Goal: Task Accomplishment & Management: Complete application form

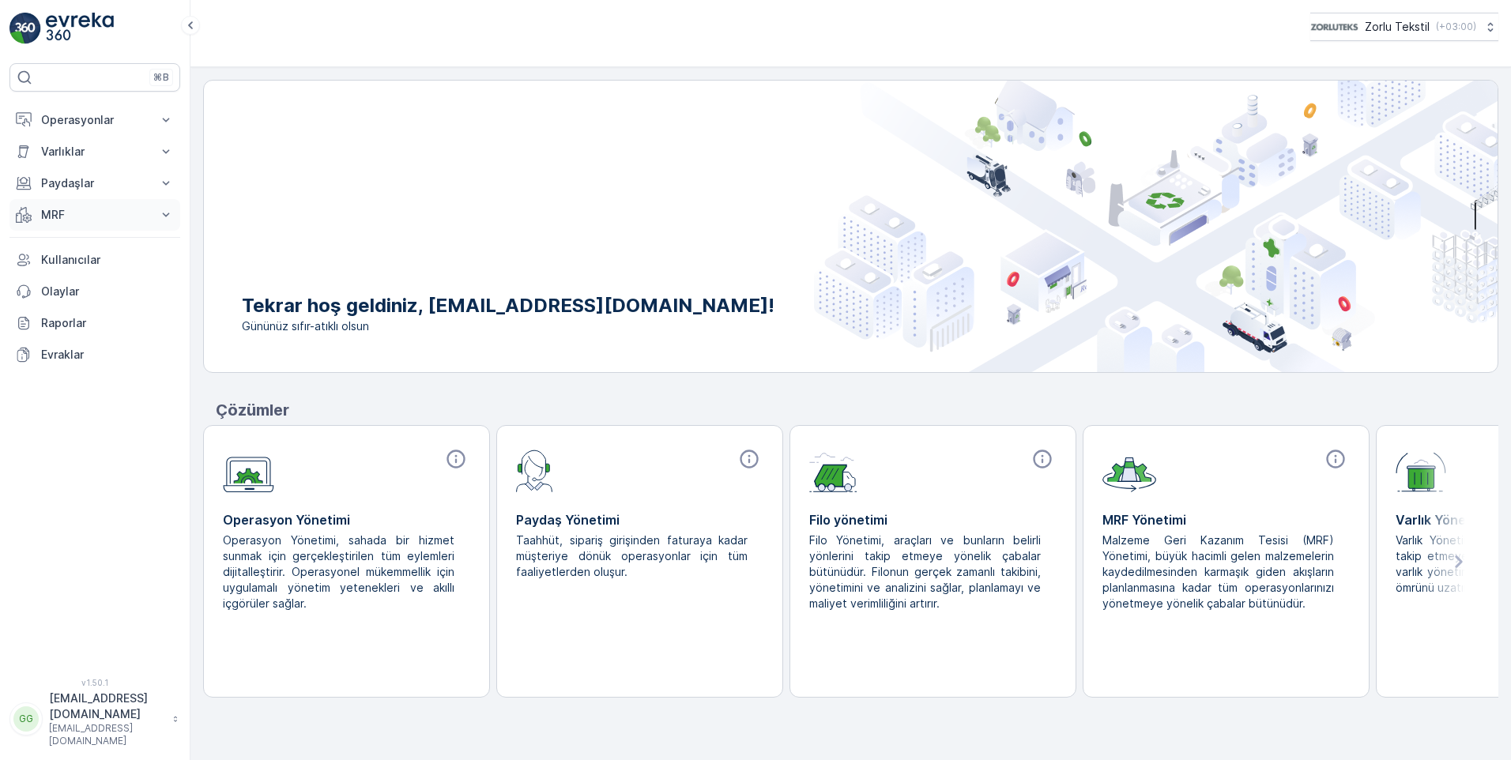
click at [89, 213] on p "MRF" at bounding box center [95, 215] width 108 height 16
click at [66, 264] on p "Gelen" at bounding box center [56, 264] width 32 height 16
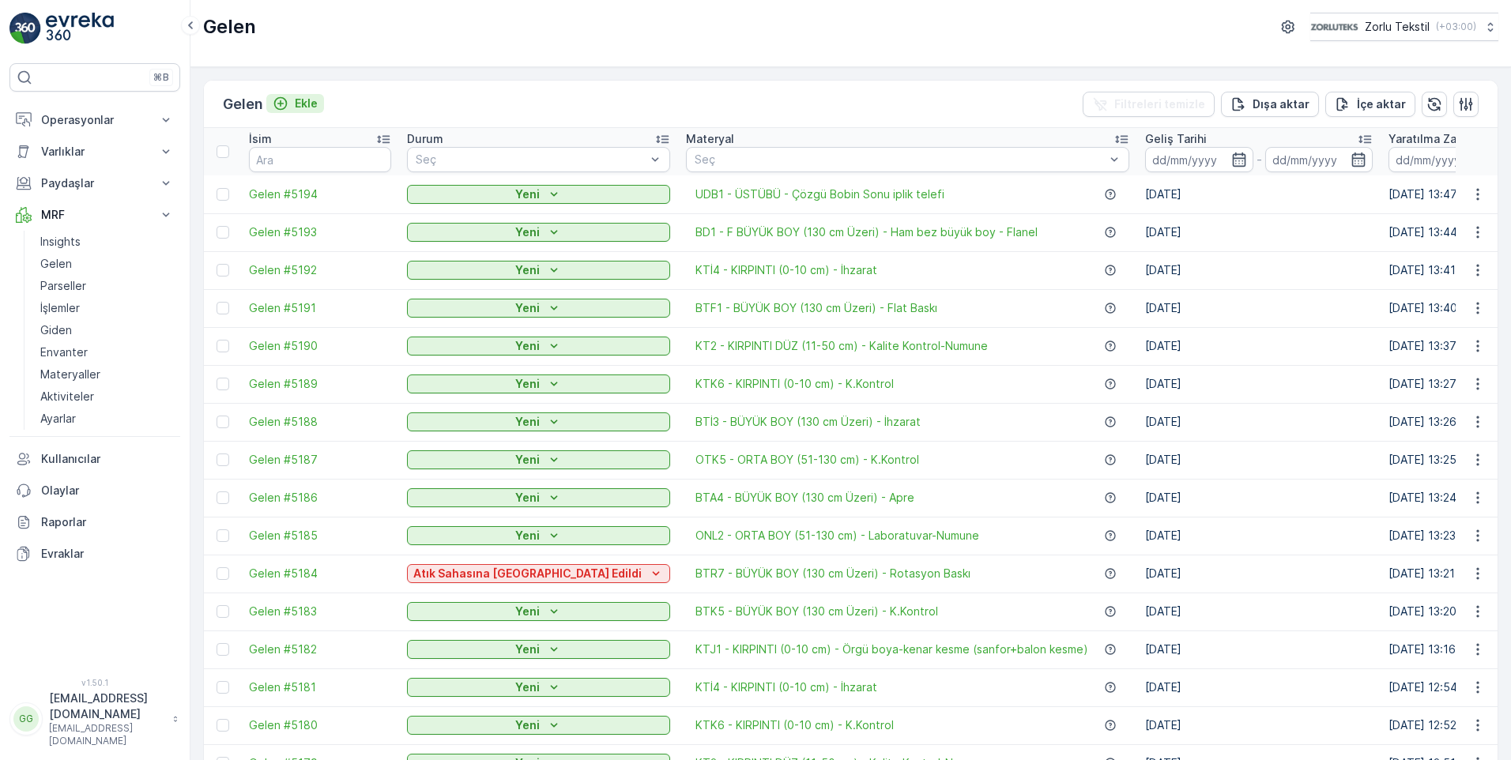
click at [308, 95] on button "Ekle" at bounding box center [295, 103] width 58 height 19
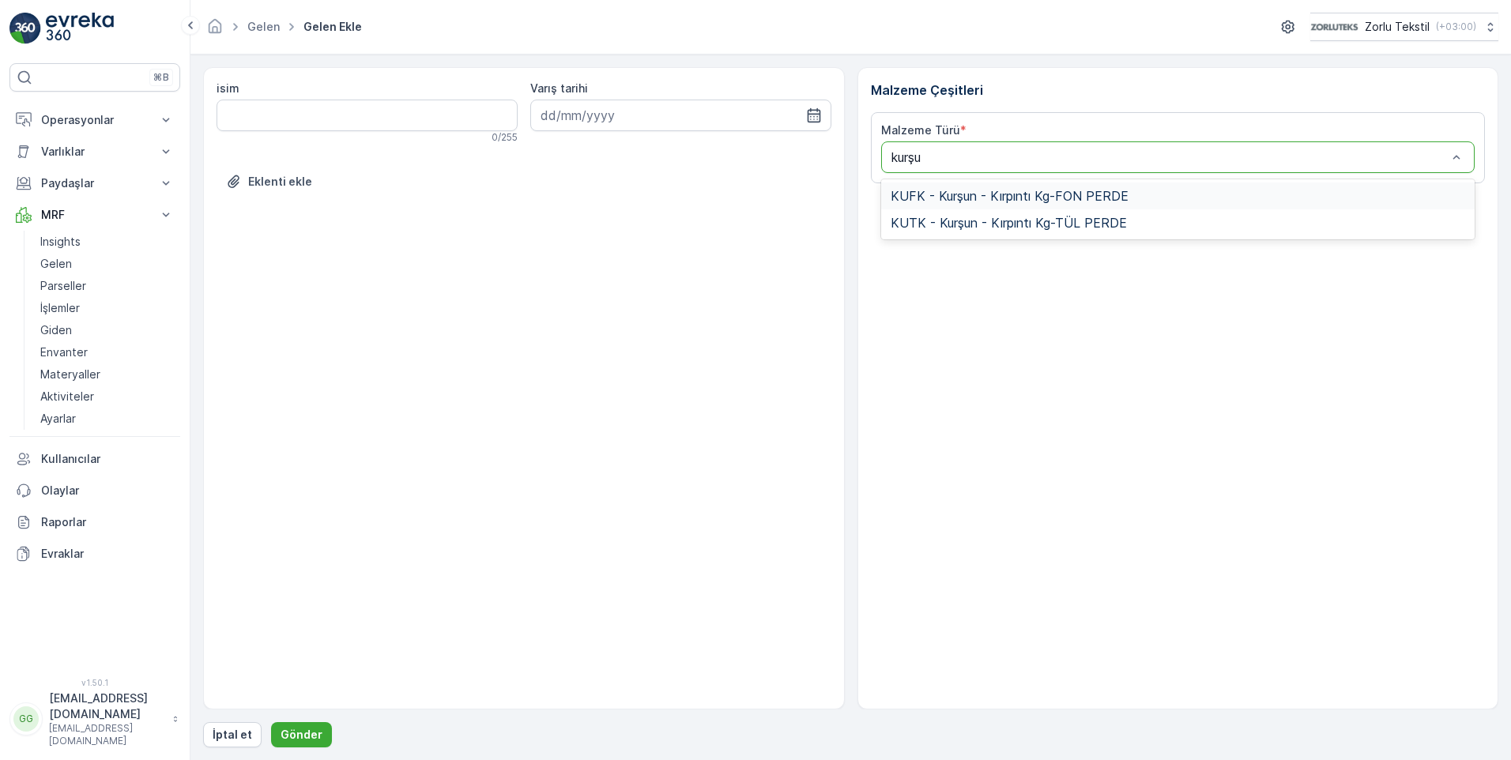
type input "kurşun"
click at [1070, 224] on span "KUTK - Kurşun - Kırpıntı Kg-TÜL PERDE" at bounding box center [1009, 223] width 236 height 14
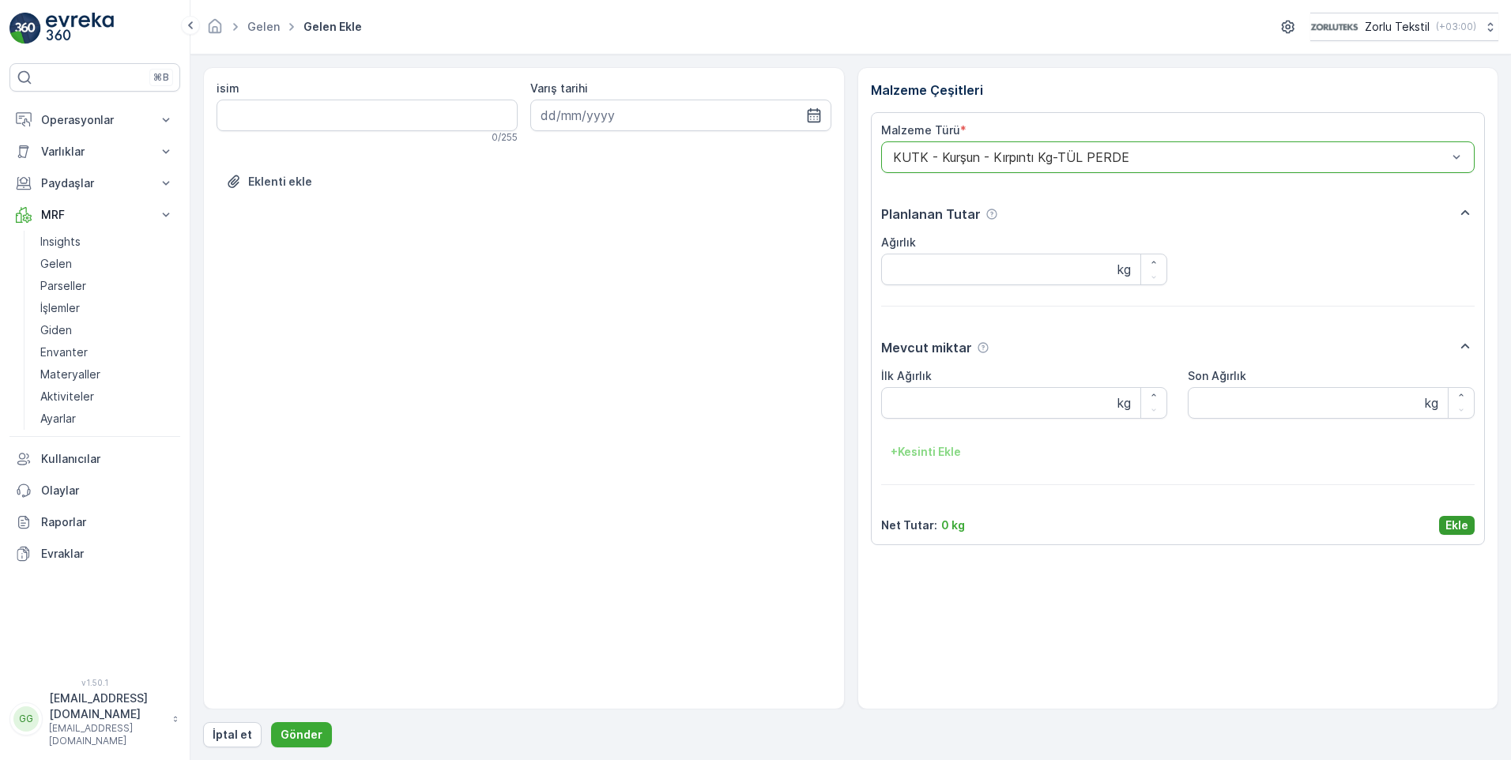
click at [1458, 527] on p "Ekle" at bounding box center [1457, 526] width 23 height 16
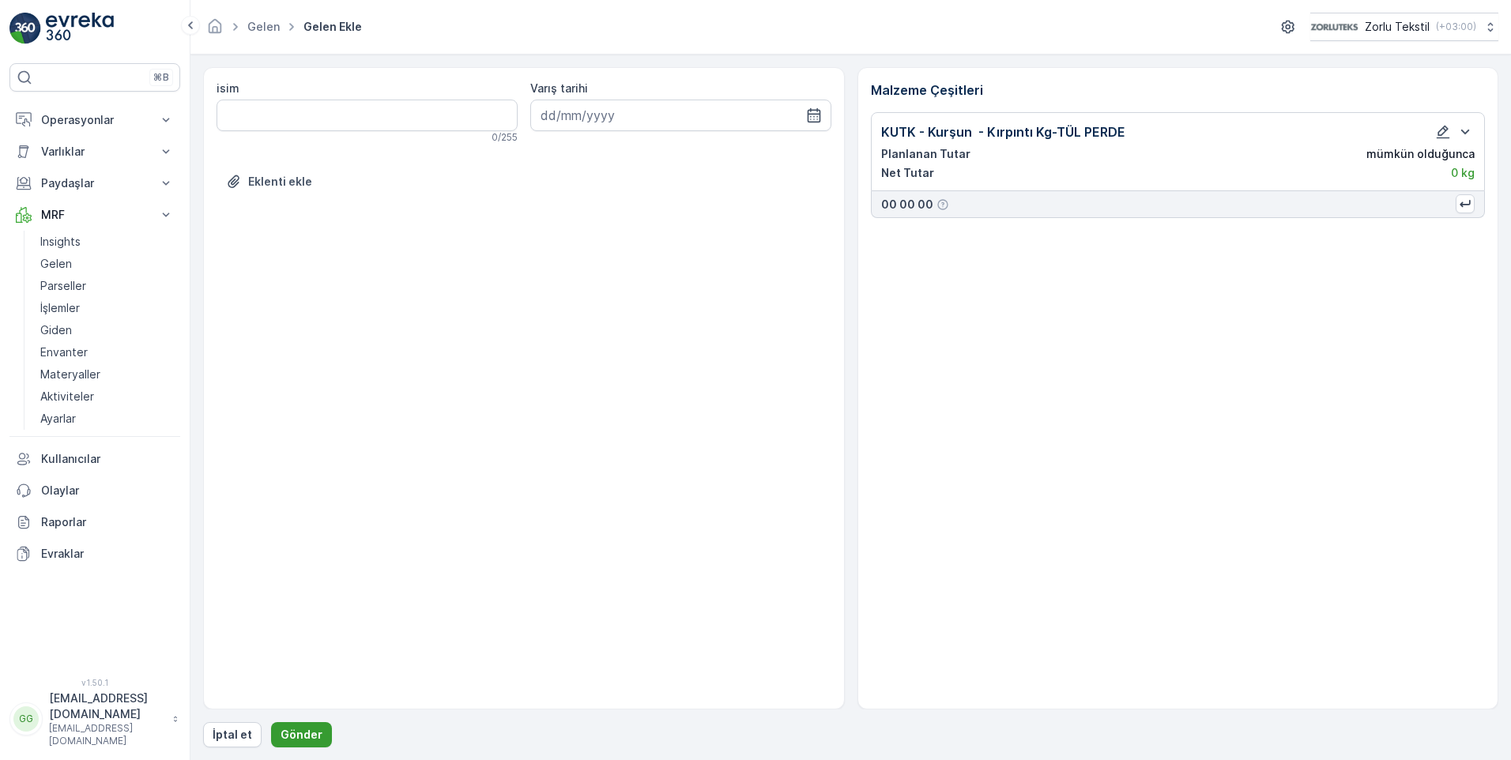
click at [311, 729] on p "Gönder" at bounding box center [302, 735] width 42 height 16
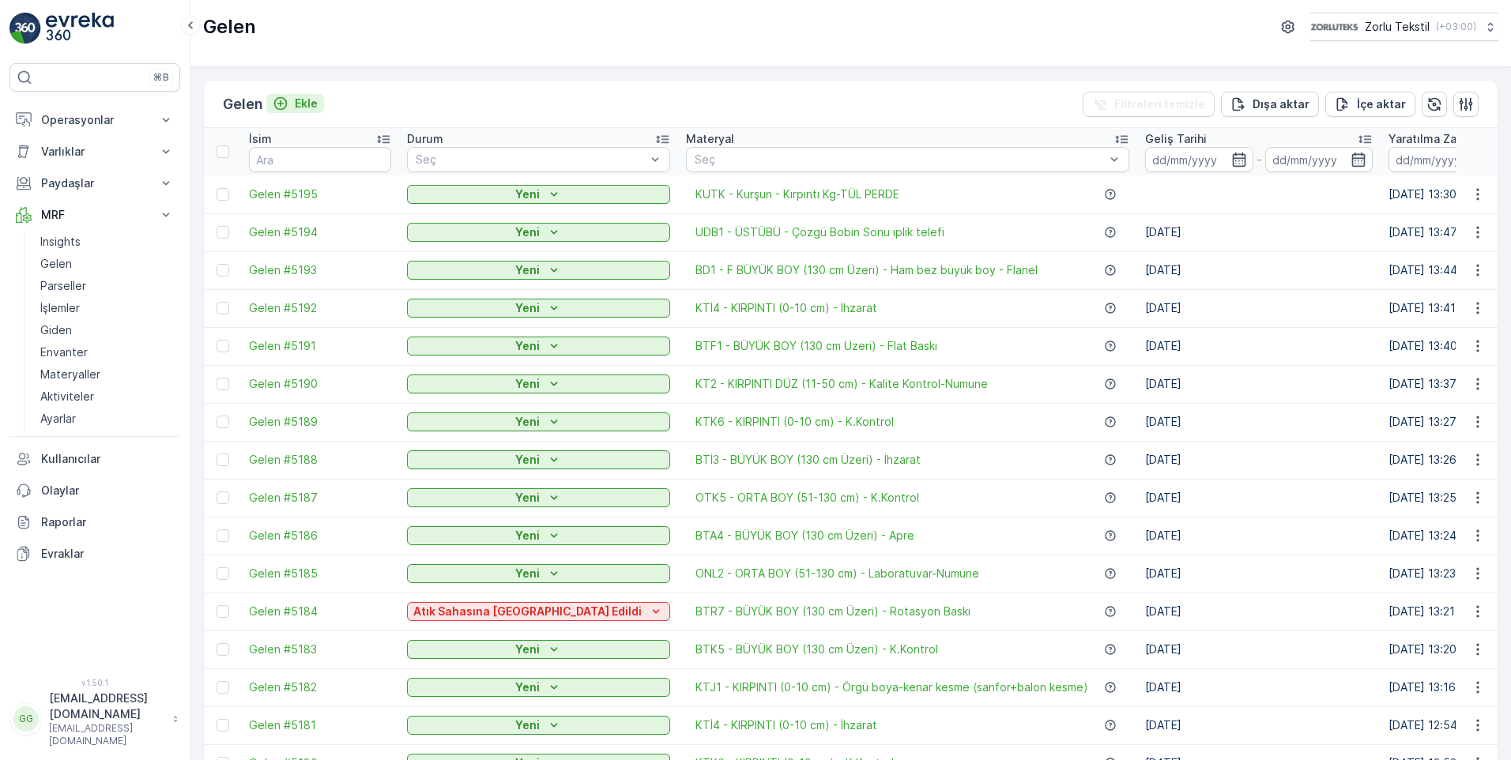
click at [311, 107] on p "Ekle" at bounding box center [306, 104] width 23 height 16
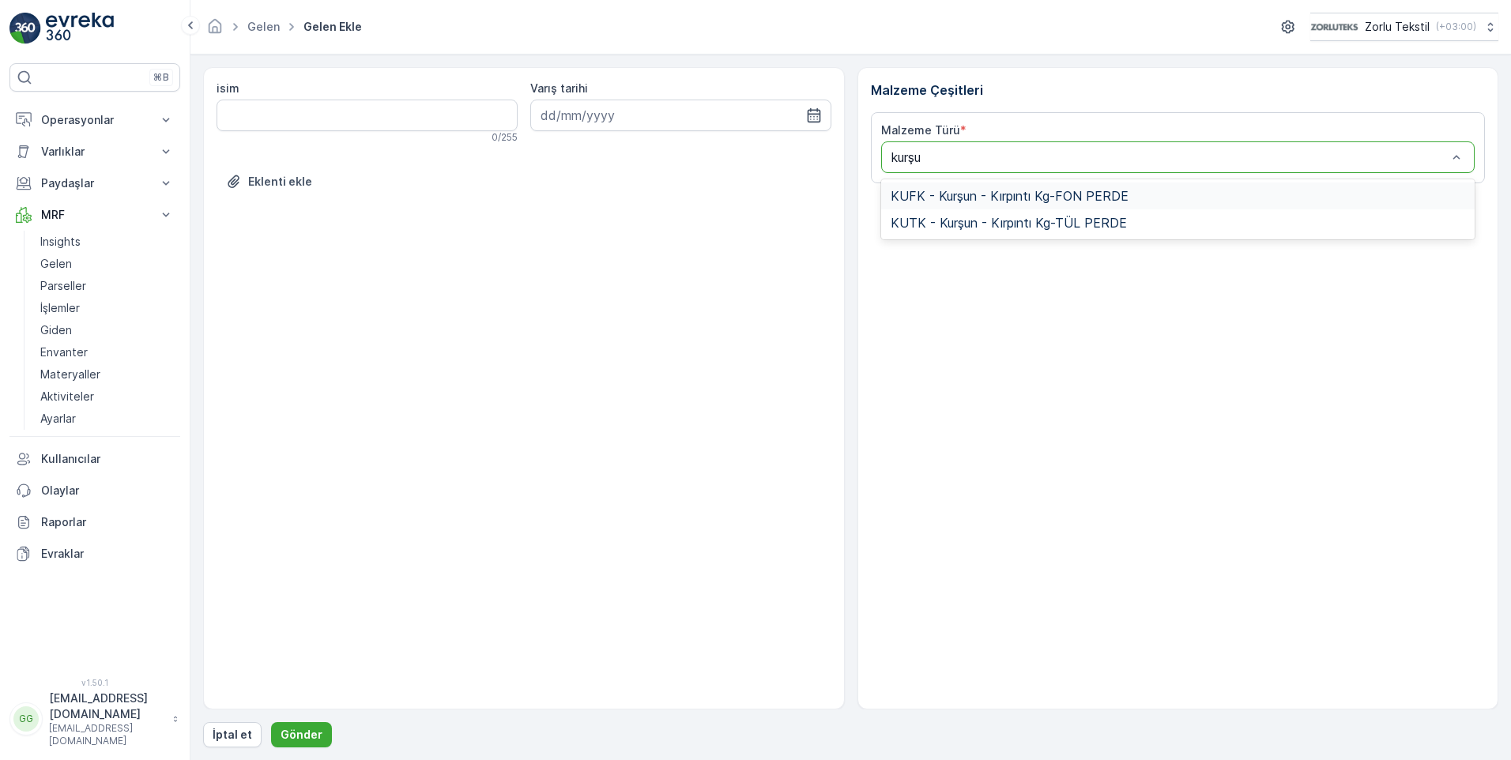
type input "kurşun"
drag, startPoint x: 847, startPoint y: 133, endPoint x: 1238, endPoint y: 334, distance: 439.5
click at [1240, 334] on div "Malzeme Çeşitleri Malzeme Türü * Seç" at bounding box center [1179, 388] width 642 height 643
type input "kurşun"
click at [996, 226] on span "KUTK - Kurşun - Kırpıntı Kg-TÜL PERDE" at bounding box center [1009, 223] width 236 height 14
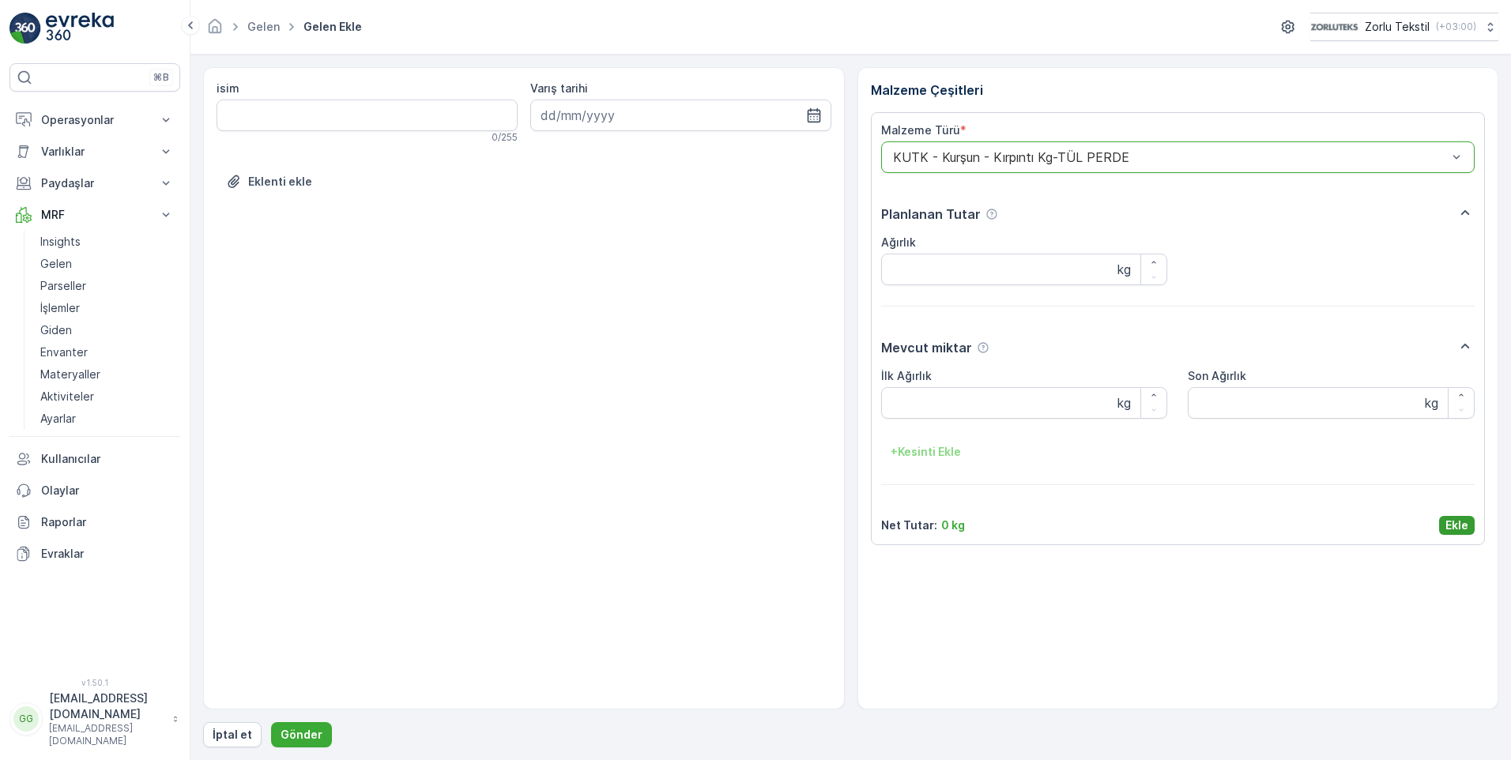
click at [1446, 524] on p "Ekle" at bounding box center [1457, 526] width 23 height 16
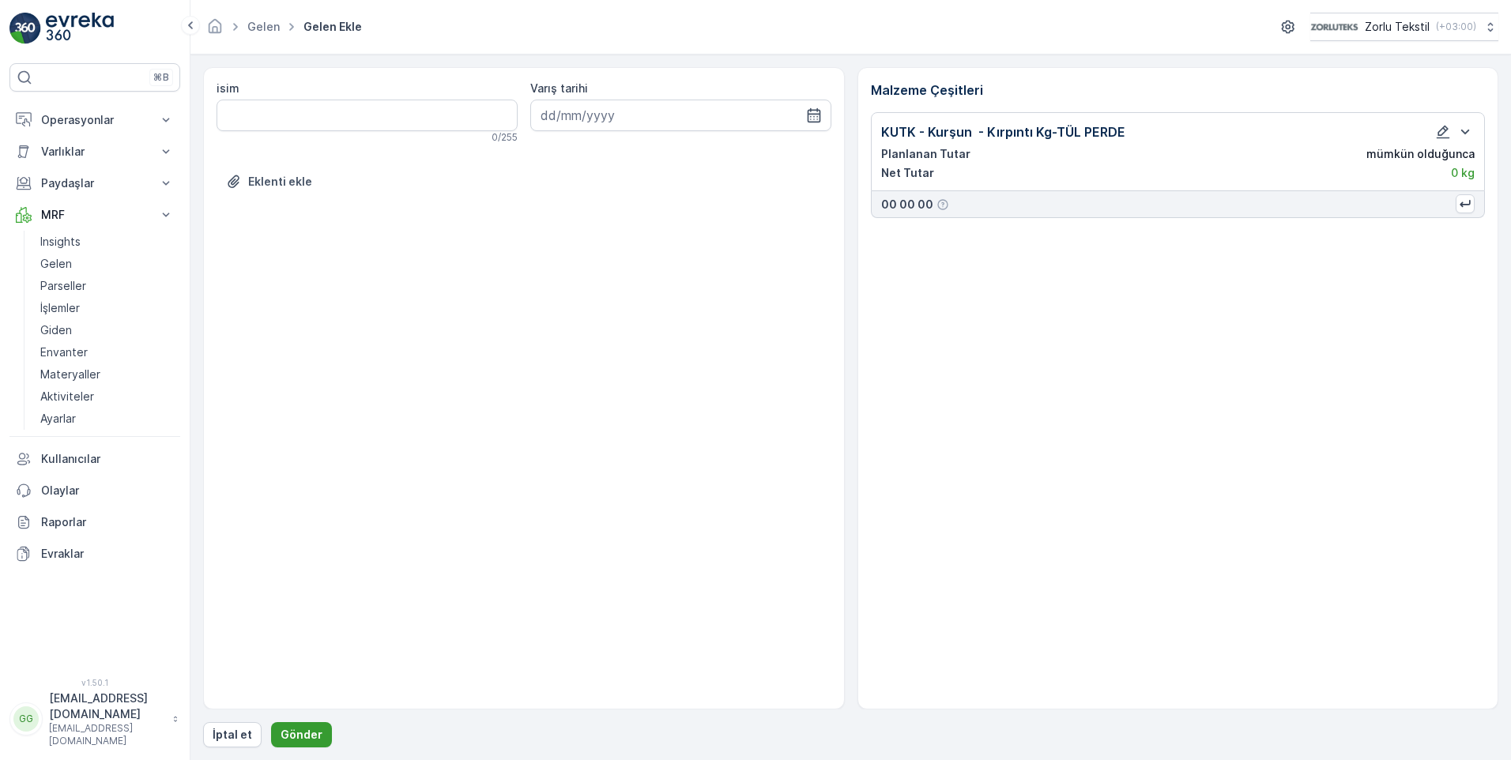
click at [310, 728] on button "Gönder" at bounding box center [301, 735] width 61 height 25
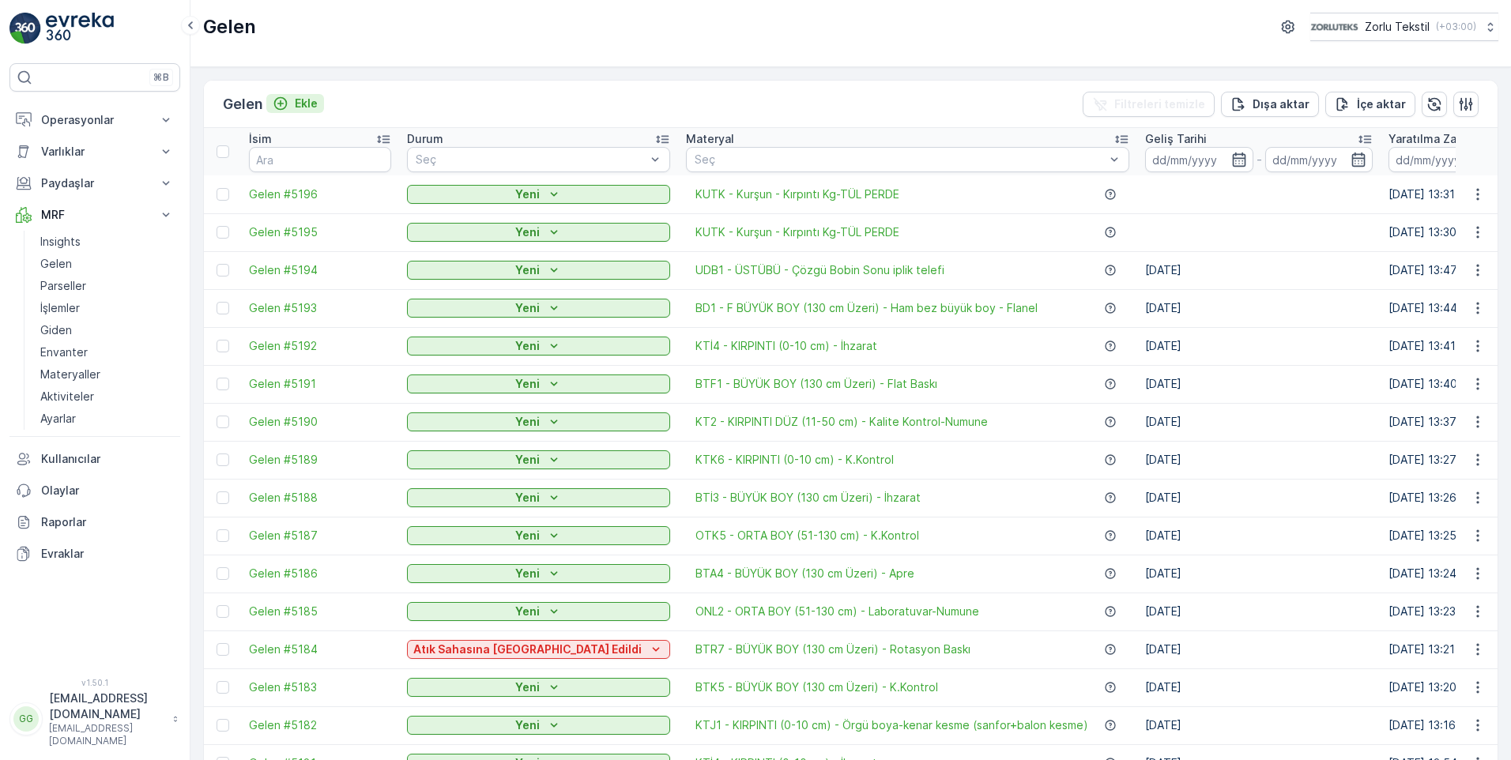
click at [304, 102] on p "Ekle" at bounding box center [306, 104] width 23 height 16
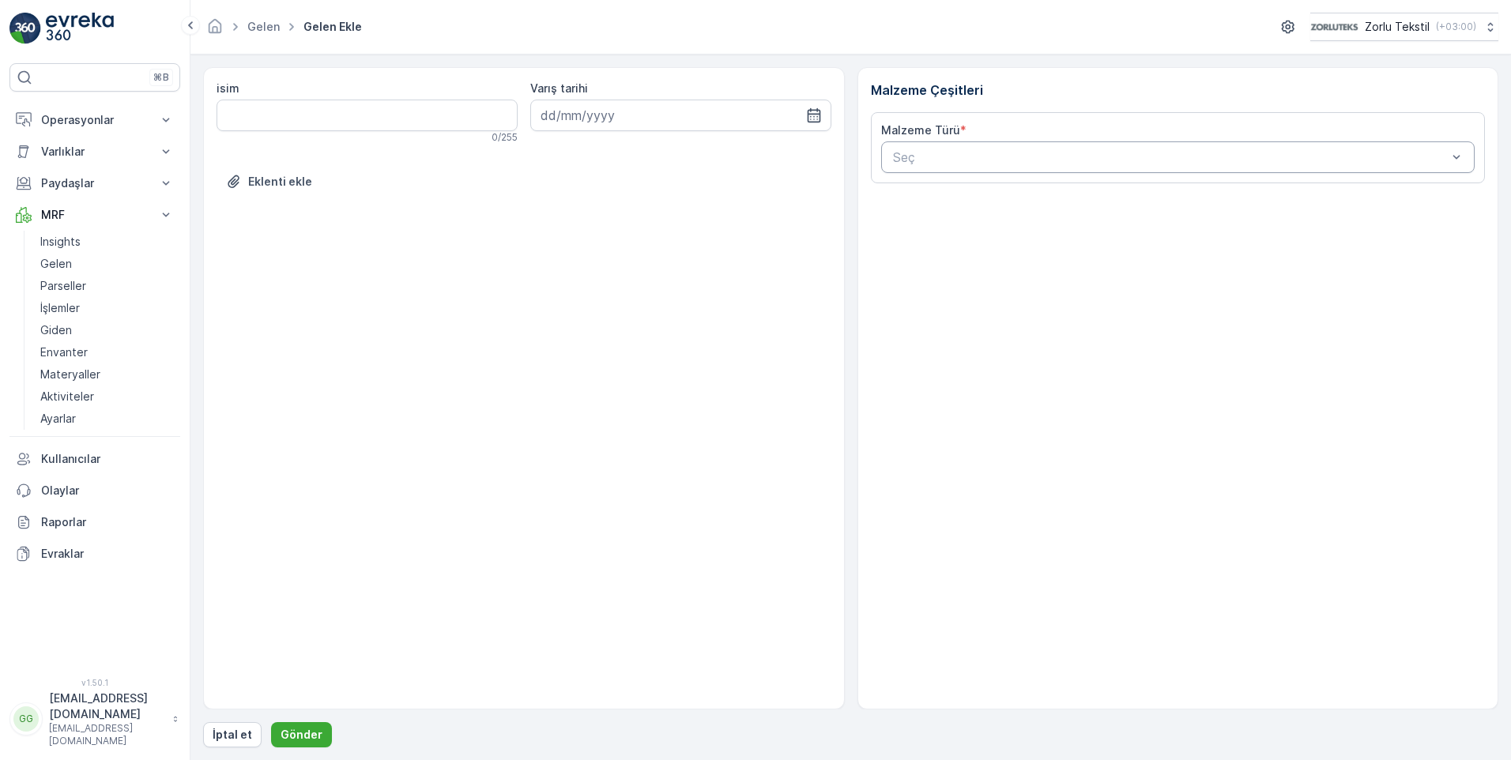
click at [930, 169] on div "Seç" at bounding box center [1178, 157] width 594 height 32
type input "kutk"
click at [1013, 206] on div "KUTK - Kurşun - Kırpıntı Kg-TÜL PERDE" at bounding box center [1178, 196] width 594 height 27
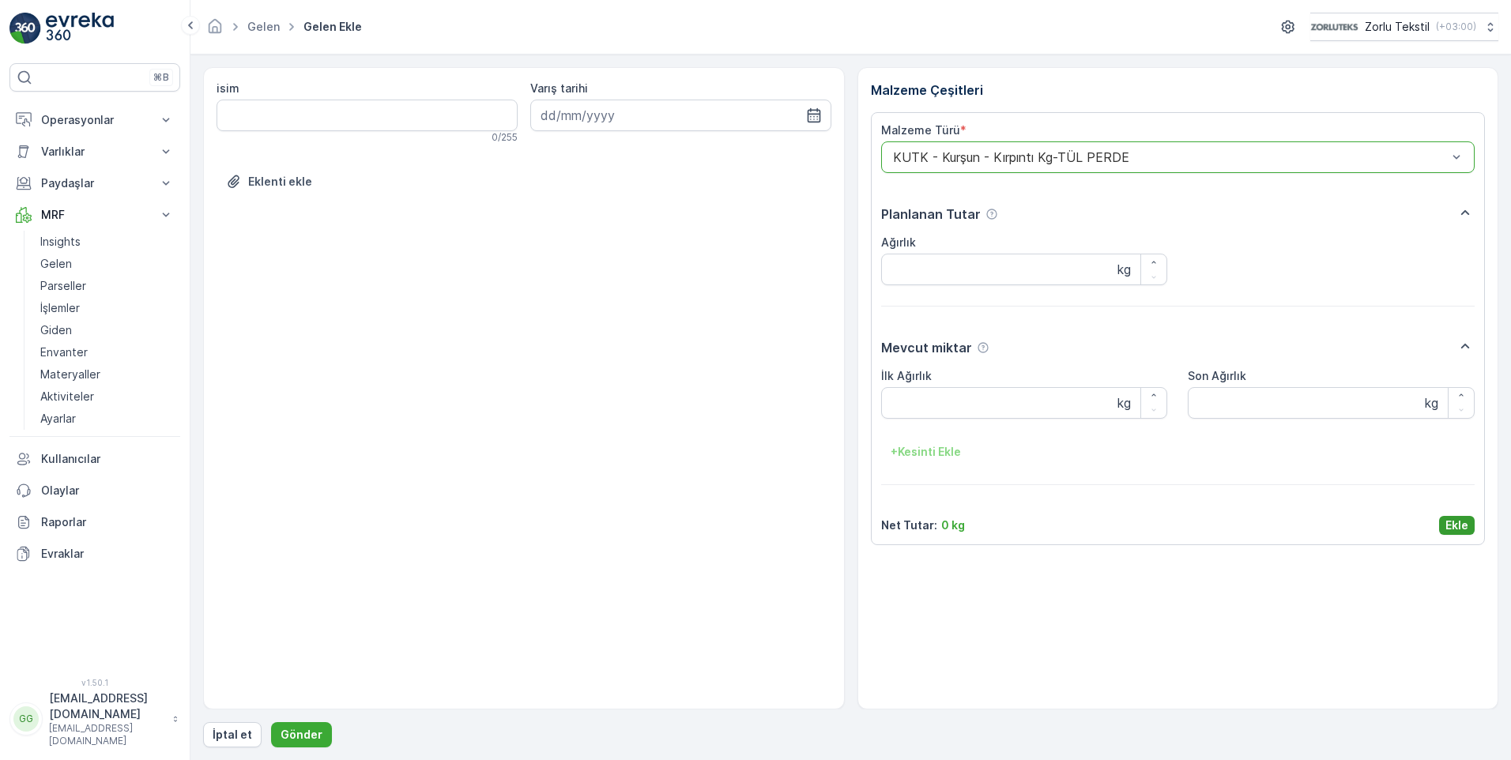
click at [1447, 522] on p "Ekle" at bounding box center [1457, 526] width 23 height 16
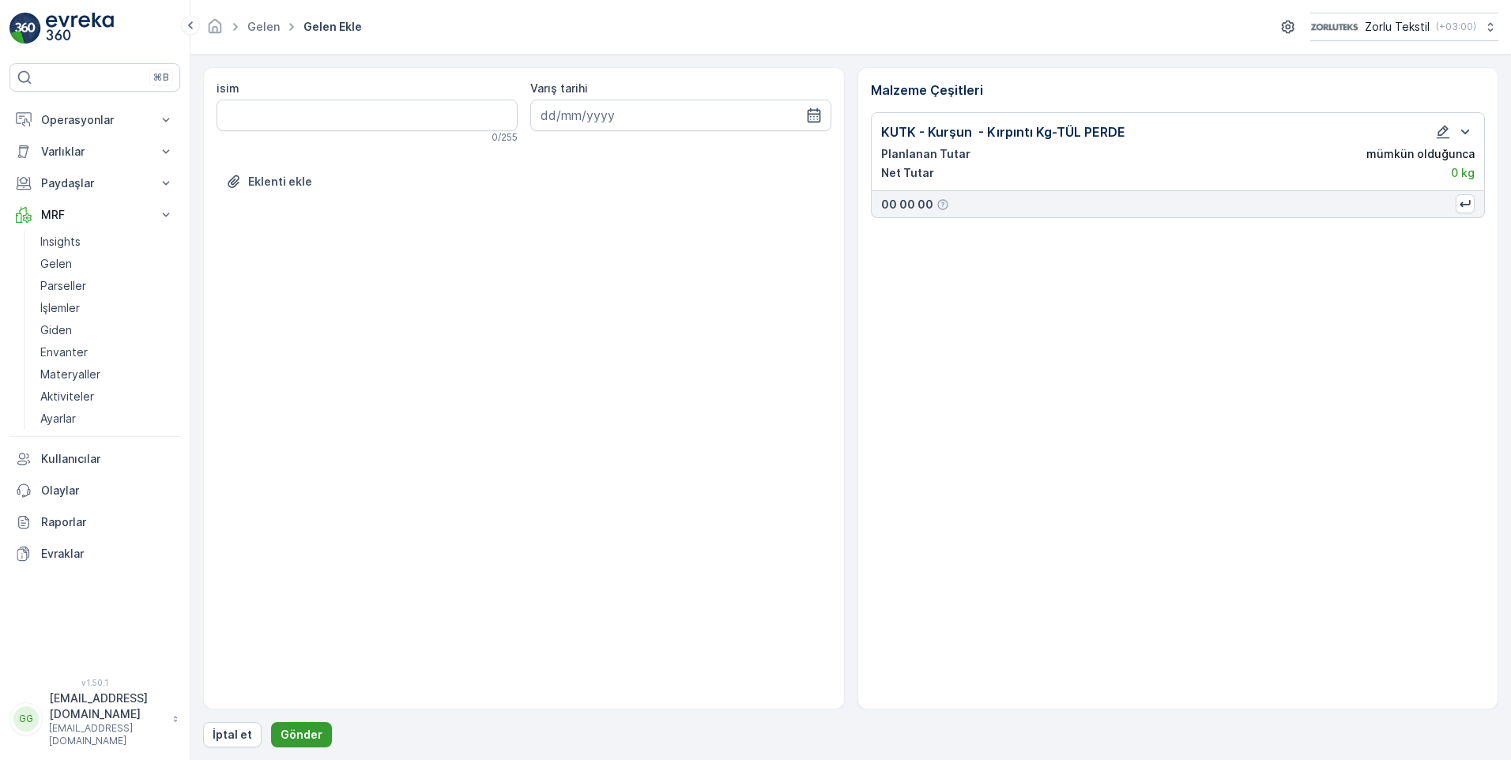
click at [315, 732] on p "Gönder" at bounding box center [302, 735] width 42 height 16
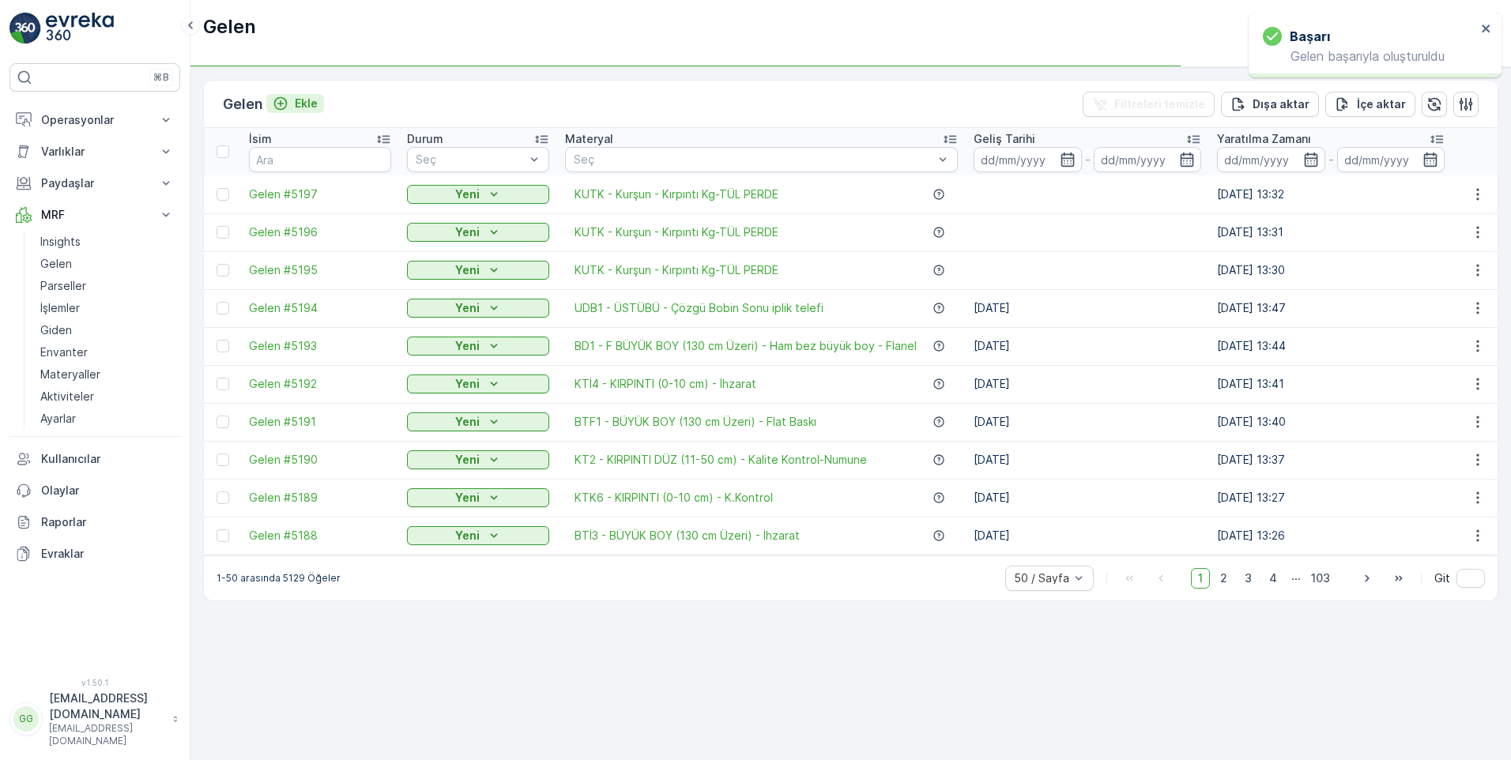
click at [309, 104] on p "Ekle" at bounding box center [306, 104] width 23 height 16
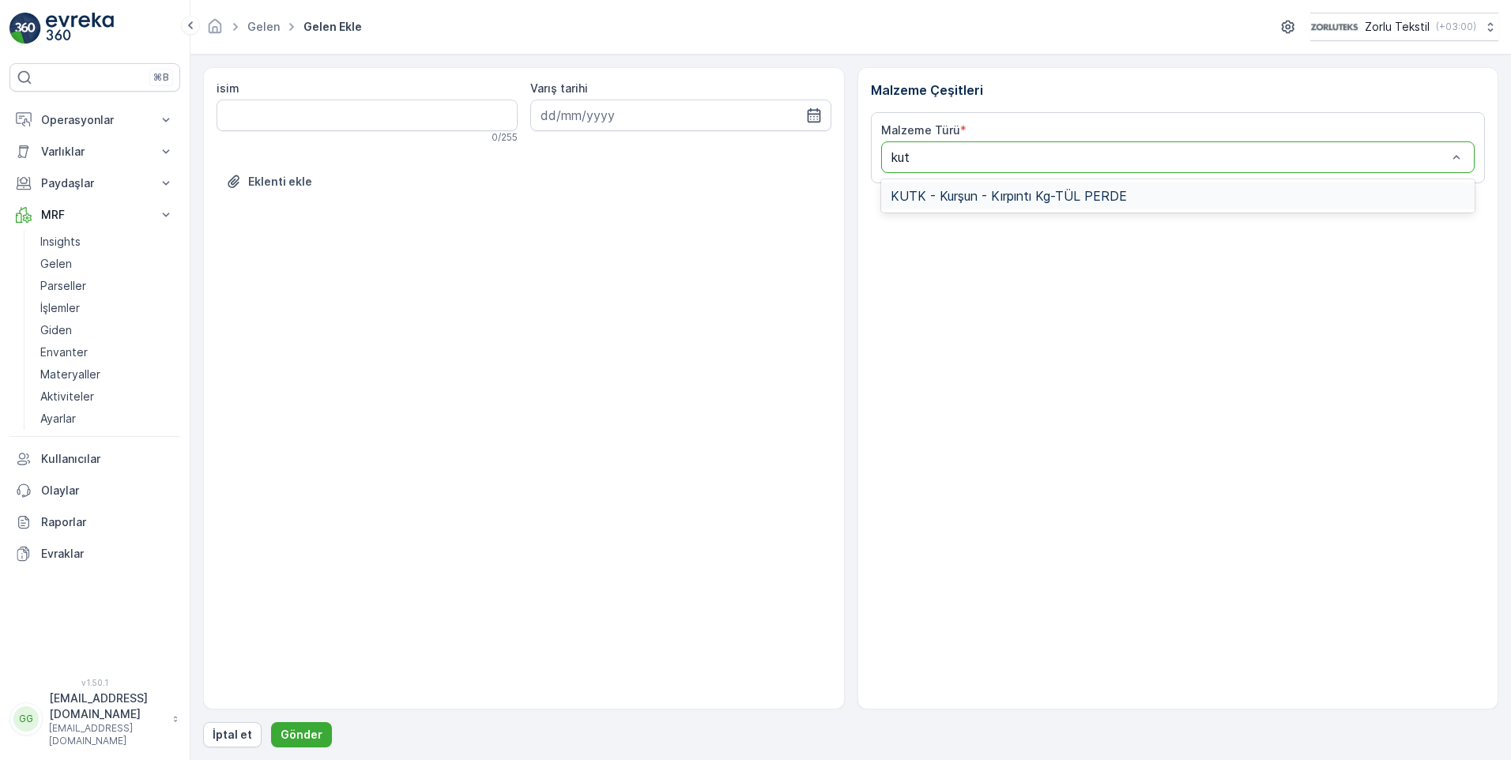
type input "kutk"
click at [1036, 194] on span "KUTK - Kurşun - Kırpıntı Kg-TÜL PERDE" at bounding box center [1009, 196] width 236 height 14
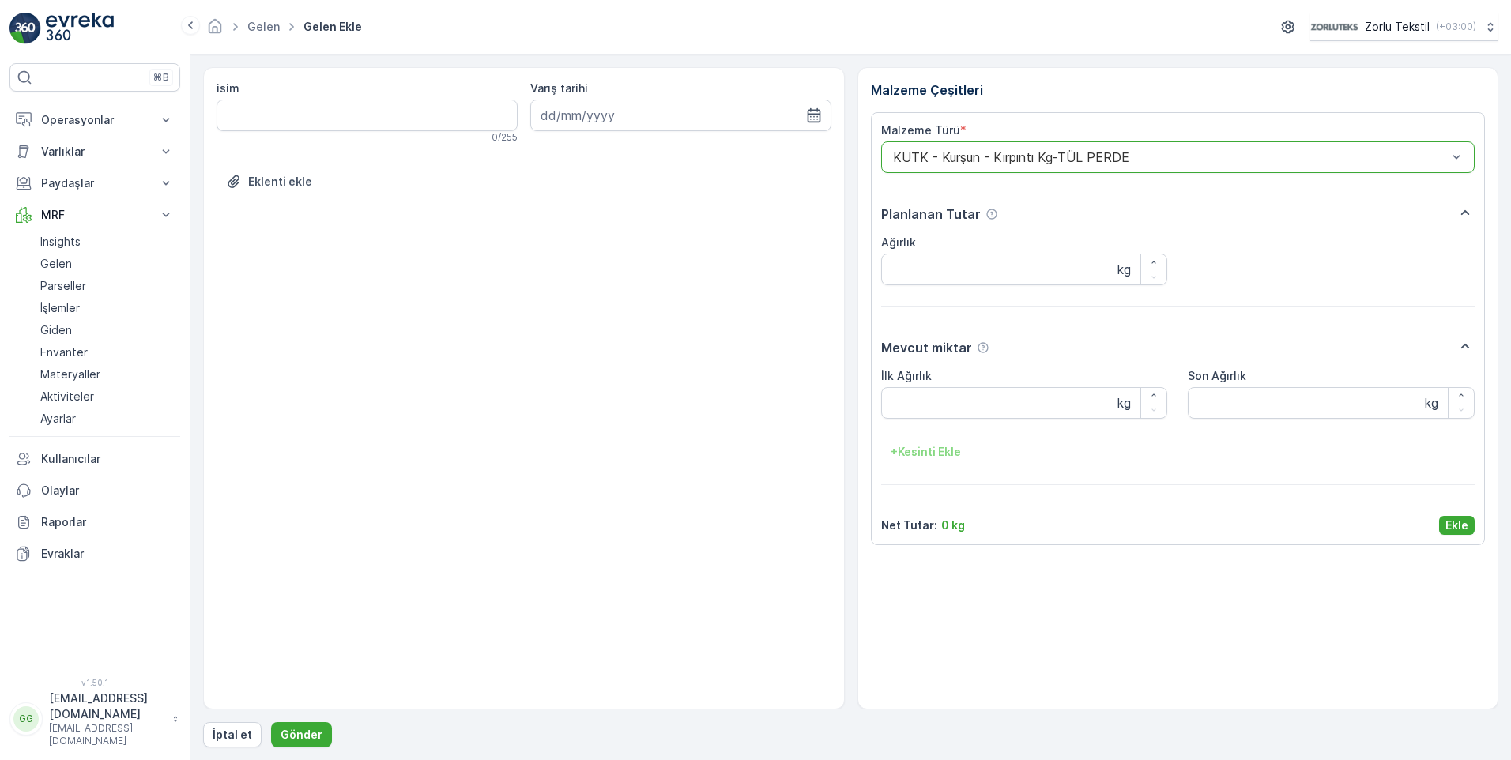
drag, startPoint x: 1451, startPoint y: 520, endPoint x: 1353, endPoint y: 568, distance: 109.6
click at [1452, 520] on p "Ekle" at bounding box center [1457, 526] width 23 height 16
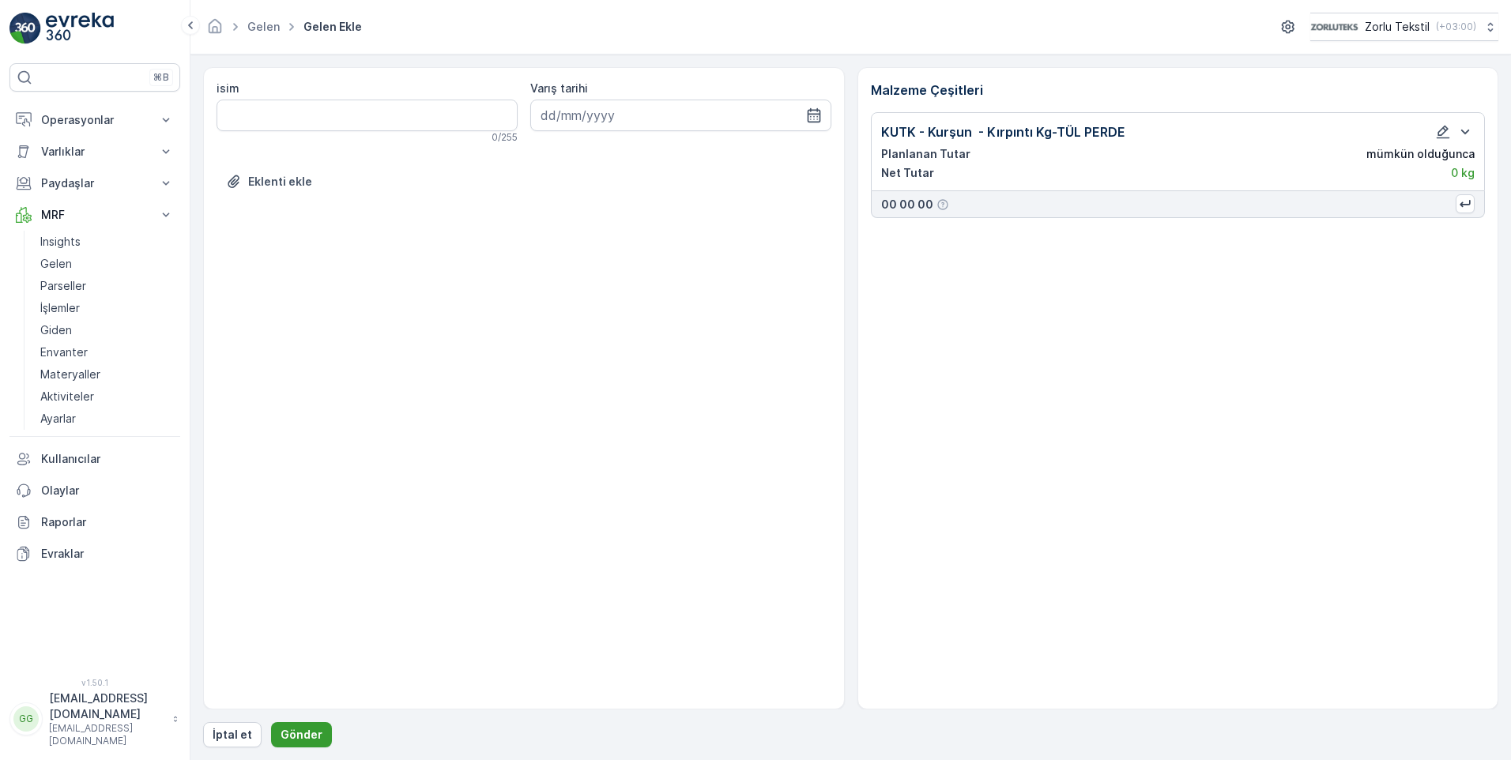
click at [285, 738] on p "Gönder" at bounding box center [302, 735] width 42 height 16
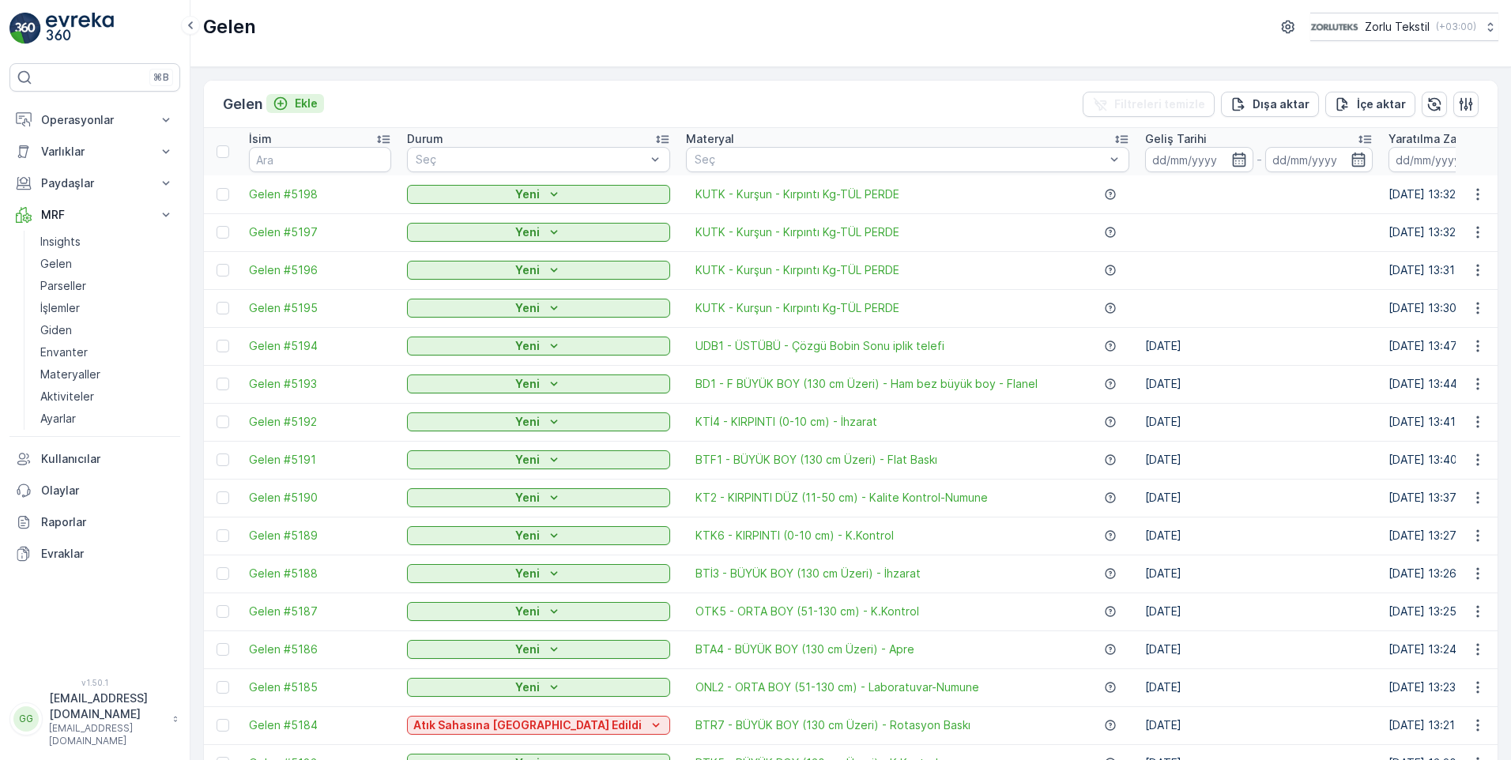
click at [315, 104] on p "Ekle" at bounding box center [306, 104] width 23 height 16
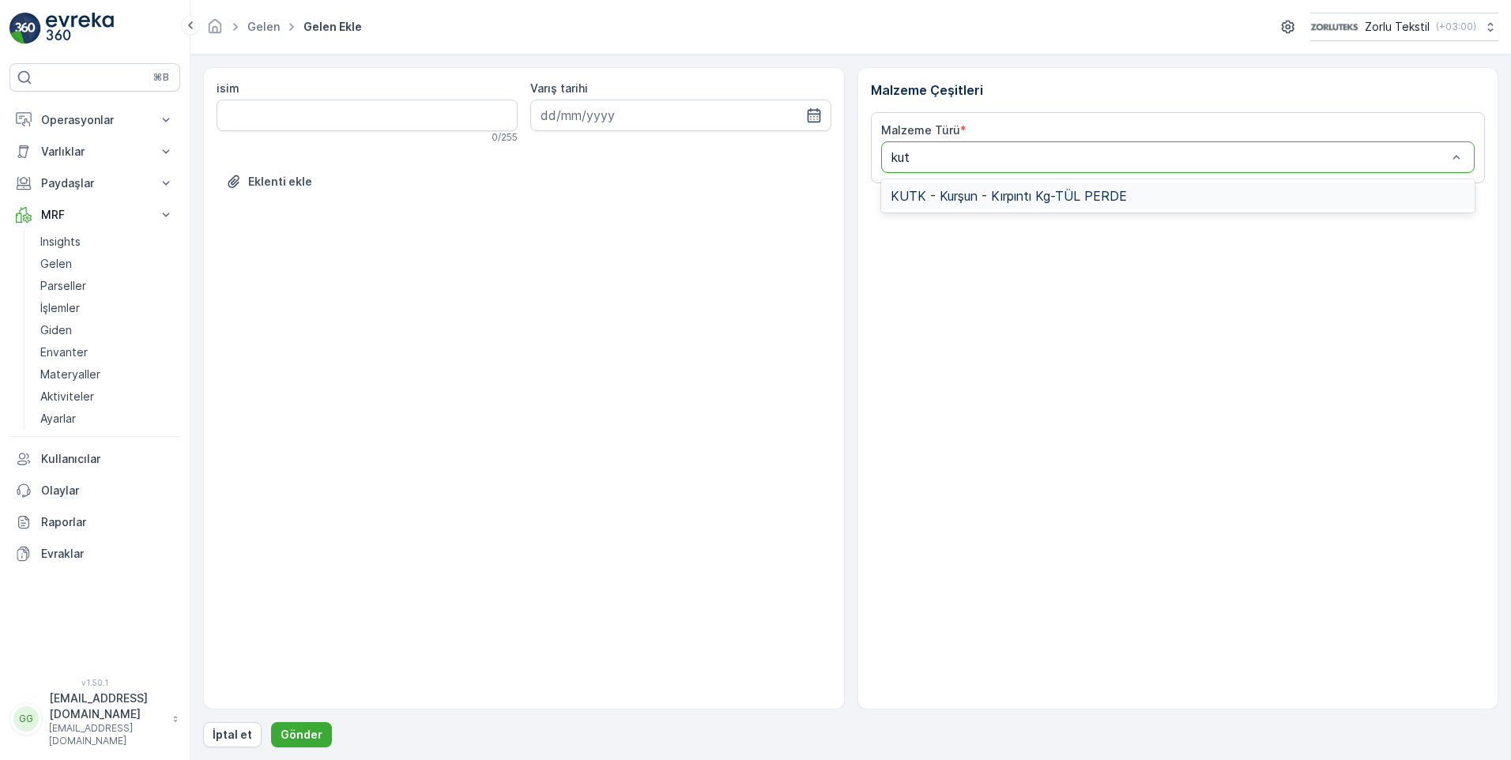
type input "kutk"
click at [986, 192] on span "KUTK - Kurşun - Kırpıntı Kg-TÜL PERDE" at bounding box center [1009, 196] width 236 height 14
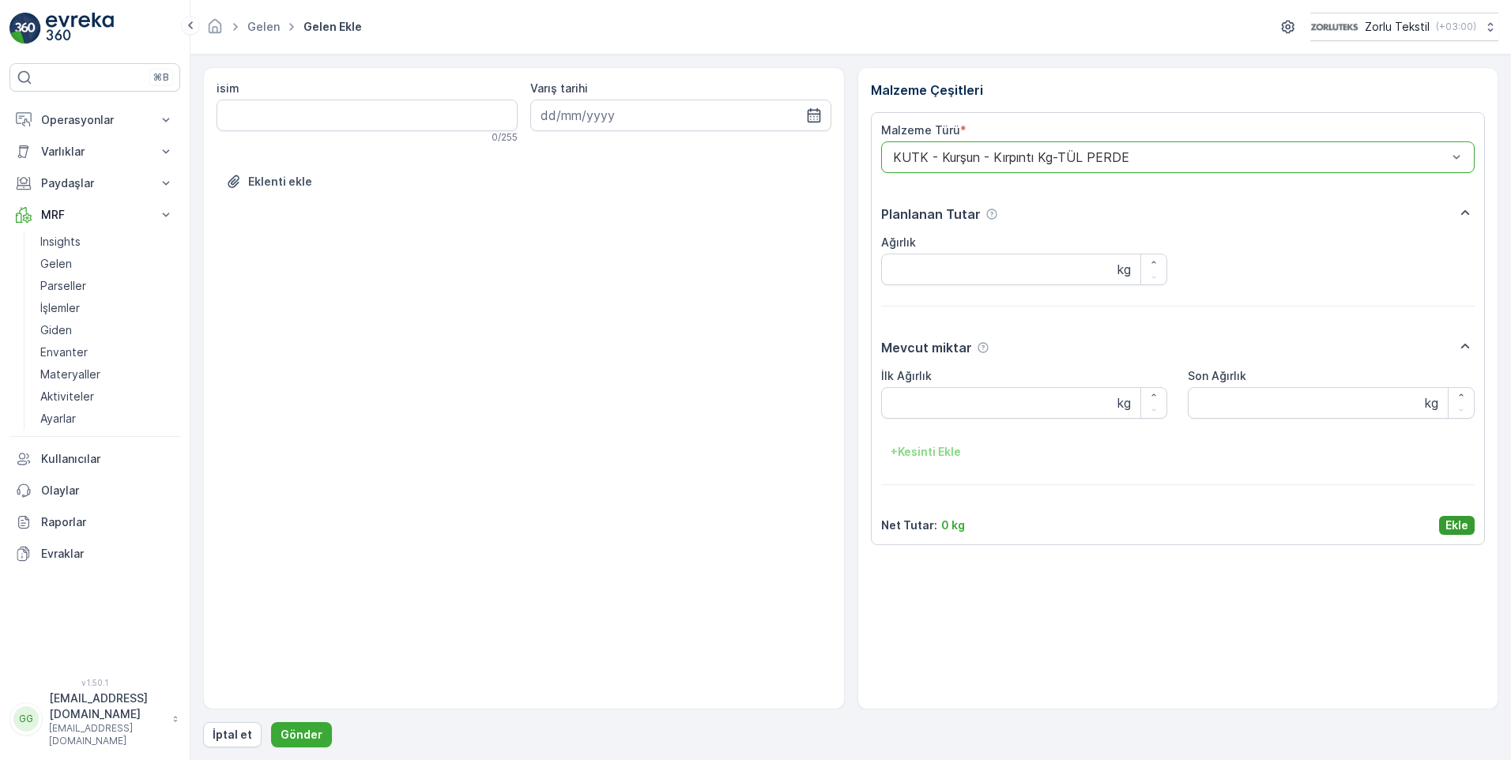
click at [1457, 526] on p "Ekle" at bounding box center [1457, 526] width 23 height 16
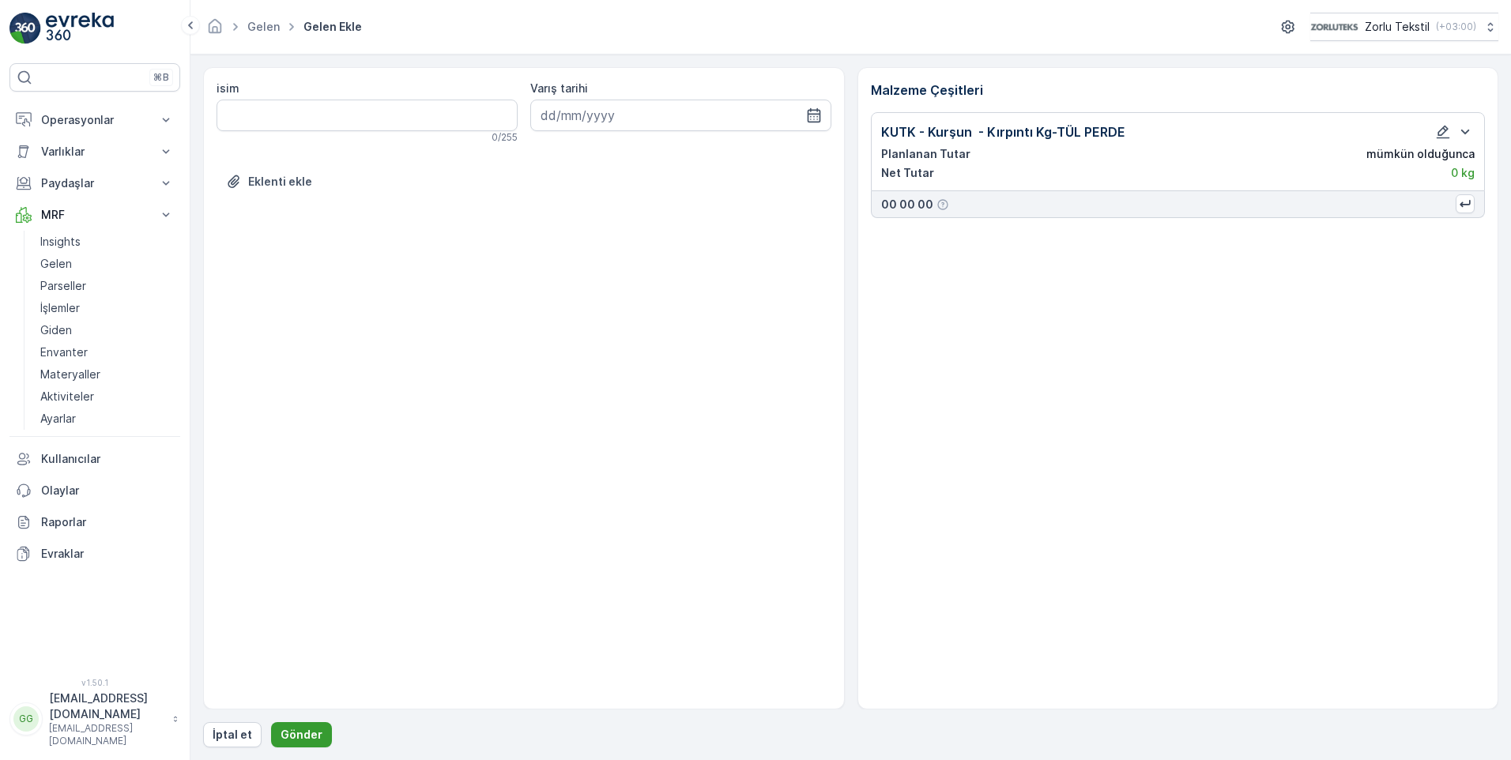
click at [301, 725] on button "Gönder" at bounding box center [301, 735] width 61 height 25
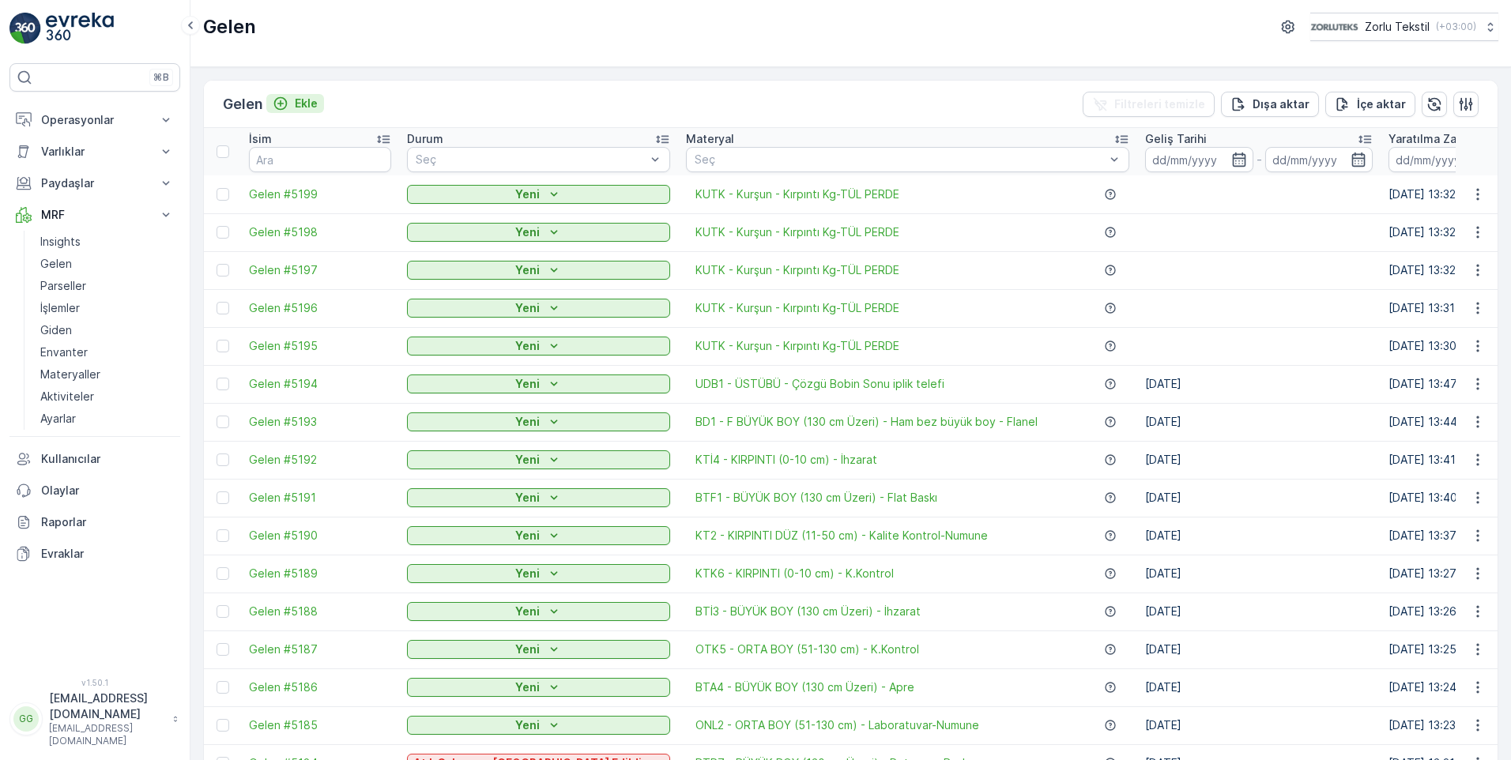
click at [308, 104] on p "Ekle" at bounding box center [306, 104] width 23 height 16
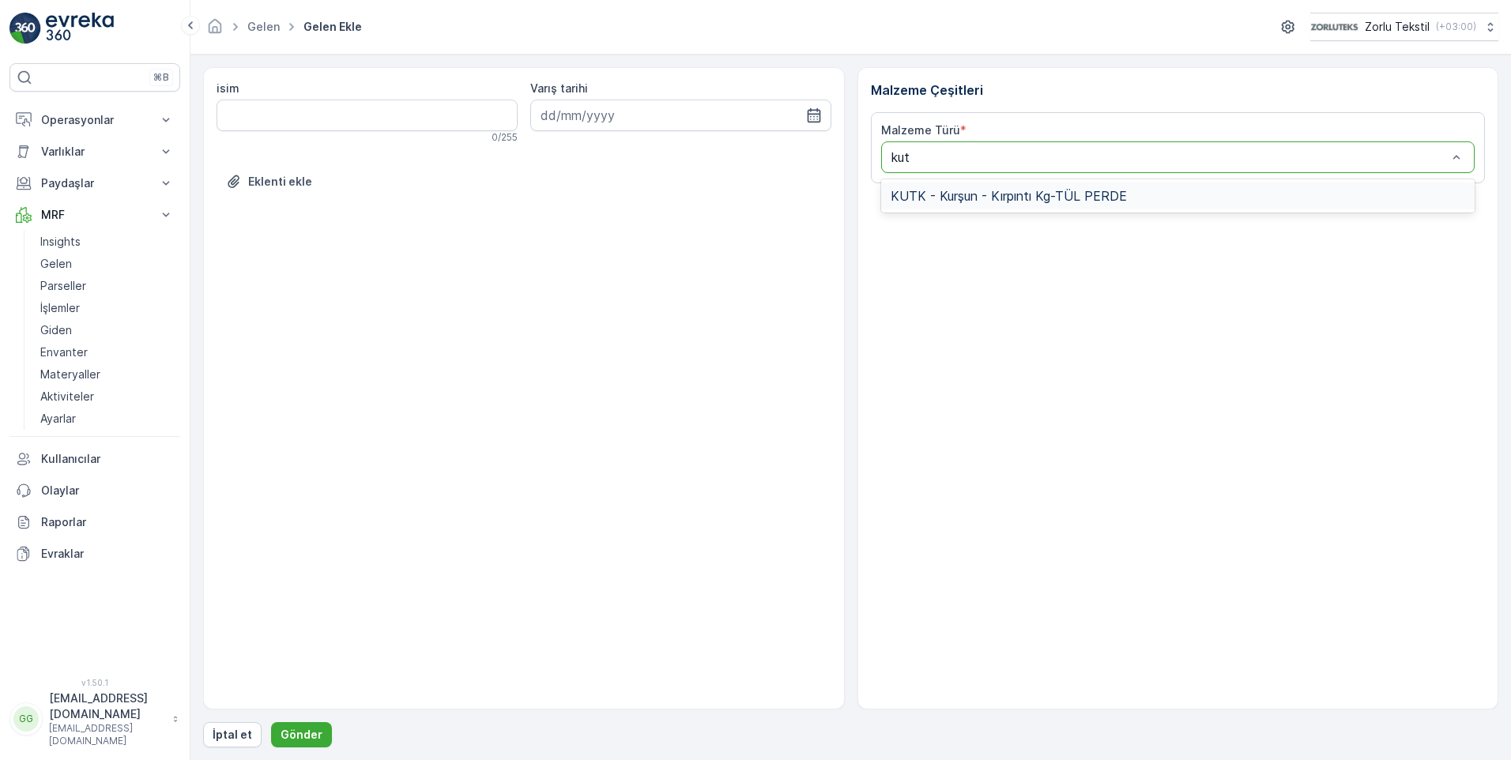
type input "kutk"
drag, startPoint x: 982, startPoint y: 191, endPoint x: 983, endPoint y: 201, distance: 9.6
click at [983, 192] on span "KUTK - Kurşun - Kırpıntı Kg-TÜL PERDE" at bounding box center [1009, 196] width 236 height 14
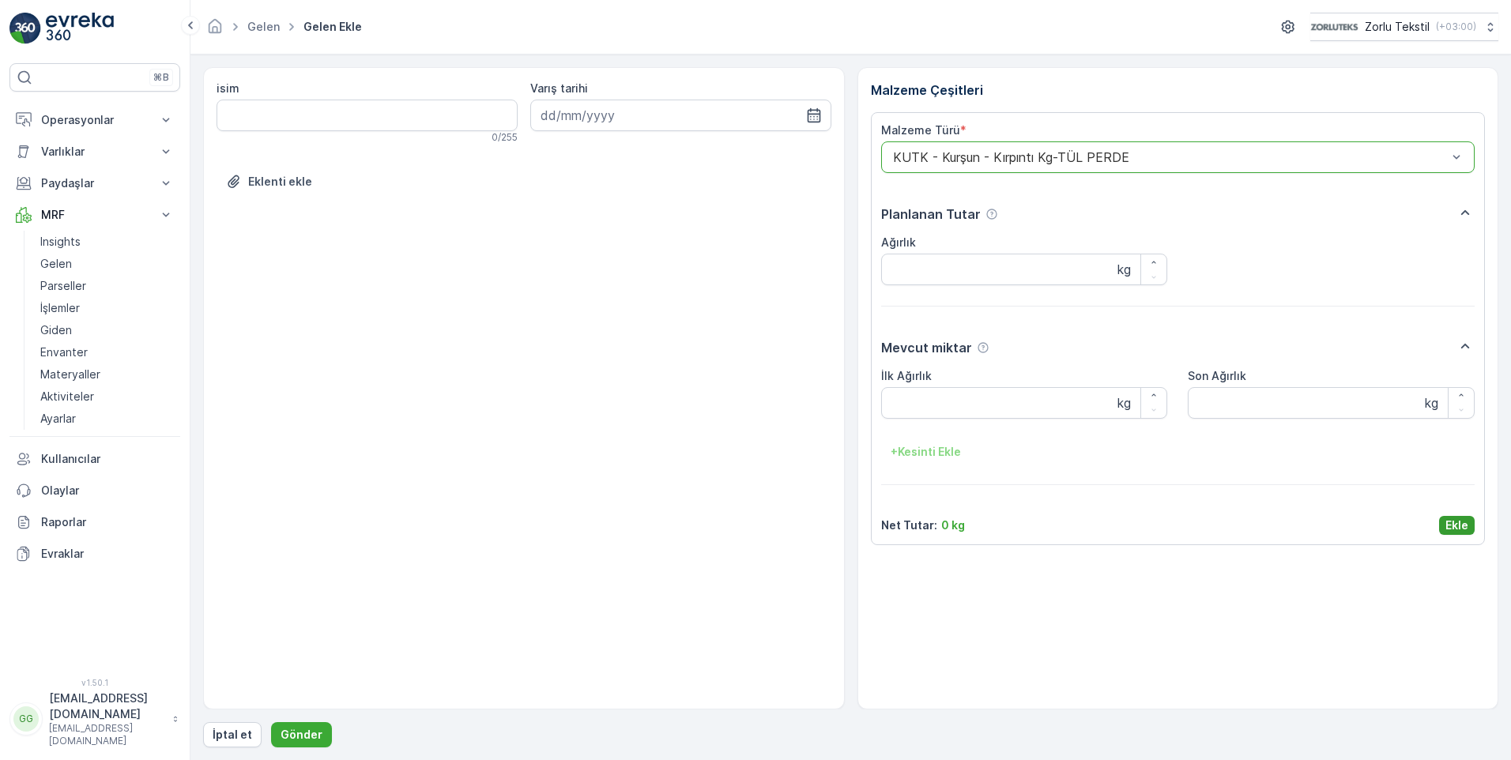
click at [1451, 527] on p "Ekle" at bounding box center [1457, 526] width 23 height 16
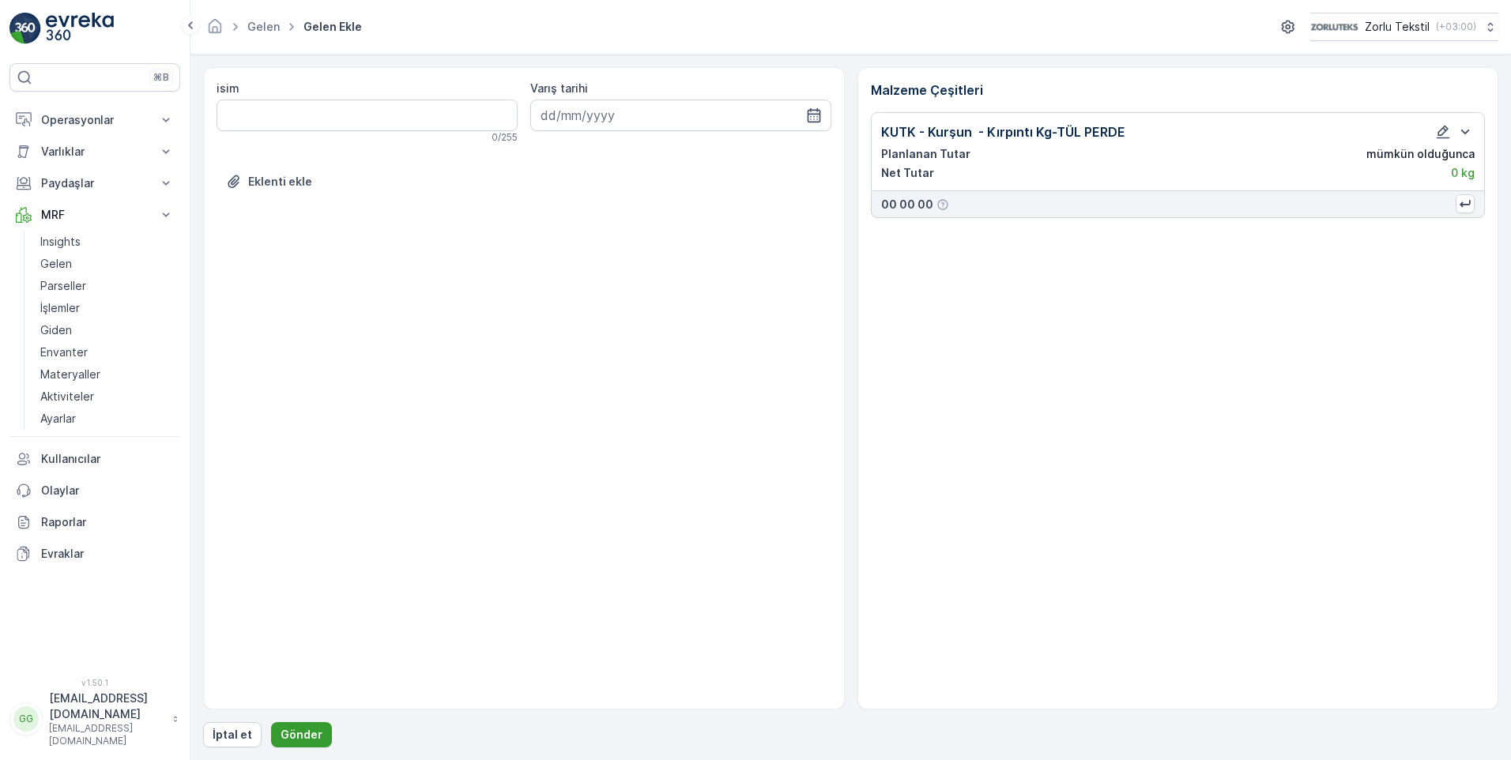
click at [299, 727] on p "Gönder" at bounding box center [302, 735] width 42 height 16
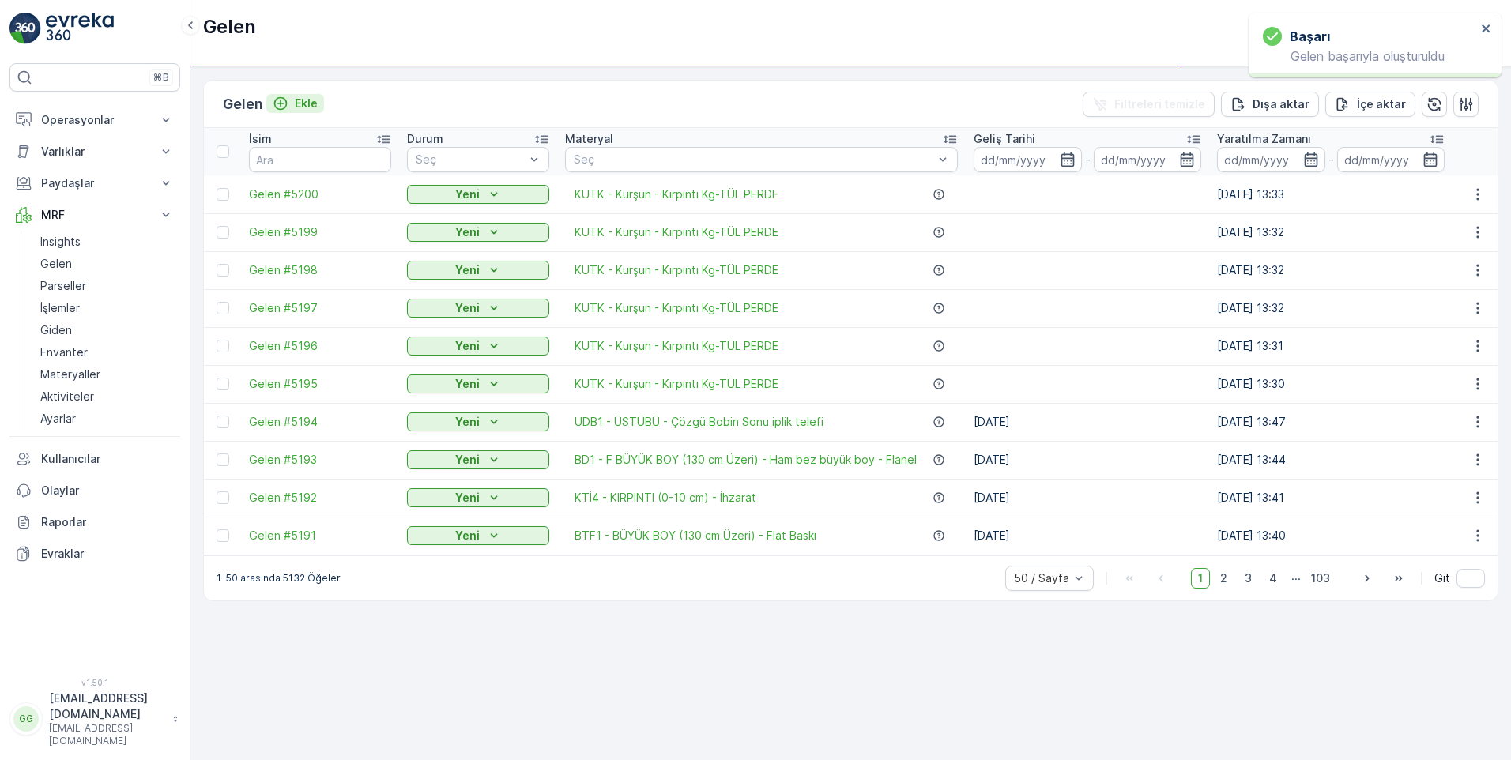
click at [308, 99] on p "Ekle" at bounding box center [306, 104] width 23 height 16
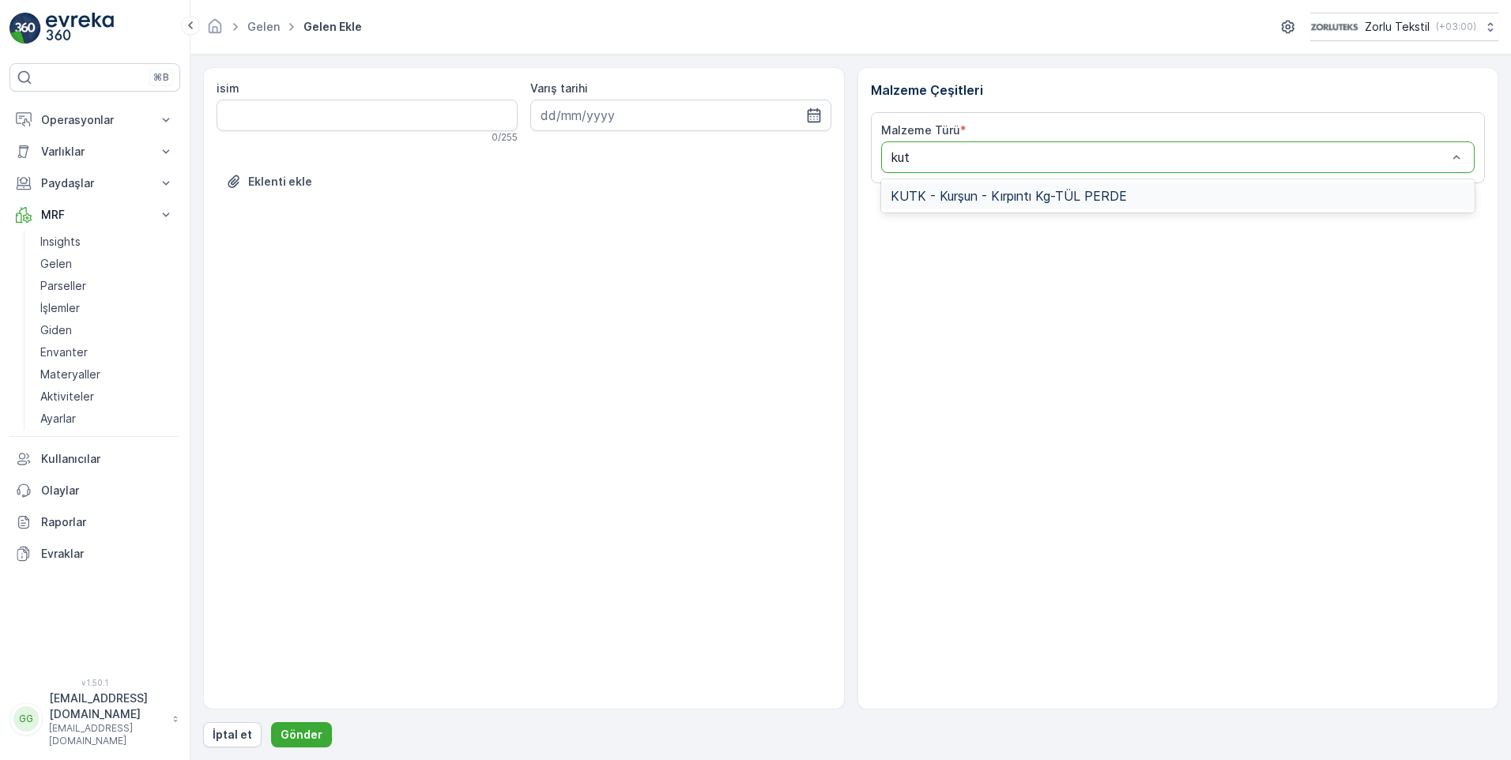
type input "kutk"
click at [1023, 197] on span "KUTK - Kurşun - Kırpıntı Kg-TÜL PERDE" at bounding box center [1009, 196] width 236 height 14
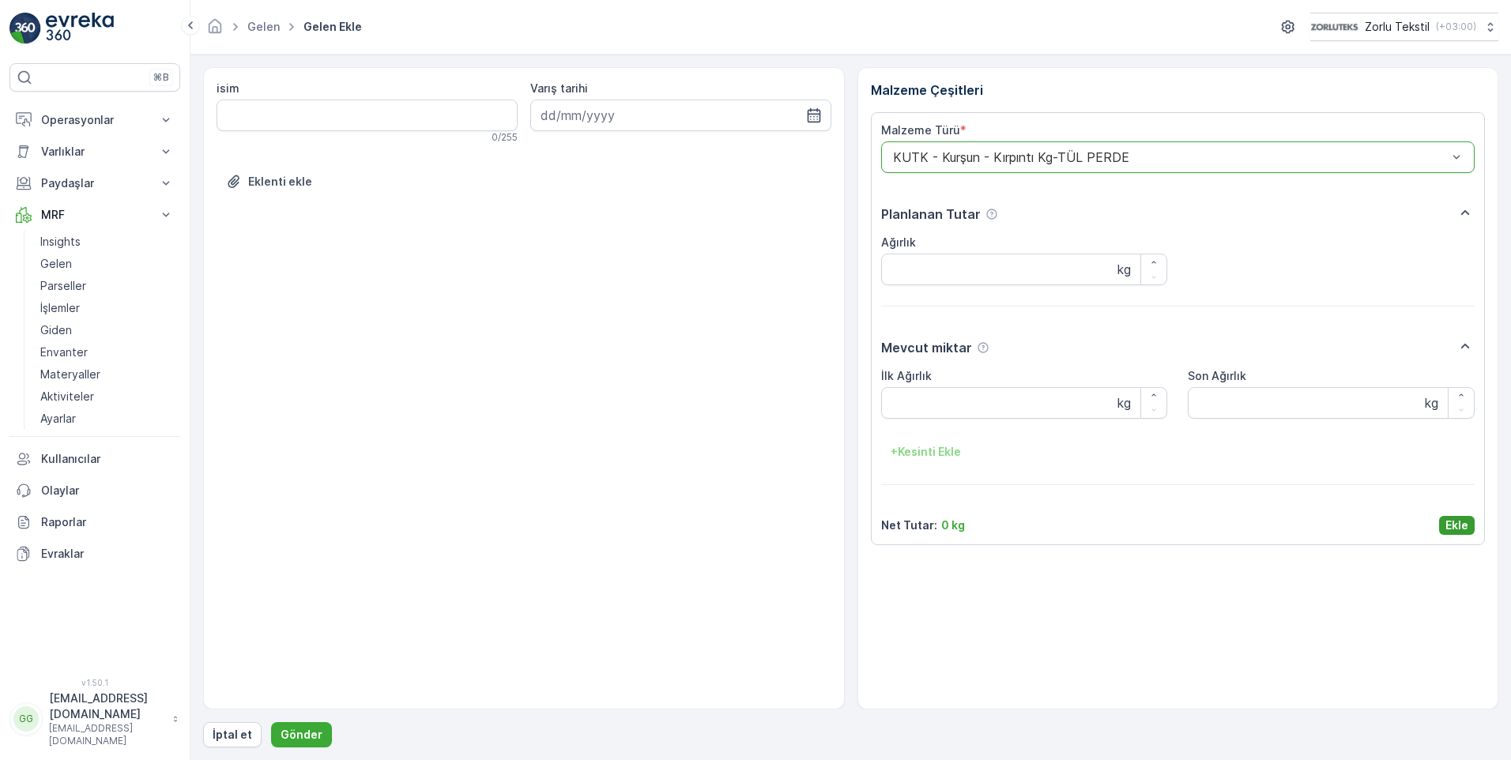
click at [1455, 527] on p "Ekle" at bounding box center [1457, 526] width 23 height 16
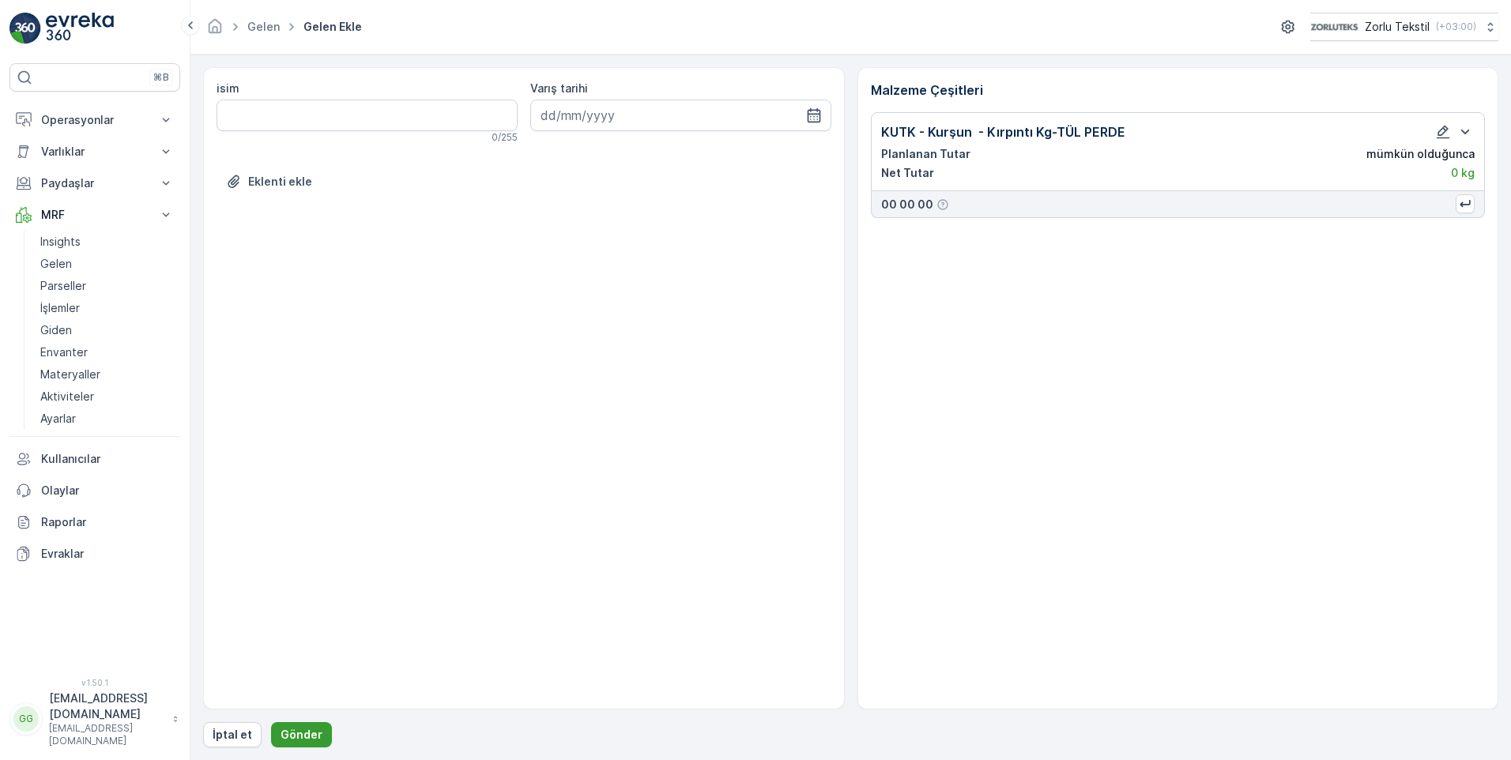
click at [291, 740] on p "Gönder" at bounding box center [302, 735] width 42 height 16
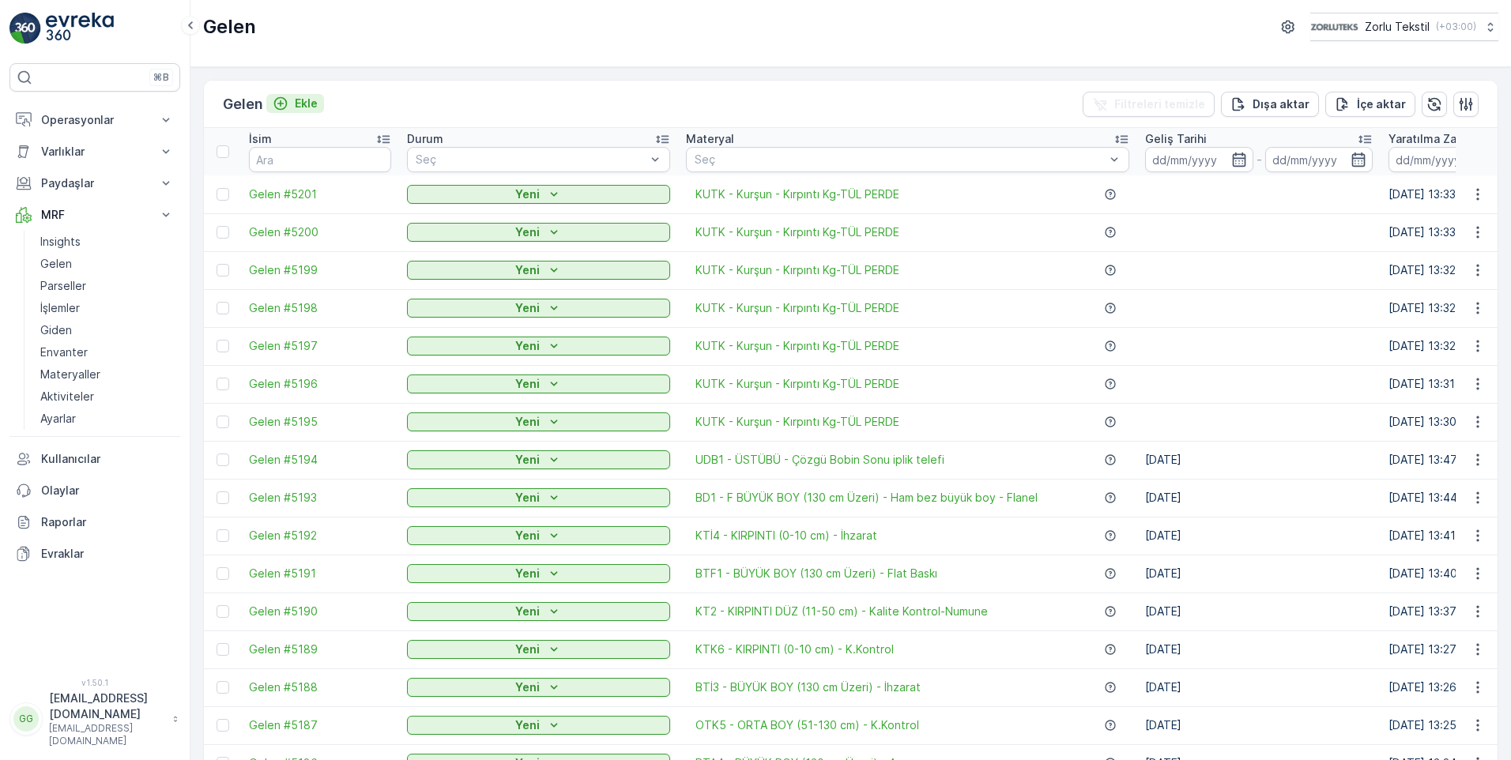
click at [309, 103] on p "Ekle" at bounding box center [306, 104] width 23 height 16
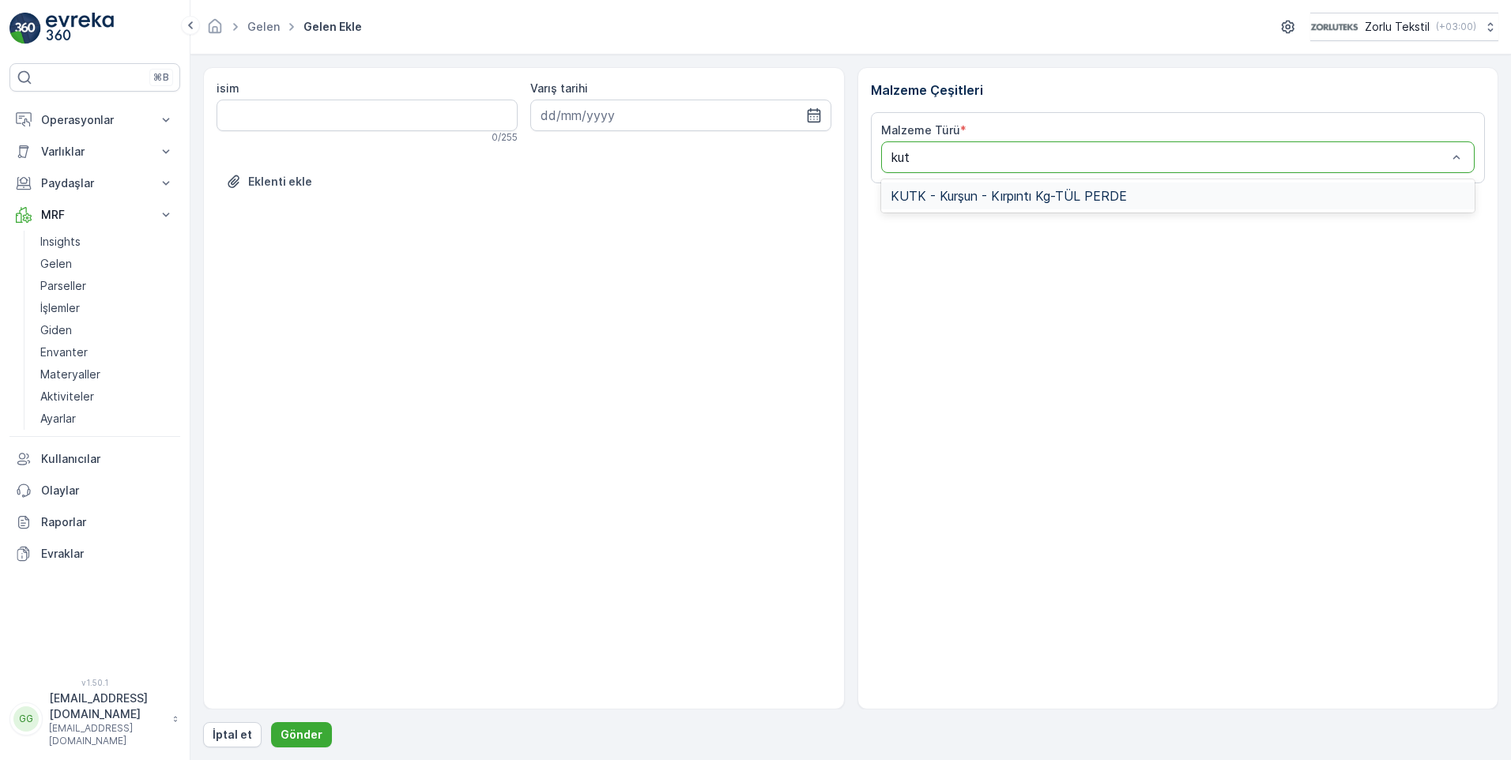
type input "kutk"
click at [966, 194] on span "KUTK - Kurşun - Kırpıntı Kg-TÜL PERDE" at bounding box center [1009, 196] width 236 height 14
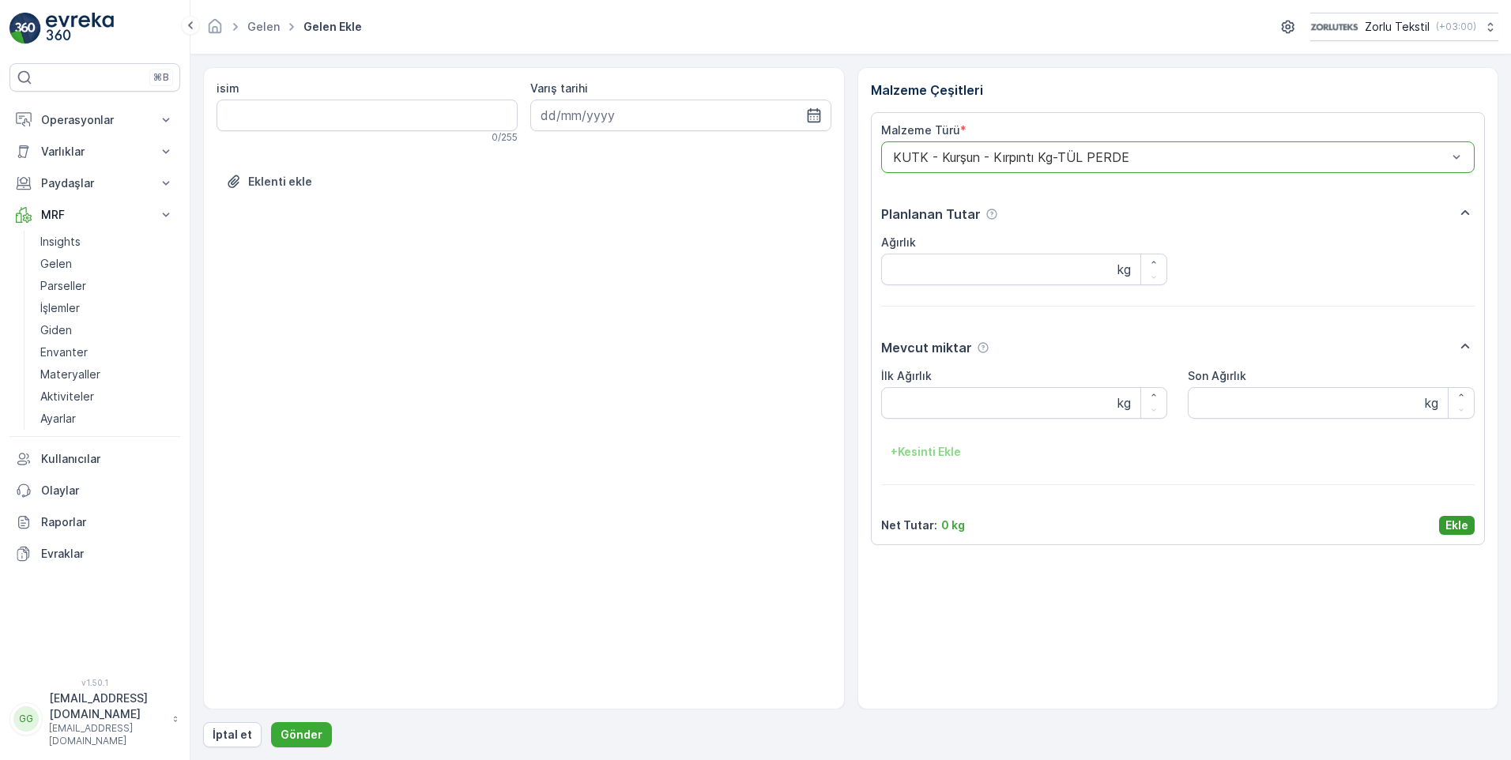
click at [1472, 526] on button "Ekle" at bounding box center [1457, 525] width 36 height 19
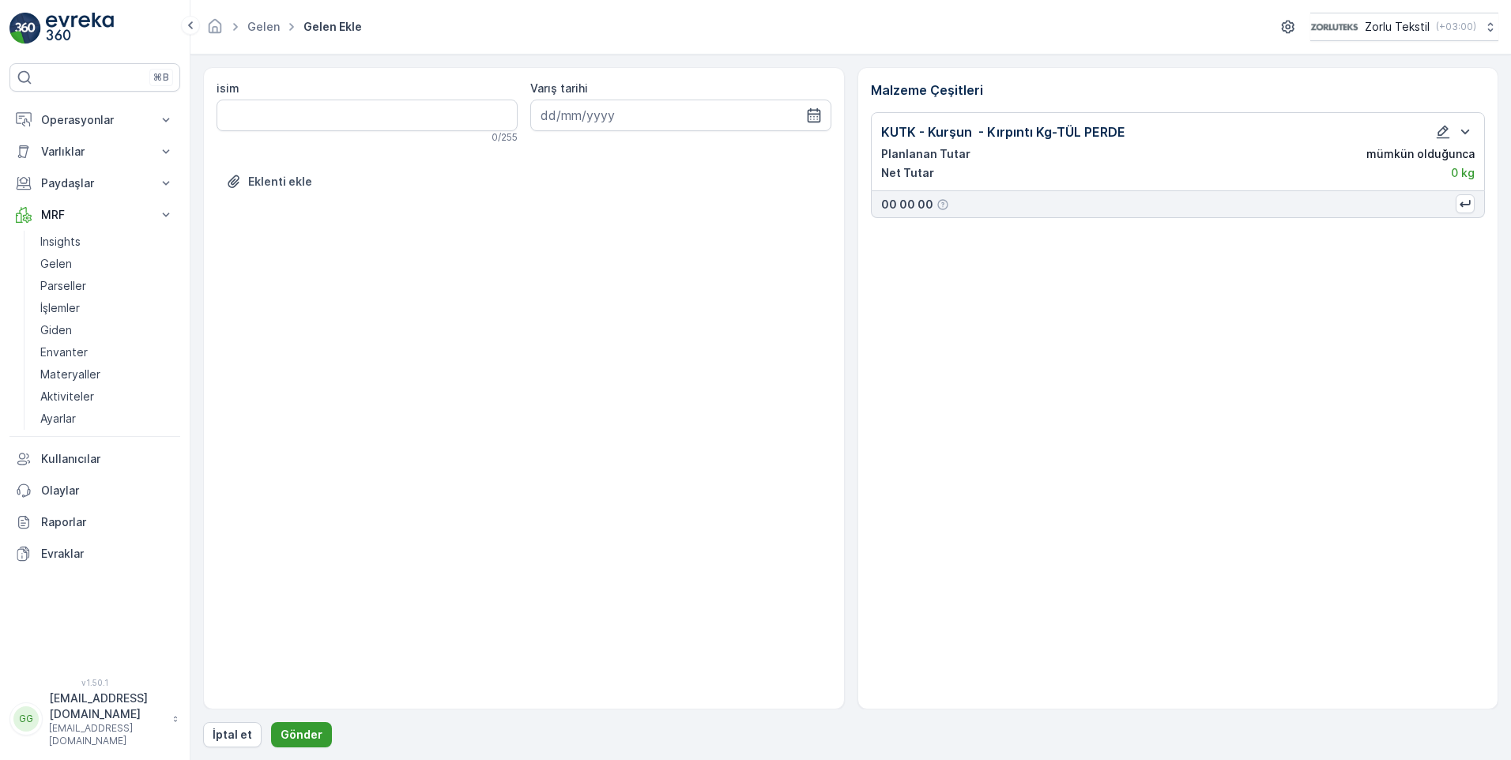
click at [298, 730] on p "Gönder" at bounding box center [302, 735] width 42 height 16
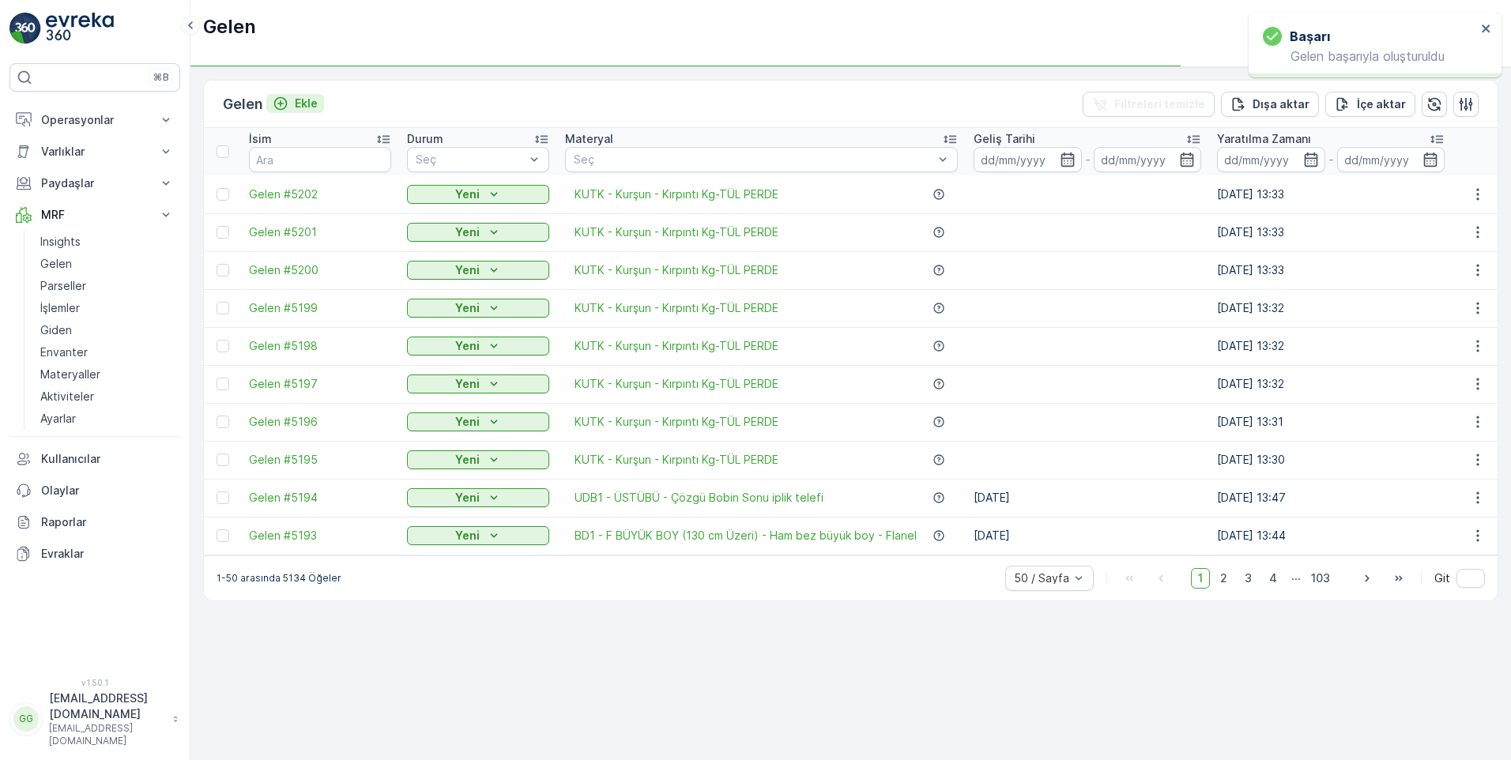
click at [304, 105] on p "Ekle" at bounding box center [306, 104] width 23 height 16
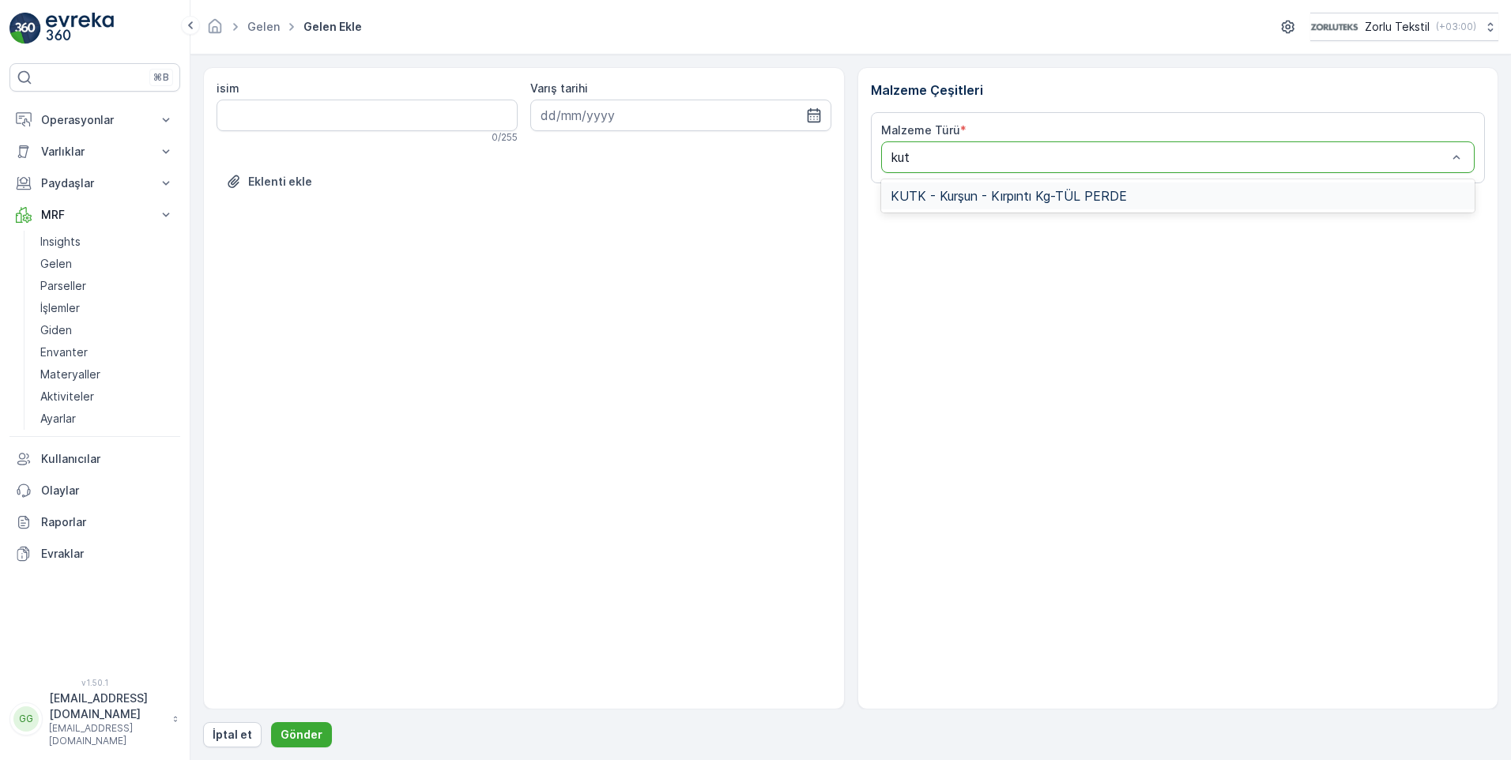
type input "kutk"
click at [1058, 209] on div "KUTK - Kurşun - Kırpıntı Kg-TÜL PERDE" at bounding box center [1178, 195] width 594 height 33
click at [1066, 194] on span "KUTK - Kurşun - Kırpıntı Kg-TÜL PERDE" at bounding box center [1009, 196] width 236 height 14
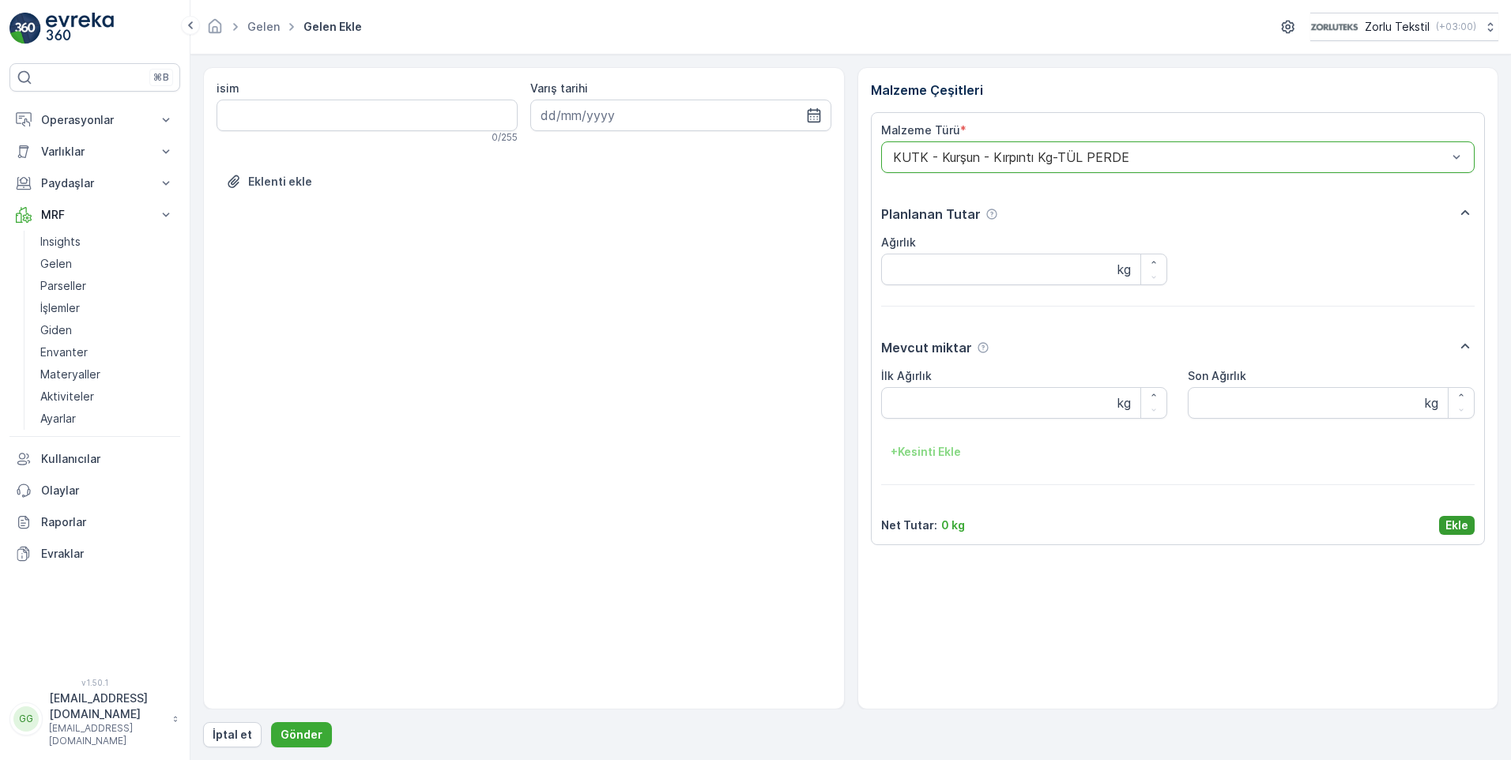
click at [1466, 523] on p "Ekle" at bounding box center [1457, 526] width 23 height 16
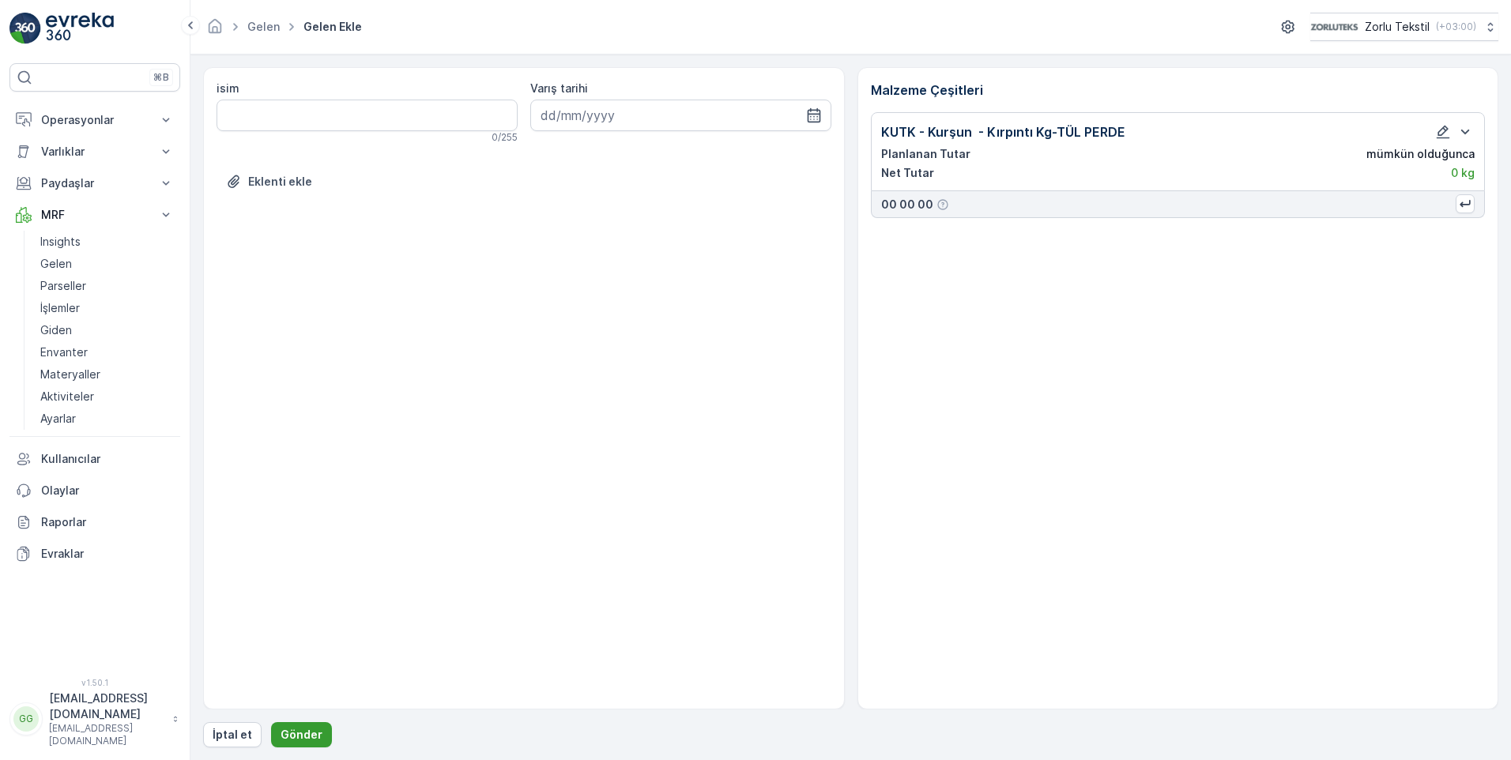
click at [302, 732] on p "Gönder" at bounding box center [302, 735] width 42 height 16
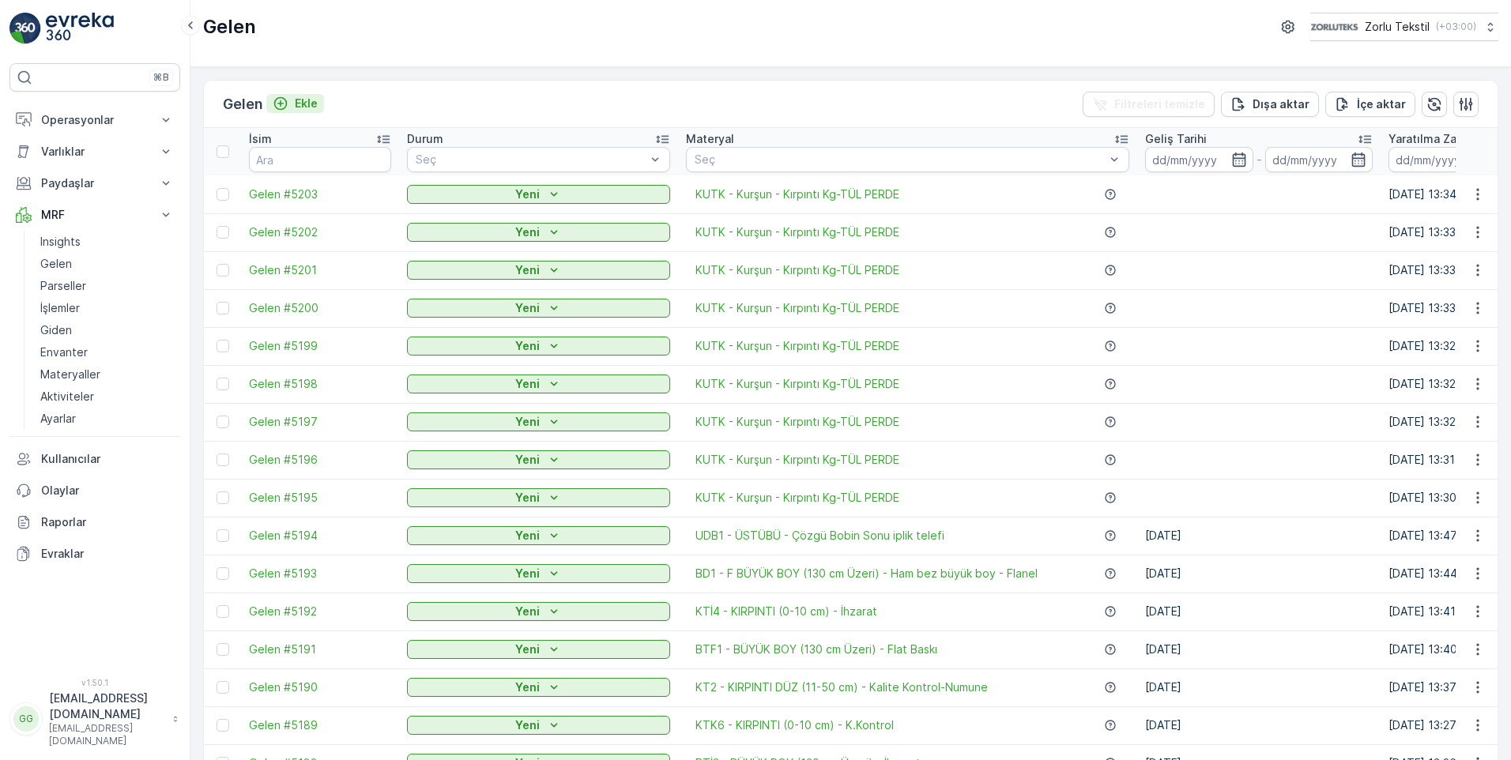
click at [310, 104] on p "Ekle" at bounding box center [306, 104] width 23 height 16
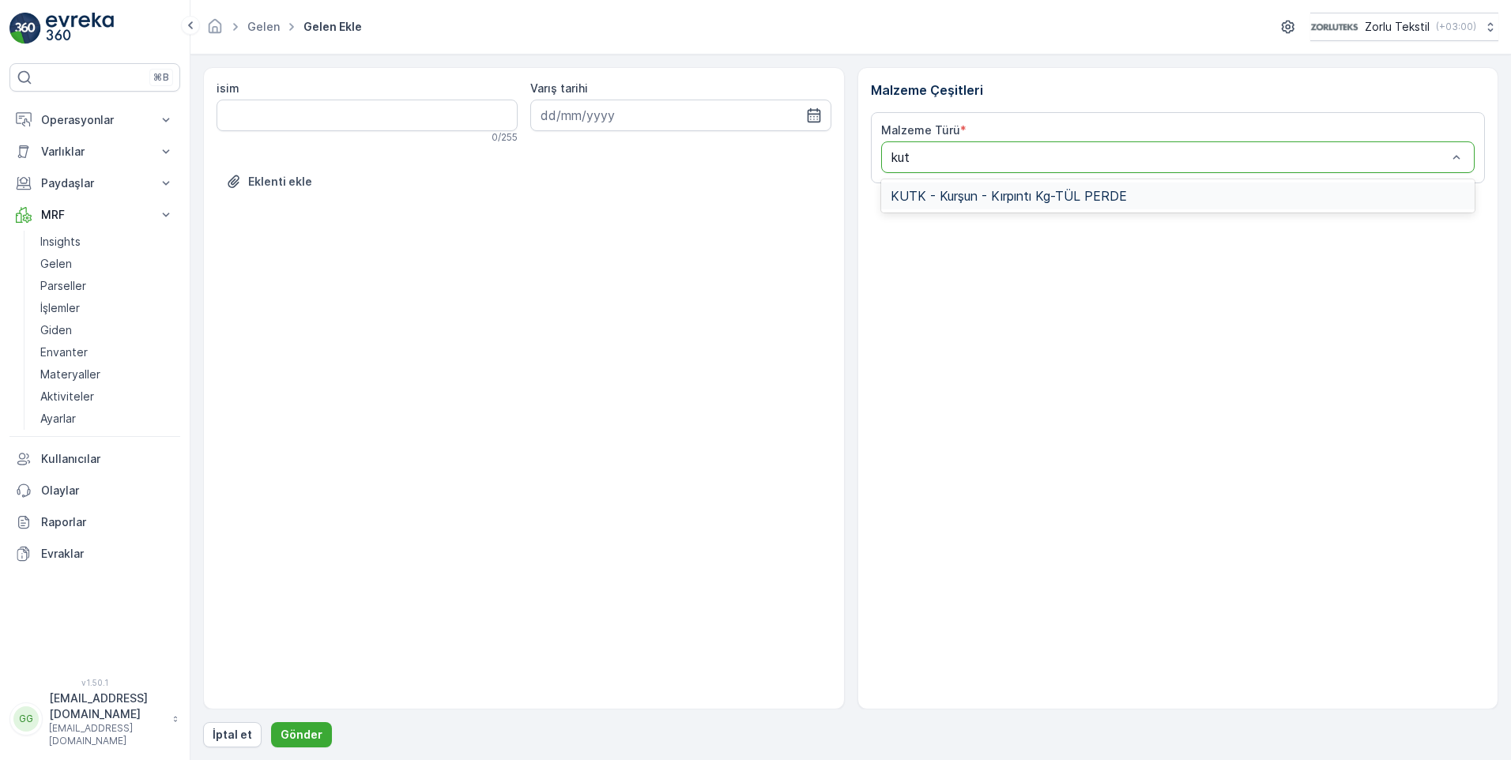
type input "kutk"
click at [1011, 205] on div "KUTK - Kurşun - Kırpıntı Kg-TÜL PERDE" at bounding box center [1178, 196] width 594 height 27
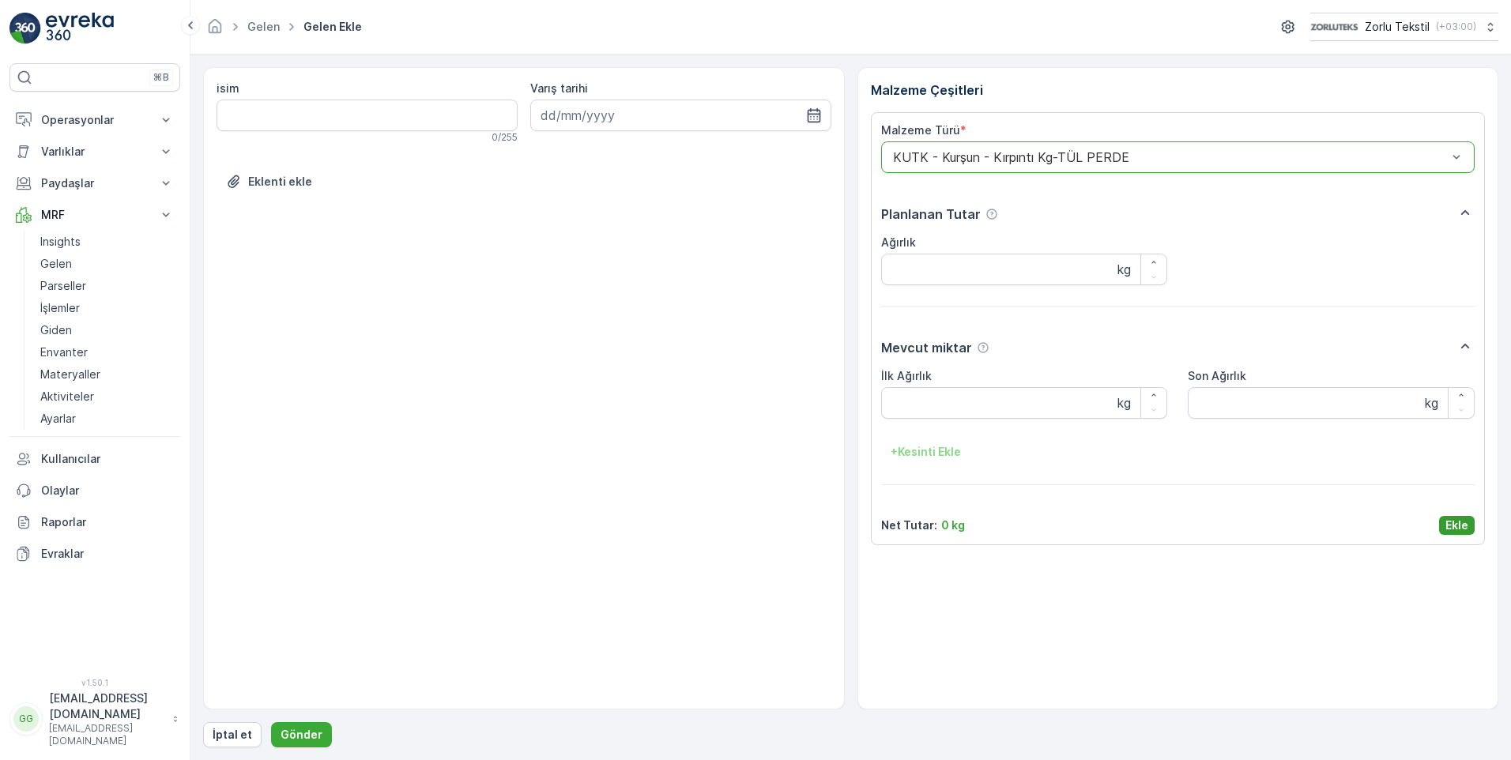
click at [1457, 523] on p "Ekle" at bounding box center [1457, 526] width 23 height 16
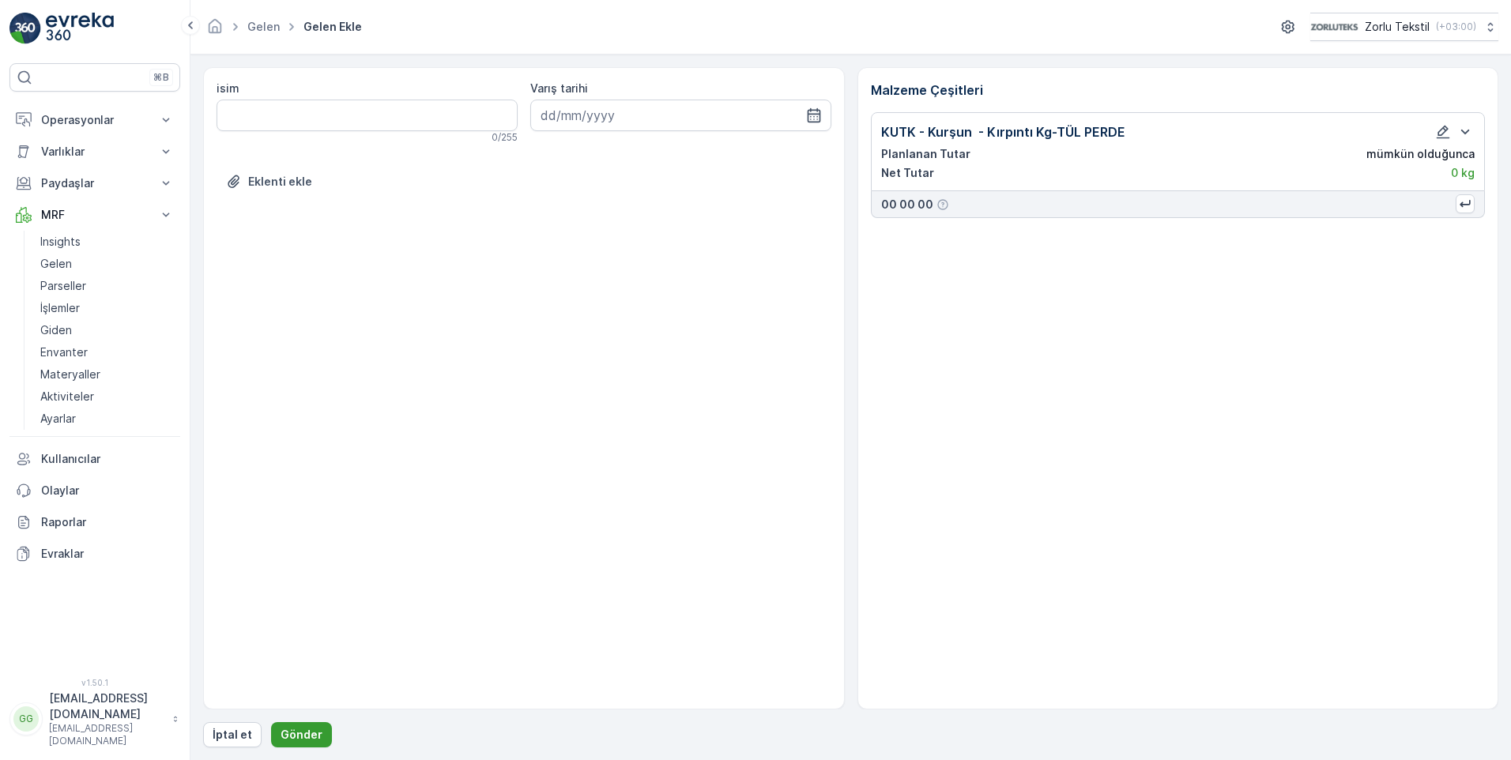
click at [307, 727] on p "Gönder" at bounding box center [302, 735] width 42 height 16
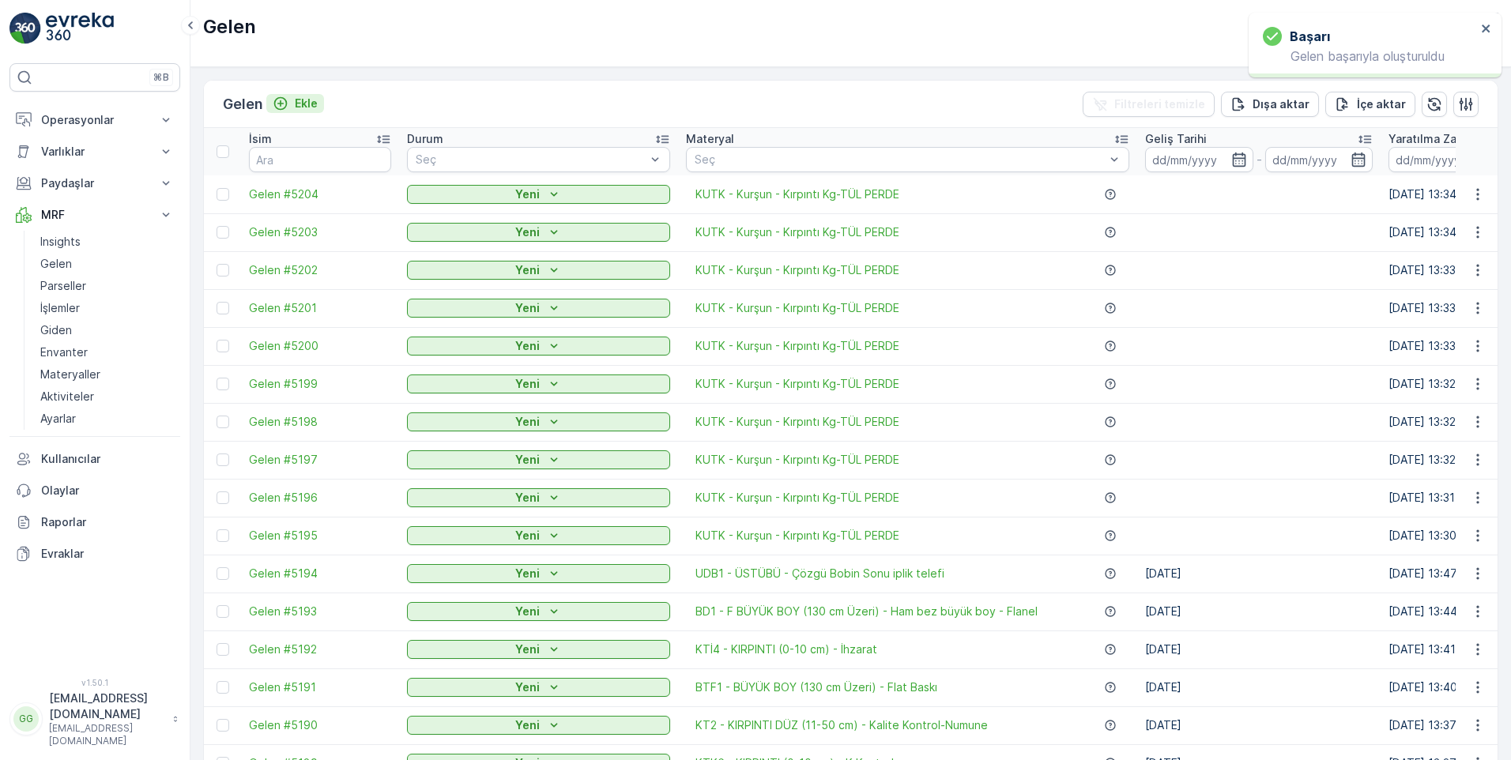
click at [305, 98] on p "Ekle" at bounding box center [306, 104] width 23 height 16
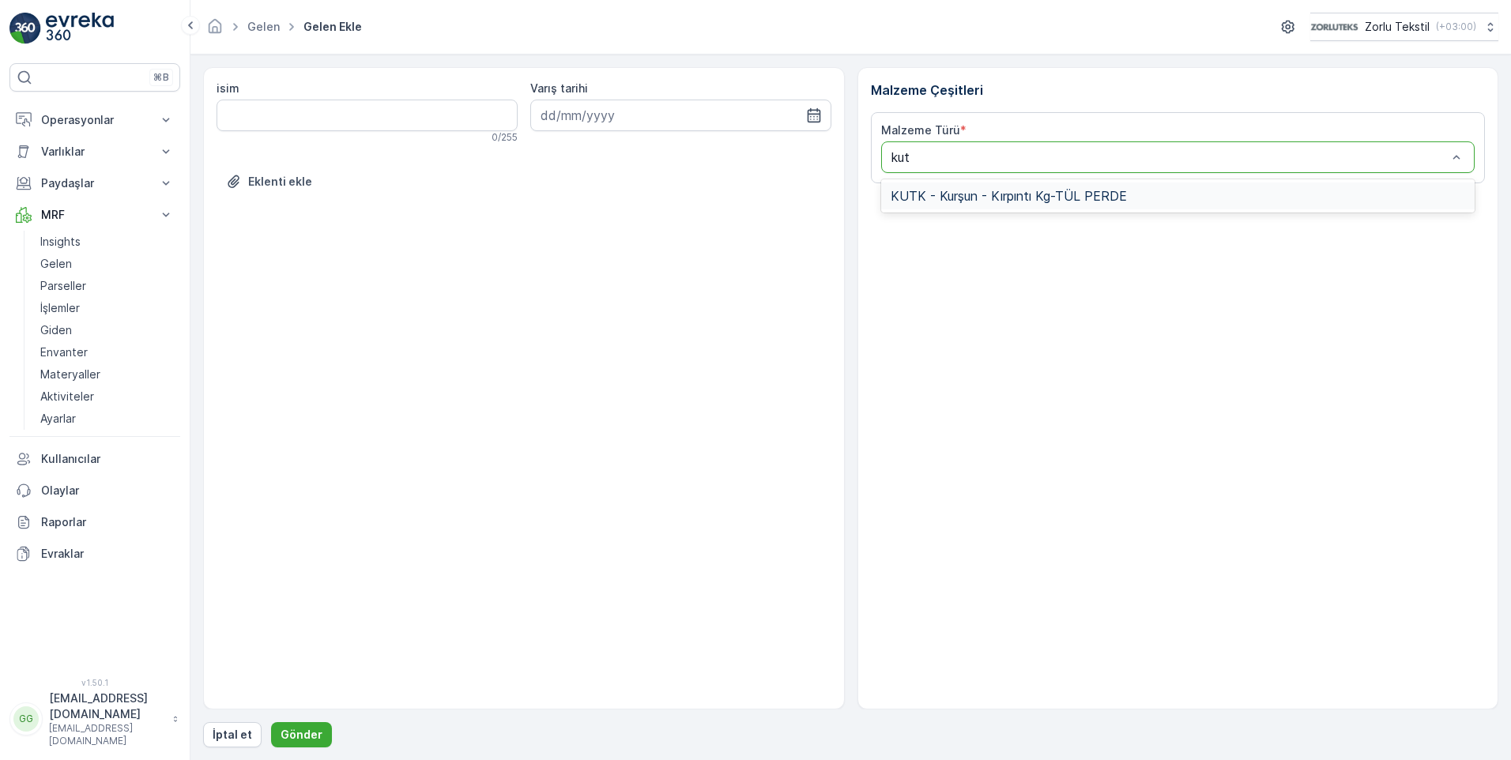
type input "kutk"
click at [1027, 198] on span "KUTK - Kurşun - Kırpıntı Kg-TÜL PERDE" at bounding box center [1009, 196] width 236 height 14
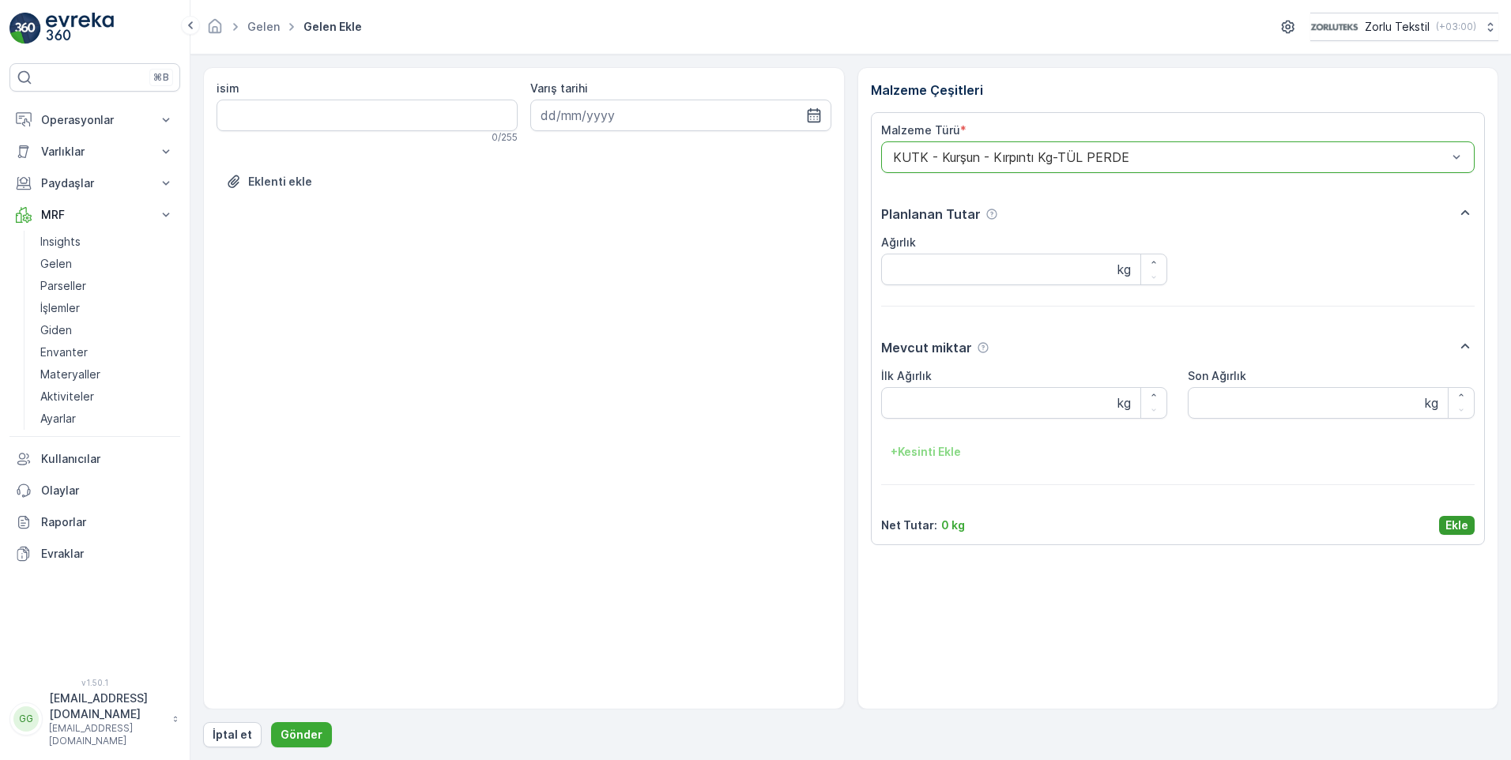
click at [1460, 525] on p "Ekle" at bounding box center [1457, 526] width 23 height 16
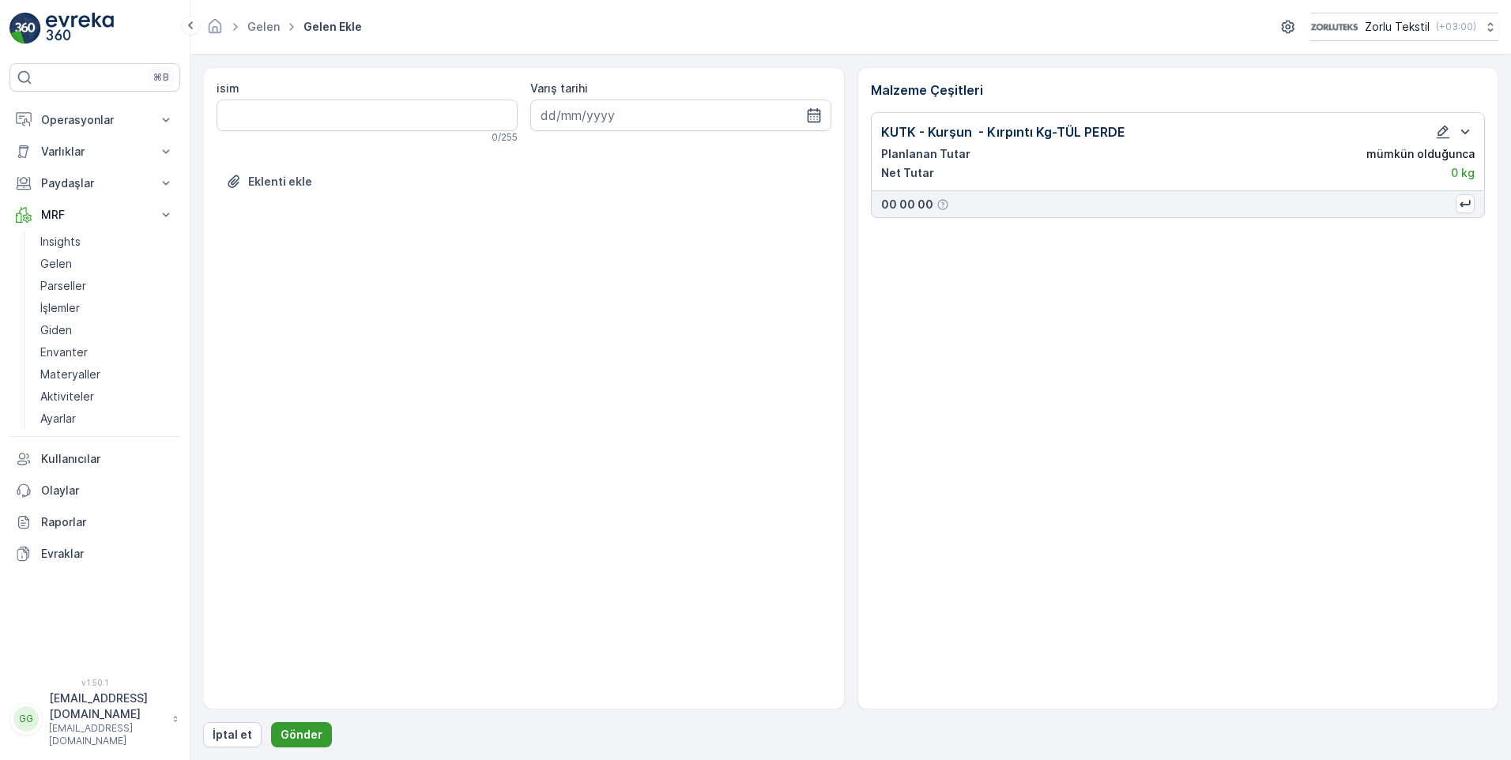
click at [298, 727] on p "Gönder" at bounding box center [302, 735] width 42 height 16
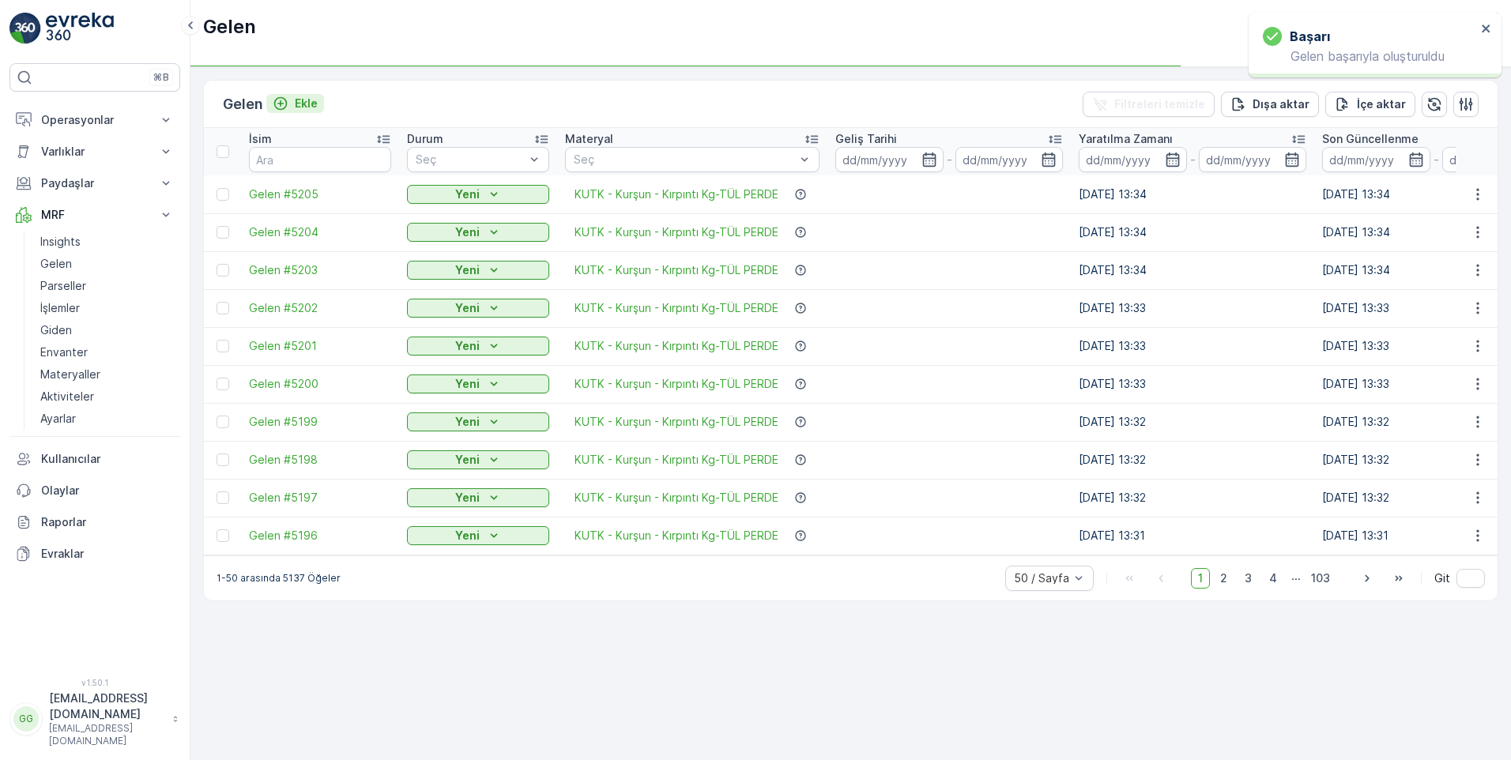
click at [305, 103] on p "Ekle" at bounding box center [306, 104] width 23 height 16
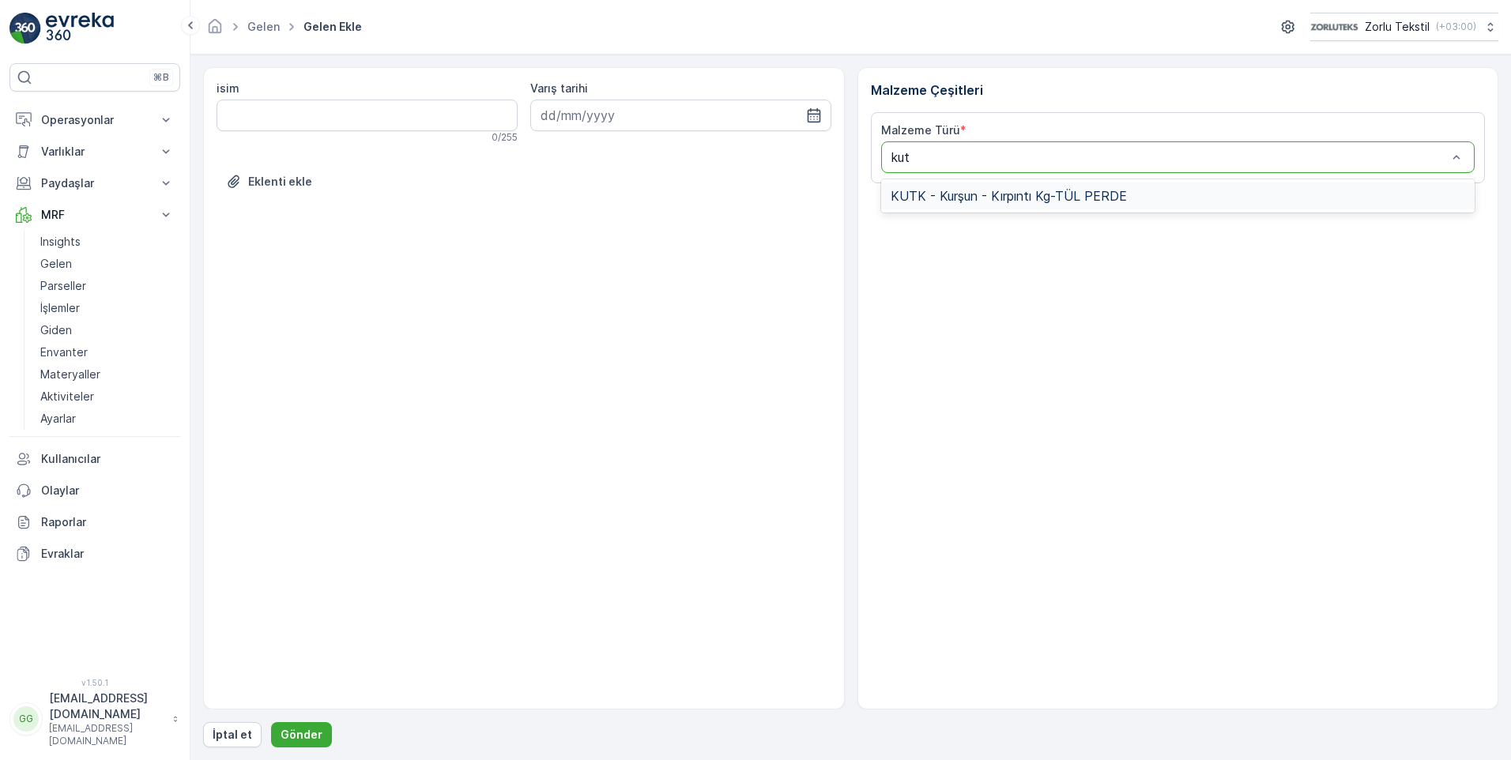
type input "kutk"
click at [1048, 198] on span "KUTK - Kurşun - Kırpıntı Kg-TÜL PERDE" at bounding box center [1009, 196] width 236 height 14
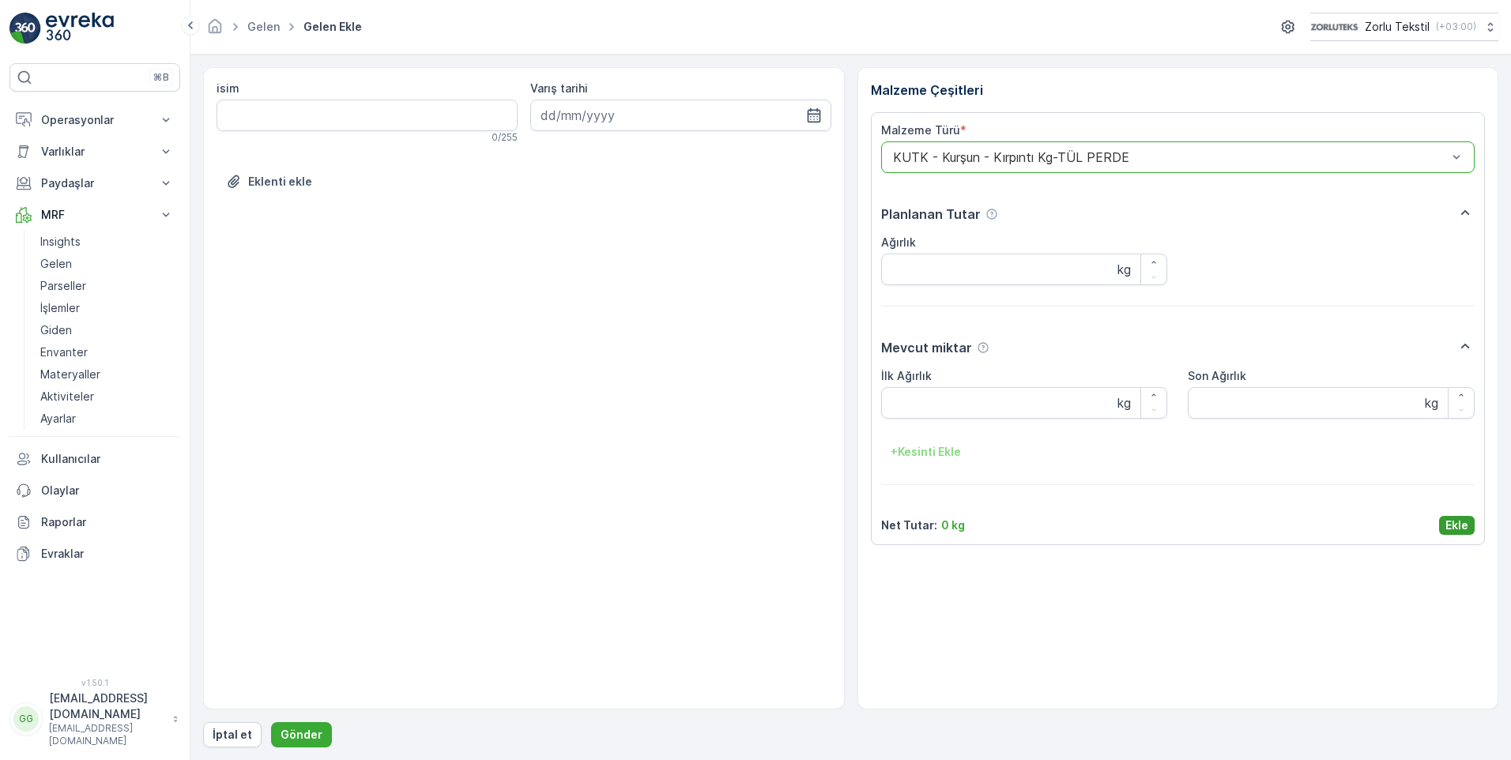
click at [1458, 528] on p "Ekle" at bounding box center [1457, 526] width 23 height 16
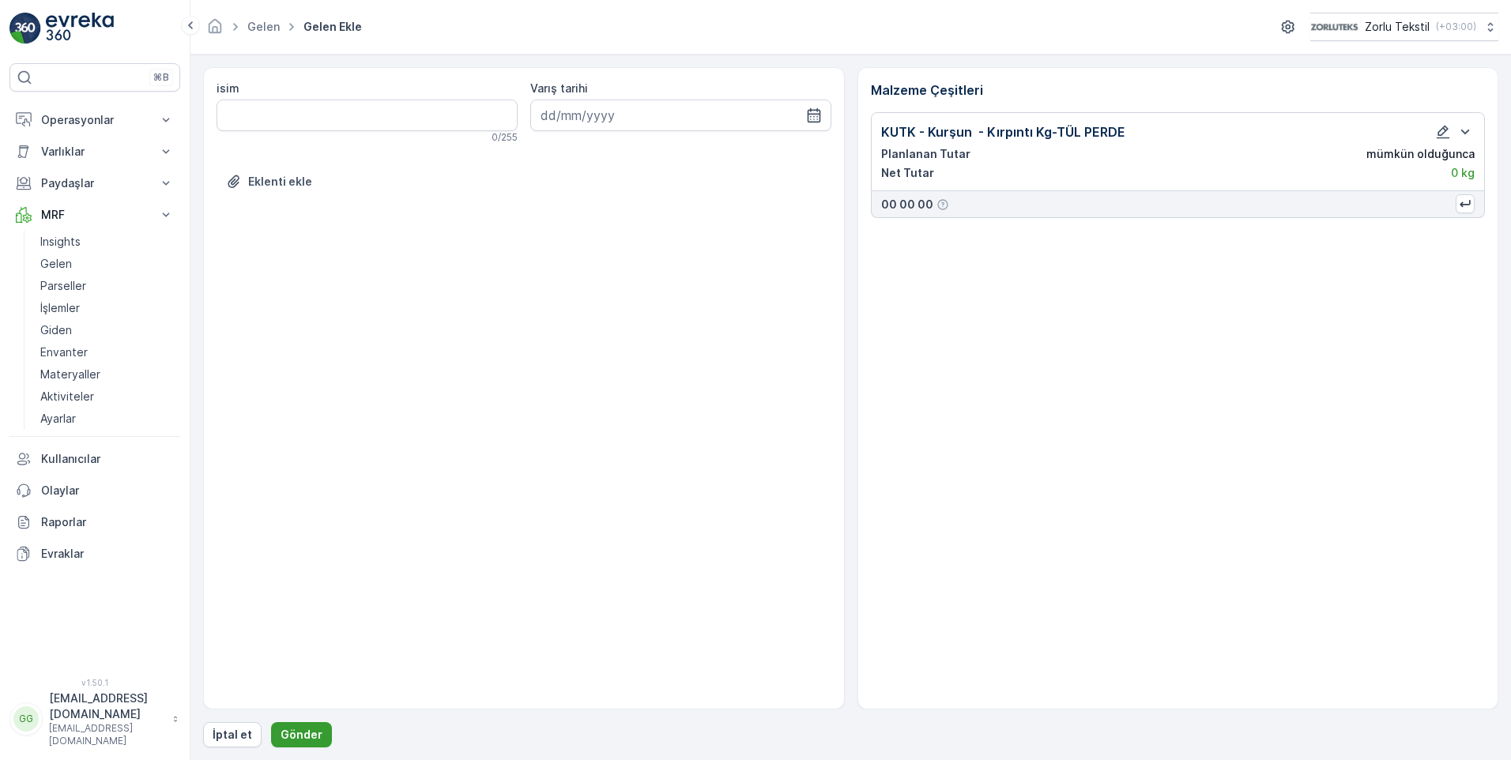
click at [300, 726] on button "Gönder" at bounding box center [301, 735] width 61 height 25
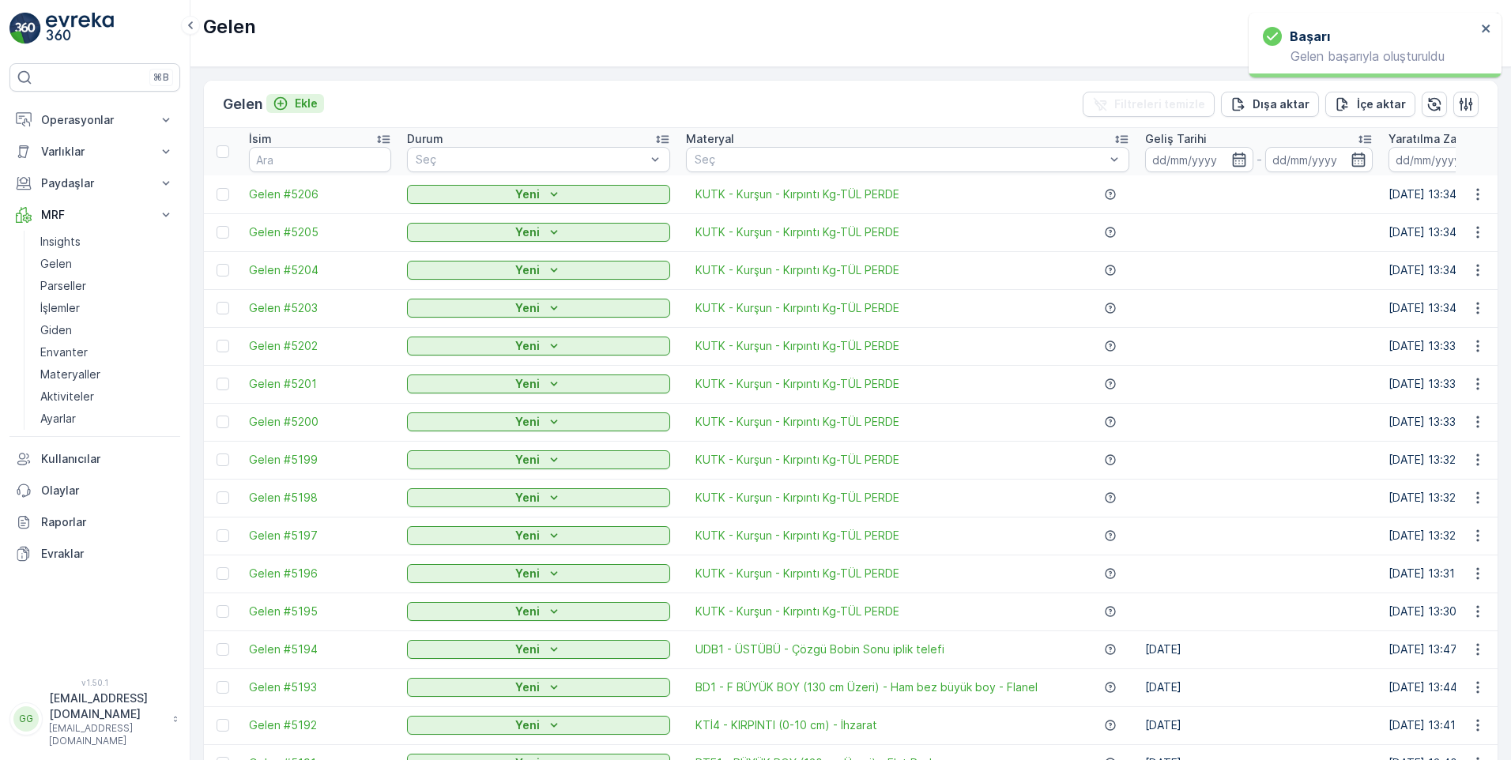
click at [314, 105] on p "Ekle" at bounding box center [306, 104] width 23 height 16
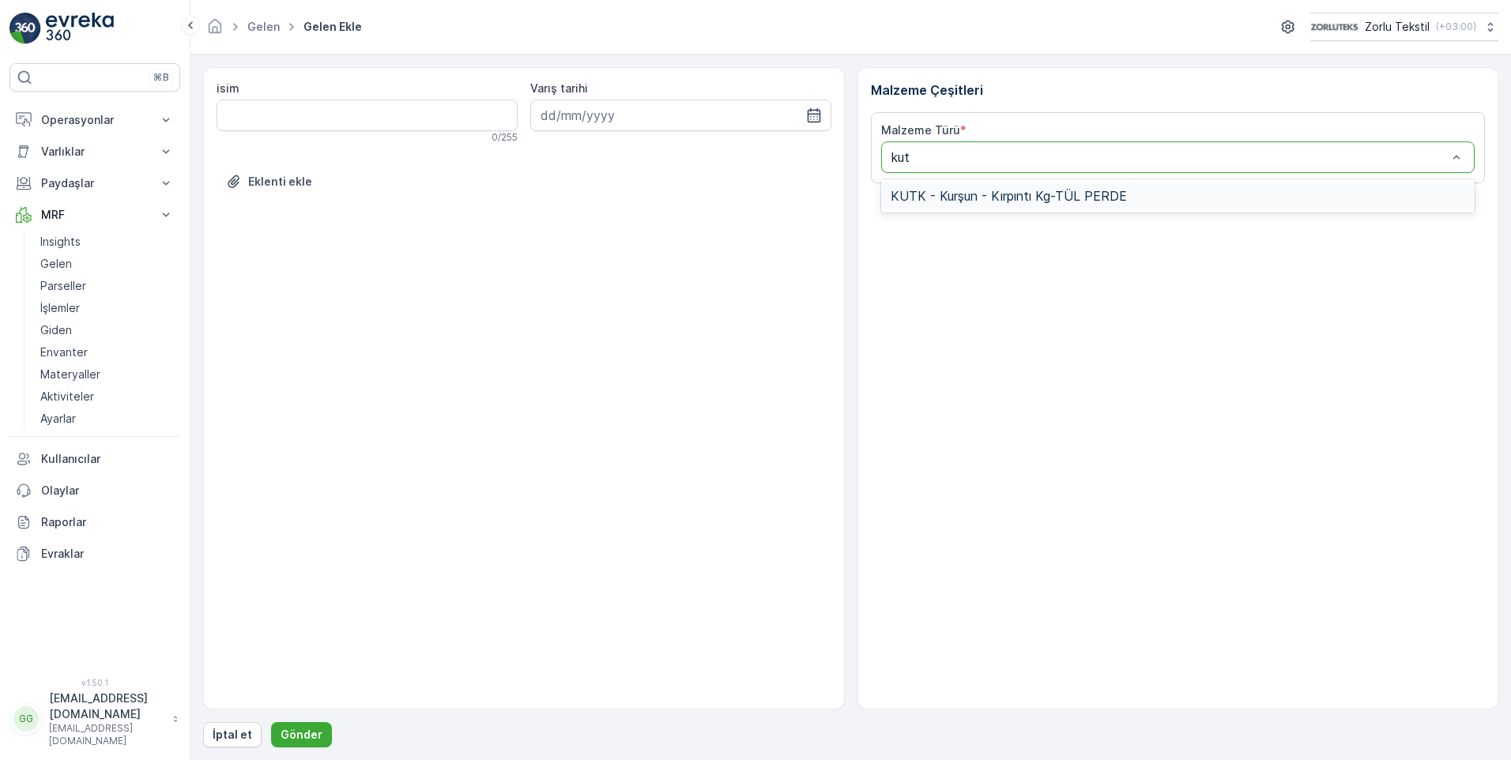
type input "kutk"
click at [1058, 200] on span "KUTK - Kurşun - Kırpıntı Kg-TÜL PERDE" at bounding box center [1009, 196] width 236 height 14
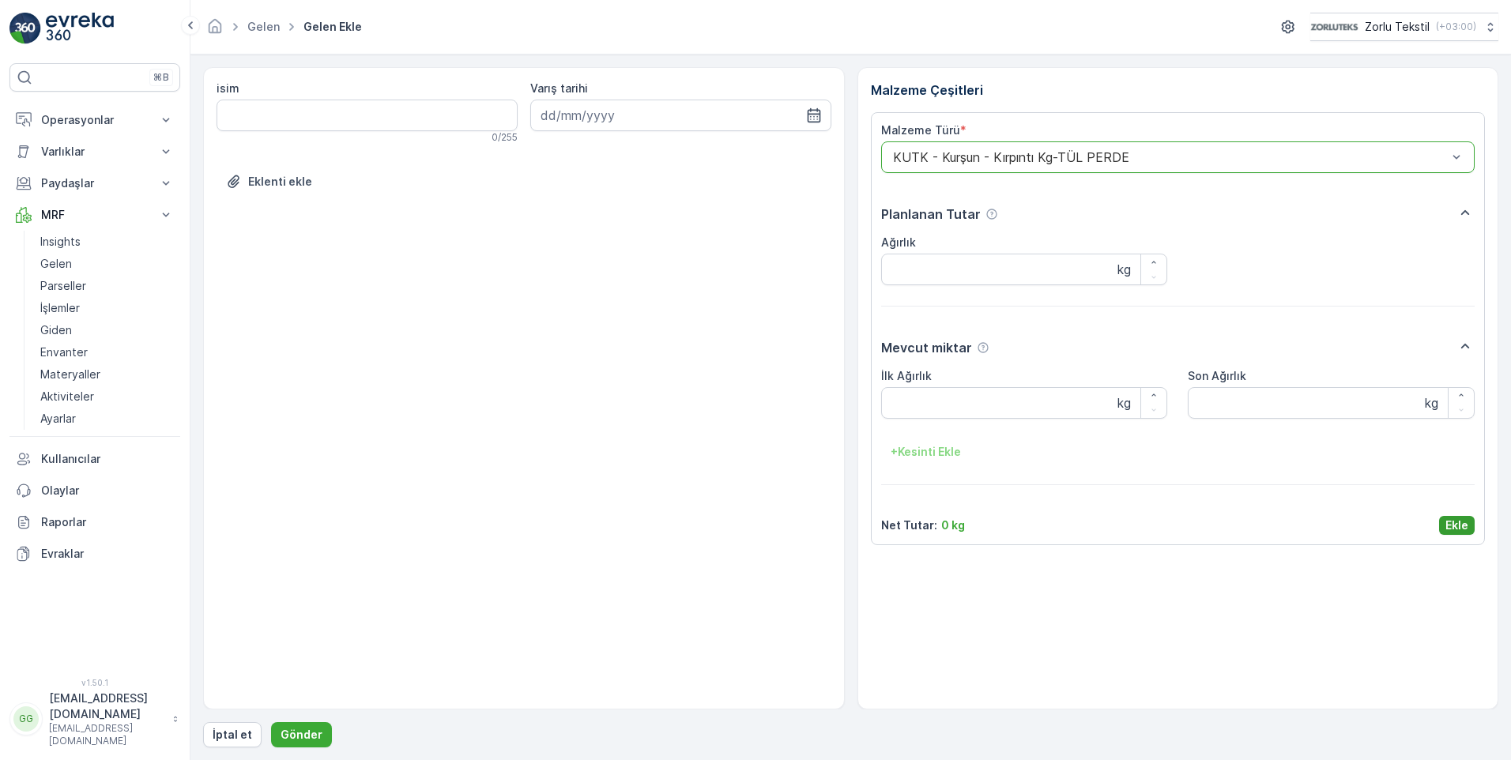
click at [1458, 528] on p "Ekle" at bounding box center [1457, 526] width 23 height 16
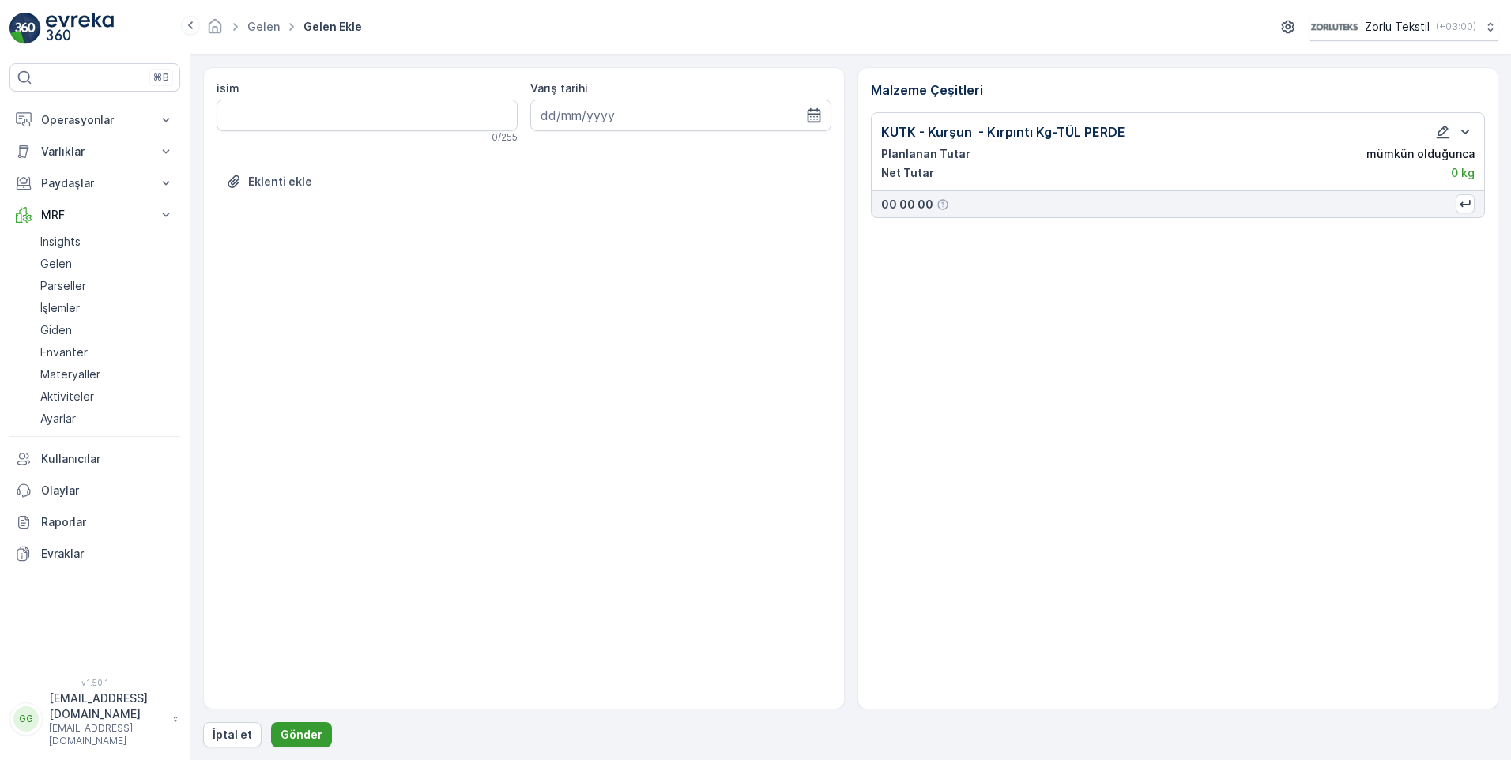
click at [295, 735] on p "Gönder" at bounding box center [302, 735] width 42 height 16
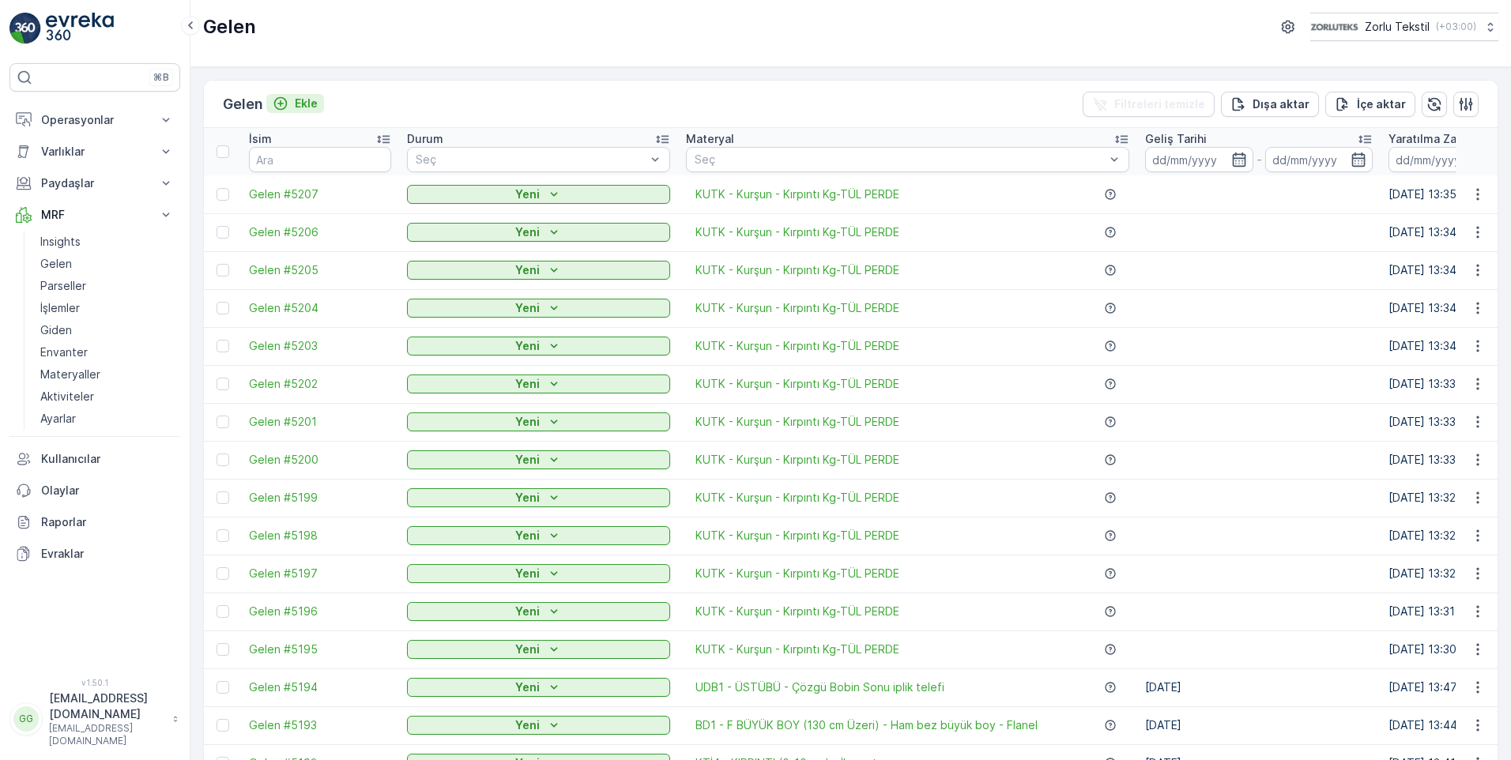
click at [310, 101] on p "Ekle" at bounding box center [306, 104] width 23 height 16
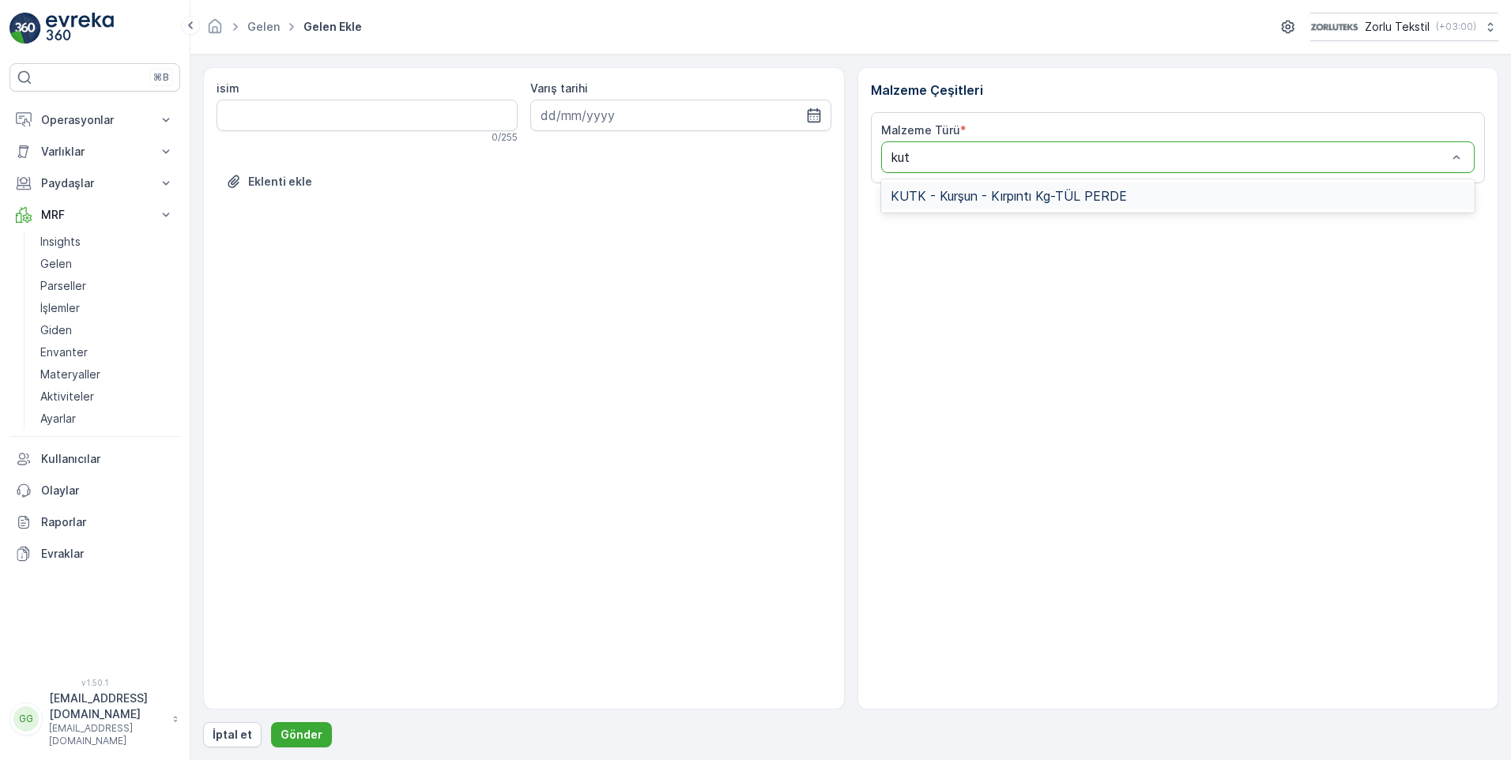
type input "kutk"
click at [998, 199] on span "KUTK - Kurşun - Kırpıntı Kg-TÜL PERDE" at bounding box center [1009, 196] width 236 height 14
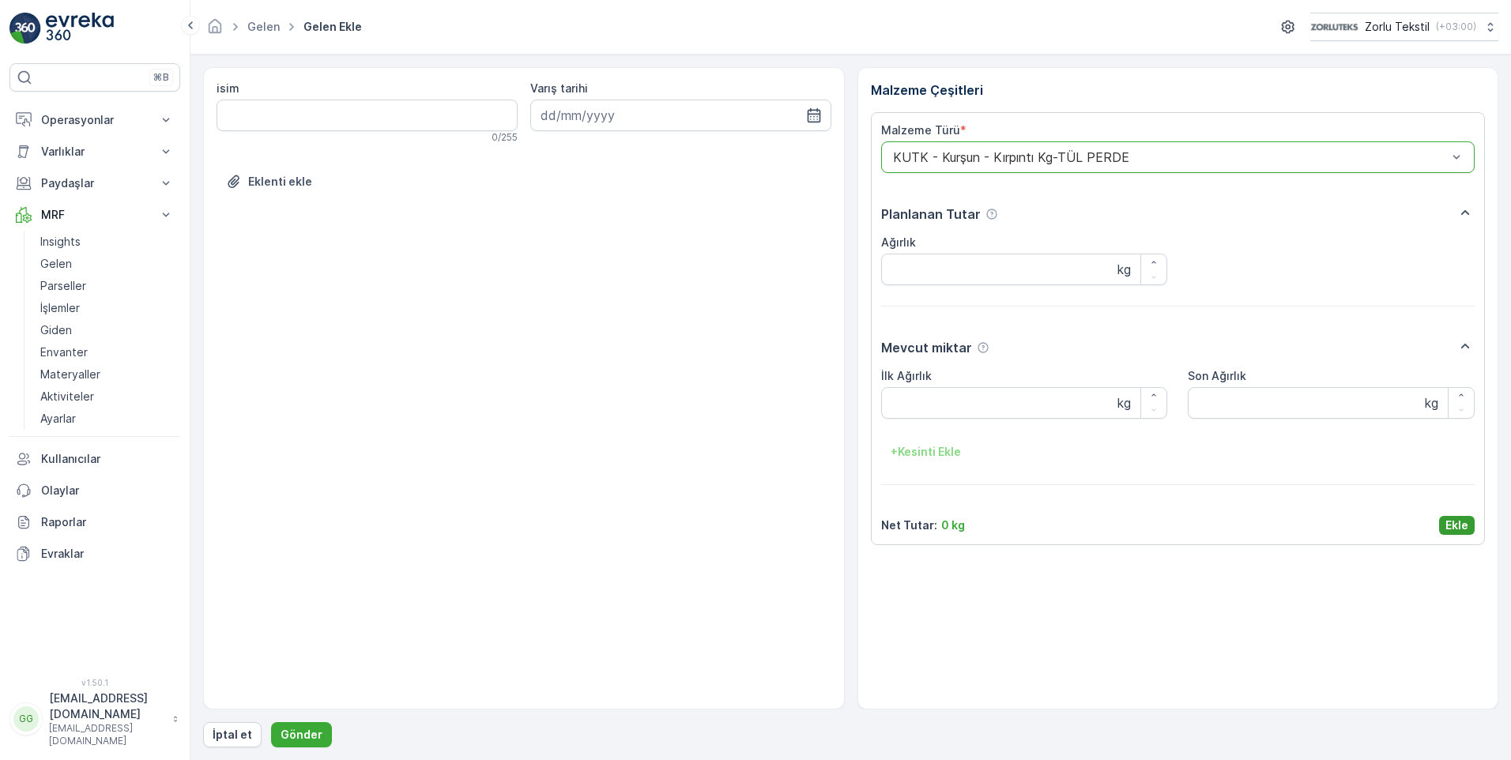
click at [1459, 528] on p "Ekle" at bounding box center [1457, 526] width 23 height 16
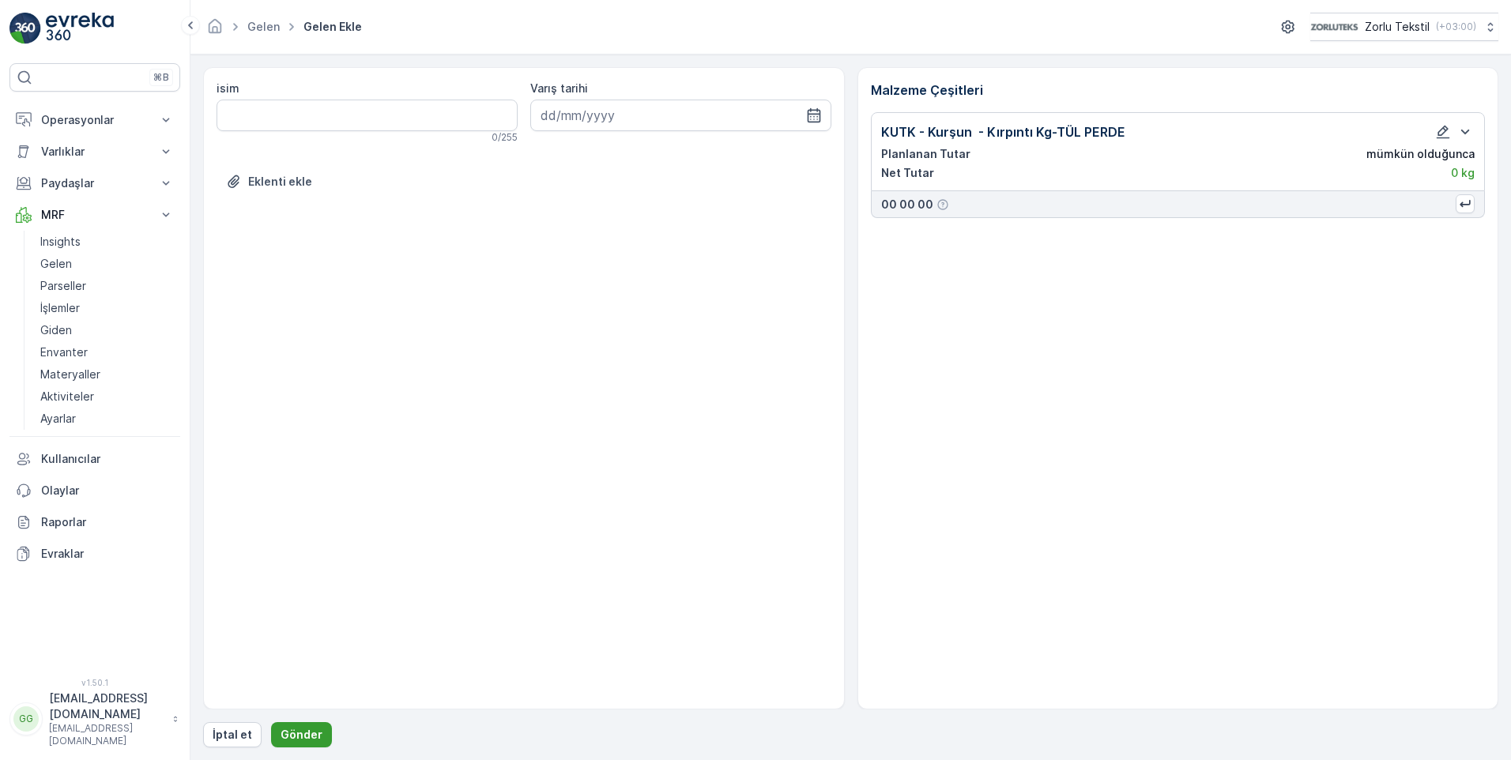
click at [299, 736] on p "Gönder" at bounding box center [302, 735] width 42 height 16
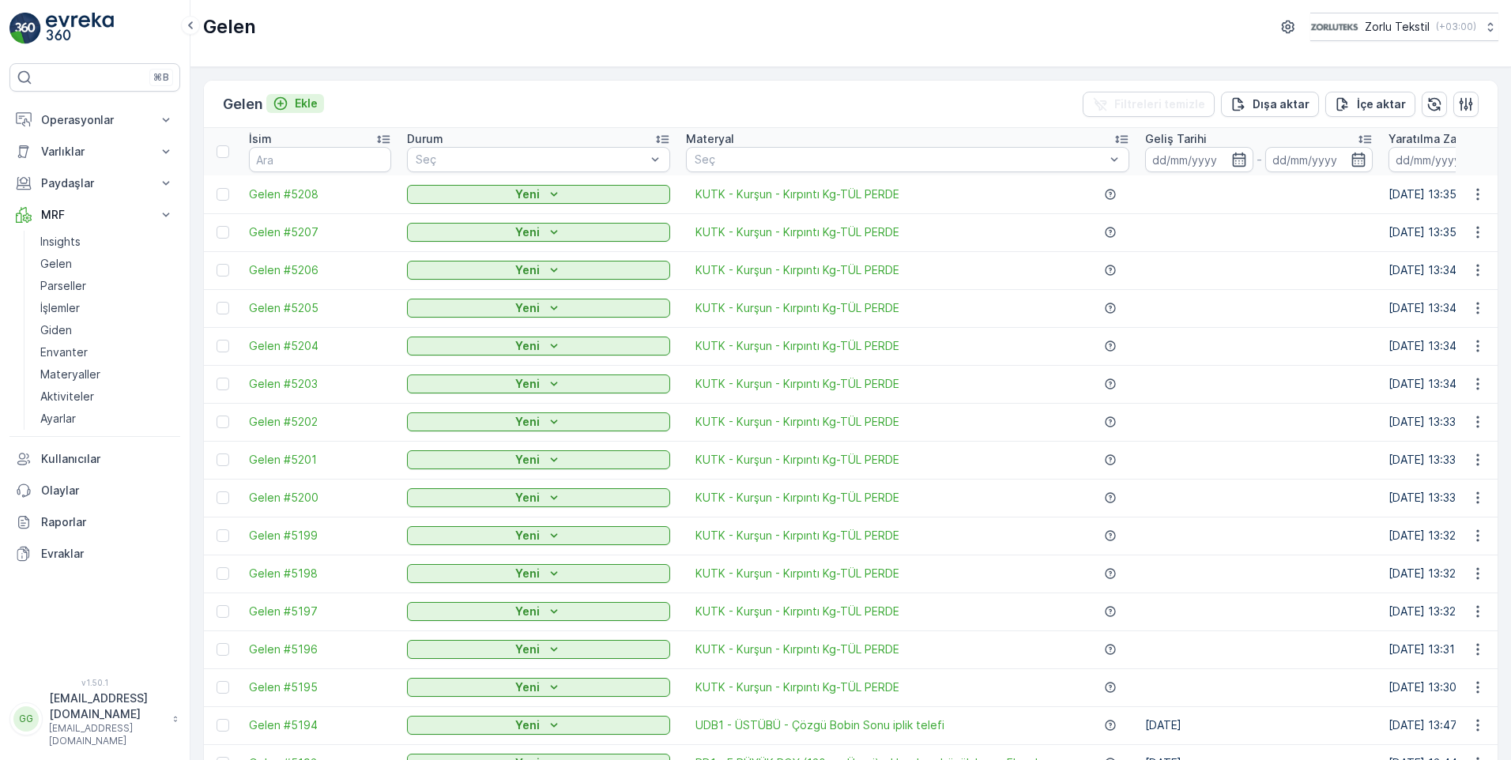
click at [305, 98] on p "Ekle" at bounding box center [306, 104] width 23 height 16
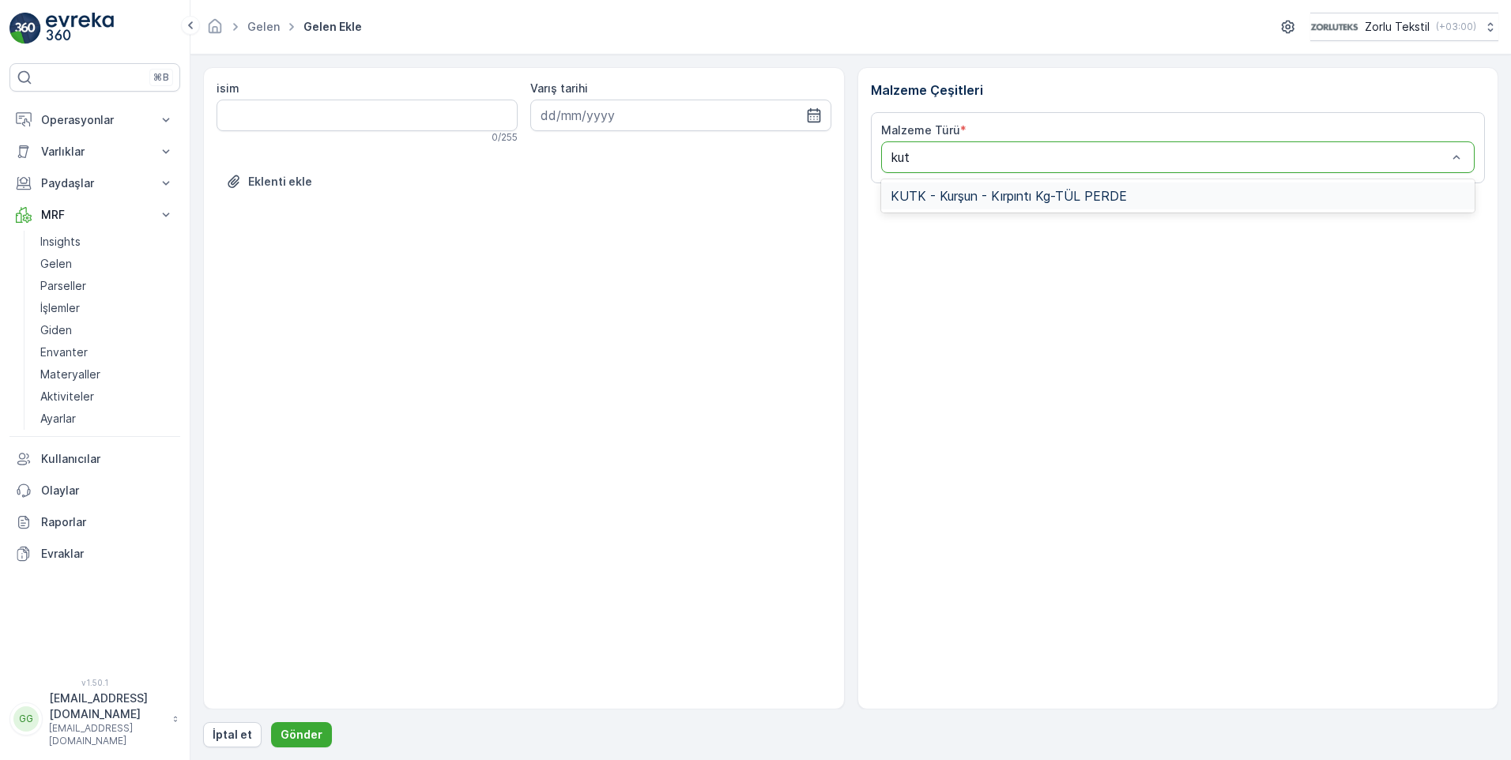
type input "kutk"
click at [1062, 206] on div "KUTK - Kurşun - Kırpıntı Kg-TÜL PERDE" at bounding box center [1178, 196] width 594 height 27
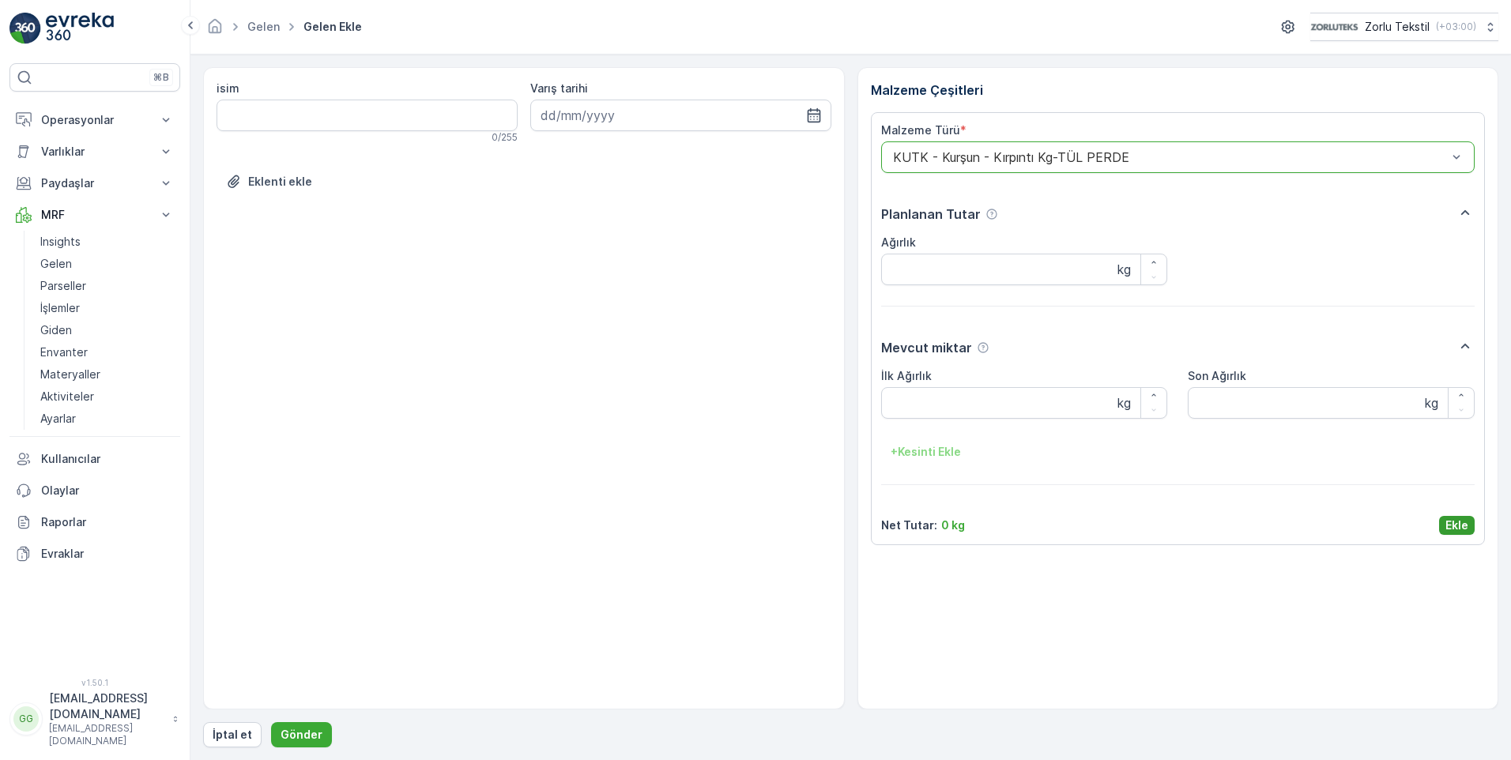
click at [1465, 528] on p "Ekle" at bounding box center [1457, 526] width 23 height 16
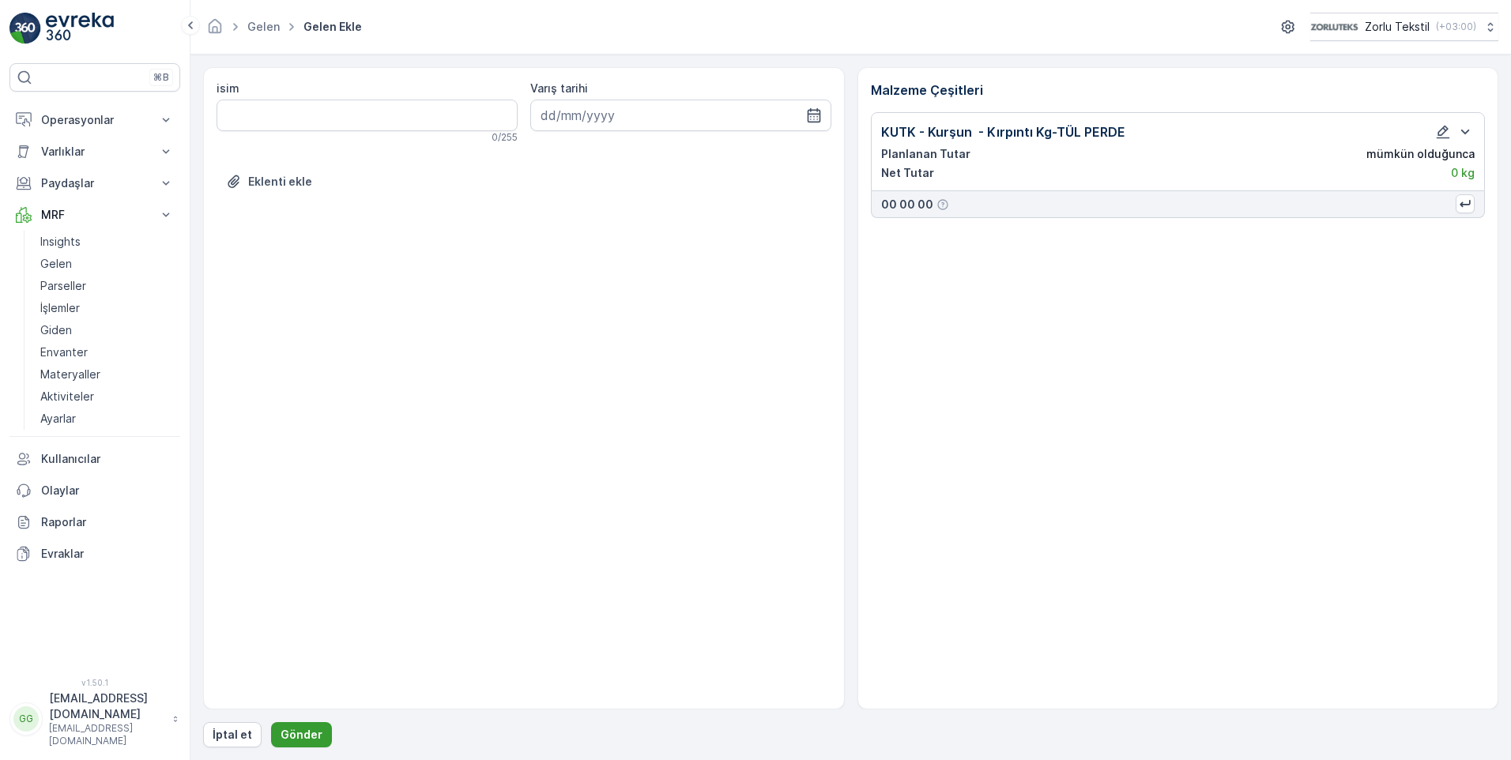
click at [304, 738] on p "Gönder" at bounding box center [302, 735] width 42 height 16
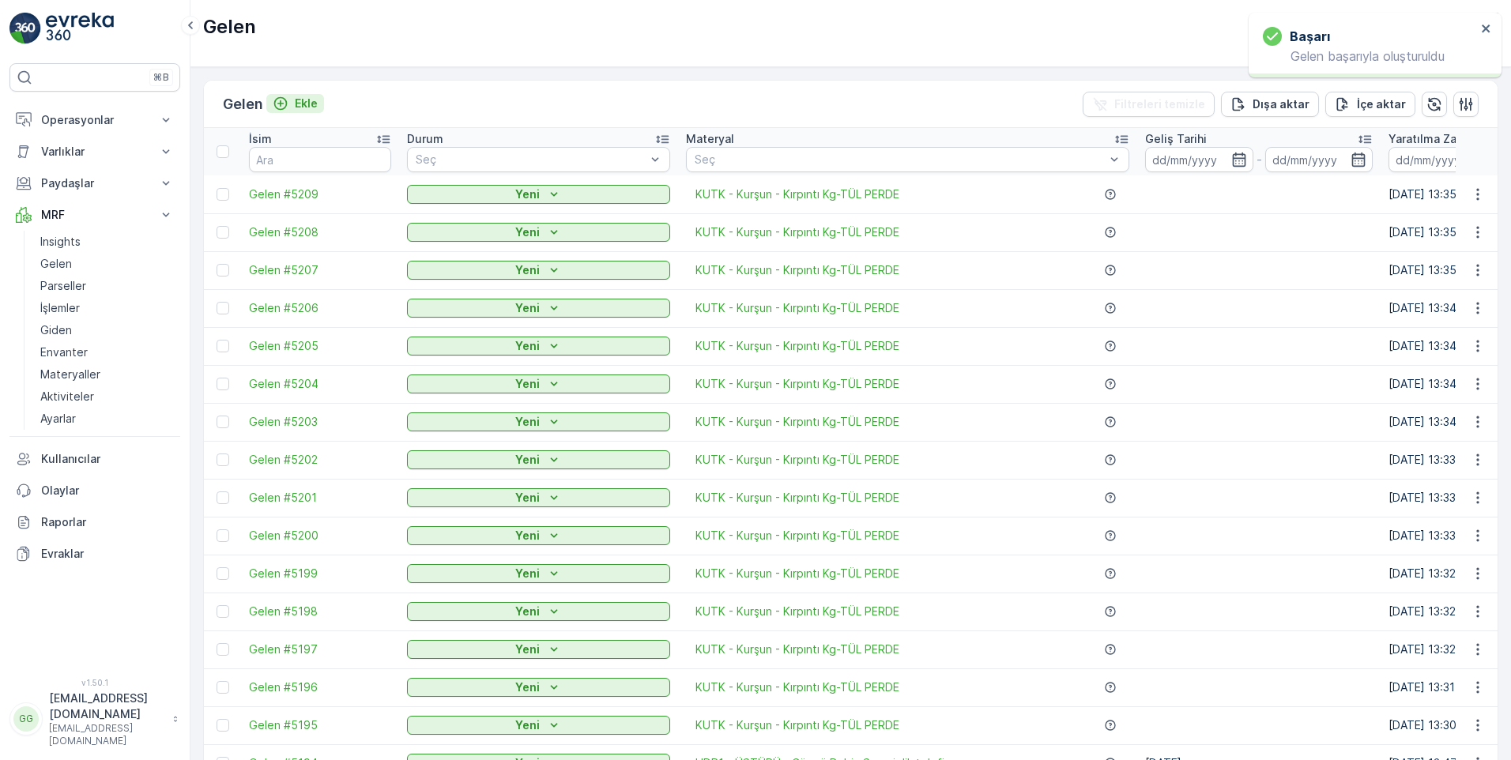
click at [315, 98] on p "Ekle" at bounding box center [306, 104] width 23 height 16
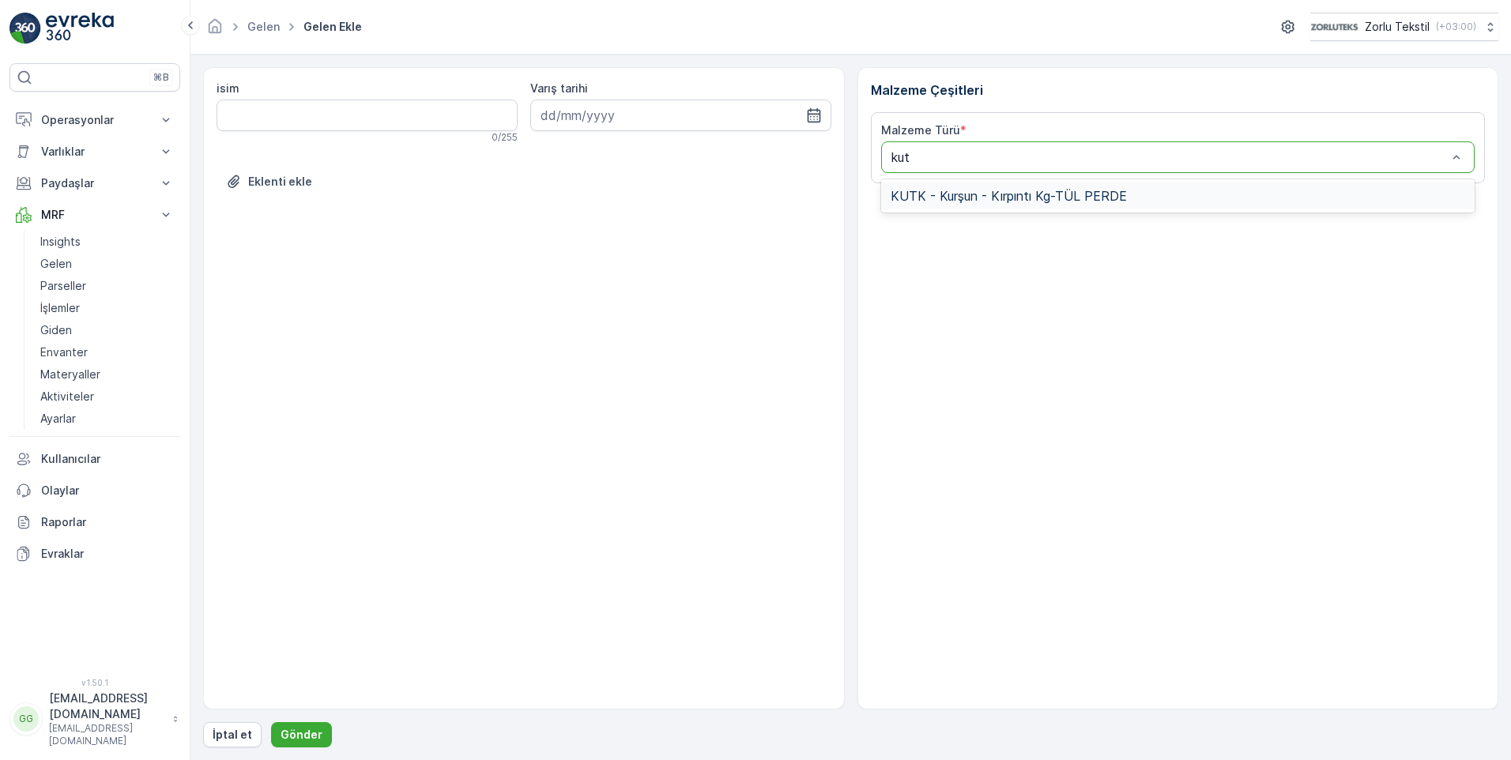
type input "kutk"
click at [1013, 194] on span "KUTK - Kurşun - Kırpıntı Kg-TÜL PERDE" at bounding box center [1009, 196] width 236 height 14
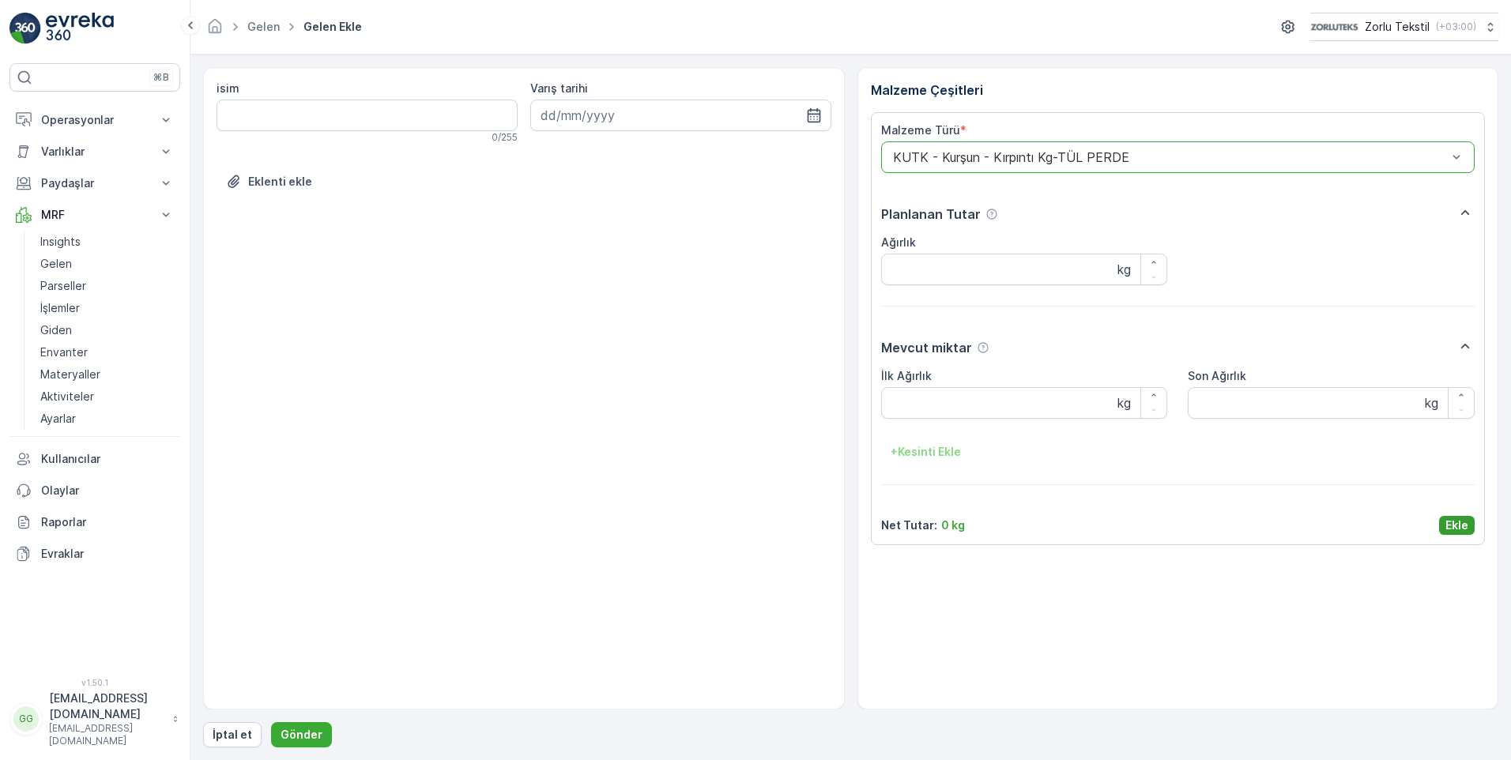
click at [1455, 520] on p "Ekle" at bounding box center [1457, 526] width 23 height 16
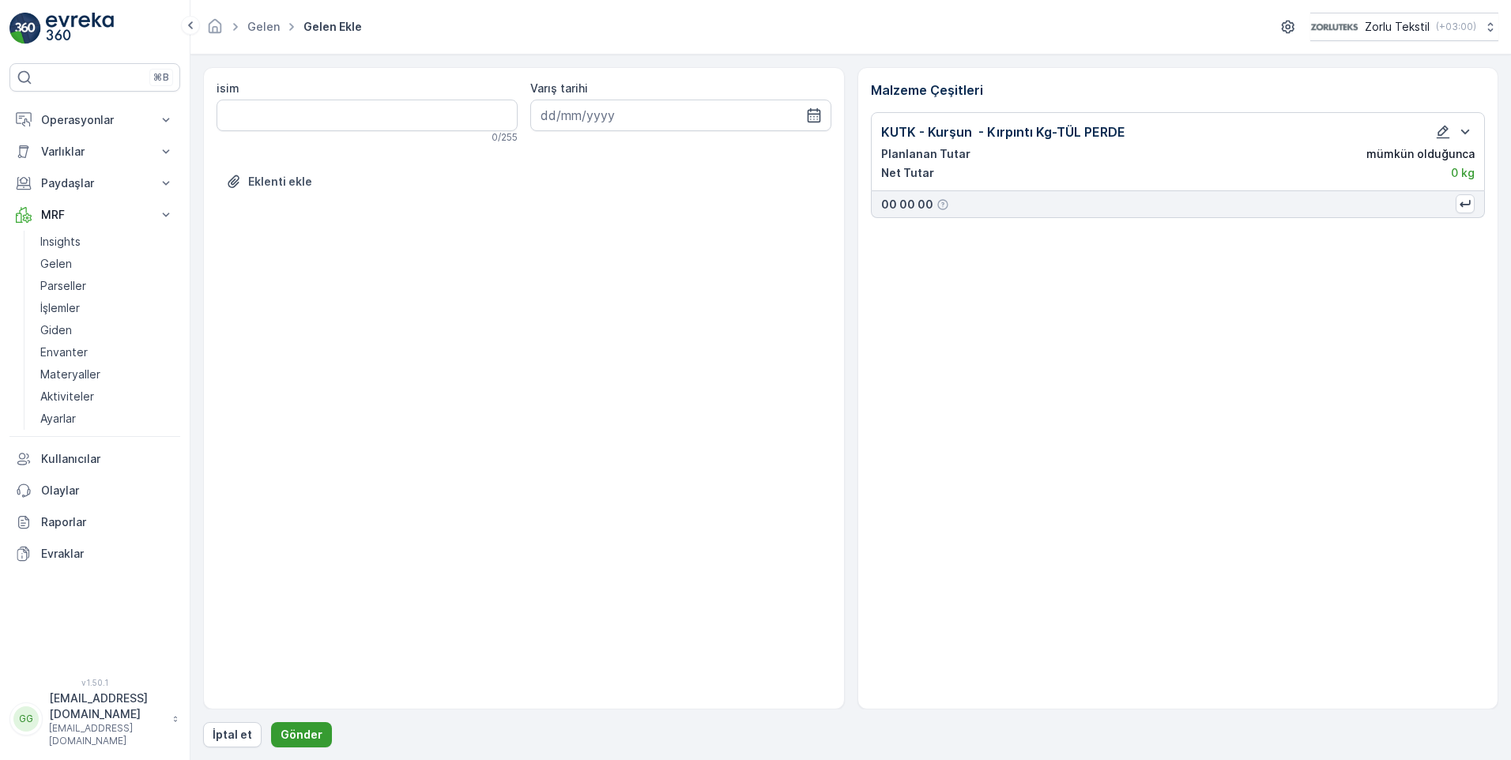
click at [294, 734] on p "Gönder" at bounding box center [302, 735] width 42 height 16
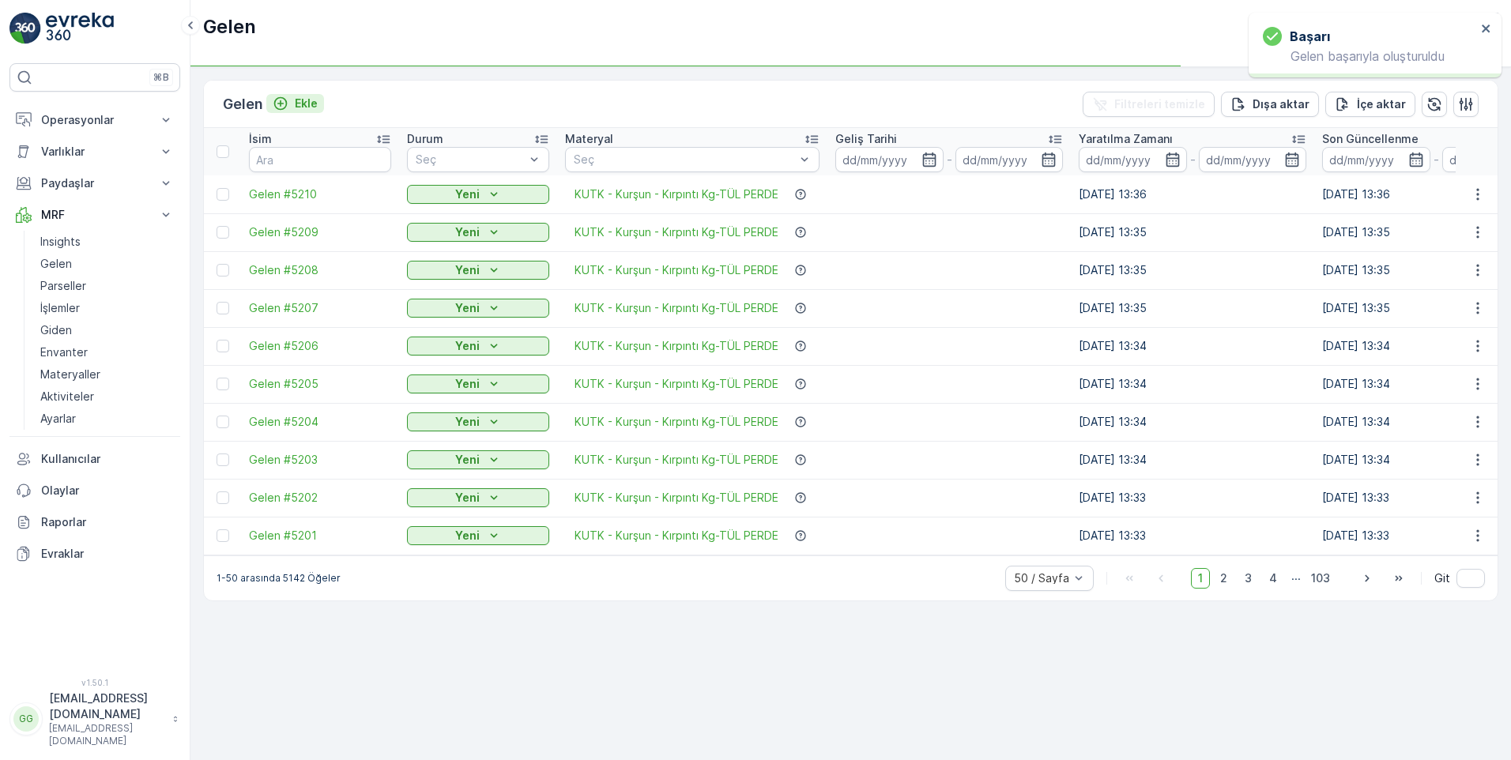
click at [313, 104] on p "Ekle" at bounding box center [306, 104] width 23 height 16
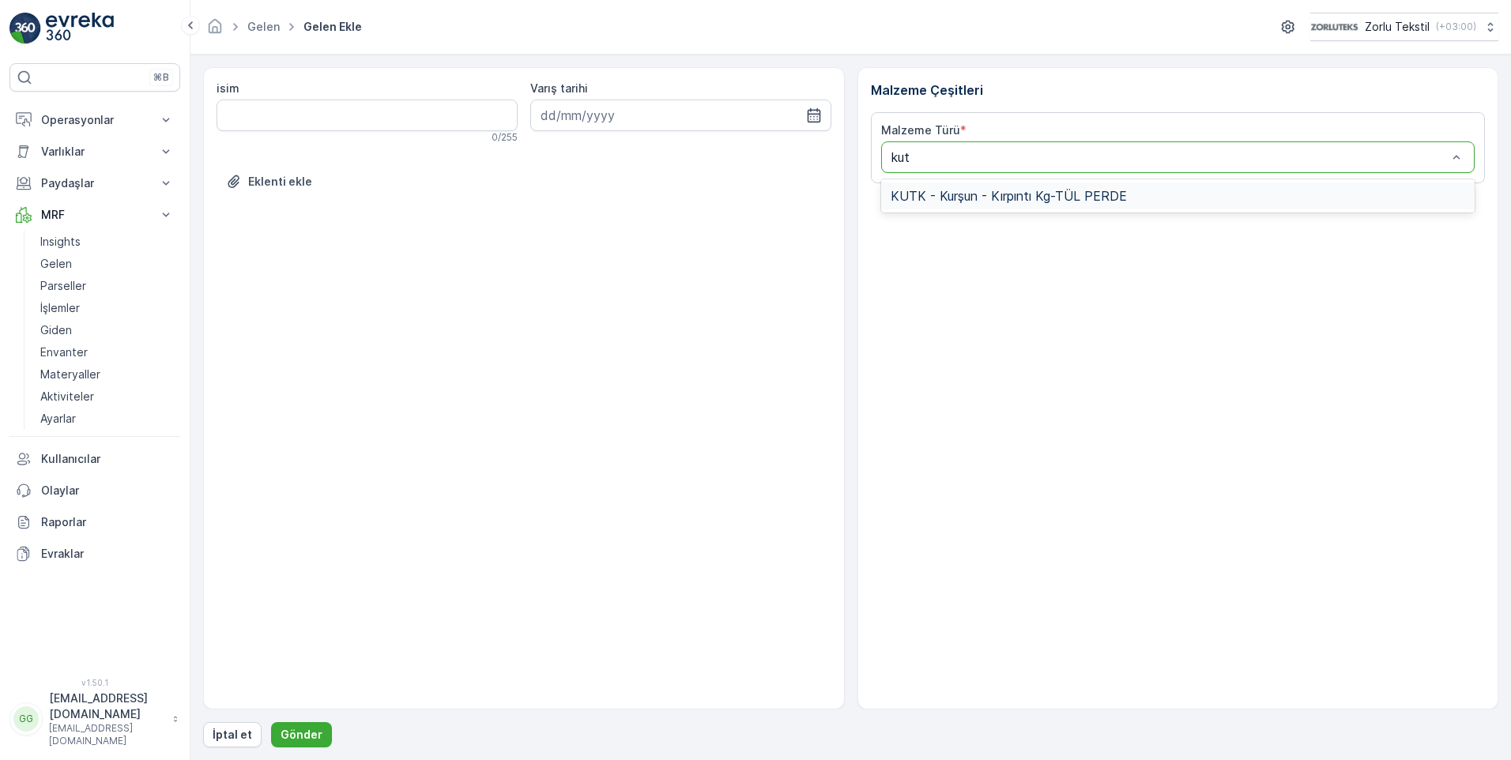
type input "kutk"
click at [1017, 207] on div "KUTK - Kurşun - Kırpıntı Kg-TÜL PERDE" at bounding box center [1178, 196] width 594 height 27
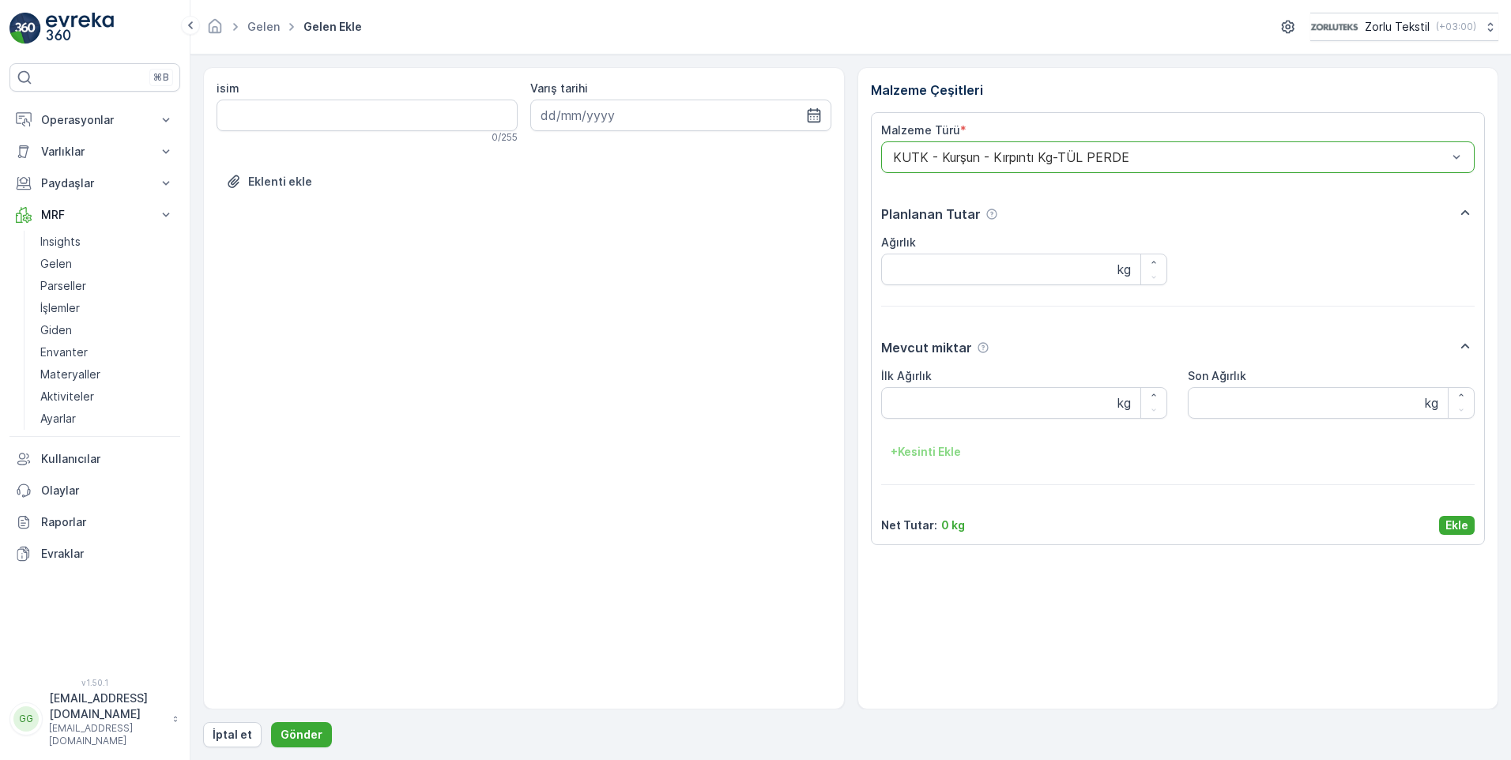
click at [1459, 524] on p "Ekle" at bounding box center [1457, 526] width 23 height 16
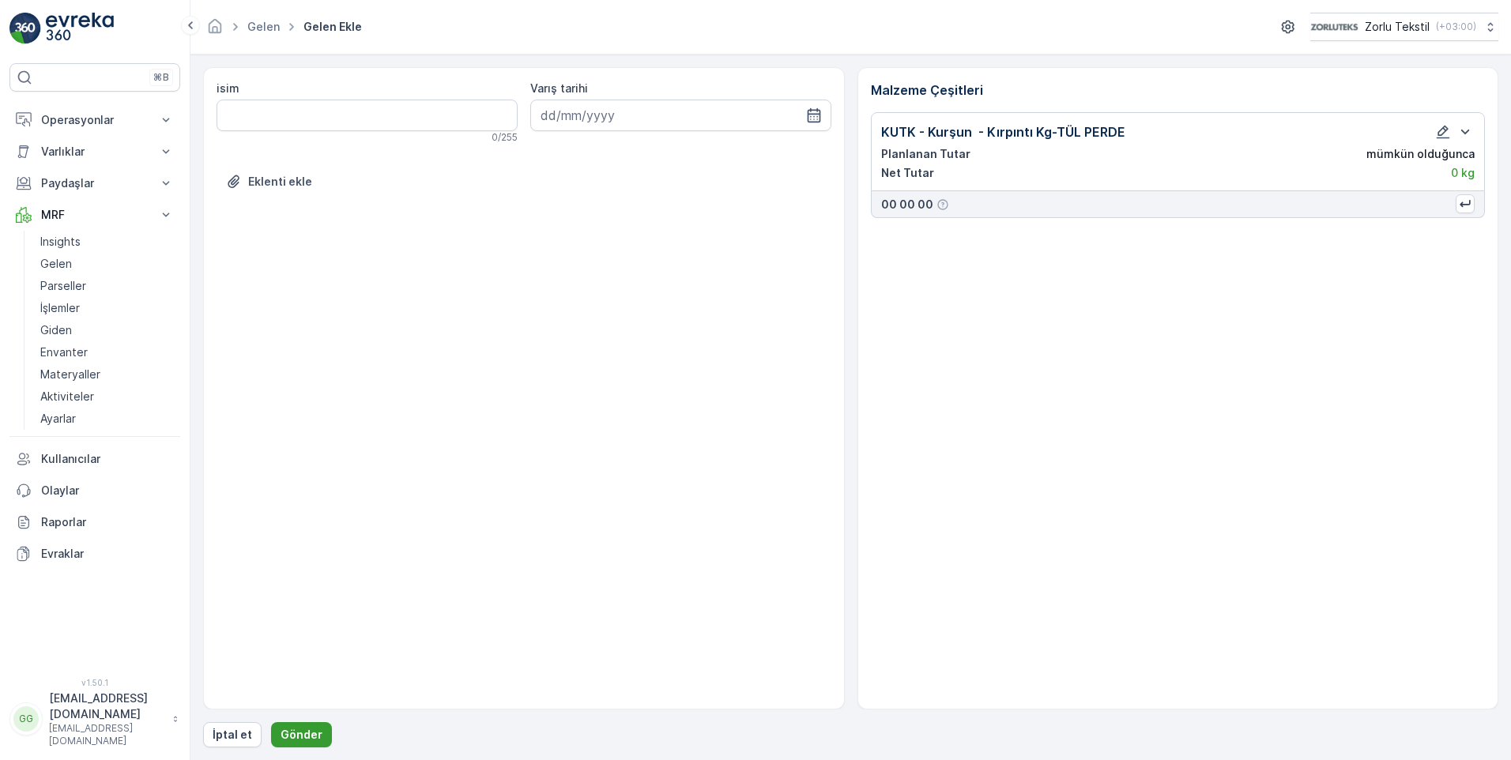
click at [308, 725] on button "Gönder" at bounding box center [301, 735] width 61 height 25
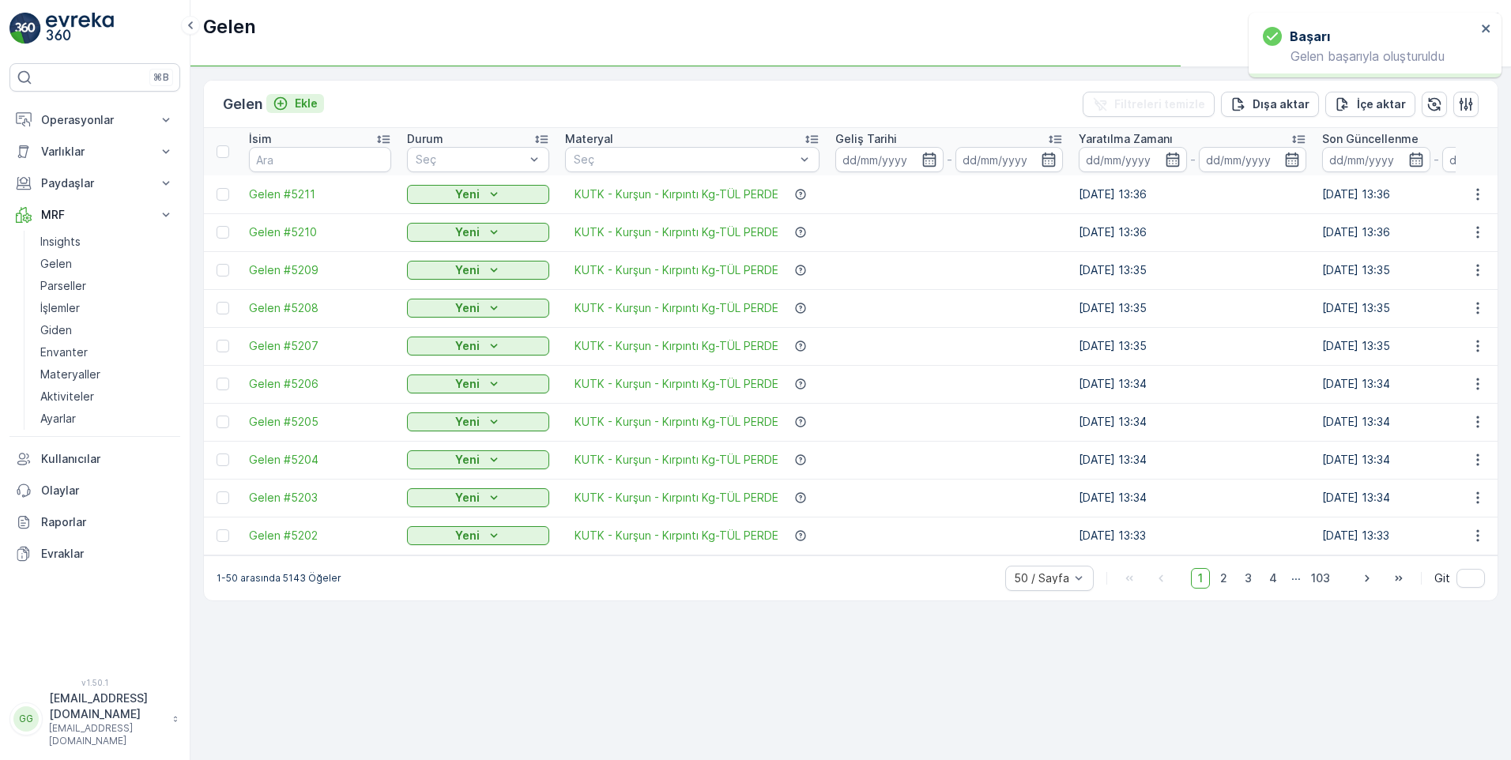
click at [318, 100] on p "Ekle" at bounding box center [306, 104] width 23 height 16
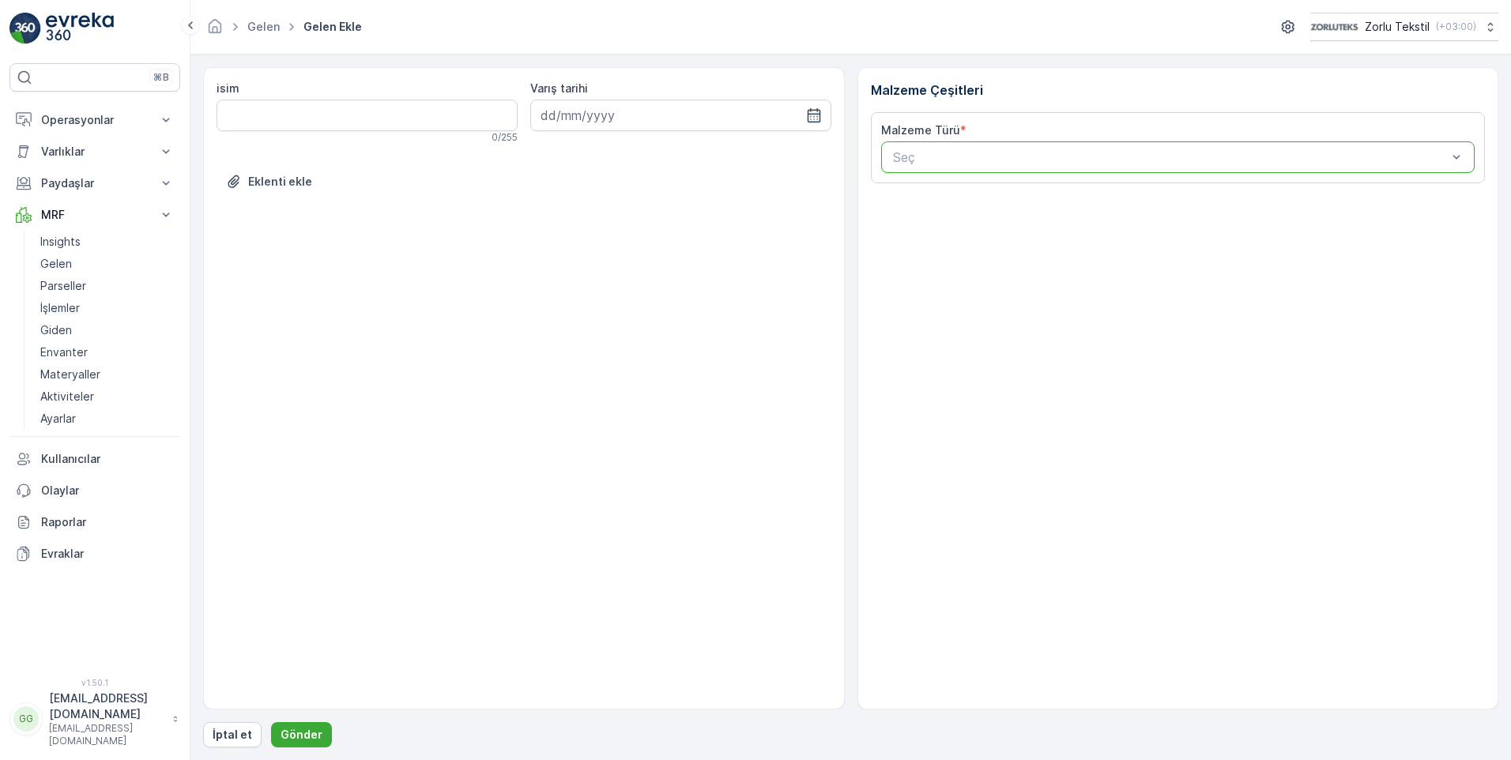
drag, startPoint x: 935, startPoint y: 158, endPoint x: 925, endPoint y: 157, distance: 10.4
click at [928, 157] on div at bounding box center [1171, 157] width 558 height 14
type input "kutk"
click at [949, 190] on span "KUTK - Kurşun - Kırpıntı Kg-TÜL PERDE" at bounding box center [1009, 196] width 236 height 14
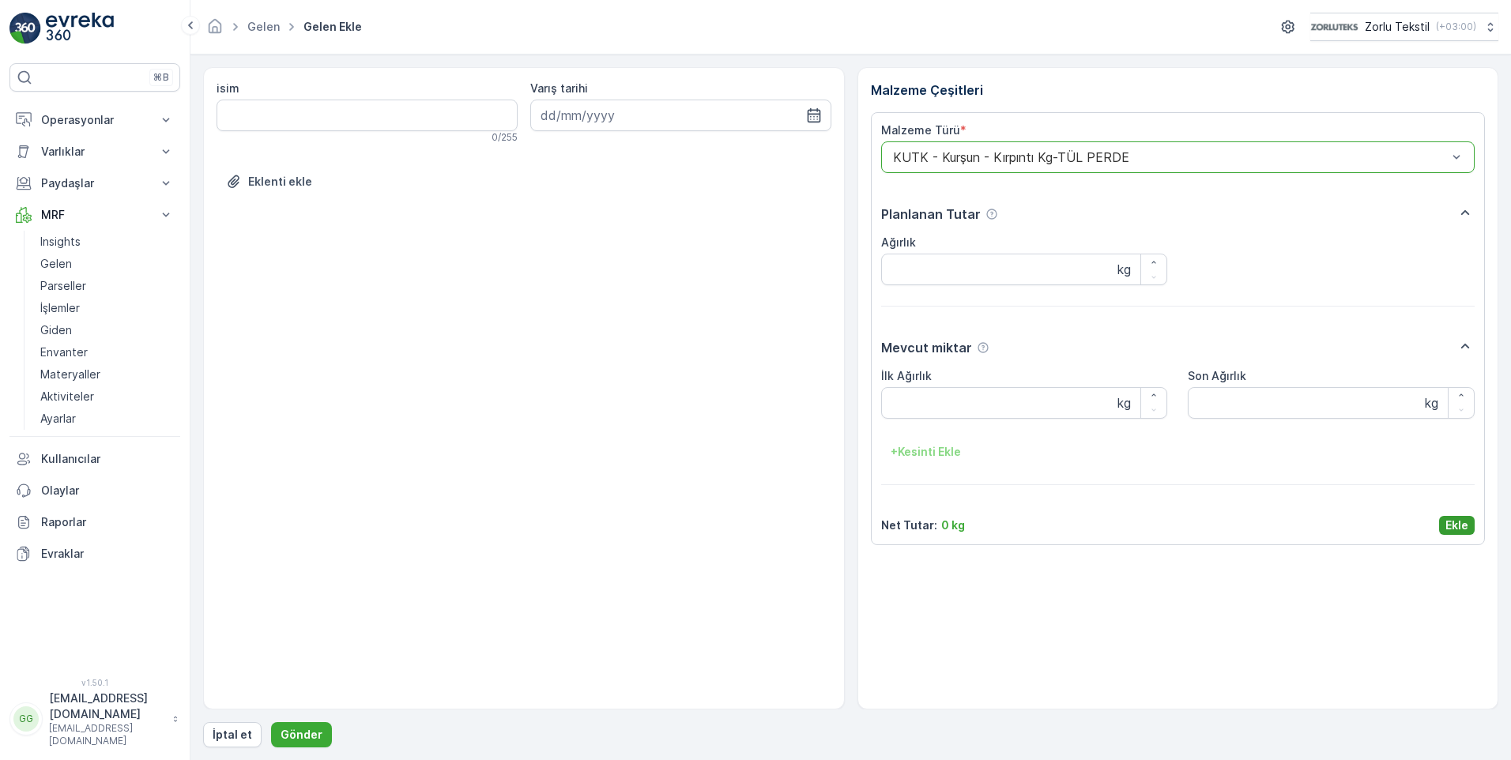
click at [1452, 525] on p "Ekle" at bounding box center [1457, 526] width 23 height 16
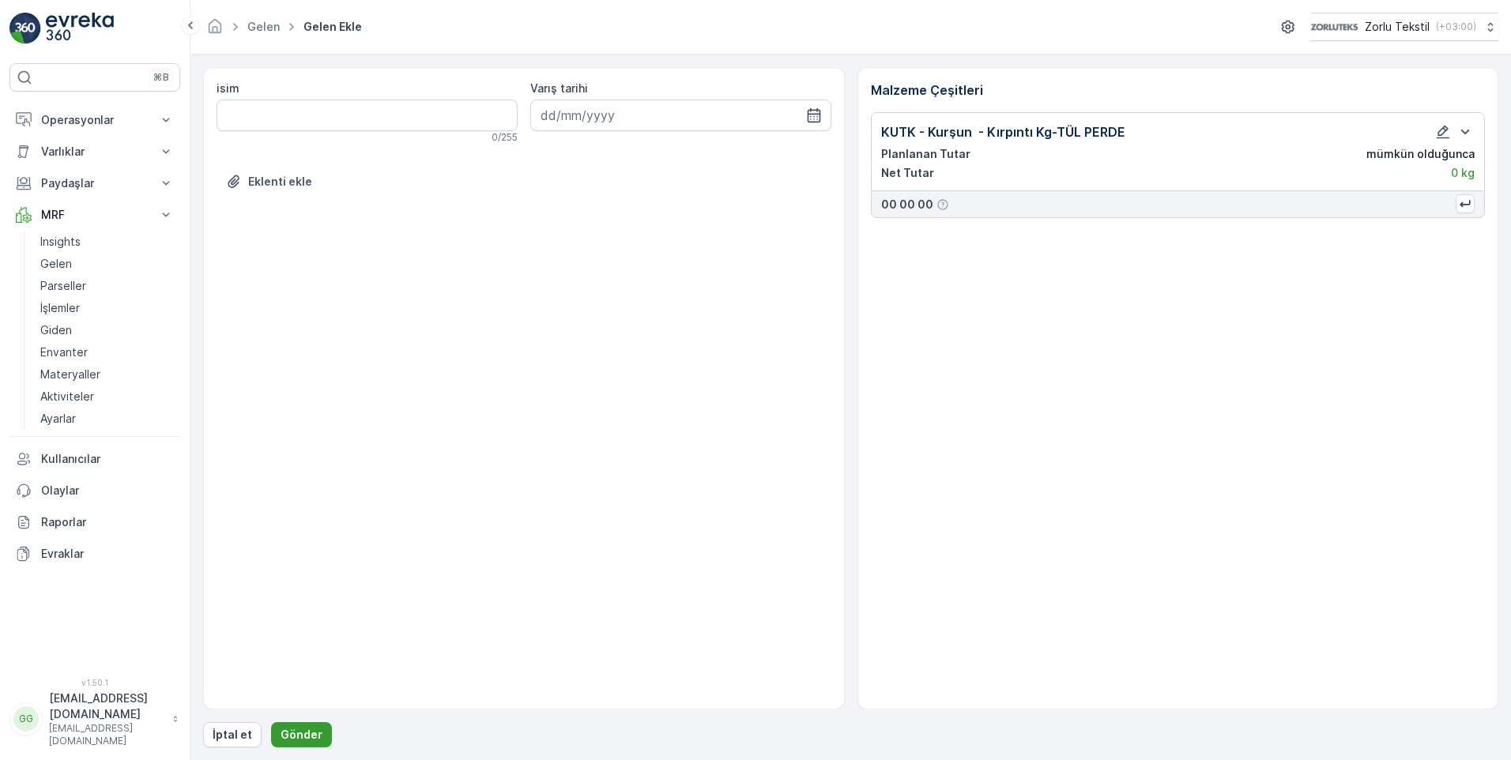
click at [308, 733] on p "Gönder" at bounding box center [302, 735] width 42 height 16
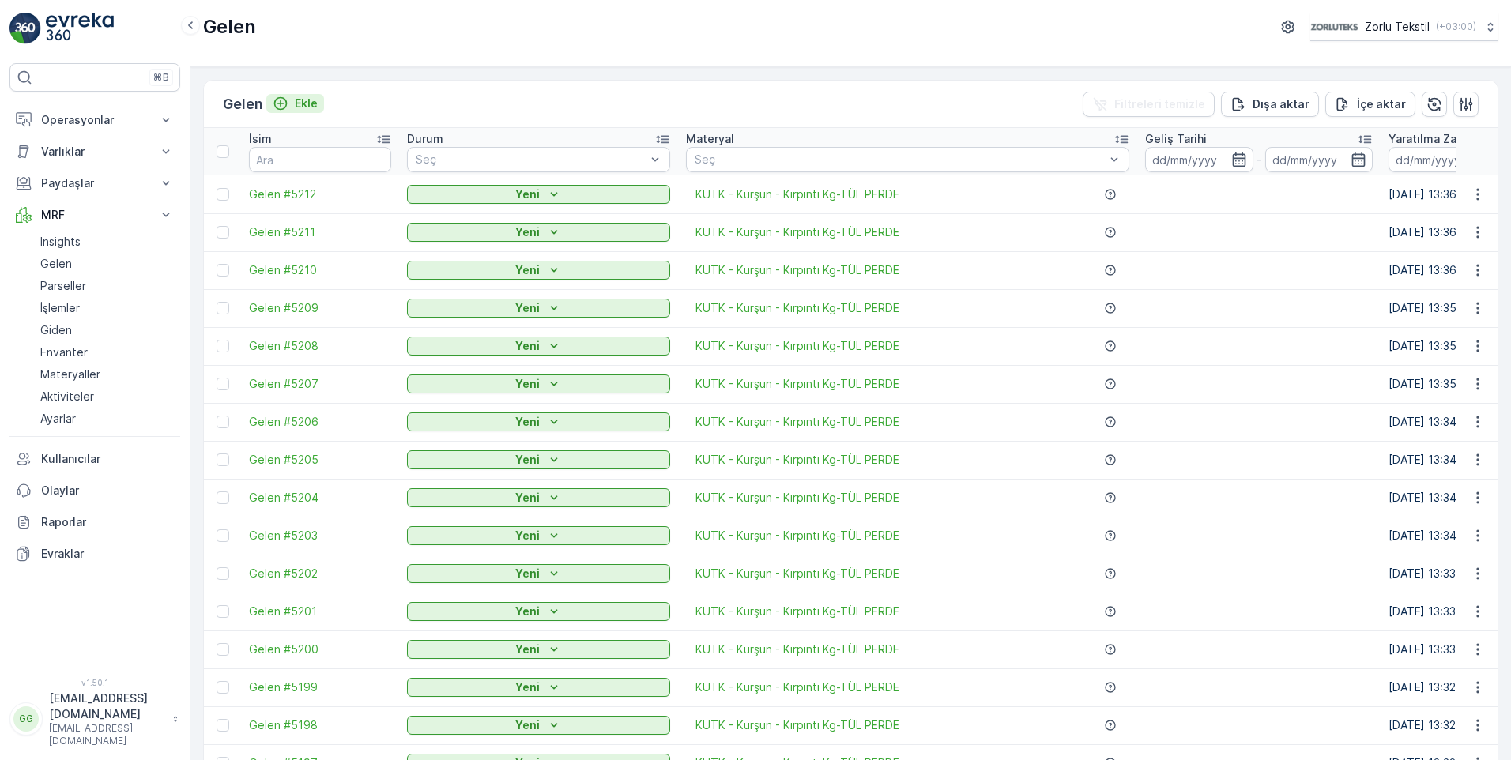
click at [306, 103] on p "Ekle" at bounding box center [306, 104] width 23 height 16
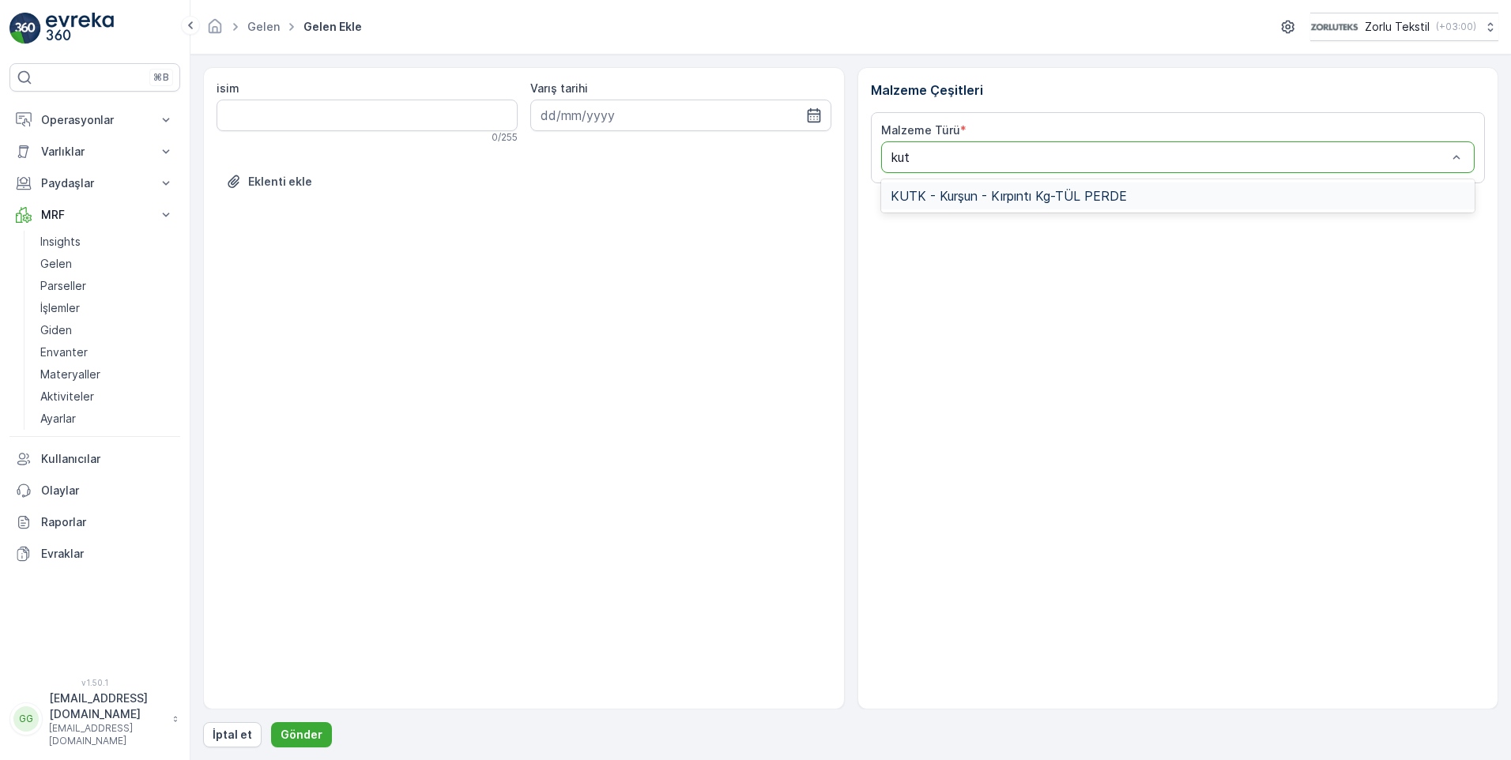
type input "kutk"
click at [979, 207] on div "KUTK - Kurşun - Kırpıntı Kg-TÜL PERDE" at bounding box center [1178, 196] width 594 height 27
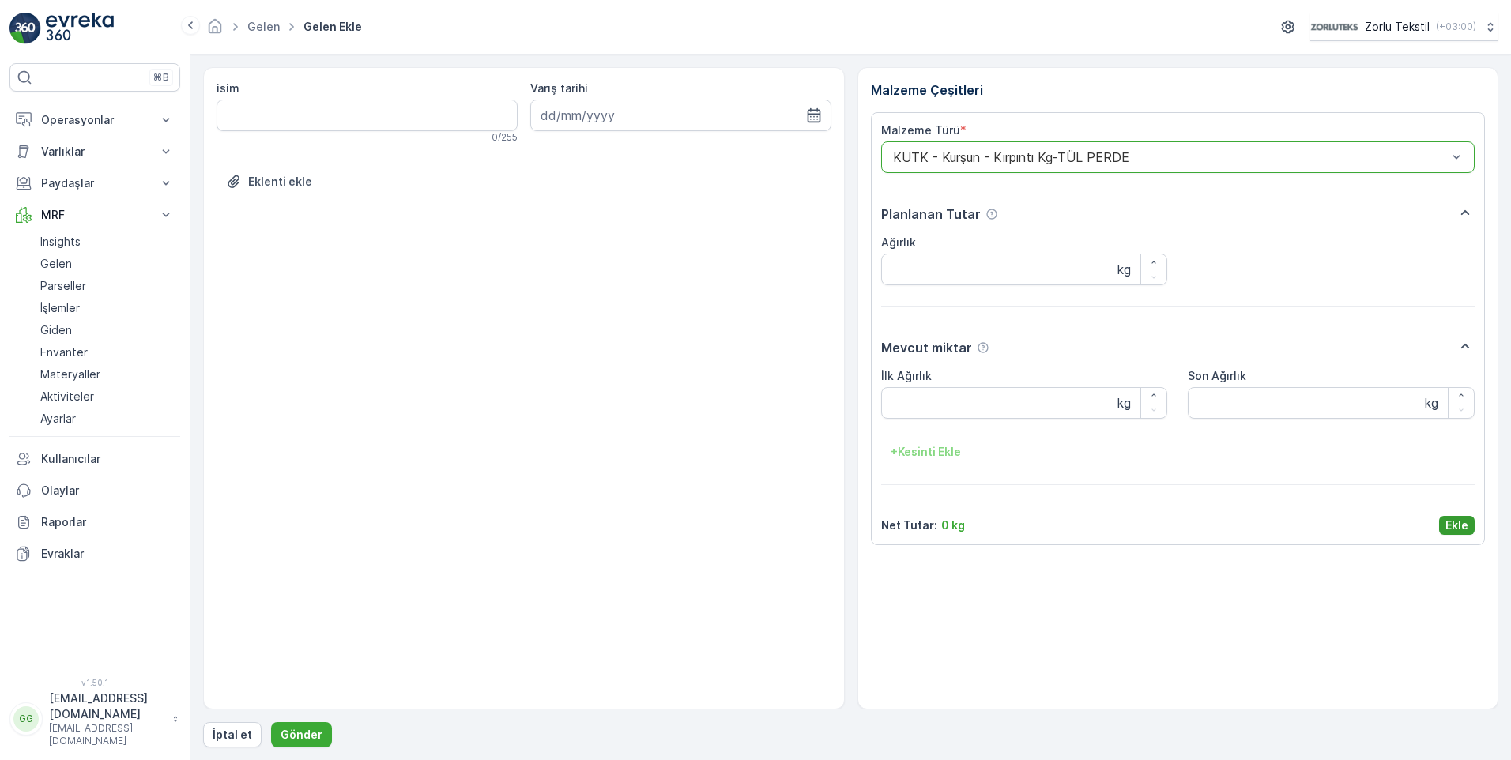
click at [1458, 524] on p "Ekle" at bounding box center [1457, 526] width 23 height 16
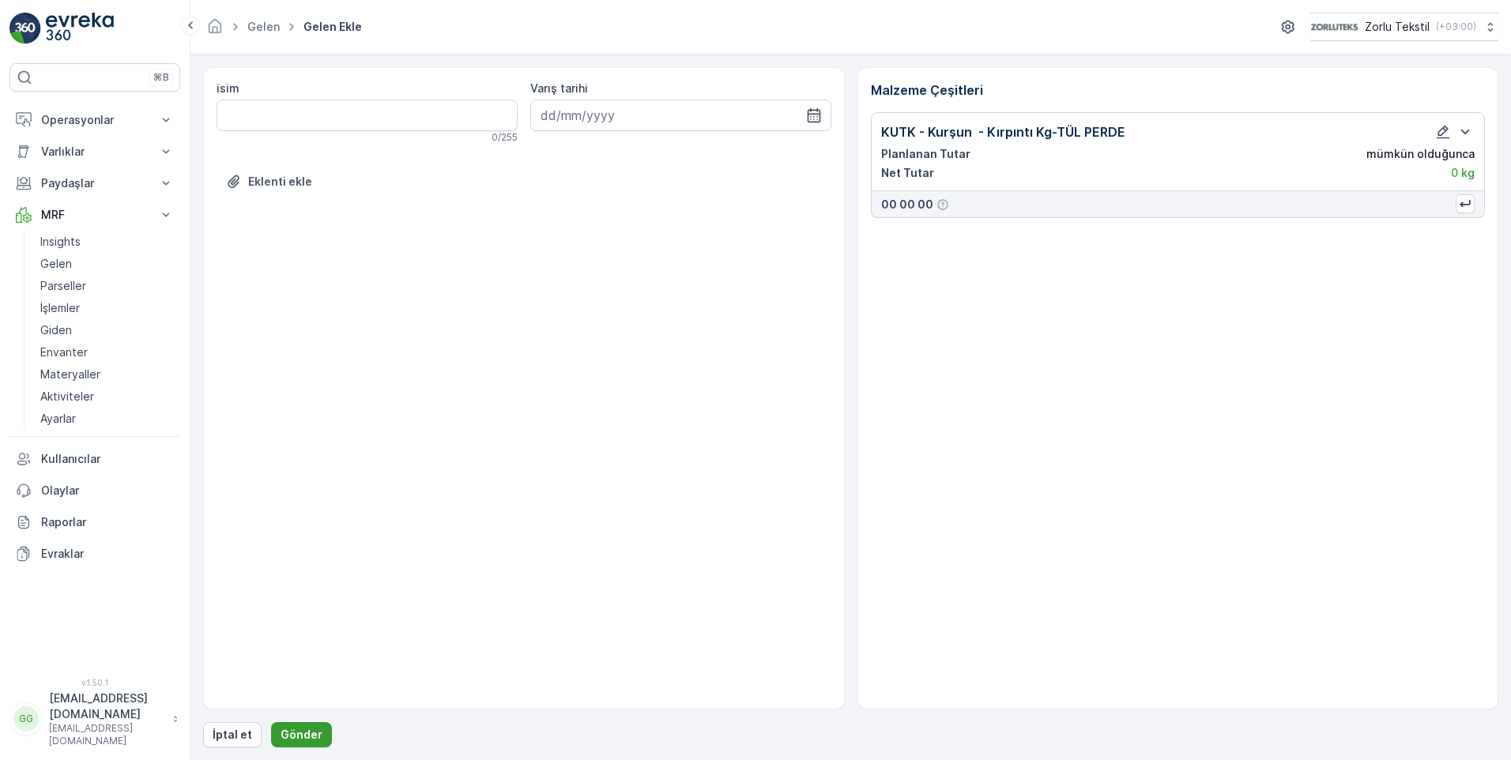
click at [312, 735] on p "Gönder" at bounding box center [302, 735] width 42 height 16
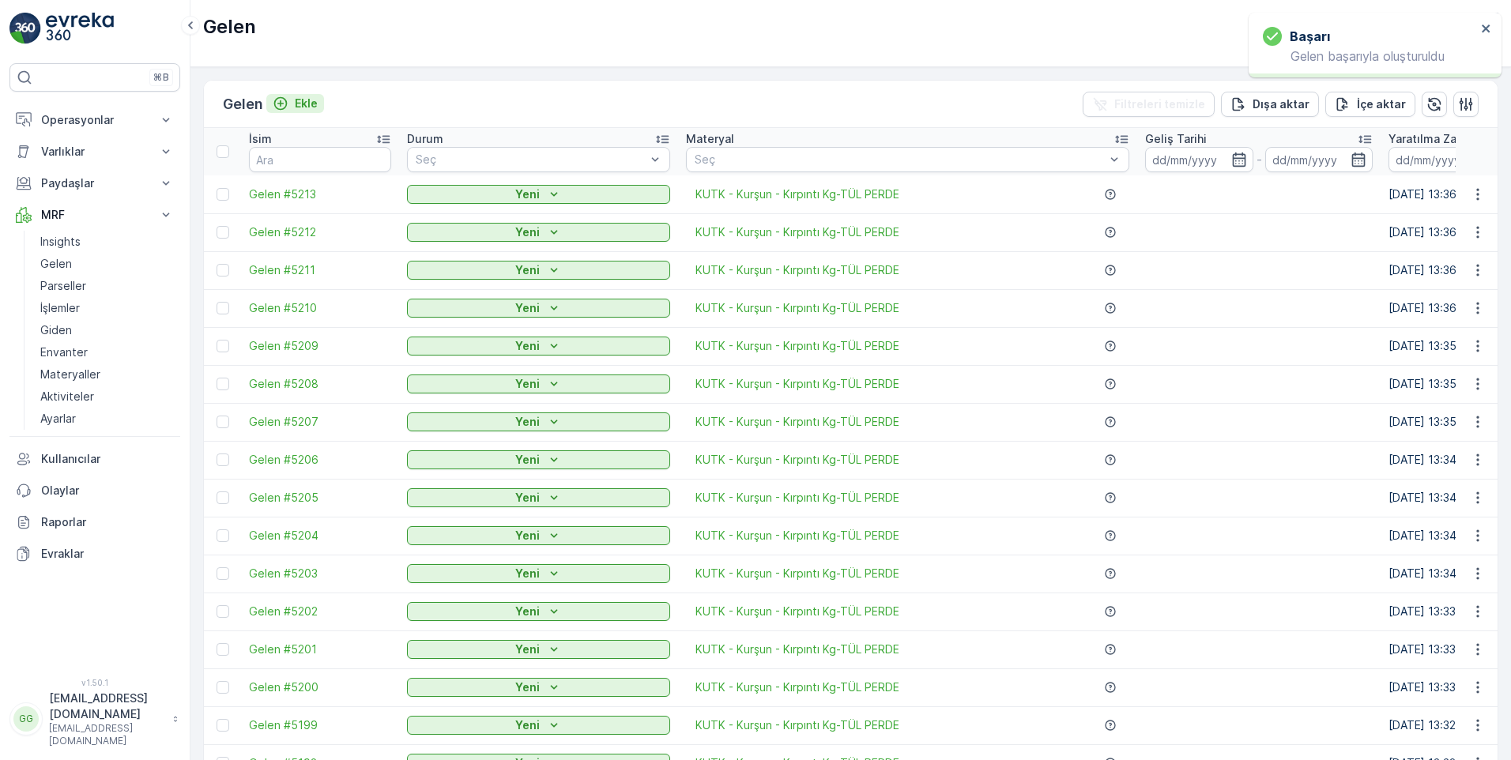
click at [304, 97] on p "Ekle" at bounding box center [306, 104] width 23 height 16
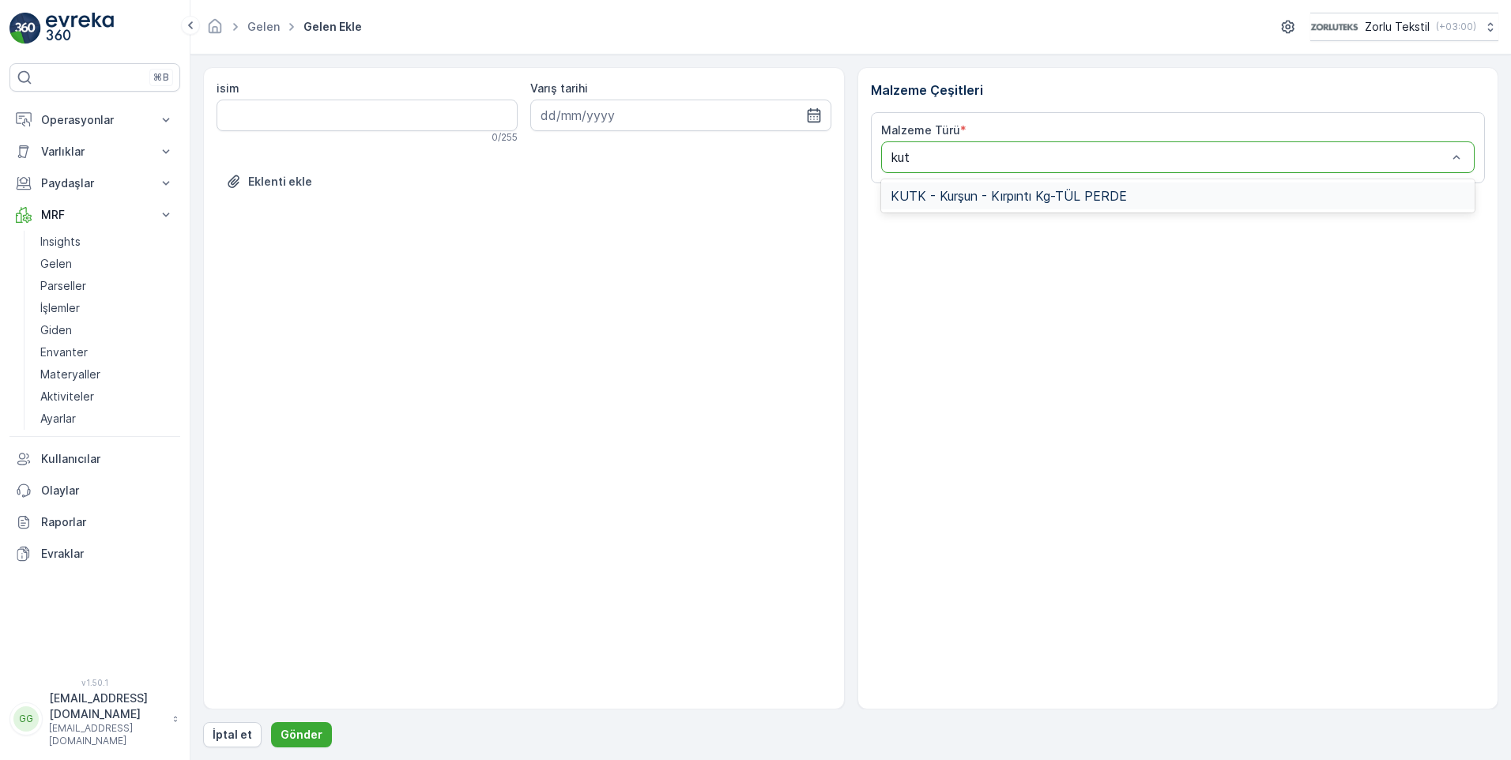
type input "kutk"
click at [1066, 200] on span "KUTK - Kurşun - Kırpıntı Kg-TÜL PERDE" at bounding box center [1009, 196] width 236 height 14
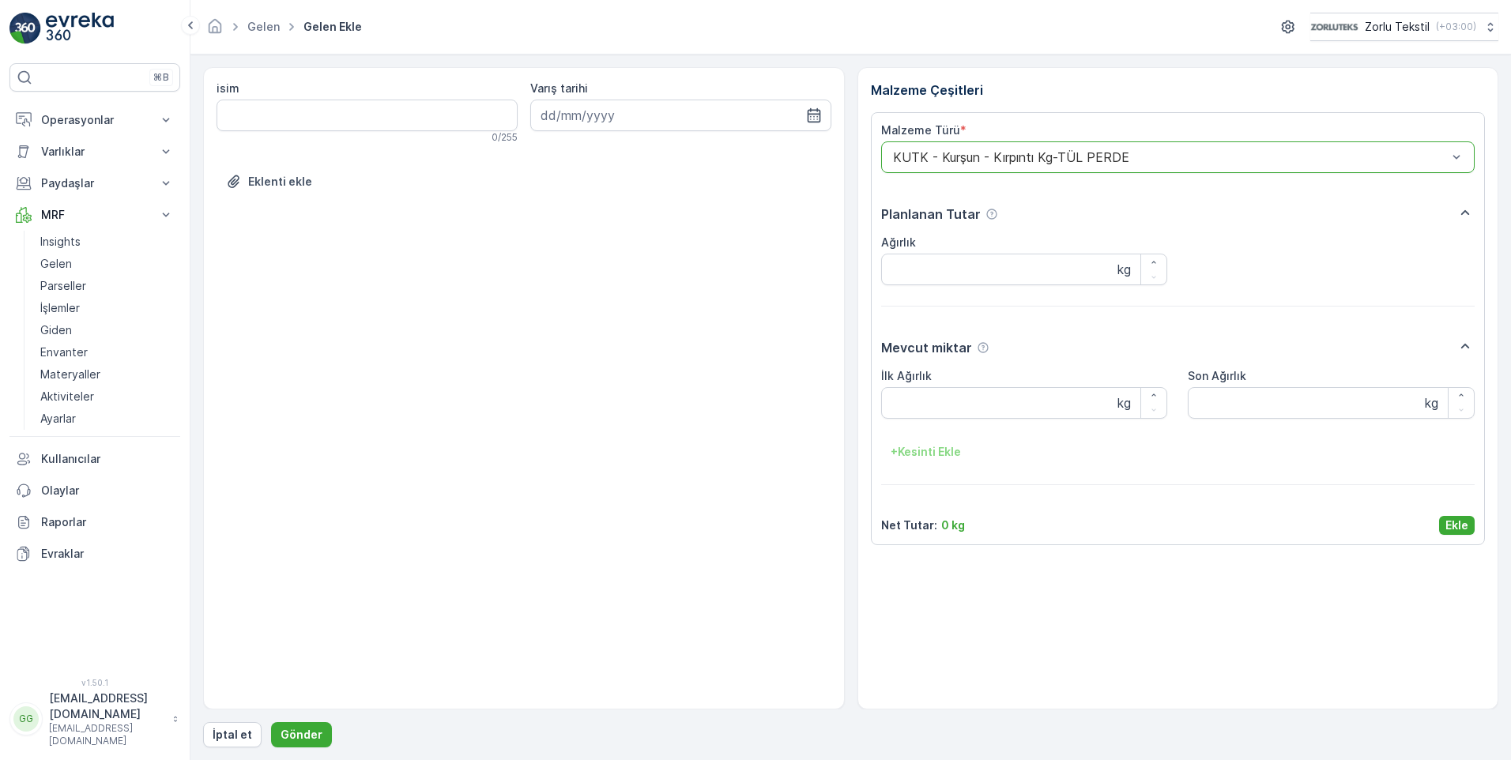
click at [1462, 525] on p "Ekle" at bounding box center [1457, 526] width 23 height 16
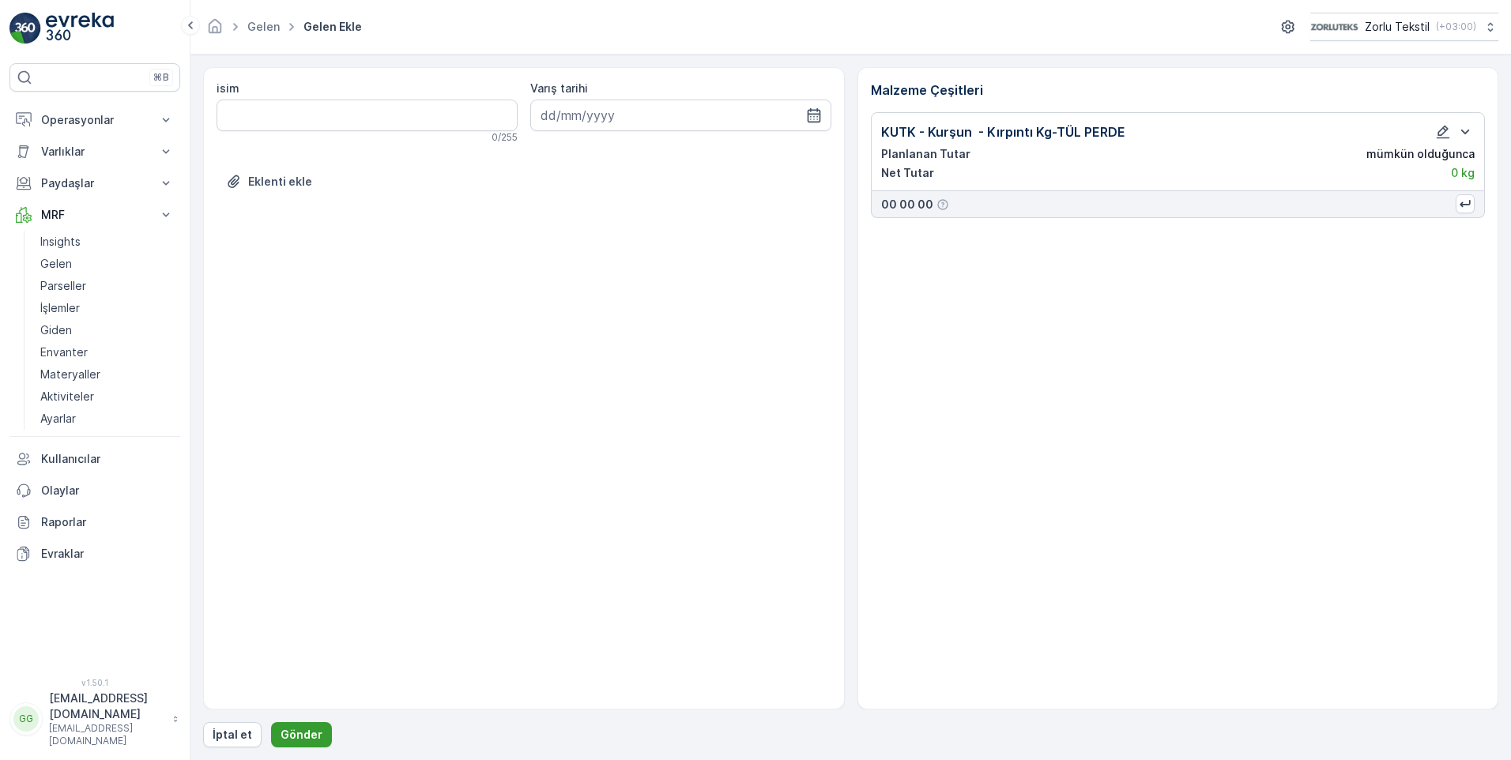
click at [289, 727] on p "Gönder" at bounding box center [302, 735] width 42 height 16
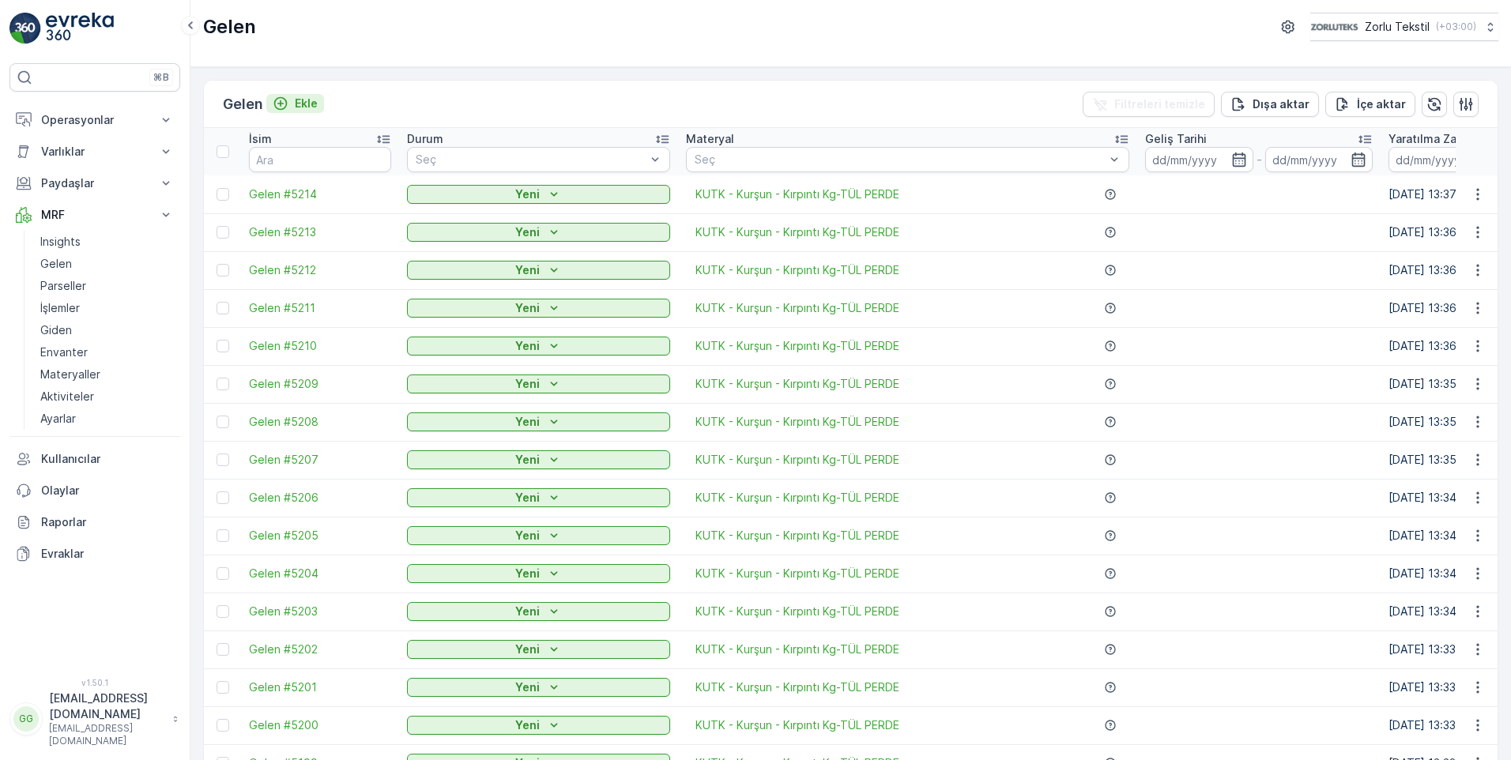
click at [305, 101] on p "Ekle" at bounding box center [306, 104] width 23 height 16
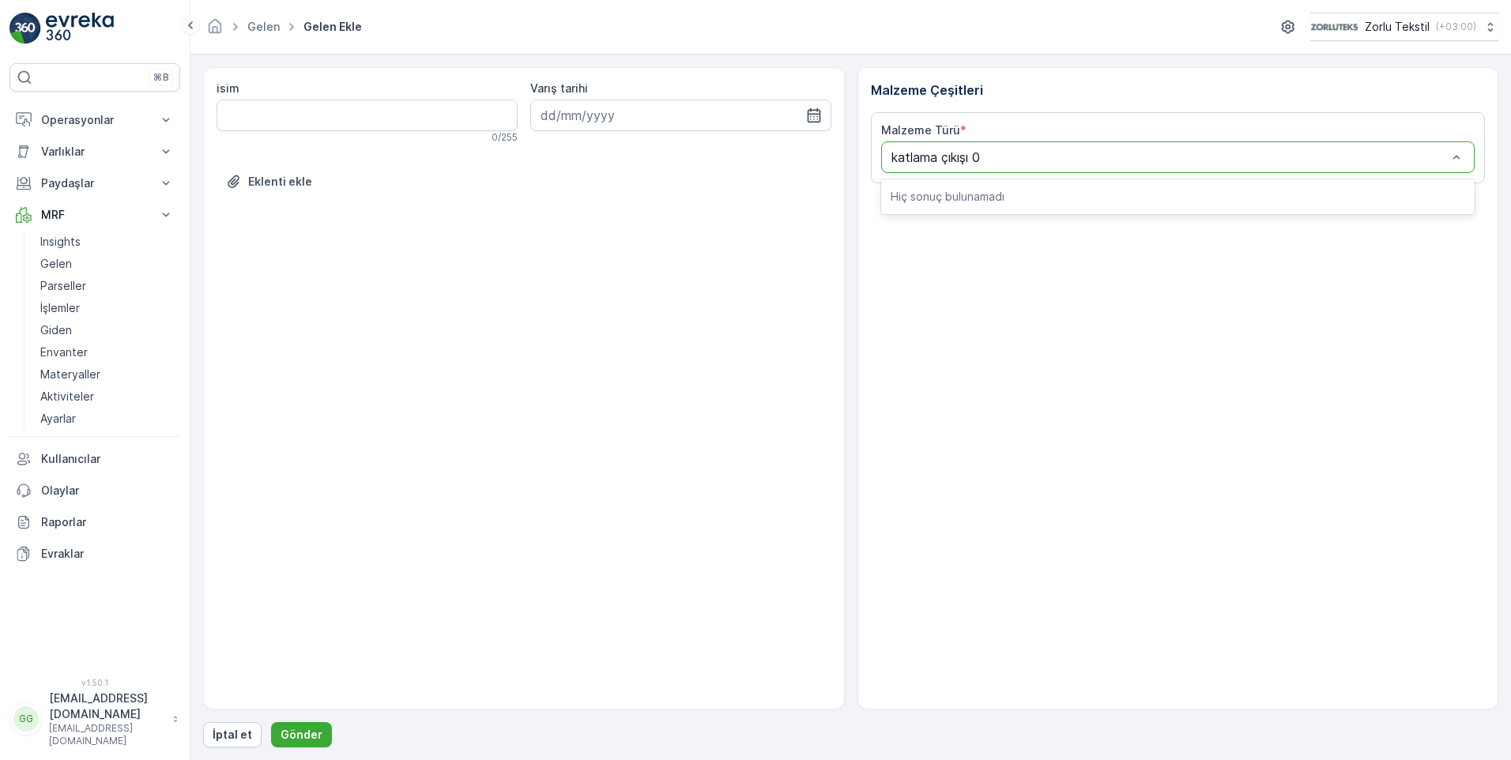
type input "katlama çıkışı"
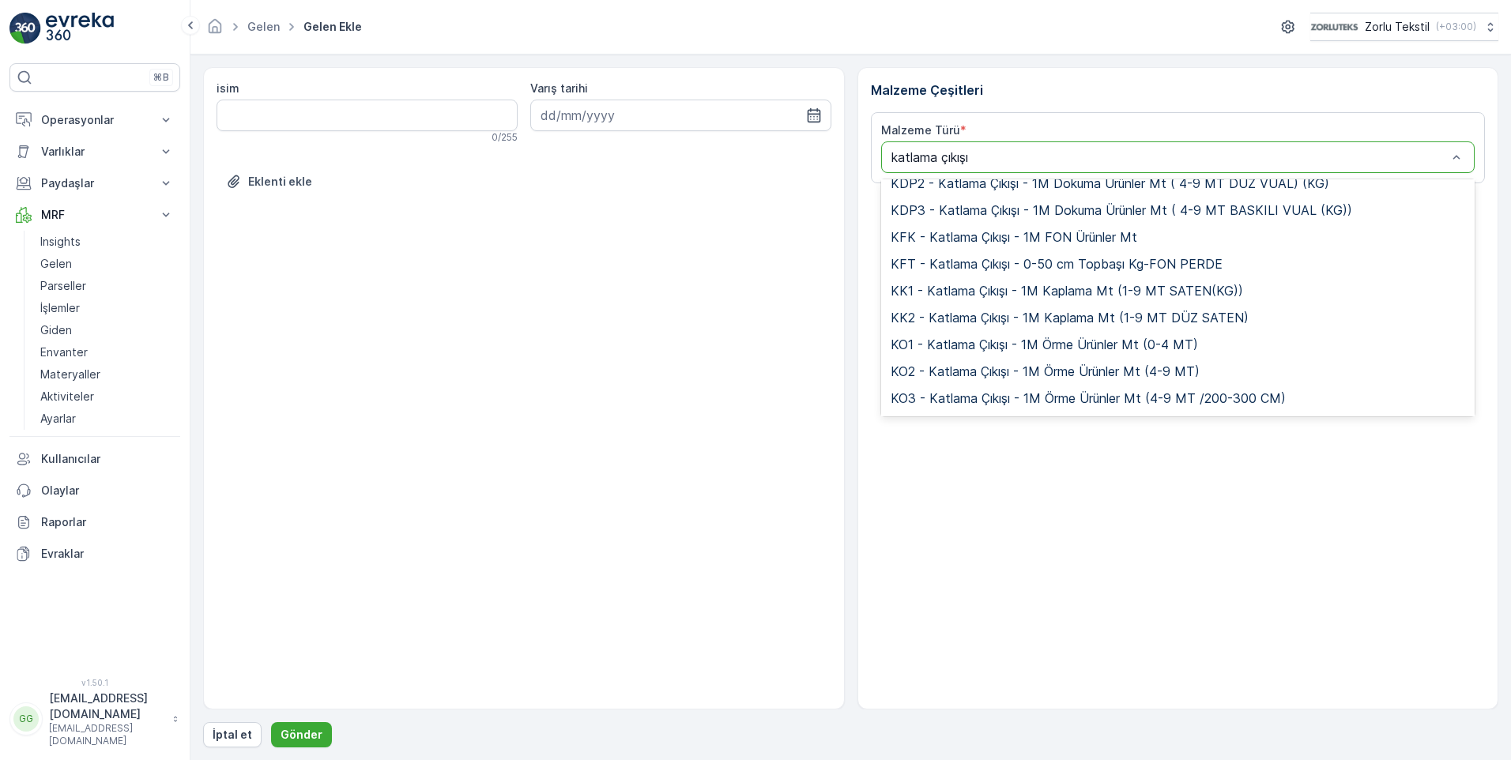
scroll to position [172, 0]
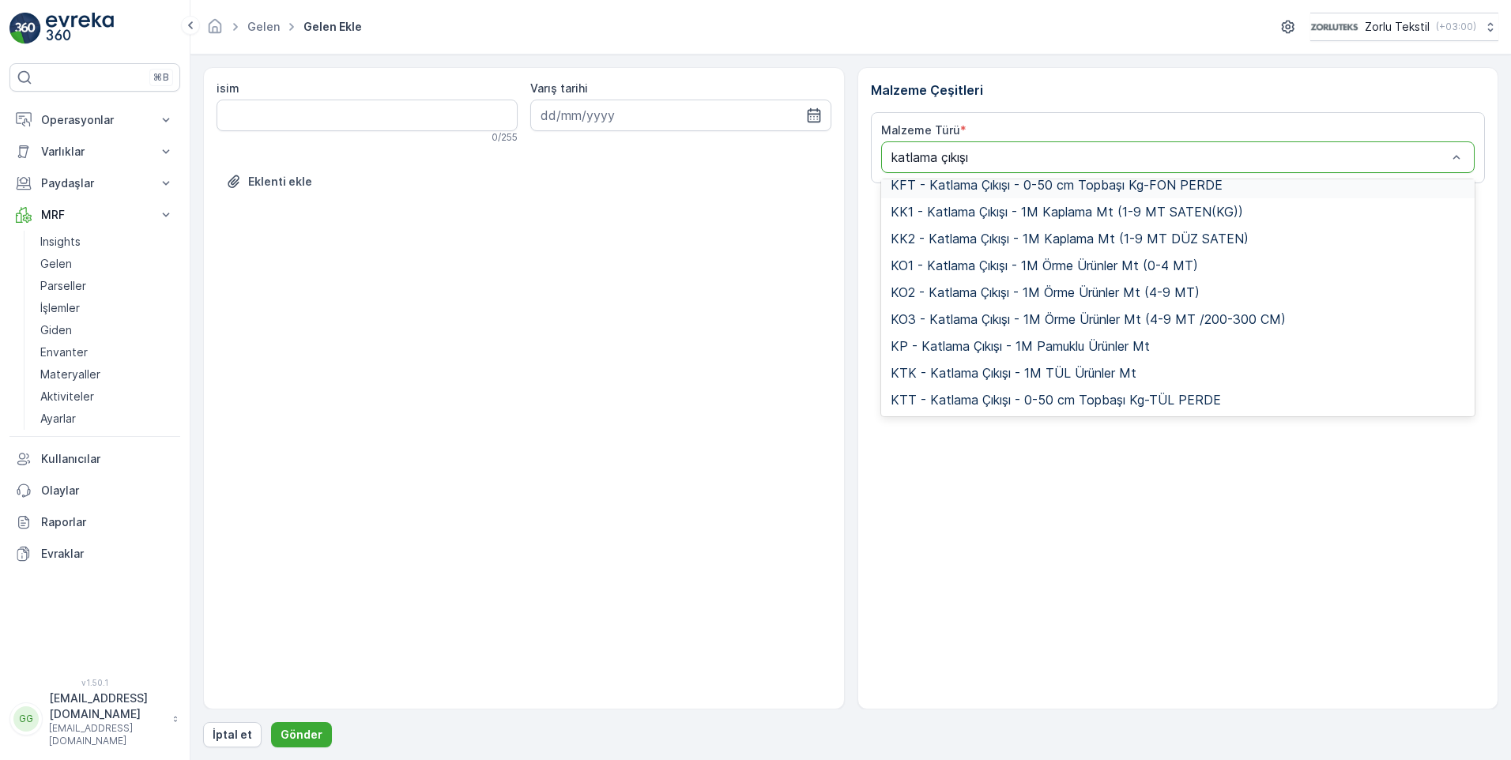
click at [1092, 190] on span "KFT - Katlama Çıkışı - 0-50 cm Topbaşı Kg-FON PERDE" at bounding box center [1057, 185] width 332 height 14
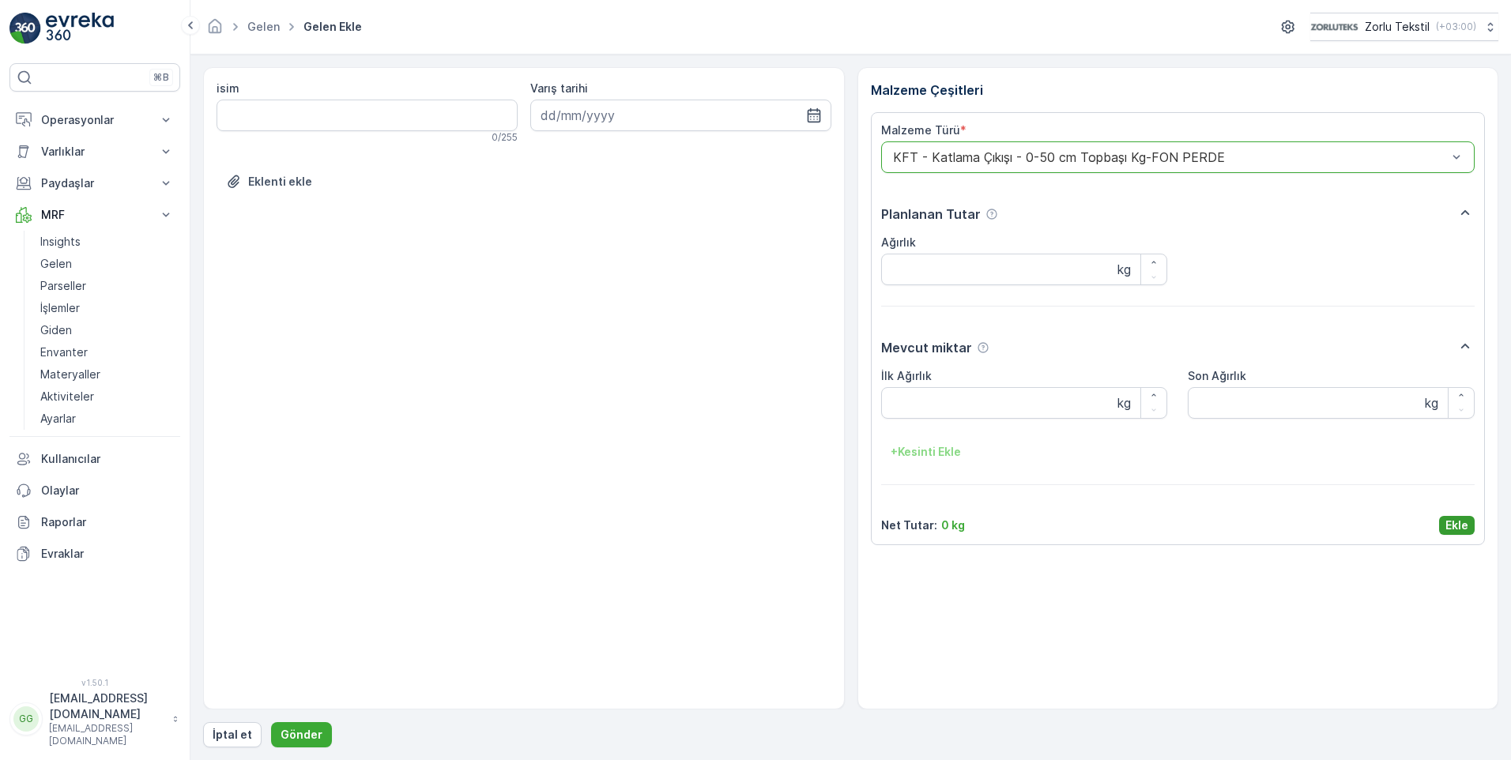
click at [1455, 521] on p "Ekle" at bounding box center [1457, 526] width 23 height 16
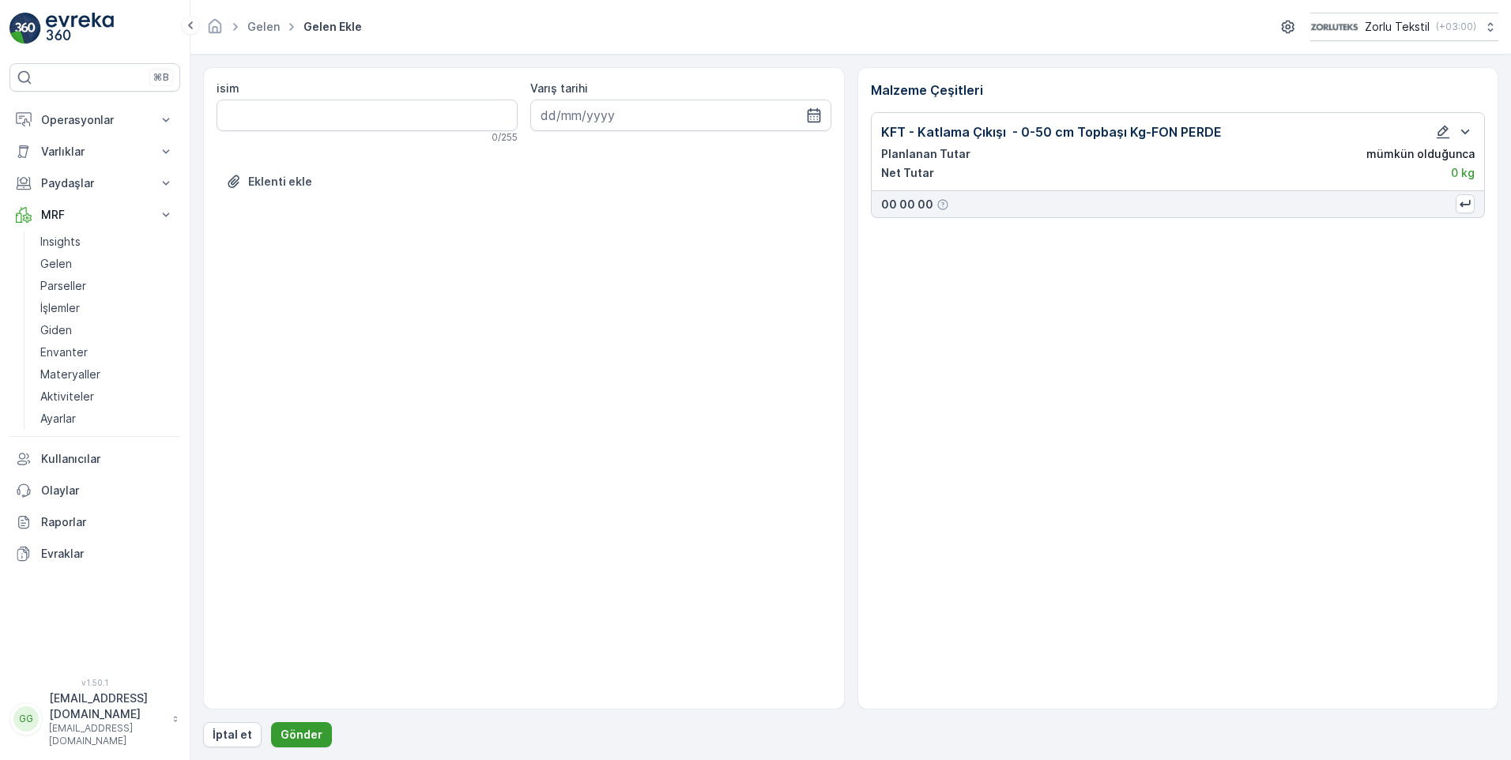
click at [304, 735] on p "Gönder" at bounding box center [302, 735] width 42 height 16
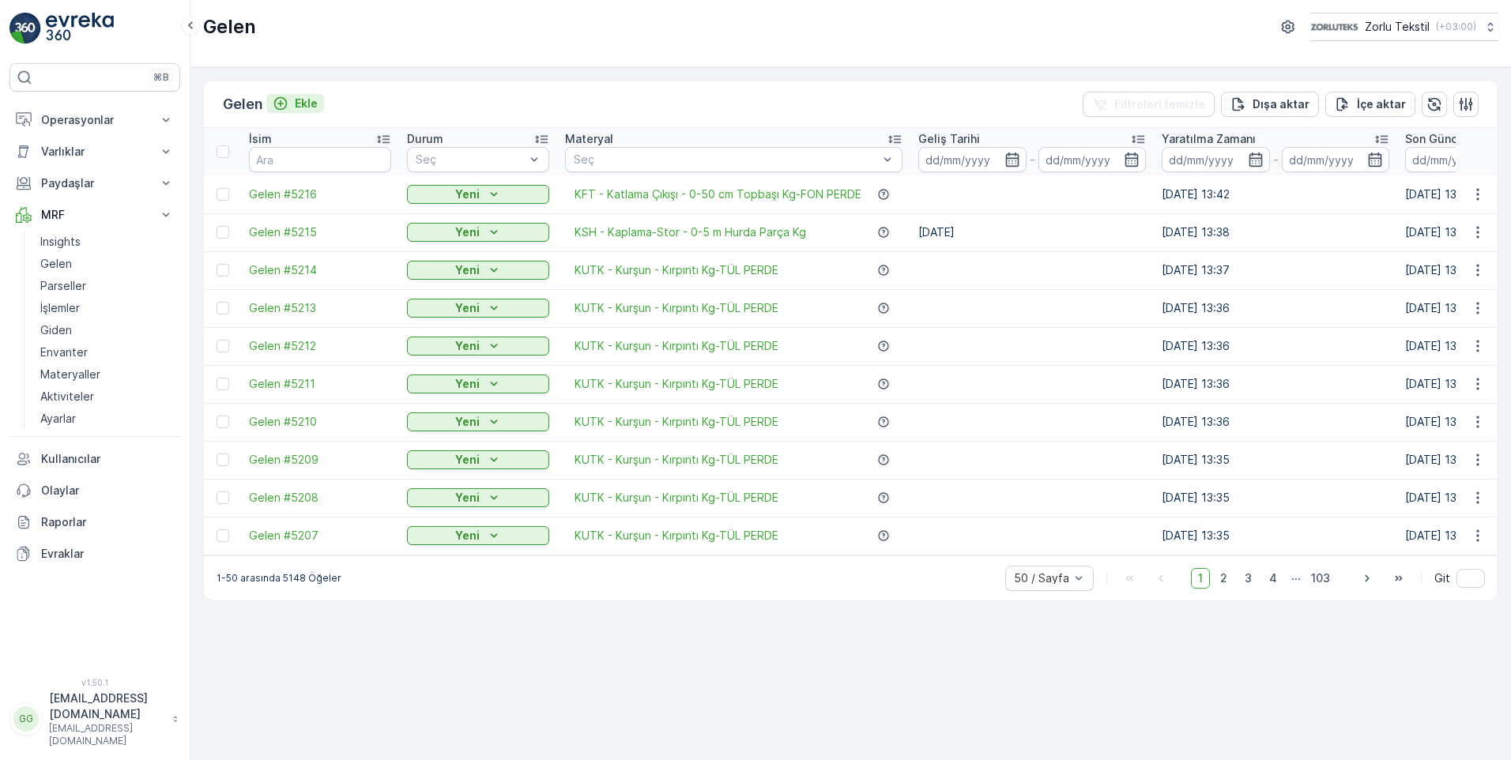
click at [308, 101] on p "Ekle" at bounding box center [306, 104] width 23 height 16
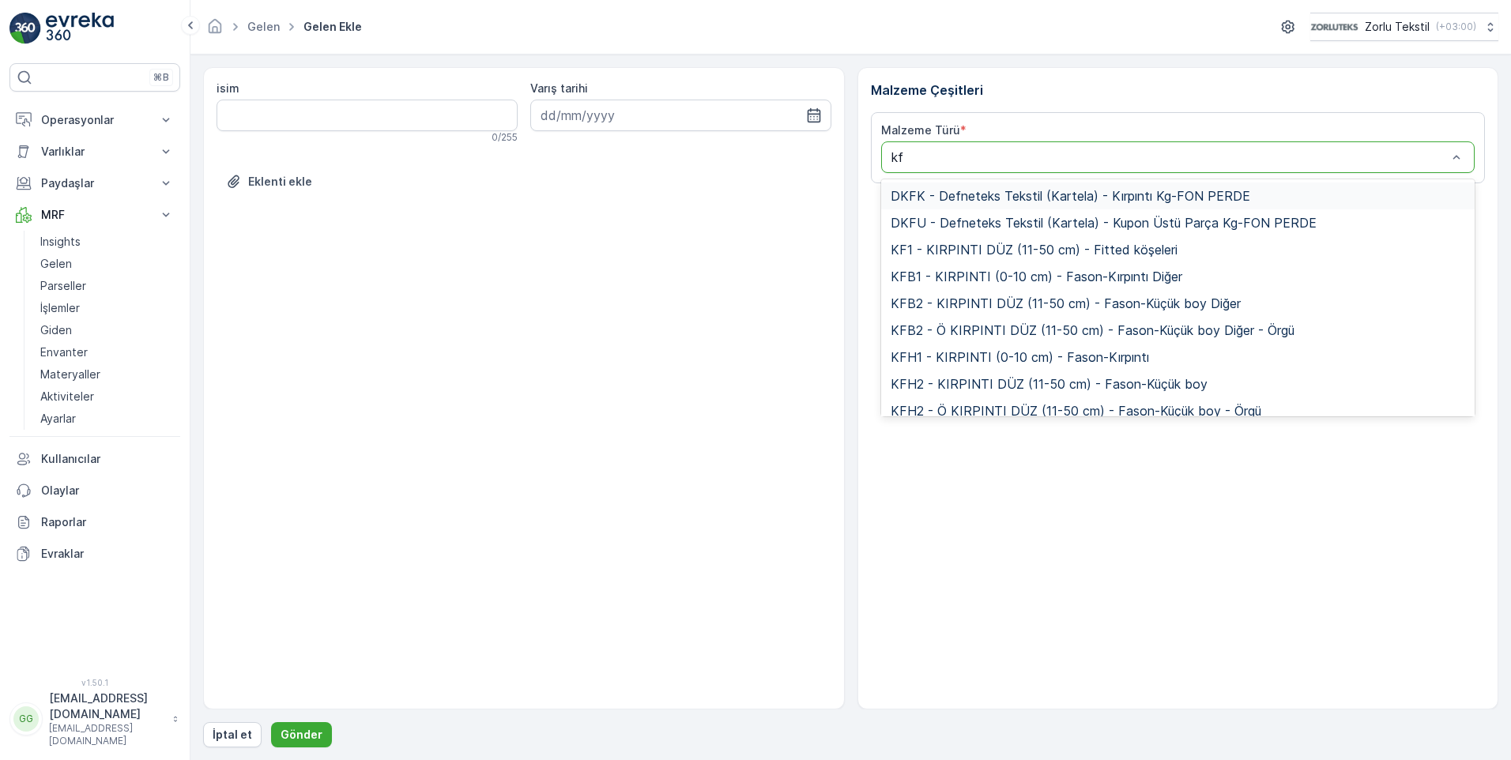
type input "kft"
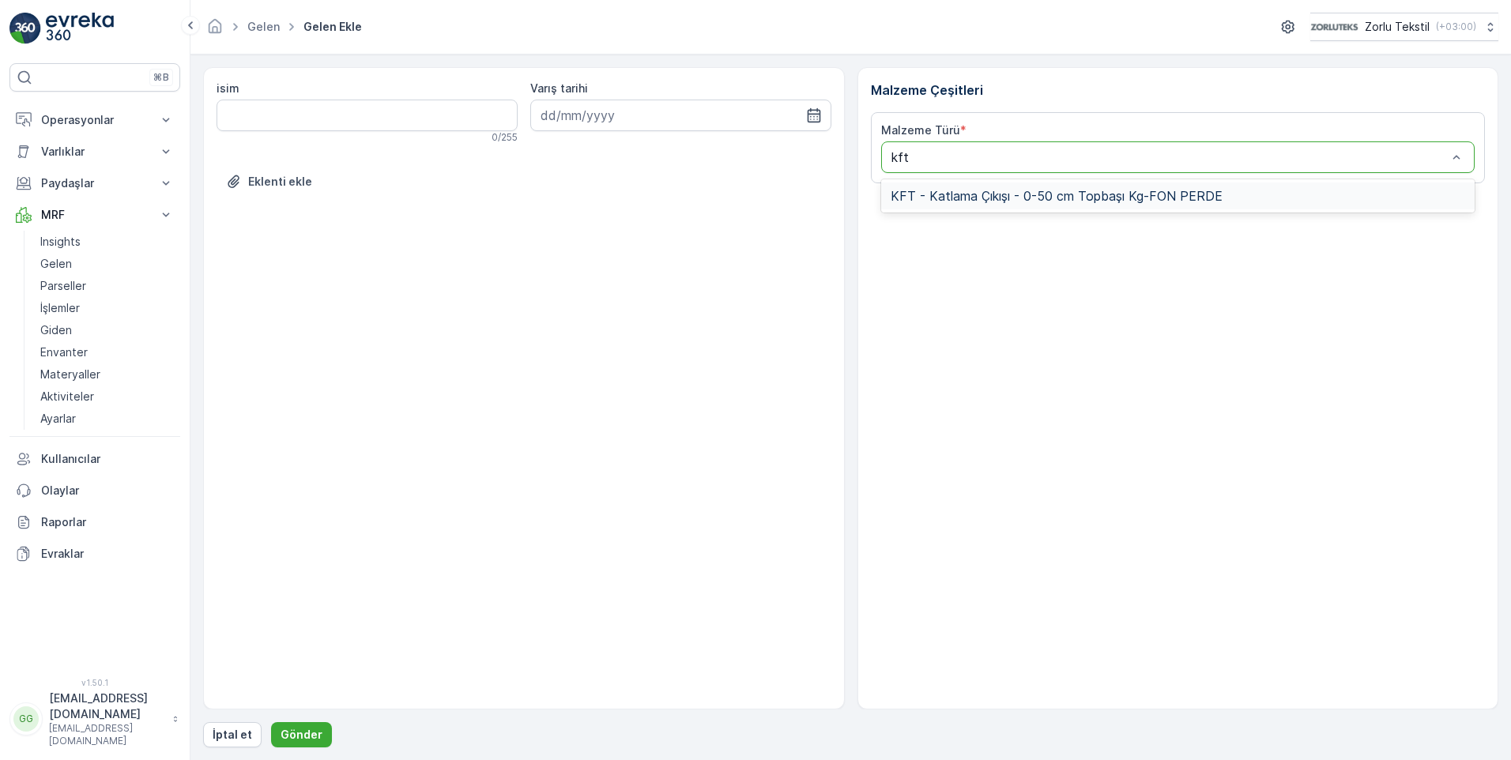
click at [972, 200] on span "KFT - Katlama Çıkışı - 0-50 cm Topbaşı Kg-FON PERDE" at bounding box center [1057, 196] width 332 height 14
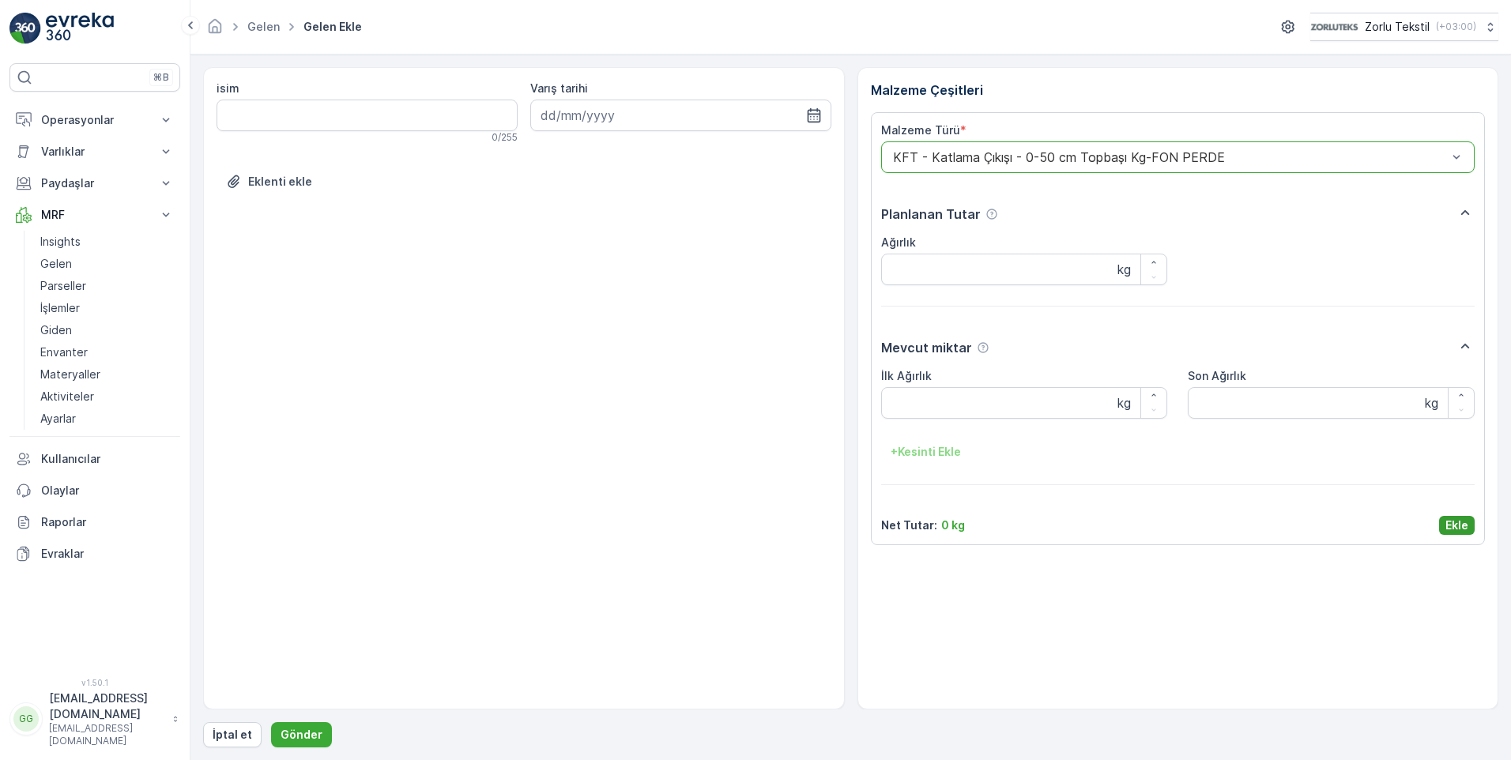
click at [1451, 523] on p "Ekle" at bounding box center [1457, 526] width 23 height 16
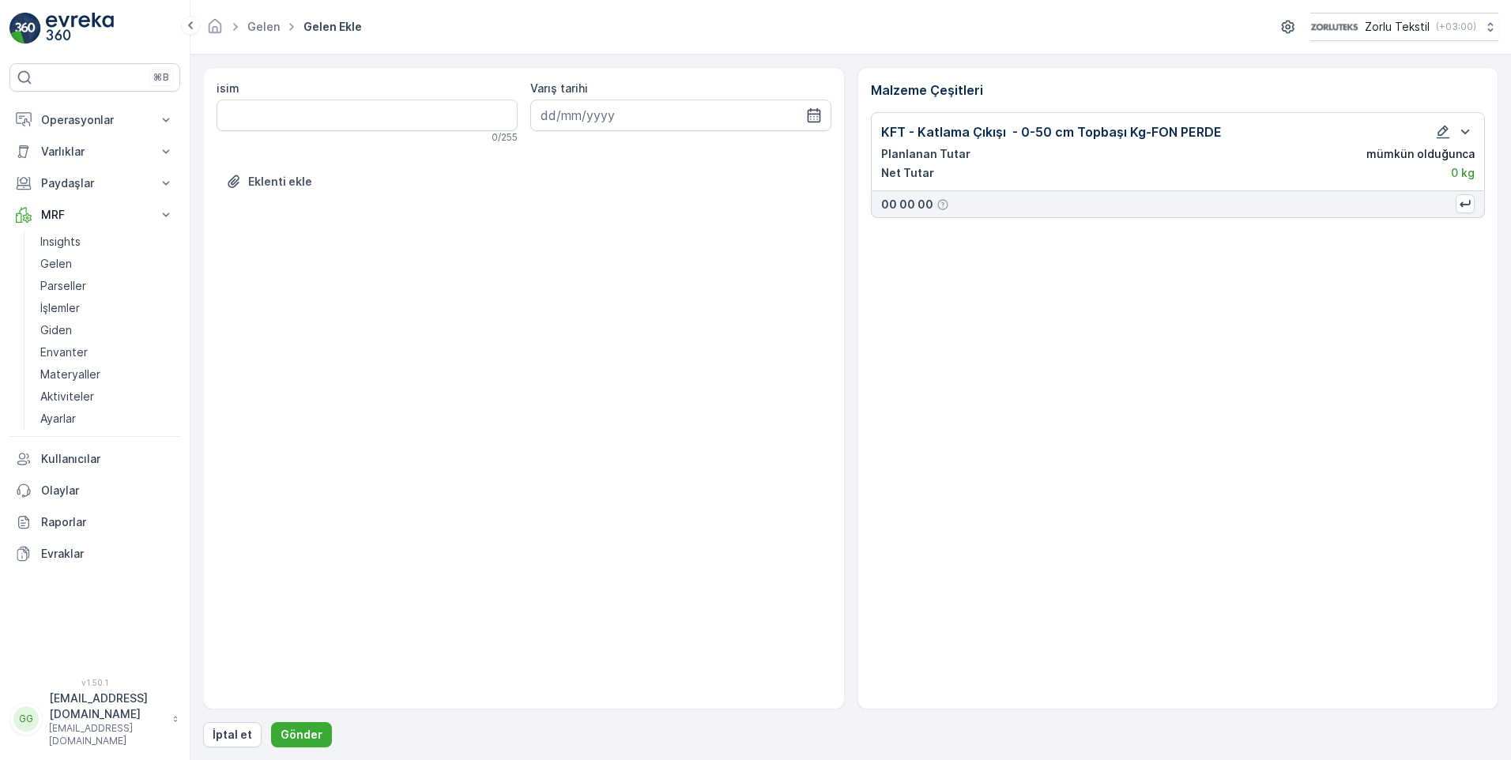
click at [304, 749] on form "isim 0 / 255 Varış tarihi Eklenti ekle Malzeme Çeşitleri KFT - Katlama Çıkışı -…" at bounding box center [851, 408] width 1321 height 706
click at [304, 731] on p "Gönder" at bounding box center [302, 735] width 42 height 16
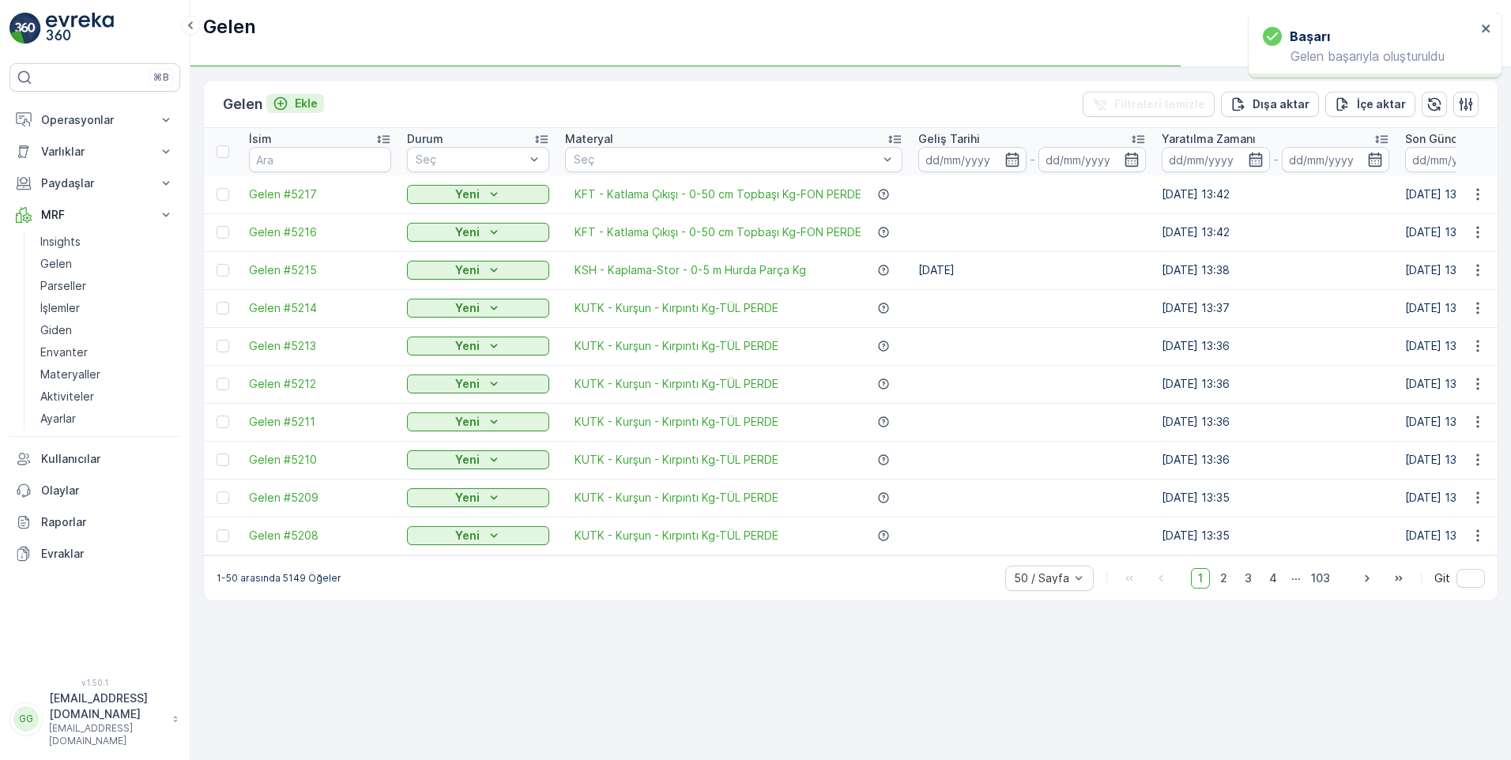
click at [308, 103] on p "Ekle" at bounding box center [306, 104] width 23 height 16
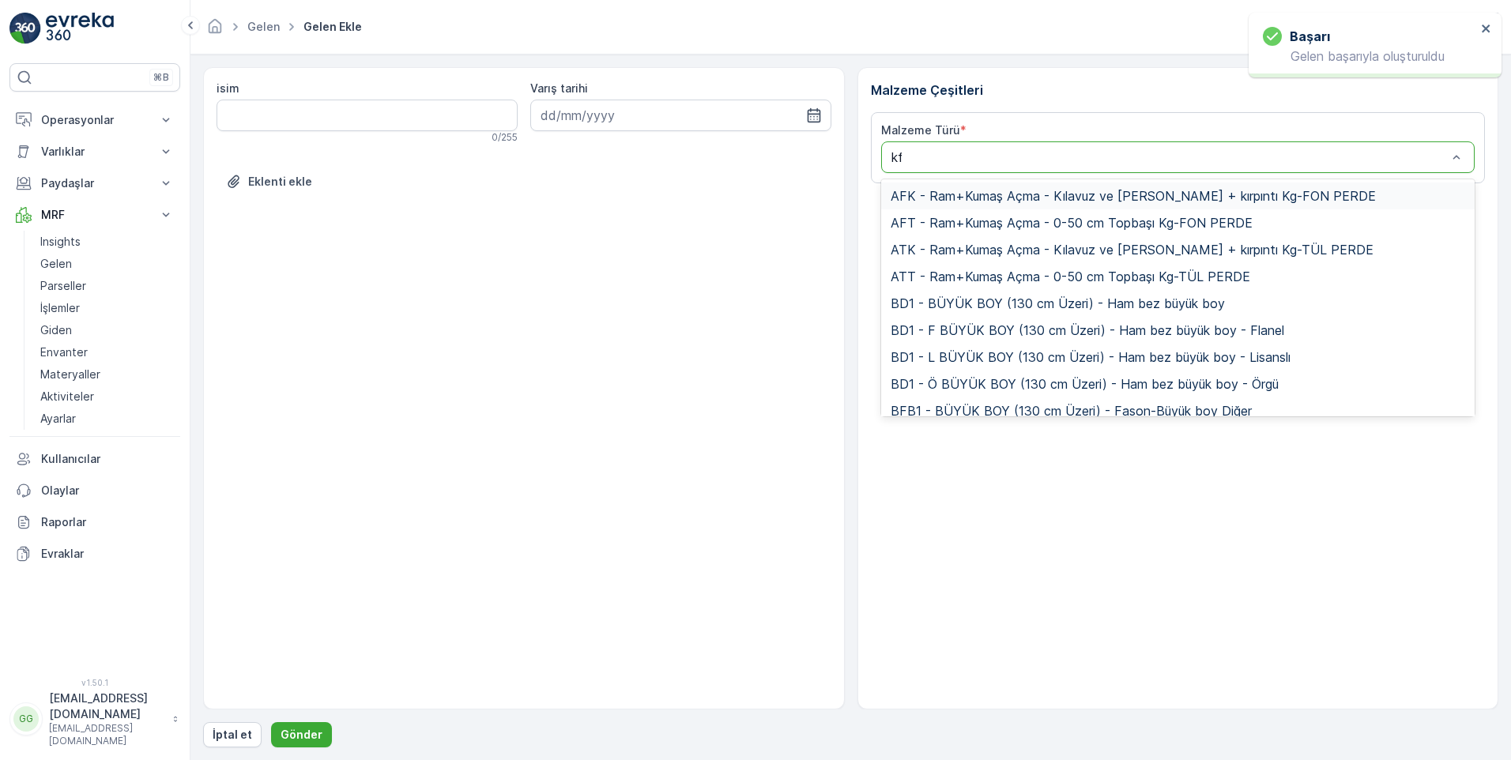
type input "kft"
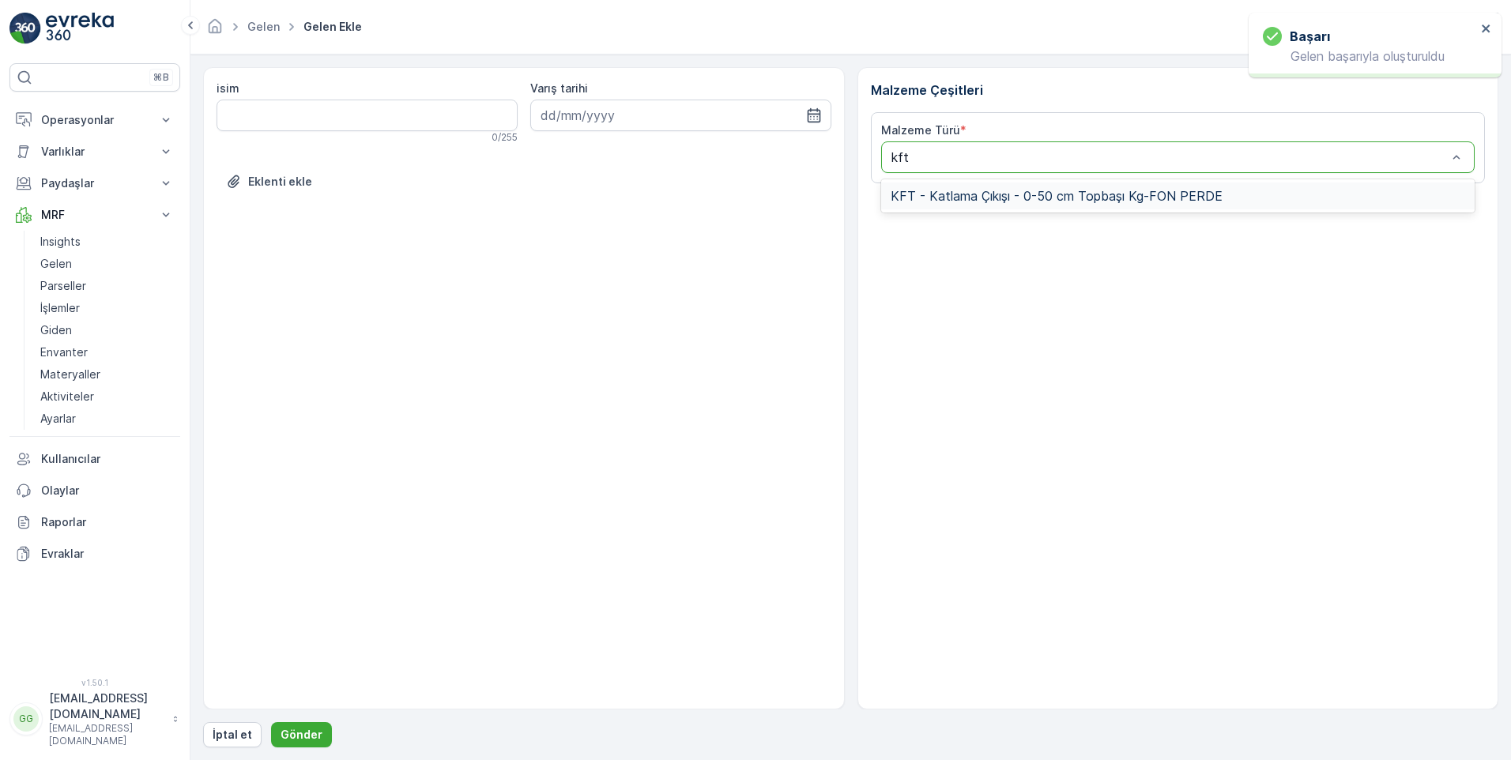
click at [949, 191] on span "KFT - Katlama Çıkışı - 0-50 cm Topbaşı Kg-FON PERDE" at bounding box center [1057, 196] width 332 height 14
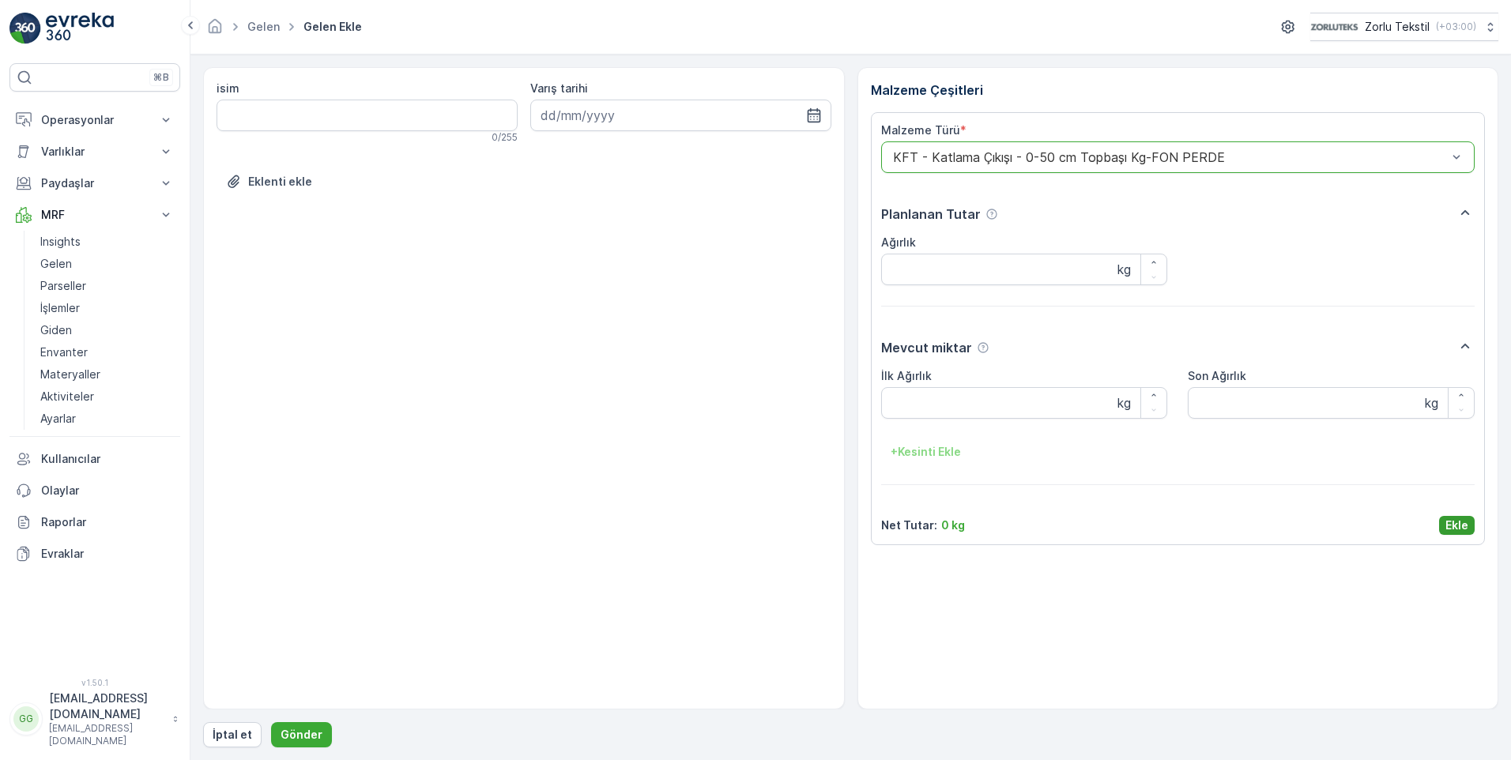
click at [1458, 519] on p "Ekle" at bounding box center [1457, 526] width 23 height 16
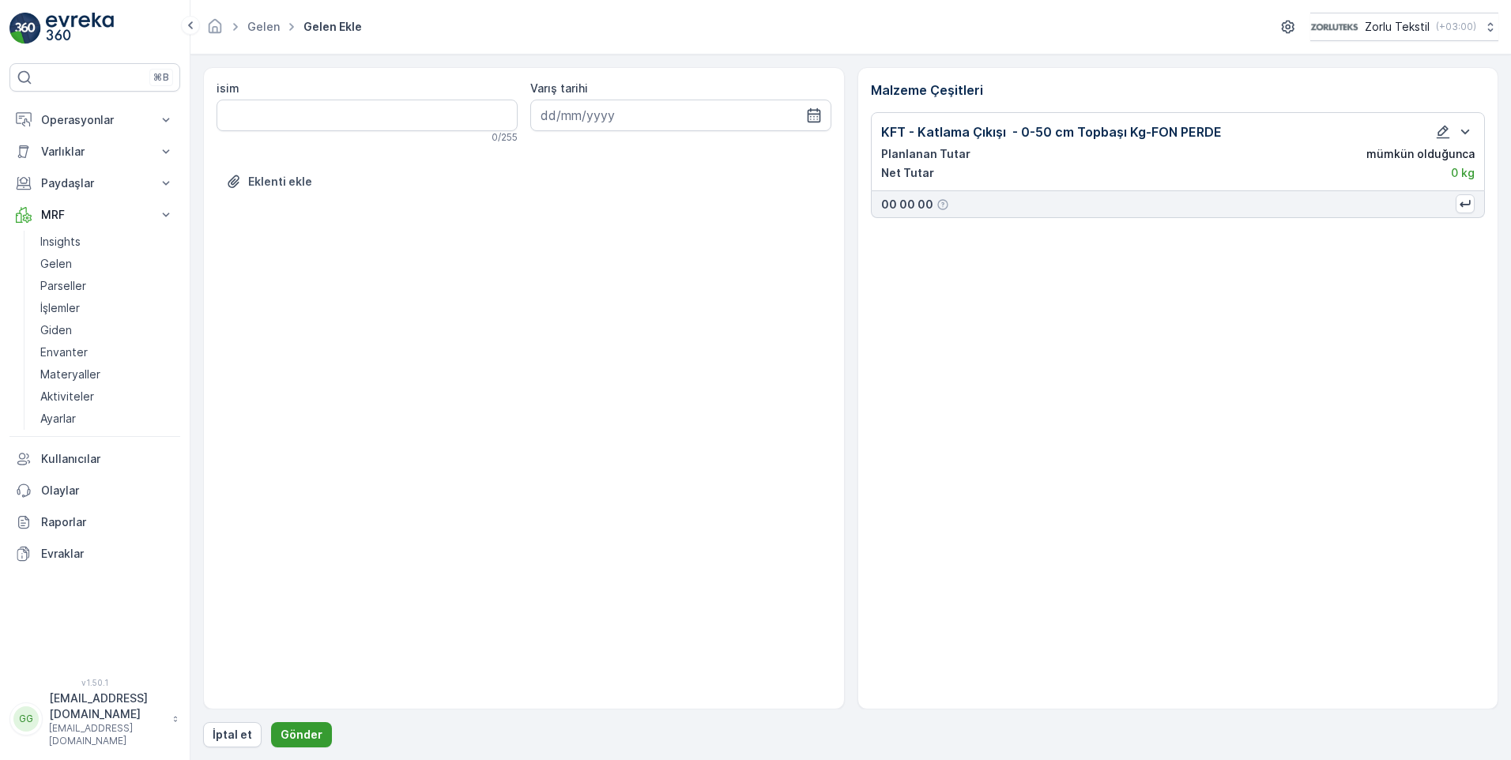
click at [296, 740] on p "Gönder" at bounding box center [302, 735] width 42 height 16
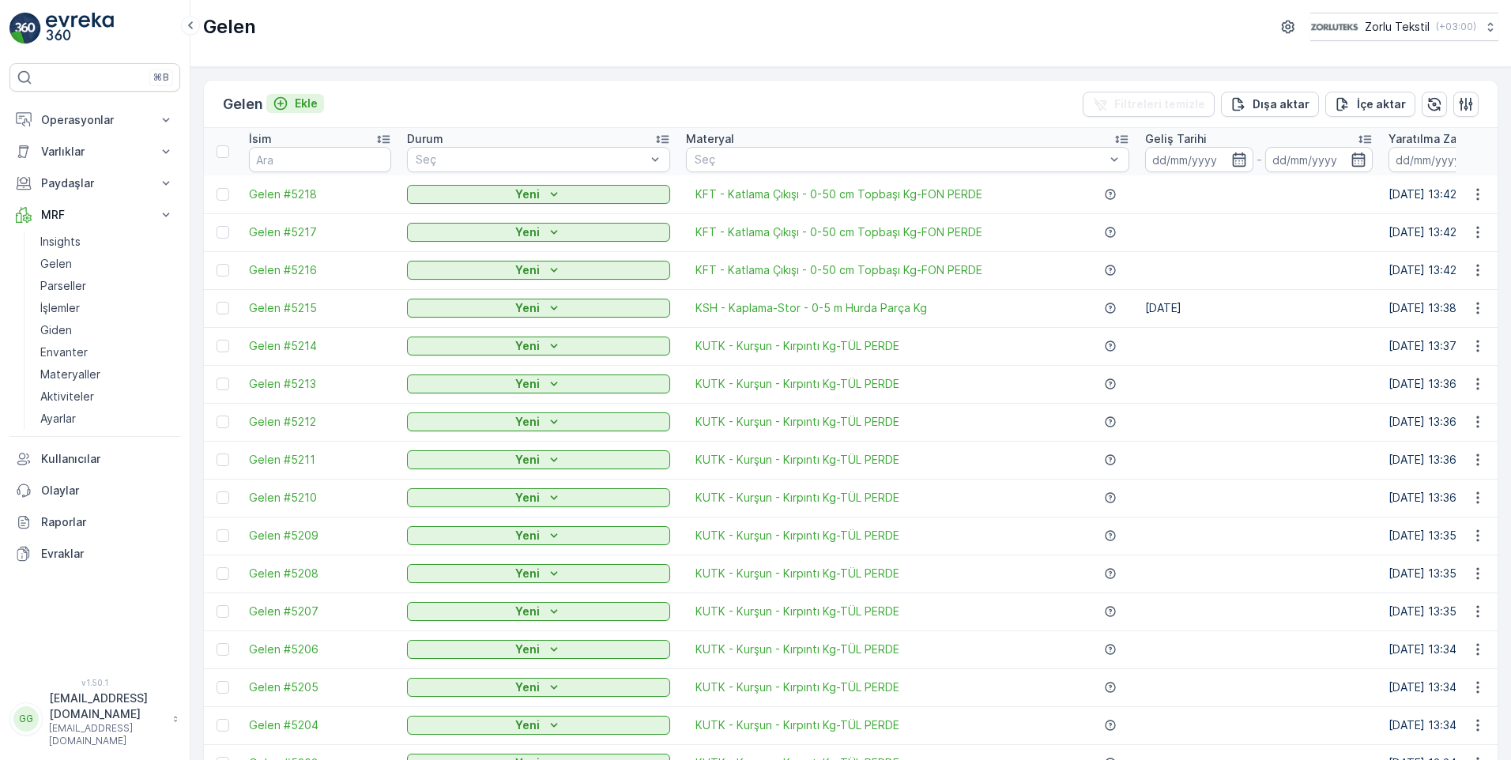
click at [308, 100] on p "Ekle" at bounding box center [306, 104] width 23 height 16
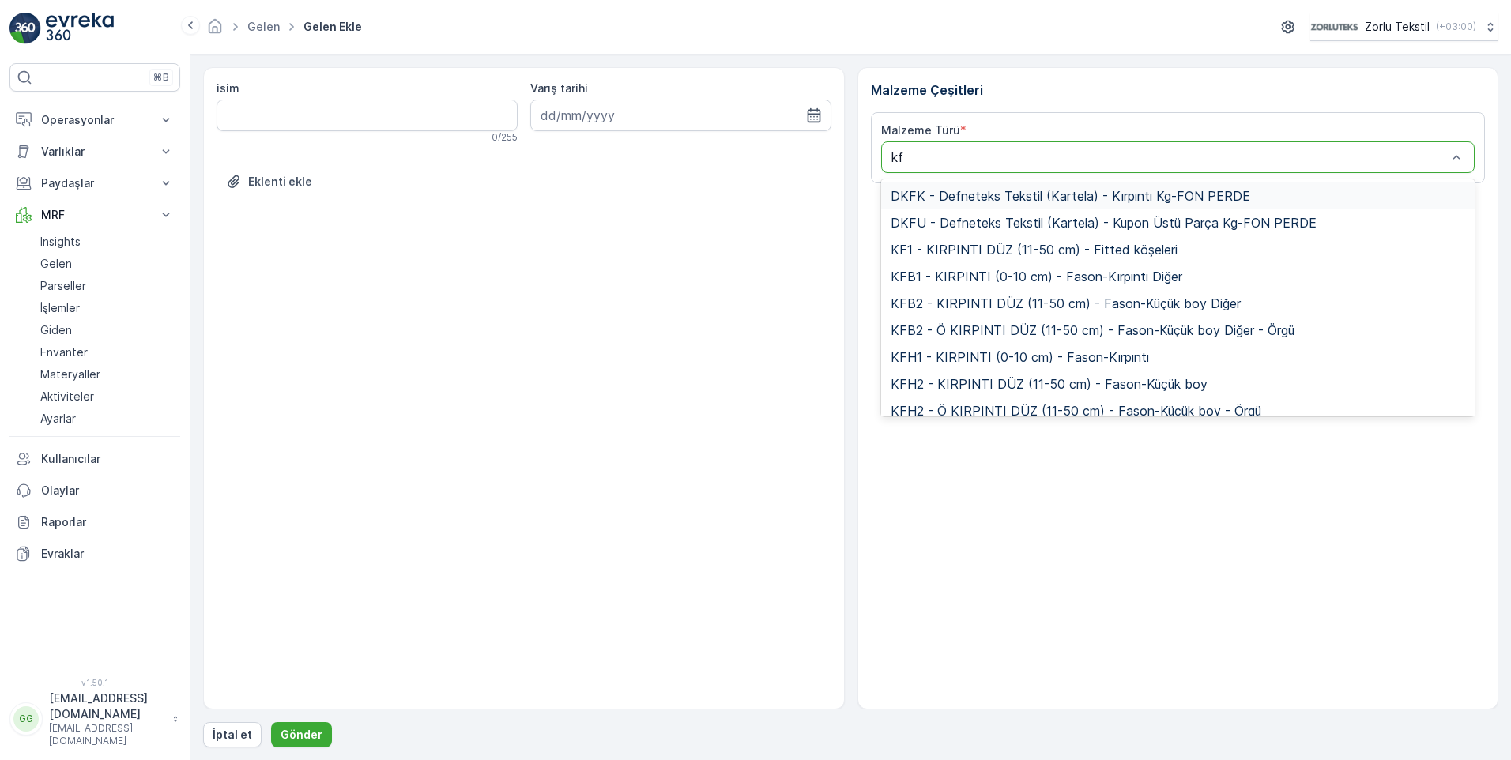
type input "kft"
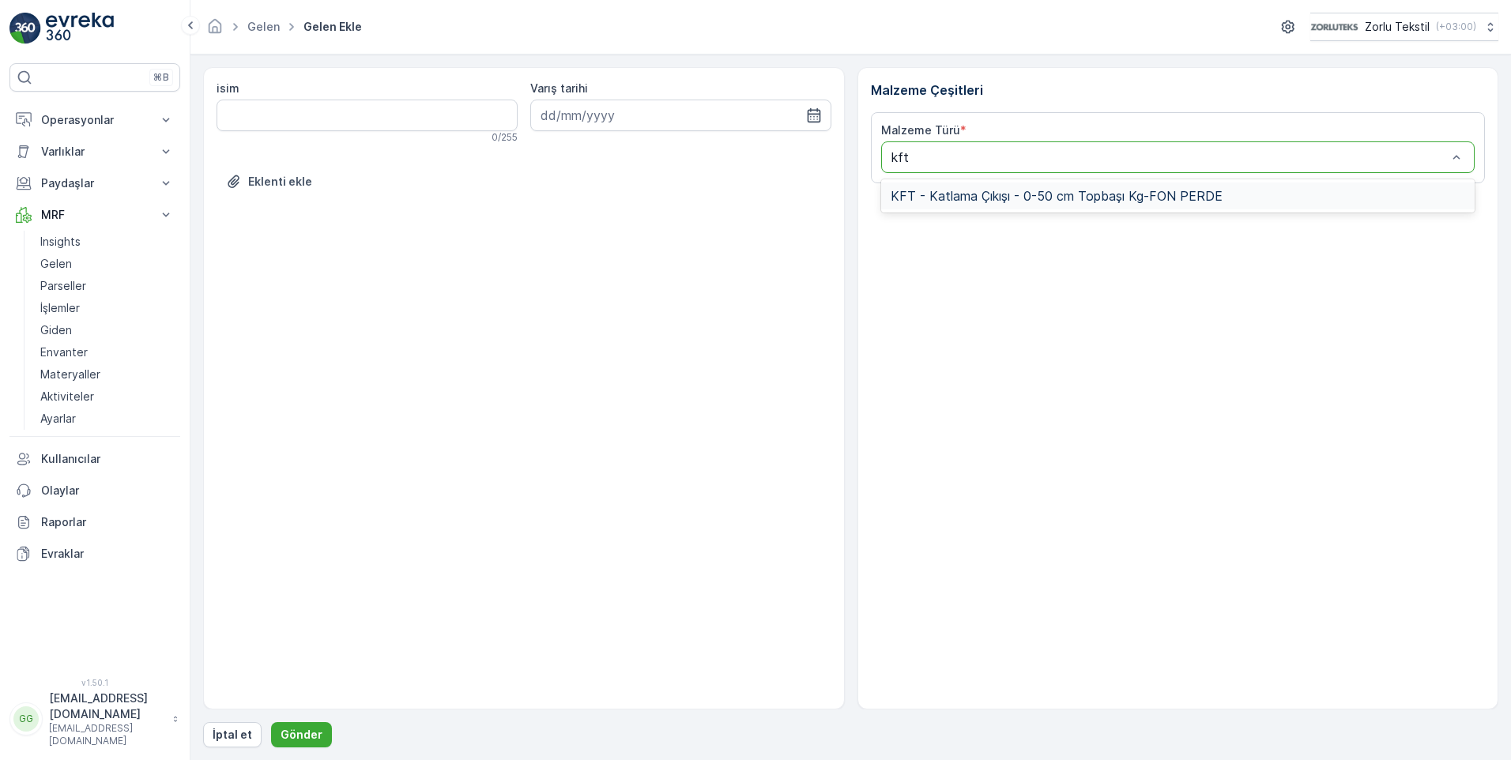
click at [988, 190] on span "KFT - Katlama Çıkışı - 0-50 cm Topbaşı Kg-FON PERDE" at bounding box center [1057, 196] width 332 height 14
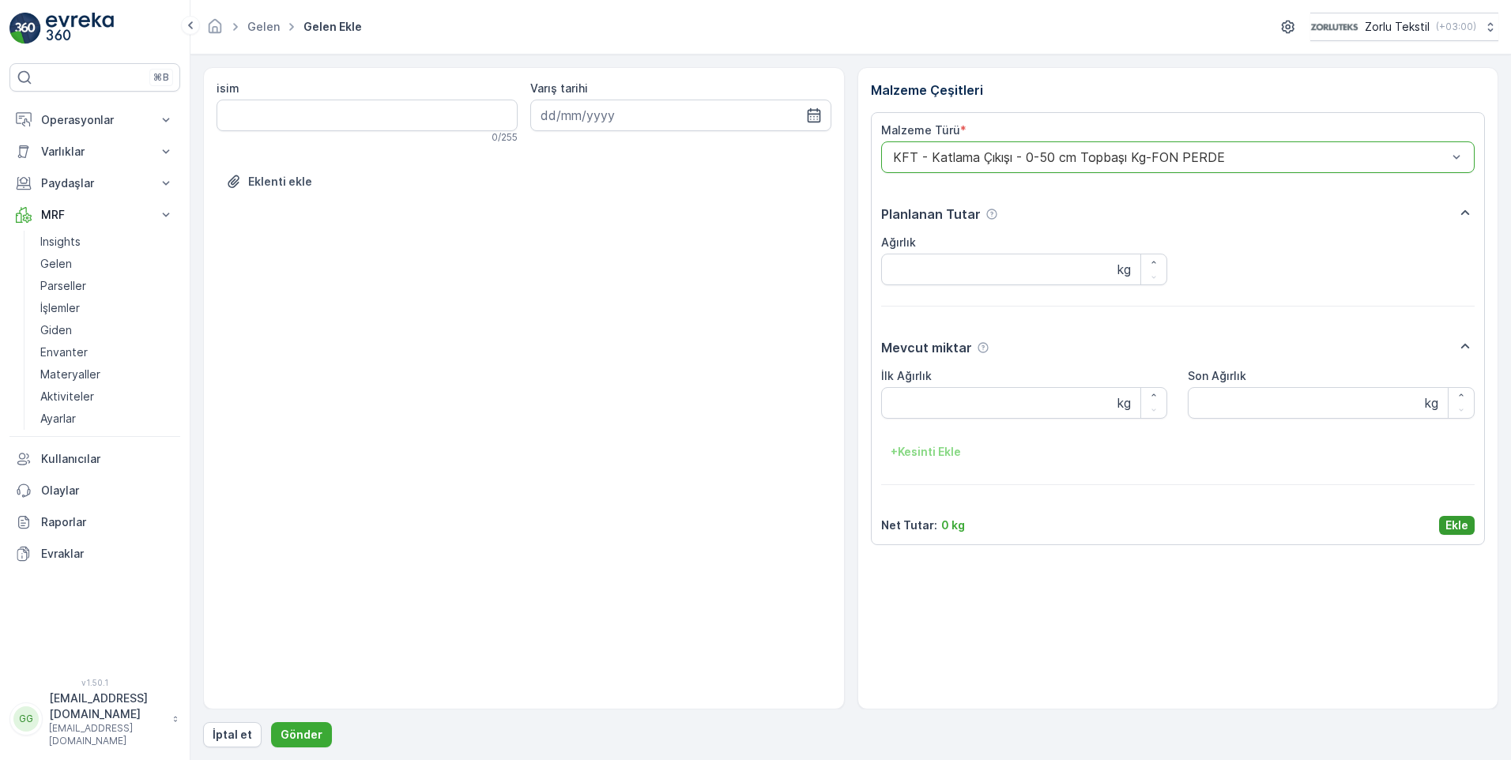
click at [1457, 524] on p "Ekle" at bounding box center [1457, 526] width 23 height 16
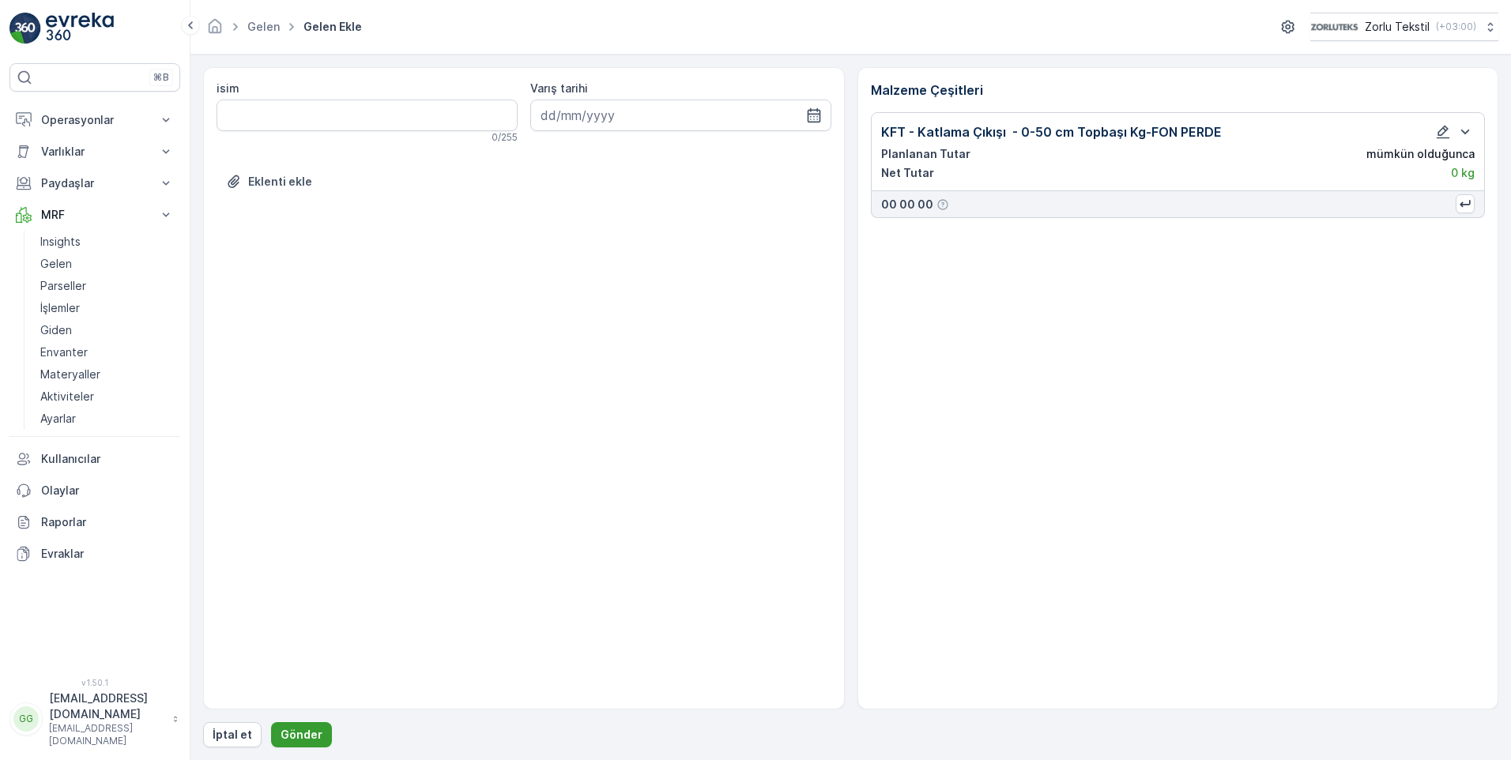
click at [300, 725] on button "Gönder" at bounding box center [301, 735] width 61 height 25
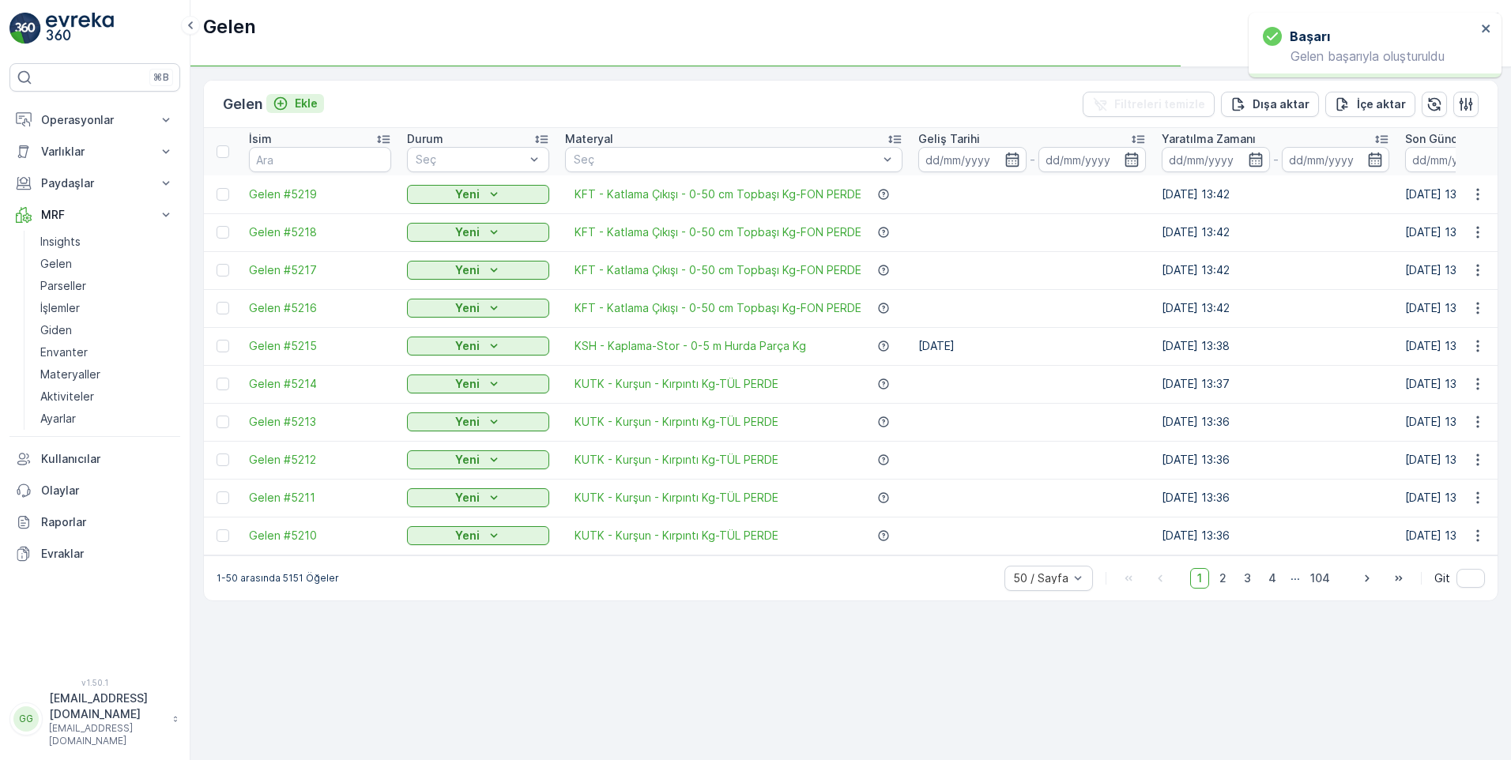
click at [304, 100] on p "Ekle" at bounding box center [306, 104] width 23 height 16
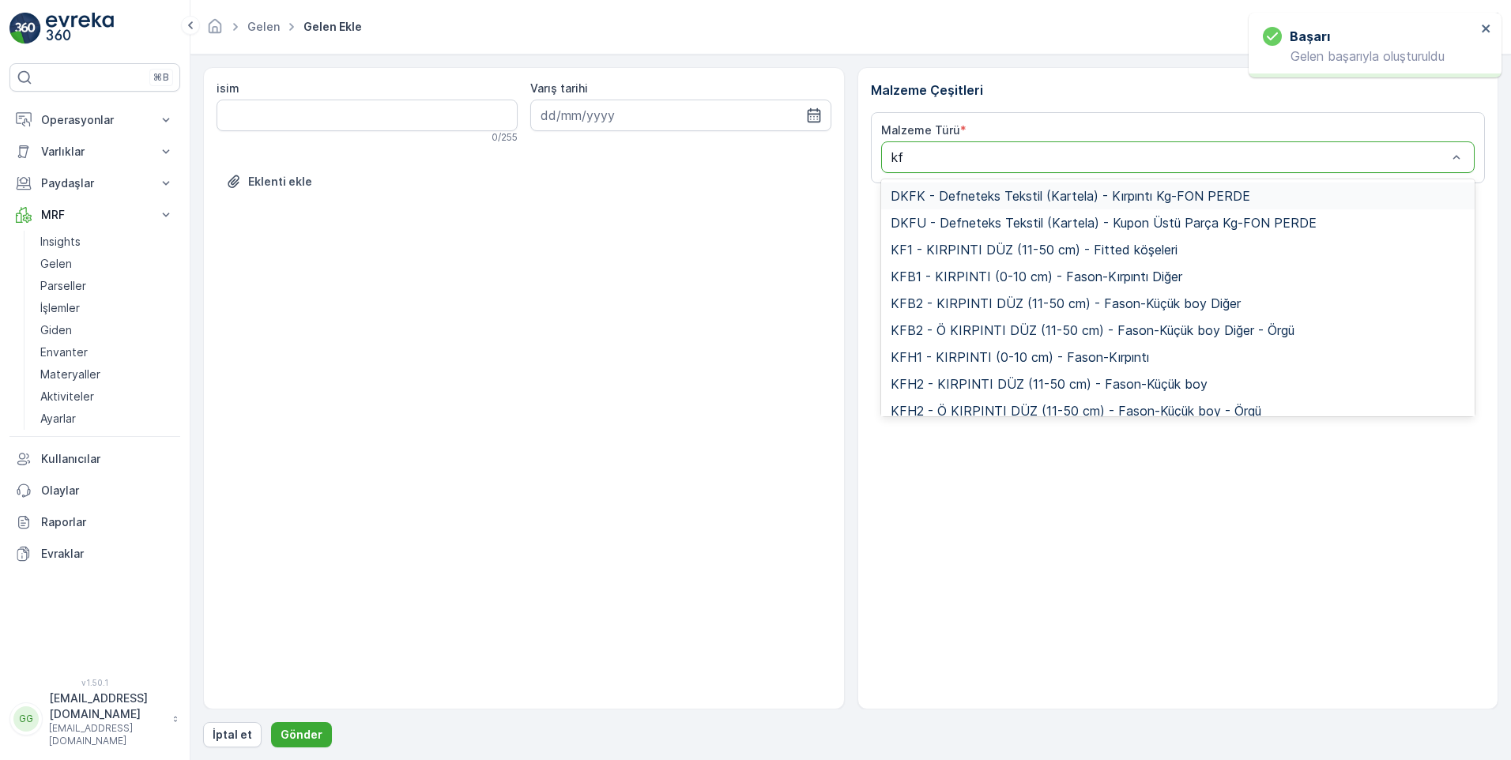
type input "kft"
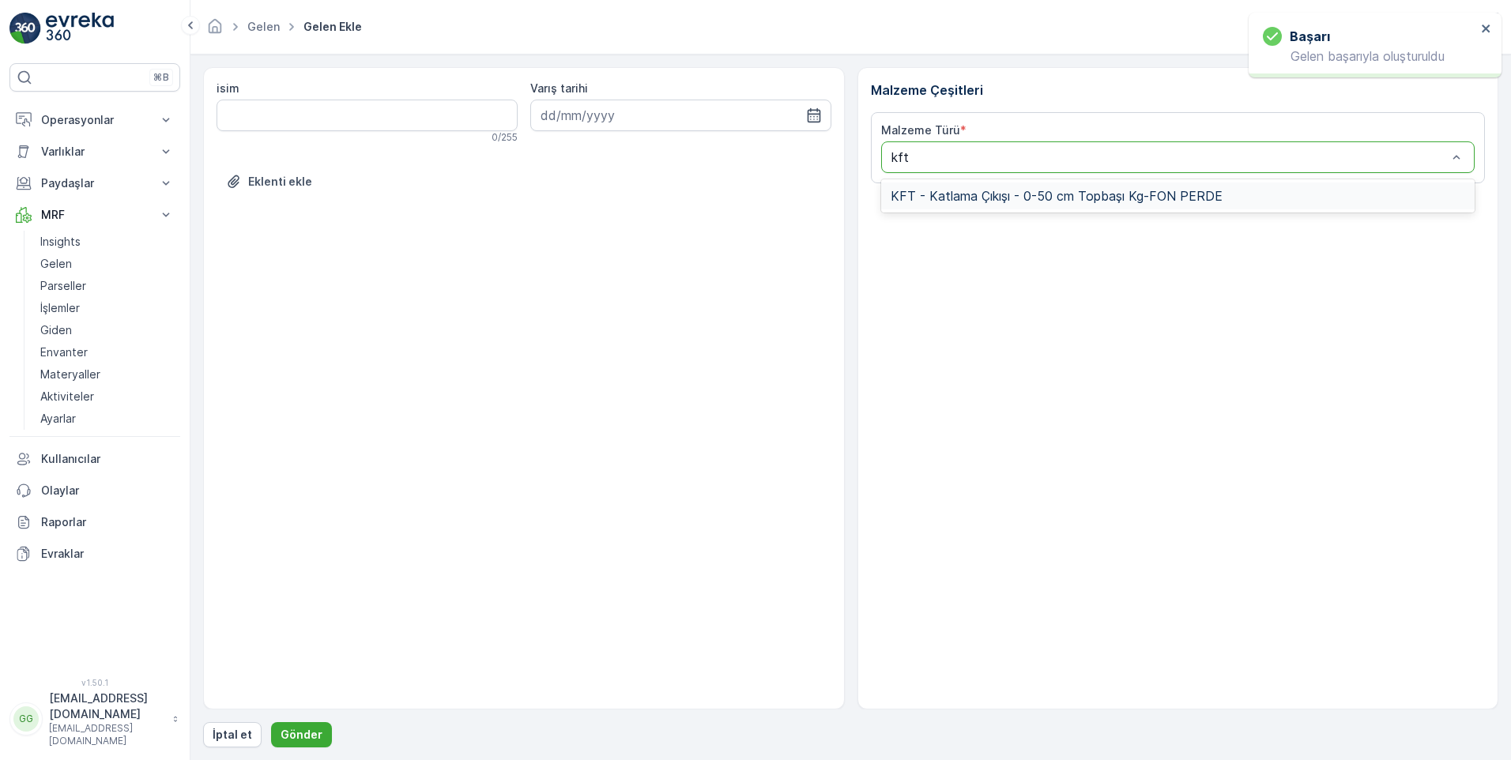
click at [936, 198] on span "KFT - Katlama Çıkışı - 0-50 cm Topbaşı Kg-FON PERDE" at bounding box center [1057, 196] width 332 height 14
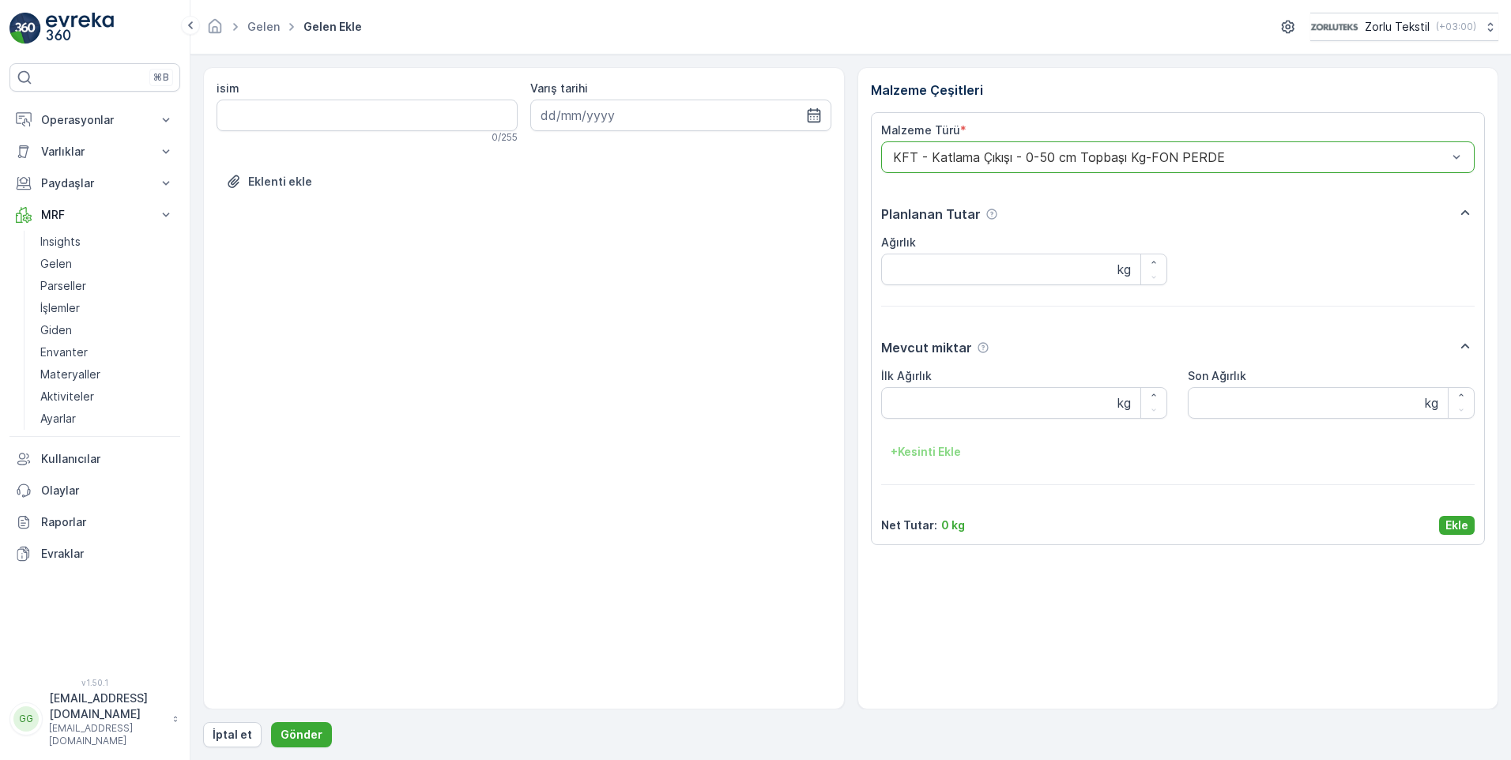
click at [1462, 523] on p "Ekle" at bounding box center [1457, 526] width 23 height 16
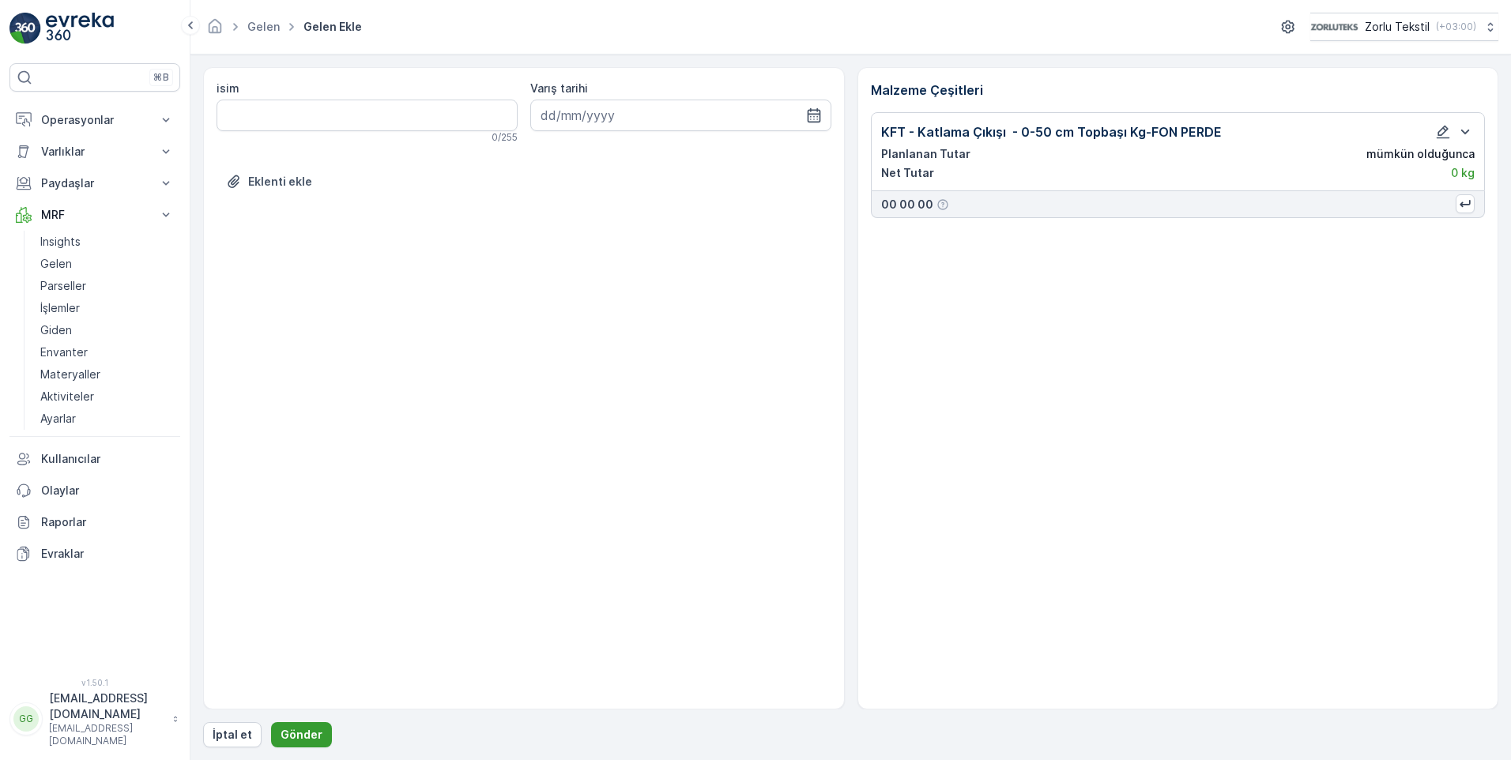
click at [301, 733] on p "Gönder" at bounding box center [302, 735] width 42 height 16
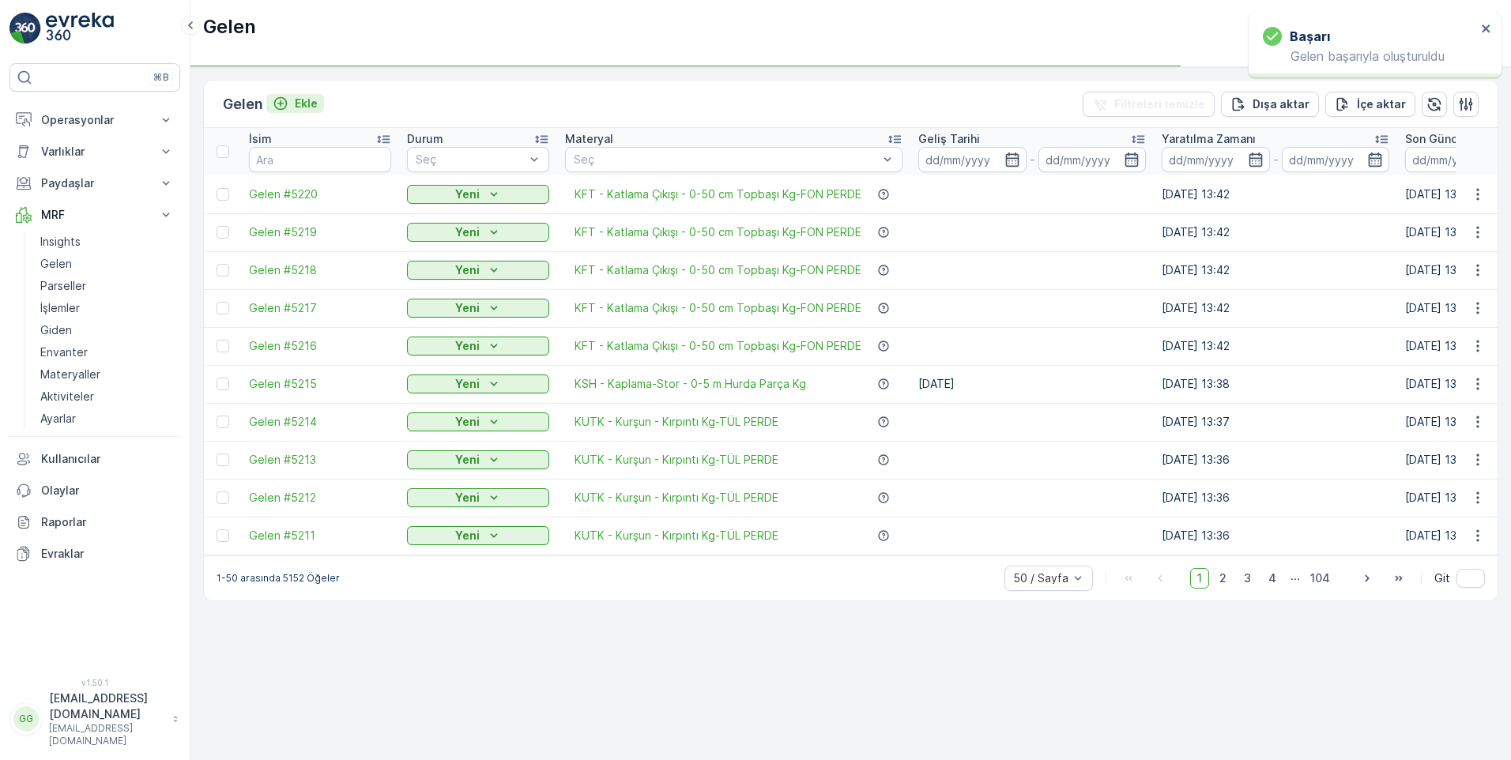
click at [318, 100] on p "Ekle" at bounding box center [306, 104] width 23 height 16
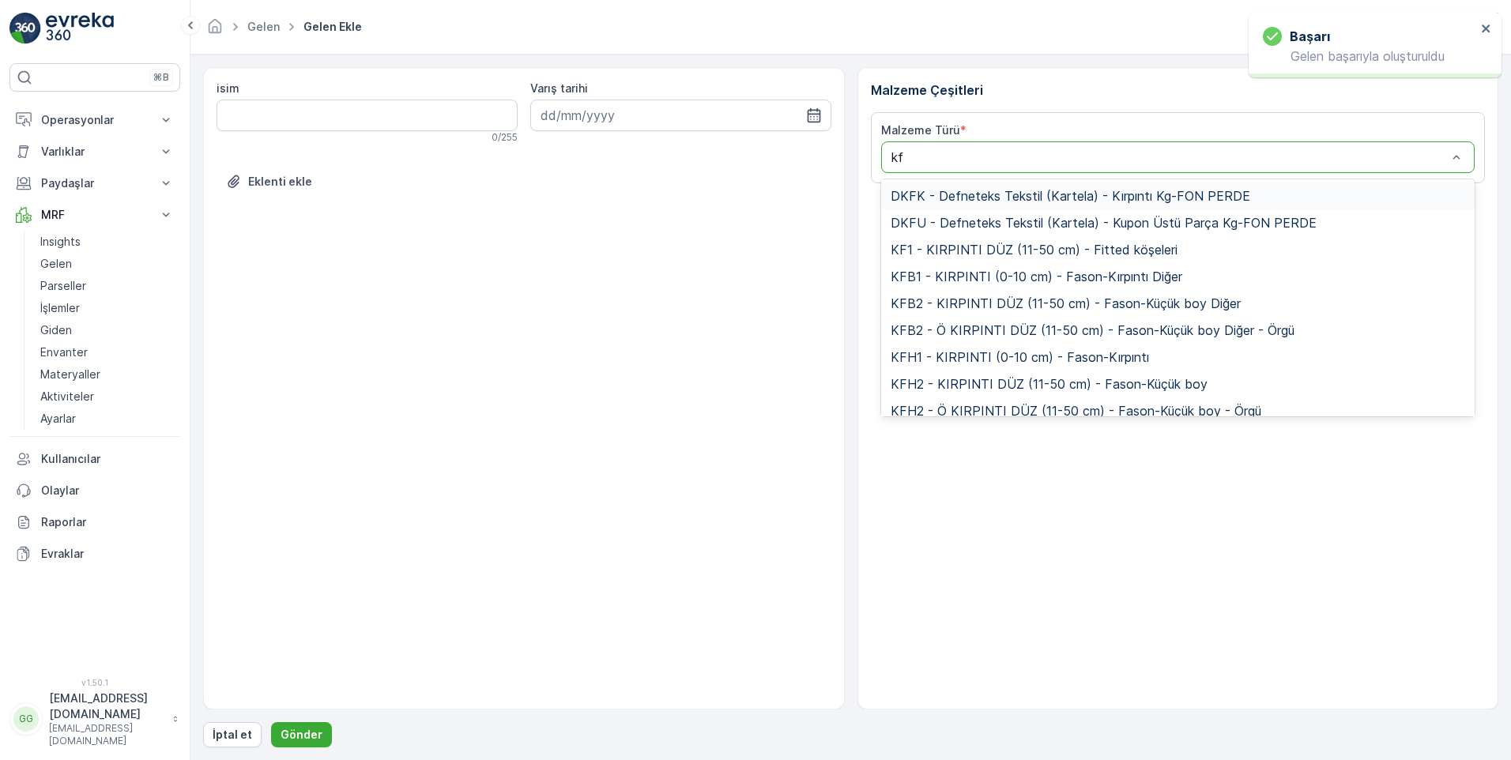
type input "kft"
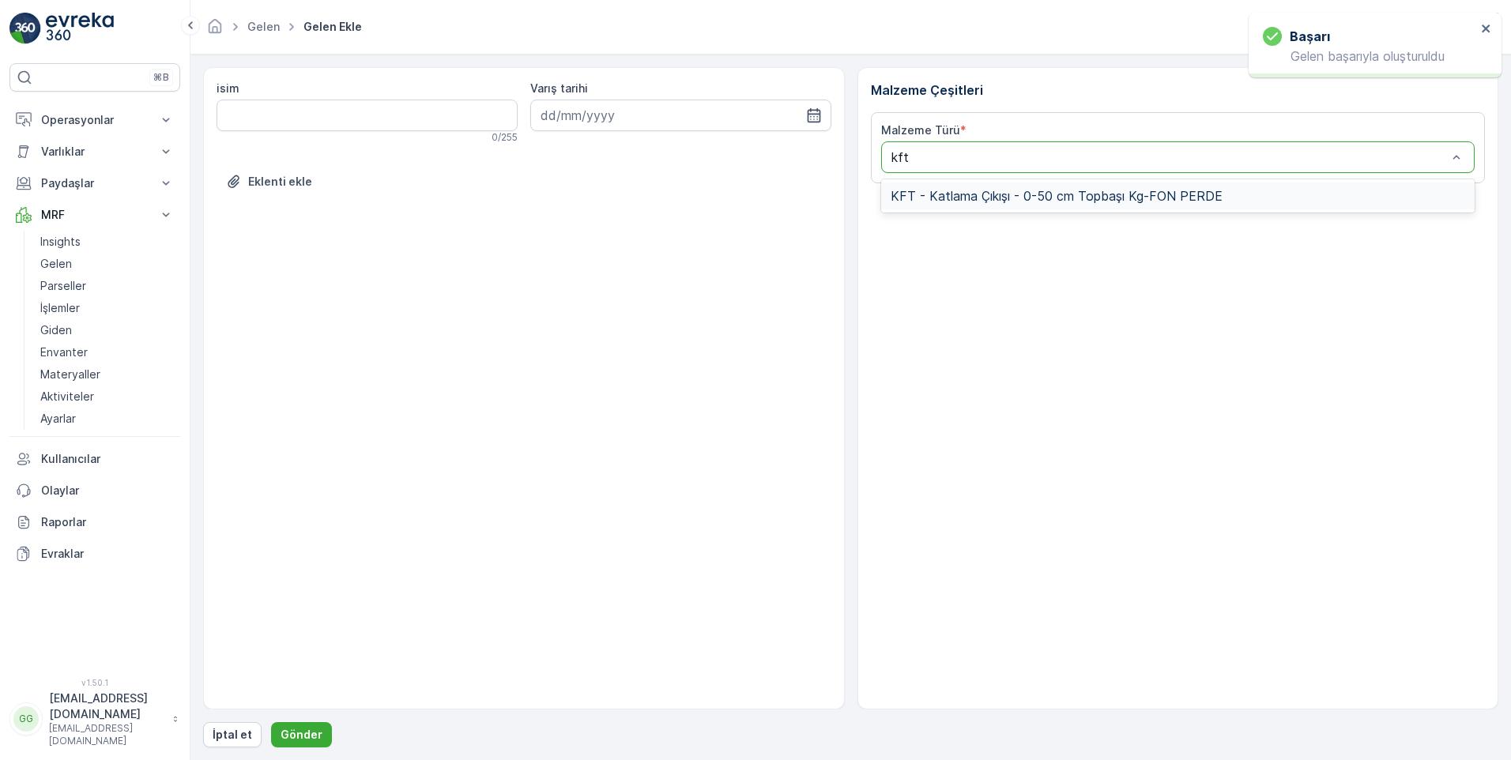
click at [977, 200] on span "KFT - Katlama Çıkışı - 0-50 cm Topbaşı Kg-FON PERDE" at bounding box center [1057, 196] width 332 height 14
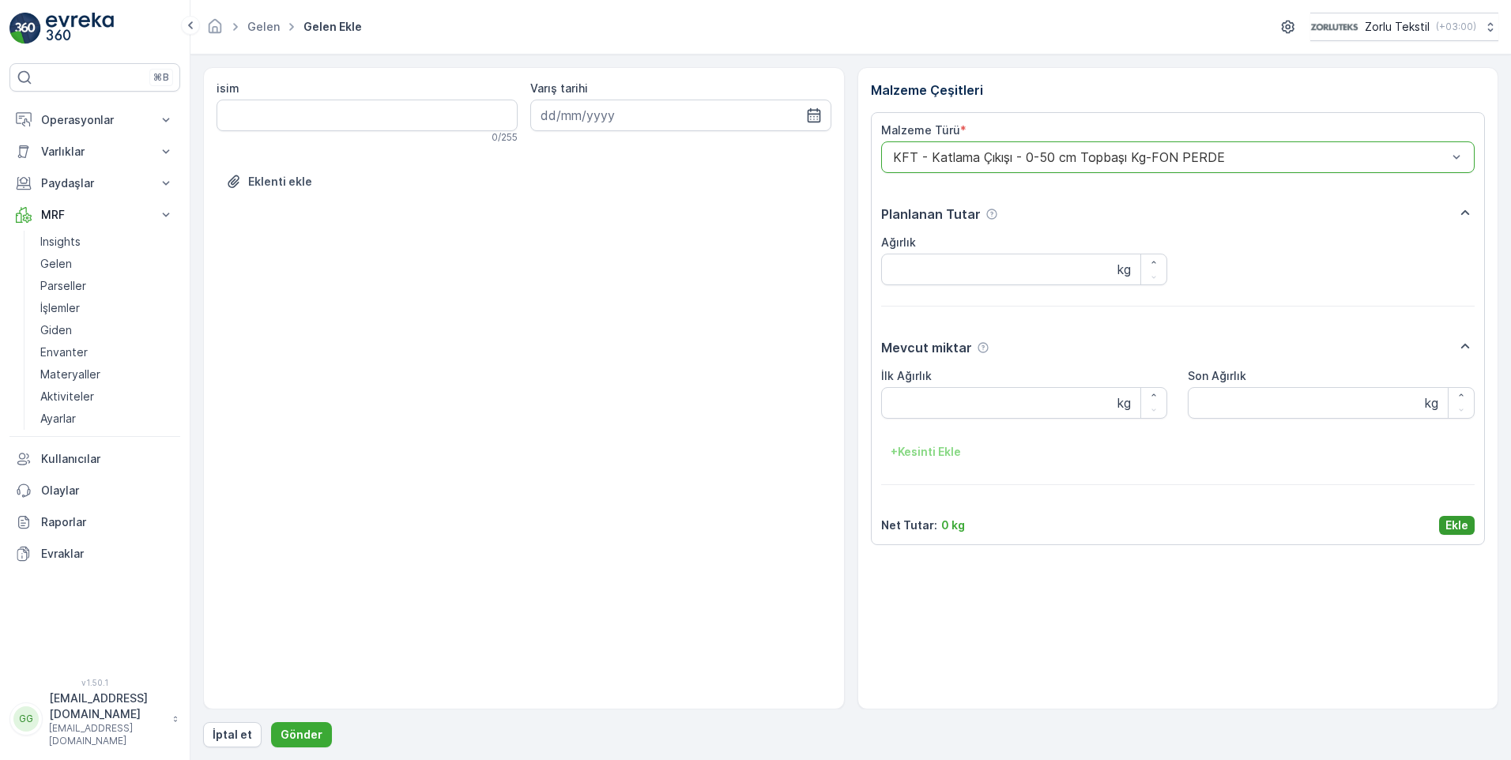
click at [1452, 511] on div "Malzeme Türü * option KFT - Katlama Çıkışı - 0-50 cm Topbaşı Kg-FON PERDE, sele…" at bounding box center [1178, 329] width 594 height 413
click at [1456, 518] on p "Ekle" at bounding box center [1457, 526] width 23 height 16
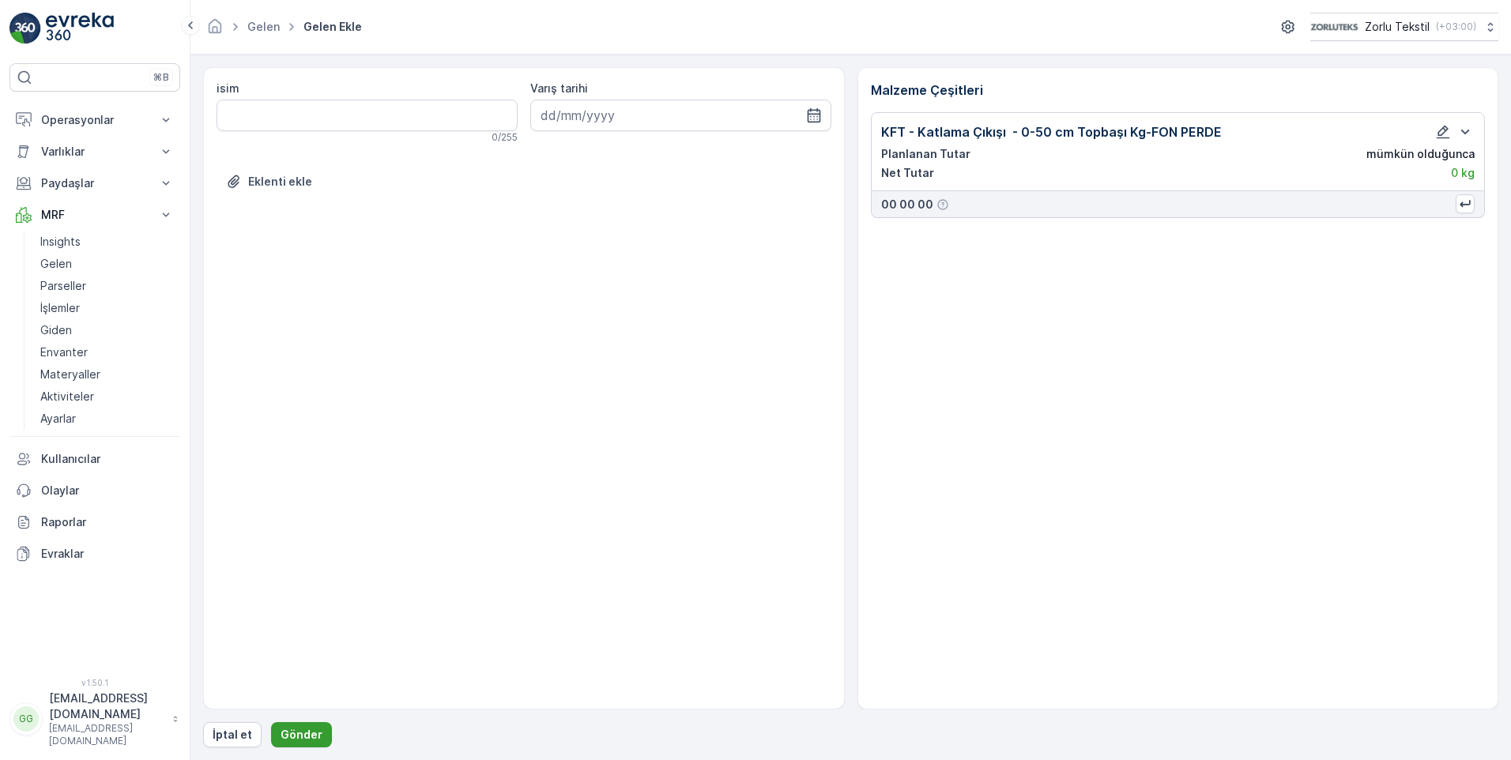
click at [301, 738] on p "Gönder" at bounding box center [302, 735] width 42 height 16
click at [317, 740] on p "Gönder" at bounding box center [302, 735] width 42 height 16
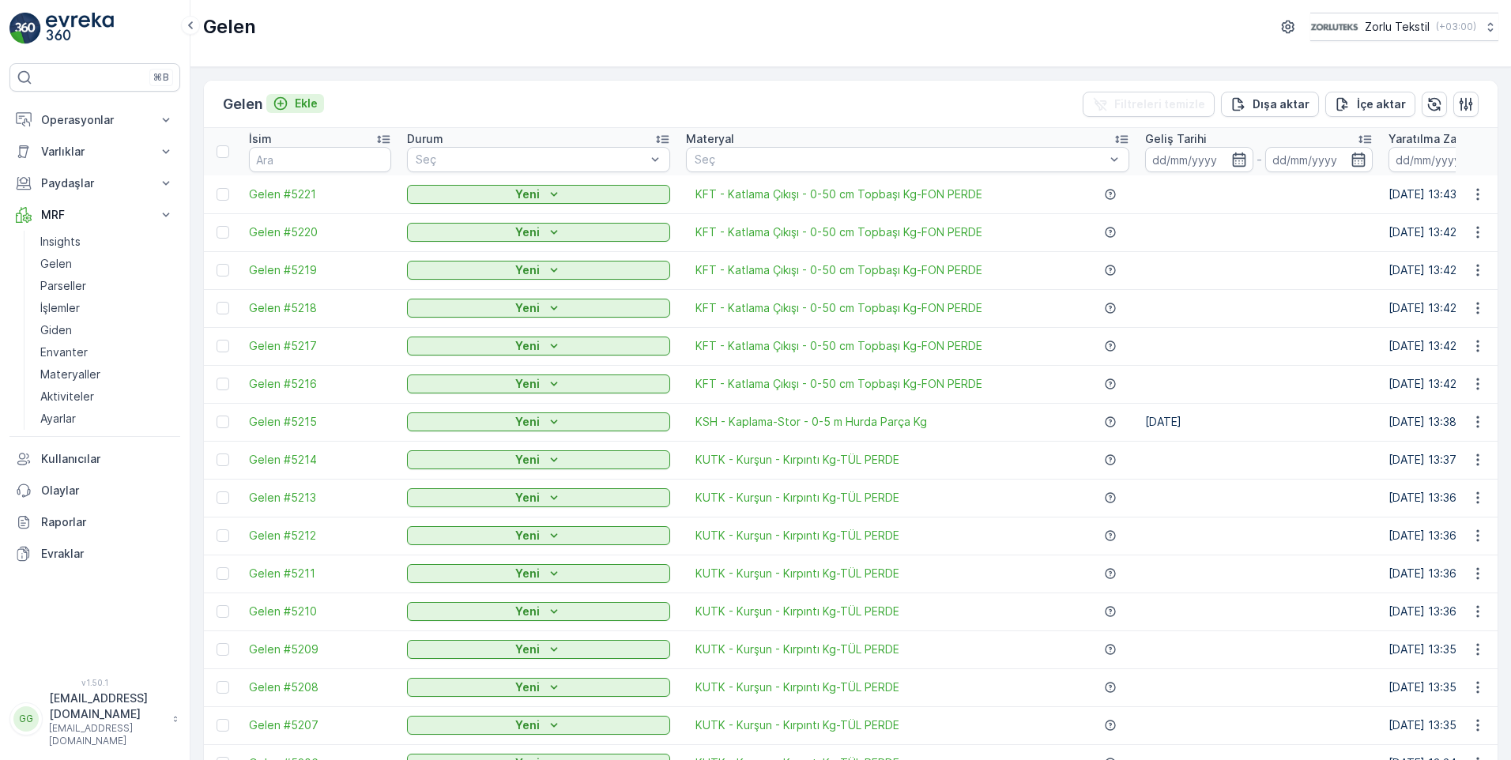
click at [313, 102] on p "Ekle" at bounding box center [306, 104] width 23 height 16
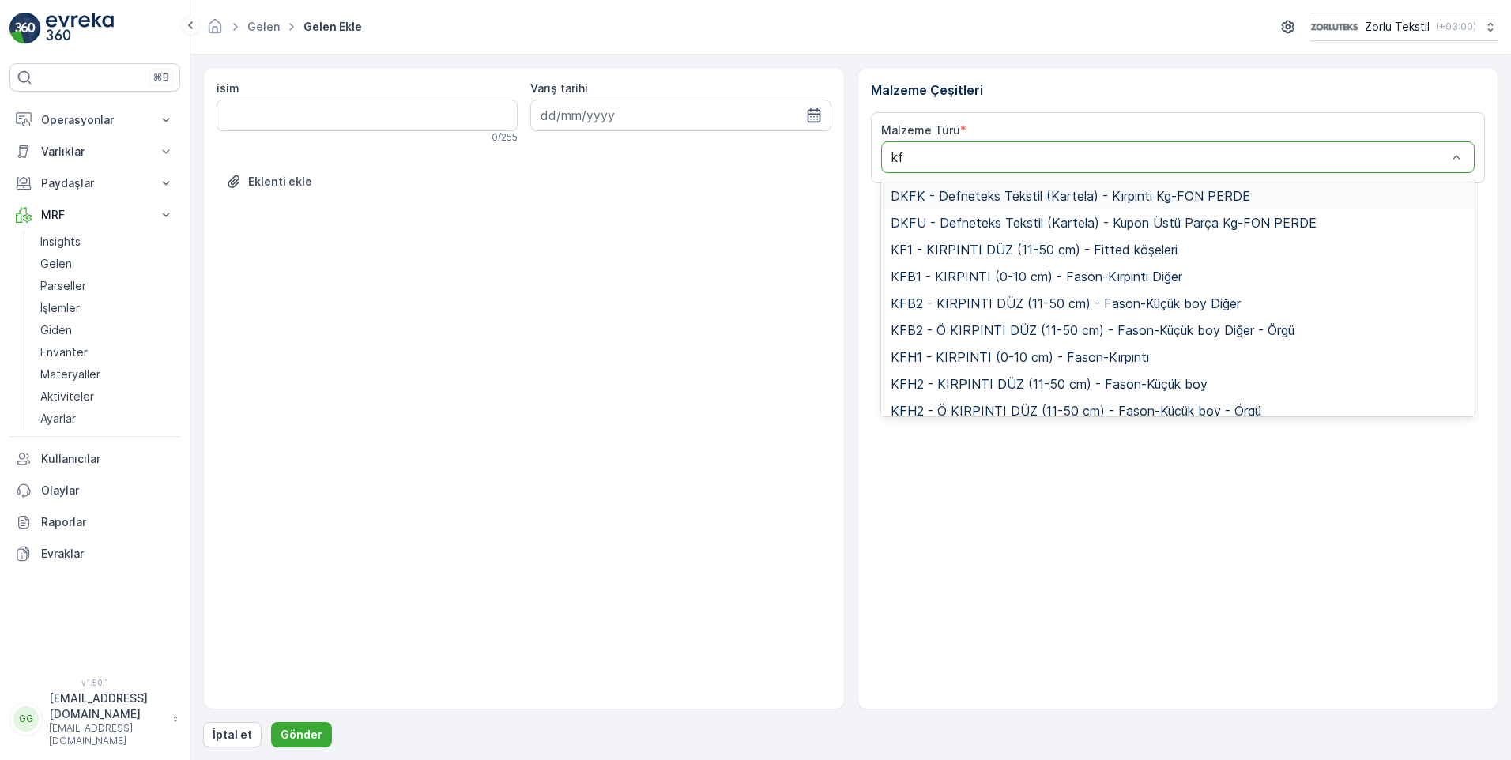
type input "kft"
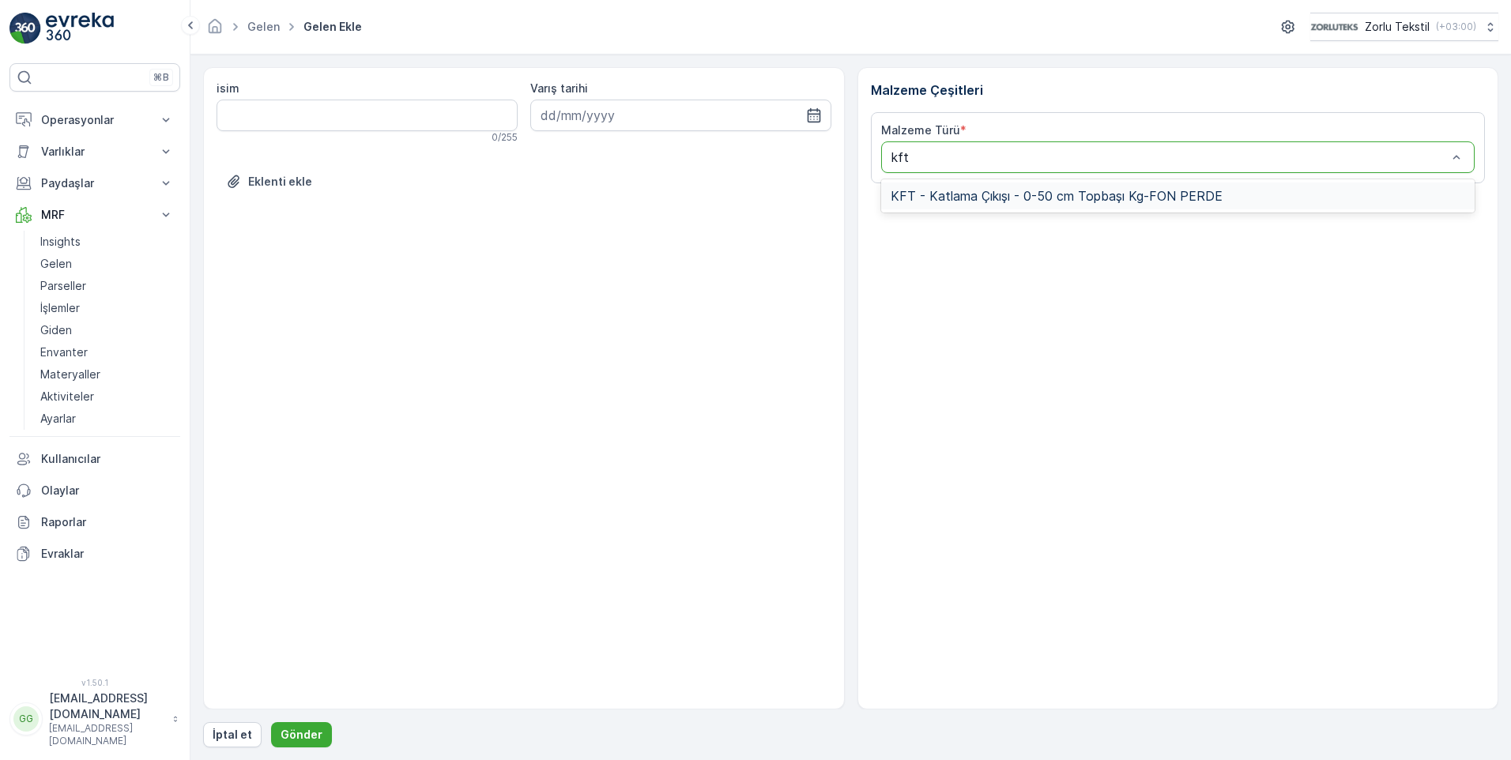
drag, startPoint x: 949, startPoint y: 188, endPoint x: 964, endPoint y: 200, distance: 19.1
click at [950, 189] on span "KFT - Katlama Çıkışı - 0-50 cm Topbaşı Kg-FON PERDE" at bounding box center [1057, 196] width 332 height 14
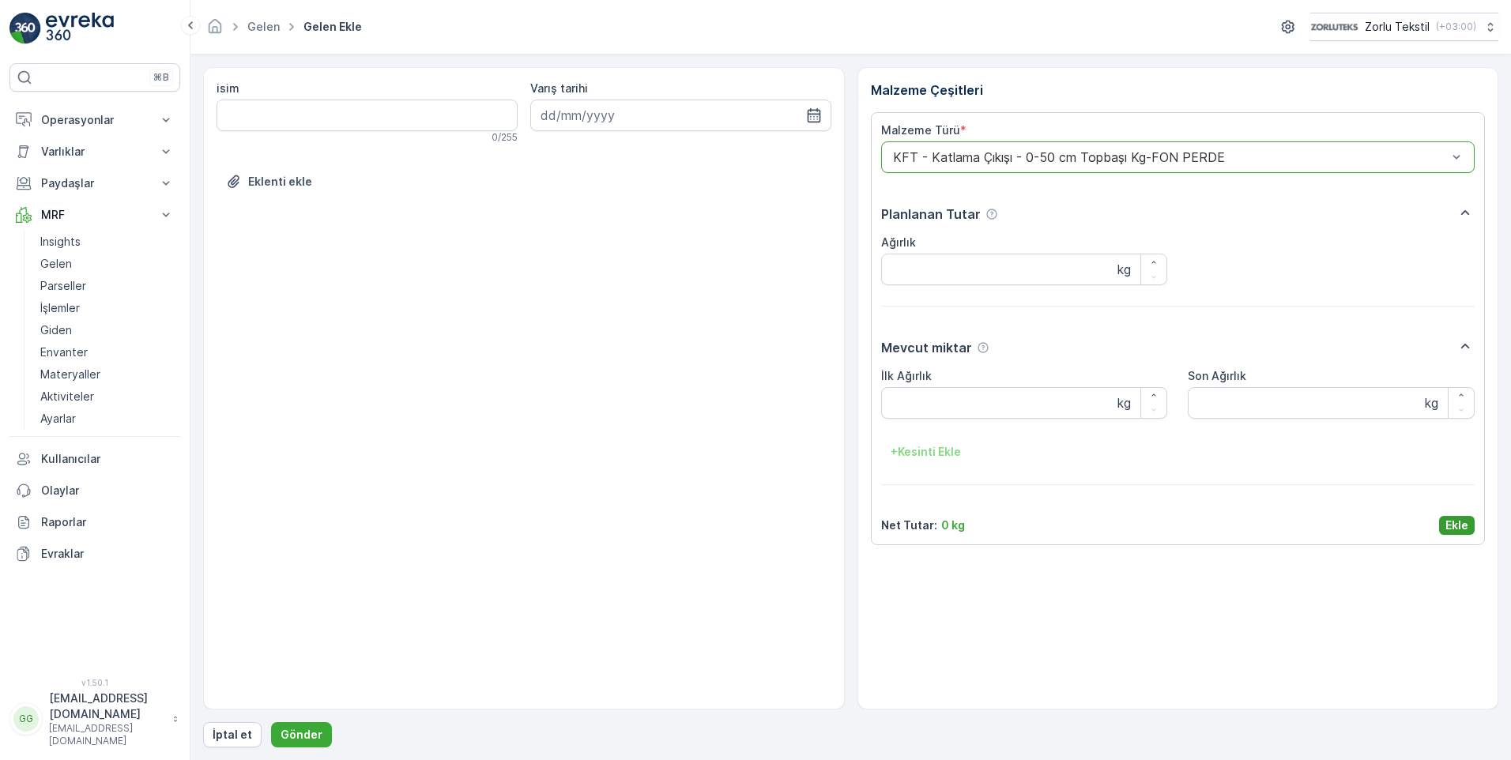
click at [1464, 524] on p "Ekle" at bounding box center [1457, 526] width 23 height 16
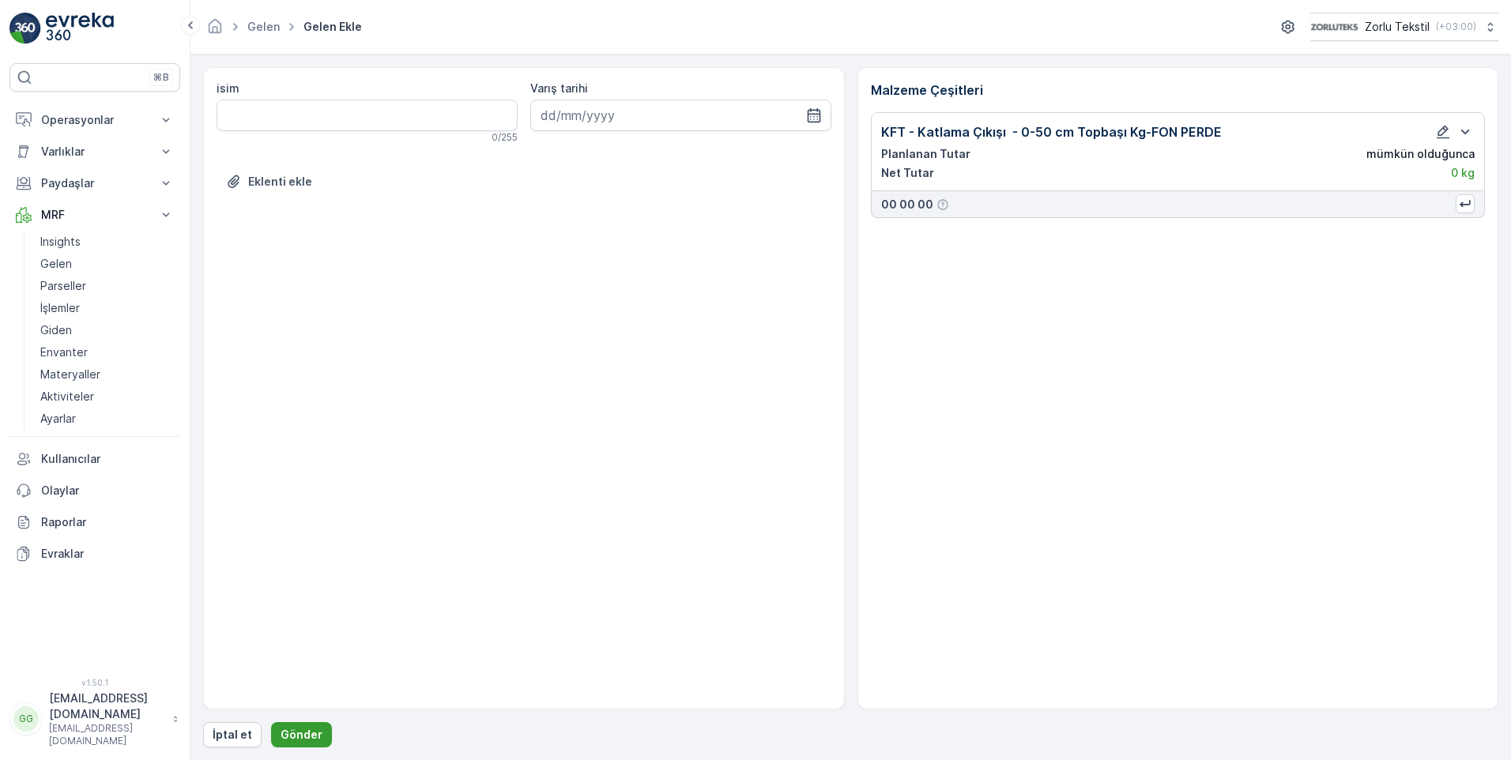
click at [302, 734] on p "Gönder" at bounding box center [302, 735] width 42 height 16
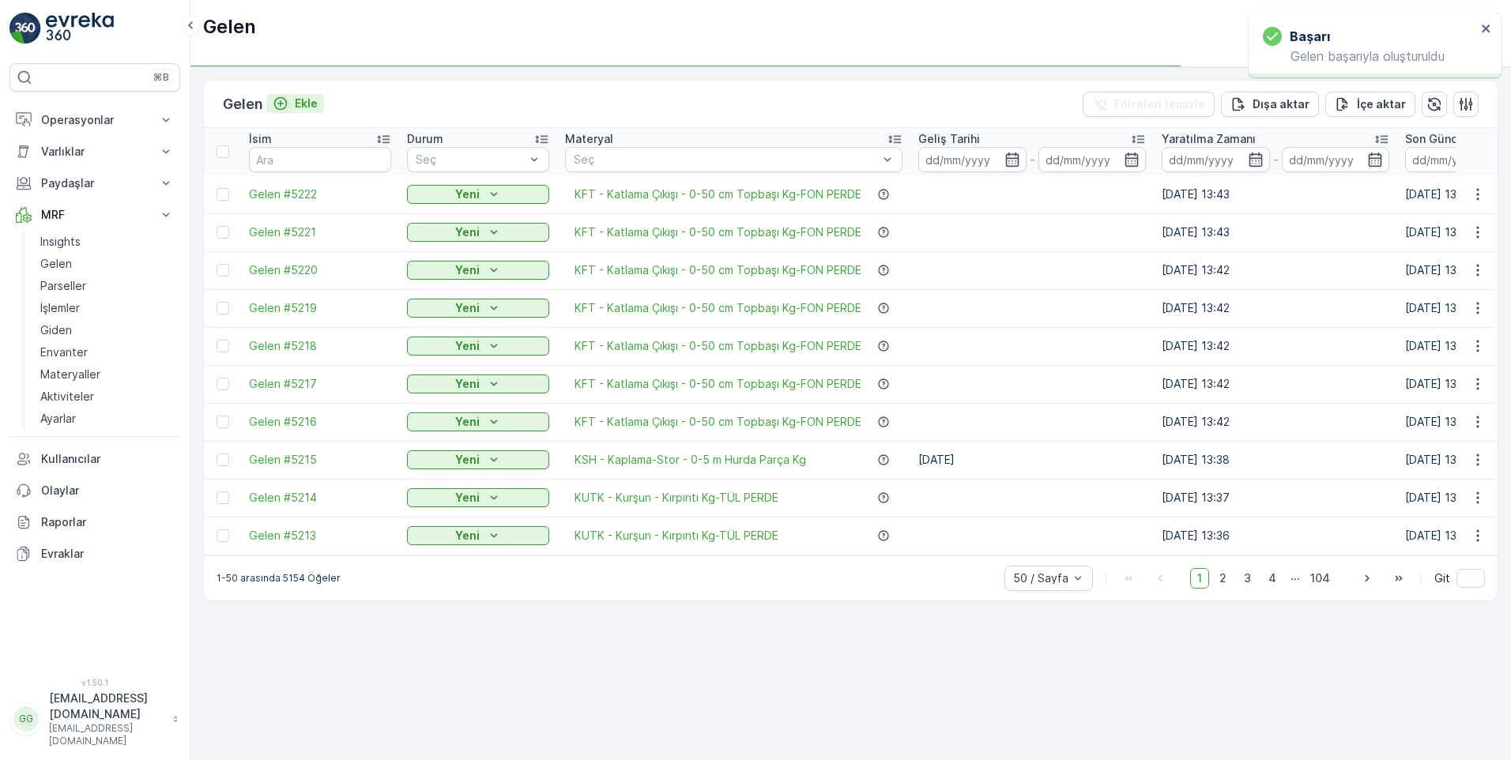
click at [305, 102] on p "Ekle" at bounding box center [306, 104] width 23 height 16
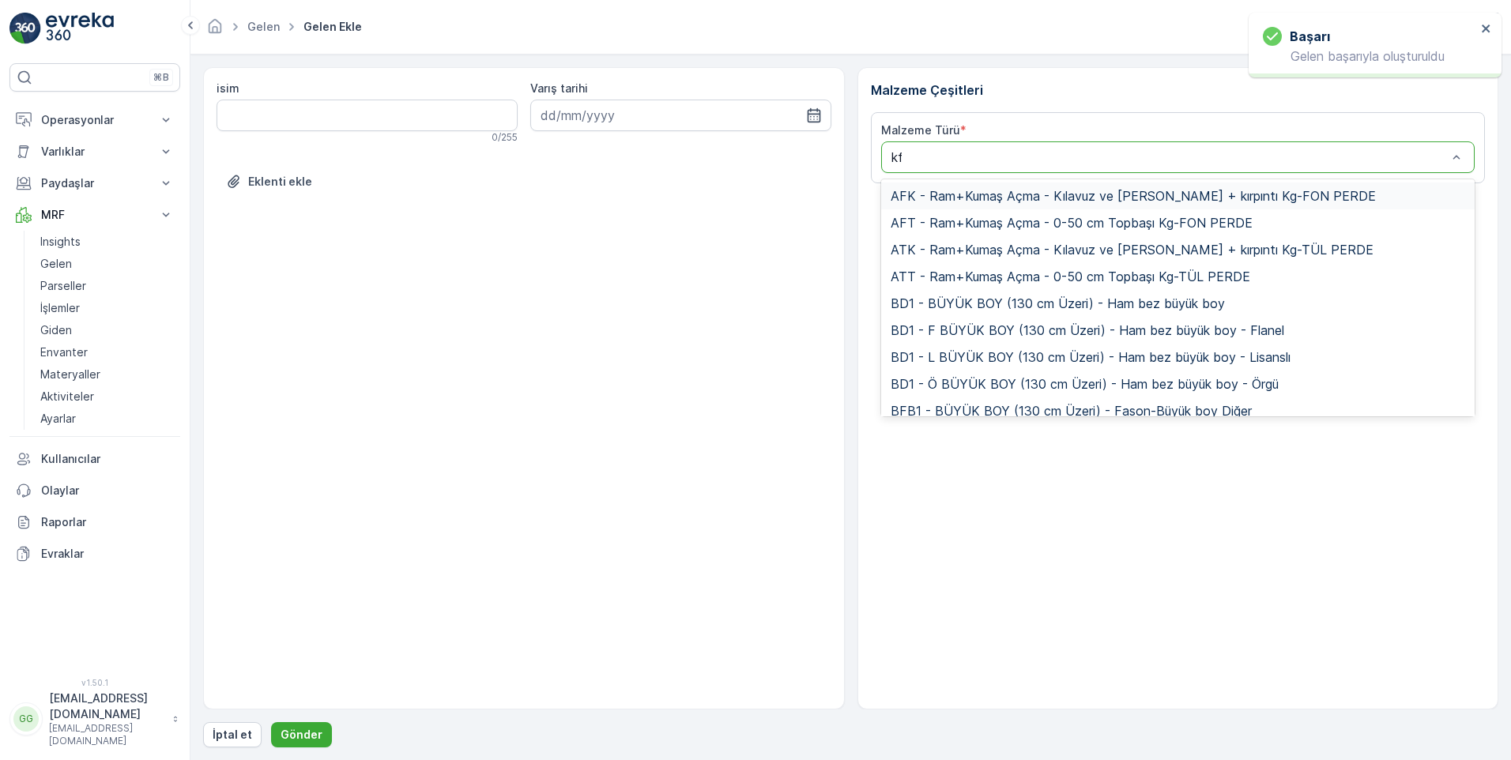
type input "kft"
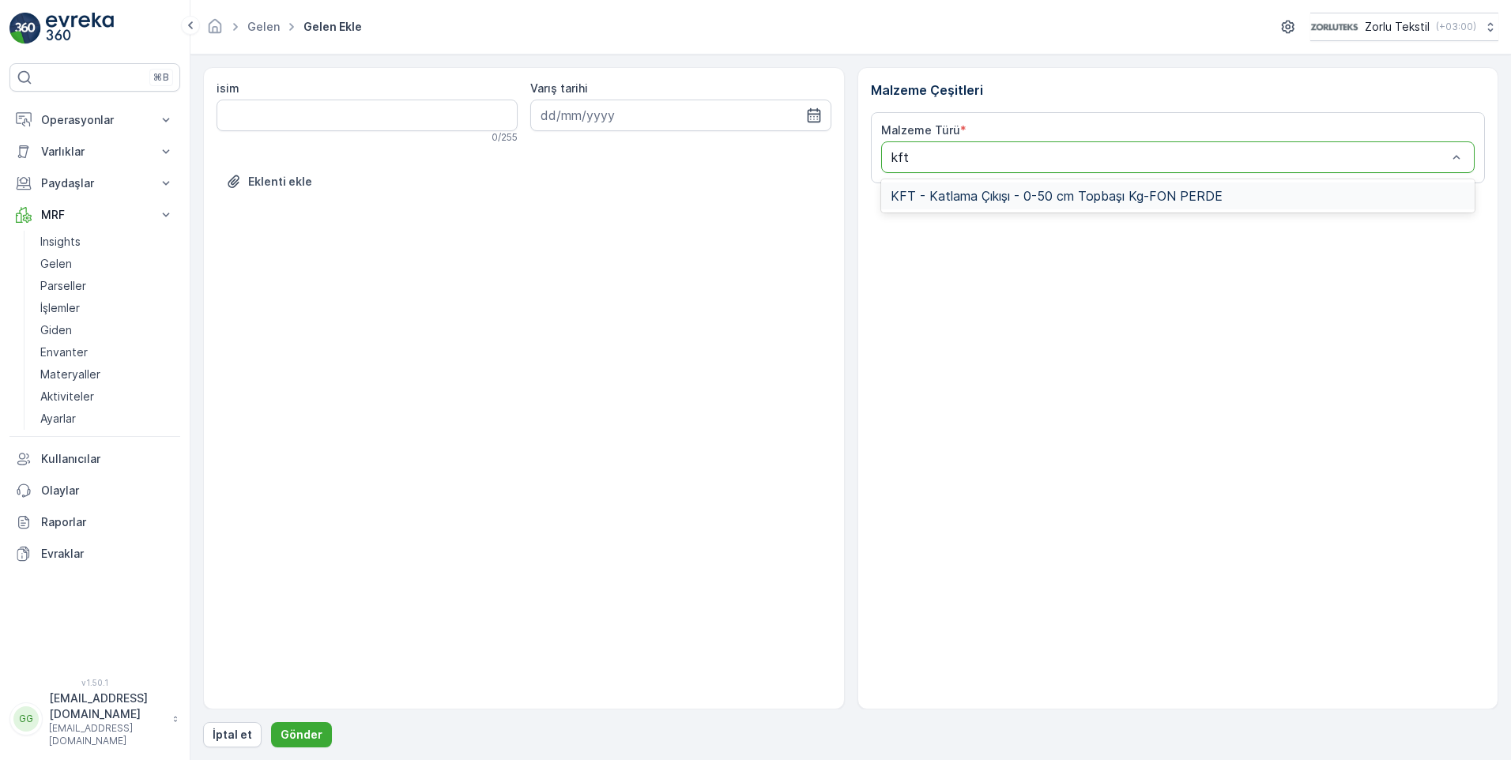
click at [953, 196] on span "KFT - Katlama Çıkışı - 0-50 cm Topbaşı Kg-FON PERDE" at bounding box center [1057, 196] width 332 height 14
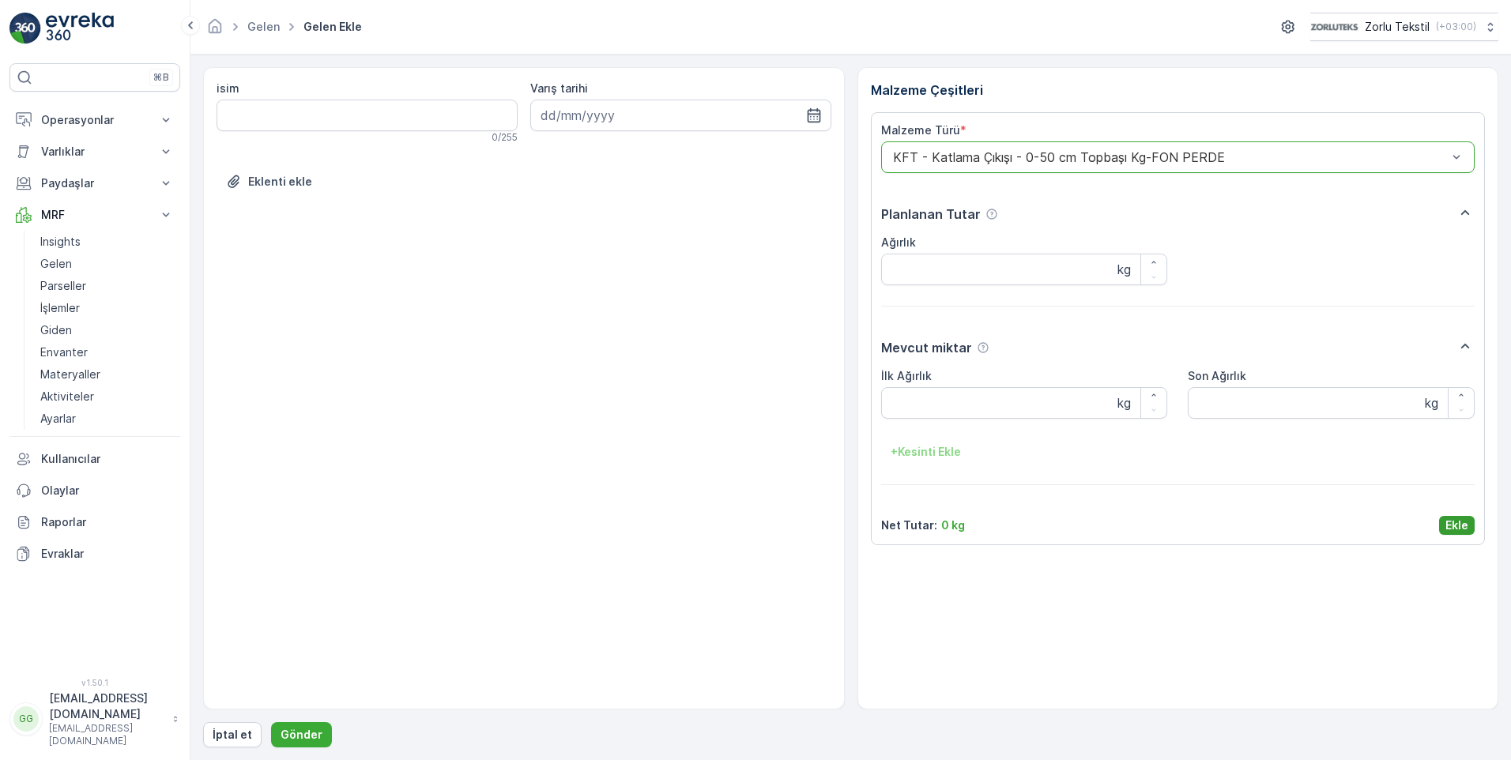
click at [1454, 523] on p "Ekle" at bounding box center [1457, 526] width 23 height 16
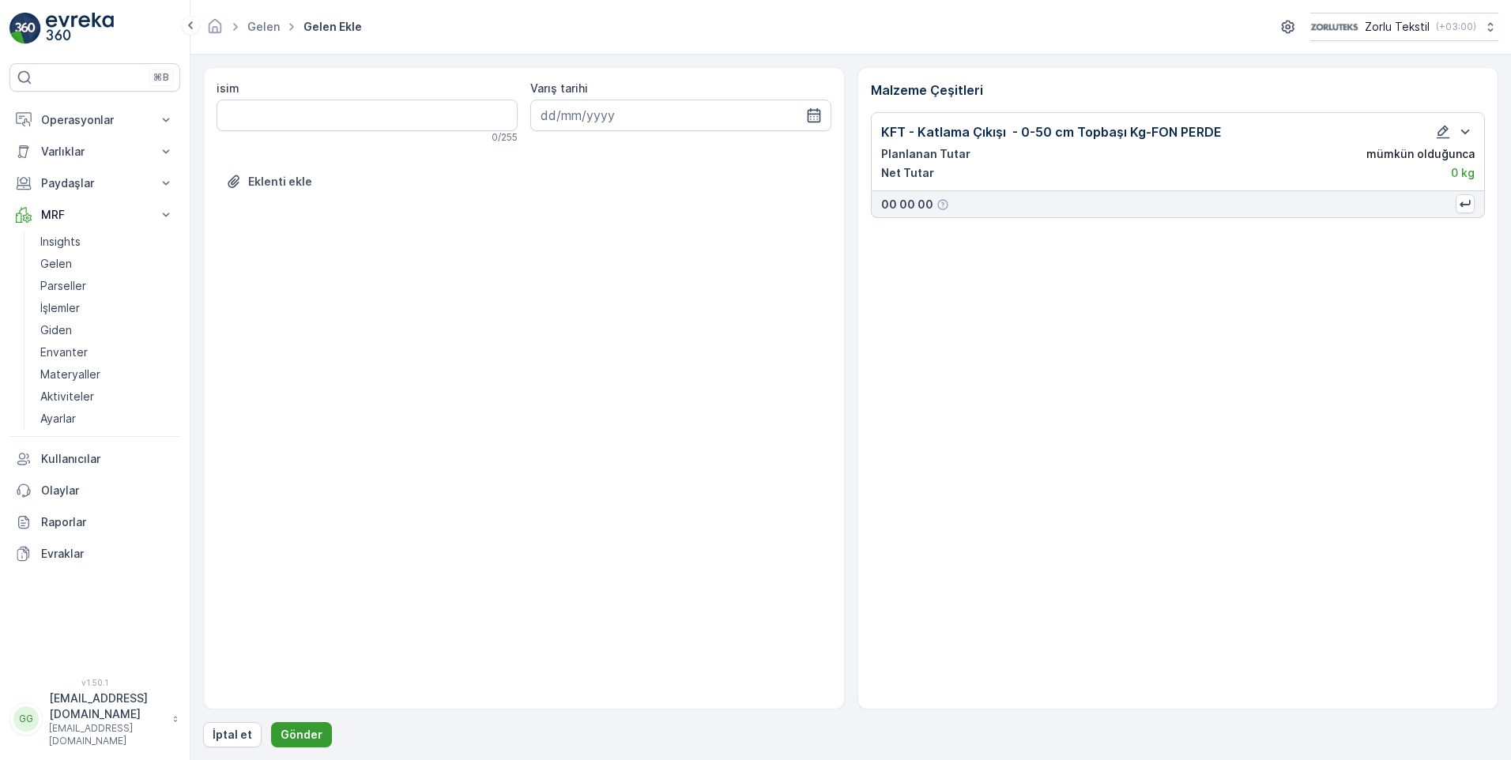
click at [292, 726] on button "Gönder" at bounding box center [301, 735] width 61 height 25
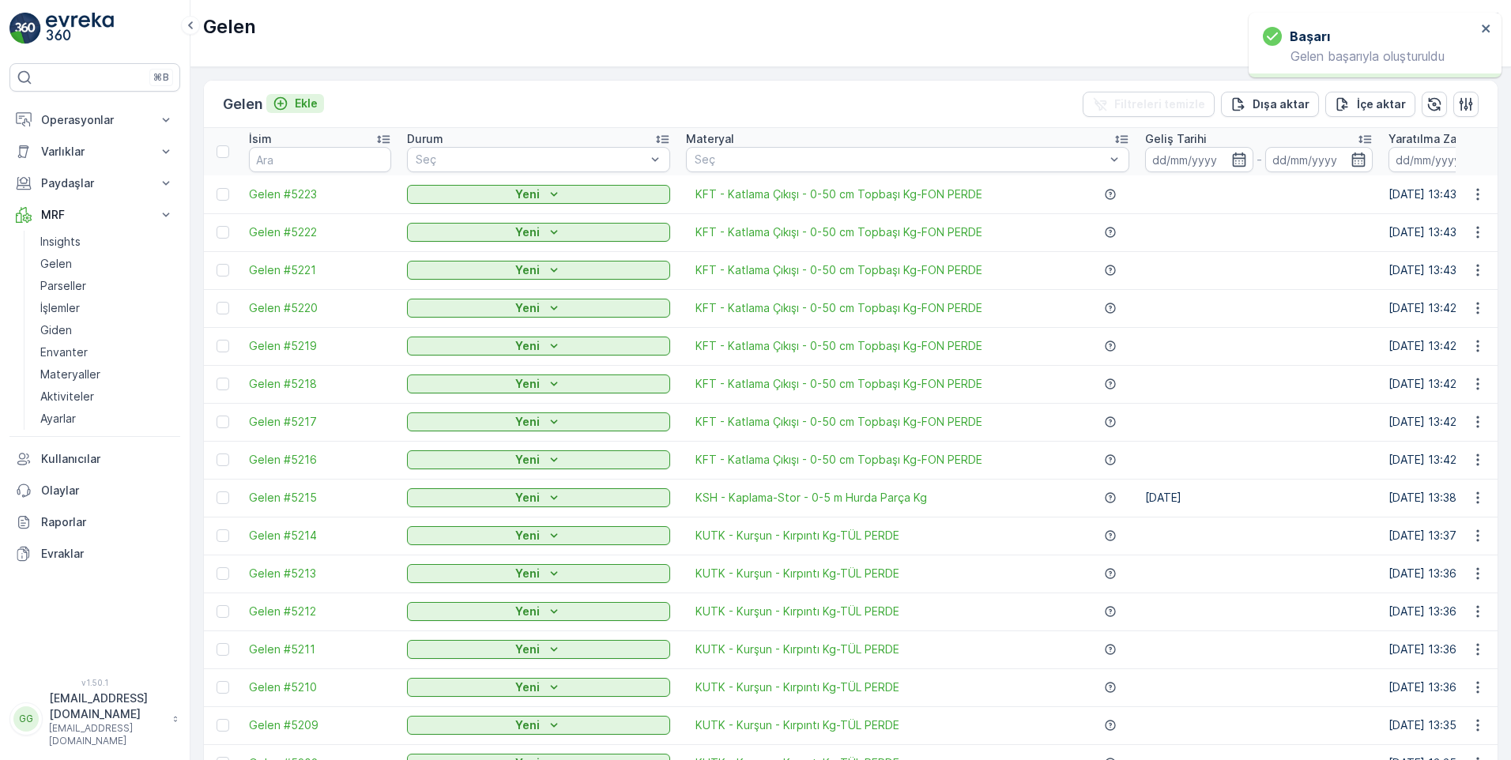
click at [311, 102] on p "Ekle" at bounding box center [306, 104] width 23 height 16
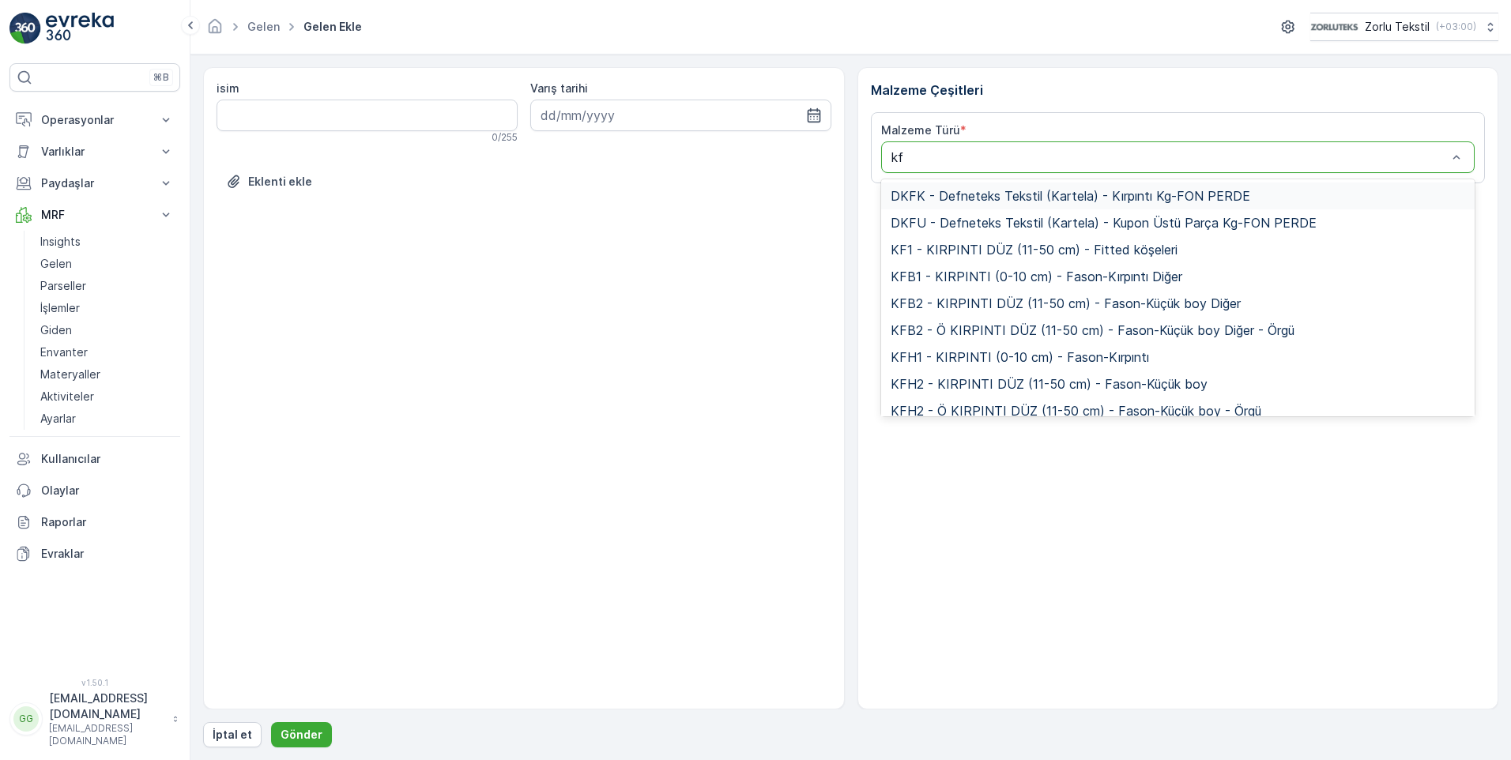
type input "kft"
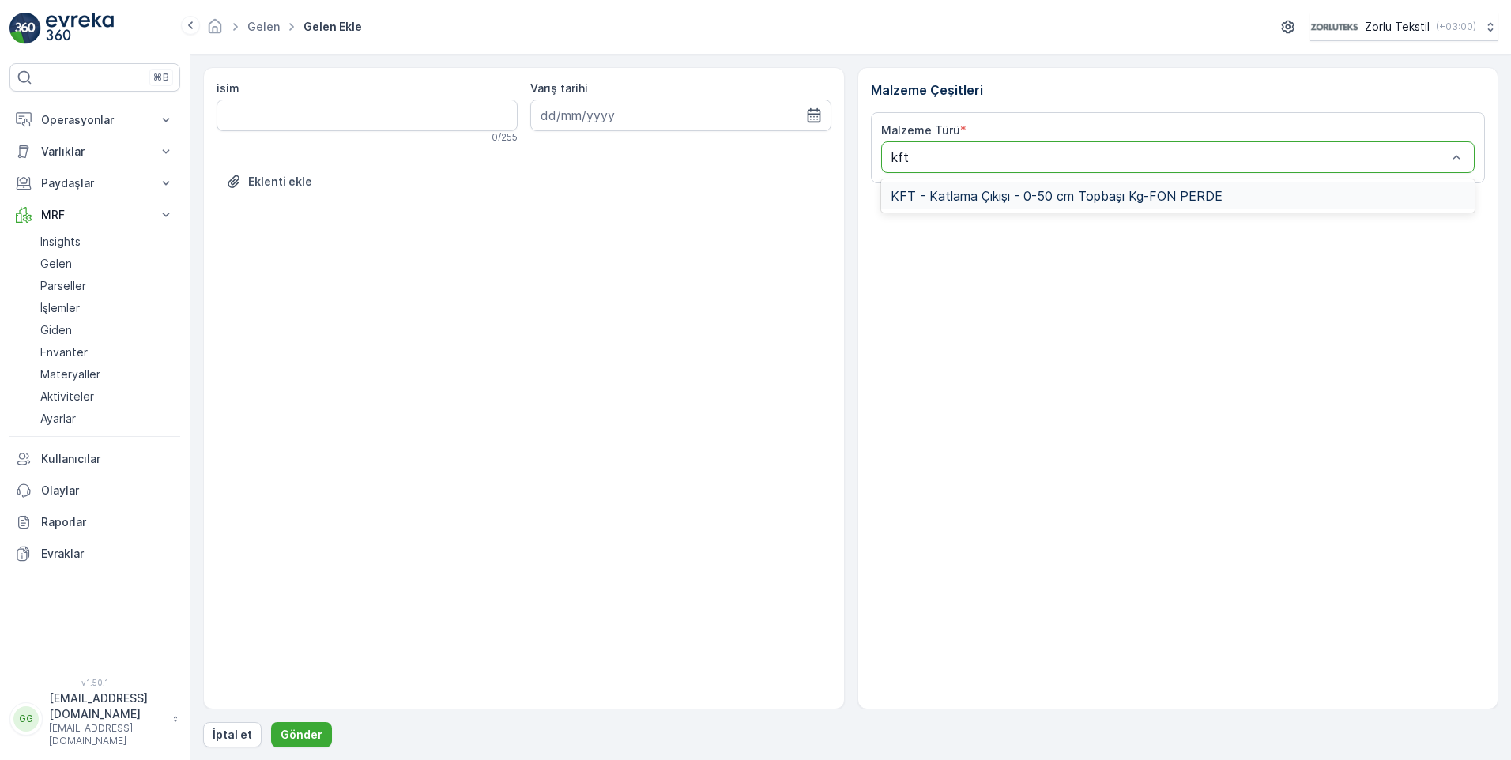
click at [1016, 194] on span "KFT - Katlama Çıkışı - 0-50 cm Topbaşı Kg-FON PERDE" at bounding box center [1057, 196] width 332 height 14
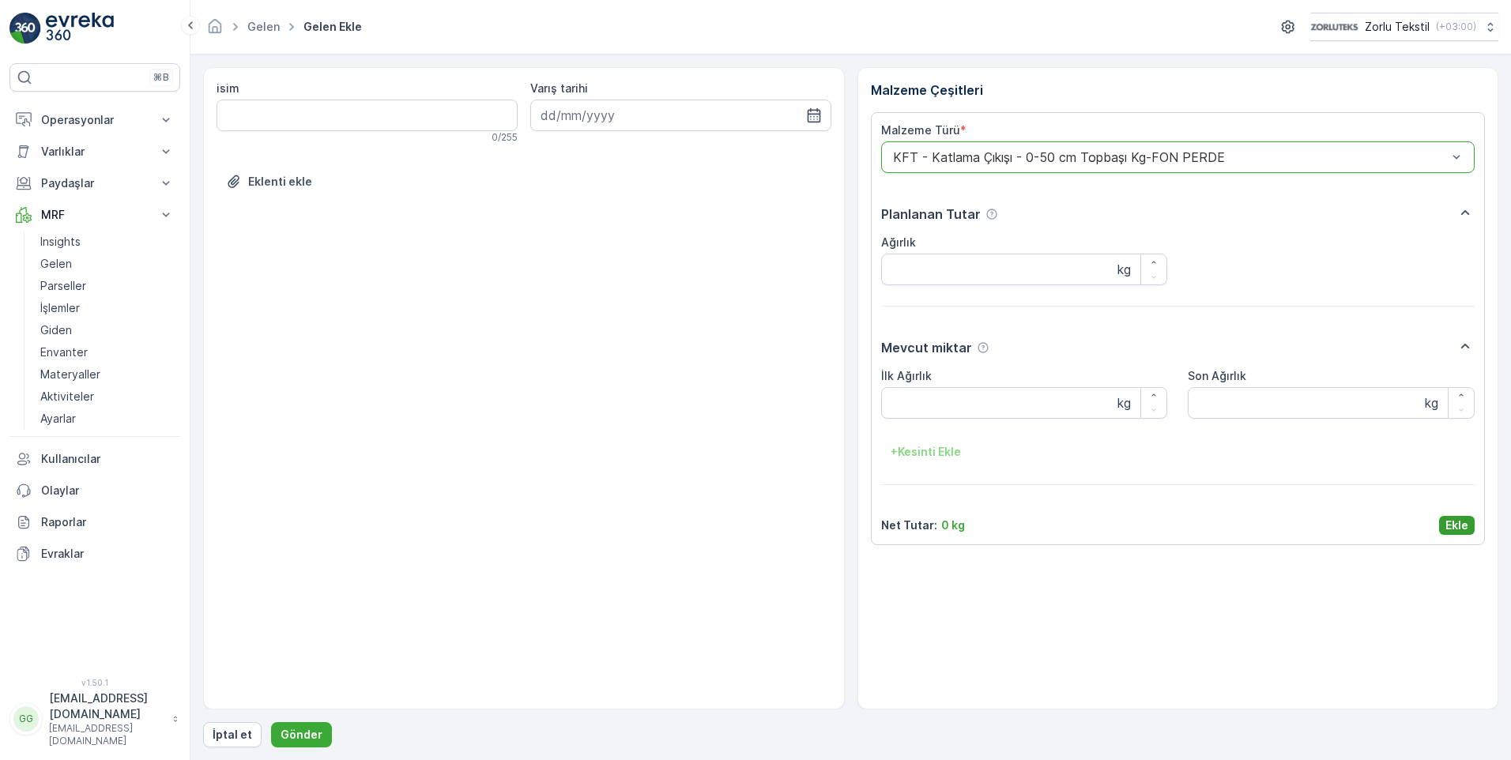
click at [1470, 523] on button "Ekle" at bounding box center [1457, 525] width 36 height 19
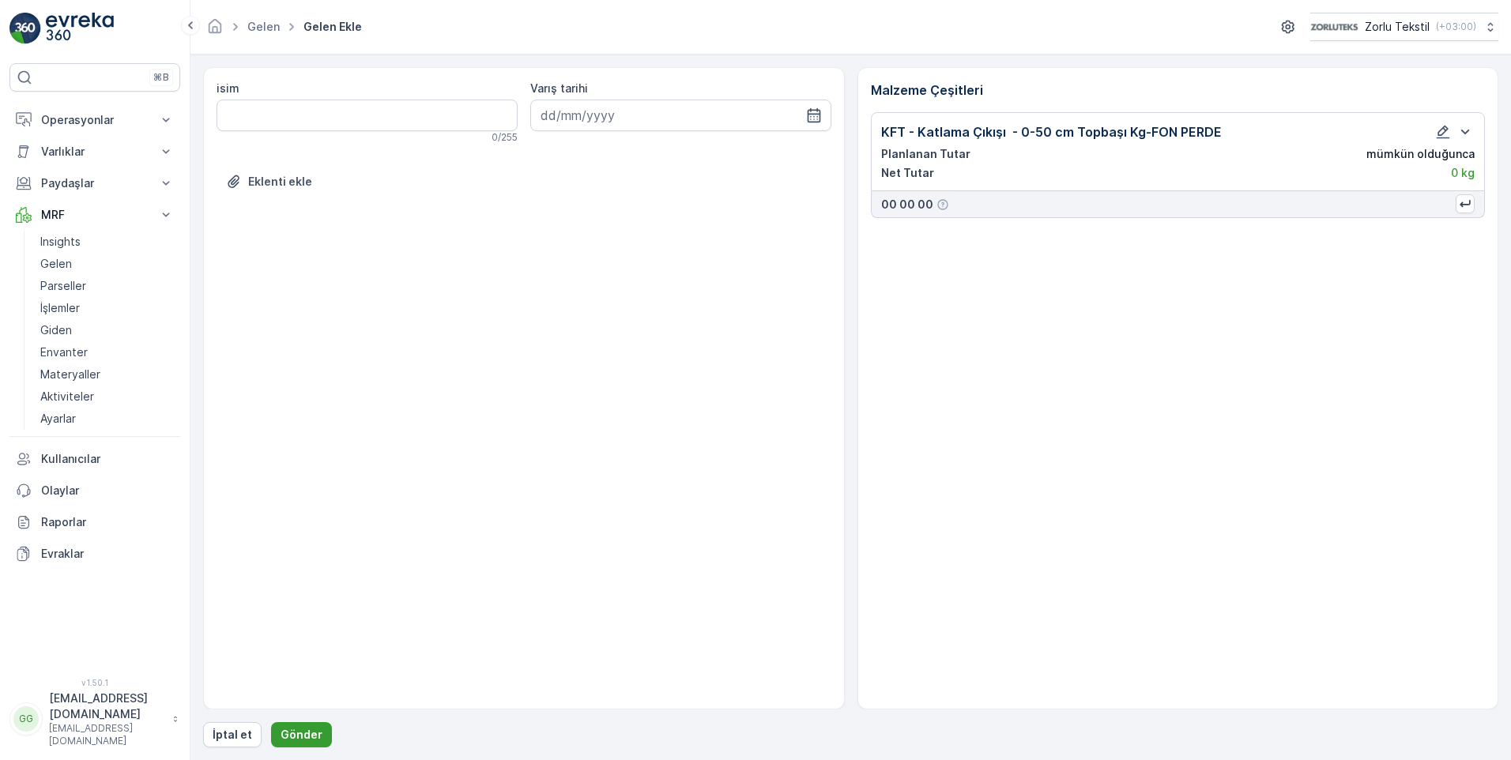
click at [310, 731] on p "Gönder" at bounding box center [302, 735] width 42 height 16
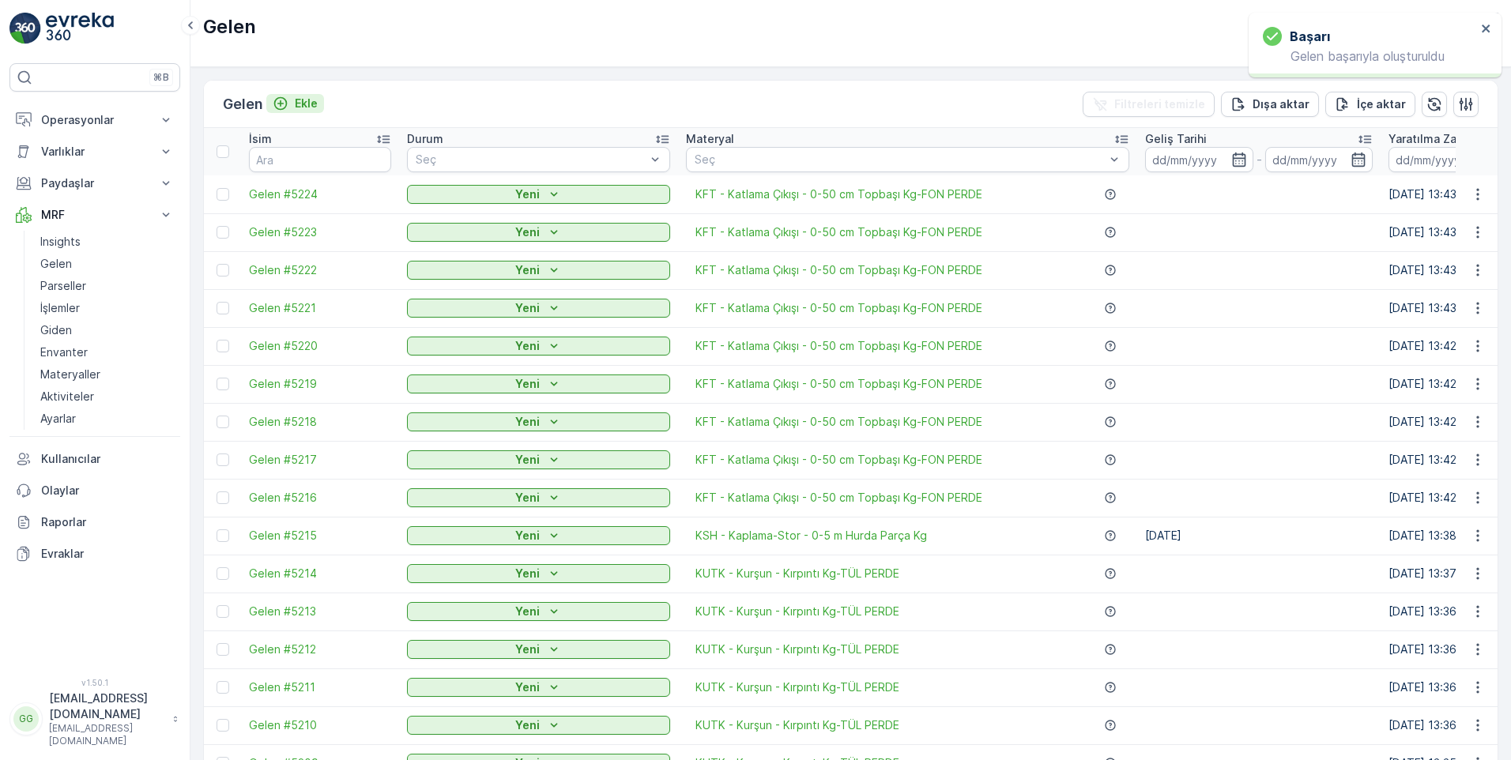
click at [304, 99] on p "Ekle" at bounding box center [306, 104] width 23 height 16
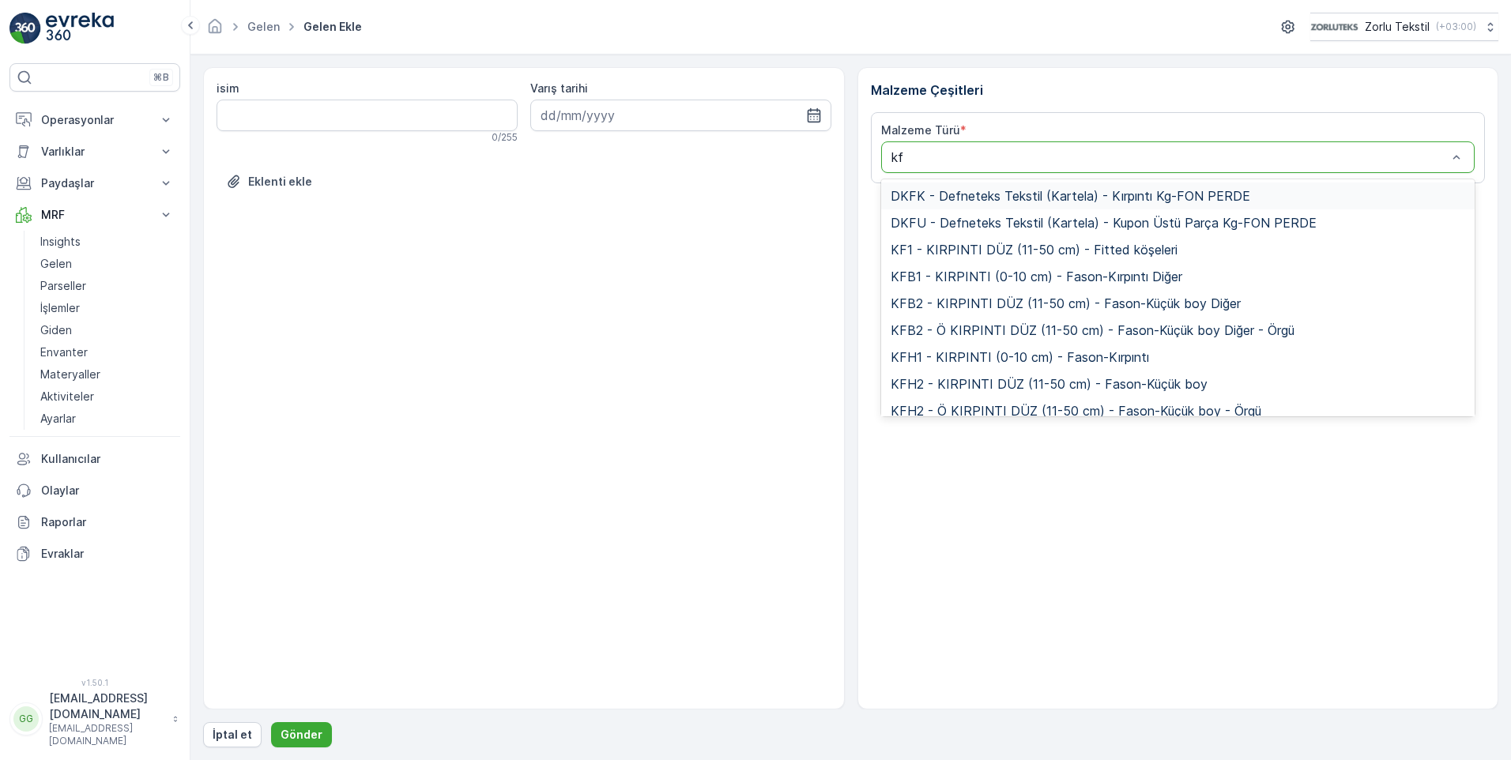
type input "kft"
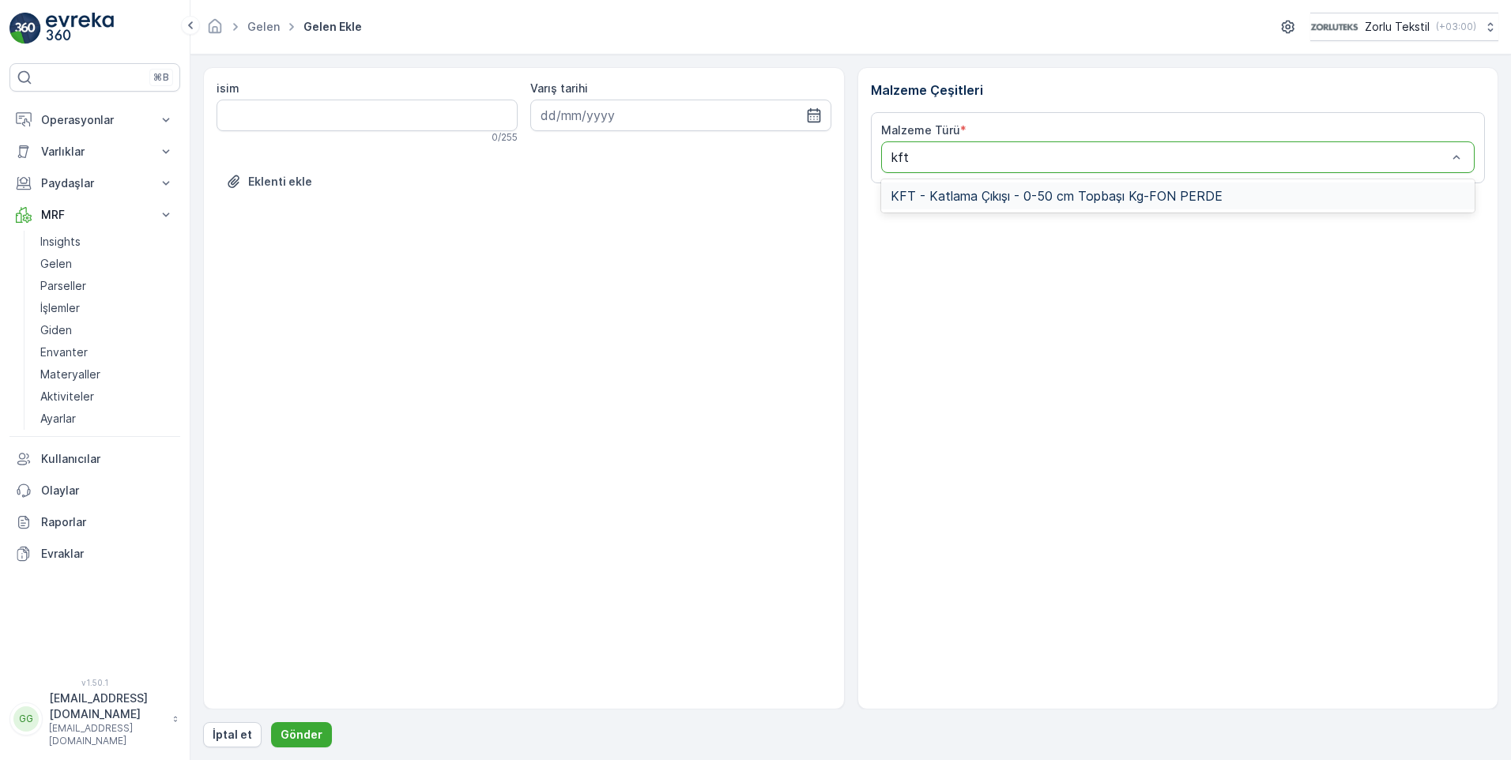
click at [1007, 197] on span "KFT - Katlama Çıkışı - 0-50 cm Topbaşı Kg-FON PERDE" at bounding box center [1057, 196] width 332 height 14
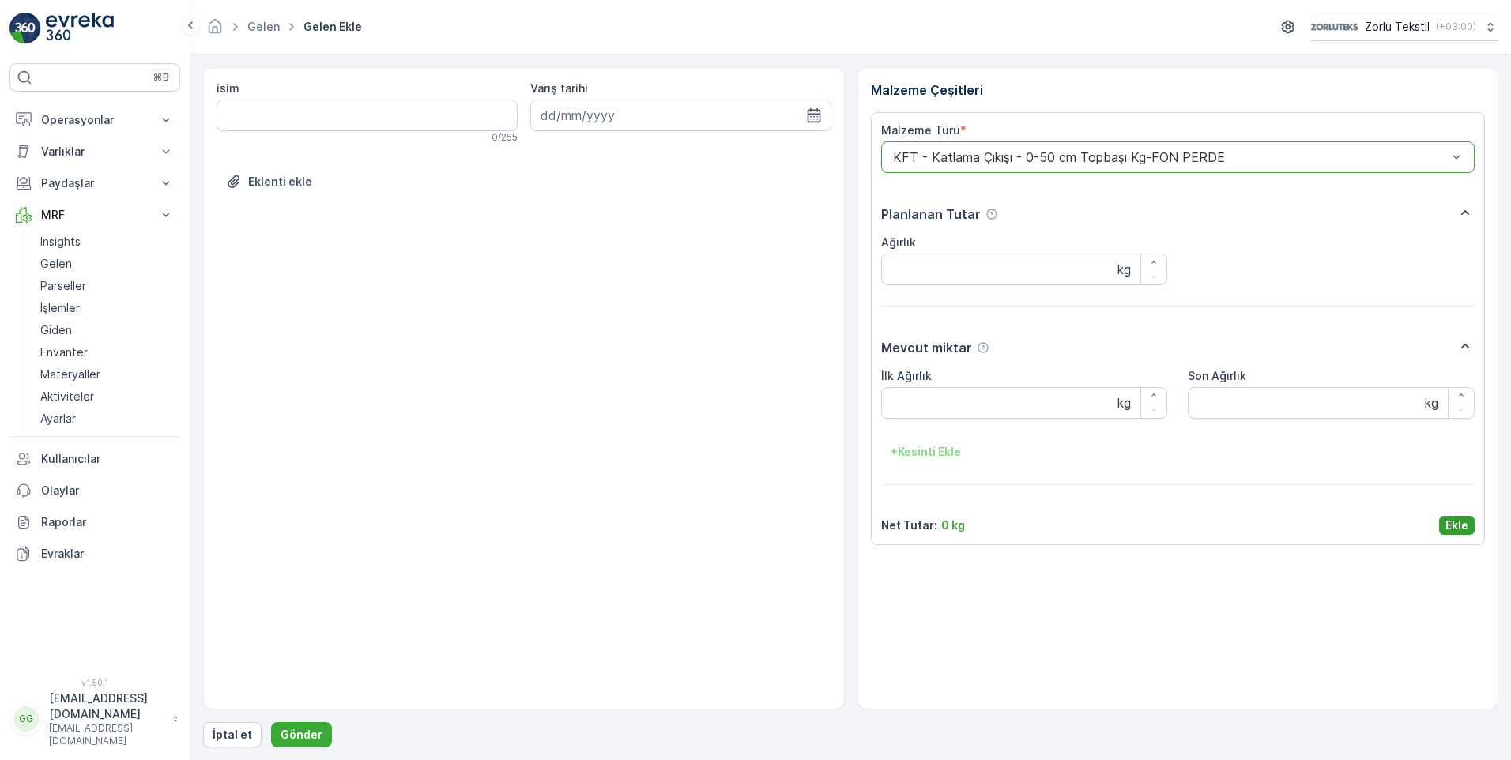
click at [1457, 523] on p "Ekle" at bounding box center [1457, 526] width 23 height 16
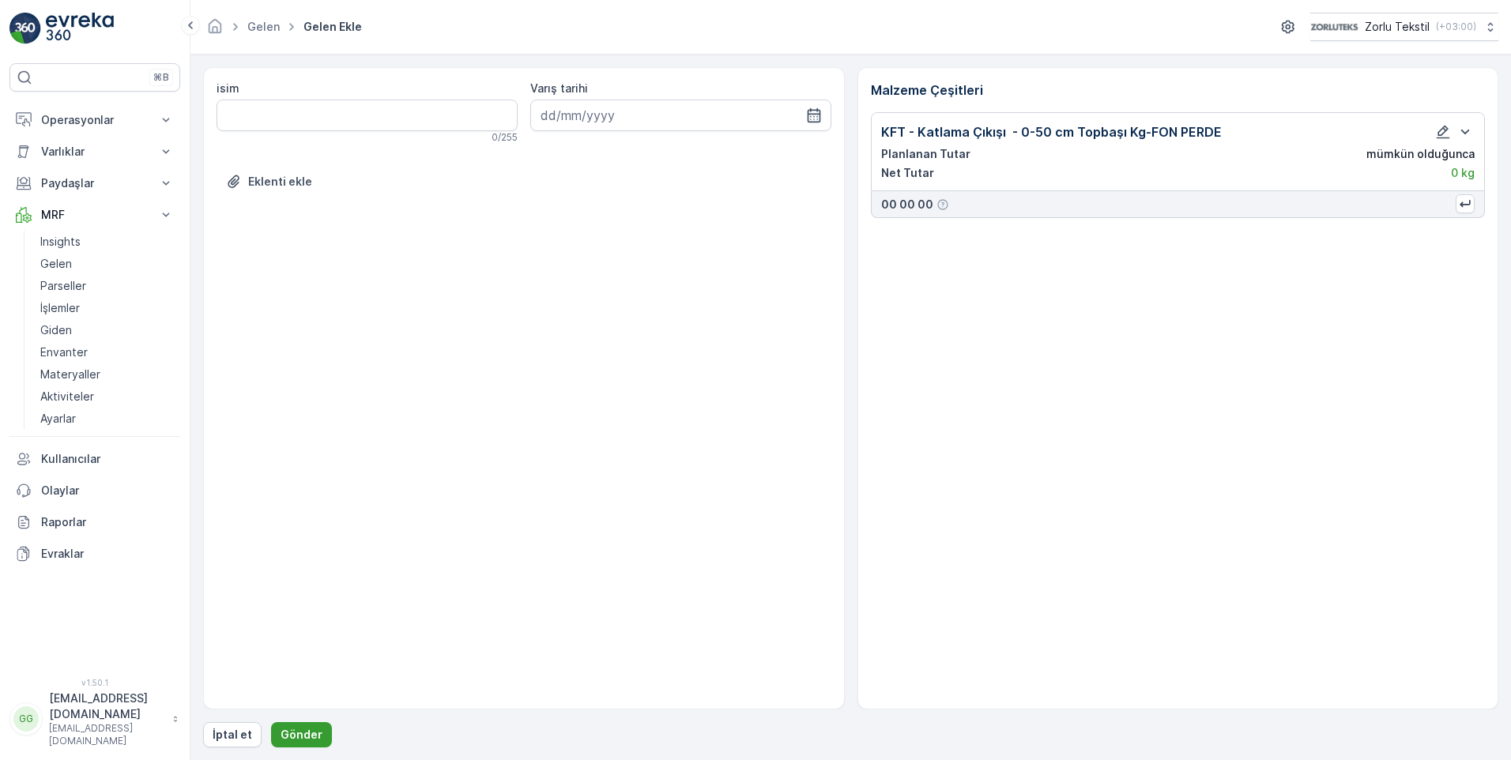
click at [298, 727] on p "Gönder" at bounding box center [302, 735] width 42 height 16
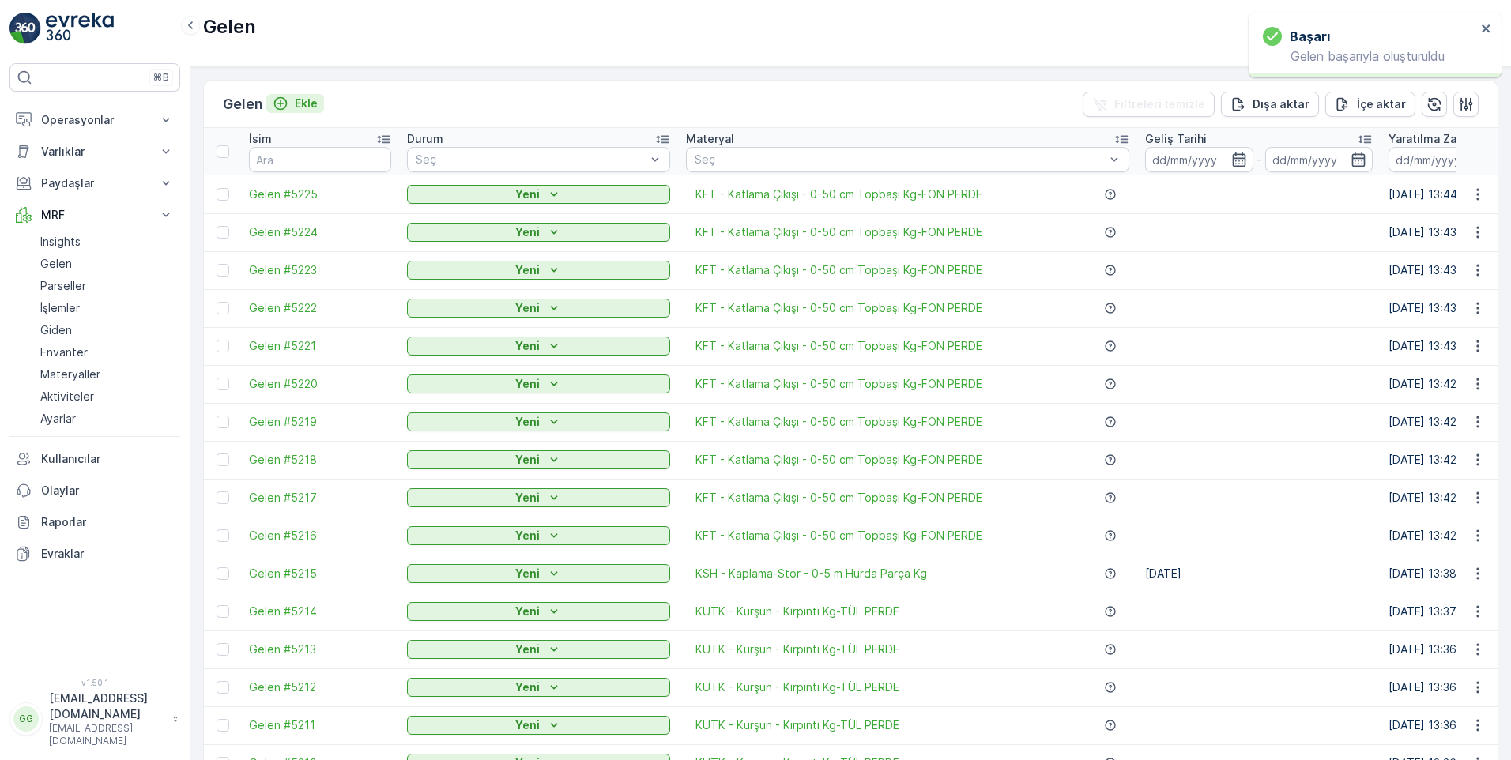
click at [304, 104] on p "Ekle" at bounding box center [306, 104] width 23 height 16
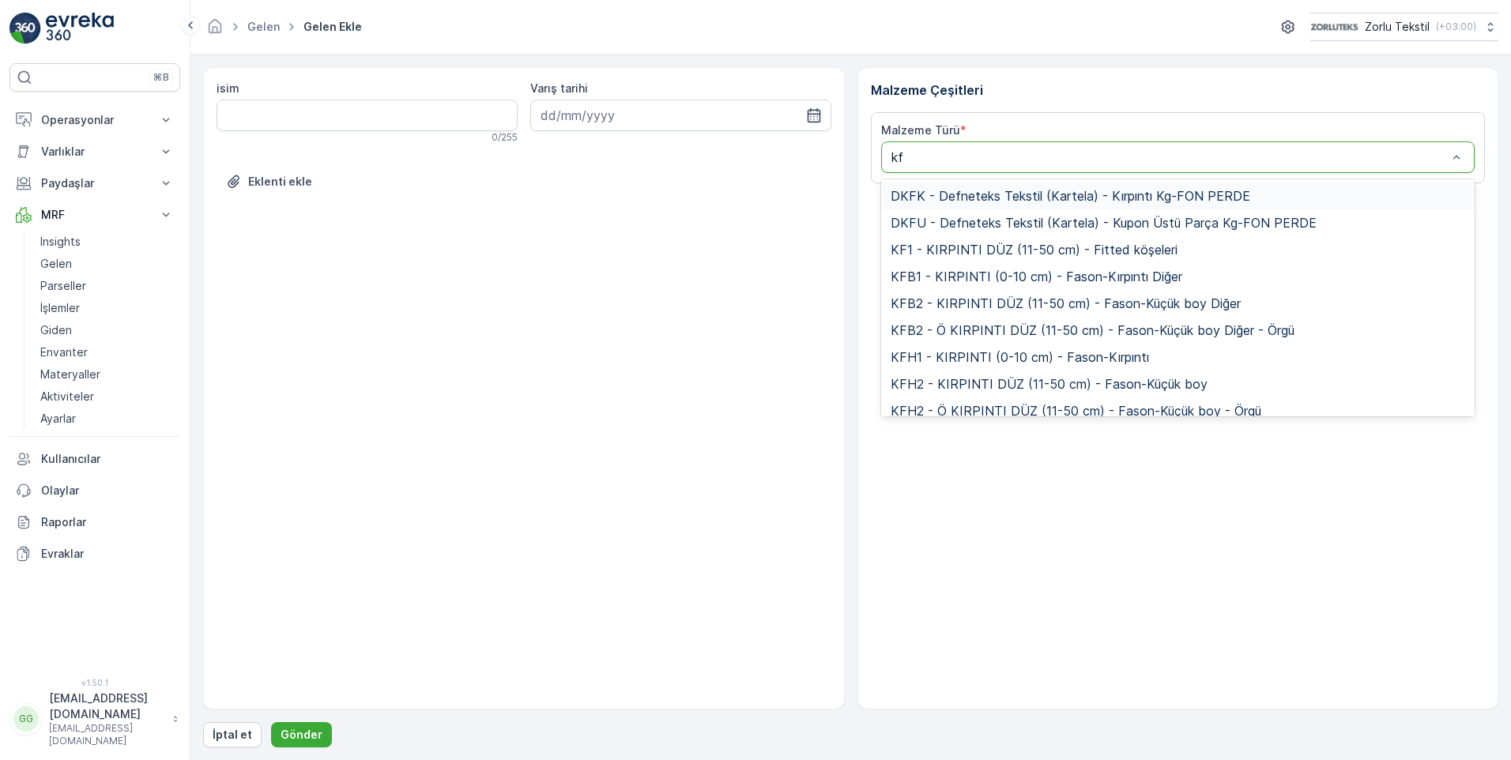
type input "kft"
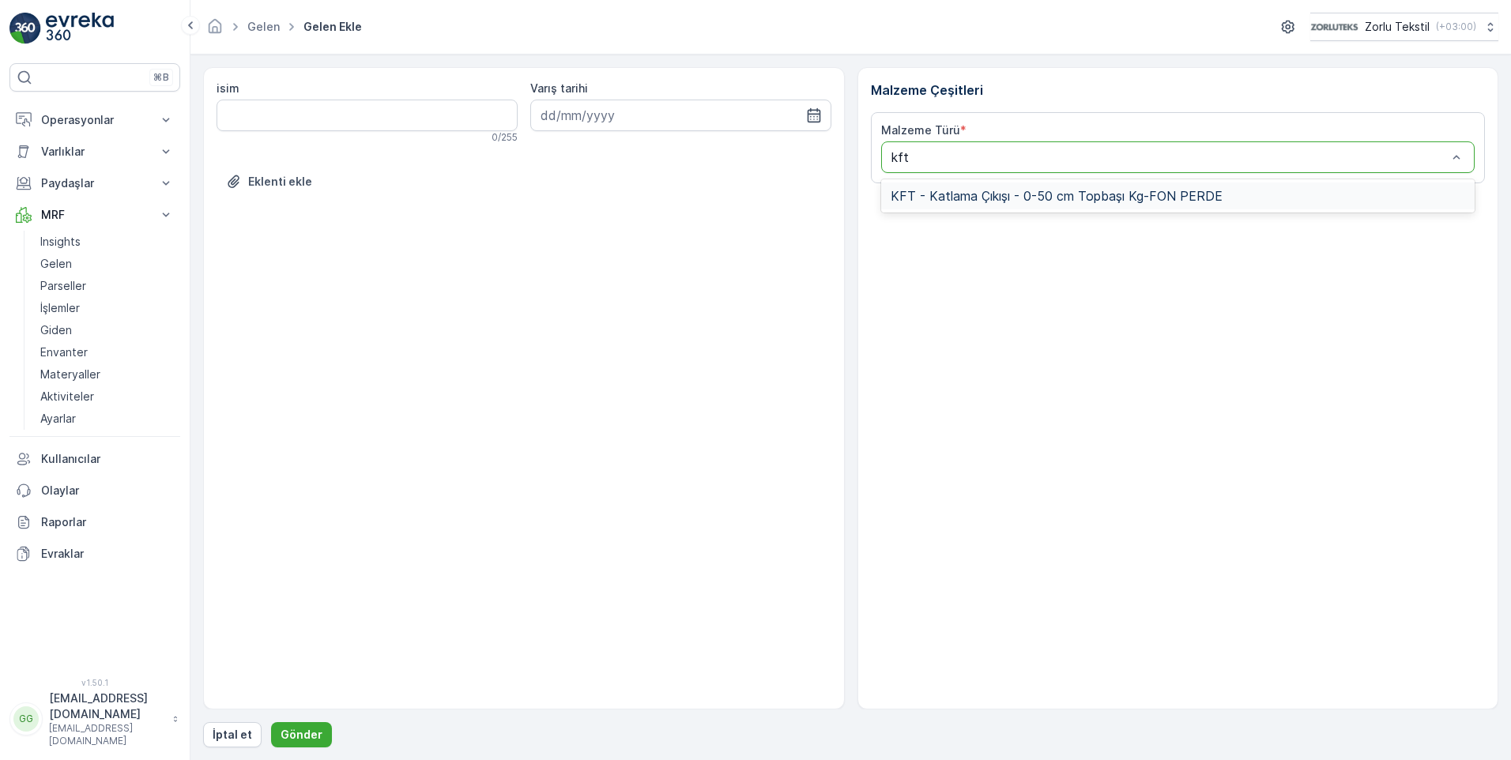
drag, startPoint x: 1027, startPoint y: 199, endPoint x: 1040, endPoint y: 202, distance: 13.6
click at [1028, 199] on span "KFT - Katlama Çıkışı - 0-50 cm Topbaşı Kg-FON PERDE" at bounding box center [1057, 196] width 332 height 14
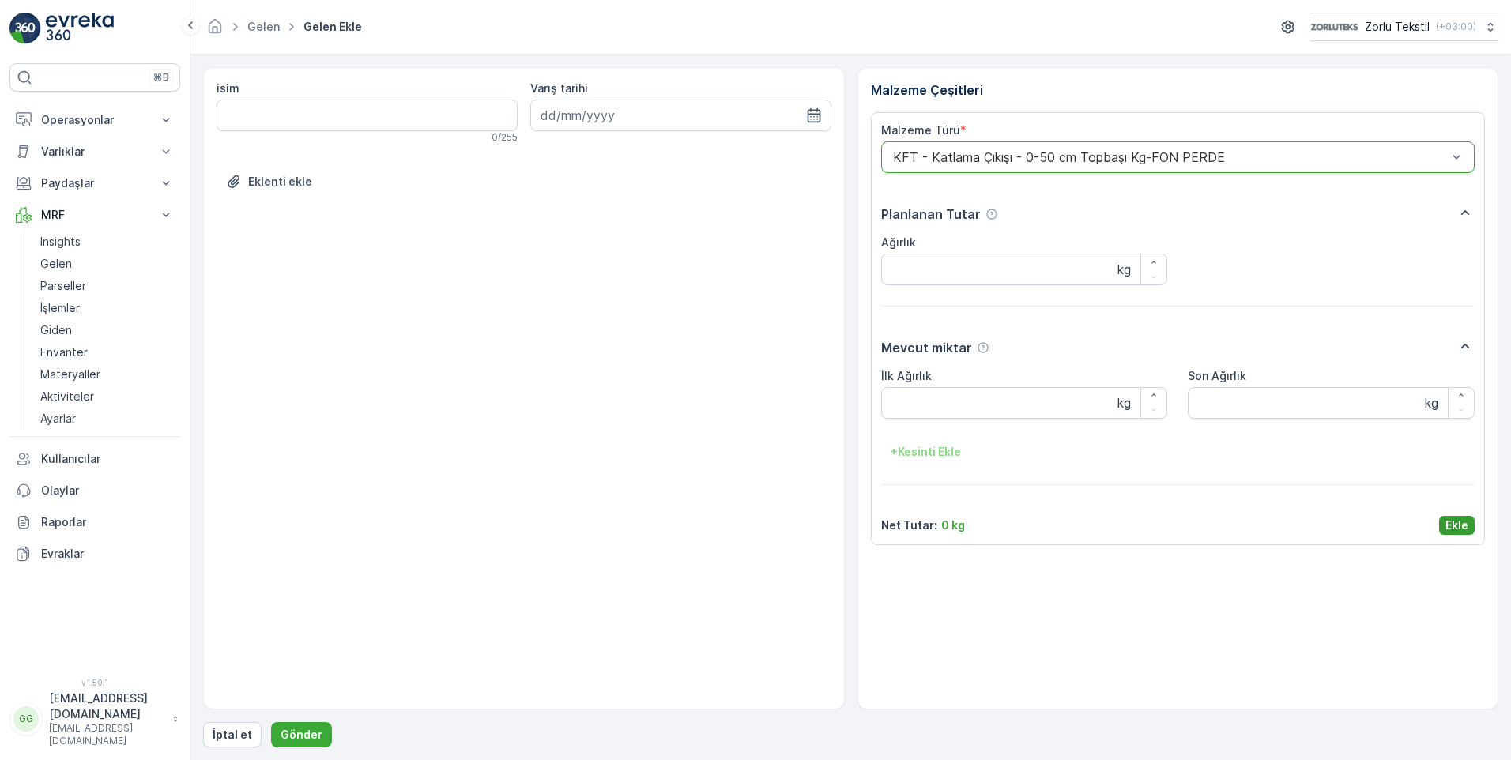
click at [1459, 518] on p "Ekle" at bounding box center [1457, 526] width 23 height 16
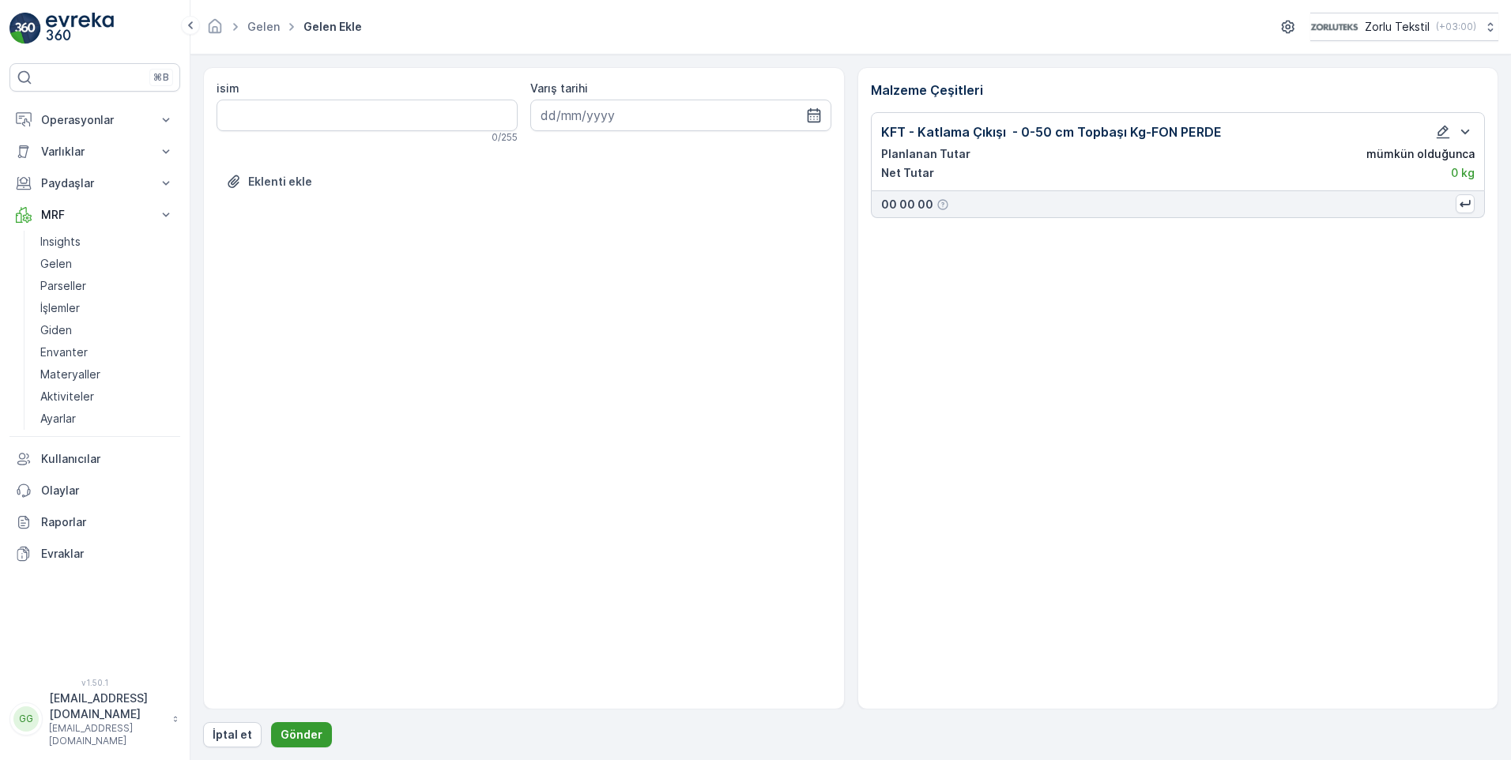
click at [282, 730] on p "Gönder" at bounding box center [302, 735] width 42 height 16
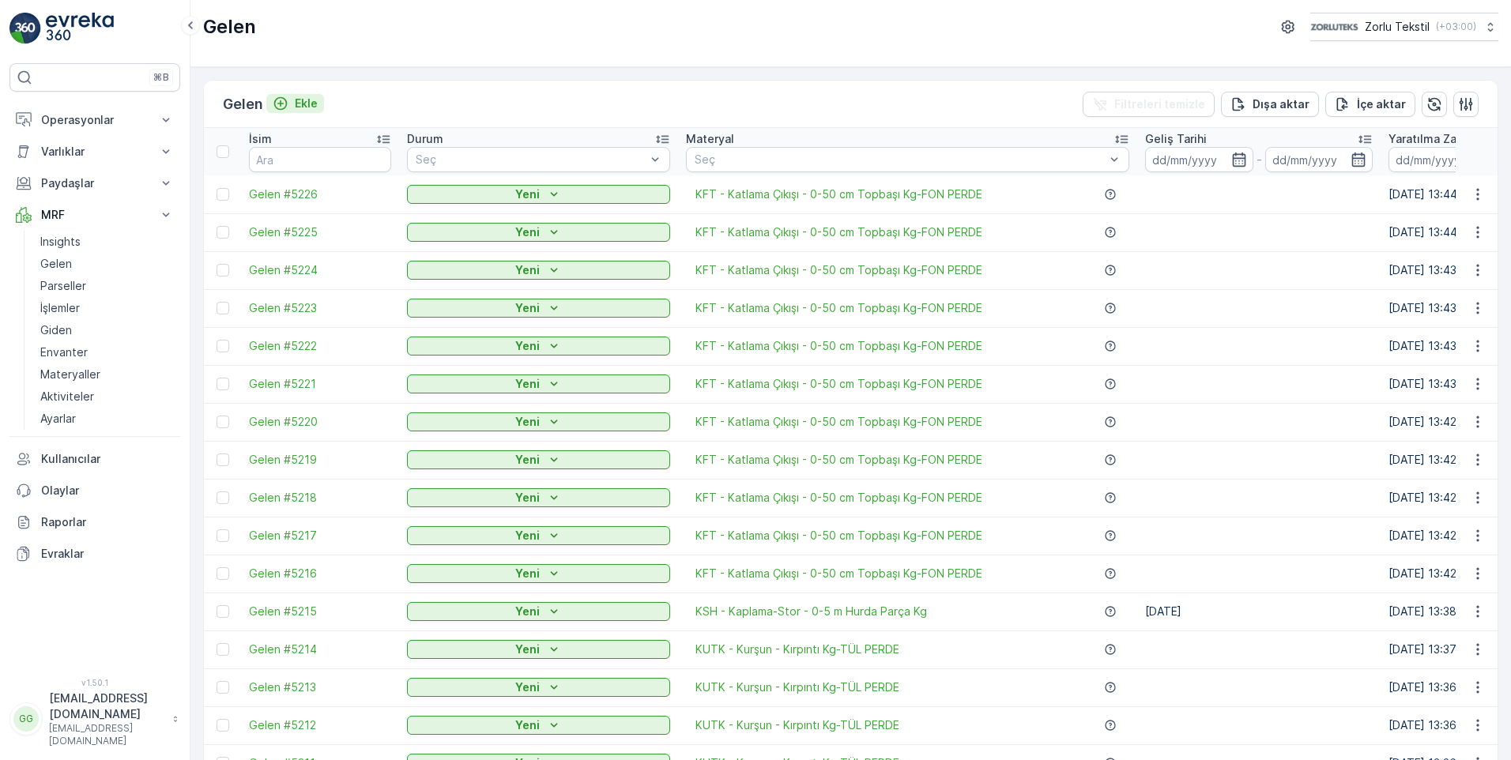
click at [304, 104] on p "Ekle" at bounding box center [306, 104] width 23 height 16
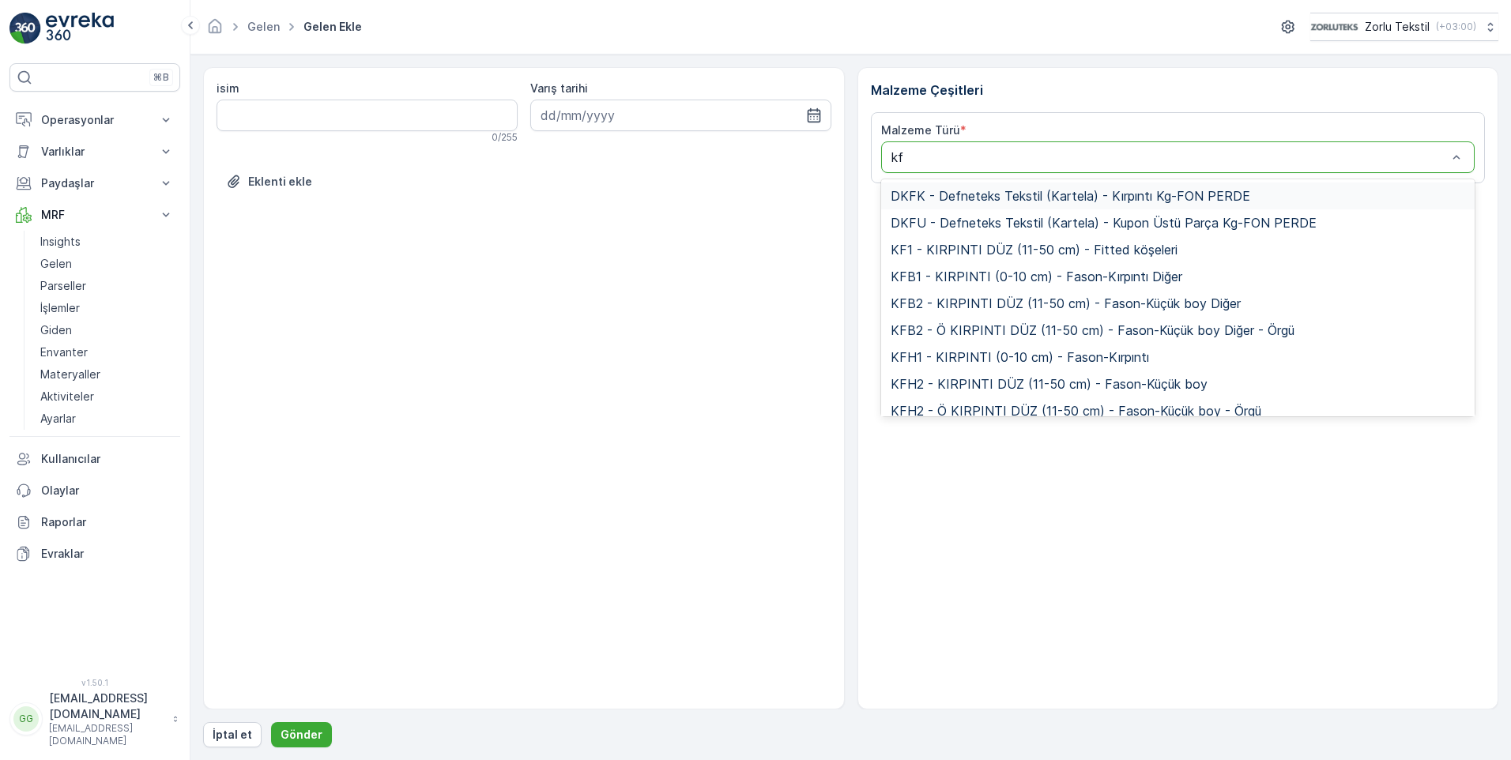
type input "kft"
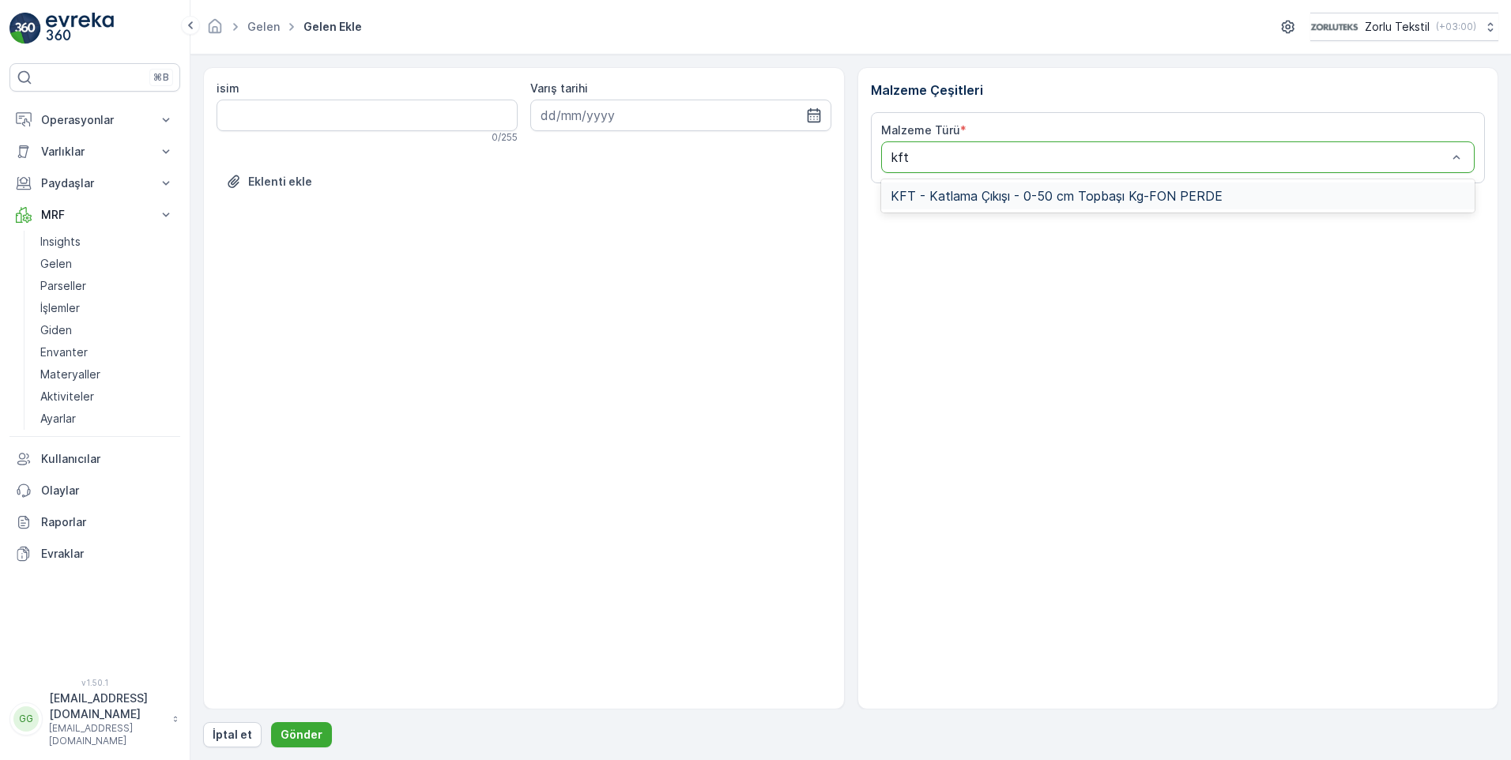
click at [987, 198] on span "KFT - Katlama Çıkışı - 0-50 cm Topbaşı Kg-FON PERDE" at bounding box center [1057, 196] width 332 height 14
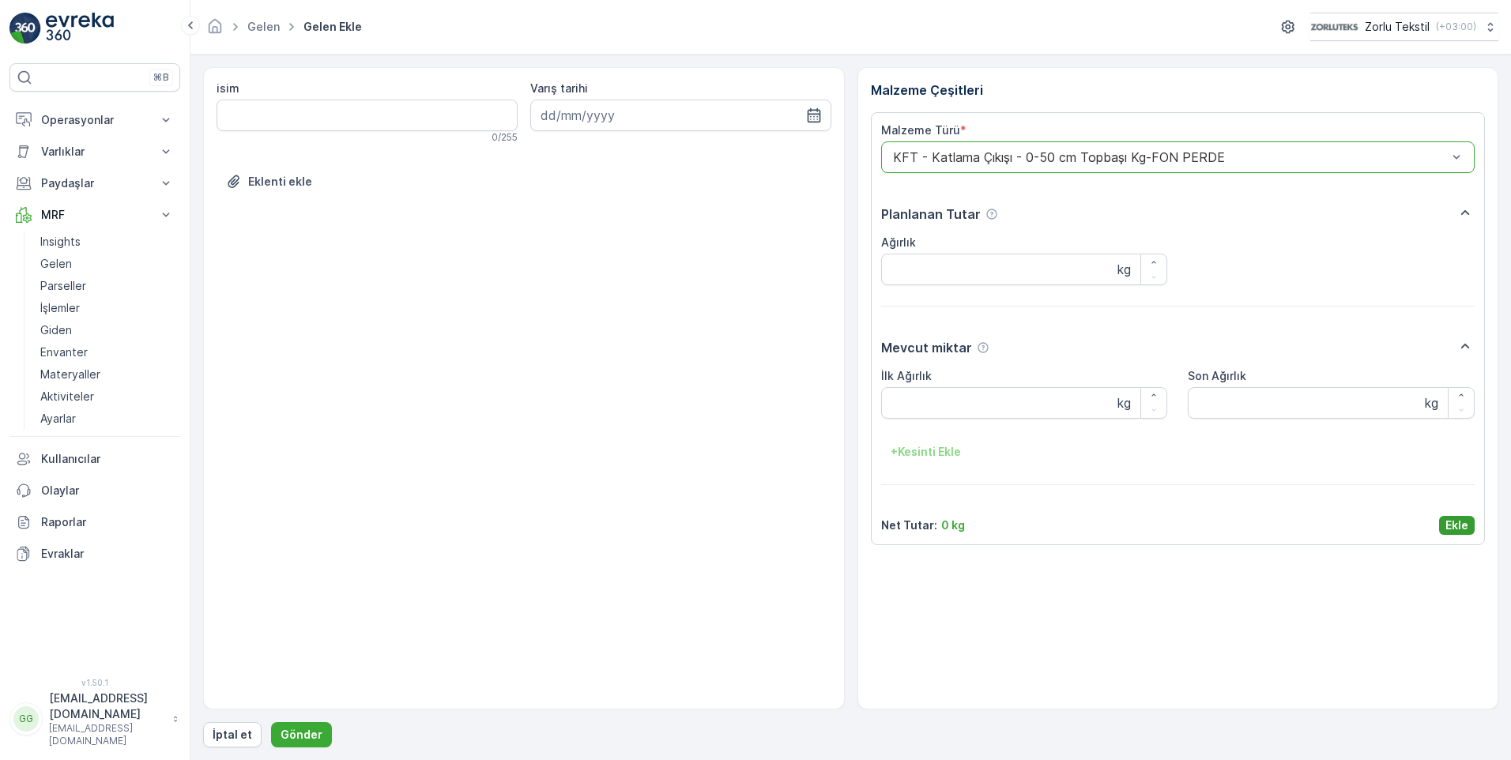
click at [1462, 527] on p "Ekle" at bounding box center [1457, 526] width 23 height 16
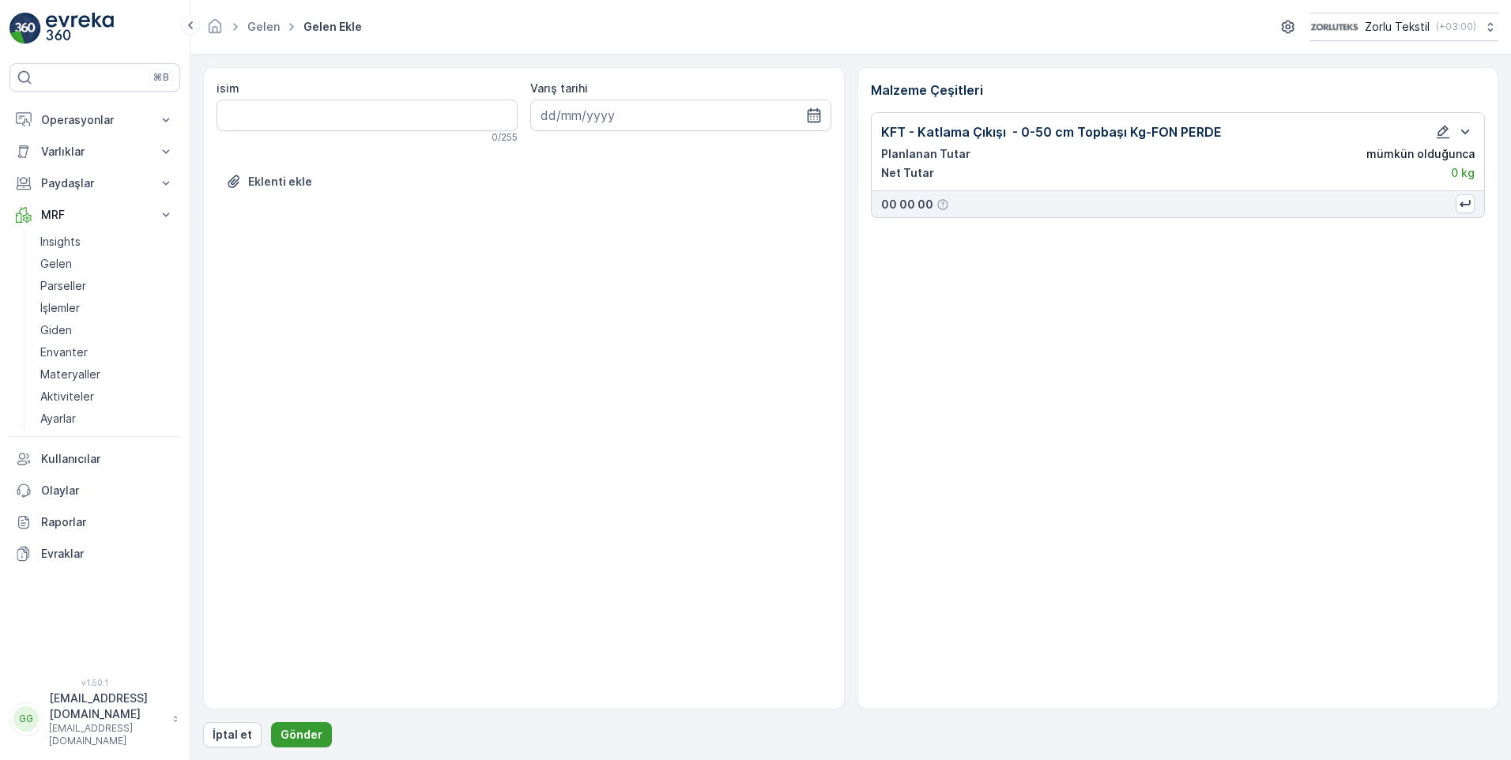
click at [310, 732] on p "Gönder" at bounding box center [302, 735] width 42 height 16
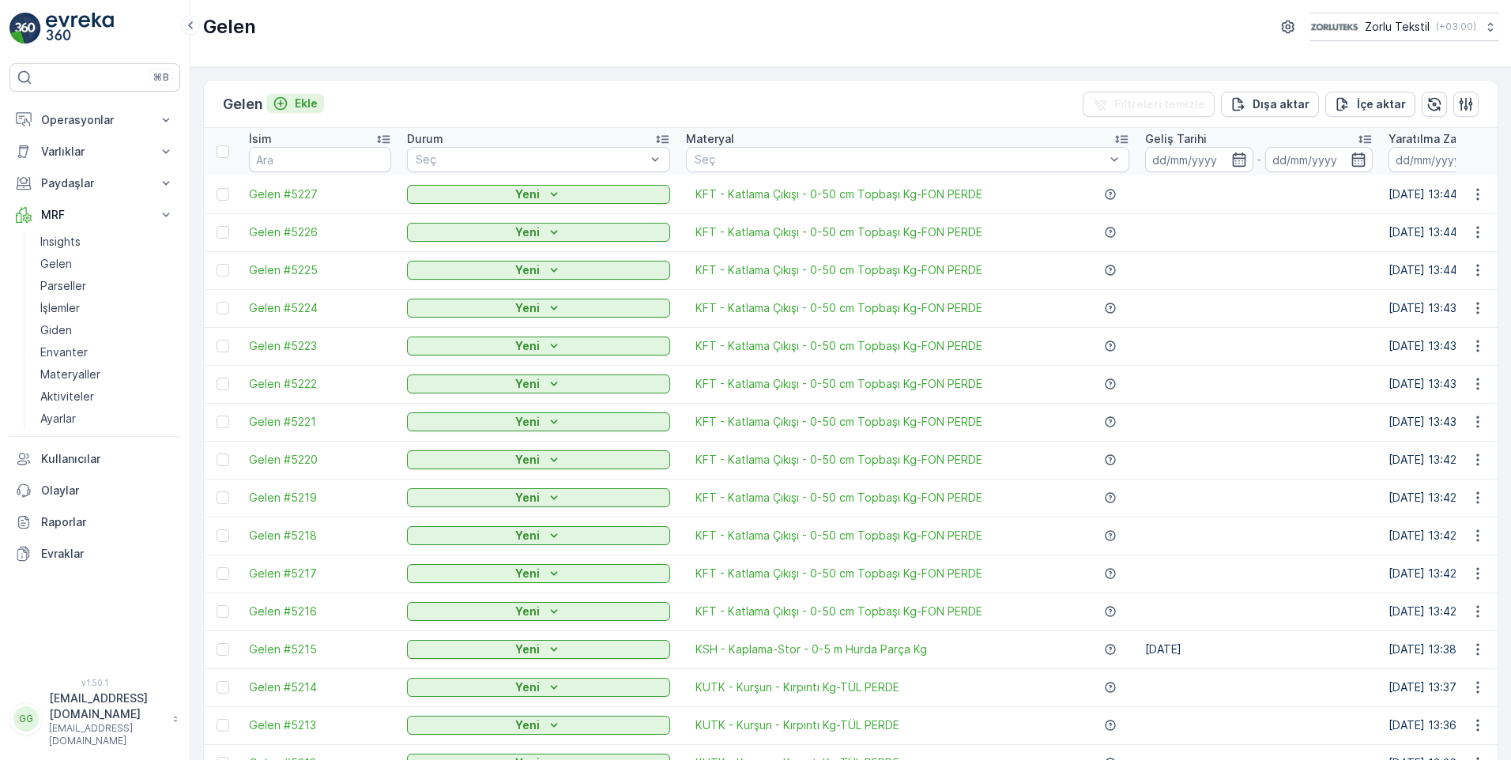
click at [311, 97] on p "Ekle" at bounding box center [306, 104] width 23 height 16
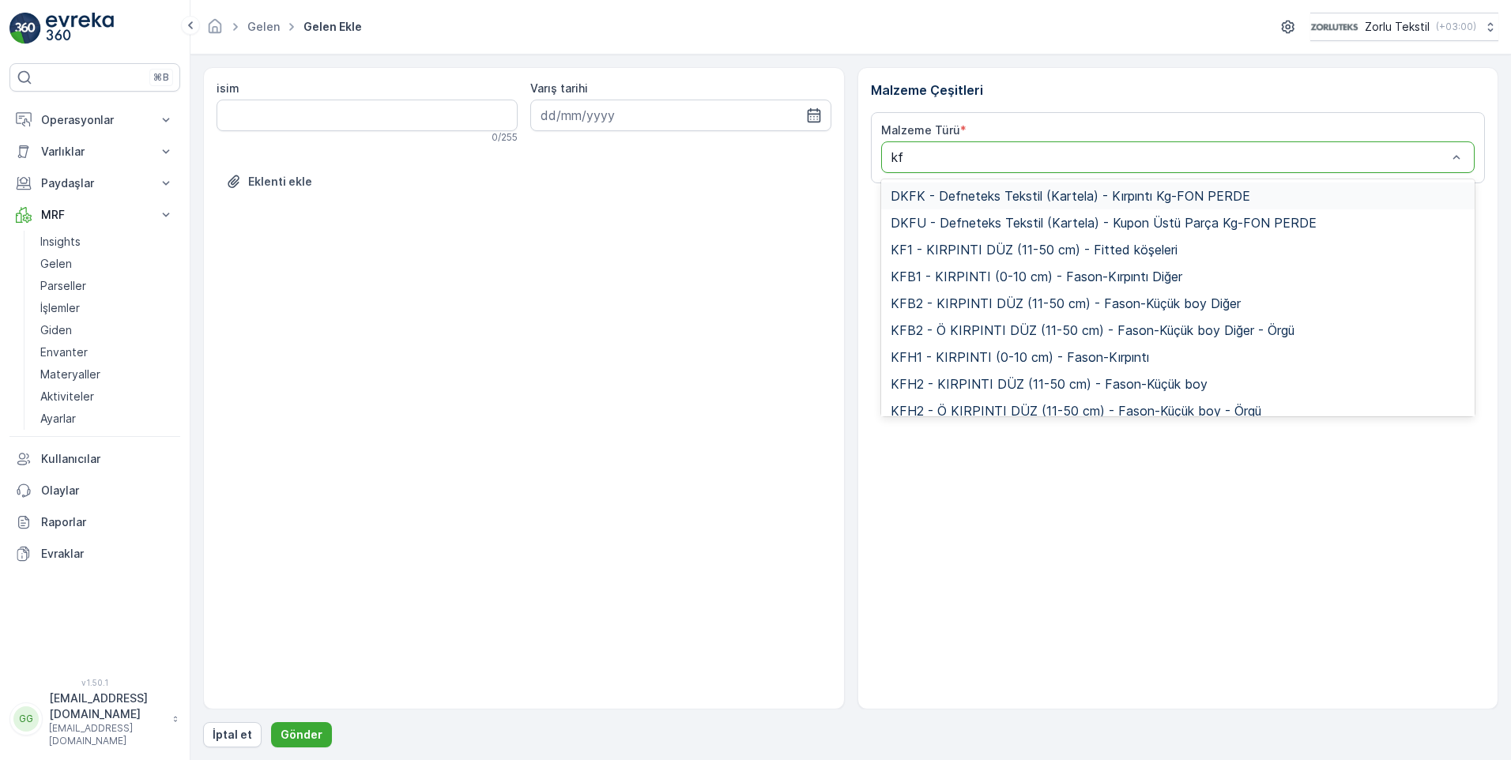
type input "kft"
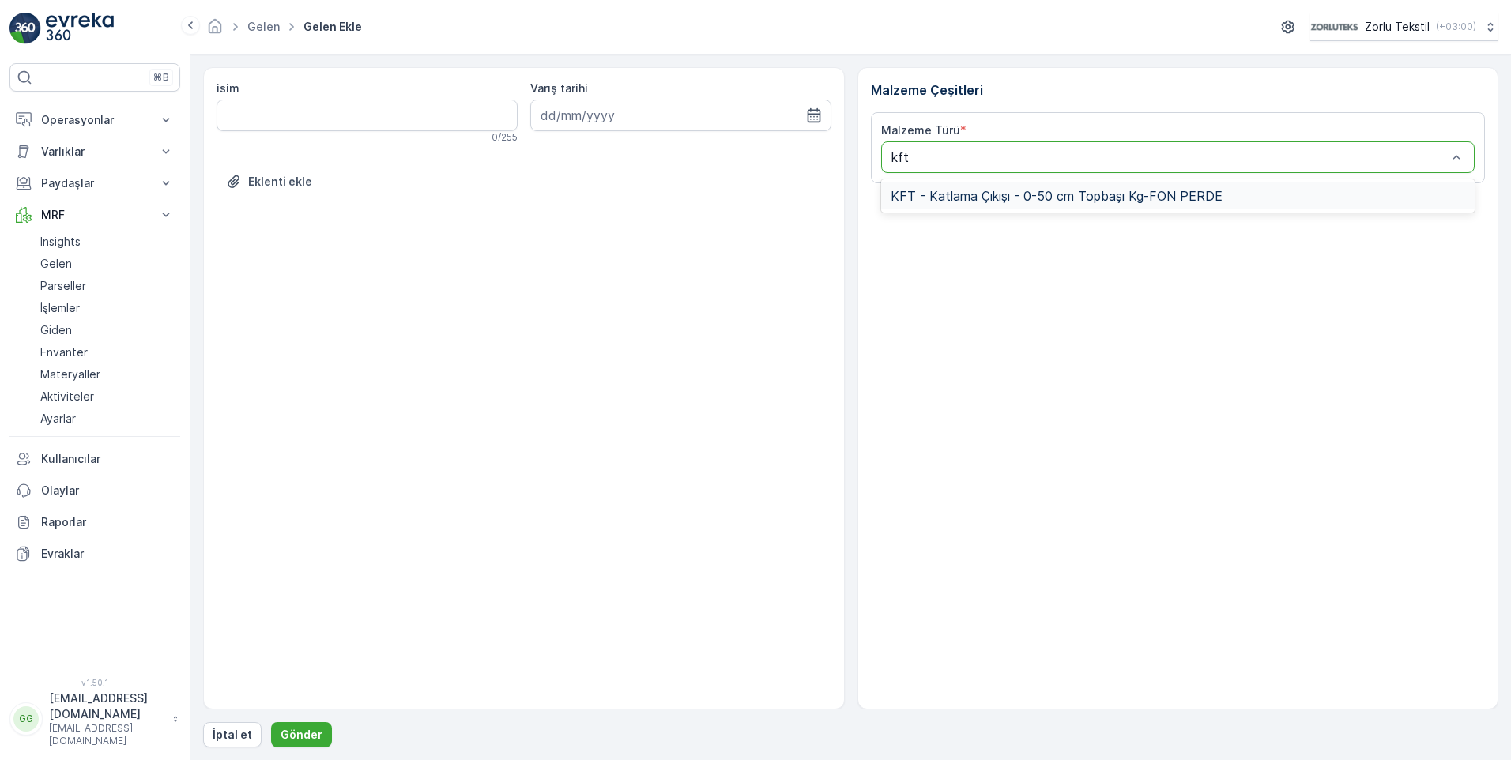
click at [986, 200] on span "KFT - Katlama Çıkışı - 0-50 cm Topbaşı Kg-FON PERDE" at bounding box center [1057, 196] width 332 height 14
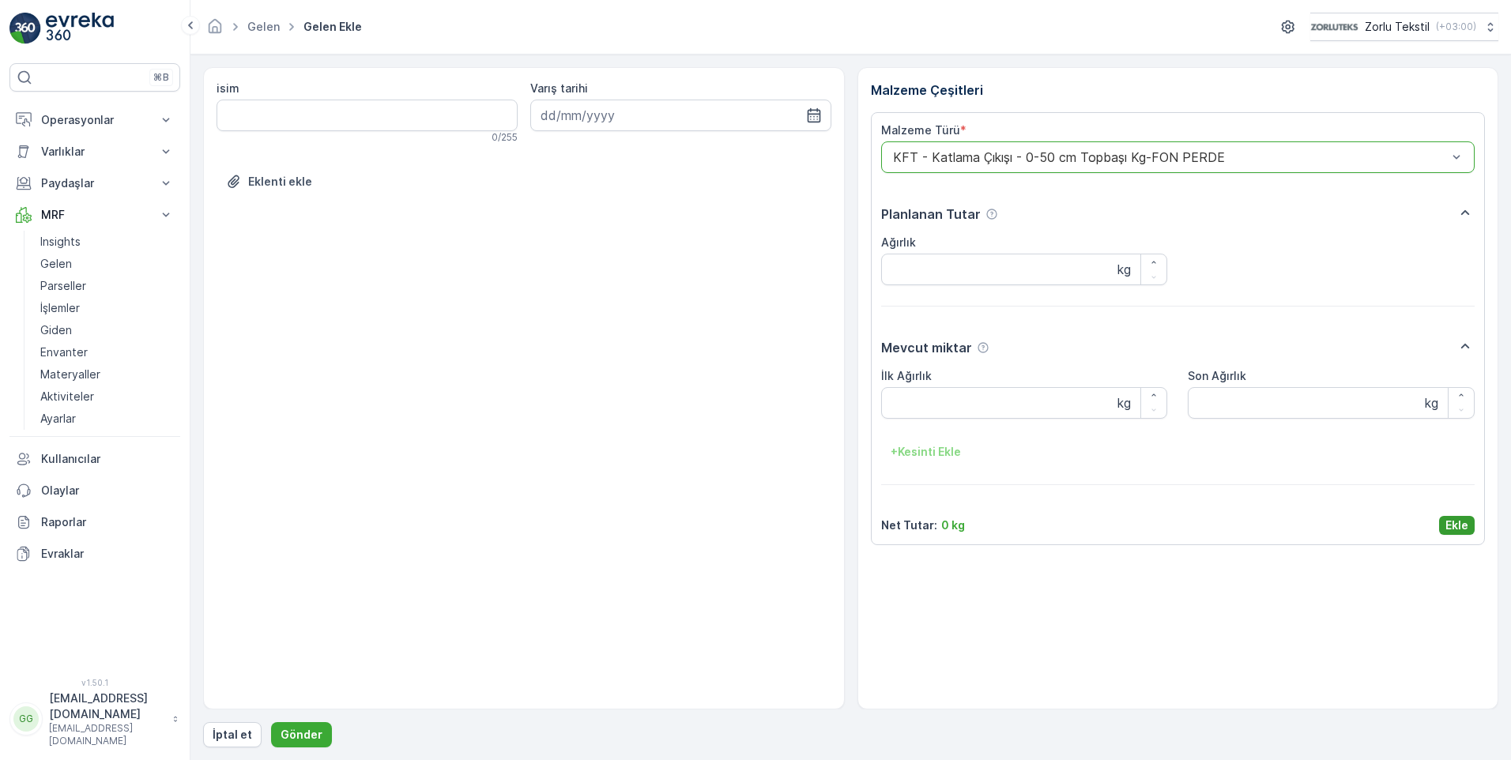
click at [1460, 526] on p "Ekle" at bounding box center [1457, 526] width 23 height 16
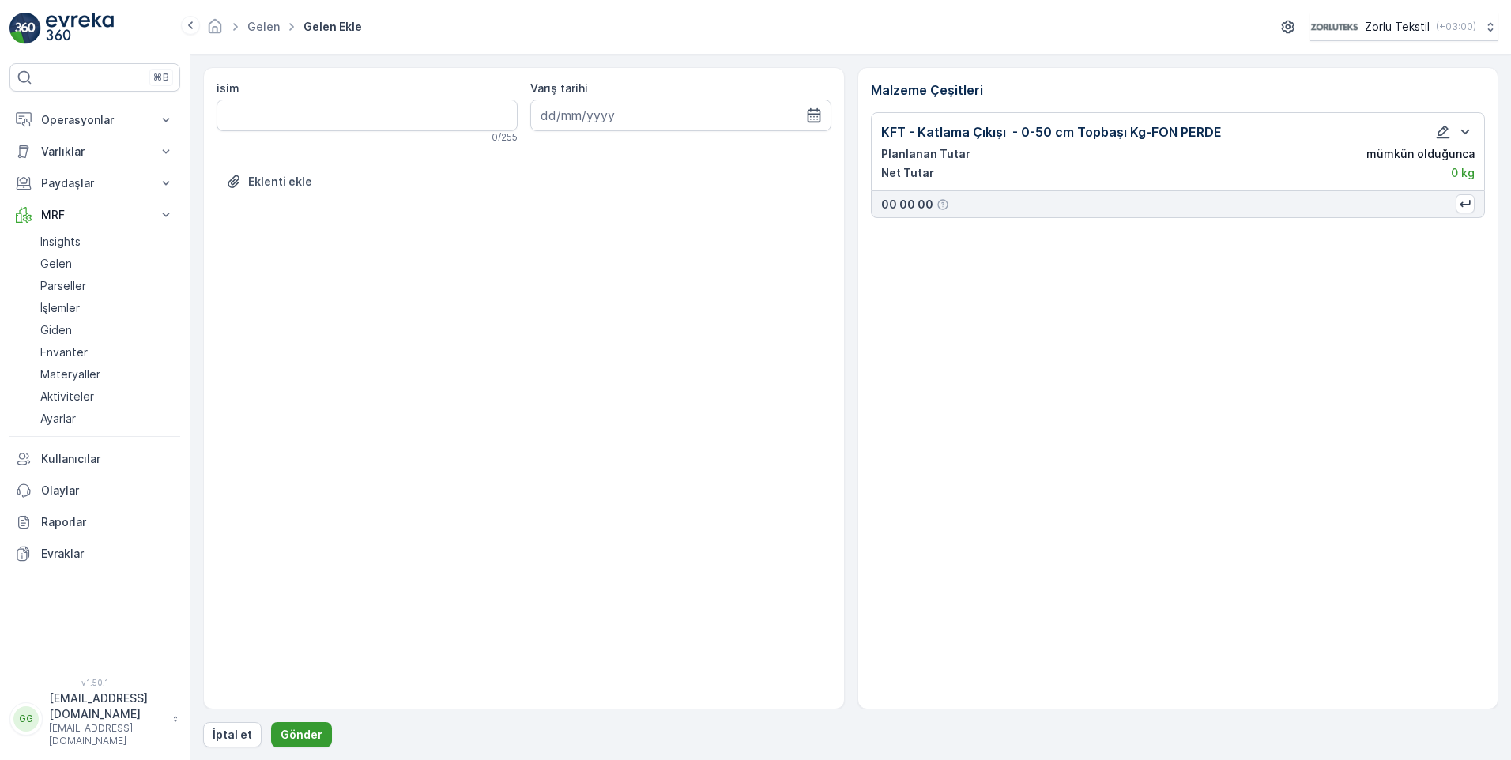
click at [299, 724] on button "Gönder" at bounding box center [301, 735] width 61 height 25
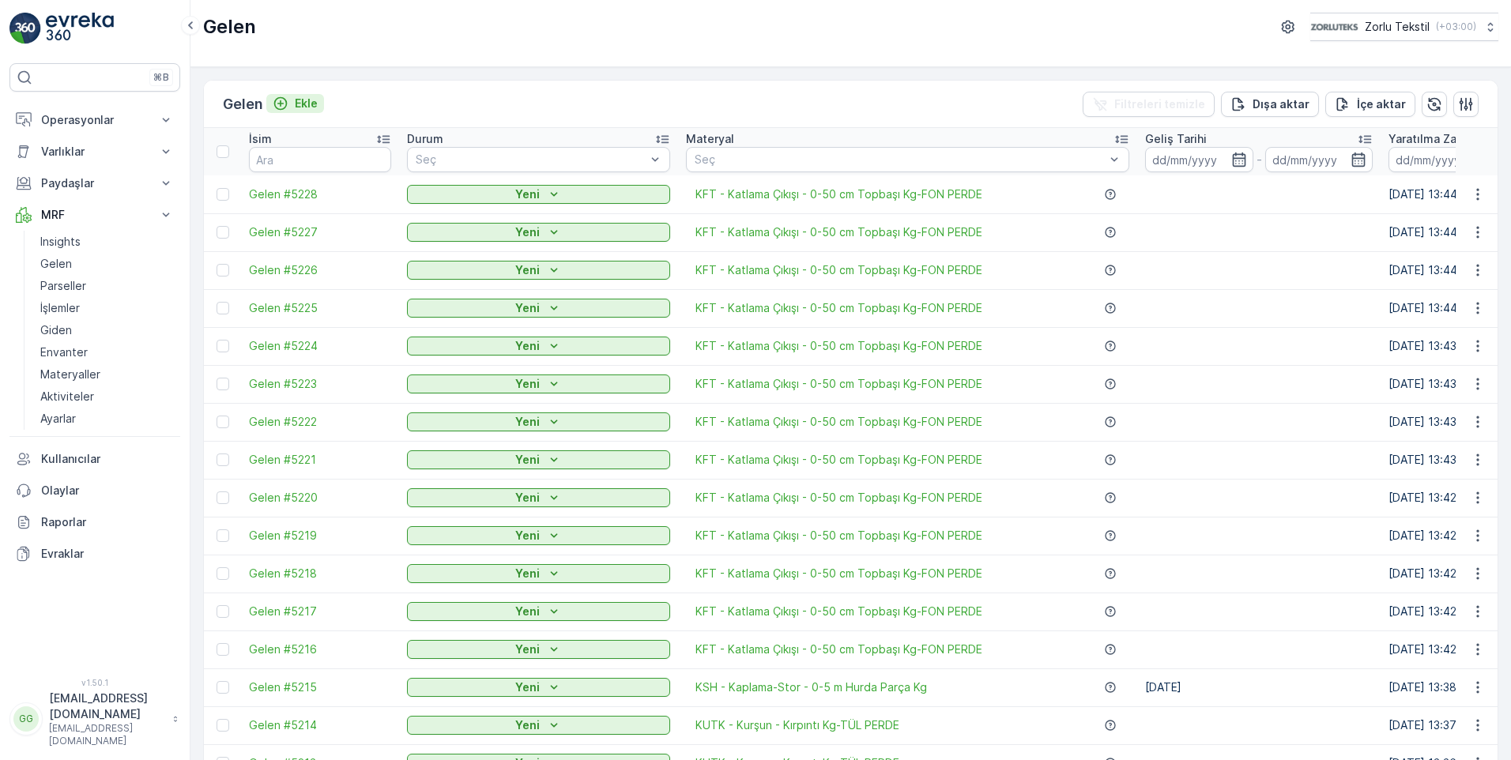
click at [315, 102] on p "Ekle" at bounding box center [306, 104] width 23 height 16
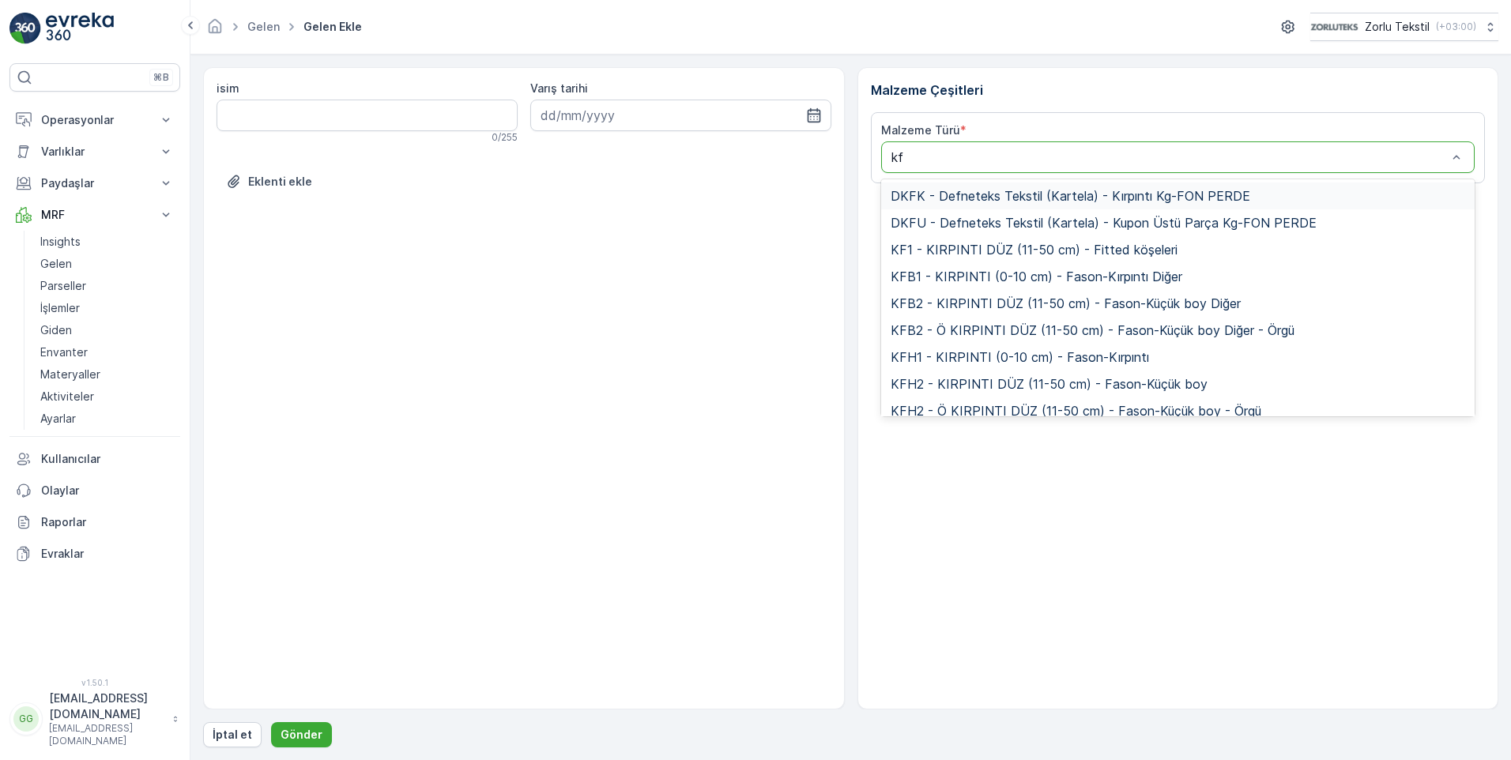
type input "kft"
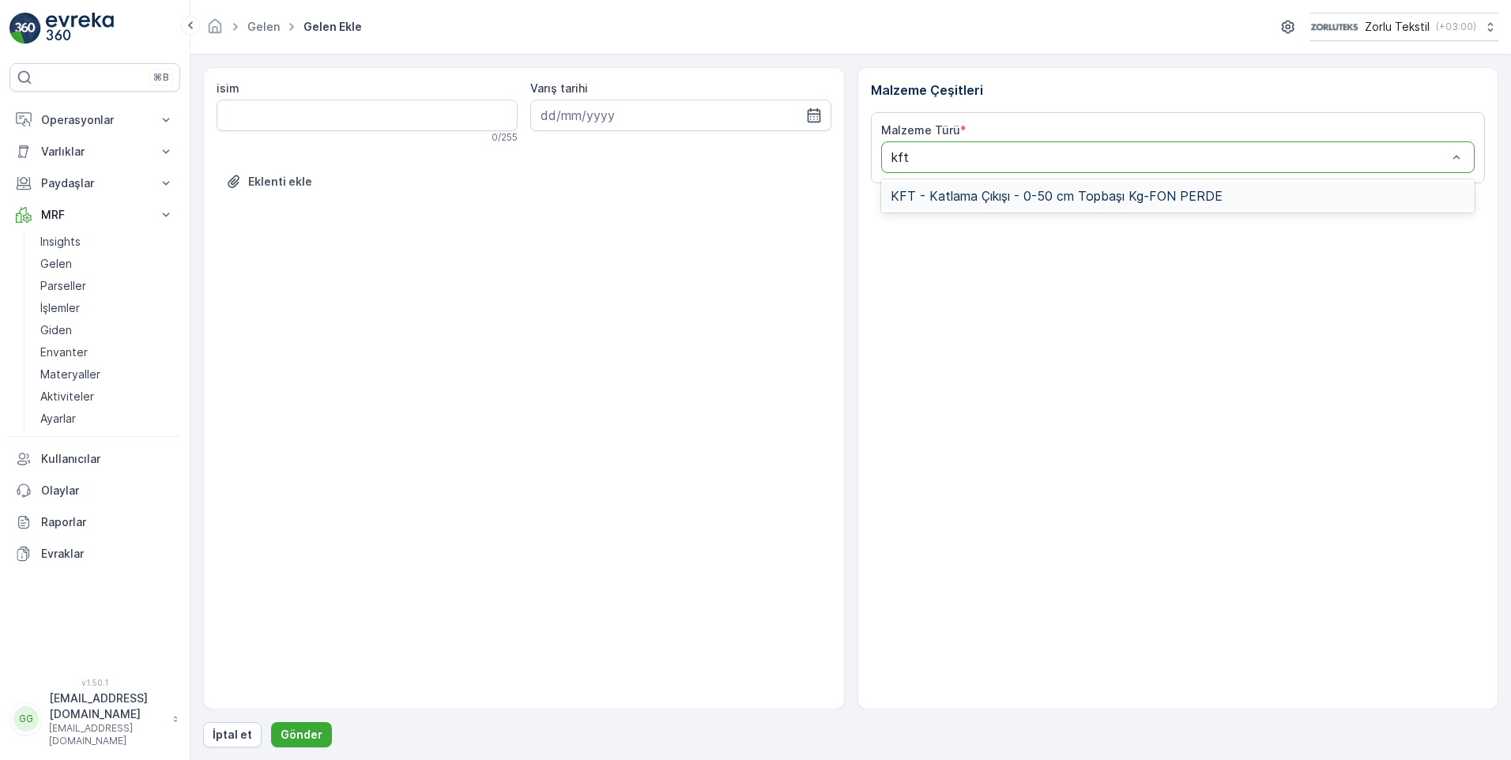
click at [1004, 202] on span "KFT - Katlama Çıkışı - 0-50 cm Topbaşı Kg-FON PERDE" at bounding box center [1057, 196] width 332 height 14
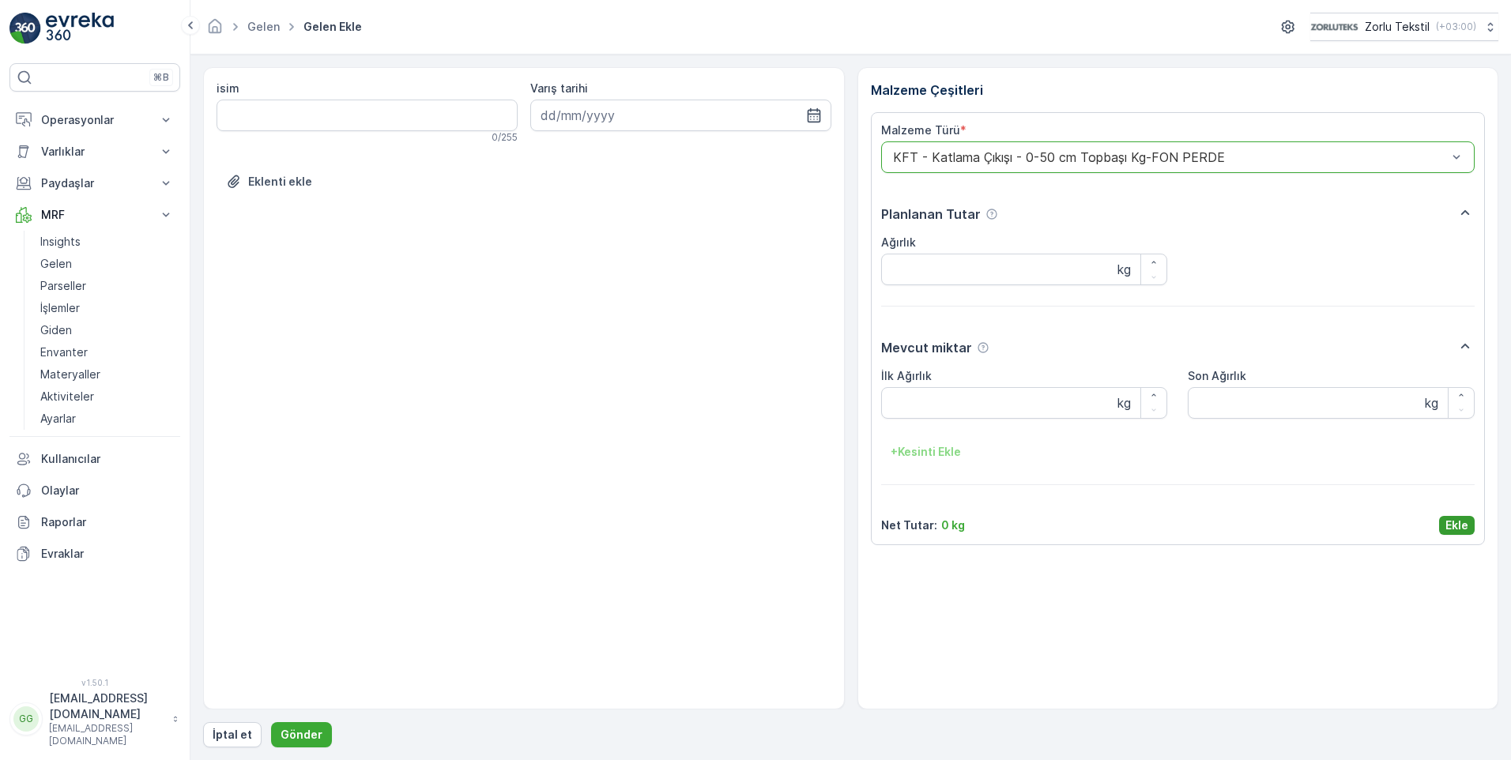
drag, startPoint x: 1460, startPoint y: 526, endPoint x: 1449, endPoint y: 557, distance: 32.8
click at [1460, 526] on p "Ekle" at bounding box center [1457, 526] width 23 height 16
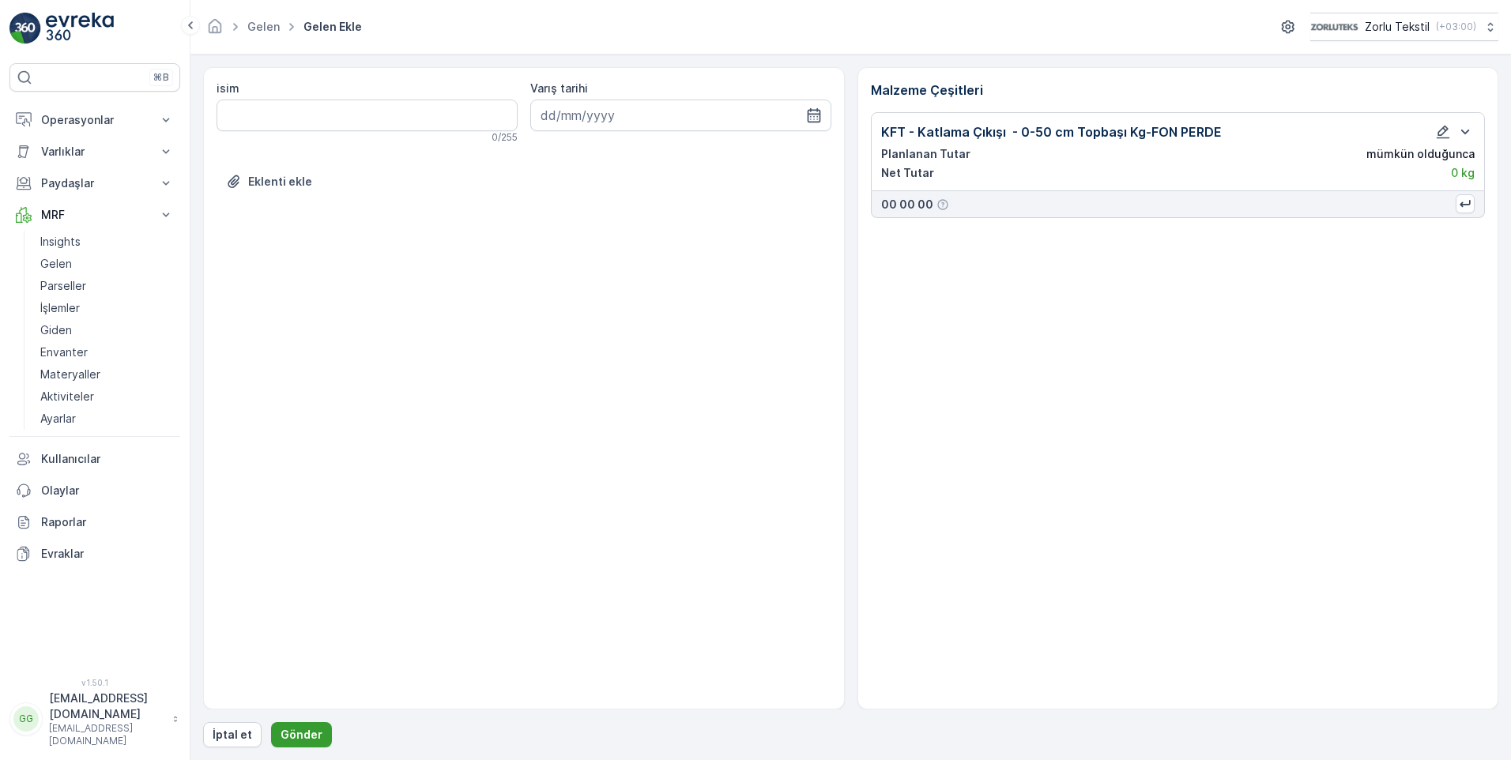
click at [298, 734] on p "Gönder" at bounding box center [302, 735] width 42 height 16
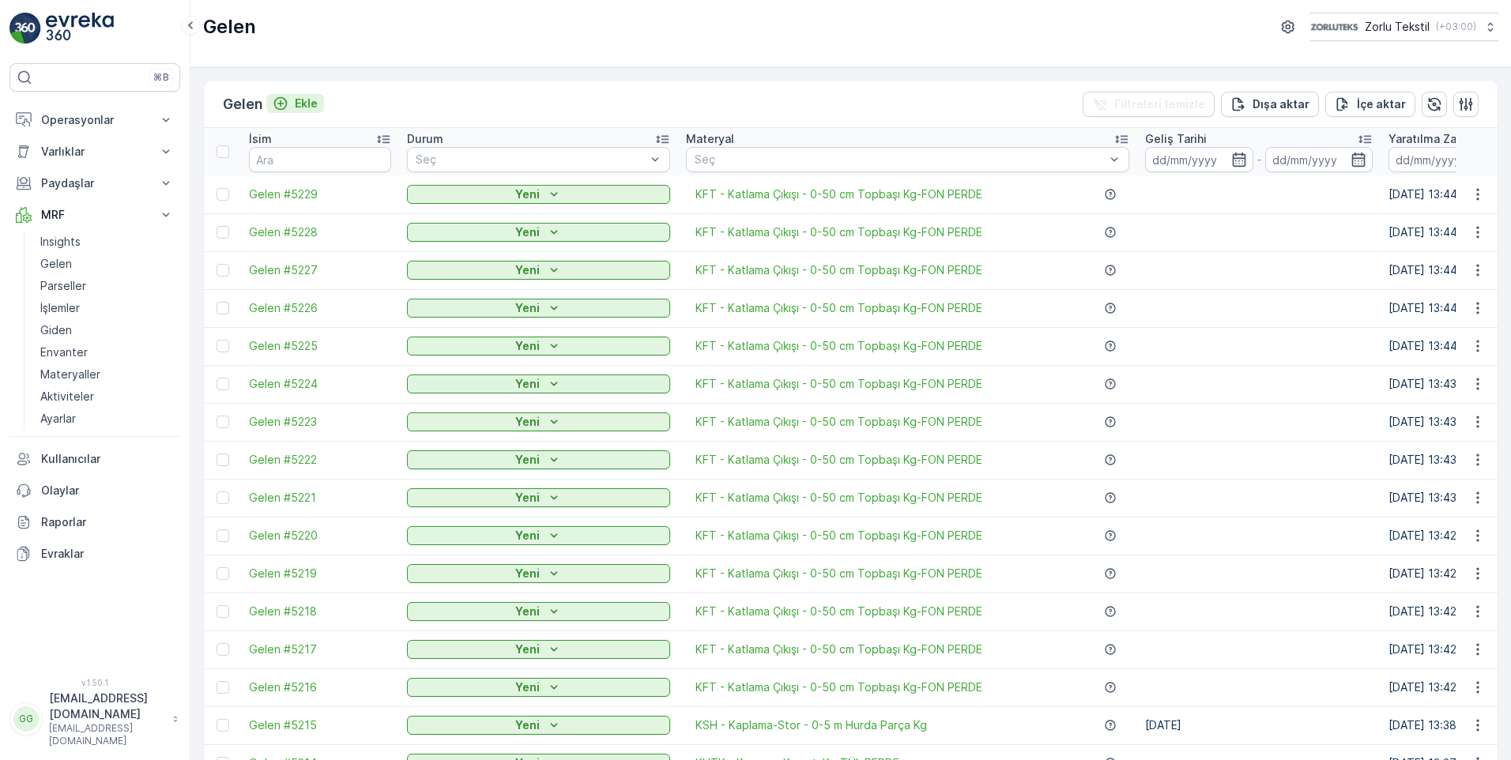
click at [301, 108] on p "Ekle" at bounding box center [306, 104] width 23 height 16
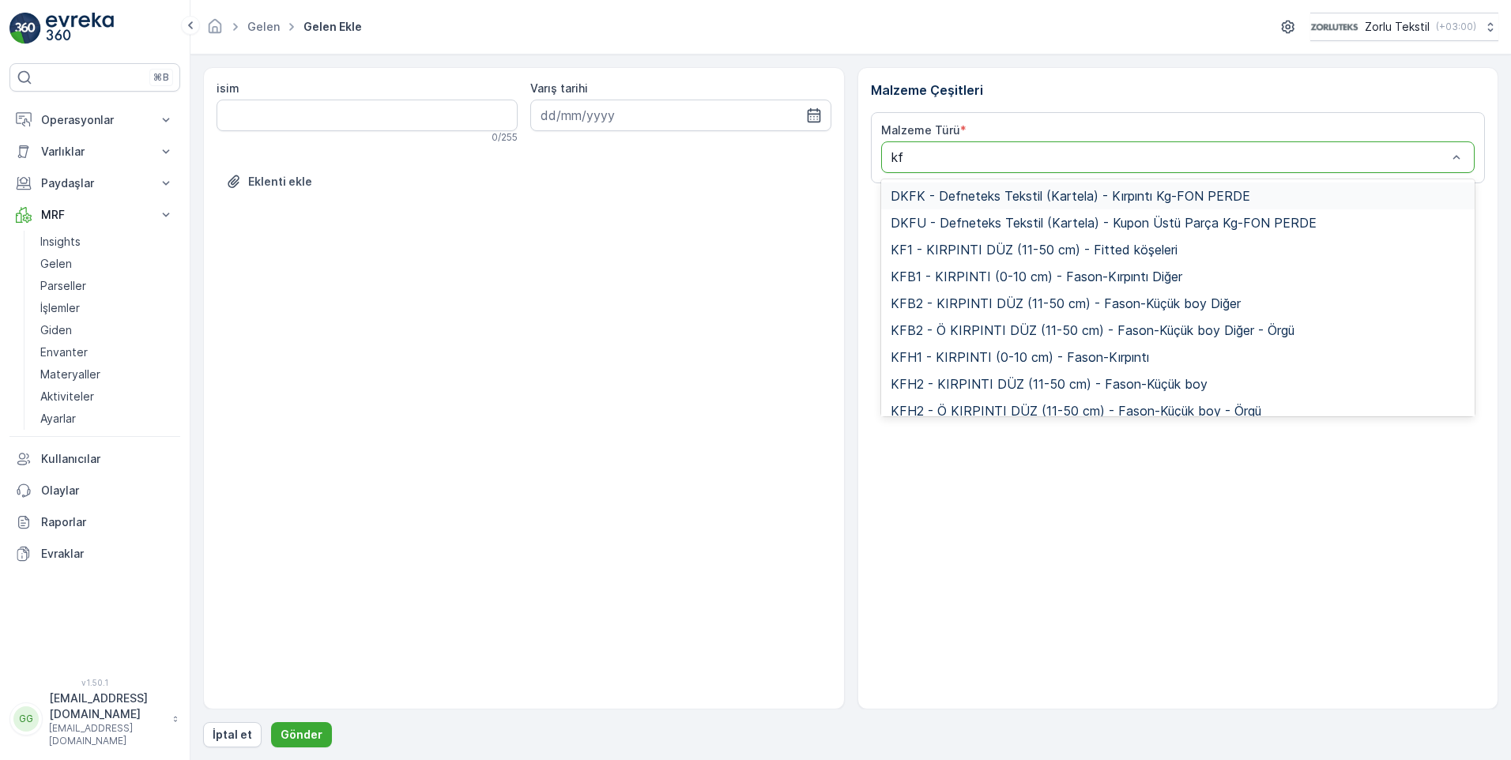
type input "kft"
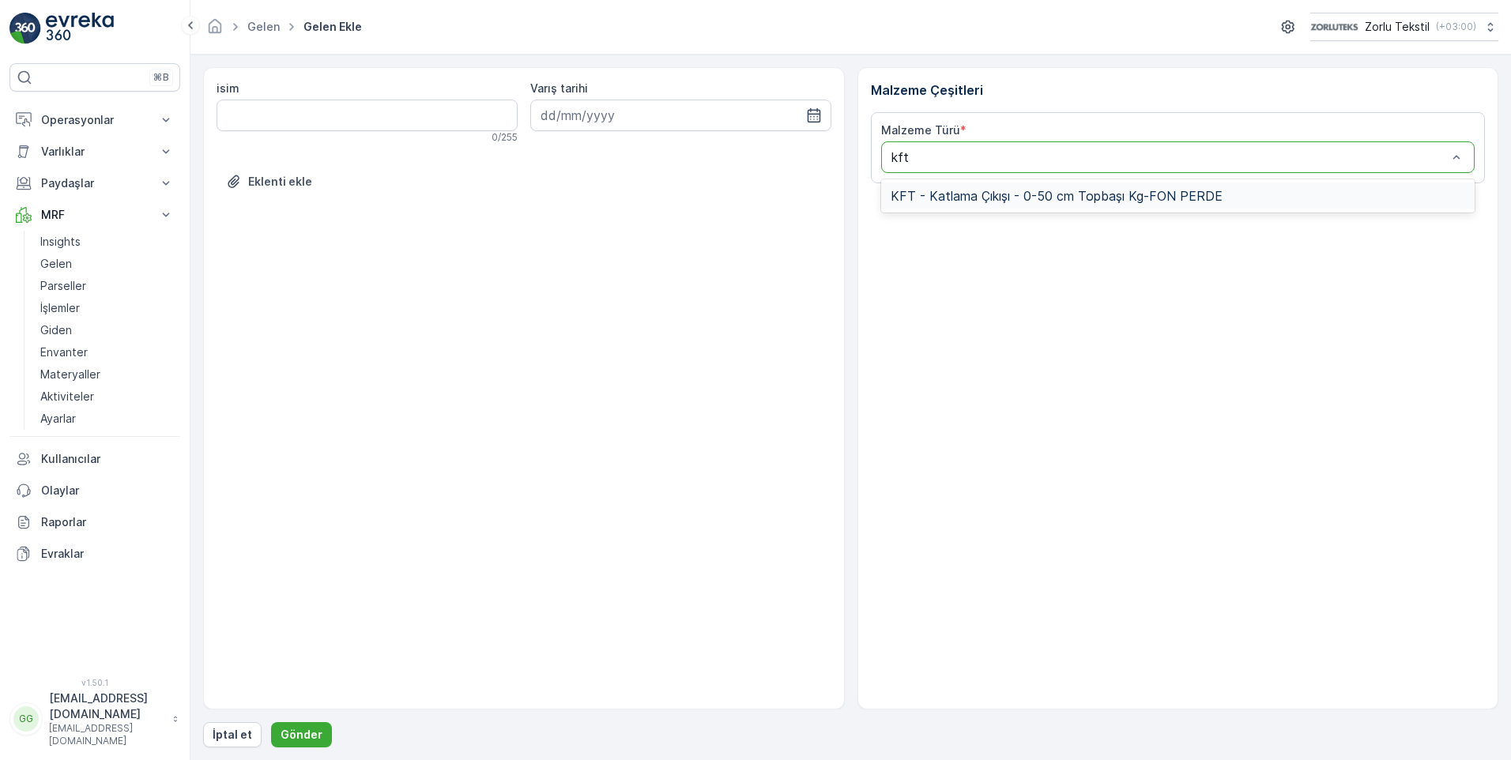
click at [1090, 199] on span "KFT - Katlama Çıkışı - 0-50 cm Topbaşı Kg-FON PERDE" at bounding box center [1057, 196] width 332 height 14
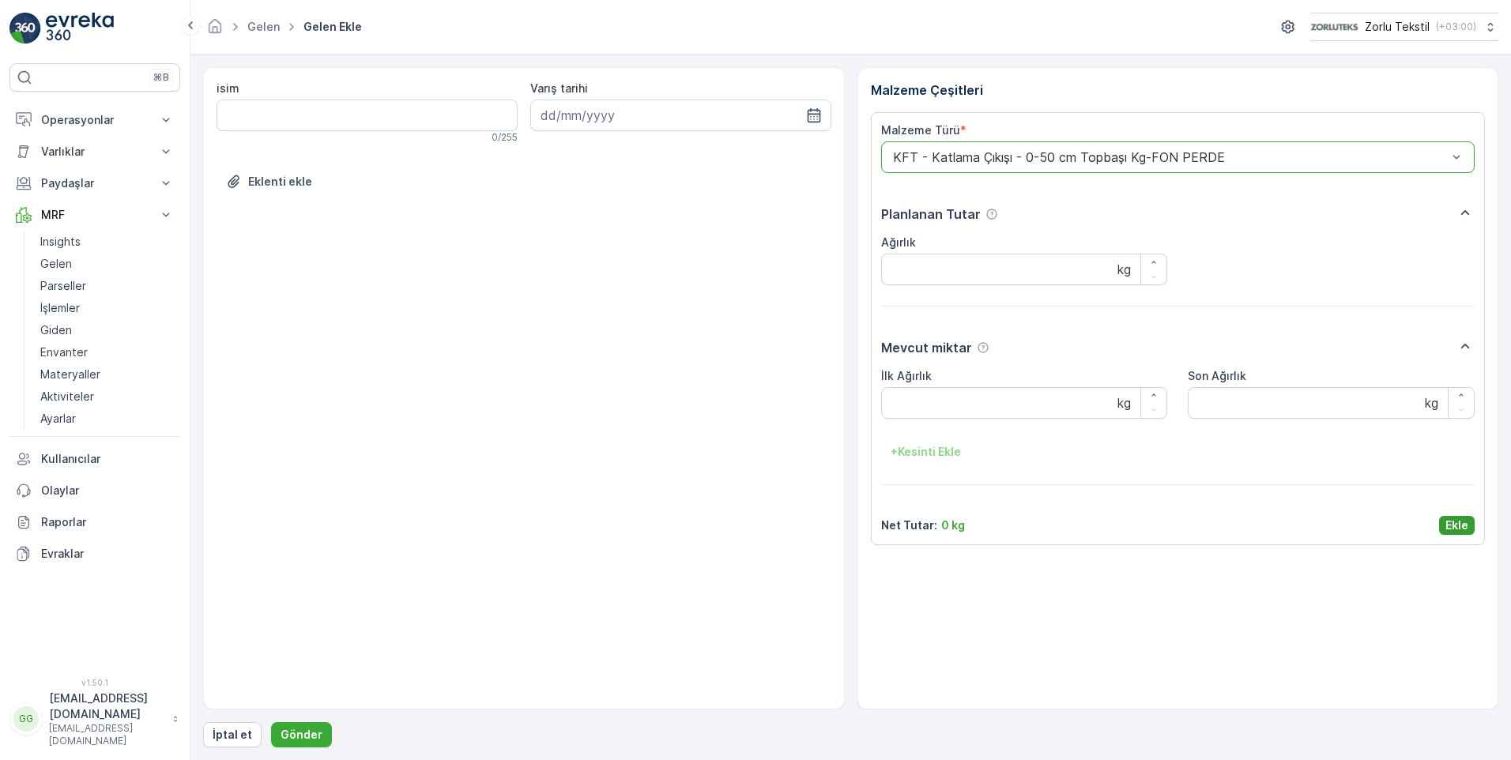
click at [1458, 523] on p "Ekle" at bounding box center [1457, 526] width 23 height 16
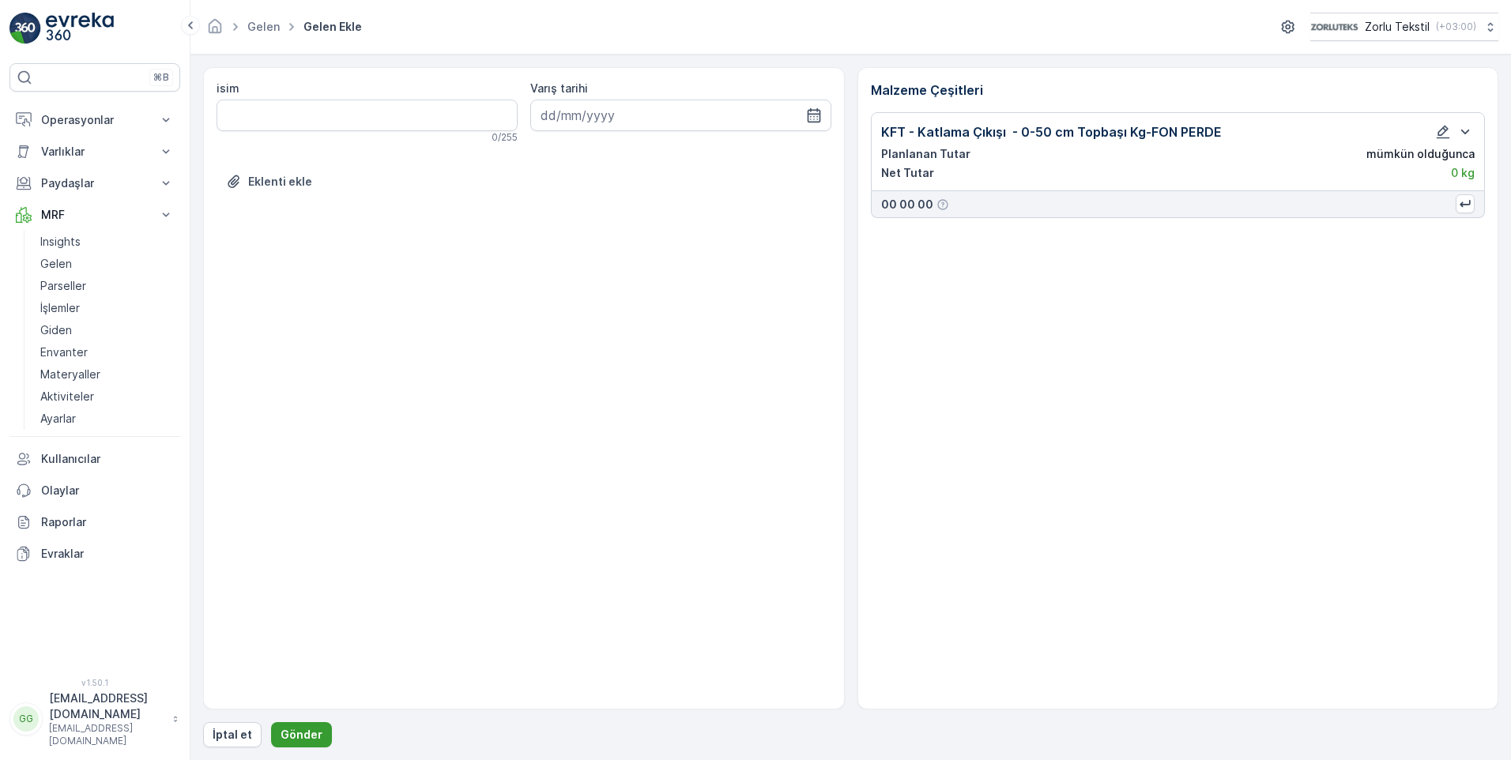
click at [320, 738] on button "Gönder" at bounding box center [301, 735] width 61 height 25
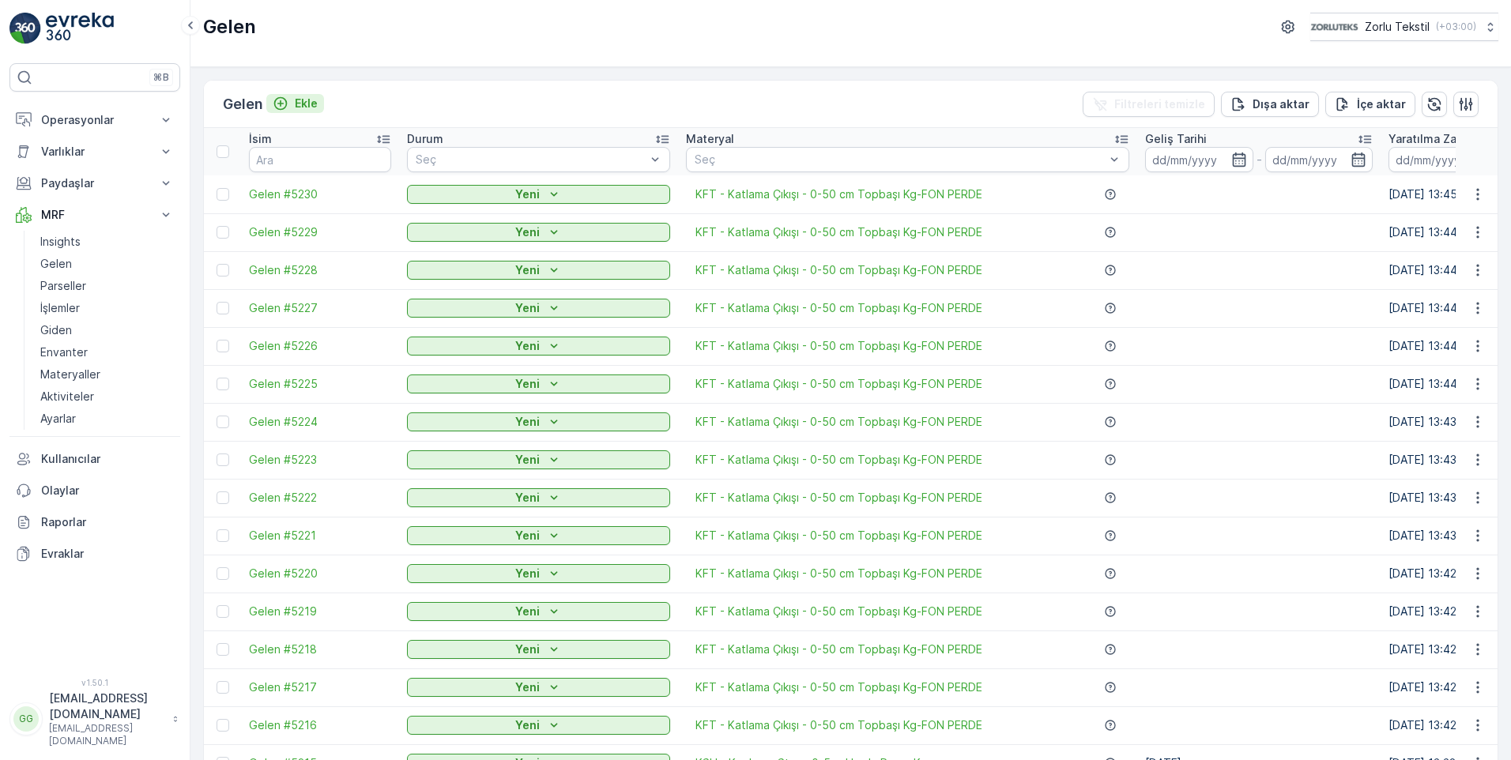
click at [316, 97] on p "Ekle" at bounding box center [306, 104] width 23 height 16
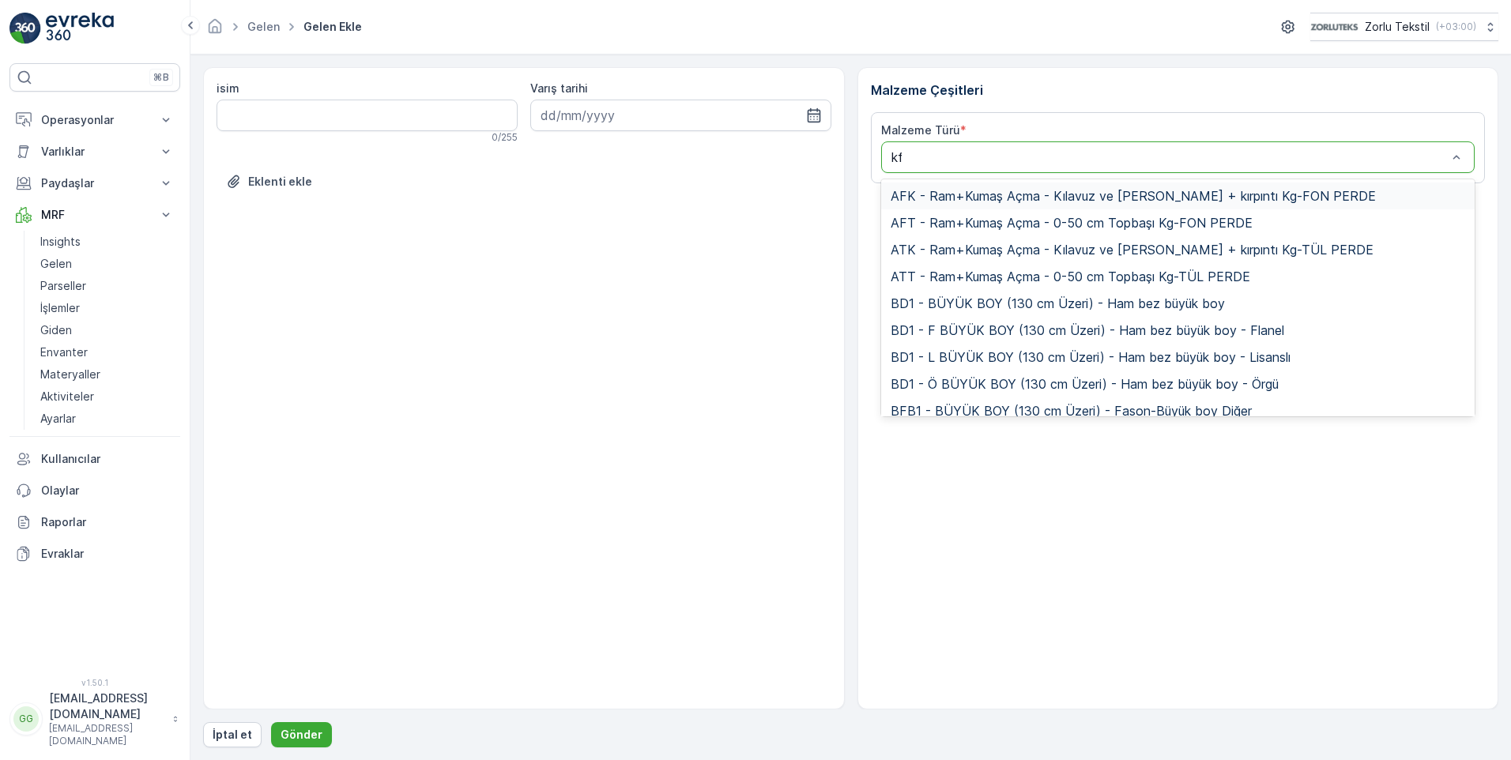
type input "kft"
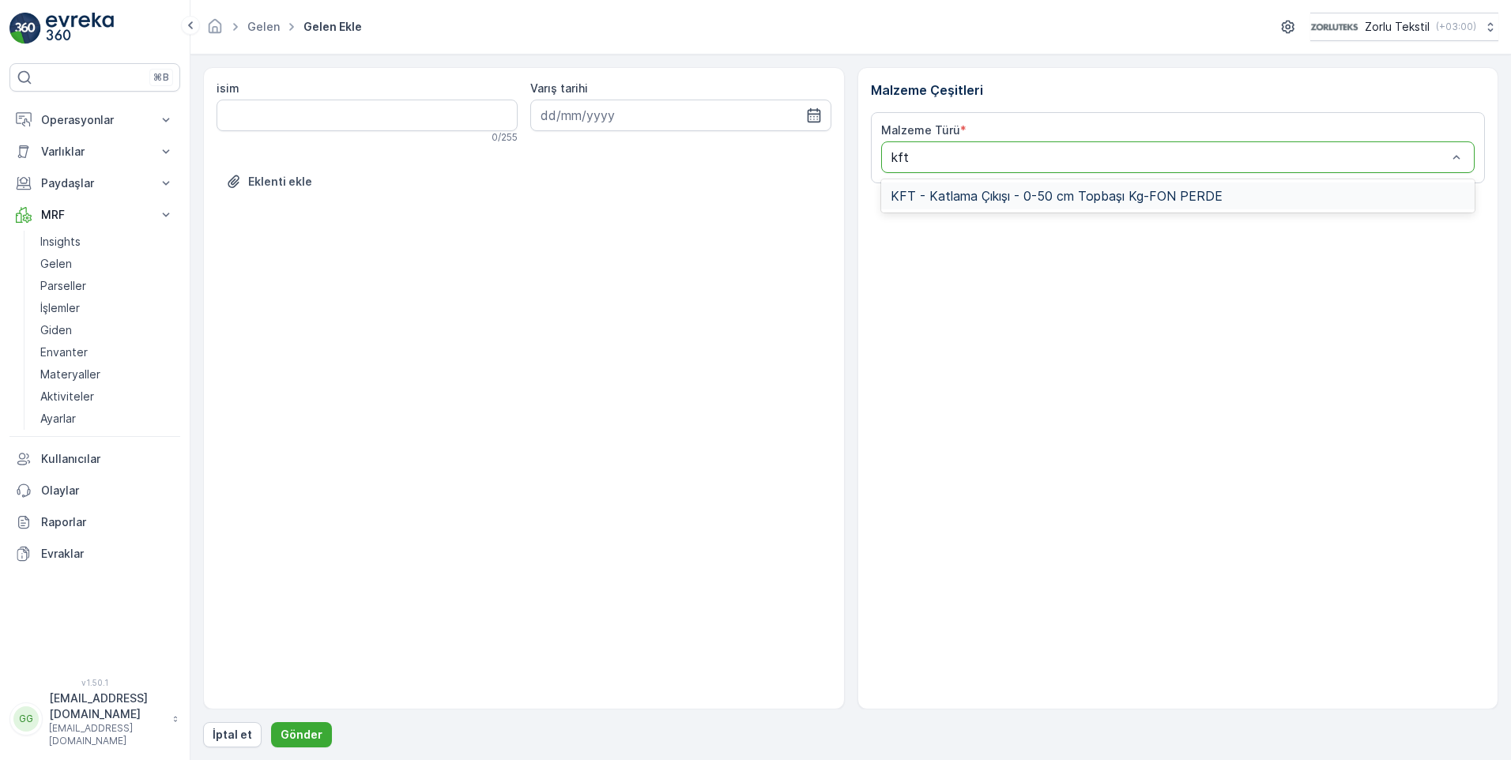
click at [1036, 195] on span "KFT - Katlama Çıkışı - 0-50 cm Topbaşı Kg-FON PERDE" at bounding box center [1057, 196] width 332 height 14
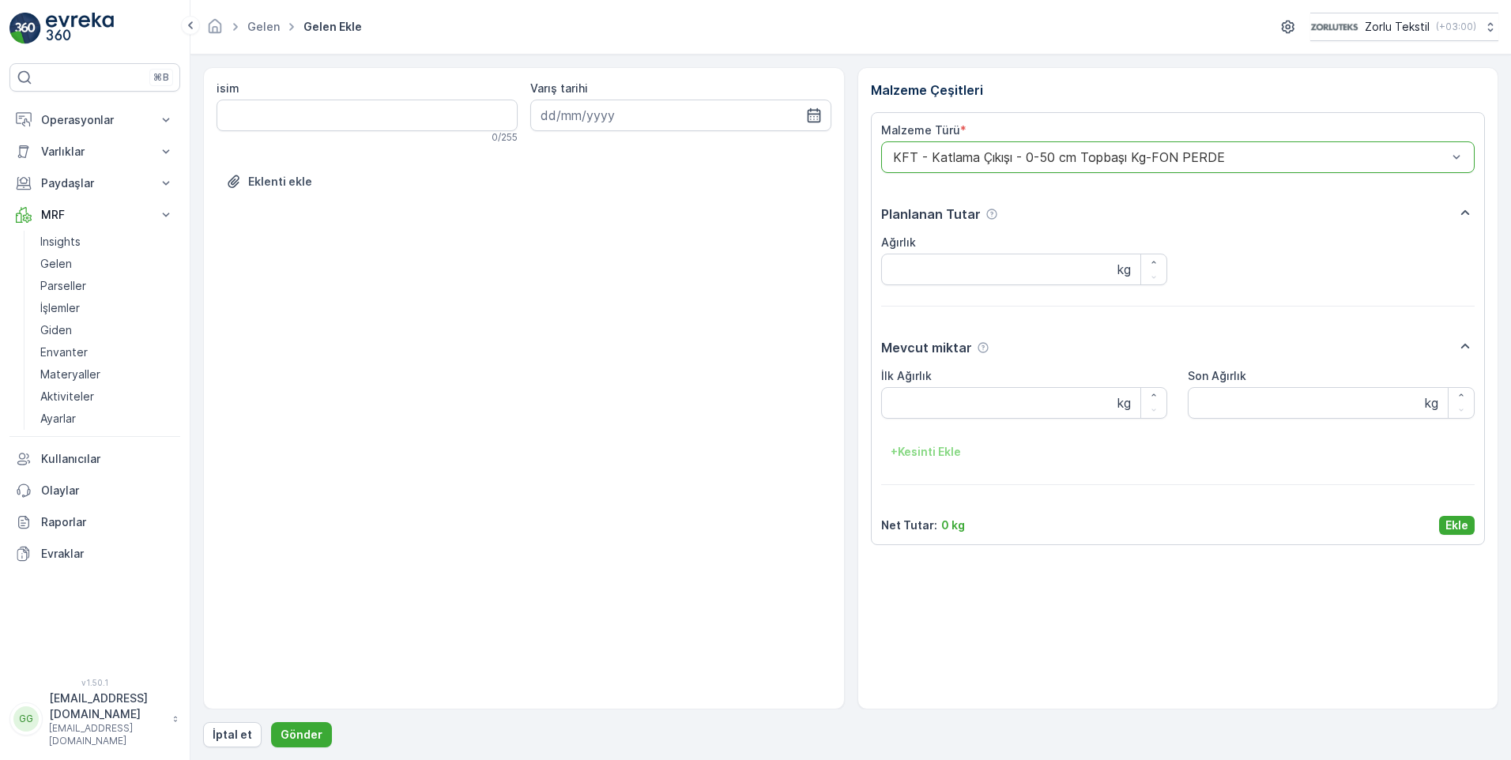
drag, startPoint x: 1458, startPoint y: 521, endPoint x: 1266, endPoint y: 632, distance: 222.4
click at [1458, 521] on p "Ekle" at bounding box center [1457, 526] width 23 height 16
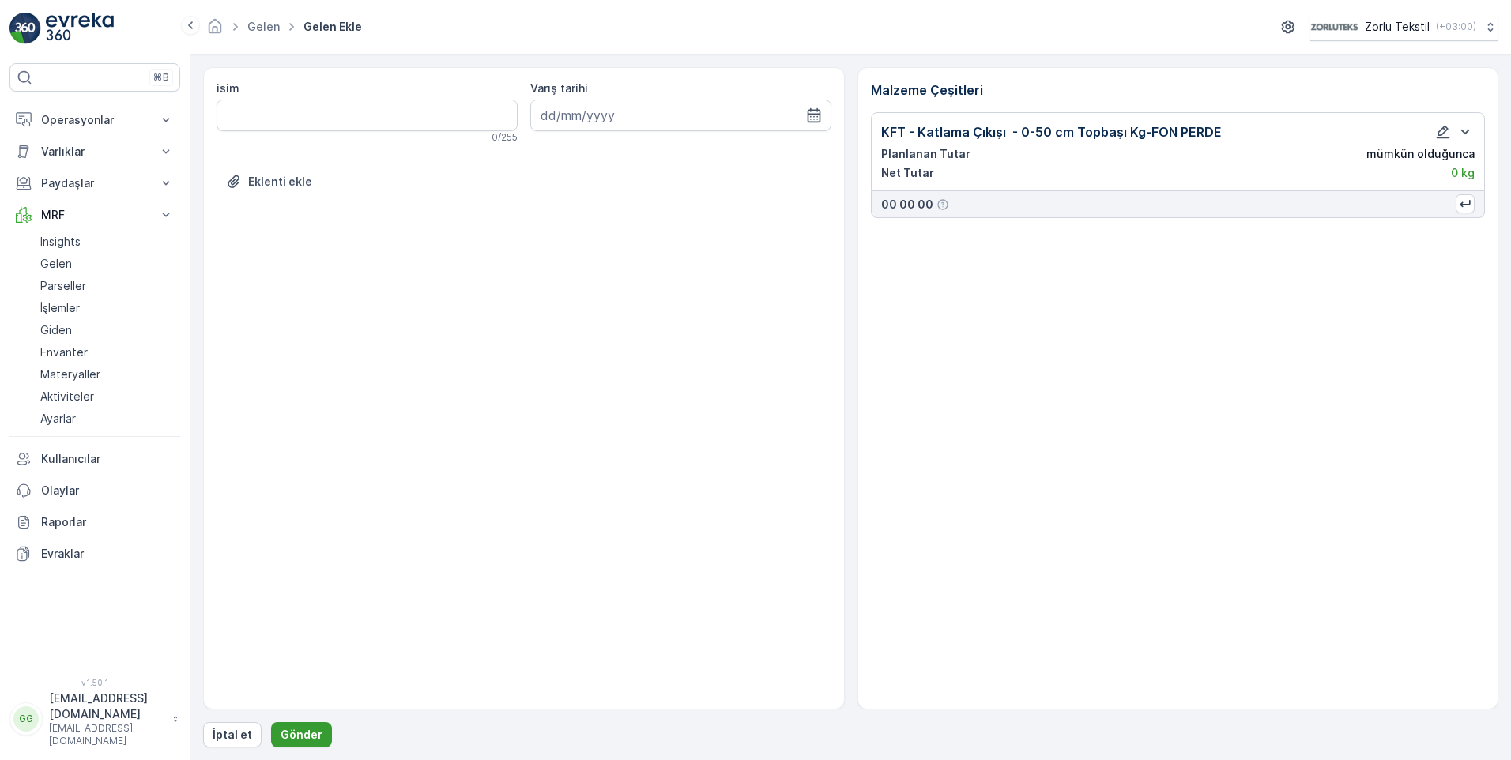
click at [307, 731] on p "Gönder" at bounding box center [302, 735] width 42 height 16
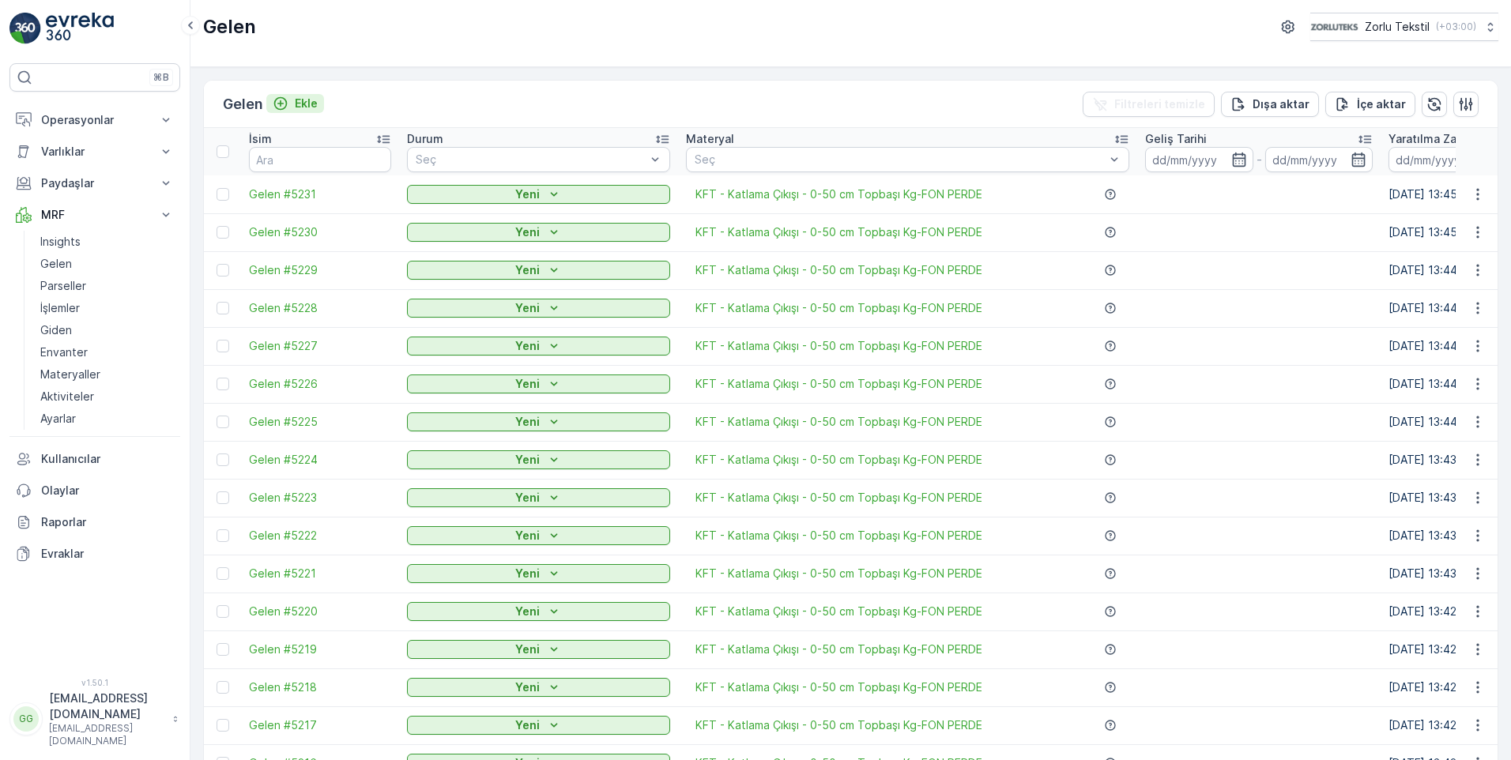
click at [312, 104] on p "Ekle" at bounding box center [306, 104] width 23 height 16
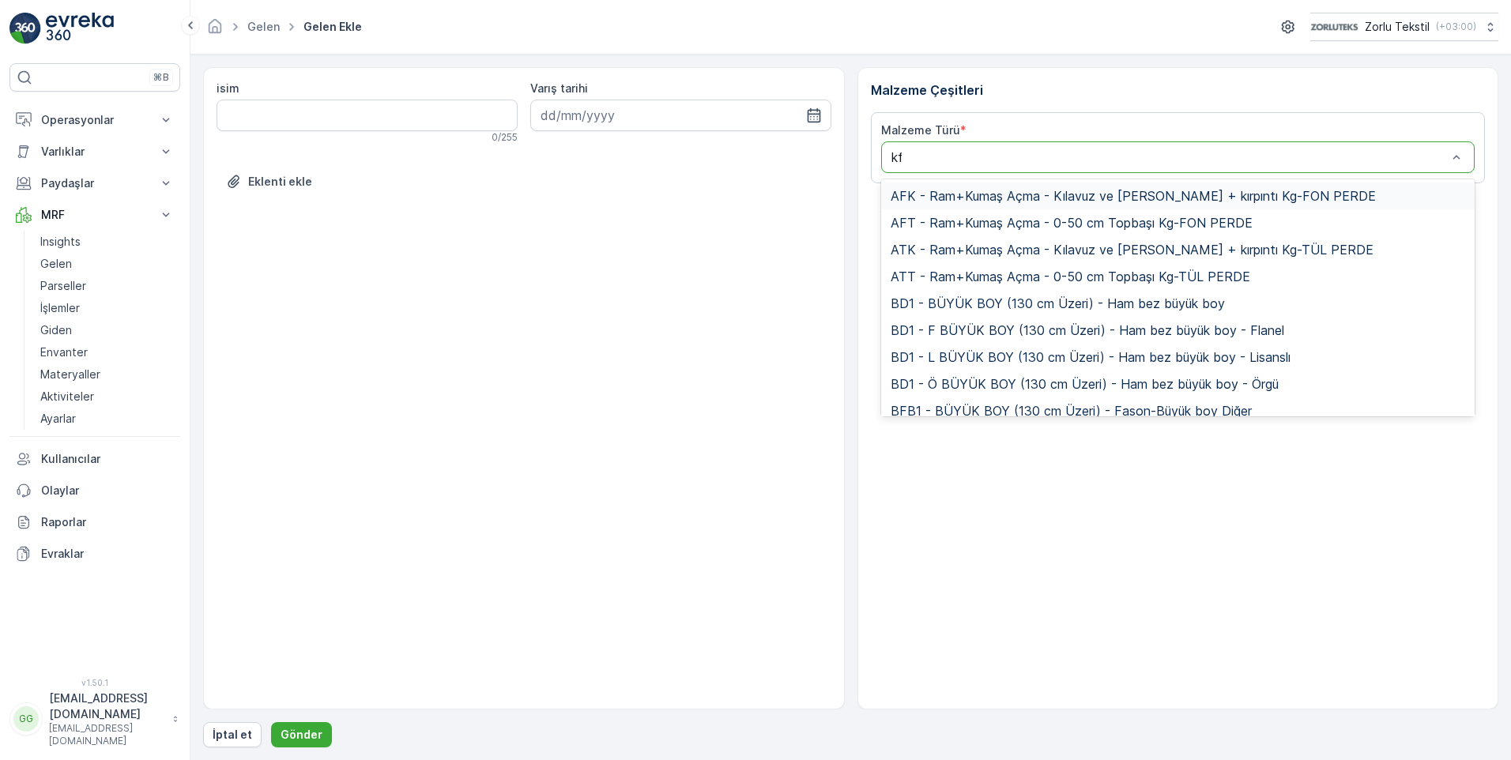
type input "kft"
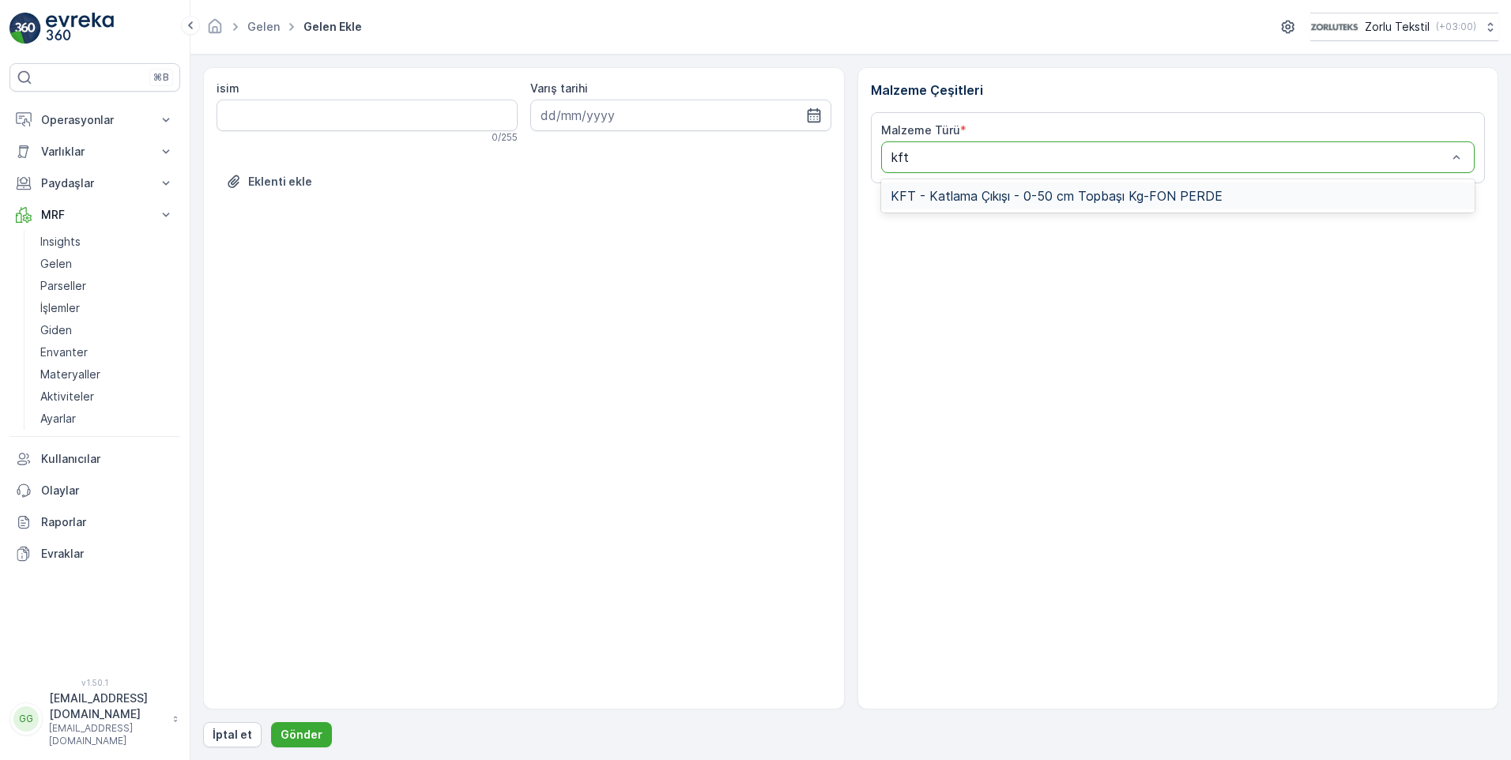
drag, startPoint x: 978, startPoint y: 192, endPoint x: 983, endPoint y: 198, distance: 8.4
click at [979, 192] on span "KFT - Katlama Çıkışı - 0-50 cm Topbaşı Kg-FON PERDE" at bounding box center [1057, 196] width 332 height 14
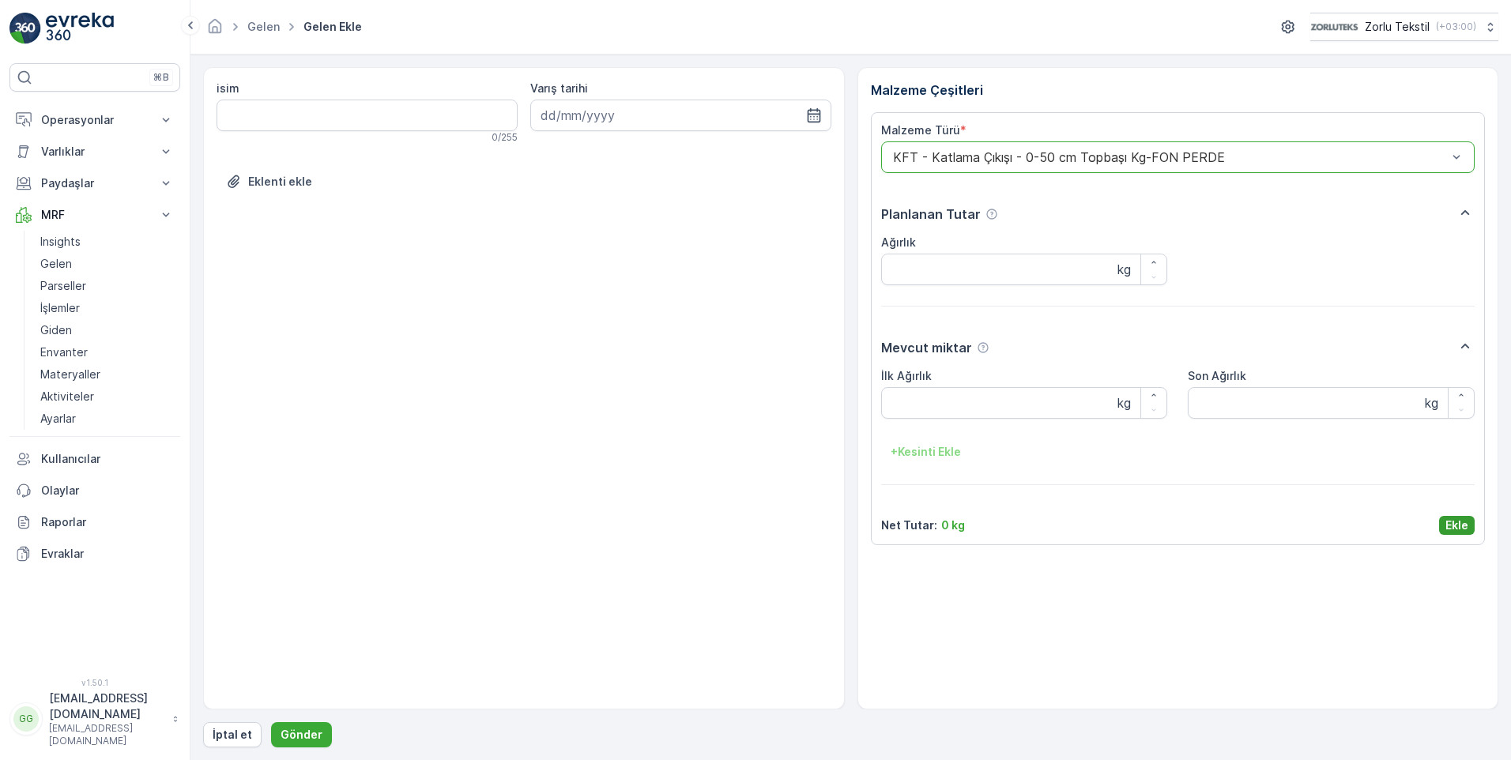
click at [1450, 524] on p "Ekle" at bounding box center [1457, 526] width 23 height 16
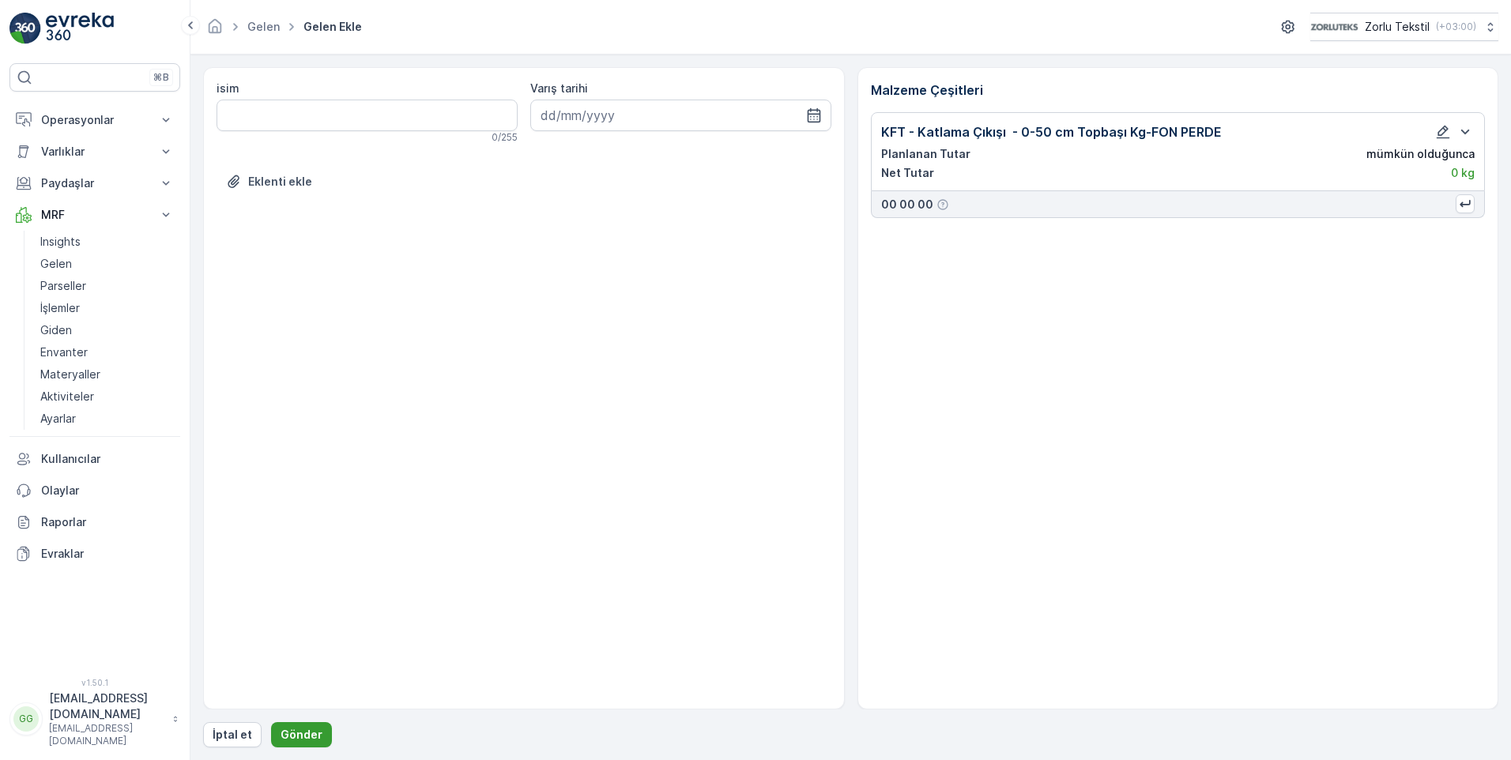
click at [289, 734] on p "Gönder" at bounding box center [302, 735] width 42 height 16
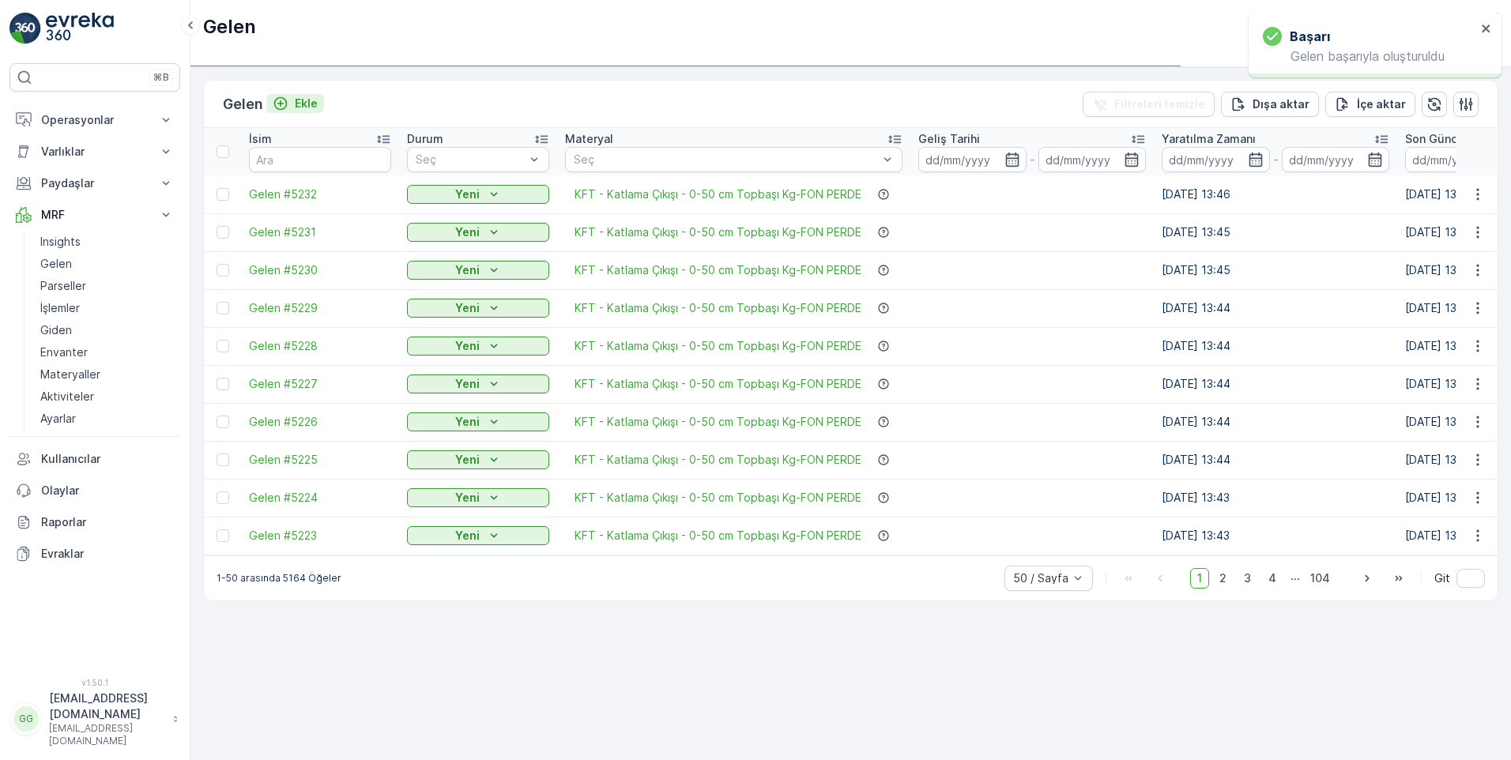
click at [307, 99] on p "Ekle" at bounding box center [306, 104] width 23 height 16
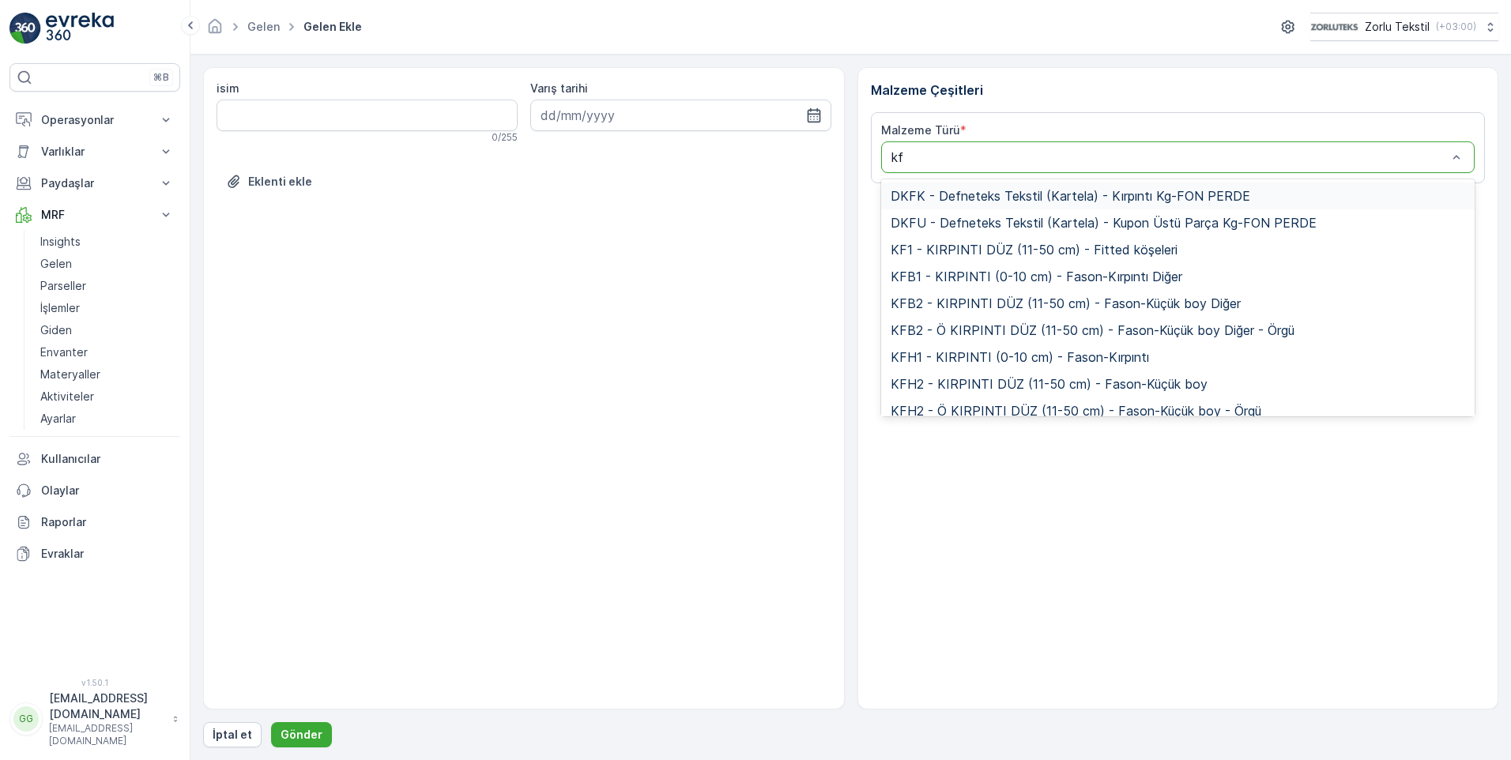
type input "kft"
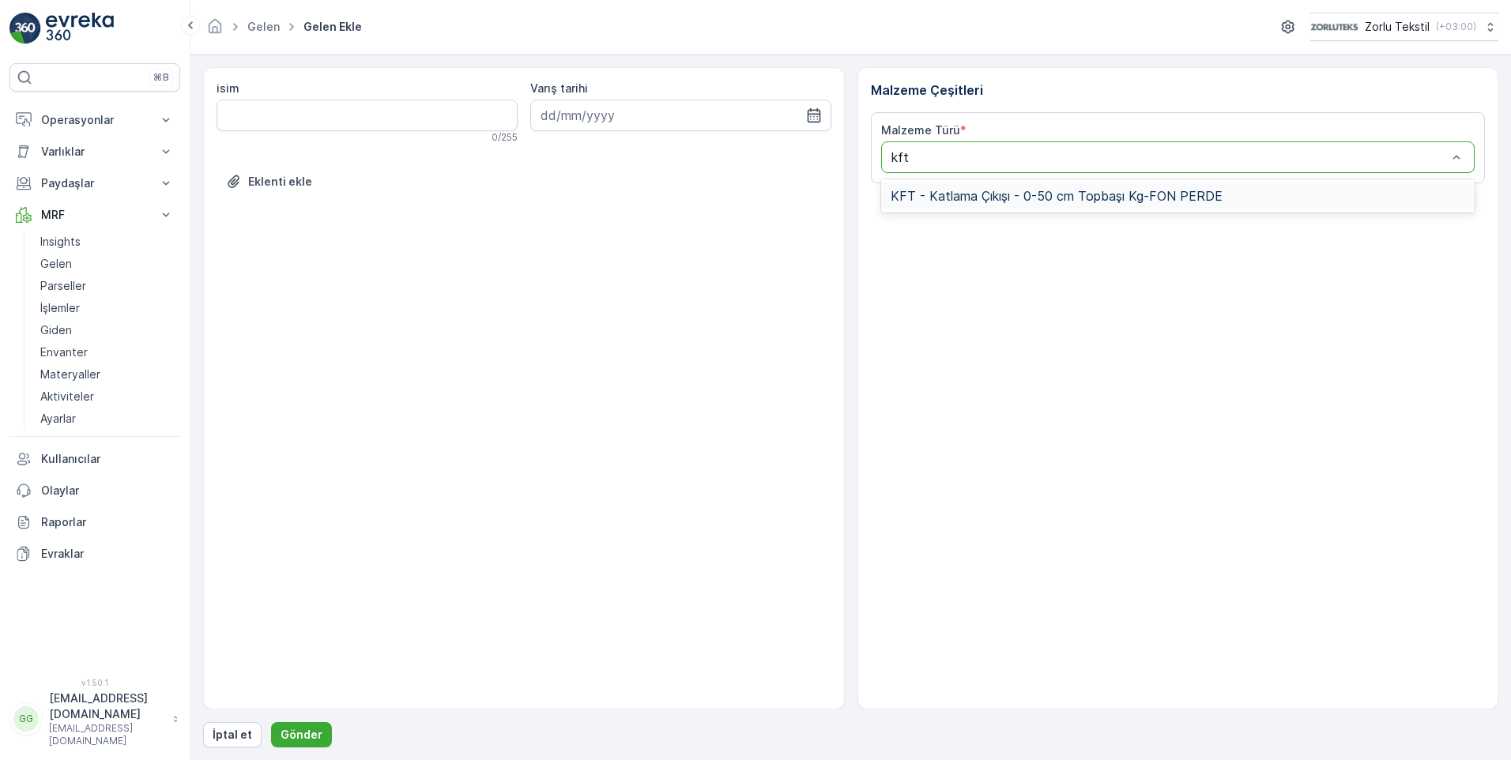
click at [1073, 193] on span "KFT - Katlama Çıkışı - 0-50 cm Topbaşı Kg-FON PERDE" at bounding box center [1057, 196] width 332 height 14
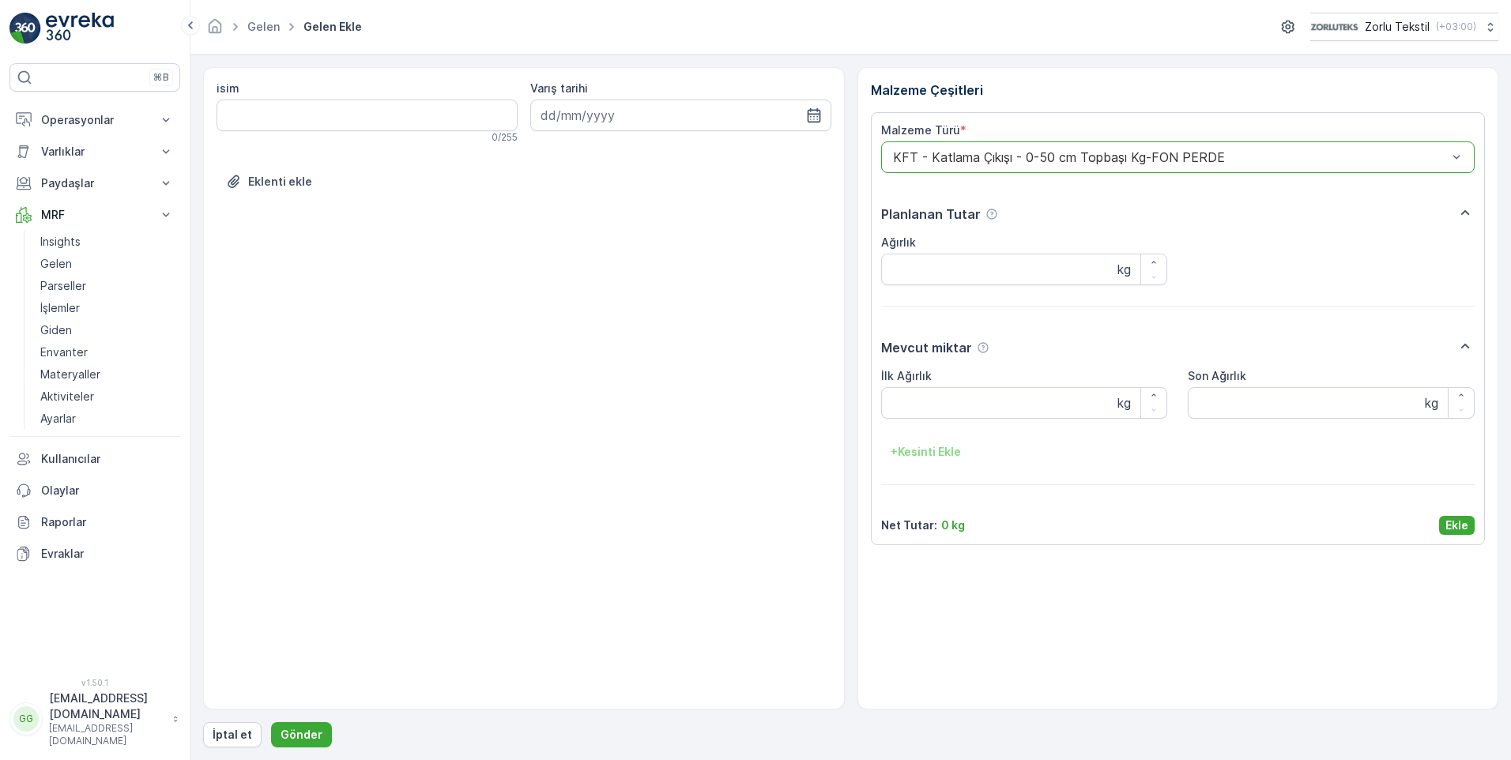
click at [1479, 526] on div "Malzeme Türü * option KFT - Katlama Çıkışı - 0-50 cm Topbaşı Kg-FON PERDE, sele…" at bounding box center [1178, 328] width 615 height 433
click at [1461, 528] on p "Ekle" at bounding box center [1457, 526] width 23 height 16
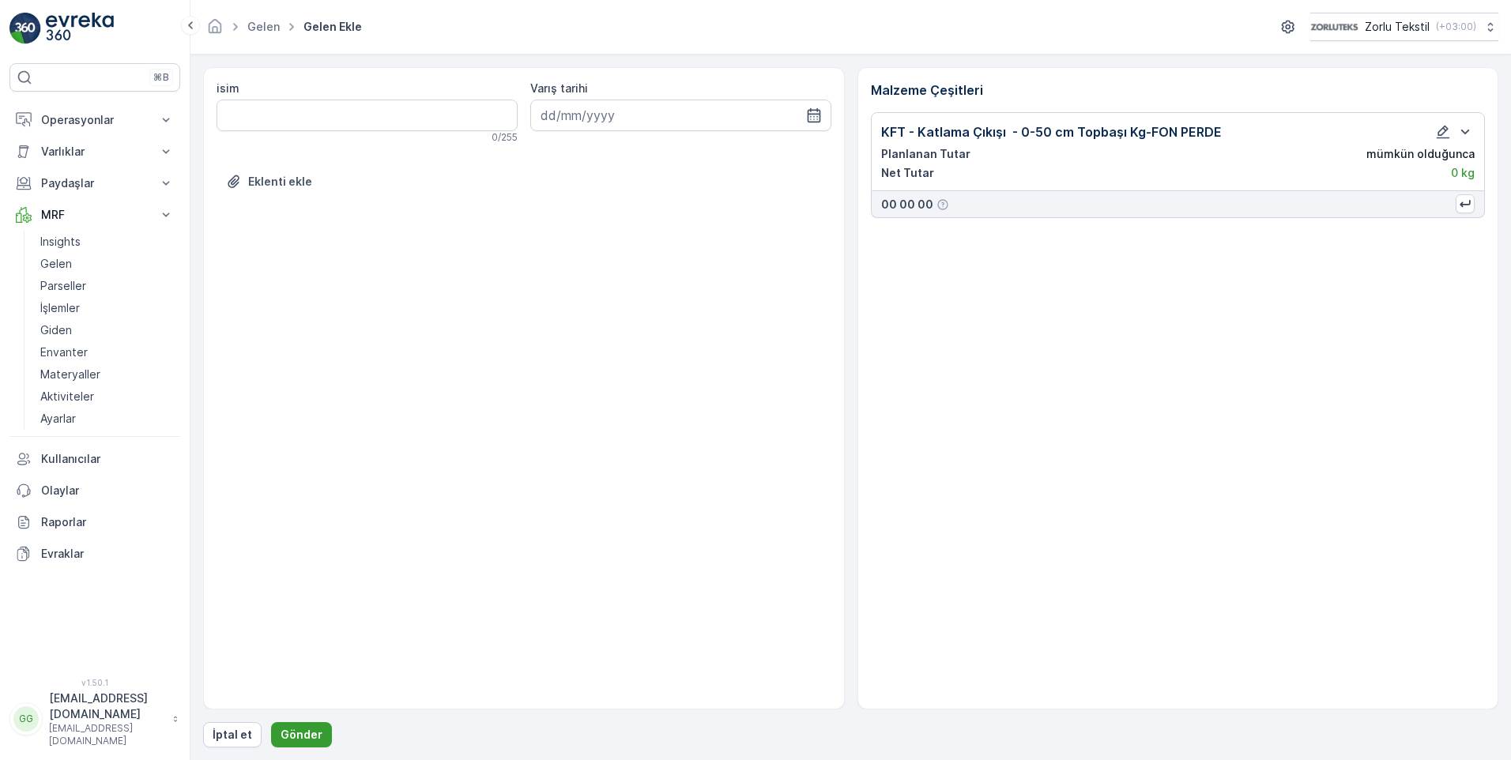
click at [292, 741] on p "Gönder" at bounding box center [302, 735] width 42 height 16
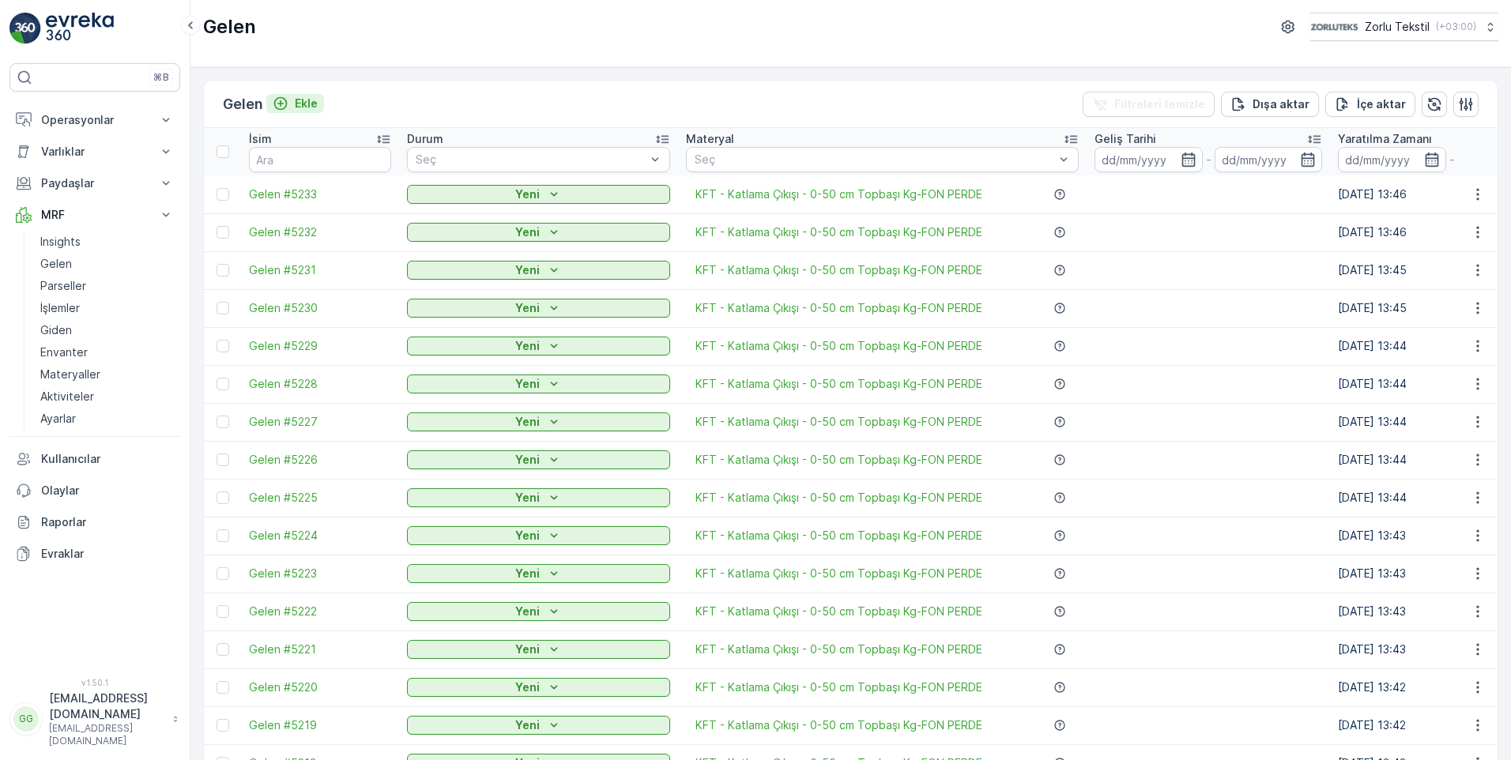
click at [303, 100] on p "Ekle" at bounding box center [306, 104] width 23 height 16
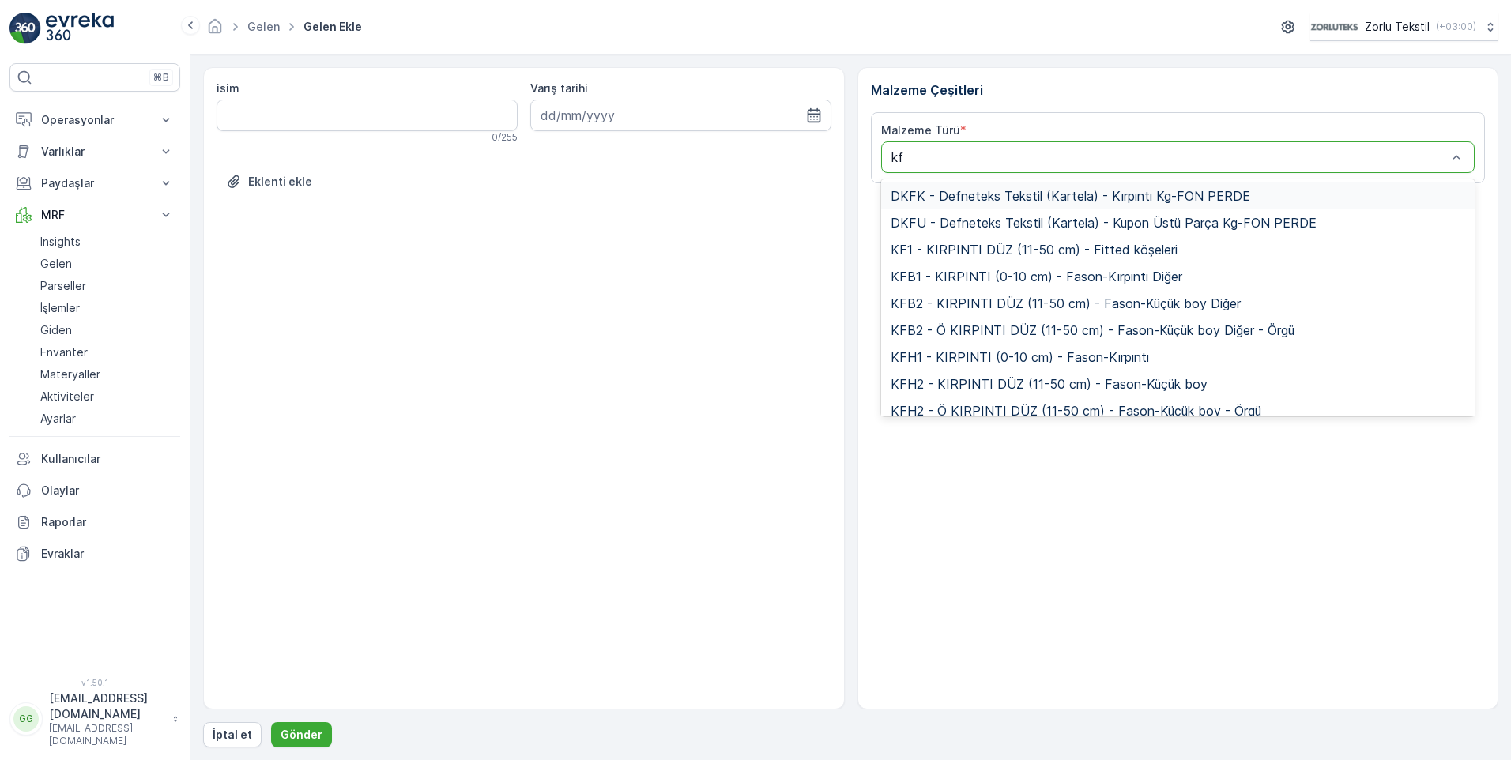
type input "kft"
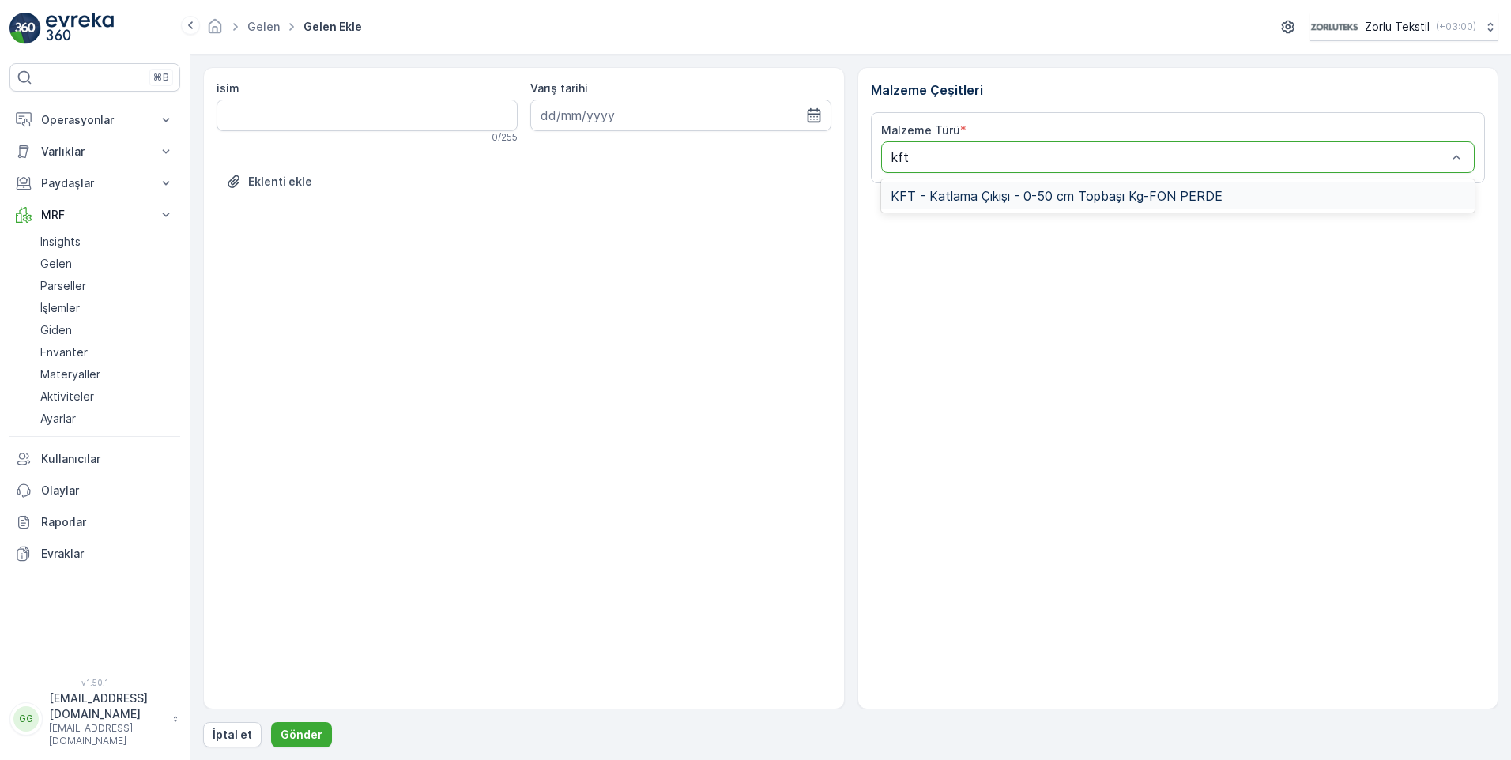
click at [1083, 199] on span "KFT - Katlama Çıkışı - 0-50 cm Topbaşı Kg-FON PERDE" at bounding box center [1057, 196] width 332 height 14
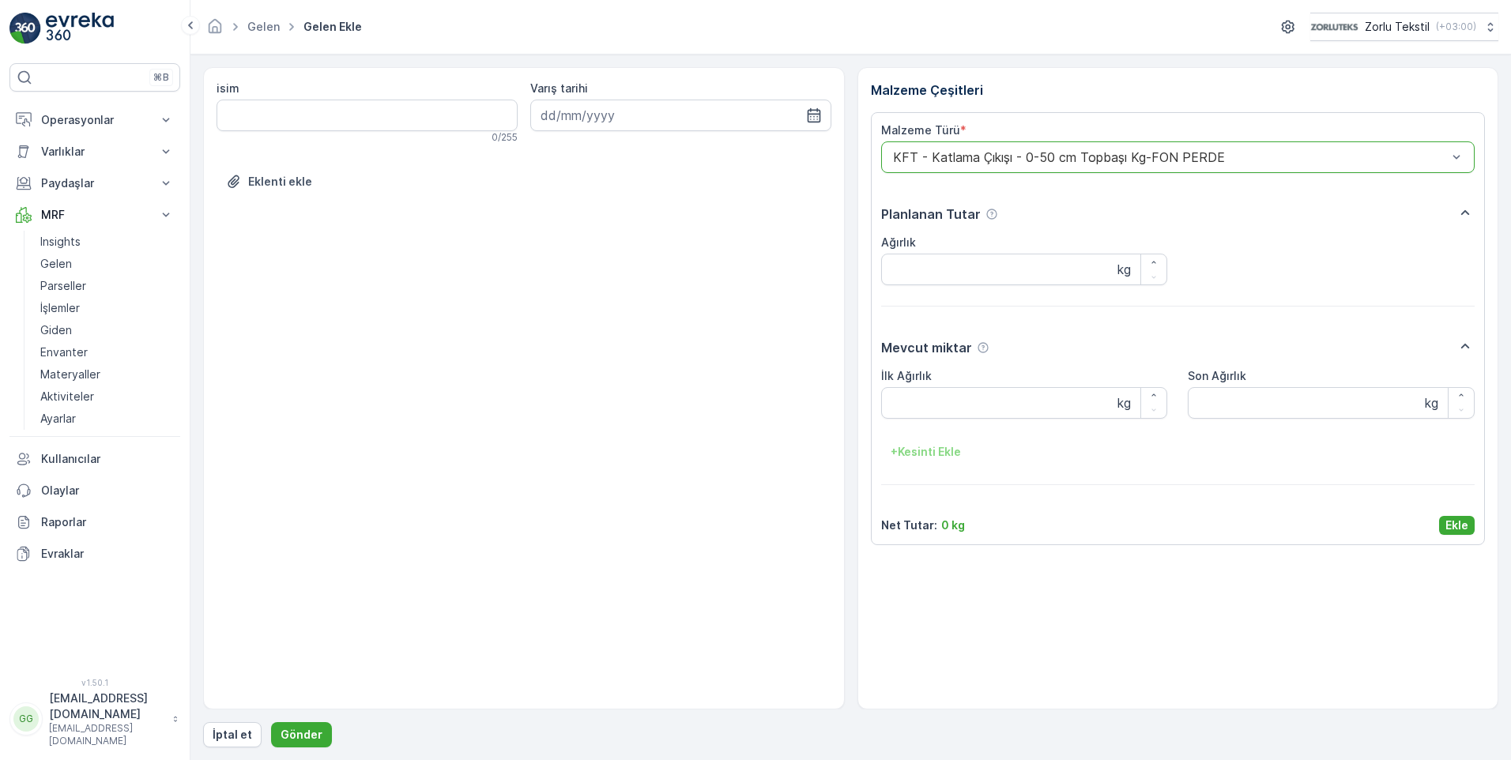
click at [1449, 526] on p "Ekle" at bounding box center [1457, 526] width 23 height 16
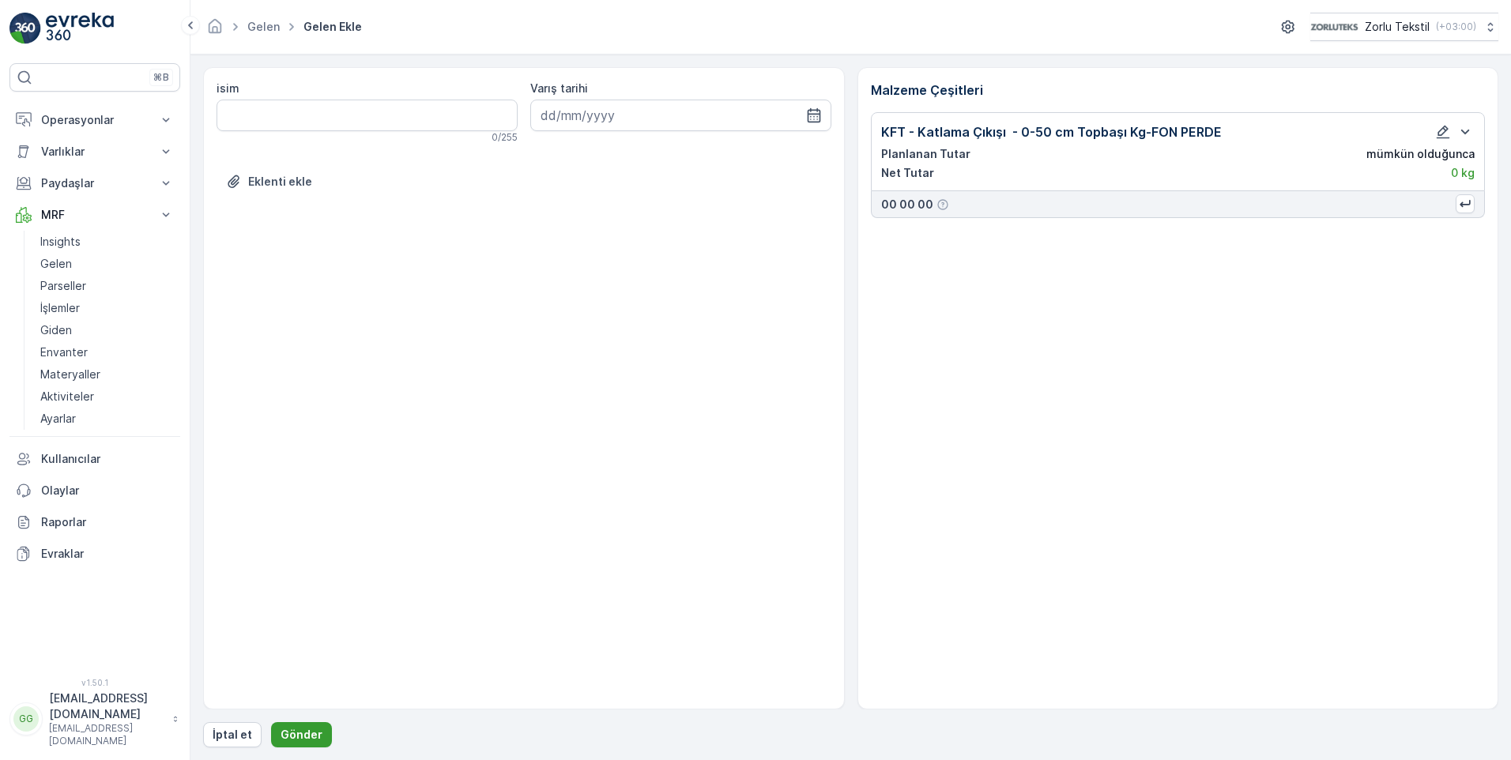
click at [307, 740] on p "Gönder" at bounding box center [302, 735] width 42 height 16
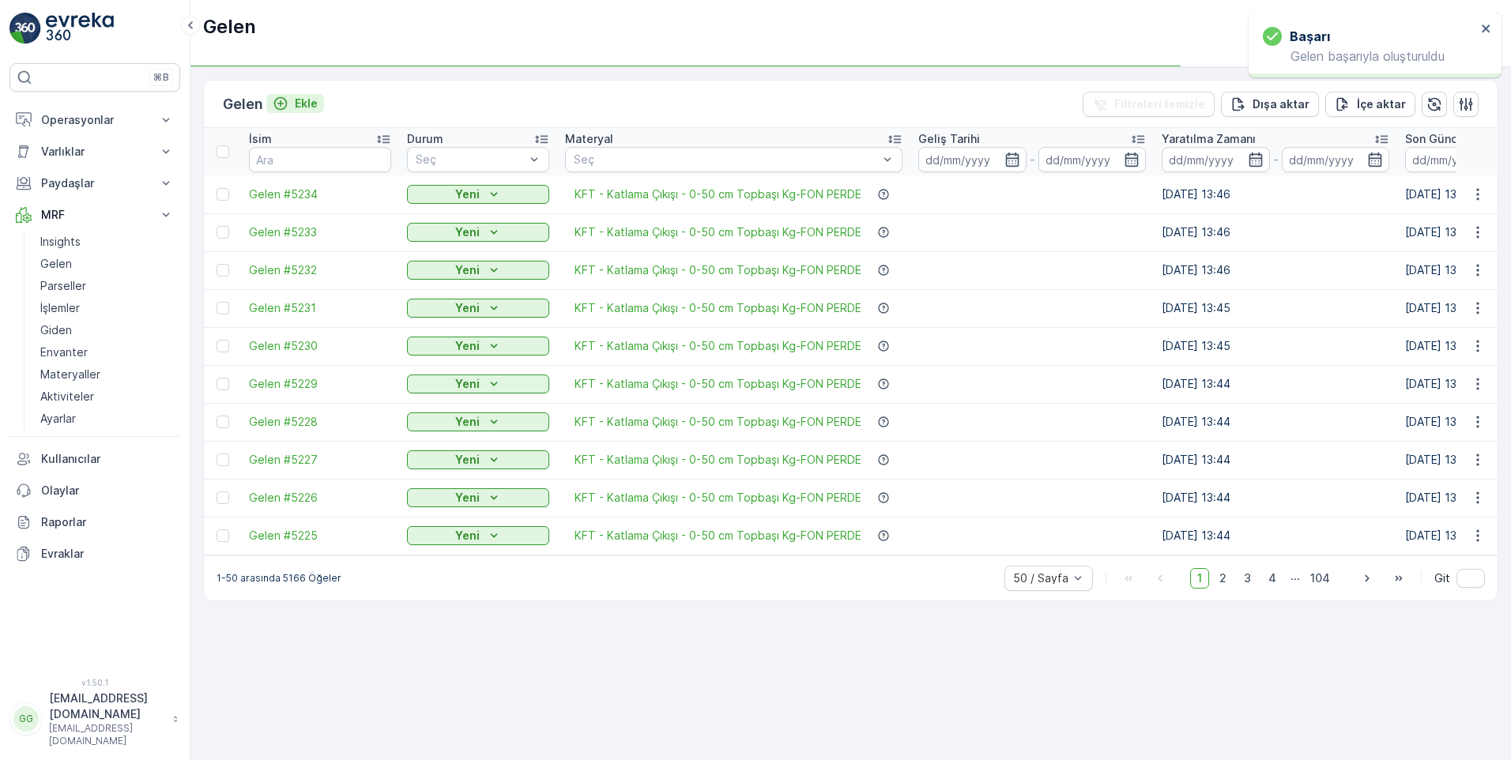
click at [309, 103] on p "Ekle" at bounding box center [306, 104] width 23 height 16
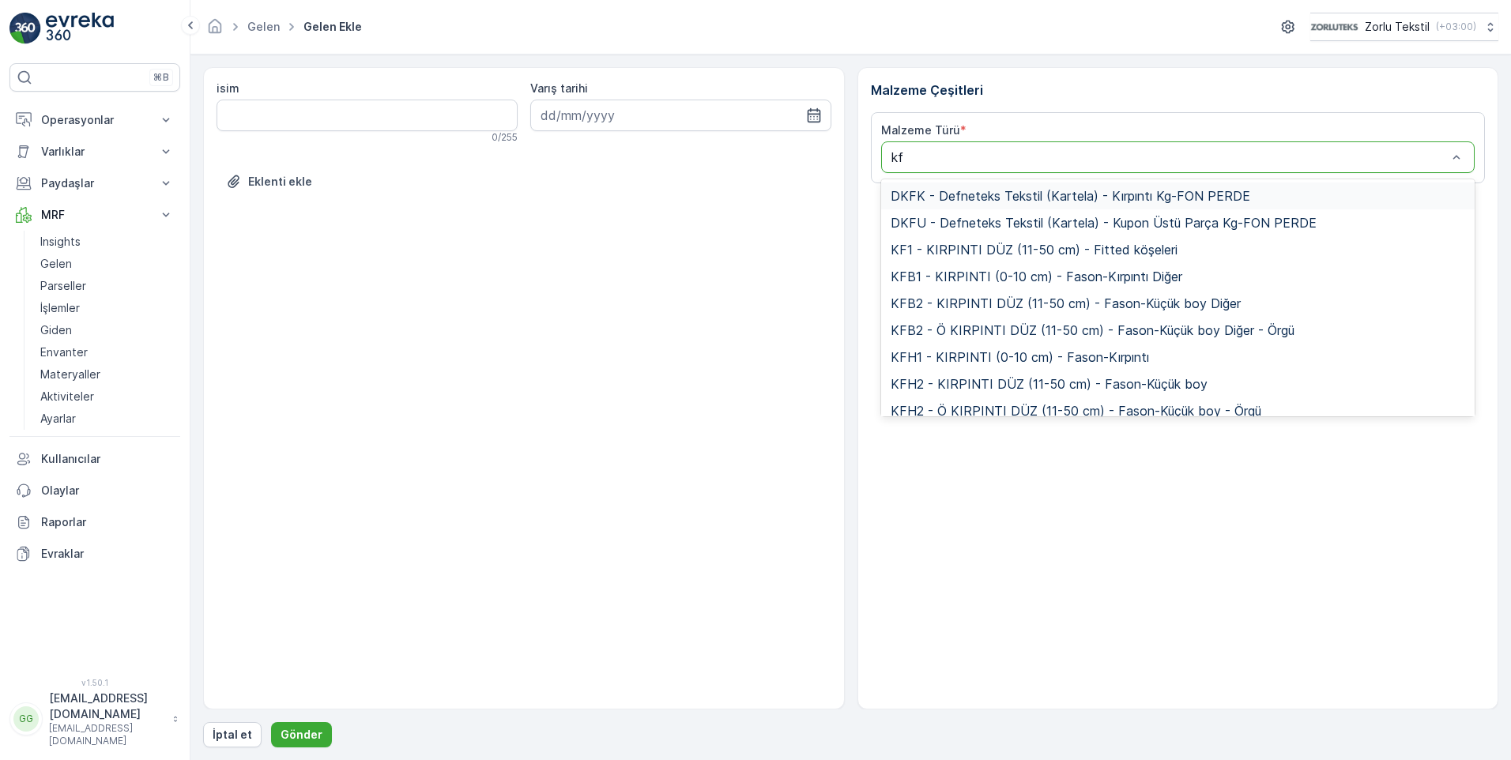
type input "kft"
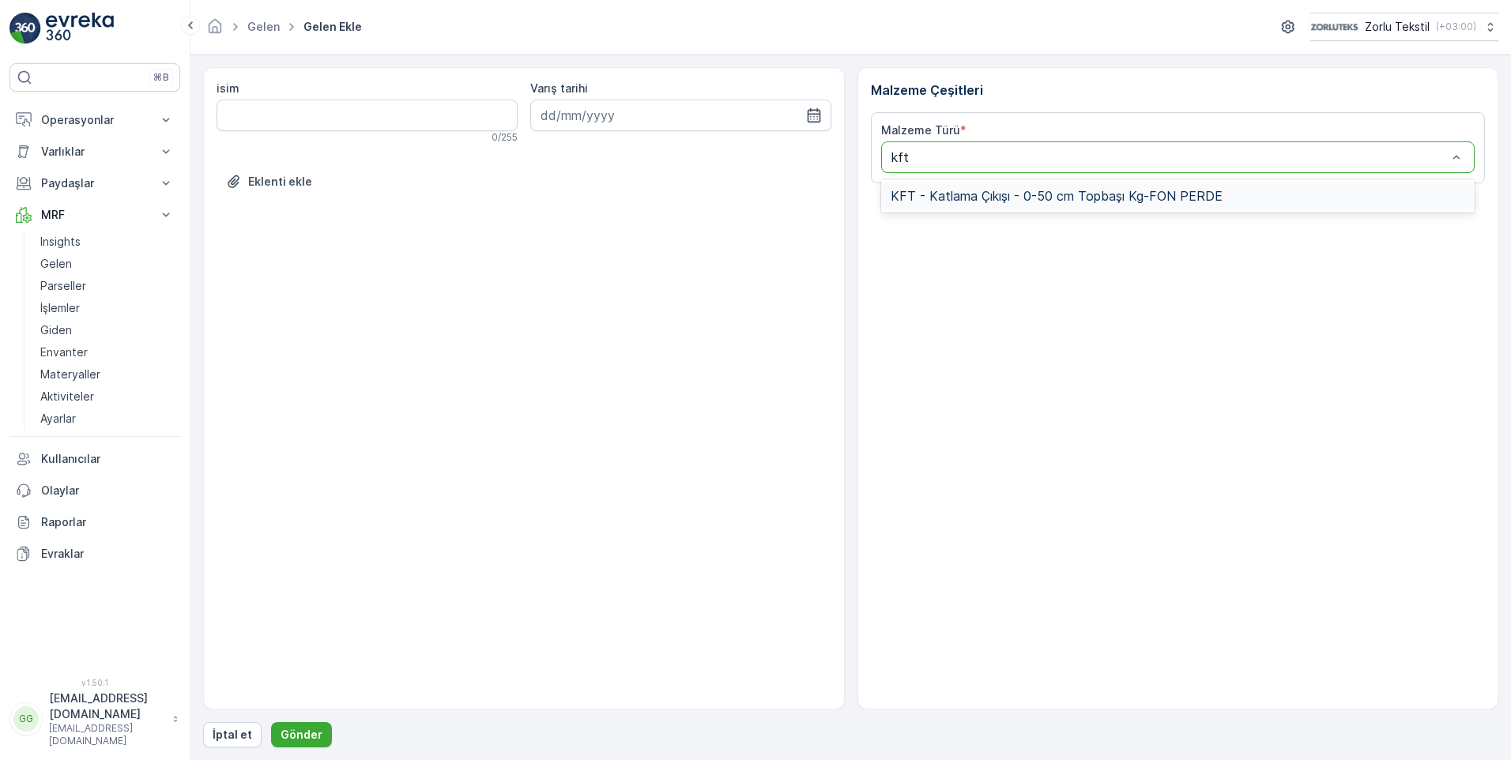
click at [1121, 195] on span "KFT - Katlama Çıkışı - 0-50 cm Topbaşı Kg-FON PERDE" at bounding box center [1057, 196] width 332 height 14
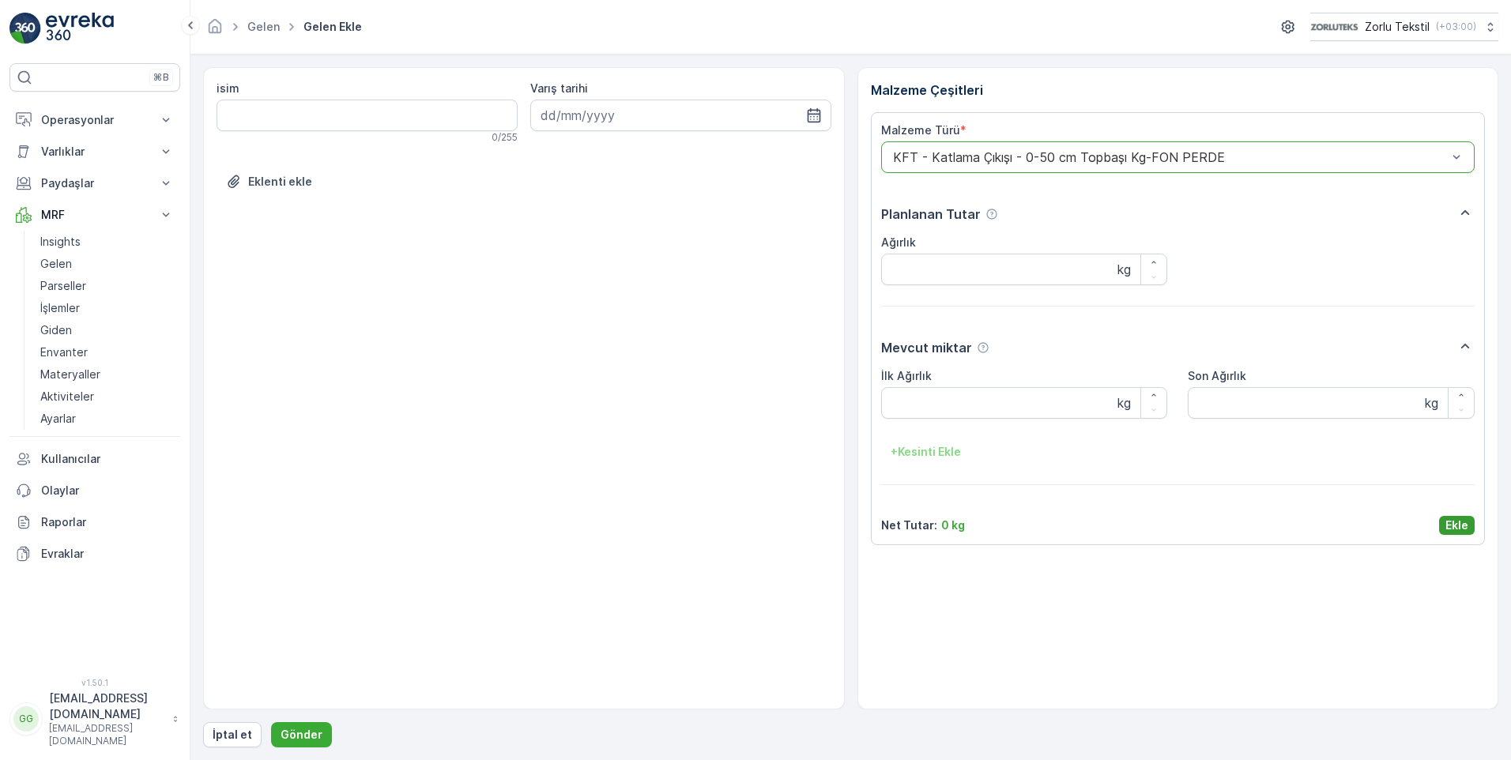
click at [1456, 529] on p "Ekle" at bounding box center [1457, 526] width 23 height 16
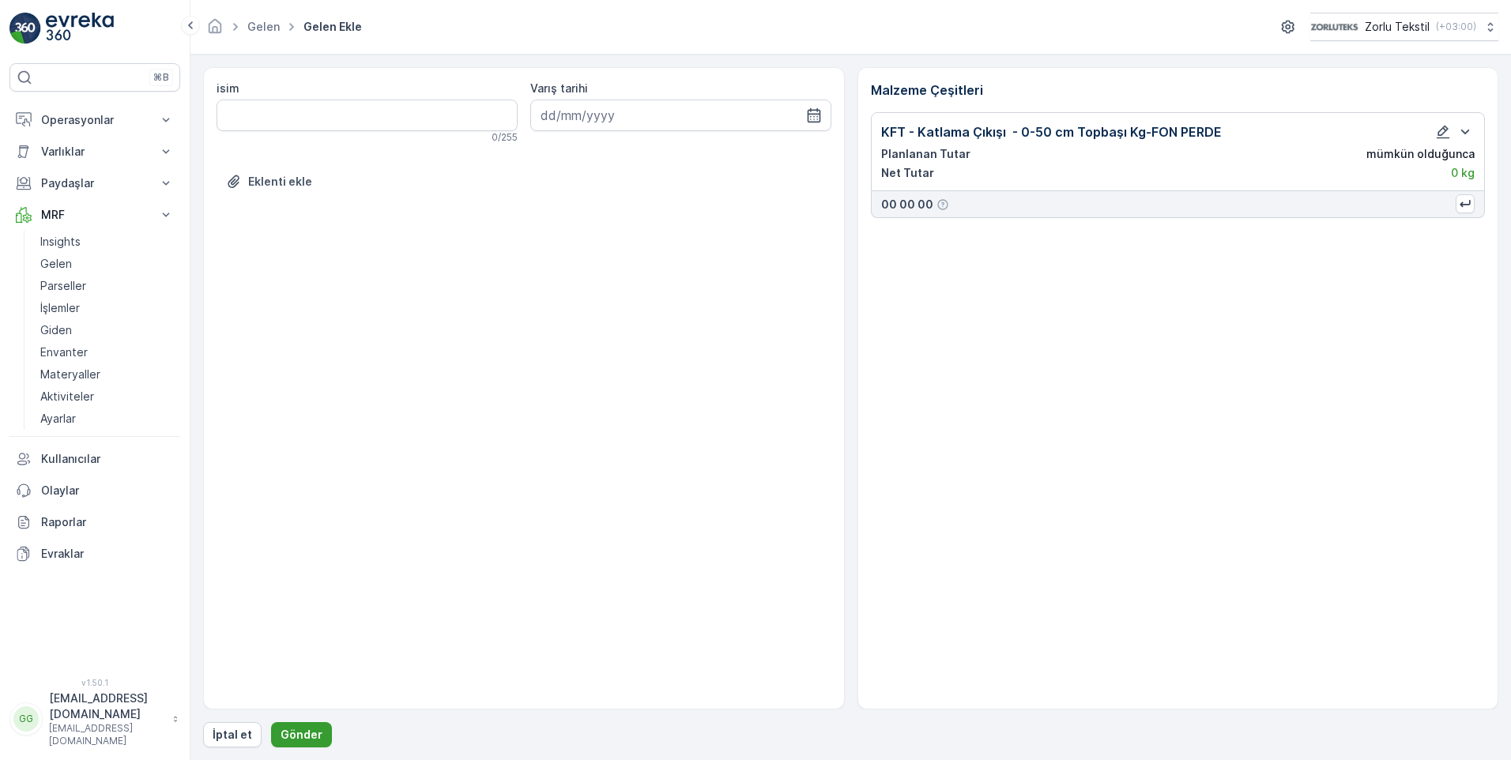
click at [297, 732] on p "Gönder" at bounding box center [302, 735] width 42 height 16
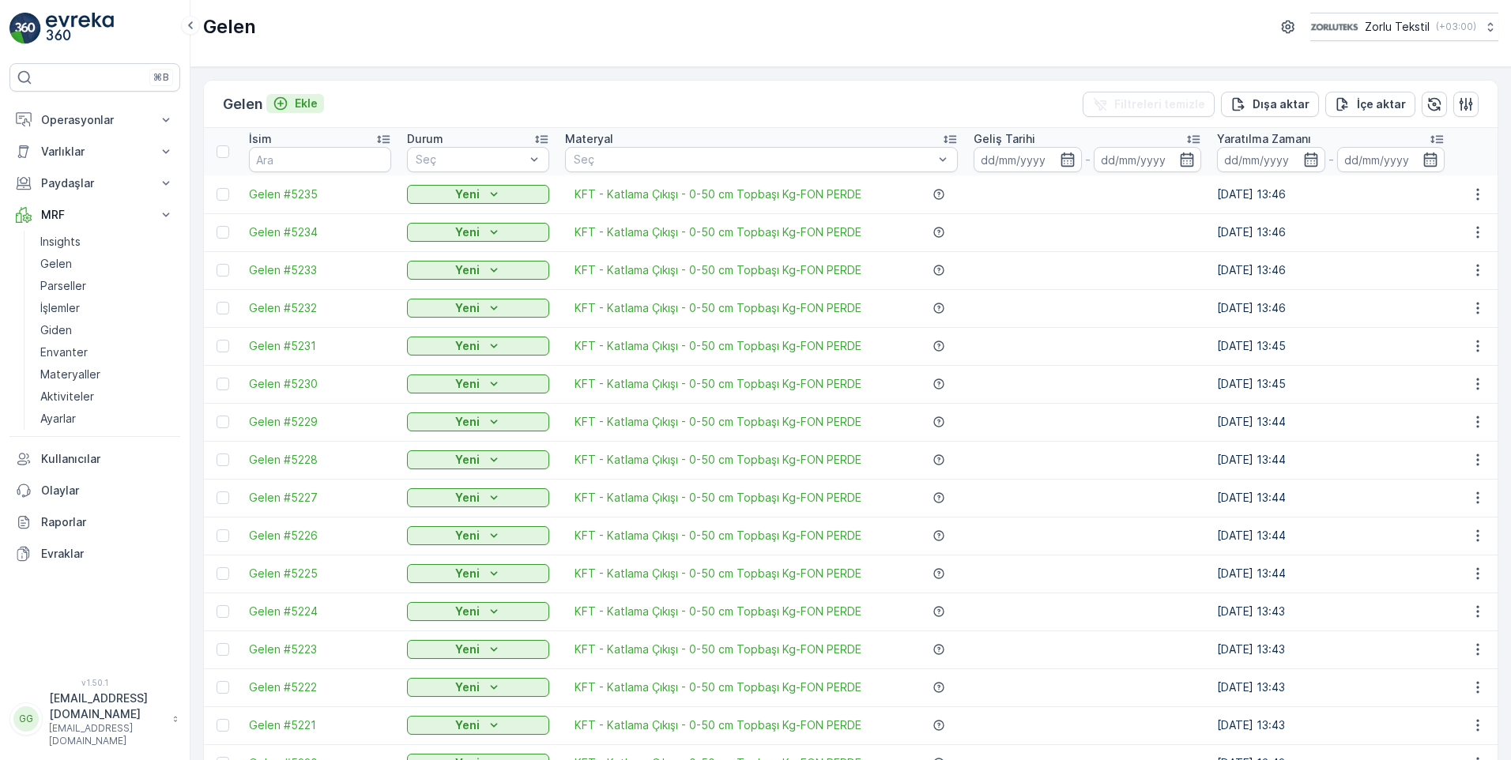
click at [307, 98] on p "Ekle" at bounding box center [306, 104] width 23 height 16
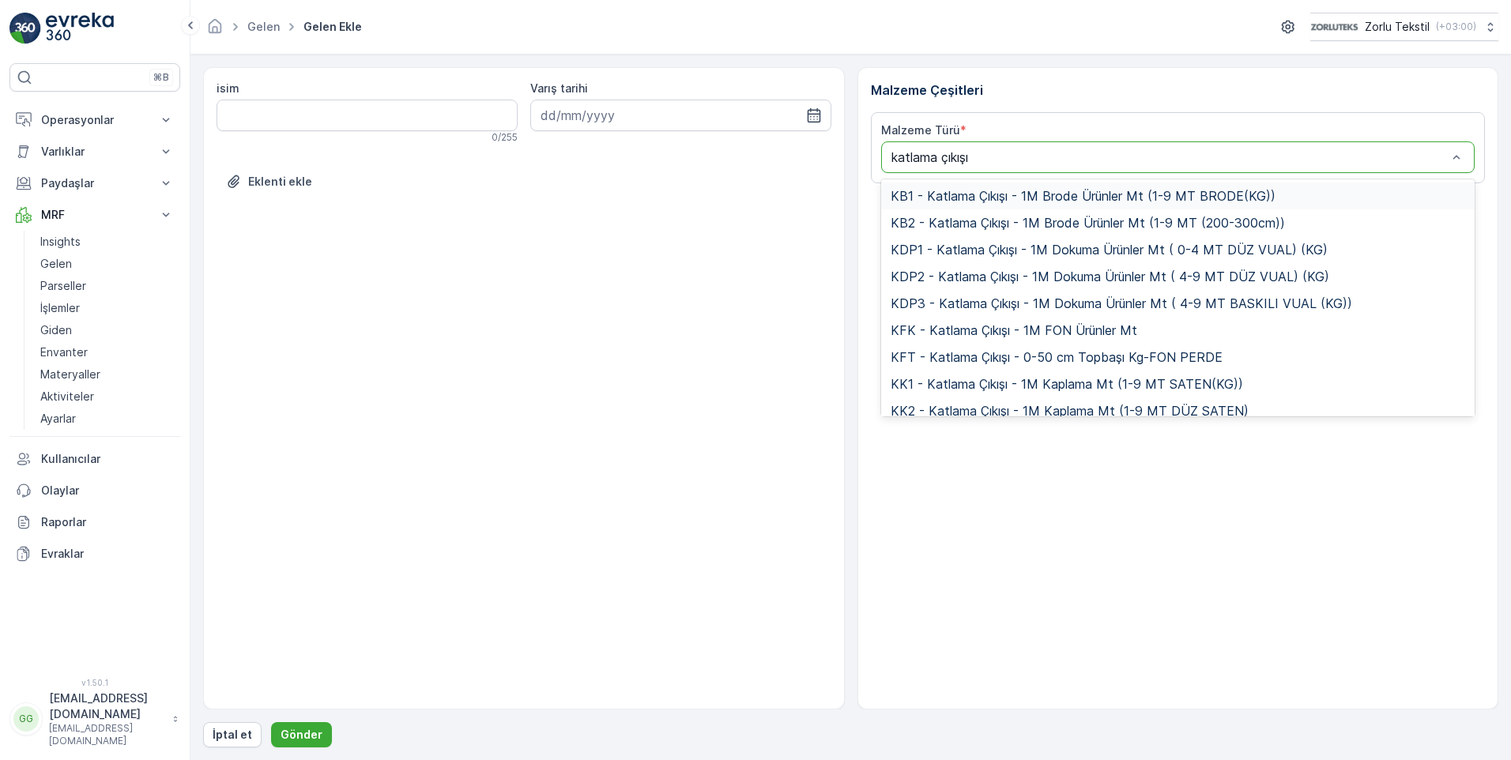
type input "katlama çıkışı"
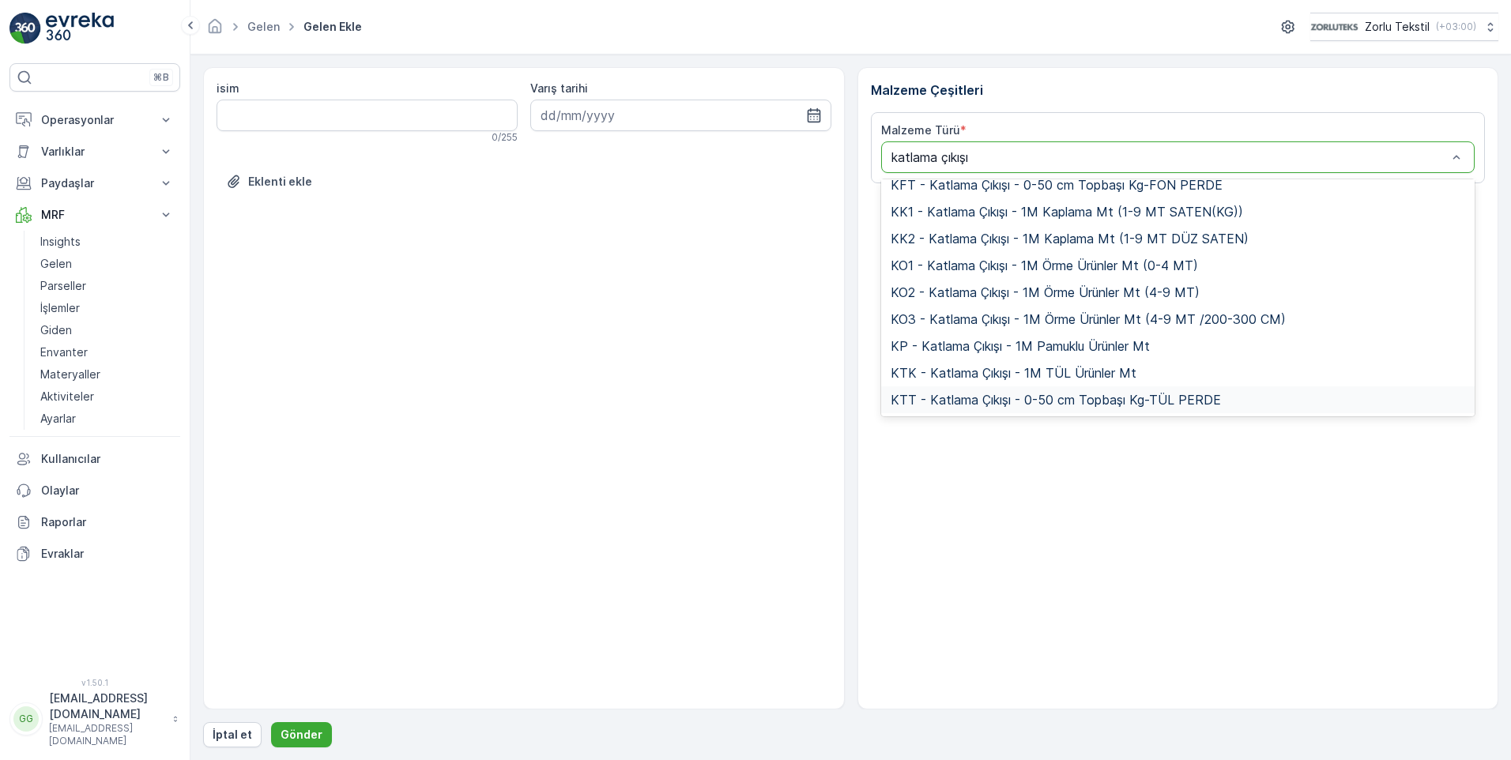
click at [1106, 400] on span "KTT - Katlama Çıkışı - 0-50 cm Topbaşı Kg-TÜL PERDE" at bounding box center [1056, 400] width 330 height 14
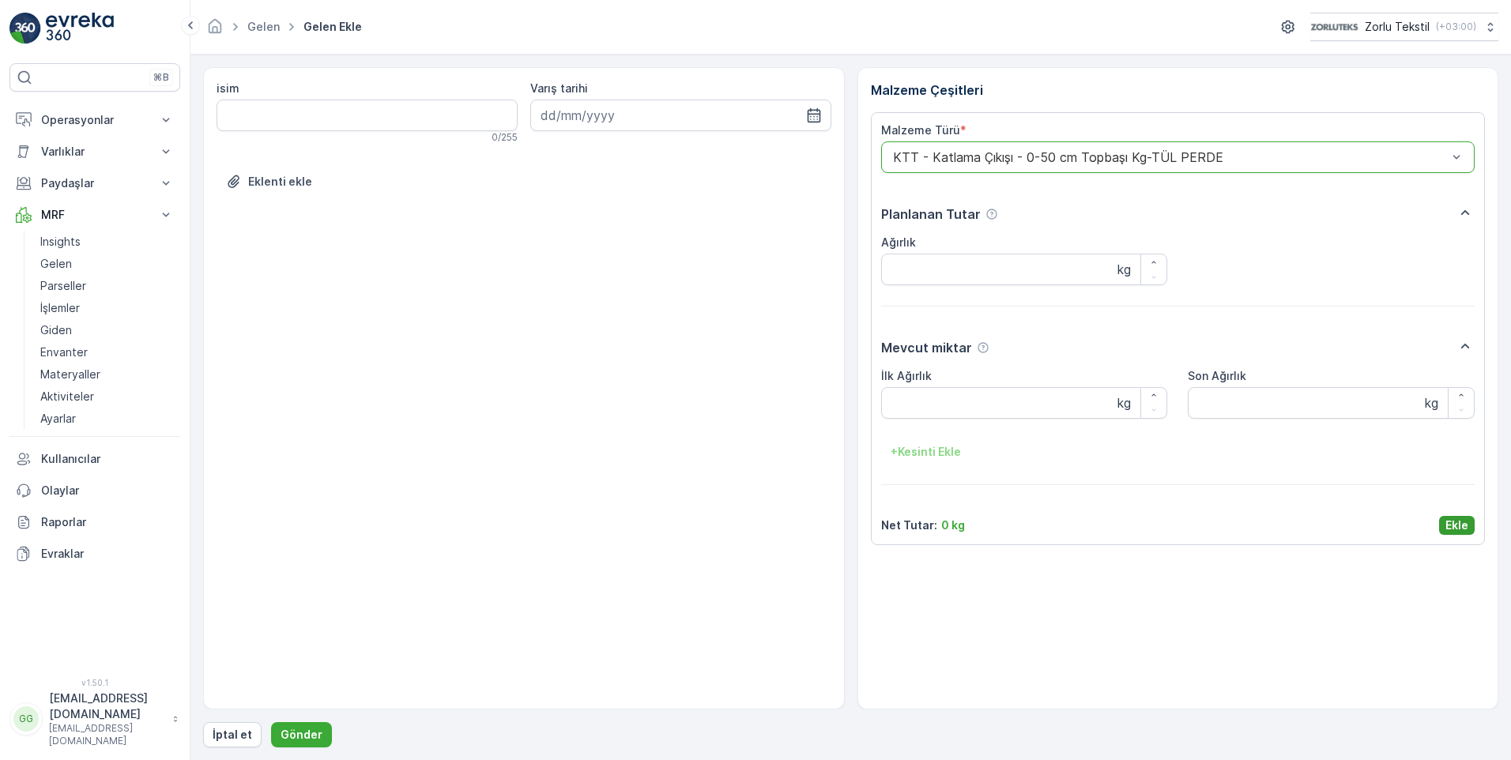
click at [1454, 520] on p "Ekle" at bounding box center [1457, 526] width 23 height 16
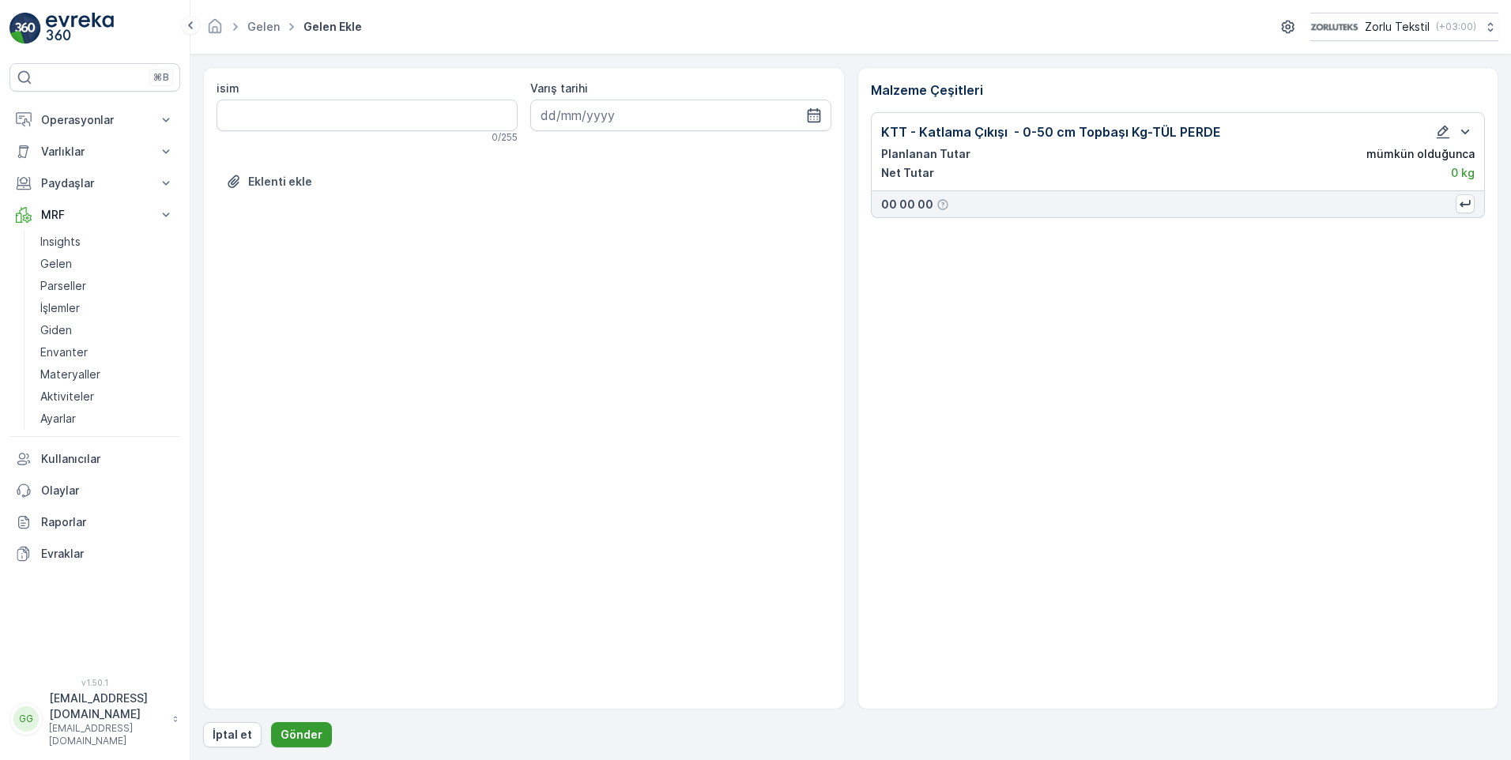
click at [298, 735] on p "Gönder" at bounding box center [302, 735] width 42 height 16
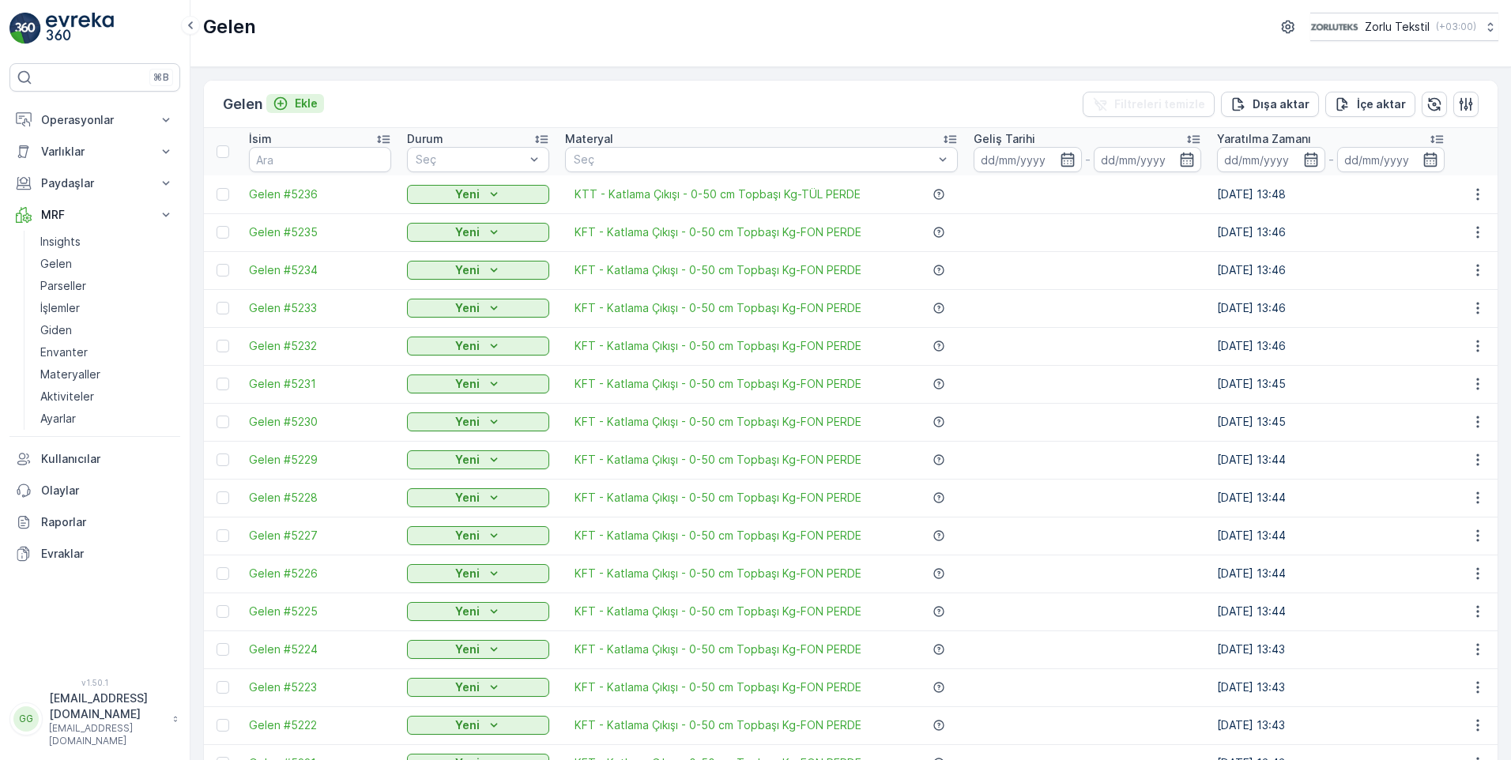
click at [308, 102] on p "Ekle" at bounding box center [306, 104] width 23 height 16
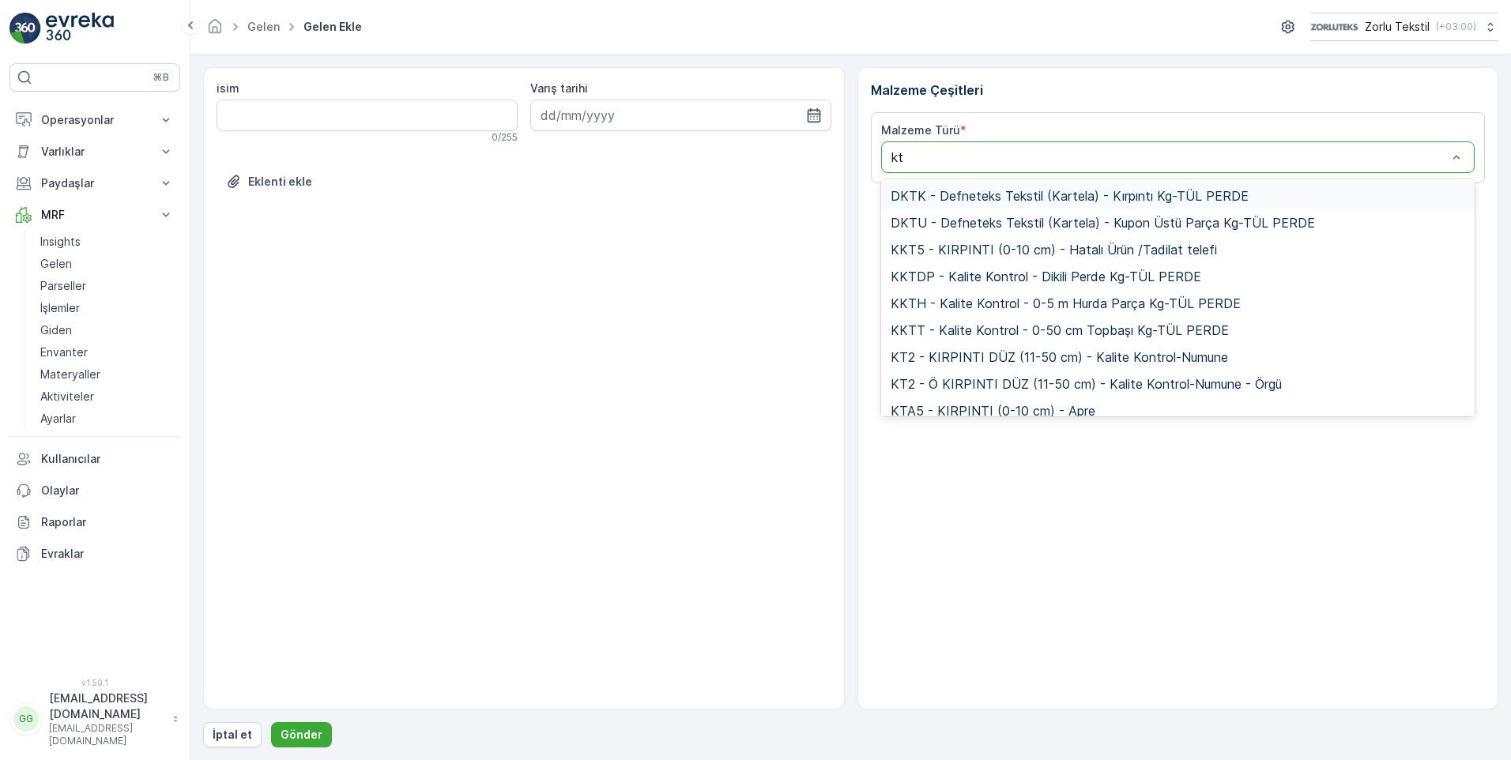
type input "ktt"
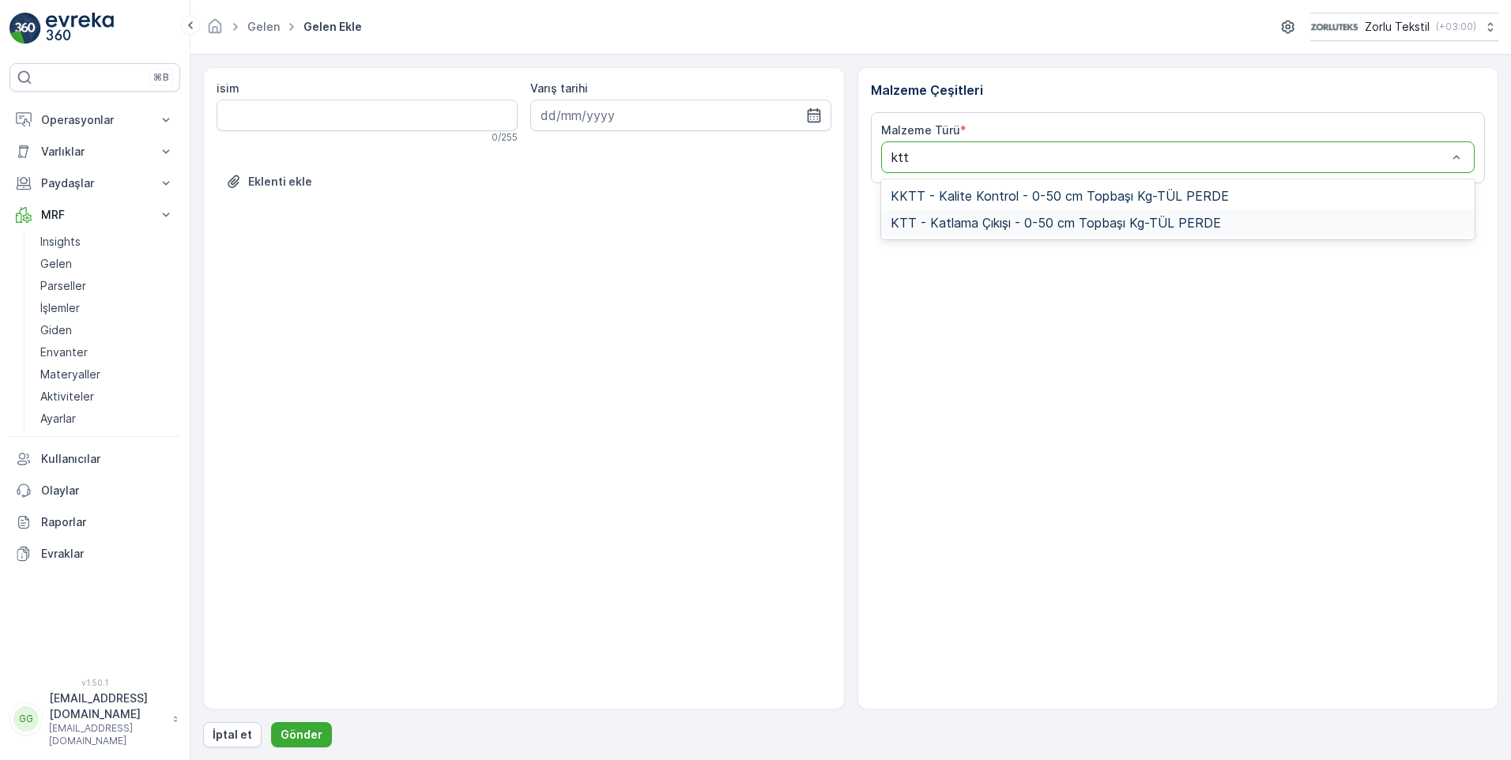
click at [975, 226] on span "KTT - Katlama Çıkışı - 0-50 cm Topbaşı Kg-TÜL PERDE" at bounding box center [1056, 223] width 330 height 14
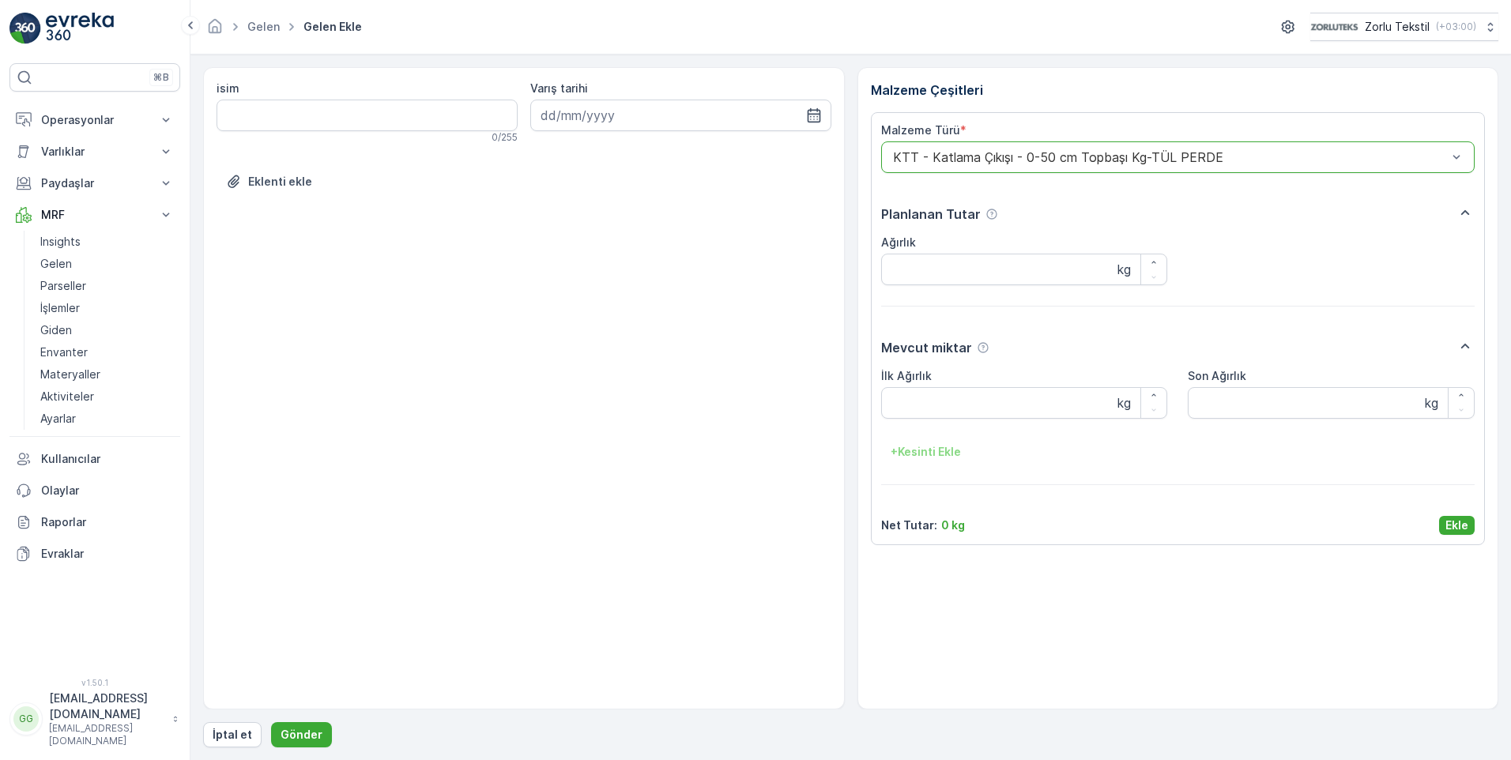
click at [1462, 526] on p "Ekle" at bounding box center [1457, 526] width 23 height 16
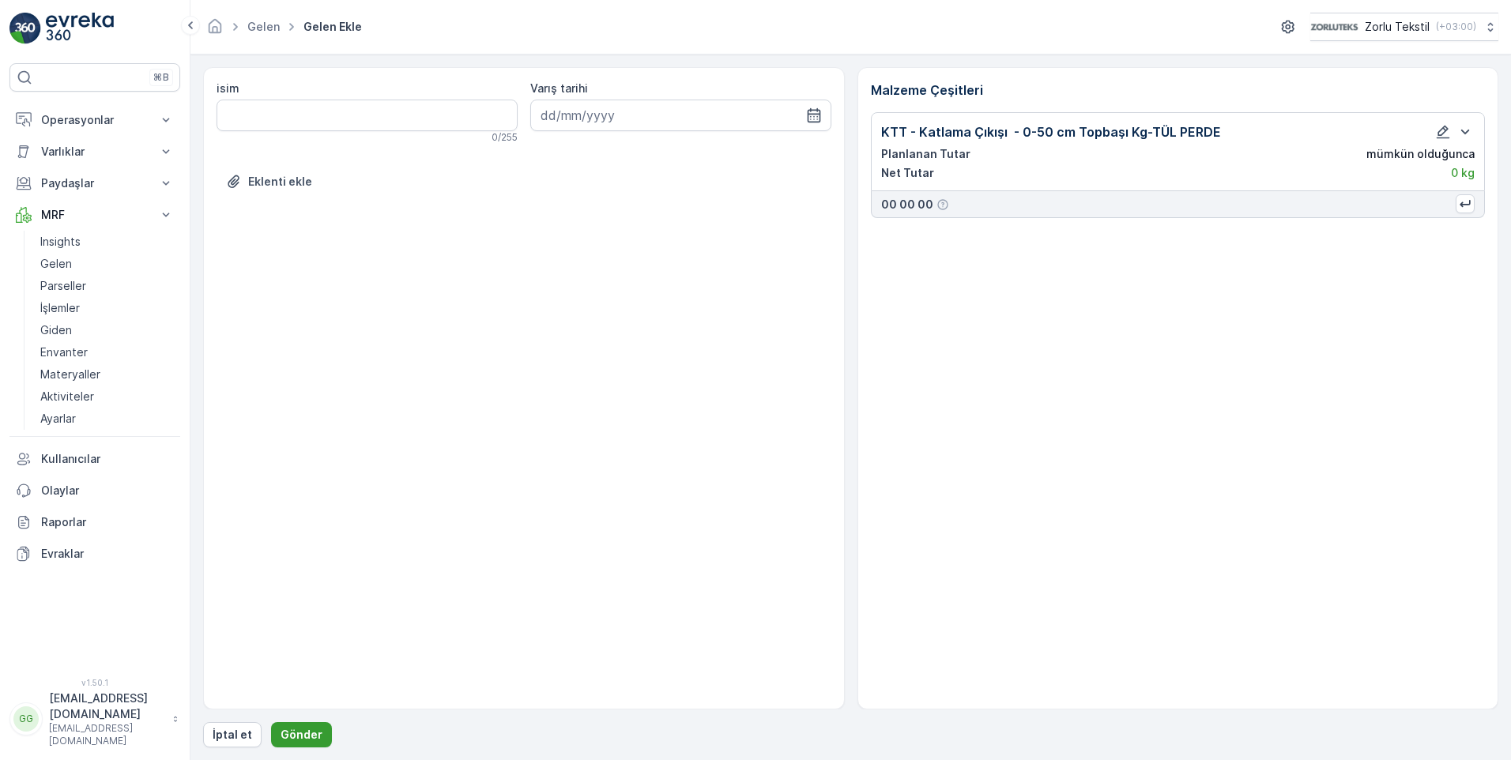
click at [304, 741] on p "Gönder" at bounding box center [302, 735] width 42 height 16
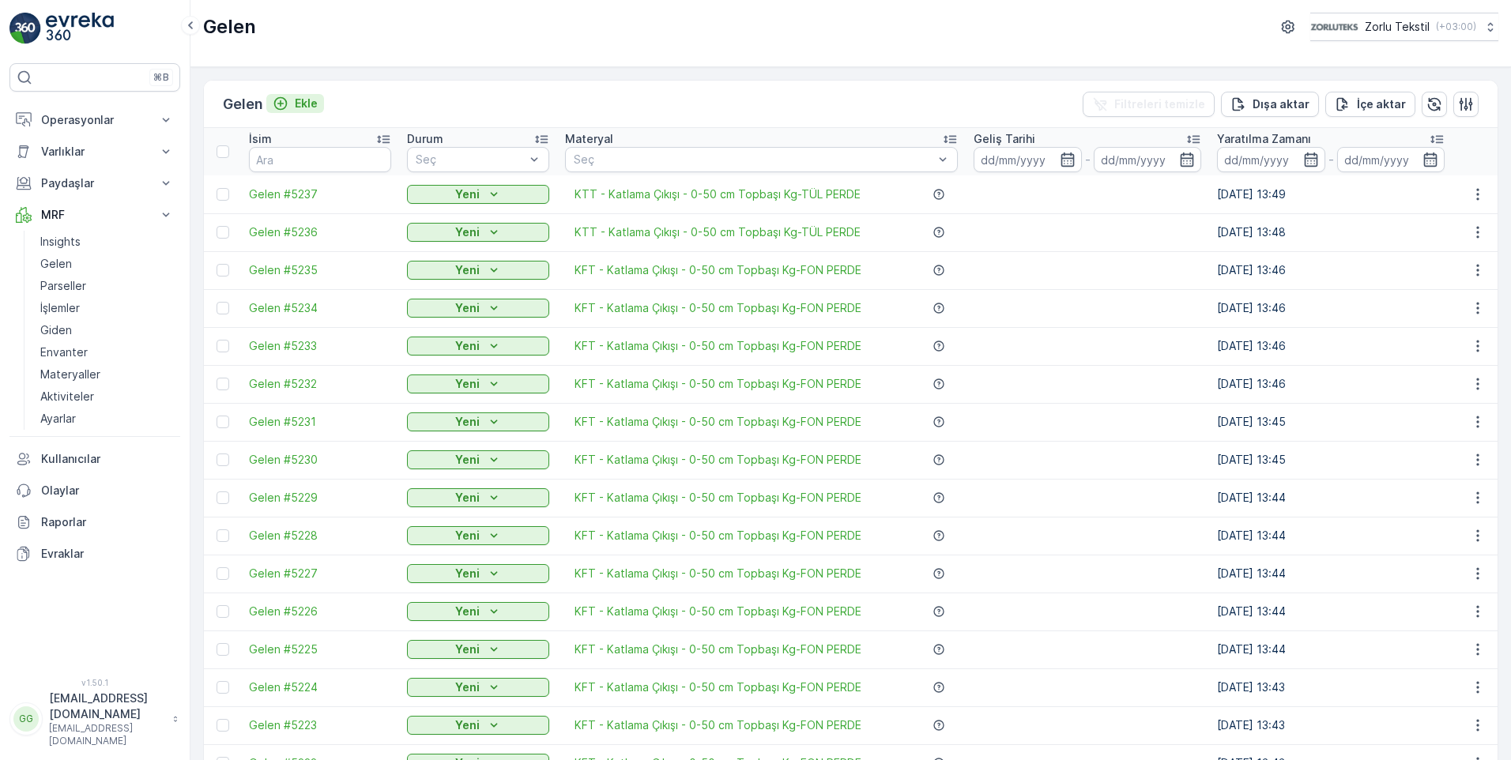
click at [301, 100] on p "Ekle" at bounding box center [306, 104] width 23 height 16
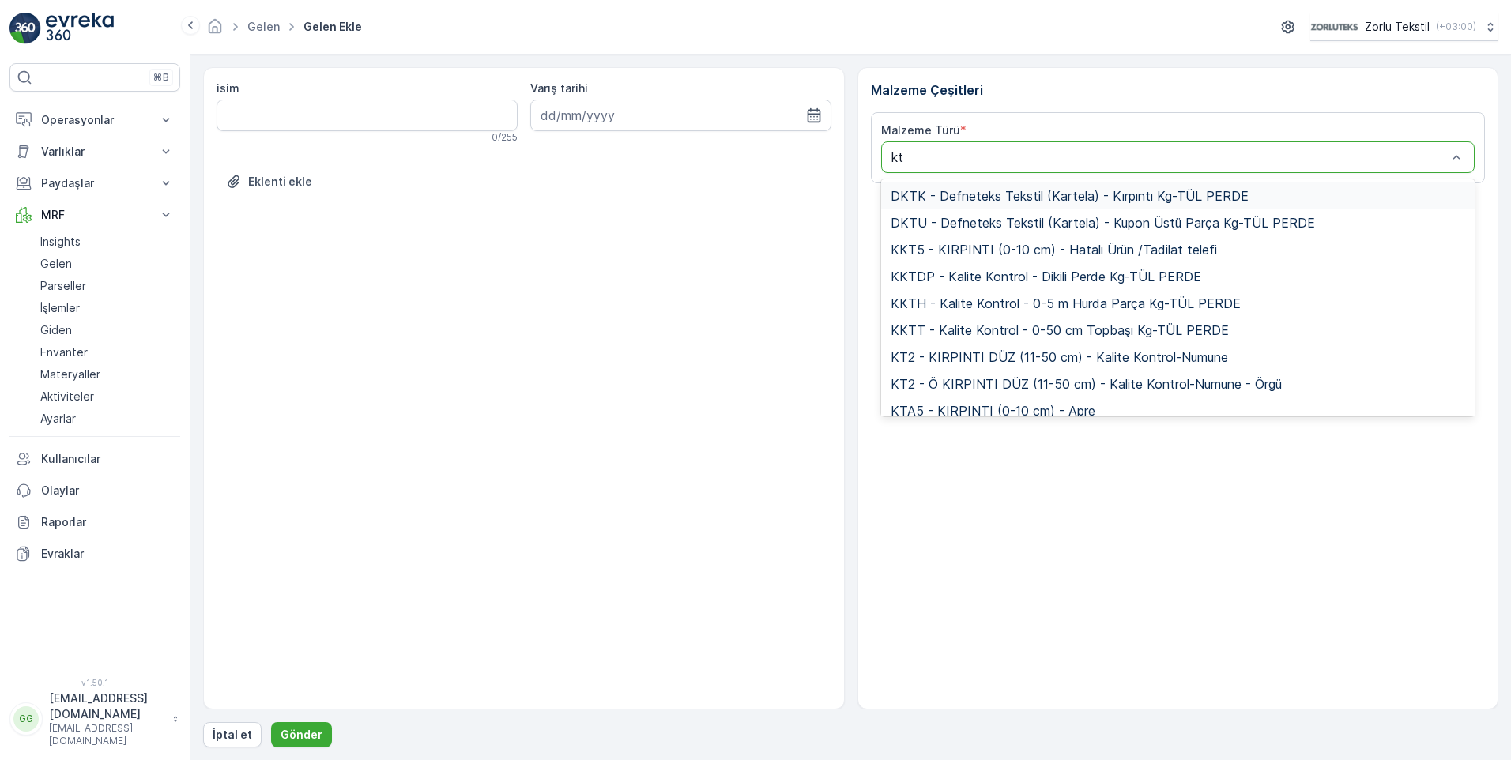
type input "ktt"
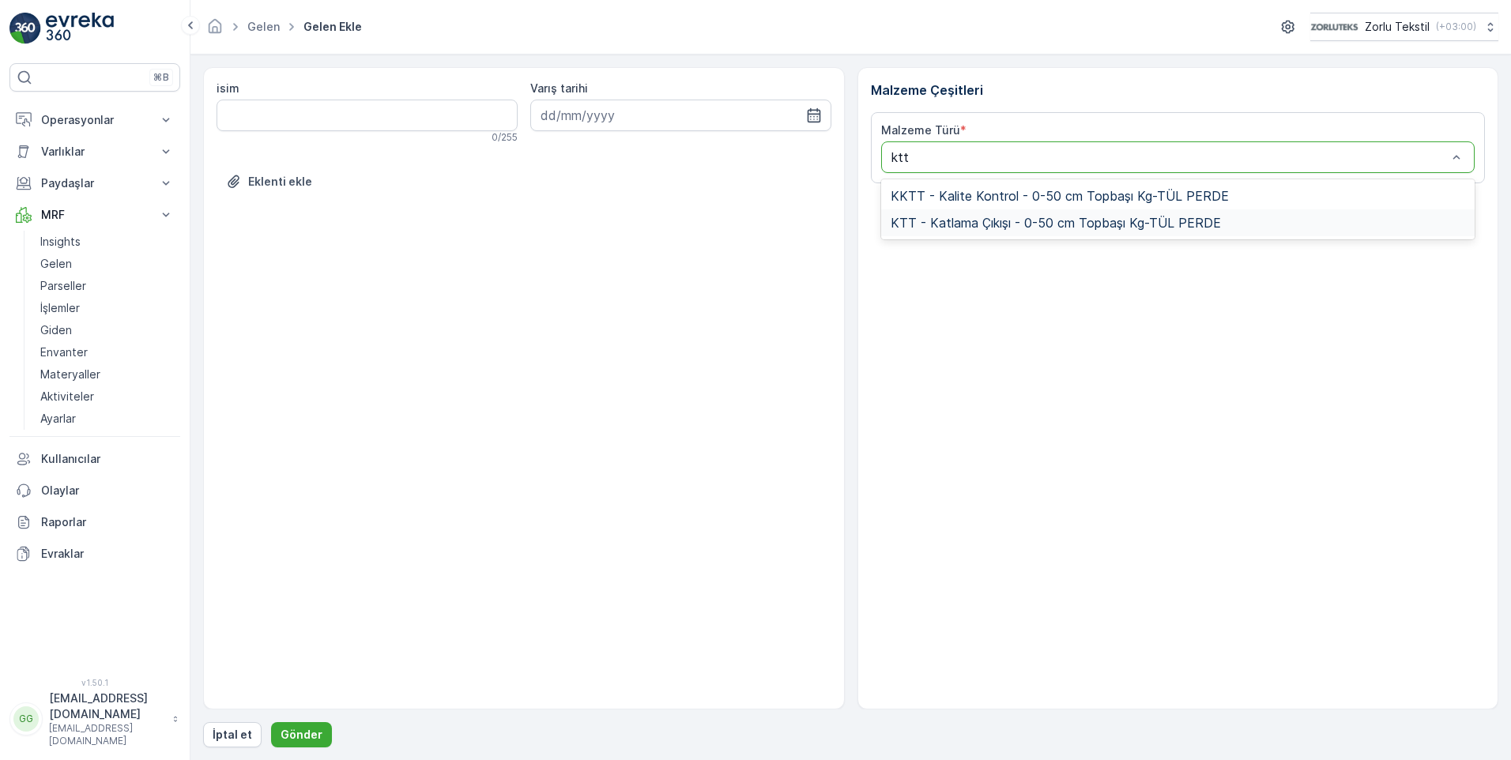
click at [994, 222] on span "KTT - Katlama Çıkışı - 0-50 cm Topbaşı Kg-TÜL PERDE" at bounding box center [1056, 223] width 330 height 14
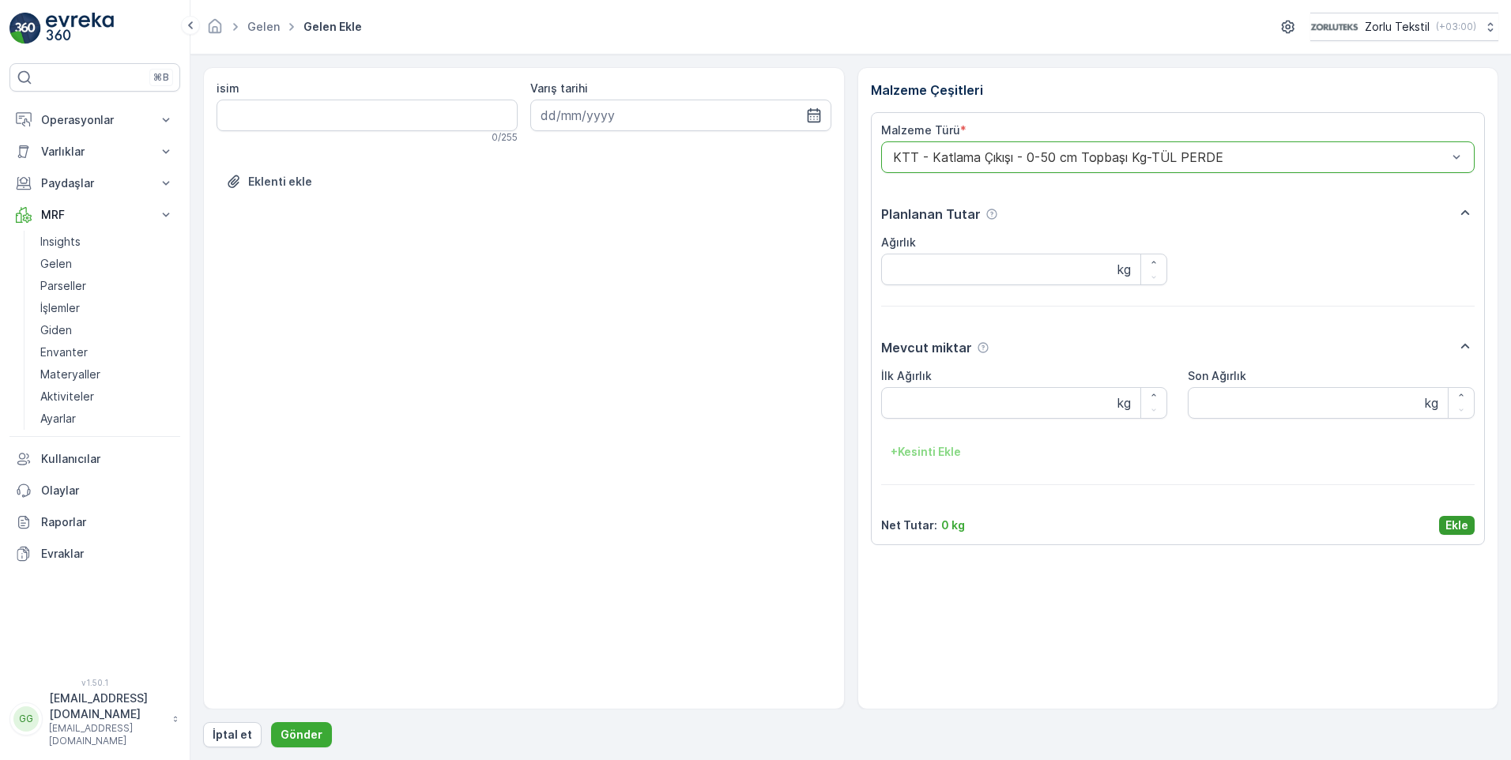
click at [1451, 528] on p "Ekle" at bounding box center [1457, 526] width 23 height 16
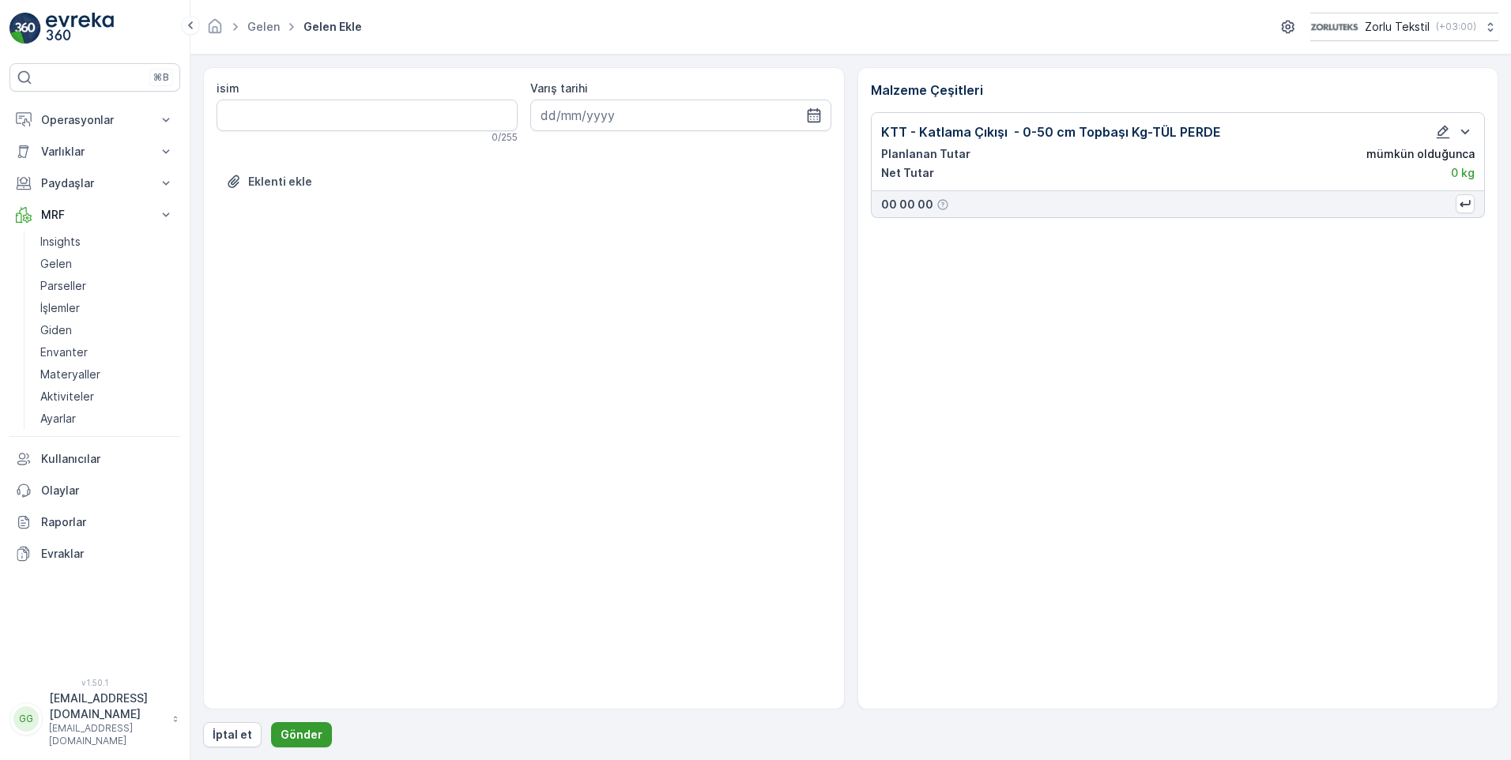
click at [298, 738] on p "Gönder" at bounding box center [302, 735] width 42 height 16
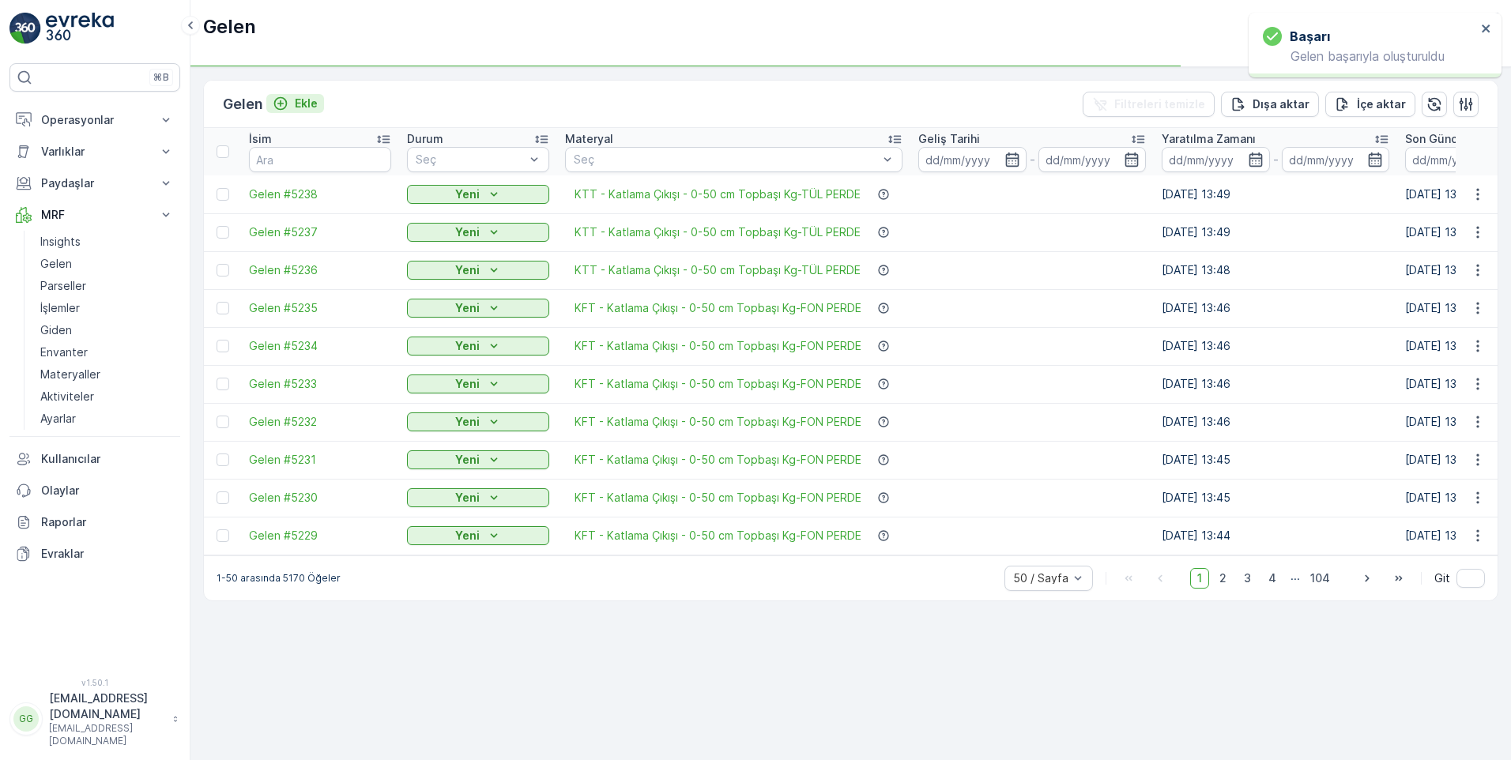
click at [311, 102] on p "Ekle" at bounding box center [306, 104] width 23 height 16
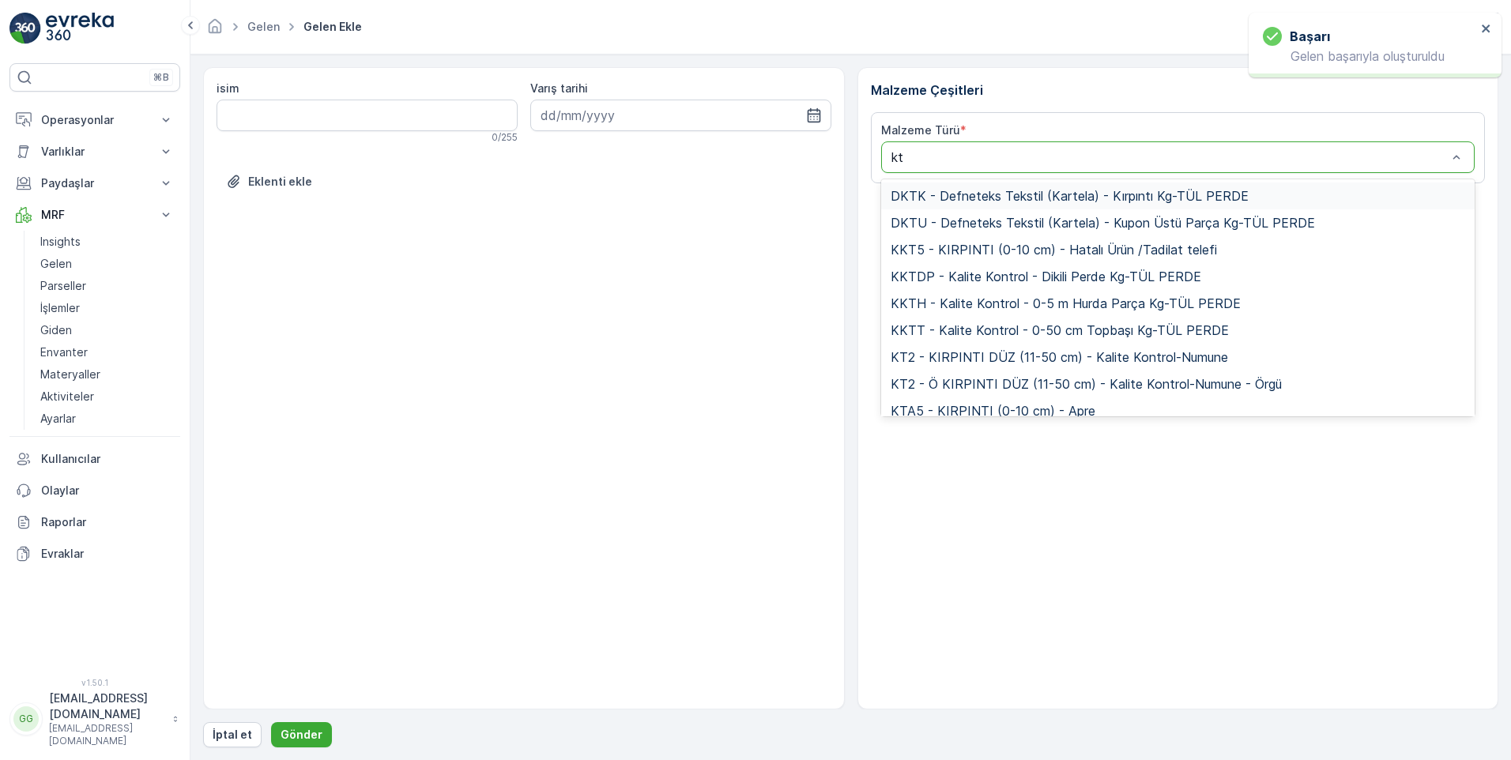
type input "ktt"
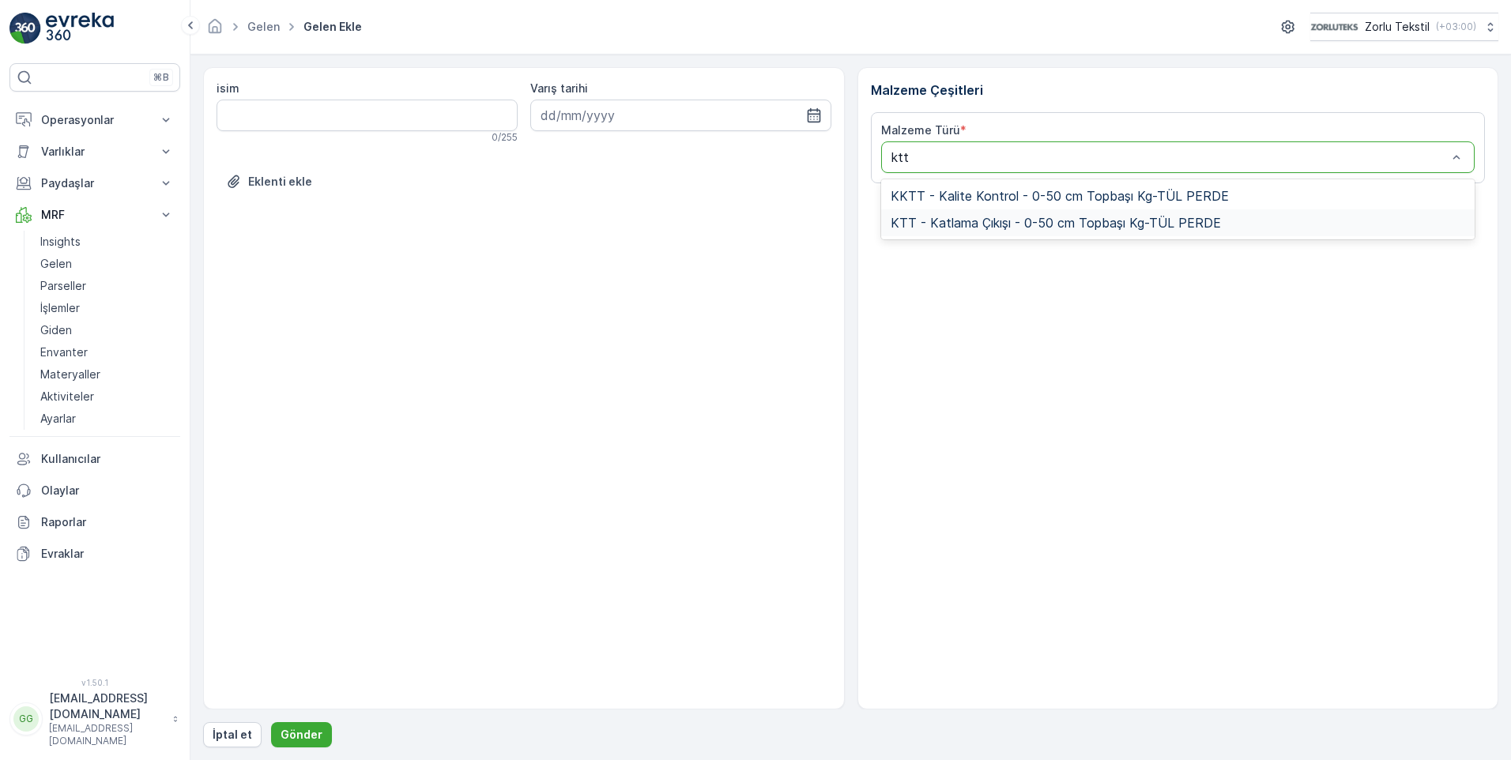
click at [1039, 220] on span "KTT - Katlama Çıkışı - 0-50 cm Topbaşı Kg-TÜL PERDE" at bounding box center [1056, 223] width 330 height 14
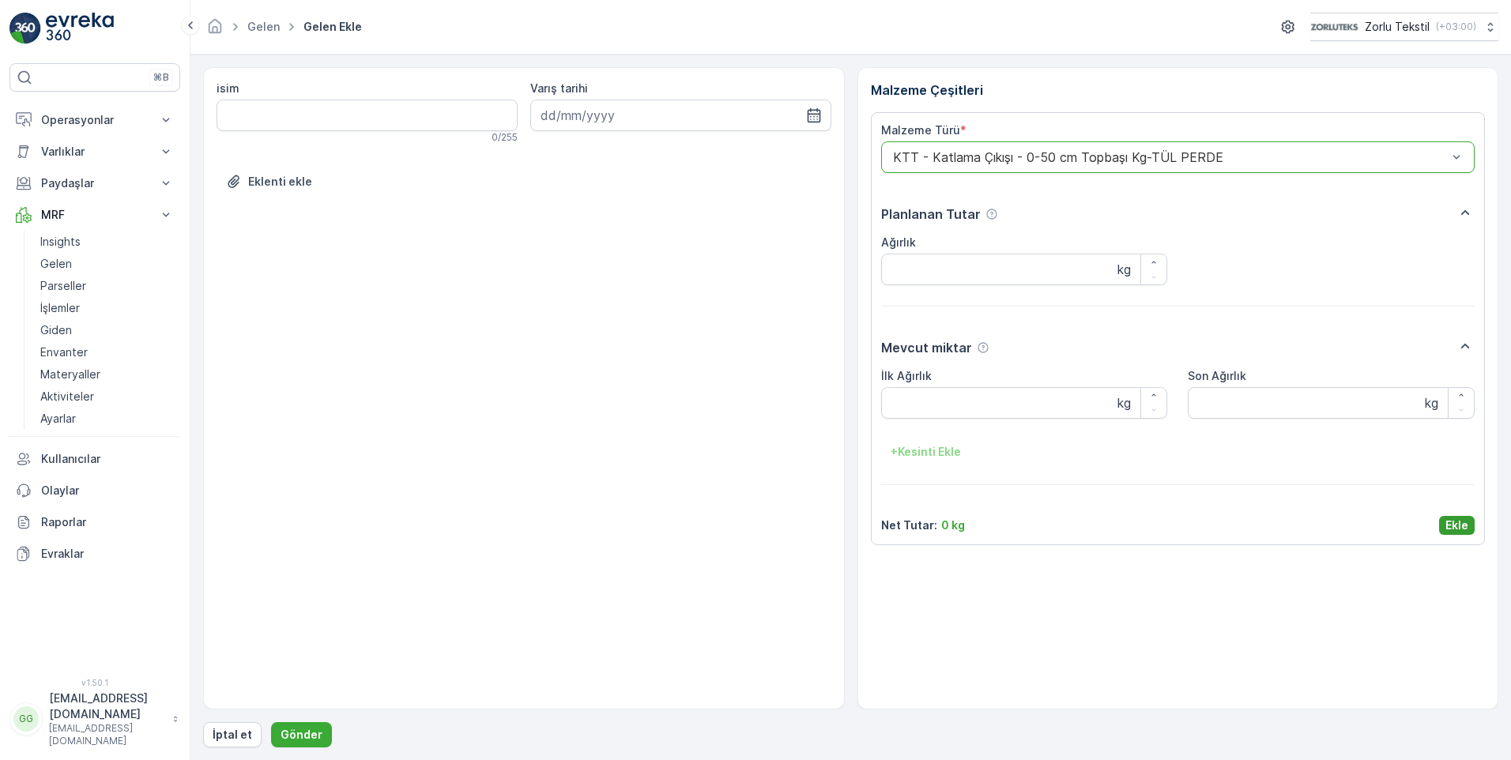
click at [1457, 530] on p "Ekle" at bounding box center [1457, 526] width 23 height 16
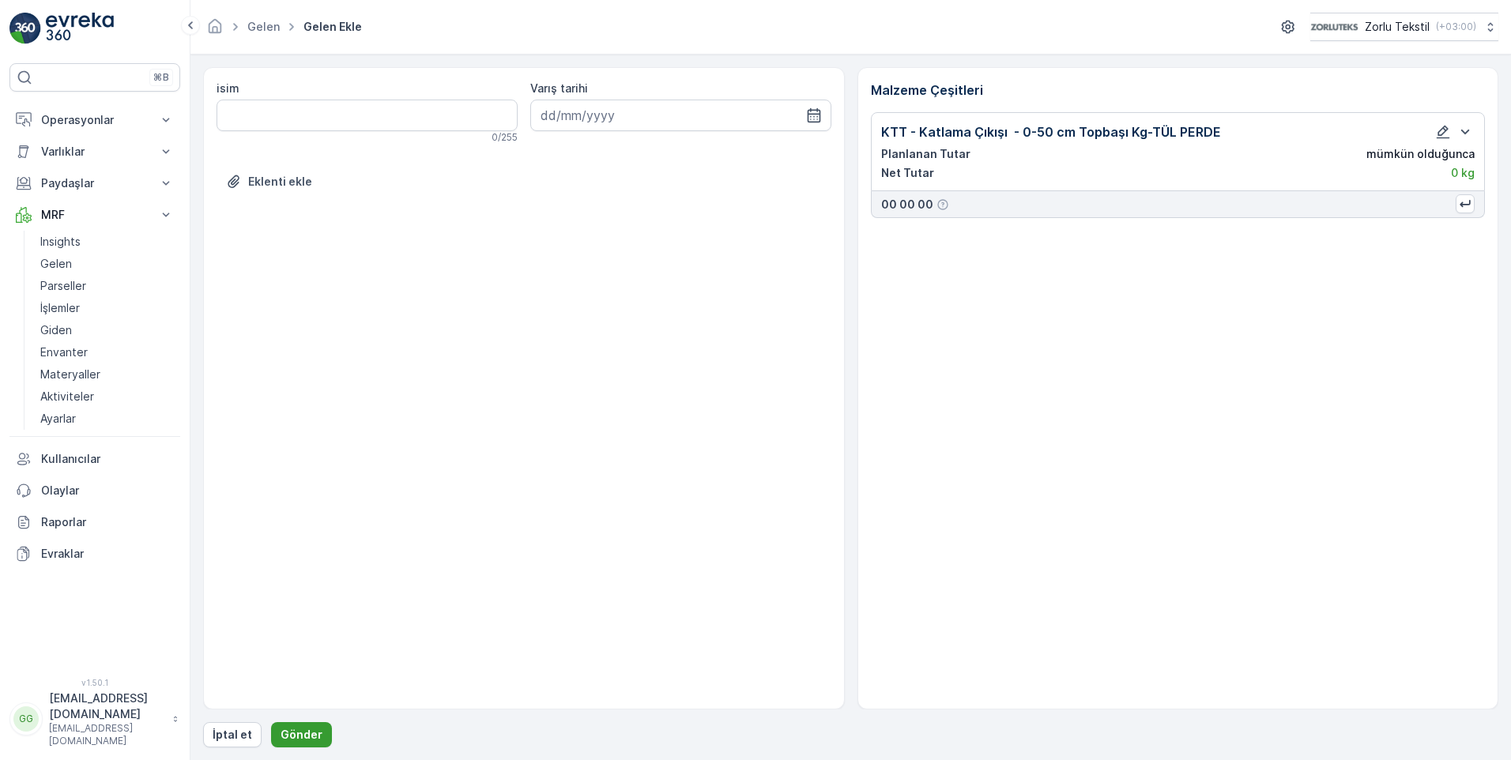
click at [319, 731] on button "Gönder" at bounding box center [301, 735] width 61 height 25
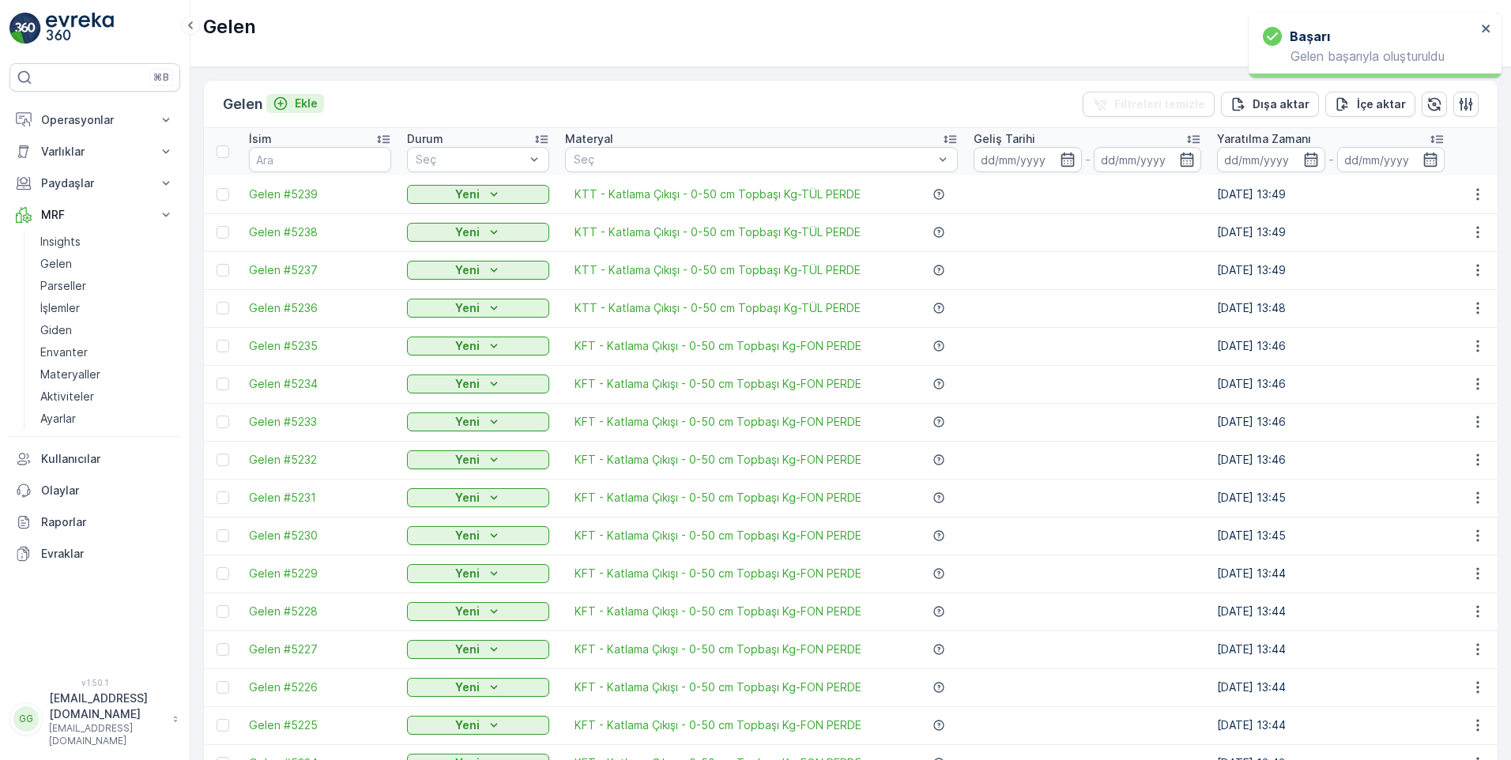
click at [303, 104] on p "Ekle" at bounding box center [306, 104] width 23 height 16
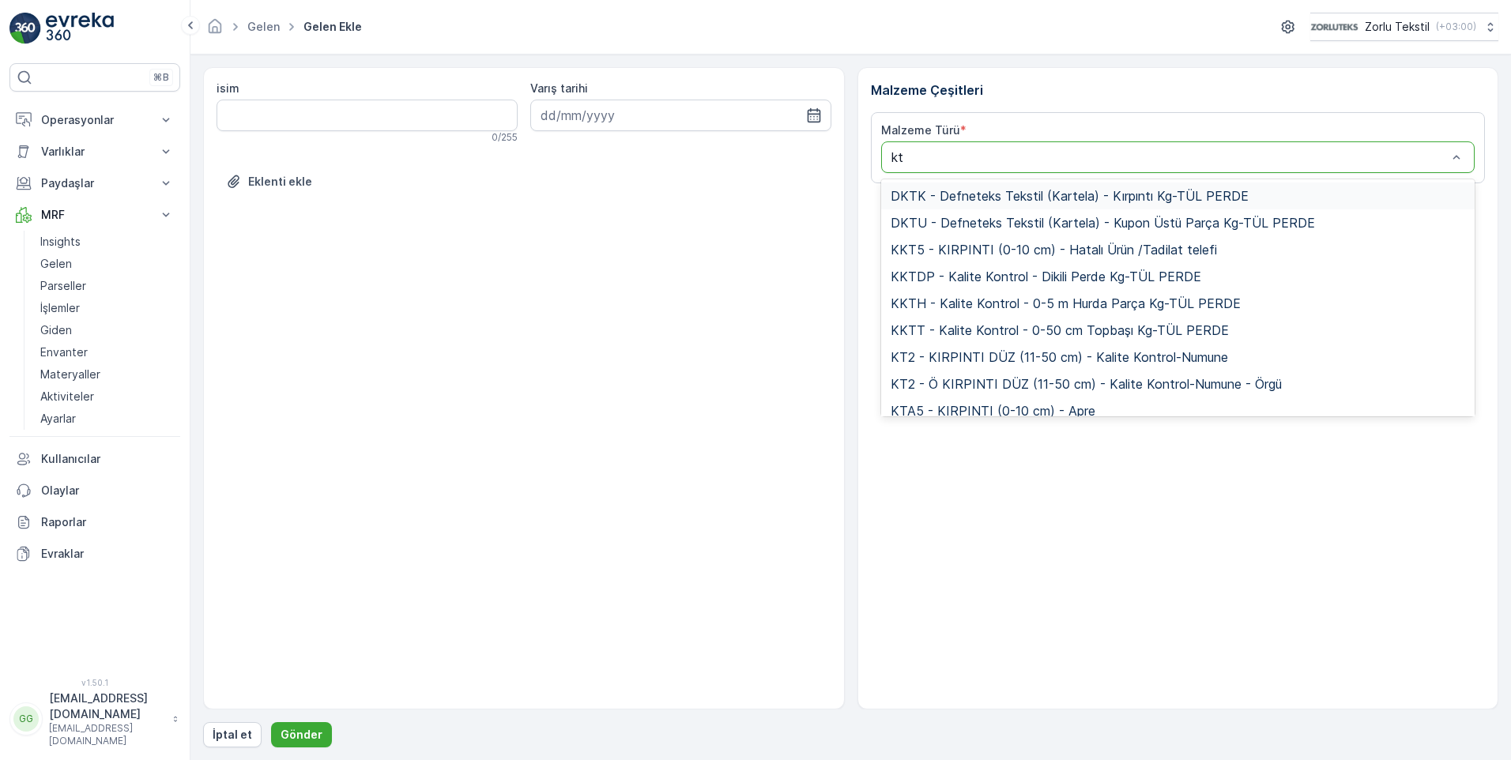
type input "ktt"
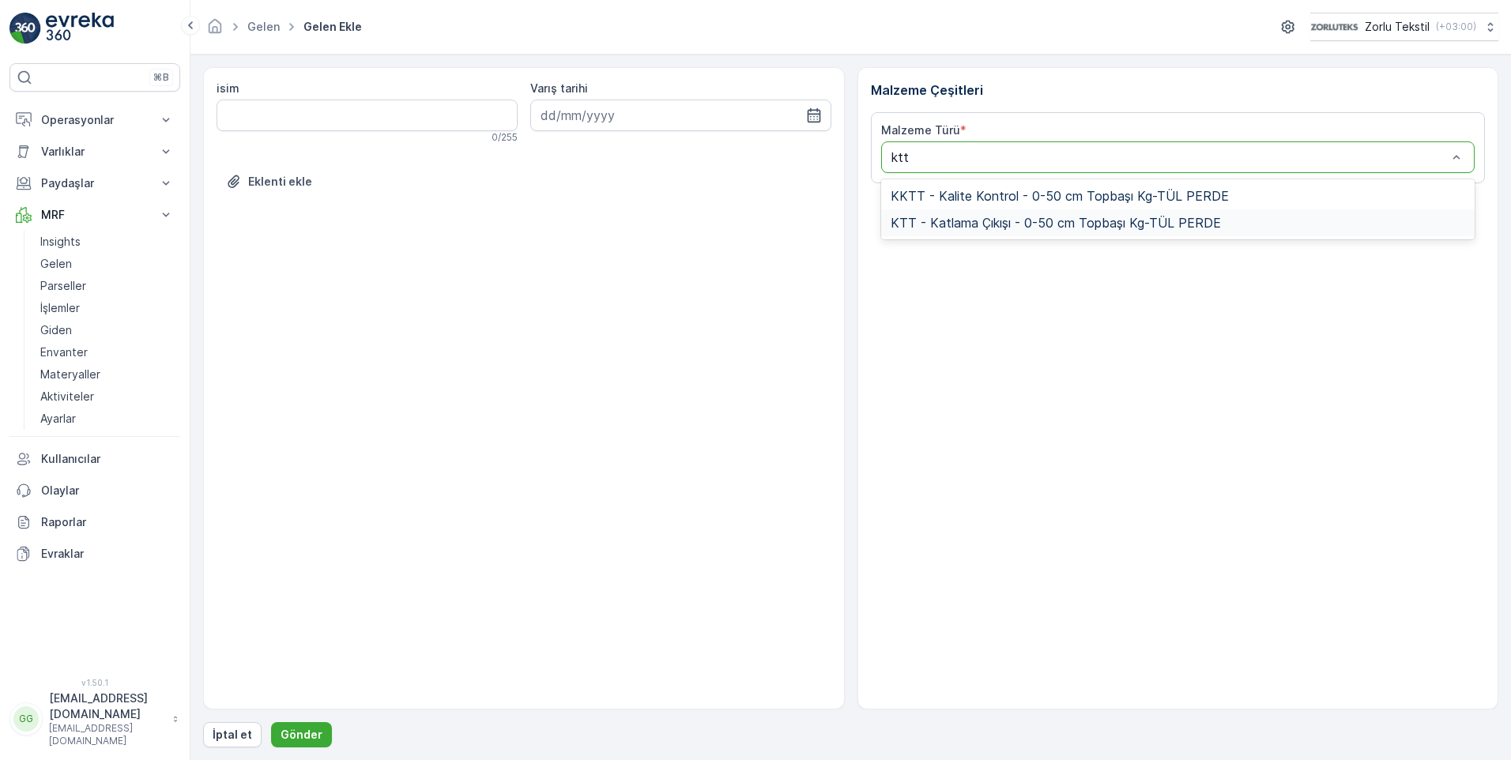
click at [1066, 218] on span "KTT - Katlama Çıkışı - 0-50 cm Topbaşı Kg-TÜL PERDE" at bounding box center [1056, 223] width 330 height 14
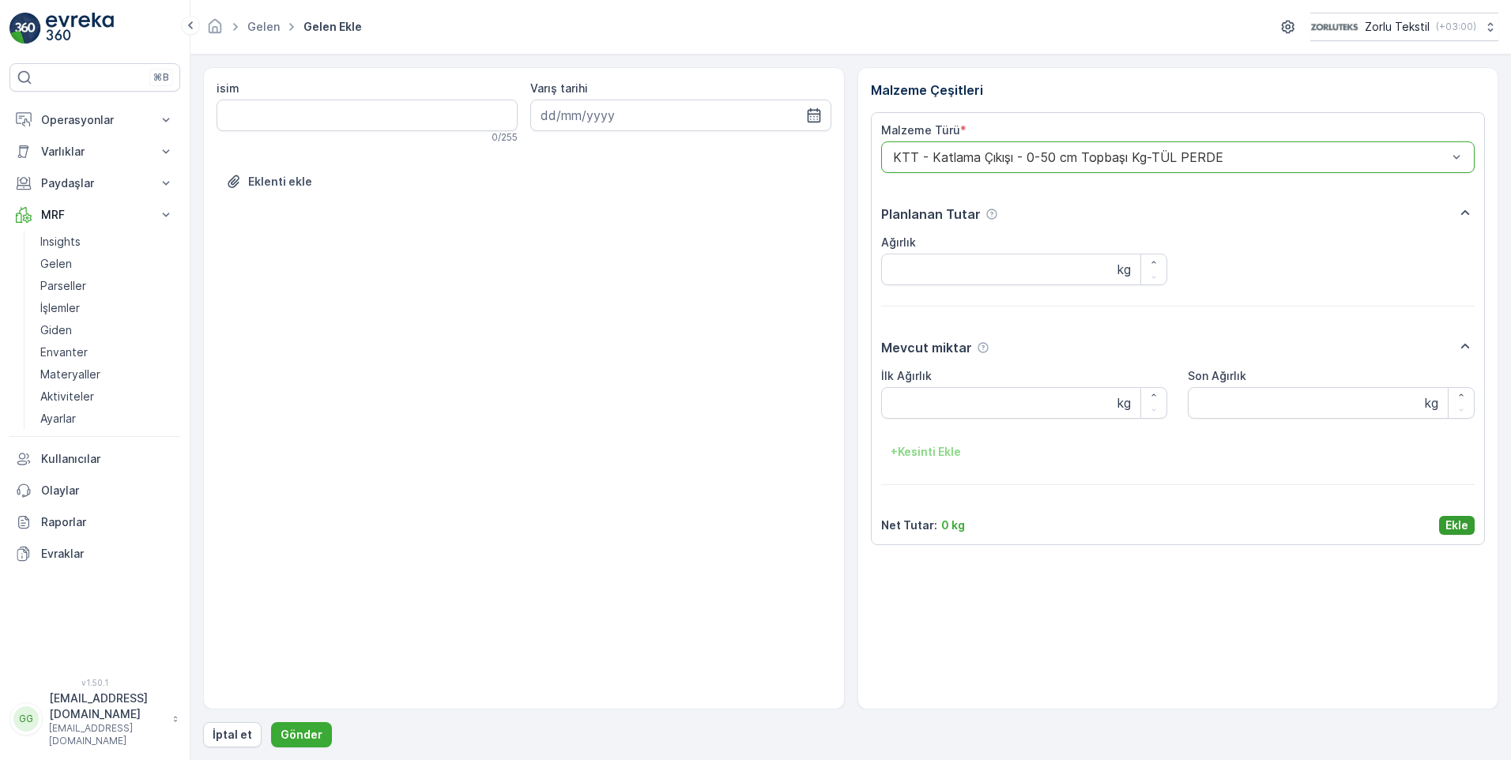
click at [1462, 527] on p "Ekle" at bounding box center [1457, 526] width 23 height 16
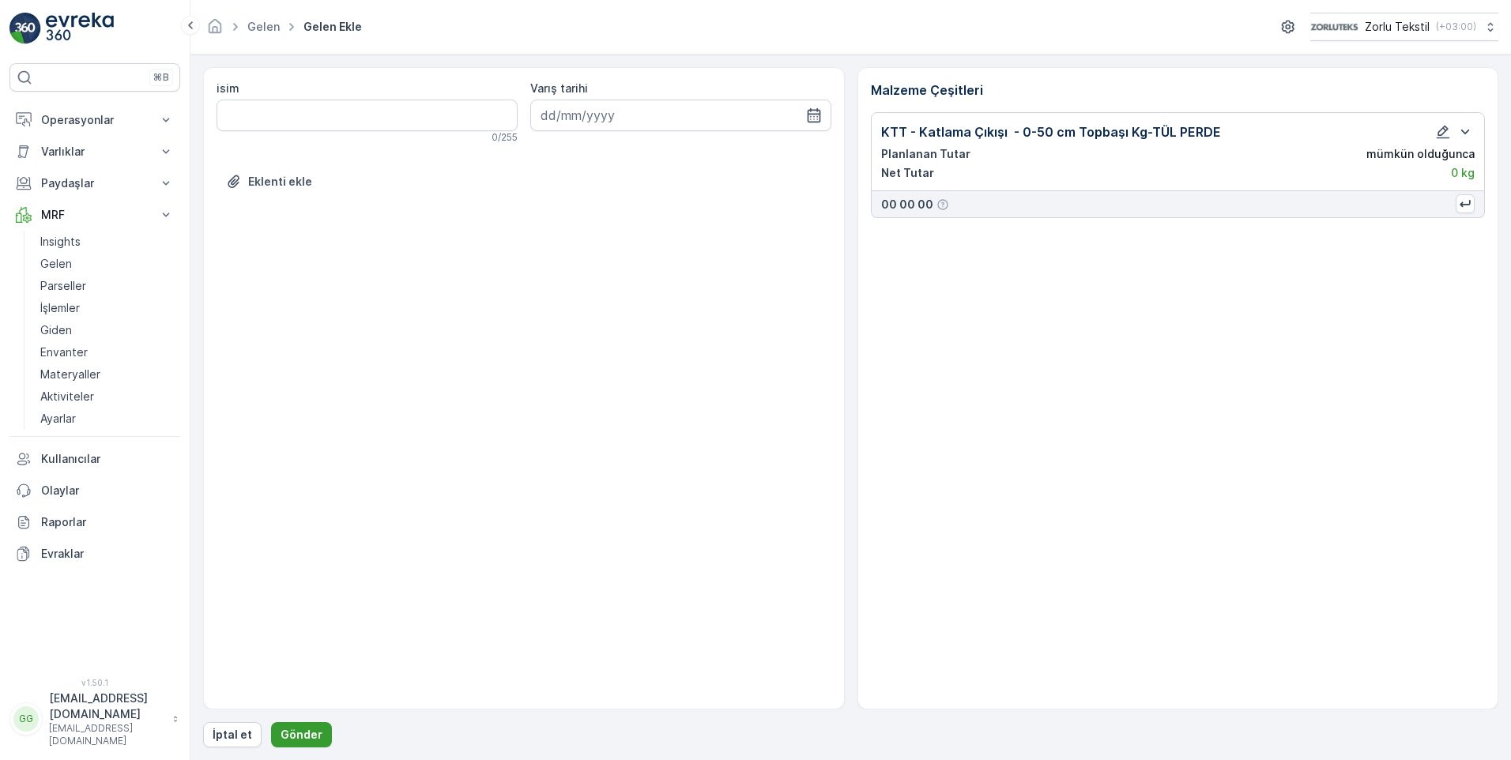
click at [300, 732] on p "Gönder" at bounding box center [302, 735] width 42 height 16
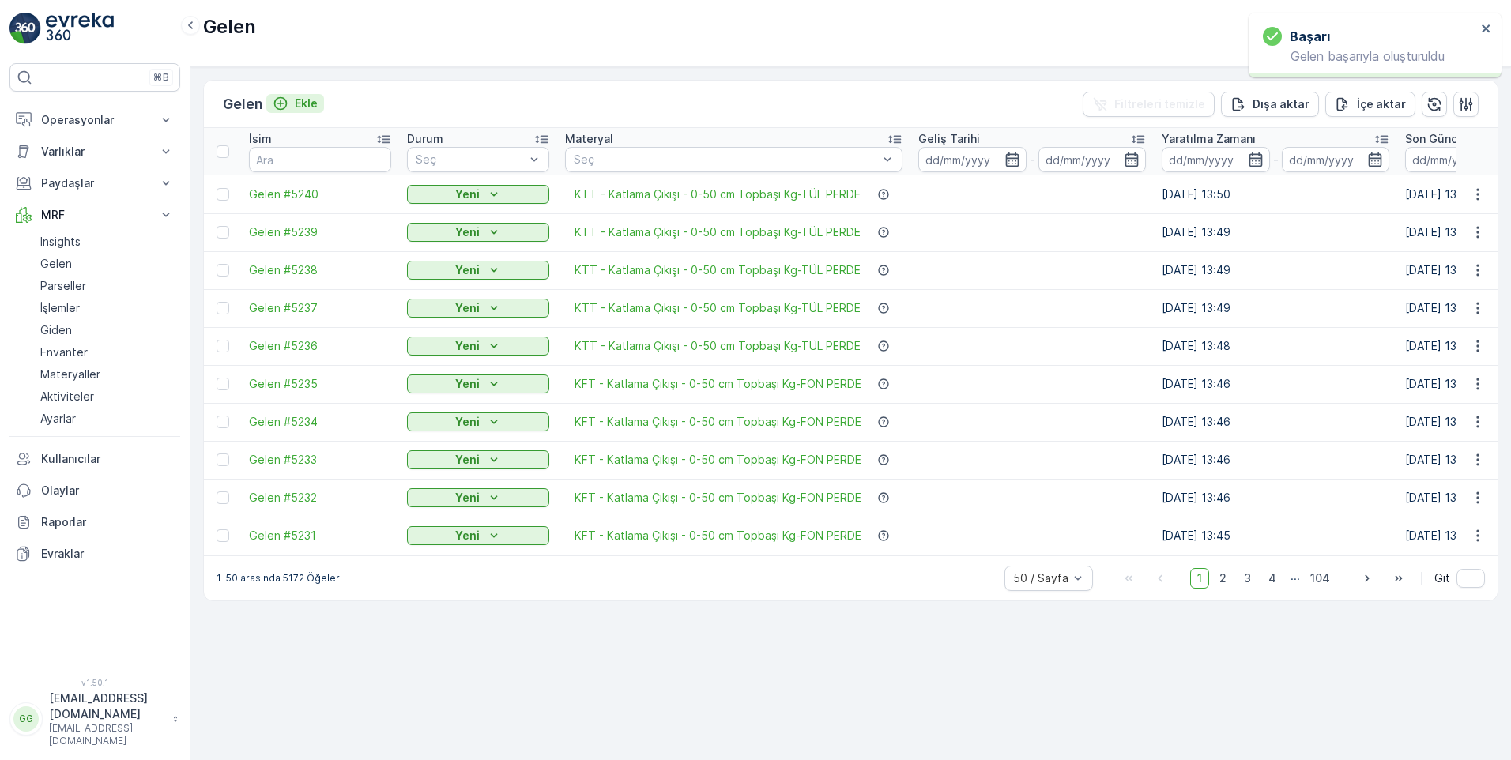
click at [315, 102] on p "Ekle" at bounding box center [306, 104] width 23 height 16
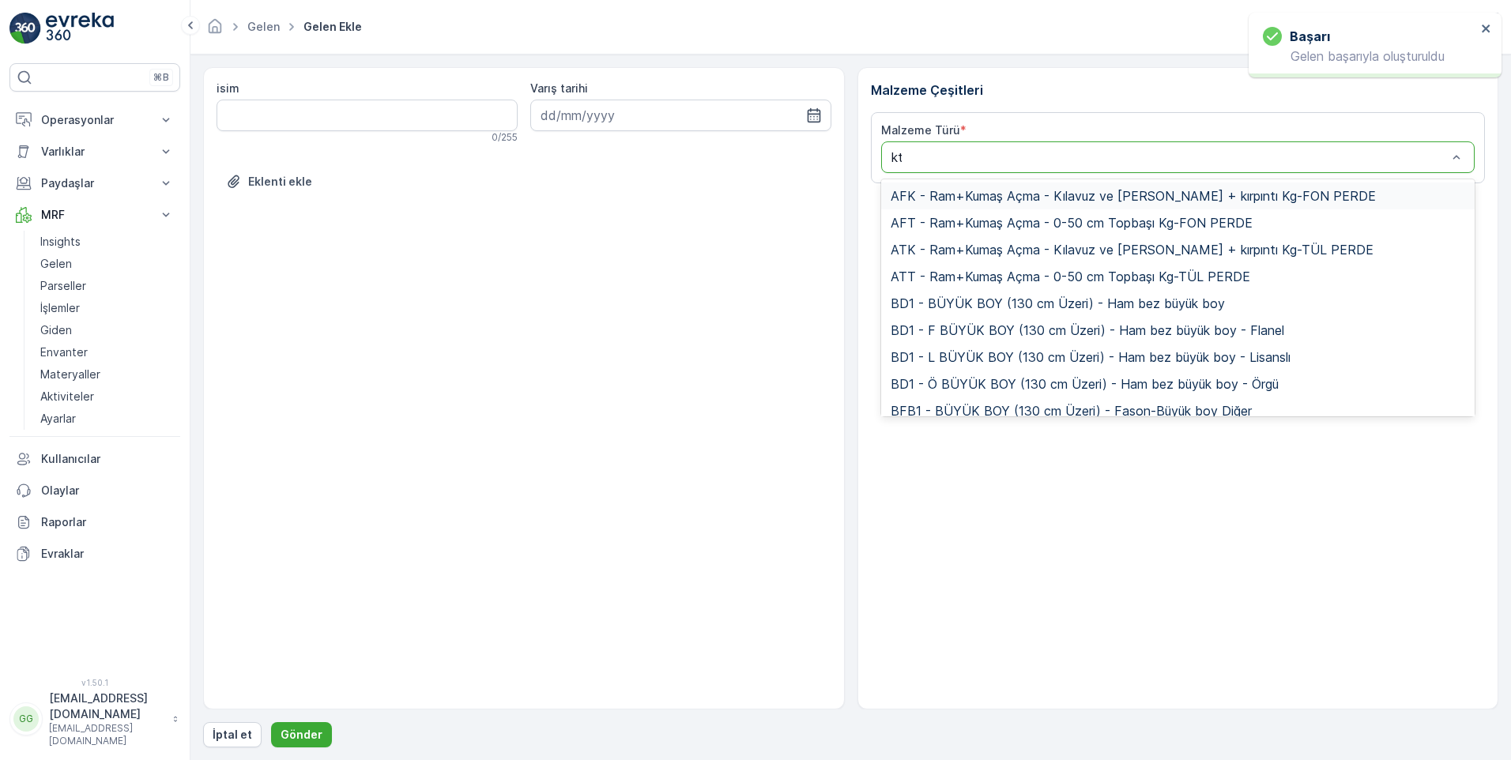
type input "ktt"
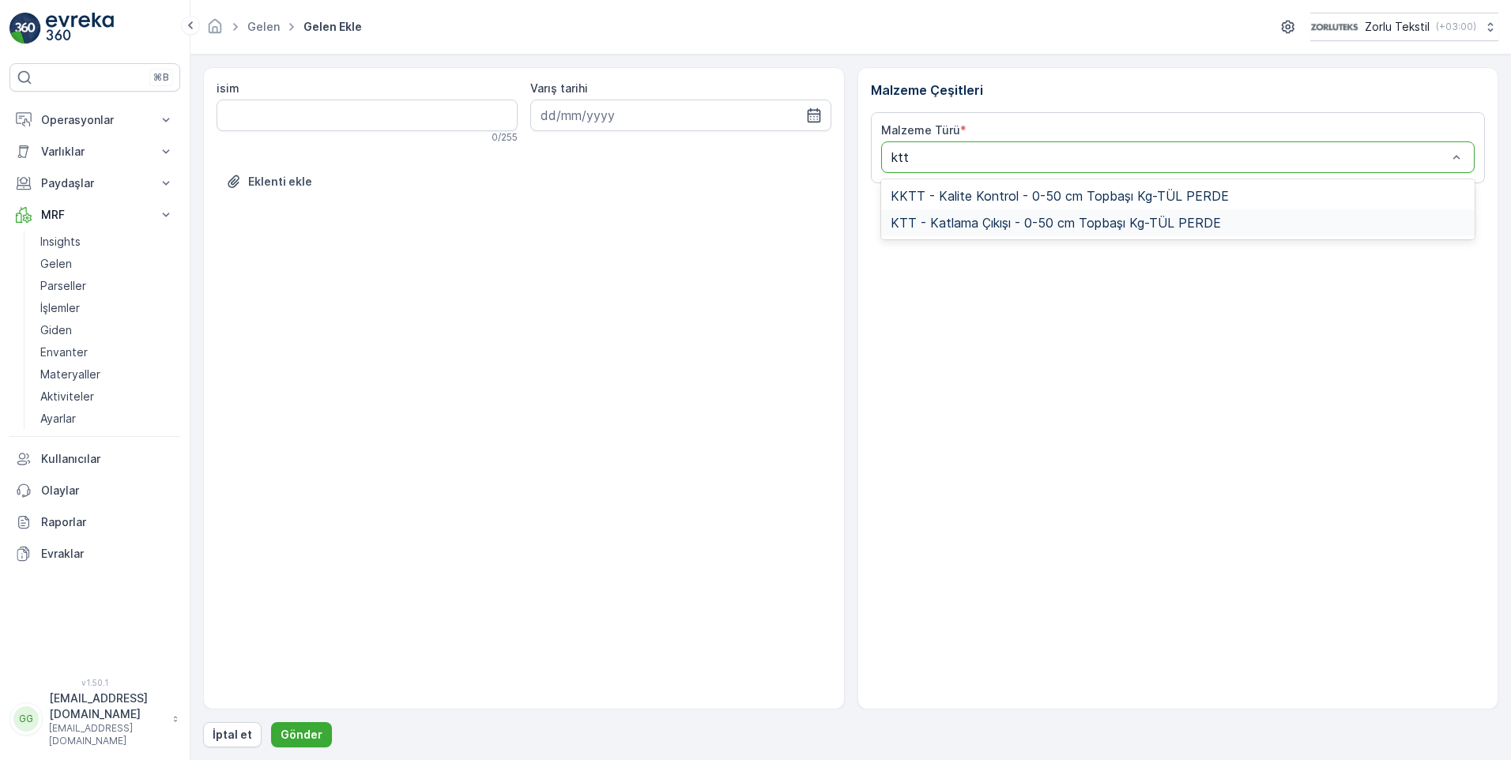
click at [1032, 222] on span "KTT - Katlama Çıkışı - 0-50 cm Topbaşı Kg-TÜL PERDE" at bounding box center [1056, 223] width 330 height 14
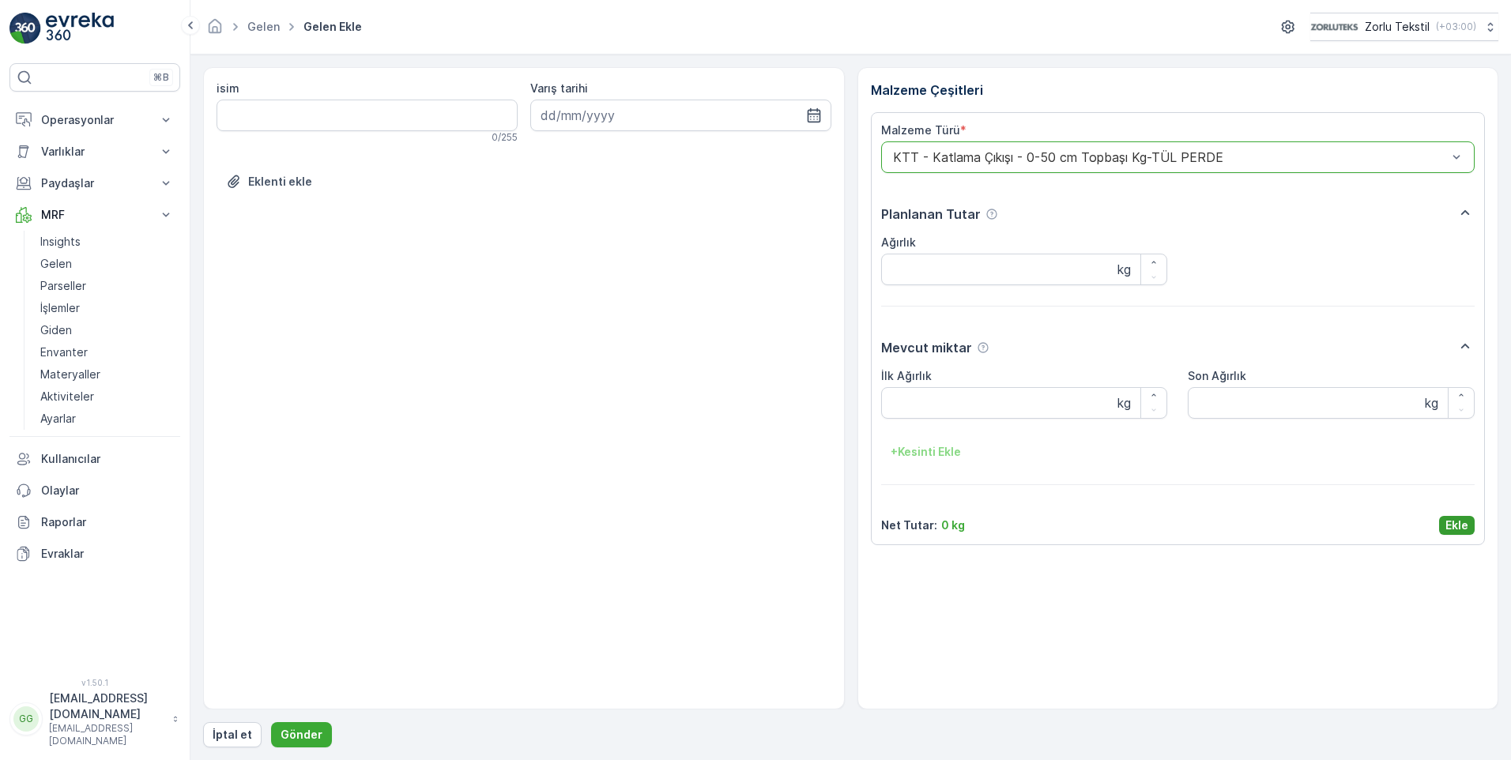
click at [1462, 520] on p "Ekle" at bounding box center [1457, 526] width 23 height 16
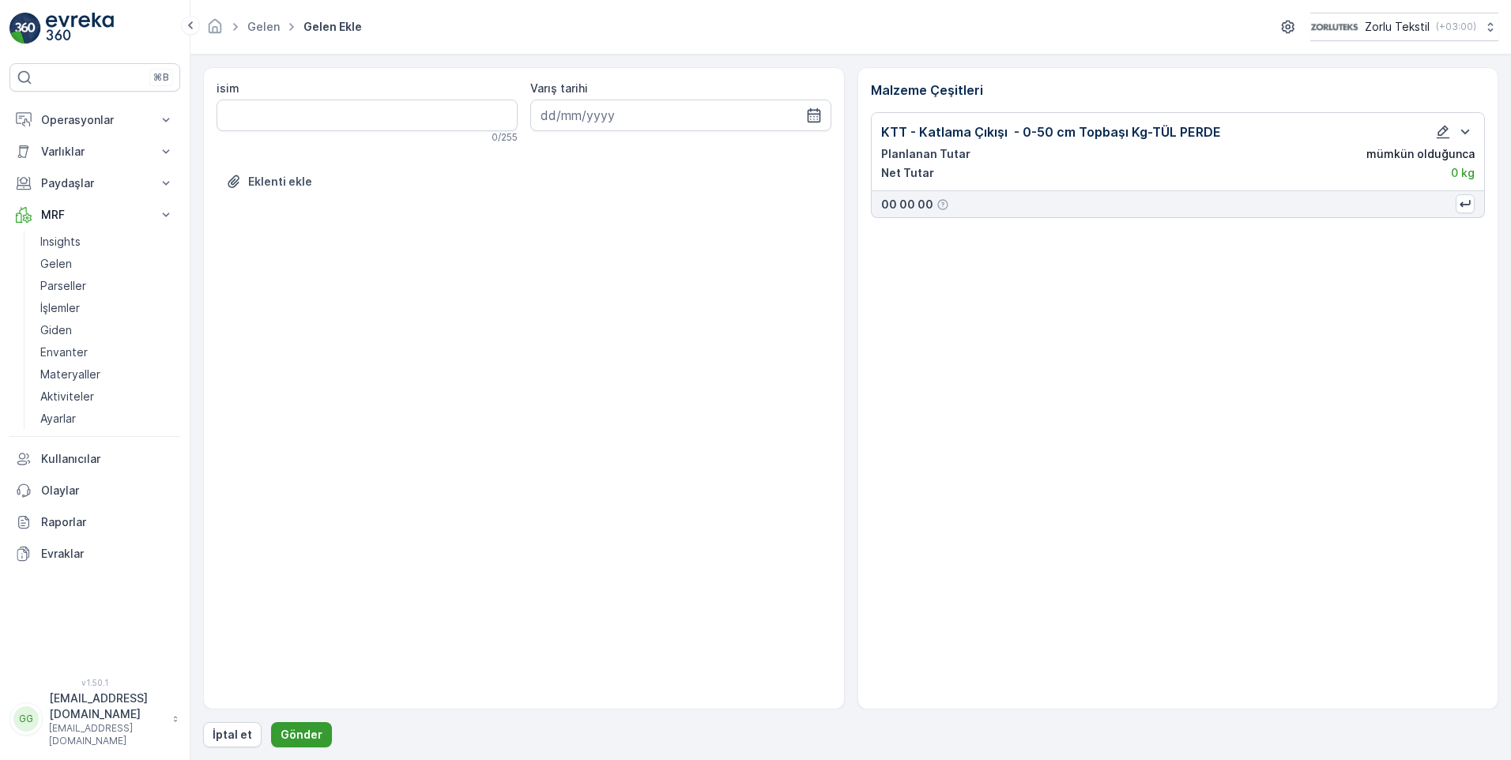
click at [295, 726] on button "Gönder" at bounding box center [301, 735] width 61 height 25
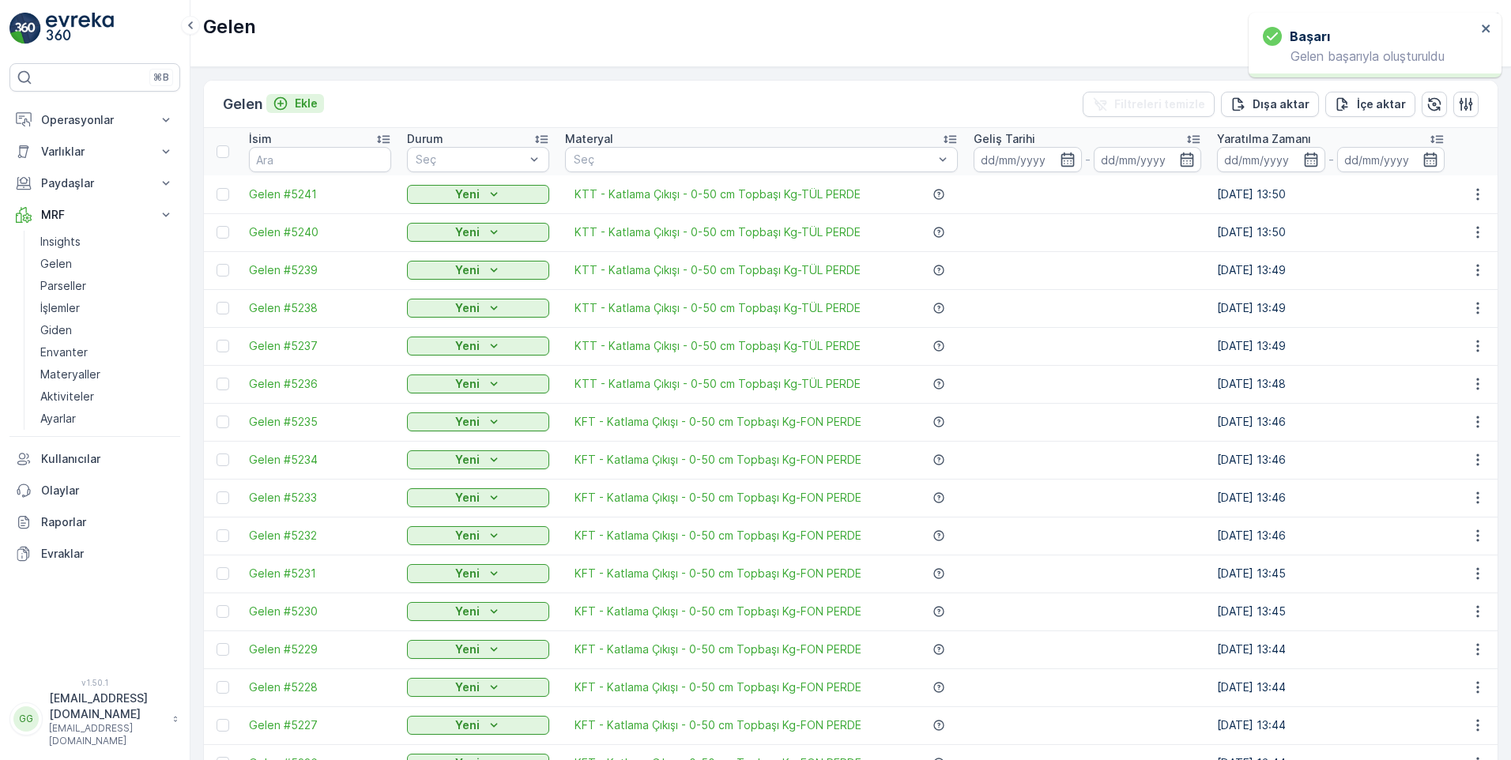
click at [295, 100] on div "Ekle" at bounding box center [295, 104] width 45 height 16
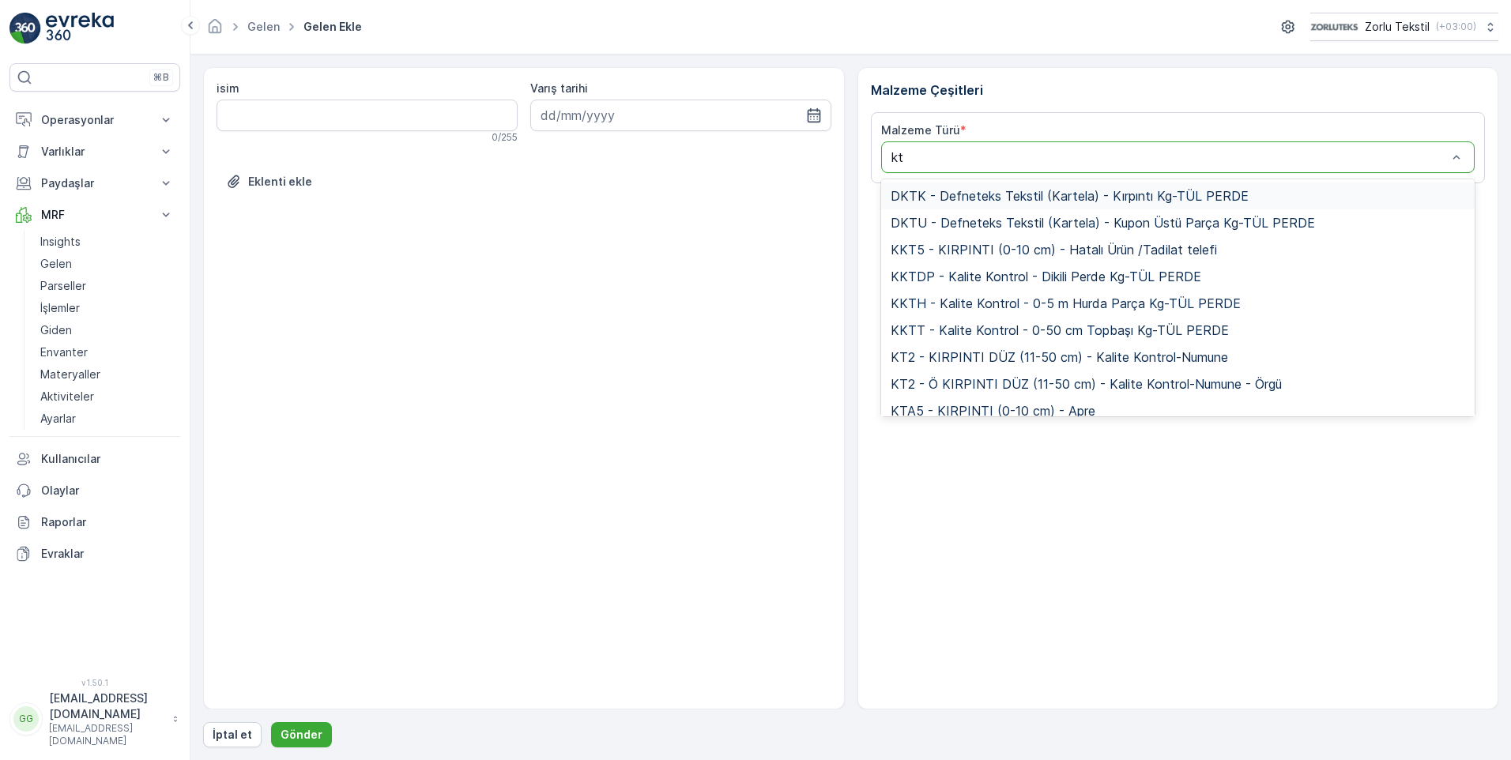
type input "ktt"
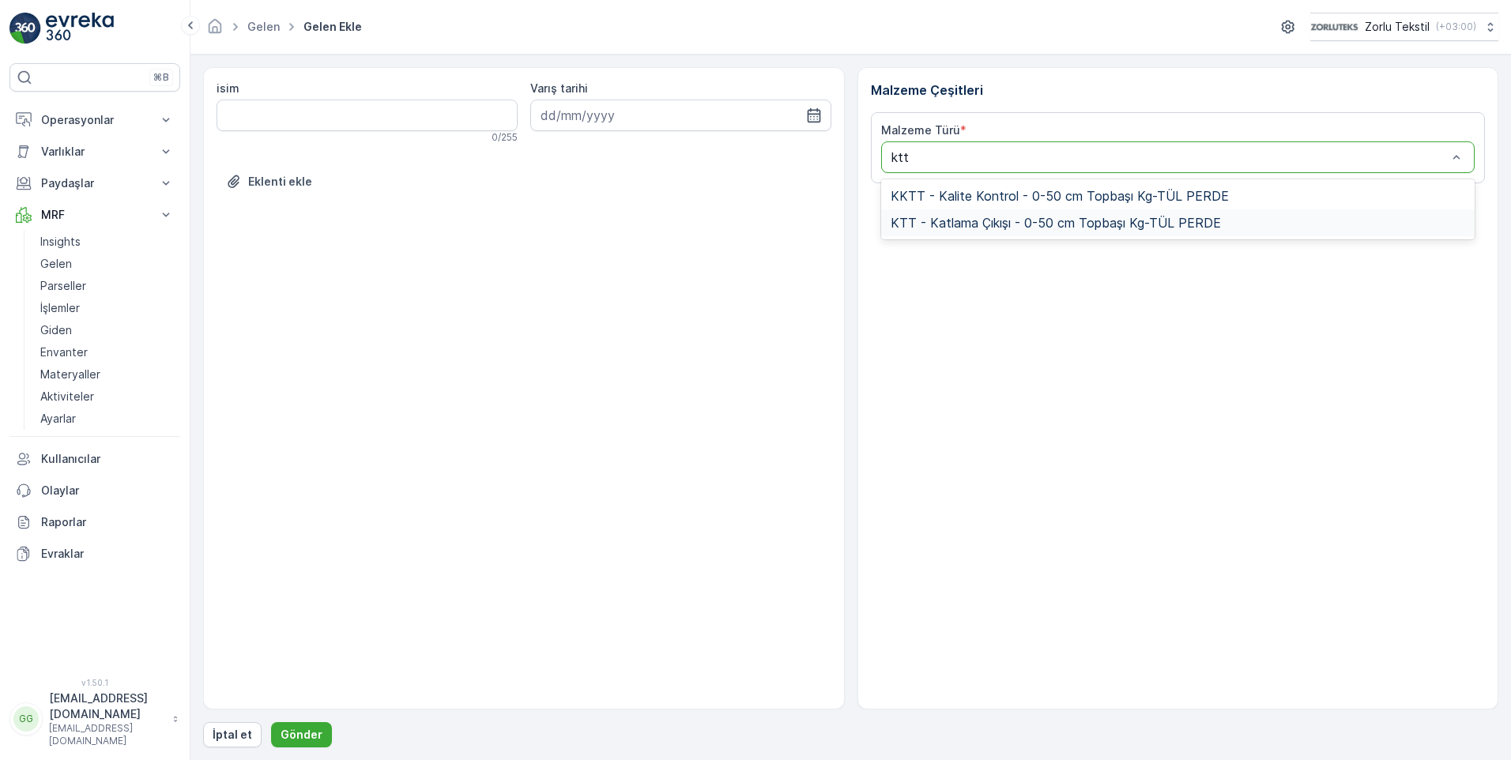
click at [1004, 222] on span "KTT - Katlama Çıkışı - 0-50 cm Topbaşı Kg-TÜL PERDE" at bounding box center [1056, 223] width 330 height 14
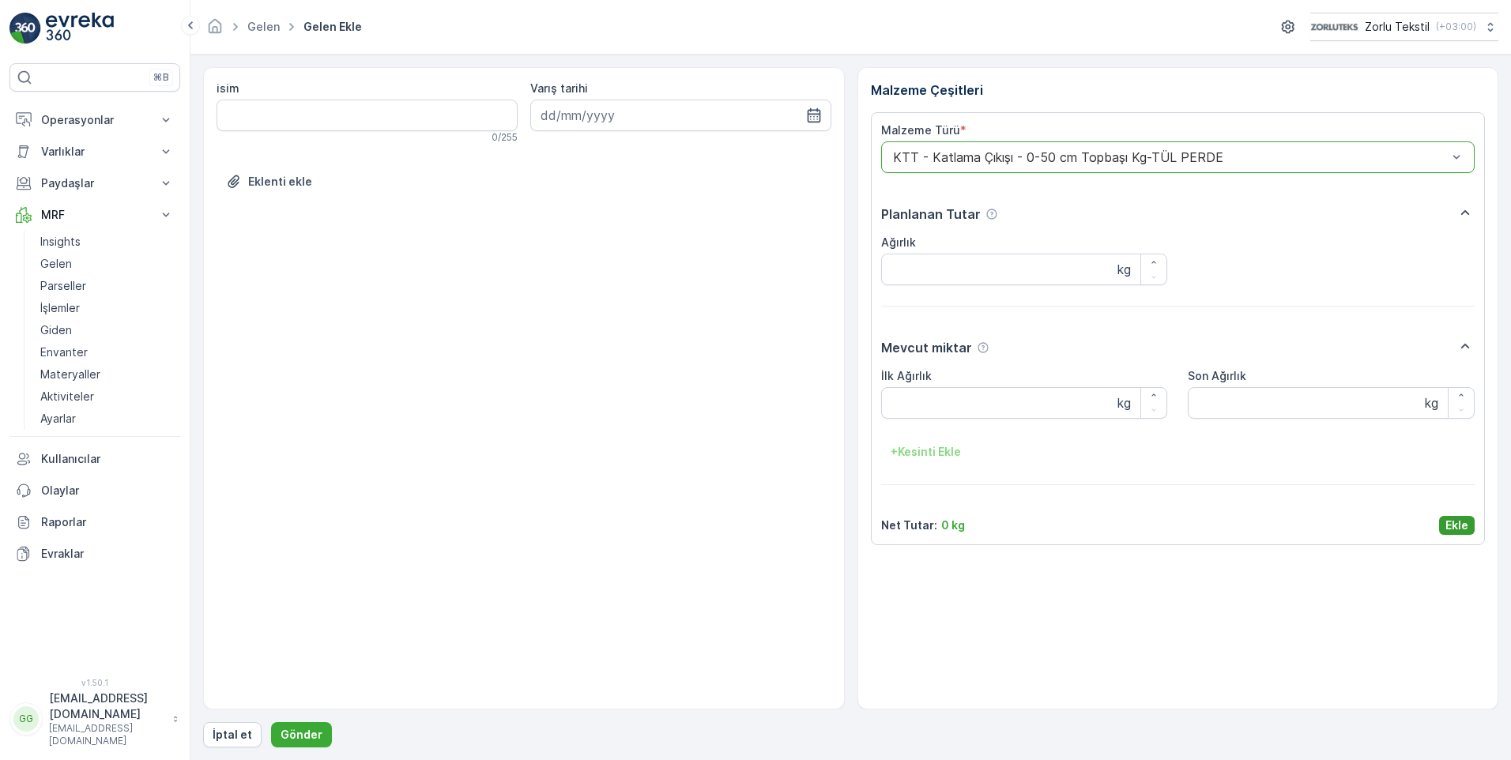
click at [1455, 518] on p "Ekle" at bounding box center [1457, 526] width 23 height 16
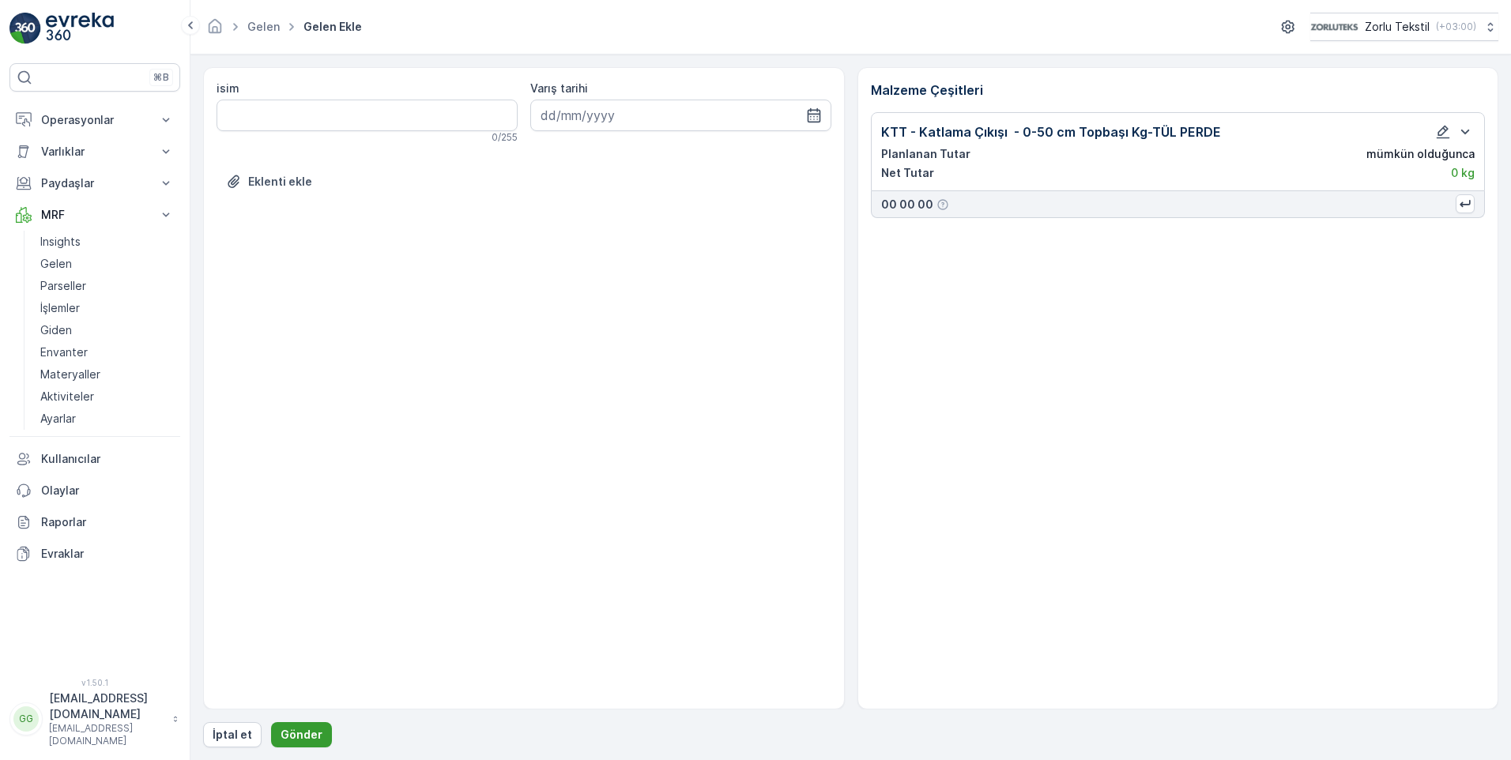
click at [296, 723] on button "Gönder" at bounding box center [301, 735] width 61 height 25
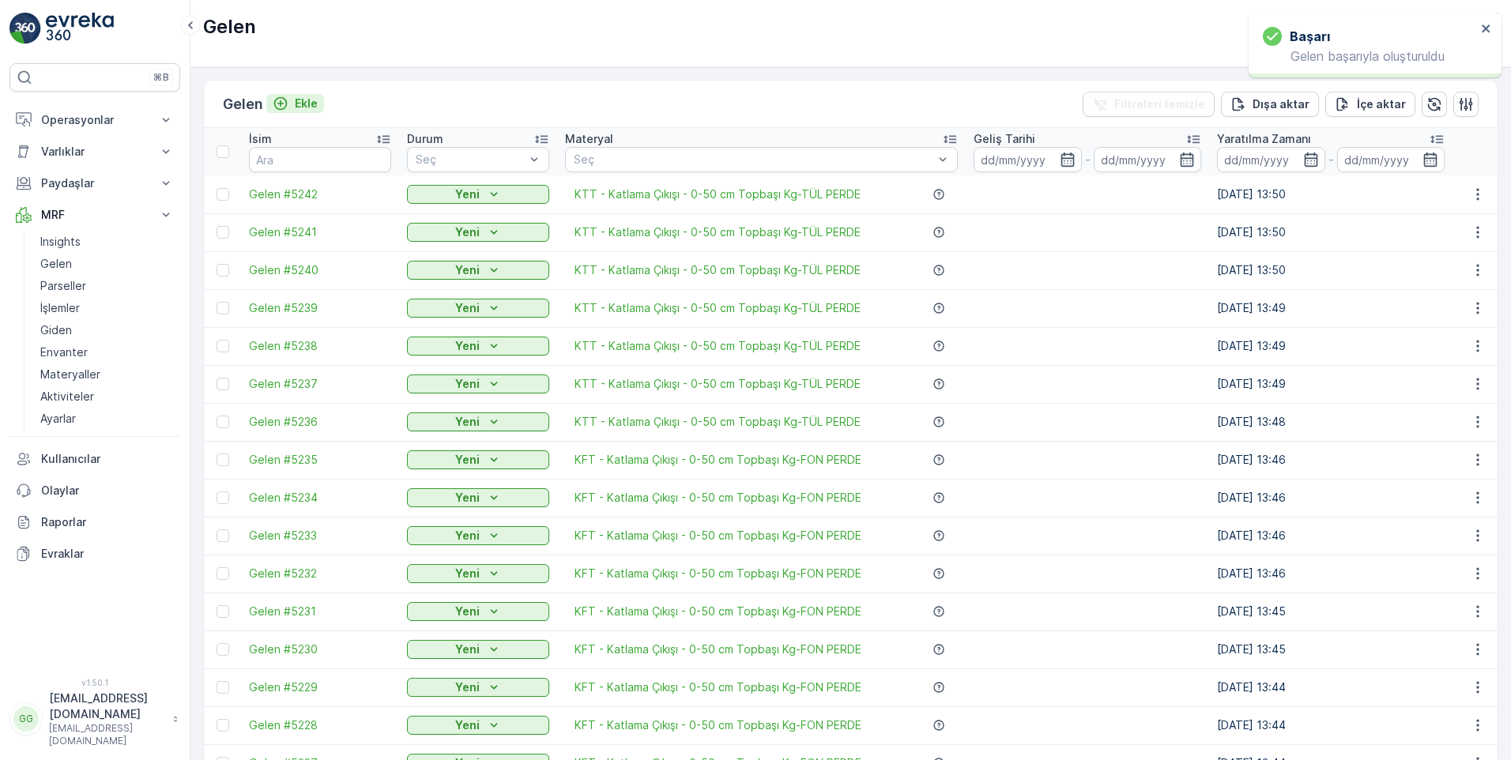
click at [297, 100] on div "Ekle" at bounding box center [295, 104] width 45 height 16
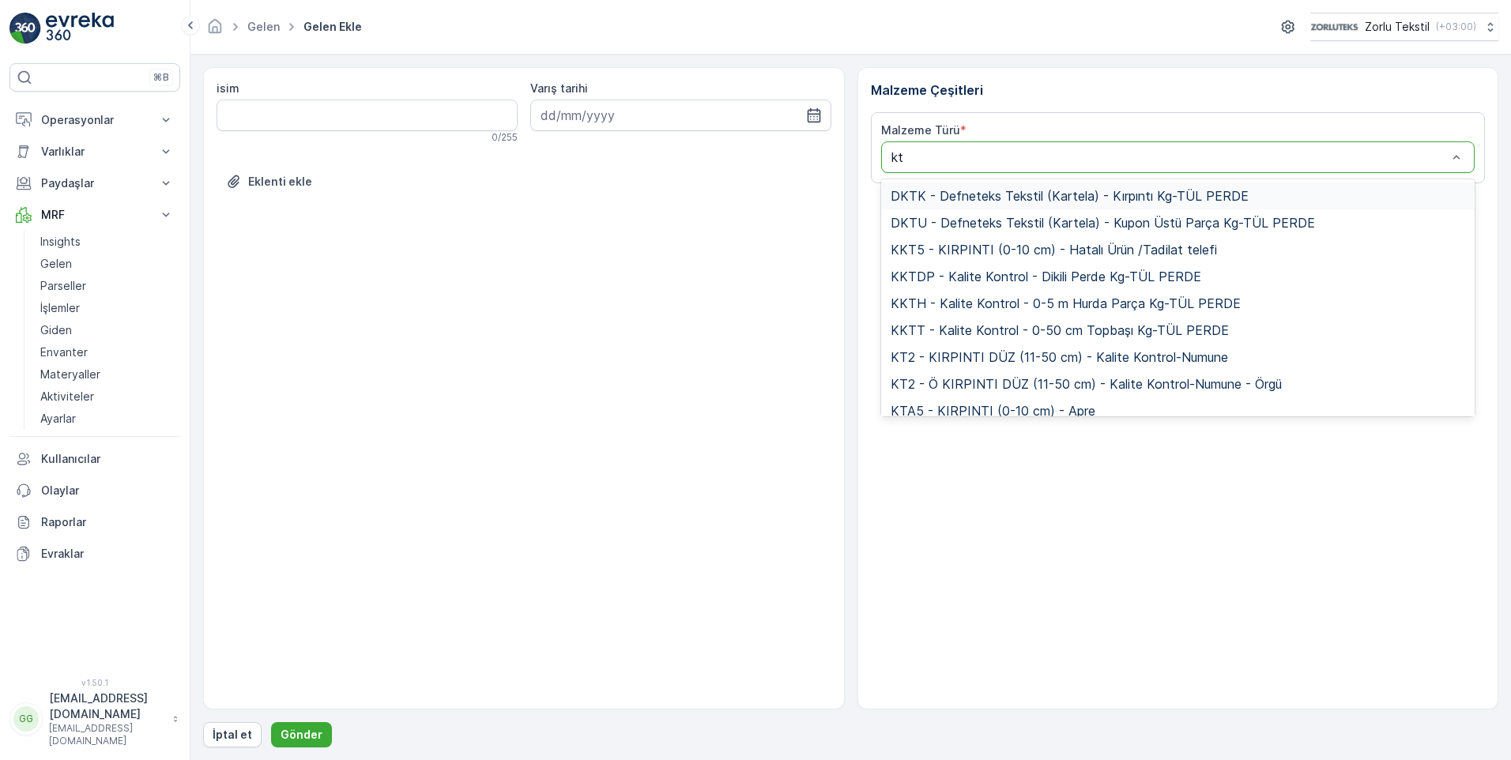
type input "ktt"
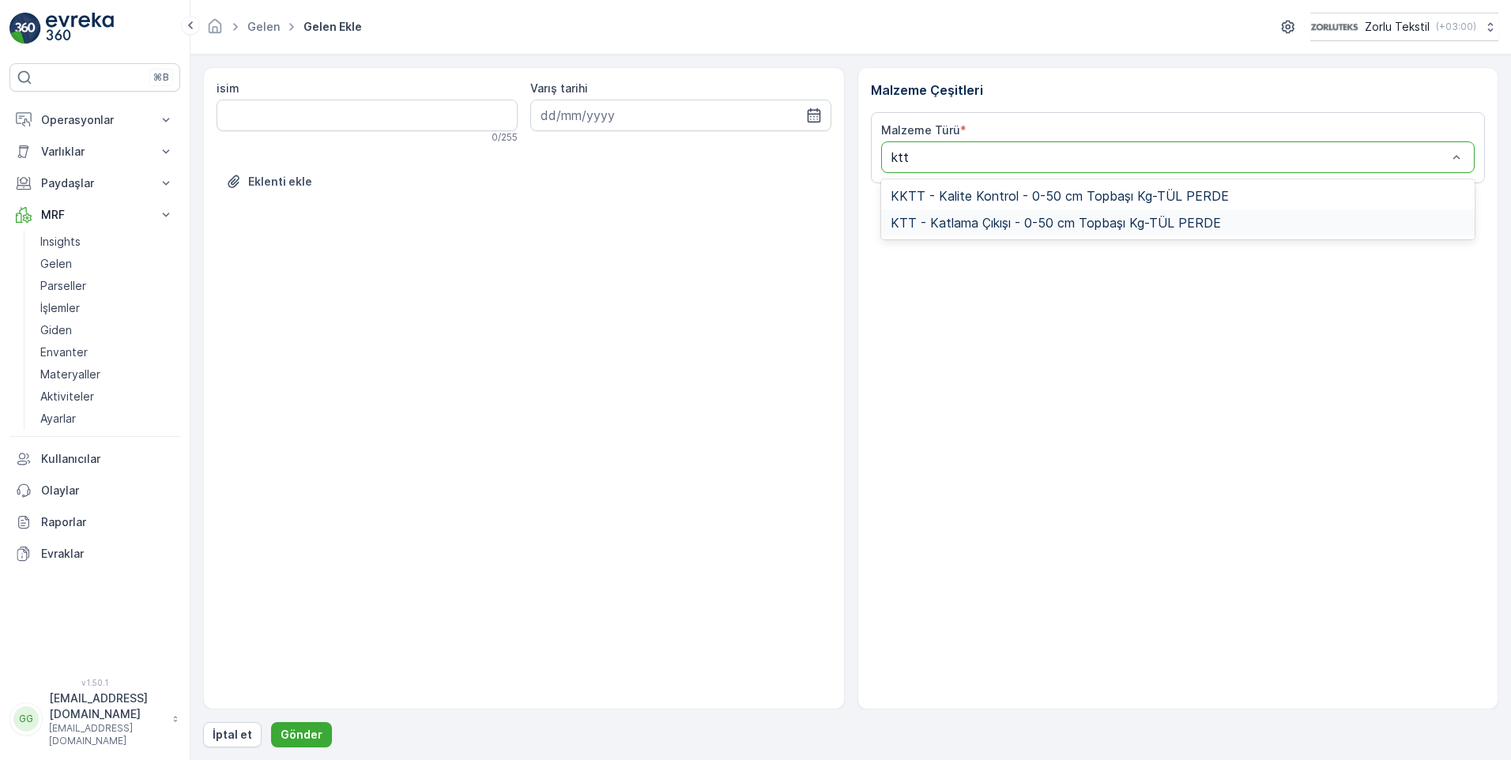
click at [1038, 220] on span "KTT - Katlama Çıkışı - 0-50 cm Topbaşı Kg-TÜL PERDE" at bounding box center [1056, 223] width 330 height 14
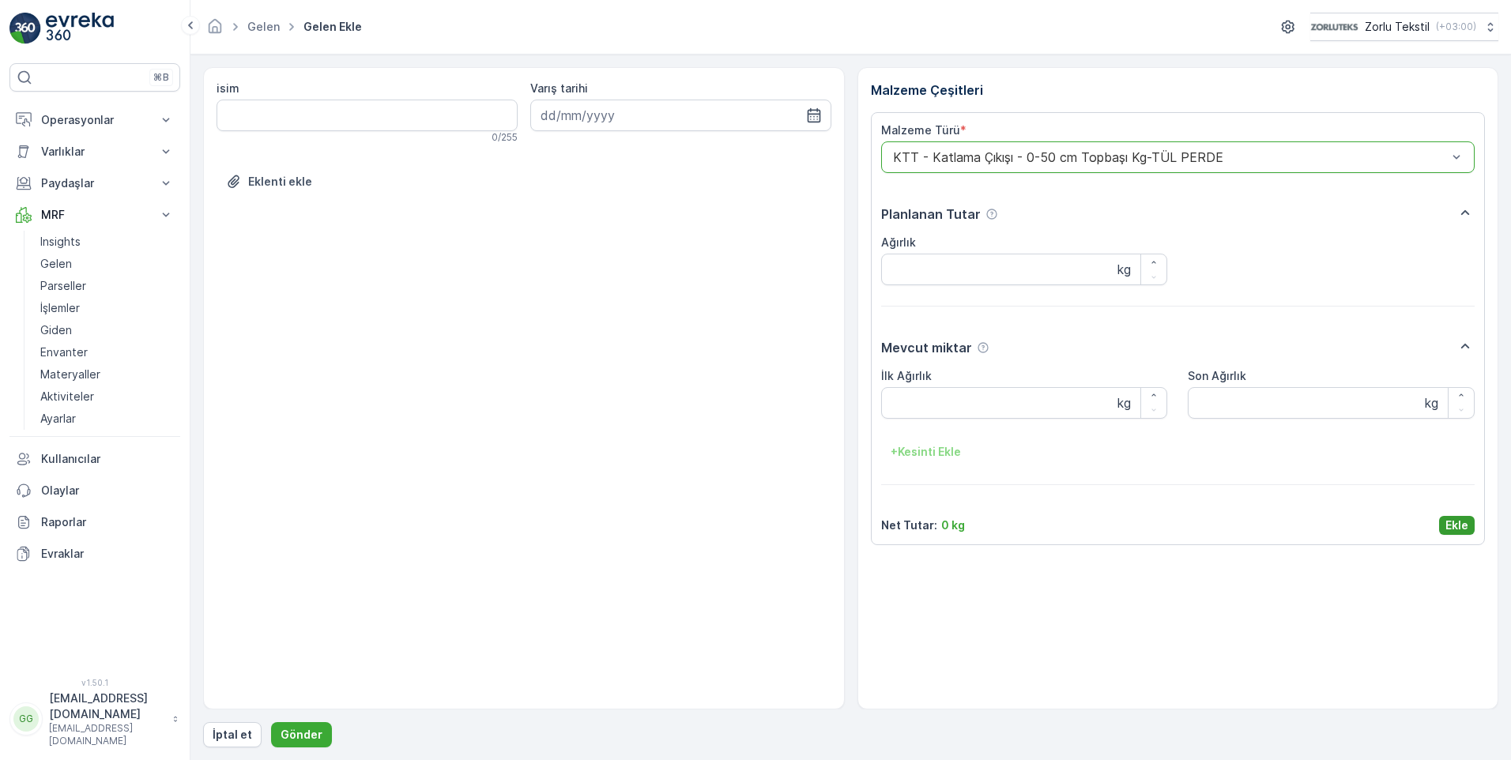
click at [1448, 522] on p "Ekle" at bounding box center [1457, 526] width 23 height 16
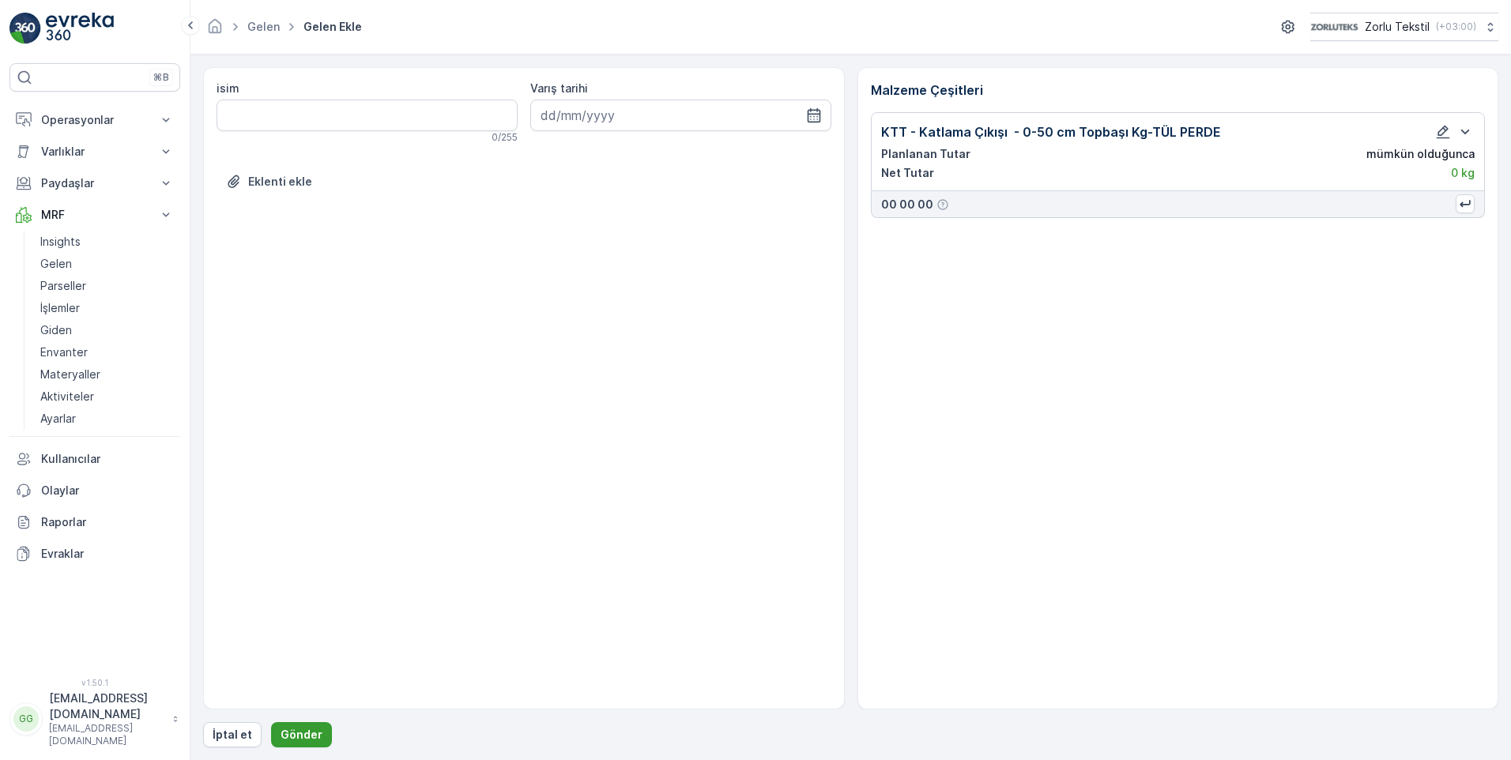
click at [303, 730] on p "Gönder" at bounding box center [302, 735] width 42 height 16
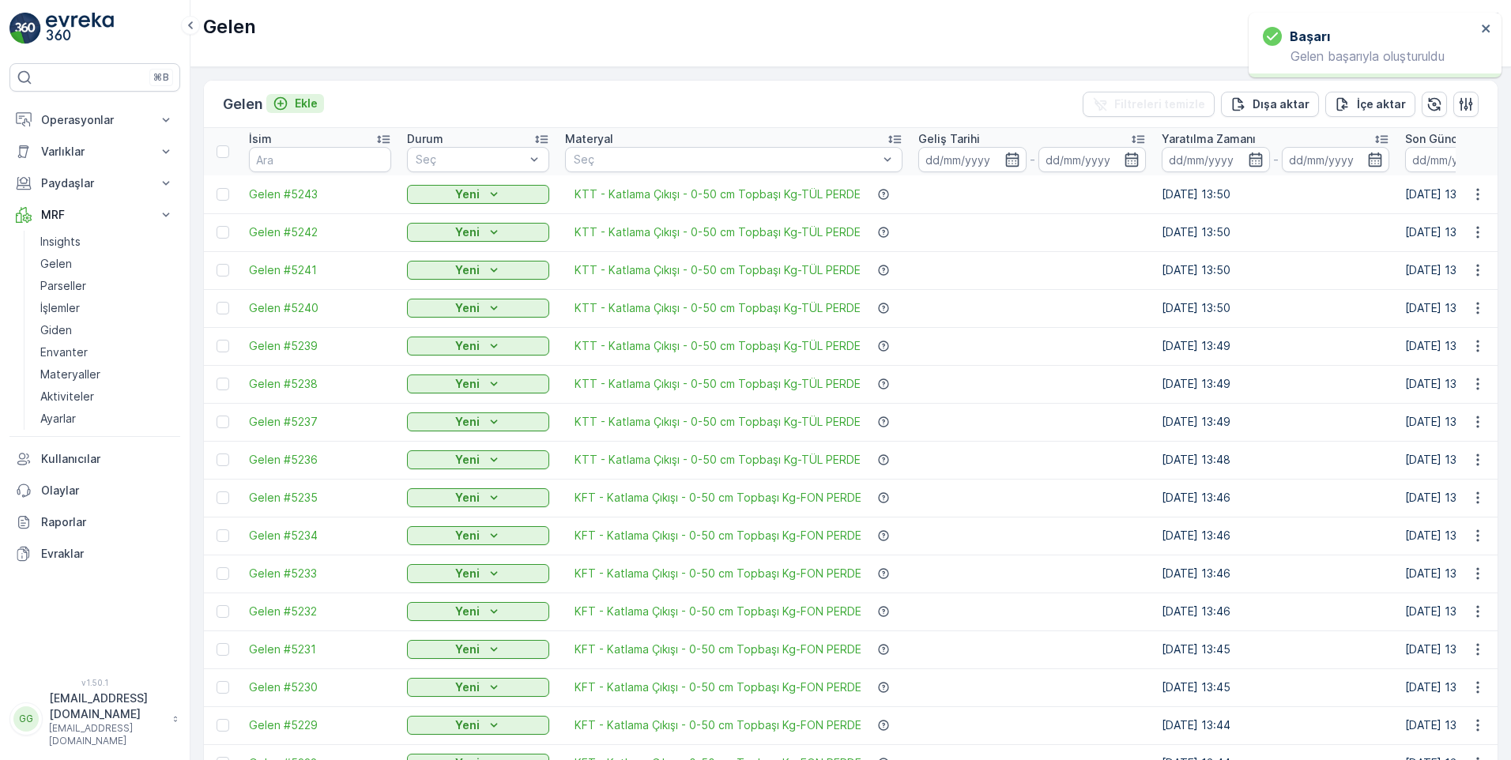
click at [300, 96] on p "Ekle" at bounding box center [306, 104] width 23 height 16
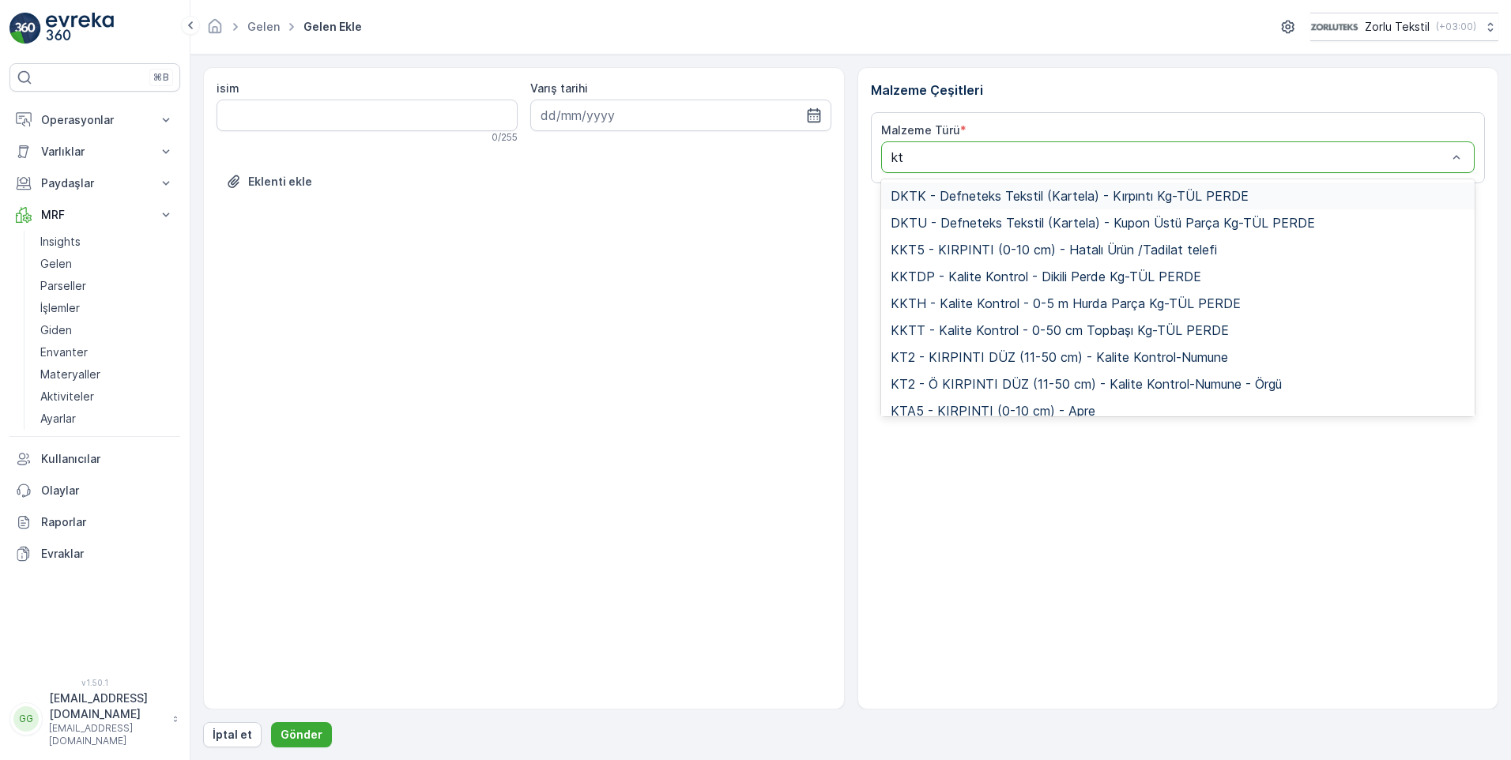
type input "ktt"
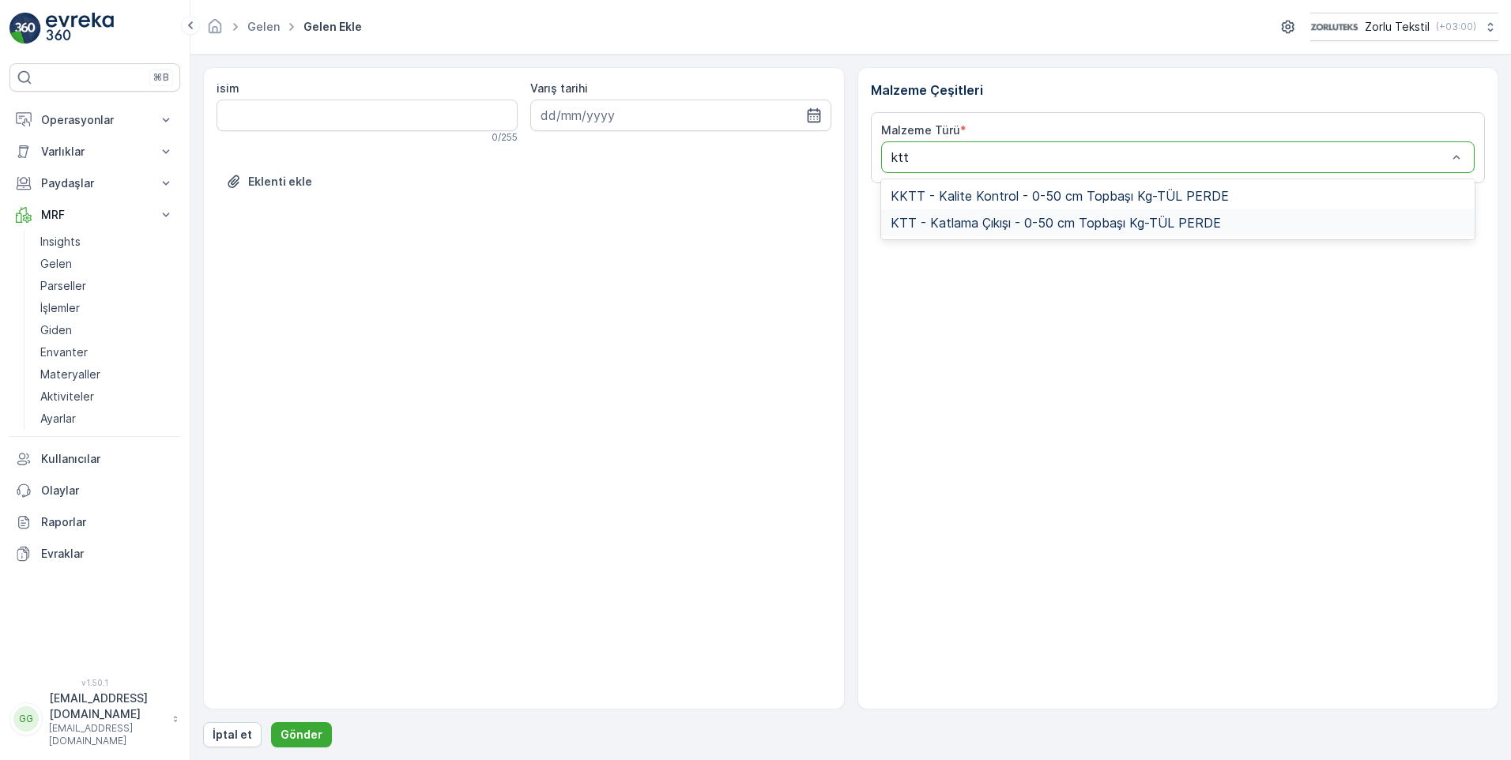
click at [1024, 226] on span "KTT - Katlama Çıkışı - 0-50 cm Topbaşı Kg-TÜL PERDE" at bounding box center [1056, 223] width 330 height 14
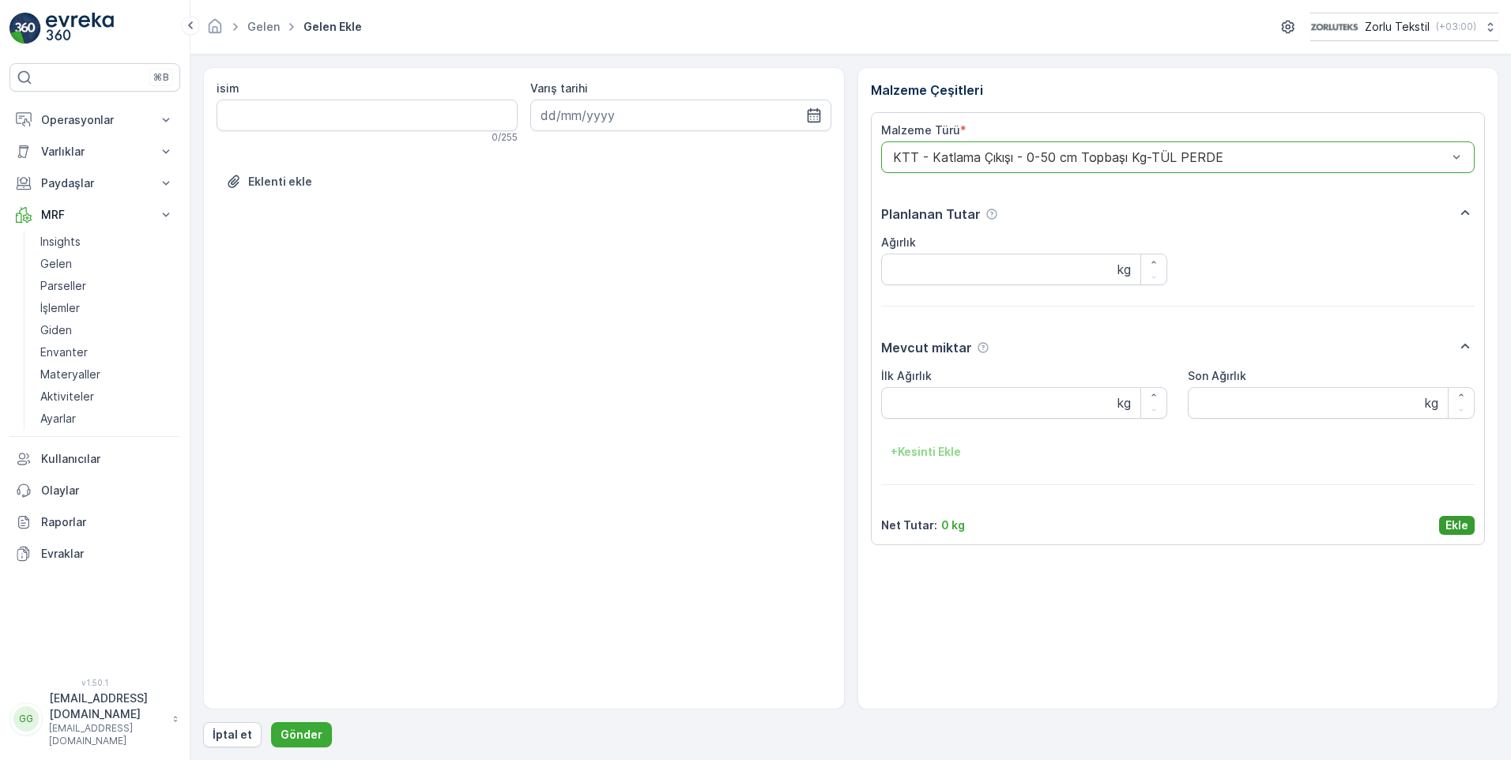
click at [1460, 526] on p "Ekle" at bounding box center [1457, 526] width 23 height 16
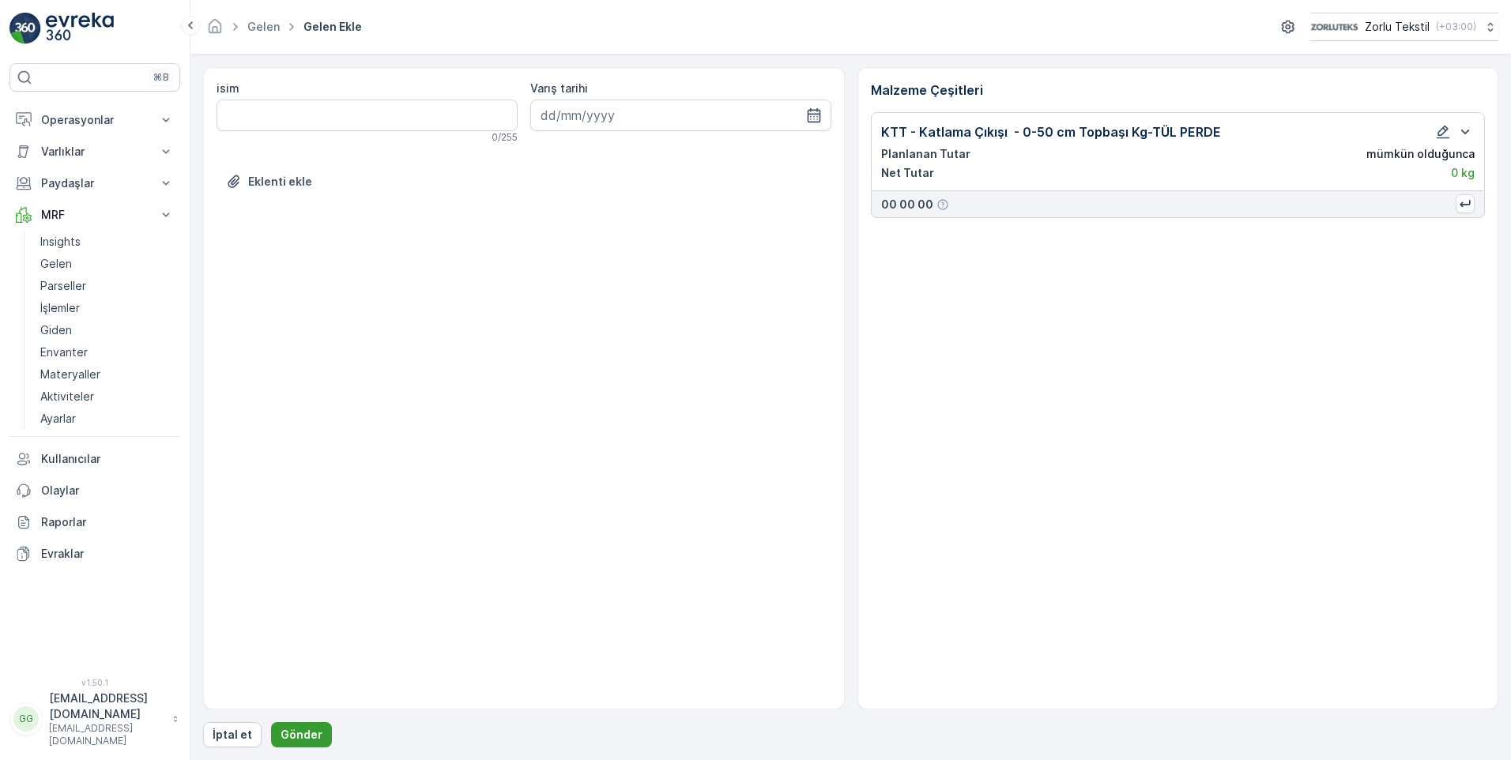
click at [299, 733] on p "Gönder" at bounding box center [302, 735] width 42 height 16
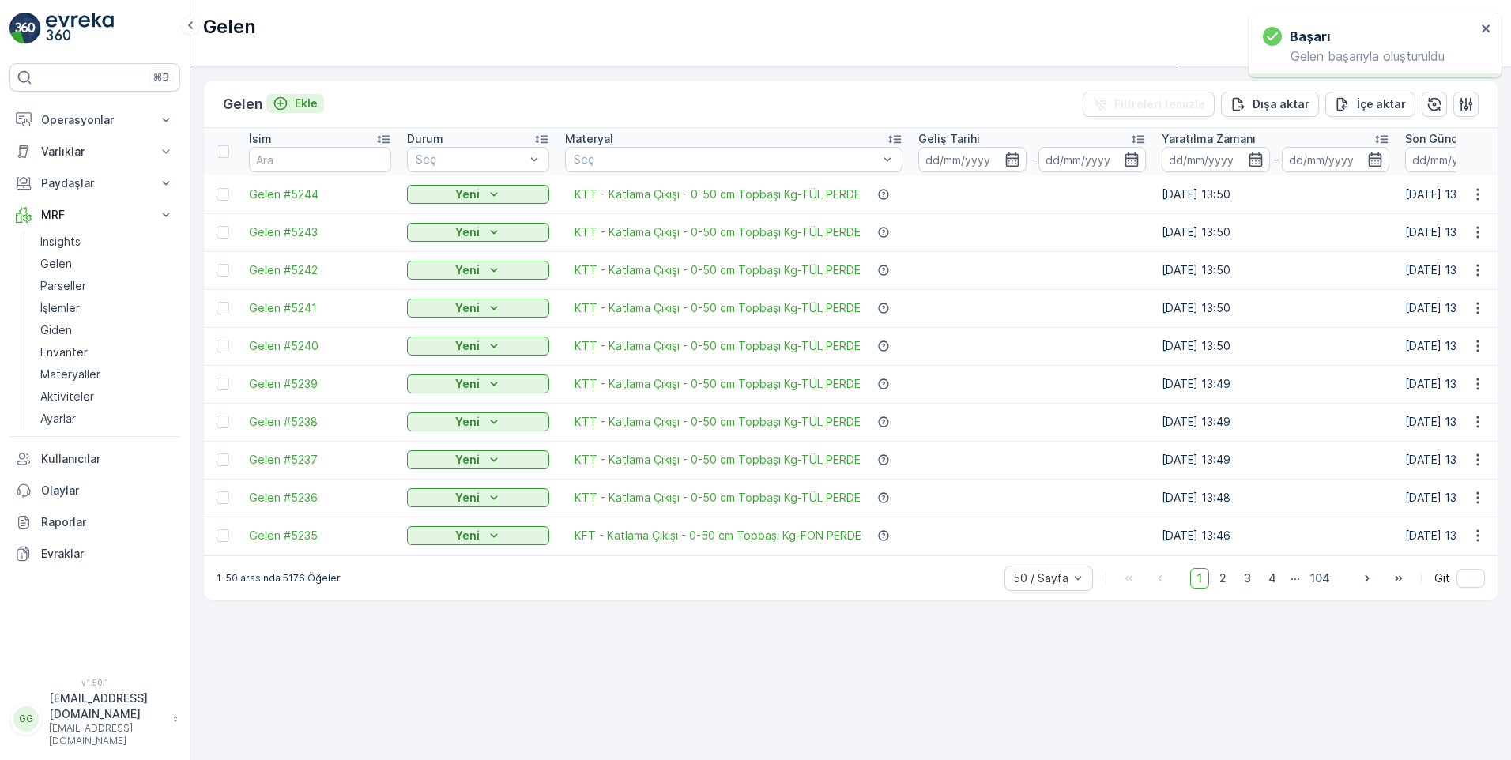
click at [310, 99] on p "Ekle" at bounding box center [306, 104] width 23 height 16
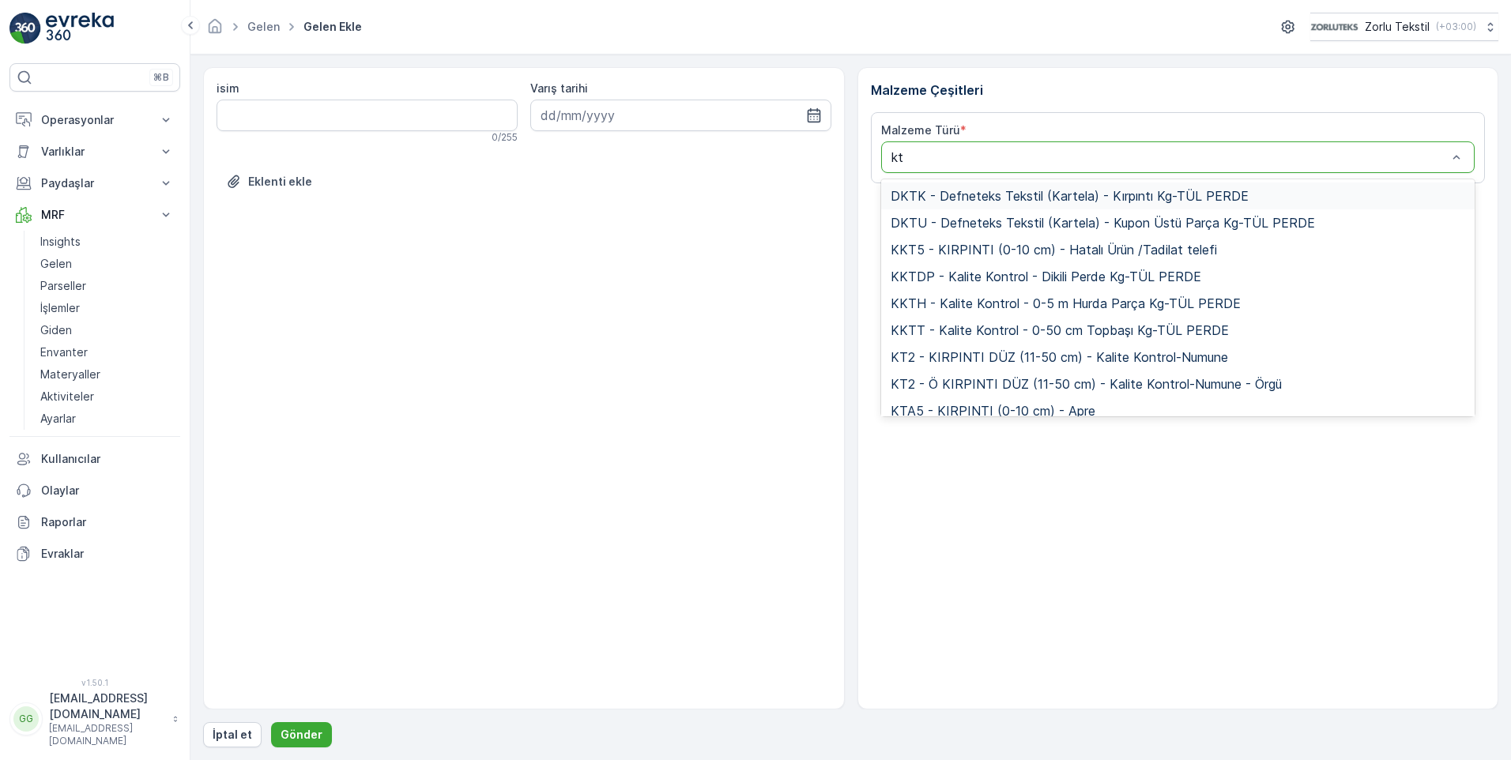
type input "ktt"
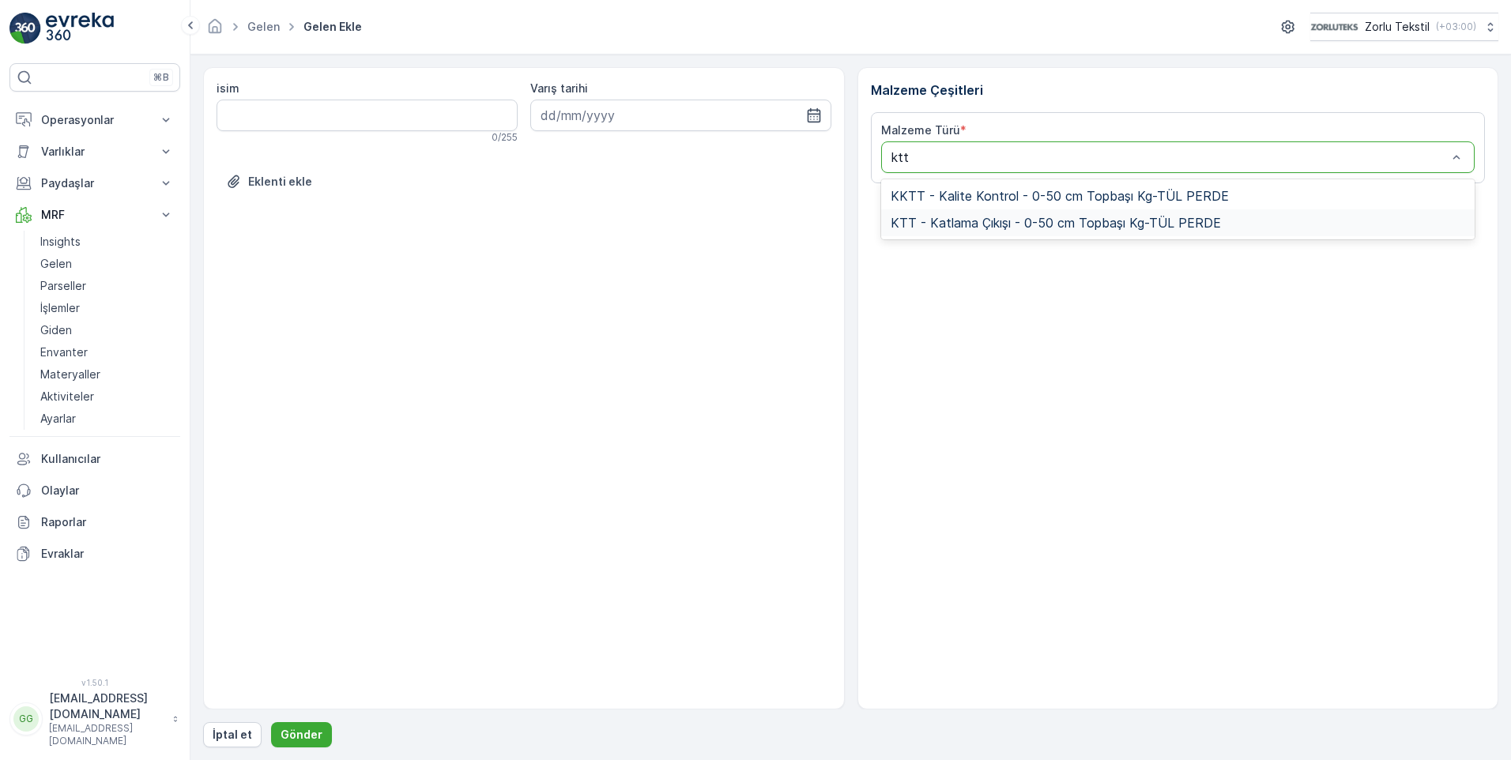
click at [1095, 228] on span "KTT - Katlama Çıkışı - 0-50 cm Topbaşı Kg-TÜL PERDE" at bounding box center [1056, 223] width 330 height 14
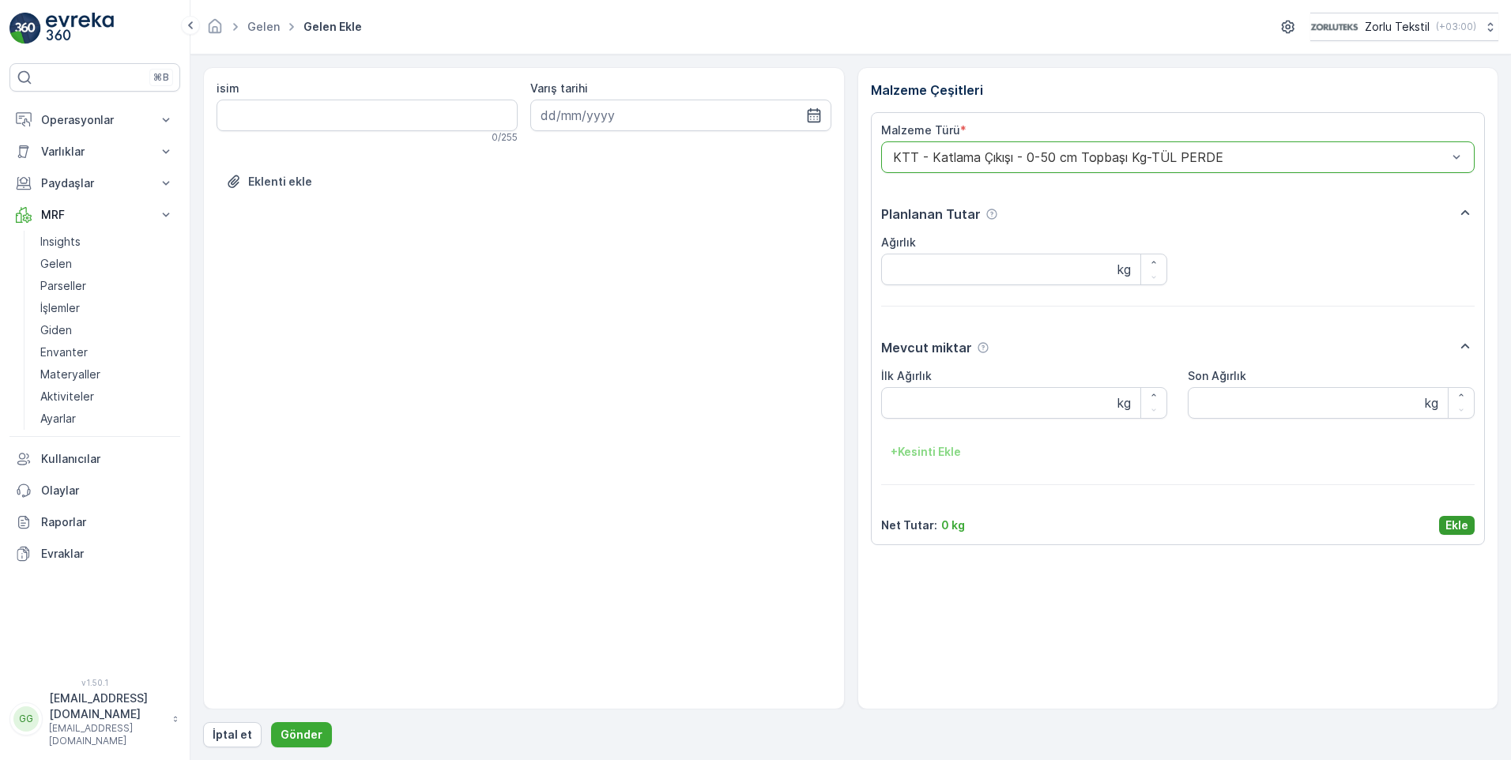
click at [1455, 525] on p "Ekle" at bounding box center [1457, 526] width 23 height 16
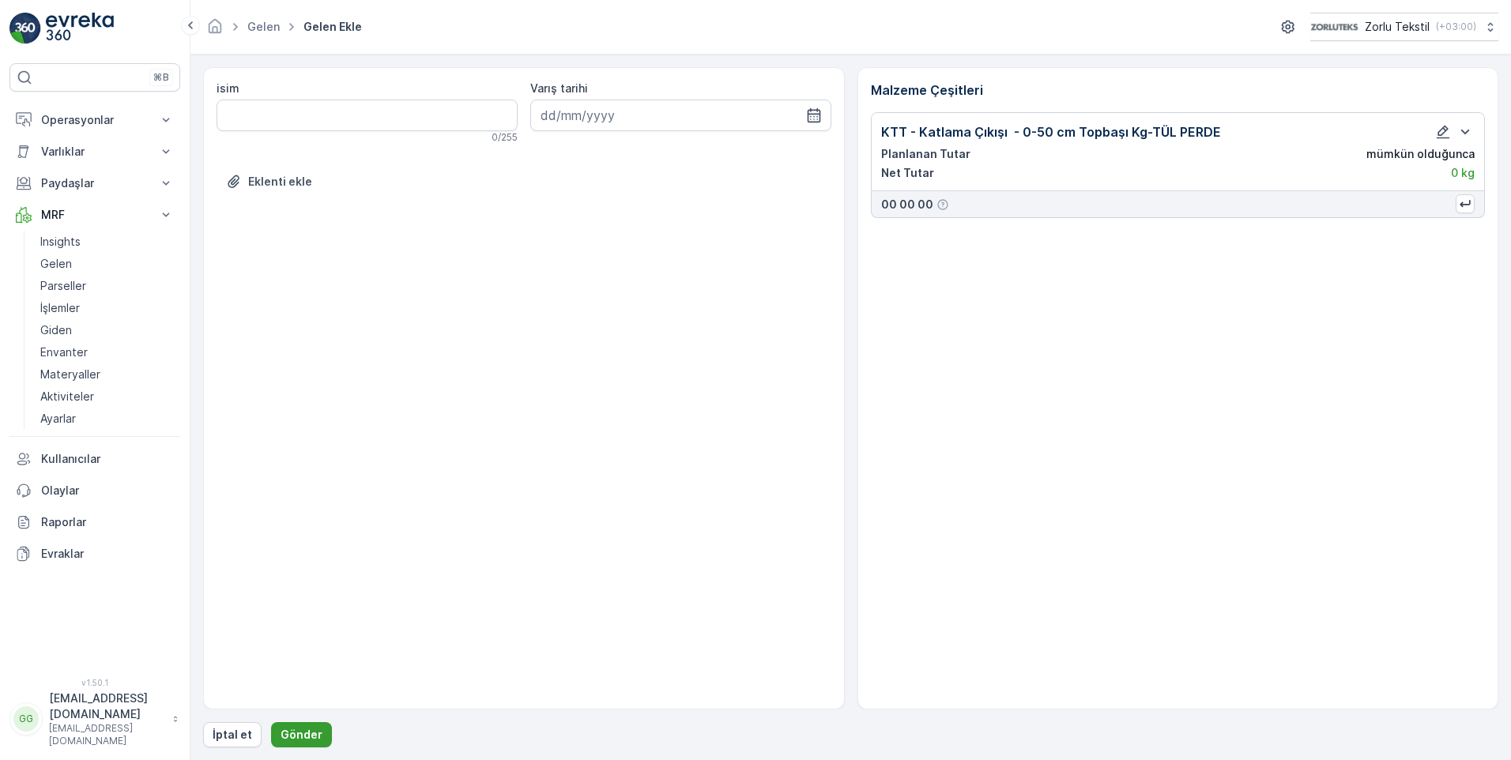
click at [285, 736] on p "Gönder" at bounding box center [302, 735] width 42 height 16
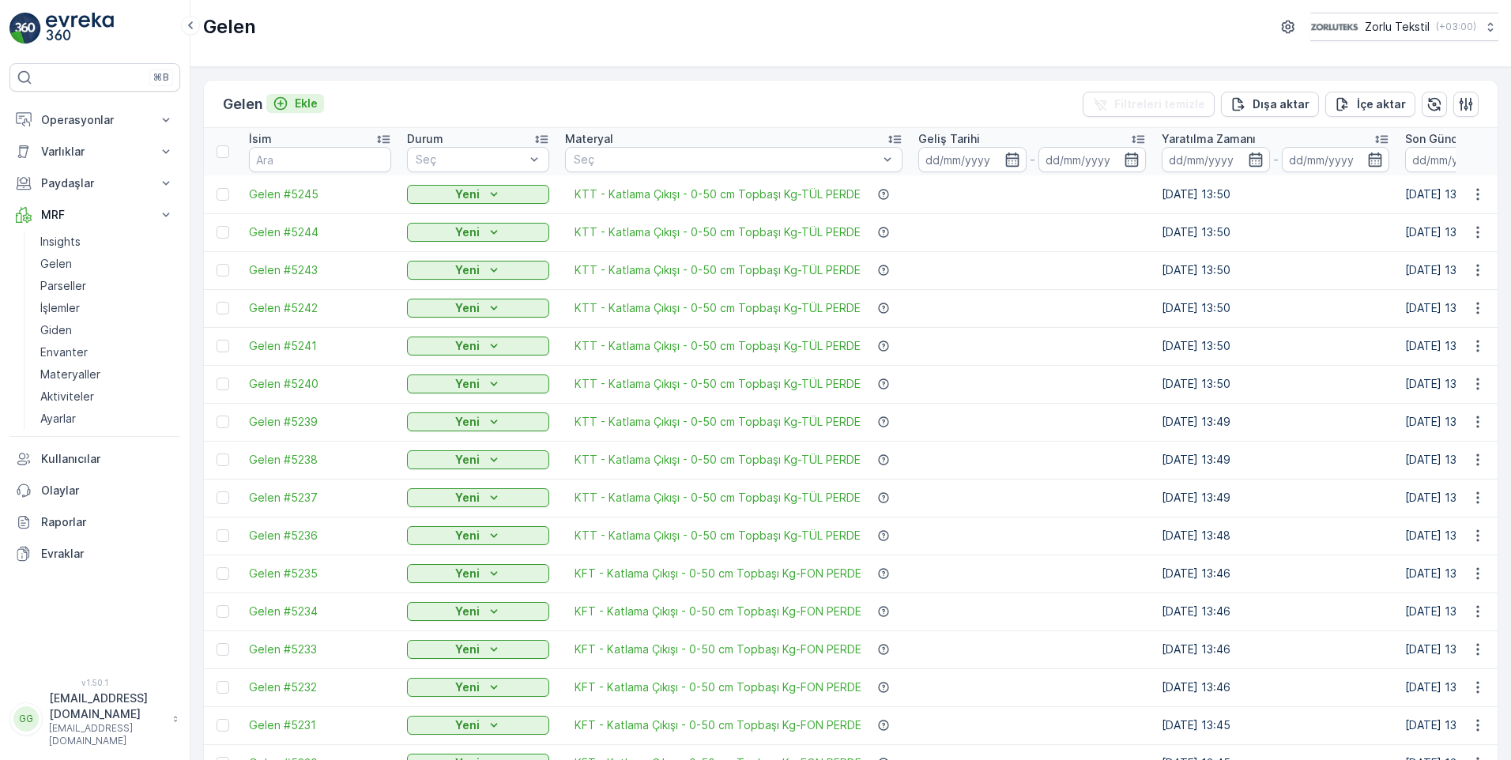
click at [309, 104] on p "Ekle" at bounding box center [306, 104] width 23 height 16
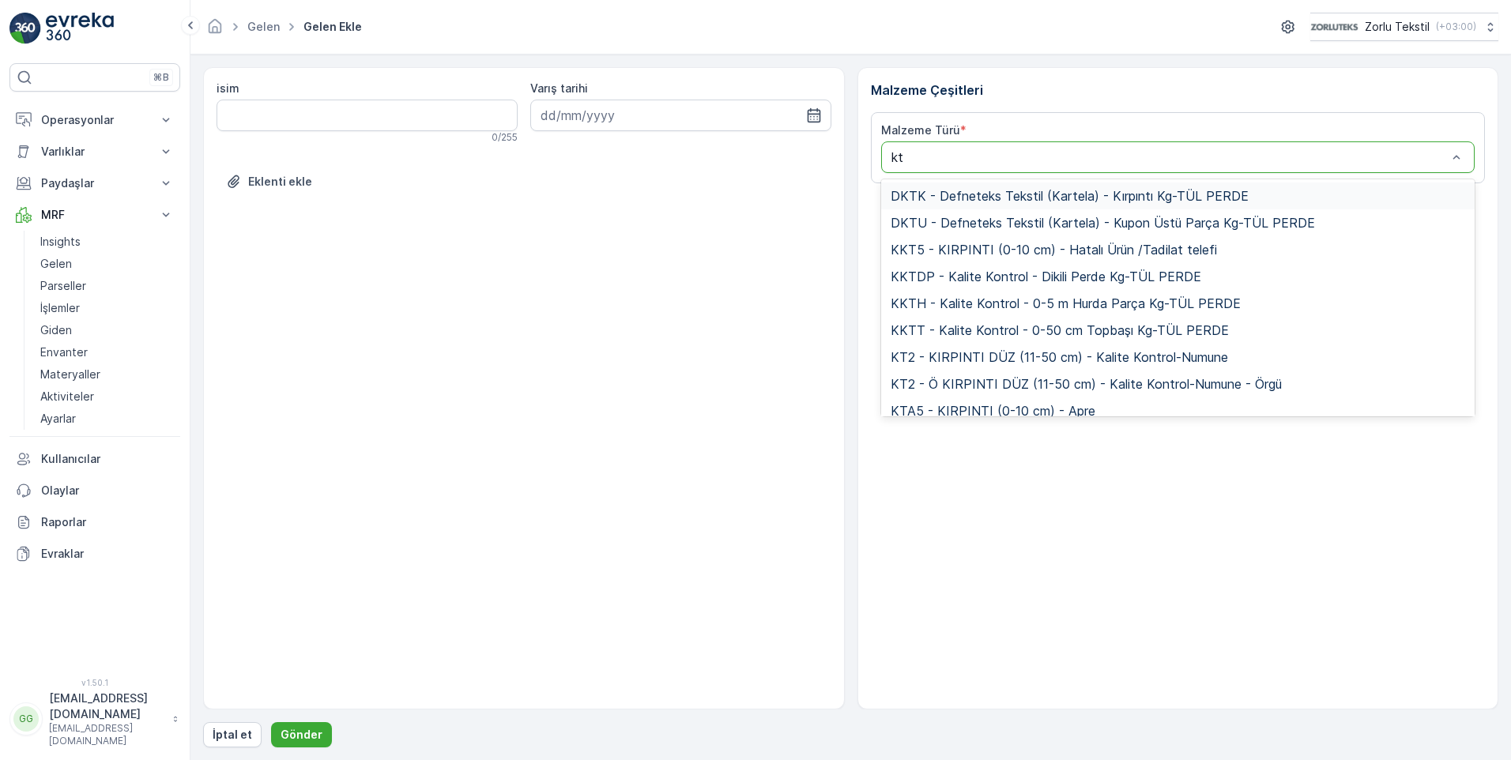
type input "ktt"
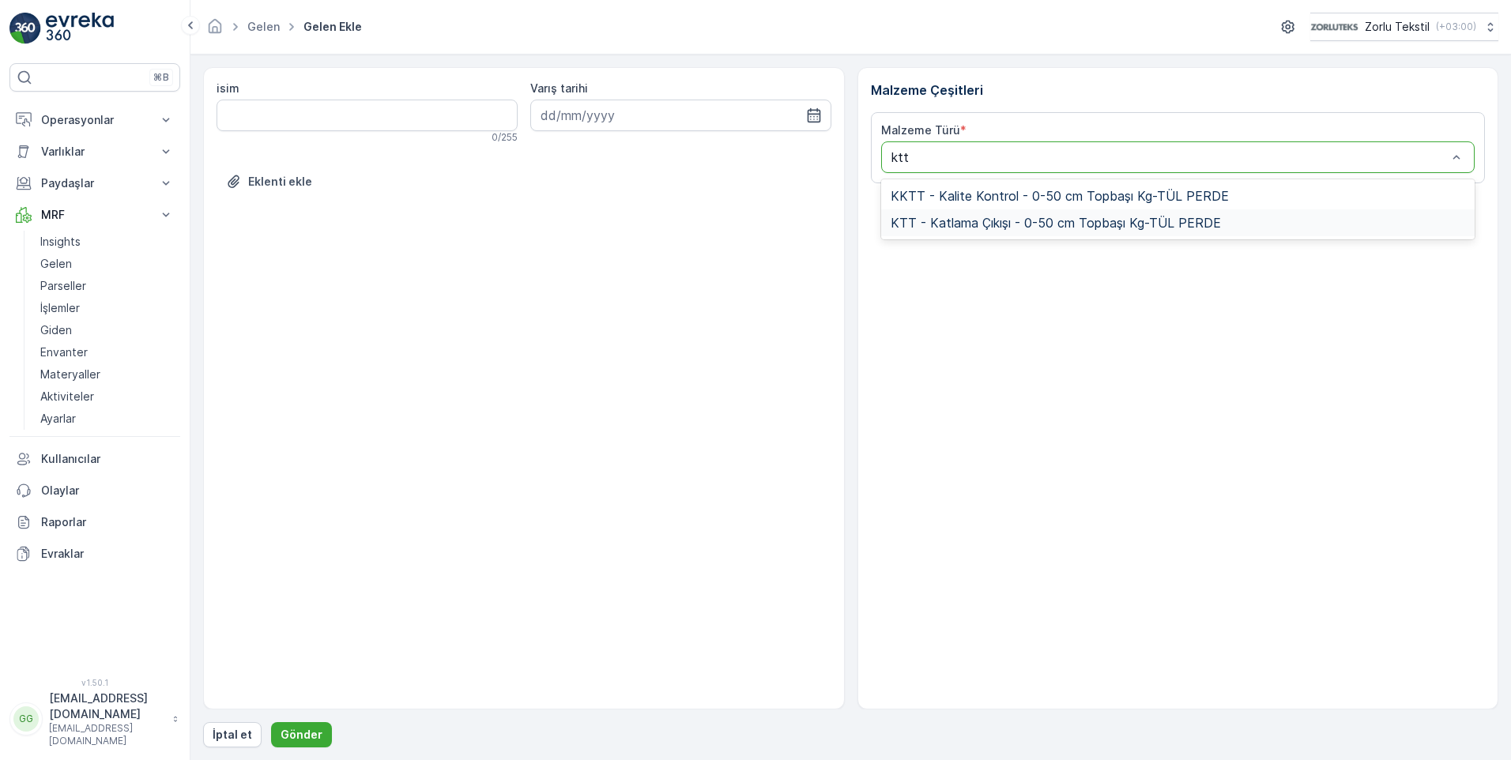
click at [1014, 214] on div "KTT - Katlama Çıkışı - 0-50 cm Topbaşı Kg-TÜL PERDE" at bounding box center [1178, 222] width 594 height 27
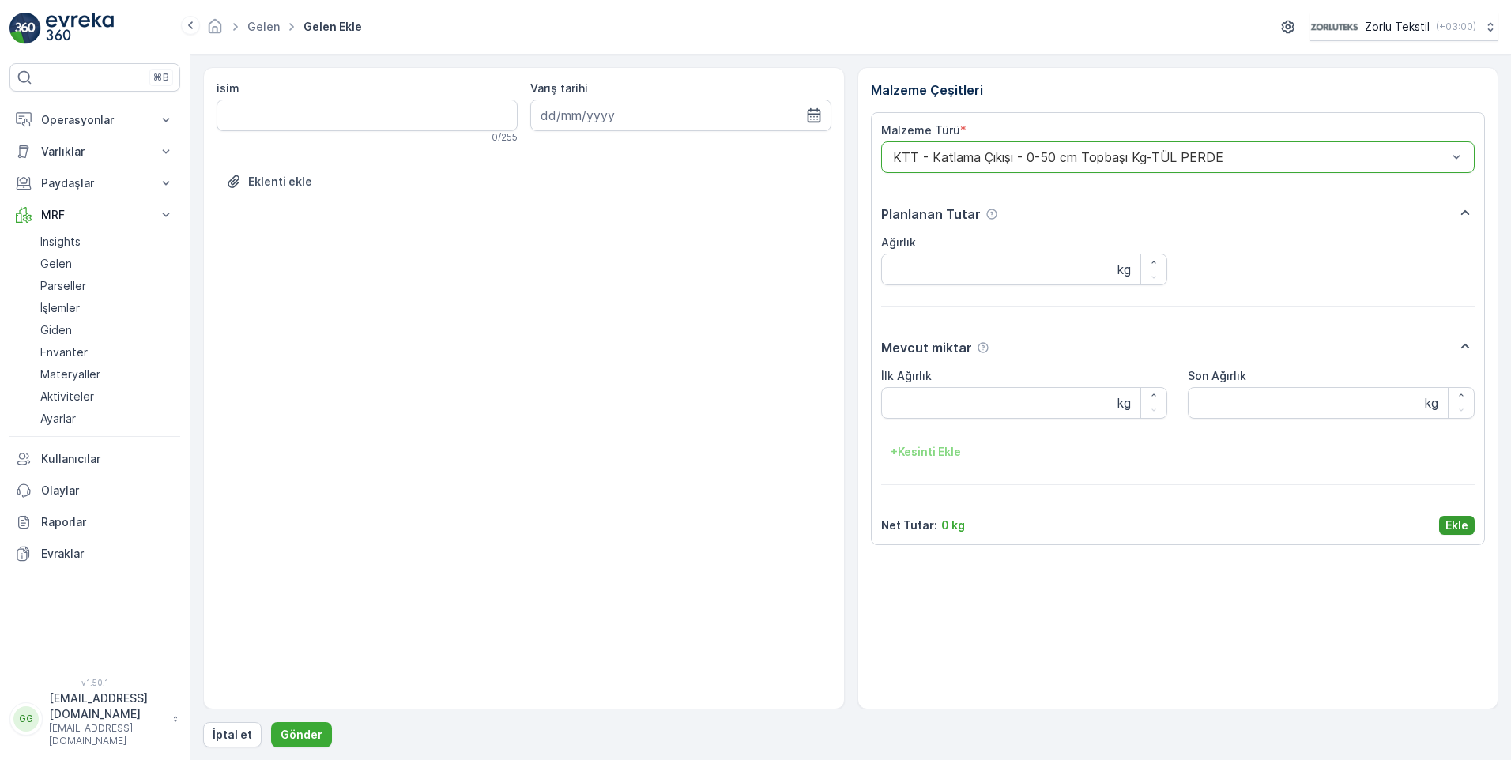
click at [1463, 530] on p "Ekle" at bounding box center [1457, 526] width 23 height 16
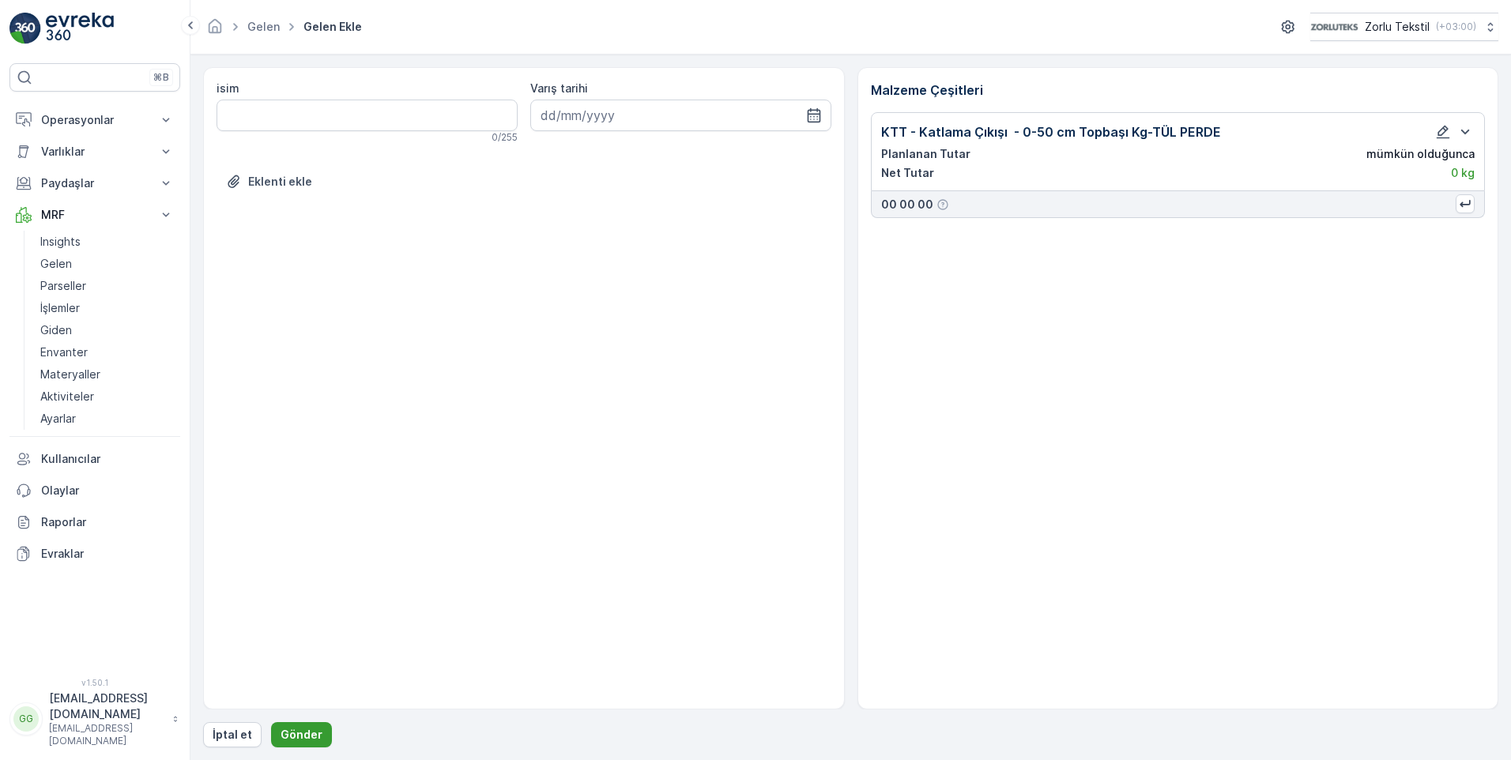
click at [300, 729] on p "Gönder" at bounding box center [302, 735] width 42 height 16
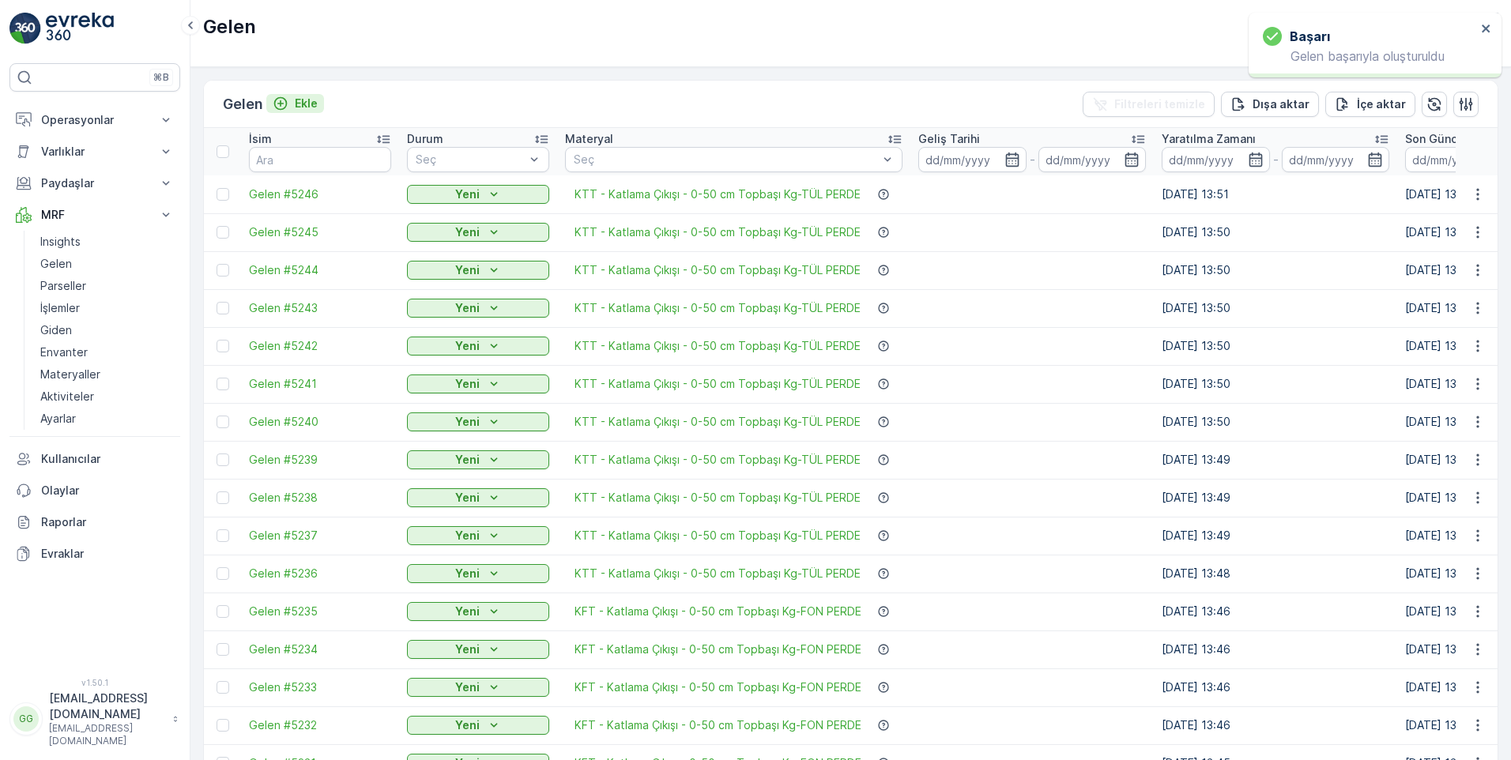
click at [308, 101] on p "Ekle" at bounding box center [306, 104] width 23 height 16
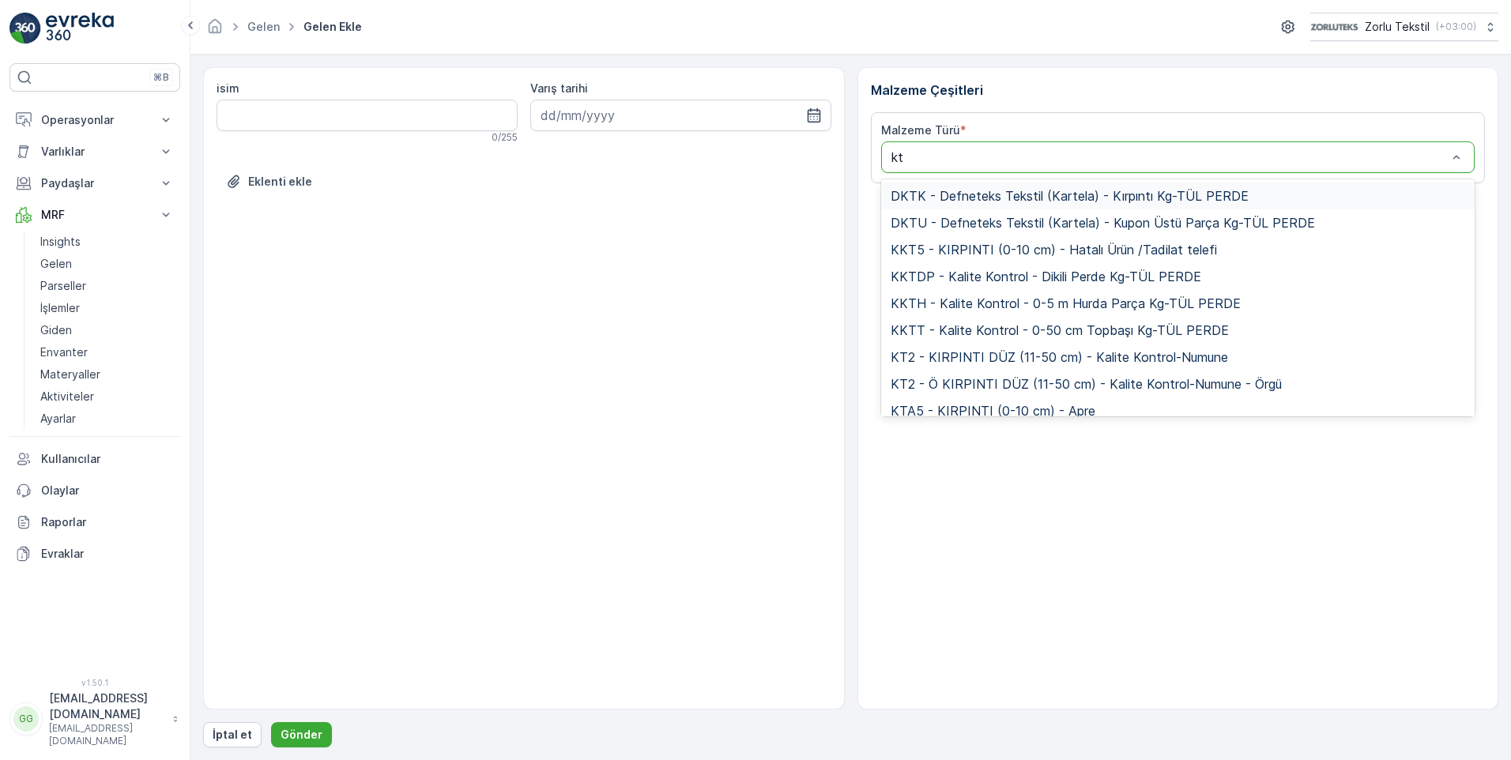
type input "ktt"
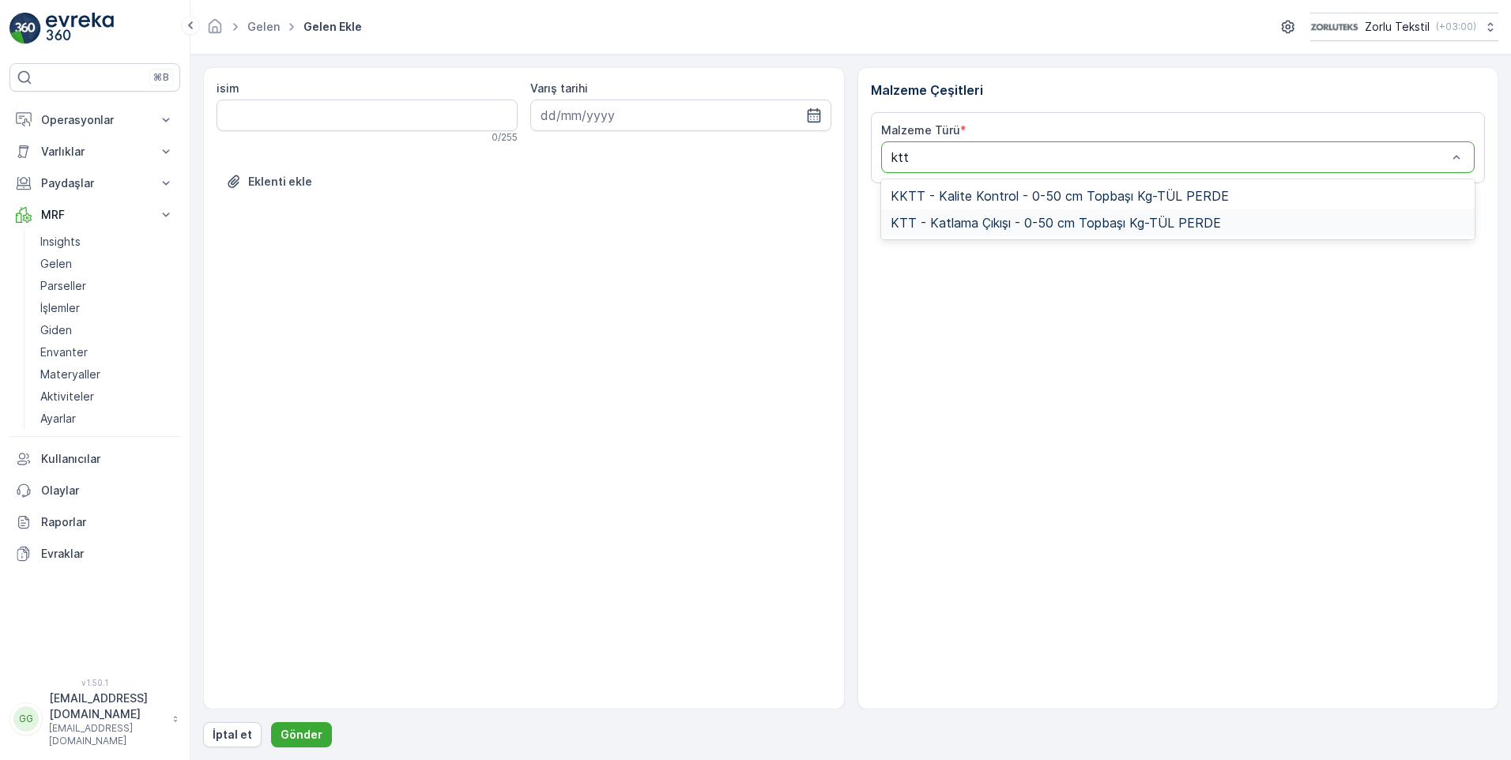
click at [1042, 217] on span "KTT - Katlama Çıkışı - 0-50 cm Topbaşı Kg-TÜL PERDE" at bounding box center [1056, 223] width 330 height 14
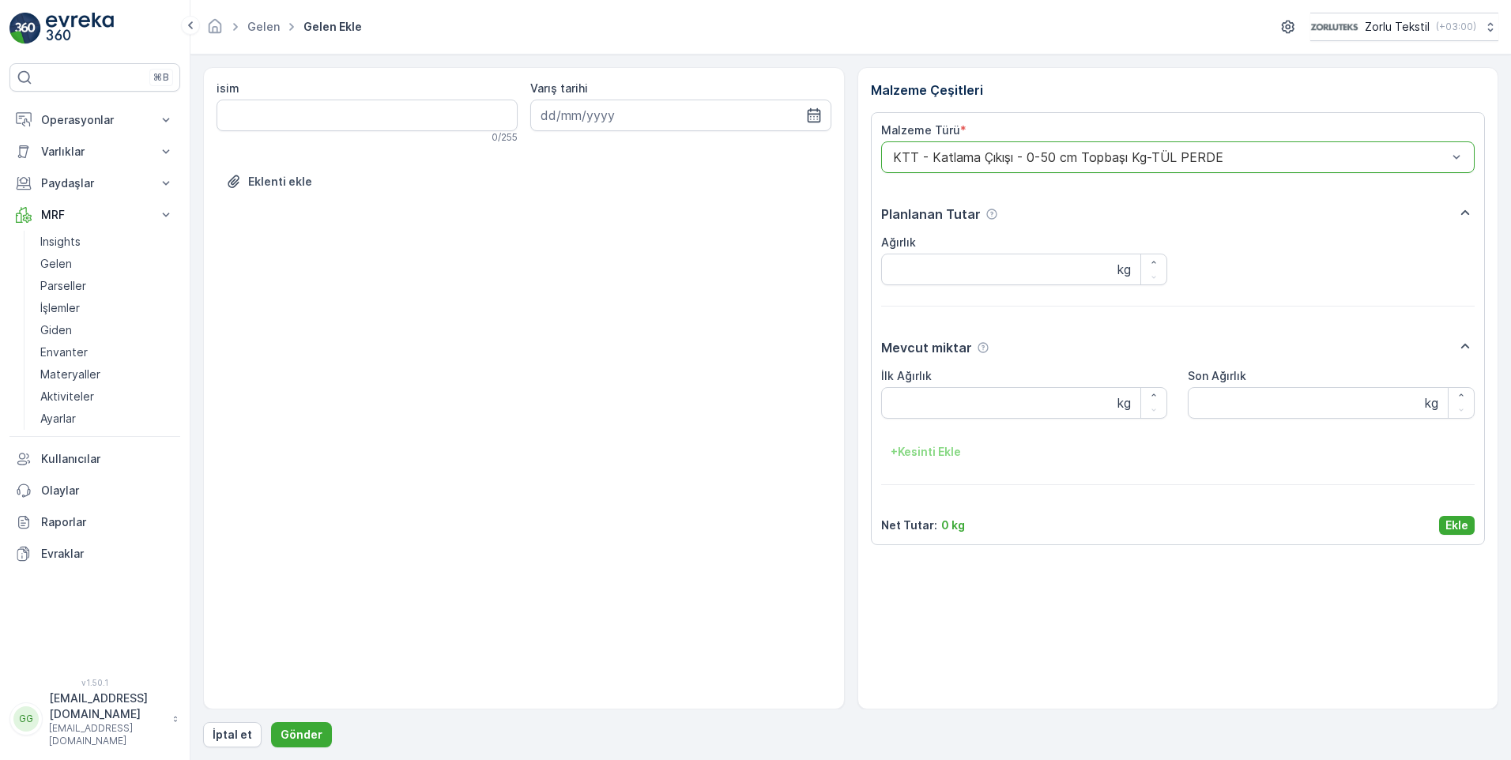
click at [1464, 526] on p "Ekle" at bounding box center [1457, 526] width 23 height 16
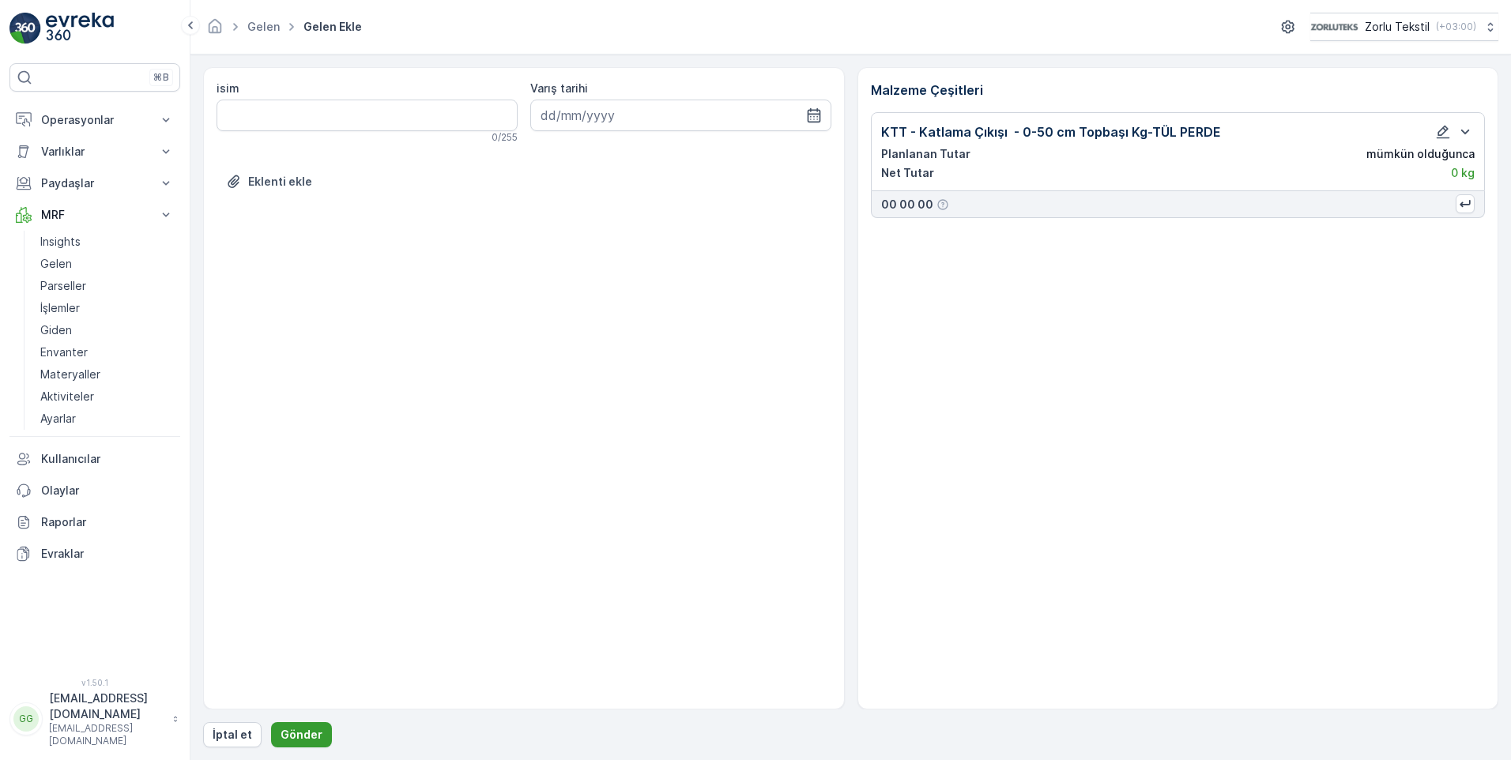
click at [281, 739] on p "Gönder" at bounding box center [302, 735] width 42 height 16
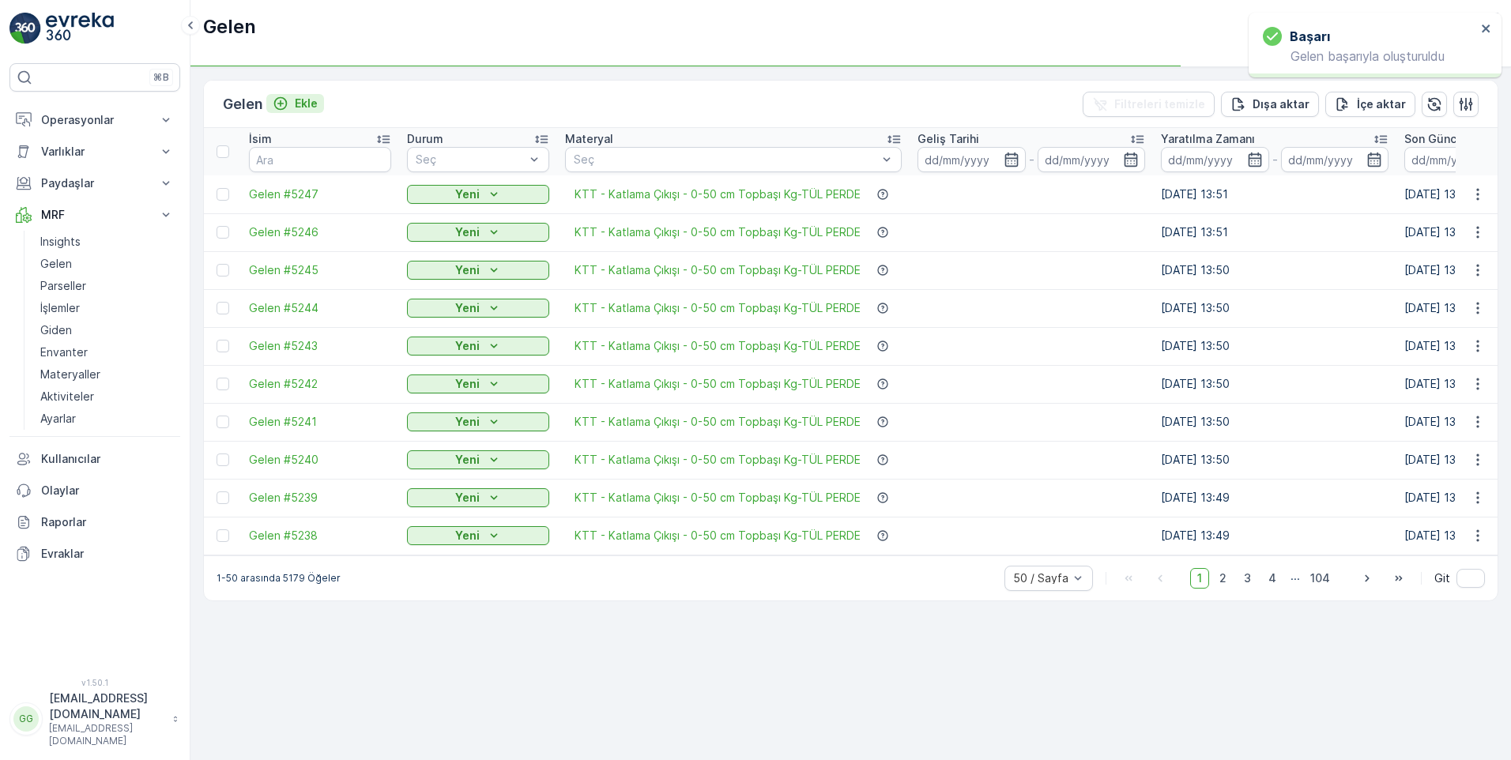
click at [315, 100] on p "Ekle" at bounding box center [306, 104] width 23 height 16
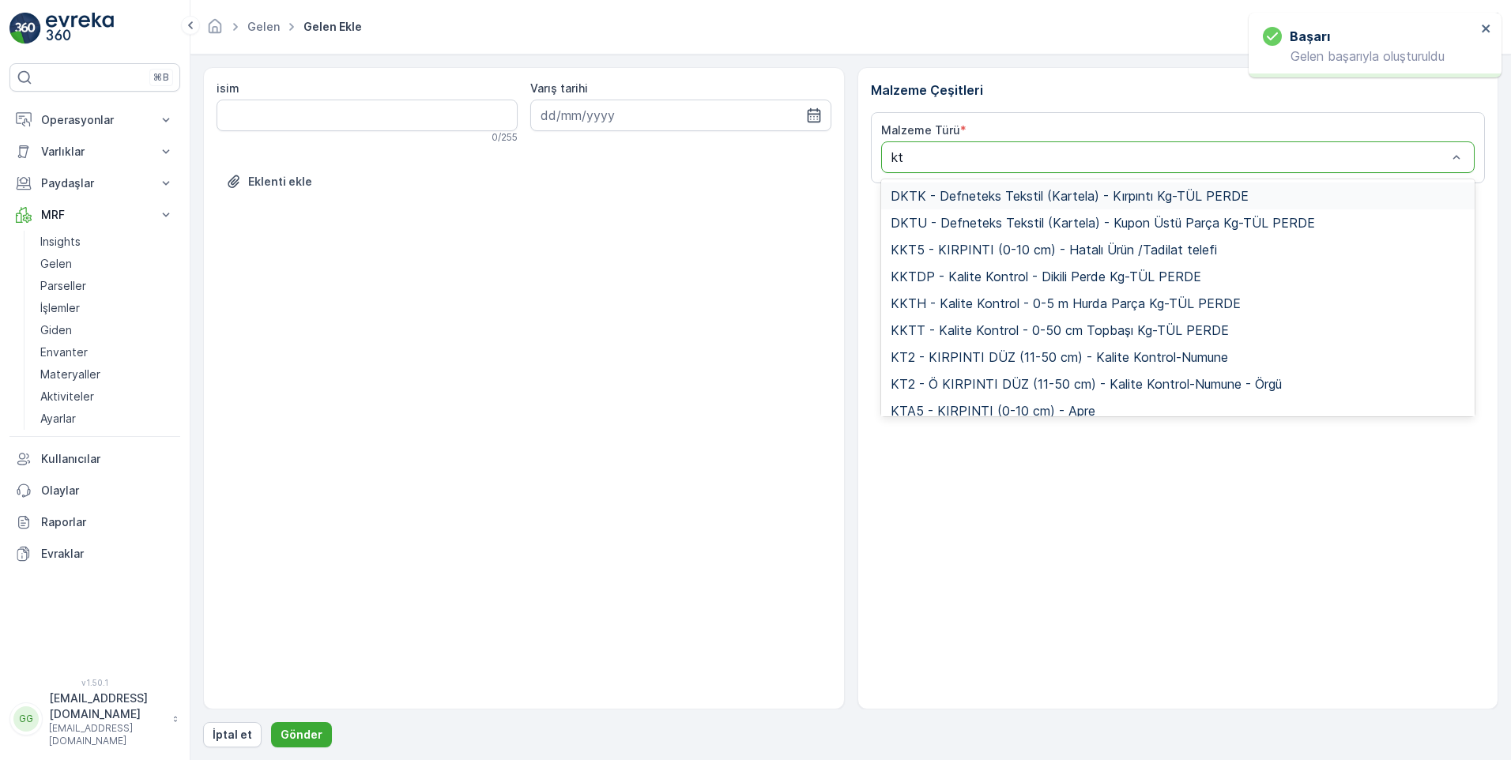
type input "ktt"
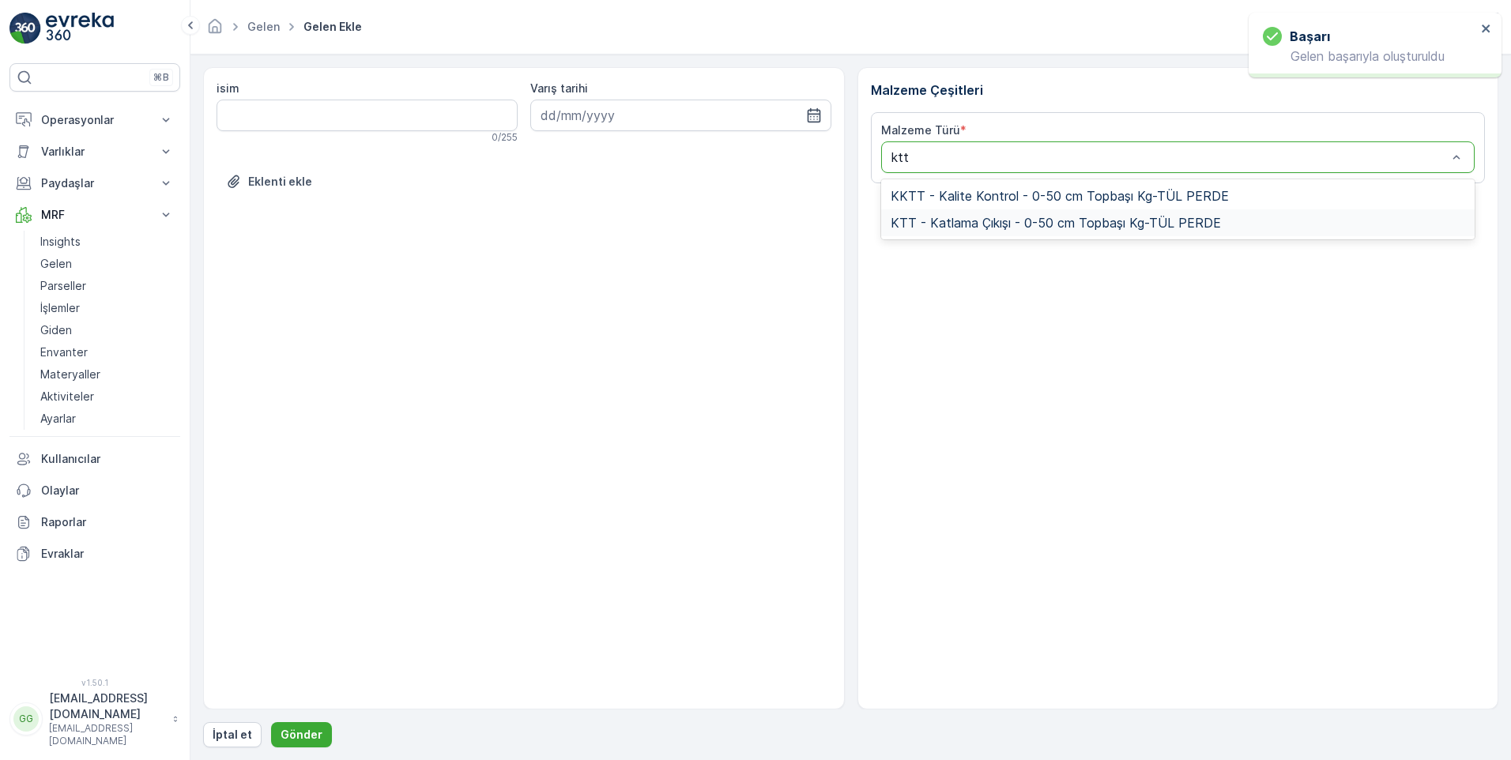
click at [1035, 216] on span "KTT - Katlama Çıkışı - 0-50 cm Topbaşı Kg-TÜL PERDE" at bounding box center [1056, 223] width 330 height 14
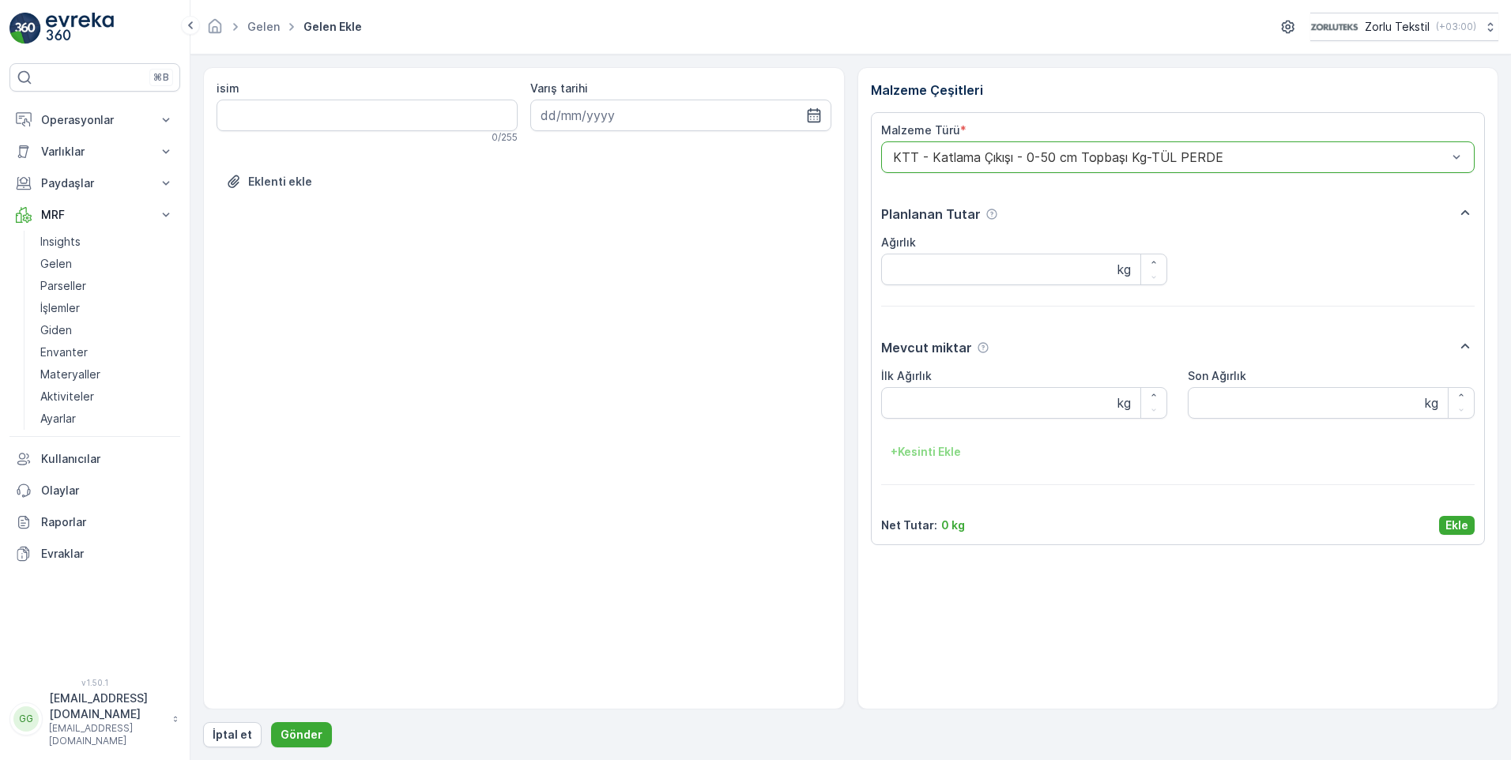
click at [1447, 520] on button "Ekle" at bounding box center [1457, 525] width 36 height 19
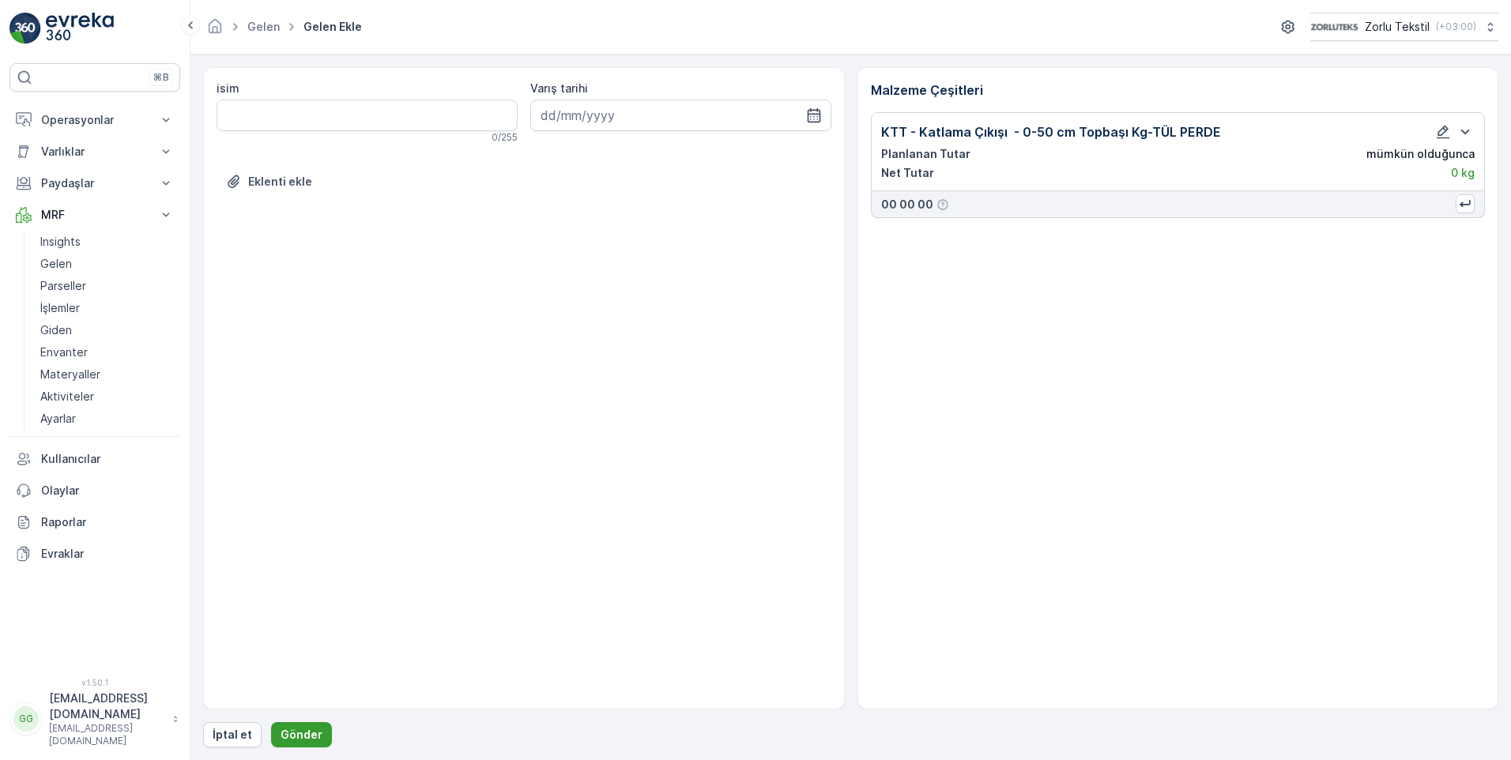
click at [287, 725] on button "Gönder" at bounding box center [301, 735] width 61 height 25
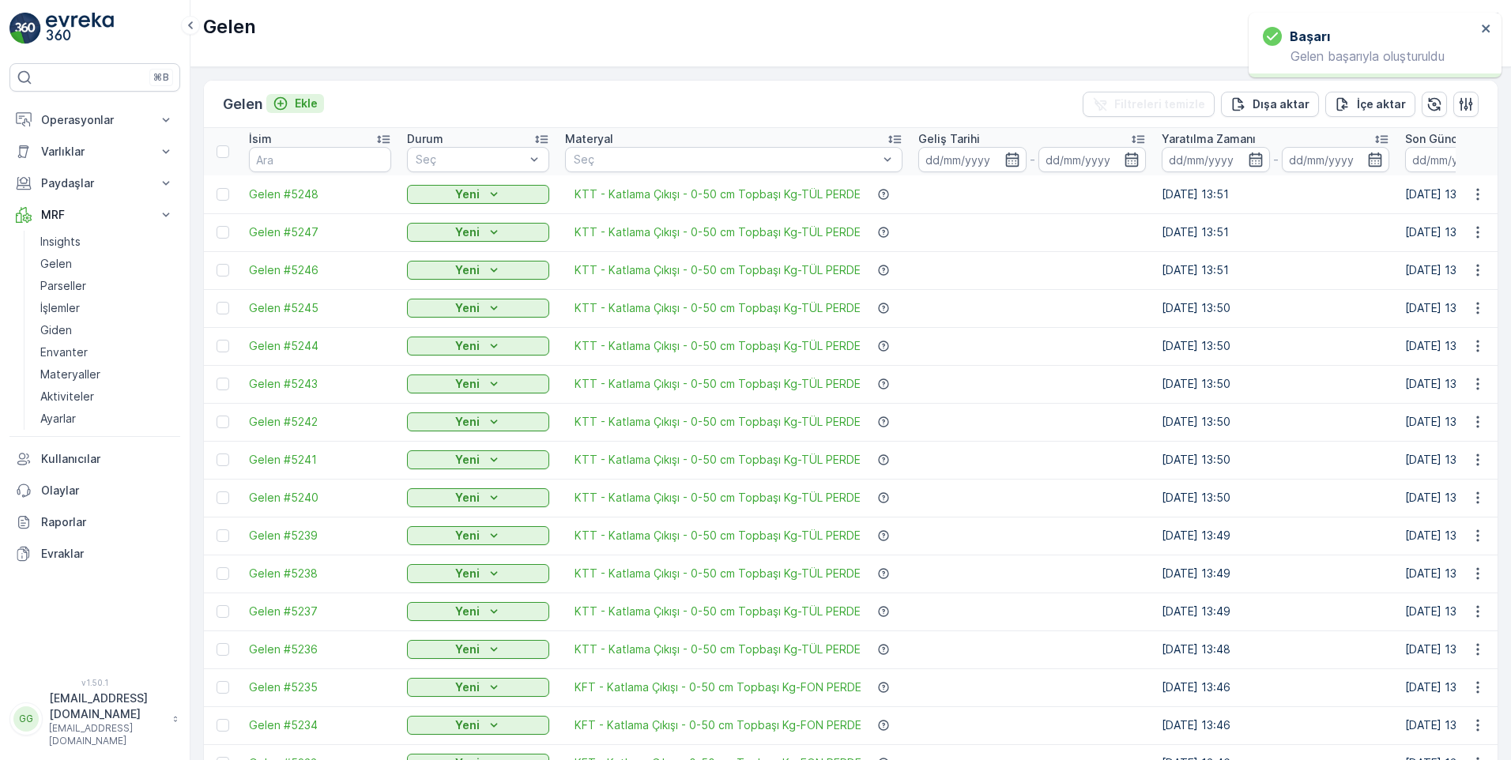
click at [311, 103] on p "Ekle" at bounding box center [306, 104] width 23 height 16
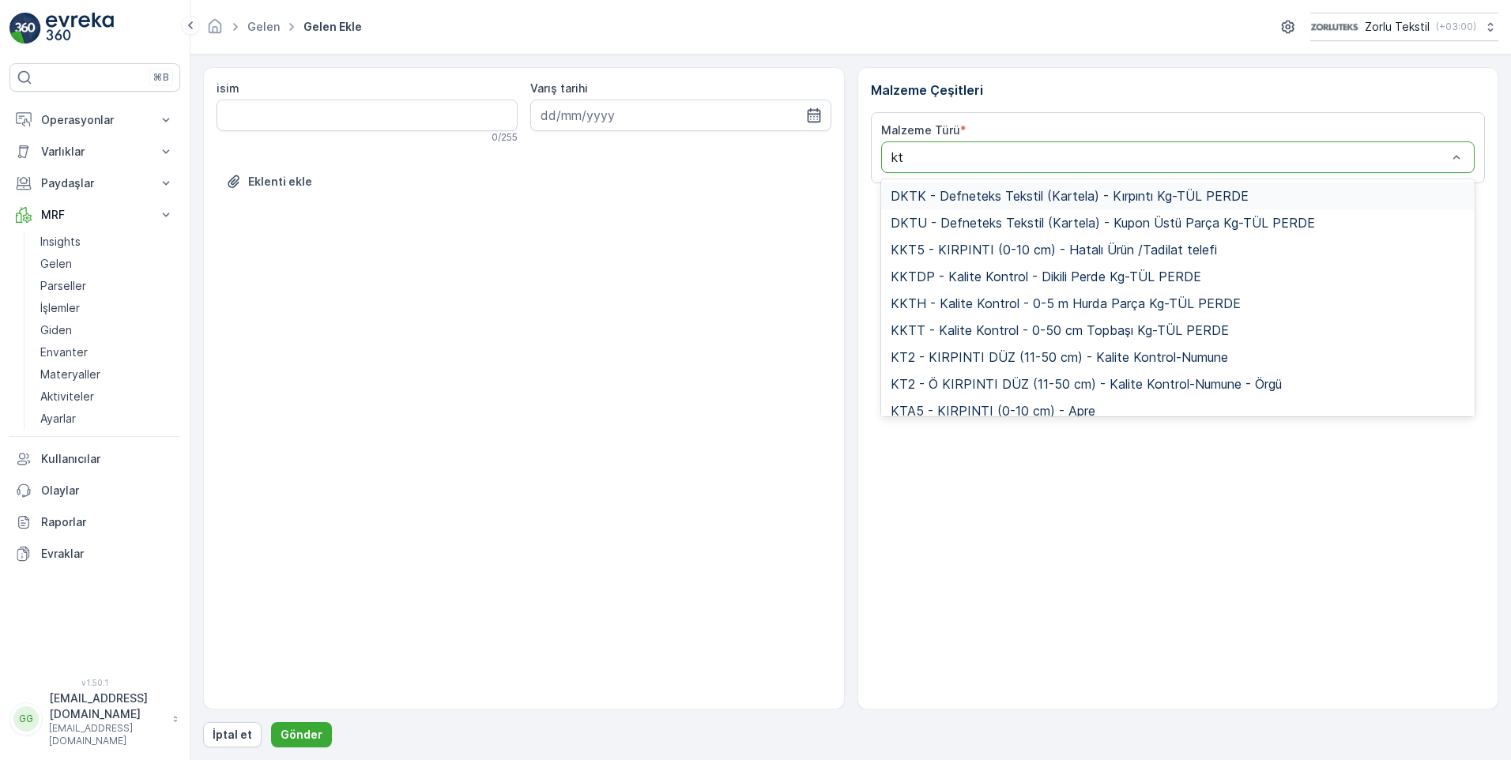
type input "ktt"
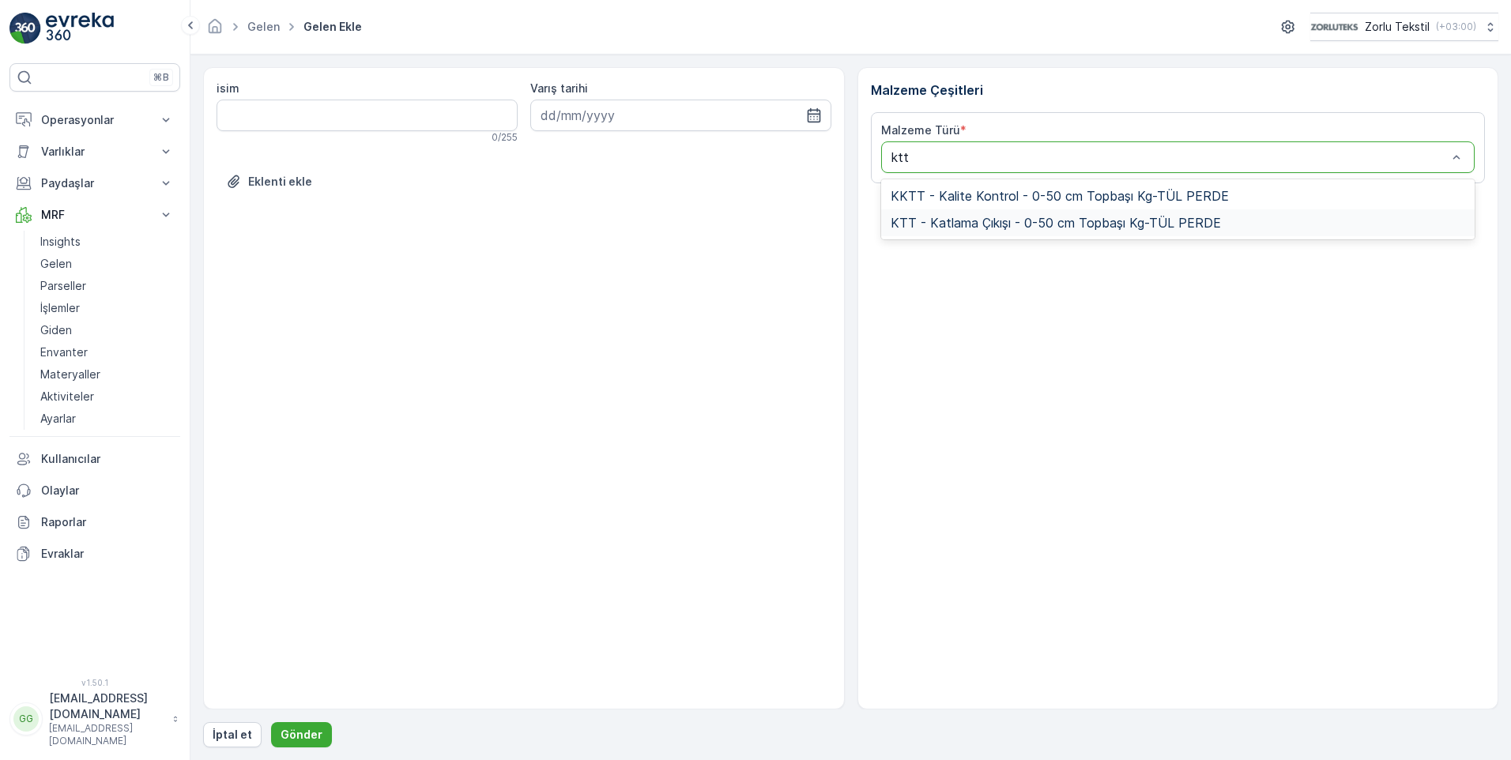
click at [1077, 224] on span "KTT - Katlama Çıkışı - 0-50 cm Topbaşı Kg-TÜL PERDE" at bounding box center [1056, 223] width 330 height 14
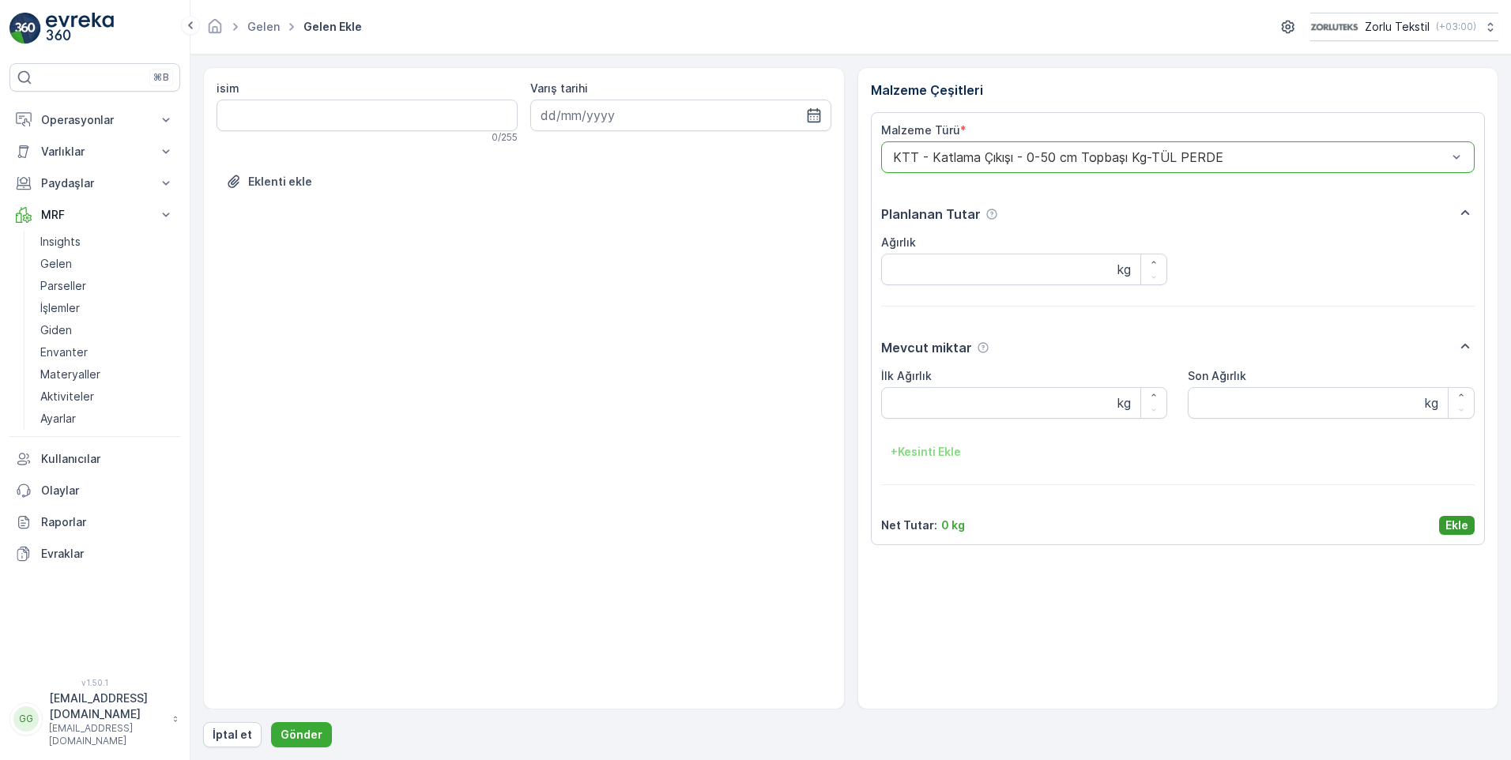
click at [1461, 526] on p "Ekle" at bounding box center [1457, 526] width 23 height 16
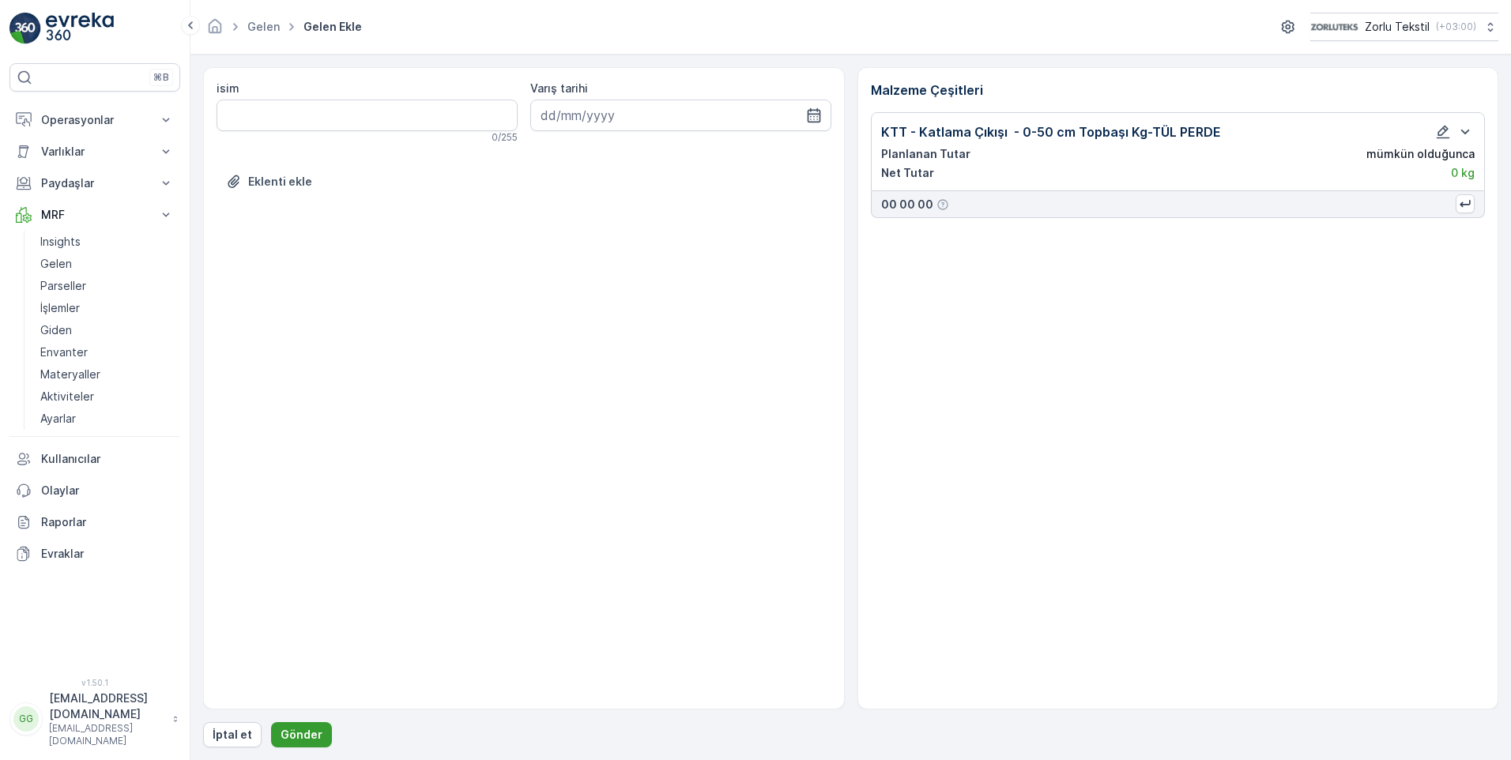
click at [289, 734] on p "Gönder" at bounding box center [302, 735] width 42 height 16
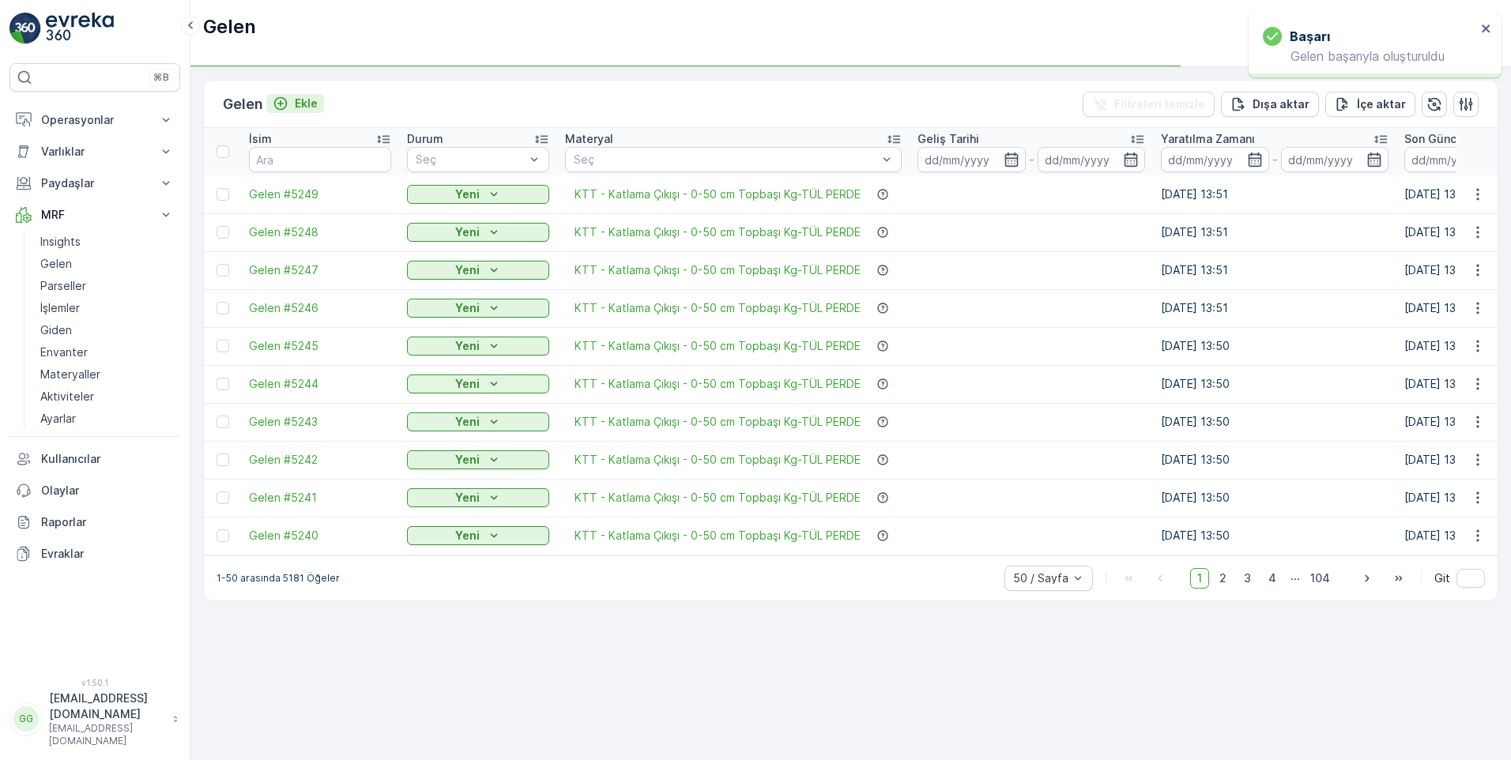
click at [315, 103] on p "Ekle" at bounding box center [306, 104] width 23 height 16
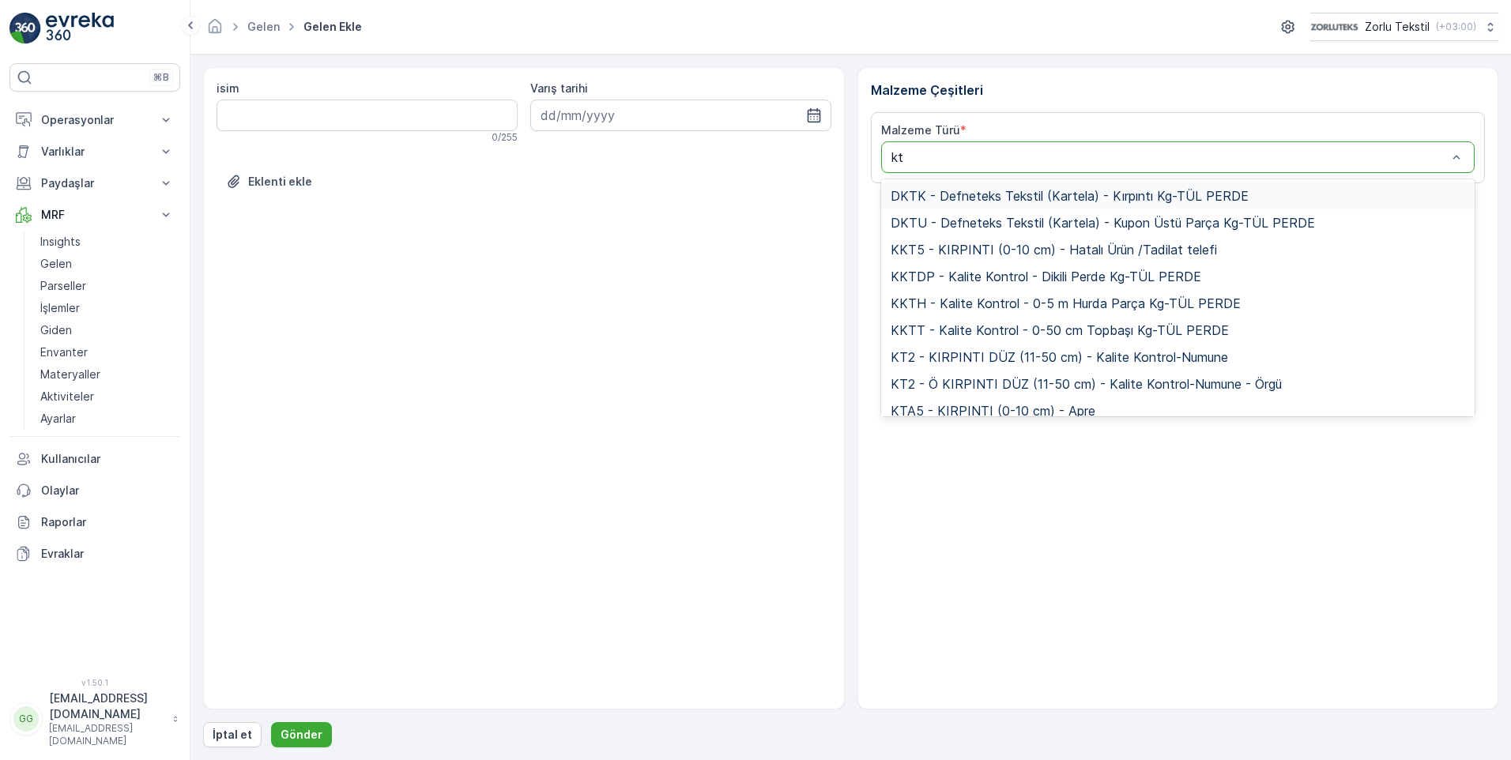
type input "ktt"
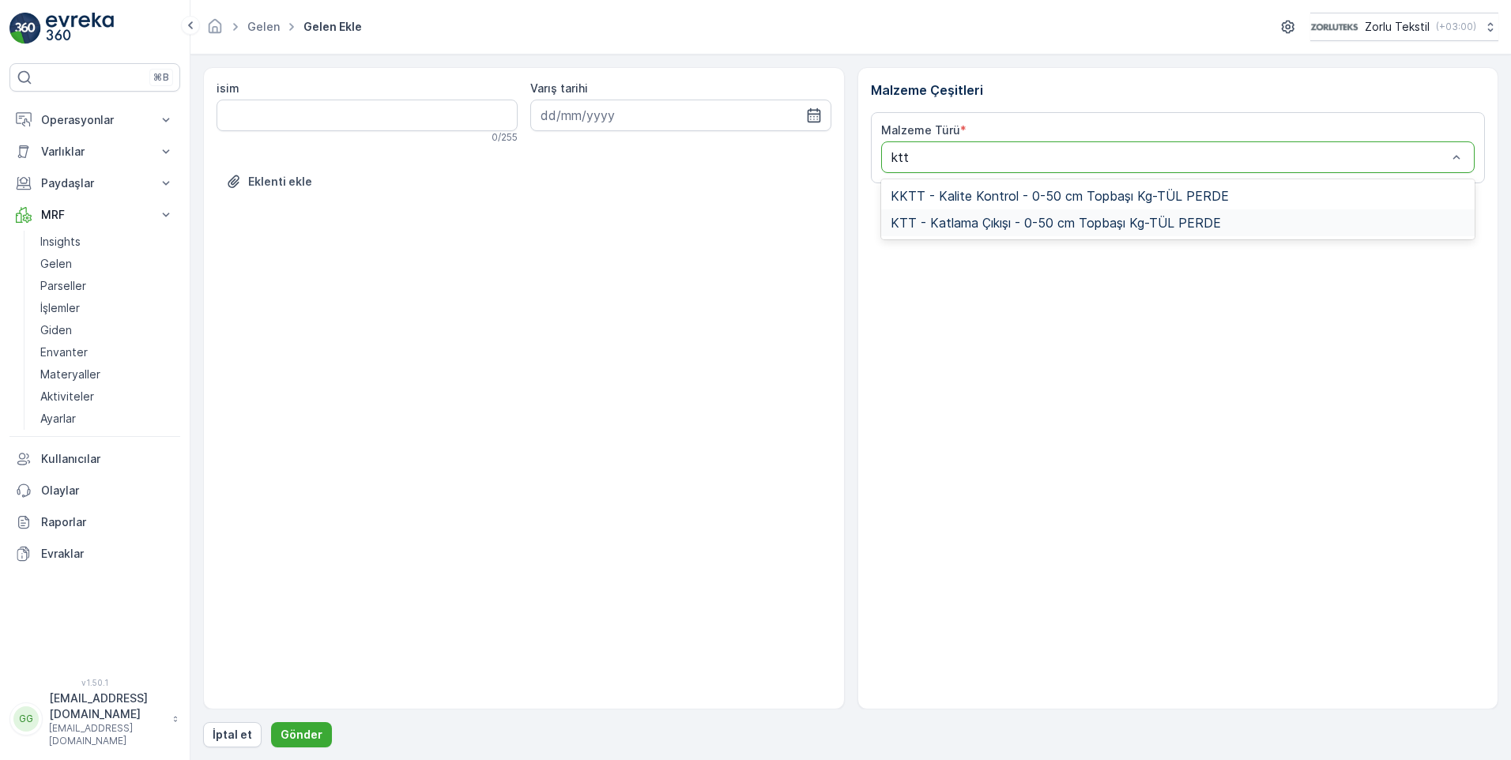
click at [985, 216] on span "KTT - Katlama Çıkışı - 0-50 cm Topbaşı Kg-TÜL PERDE" at bounding box center [1056, 223] width 330 height 14
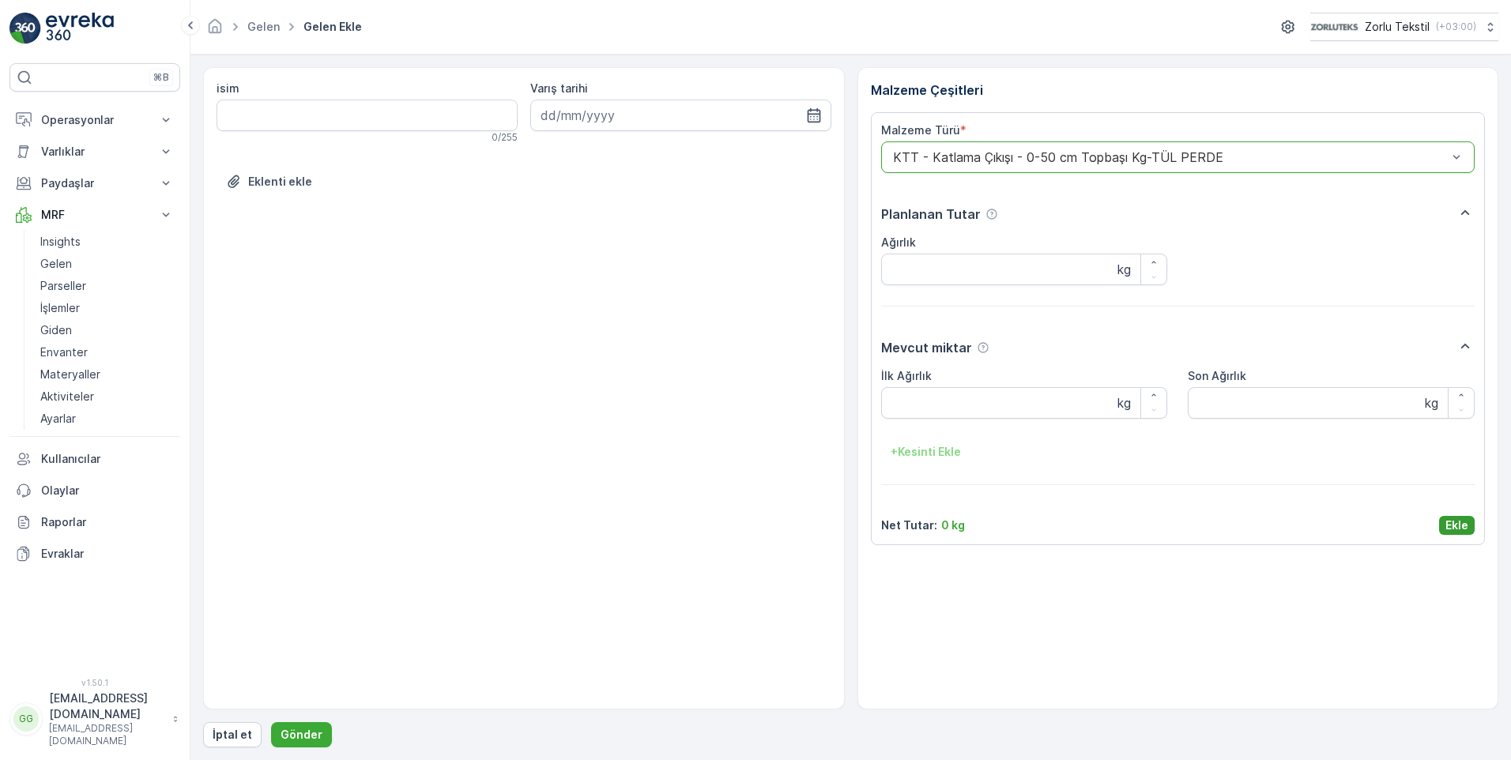
click at [1466, 529] on p "Ekle" at bounding box center [1457, 526] width 23 height 16
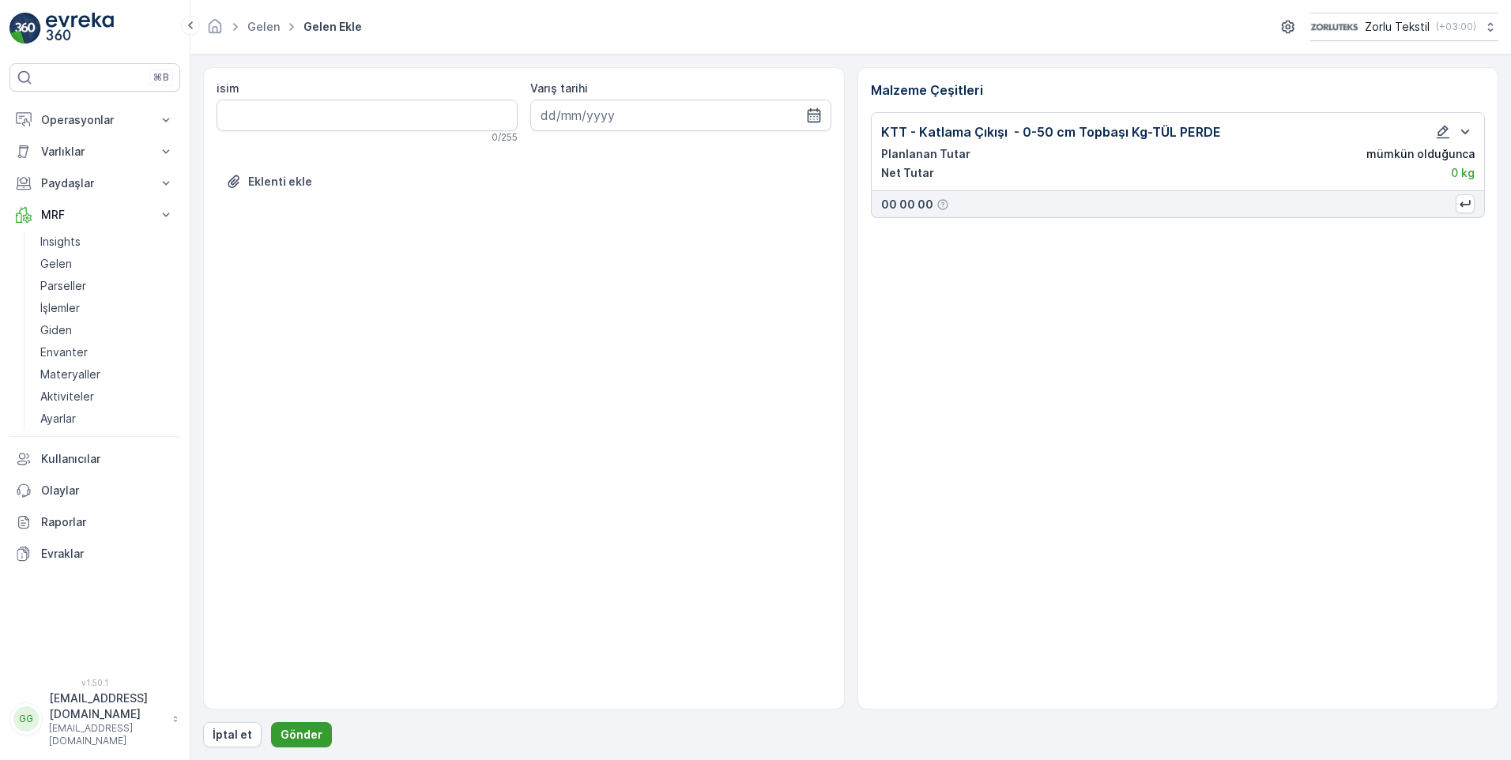
click at [299, 729] on p "Gönder" at bounding box center [302, 735] width 42 height 16
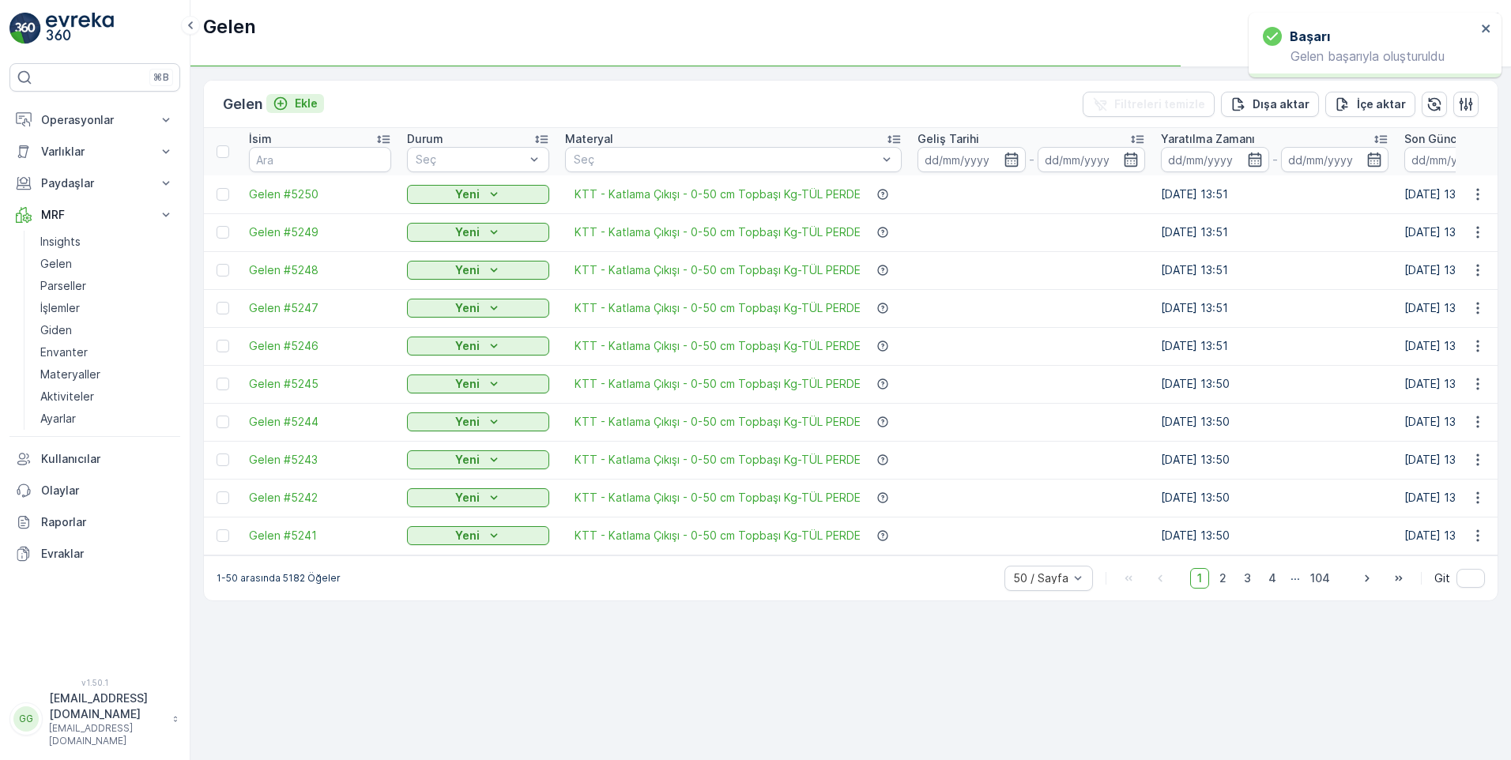
click at [303, 100] on p "Ekle" at bounding box center [306, 104] width 23 height 16
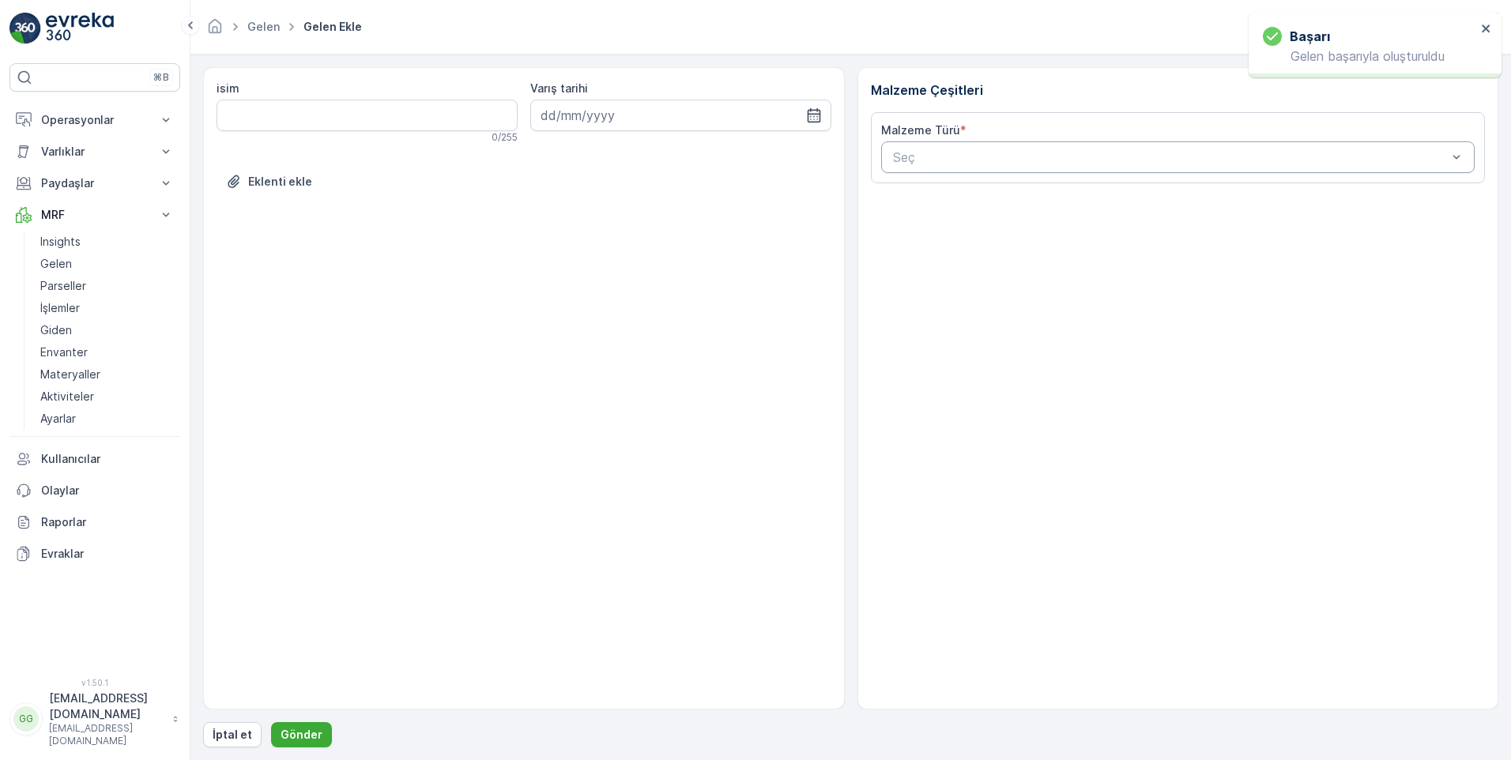
click at [928, 143] on div "Seç" at bounding box center [1178, 157] width 594 height 32
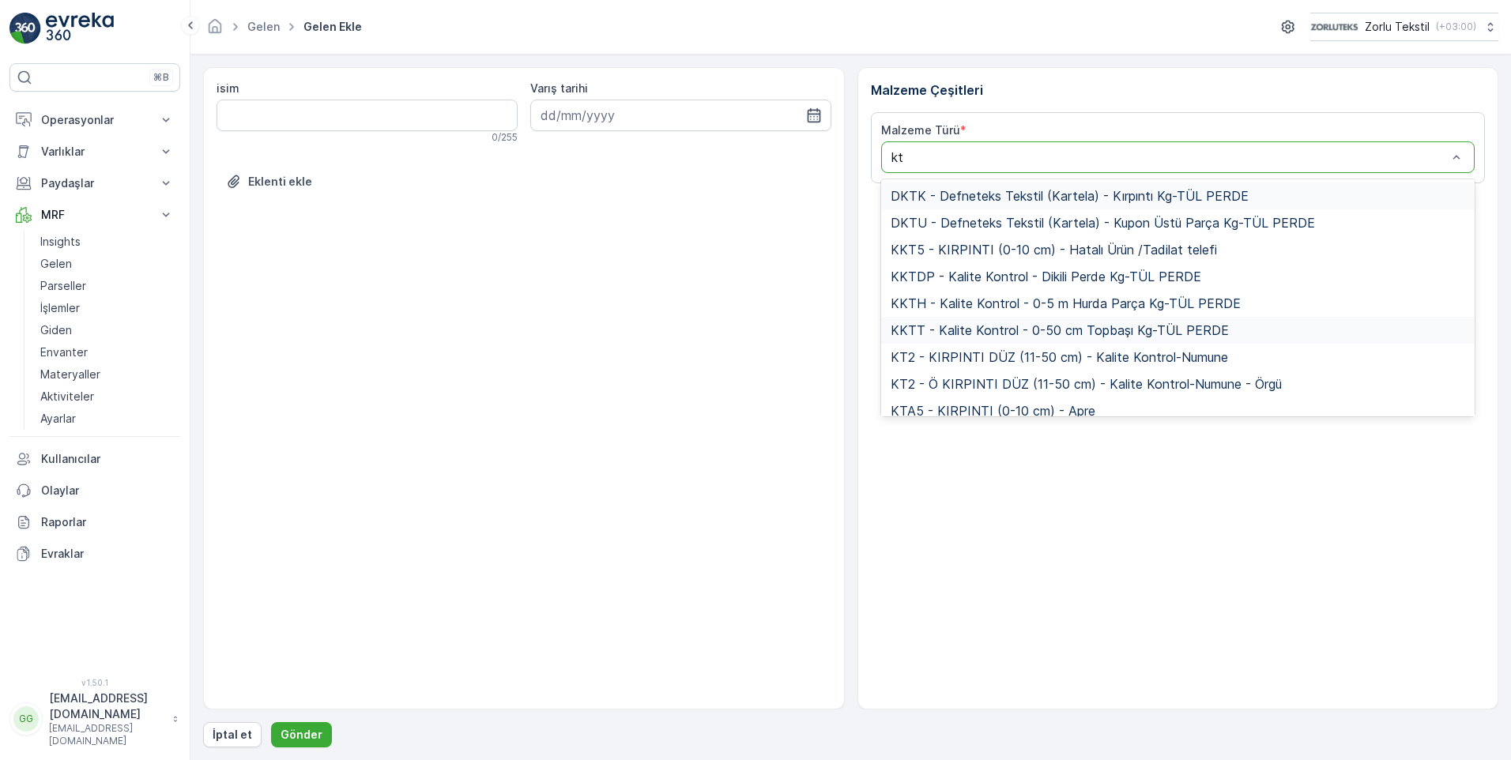
type input "ktt"
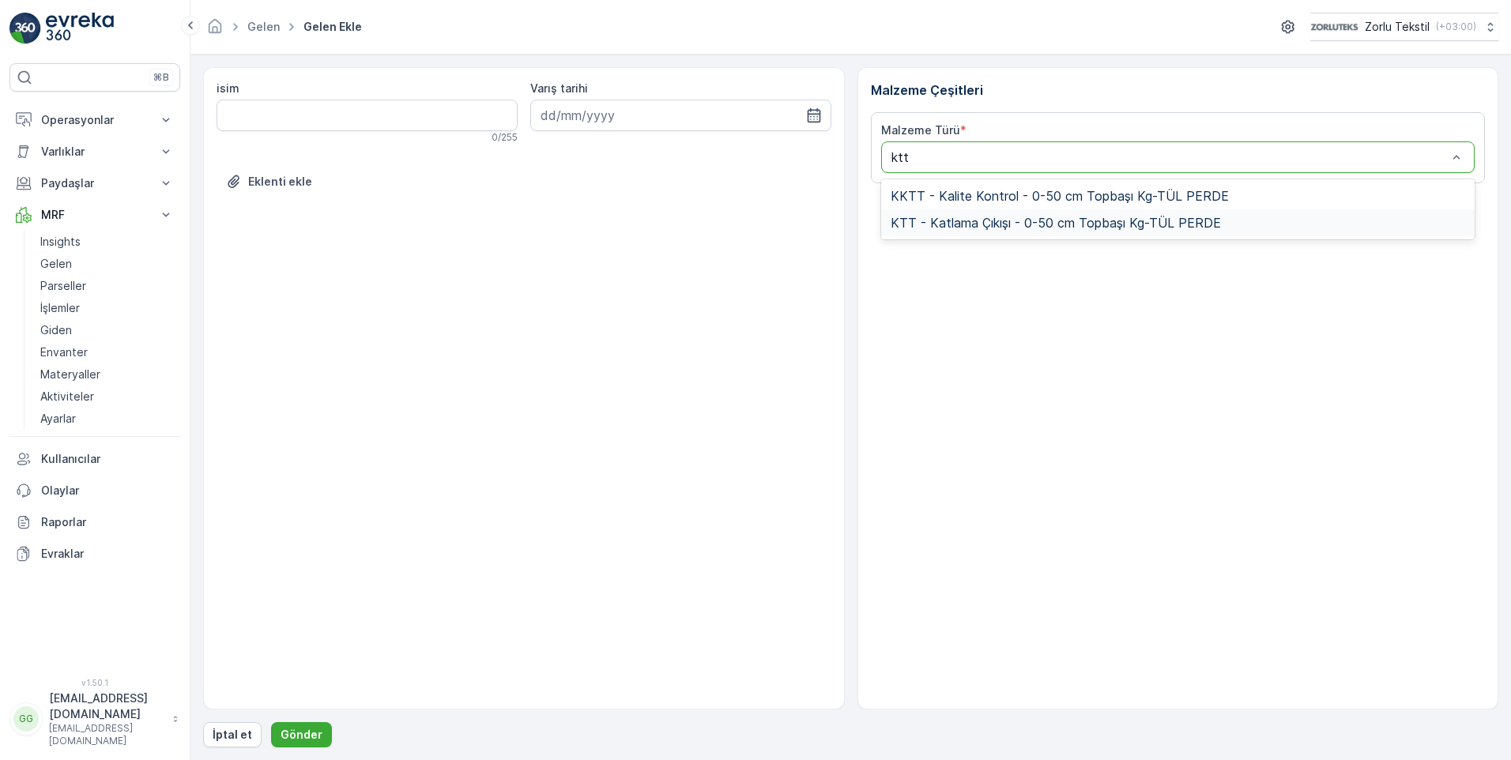
click at [1043, 218] on span "KTT - Katlama Çıkışı - 0-50 cm Topbaşı Kg-TÜL PERDE" at bounding box center [1056, 223] width 330 height 14
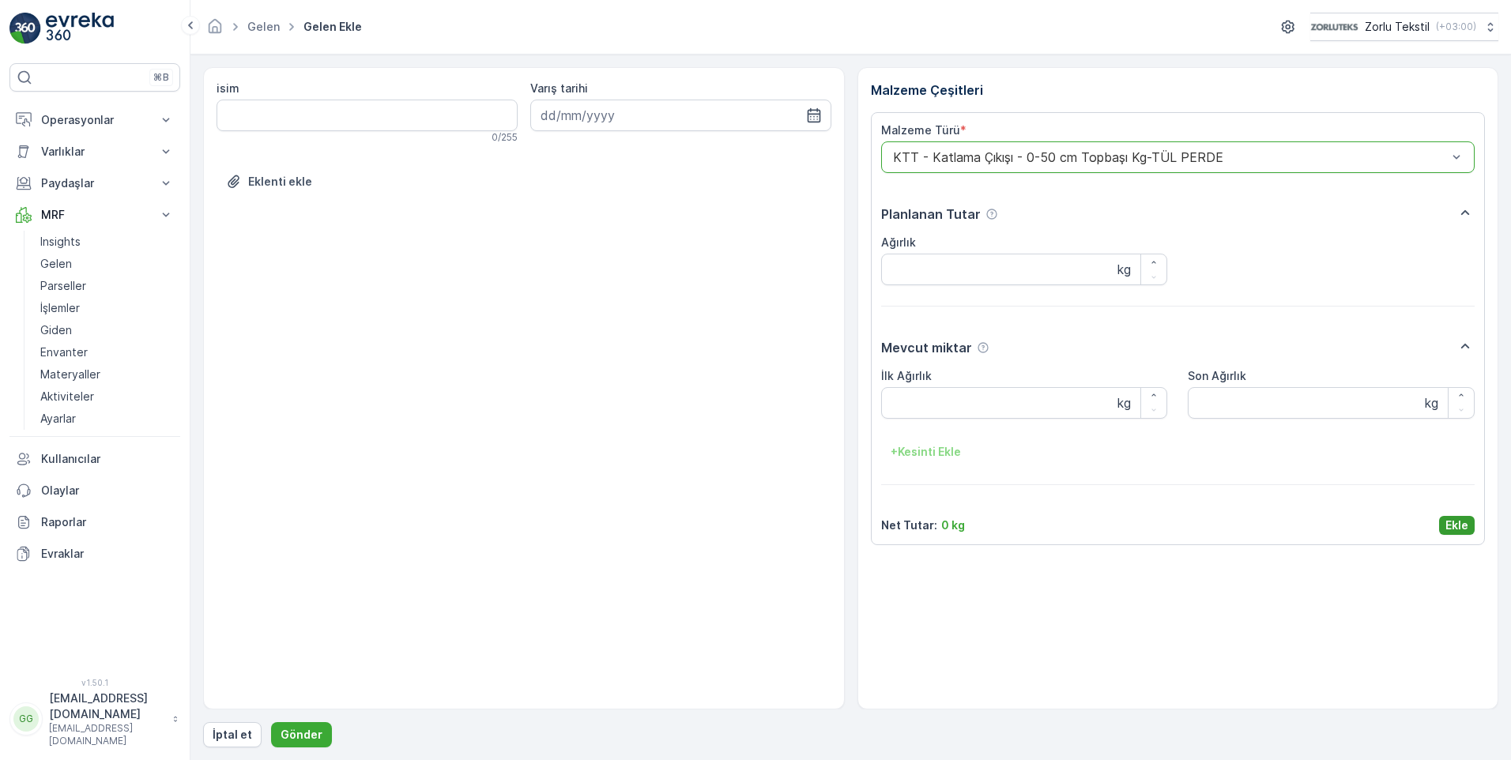
click at [1468, 527] on p "Ekle" at bounding box center [1457, 526] width 23 height 16
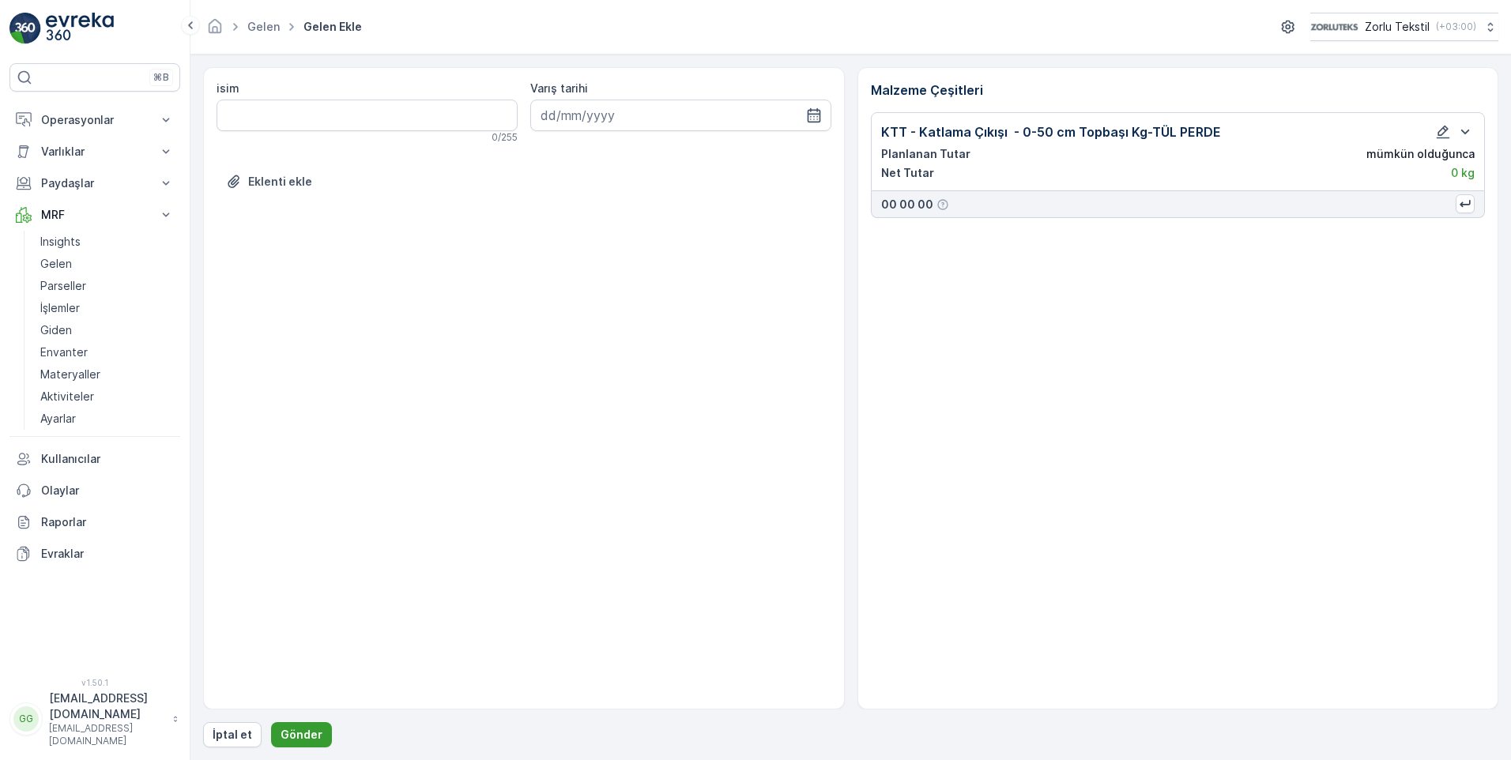
click at [314, 724] on button "Gönder" at bounding box center [301, 735] width 61 height 25
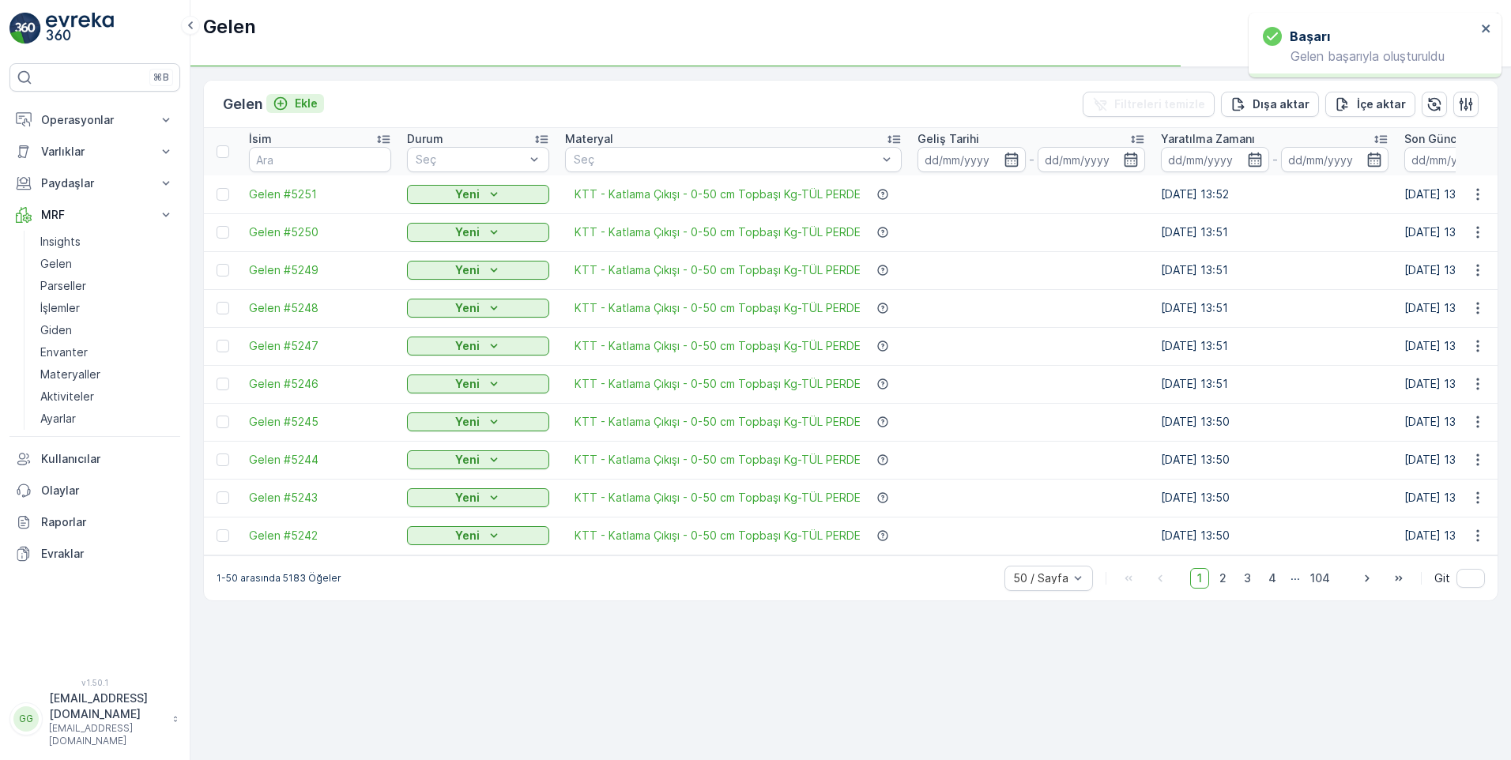
click at [318, 99] on p "Ekle" at bounding box center [306, 104] width 23 height 16
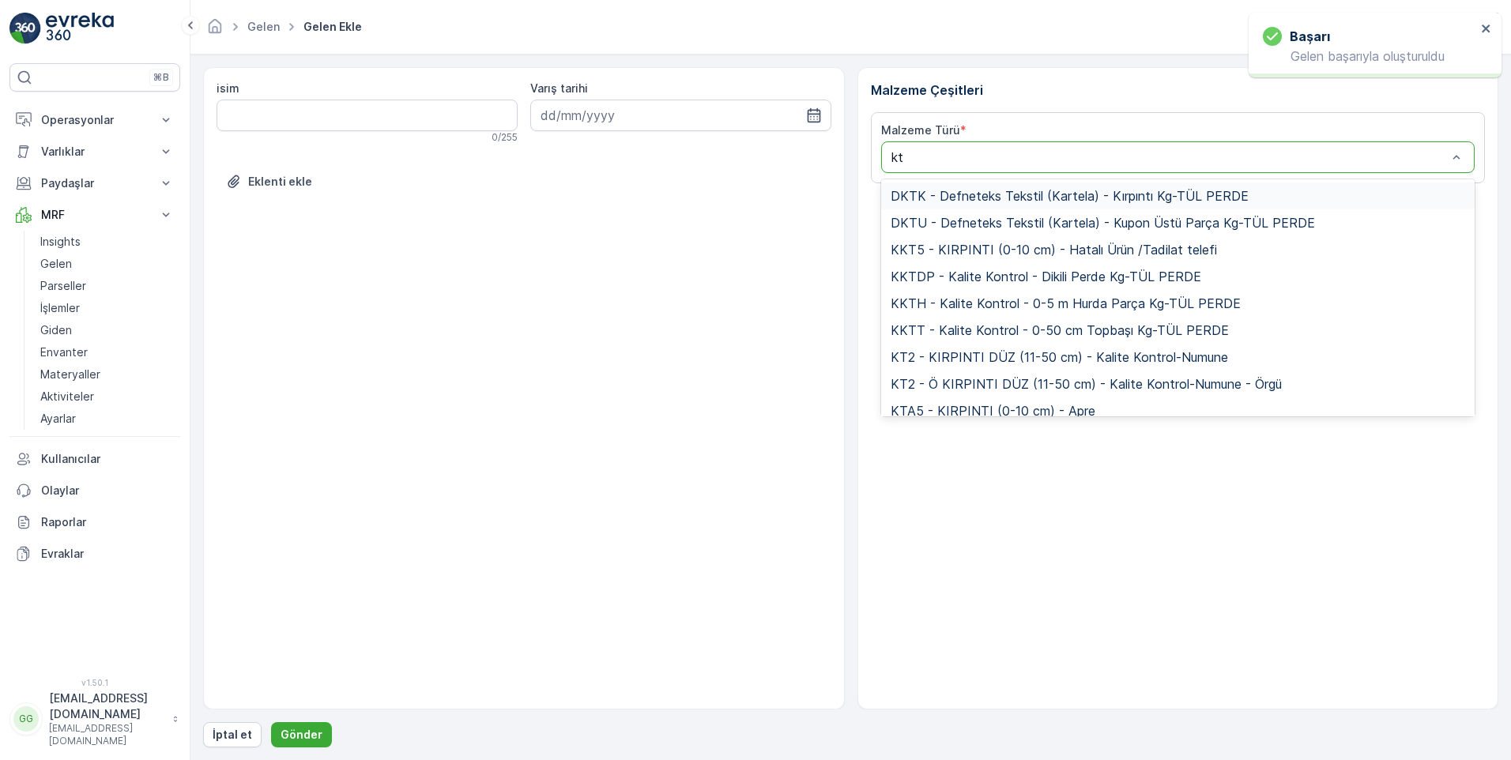
type input "ktt"
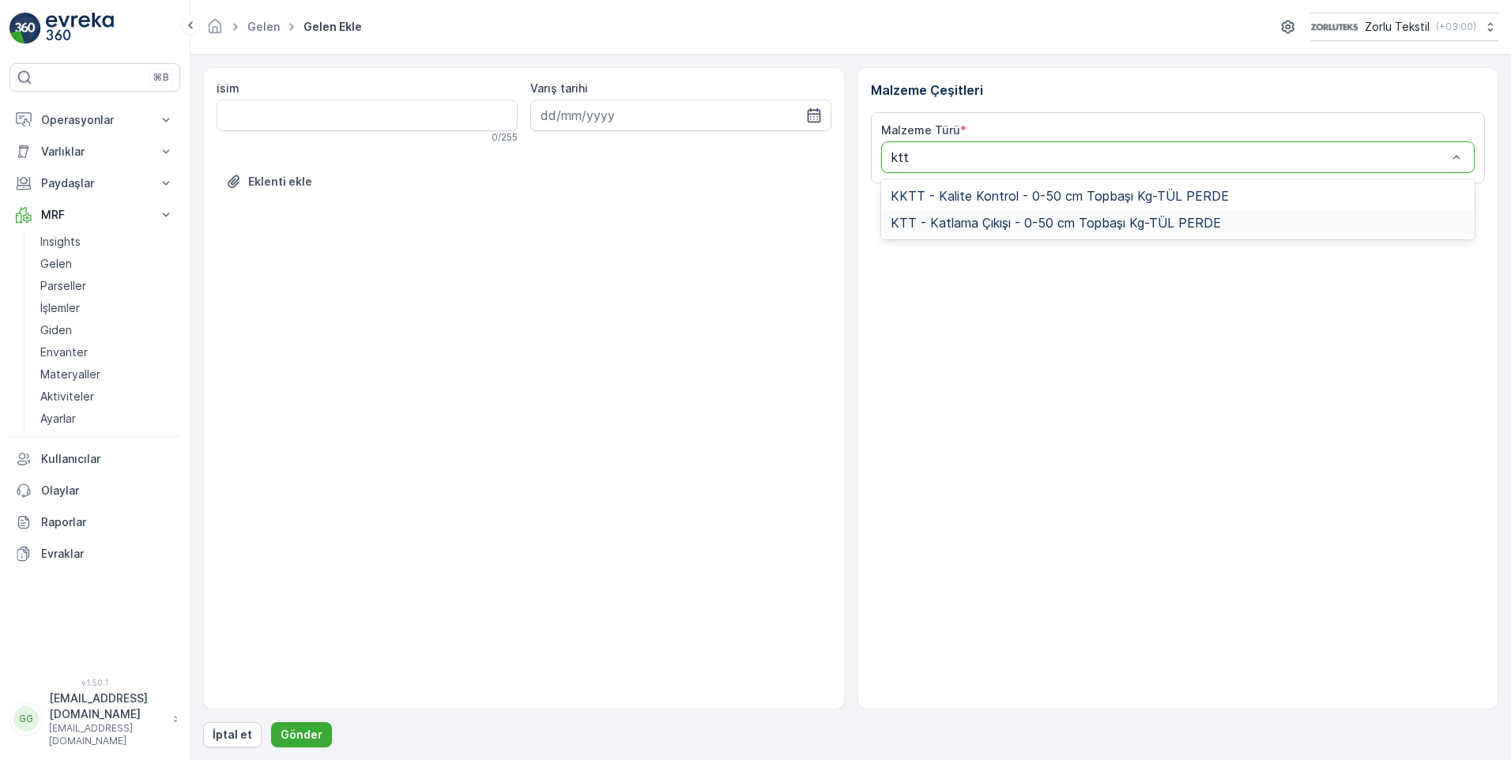
click at [1024, 222] on span "KTT - Katlama Çıkışı - 0-50 cm Topbaşı Kg-TÜL PERDE" at bounding box center [1056, 223] width 330 height 14
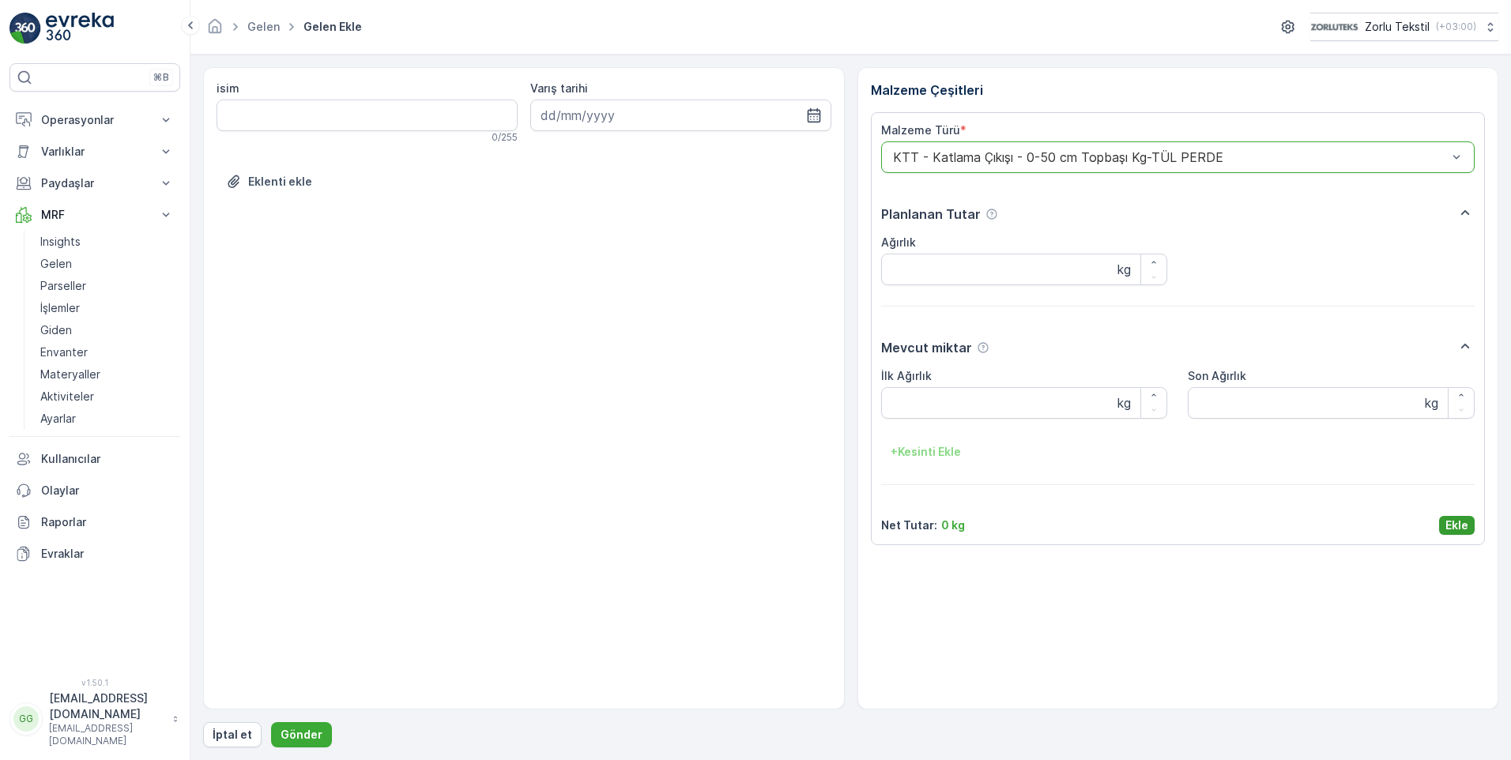
click at [1457, 518] on p "Ekle" at bounding box center [1457, 526] width 23 height 16
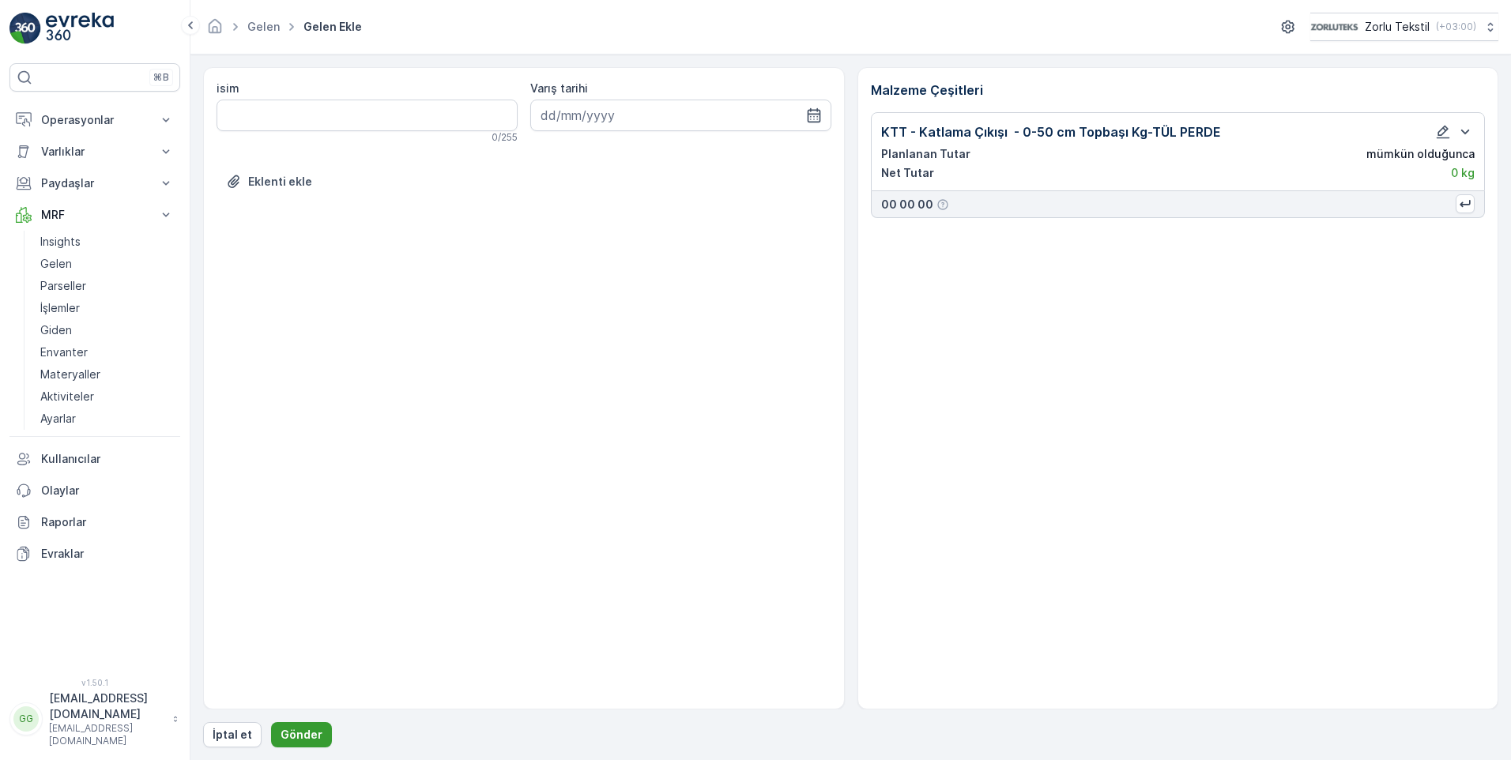
click at [288, 736] on p "Gönder" at bounding box center [302, 735] width 42 height 16
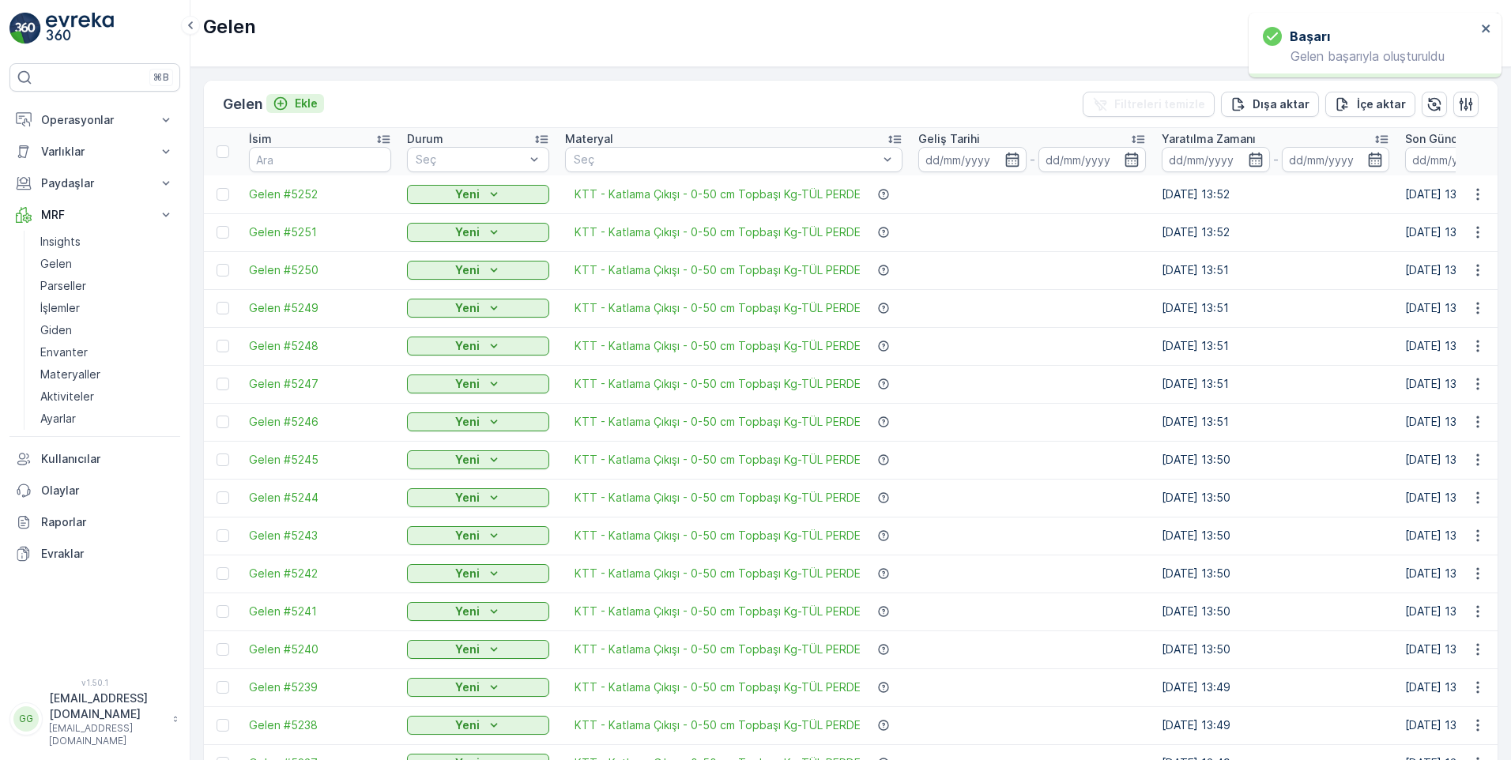
click at [314, 102] on p "Ekle" at bounding box center [306, 104] width 23 height 16
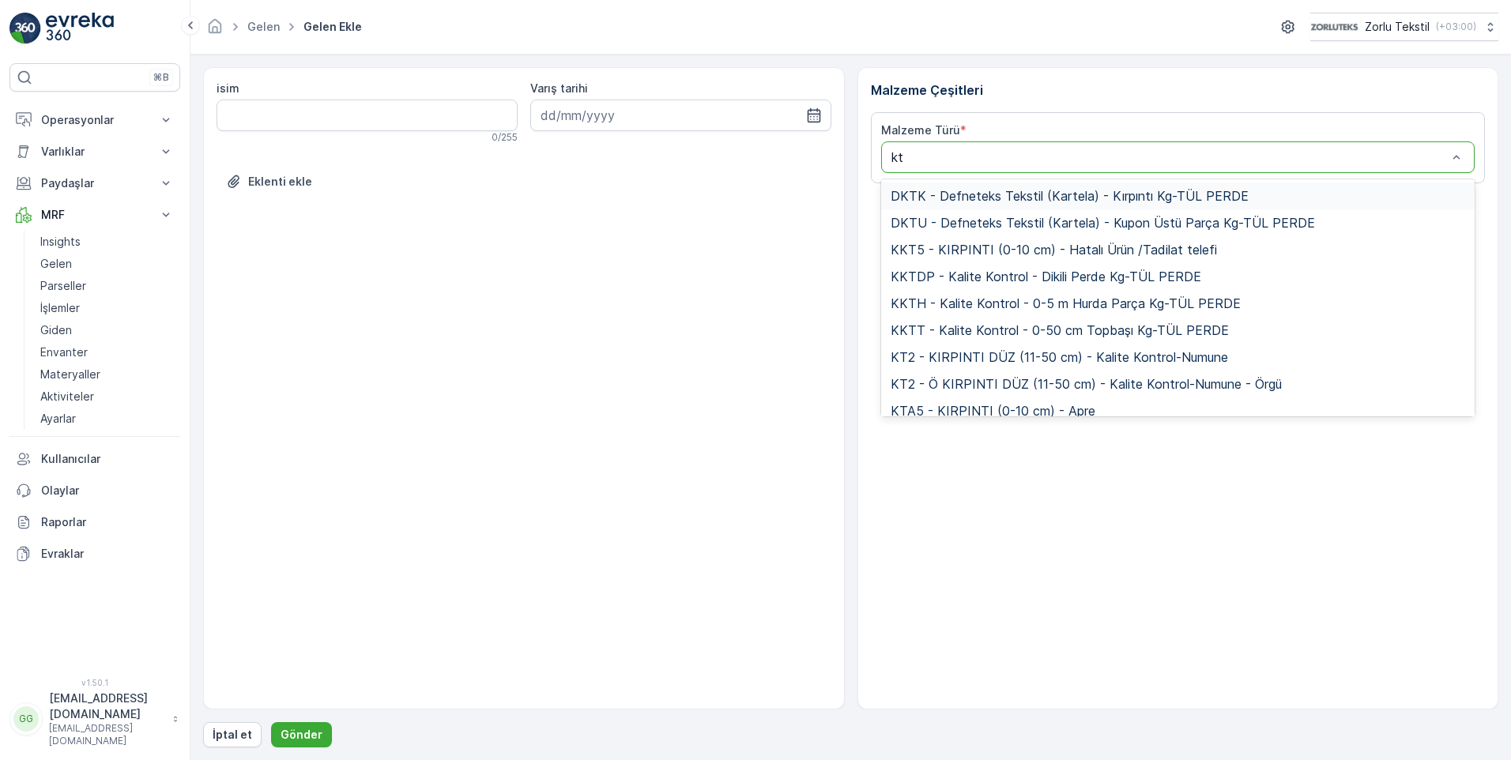
type input "ktt"
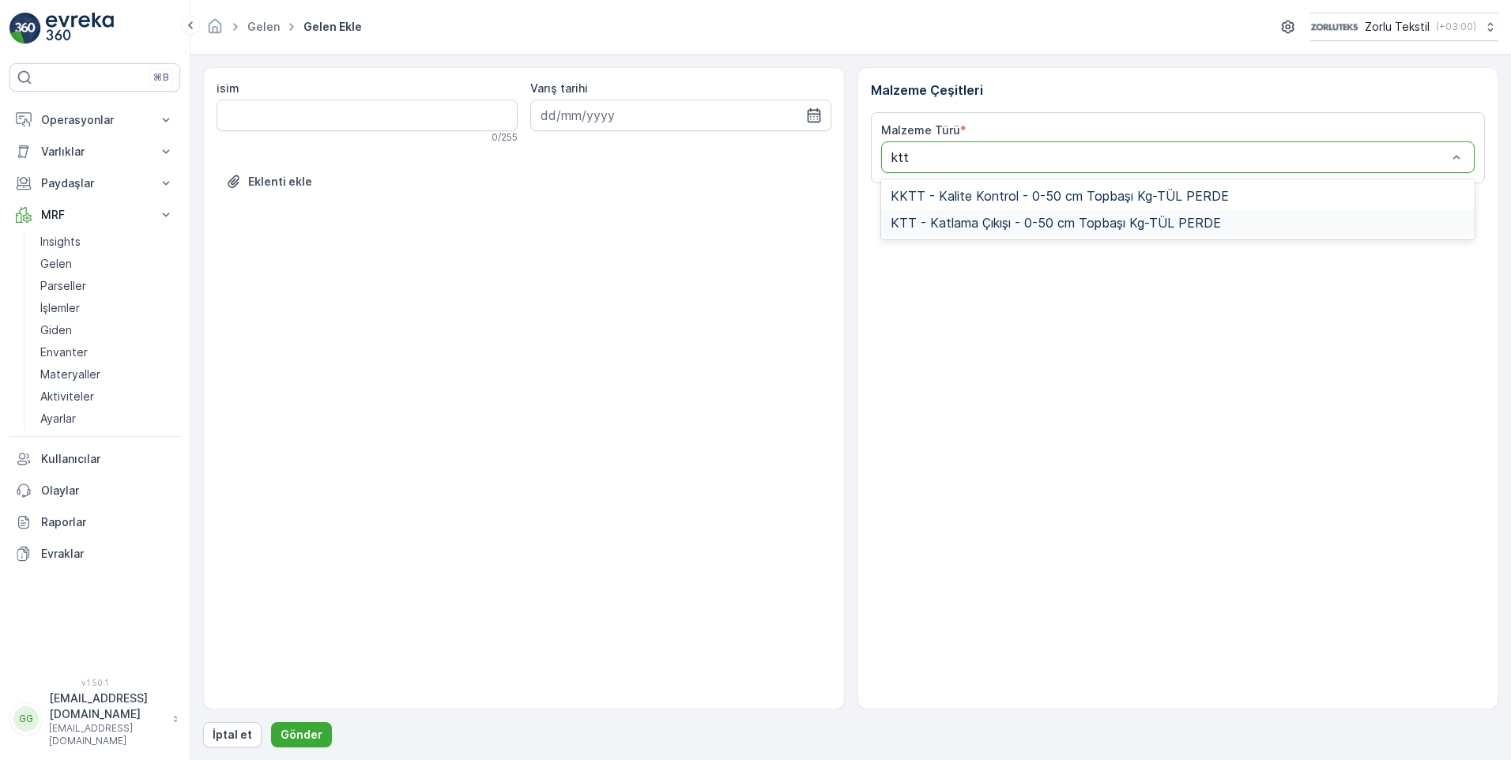
click at [1027, 228] on span "KTT - Katlama Çıkışı - 0-50 cm Topbaşı Kg-TÜL PERDE" at bounding box center [1056, 223] width 330 height 14
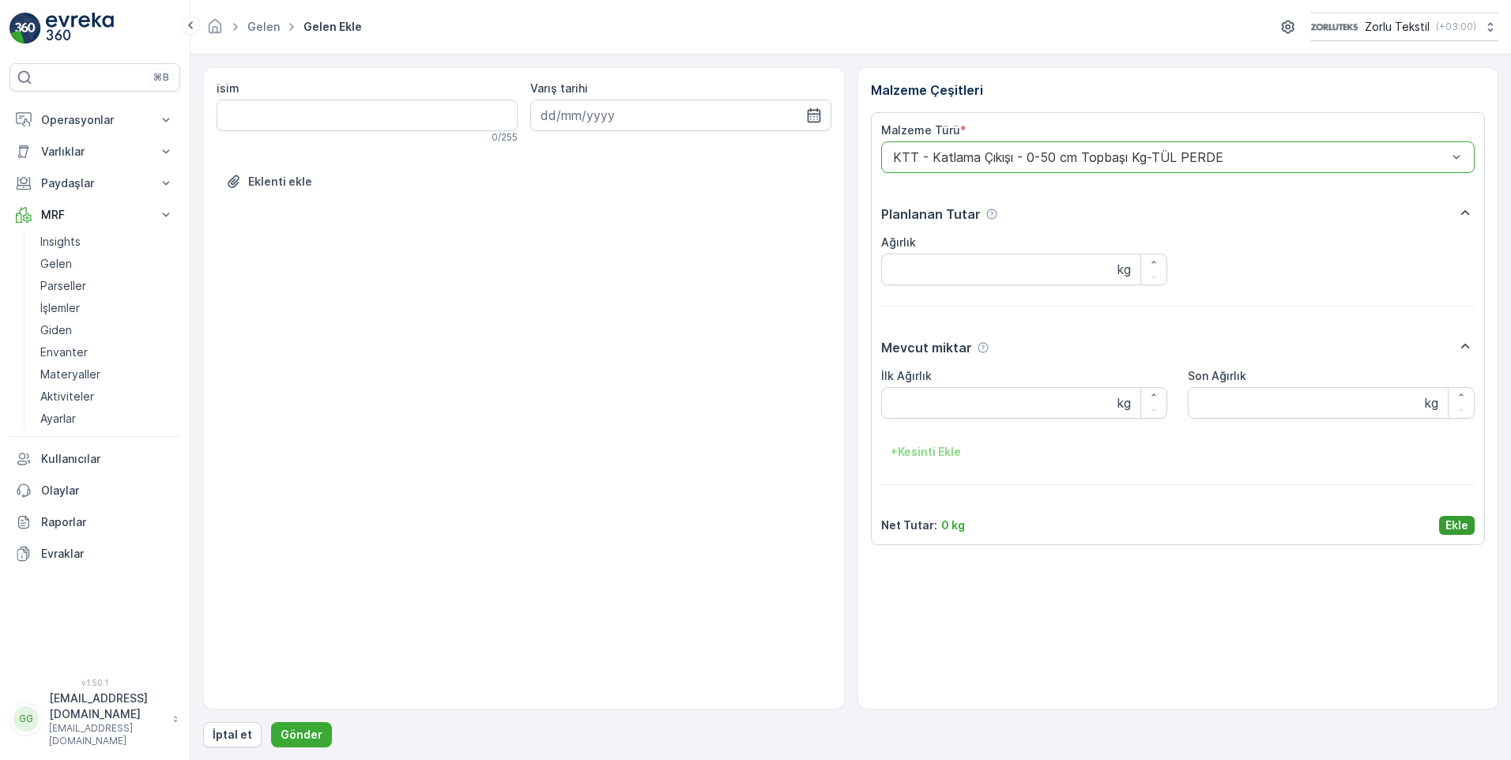
click at [1458, 520] on p "Ekle" at bounding box center [1457, 526] width 23 height 16
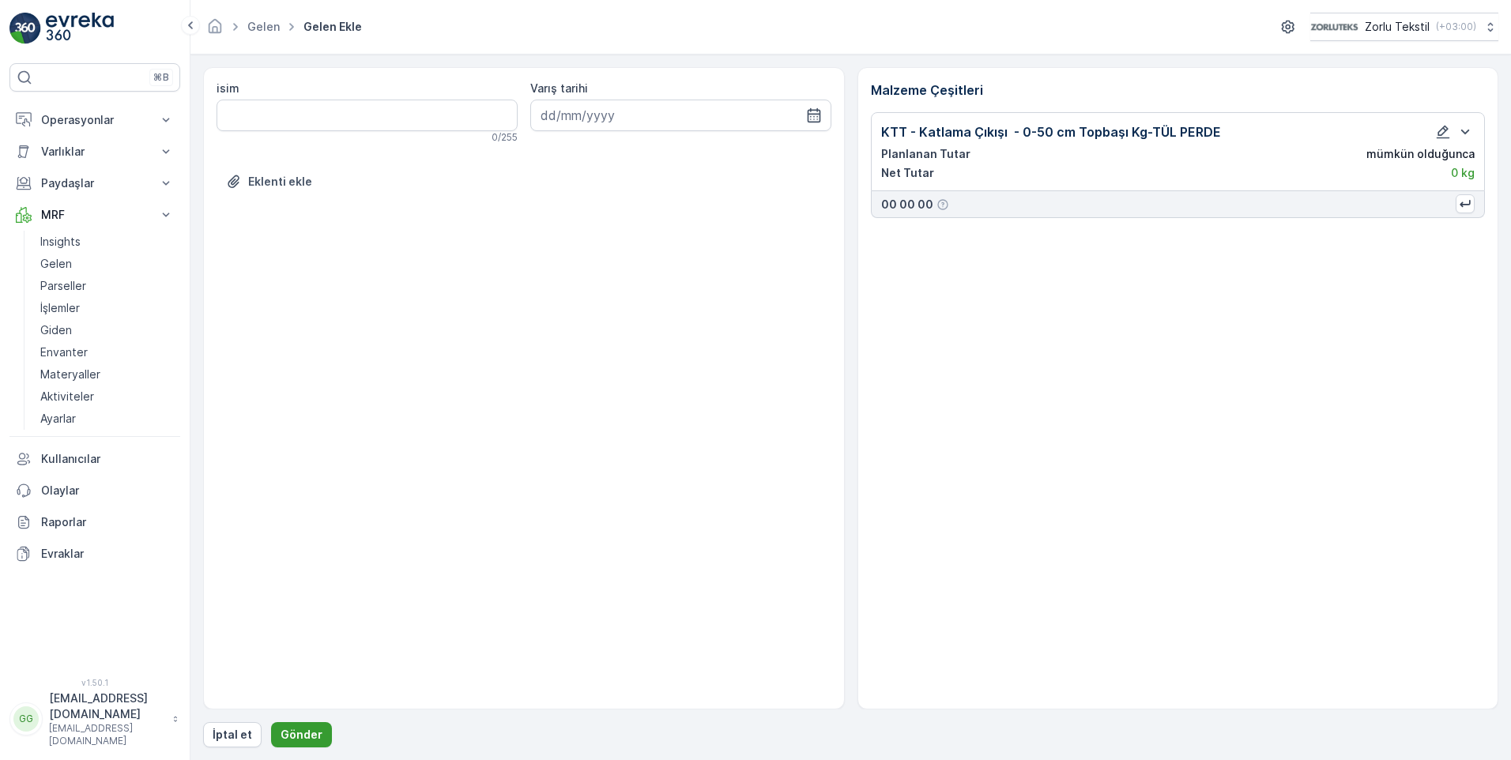
click at [299, 727] on p "Gönder" at bounding box center [302, 735] width 42 height 16
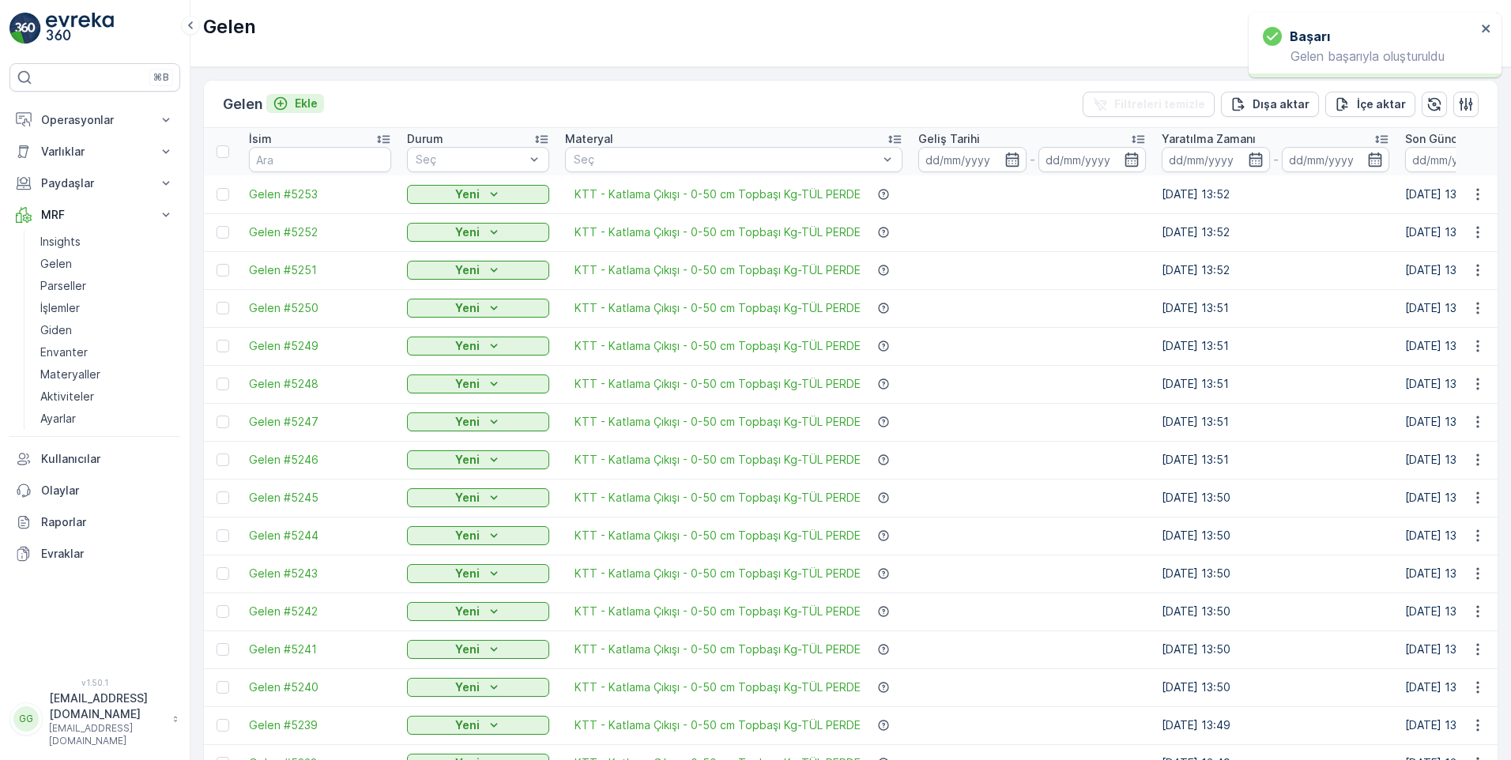
click at [311, 100] on p "Ekle" at bounding box center [306, 104] width 23 height 16
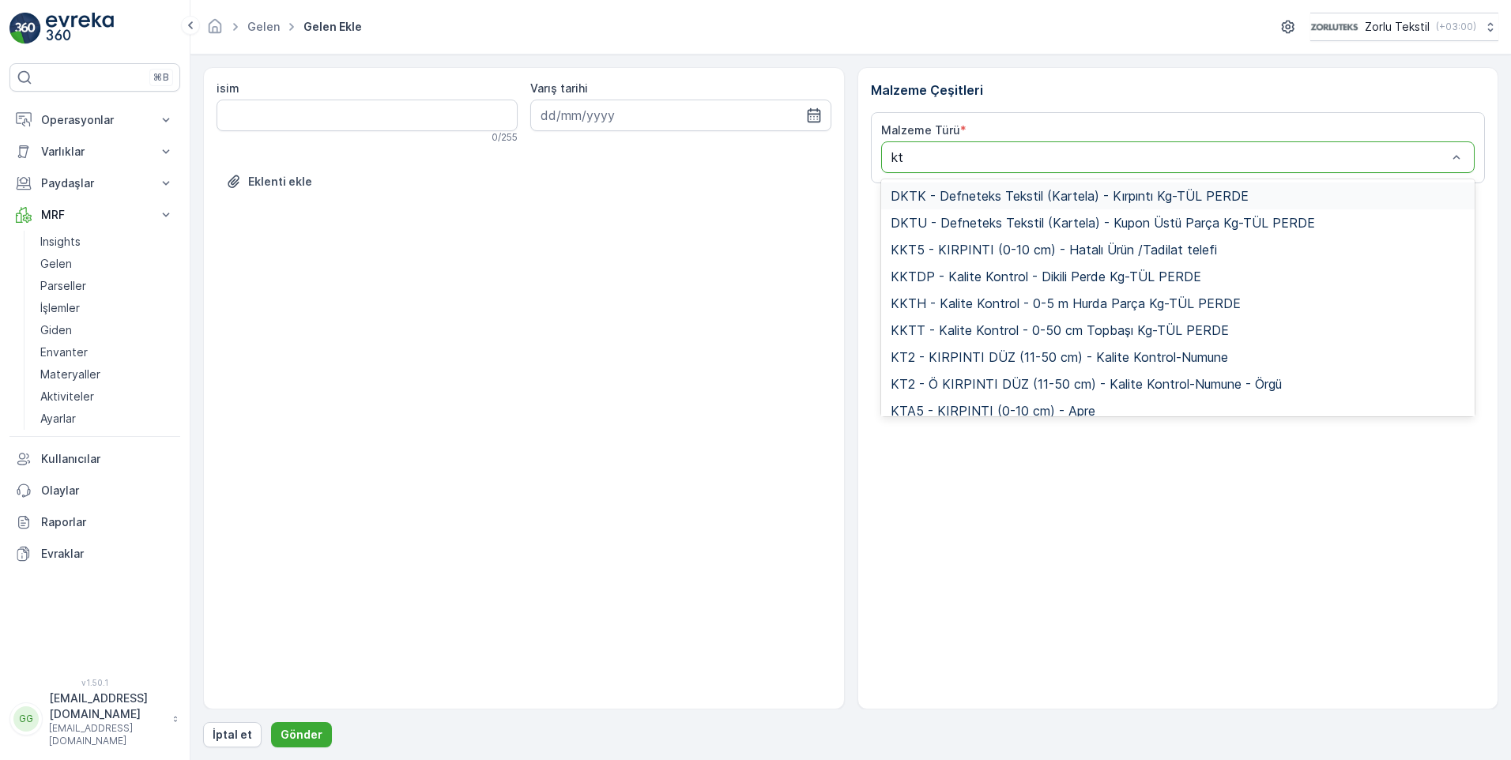
type input "ktt"
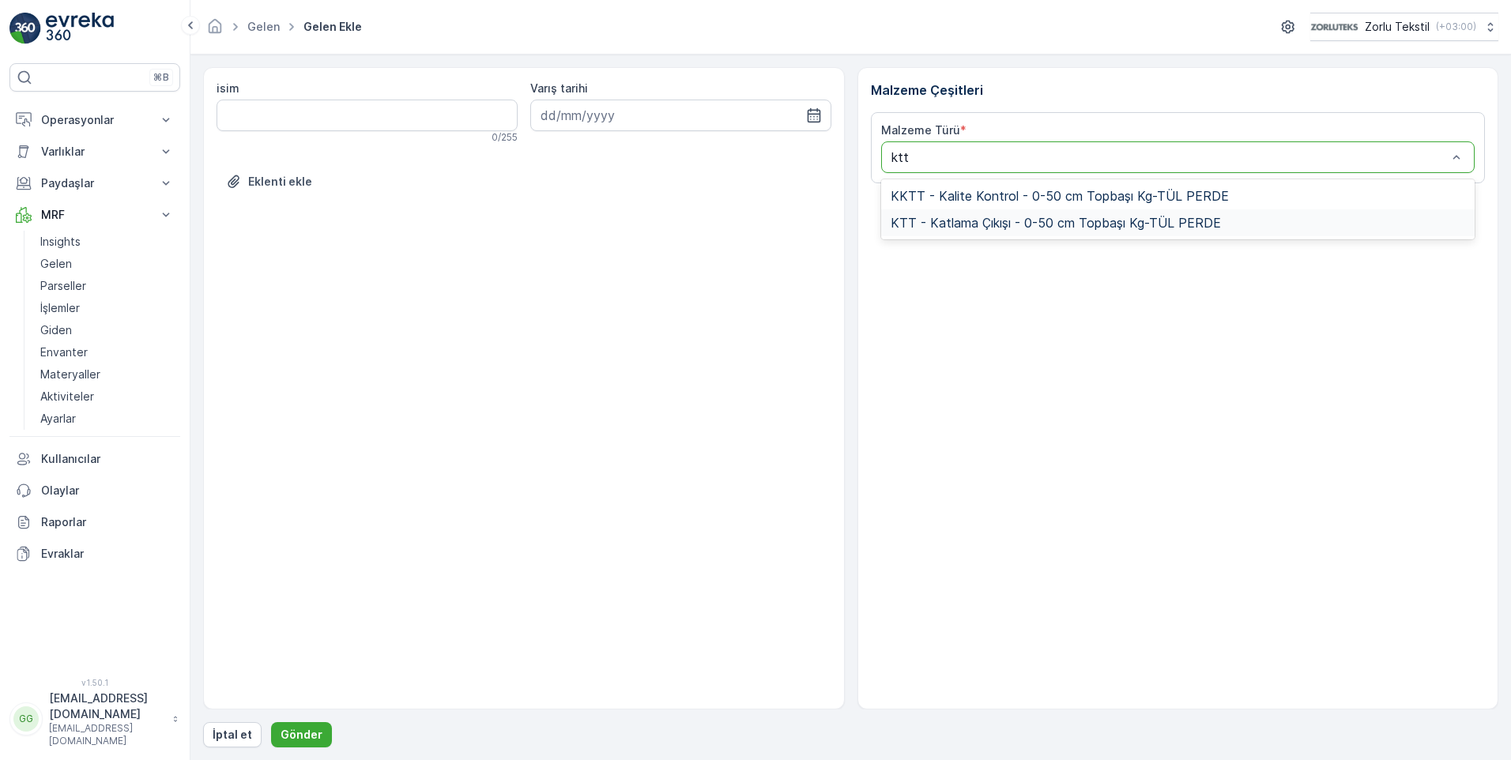
click at [1023, 222] on span "KTT - Katlama Çıkışı - 0-50 cm Topbaşı Kg-TÜL PERDE" at bounding box center [1056, 223] width 330 height 14
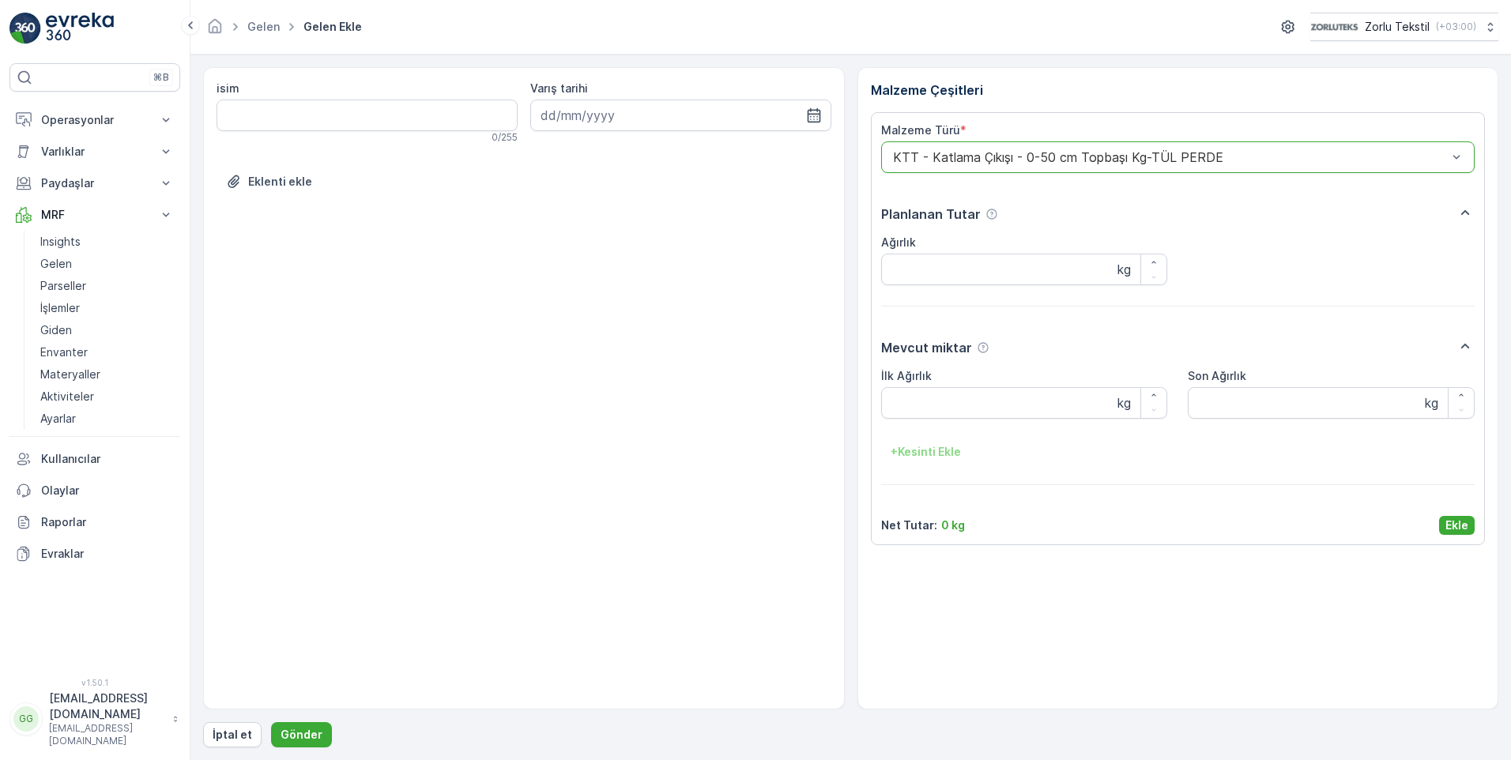
click at [1465, 520] on p "Ekle" at bounding box center [1457, 526] width 23 height 16
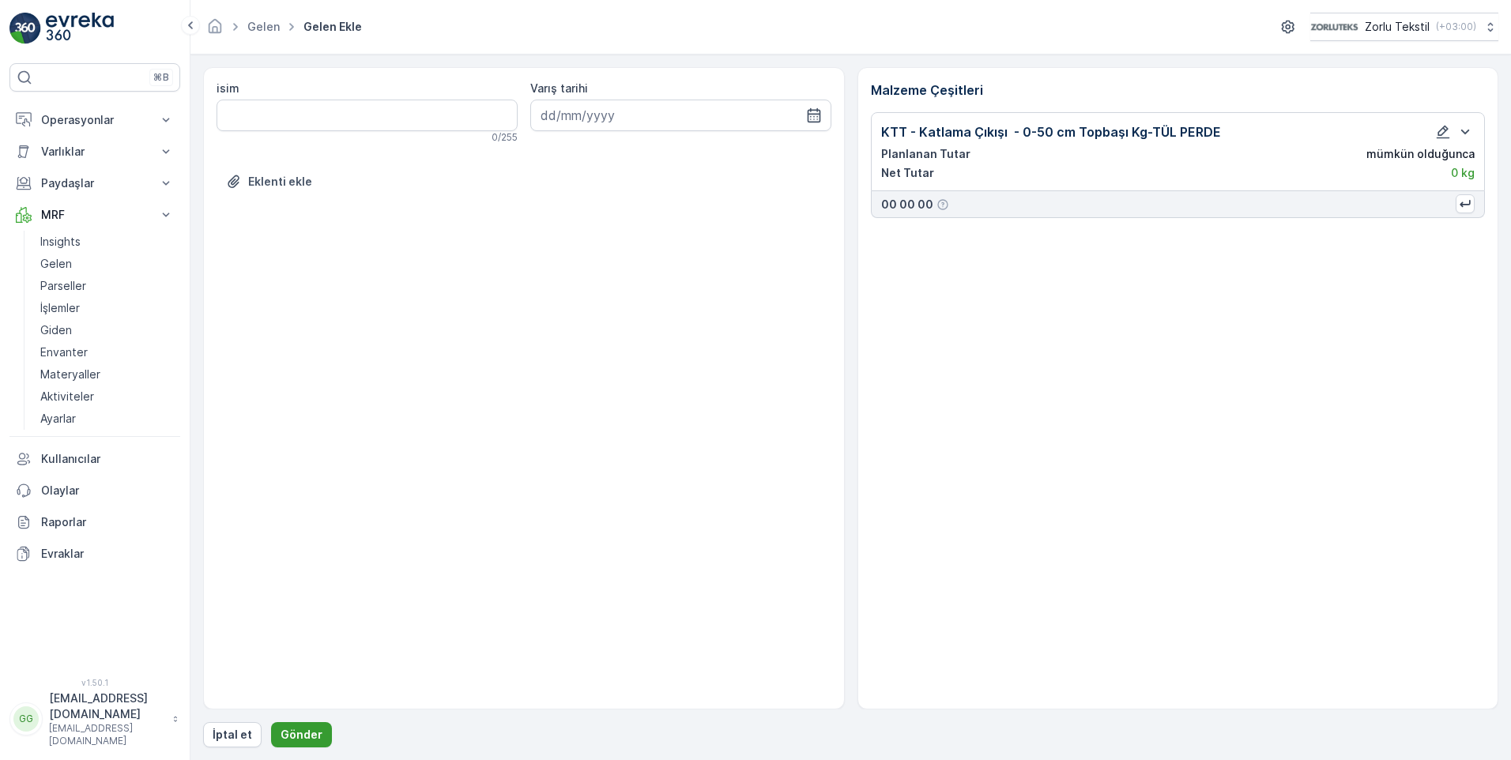
click at [296, 738] on p "Gönder" at bounding box center [302, 735] width 42 height 16
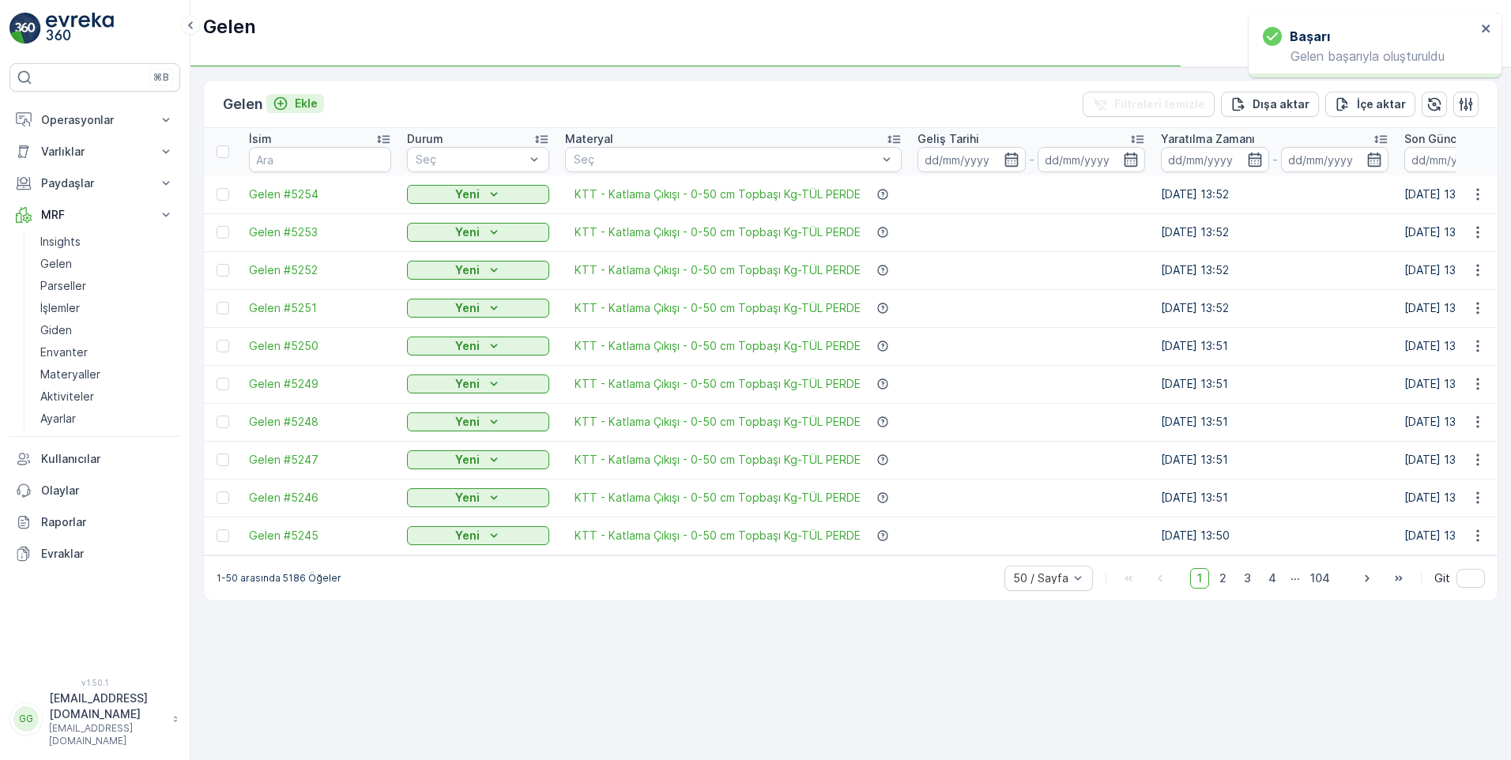
click at [314, 98] on p "Ekle" at bounding box center [306, 104] width 23 height 16
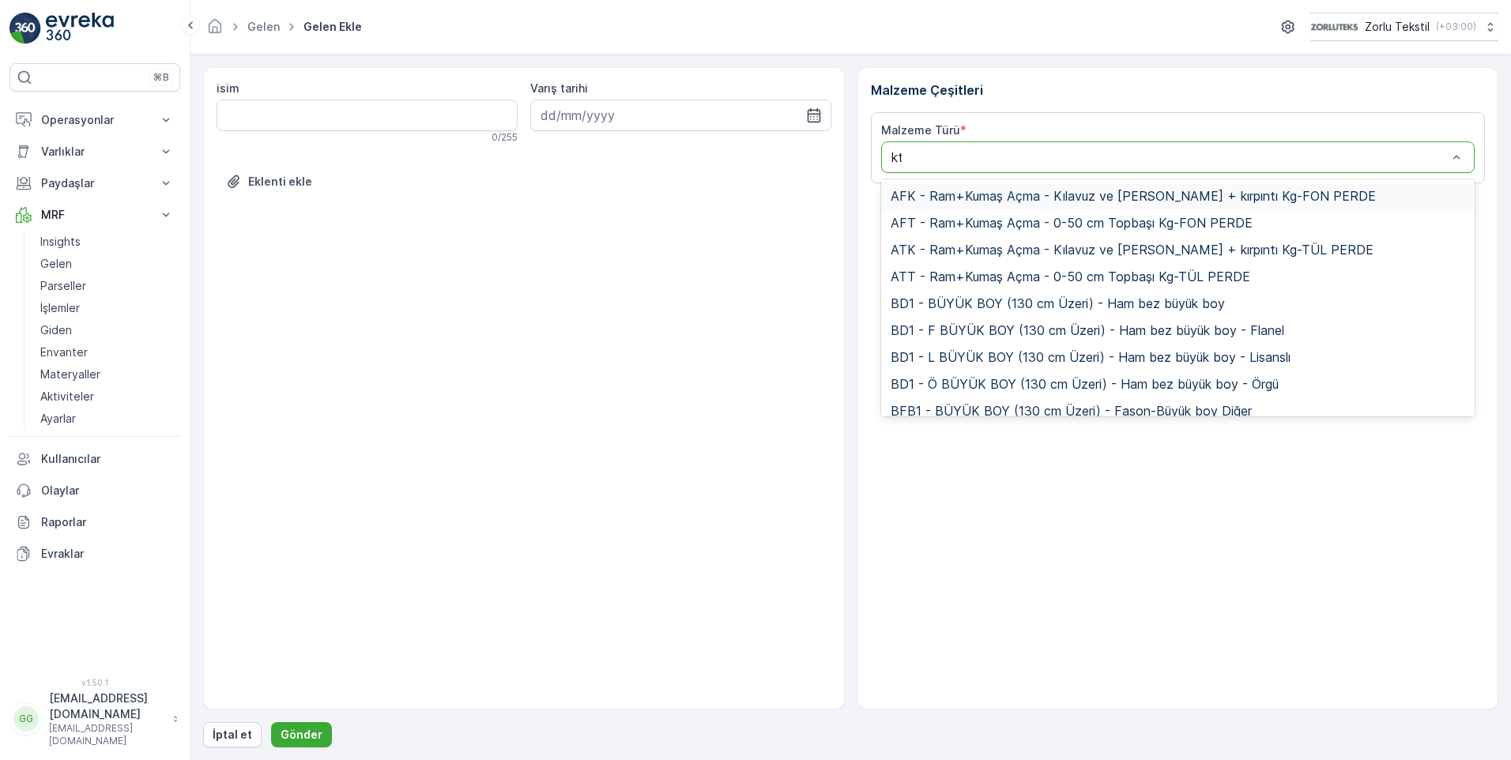
type input "ktt"
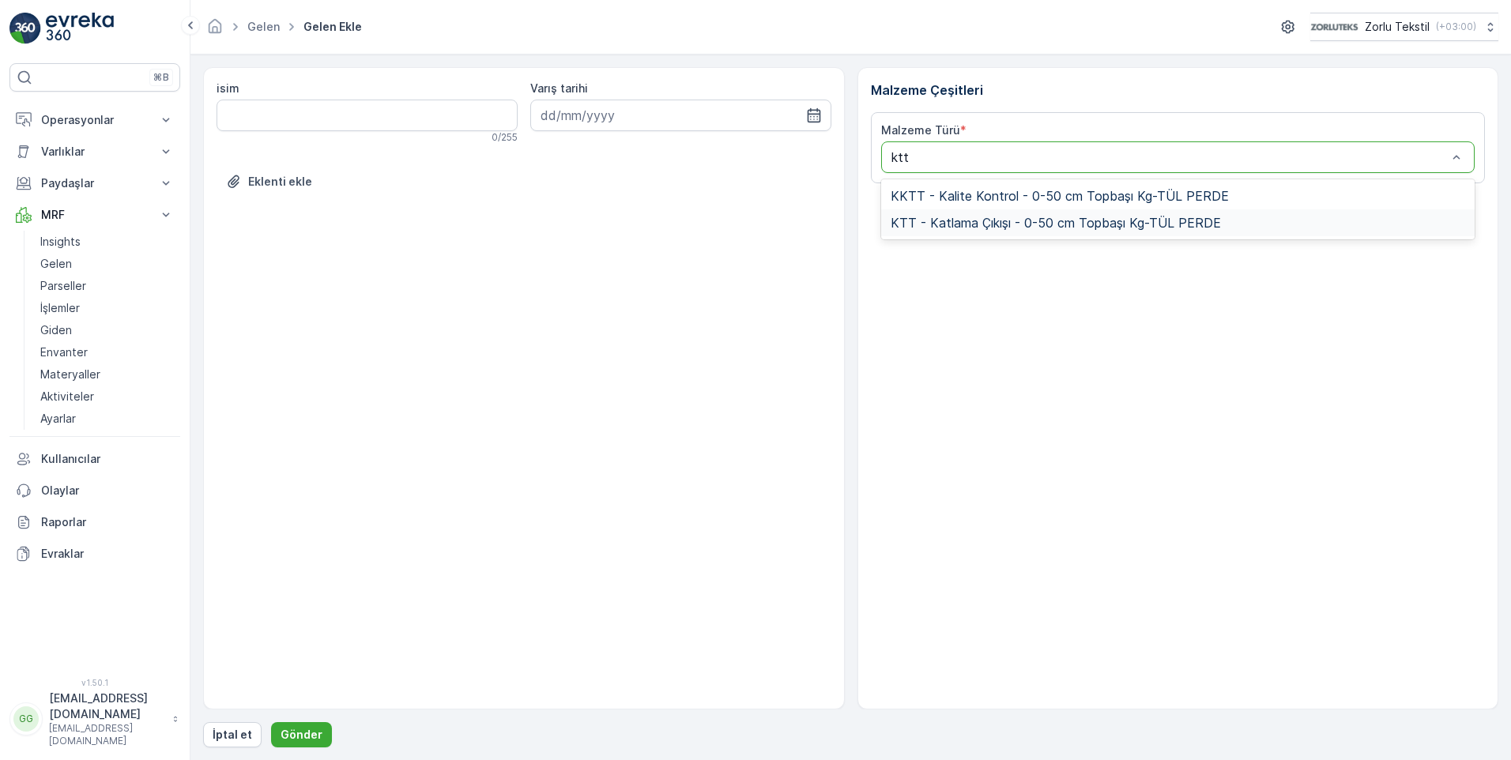
click at [1017, 210] on div "KTT - Katlama Çıkışı - 0-50 cm Topbaşı Kg-TÜL PERDE" at bounding box center [1178, 222] width 594 height 27
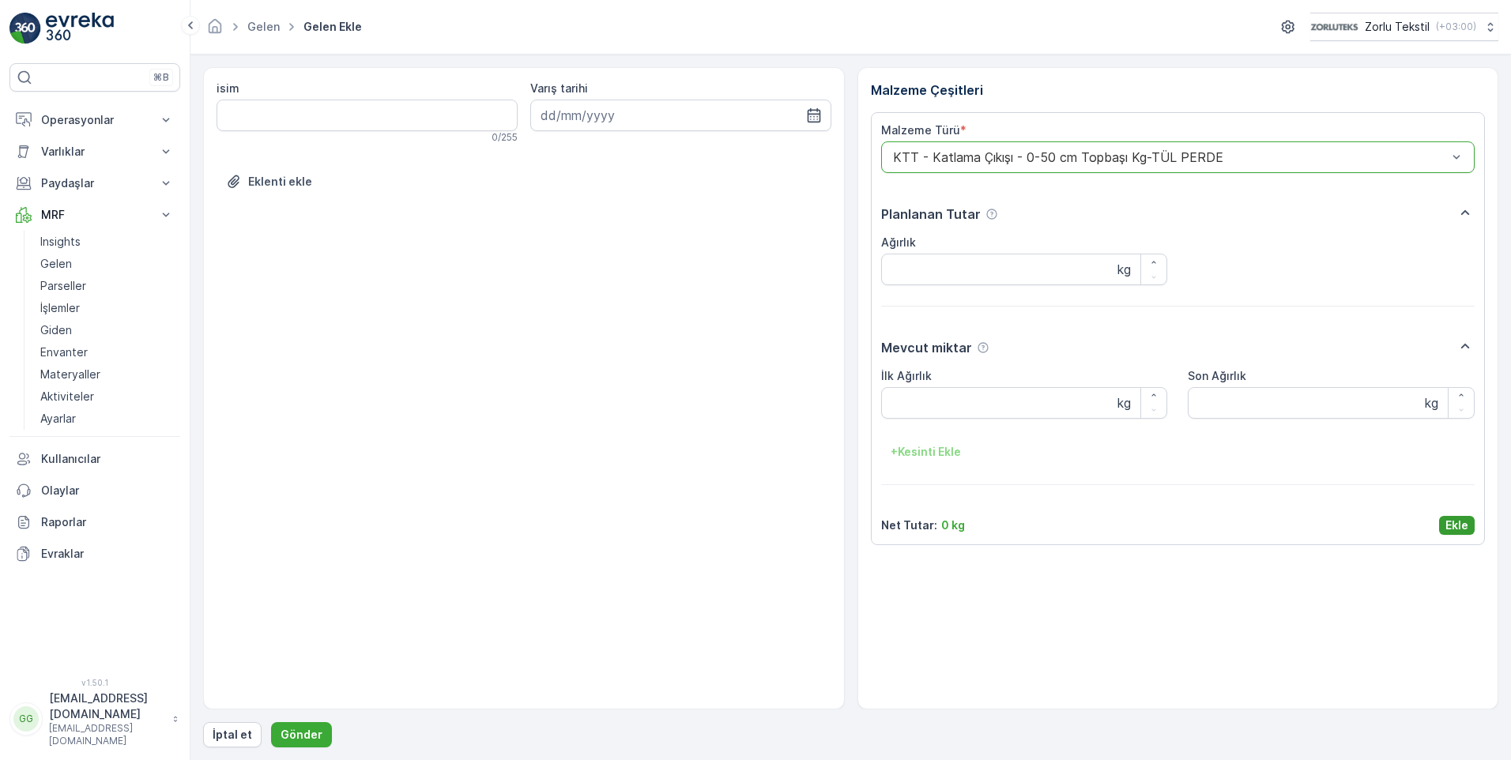
click at [1453, 519] on p "Ekle" at bounding box center [1457, 526] width 23 height 16
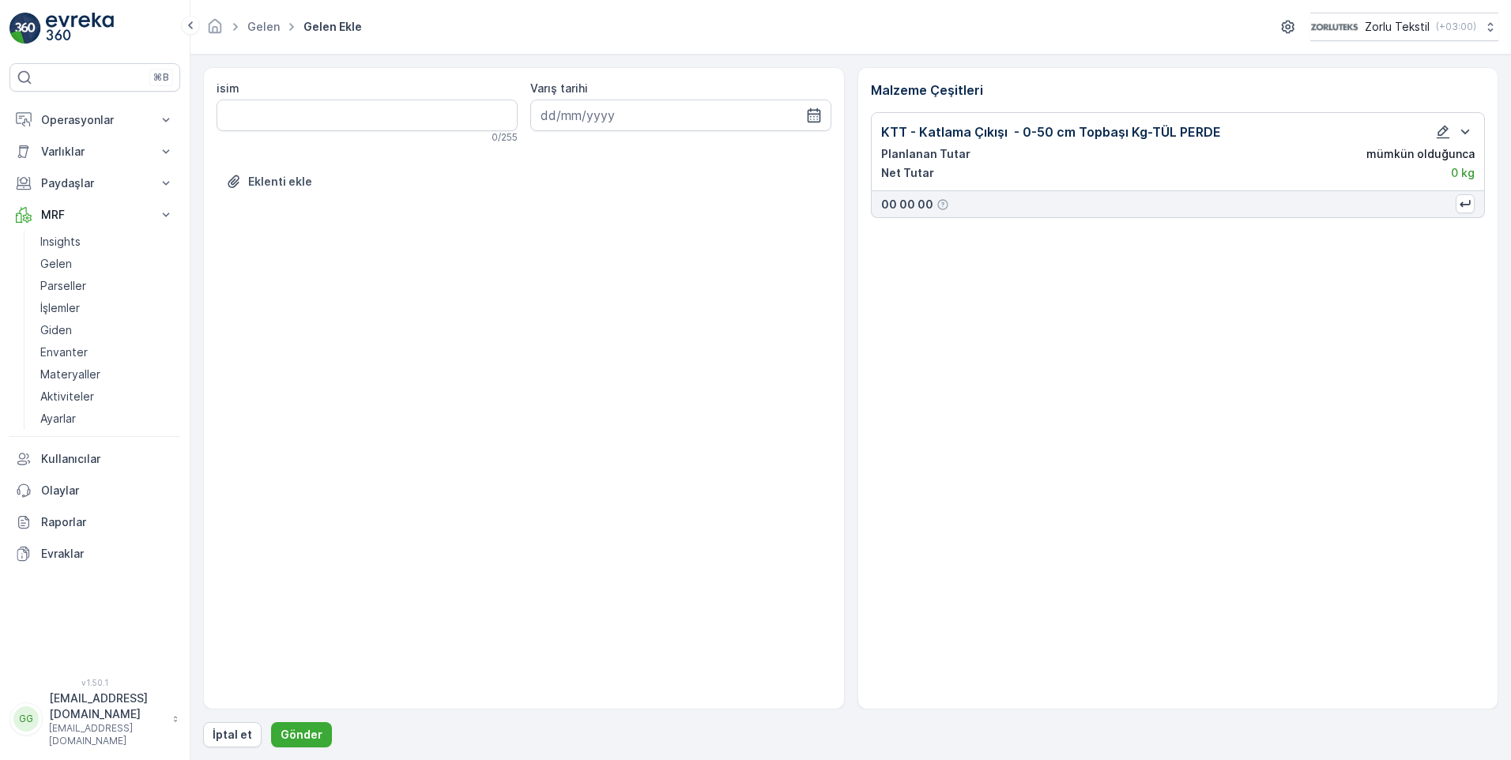
click at [297, 722] on div "isim 0 / 255 Varış tarihi Eklenti ekle Malzeme Çeşitleri KTT - Katlama Çıkışı -…" at bounding box center [851, 407] width 1296 height 681
click at [313, 730] on p "Gönder" at bounding box center [302, 735] width 42 height 16
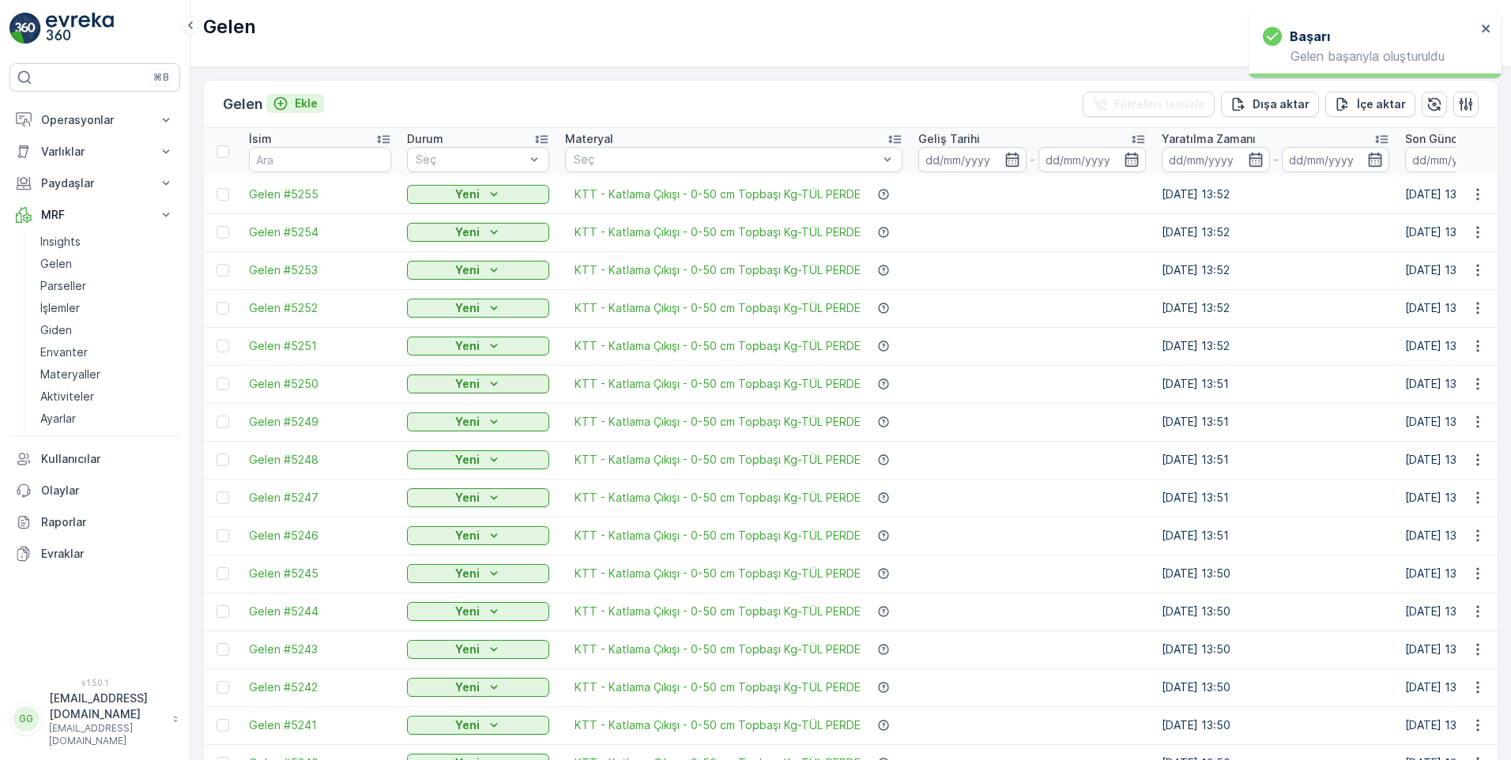
click at [316, 104] on p "Ekle" at bounding box center [306, 104] width 23 height 16
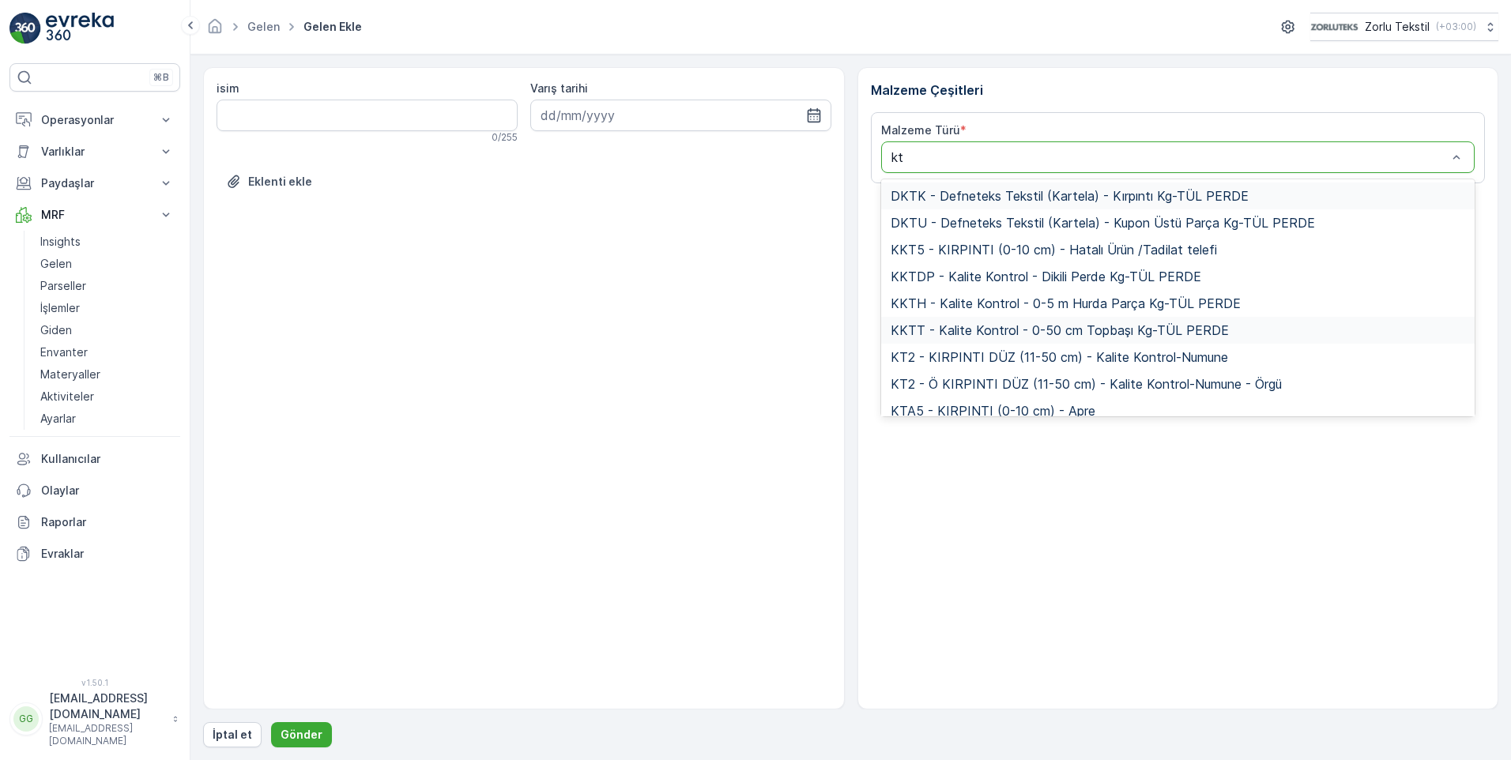
type input "ktt"
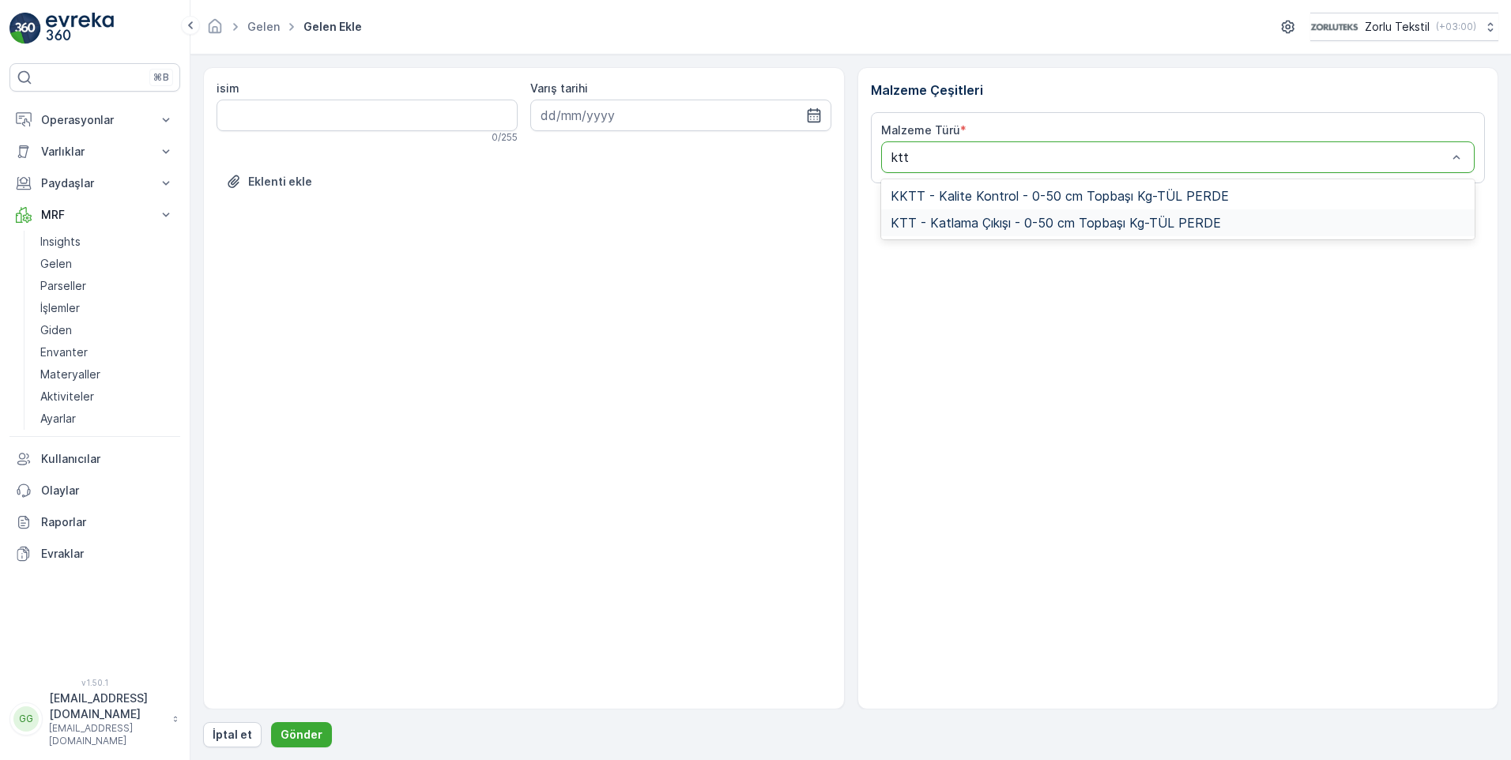
click at [1007, 224] on span "KTT - Katlama Çıkışı - 0-50 cm Topbaşı Kg-TÜL PERDE" at bounding box center [1056, 223] width 330 height 14
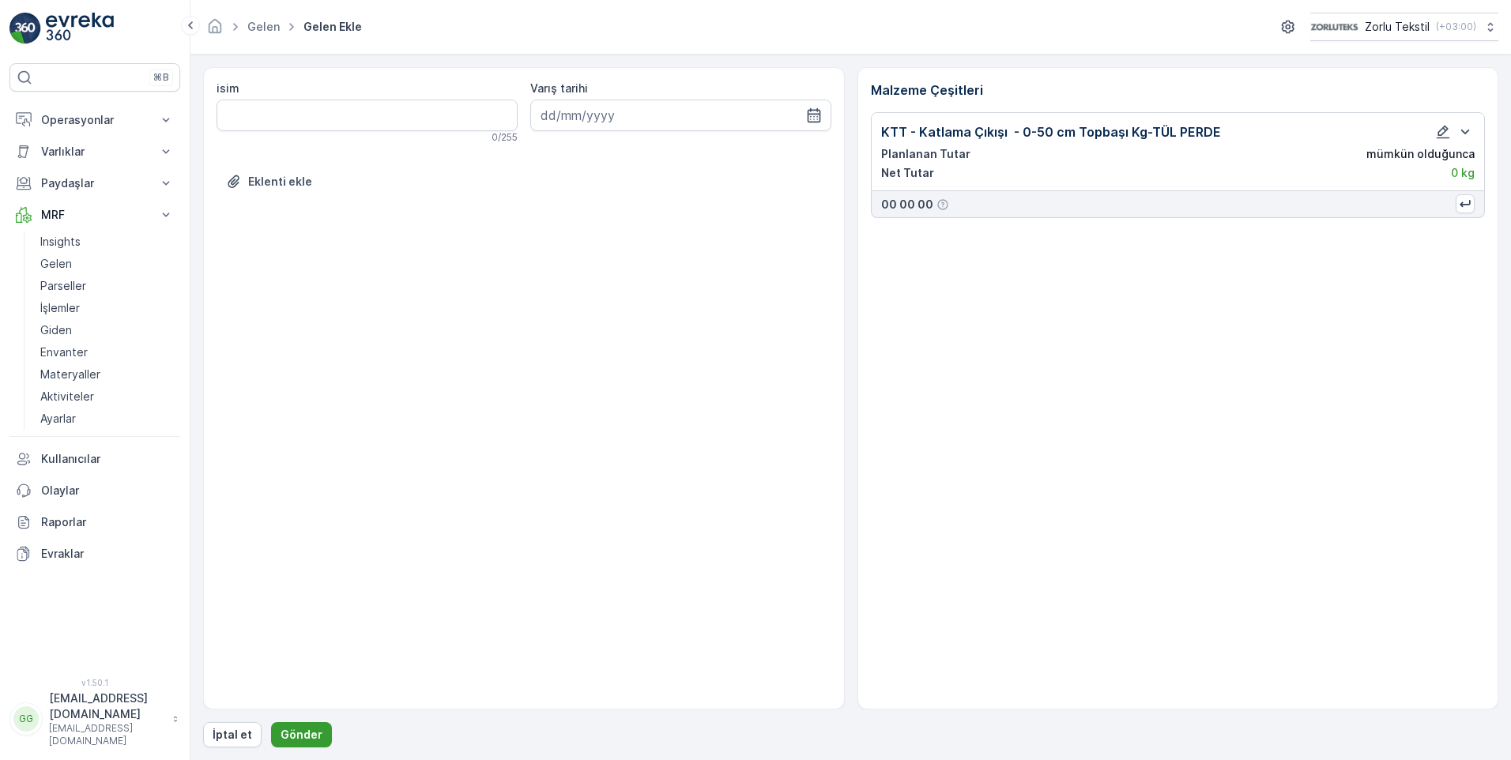
click at [281, 735] on p "Gönder" at bounding box center [302, 735] width 42 height 16
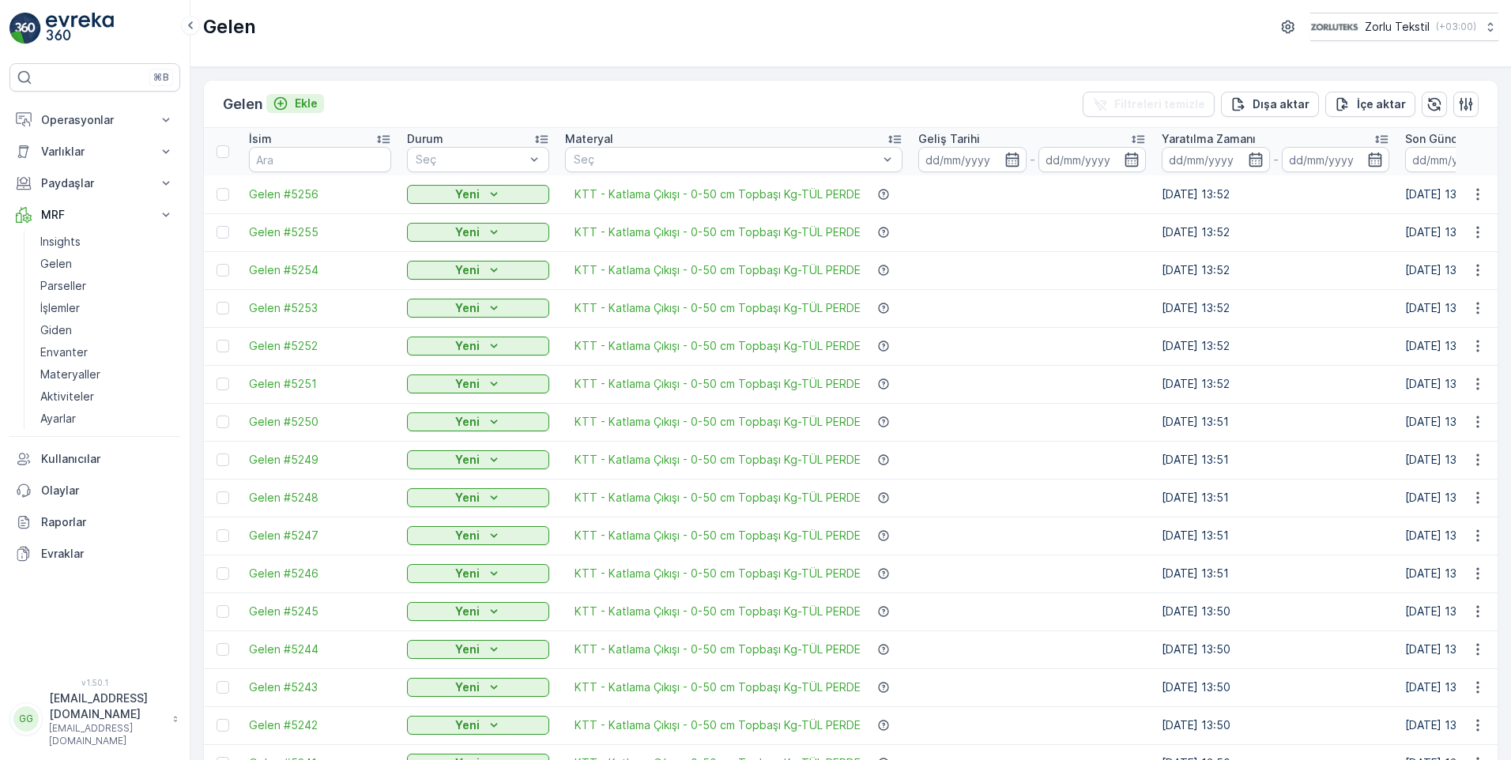
click at [314, 101] on p "Ekle" at bounding box center [306, 104] width 23 height 16
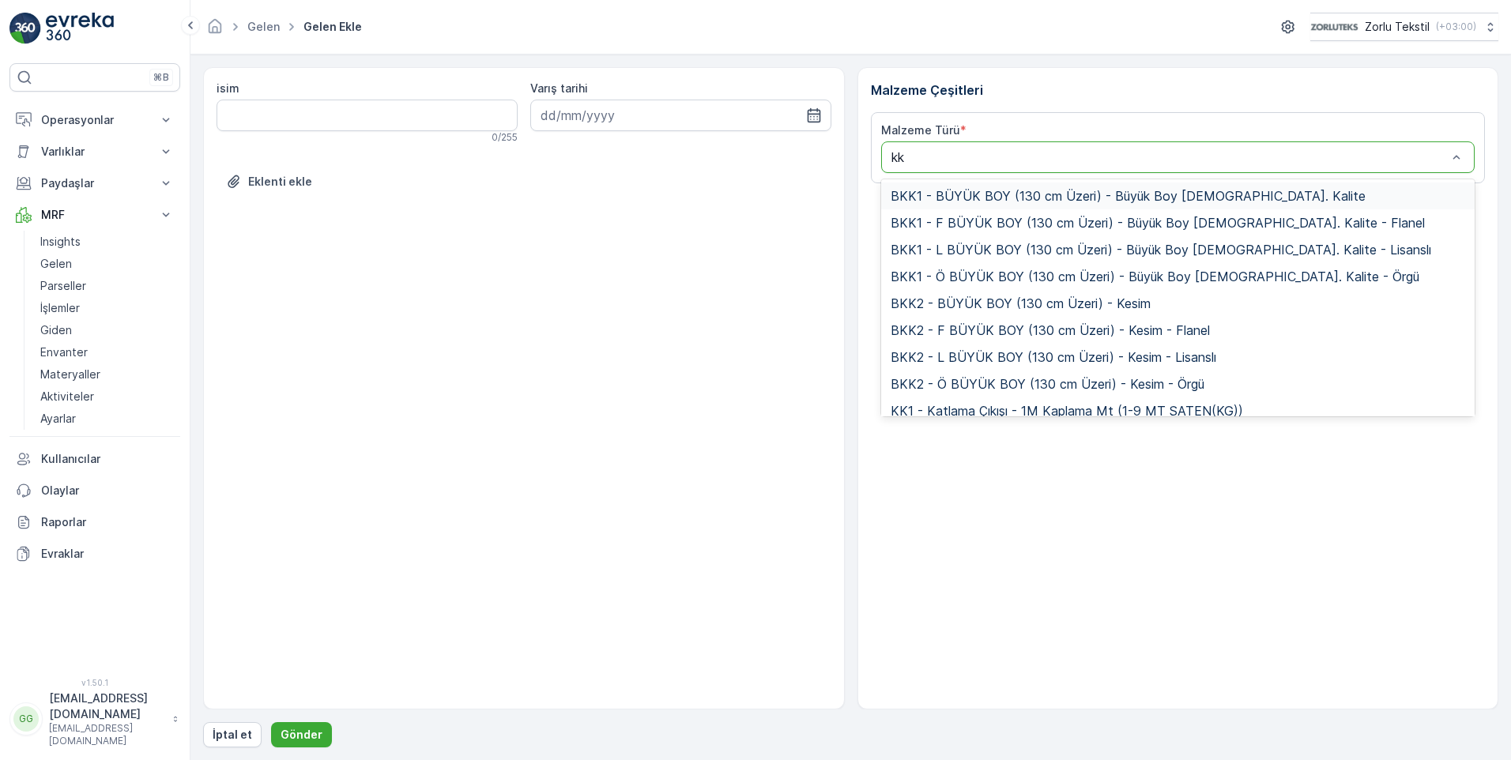
type input "kk1"
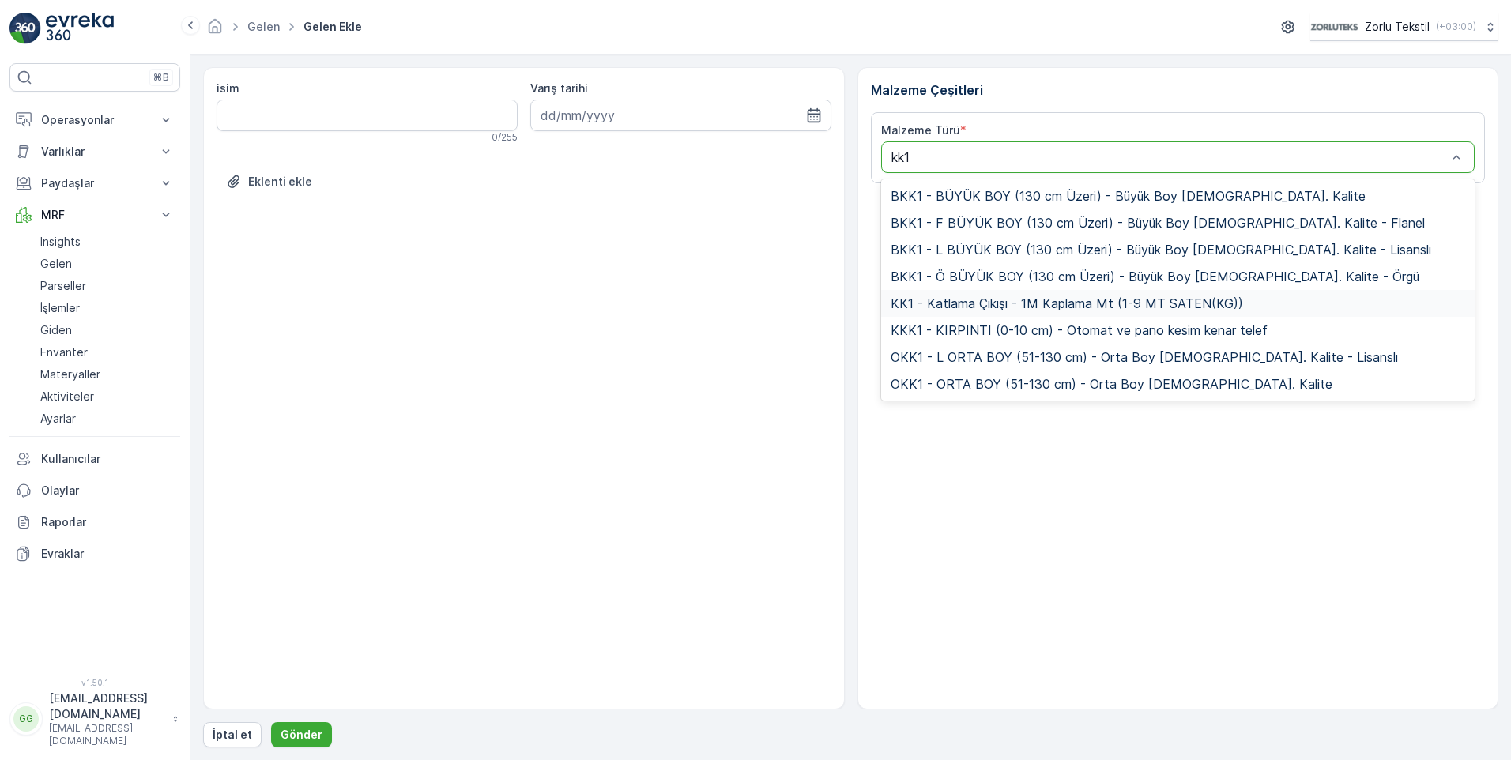
click at [1097, 308] on span "KK1 - Katlama Çıkışı - 1M Kaplama Mt (1-9 MT SATEN(KG))" at bounding box center [1067, 303] width 353 height 14
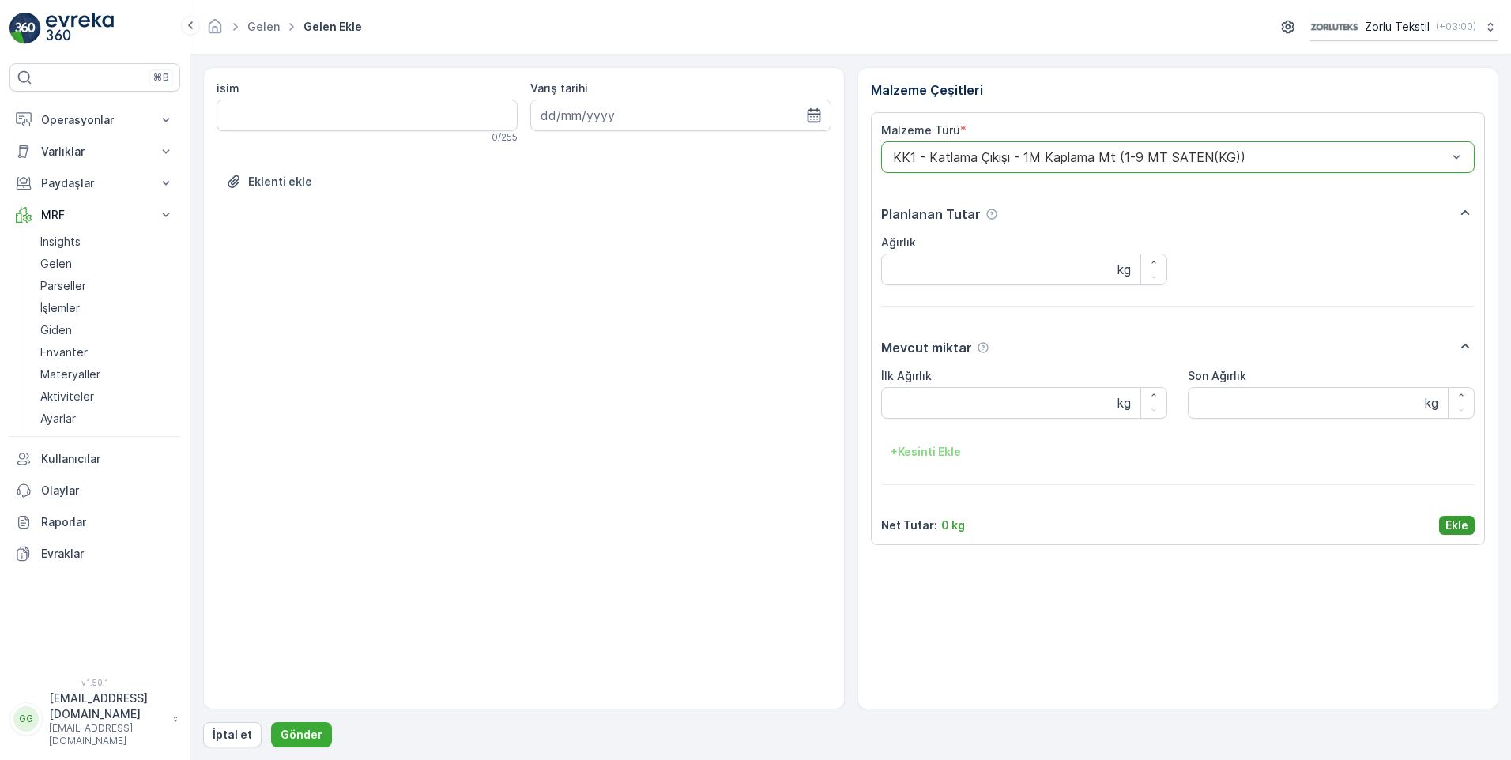
click at [1466, 526] on p "Ekle" at bounding box center [1457, 526] width 23 height 16
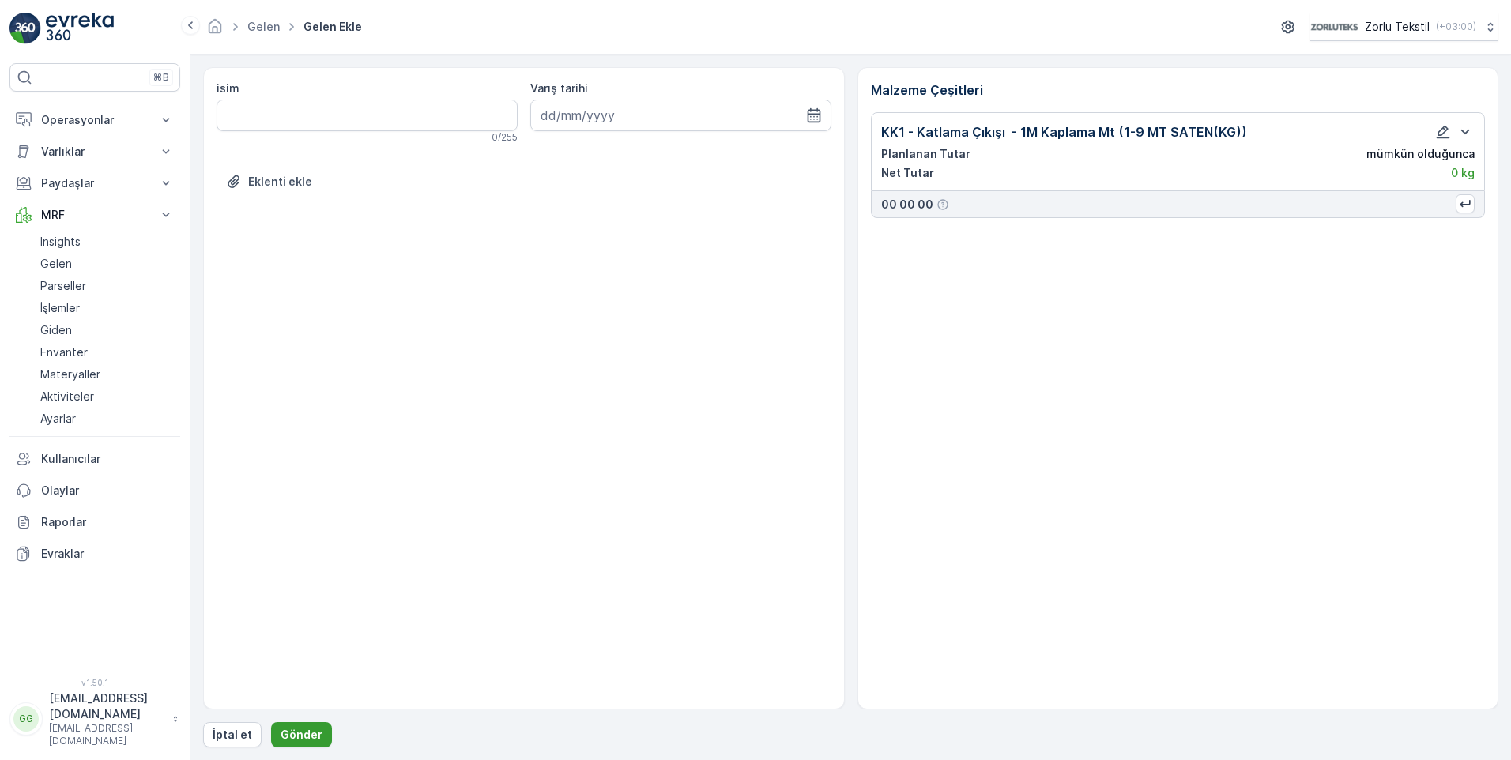
click at [303, 747] on button "Gönder" at bounding box center [301, 735] width 61 height 25
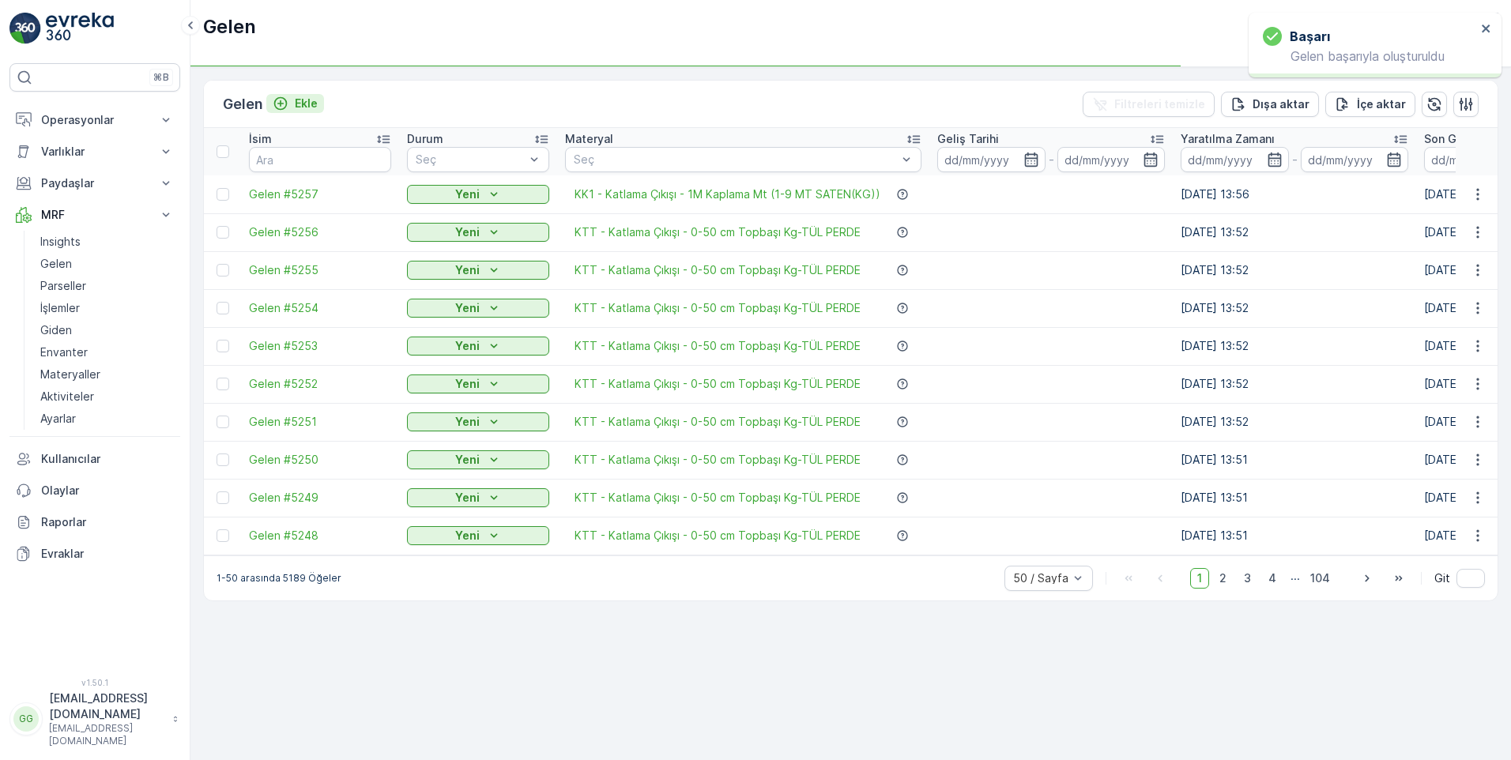
click at [316, 105] on p "Ekle" at bounding box center [306, 104] width 23 height 16
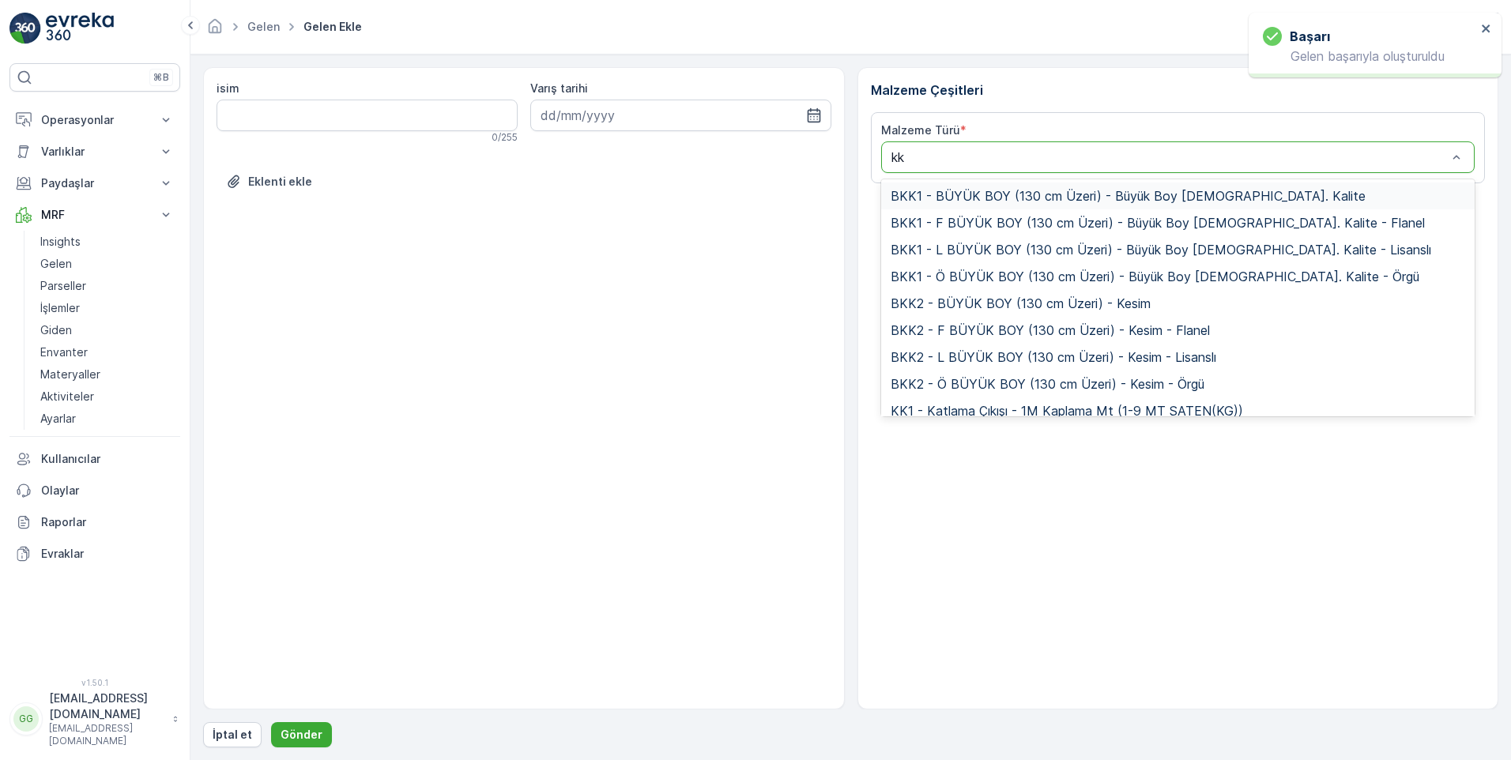
type input "kk1"
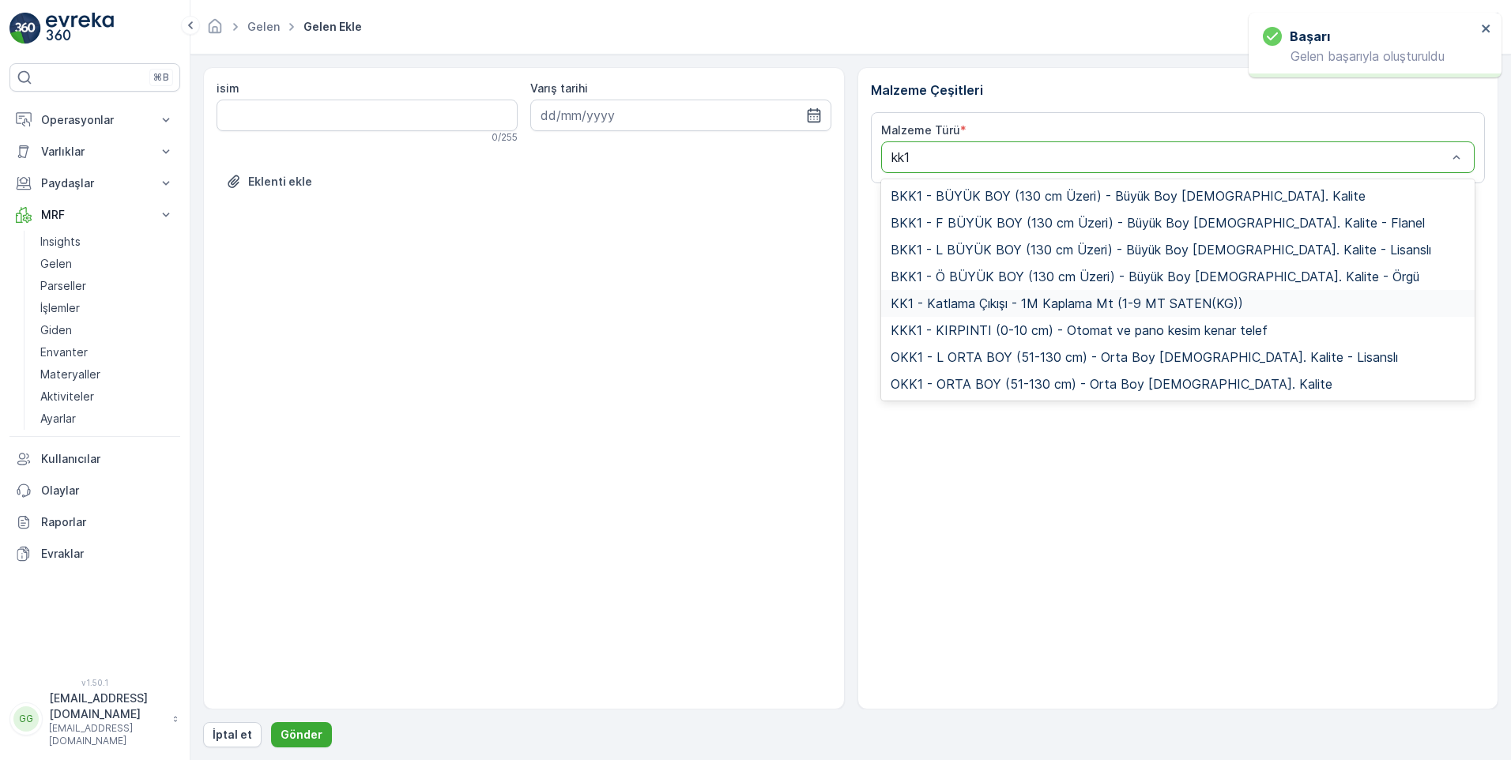
click at [1000, 296] on span "KK1 - Katlama Çıkışı - 1M Kaplama Mt (1-9 MT SATEN(KG))" at bounding box center [1067, 303] width 353 height 14
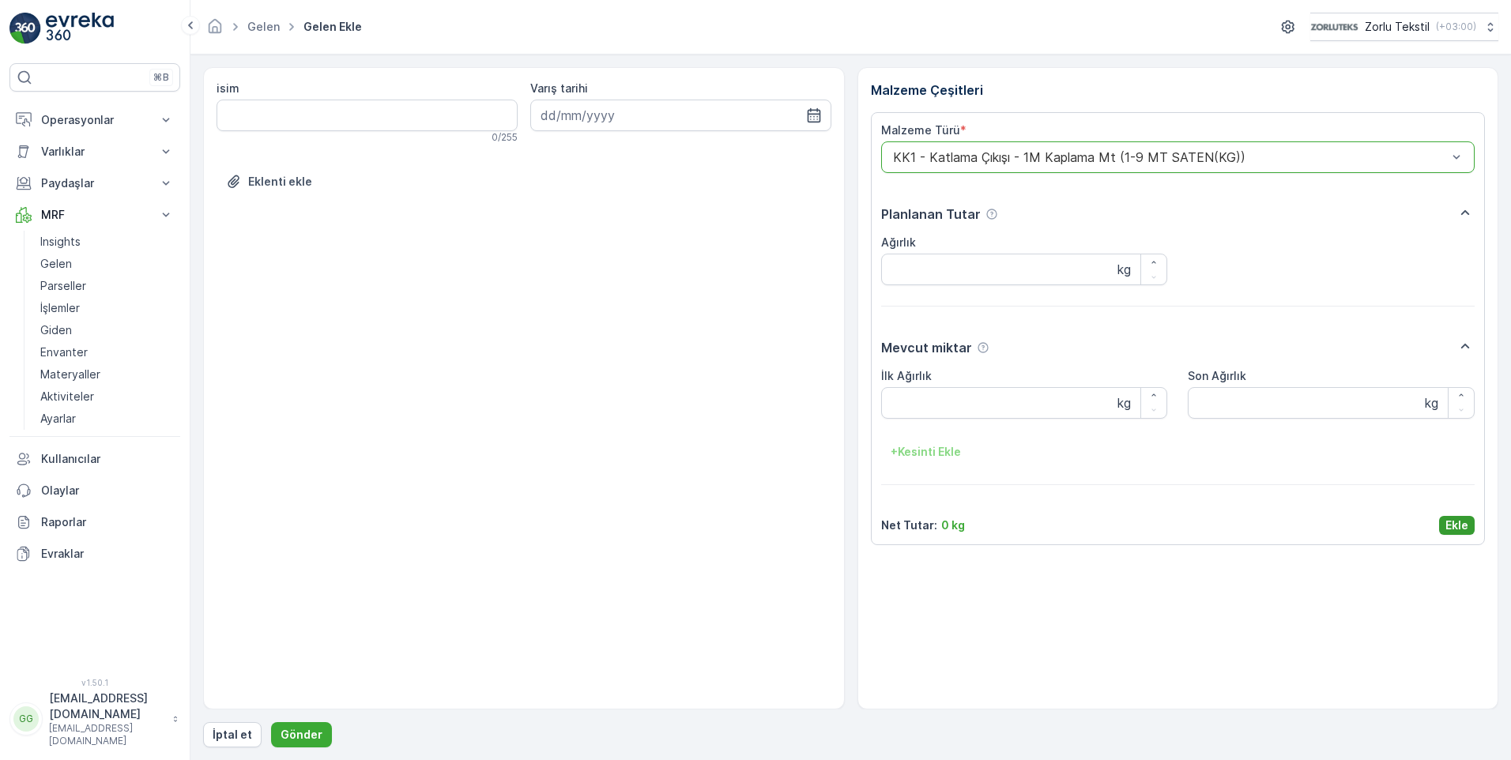
click at [1452, 519] on p "Ekle" at bounding box center [1457, 526] width 23 height 16
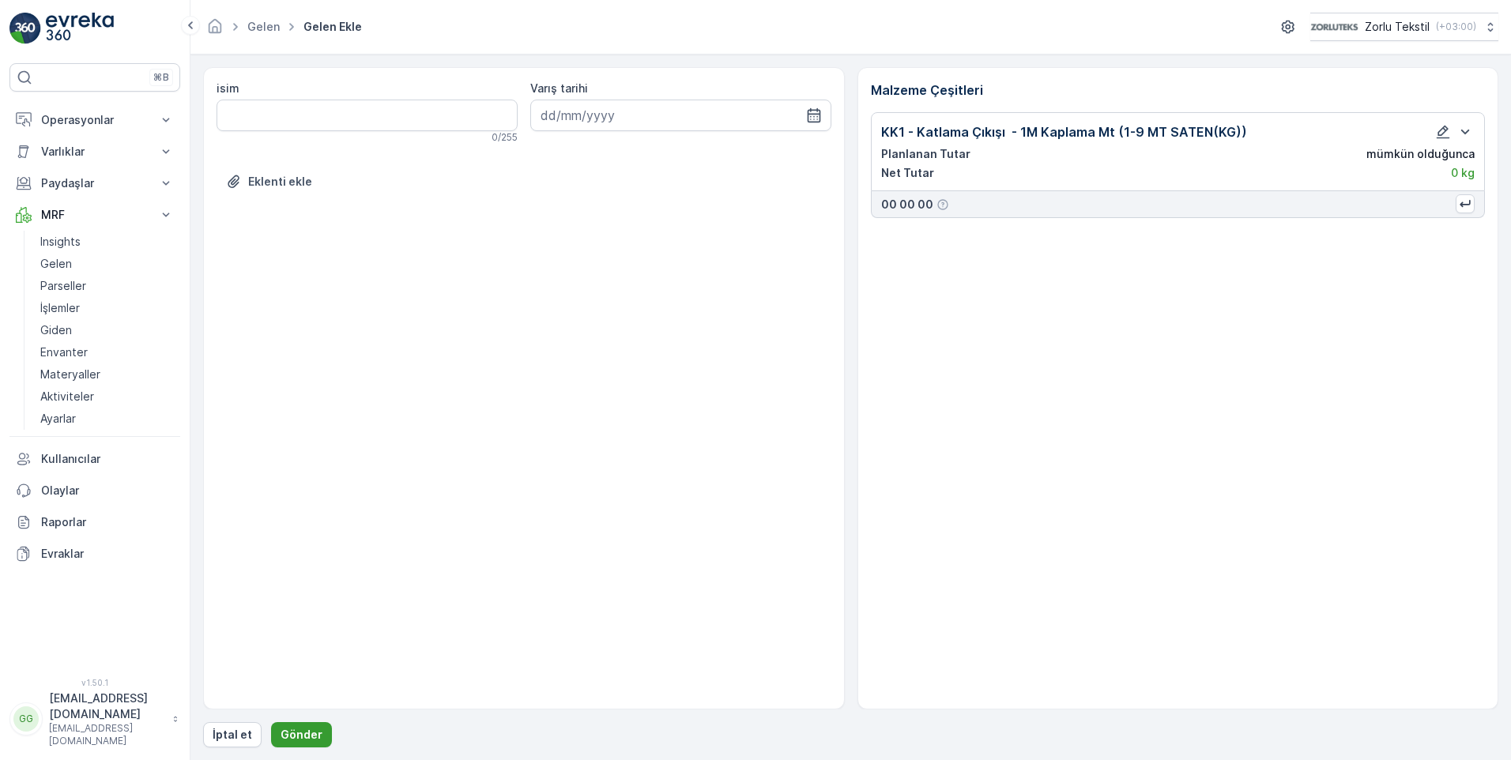
click at [302, 728] on p "Gönder" at bounding box center [302, 735] width 42 height 16
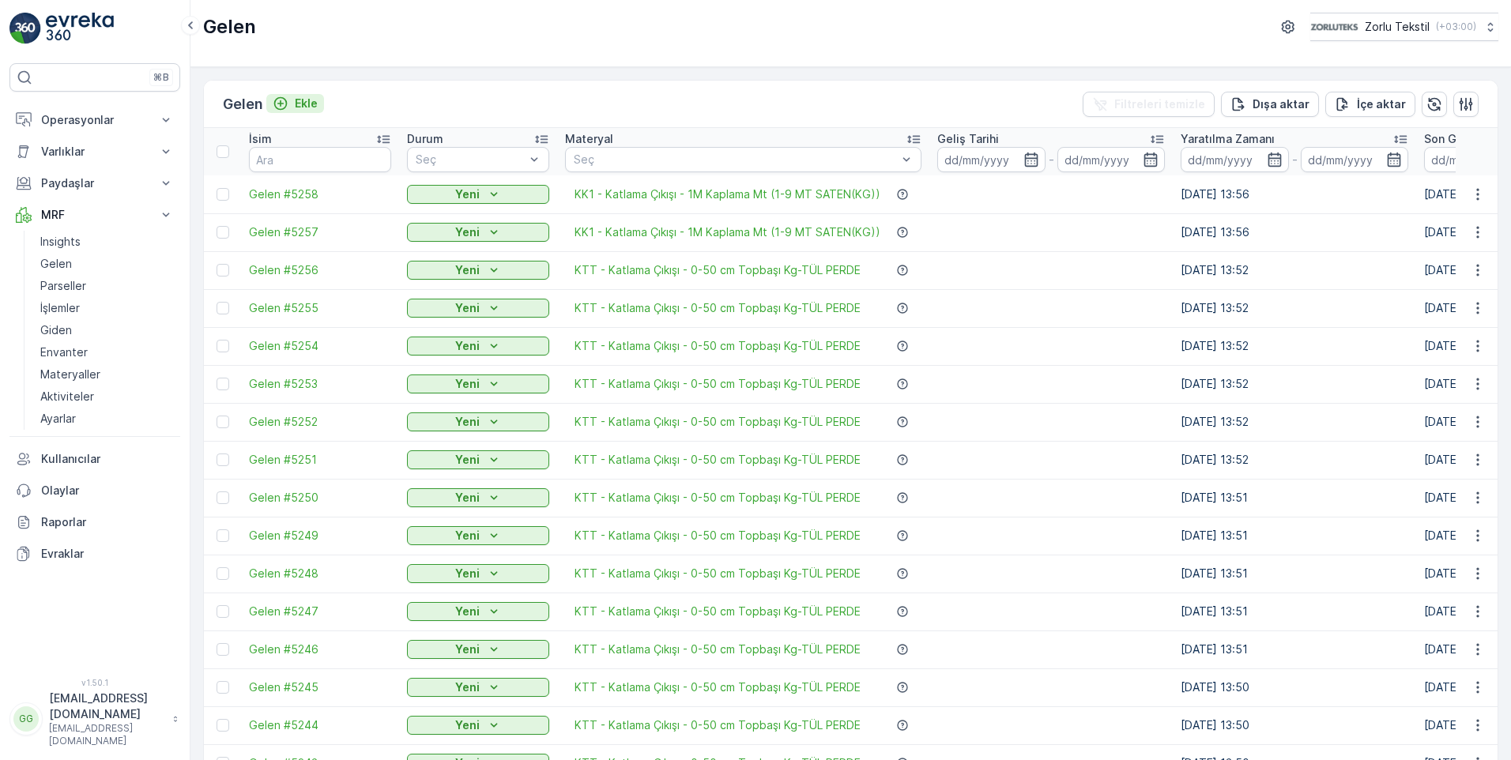
click at [311, 102] on p "Ekle" at bounding box center [306, 104] width 23 height 16
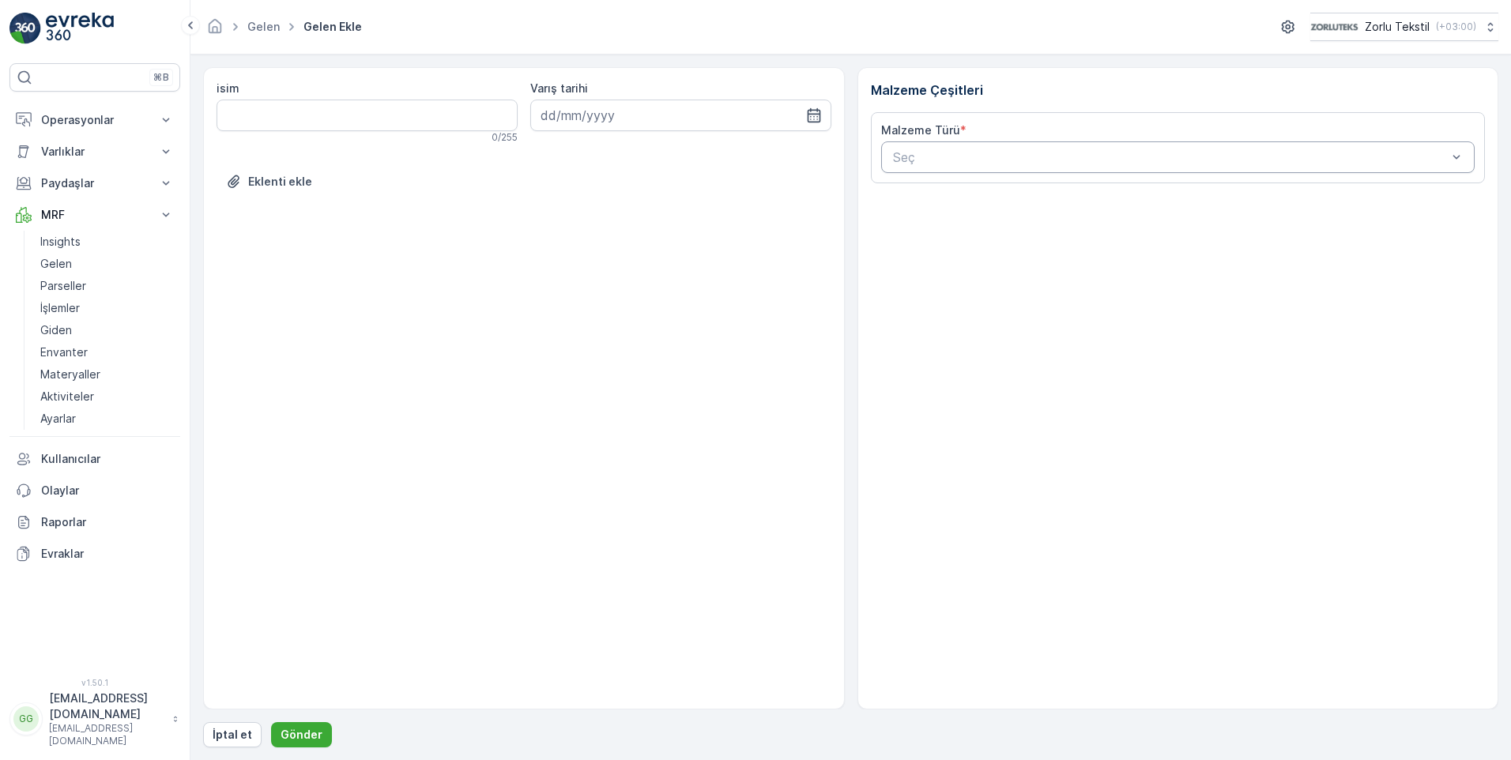
click at [926, 168] on div "Seç" at bounding box center [1178, 157] width 594 height 32
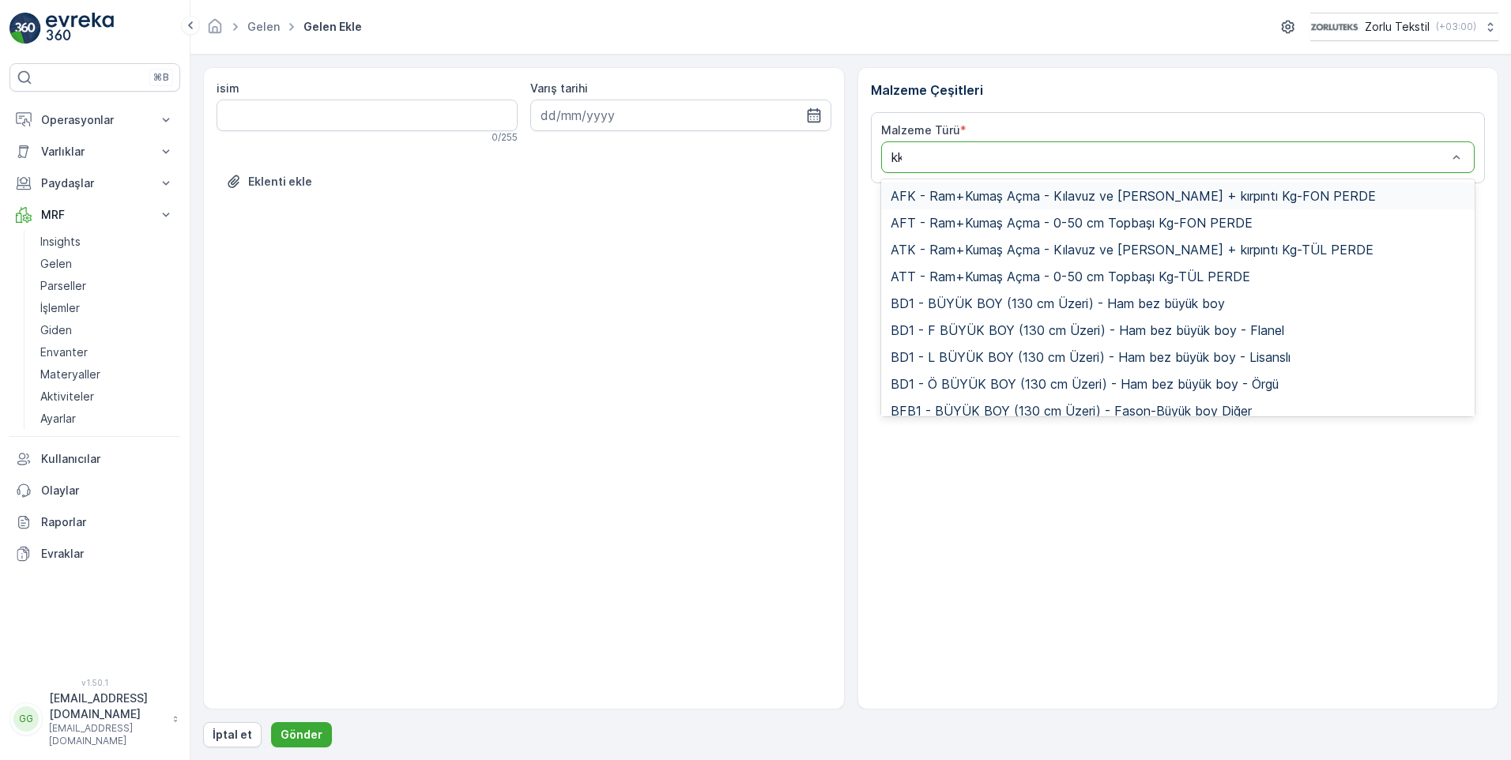
type input "kk1"
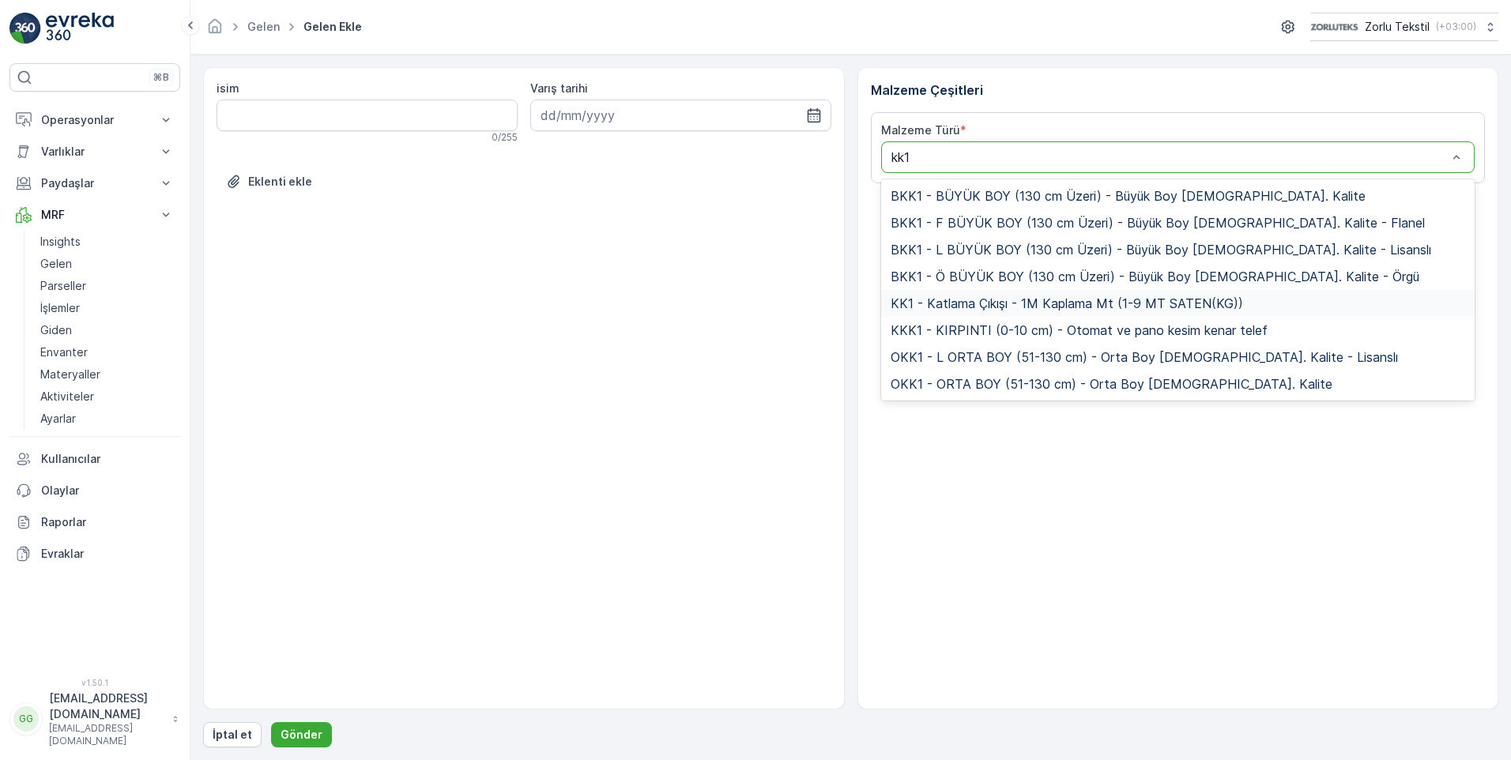
click at [990, 304] on span "KK1 - Katlama Çıkışı - 1M Kaplama Mt (1-9 MT SATEN(KG))" at bounding box center [1067, 303] width 353 height 14
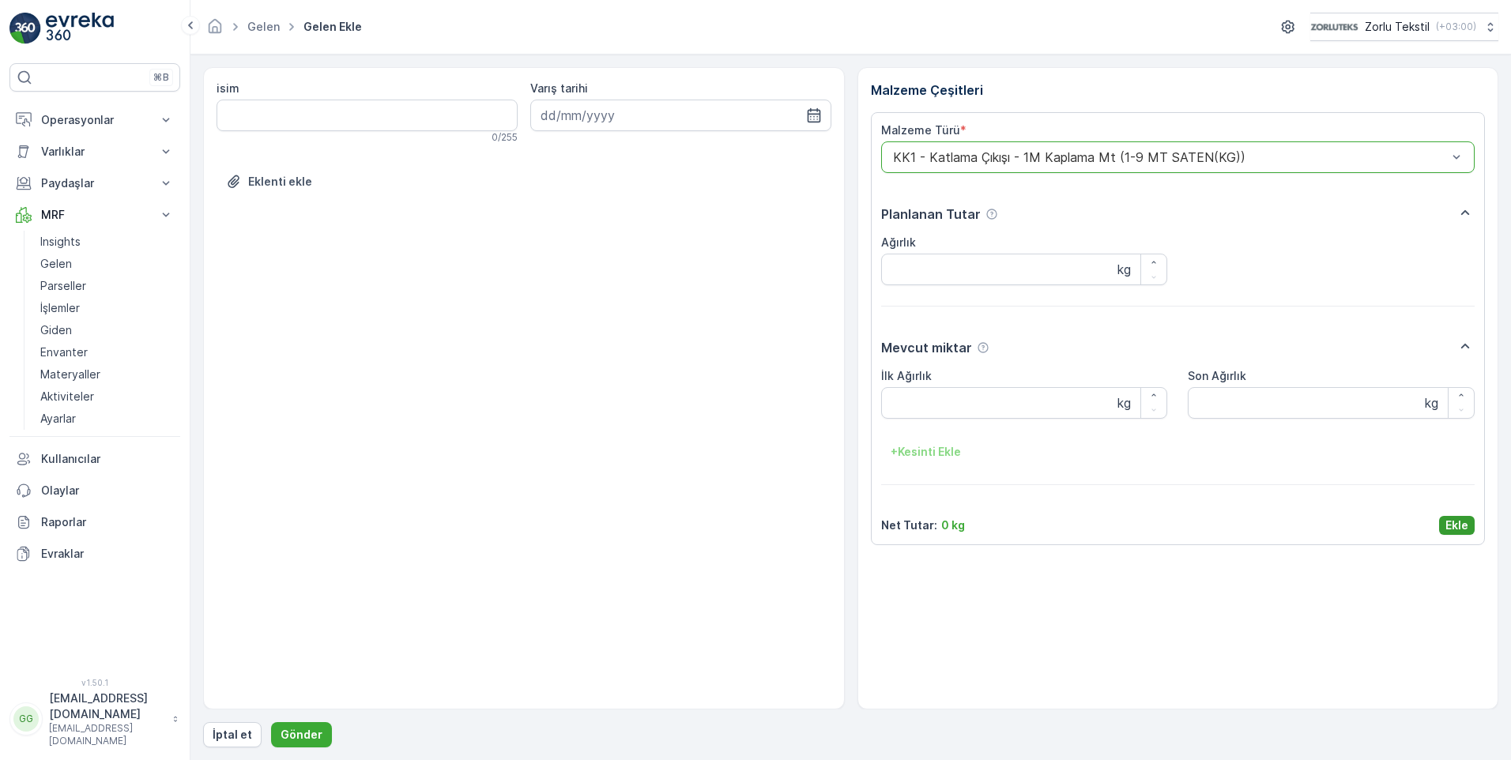
drag, startPoint x: 1462, startPoint y: 517, endPoint x: 1256, endPoint y: 560, distance: 210.7
click at [1462, 518] on p "Ekle" at bounding box center [1457, 526] width 23 height 16
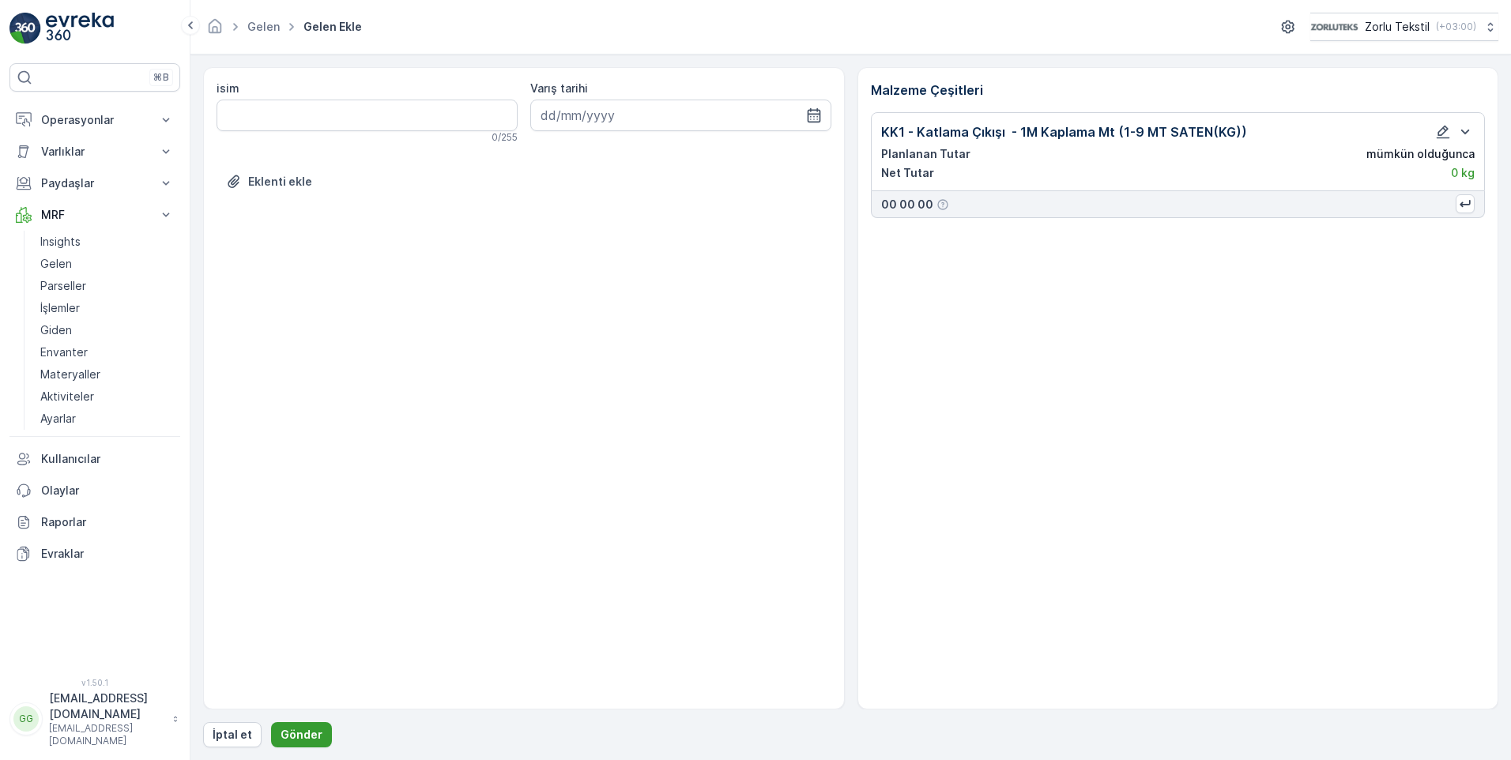
click at [301, 734] on p "Gönder" at bounding box center [302, 735] width 42 height 16
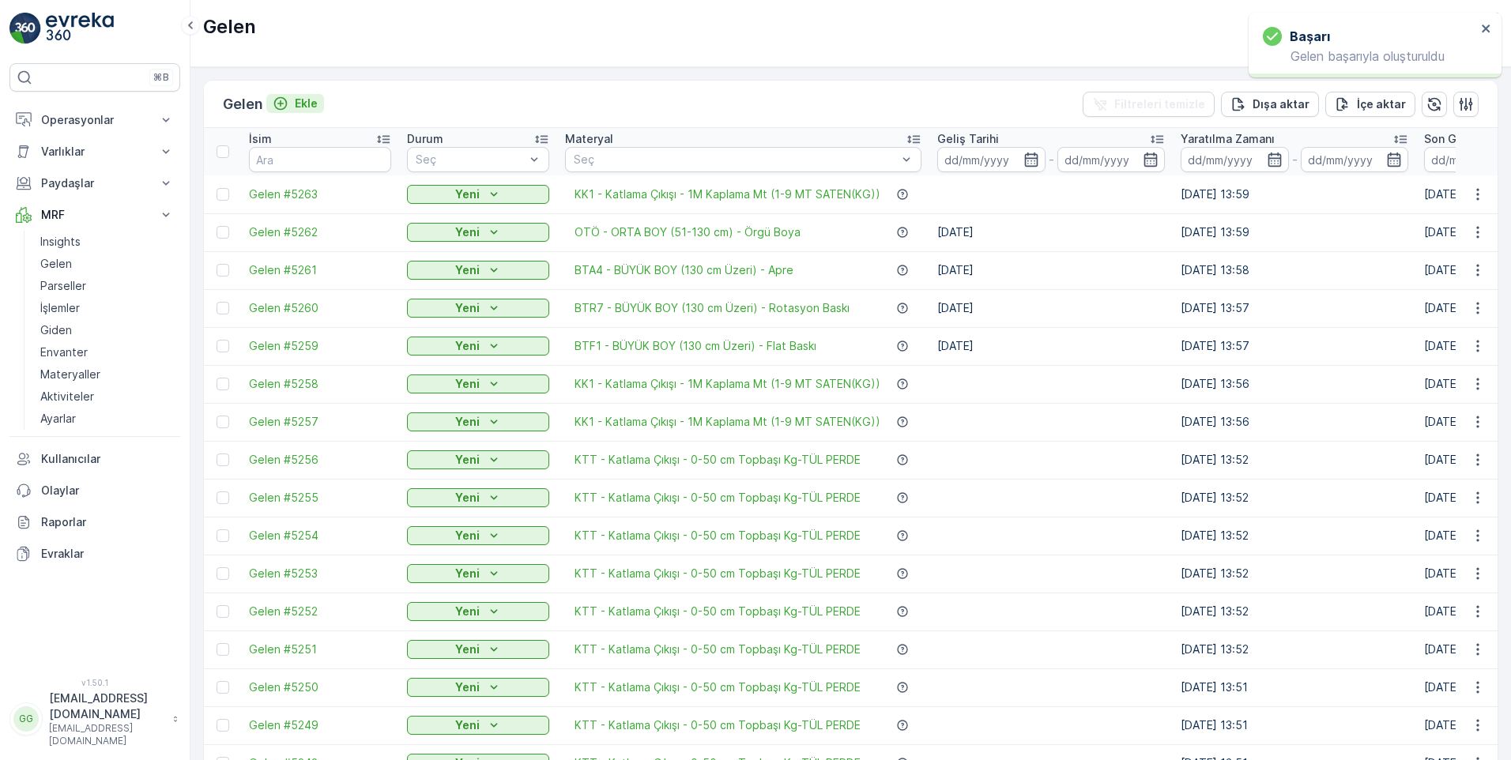
click at [309, 102] on p "Ekle" at bounding box center [306, 104] width 23 height 16
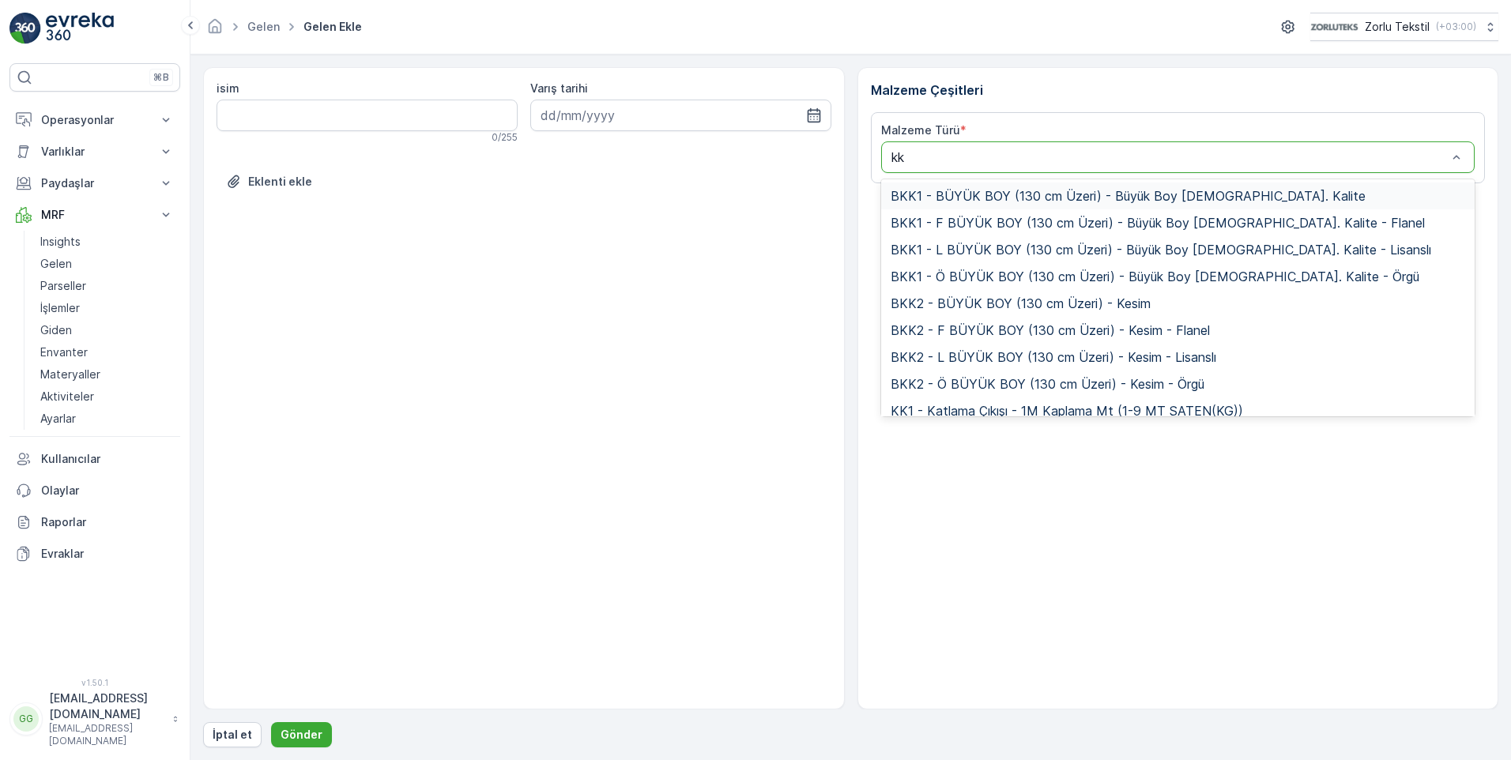
type input "kk1"
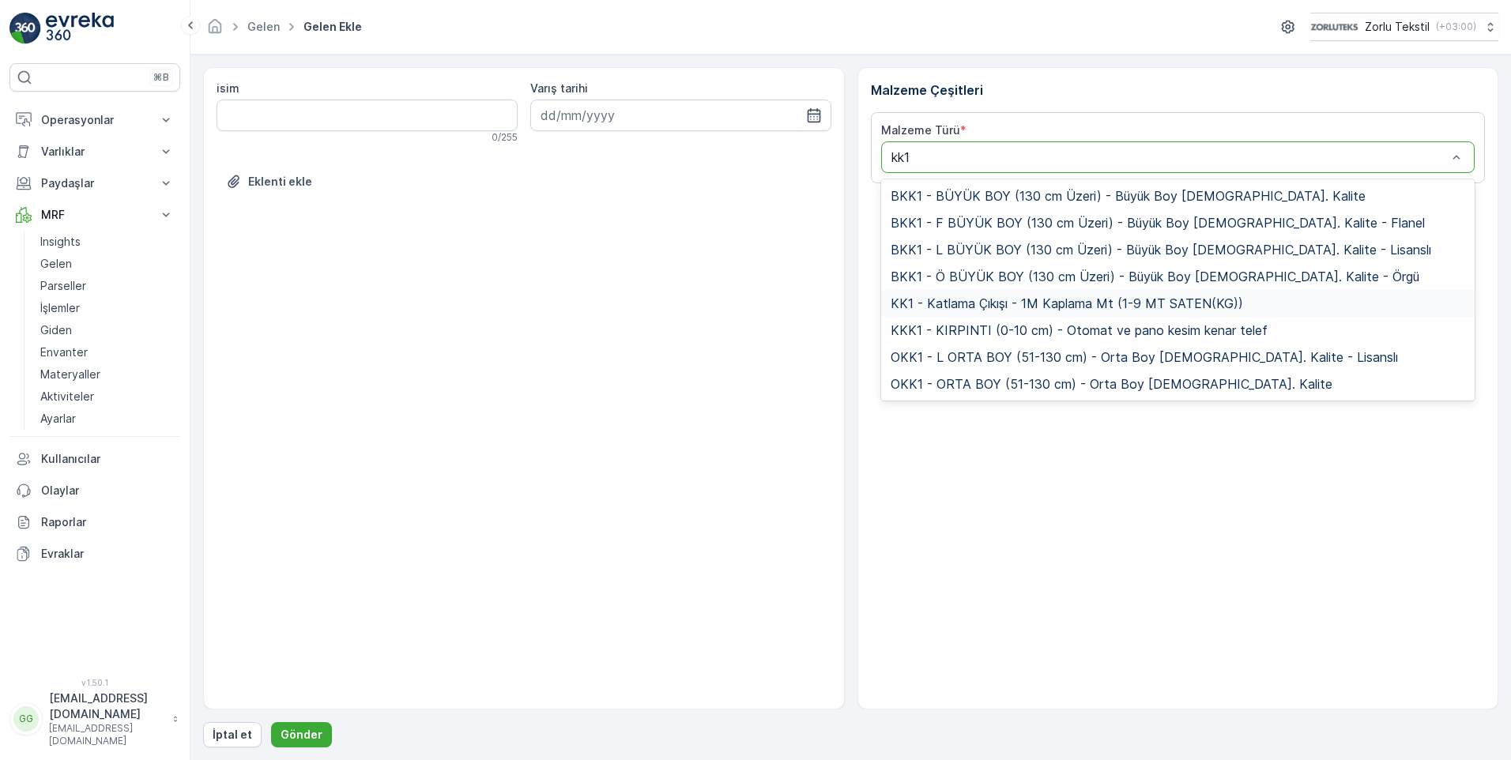
click at [968, 303] on span "KK1 - Katlama Çıkışı - 1M Kaplama Mt (1-9 MT SATEN(KG))" at bounding box center [1067, 303] width 353 height 14
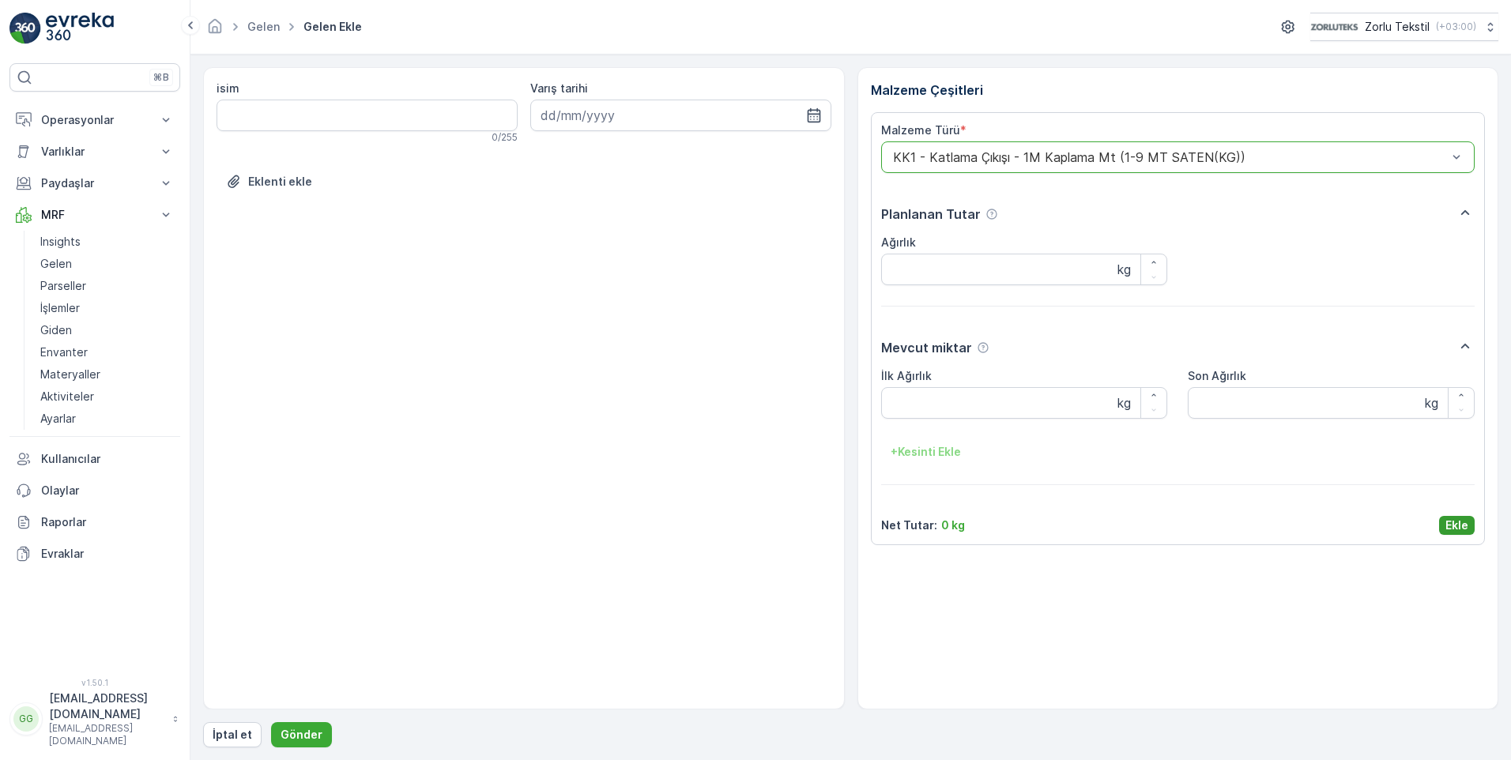
click at [1461, 527] on p "Ekle" at bounding box center [1457, 526] width 23 height 16
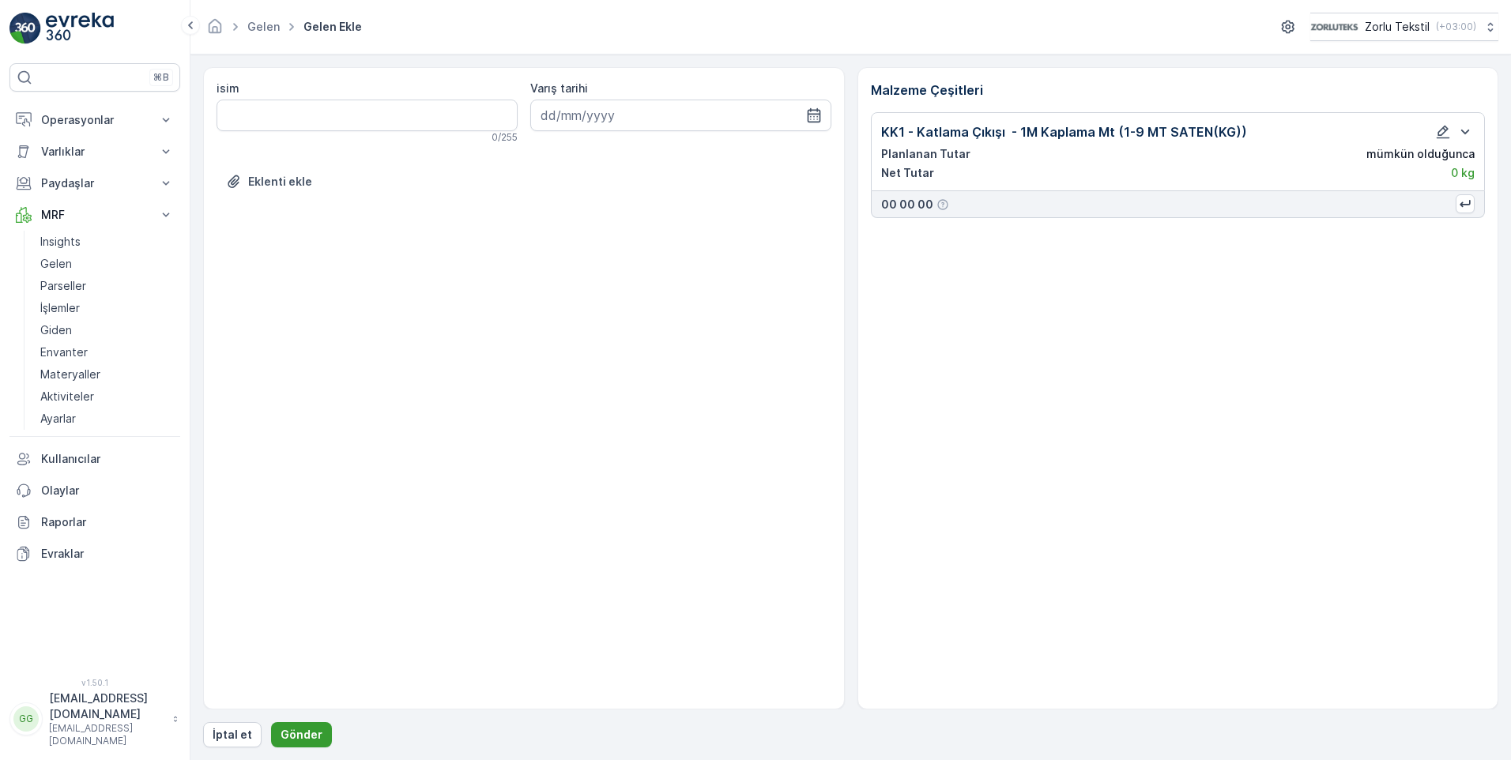
click at [289, 730] on p "Gönder" at bounding box center [302, 735] width 42 height 16
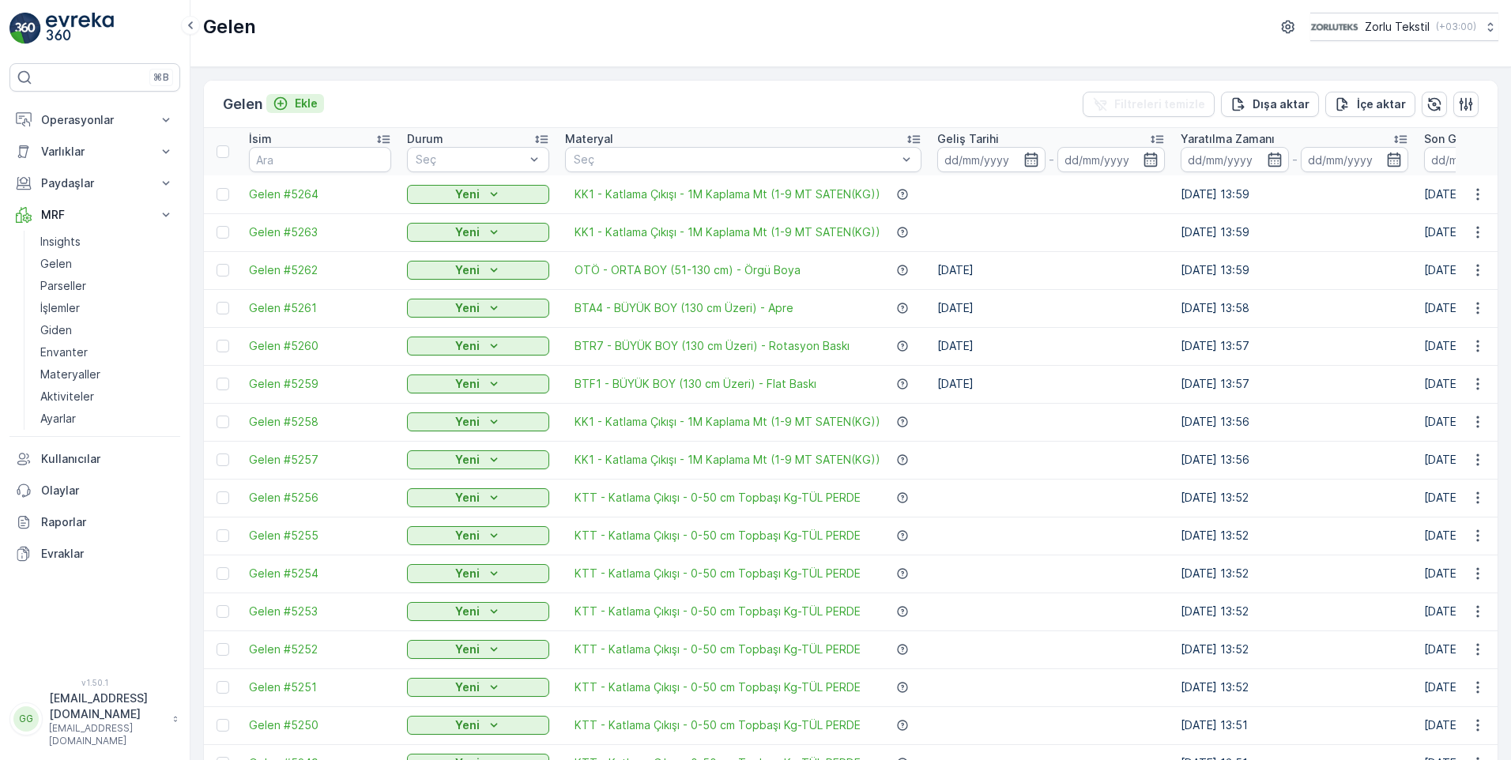
drag, startPoint x: 308, startPoint y: 91, endPoint x: 298, endPoint y: 99, distance: 13.0
click at [308, 91] on div "Gelen Ekle Filtreleri temizle Dışa aktar İçe aktar" at bounding box center [851, 104] width 1294 height 47
click at [298, 99] on p "Ekle" at bounding box center [306, 104] width 23 height 16
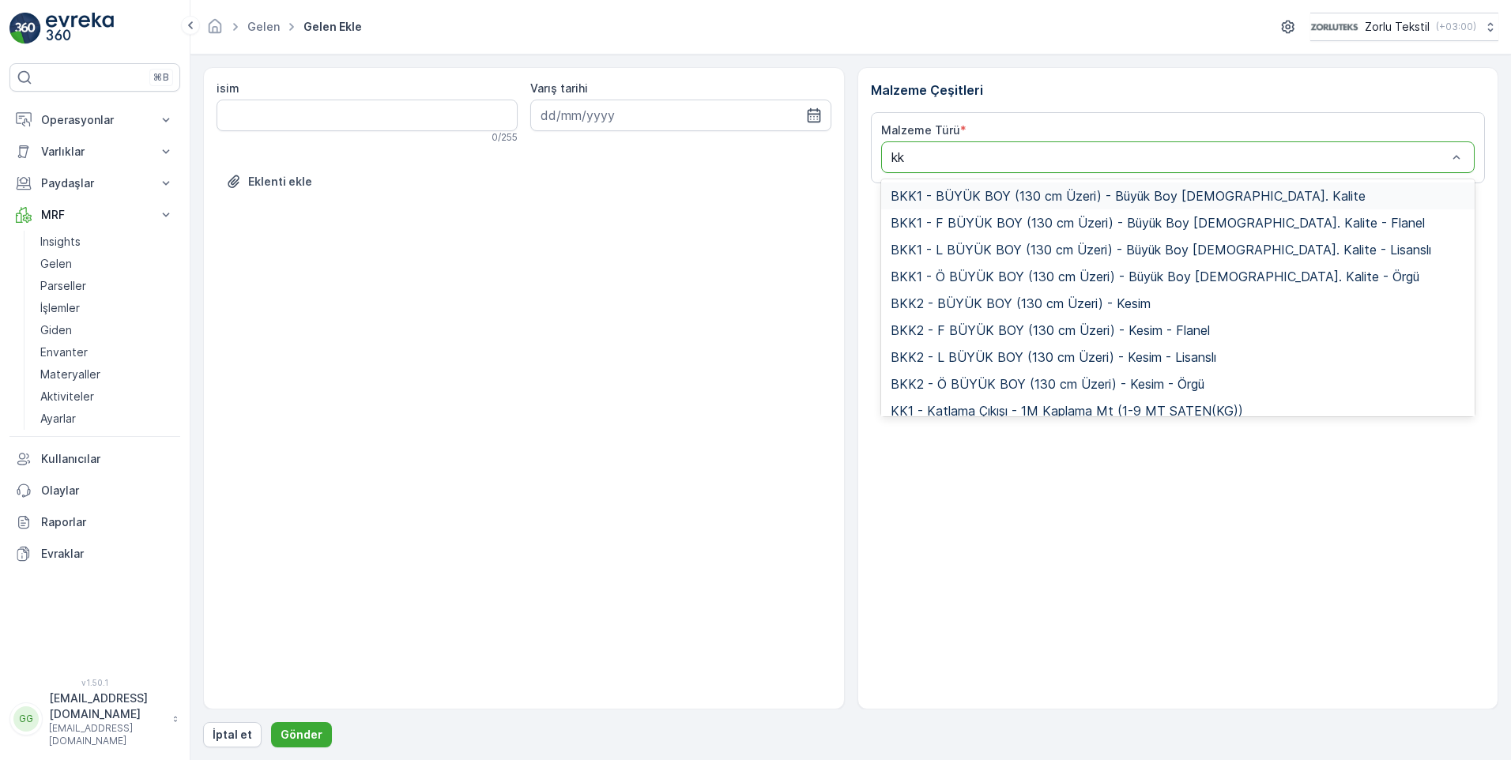
type input "kk1"
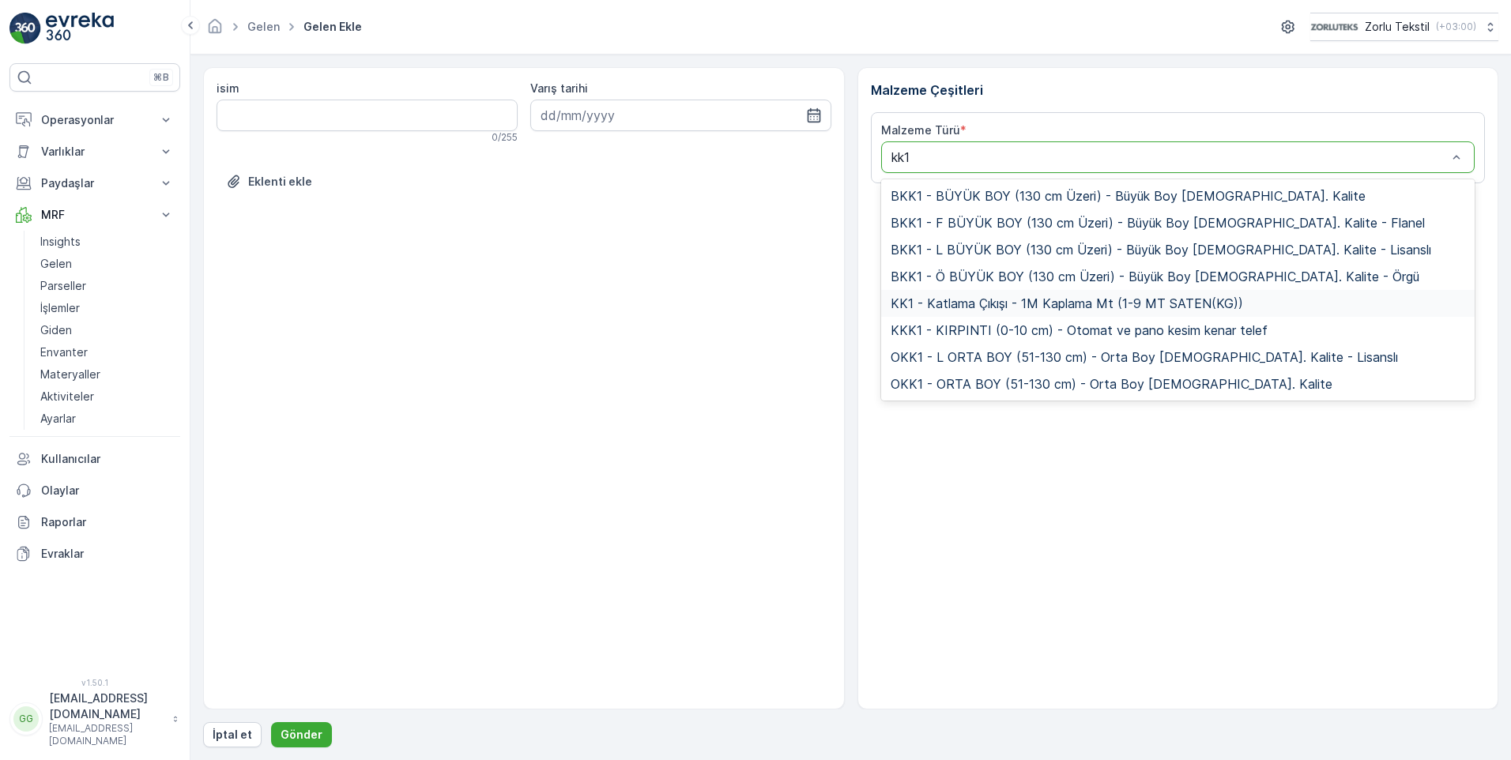
click at [995, 304] on span "KK1 - Katlama Çıkışı - 1M Kaplama Mt (1-9 MT SATEN(KG))" at bounding box center [1067, 303] width 353 height 14
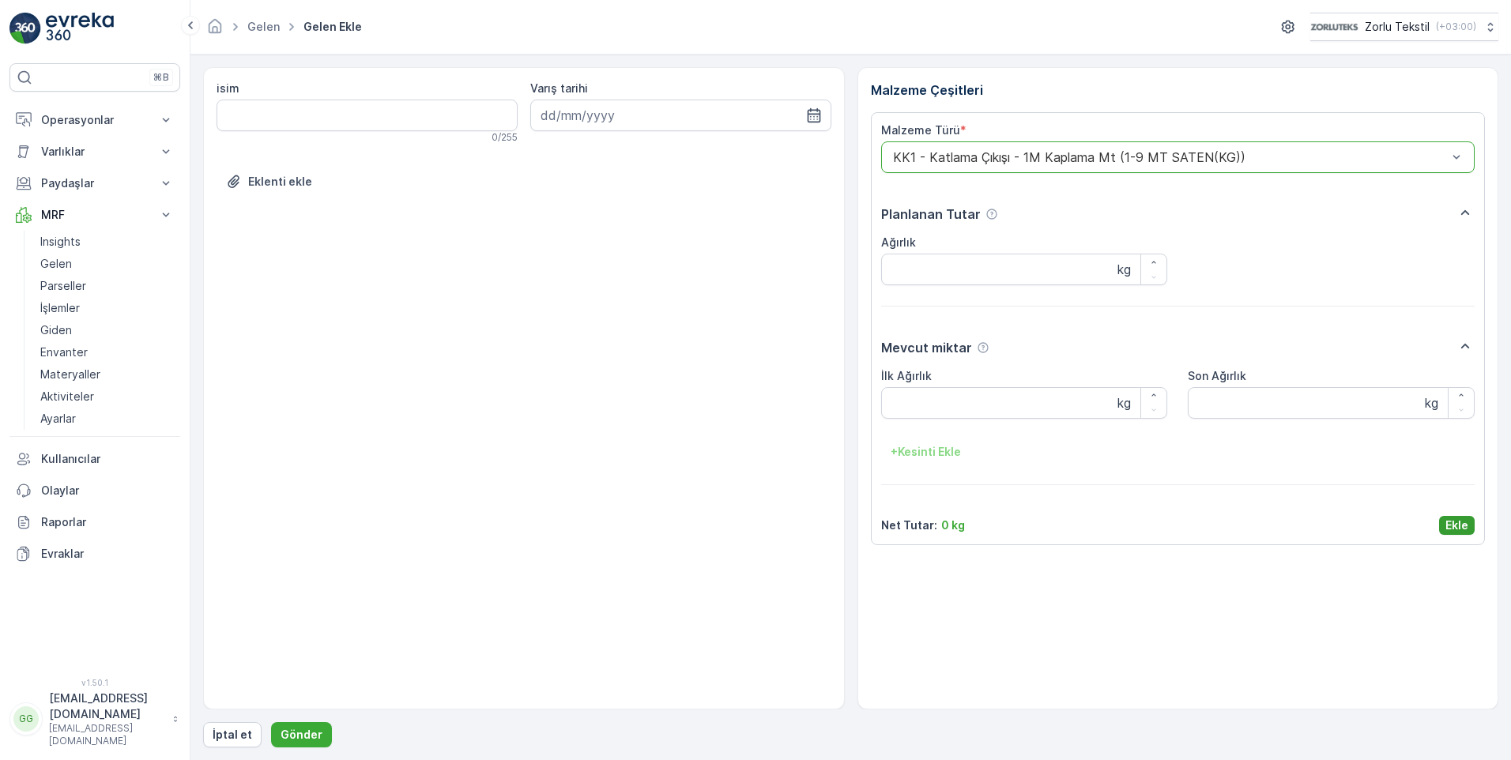
click at [1448, 520] on p "Ekle" at bounding box center [1457, 526] width 23 height 16
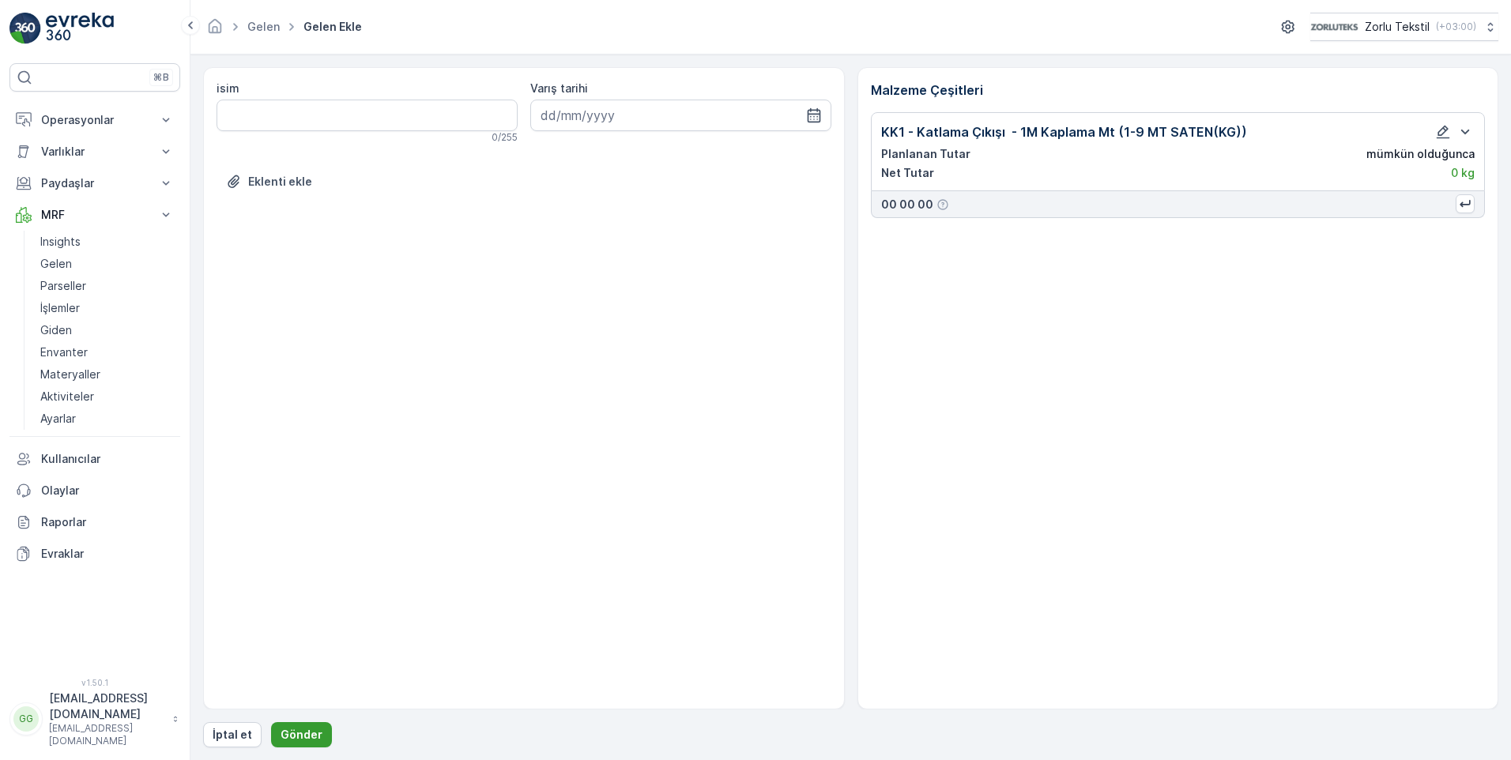
click at [296, 734] on p "Gönder" at bounding box center [302, 735] width 42 height 16
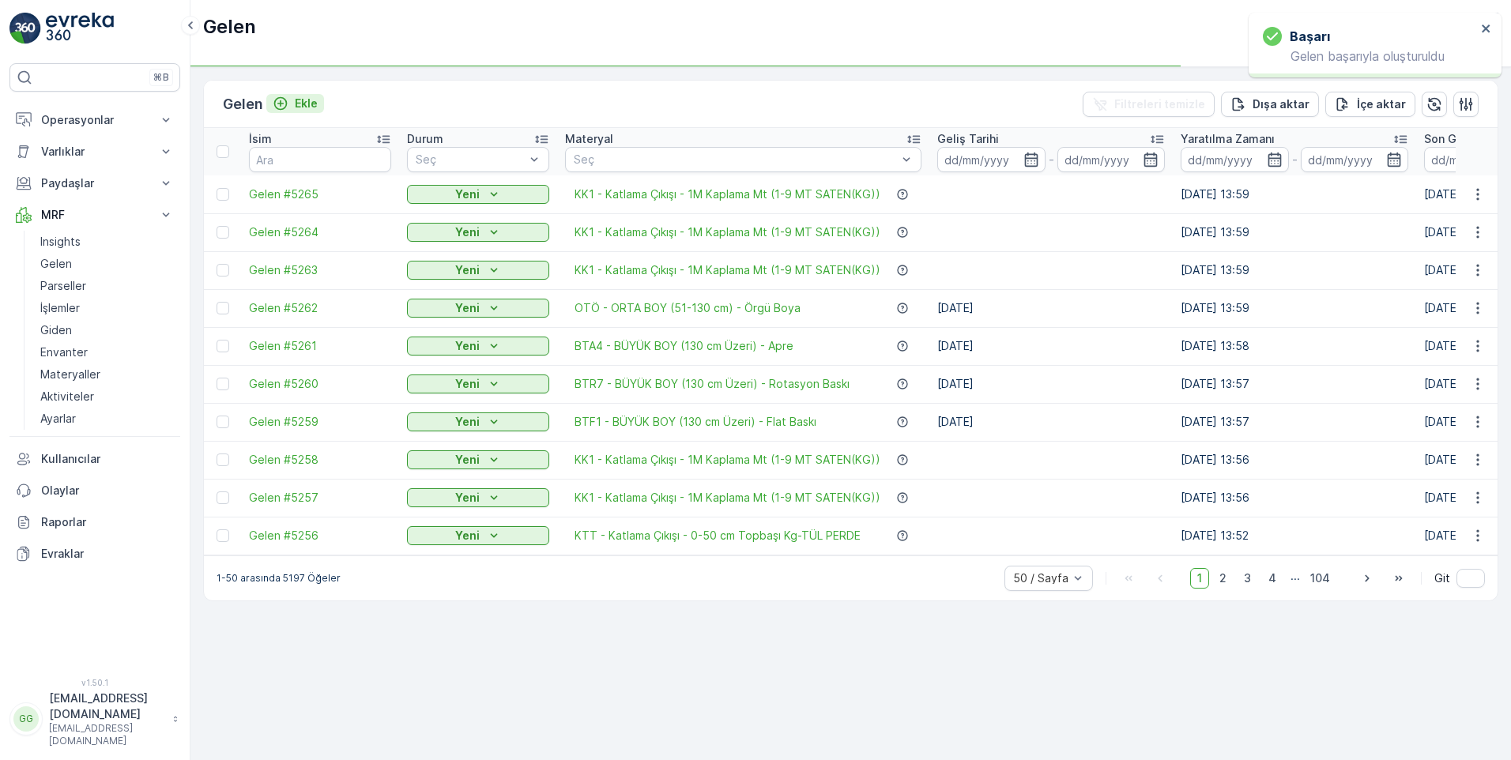
click at [308, 104] on p "Ekle" at bounding box center [306, 104] width 23 height 16
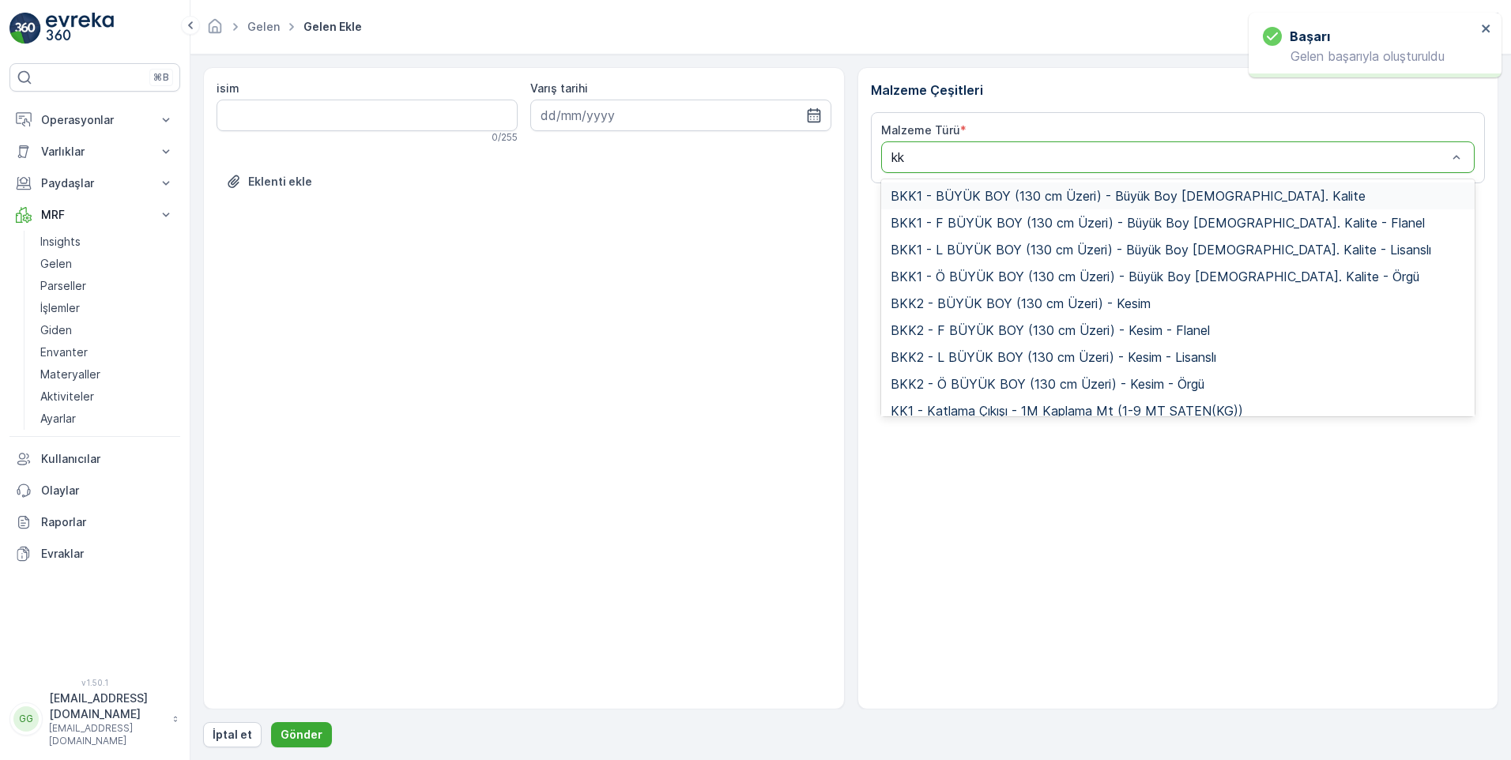
type input "kk1"
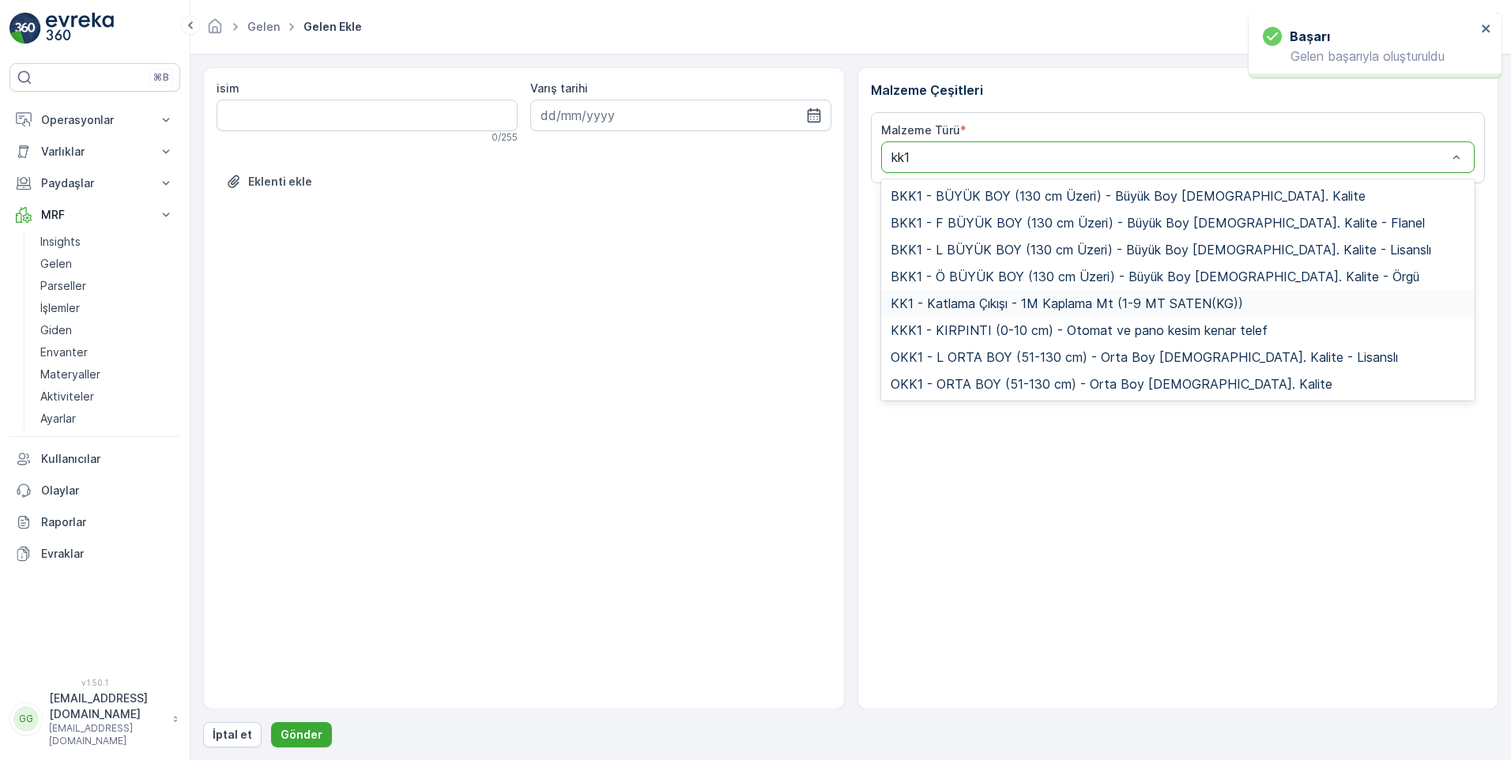
click at [995, 305] on span "KK1 - Katlama Çıkışı - 1M Kaplama Mt (1-9 MT SATEN(KG))" at bounding box center [1067, 303] width 353 height 14
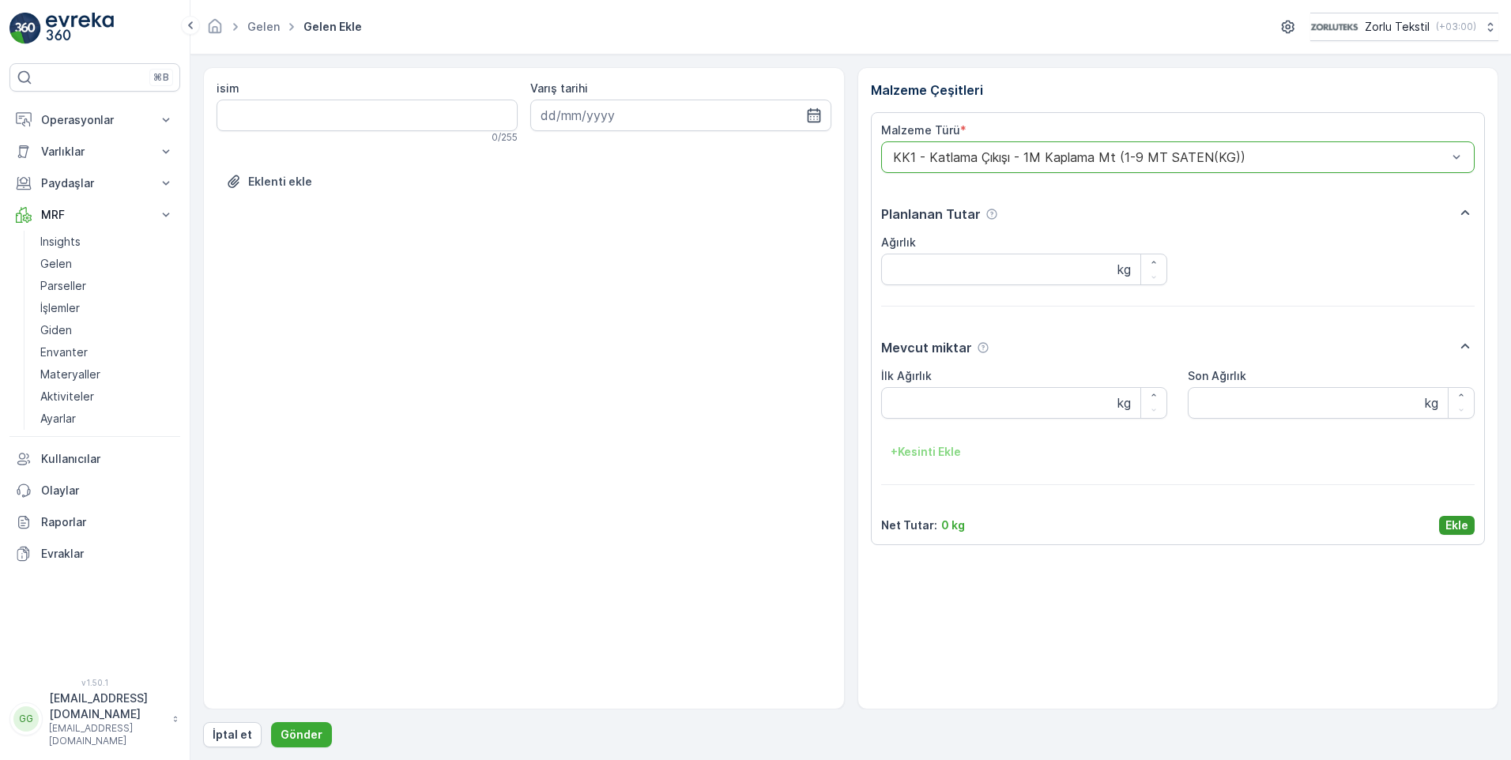
click at [1447, 519] on p "Ekle" at bounding box center [1457, 526] width 23 height 16
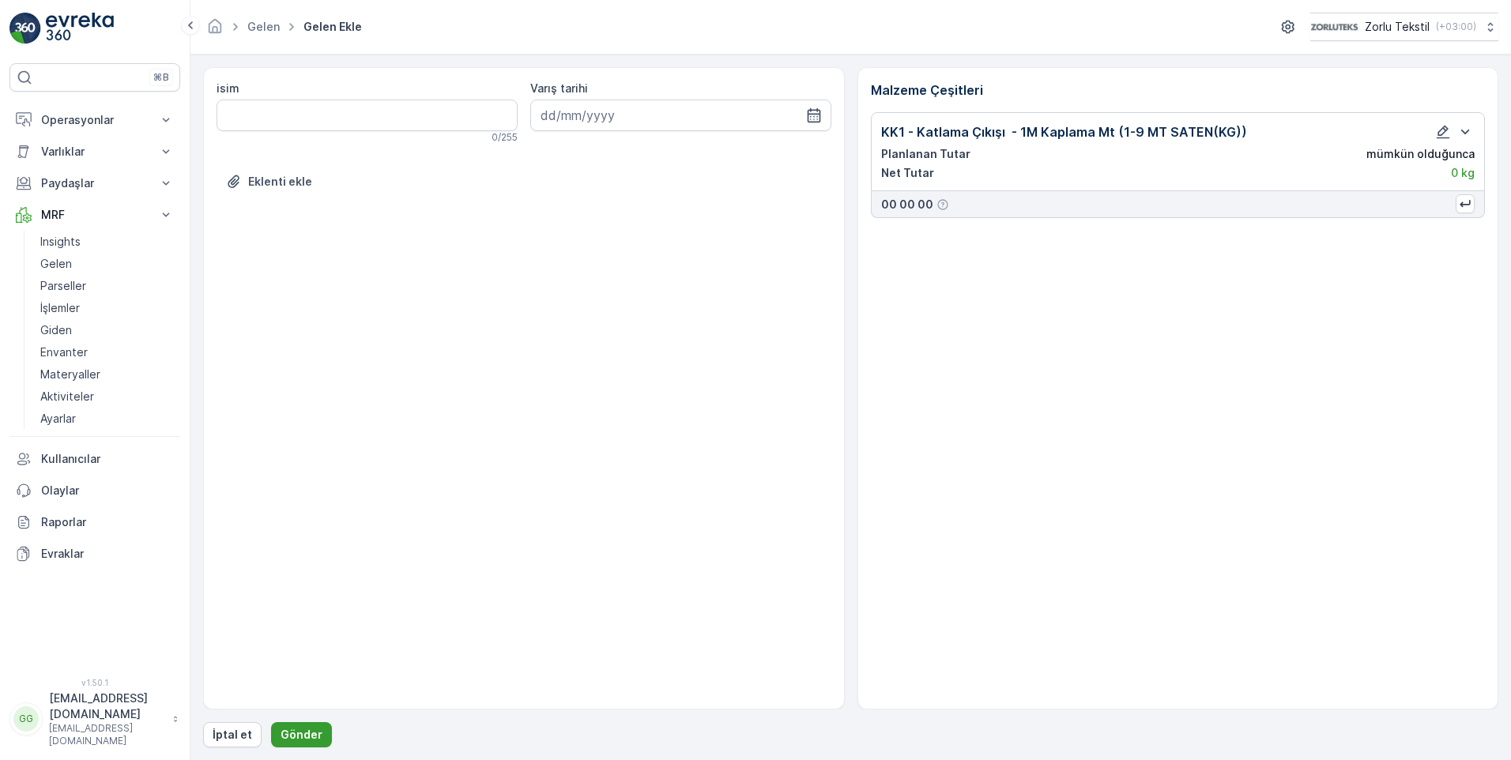
click at [304, 730] on p "Gönder" at bounding box center [302, 735] width 42 height 16
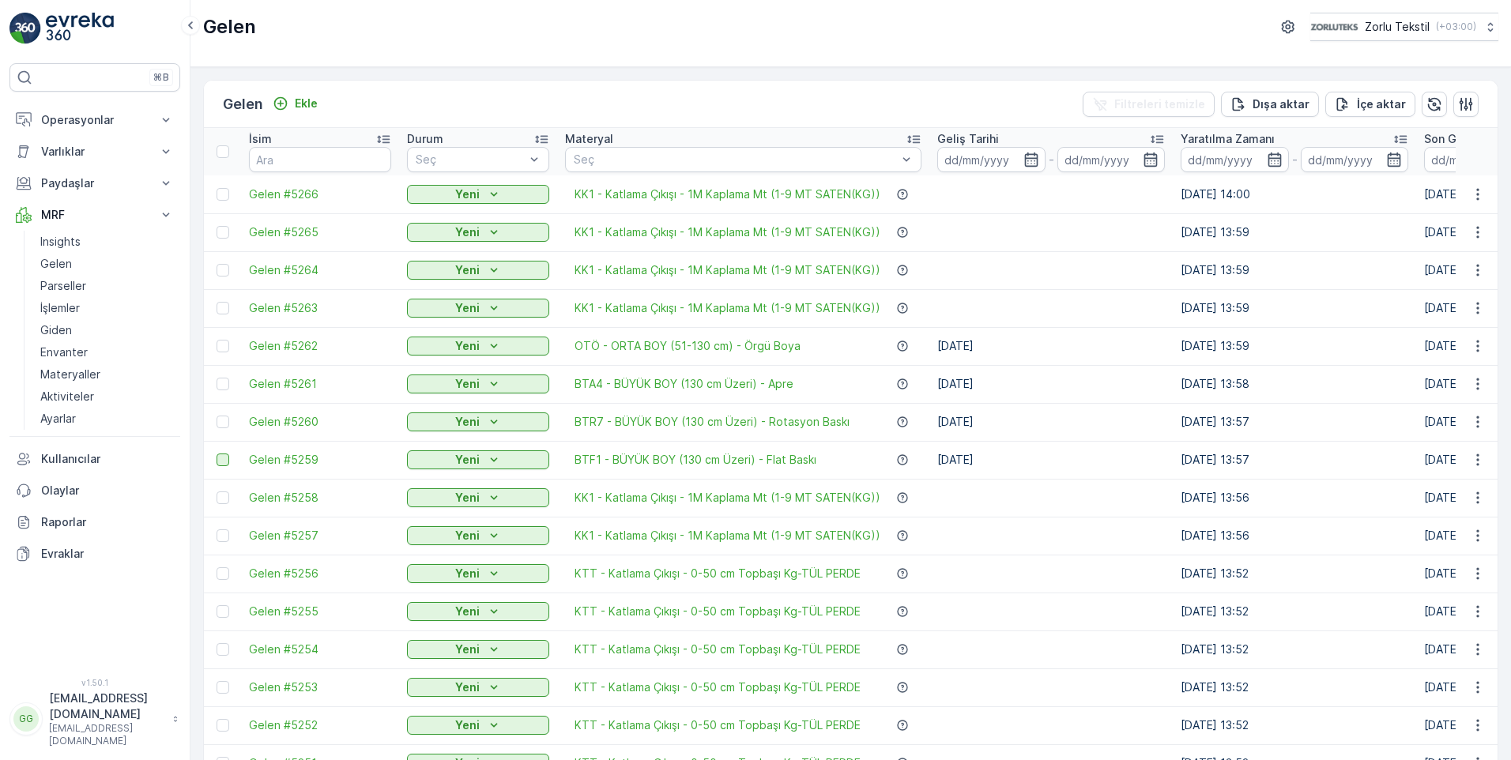
click at [228, 461] on div at bounding box center [223, 460] width 13 height 13
click at [217, 454] on input "checkbox" at bounding box center [217, 454] width 0 height 0
drag, startPoint x: 223, startPoint y: 420, endPoint x: 234, endPoint y: 455, distance: 36.5
click at [223, 420] on div at bounding box center [223, 422] width 13 height 13
click at [217, 416] on input "checkbox" at bounding box center [217, 416] width 0 height 0
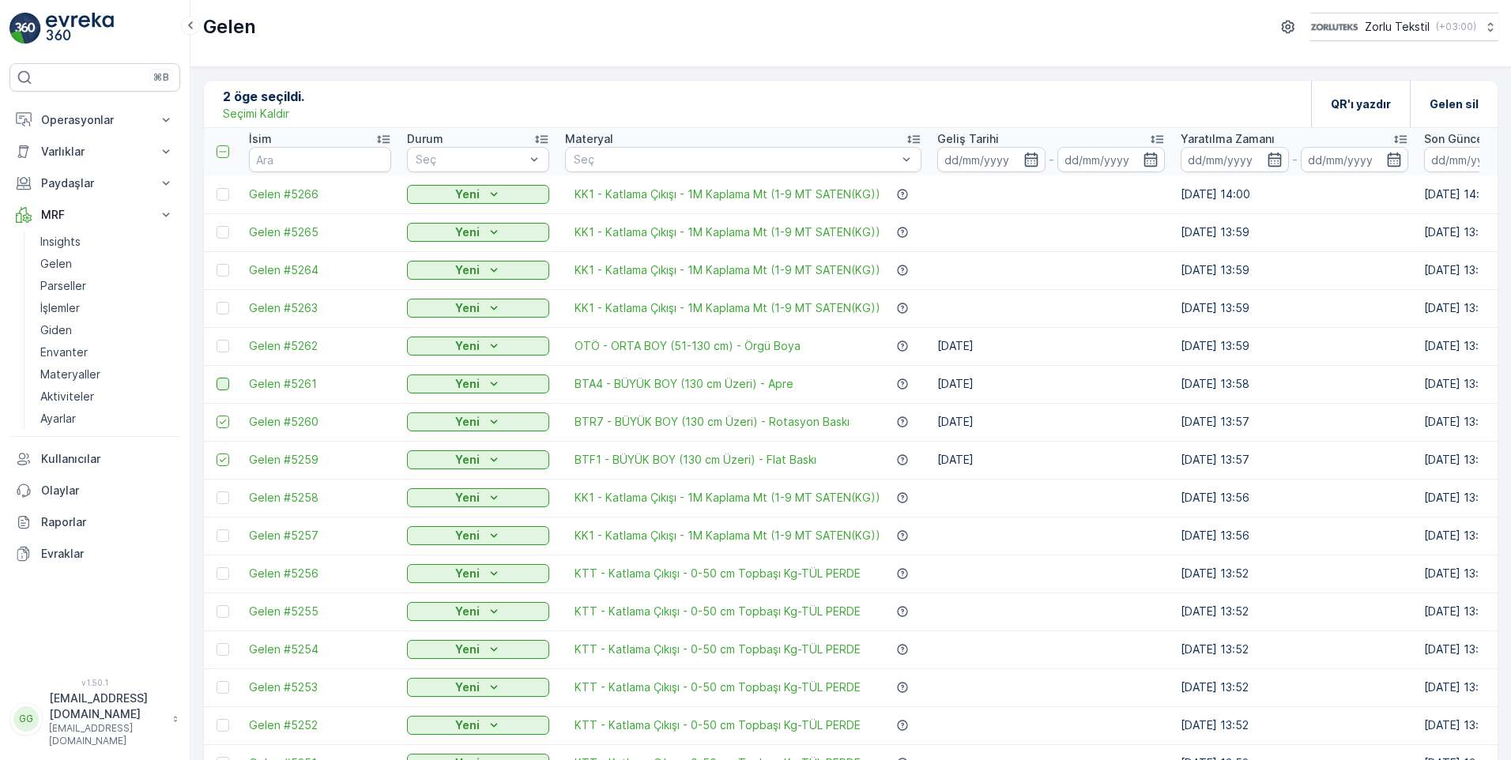
click at [218, 386] on div at bounding box center [223, 384] width 13 height 13
click at [217, 378] on input "checkbox" at bounding box center [217, 378] width 0 height 0
drag, startPoint x: 217, startPoint y: 343, endPoint x: 251, endPoint y: 344, distance: 34.8
click at [217, 343] on div at bounding box center [223, 346] width 13 height 13
click at [217, 340] on input "checkbox" at bounding box center [217, 340] width 0 height 0
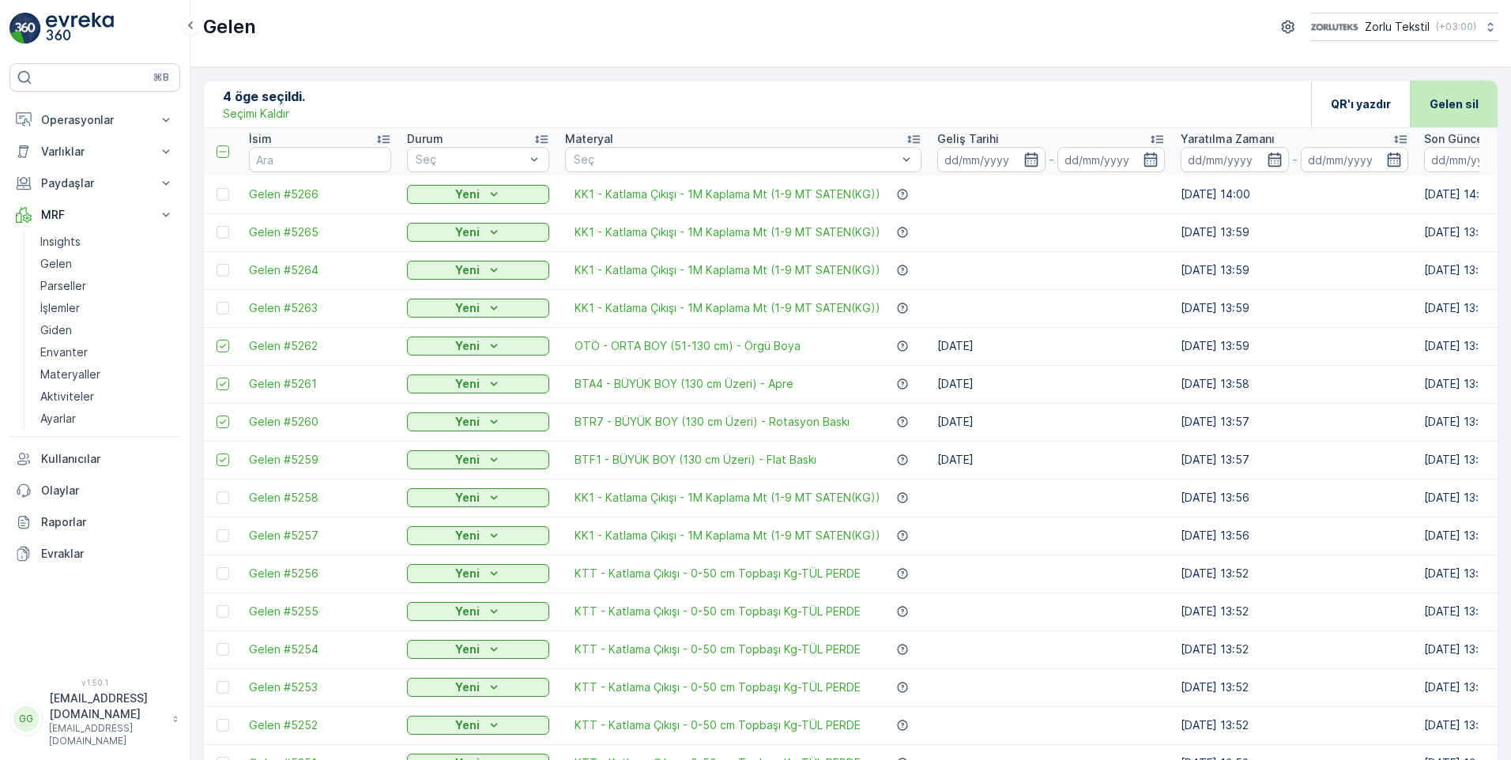
click at [1465, 100] on p "Gelen sil" at bounding box center [1454, 104] width 49 height 16
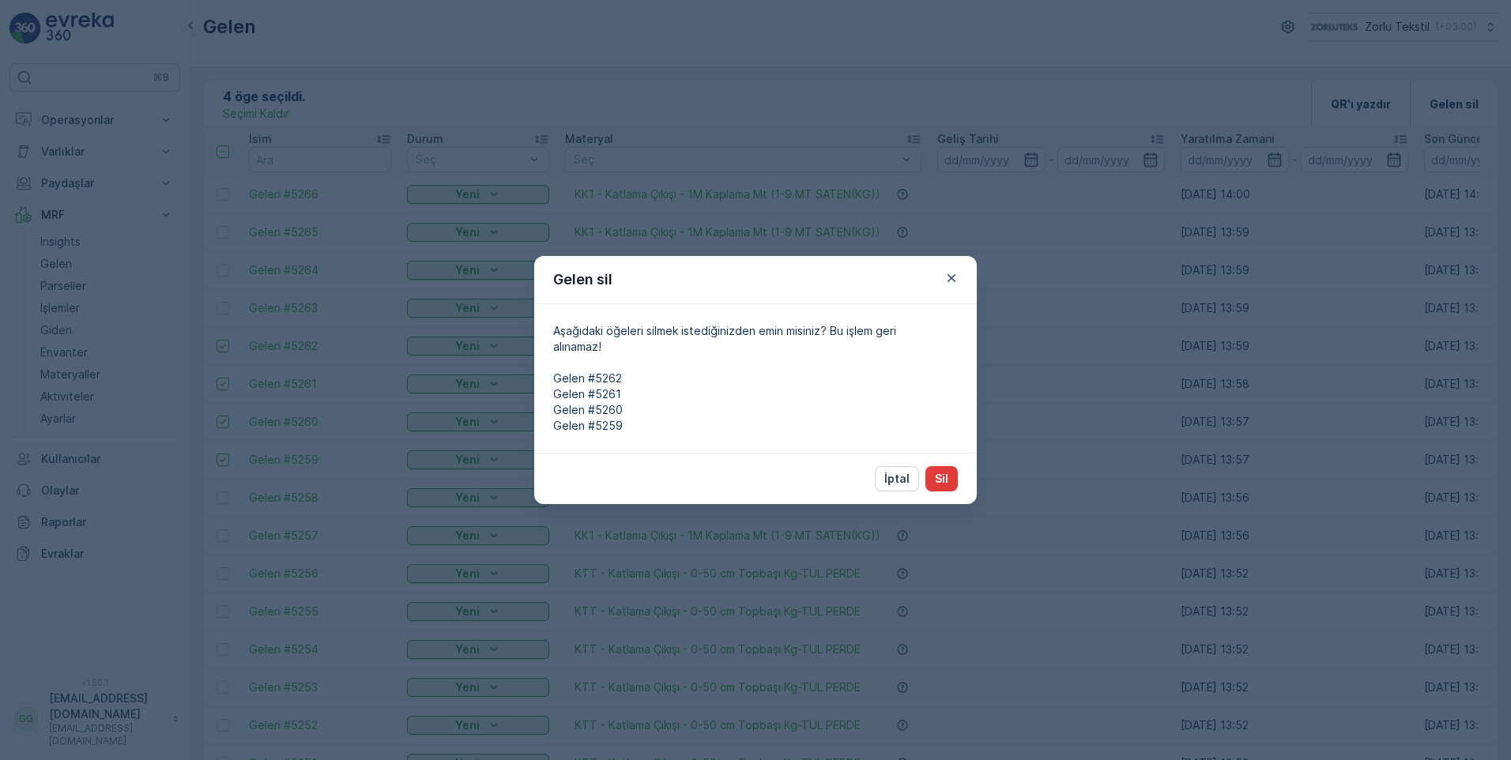
click at [943, 479] on p "Sil" at bounding box center [941, 479] width 13 height 16
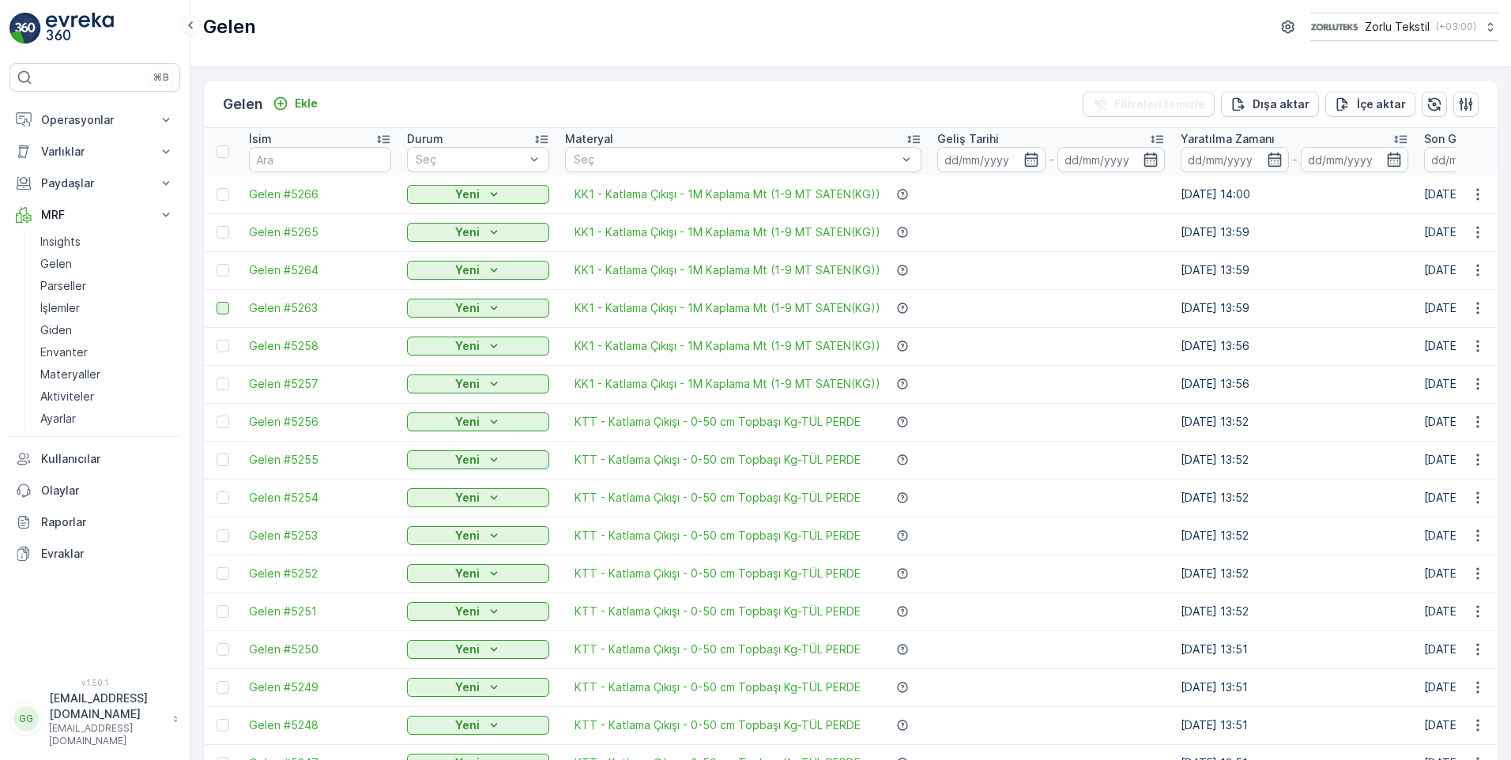
click at [224, 311] on div at bounding box center [223, 308] width 13 height 13
click at [217, 302] on input "checkbox" at bounding box center [217, 302] width 0 height 0
click at [226, 267] on div at bounding box center [223, 270] width 13 height 13
click at [217, 264] on input "checkbox" at bounding box center [217, 264] width 0 height 0
click at [227, 230] on div at bounding box center [223, 232] width 13 height 13
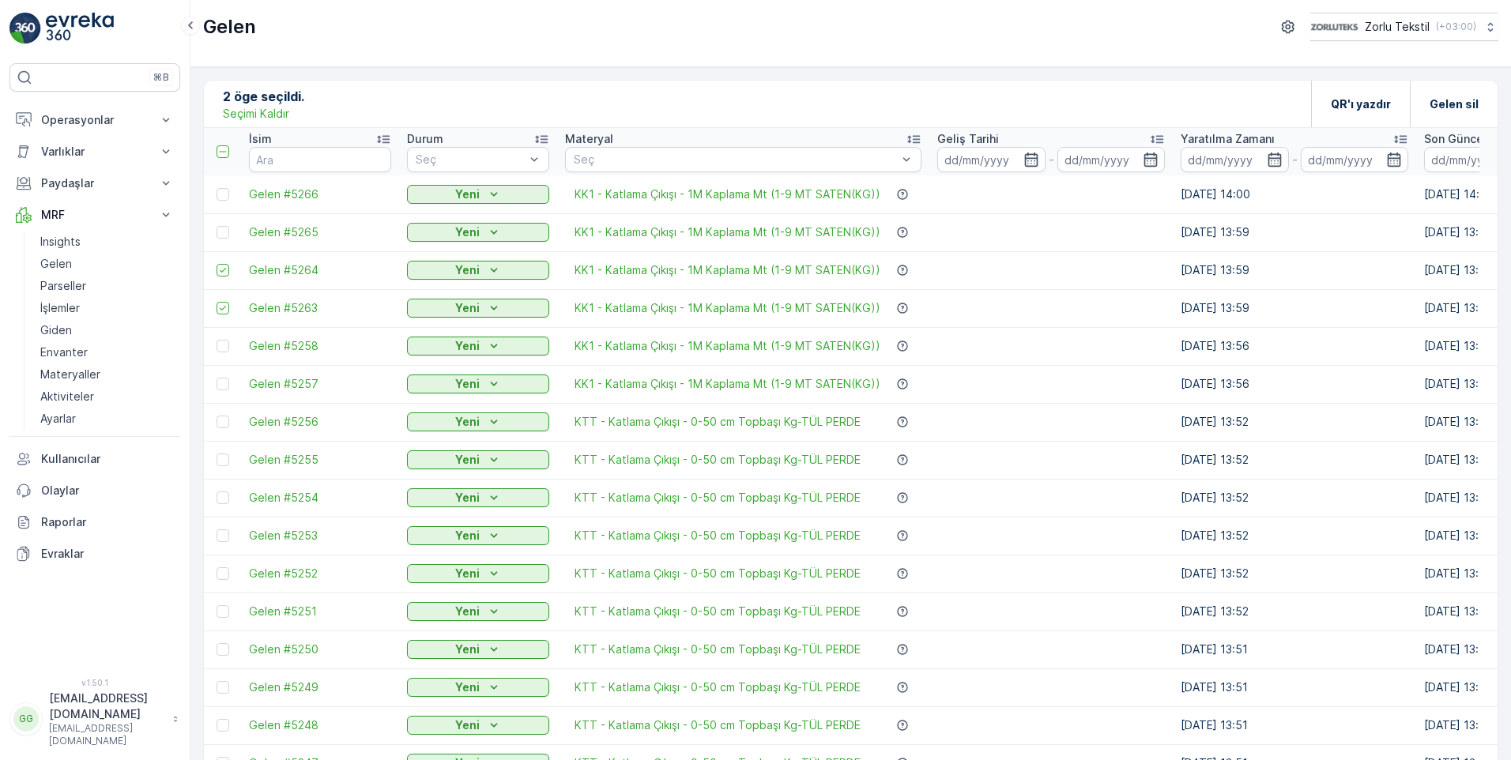
click at [217, 226] on input "checkbox" at bounding box center [217, 226] width 0 height 0
click at [226, 200] on div at bounding box center [223, 194] width 13 height 13
click at [217, 188] on input "checkbox" at bounding box center [217, 188] width 0 height 0
click at [1447, 107] on p "Gelen sil" at bounding box center [1454, 104] width 49 height 16
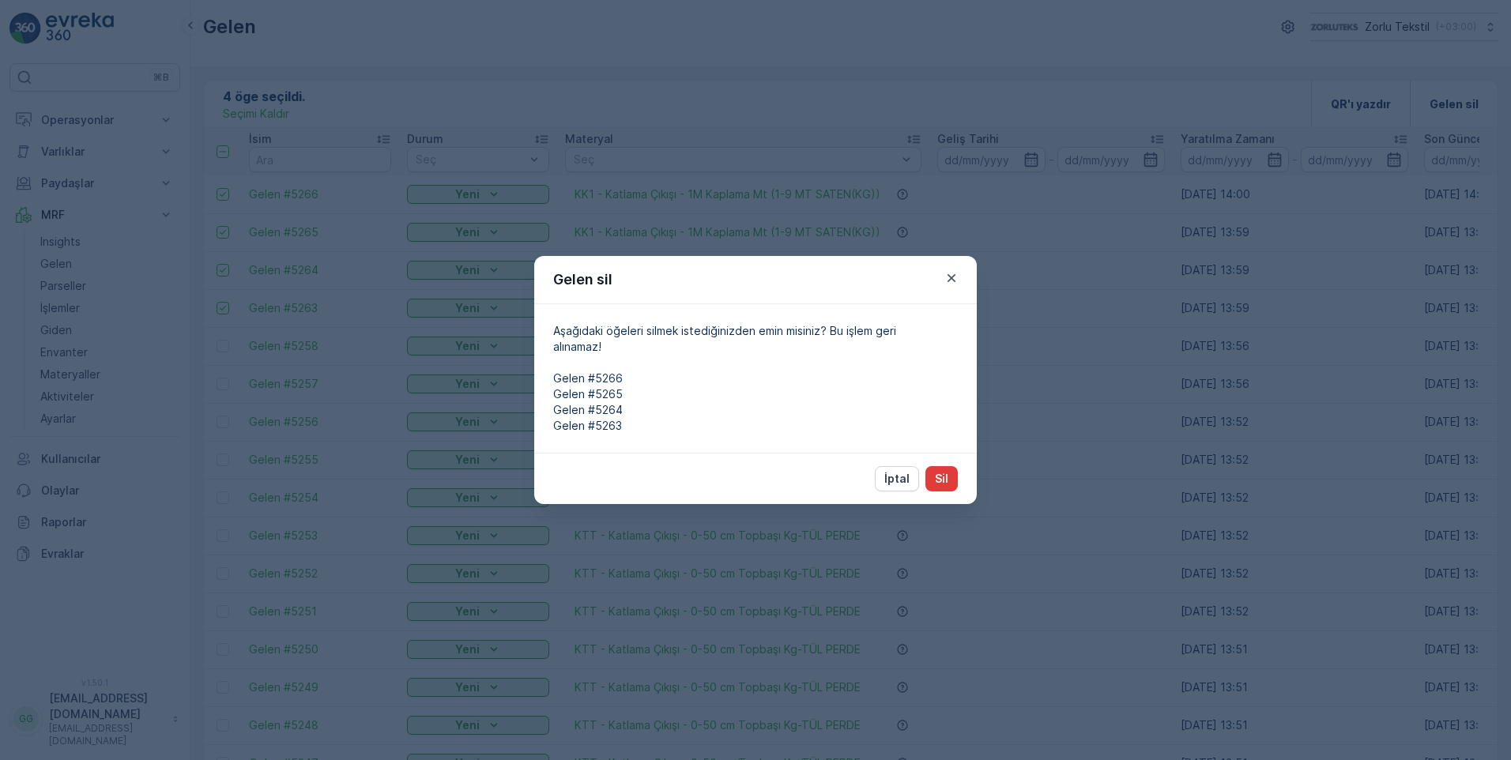
click at [937, 485] on p "Sil" at bounding box center [941, 479] width 13 height 16
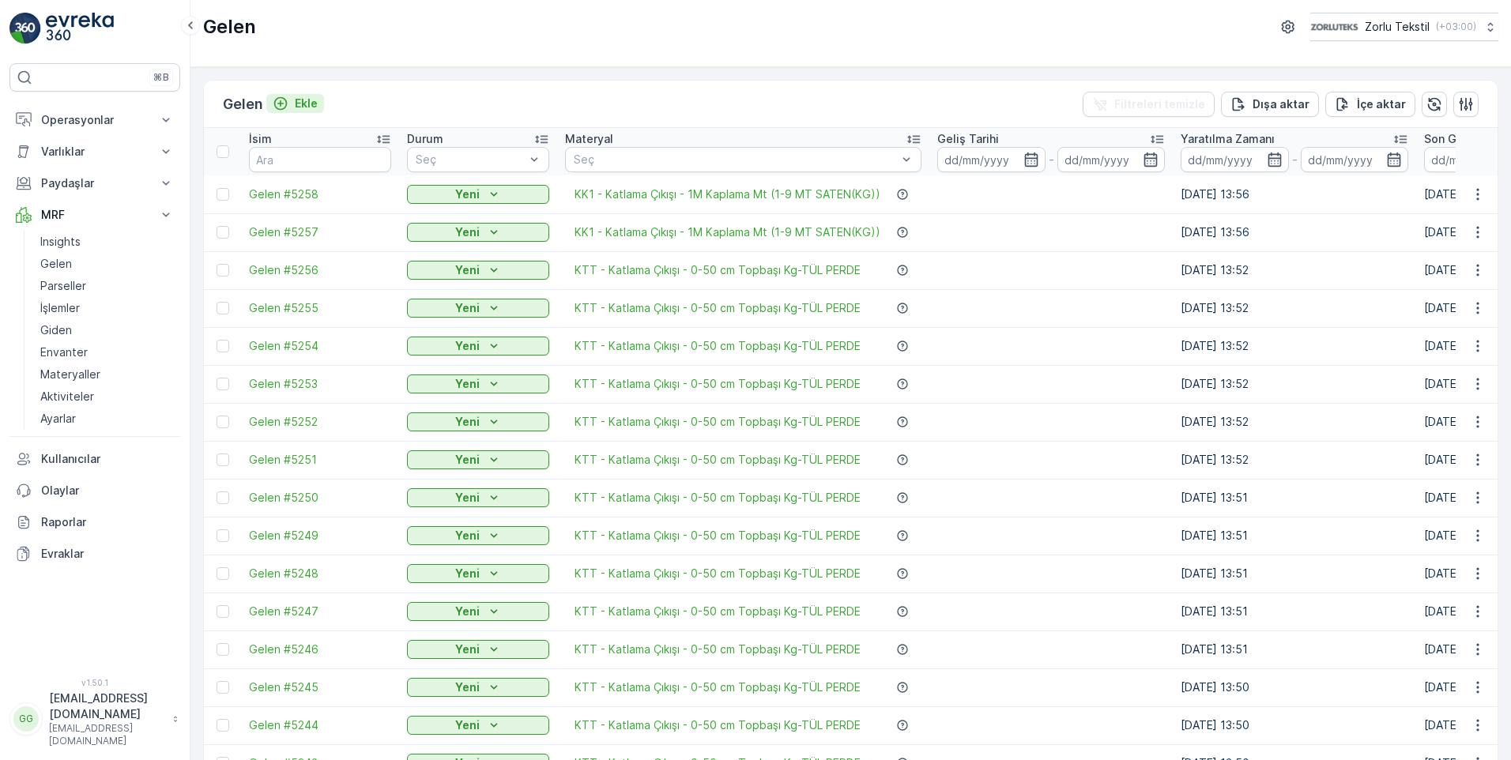
click at [311, 101] on p "Ekle" at bounding box center [306, 104] width 23 height 16
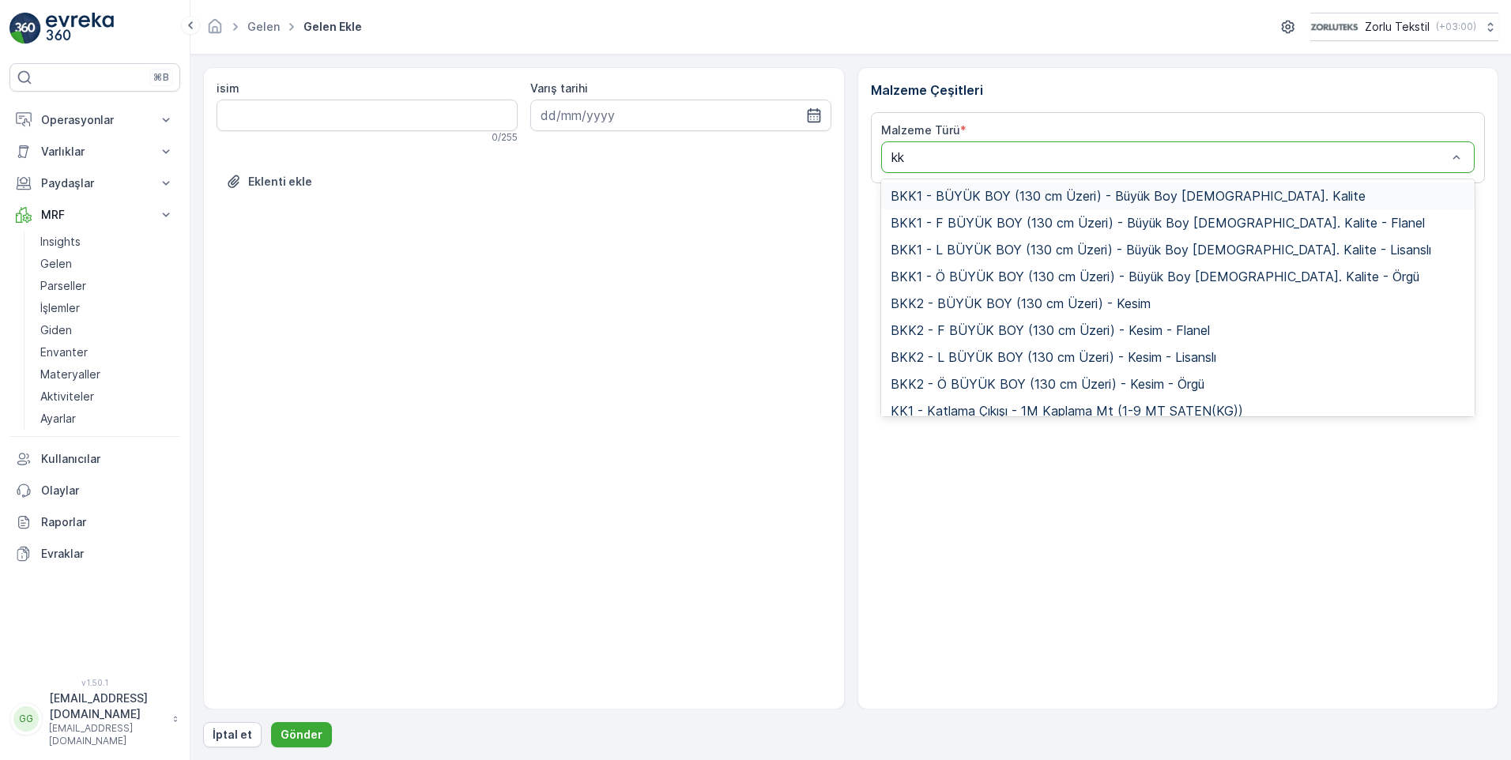
type input "kk1"
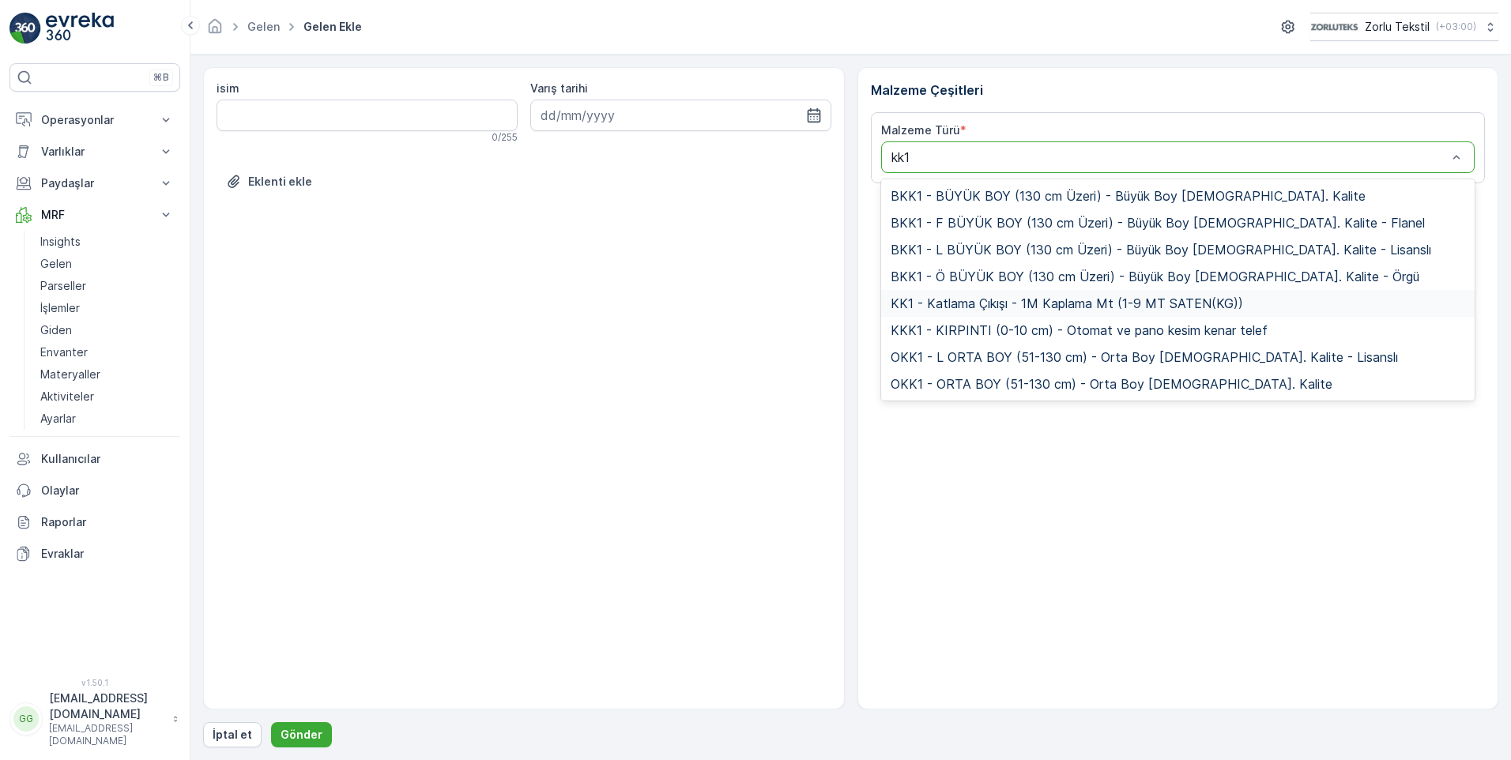
click at [904, 298] on span "KK1 - Katlama Çıkışı - 1M Kaplama Mt (1-9 MT SATEN(KG))" at bounding box center [1067, 303] width 353 height 14
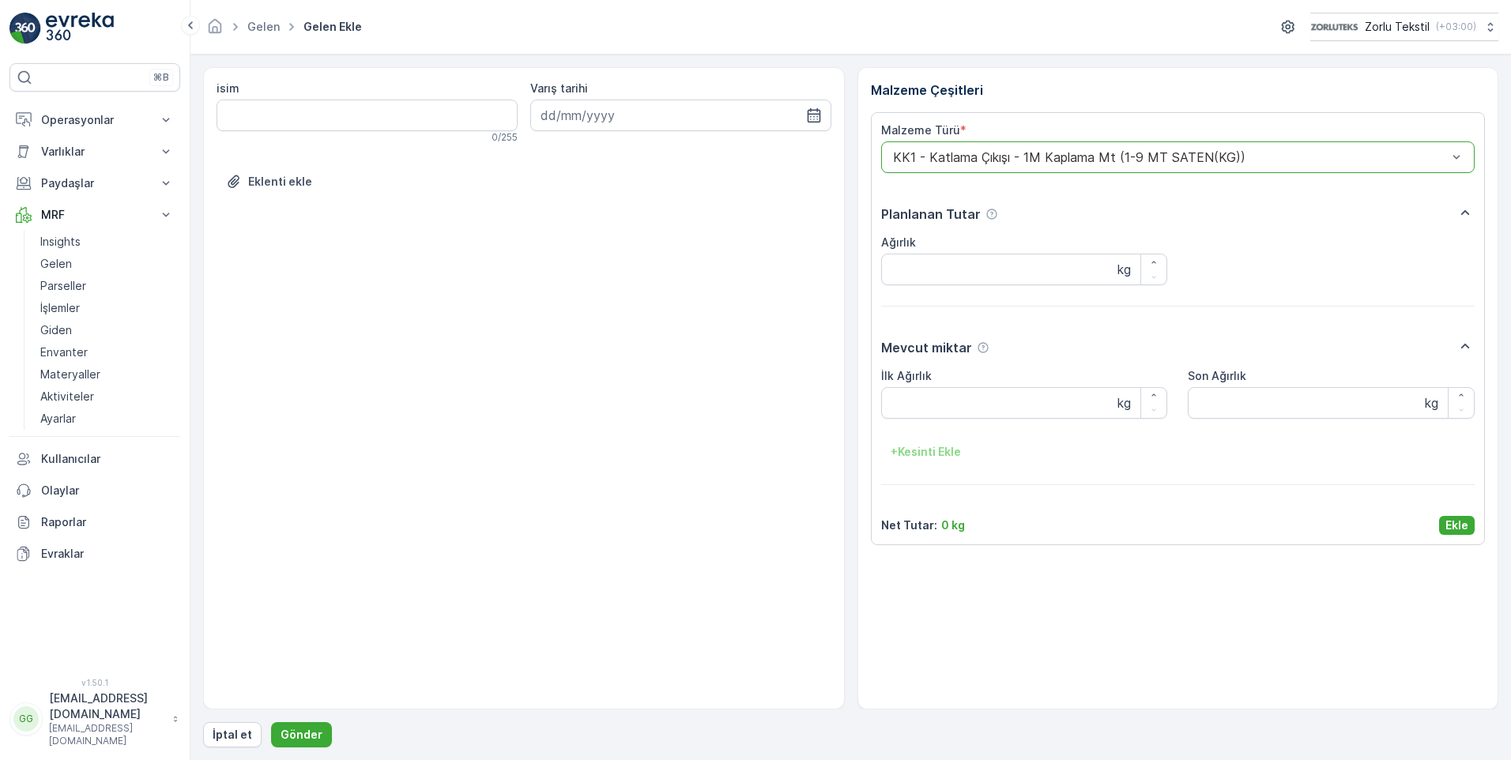
click at [1458, 534] on button "Ekle" at bounding box center [1457, 525] width 36 height 19
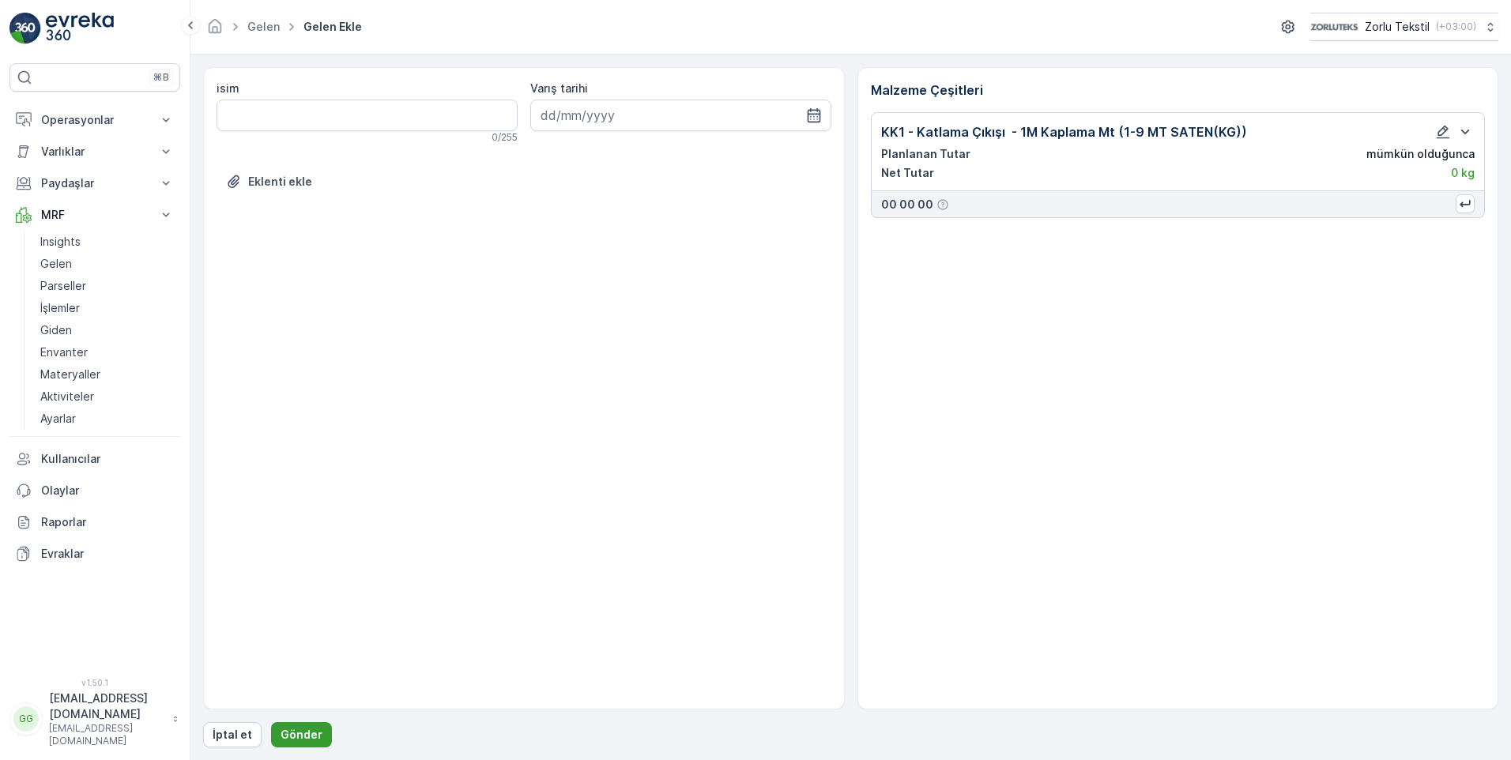
click at [283, 735] on p "Gönder" at bounding box center [302, 735] width 42 height 16
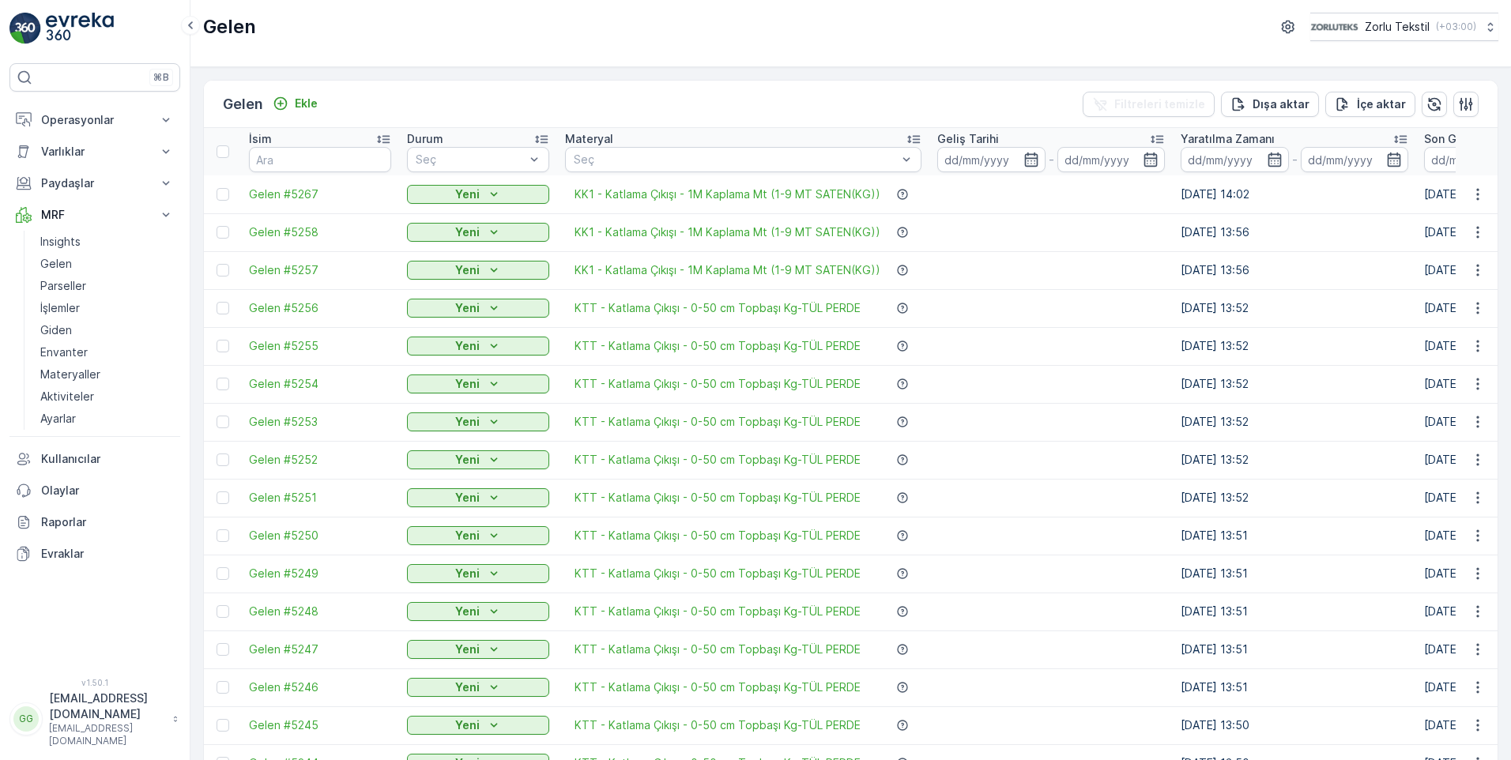
drag, startPoint x: 226, startPoint y: 274, endPoint x: 228, endPoint y: 252, distance: 21.5
click at [226, 274] on div at bounding box center [223, 270] width 13 height 13
click at [217, 264] on input "checkbox" at bounding box center [217, 264] width 0 height 0
click at [226, 238] on div at bounding box center [223, 232] width 13 height 13
click at [217, 226] on input "checkbox" at bounding box center [217, 226] width 0 height 0
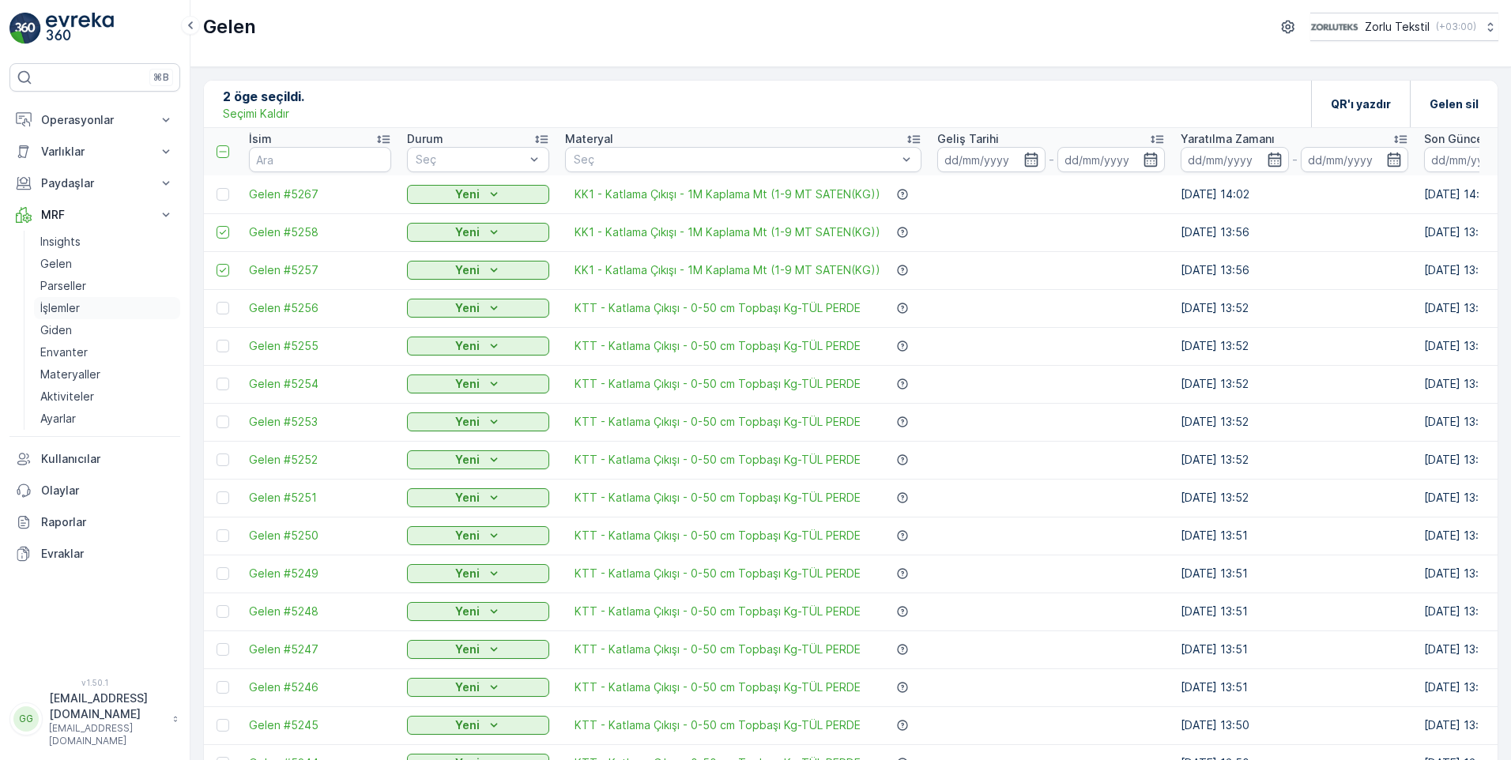
drag, startPoint x: 167, startPoint y: 299, endPoint x: 174, endPoint y: 308, distance: 11.2
click at [167, 299] on link "İşlemler" at bounding box center [107, 308] width 146 height 22
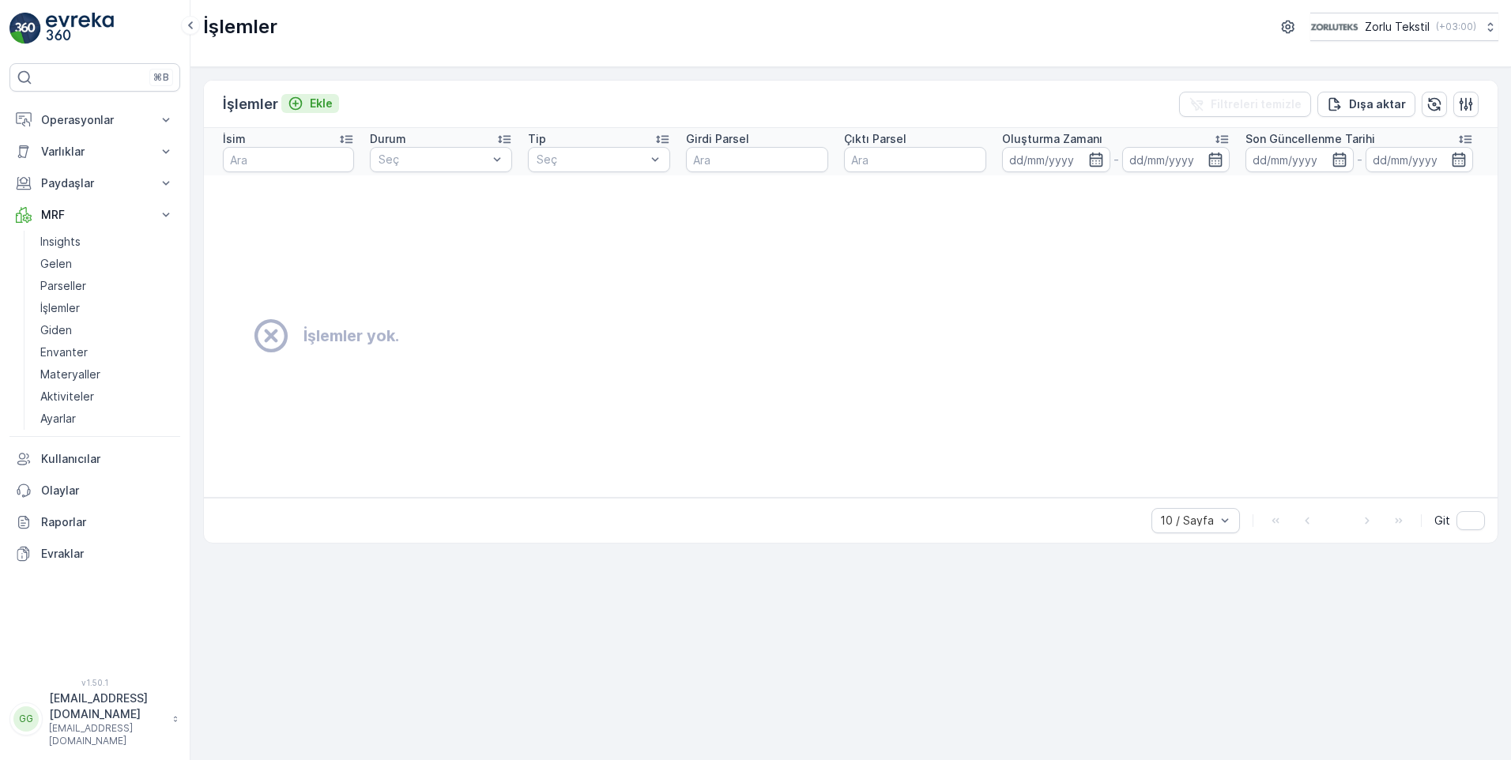
click at [319, 104] on p "Ekle" at bounding box center [321, 104] width 23 height 16
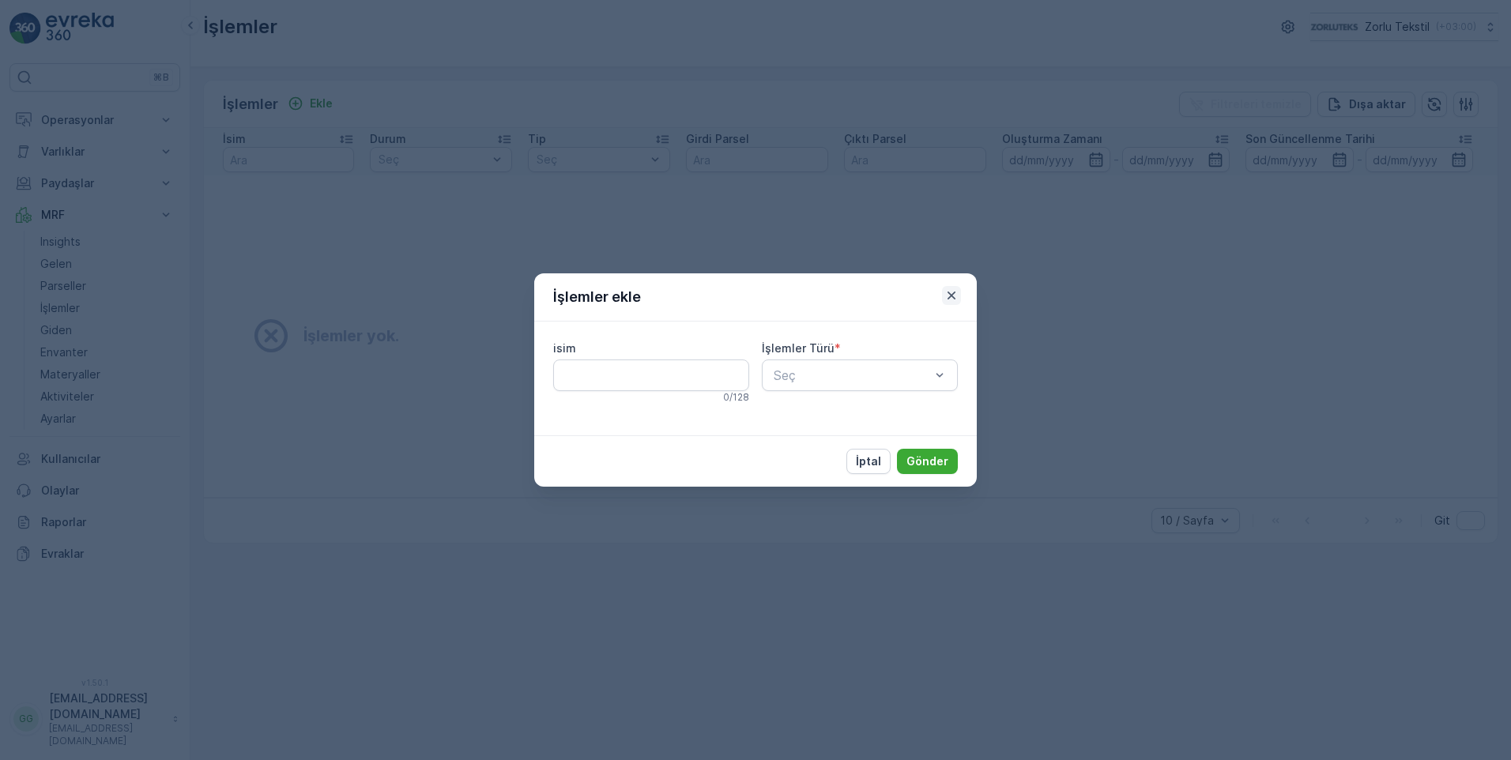
click at [949, 288] on icon "button" at bounding box center [952, 296] width 16 height 16
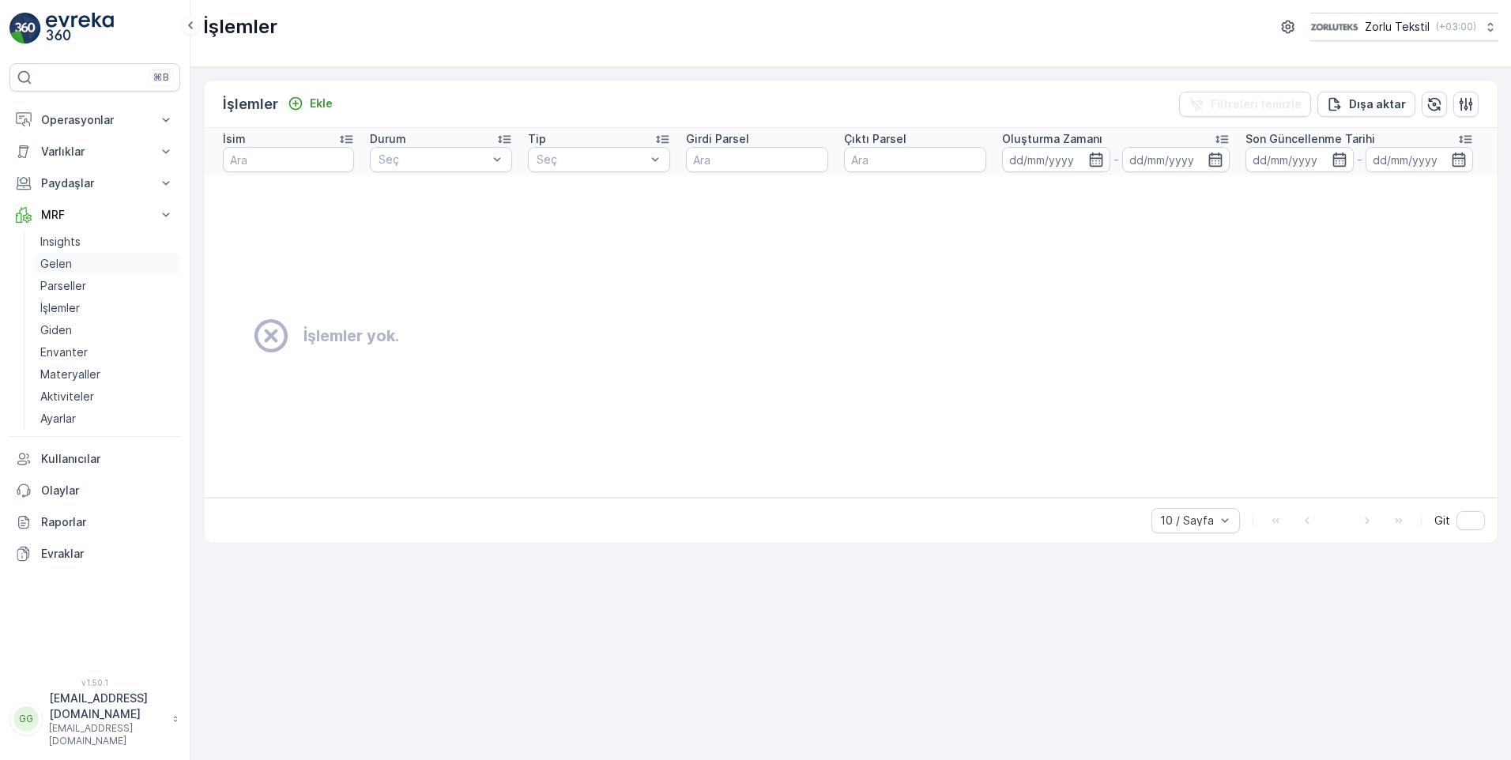
click at [70, 261] on p "Gelen" at bounding box center [56, 264] width 32 height 16
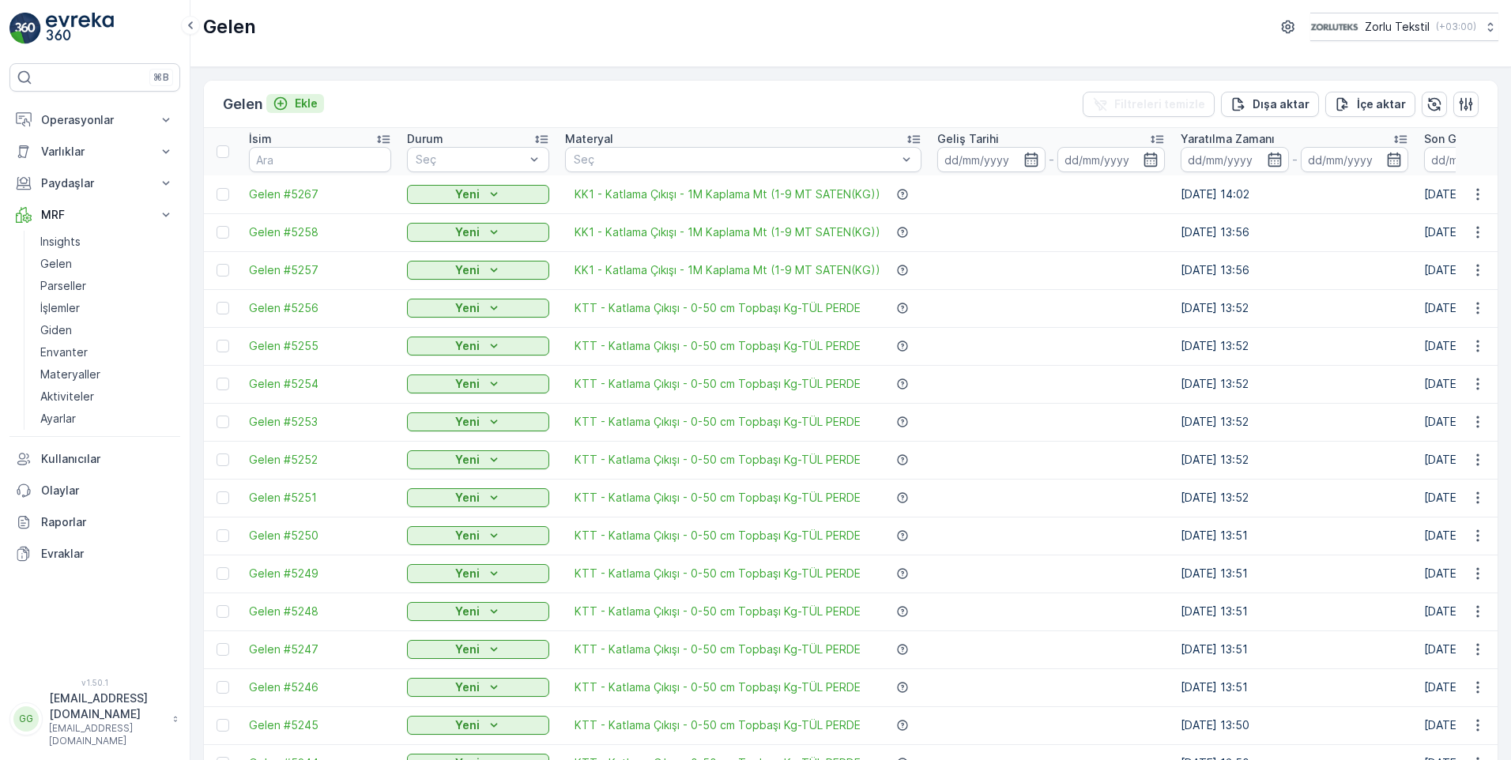
click at [306, 101] on p "Ekle" at bounding box center [306, 104] width 23 height 16
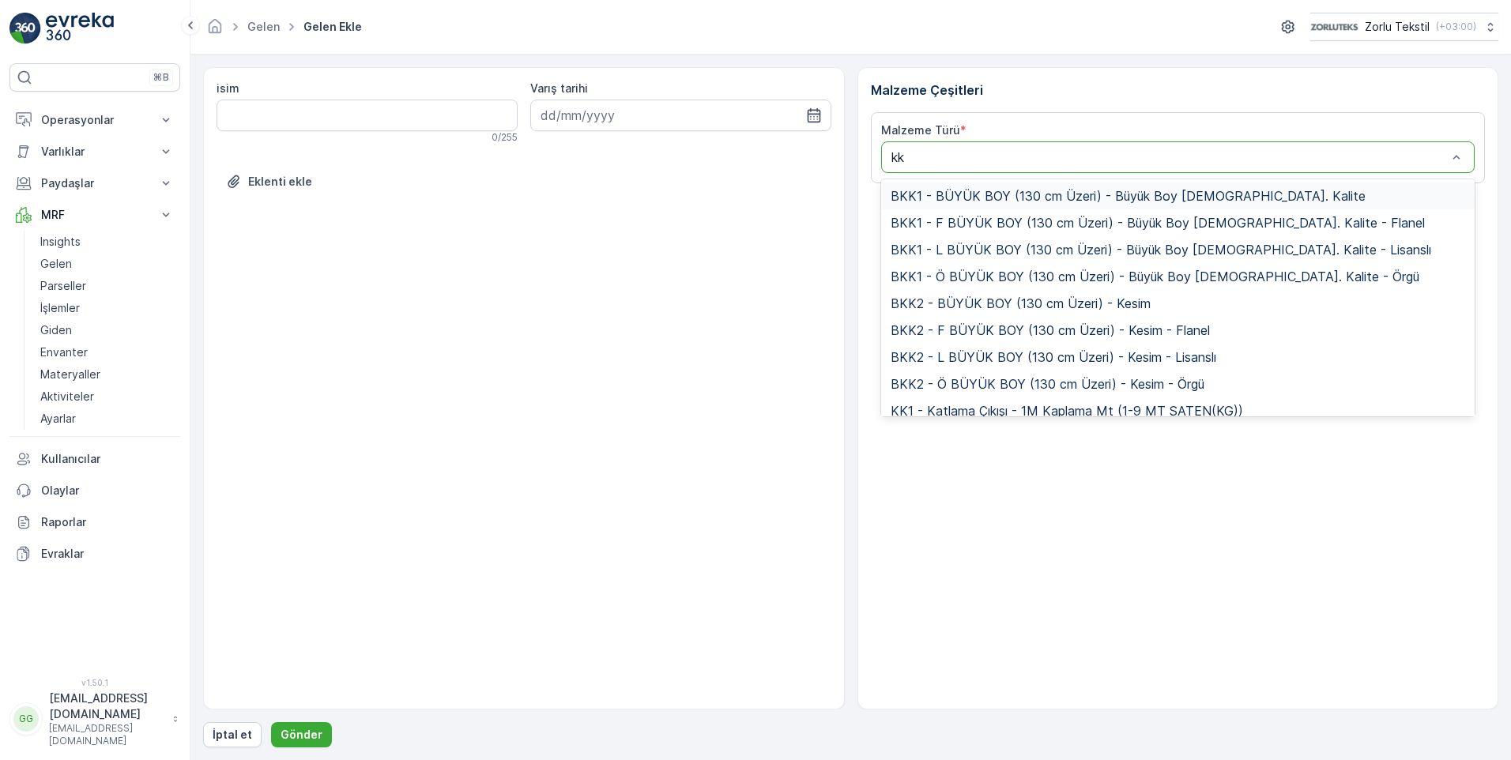
type input "kk1"
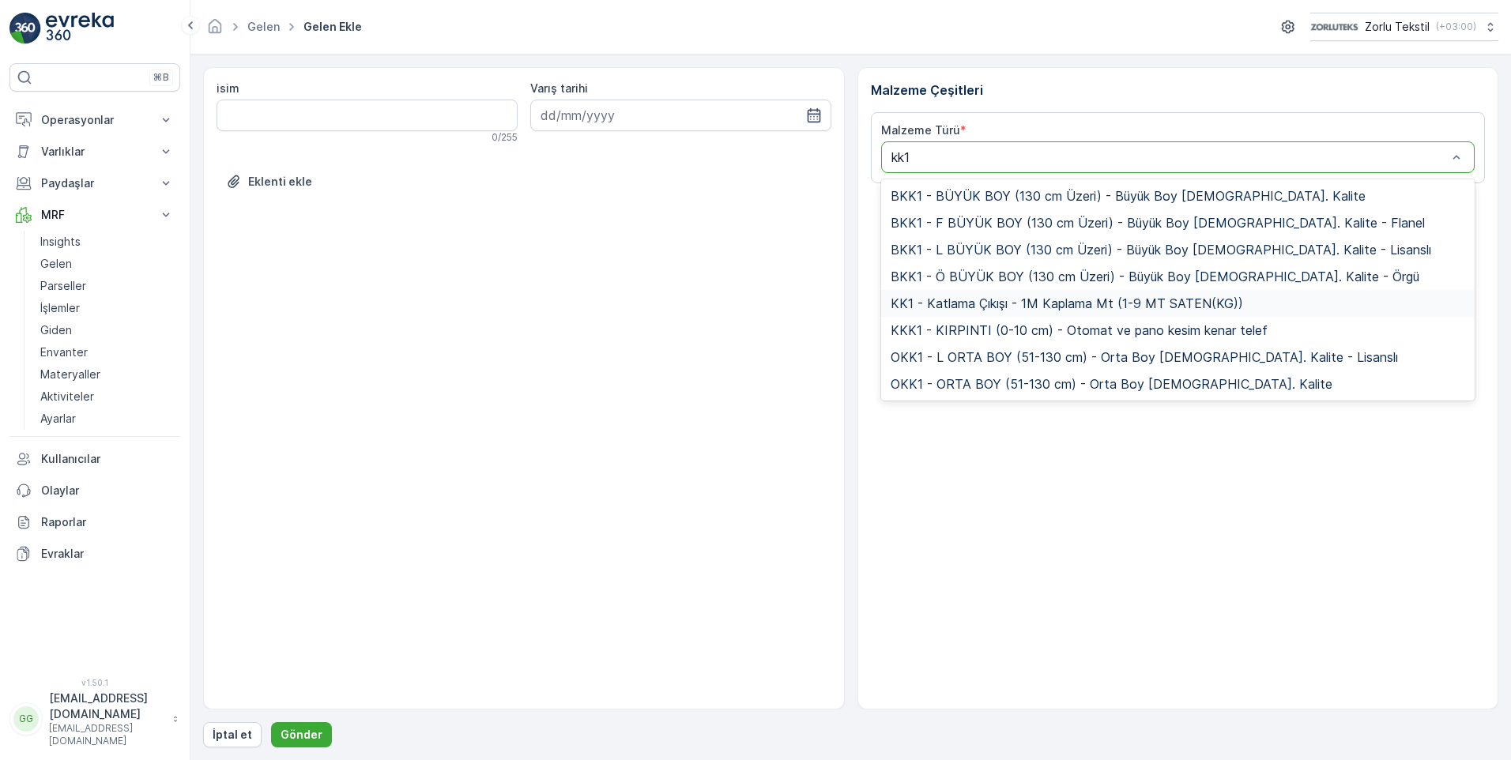
drag, startPoint x: 999, startPoint y: 301, endPoint x: 1001, endPoint y: 312, distance: 11.2
click at [998, 301] on span "KK1 - Katlama Çıkışı - 1M Kaplama Mt (1-9 MT SATEN(KG))" at bounding box center [1067, 303] width 353 height 14
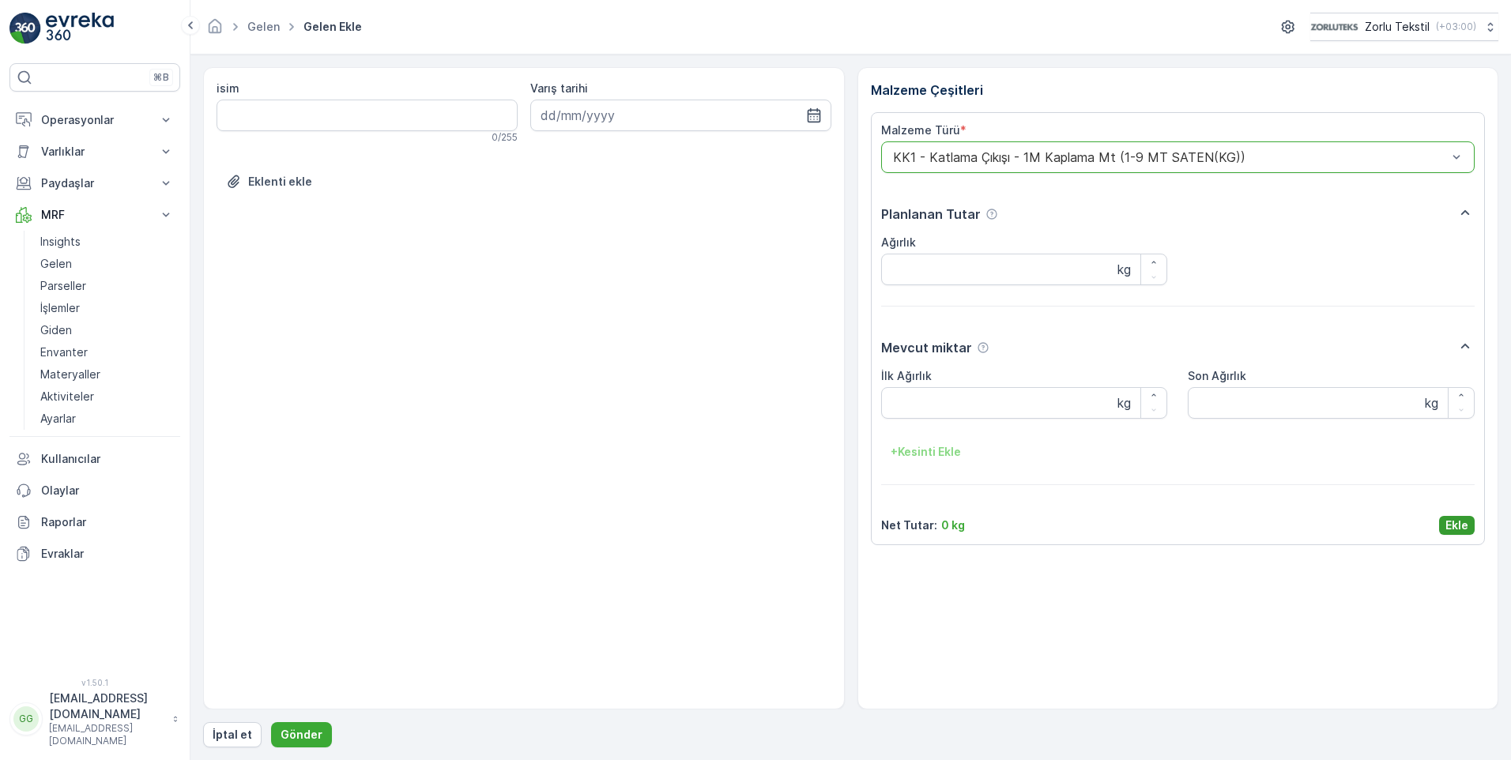
click at [1456, 524] on p "Ekle" at bounding box center [1457, 526] width 23 height 16
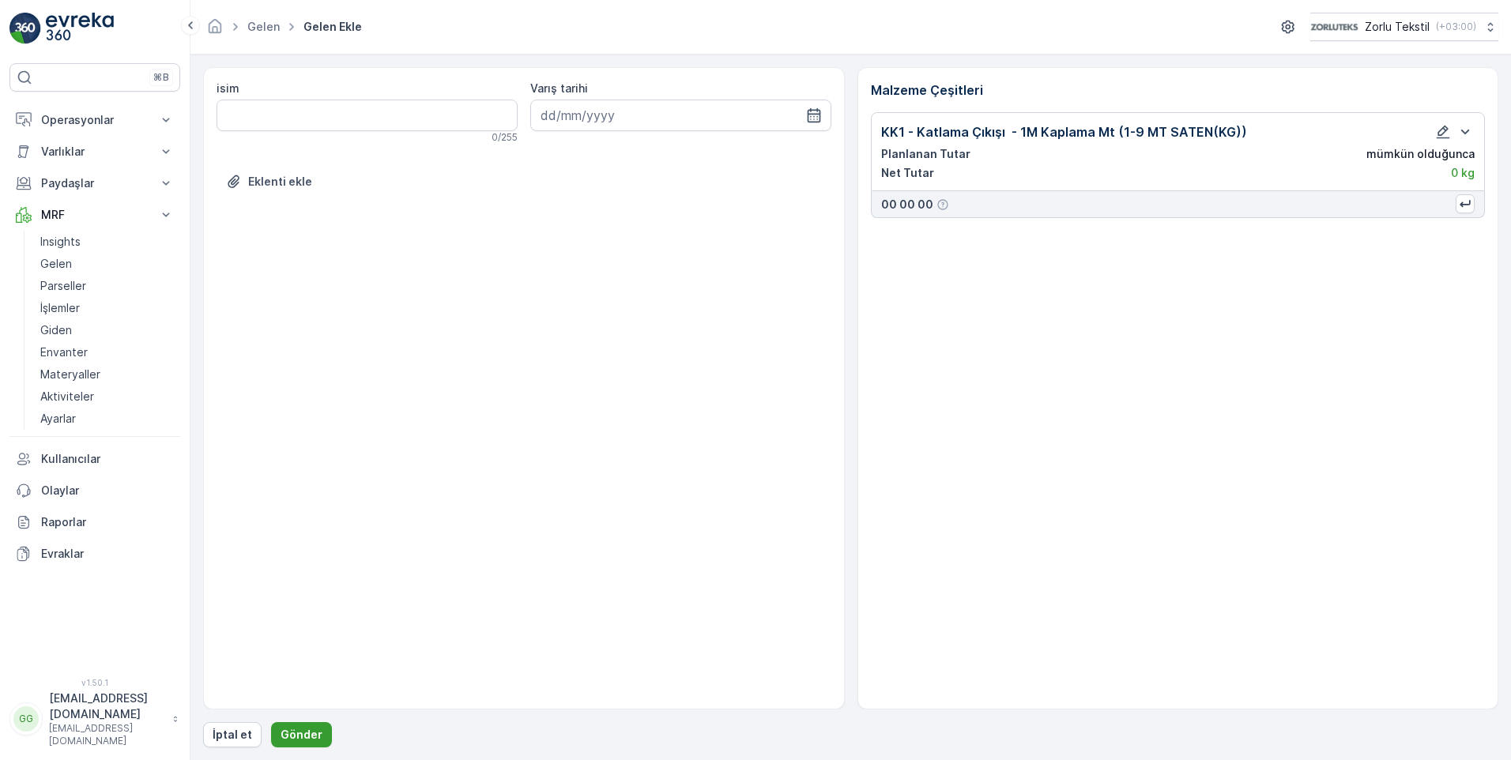
click at [299, 732] on p "Gönder" at bounding box center [302, 735] width 42 height 16
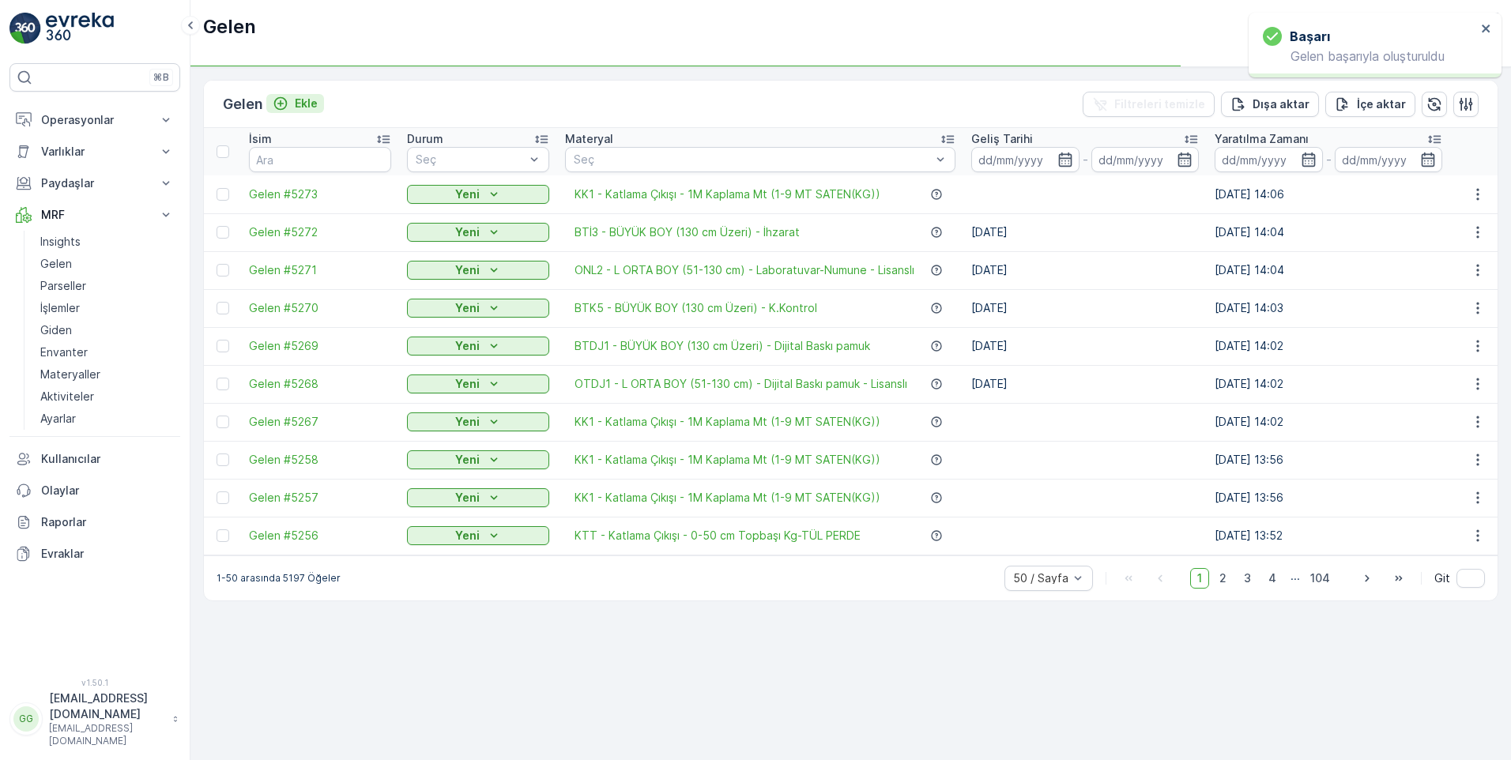
click at [307, 107] on p "Ekle" at bounding box center [306, 104] width 23 height 16
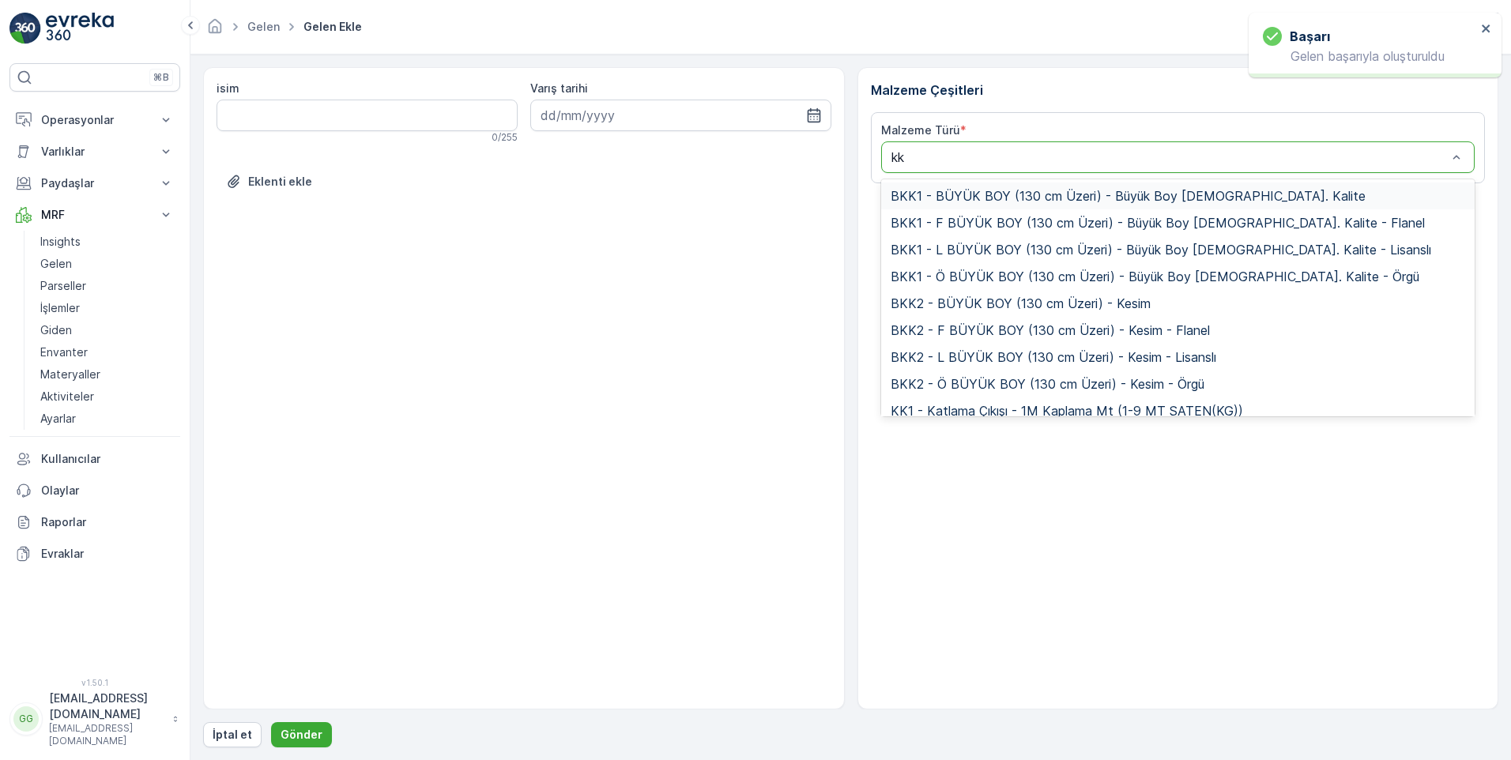
type input "kk1"
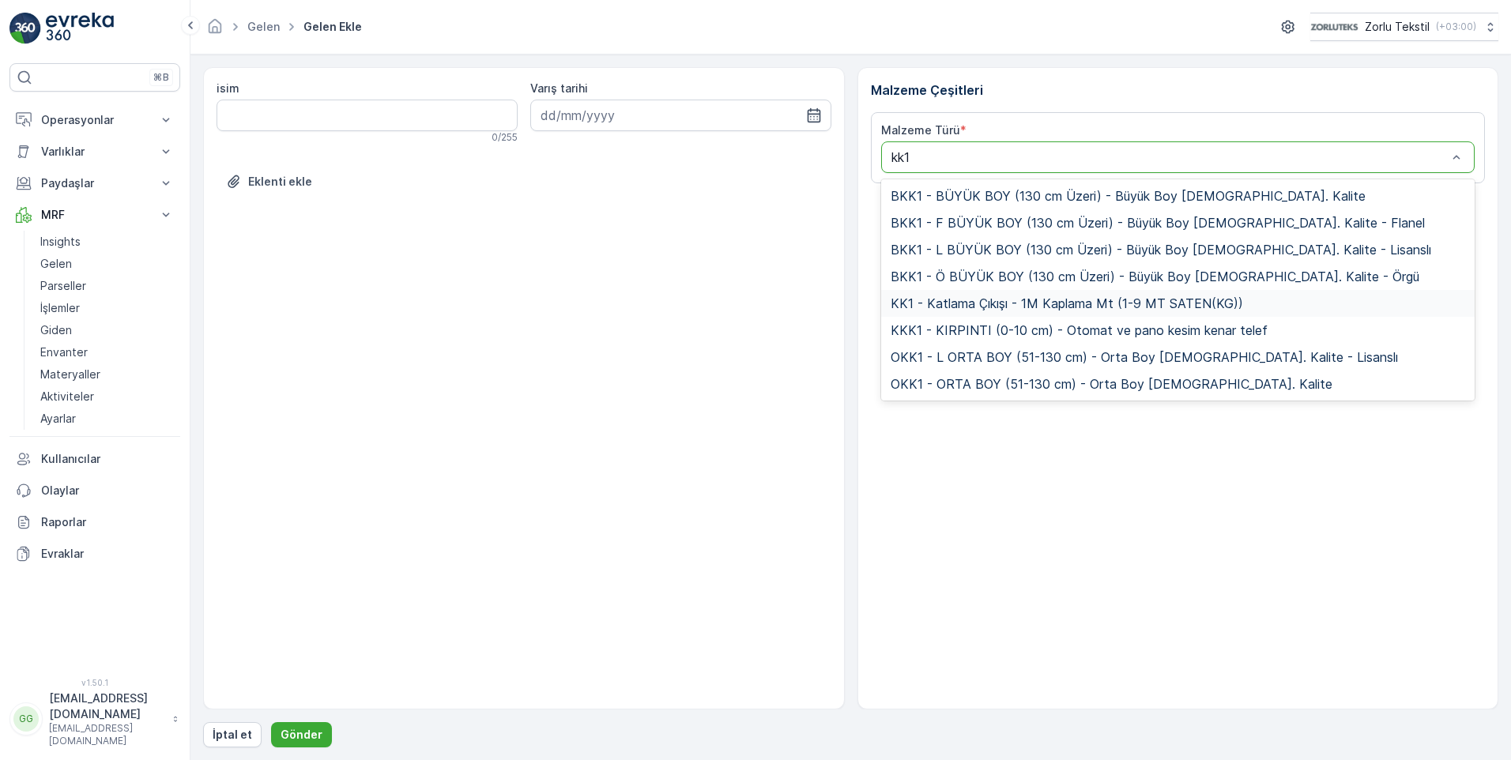
drag, startPoint x: 998, startPoint y: 303, endPoint x: 1006, endPoint y: 308, distance: 9.9
click at [998, 303] on span "KK1 - Katlama Çıkışı - 1M Kaplama Mt (1-9 MT SATEN(KG))" at bounding box center [1067, 303] width 353 height 14
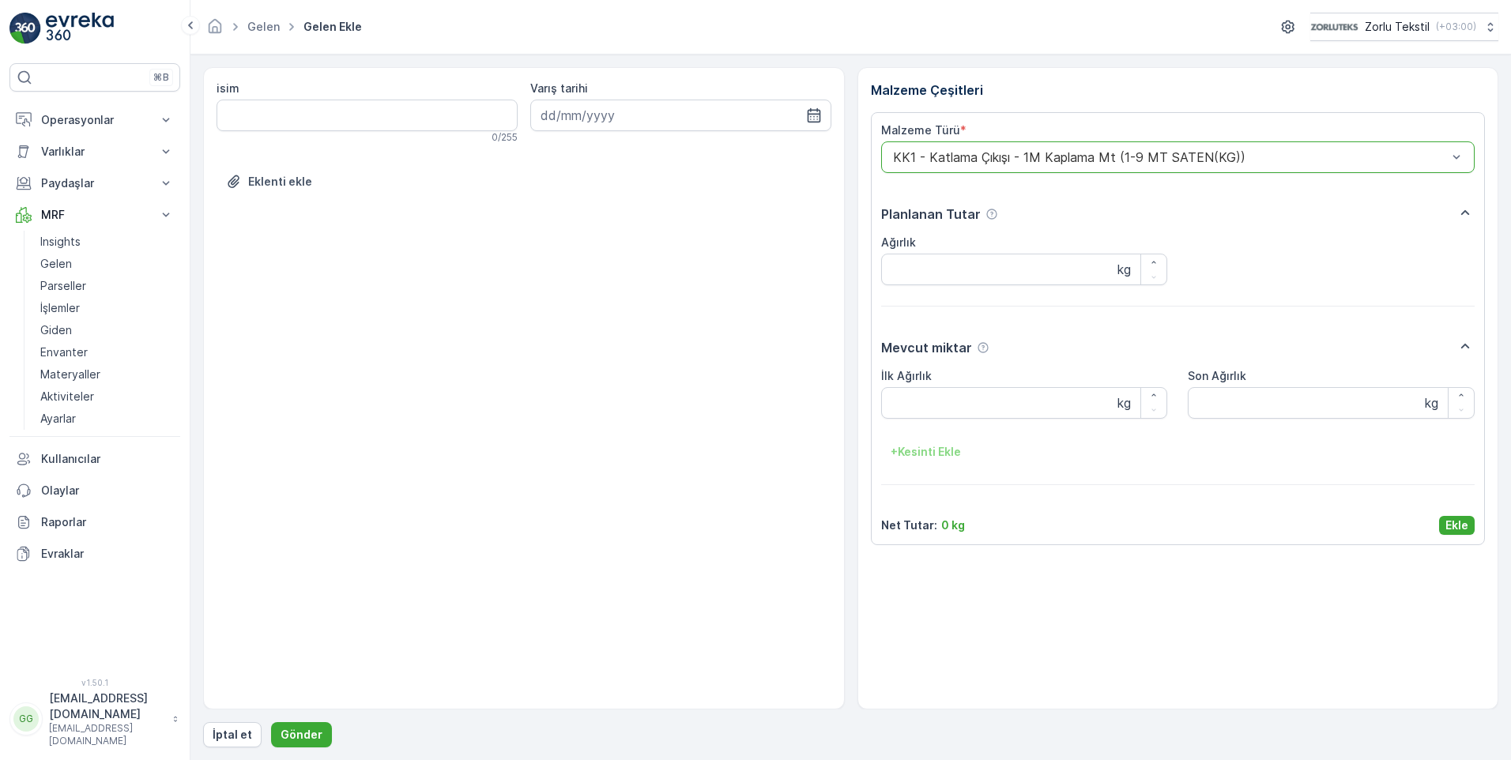
click at [1459, 523] on p "Ekle" at bounding box center [1457, 526] width 23 height 16
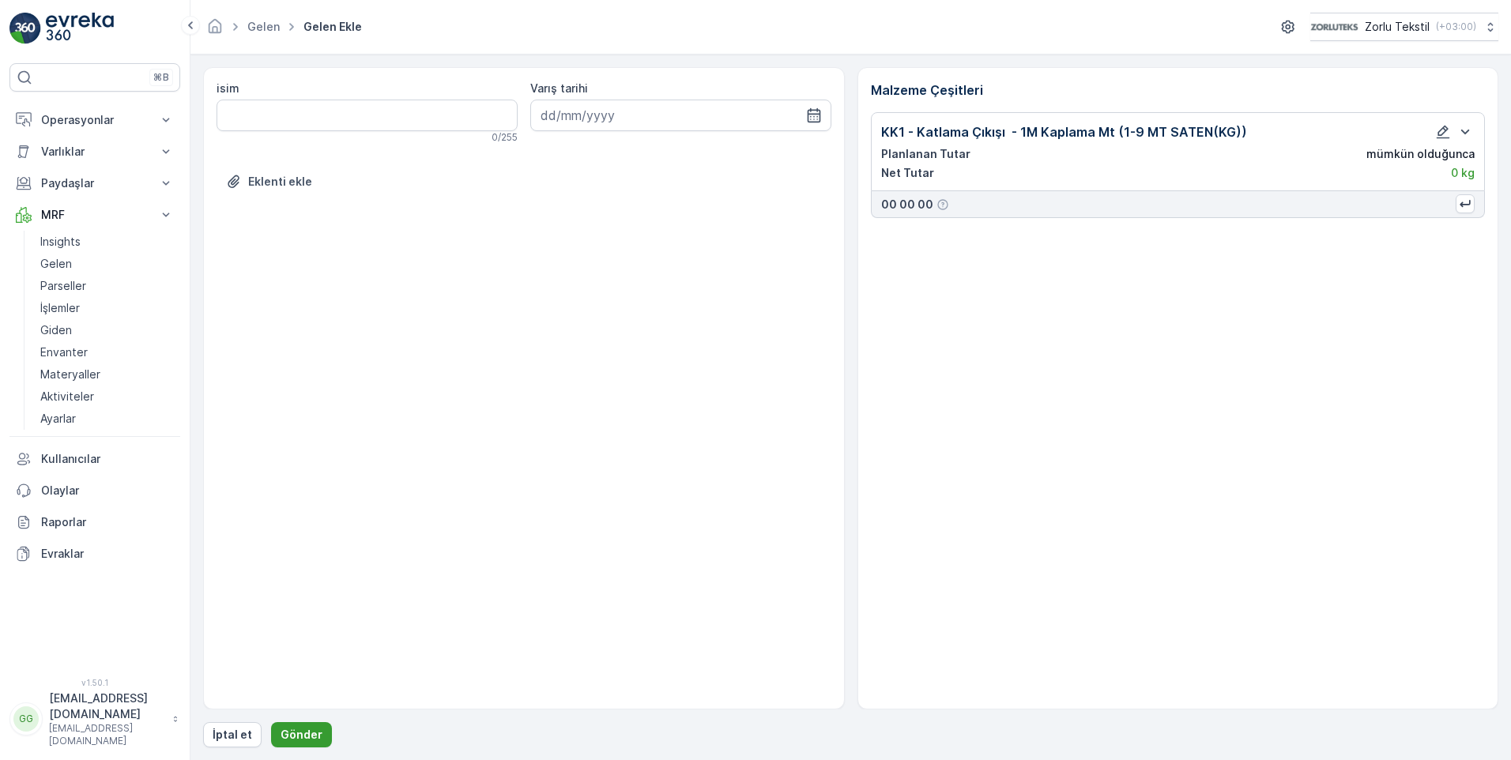
click at [289, 732] on p "Gönder" at bounding box center [302, 735] width 42 height 16
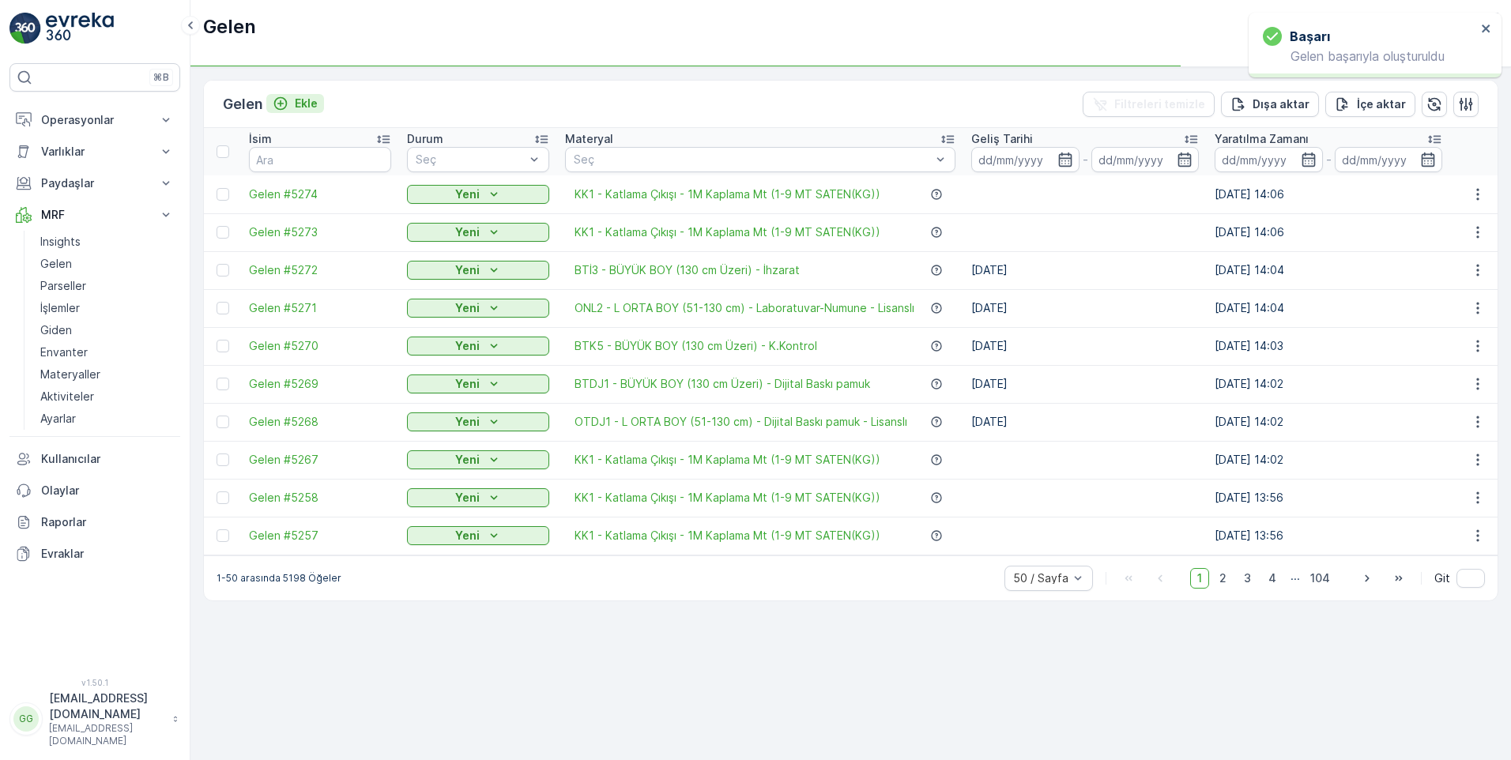
click at [309, 103] on p "Ekle" at bounding box center [306, 104] width 23 height 16
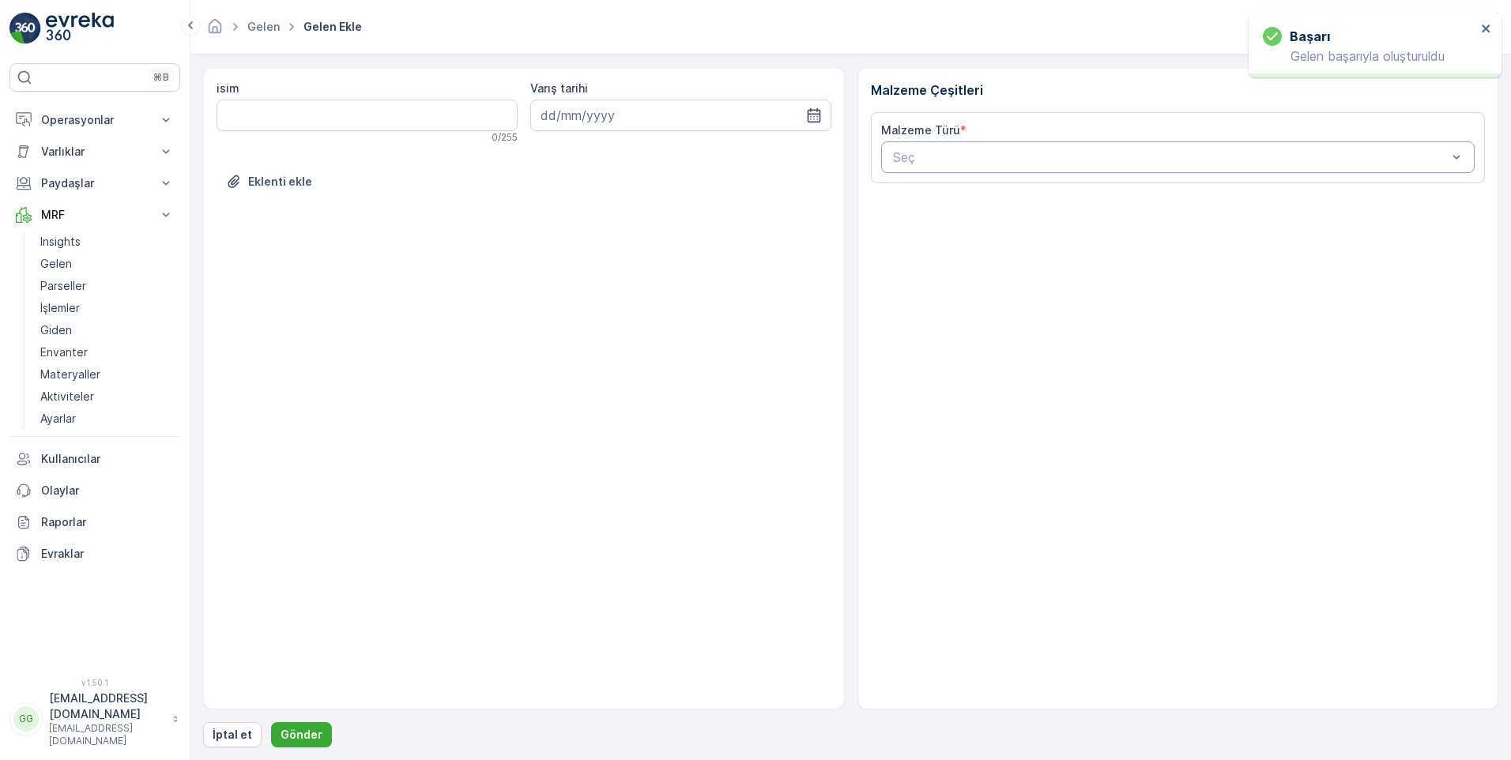
click at [942, 146] on div "Seç" at bounding box center [1178, 157] width 594 height 32
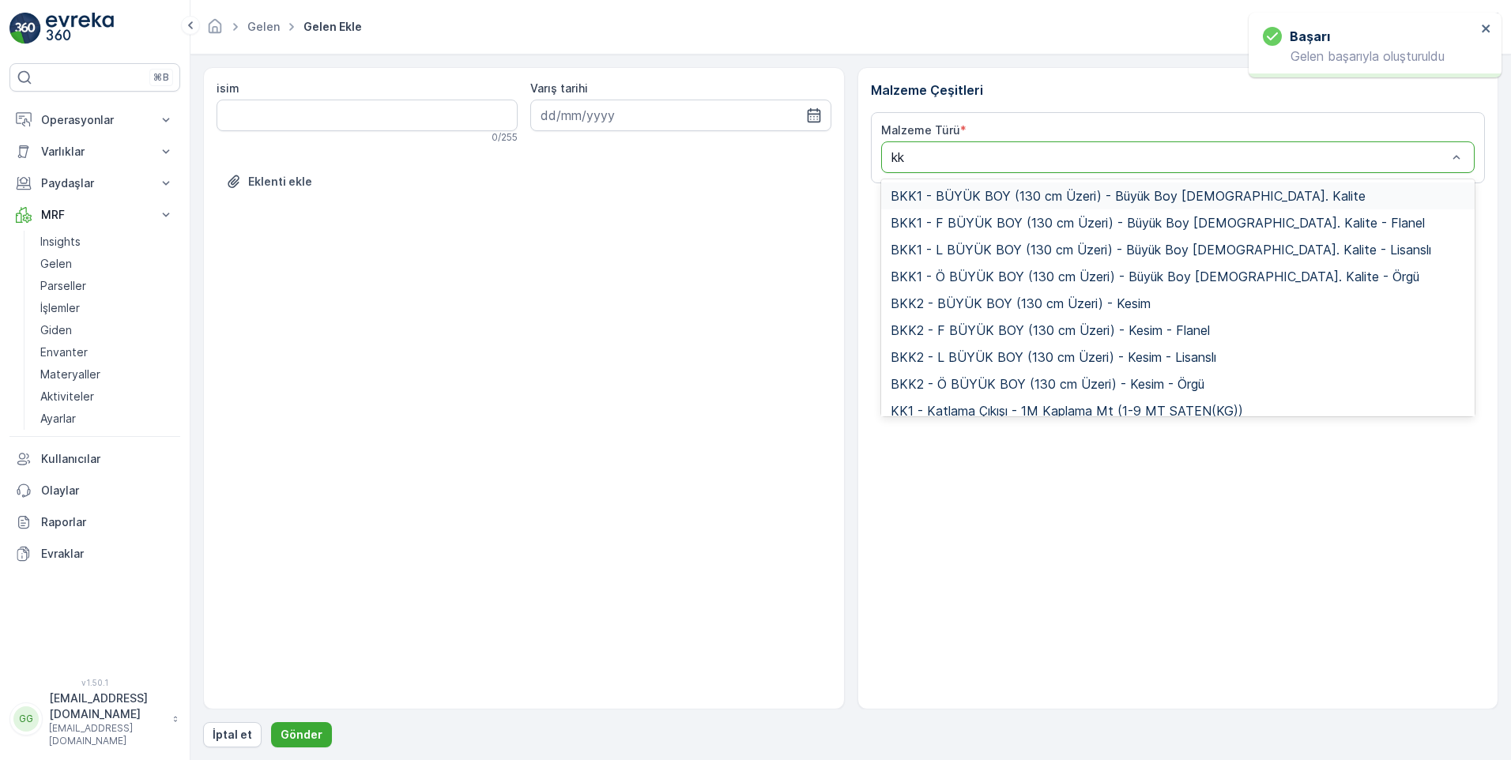
type input "kk1"
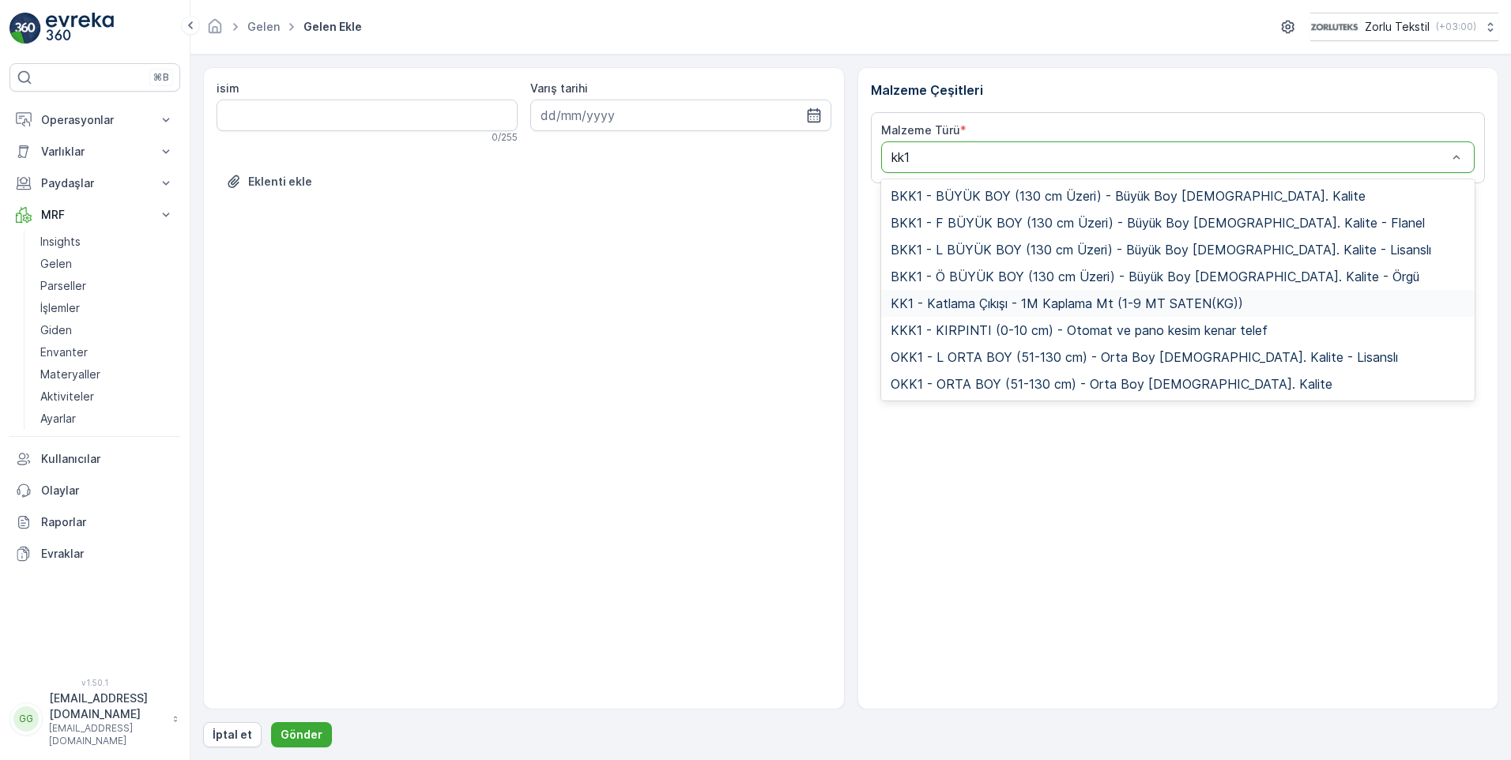
click at [929, 303] on span "KK1 - Katlama Çıkışı - 1M Kaplama Mt (1-9 MT SATEN(KG))" at bounding box center [1067, 303] width 353 height 14
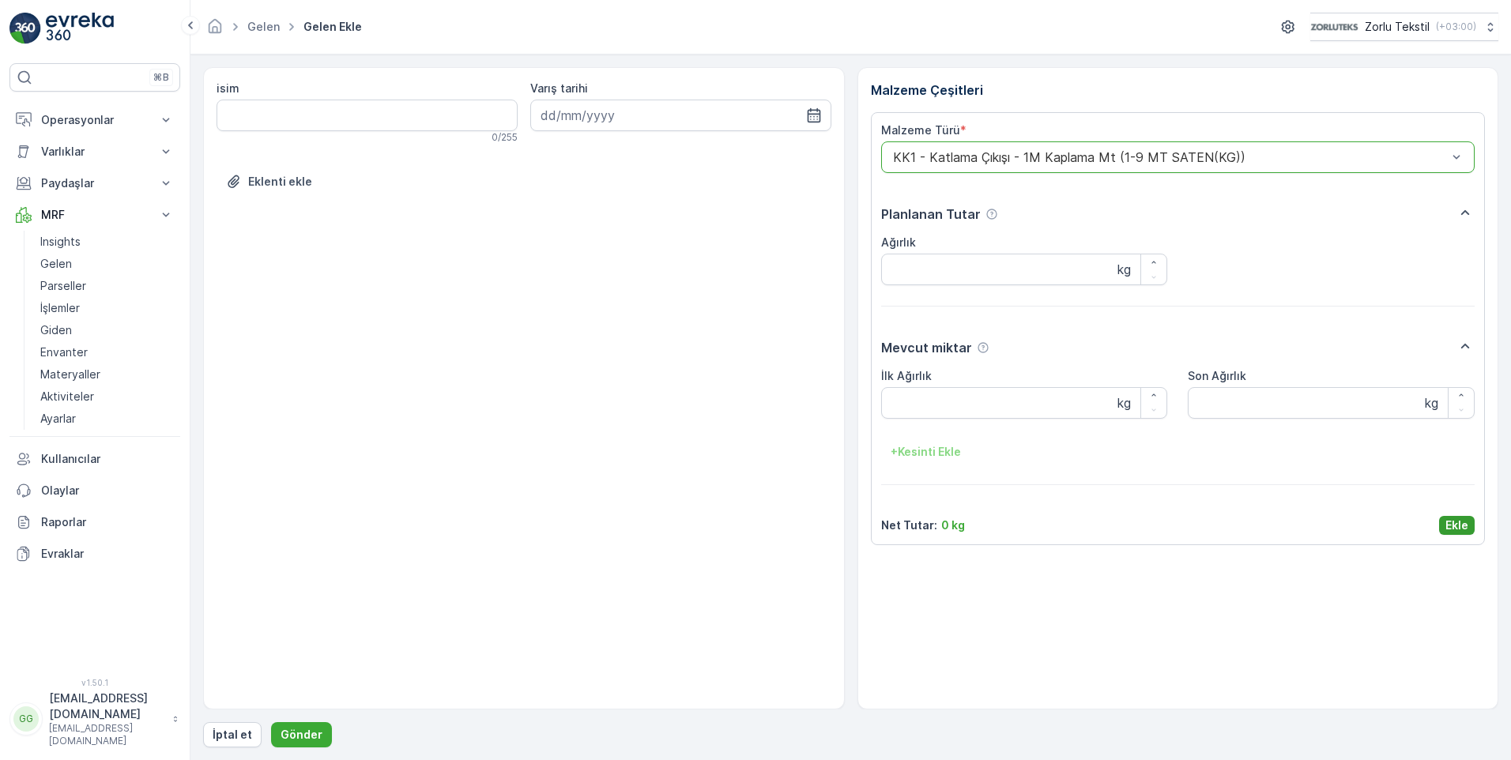
click at [1467, 527] on p "Ekle" at bounding box center [1457, 526] width 23 height 16
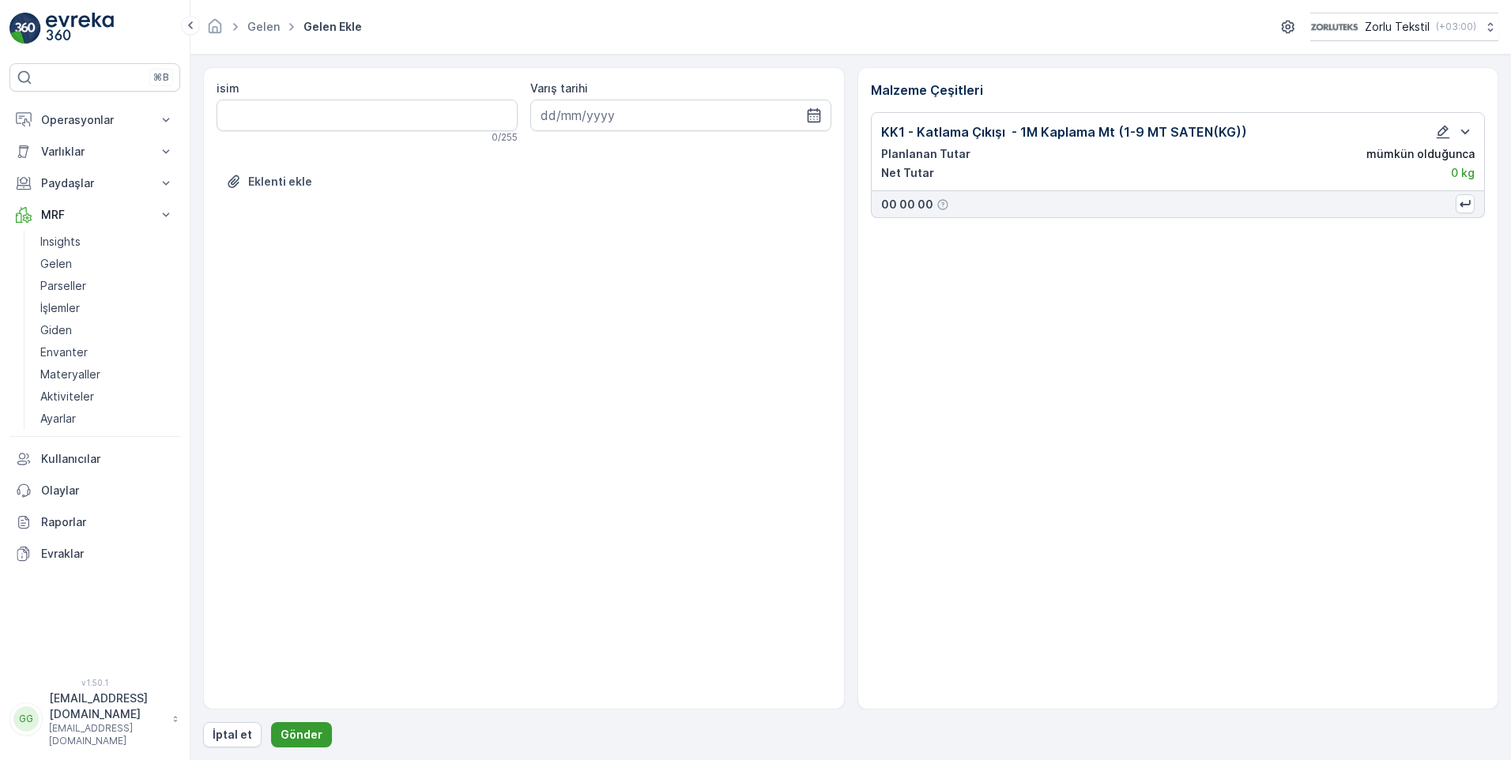
click at [298, 726] on button "Gönder" at bounding box center [301, 735] width 61 height 25
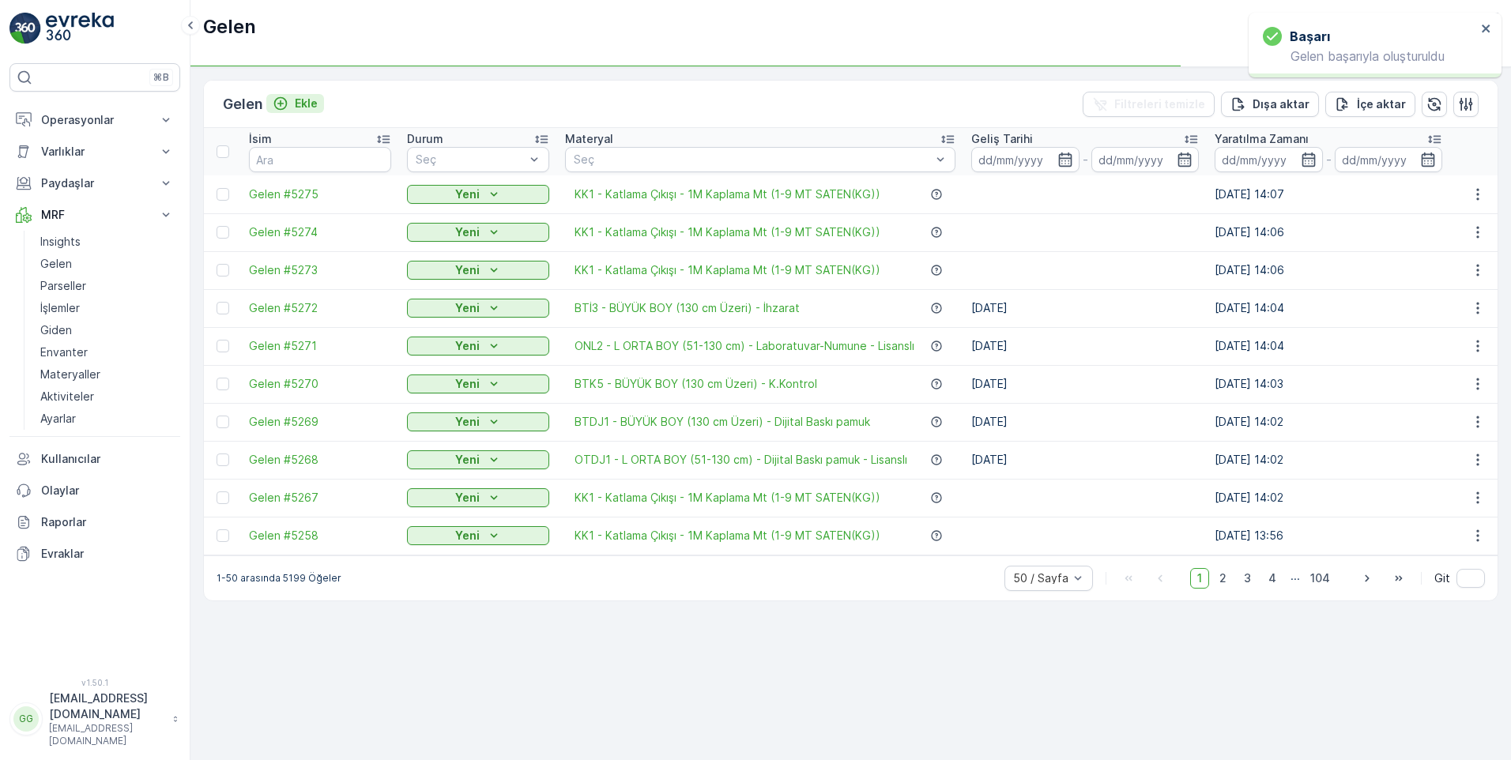
click at [304, 99] on p "Ekle" at bounding box center [306, 104] width 23 height 16
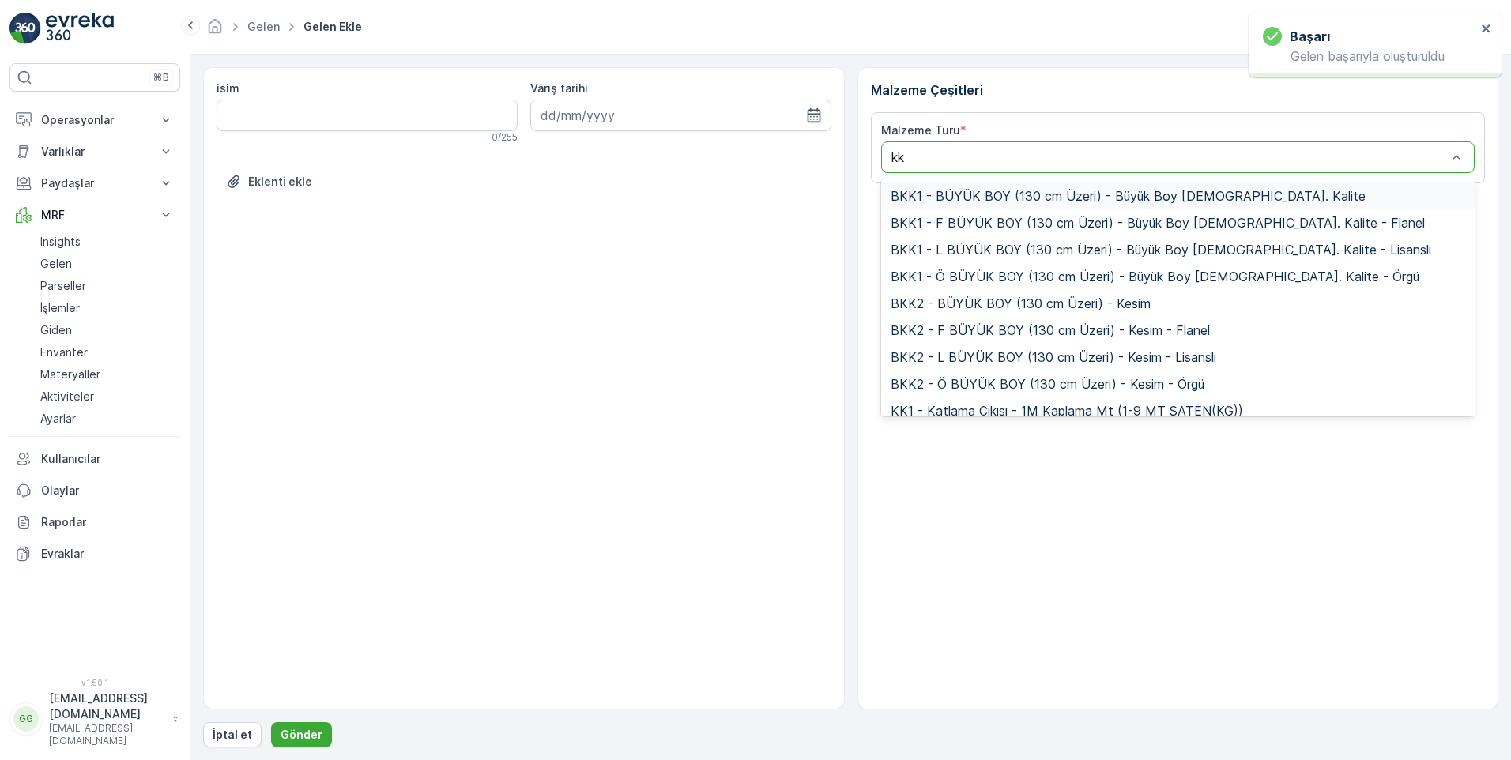
type input "kk1"
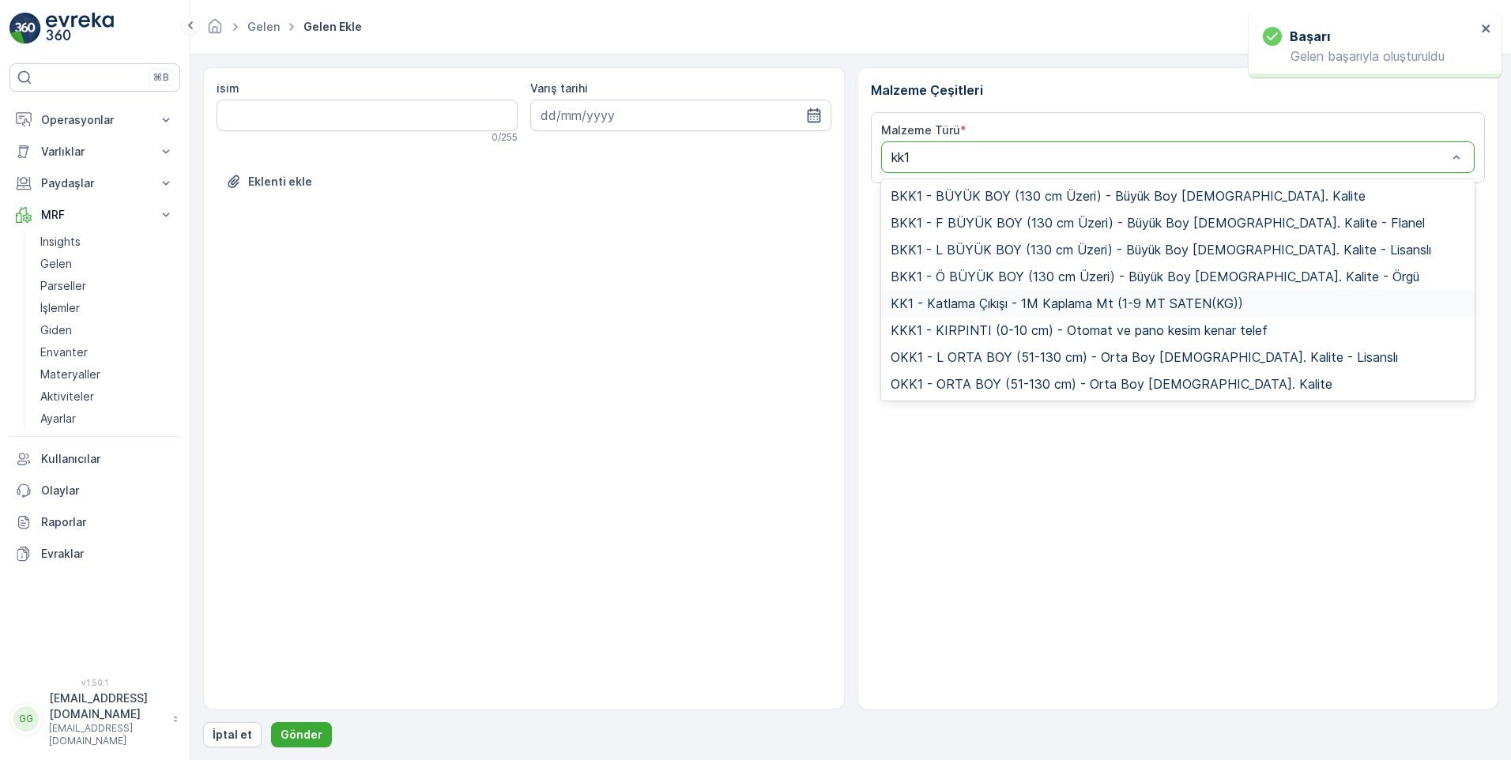
click at [925, 304] on span "KK1 - Katlama Çıkışı - 1M Kaplama Mt (1-9 MT SATEN(KG))" at bounding box center [1067, 303] width 353 height 14
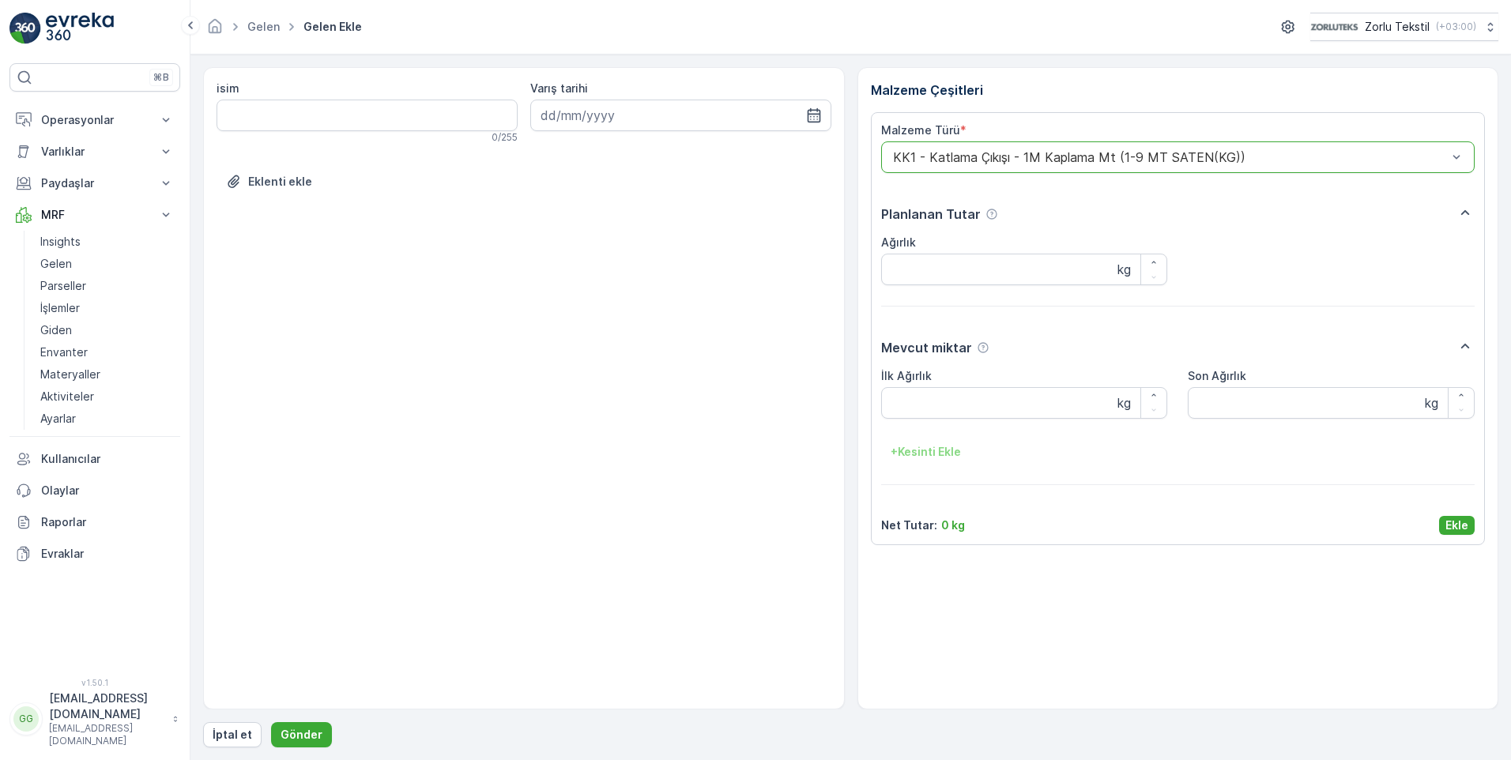
click at [1458, 519] on p "Ekle" at bounding box center [1457, 526] width 23 height 16
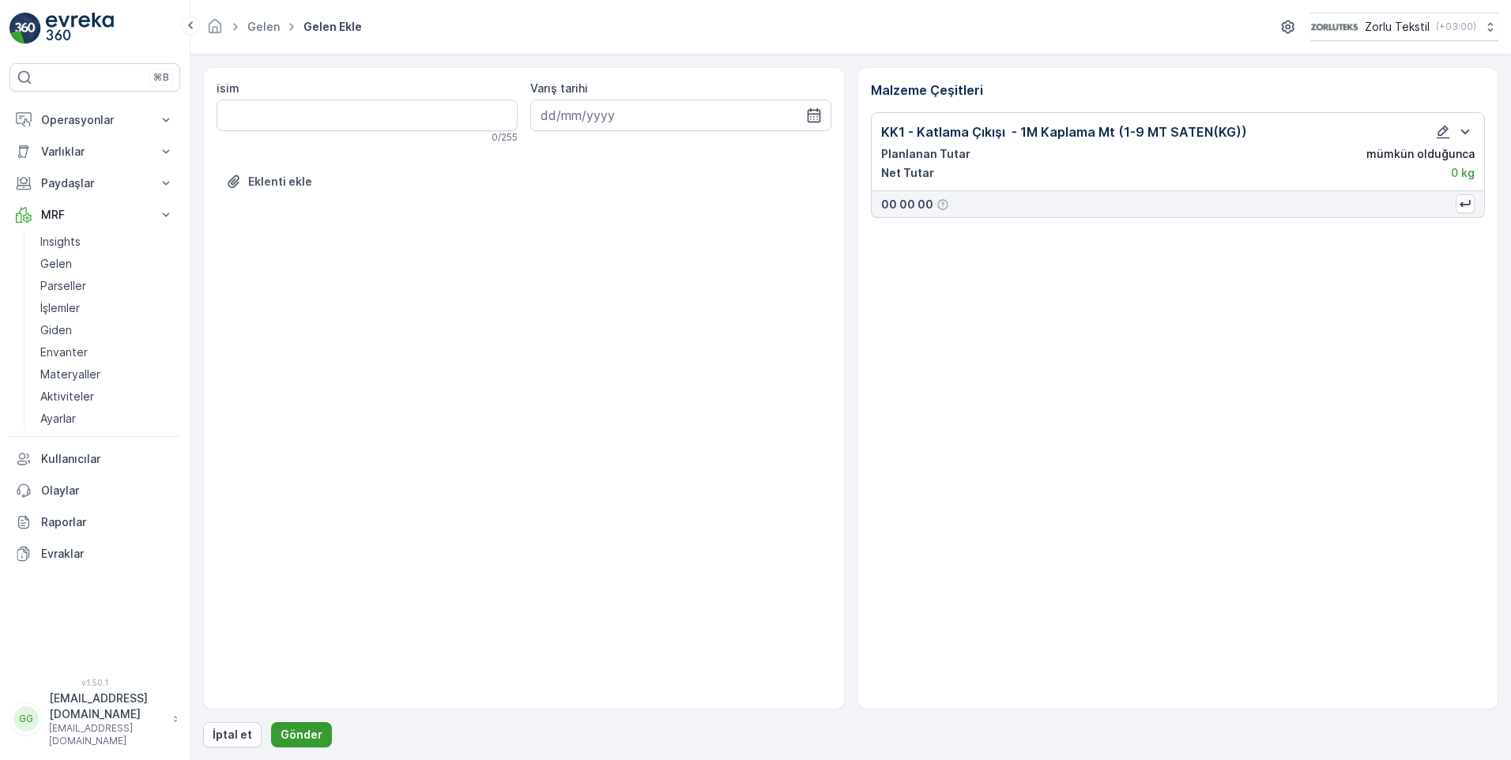
click at [290, 728] on p "Gönder" at bounding box center [302, 735] width 42 height 16
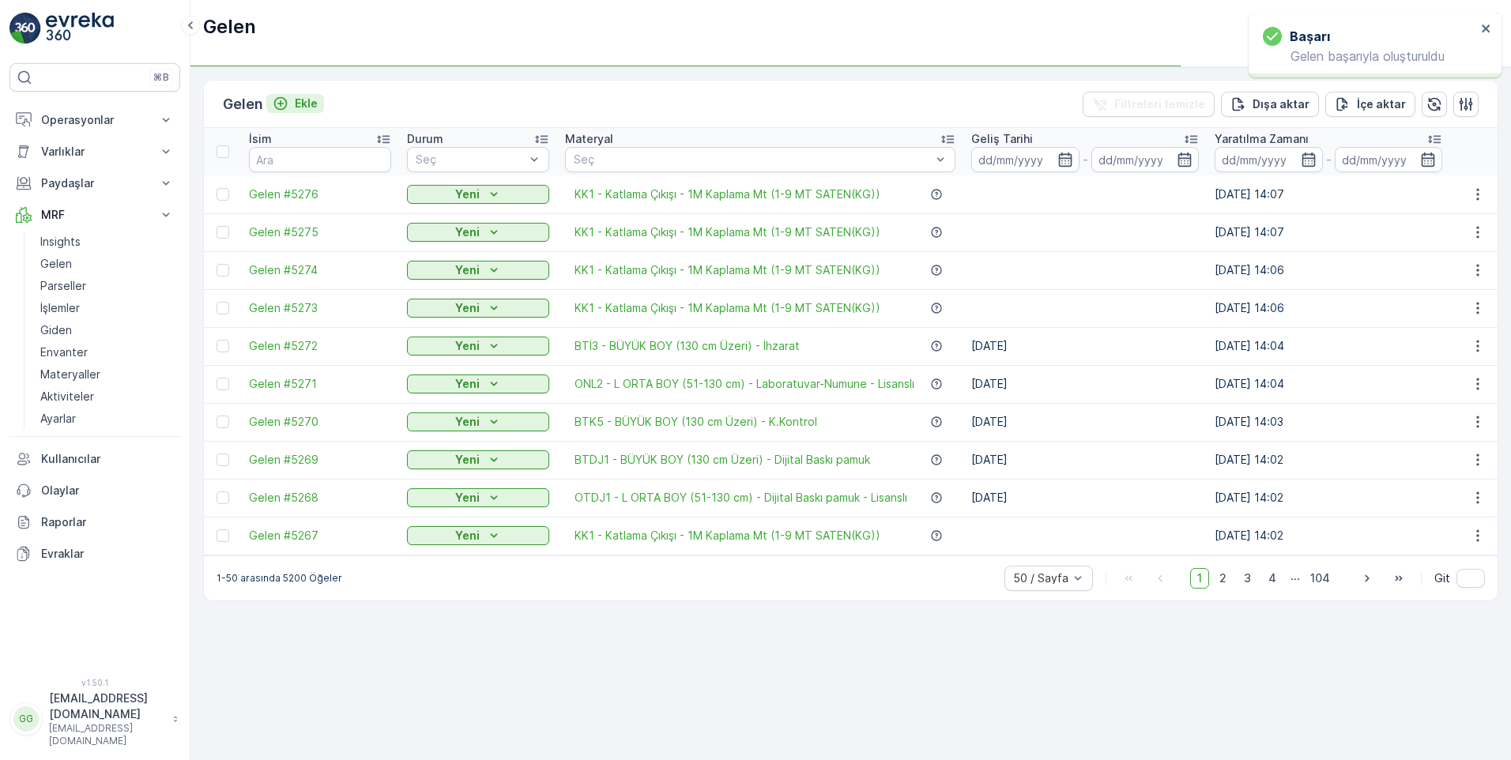
click at [305, 102] on p "Ekle" at bounding box center [306, 104] width 23 height 16
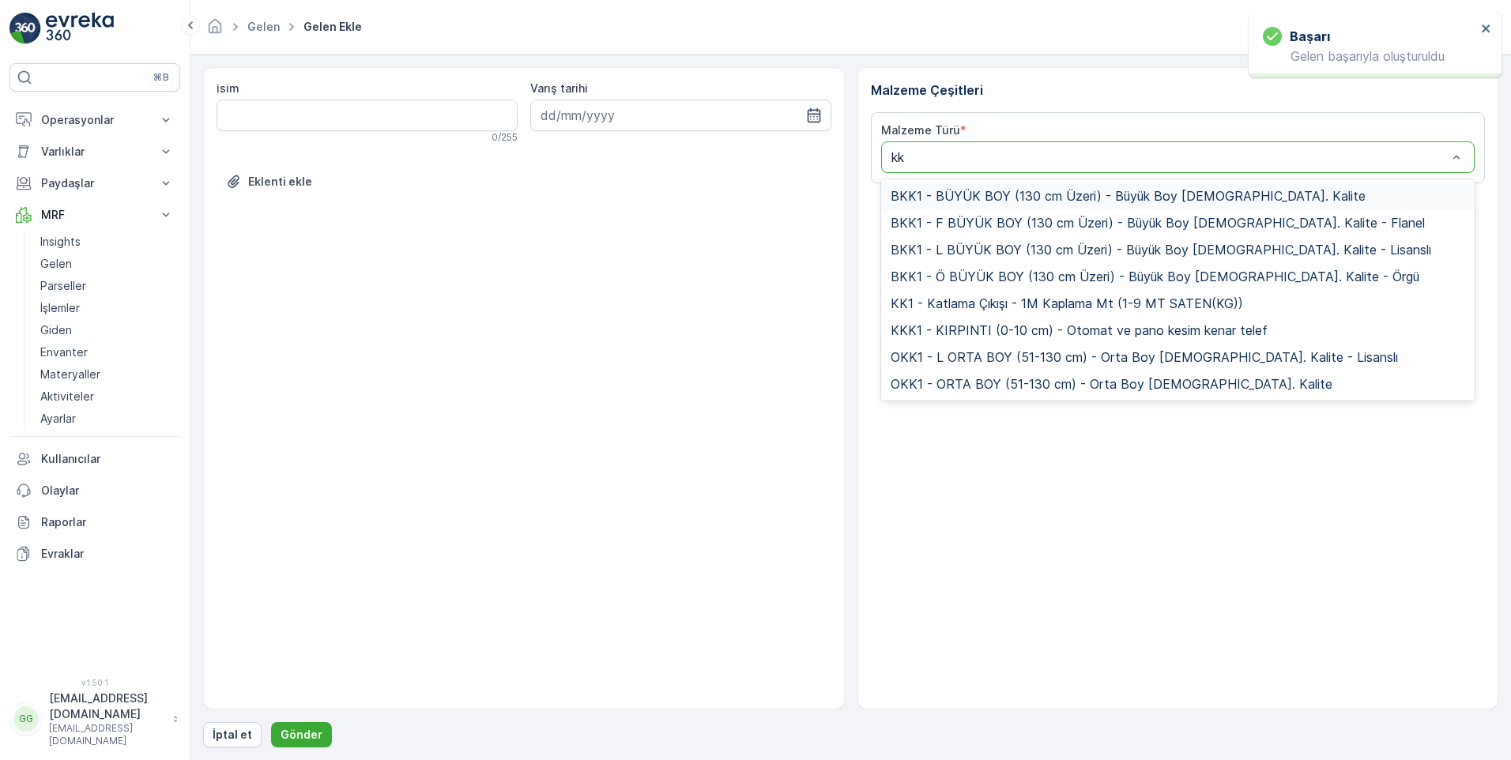
type input "kk1"
click at [949, 302] on span "KK1 - Katlama Çıkışı - 1M Kaplama Mt (1-9 MT SATEN(KG))" at bounding box center [1067, 303] width 353 height 14
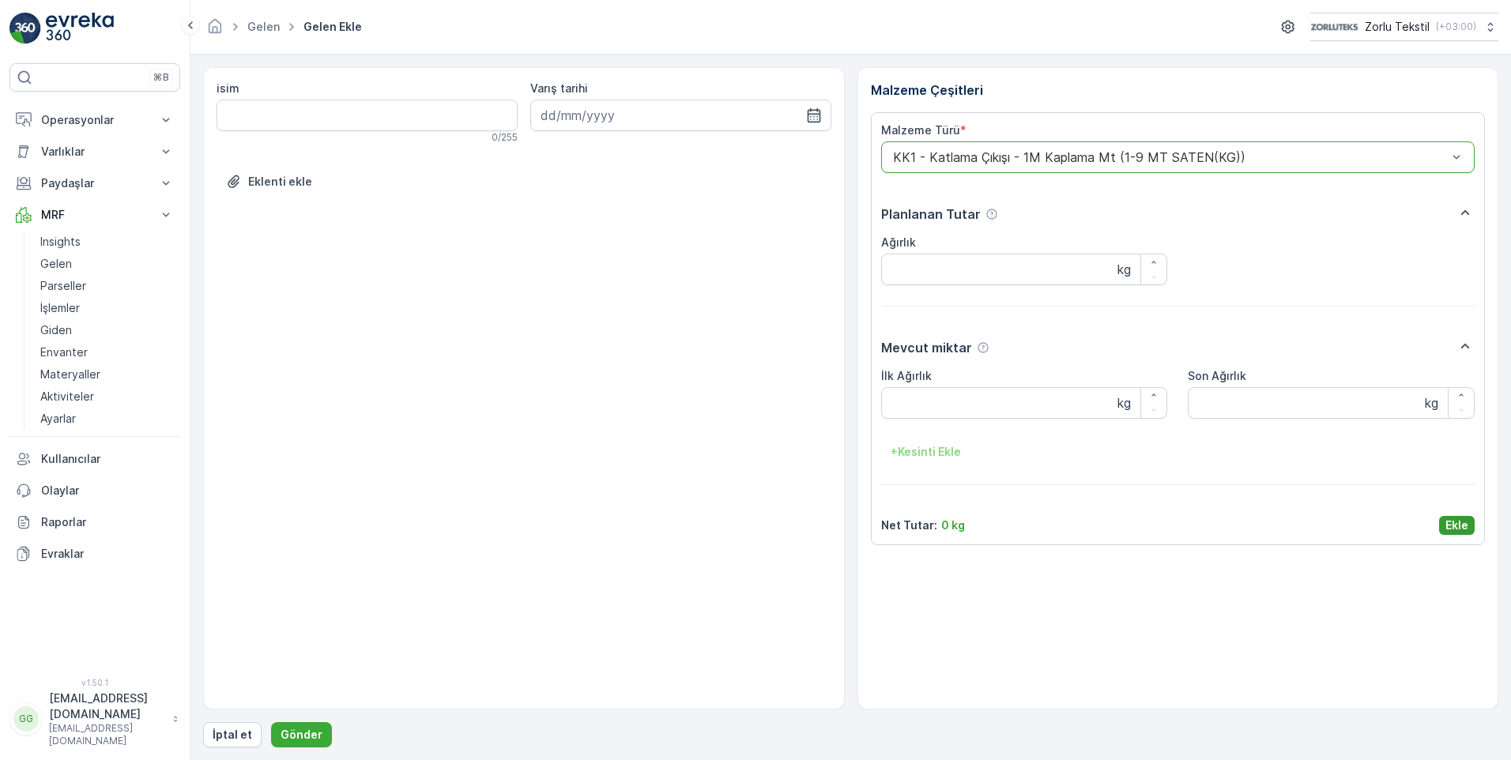
click at [1456, 523] on p "Ekle" at bounding box center [1457, 526] width 23 height 16
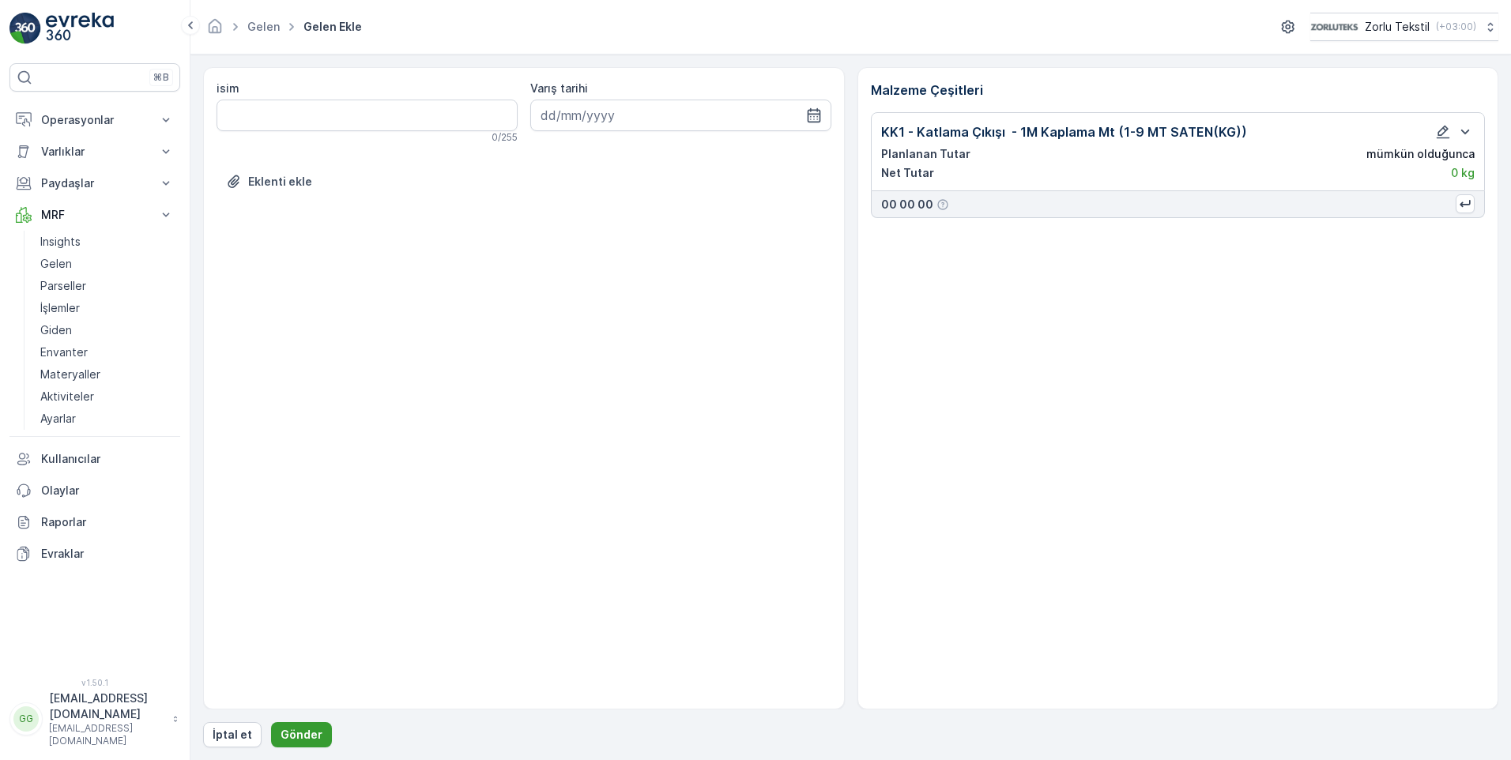
click at [290, 740] on p "Gönder" at bounding box center [302, 735] width 42 height 16
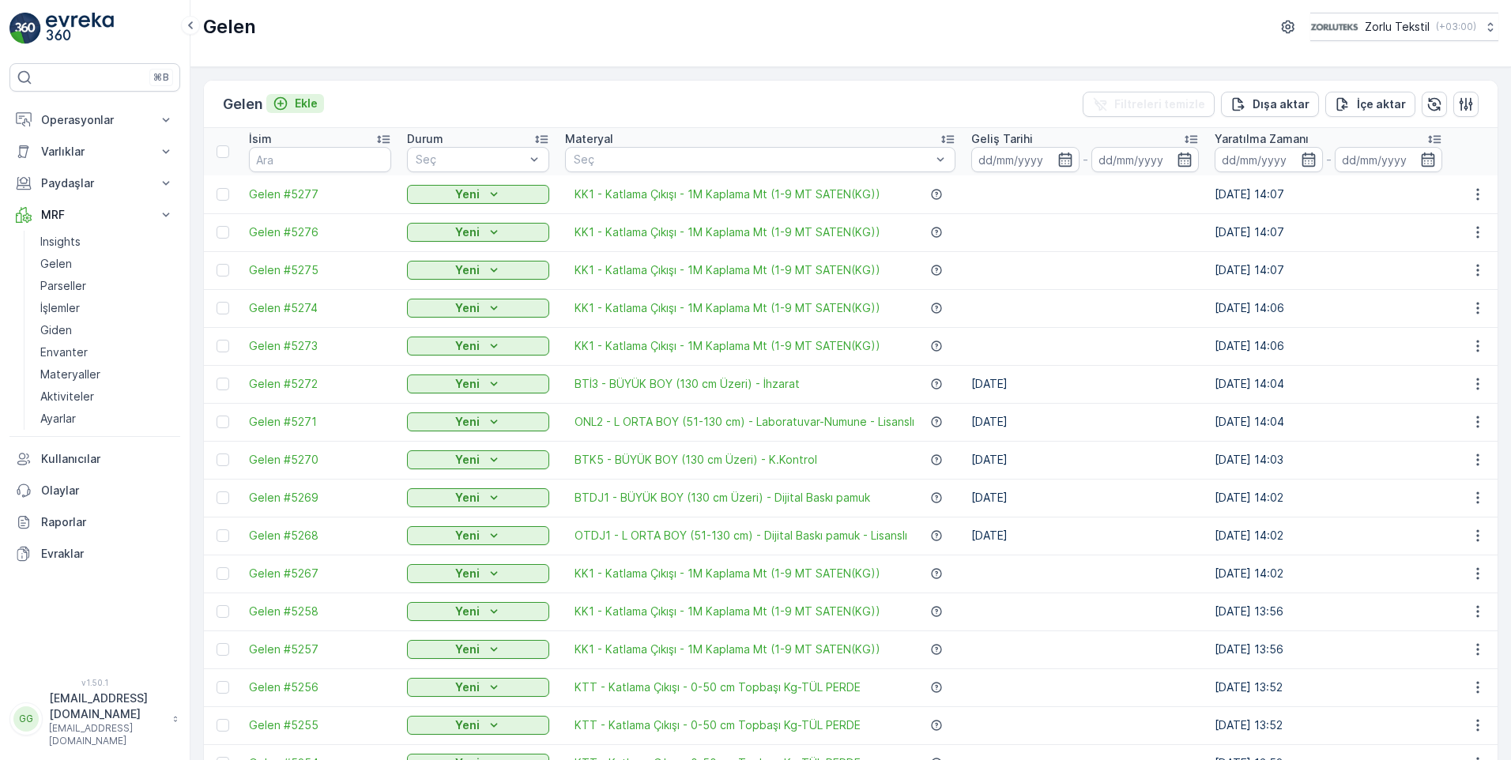
click at [308, 100] on p "Ekle" at bounding box center [306, 104] width 23 height 16
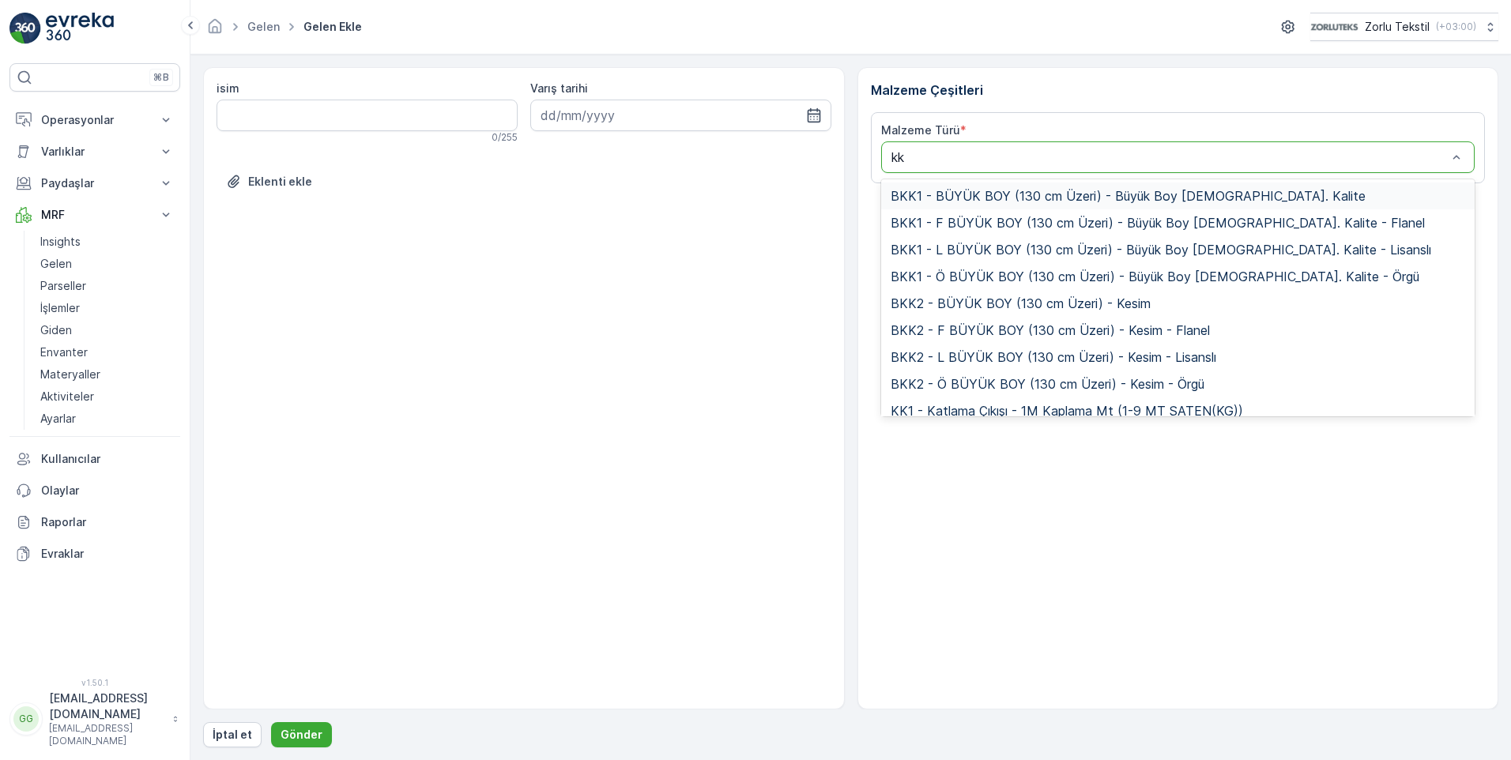
type input "kk1"
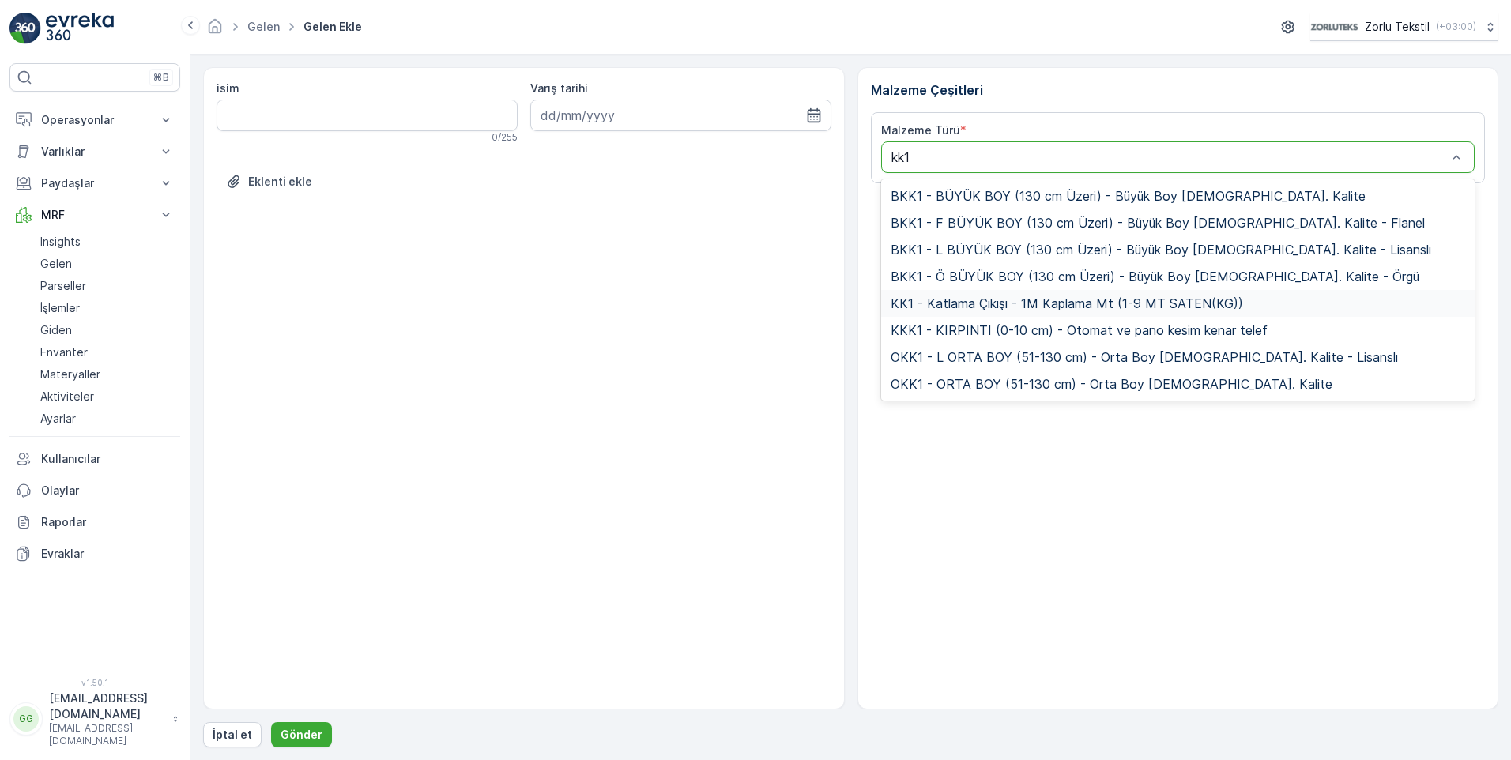
click at [961, 312] on div "KK1 - Katlama Çıkışı - 1M Kaplama Mt (1-9 MT SATEN(KG))" at bounding box center [1178, 303] width 594 height 27
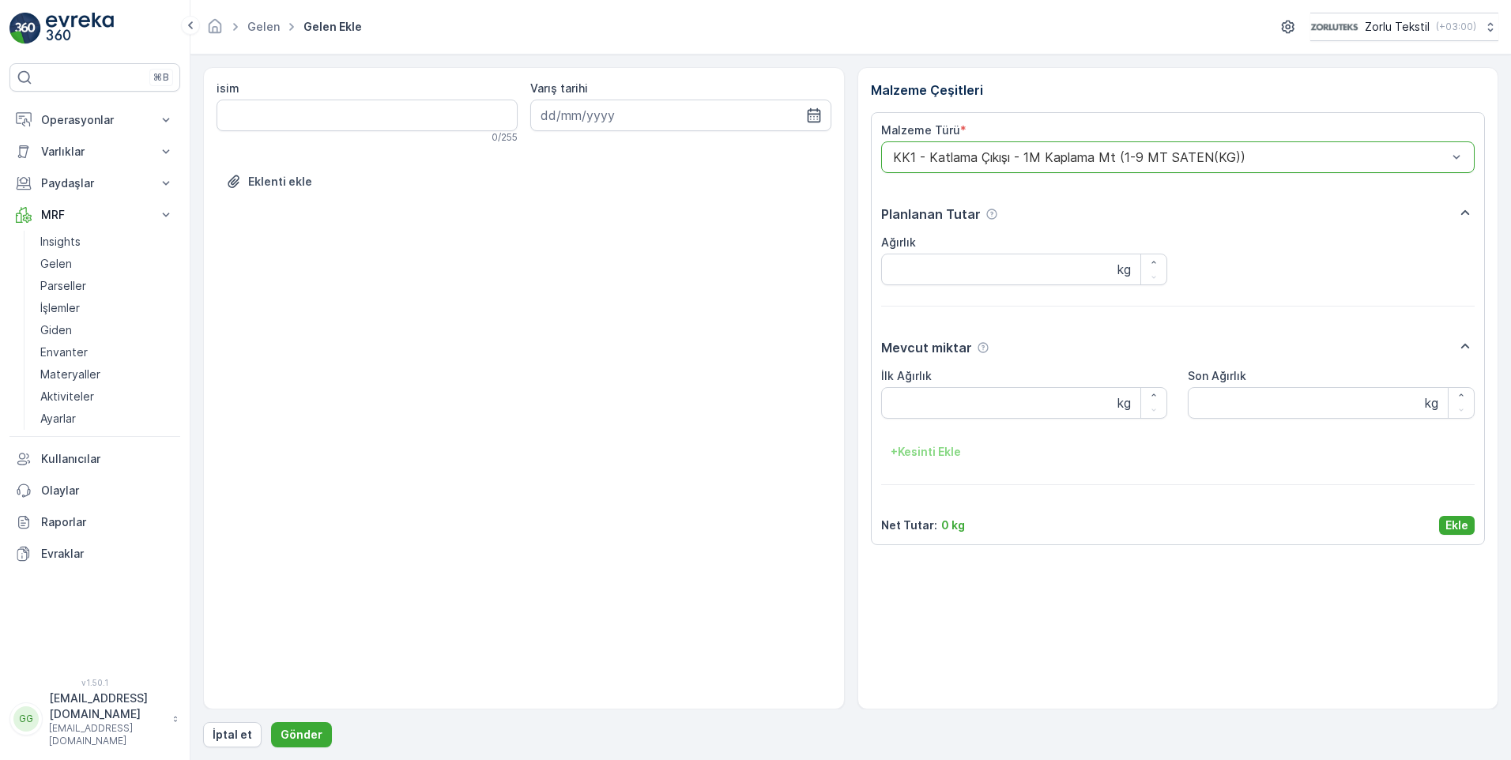
click at [1452, 523] on p "Ekle" at bounding box center [1457, 526] width 23 height 16
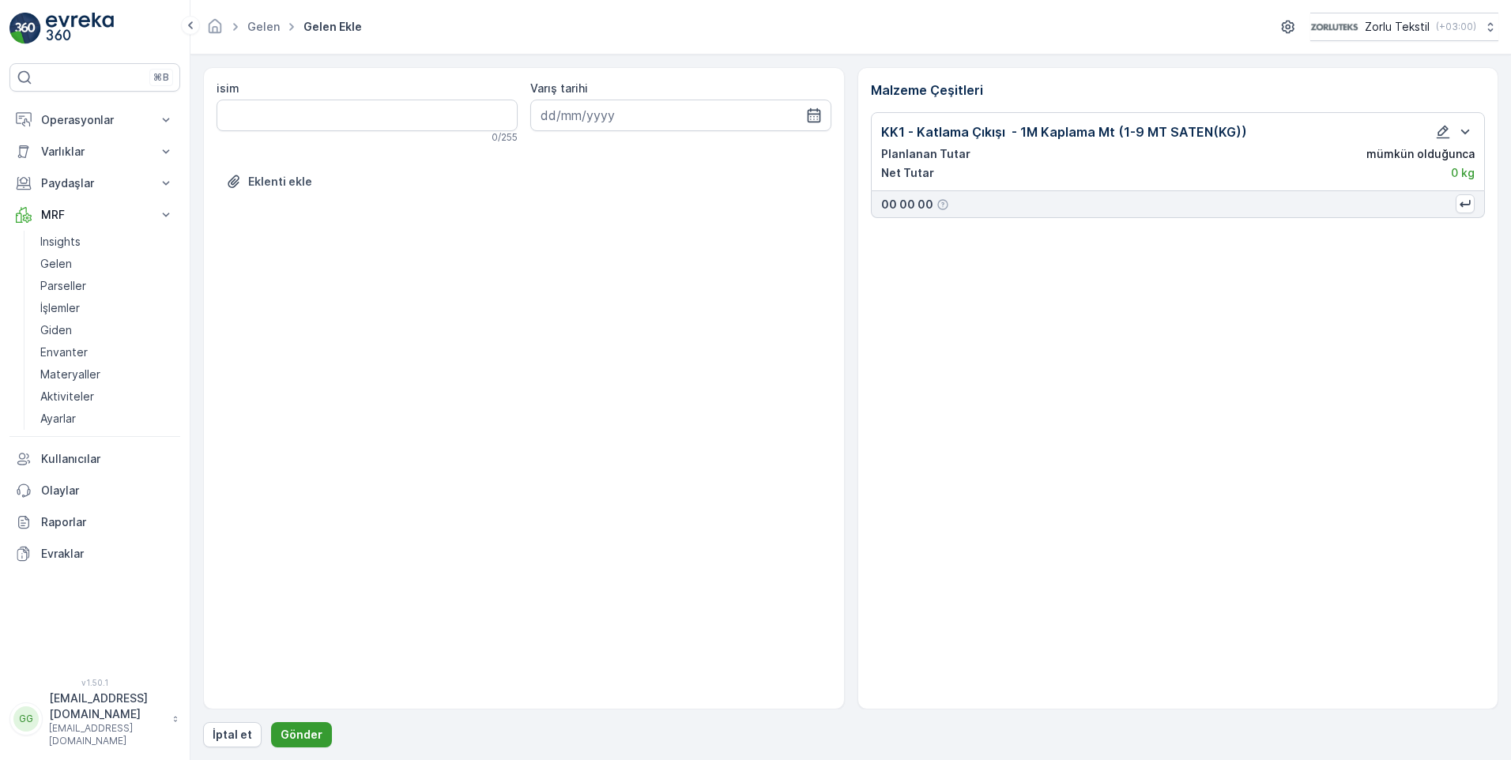
click at [289, 744] on button "Gönder" at bounding box center [301, 735] width 61 height 25
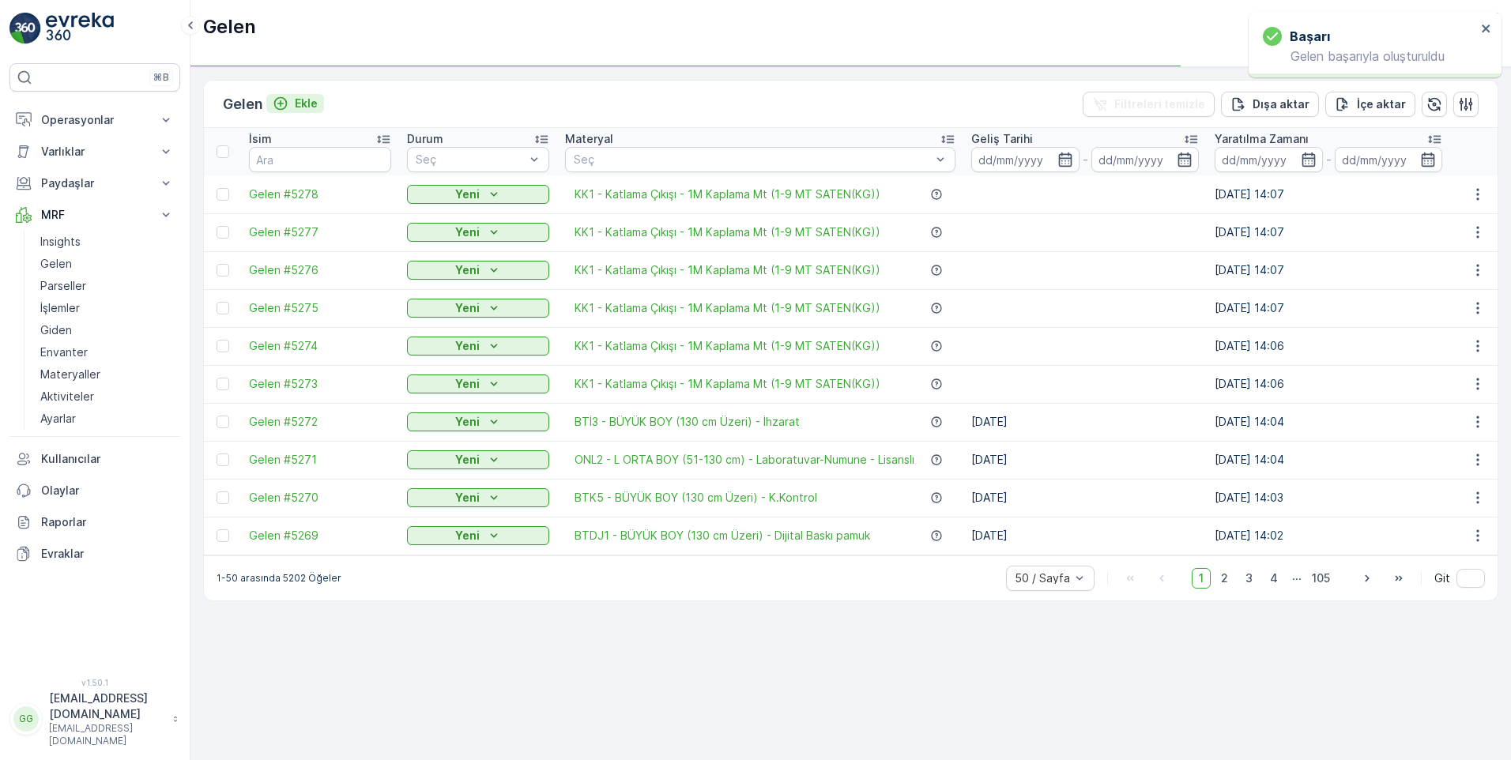
click at [307, 104] on p "Ekle" at bounding box center [306, 104] width 23 height 16
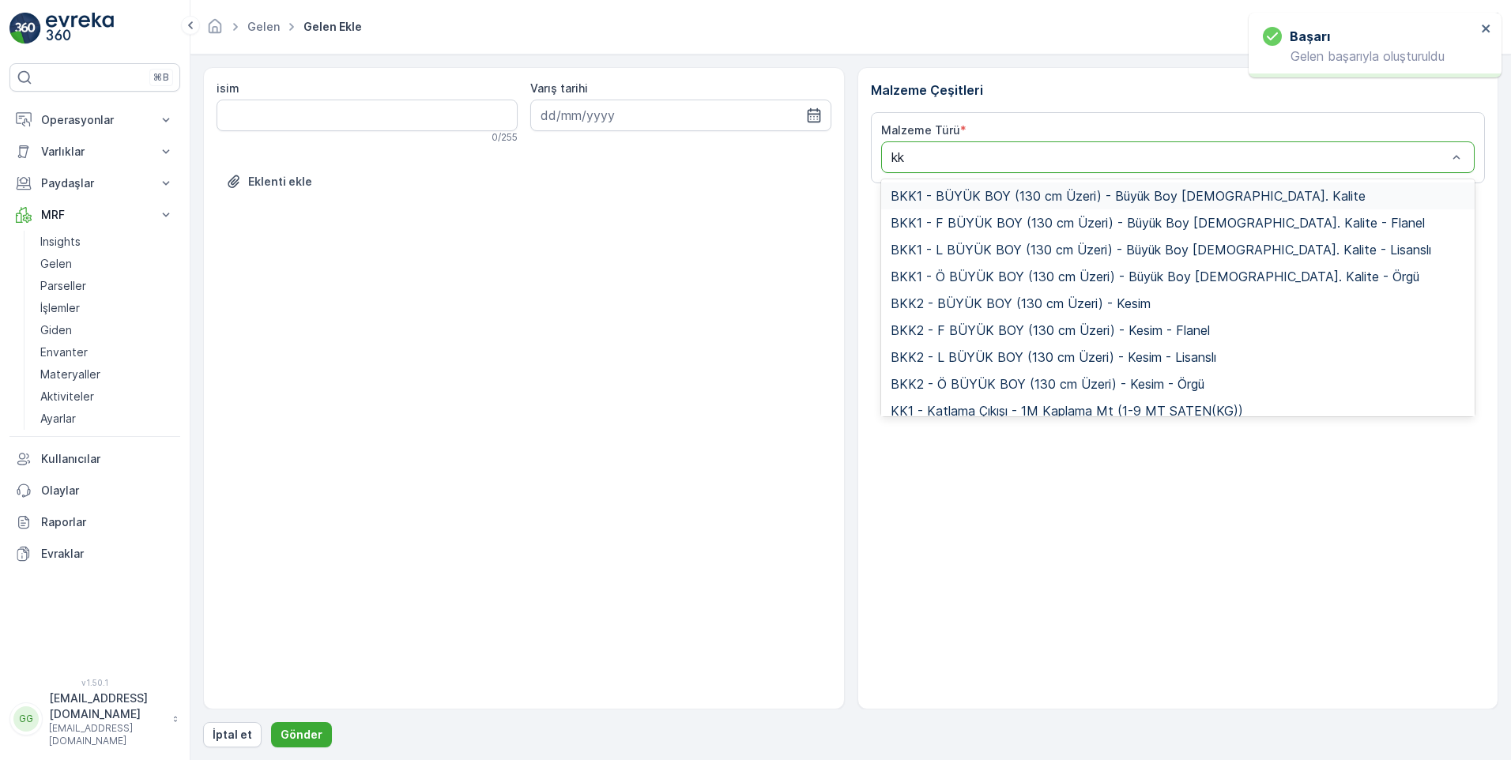
type input "kk1"
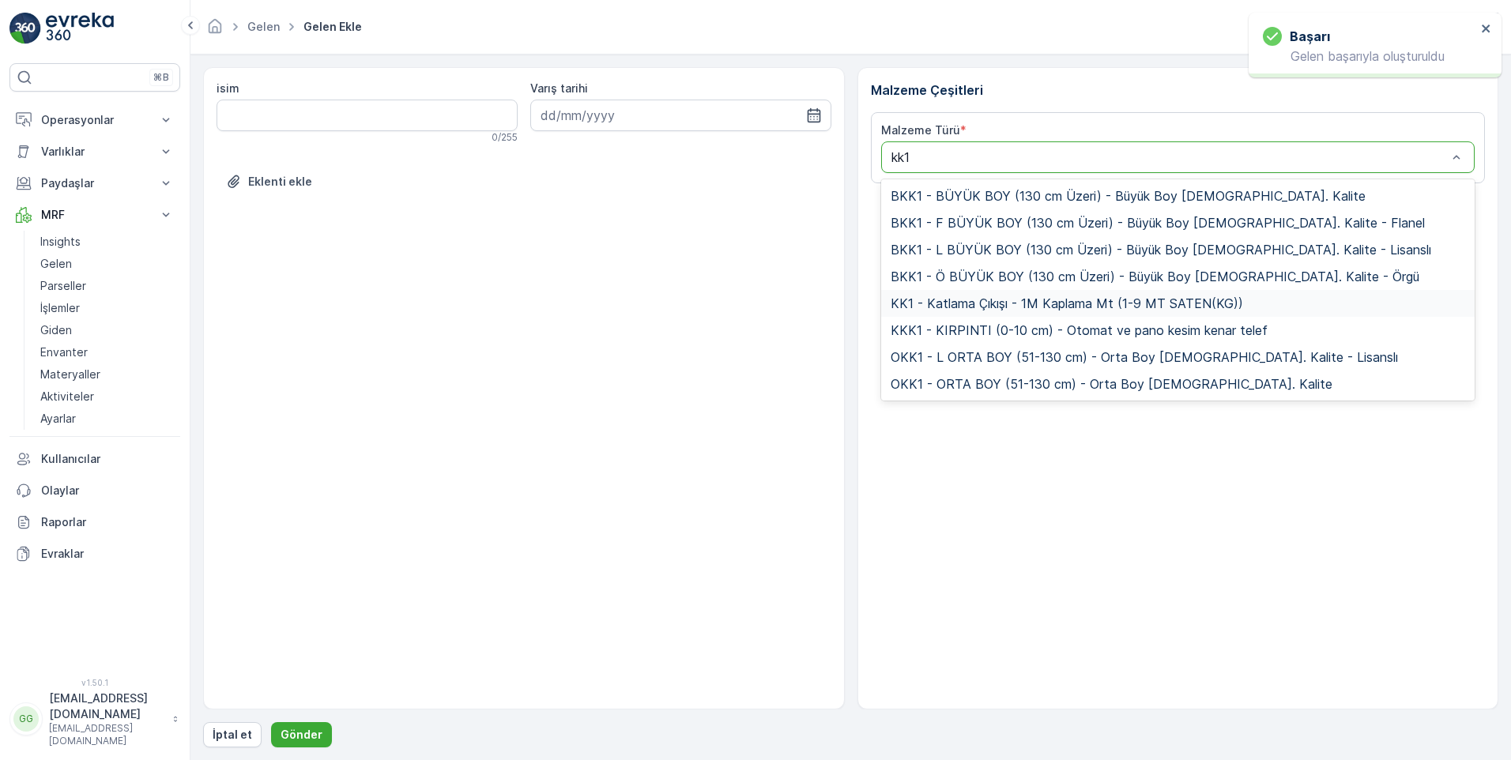
click at [963, 310] on span "KK1 - Katlama Çıkışı - 1M Kaplama Mt (1-9 MT SATEN(KG))" at bounding box center [1067, 303] width 353 height 14
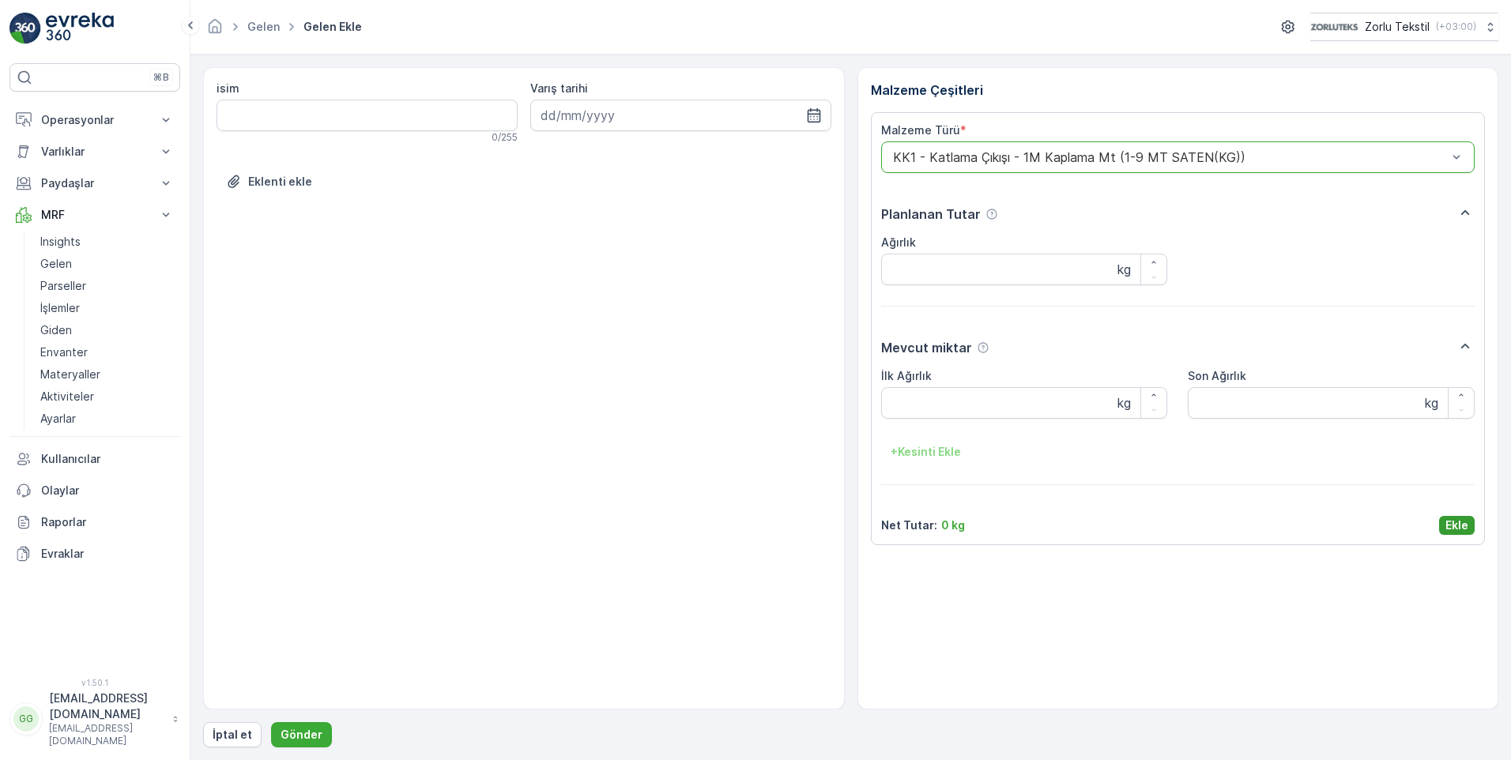
click at [1469, 530] on button "Ekle" at bounding box center [1457, 525] width 36 height 19
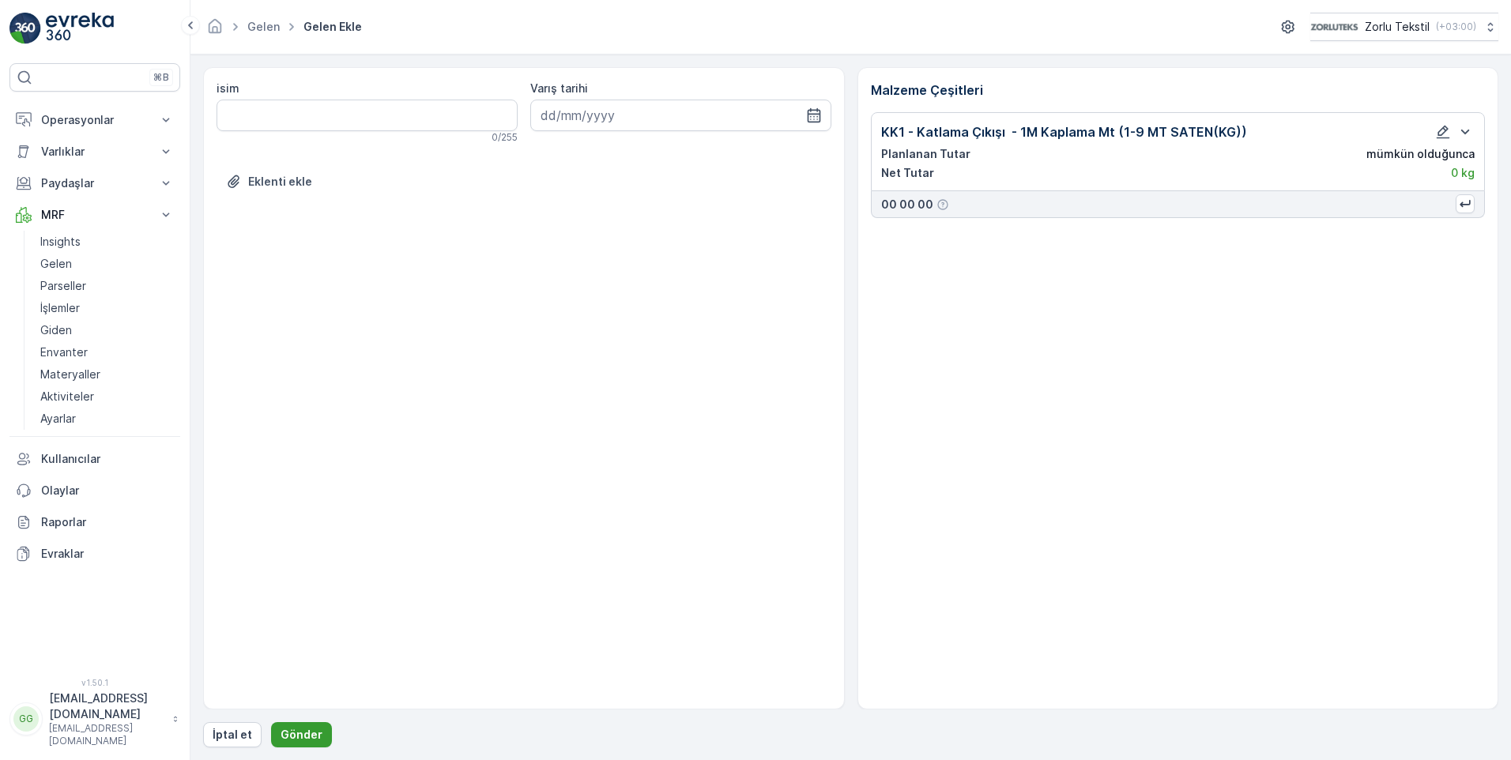
click at [292, 729] on p "Gönder" at bounding box center [302, 735] width 42 height 16
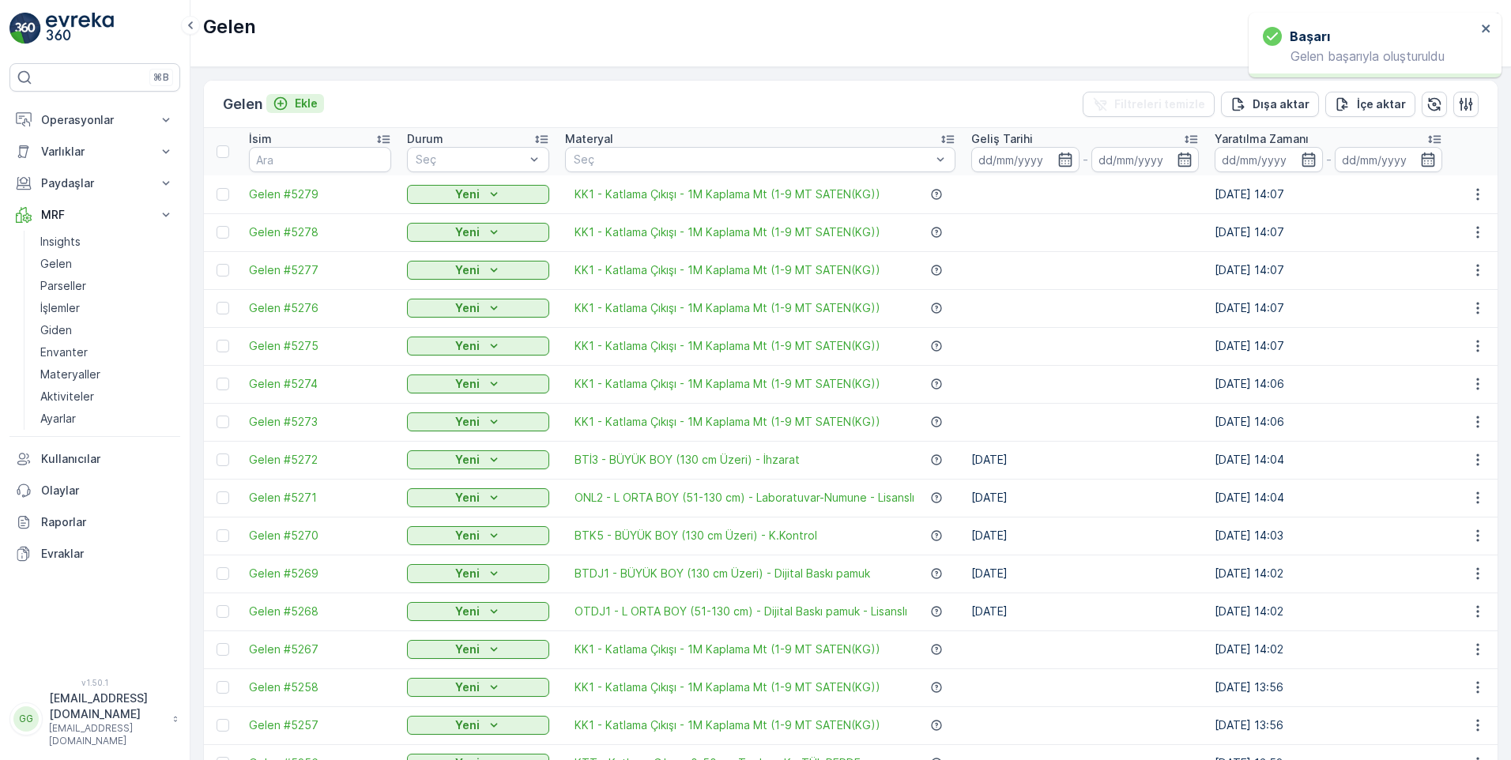
click at [308, 100] on p "Ekle" at bounding box center [306, 104] width 23 height 16
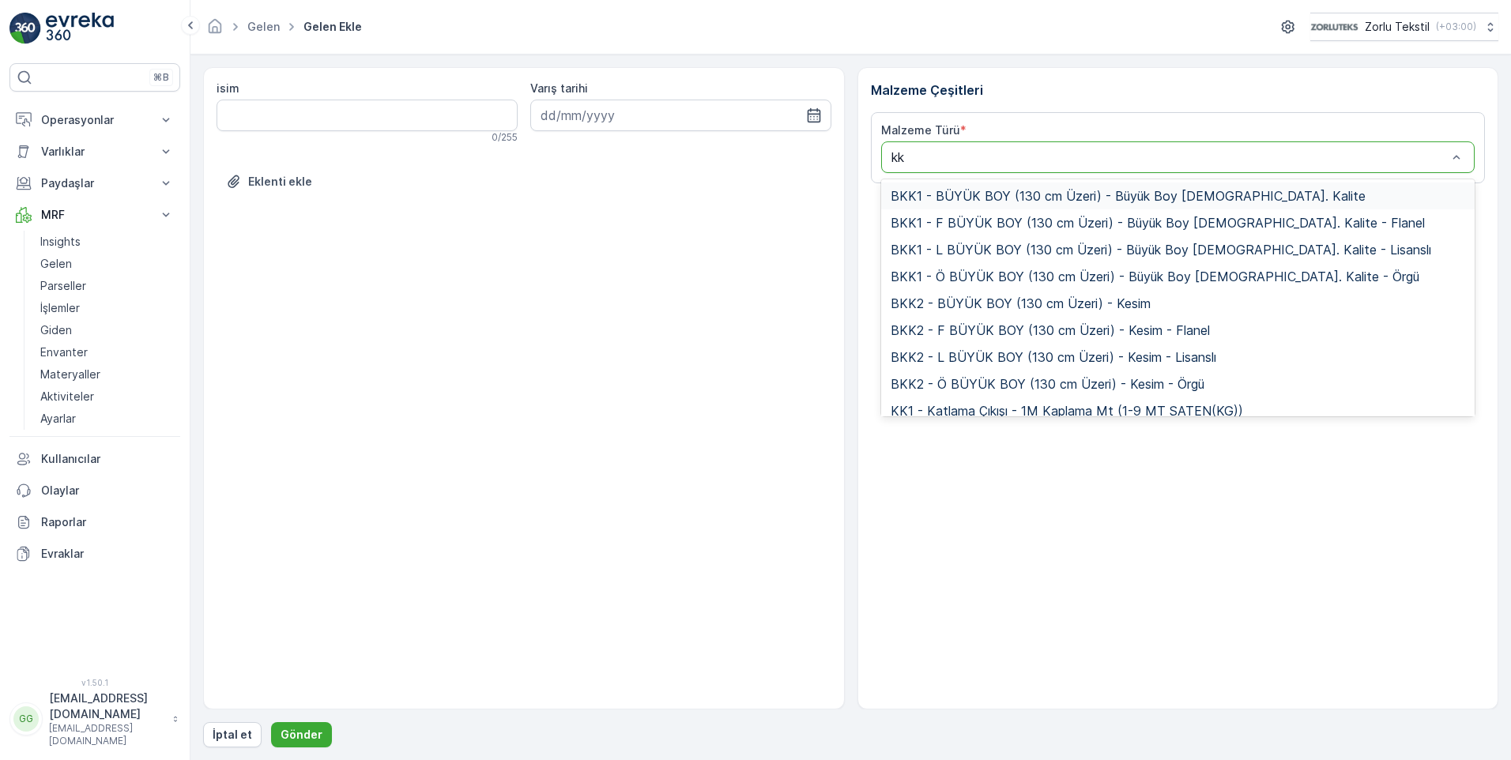
type input "kk1"
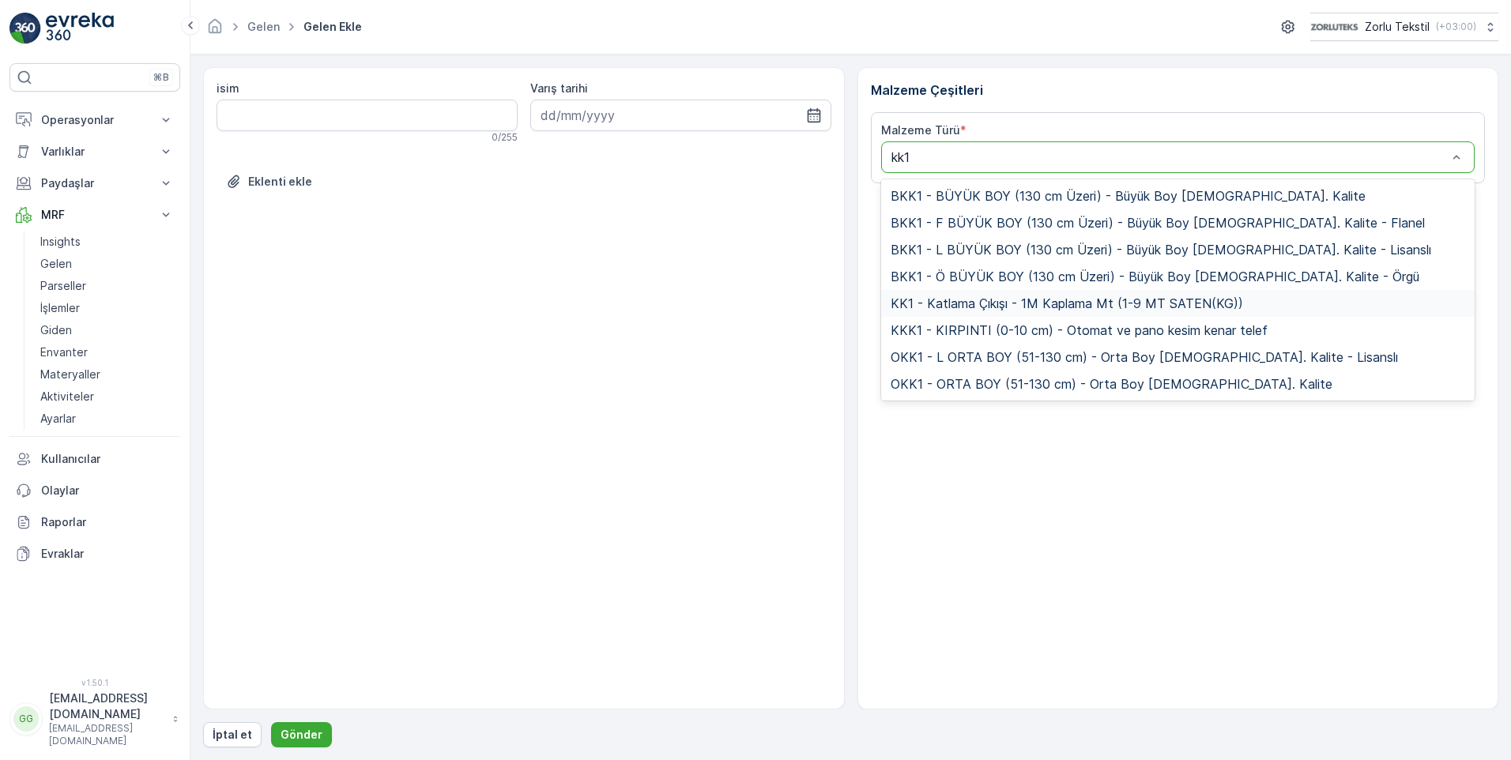
click at [928, 303] on span "KK1 - Katlama Çıkışı - 1M Kaplama Mt (1-9 MT SATEN(KG))" at bounding box center [1067, 303] width 353 height 14
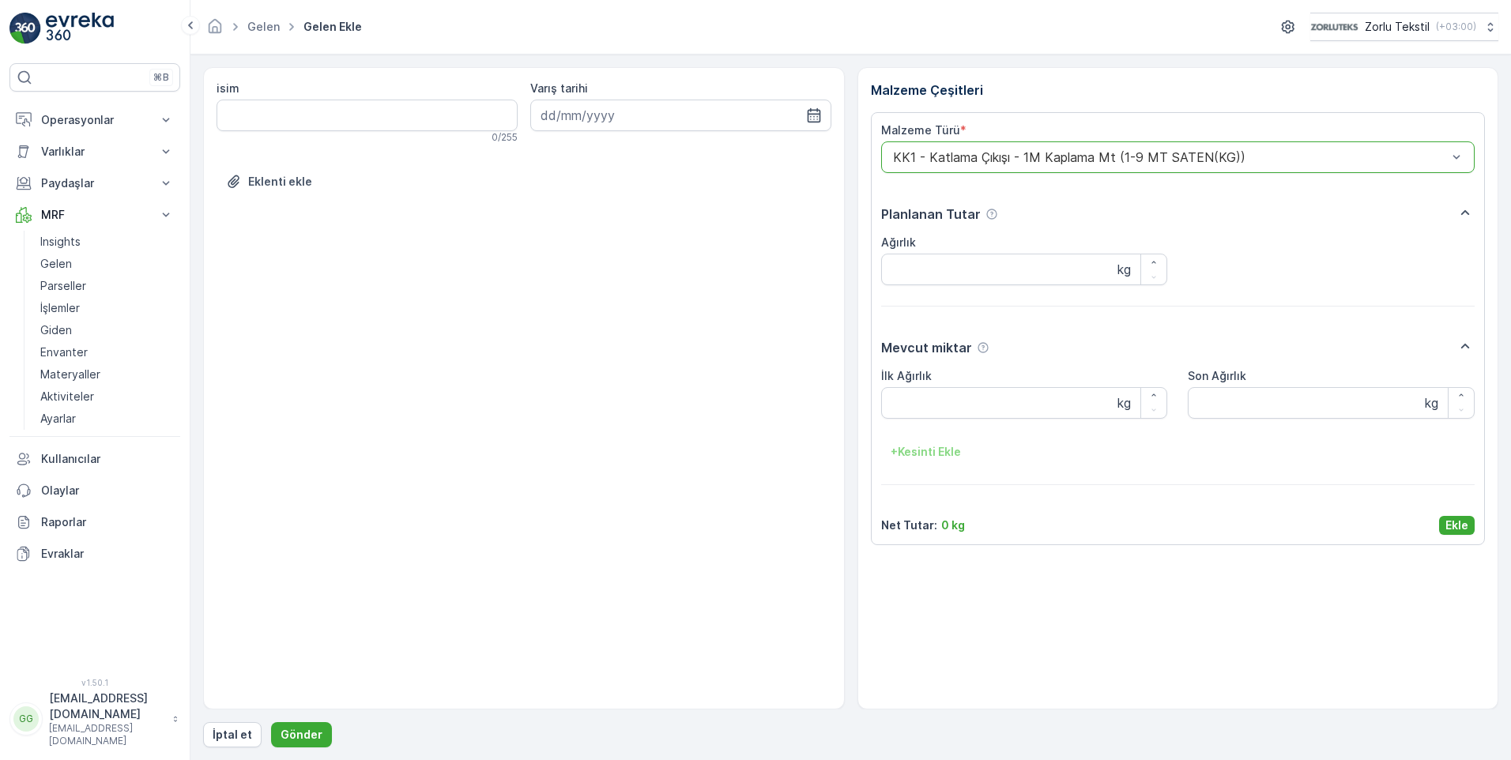
click at [1454, 522] on p "Ekle" at bounding box center [1457, 526] width 23 height 16
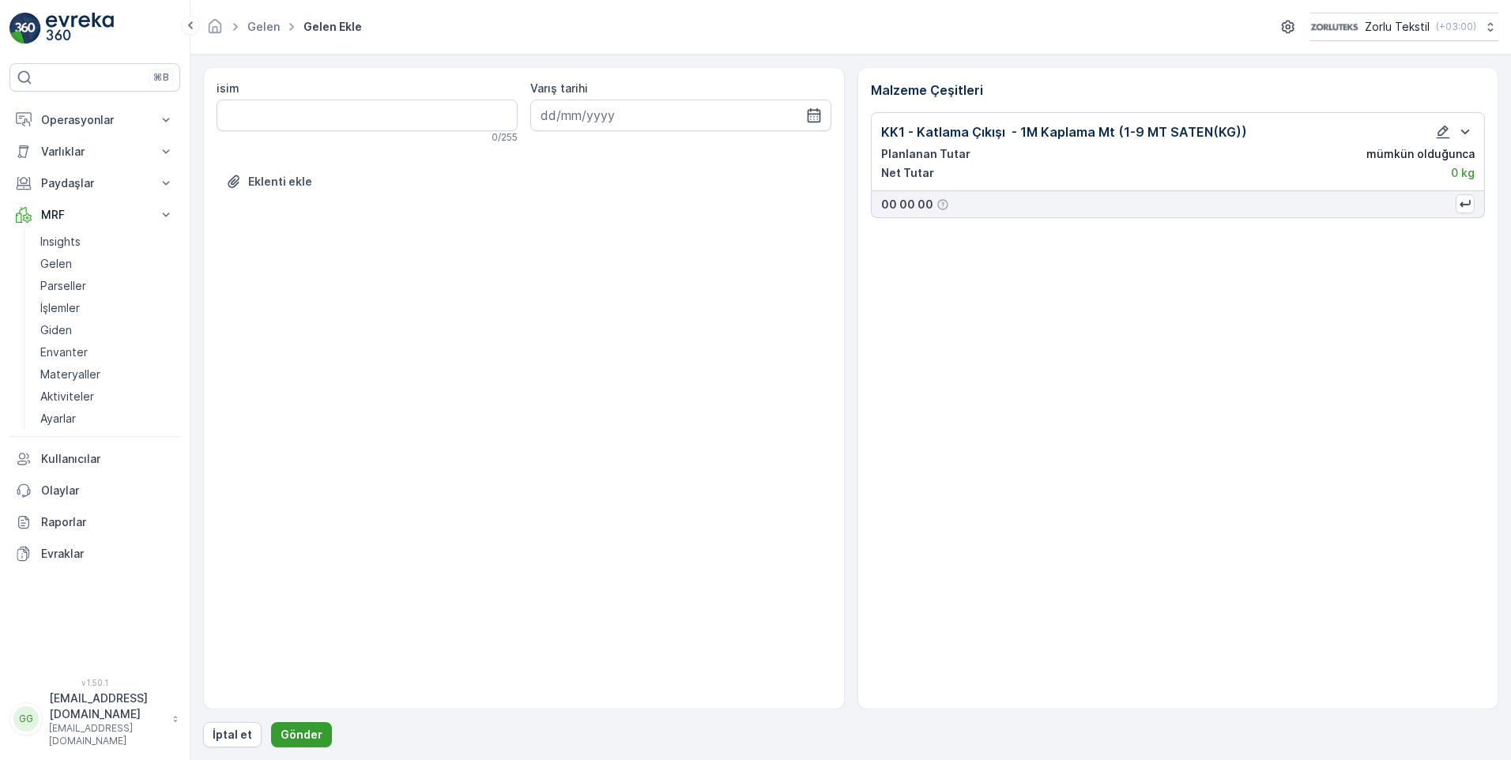
click at [292, 740] on p "Gönder" at bounding box center [302, 735] width 42 height 16
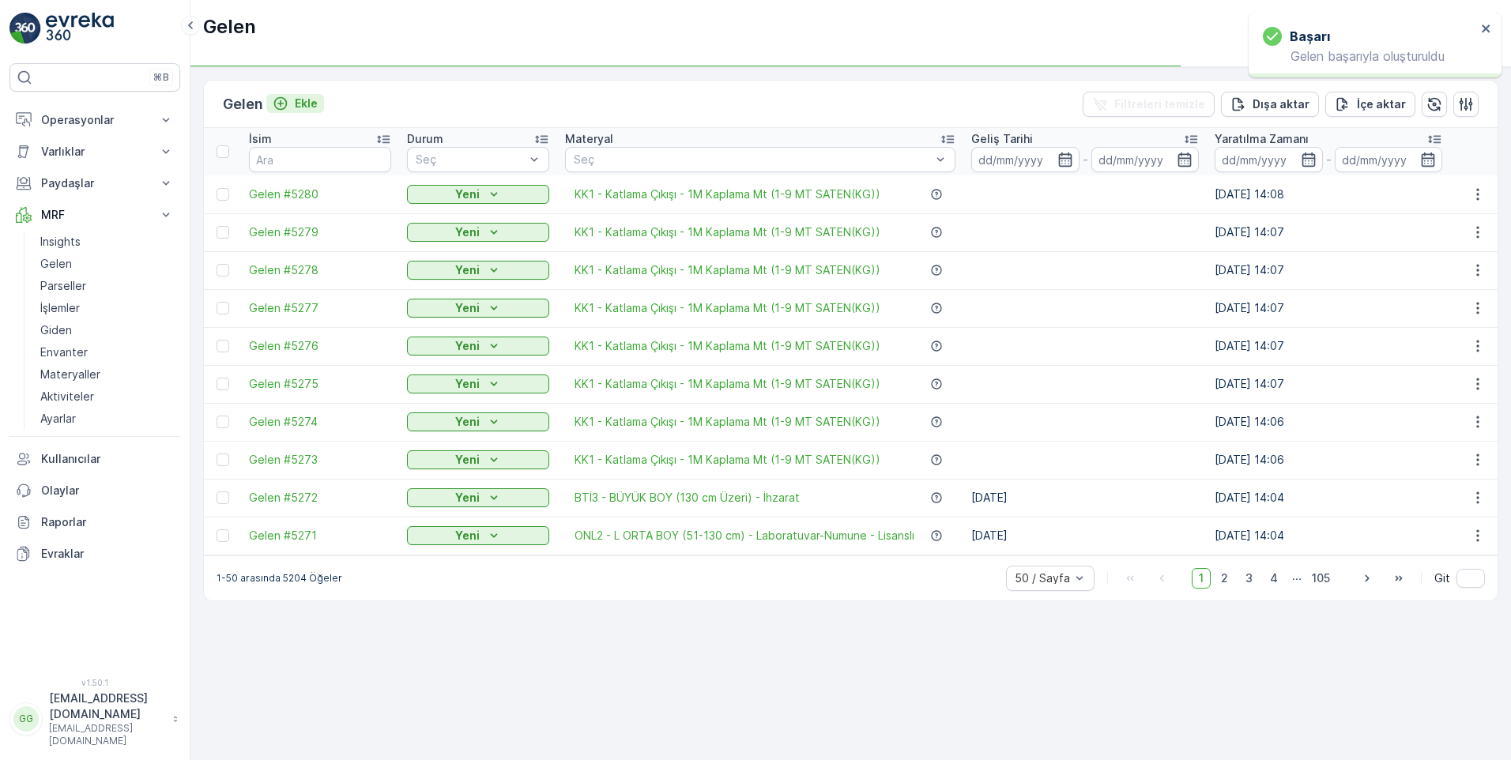
click at [304, 104] on p "Ekle" at bounding box center [306, 104] width 23 height 16
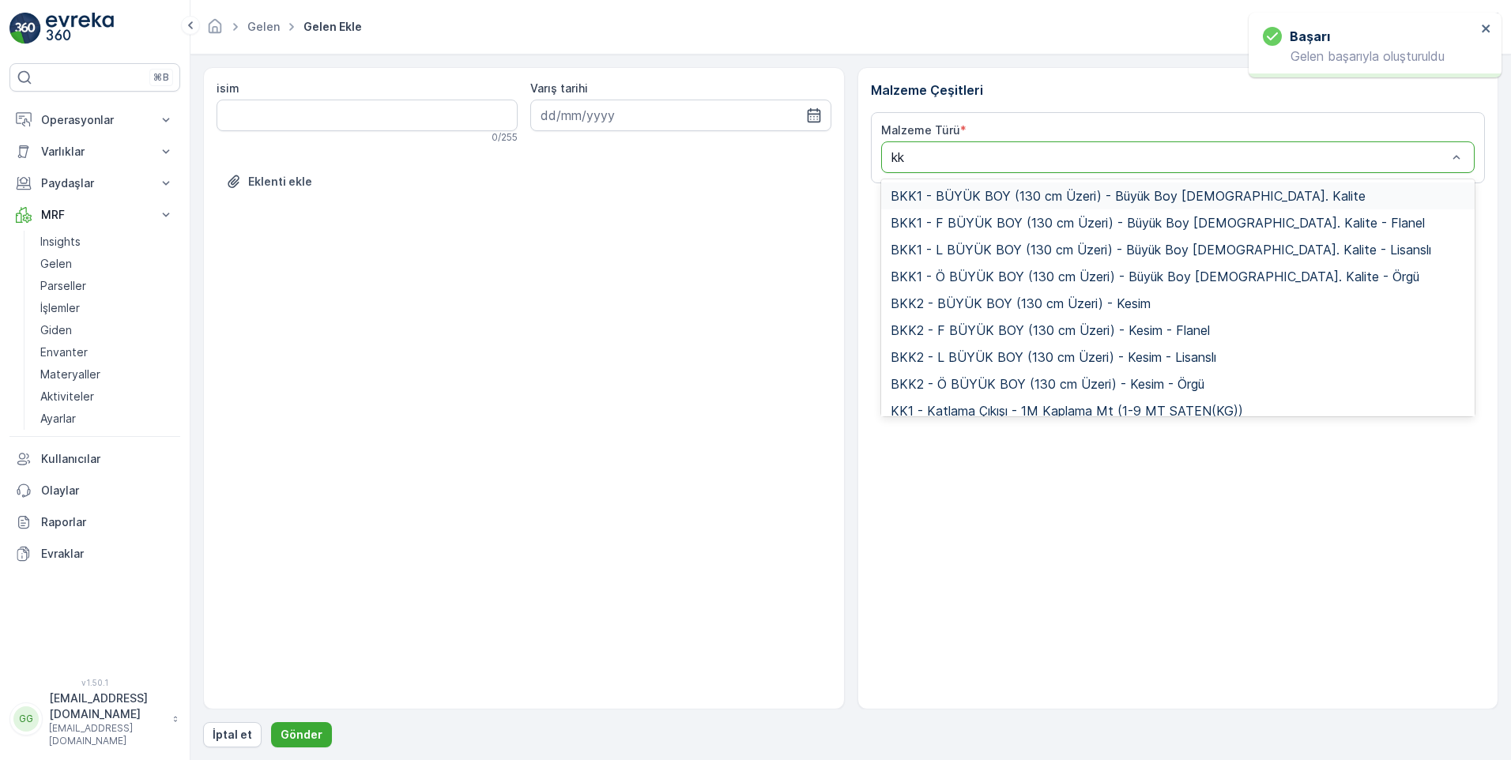
type input "kk1"
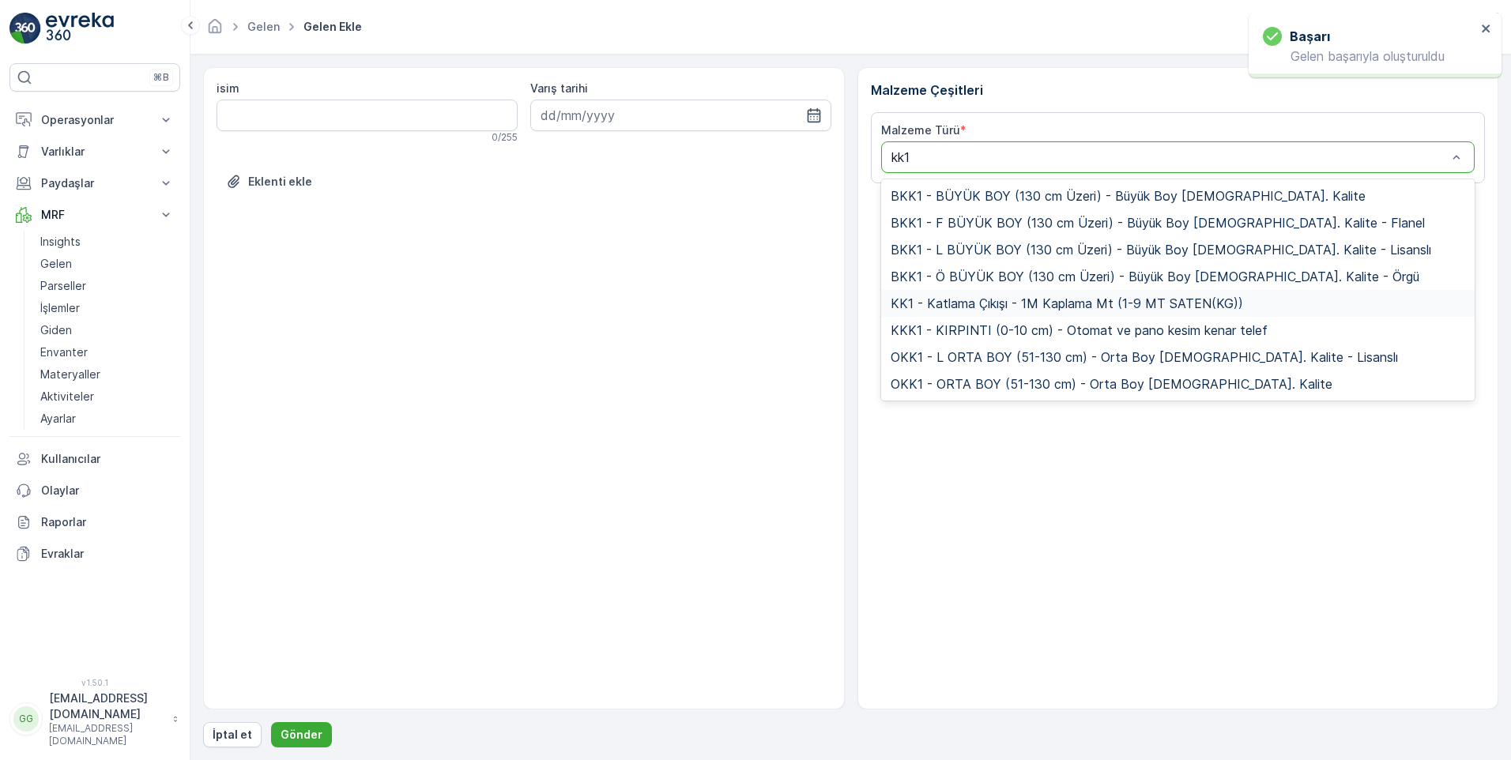
click at [937, 307] on span "KK1 - Katlama Çıkışı - 1M Kaplama Mt (1-9 MT SATEN(KG))" at bounding box center [1067, 303] width 353 height 14
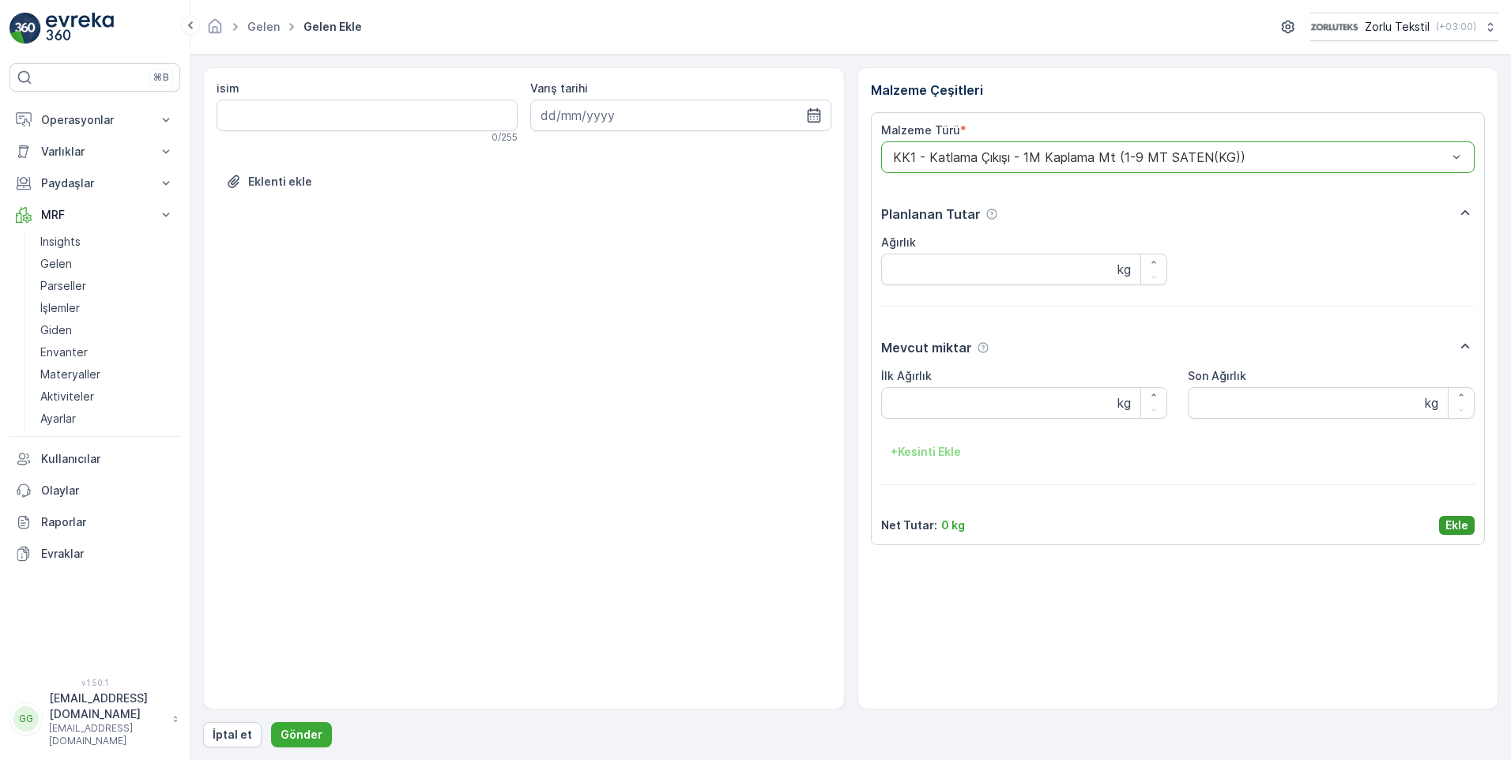
click at [1450, 527] on p "Ekle" at bounding box center [1457, 526] width 23 height 16
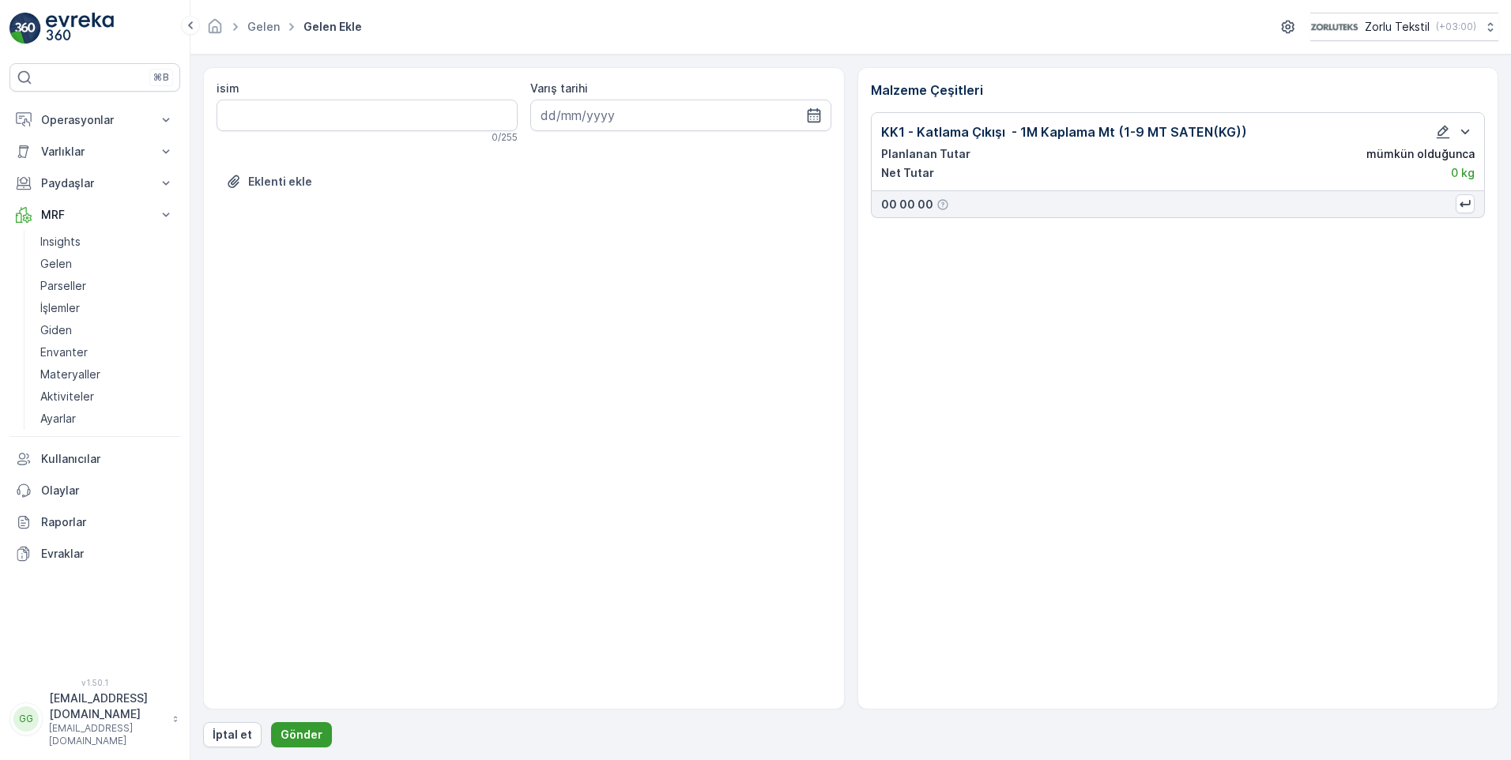
click at [294, 730] on p "Gönder" at bounding box center [302, 735] width 42 height 16
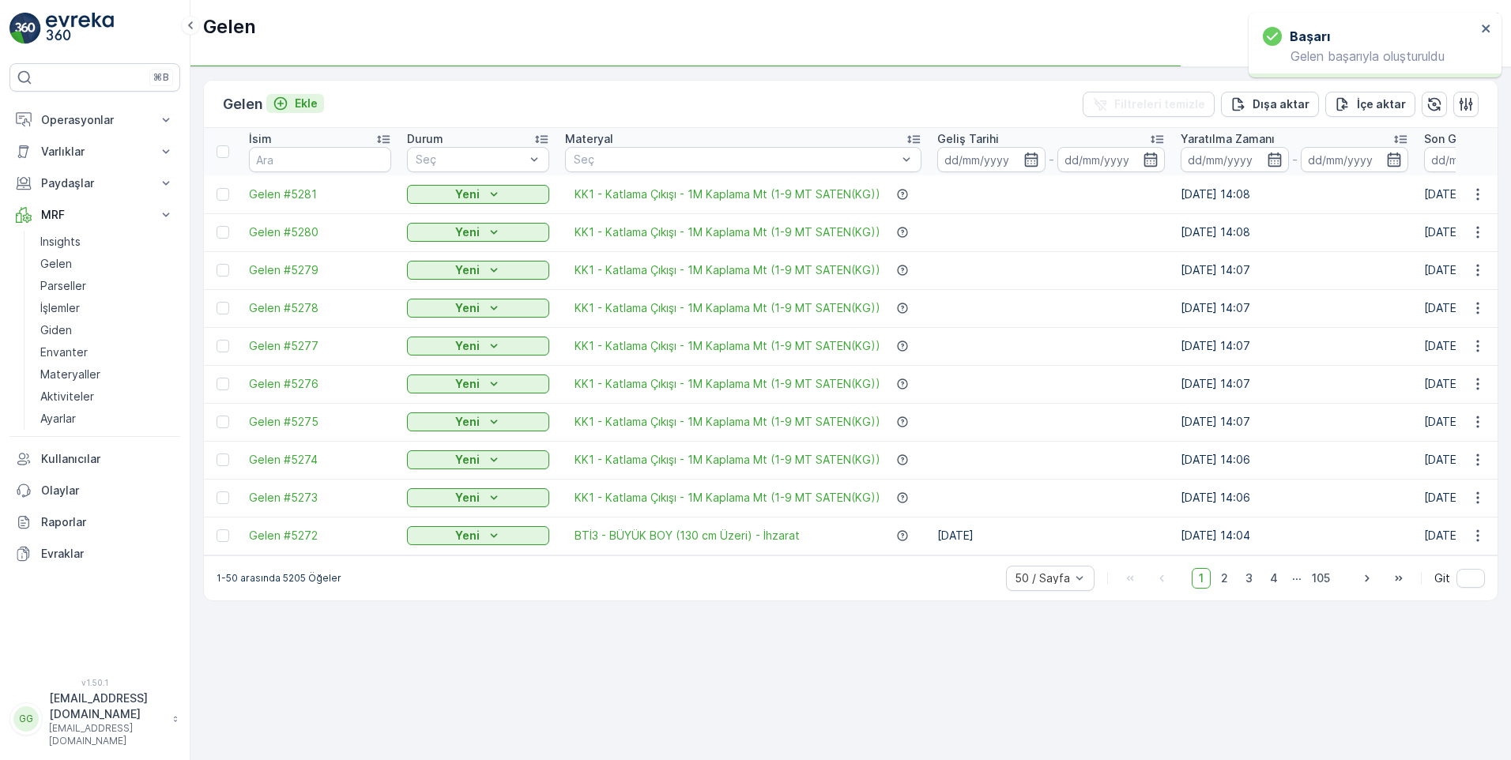
click at [300, 102] on p "Ekle" at bounding box center [306, 104] width 23 height 16
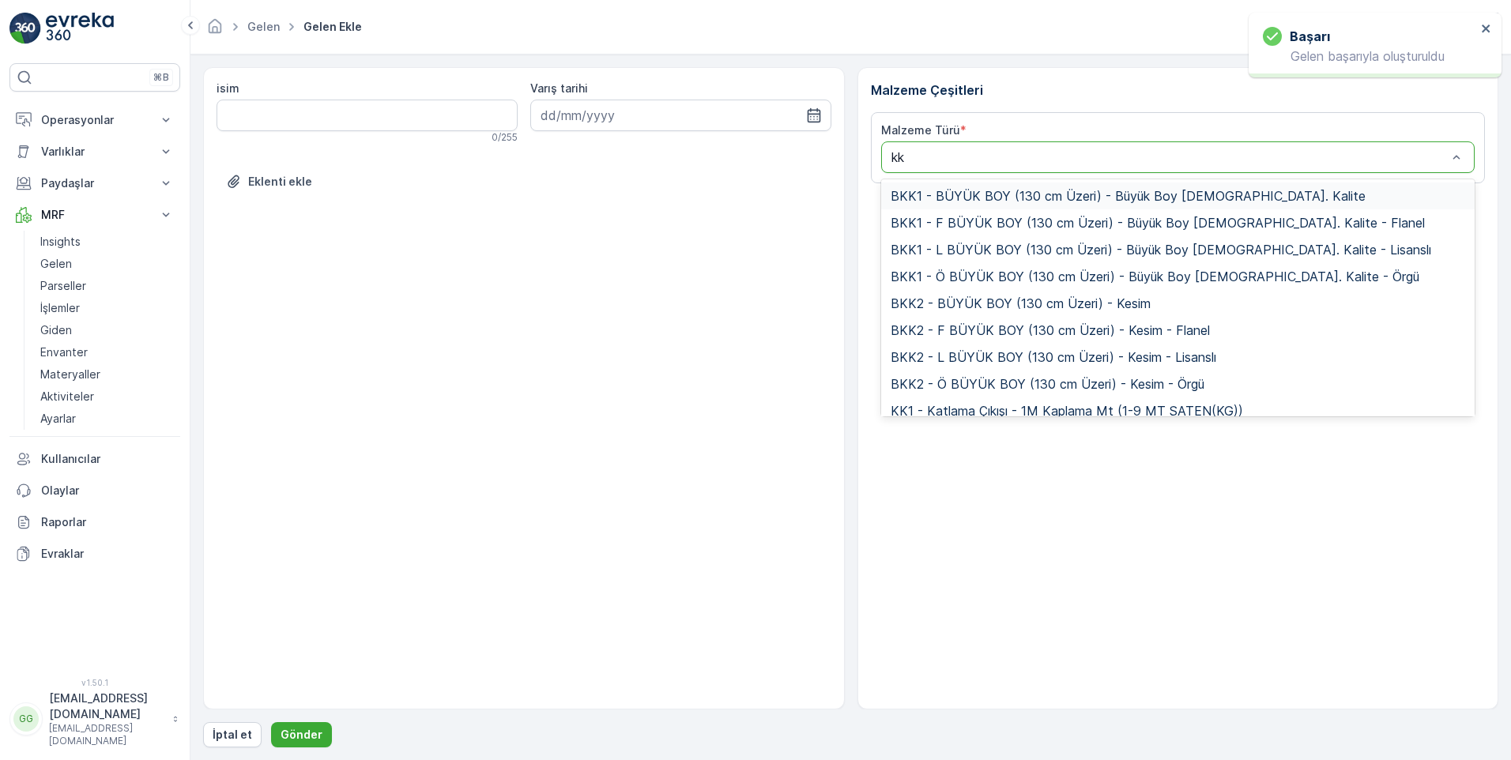
type input "kk1"
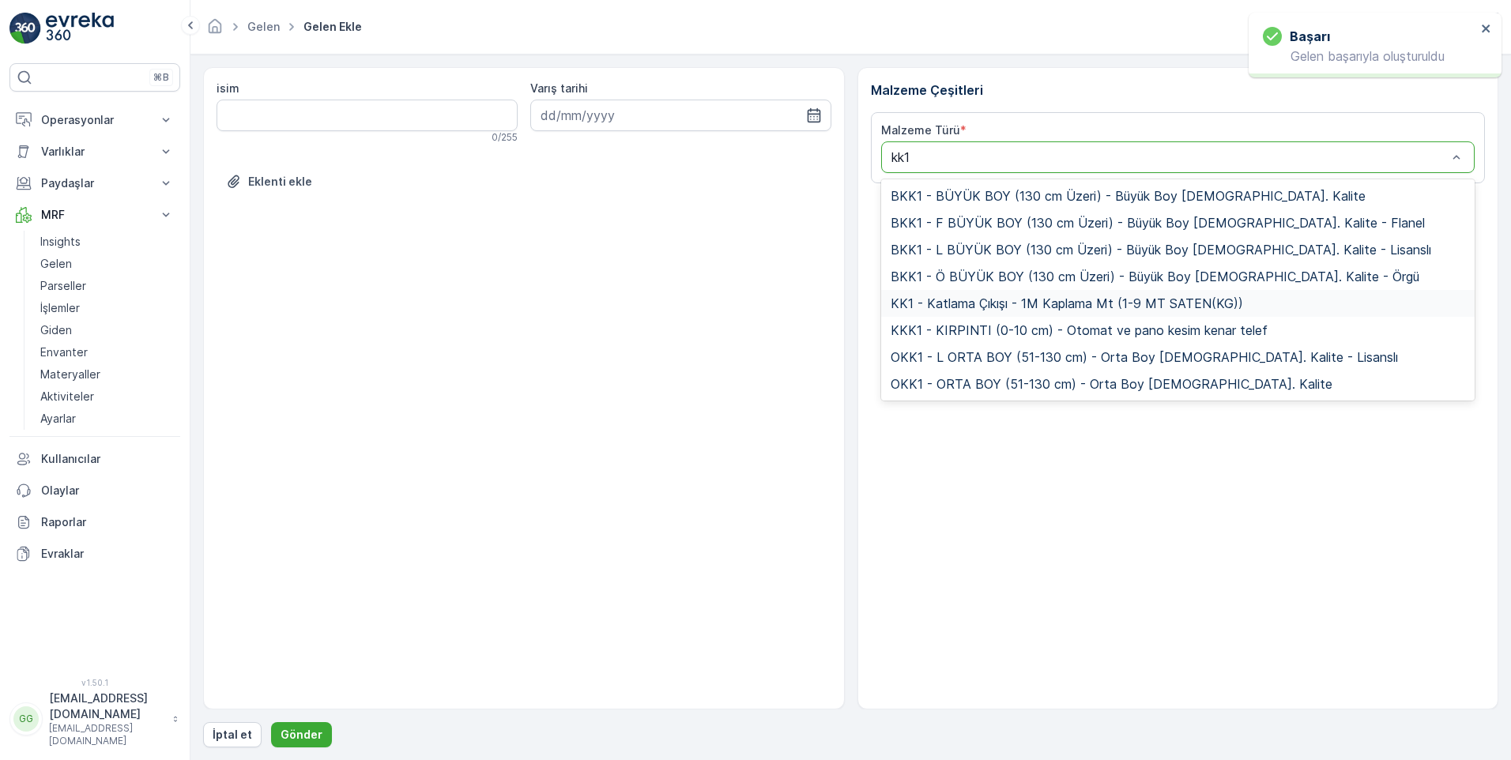
click at [920, 306] on span "KK1 - Katlama Çıkışı - 1M Kaplama Mt (1-9 MT SATEN(KG))" at bounding box center [1067, 303] width 353 height 14
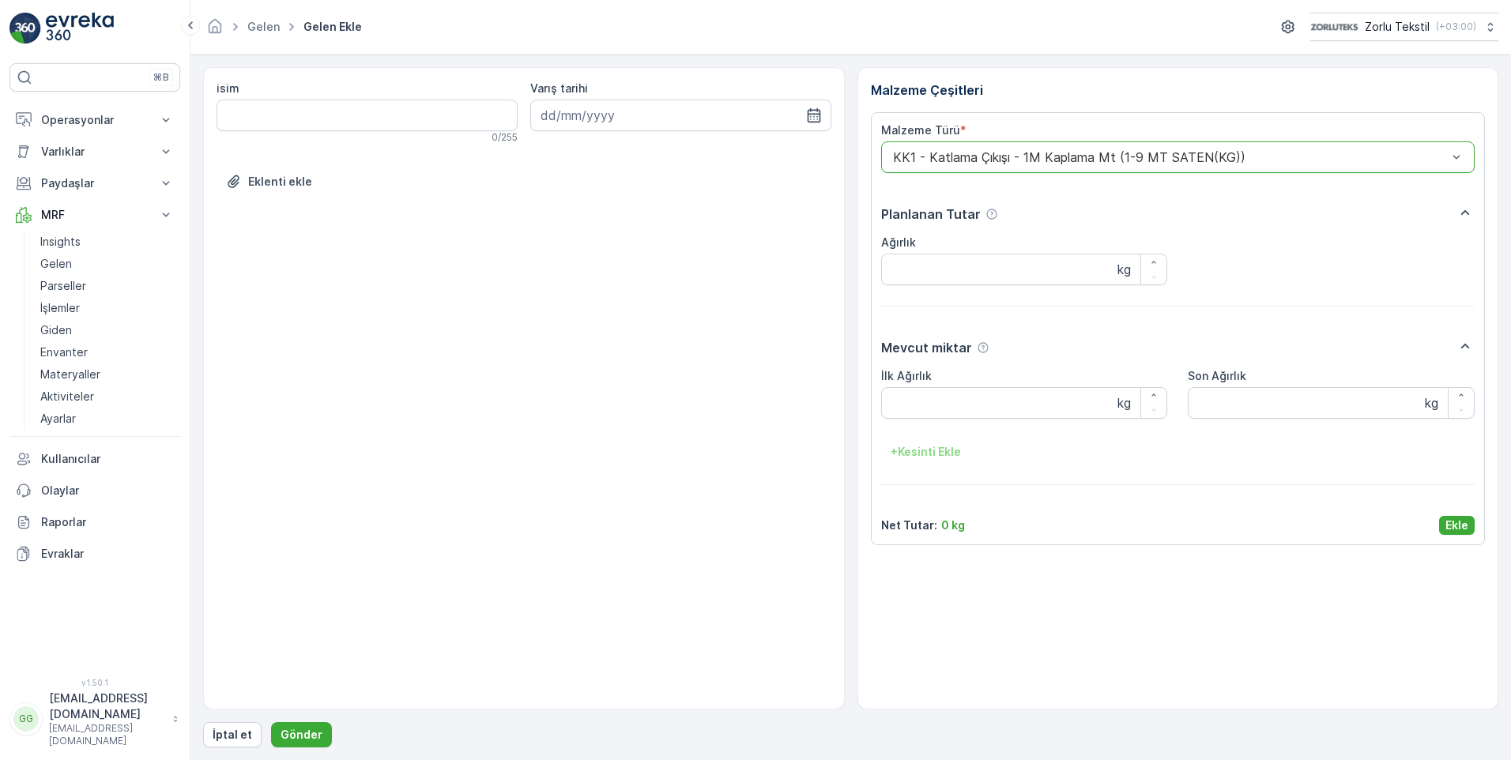
click at [1475, 530] on div "Malzeme Türü * option KK1 - Katlama Çıkışı - 1M Kaplama Mt (1-9 MT SATEN(KG)), …" at bounding box center [1178, 328] width 615 height 433
click at [1462, 531] on p "Ekle" at bounding box center [1457, 526] width 23 height 16
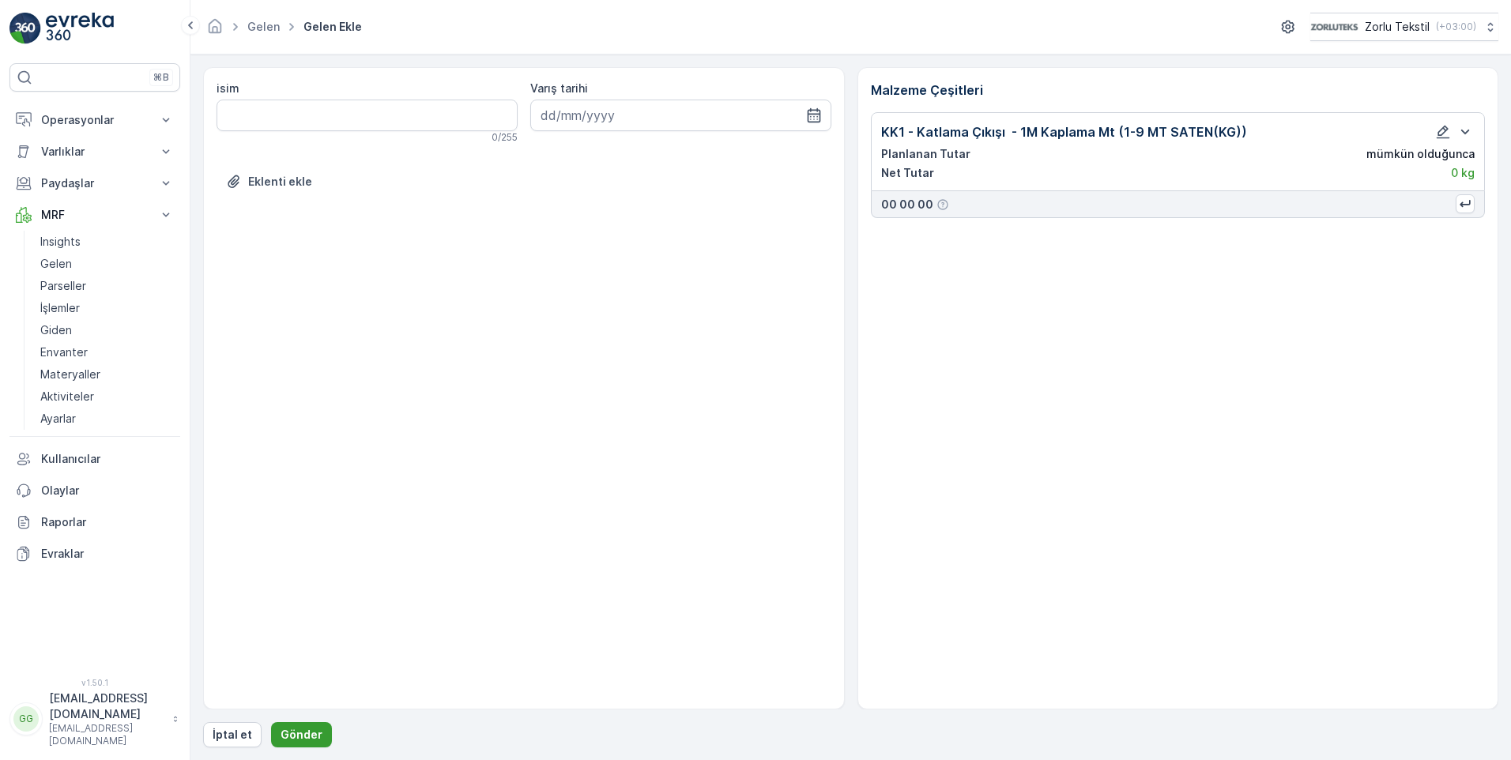
click at [300, 732] on p "Gönder" at bounding box center [302, 735] width 42 height 16
click at [289, 741] on p "Gönder" at bounding box center [302, 735] width 42 height 16
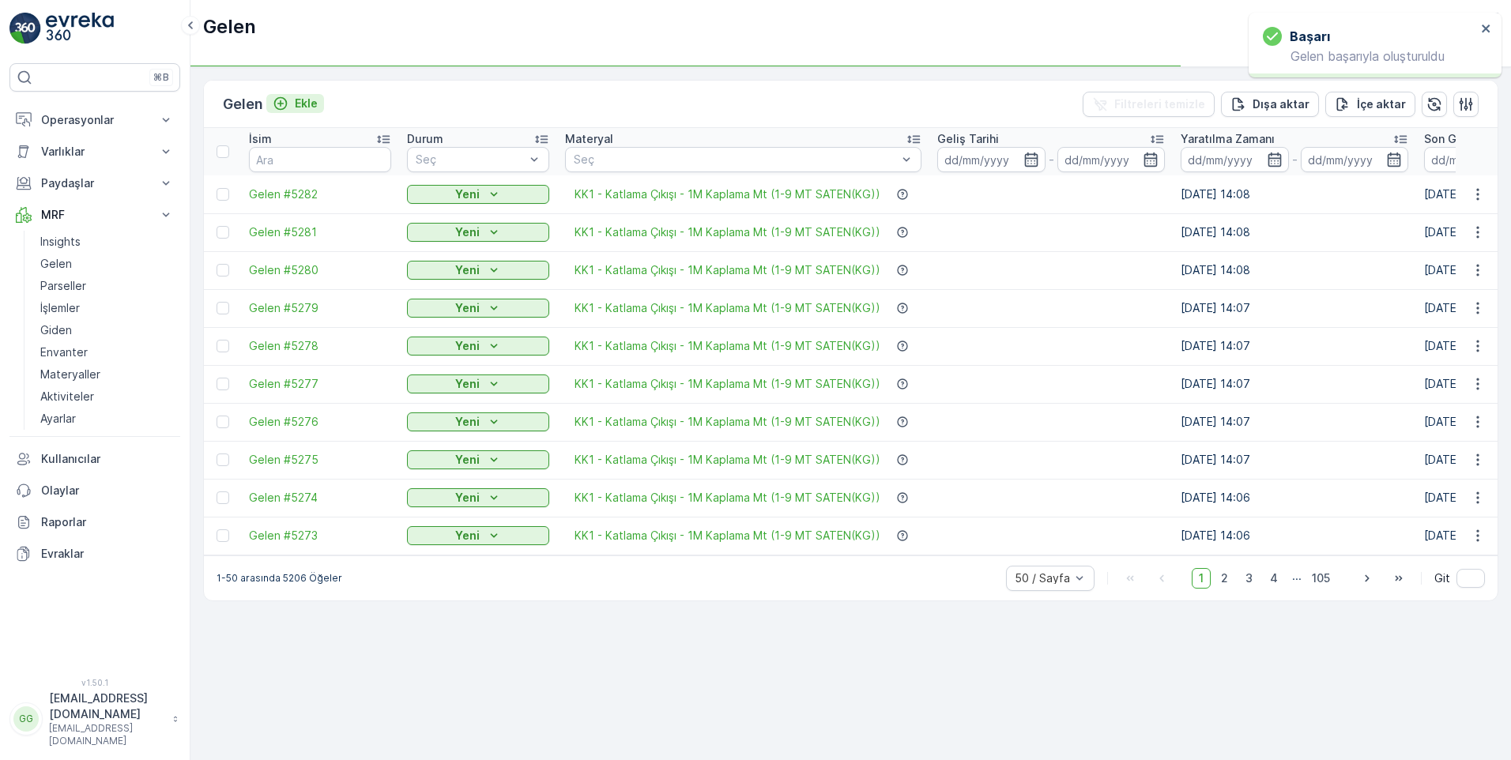
click at [306, 102] on p "Ekle" at bounding box center [306, 104] width 23 height 16
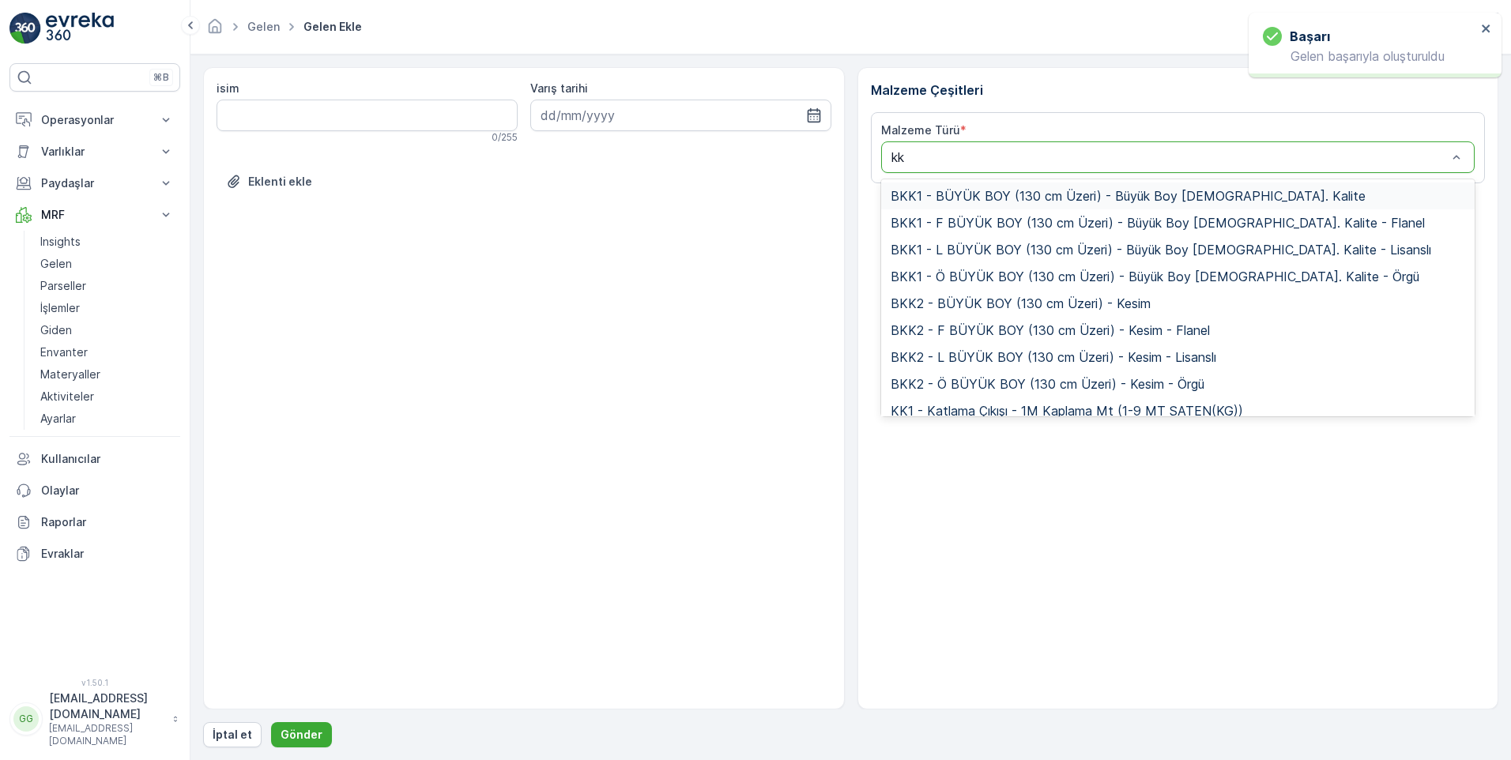
type input "kk1"
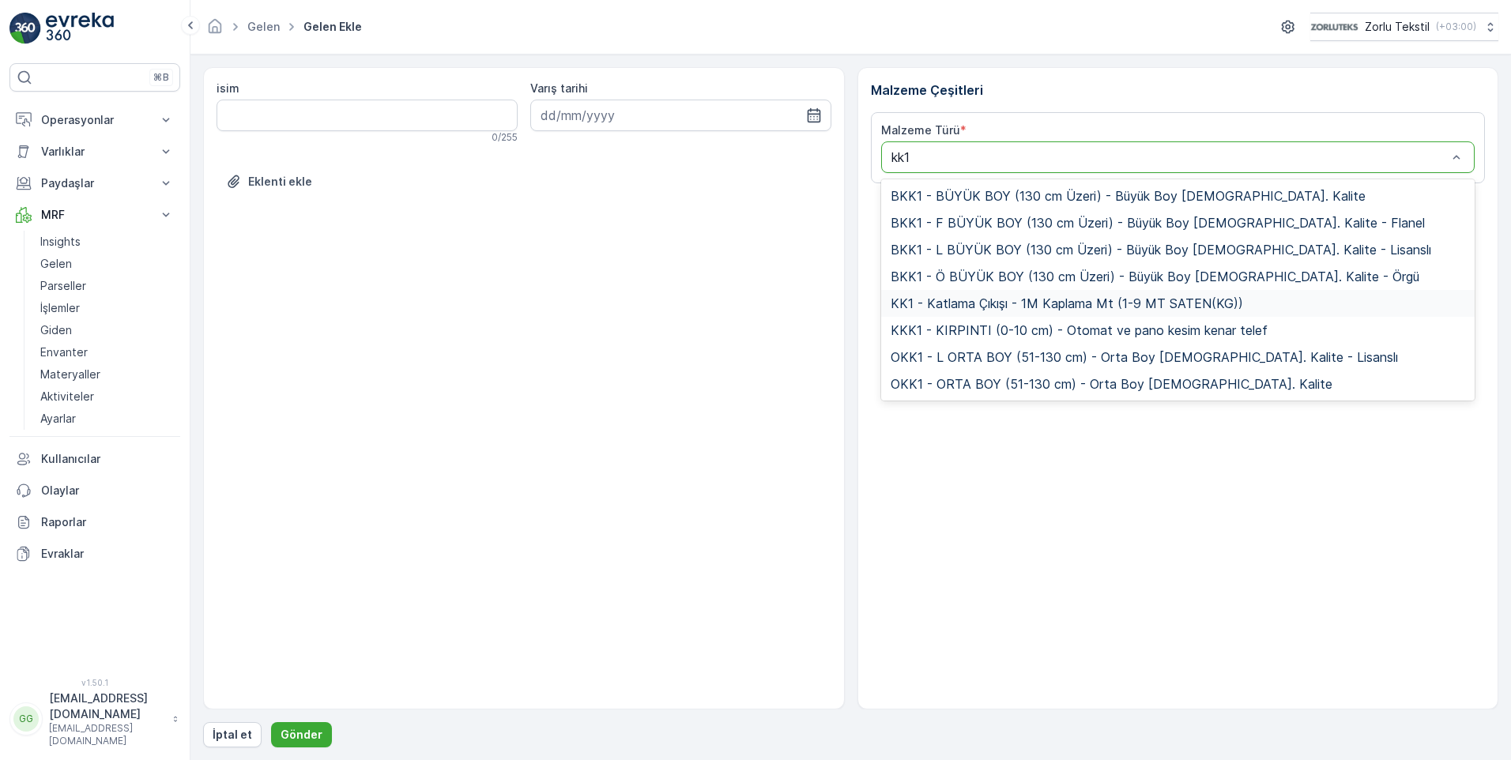
click at [960, 304] on span "KK1 - Katlama Çıkışı - 1M Kaplama Mt (1-9 MT SATEN(KG))" at bounding box center [1067, 303] width 353 height 14
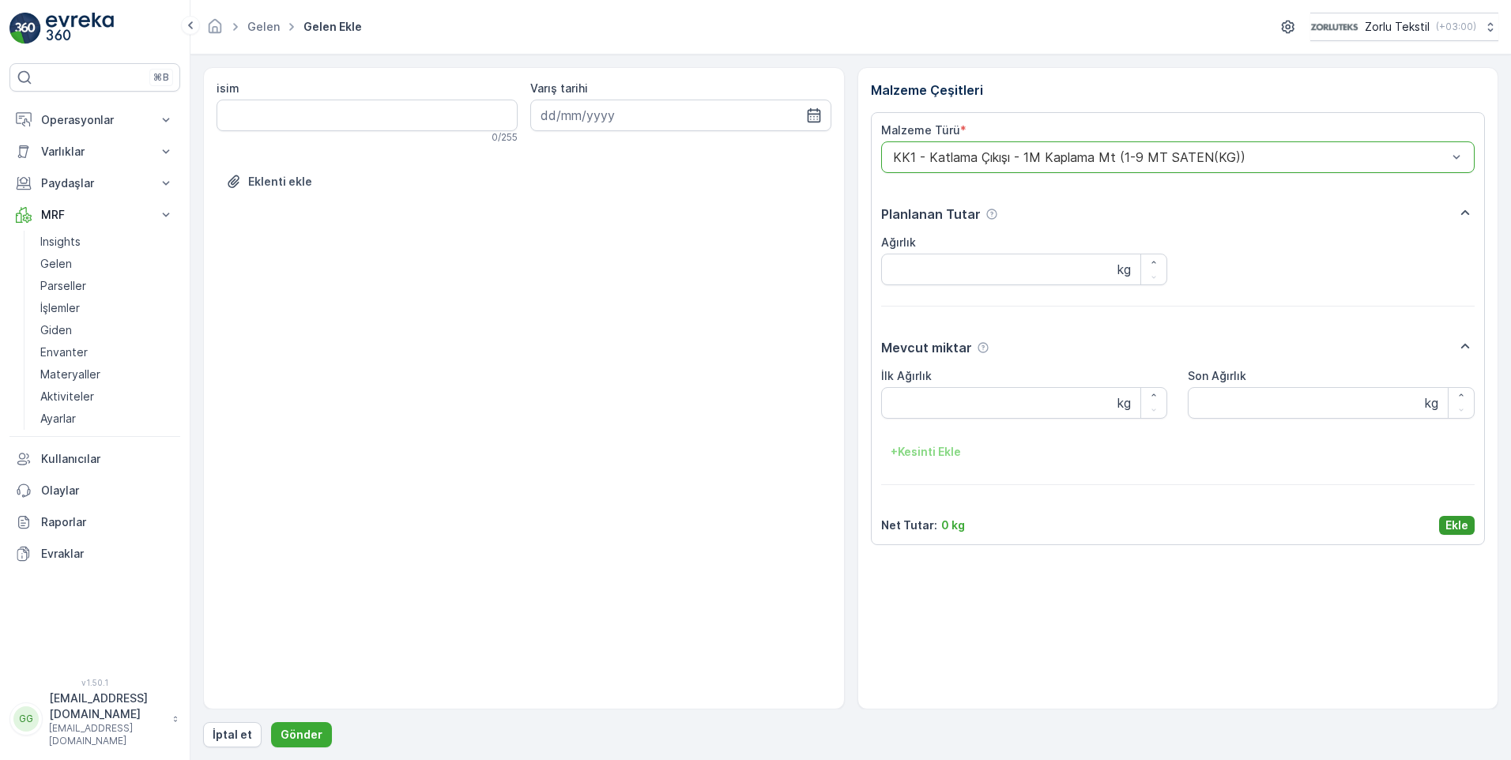
click at [1458, 518] on p "Ekle" at bounding box center [1457, 526] width 23 height 16
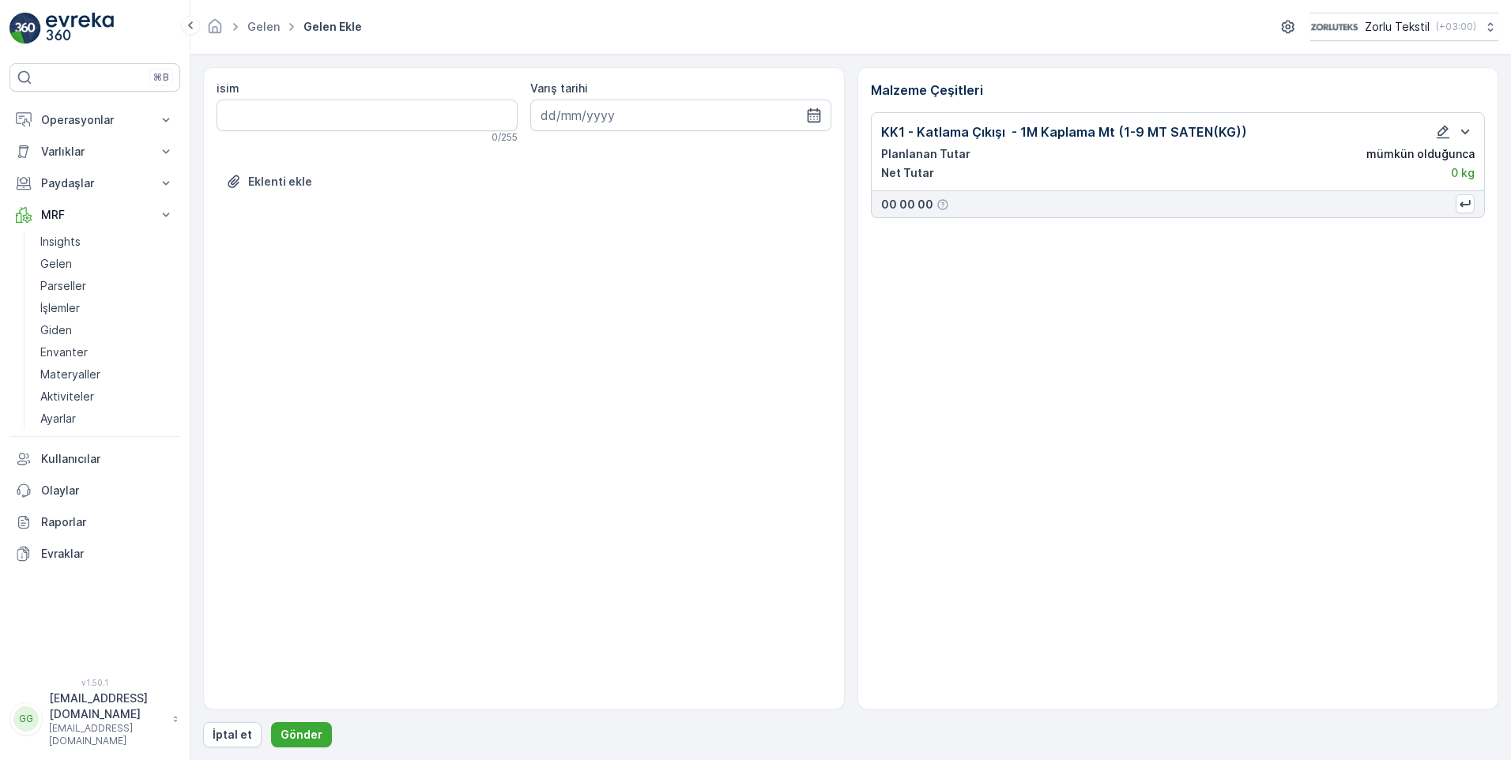
click at [304, 748] on form "isim 0 / 255 Varış tarihi Eklenti ekle Malzeme Çeşitleri KK1 - Katlama Çıkışı -…" at bounding box center [851, 408] width 1321 height 706
drag, startPoint x: 304, startPoint y: 748, endPoint x: 293, endPoint y: 730, distance: 20.9
click at [293, 730] on p "Gönder" at bounding box center [302, 735] width 42 height 16
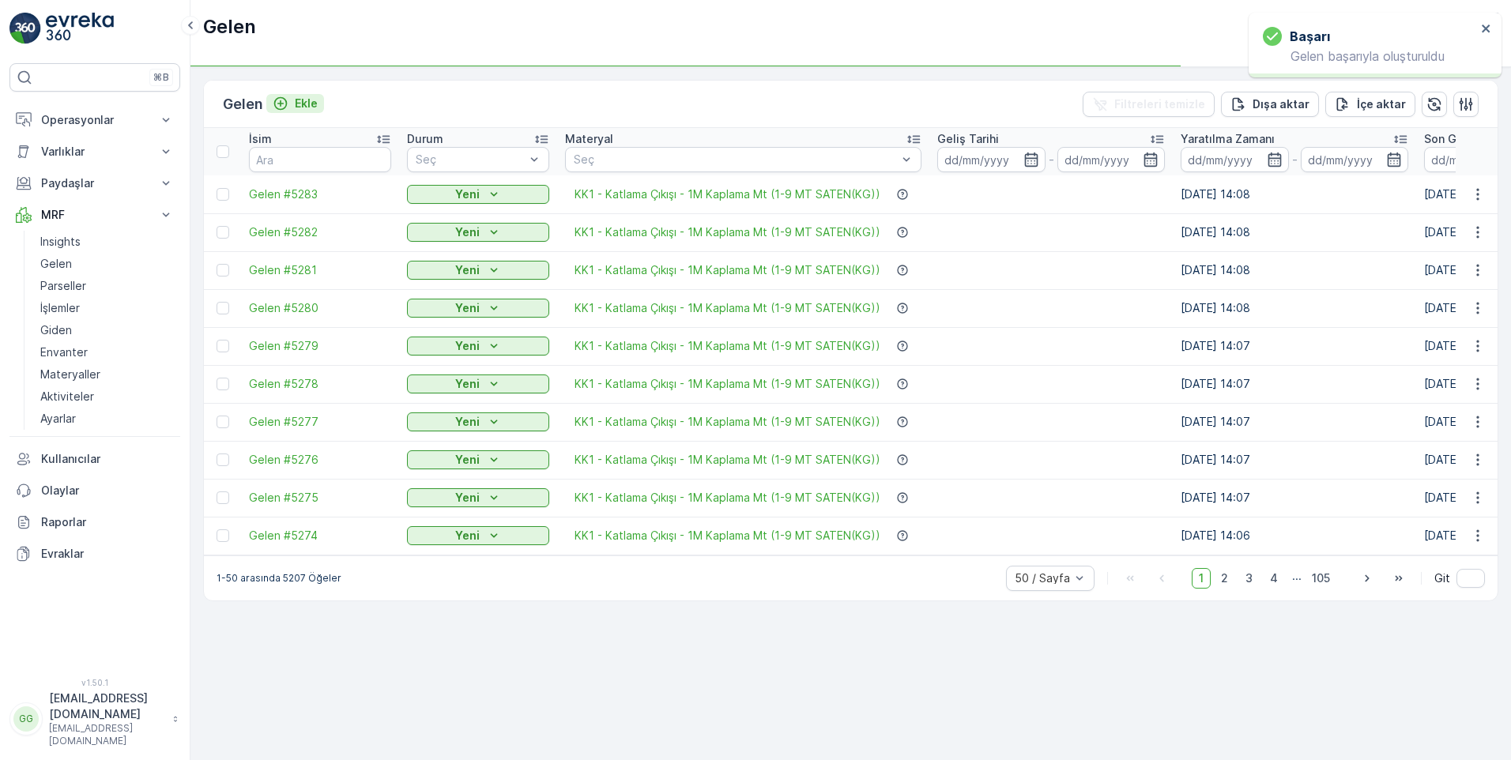
click at [308, 104] on p "Ekle" at bounding box center [306, 104] width 23 height 16
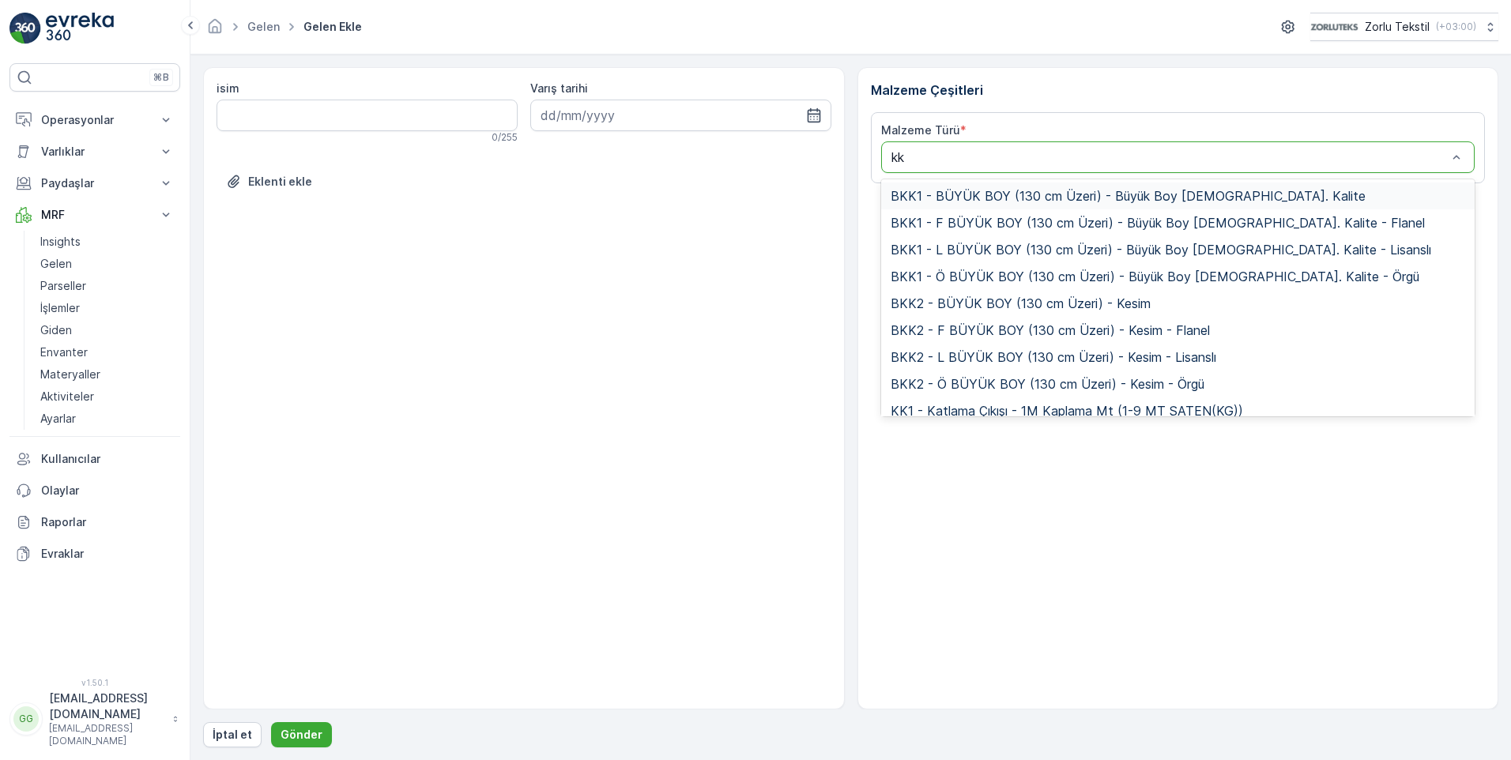
type input "kk1"
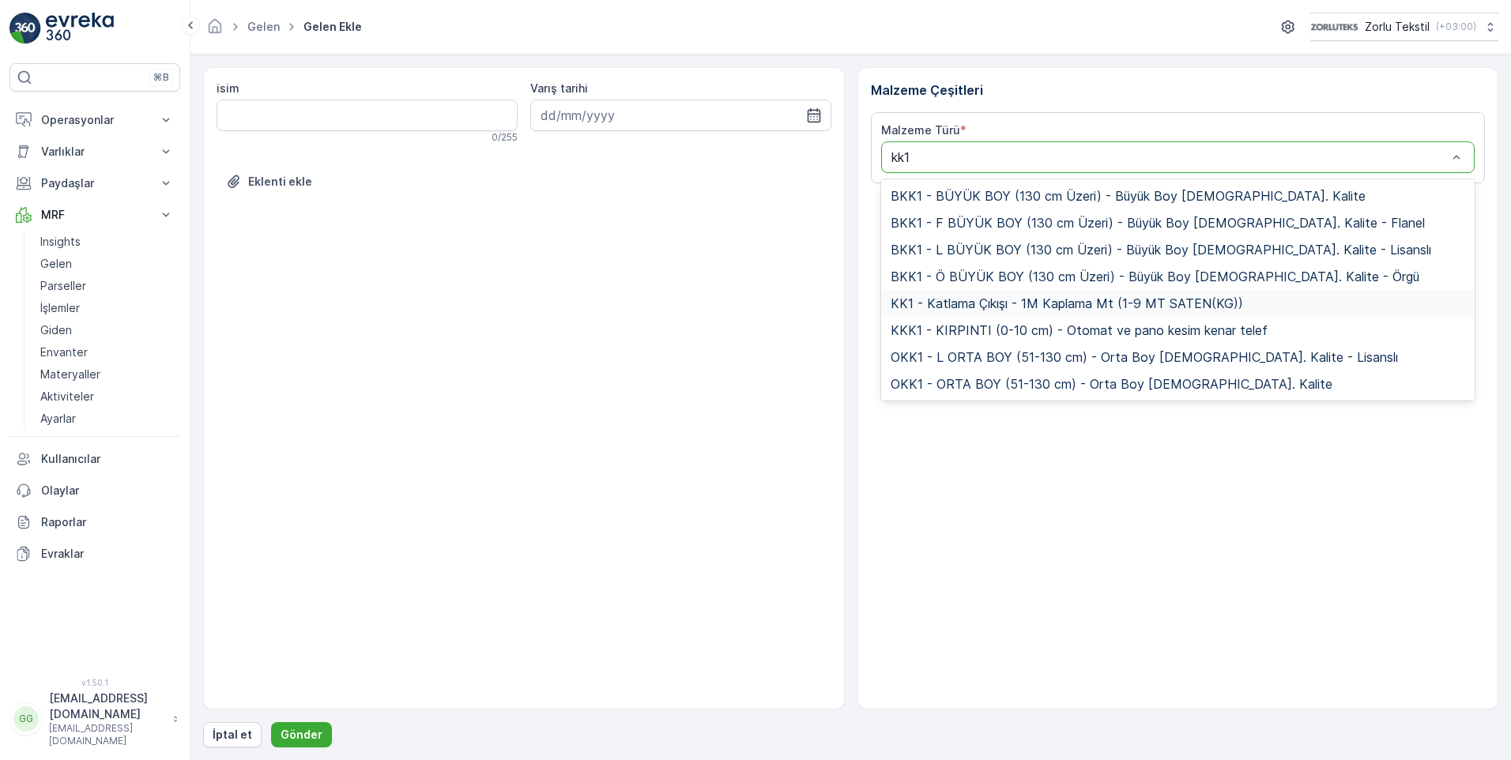
click at [961, 296] on span "KK1 - Katlama Çıkışı - 1M Kaplama Mt (1-9 MT SATEN(KG))" at bounding box center [1067, 303] width 353 height 14
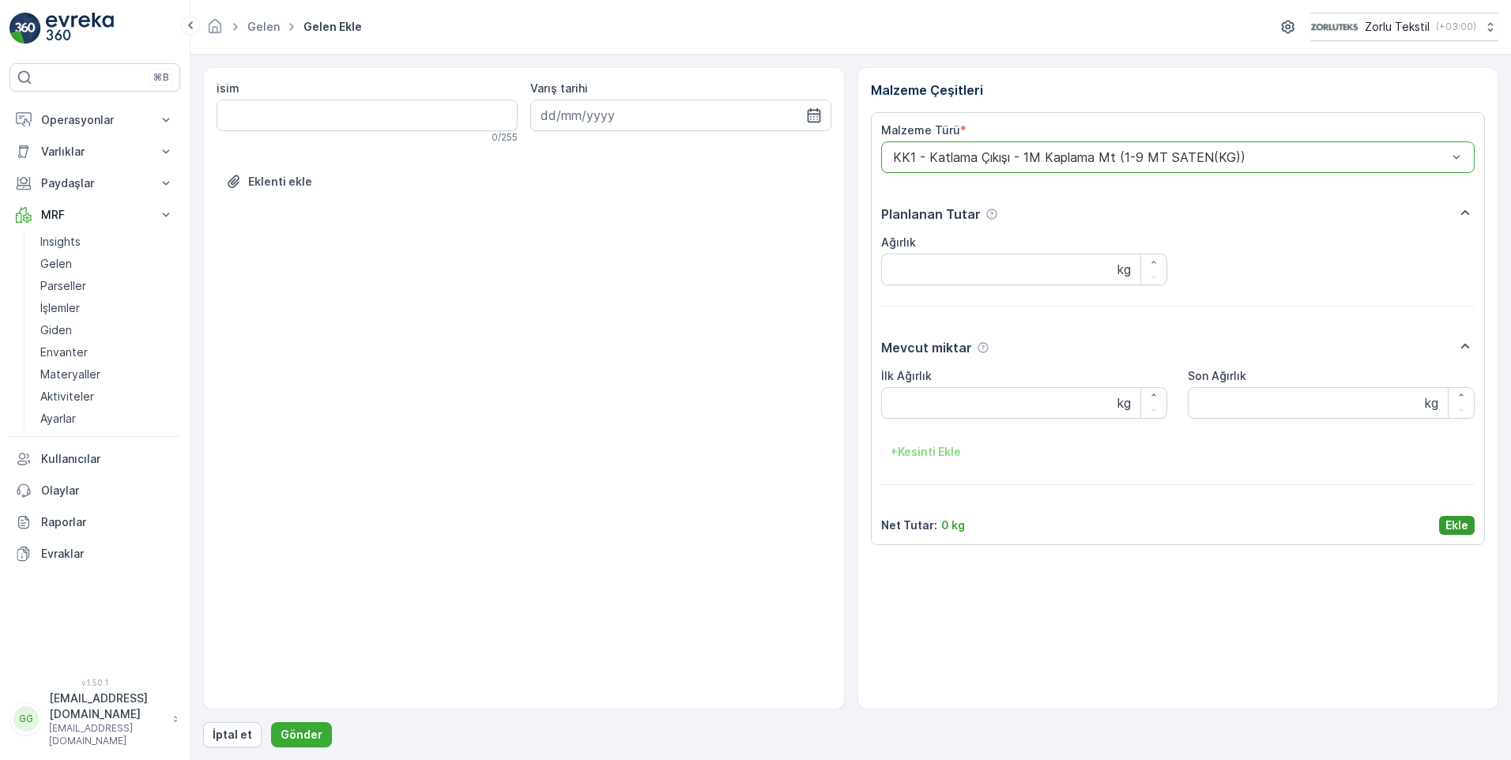
click at [1456, 524] on p "Ekle" at bounding box center [1457, 526] width 23 height 16
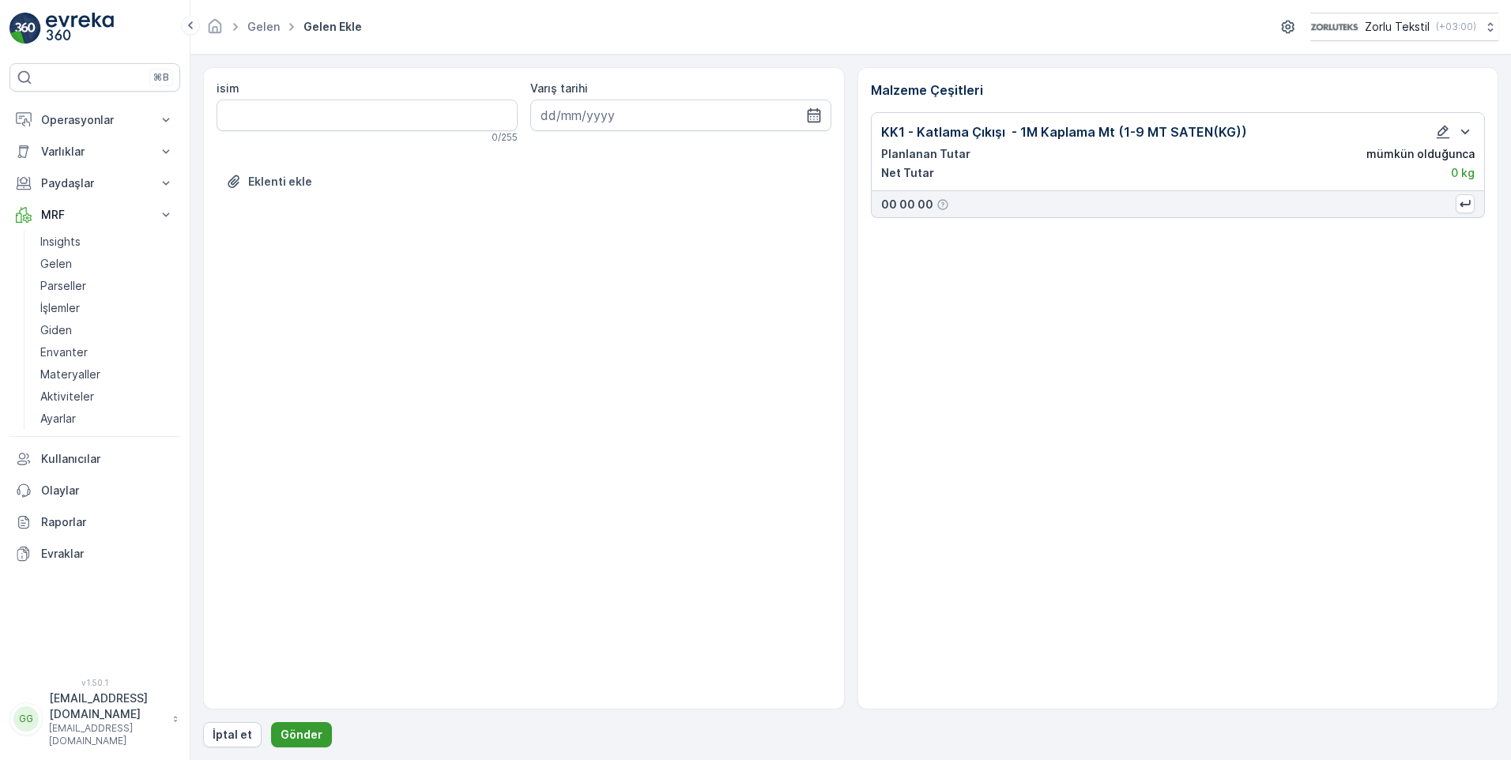
click at [304, 729] on p "Gönder" at bounding box center [302, 735] width 42 height 16
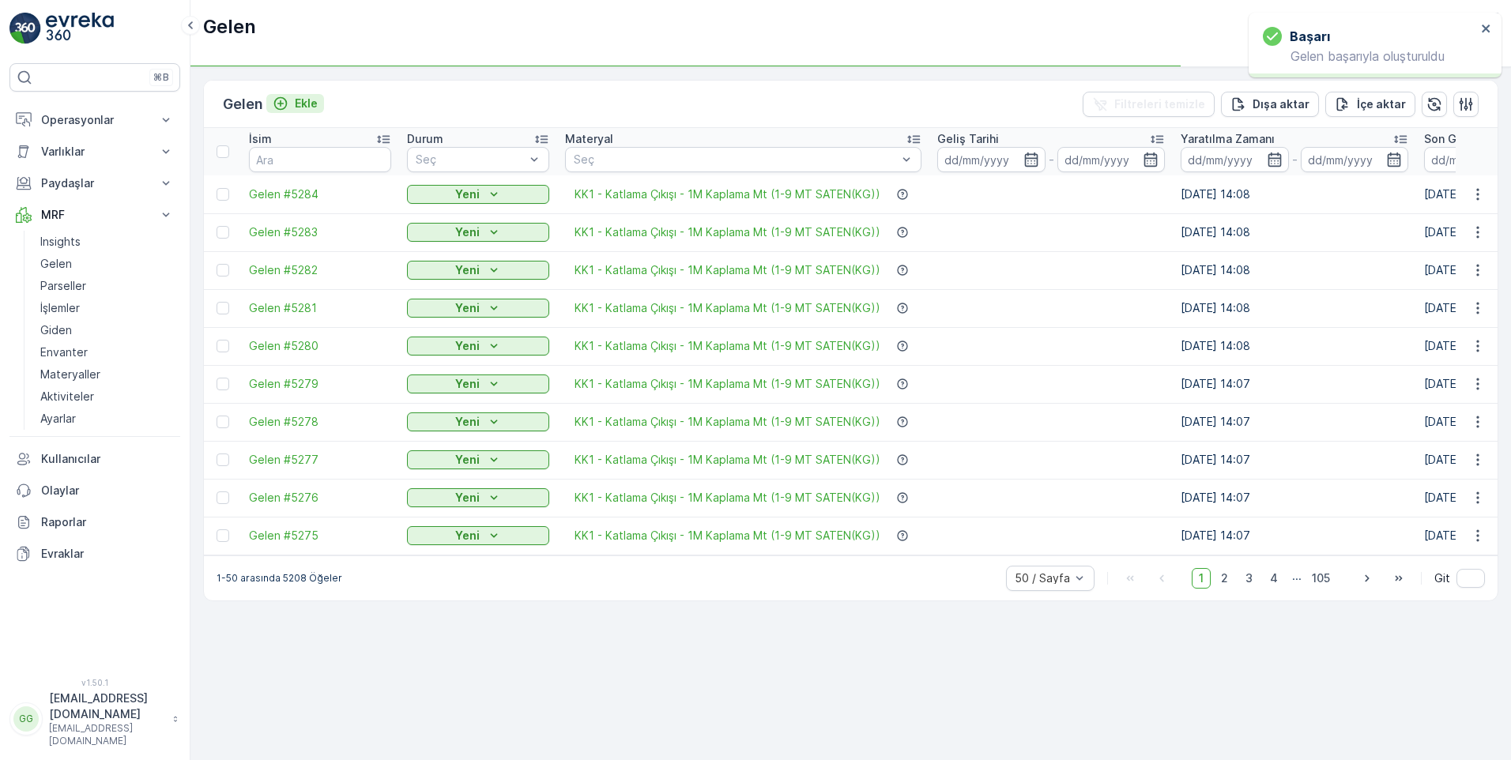
click at [311, 104] on p "Ekle" at bounding box center [306, 104] width 23 height 16
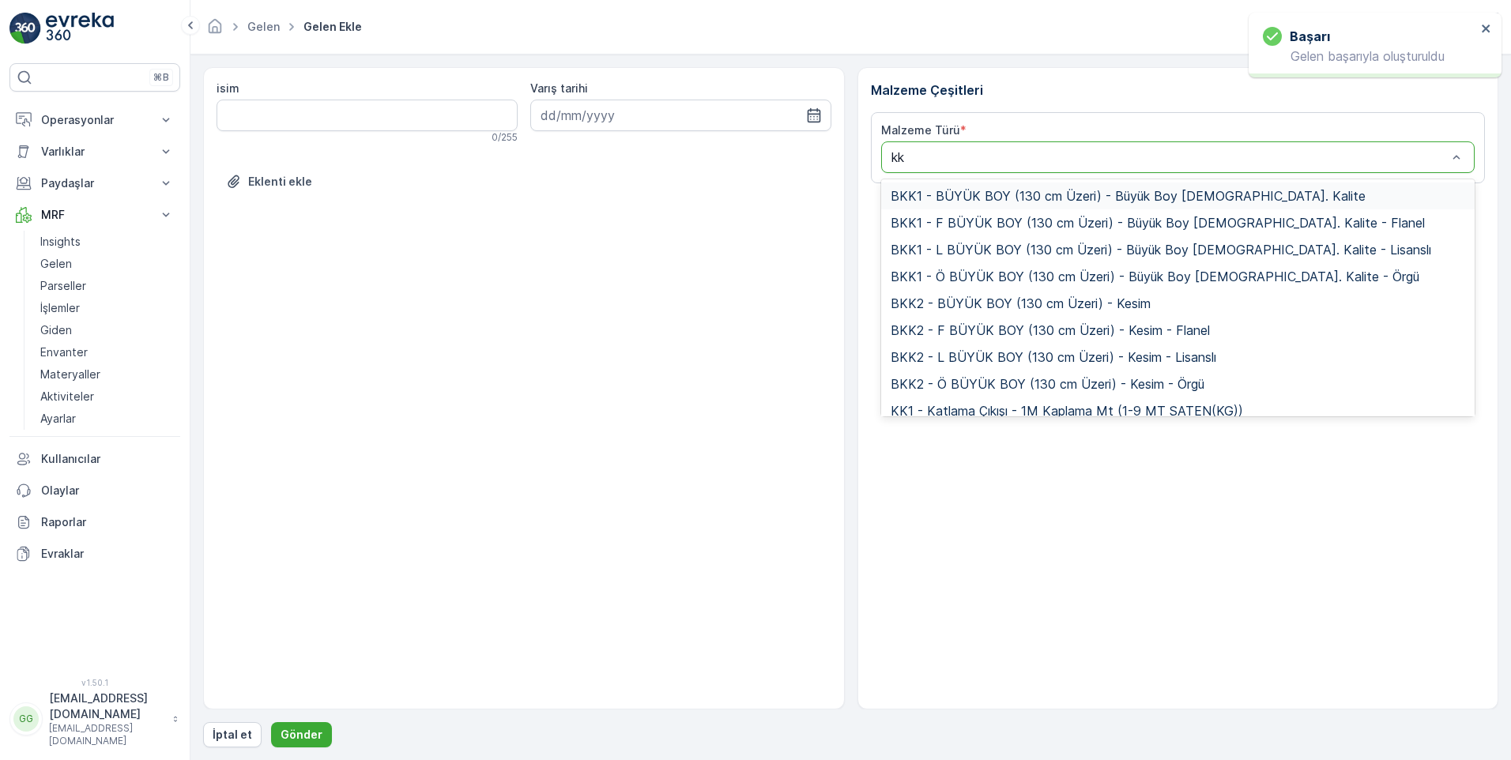
type input "kk1"
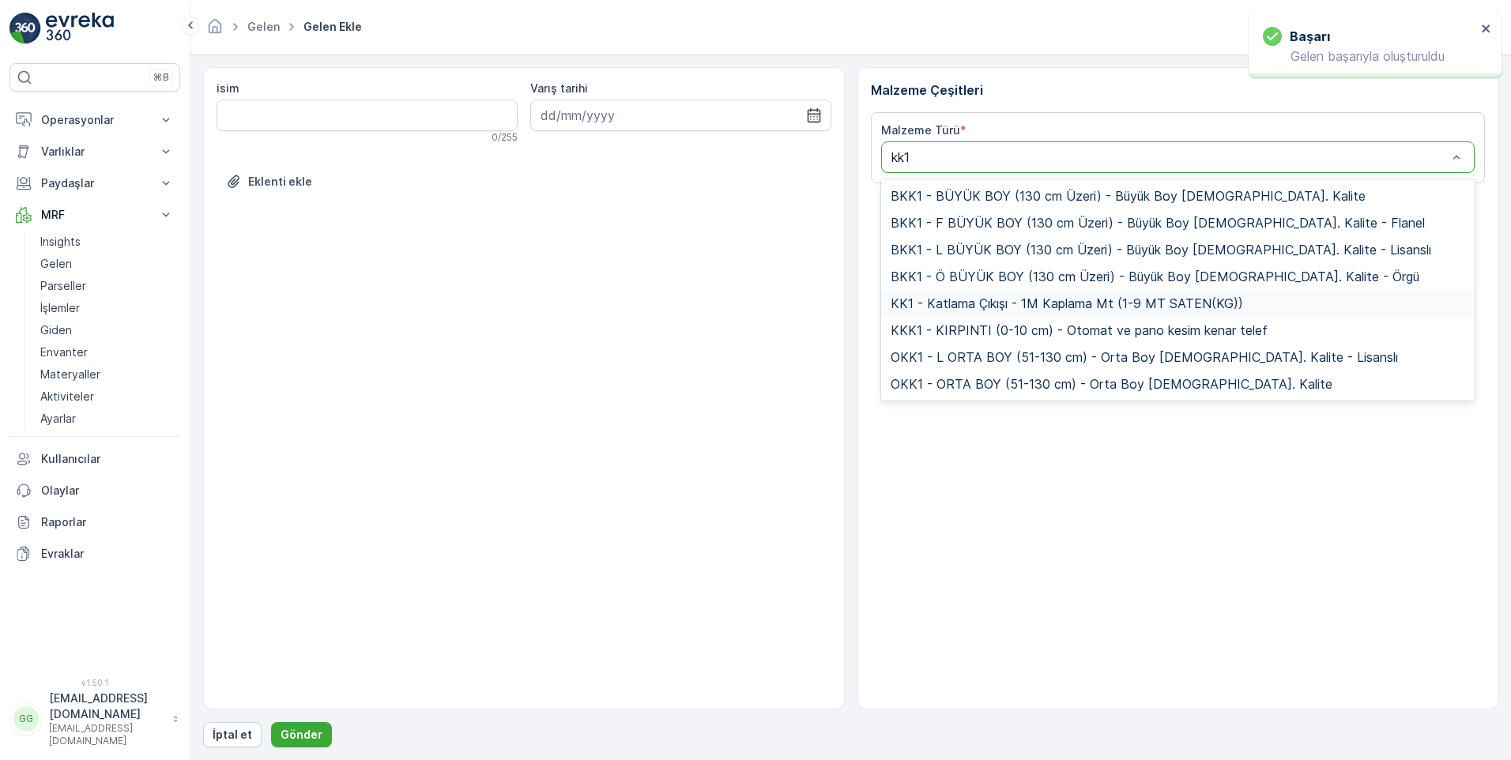
click at [960, 299] on span "KK1 - Katlama Çıkışı - 1M Kaplama Mt (1-9 MT SATEN(KG))" at bounding box center [1067, 303] width 353 height 14
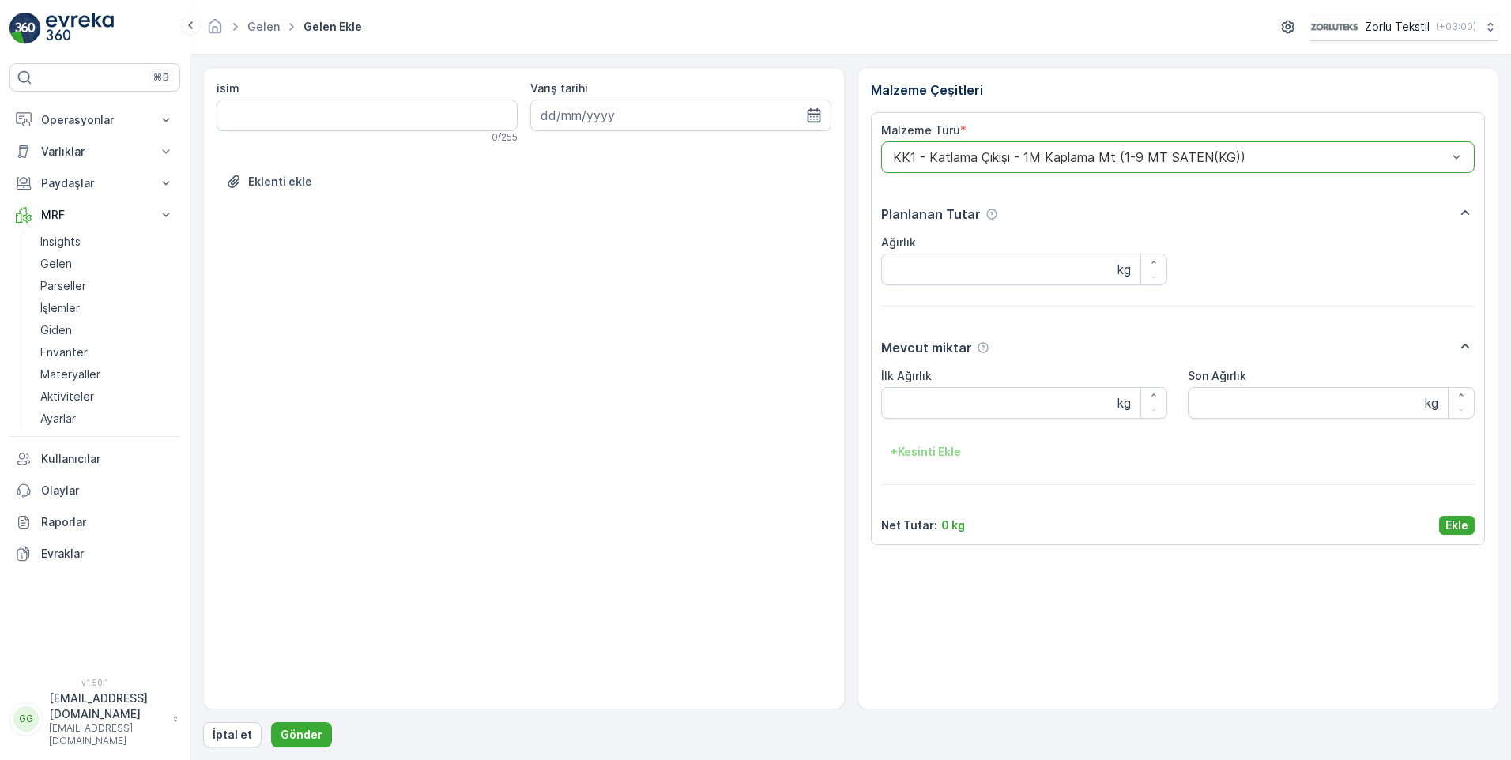
click at [1458, 520] on p "Ekle" at bounding box center [1457, 526] width 23 height 16
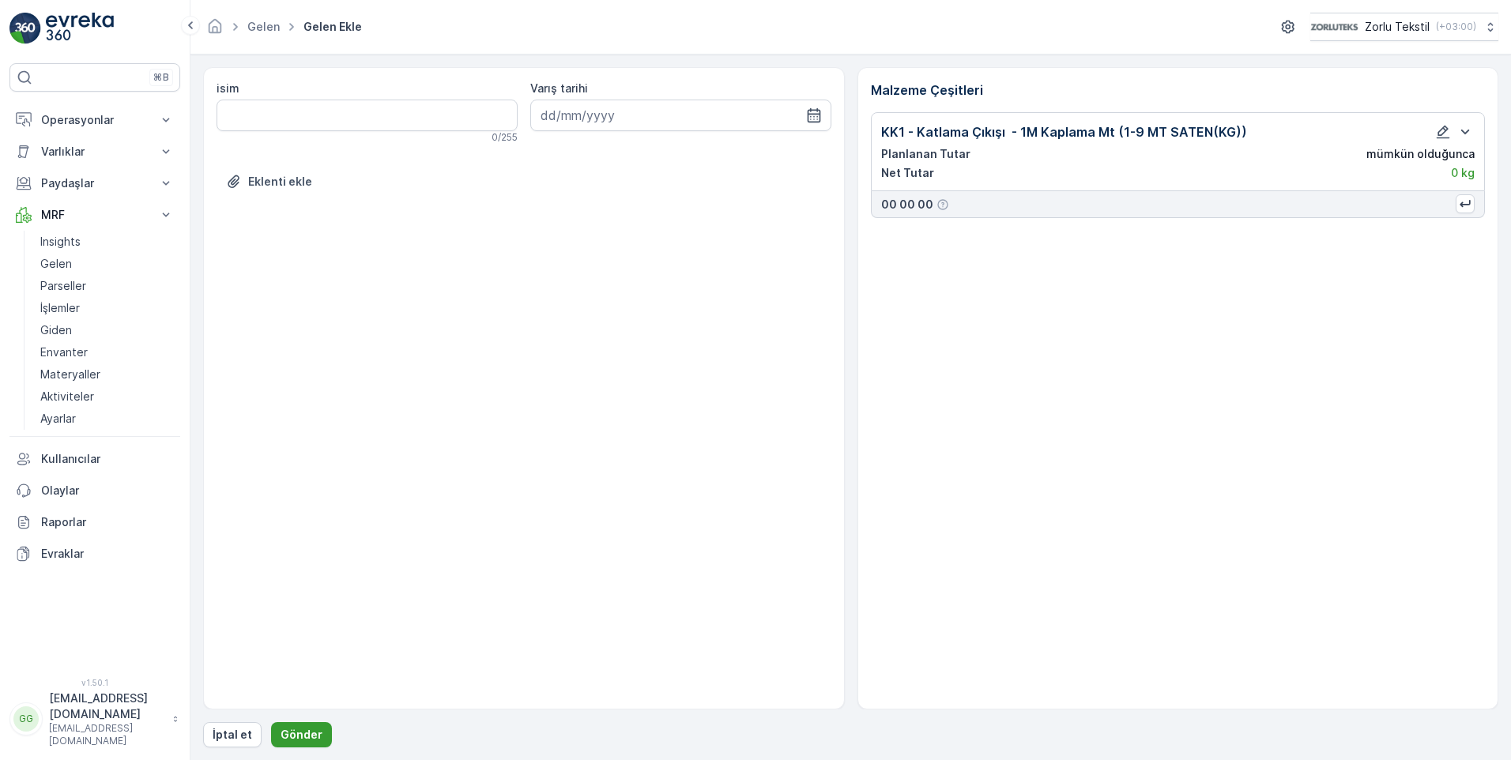
click at [309, 734] on p "Gönder" at bounding box center [302, 735] width 42 height 16
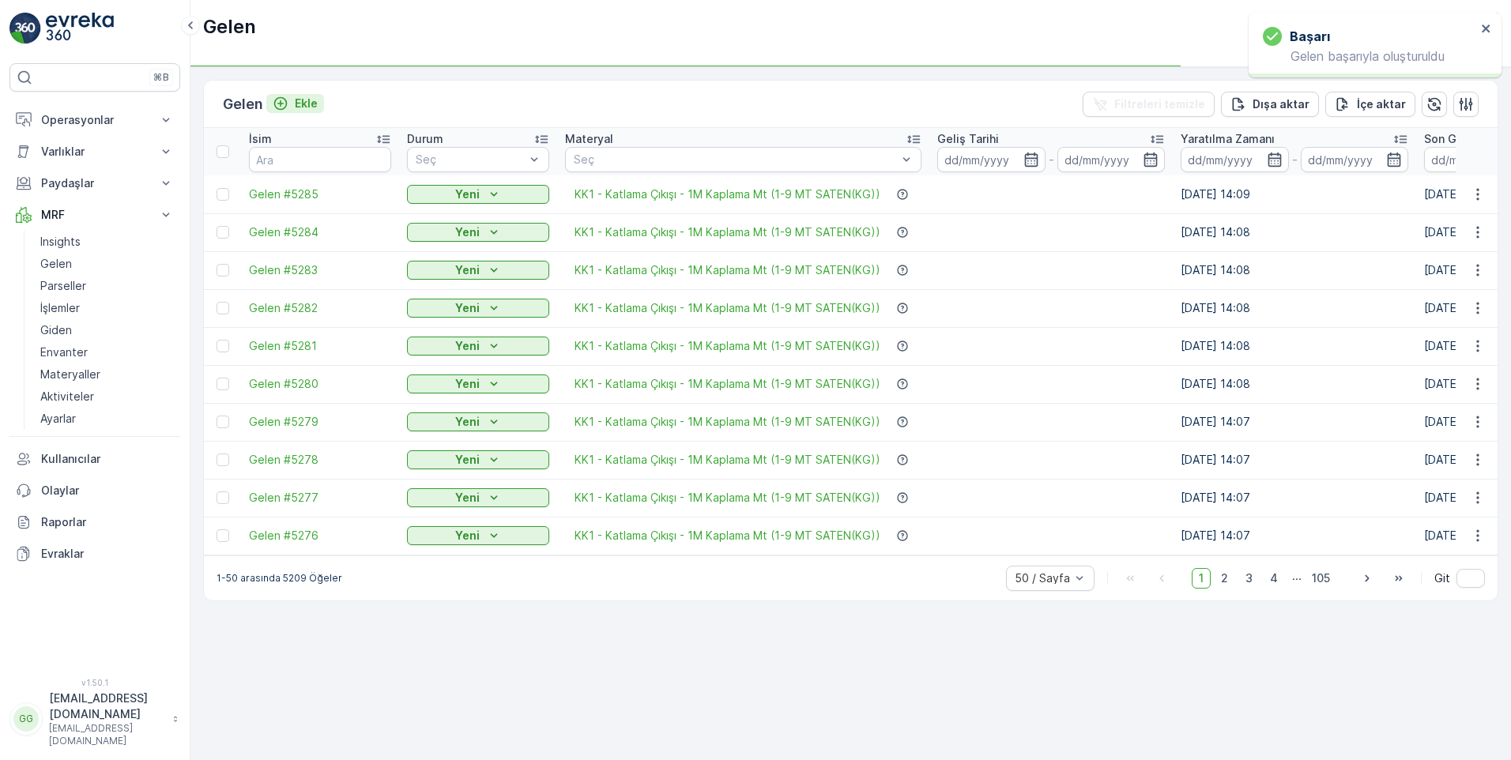
click at [307, 104] on p "Ekle" at bounding box center [306, 104] width 23 height 16
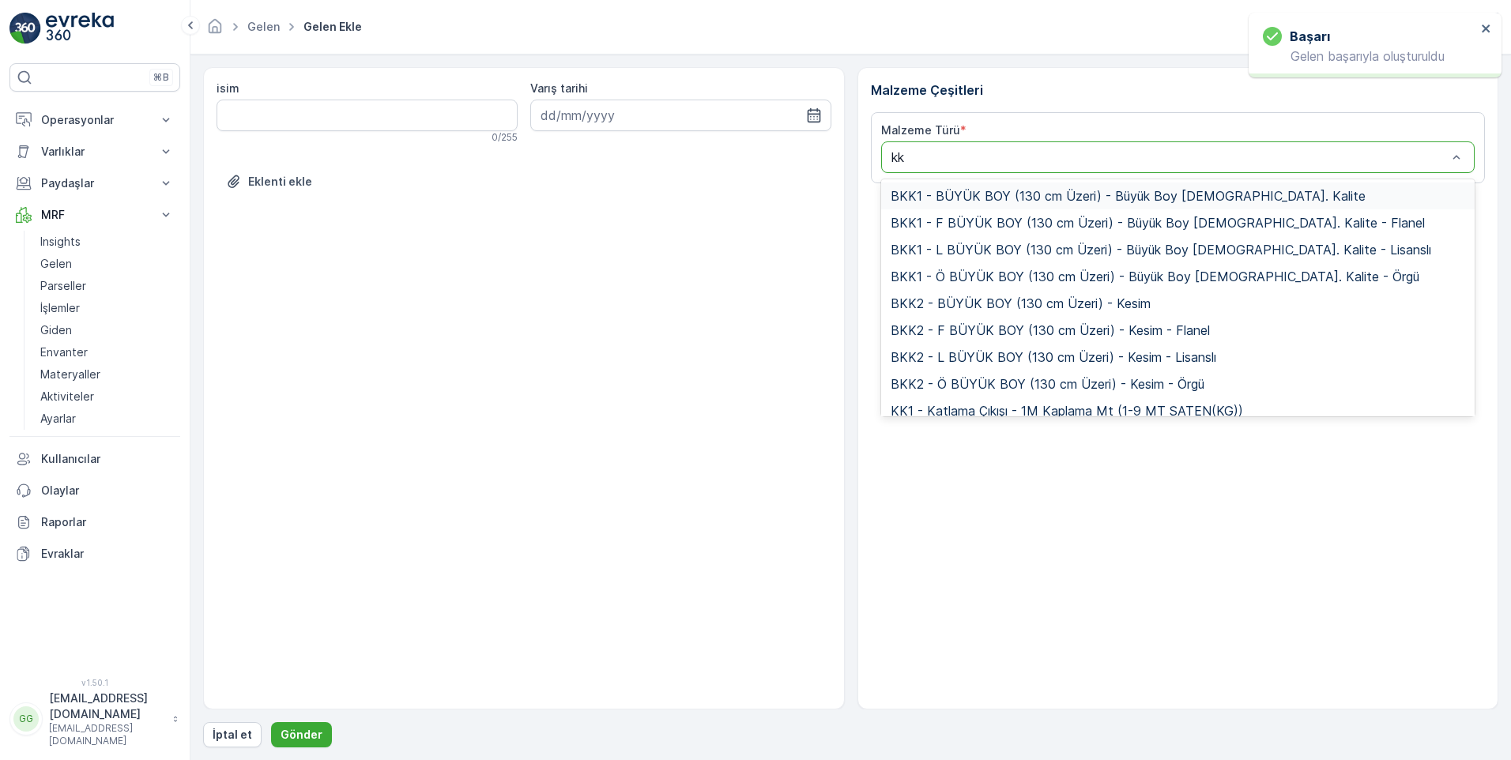
type input "kk1"
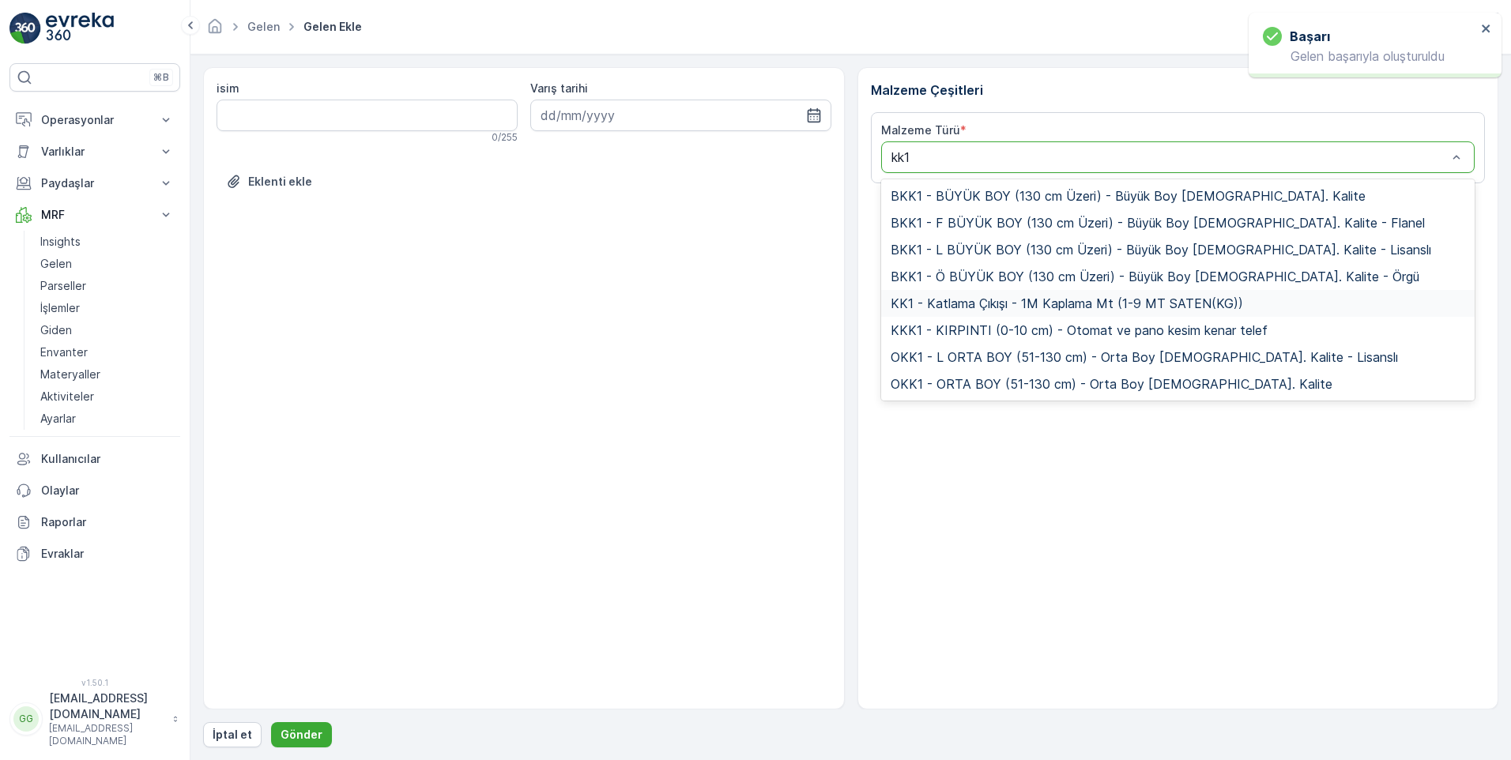
click at [948, 308] on span "KK1 - Katlama Çıkışı - 1M Kaplama Mt (1-9 MT SATEN(KG))" at bounding box center [1067, 303] width 353 height 14
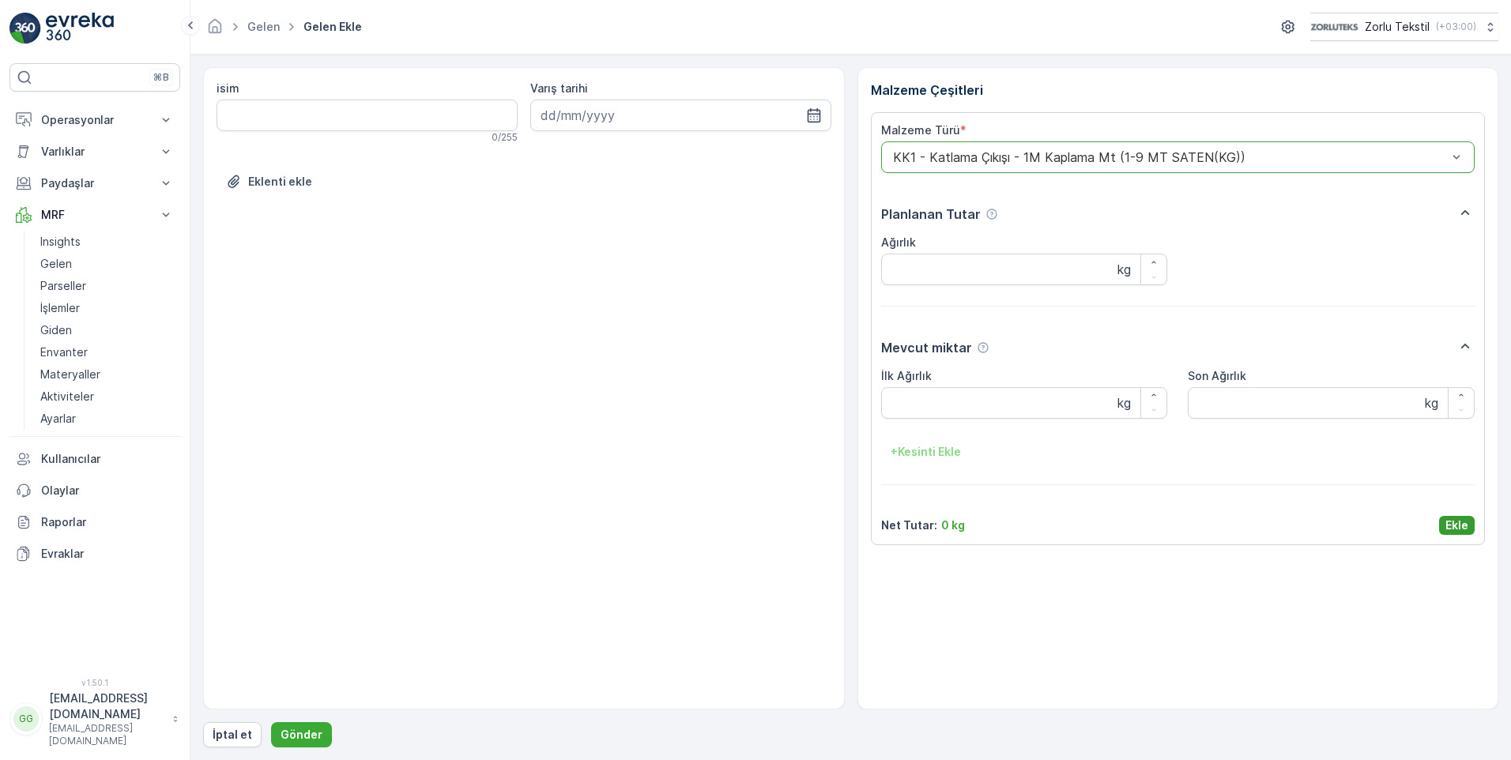
click at [1454, 526] on p "Ekle" at bounding box center [1457, 526] width 23 height 16
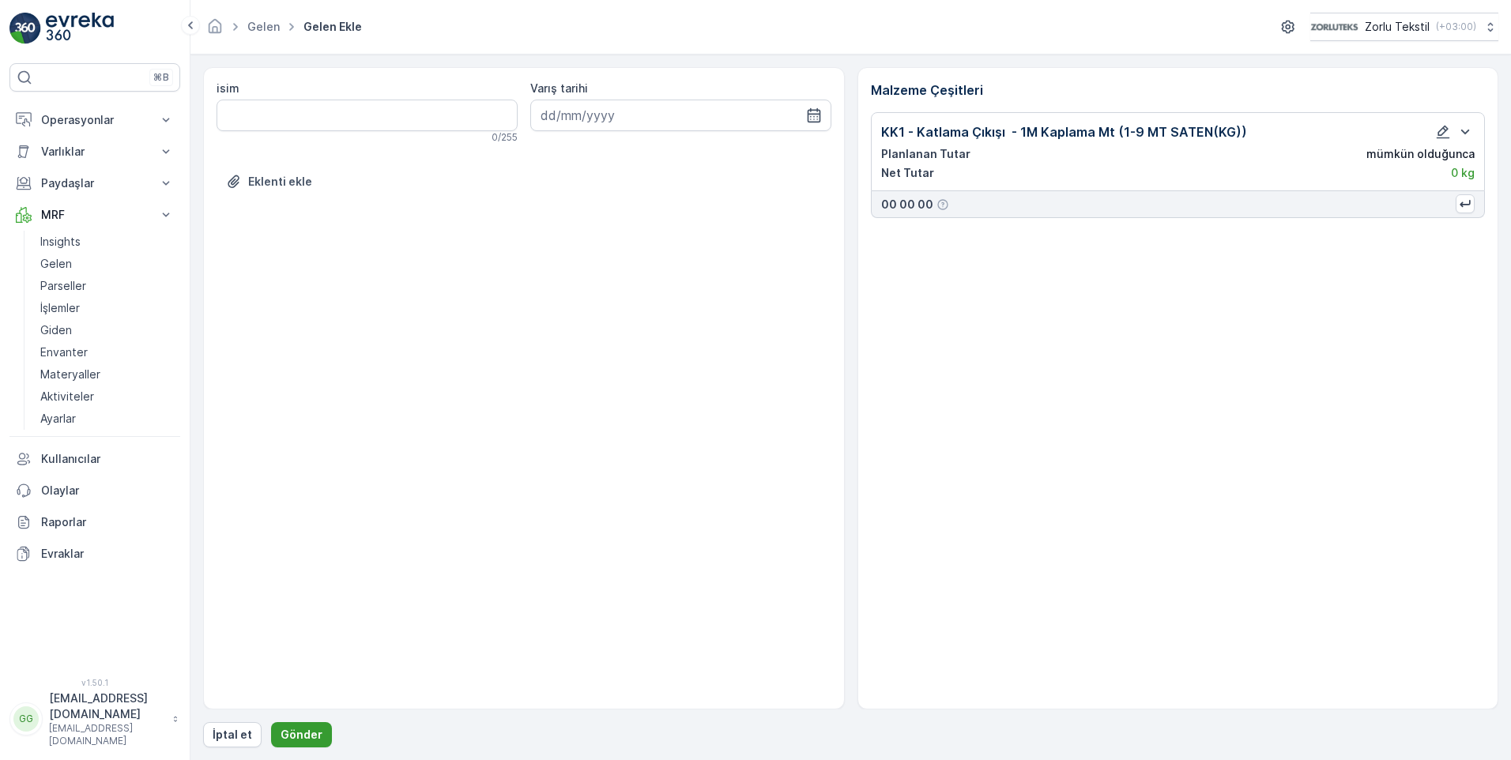
click at [305, 723] on button "Gönder" at bounding box center [301, 735] width 61 height 25
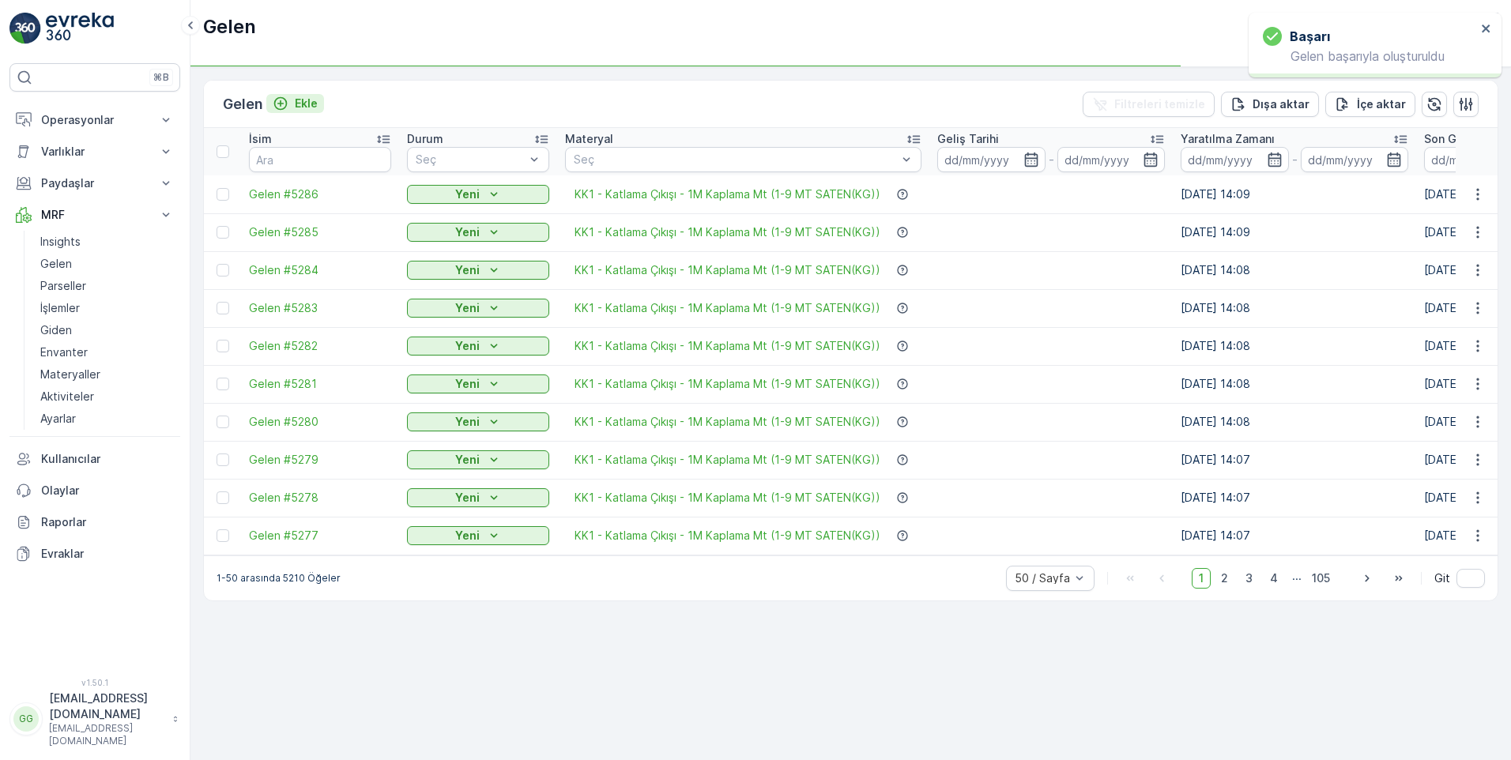
click at [315, 102] on p "Ekle" at bounding box center [306, 104] width 23 height 16
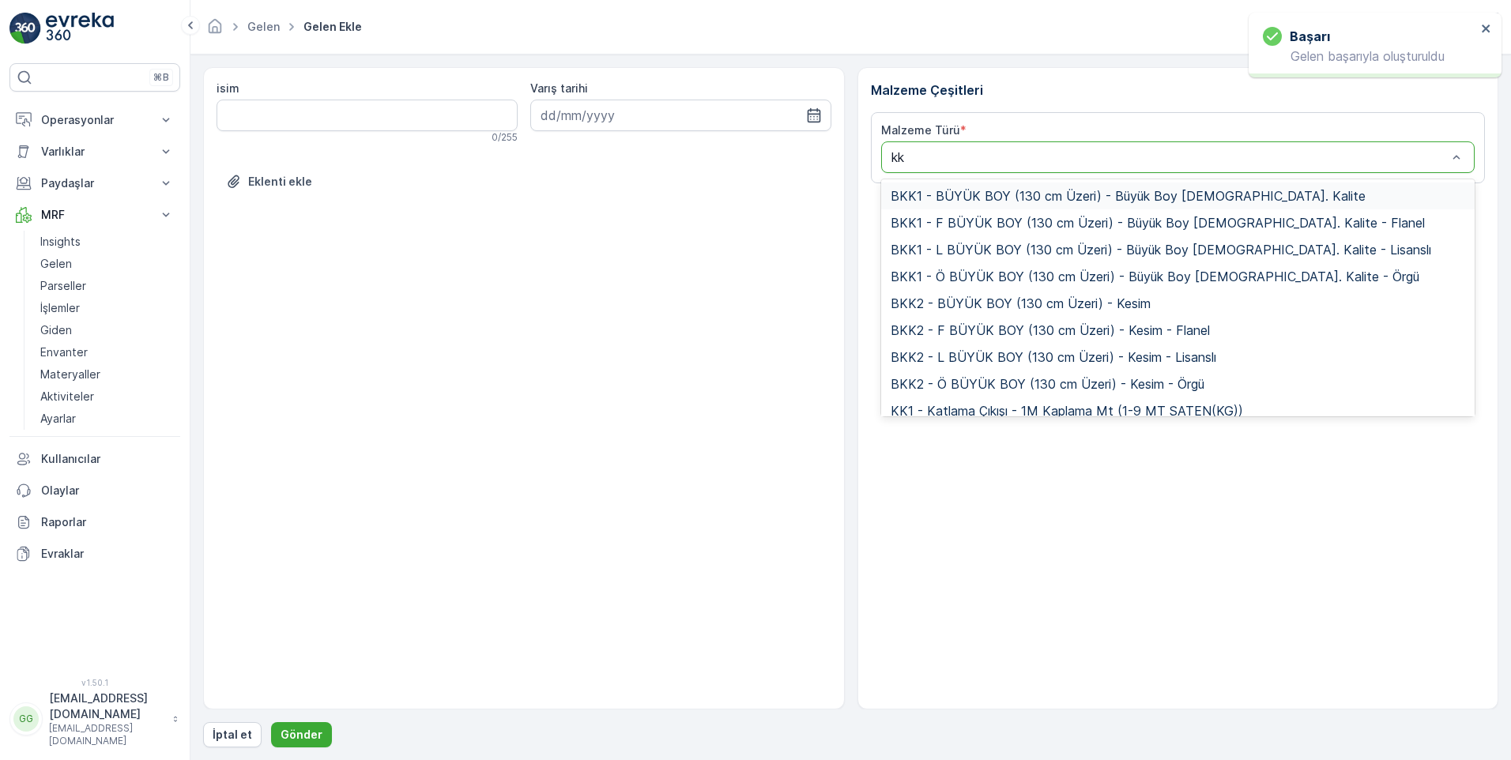
type input "kk1"
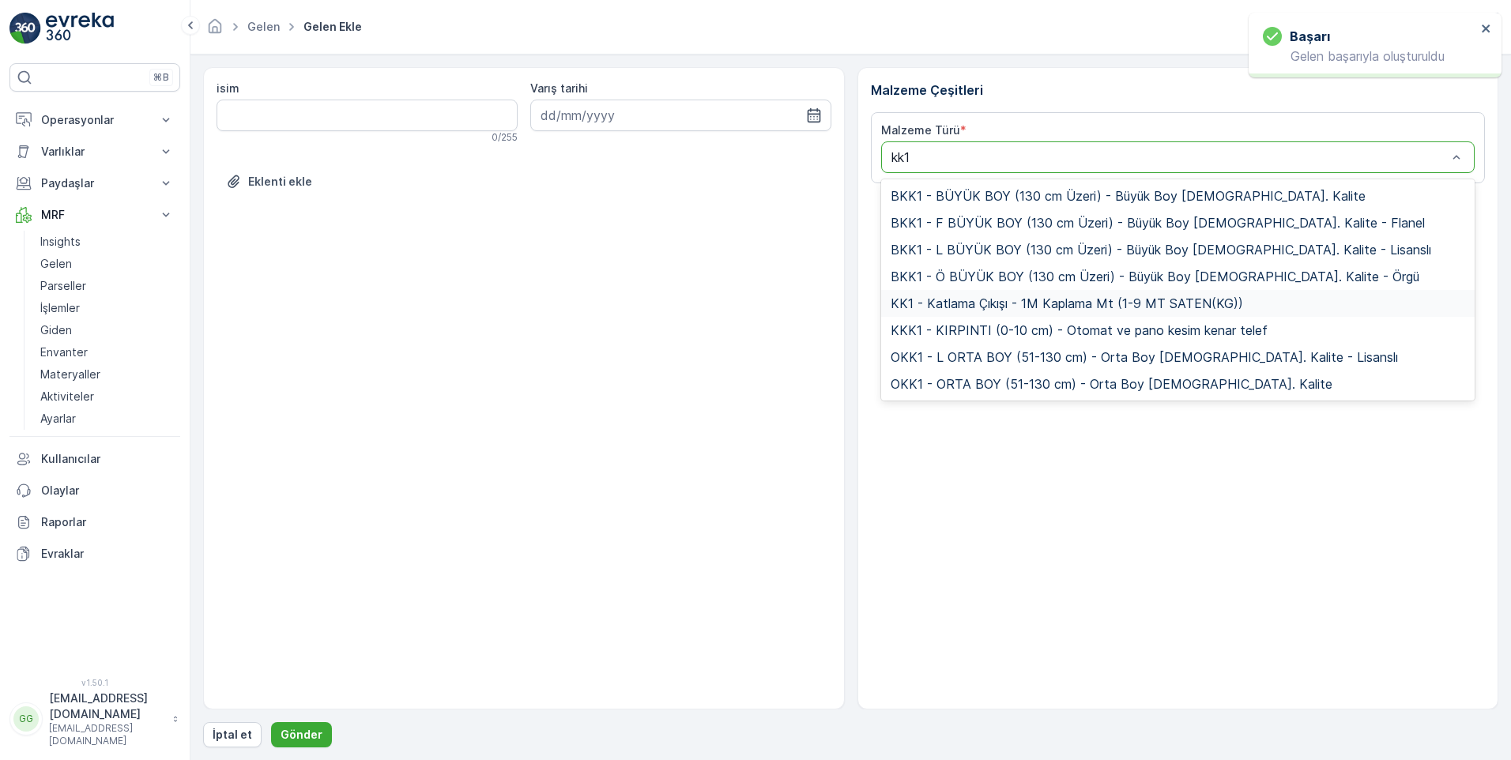
click at [983, 301] on span "KK1 - Katlama Çıkışı - 1M Kaplama Mt (1-9 MT SATEN(KG))" at bounding box center [1067, 303] width 353 height 14
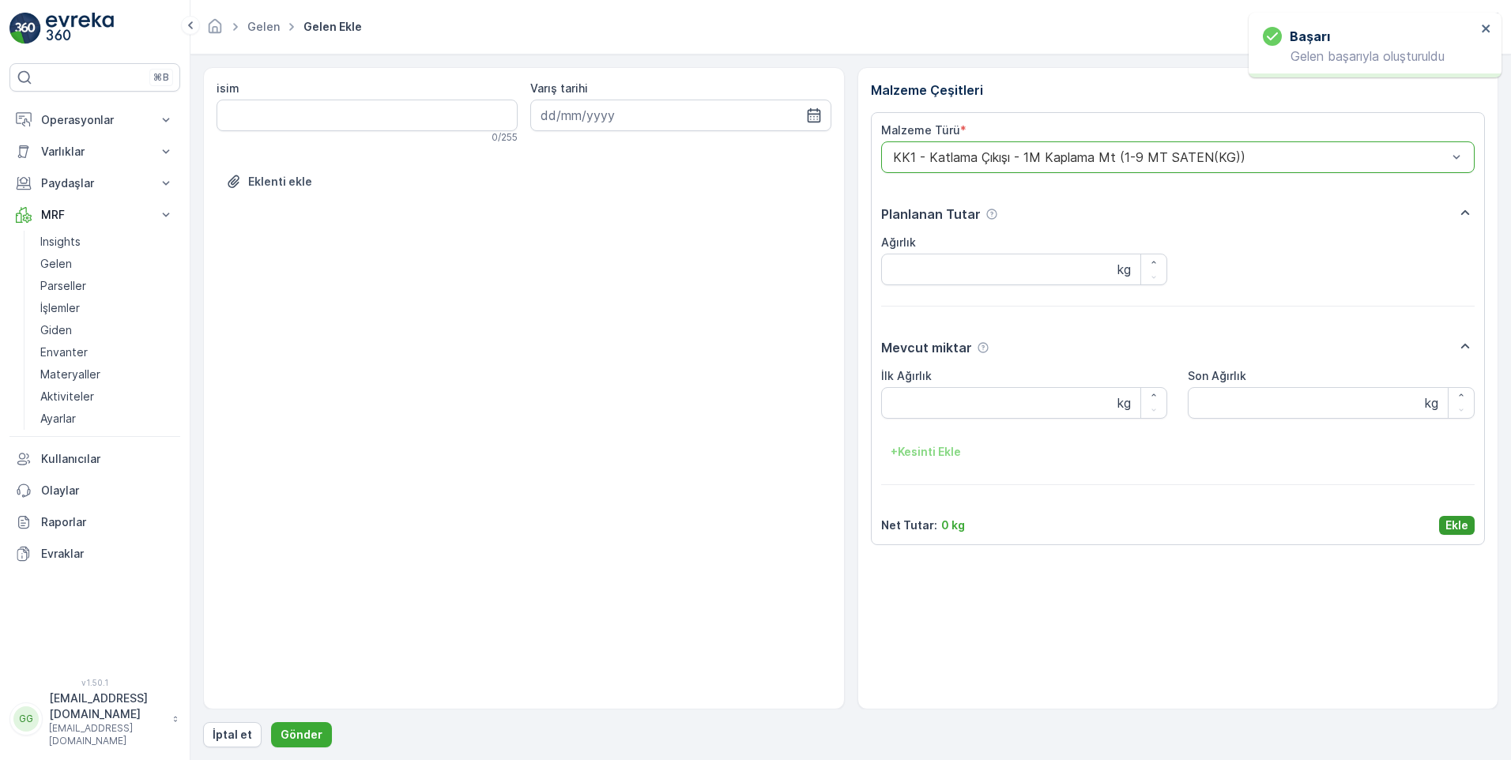
click at [1471, 531] on button "Ekle" at bounding box center [1457, 525] width 36 height 19
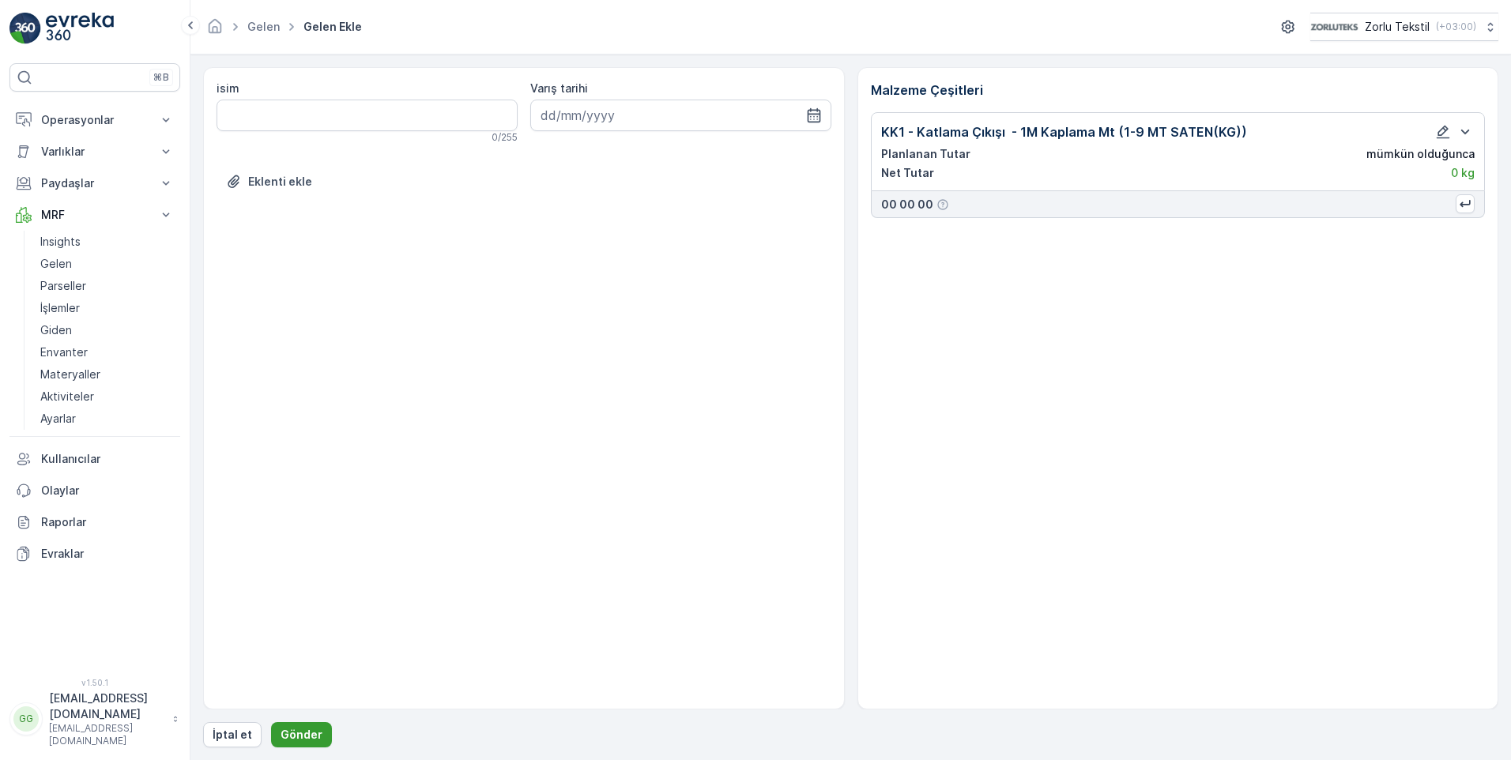
click at [308, 725] on button "Gönder" at bounding box center [301, 735] width 61 height 25
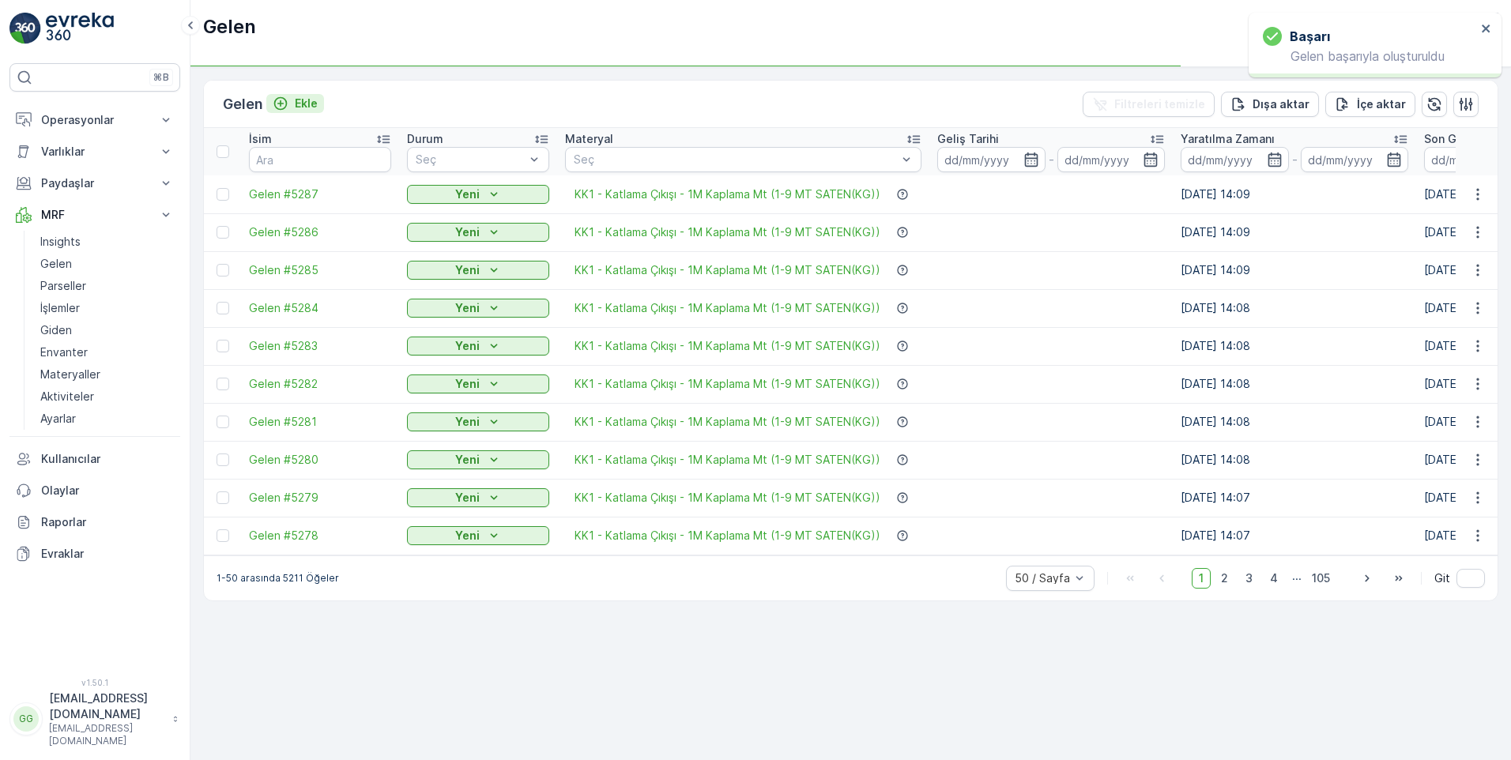
click at [308, 100] on p "Ekle" at bounding box center [306, 104] width 23 height 16
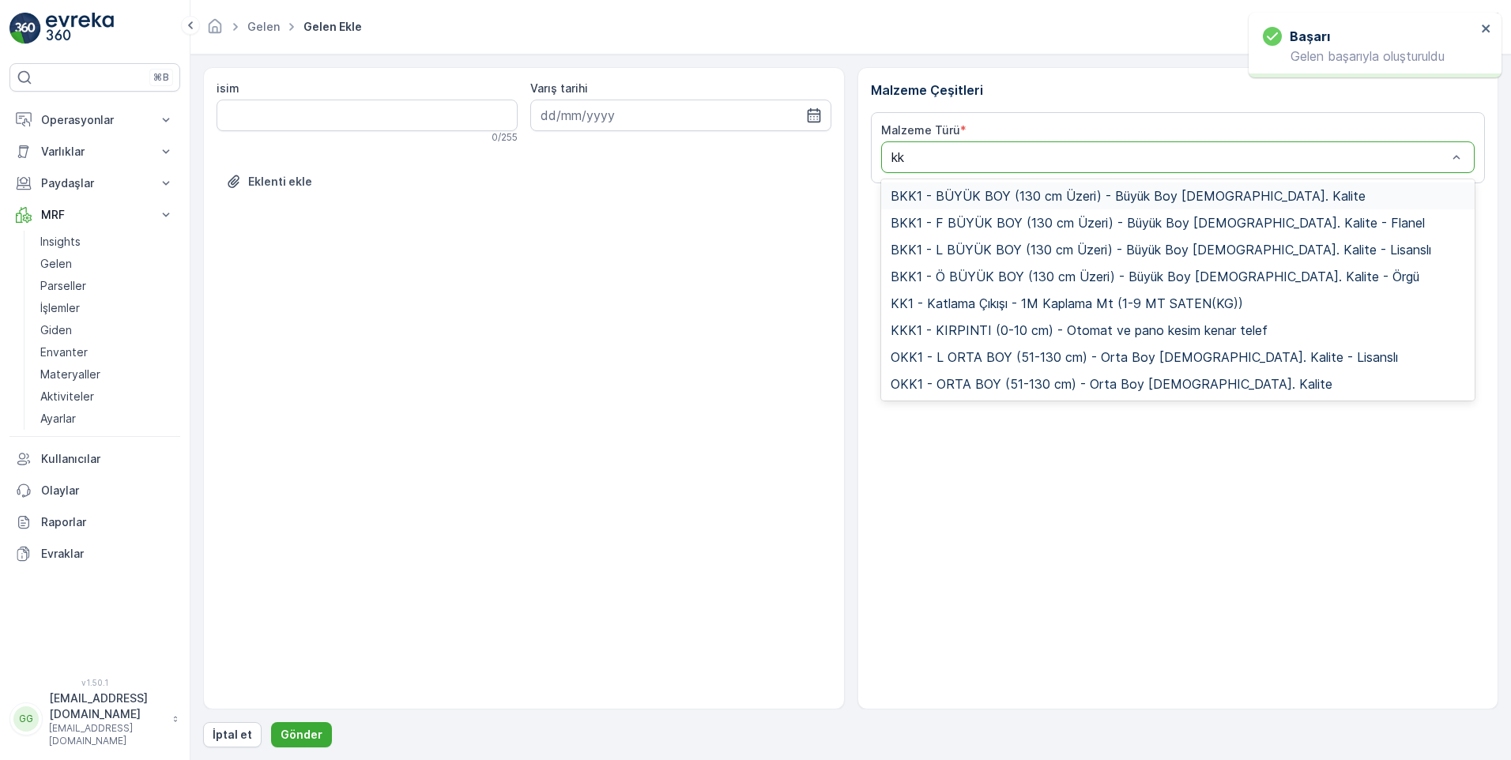
type input "kk1"
click at [968, 296] on span "KK1 - Katlama Çıkışı - 1M Kaplama Mt (1-9 MT SATEN(KG))" at bounding box center [1067, 303] width 353 height 14
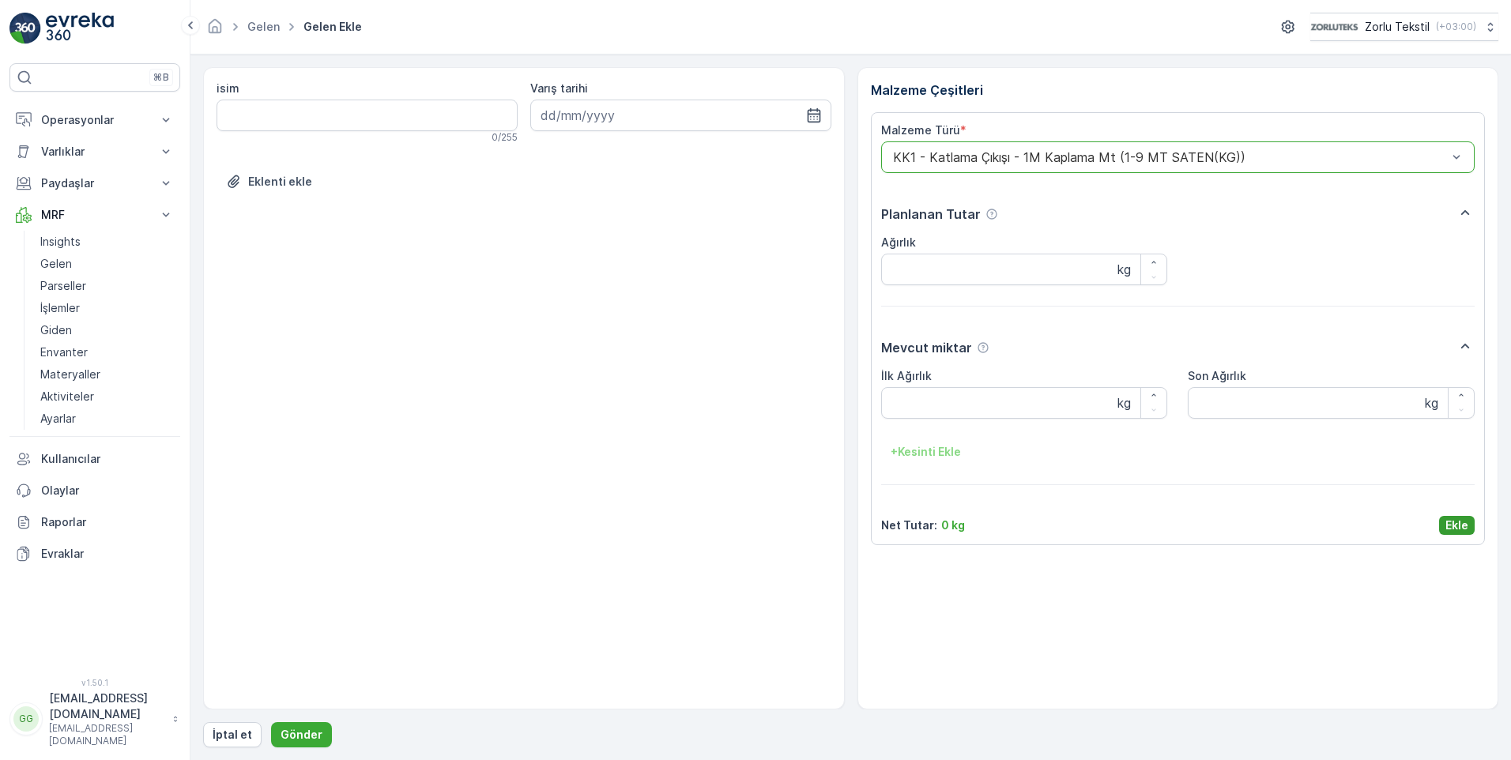
click at [1462, 520] on p "Ekle" at bounding box center [1457, 526] width 23 height 16
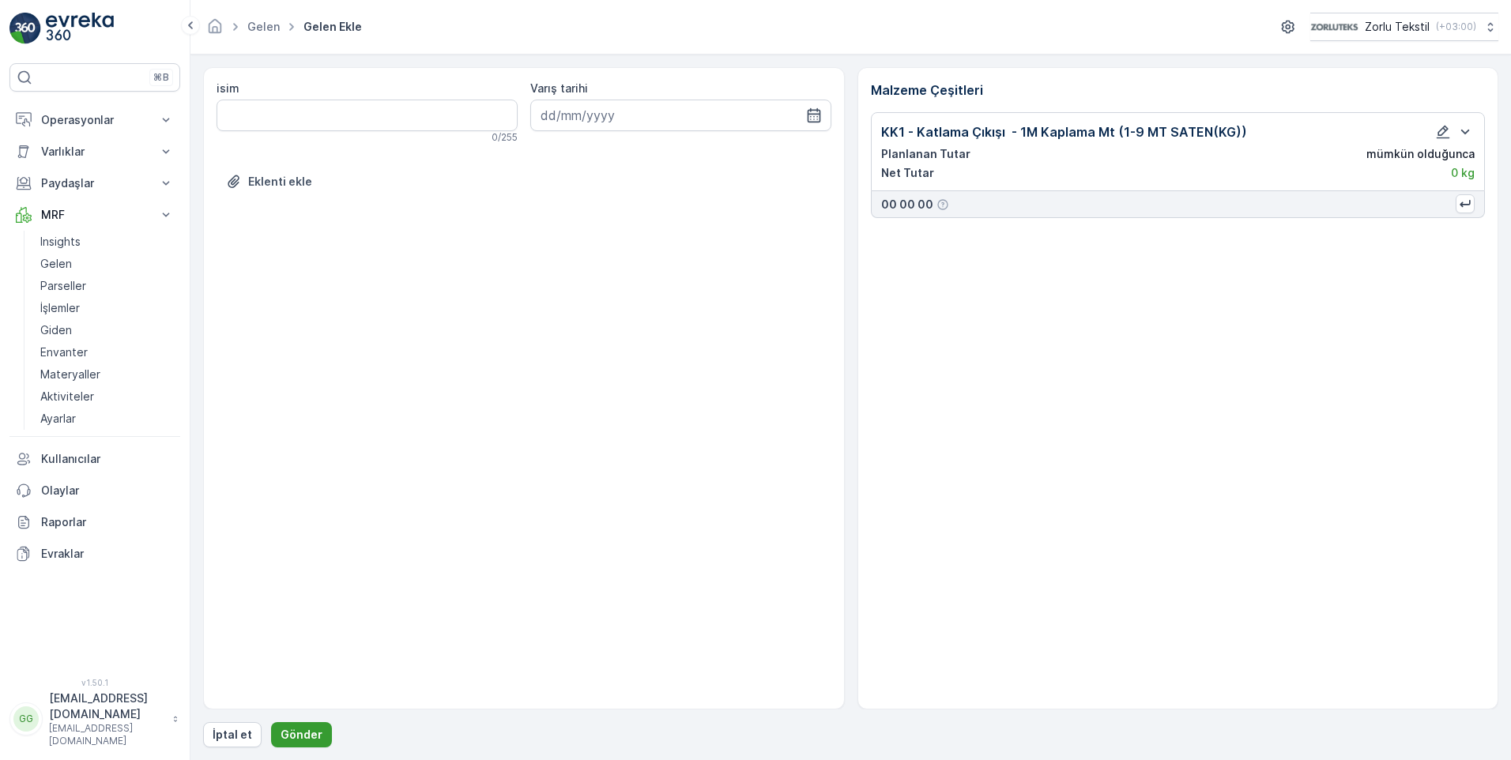
click at [290, 731] on p "Gönder" at bounding box center [302, 735] width 42 height 16
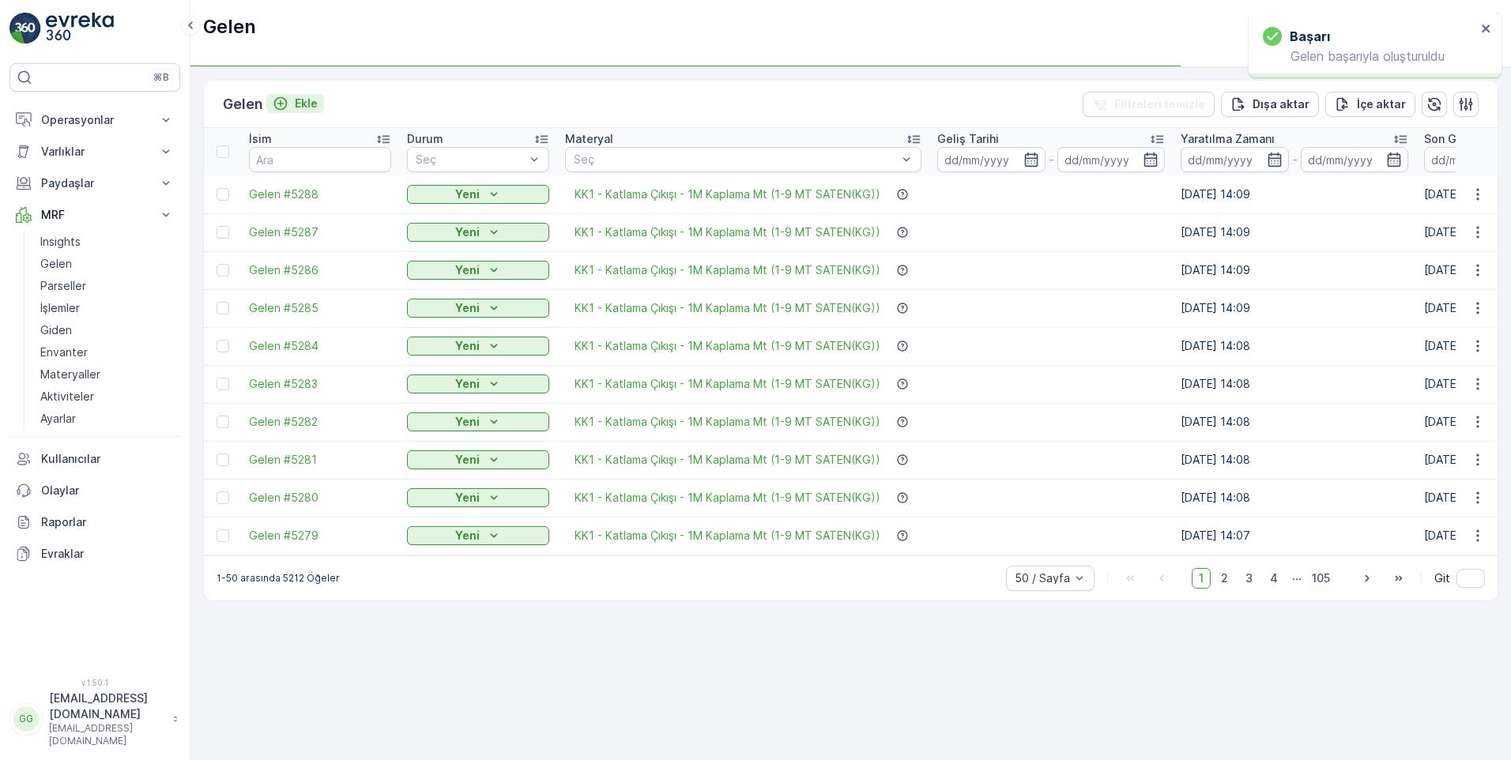
click at [311, 100] on p "Ekle" at bounding box center [306, 104] width 23 height 16
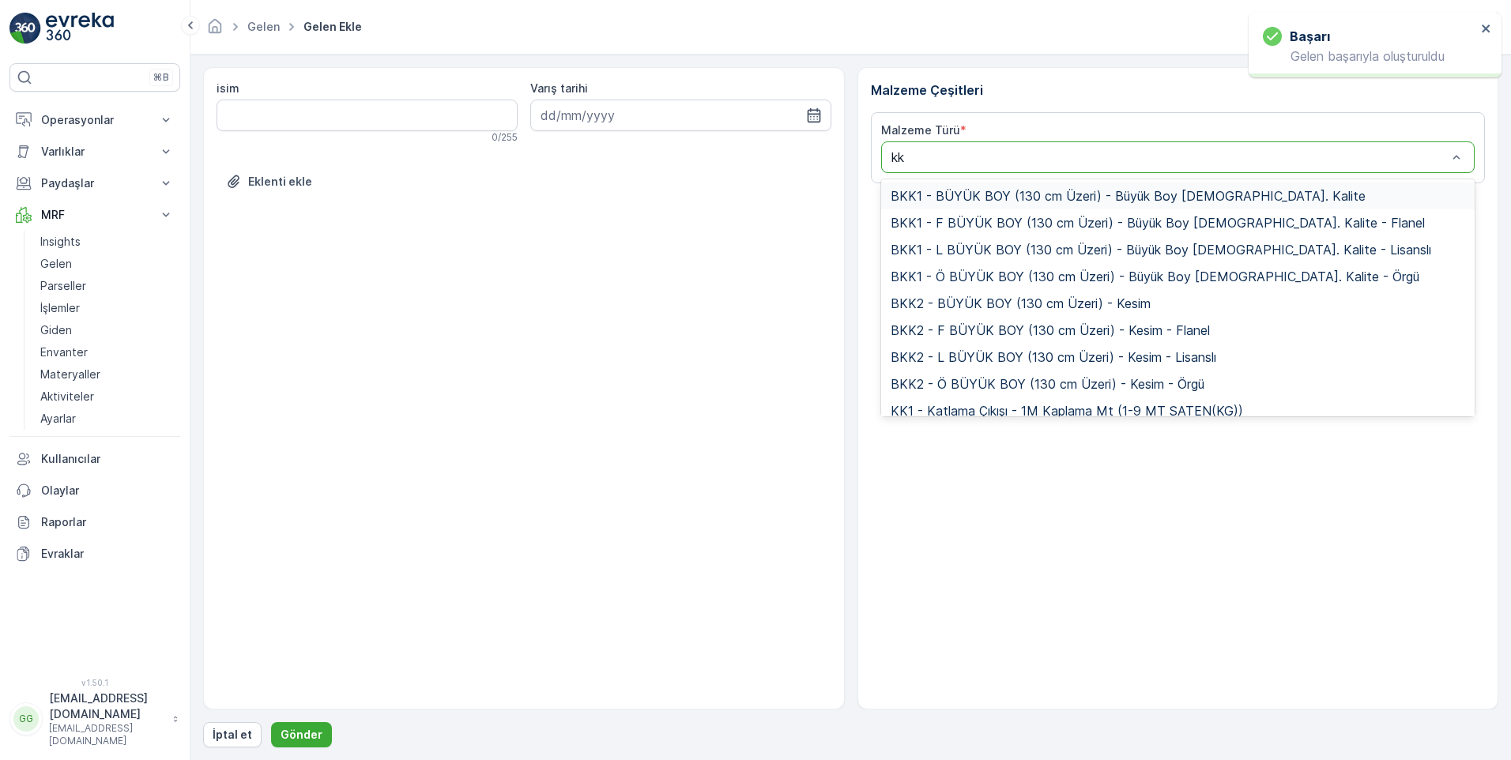
type input "kk1"
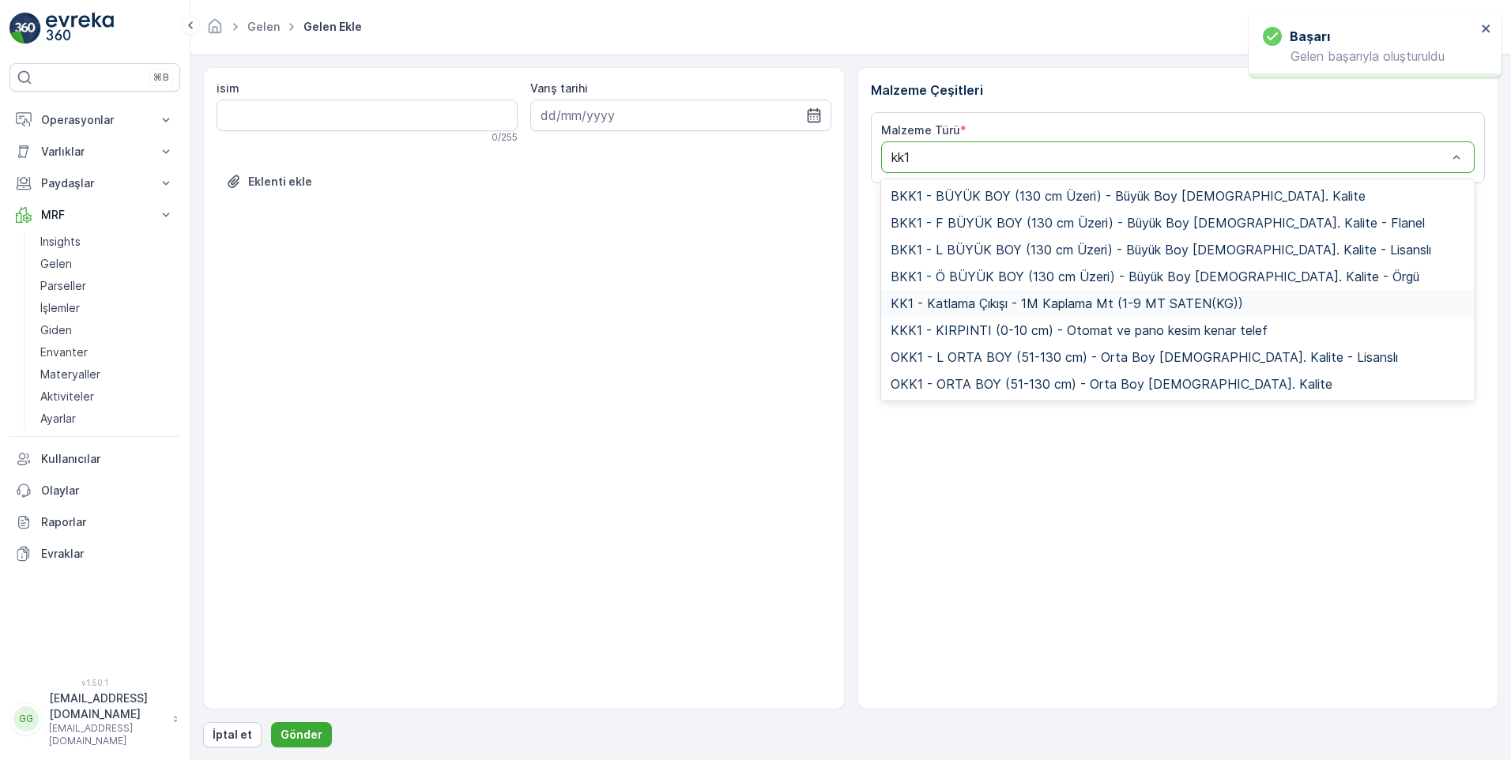
click at [989, 304] on span "KK1 - Katlama Çıkışı - 1M Kaplama Mt (1-9 MT SATEN(KG))" at bounding box center [1067, 303] width 353 height 14
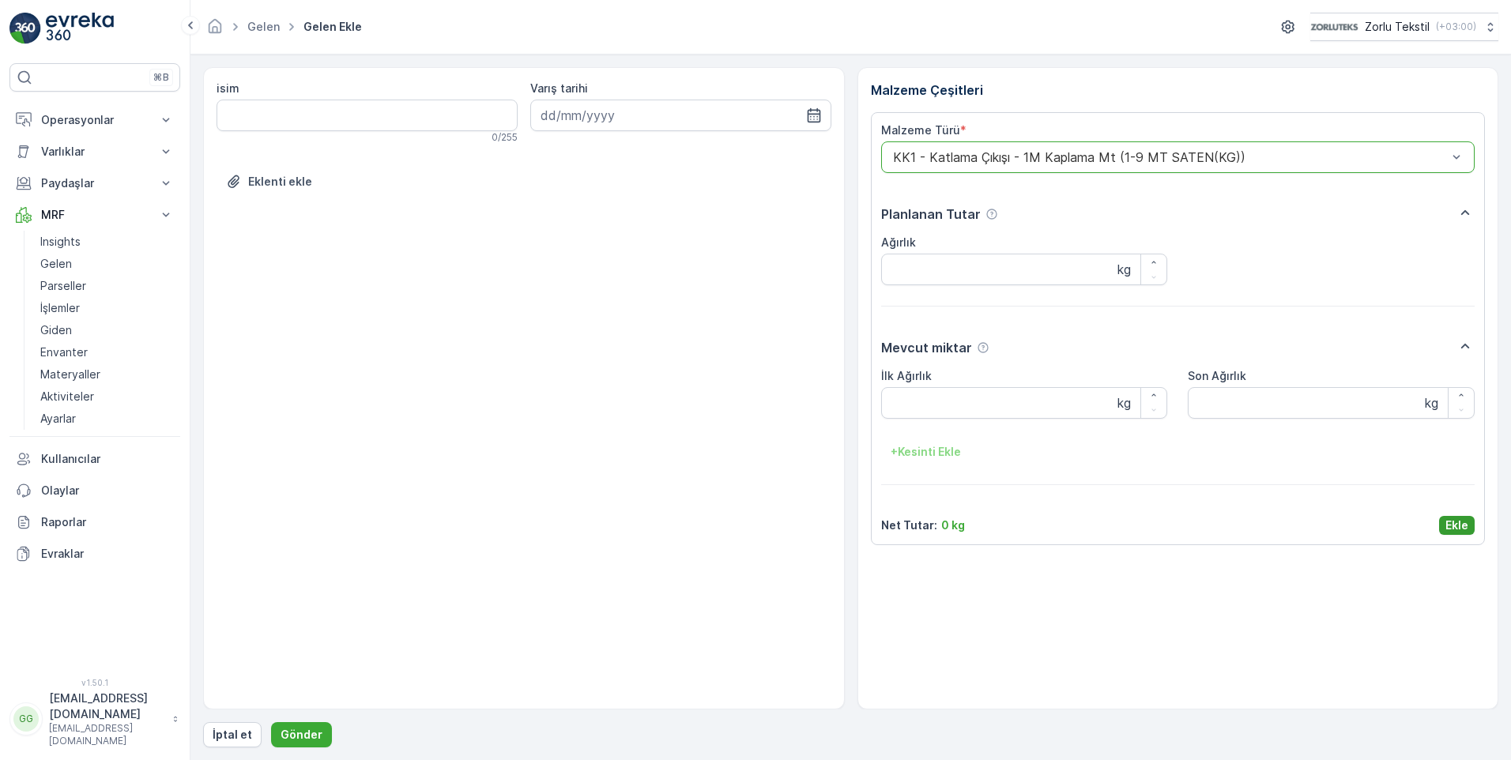
click at [1466, 526] on p "Ekle" at bounding box center [1457, 526] width 23 height 16
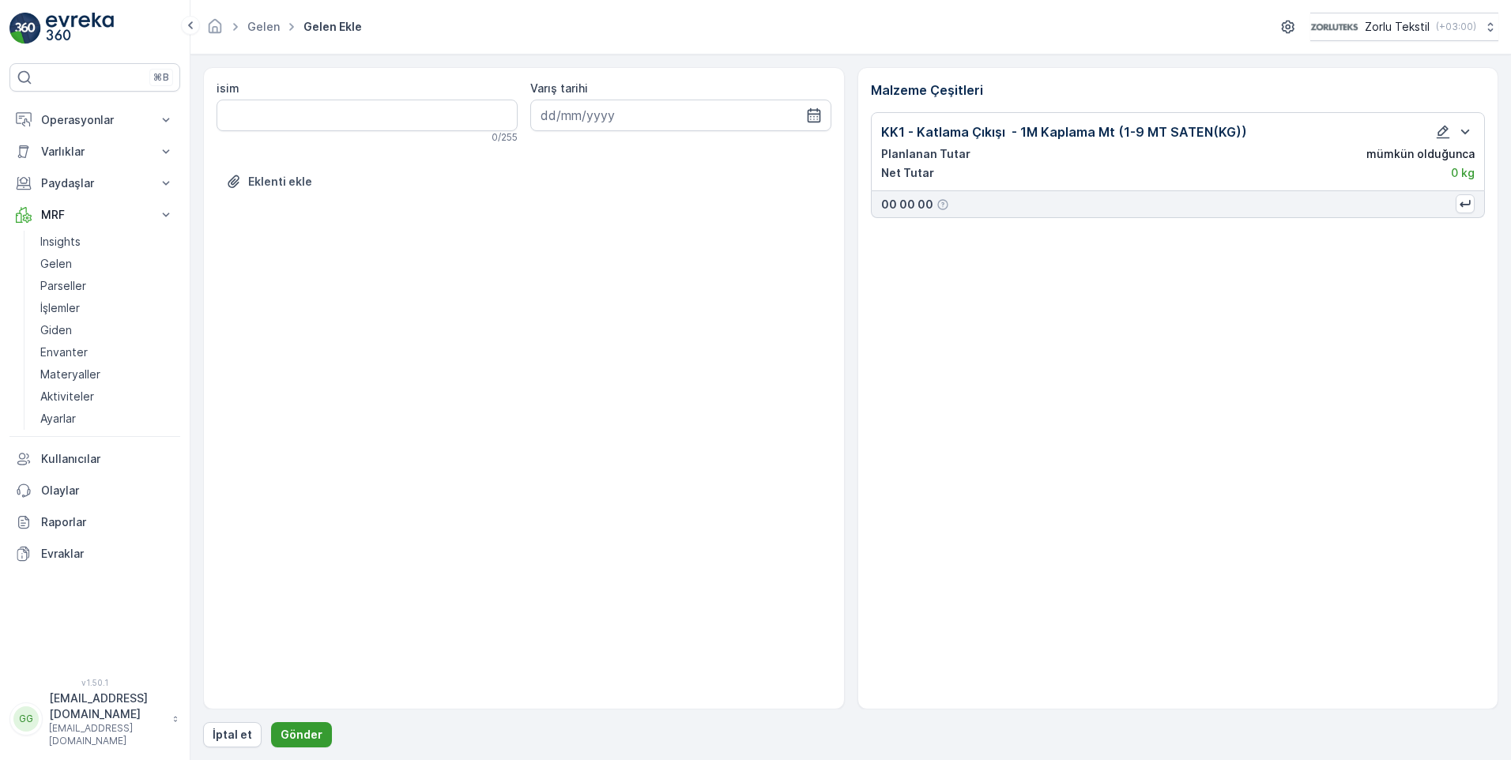
click at [293, 737] on p "Gönder" at bounding box center [302, 735] width 42 height 16
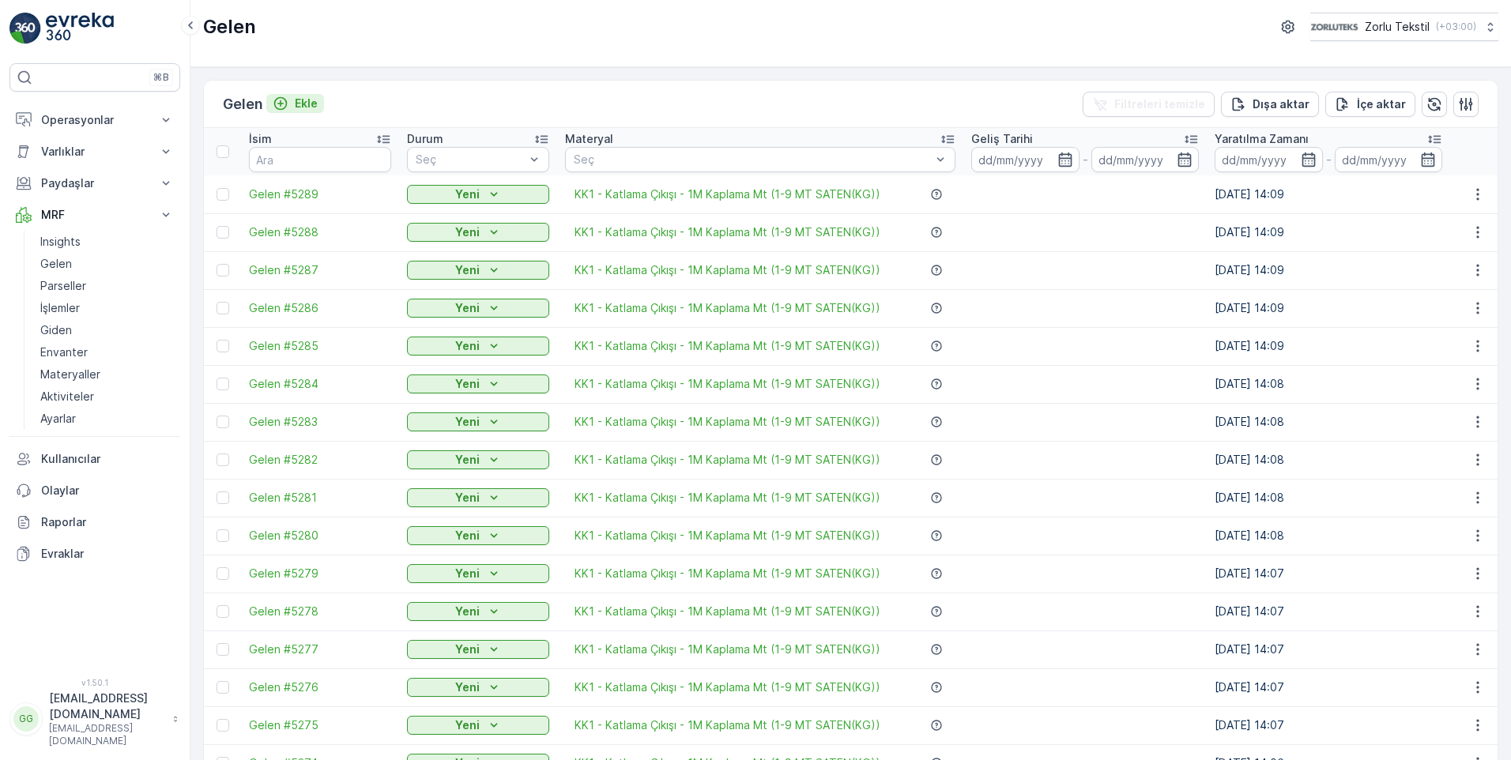
click at [308, 101] on p "Ekle" at bounding box center [306, 104] width 23 height 16
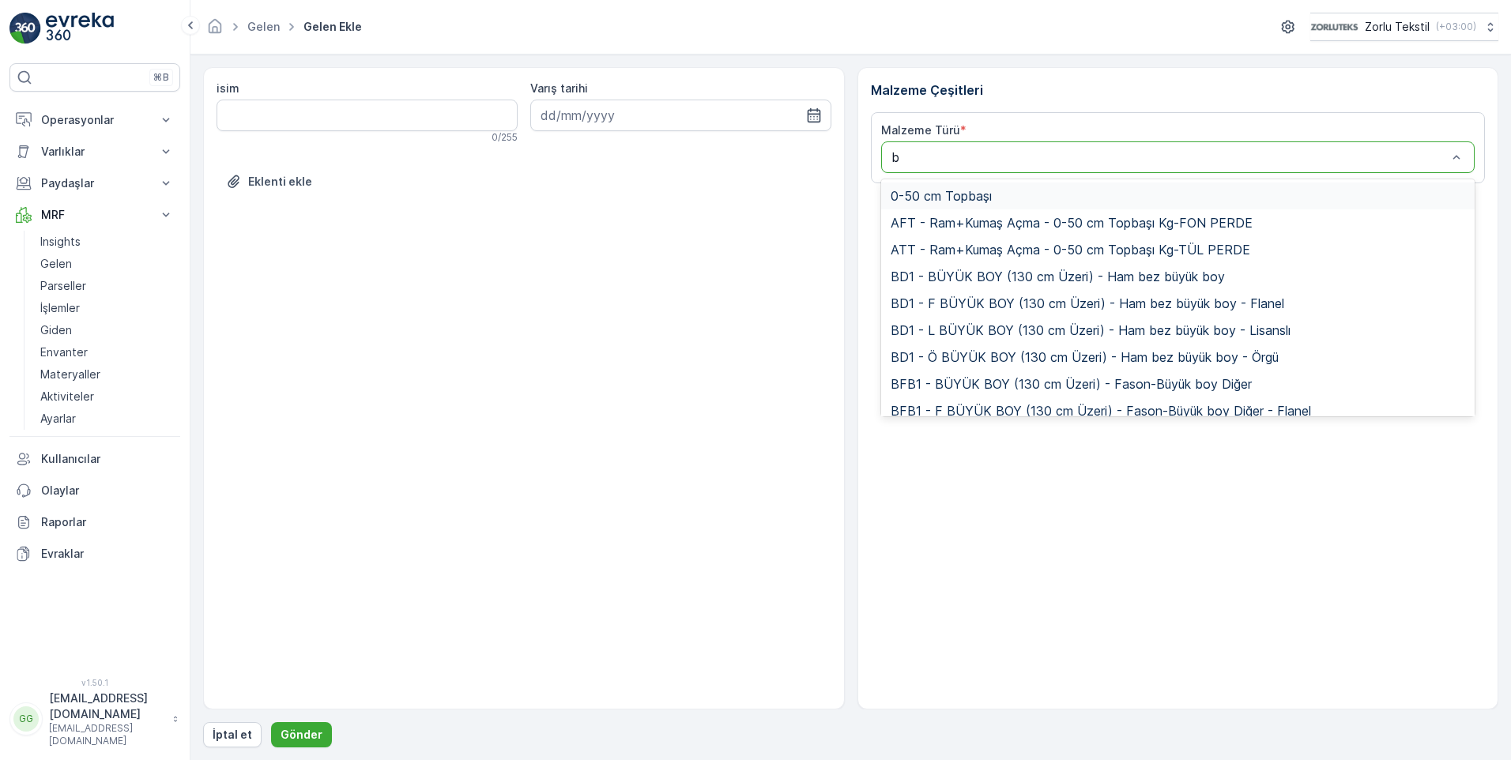
type input "bk"
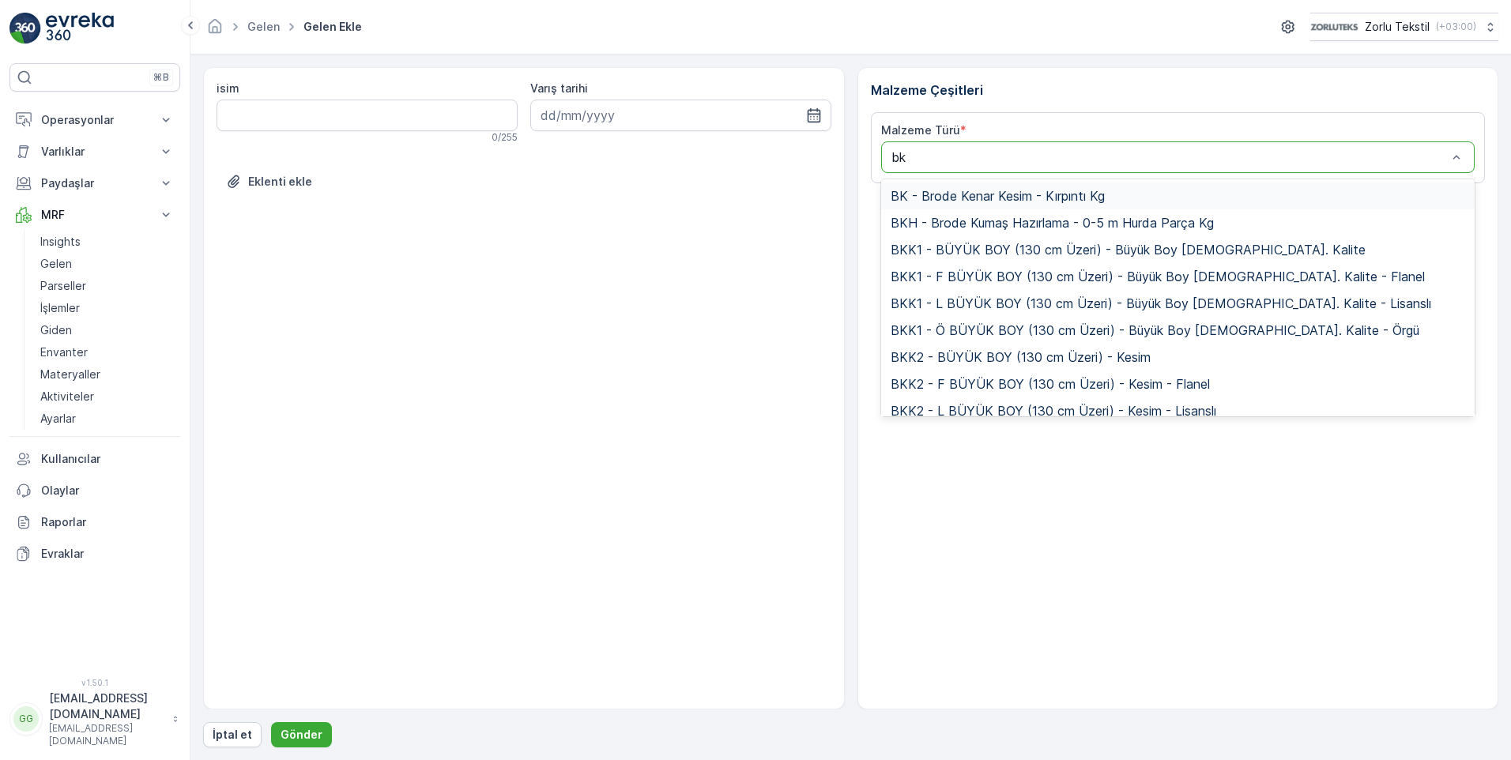
click at [978, 200] on span "BK - Brode Kenar Kesim - Kırpıntı Kg" at bounding box center [998, 196] width 214 height 14
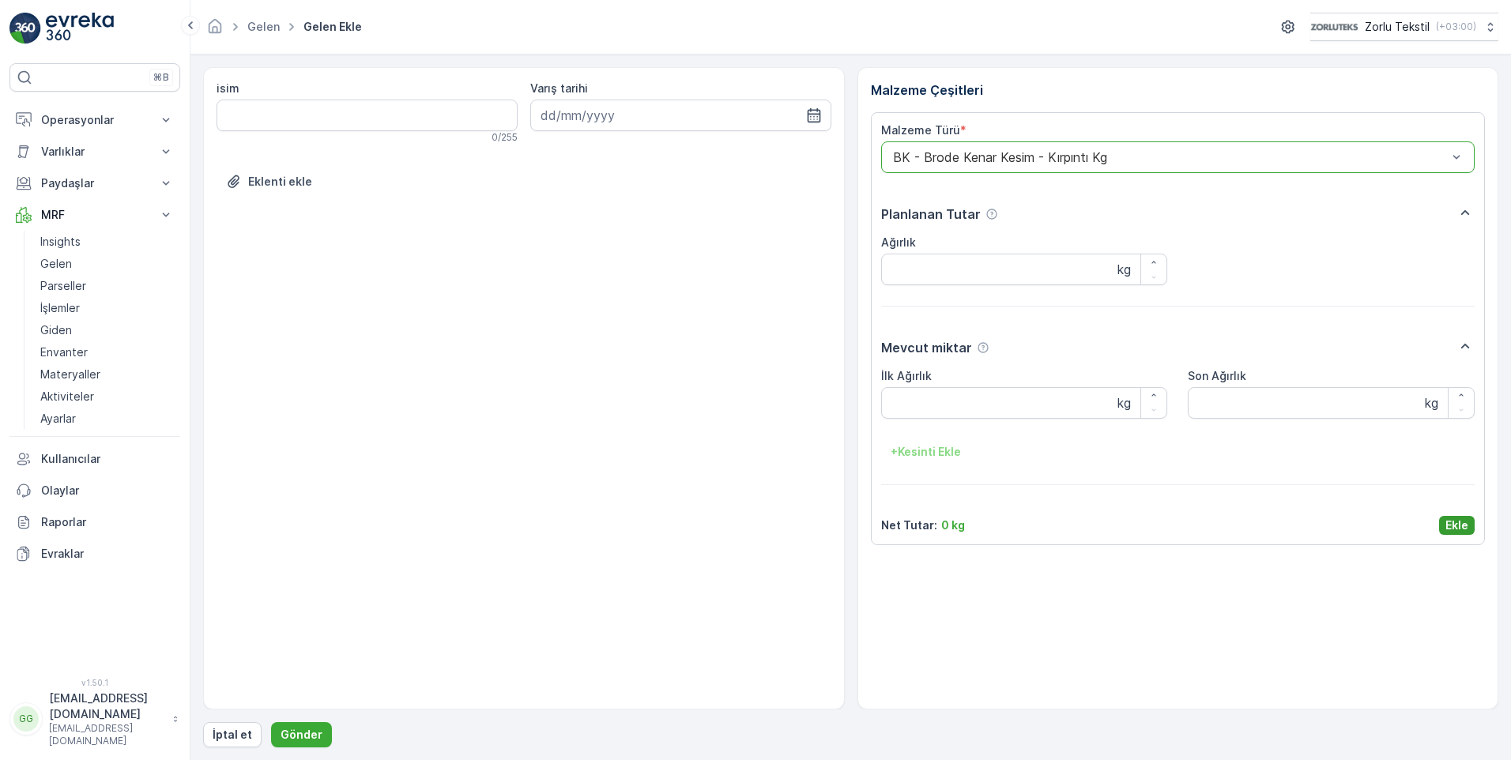
click at [1463, 523] on p "Ekle" at bounding box center [1457, 526] width 23 height 16
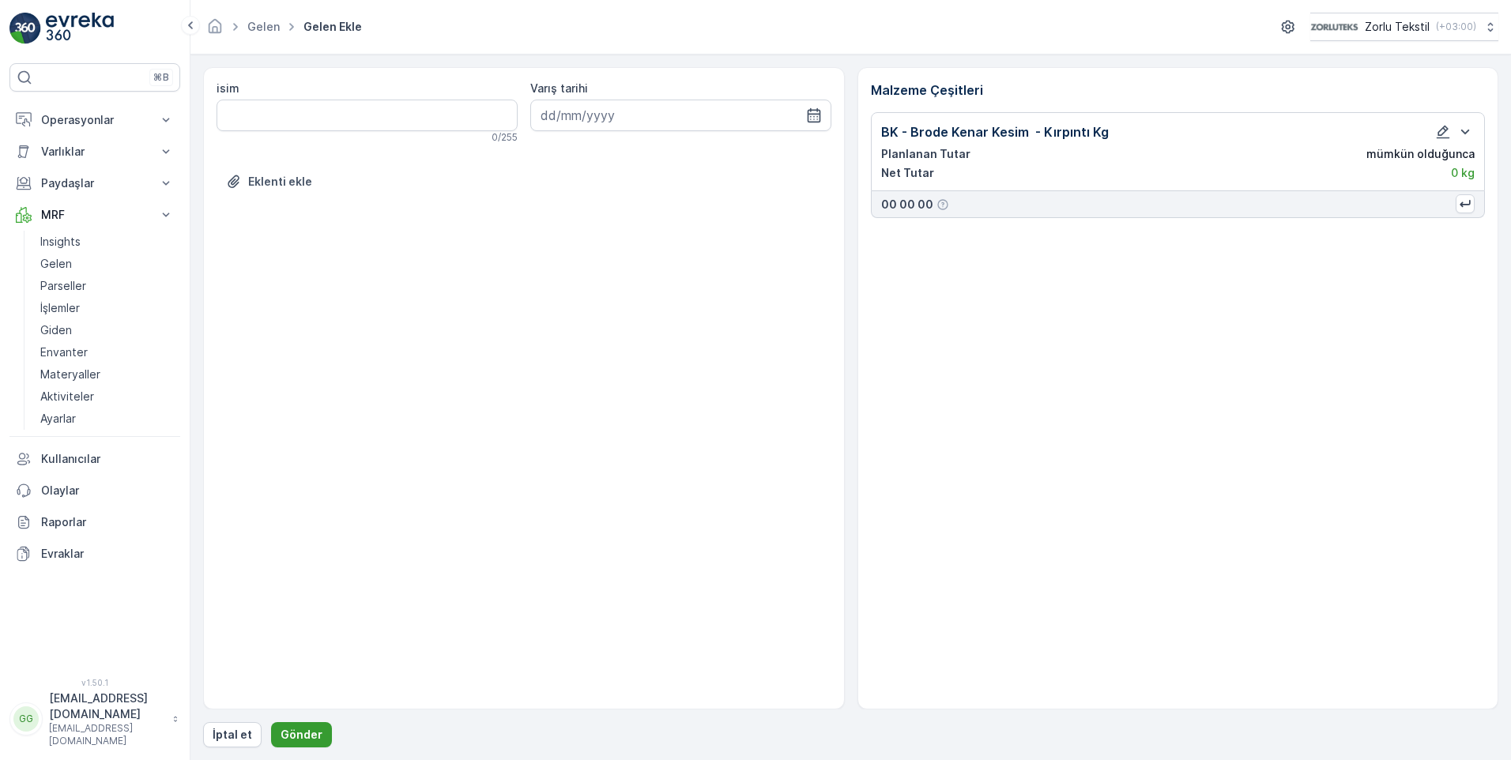
click at [298, 730] on p "Gönder" at bounding box center [302, 735] width 42 height 16
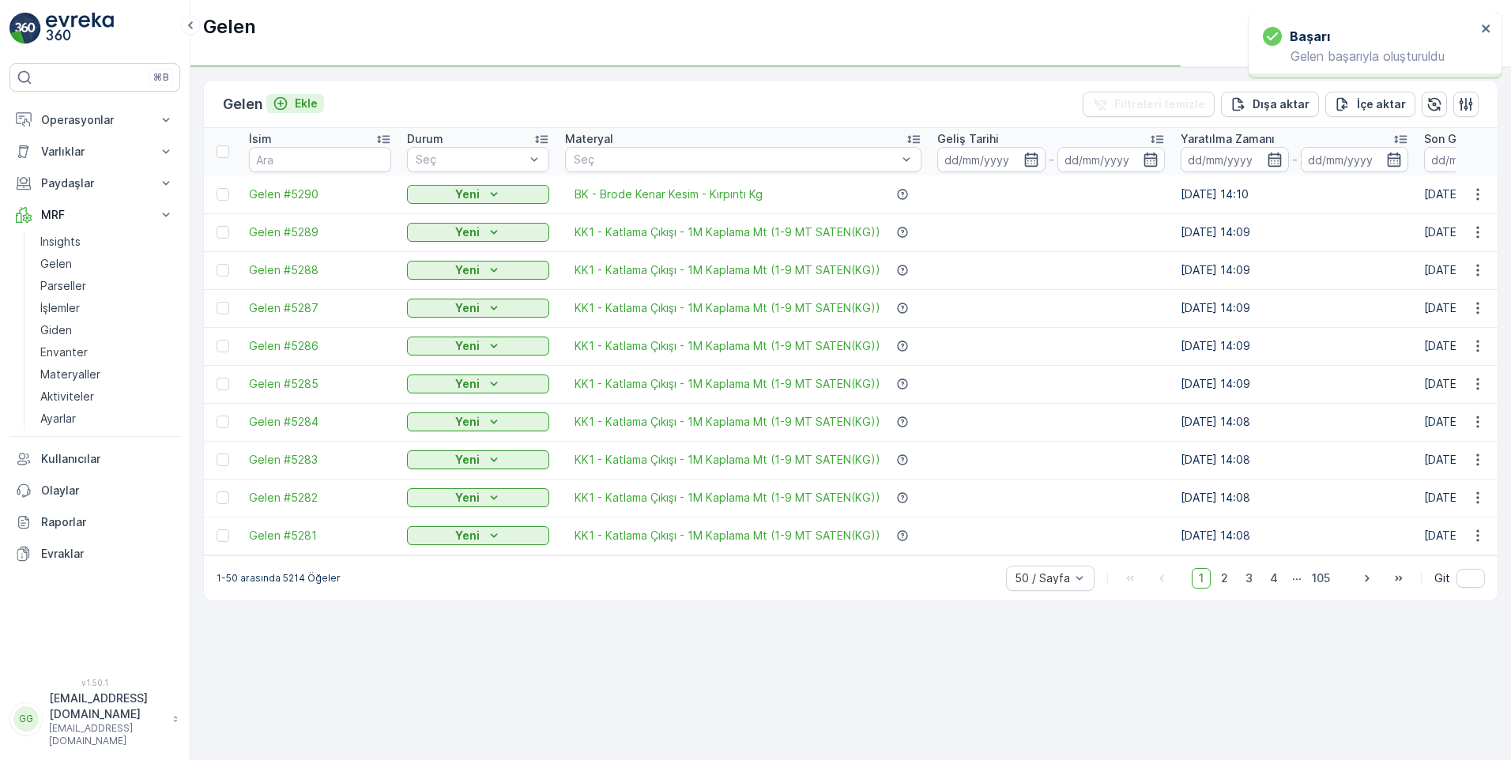
click at [315, 104] on p "Ekle" at bounding box center [306, 104] width 23 height 16
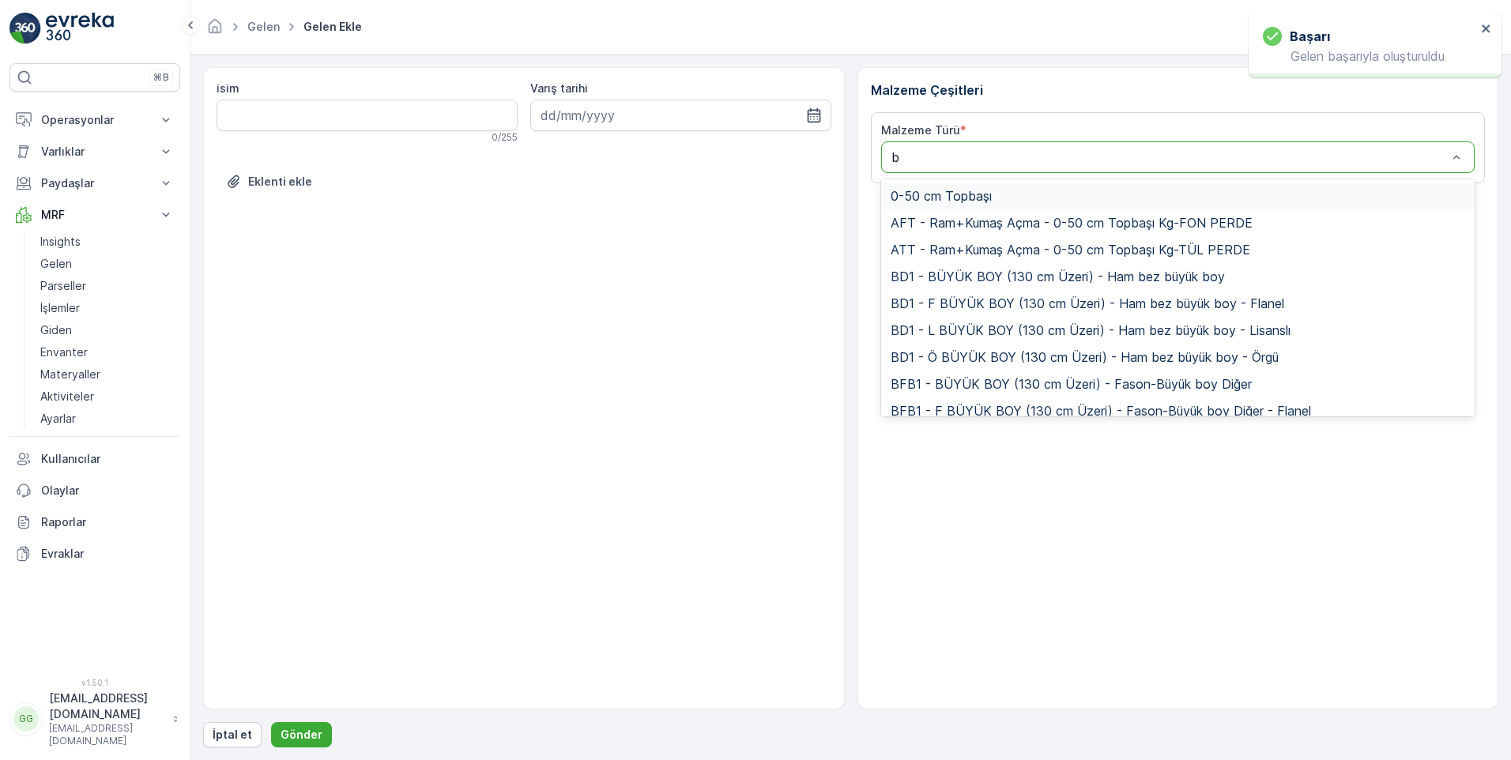
type input "bk"
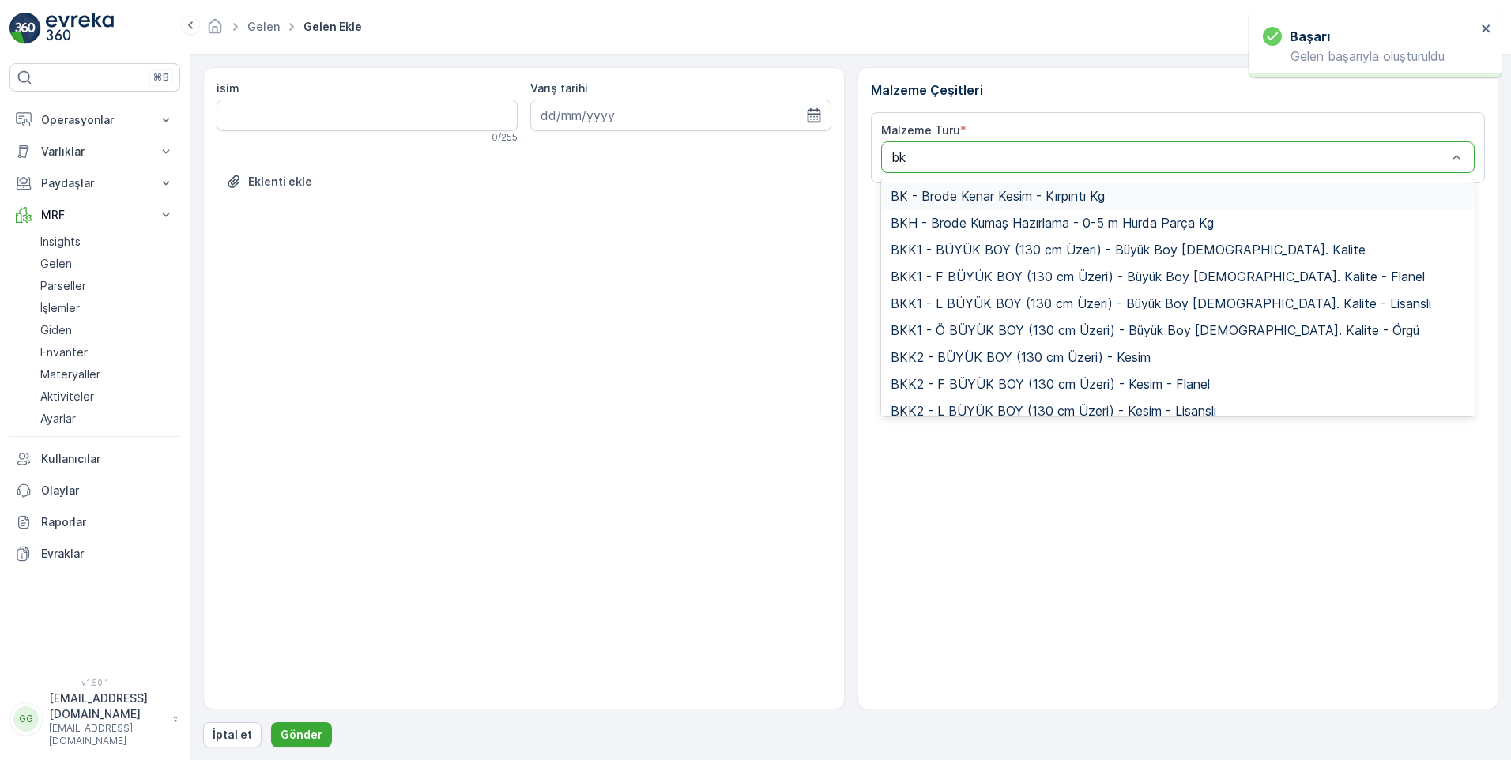
click at [966, 189] on span "BK - Brode Kenar Kesim - Kırpıntı Kg" at bounding box center [998, 196] width 214 height 14
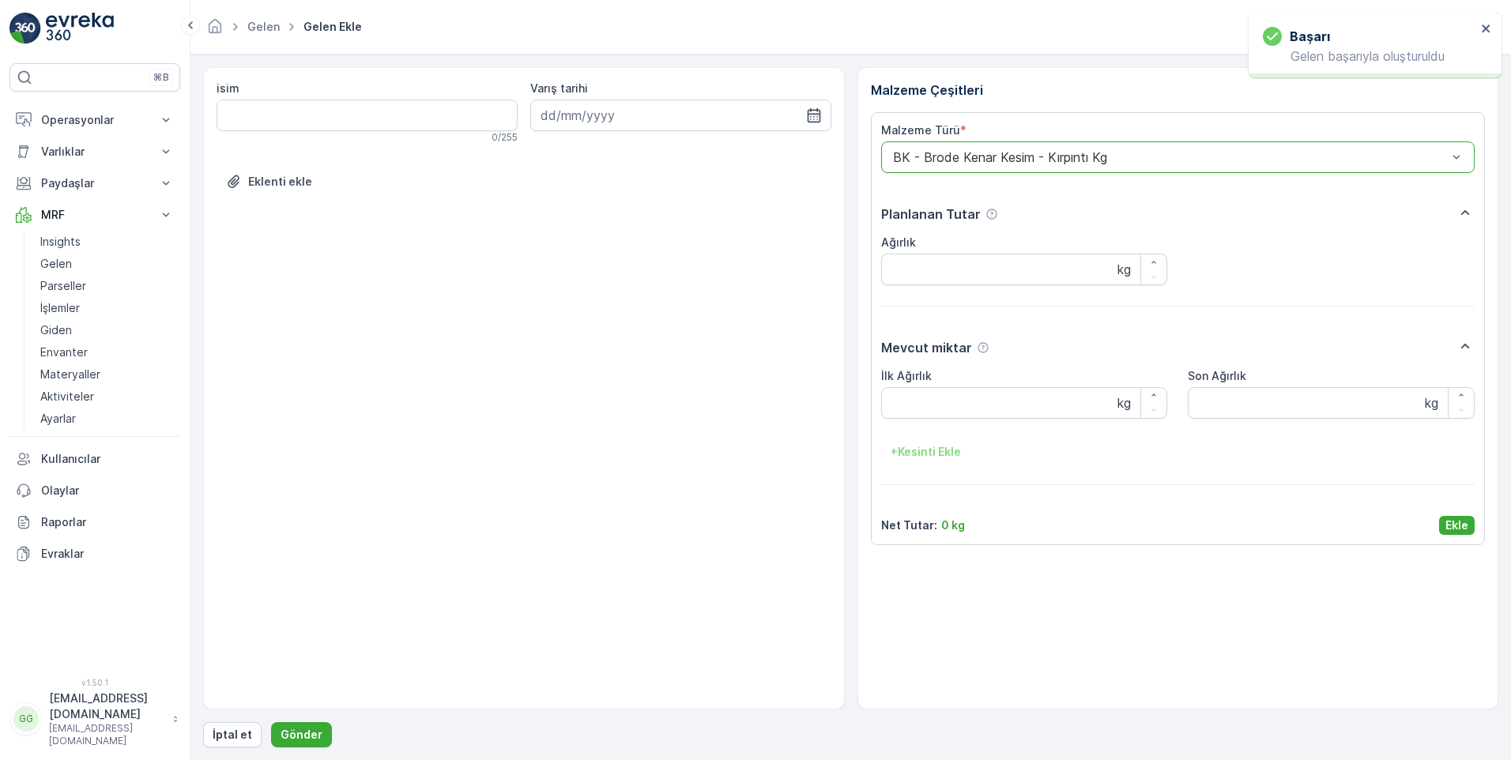
click at [1467, 526] on p "Ekle" at bounding box center [1457, 526] width 23 height 16
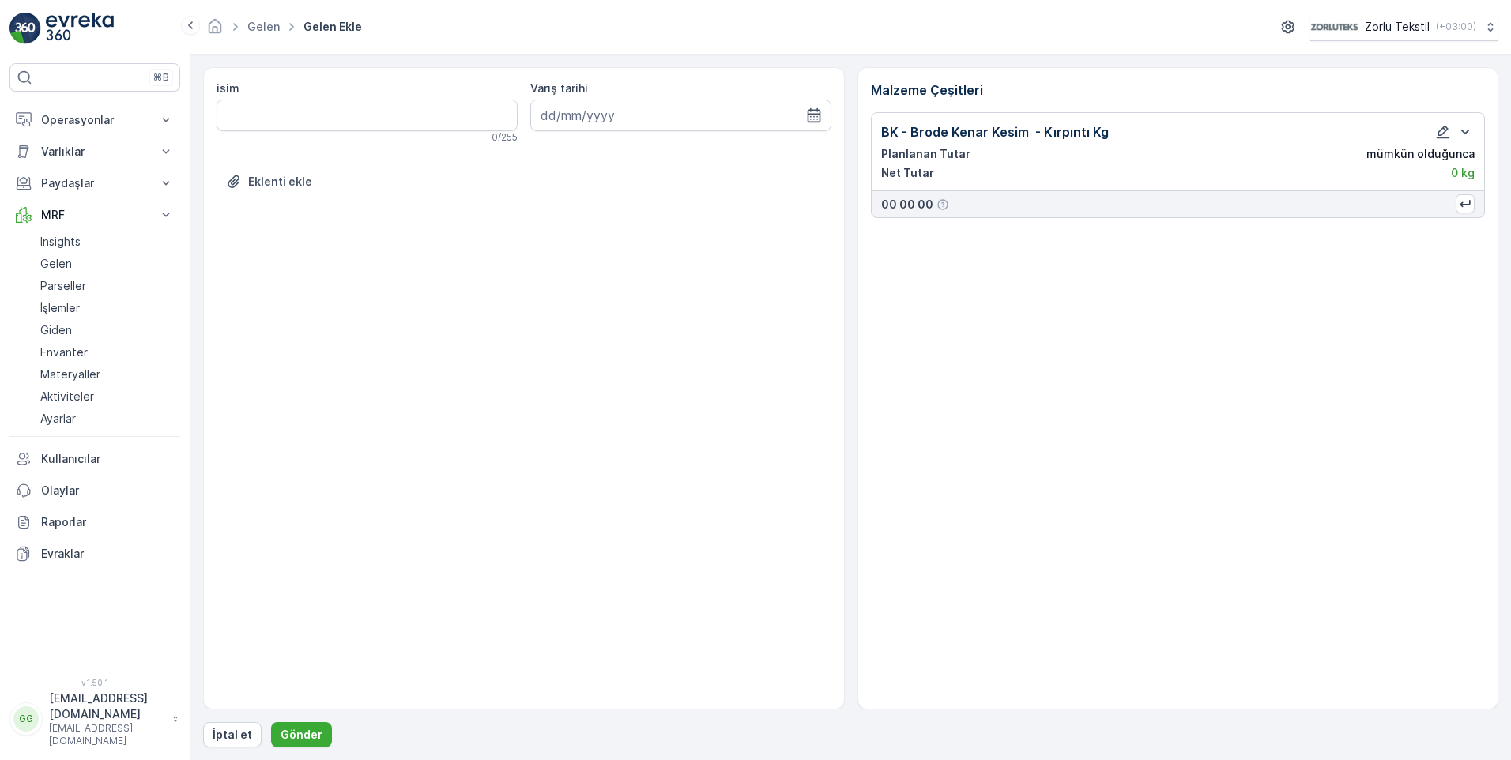
click at [292, 720] on div "isim 0 / 255 Varış tarihi Eklenti ekle Malzeme Çeşitleri BK - Brode Kenar Kesim…" at bounding box center [851, 407] width 1296 height 681
click at [308, 730] on p "Gönder" at bounding box center [302, 735] width 42 height 16
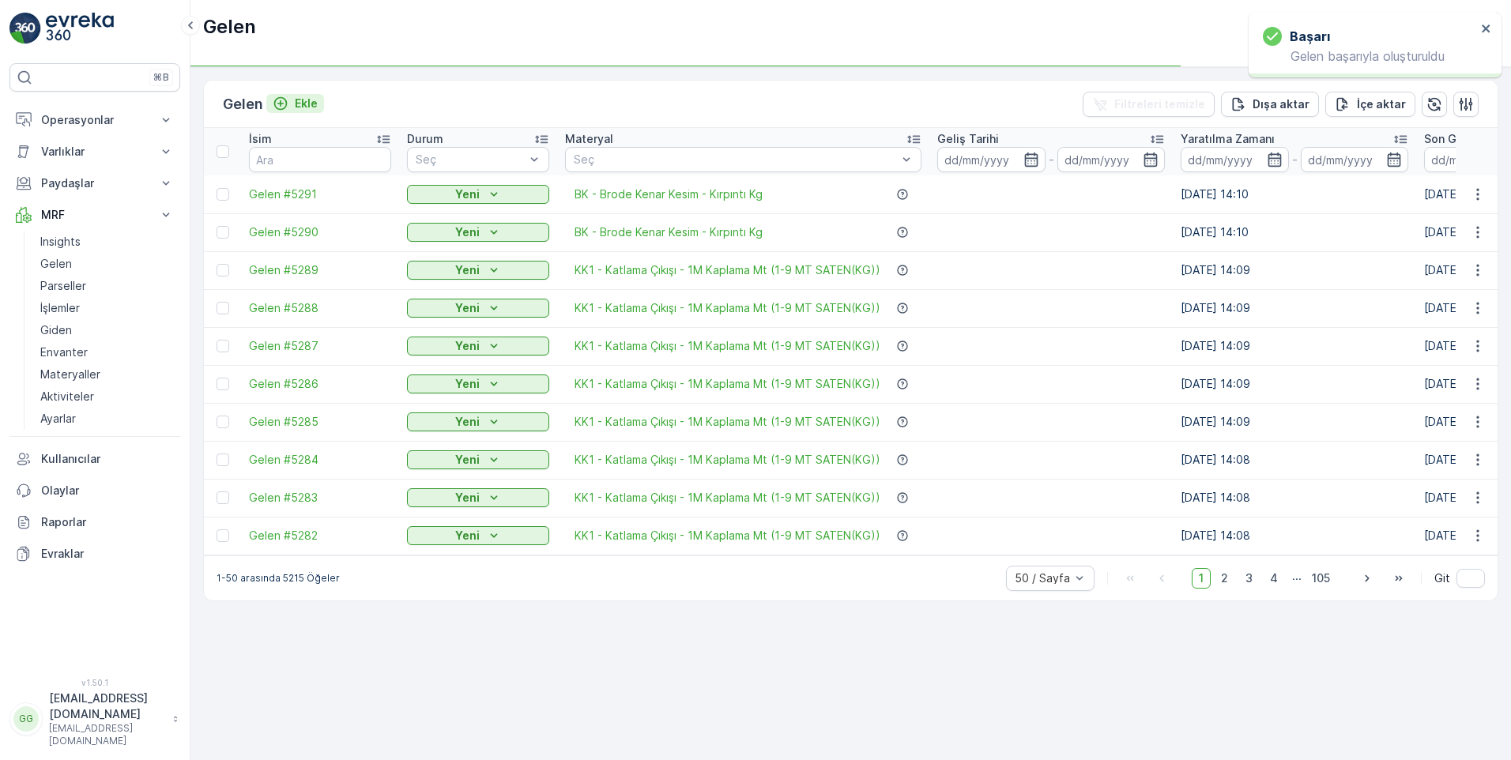
click at [306, 99] on p "Ekle" at bounding box center [306, 104] width 23 height 16
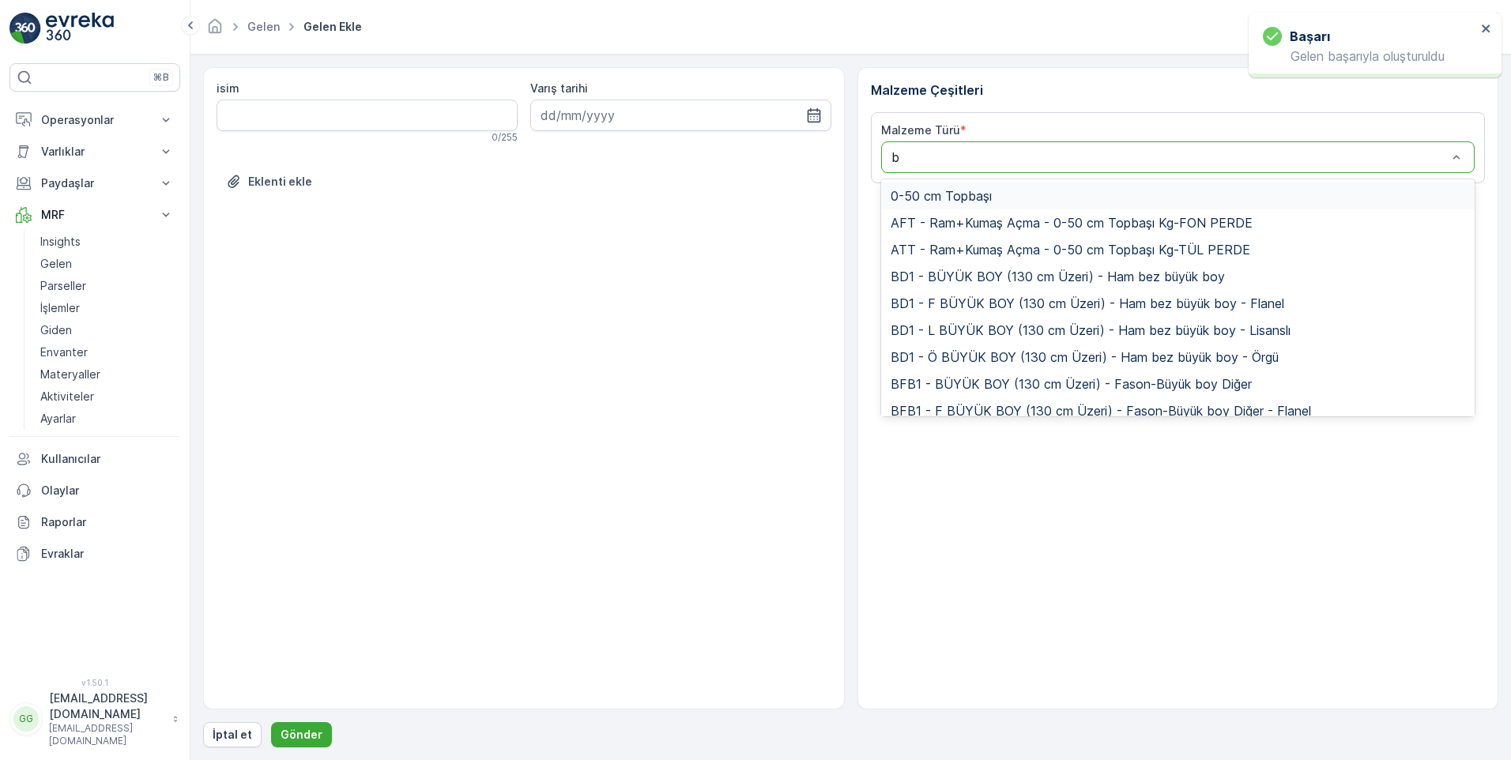
type input "bk"
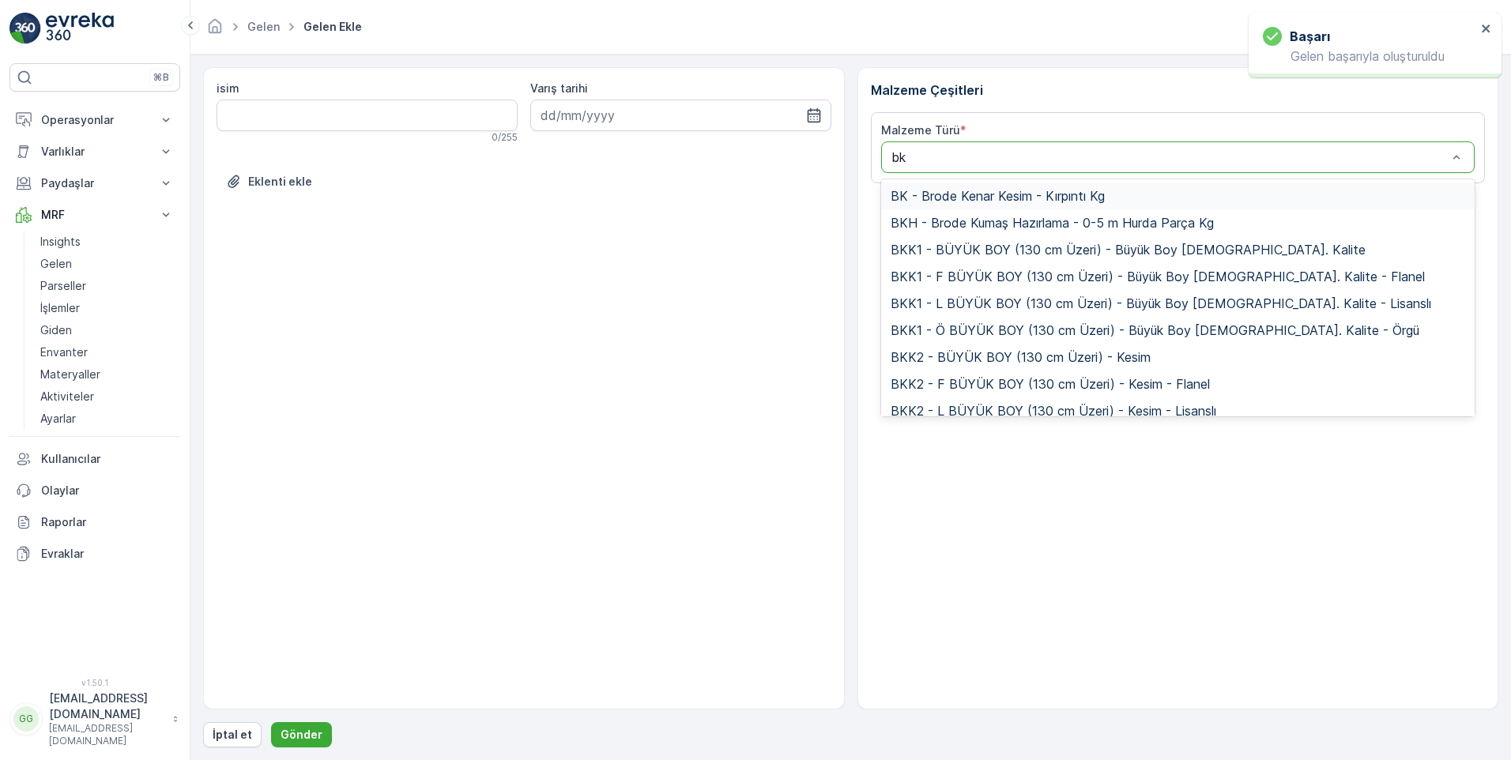
click at [965, 198] on span "BK - Brode Kenar Kesim - Kırpıntı Kg" at bounding box center [998, 196] width 214 height 14
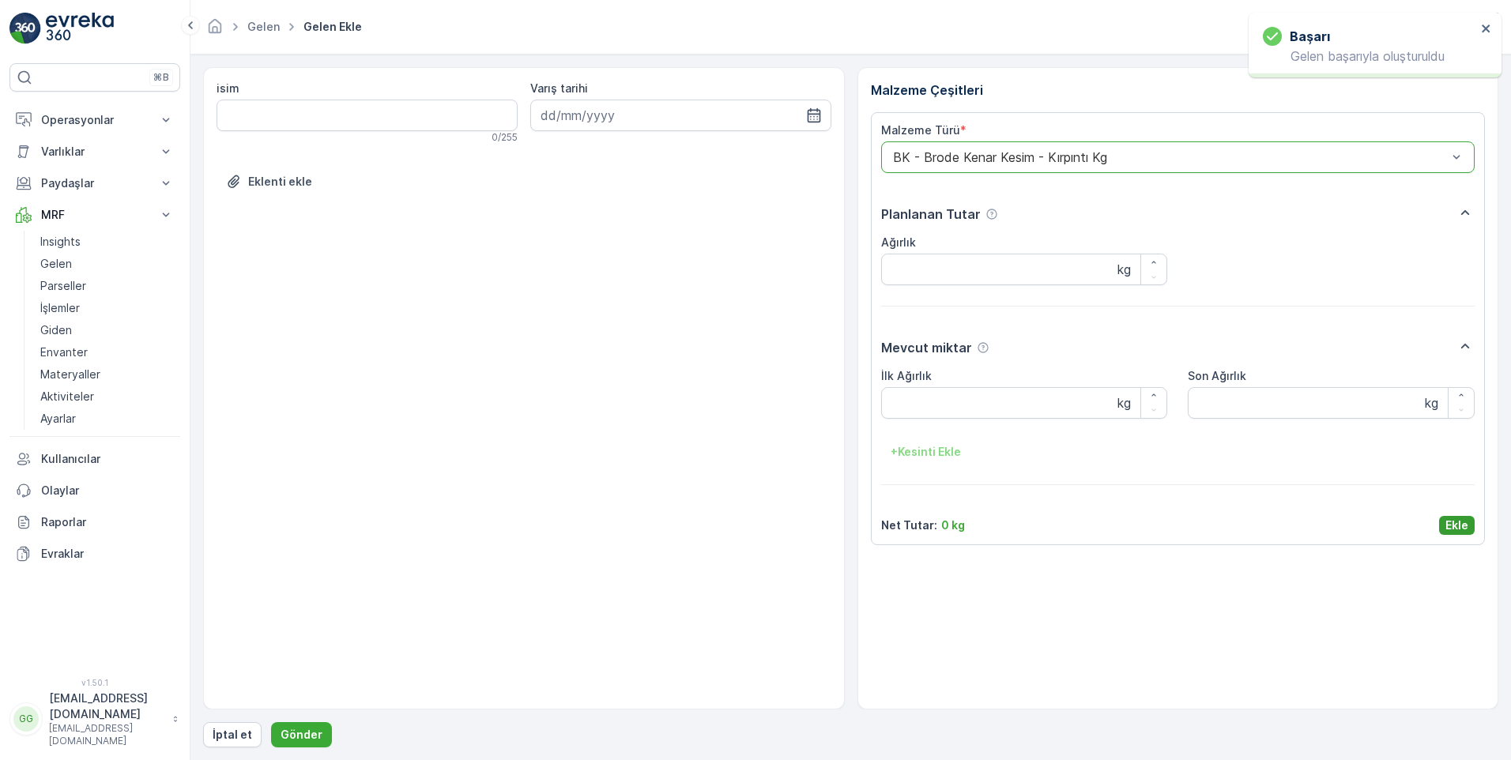
click at [1455, 526] on p "Ekle" at bounding box center [1457, 526] width 23 height 16
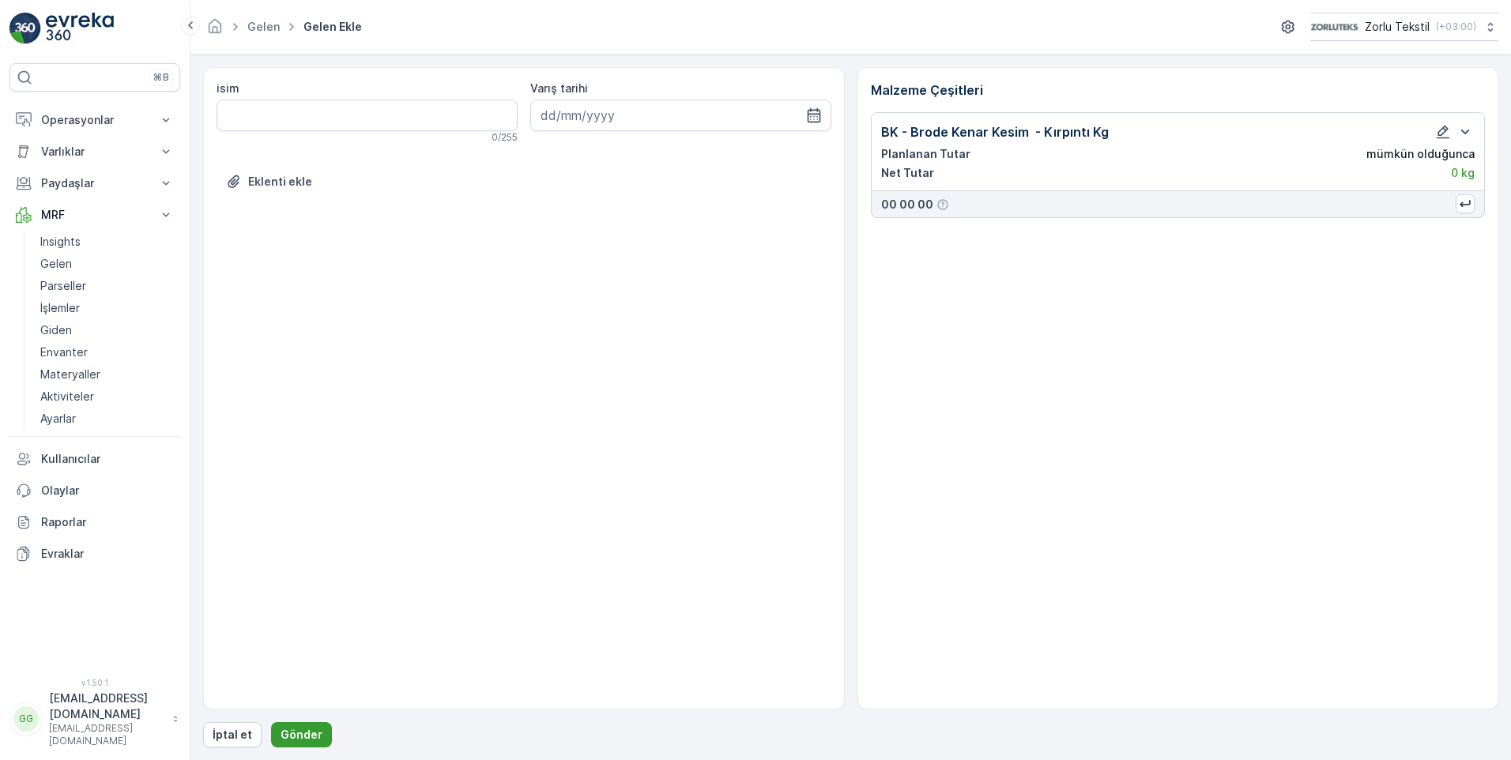
click at [288, 736] on p "Gönder" at bounding box center [302, 735] width 42 height 16
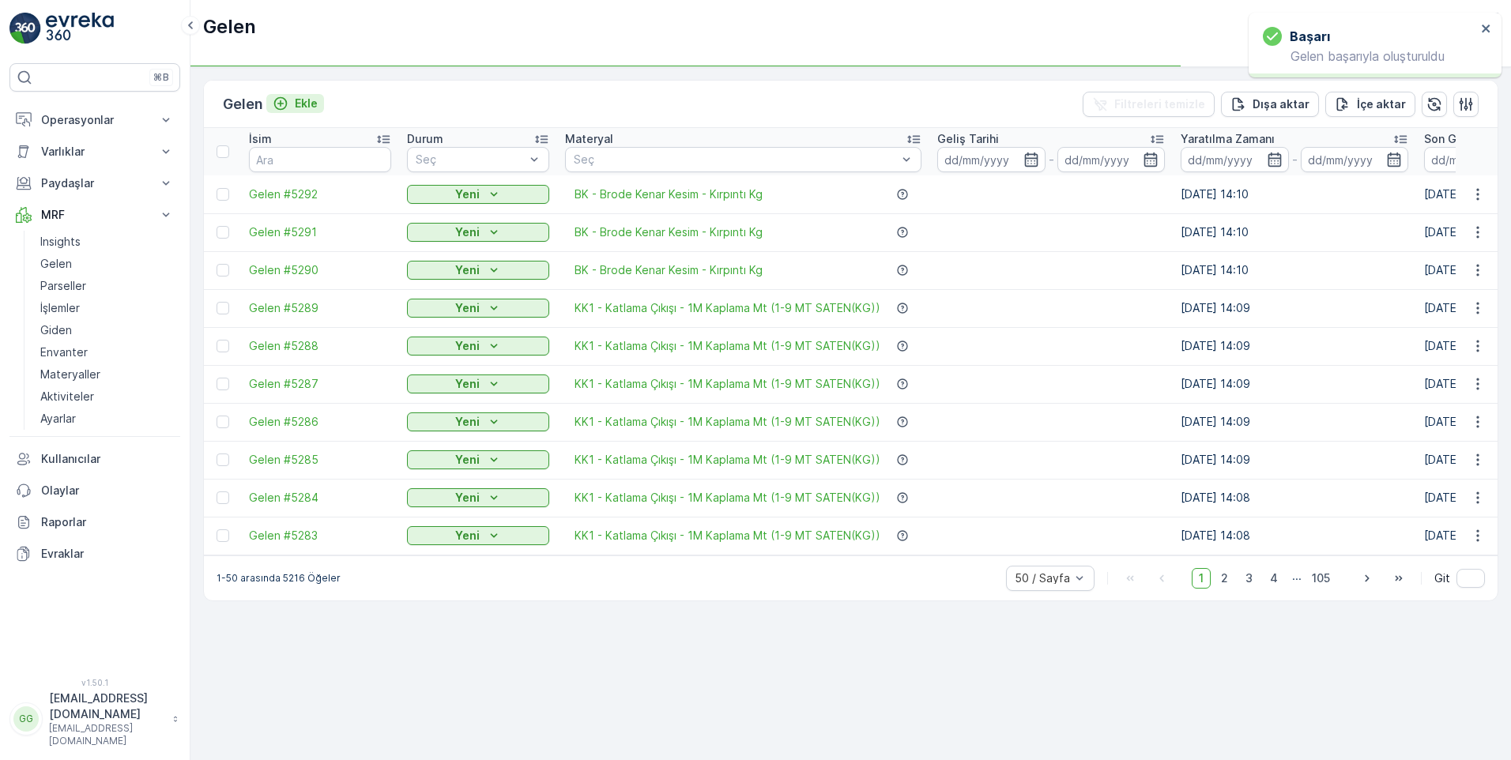
click at [317, 105] on p "Ekle" at bounding box center [306, 104] width 23 height 16
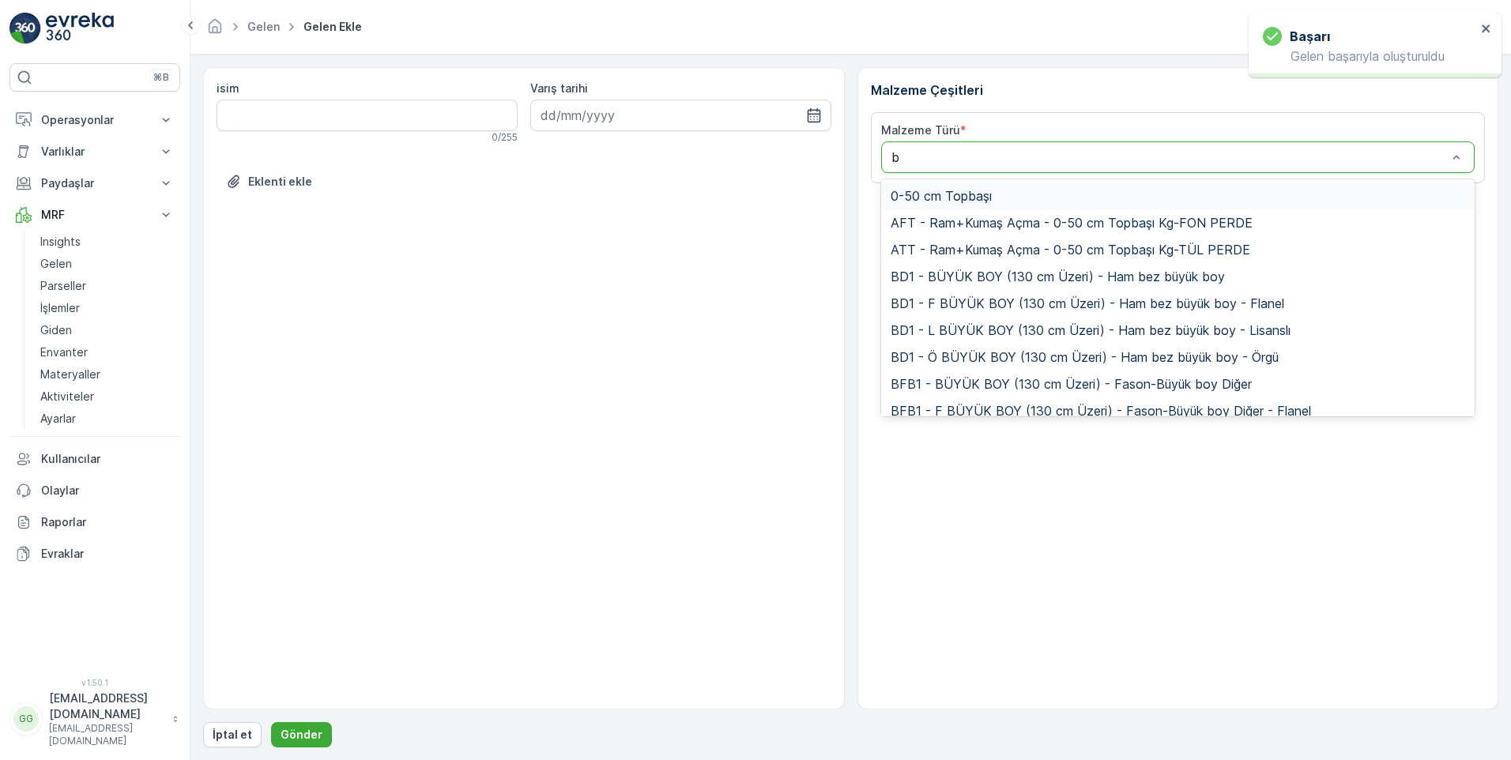
type input "bk"
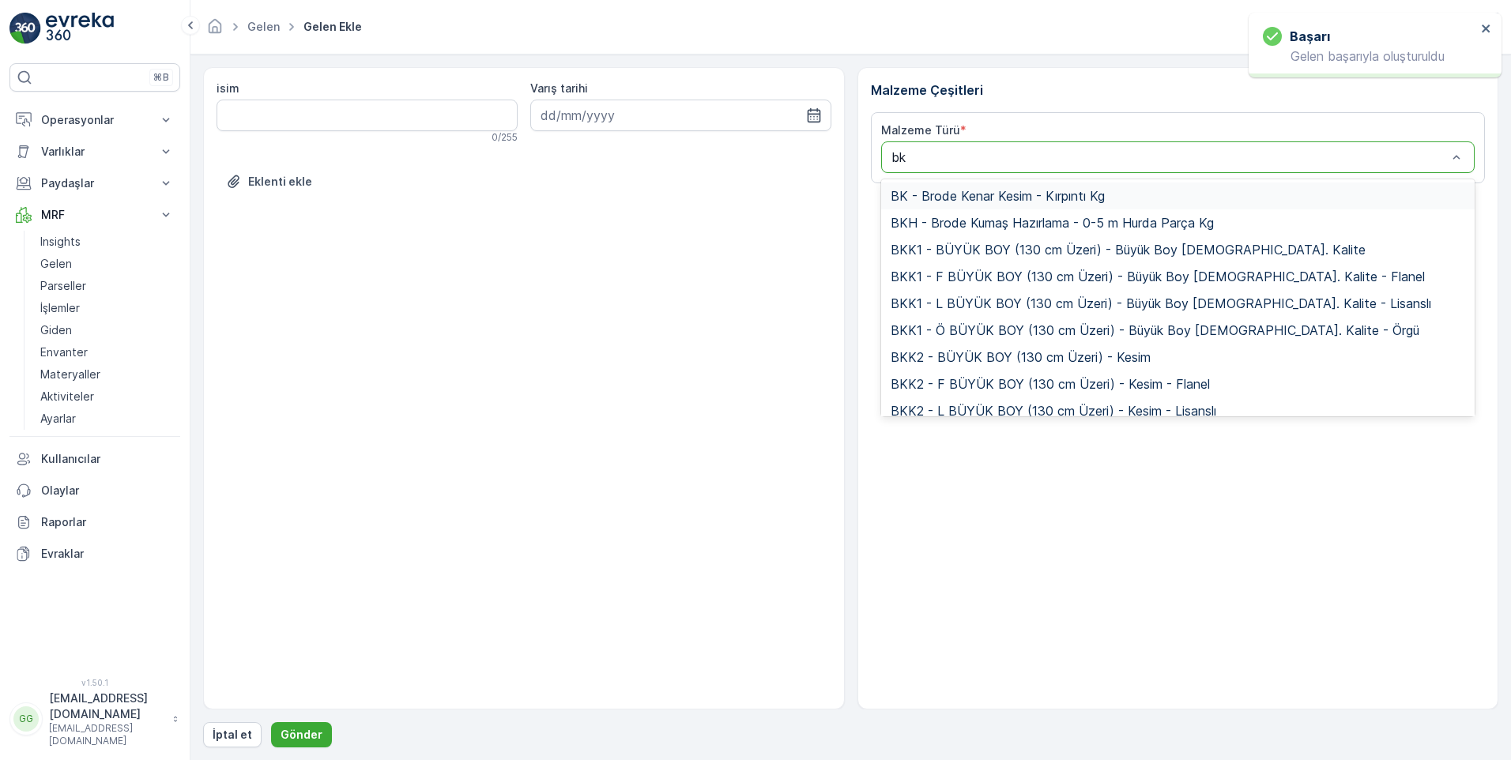
click at [991, 196] on span "BK - Brode Kenar Kesim - Kırpıntı Kg" at bounding box center [998, 196] width 214 height 14
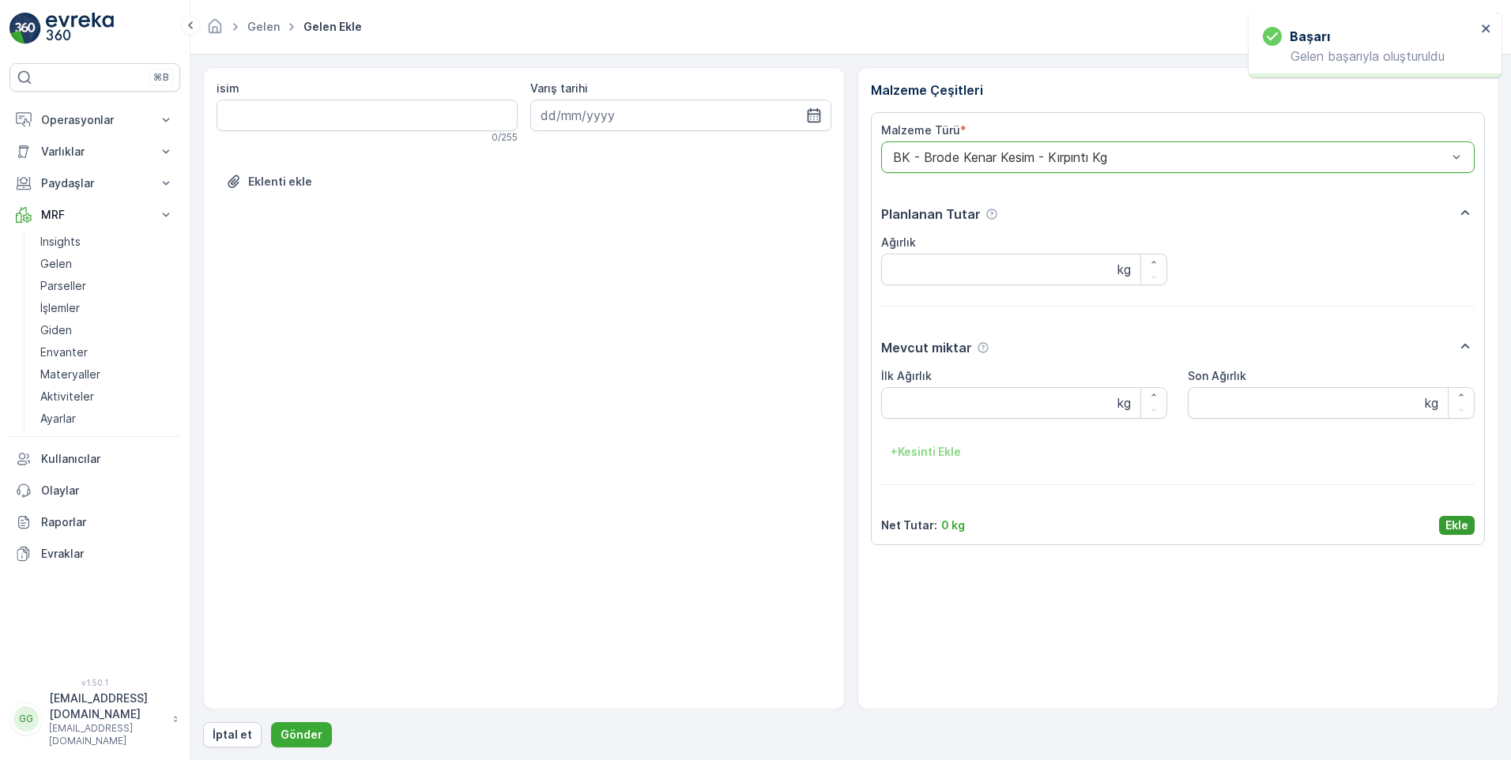
click at [1453, 529] on p "Ekle" at bounding box center [1457, 526] width 23 height 16
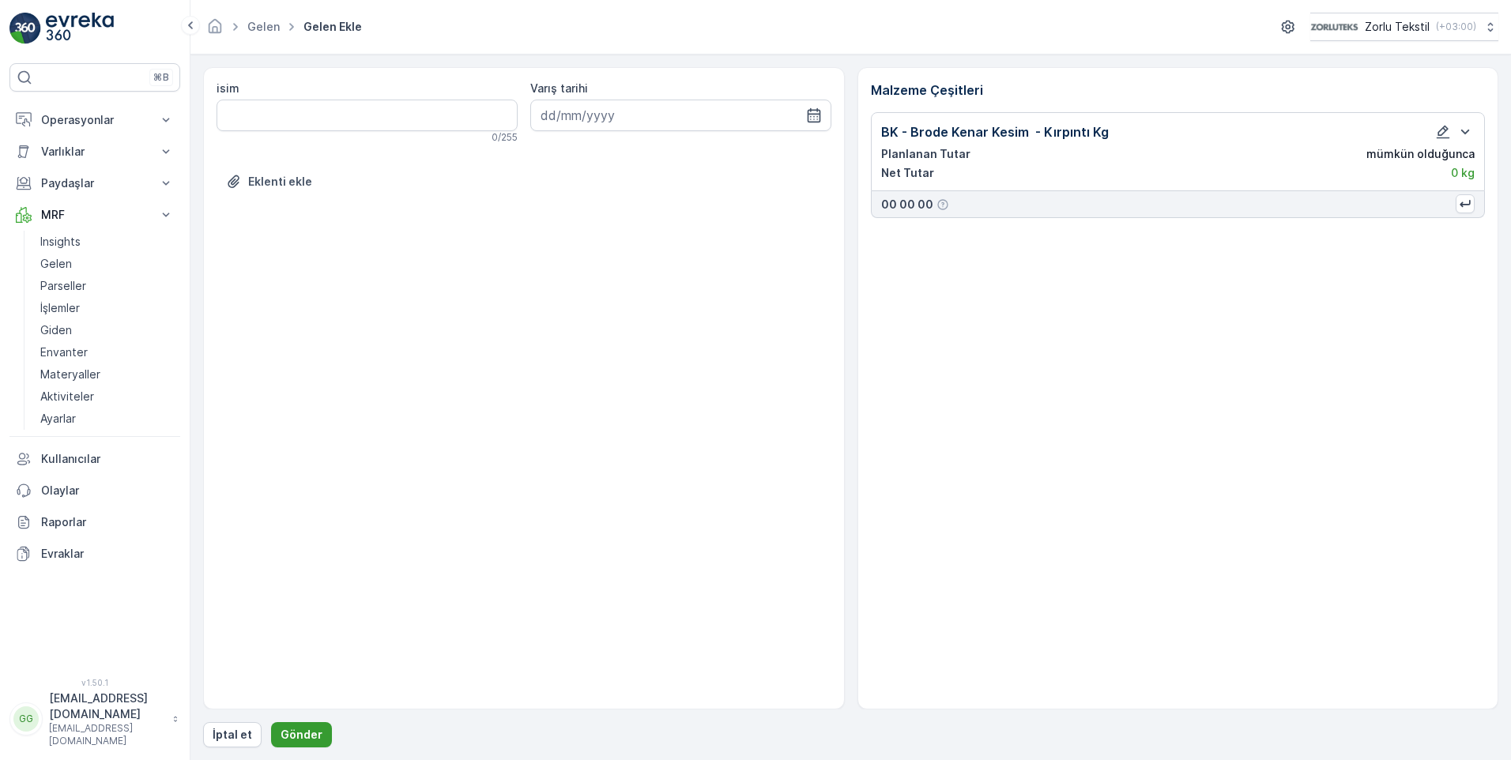
click at [310, 734] on p "Gönder" at bounding box center [302, 735] width 42 height 16
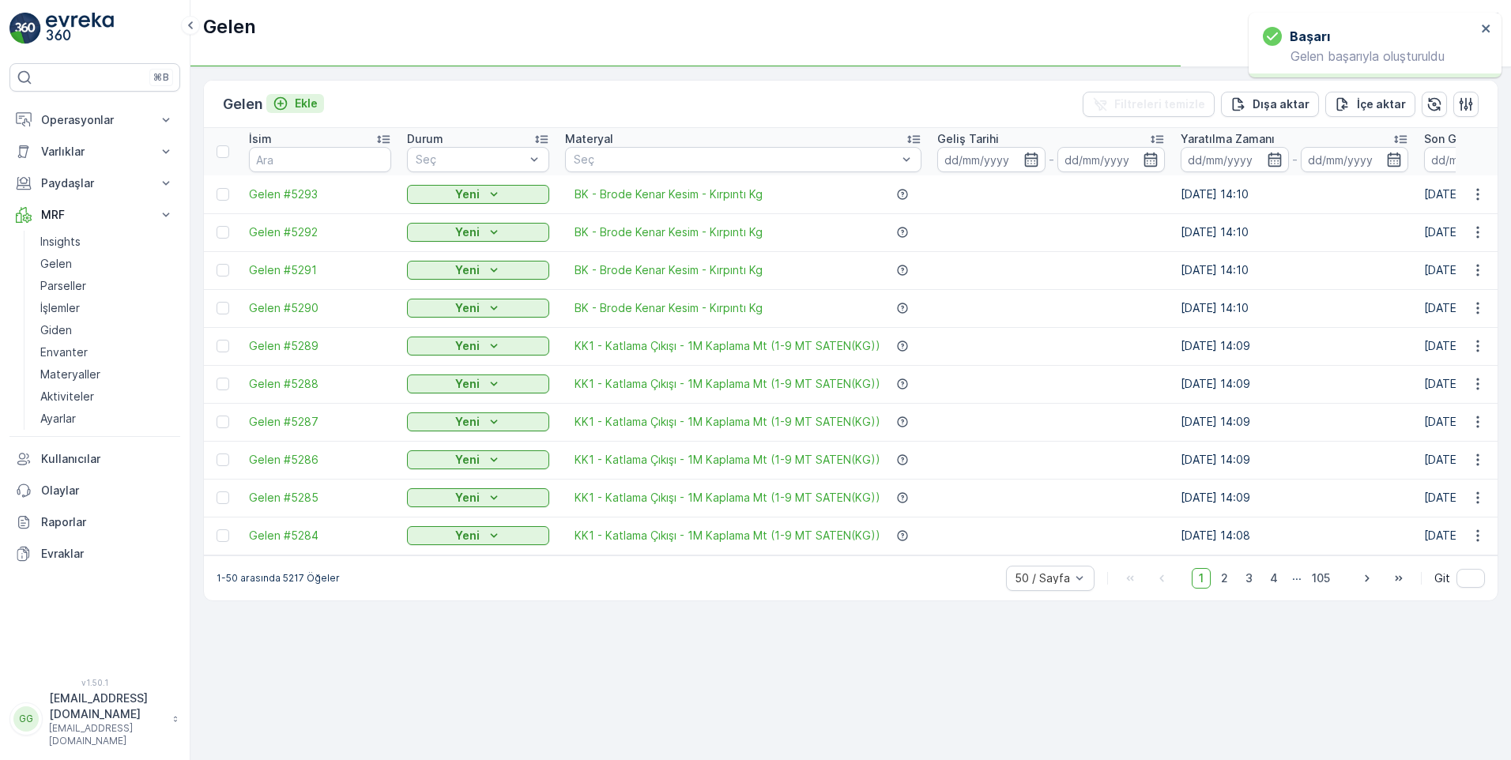
click at [308, 103] on p "Ekle" at bounding box center [306, 104] width 23 height 16
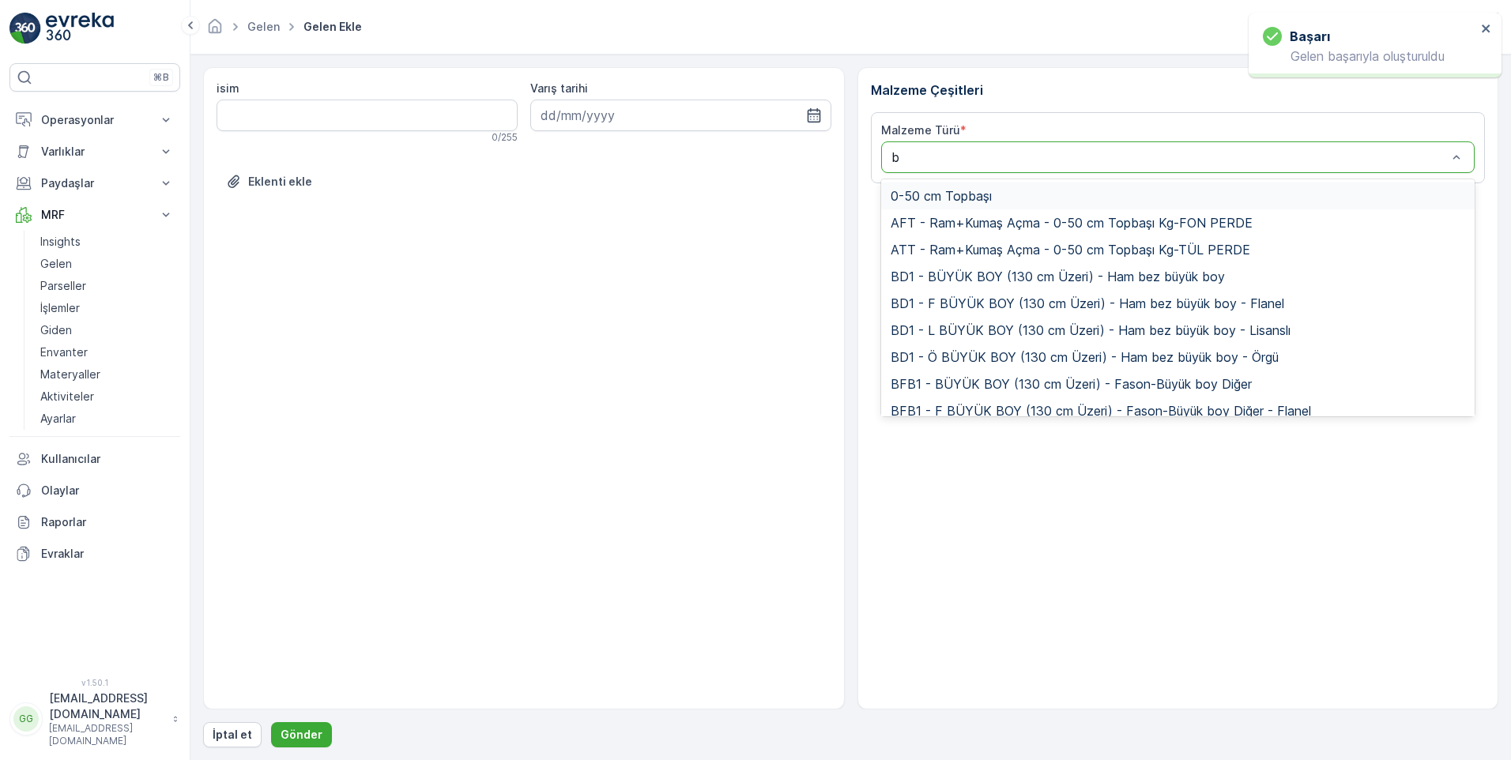
type input "bk"
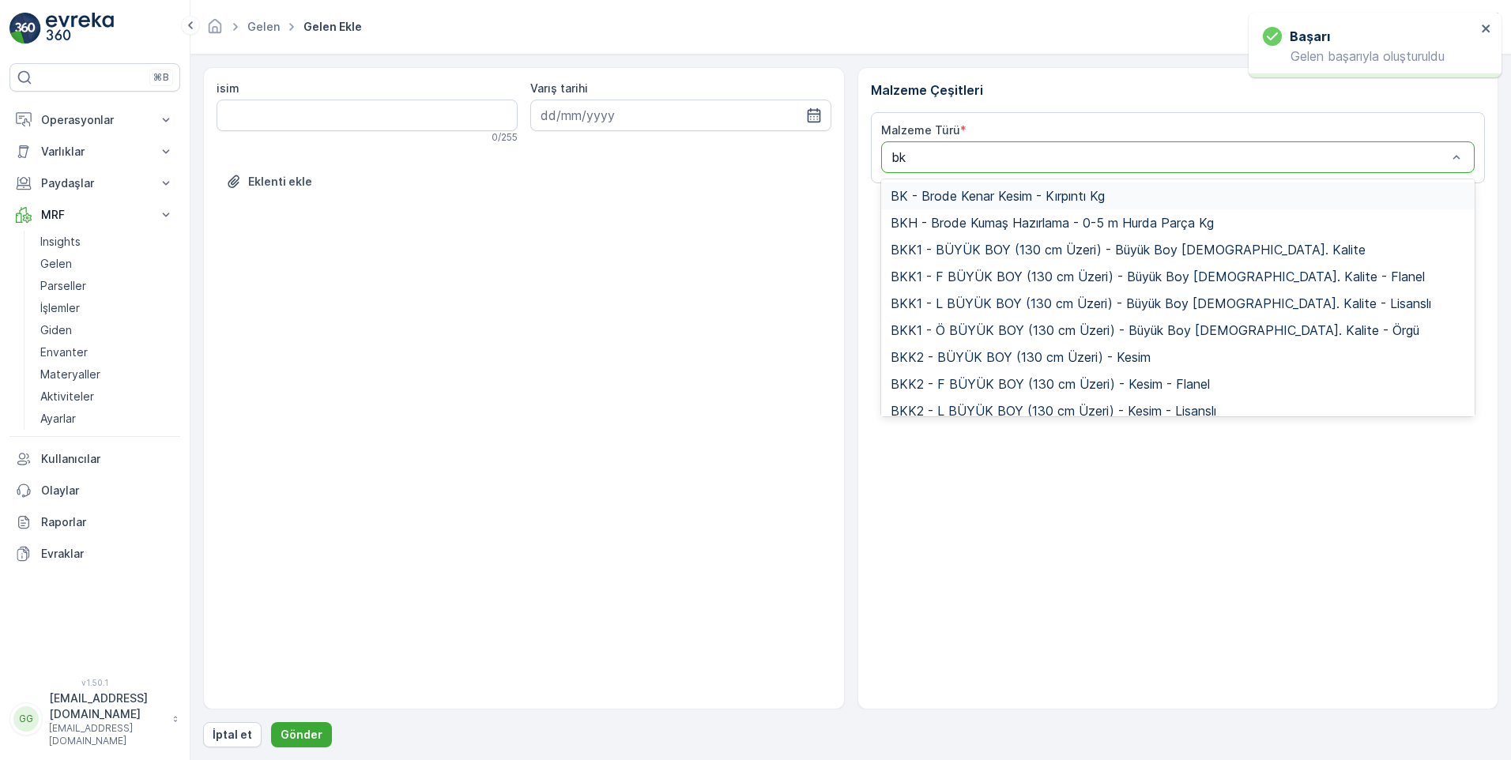
click at [987, 200] on span "BK - Brode Kenar Kesim - Kırpıntı Kg" at bounding box center [998, 196] width 214 height 14
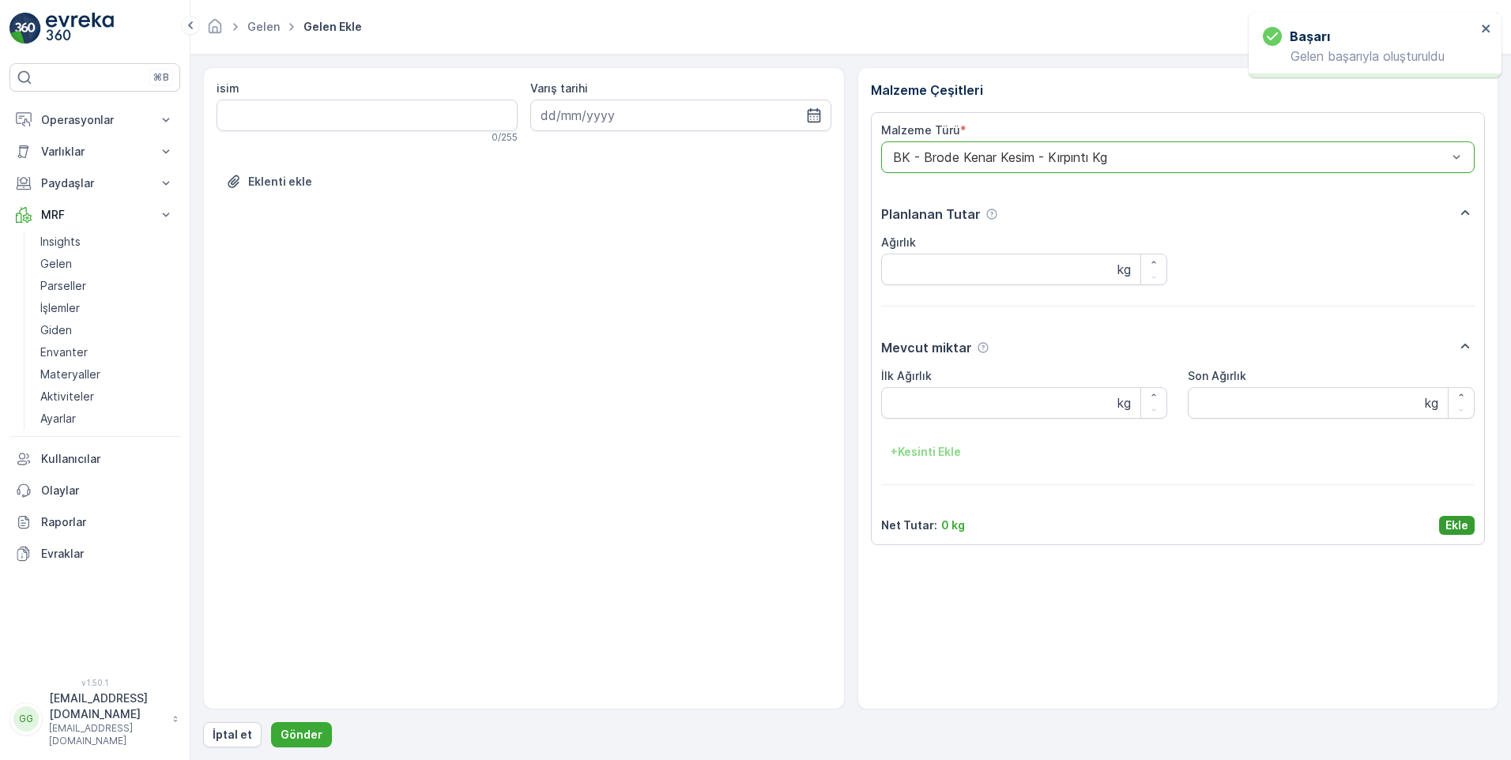
click at [1455, 526] on p "Ekle" at bounding box center [1457, 526] width 23 height 16
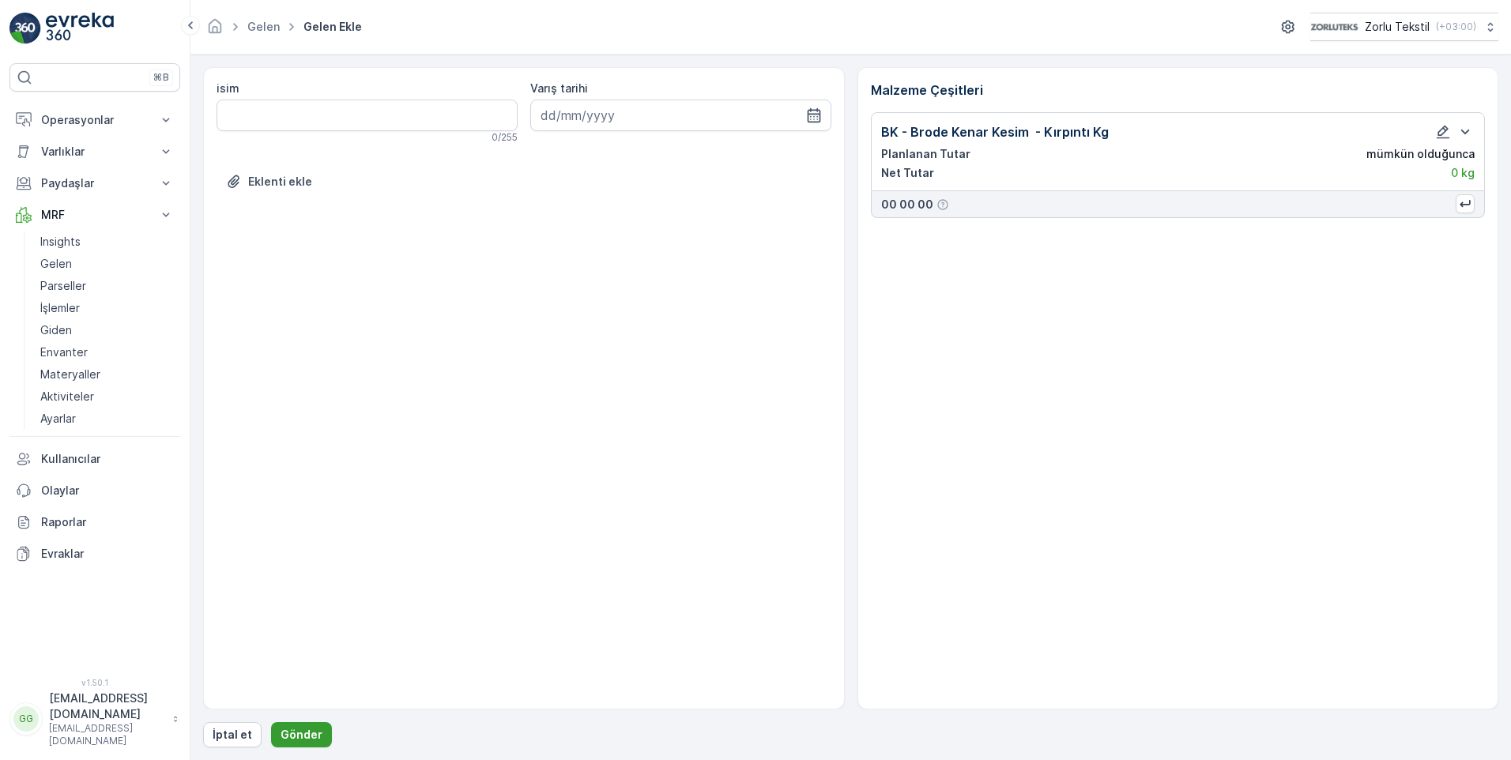
click at [301, 725] on button "Gönder" at bounding box center [301, 735] width 61 height 25
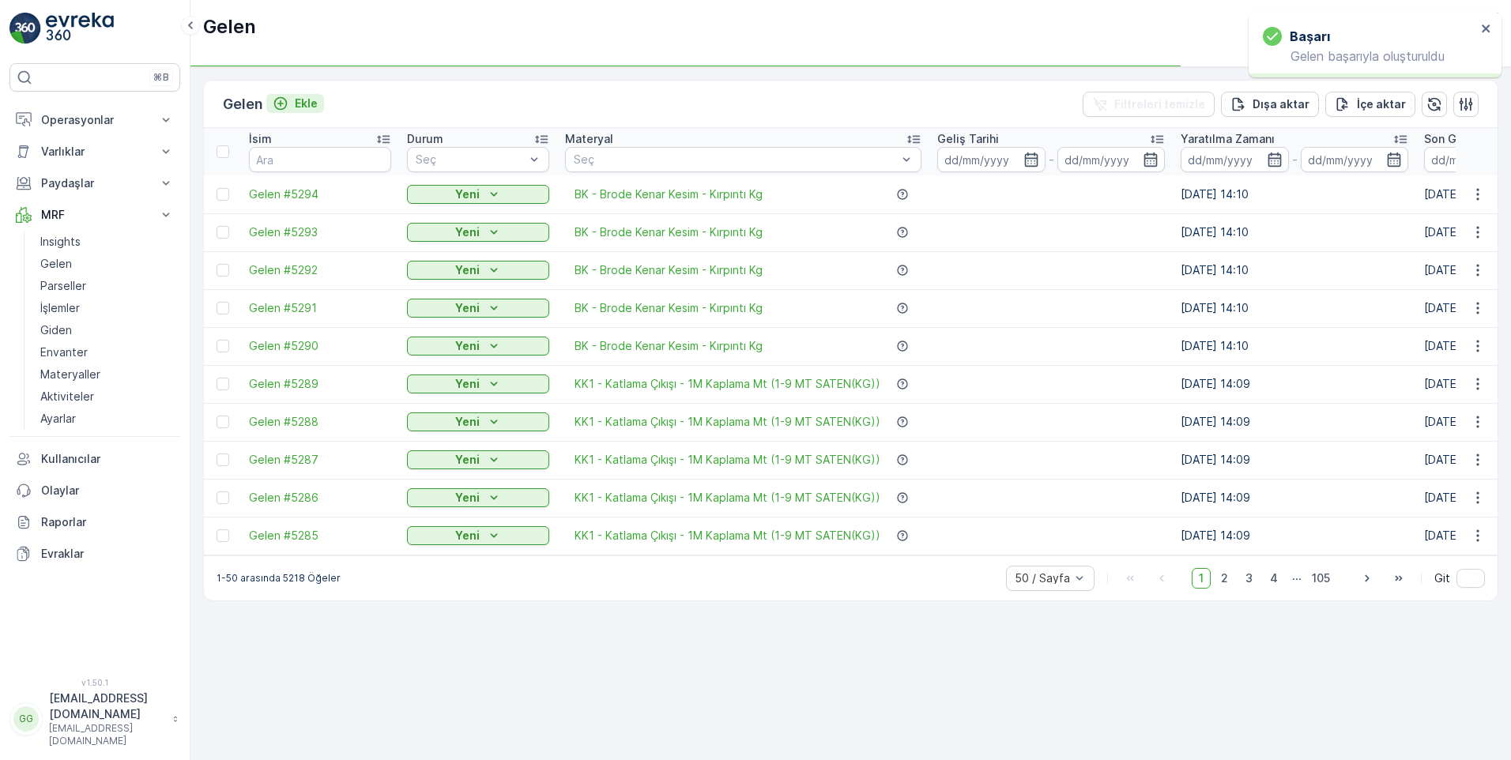
click at [308, 102] on p "Ekle" at bounding box center [306, 104] width 23 height 16
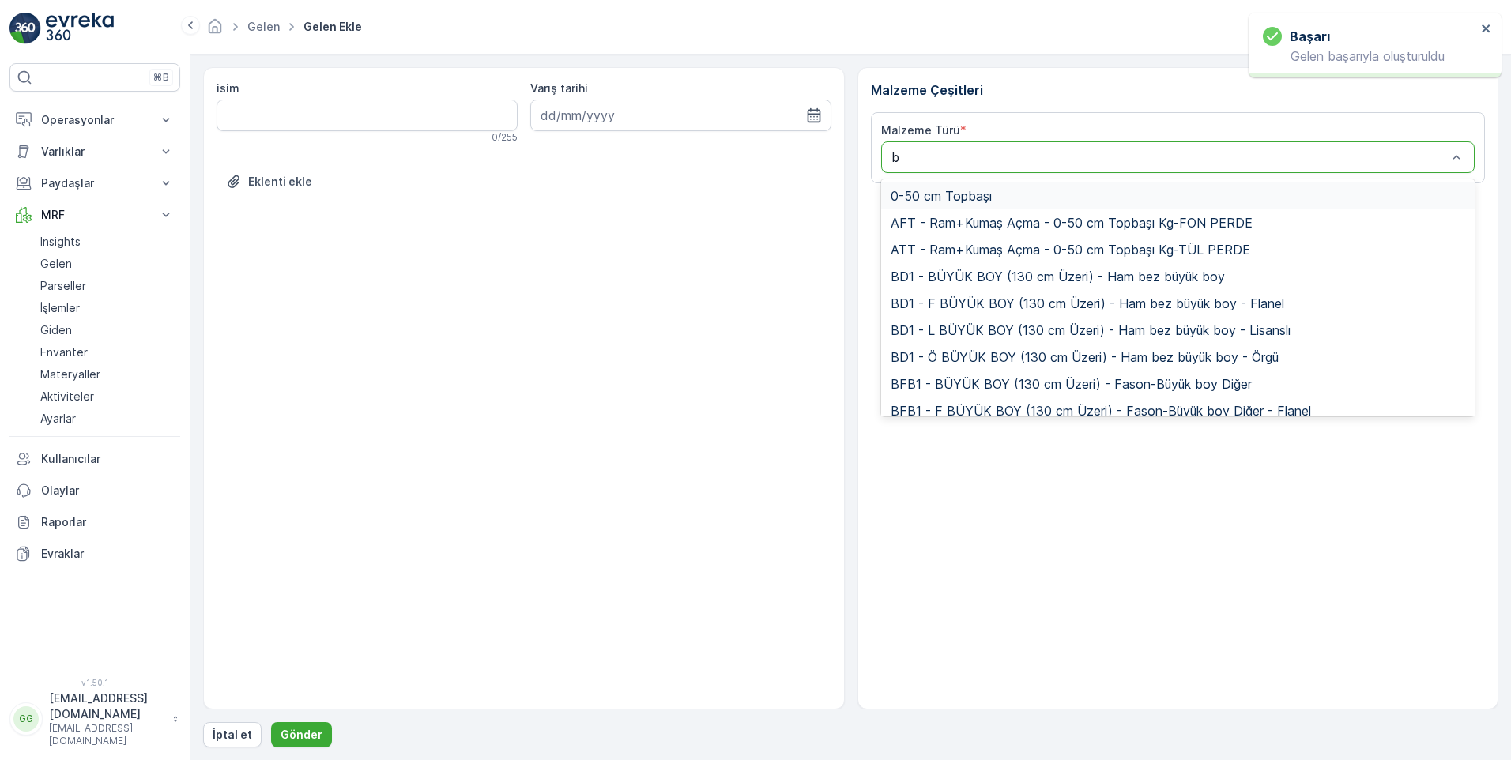
type input "bk"
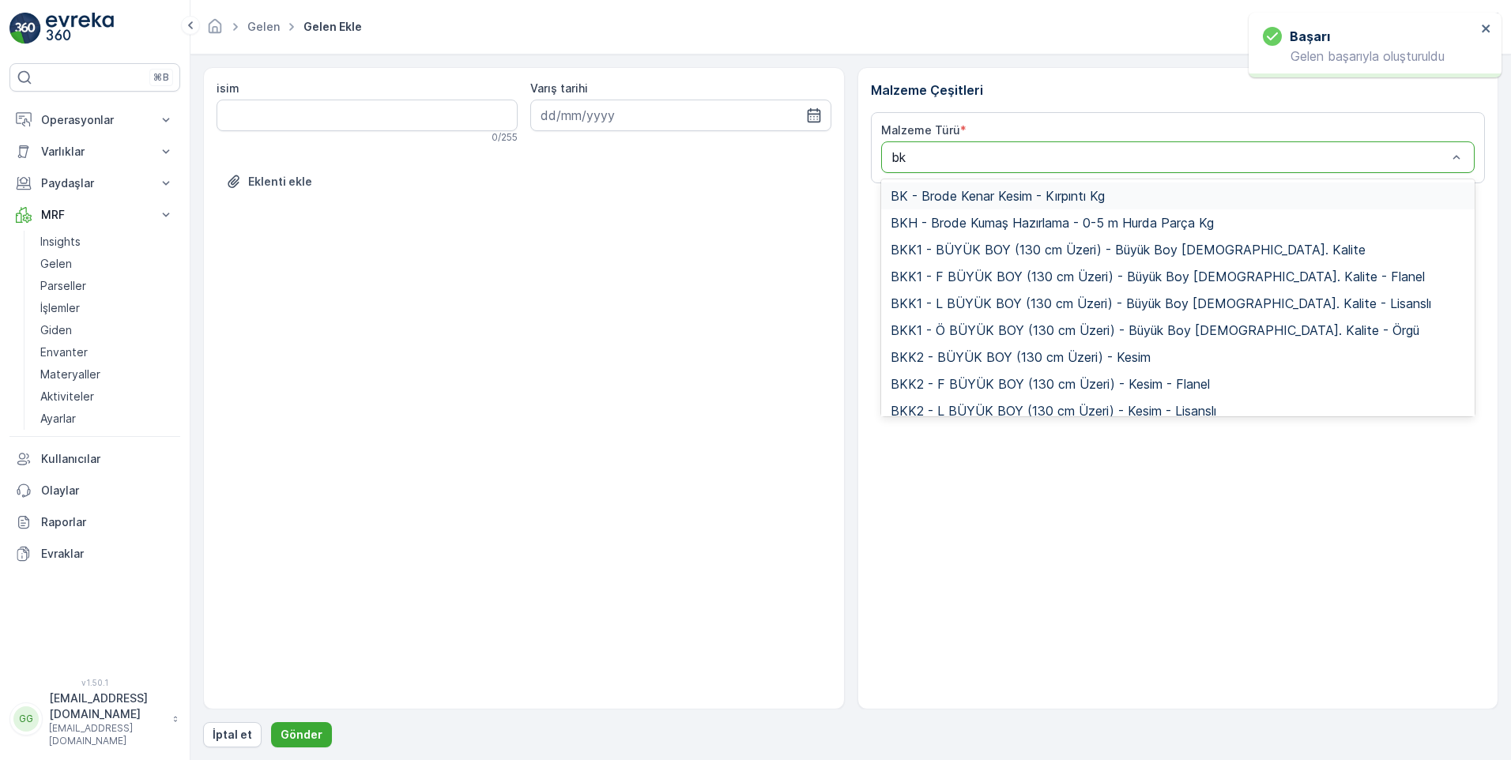
click at [975, 195] on span "BK - Brode Kenar Kesim - Kırpıntı Kg" at bounding box center [998, 196] width 214 height 14
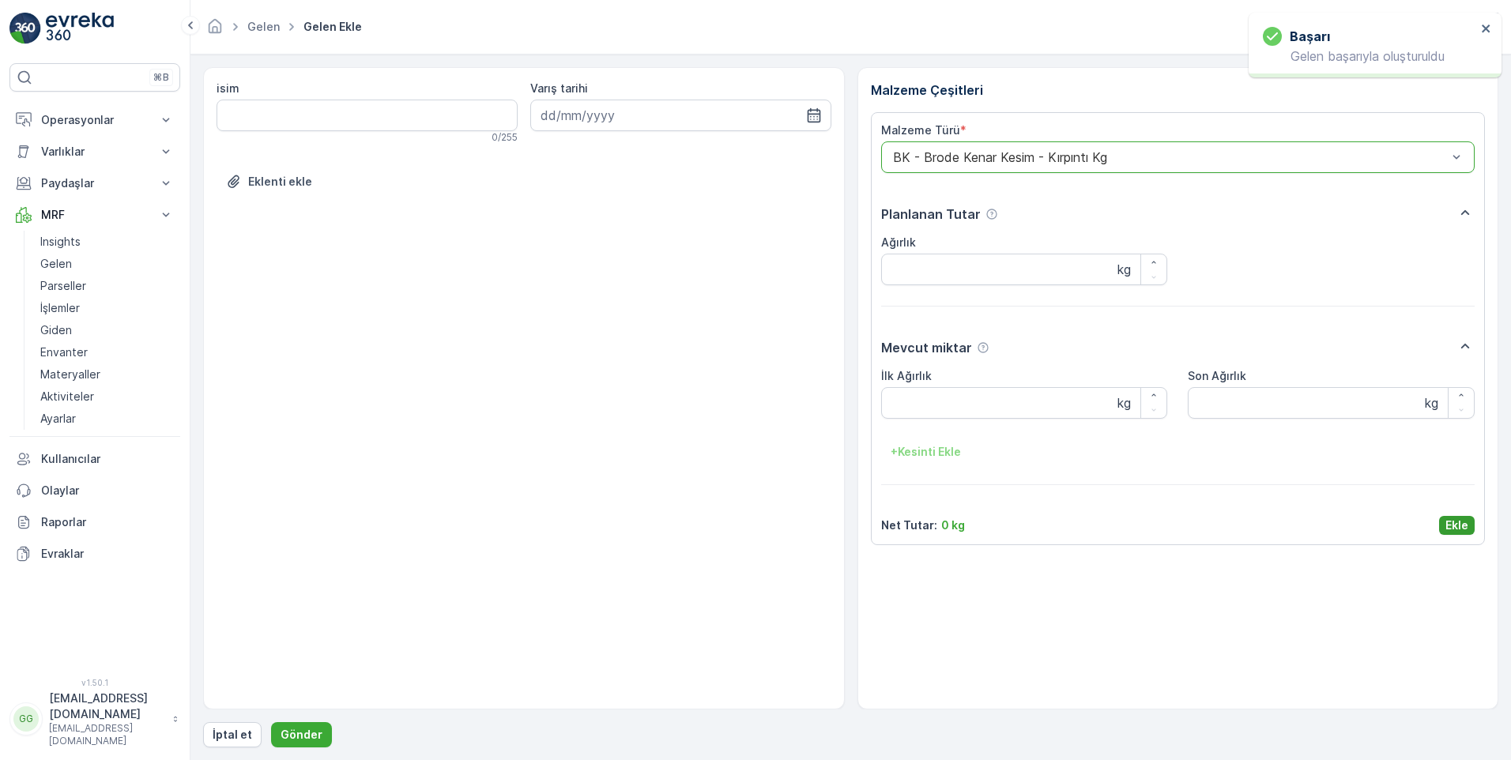
click at [1461, 526] on p "Ekle" at bounding box center [1457, 526] width 23 height 16
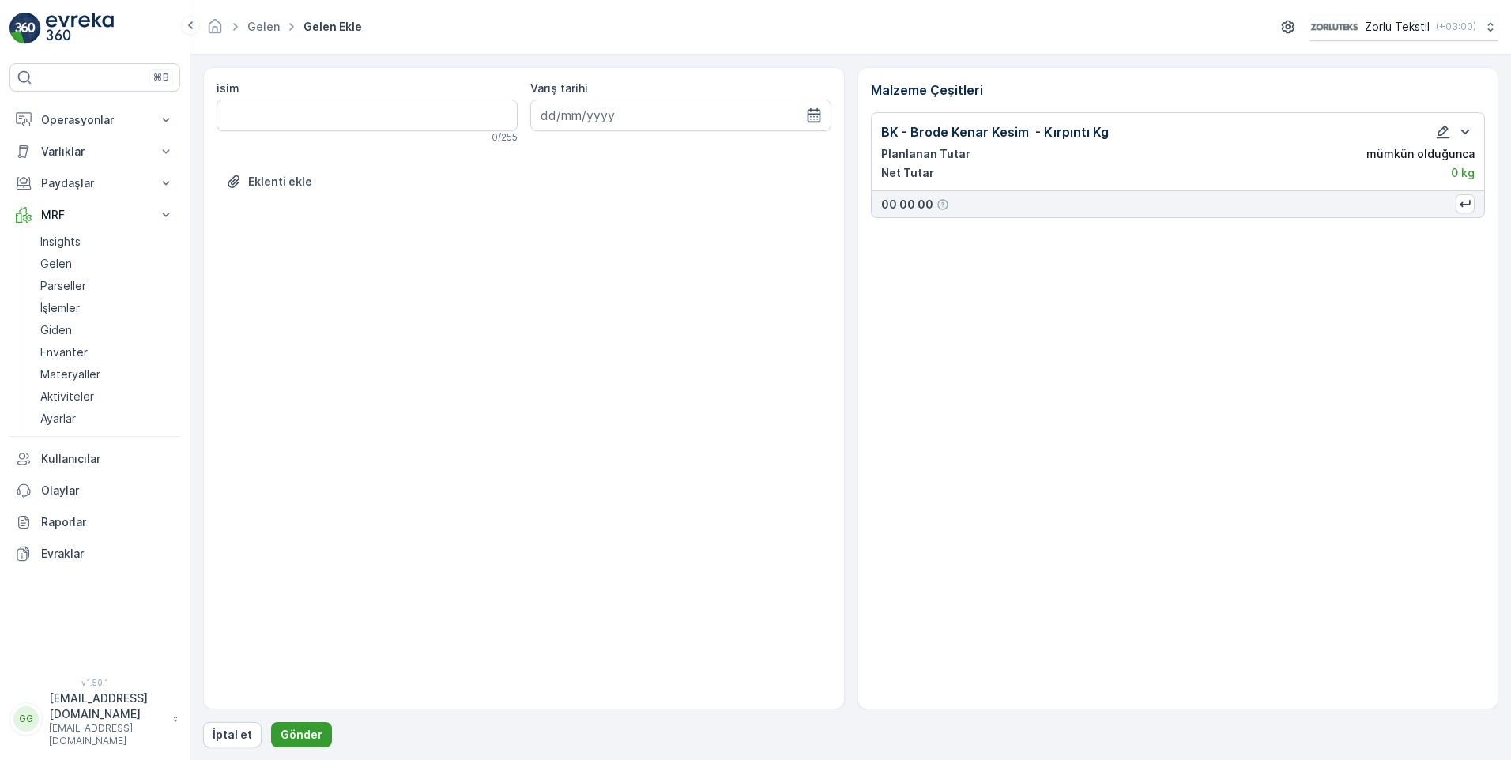
click at [301, 727] on p "Gönder" at bounding box center [302, 735] width 42 height 16
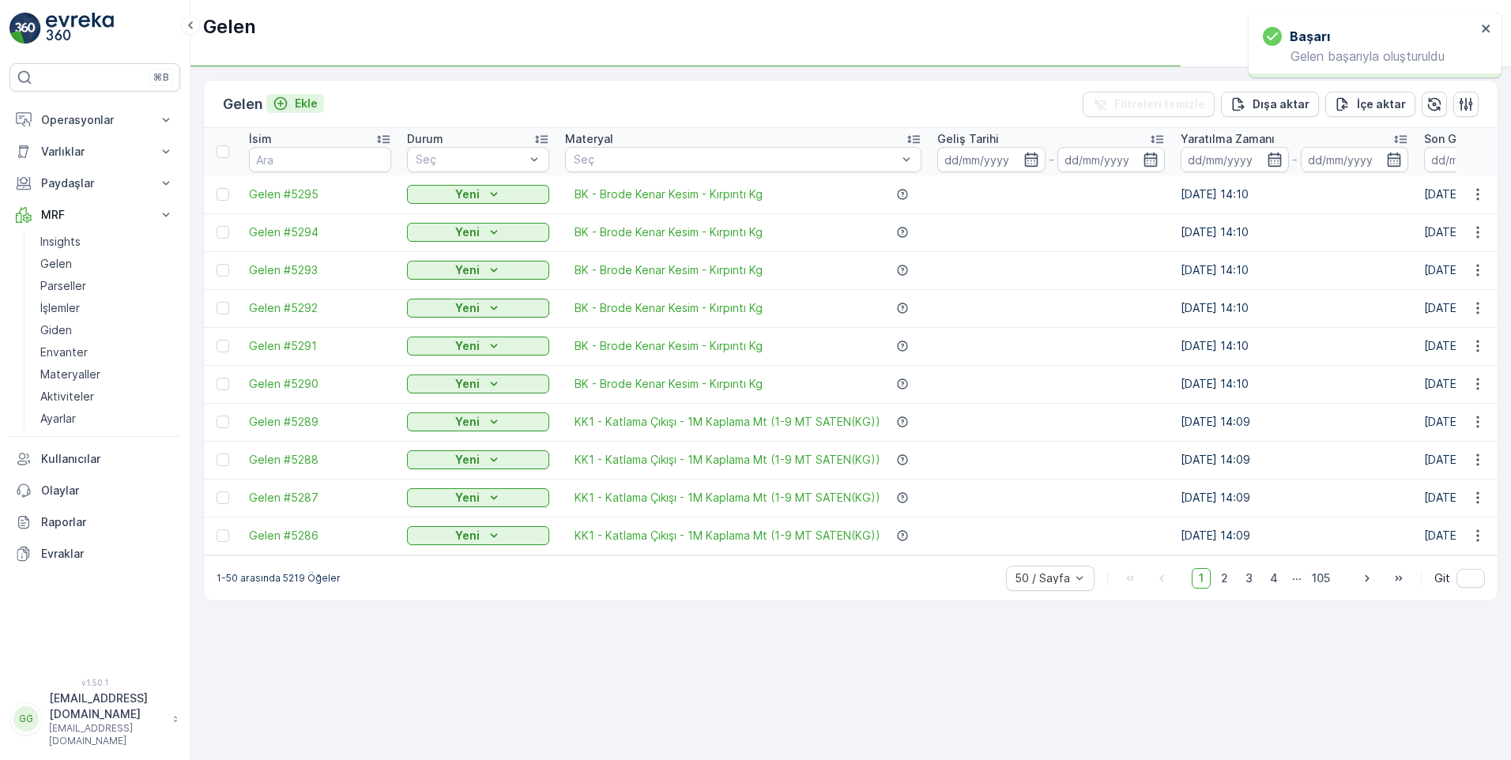
click at [300, 105] on p "Ekle" at bounding box center [306, 104] width 23 height 16
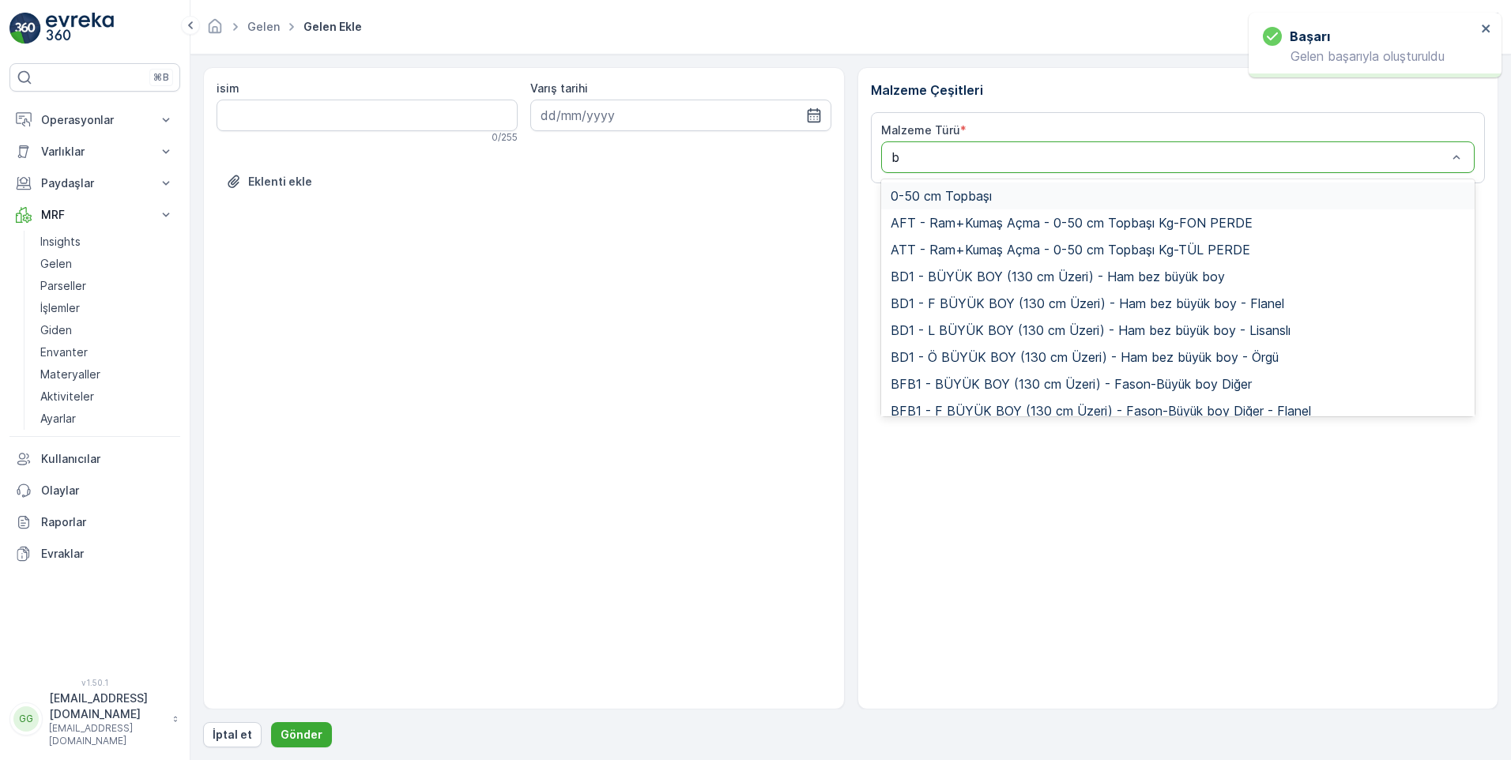
type input "bk"
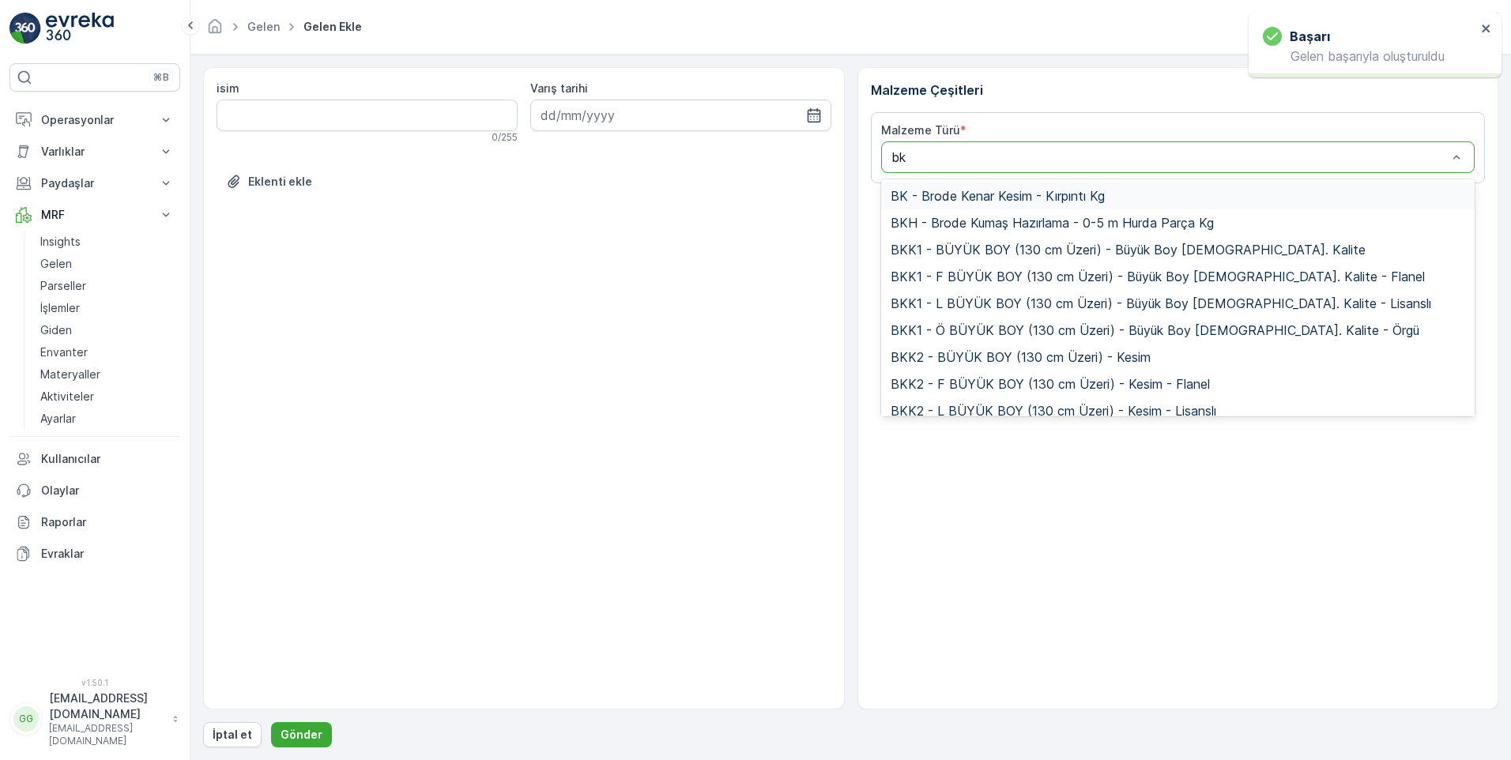
drag, startPoint x: 989, startPoint y: 197, endPoint x: 998, endPoint y: 201, distance: 9.6
click at [990, 197] on span "BK - Brode Kenar Kesim - Kırpıntı Kg" at bounding box center [998, 196] width 214 height 14
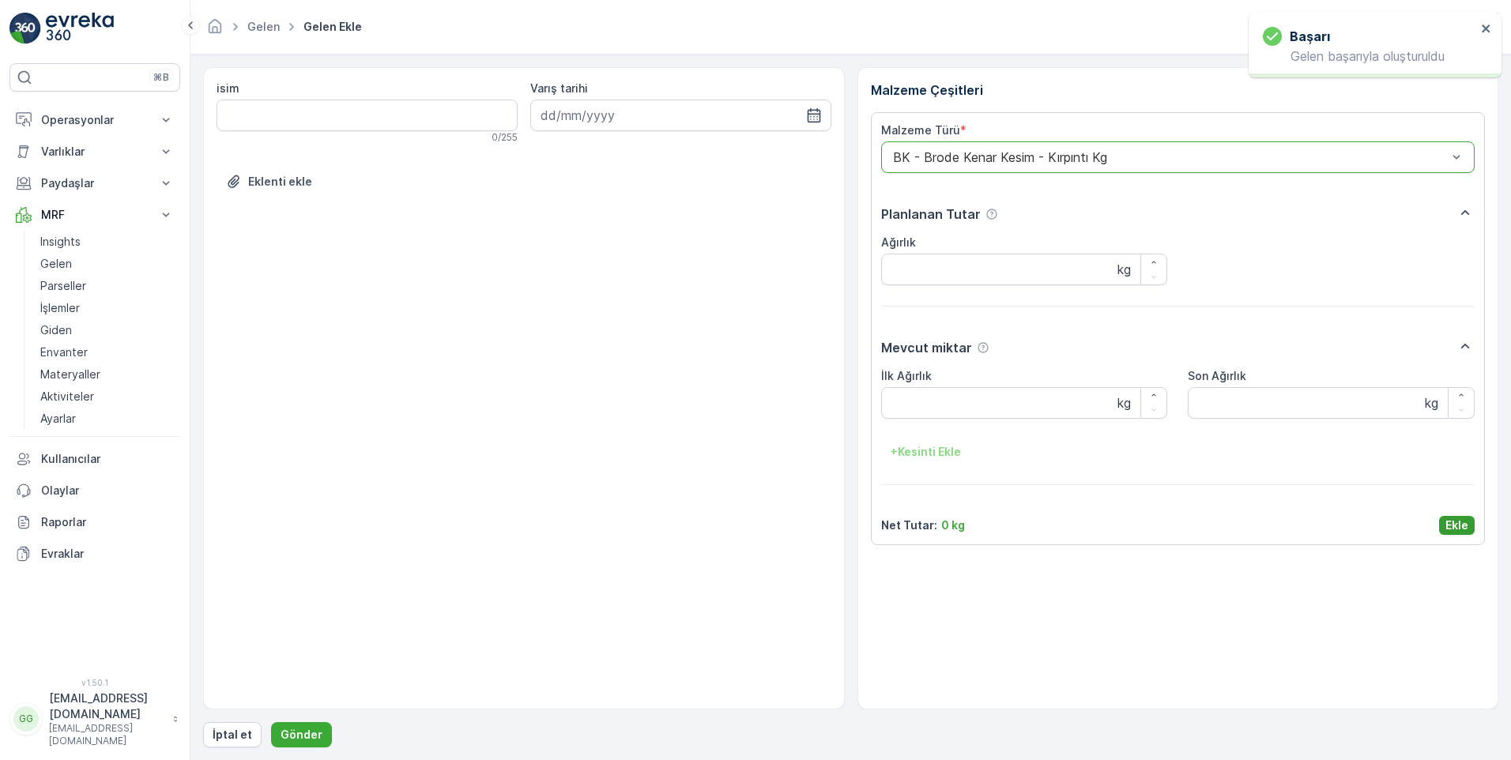
click at [1453, 525] on p "Ekle" at bounding box center [1457, 526] width 23 height 16
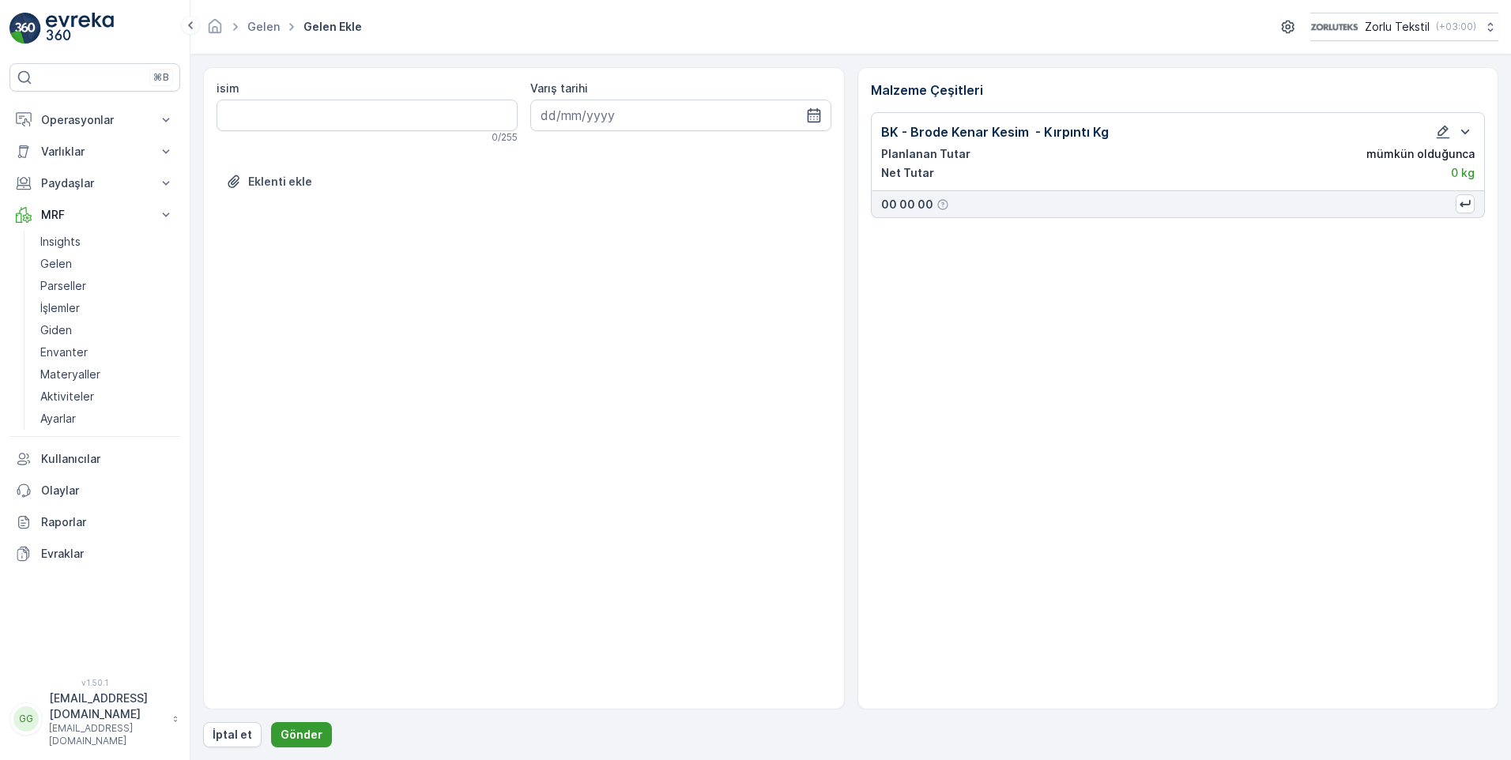
click at [289, 732] on p "Gönder" at bounding box center [302, 735] width 42 height 16
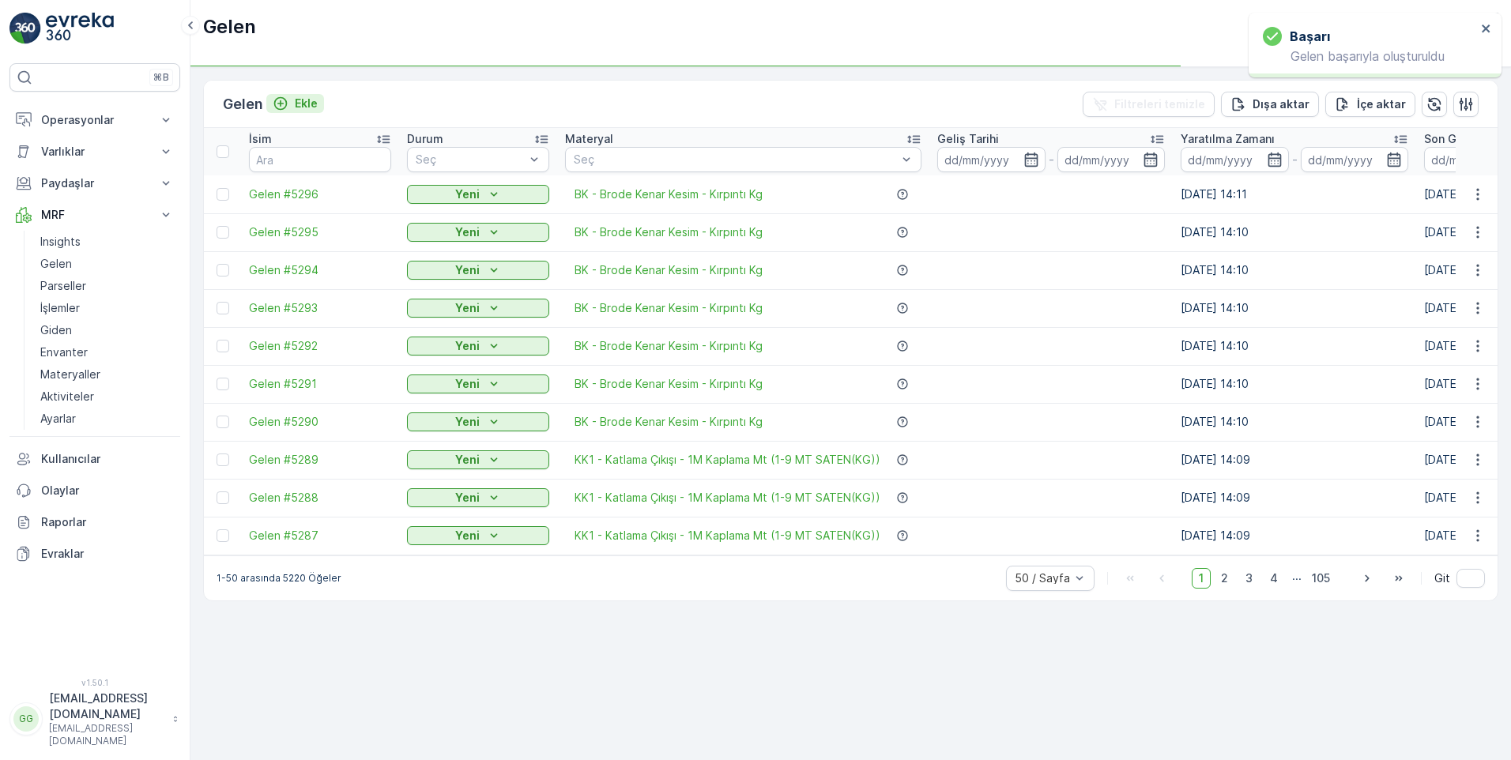
click at [300, 100] on p "Ekle" at bounding box center [306, 104] width 23 height 16
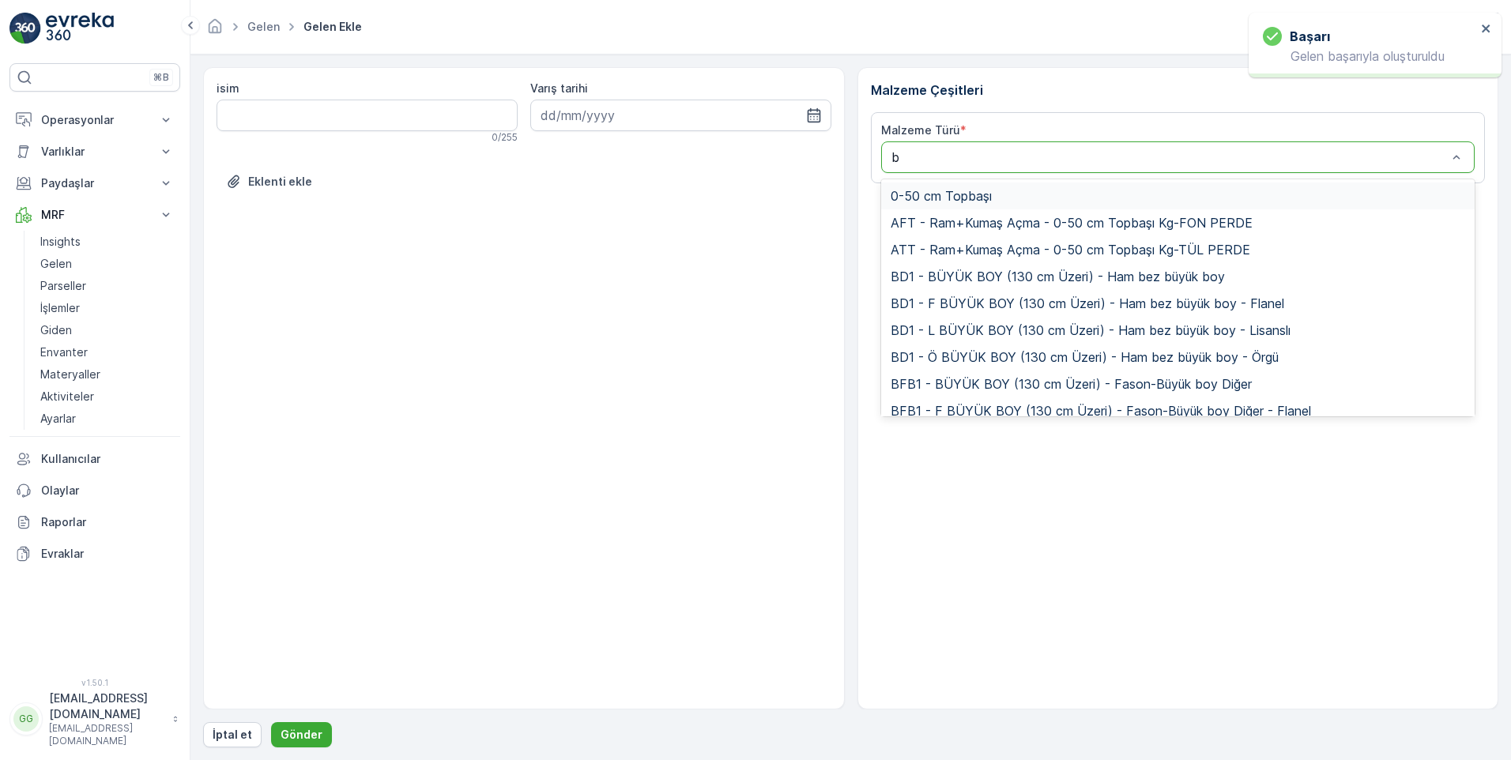
type input "bk"
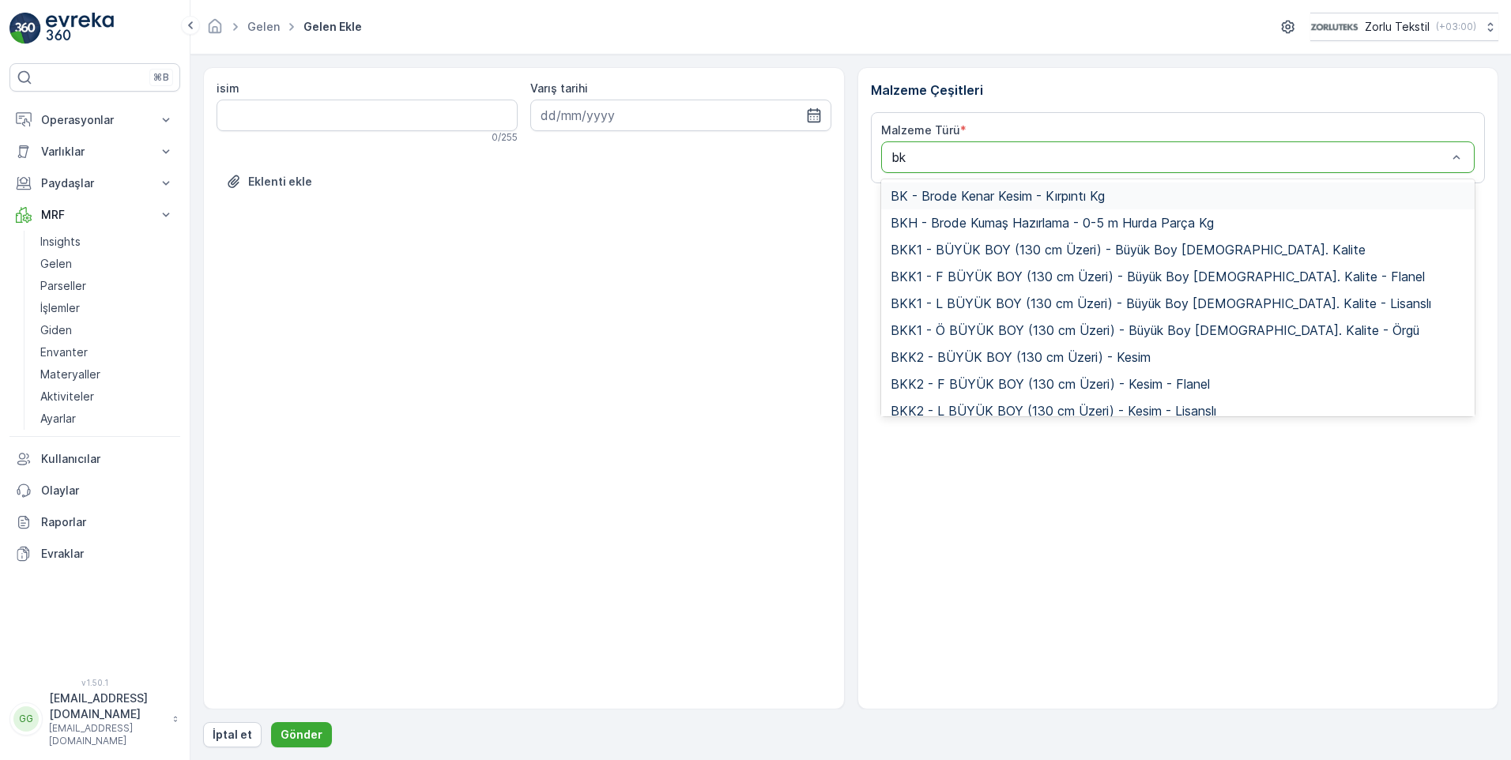
click at [967, 191] on span "BK - Brode Kenar Kesim - Kırpıntı Kg" at bounding box center [998, 196] width 214 height 14
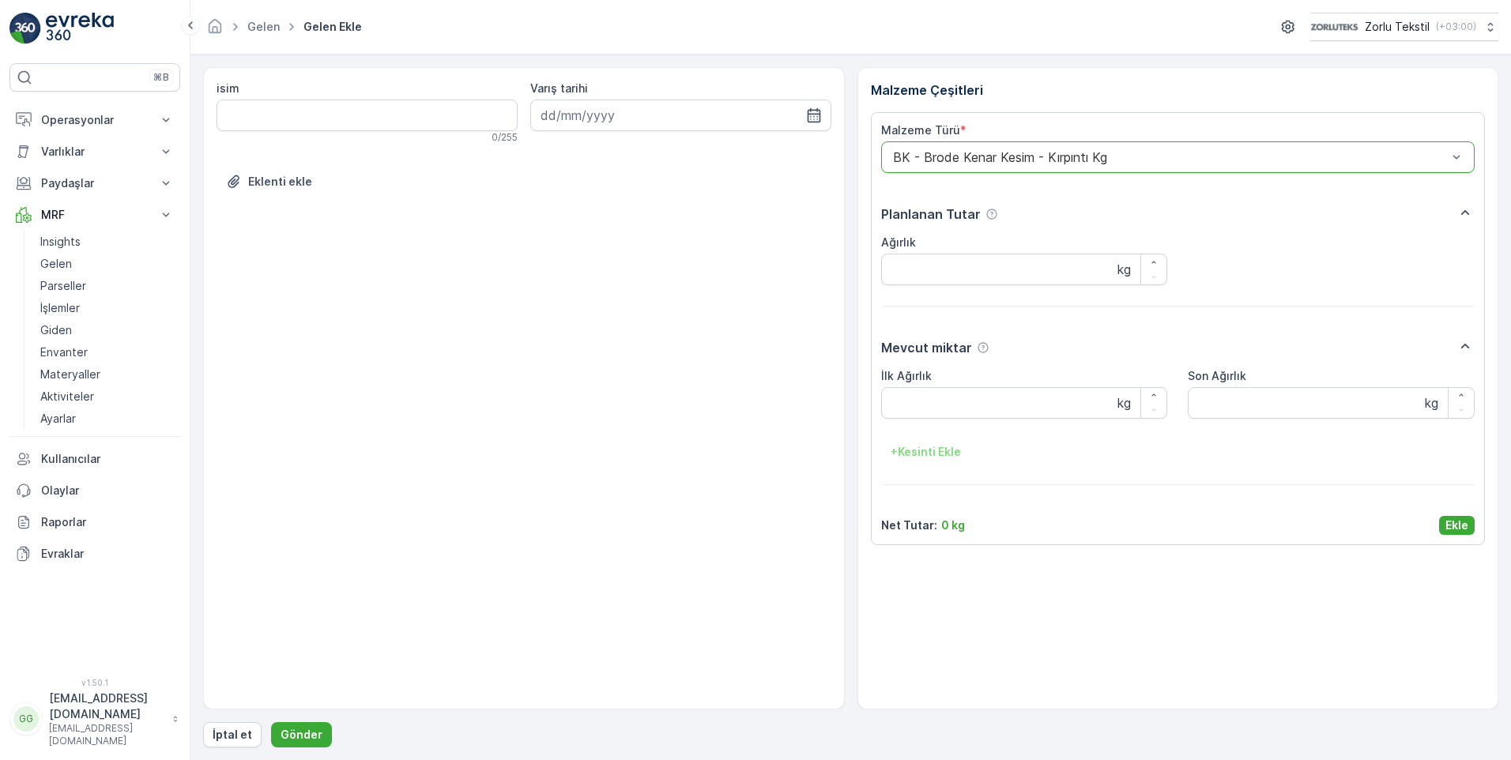
click at [1458, 525] on p "Ekle" at bounding box center [1457, 526] width 23 height 16
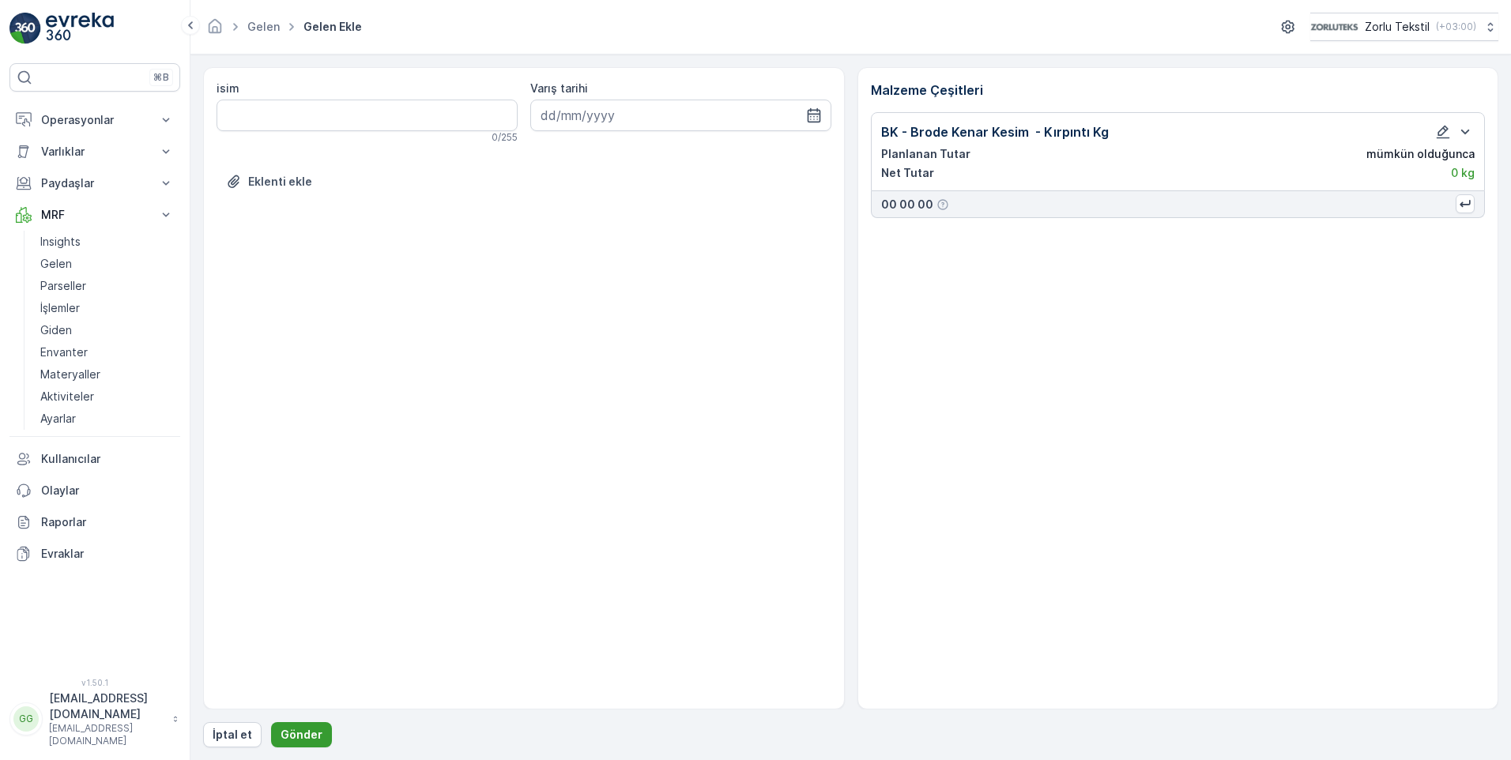
click at [304, 727] on p "Gönder" at bounding box center [302, 735] width 42 height 16
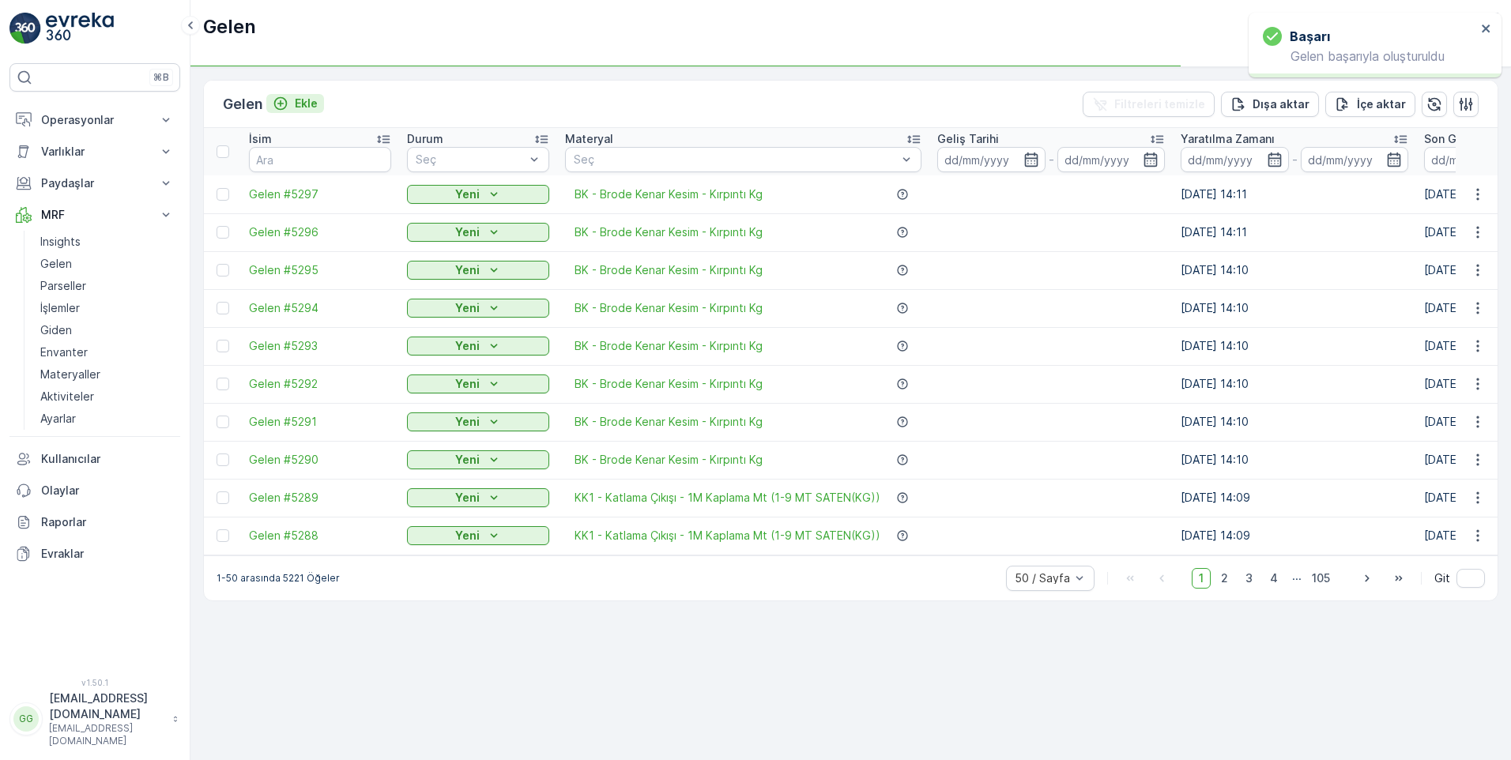
click at [314, 104] on p "Ekle" at bounding box center [306, 104] width 23 height 16
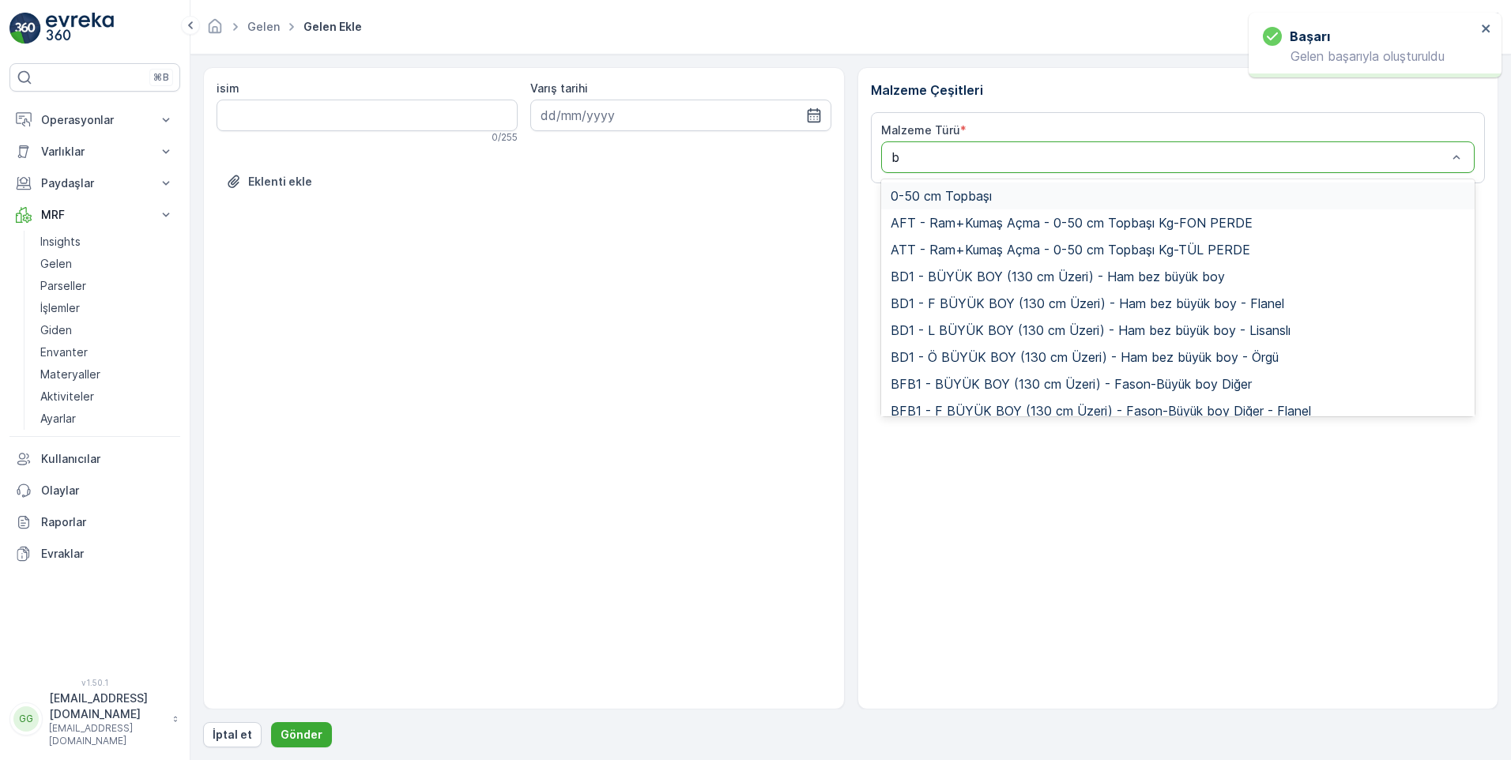
type input "bk"
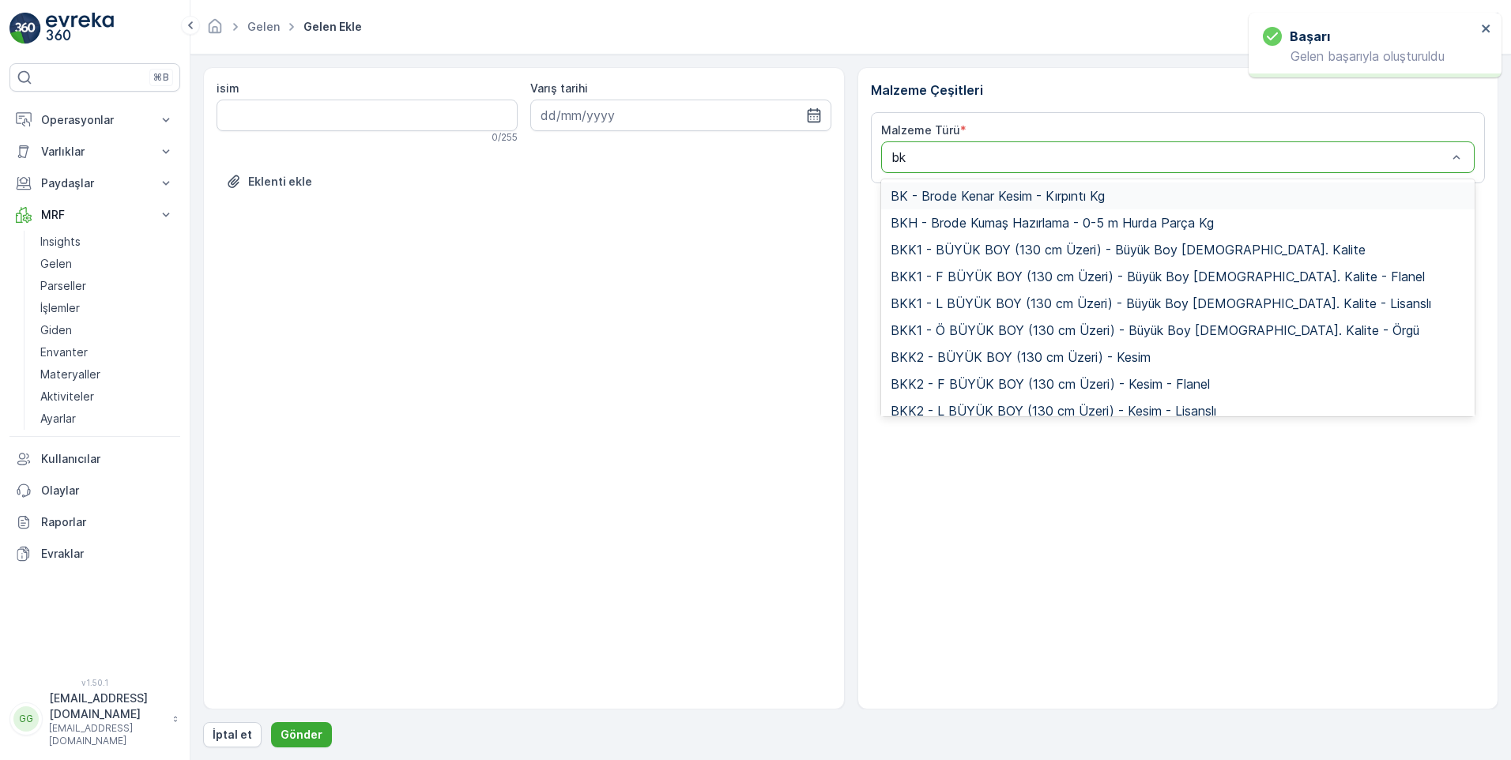
click at [990, 197] on span "BK - Brode Kenar Kesim - Kırpıntı Kg" at bounding box center [998, 196] width 214 height 14
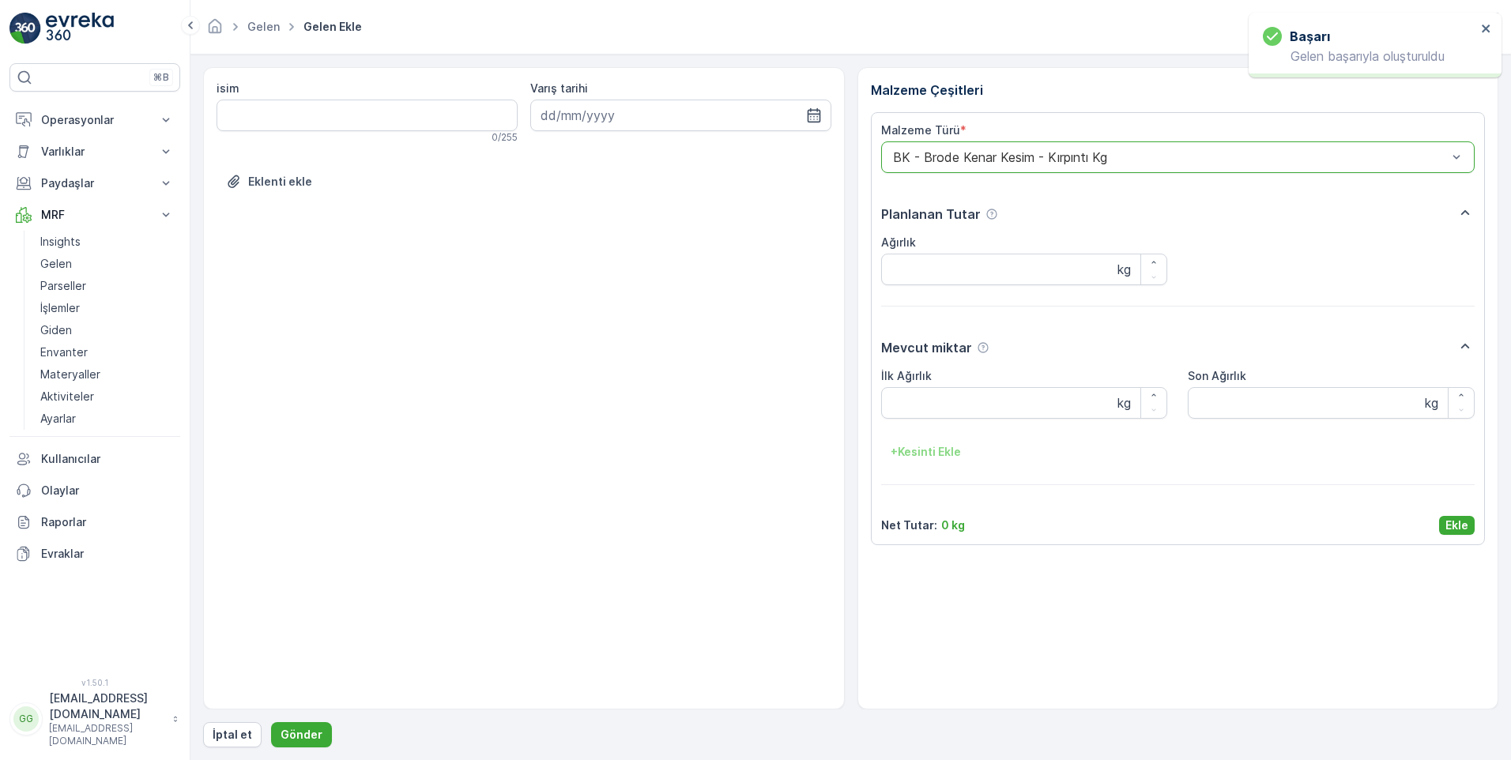
drag, startPoint x: 1470, startPoint y: 520, endPoint x: 1451, endPoint y: 553, distance: 38.6
click at [1469, 521] on button "Ekle" at bounding box center [1457, 525] width 36 height 19
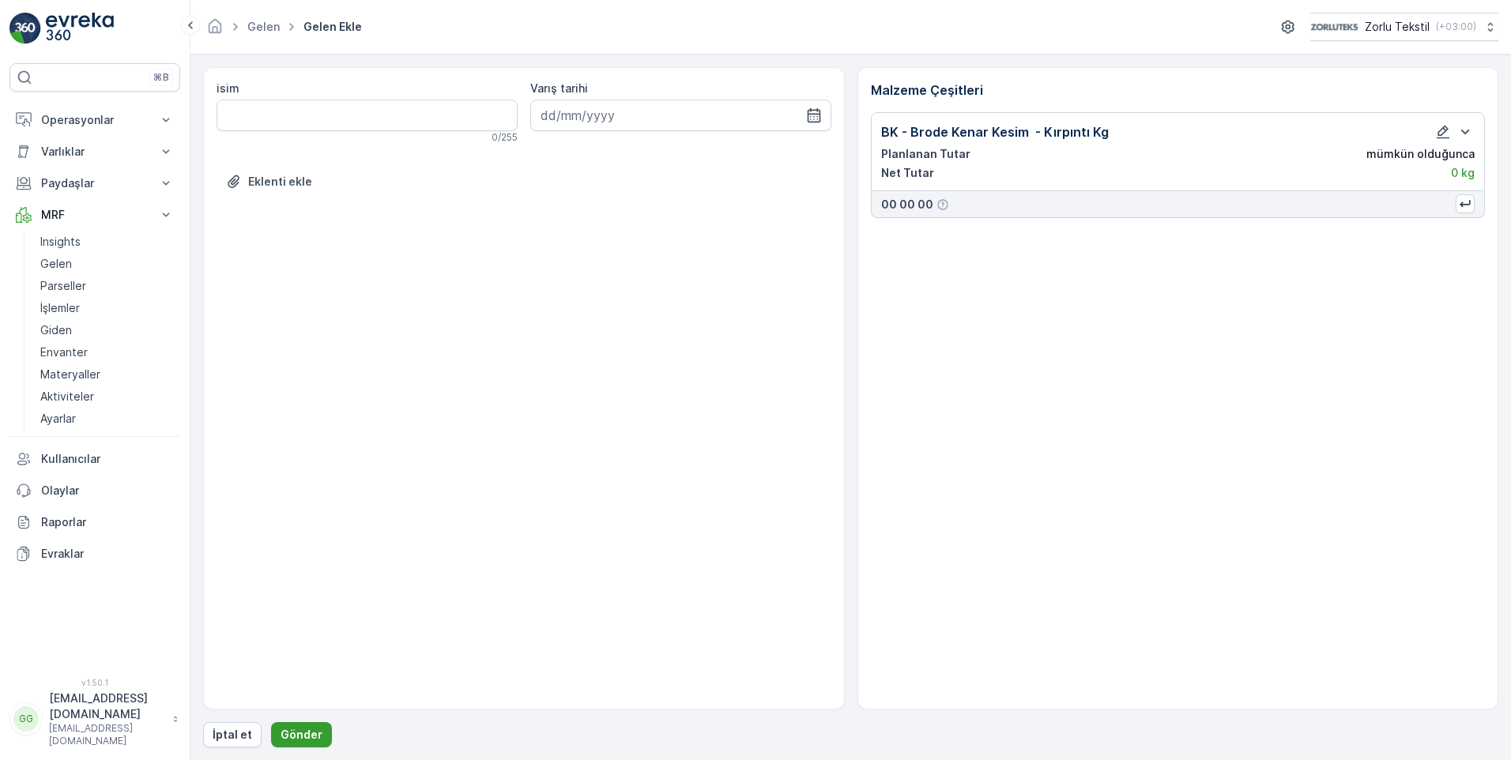
click at [320, 731] on button "Gönder" at bounding box center [301, 735] width 61 height 25
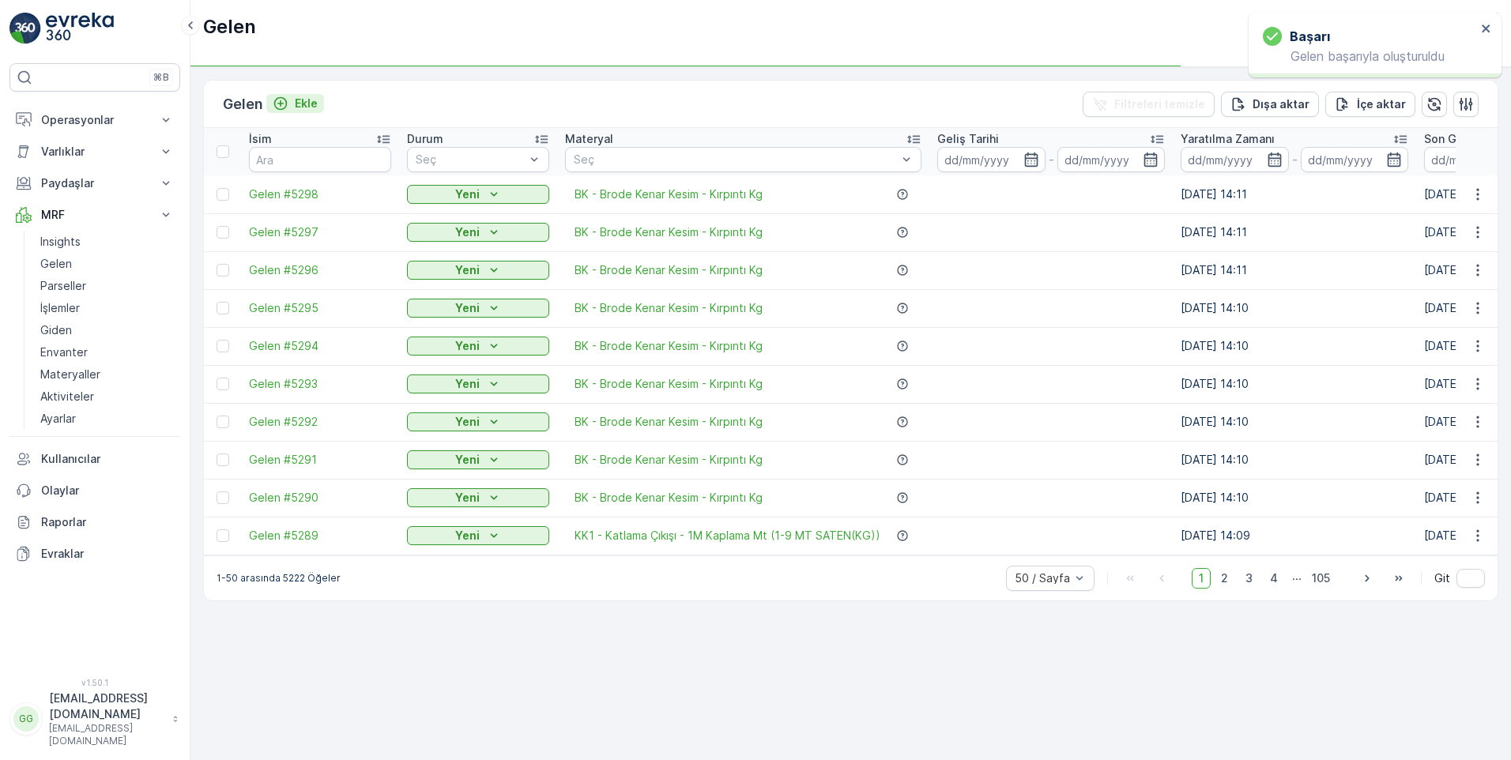
click at [308, 101] on p "Ekle" at bounding box center [306, 104] width 23 height 16
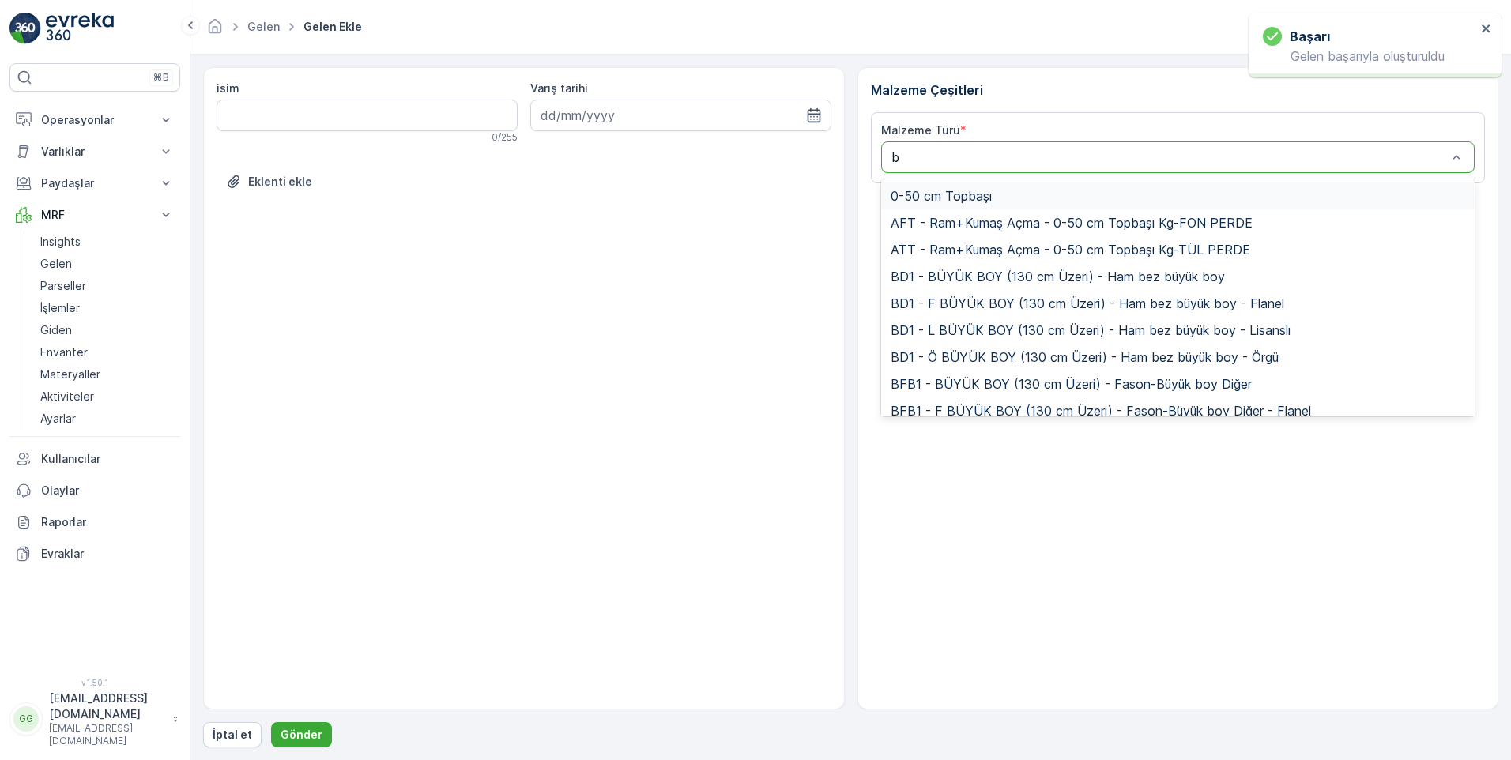
type input "bk"
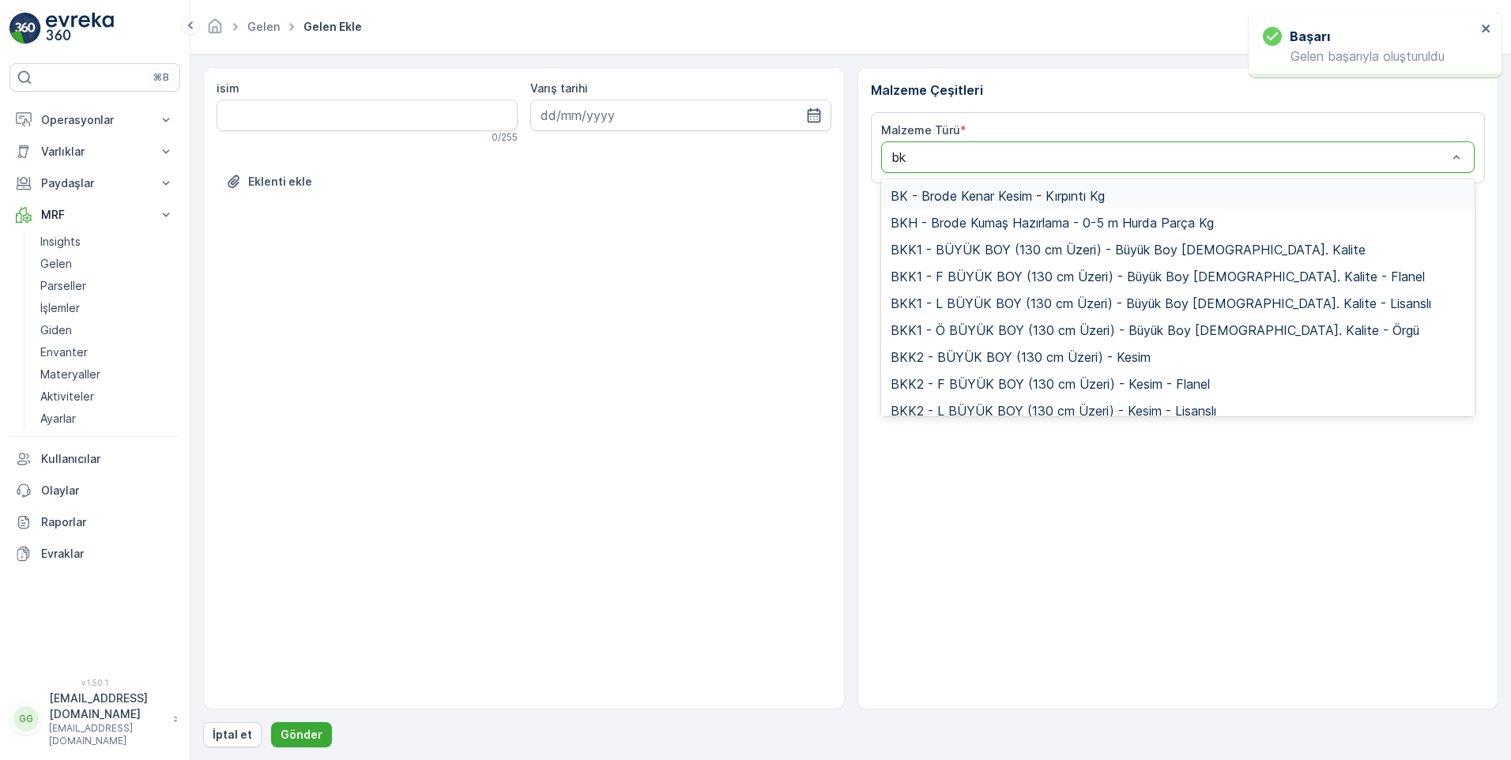
click at [957, 198] on span "BK - Brode Kenar Kesim - Kırpıntı Kg" at bounding box center [998, 196] width 214 height 14
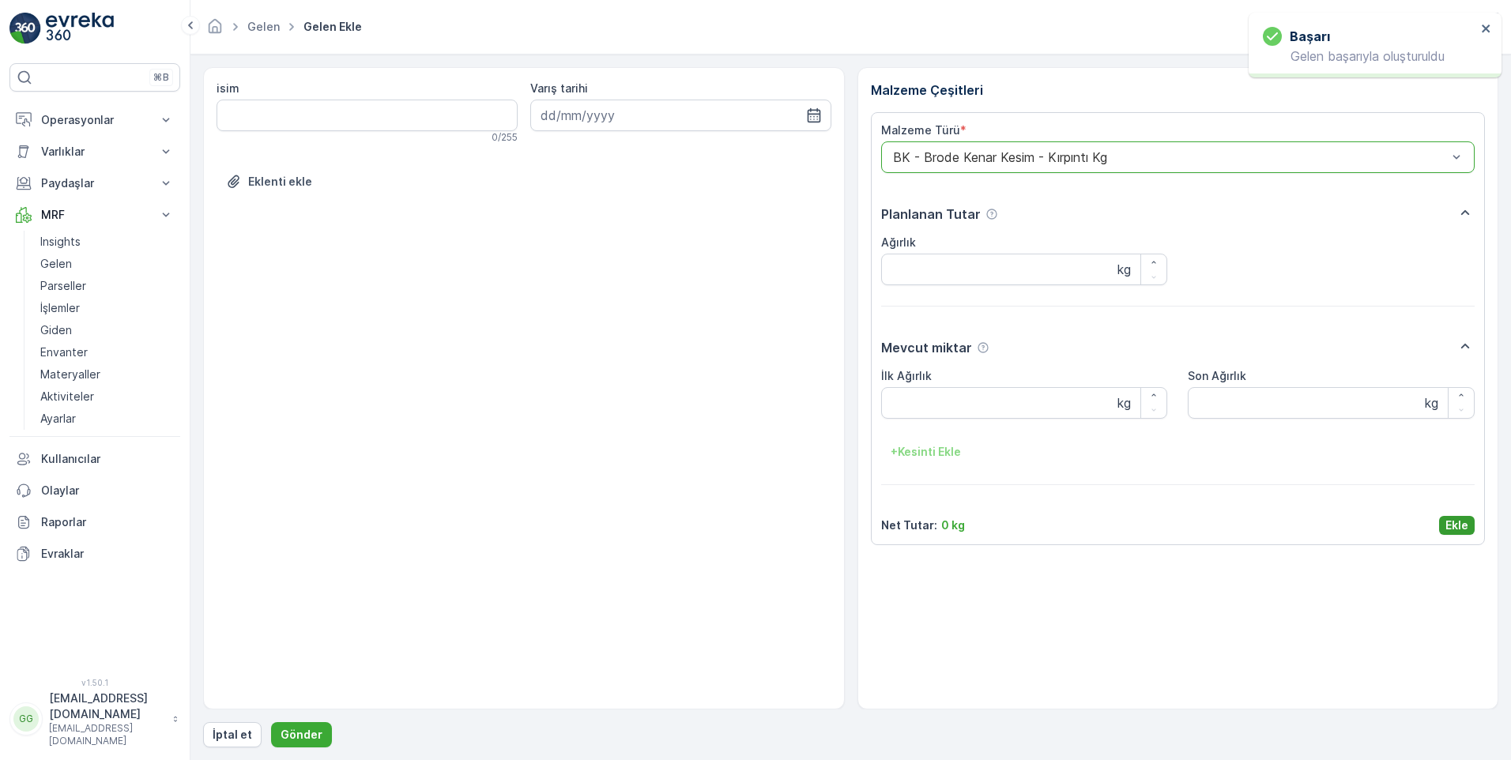
click at [1450, 524] on p "Ekle" at bounding box center [1457, 526] width 23 height 16
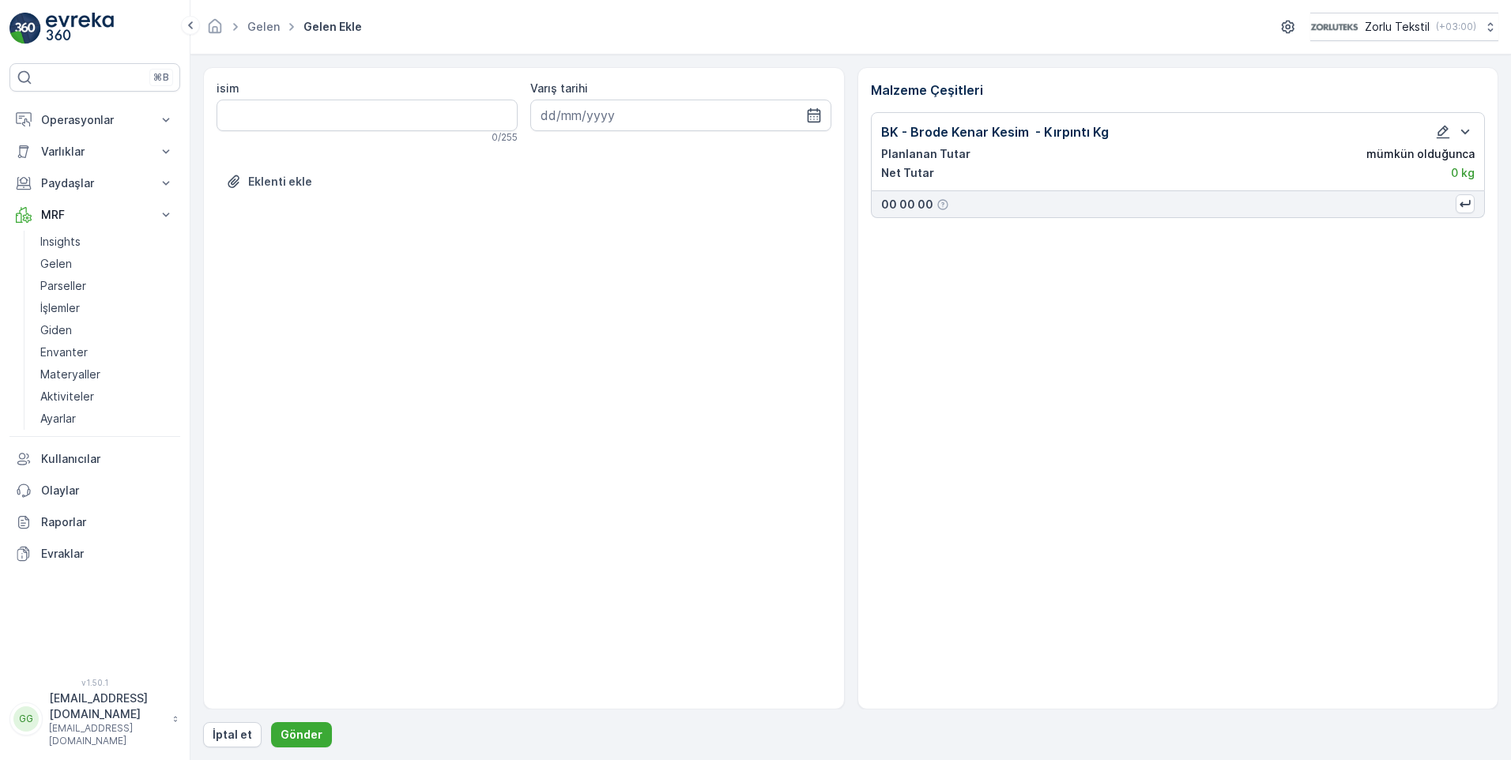
click at [293, 721] on div "isim 0 / 255 Varış tarihi Eklenti ekle Malzeme Çeşitleri BK - Brode Kenar Kesim…" at bounding box center [851, 407] width 1296 height 681
click at [294, 723] on button "Gönder" at bounding box center [301, 735] width 61 height 25
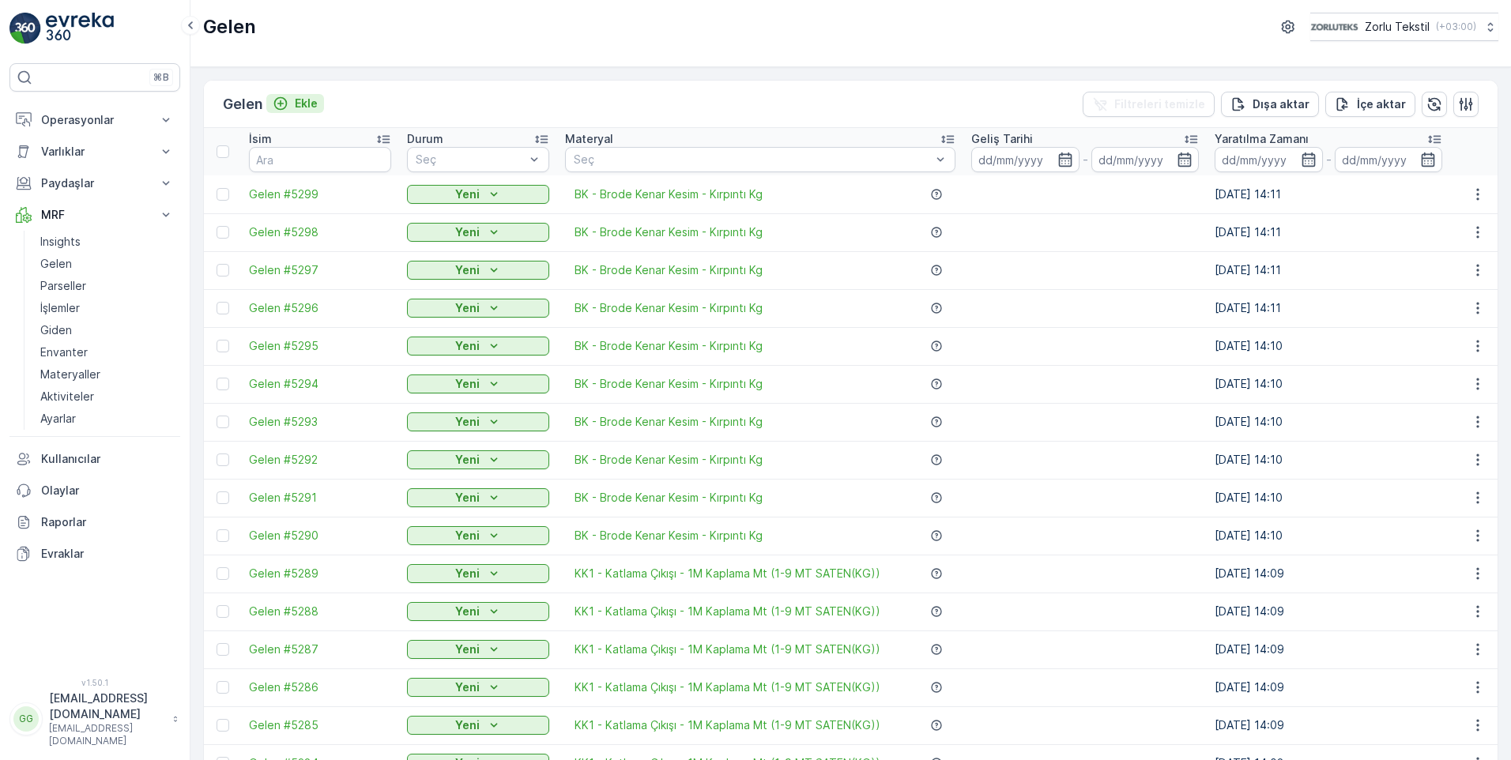
click at [315, 100] on p "Ekle" at bounding box center [306, 104] width 23 height 16
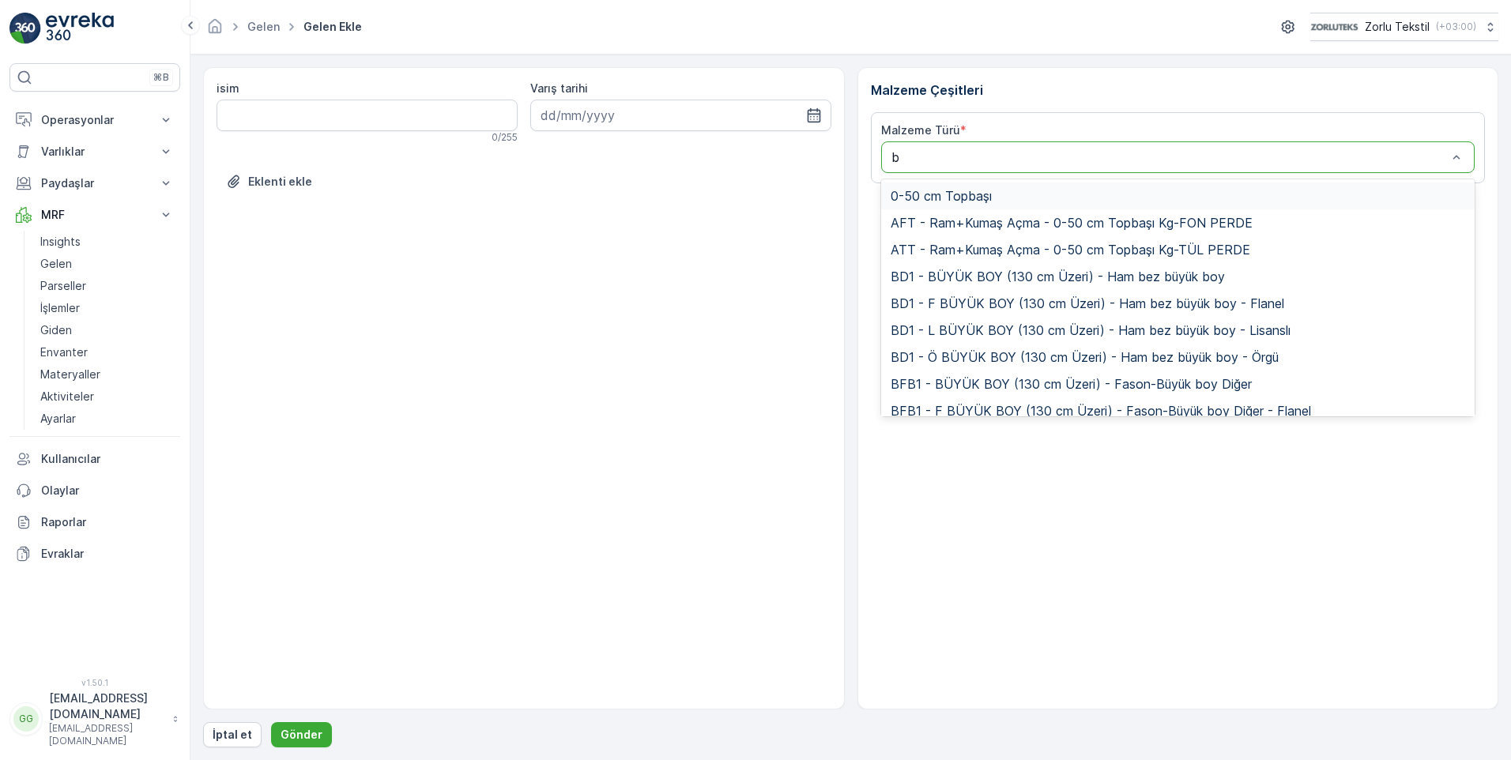
type input "bk"
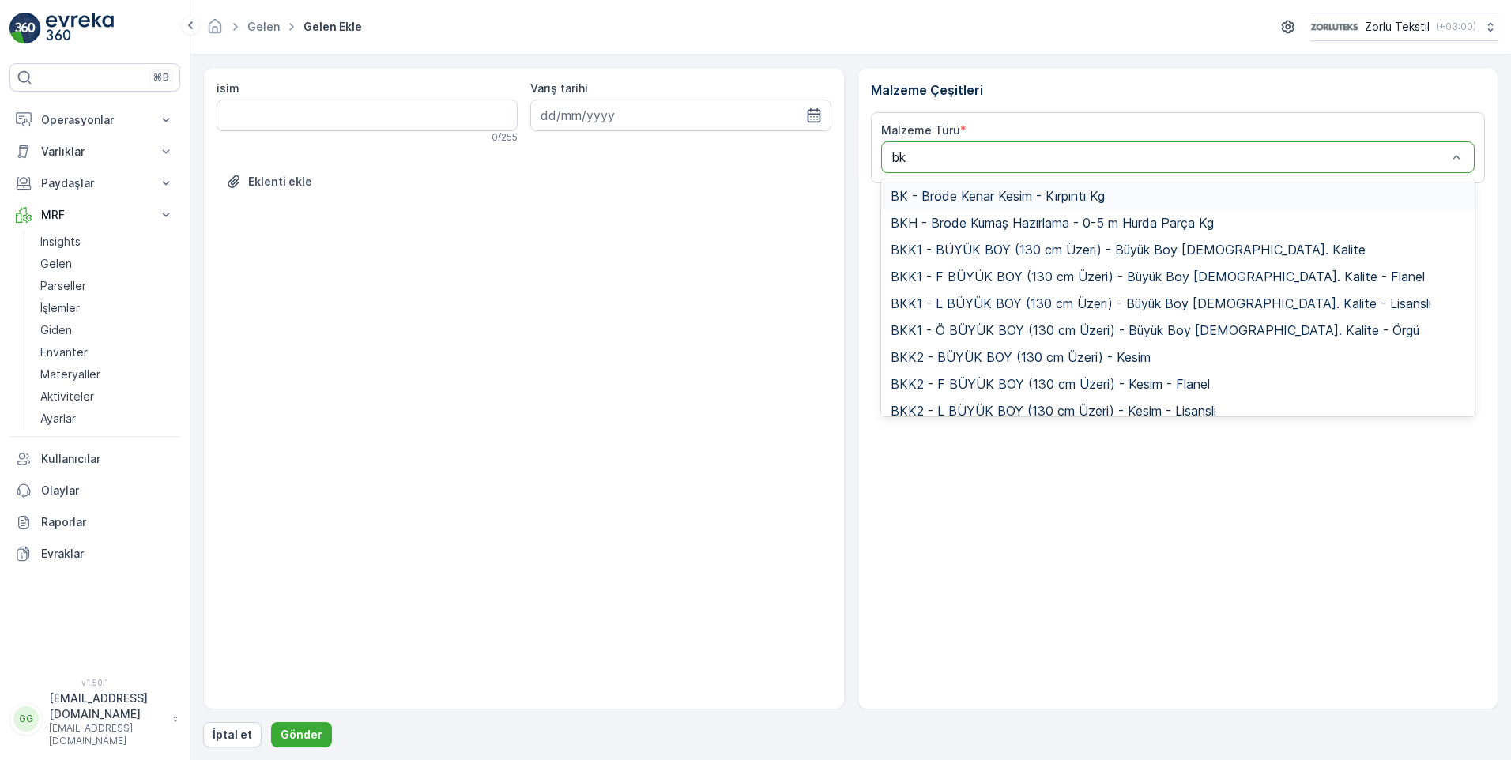
click at [988, 189] on span "BK - Brode Kenar Kesim - Kırpıntı Kg" at bounding box center [998, 196] width 214 height 14
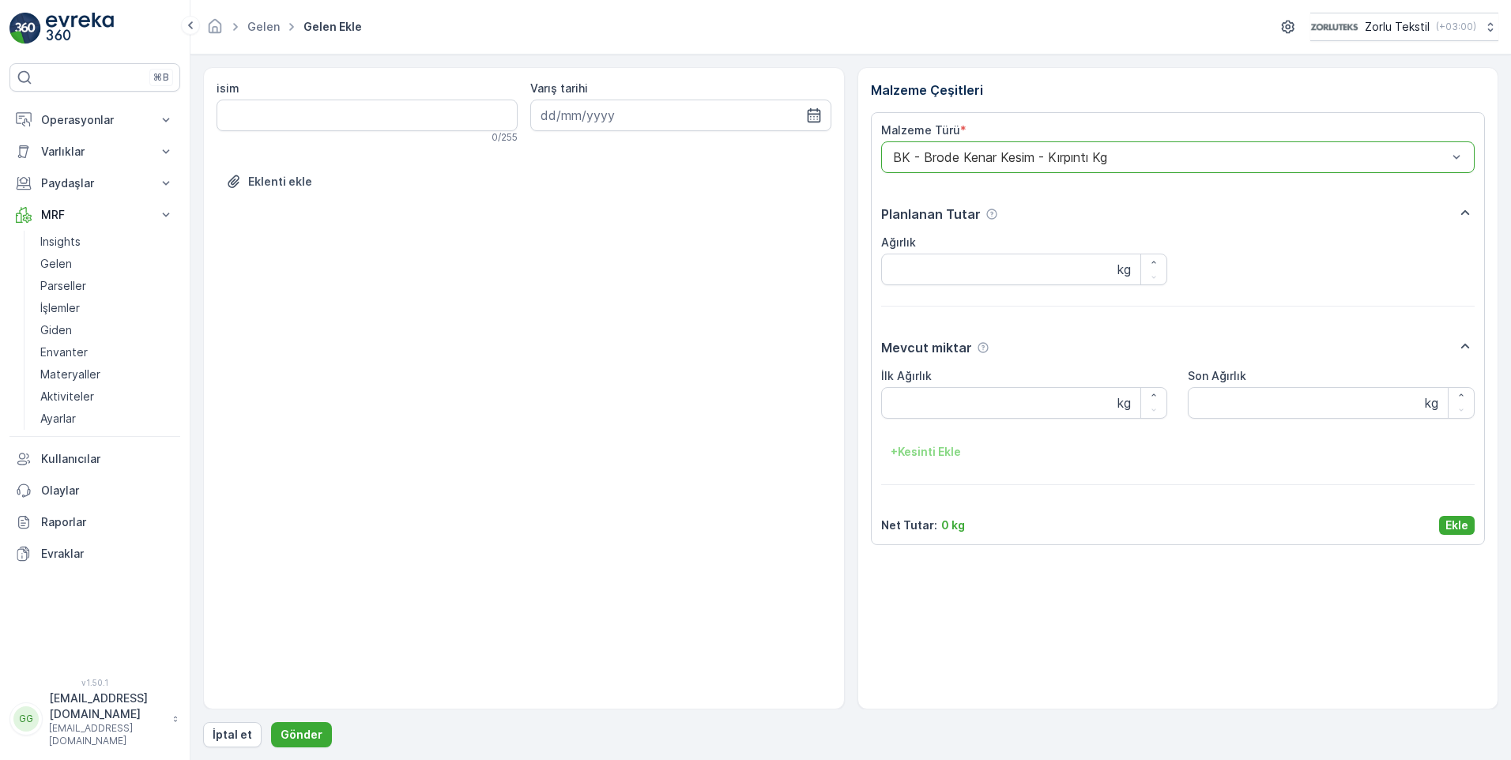
click at [1467, 519] on p "Ekle" at bounding box center [1457, 526] width 23 height 16
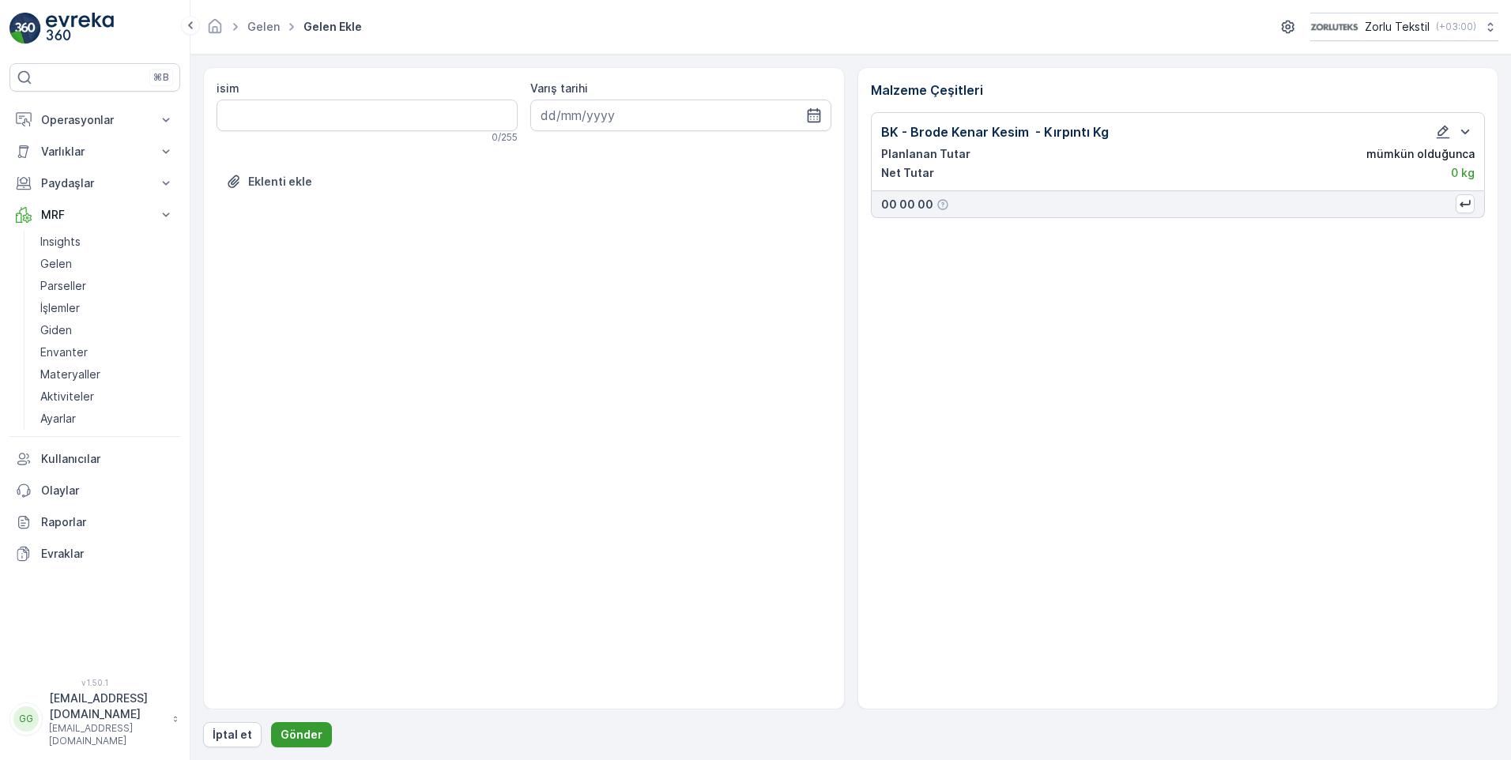
click at [295, 728] on p "Gönder" at bounding box center [302, 735] width 42 height 16
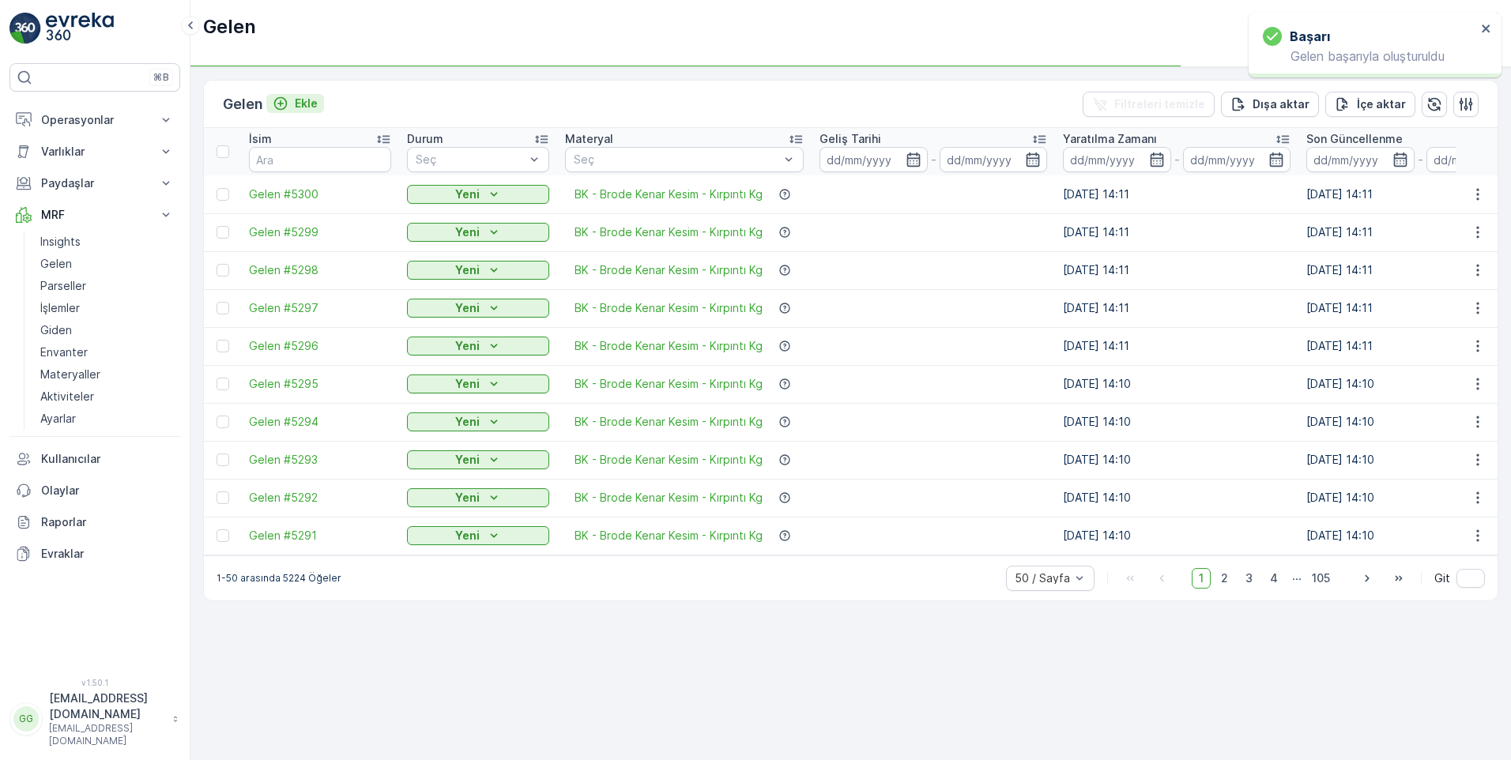
click at [311, 100] on p "Ekle" at bounding box center [306, 104] width 23 height 16
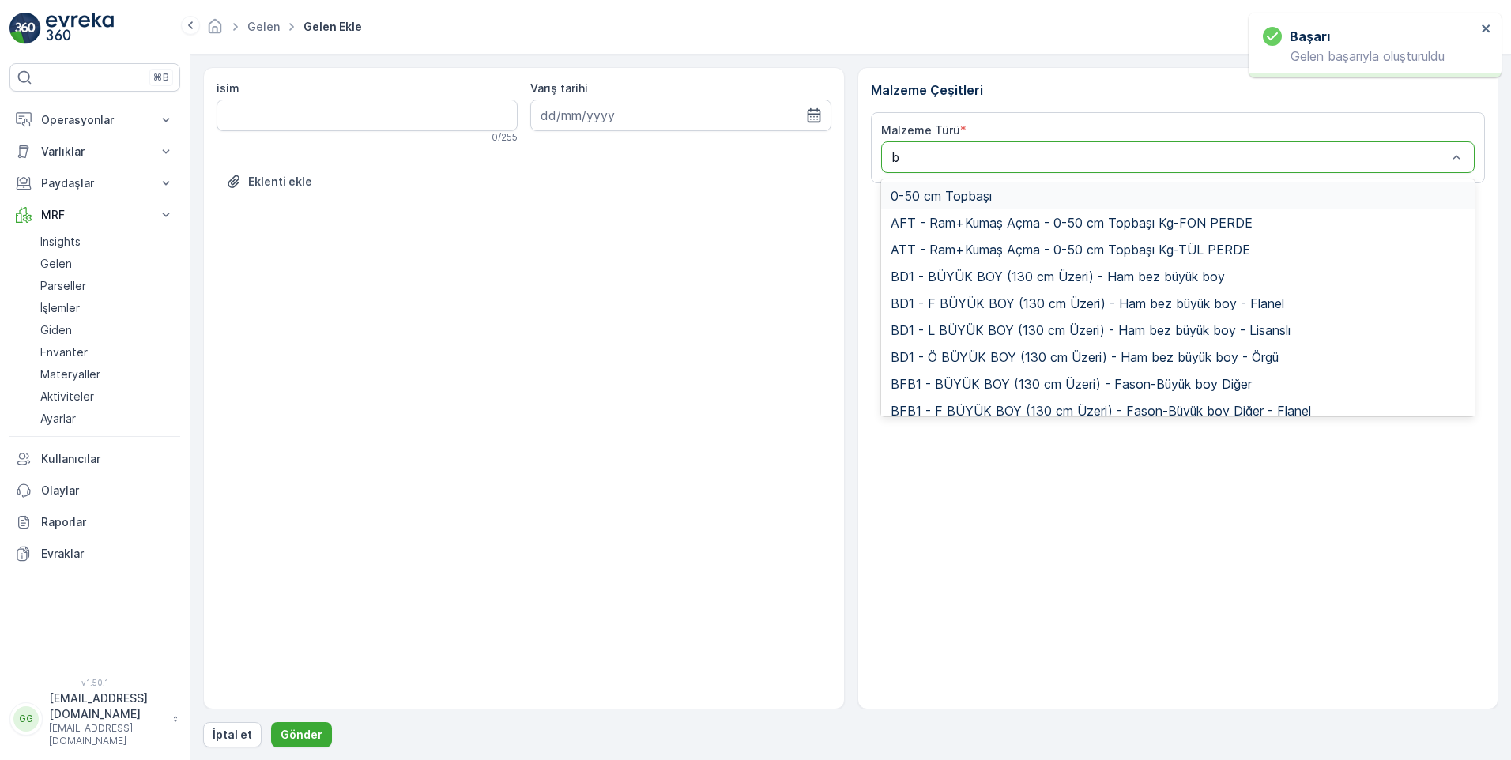
type input "bk"
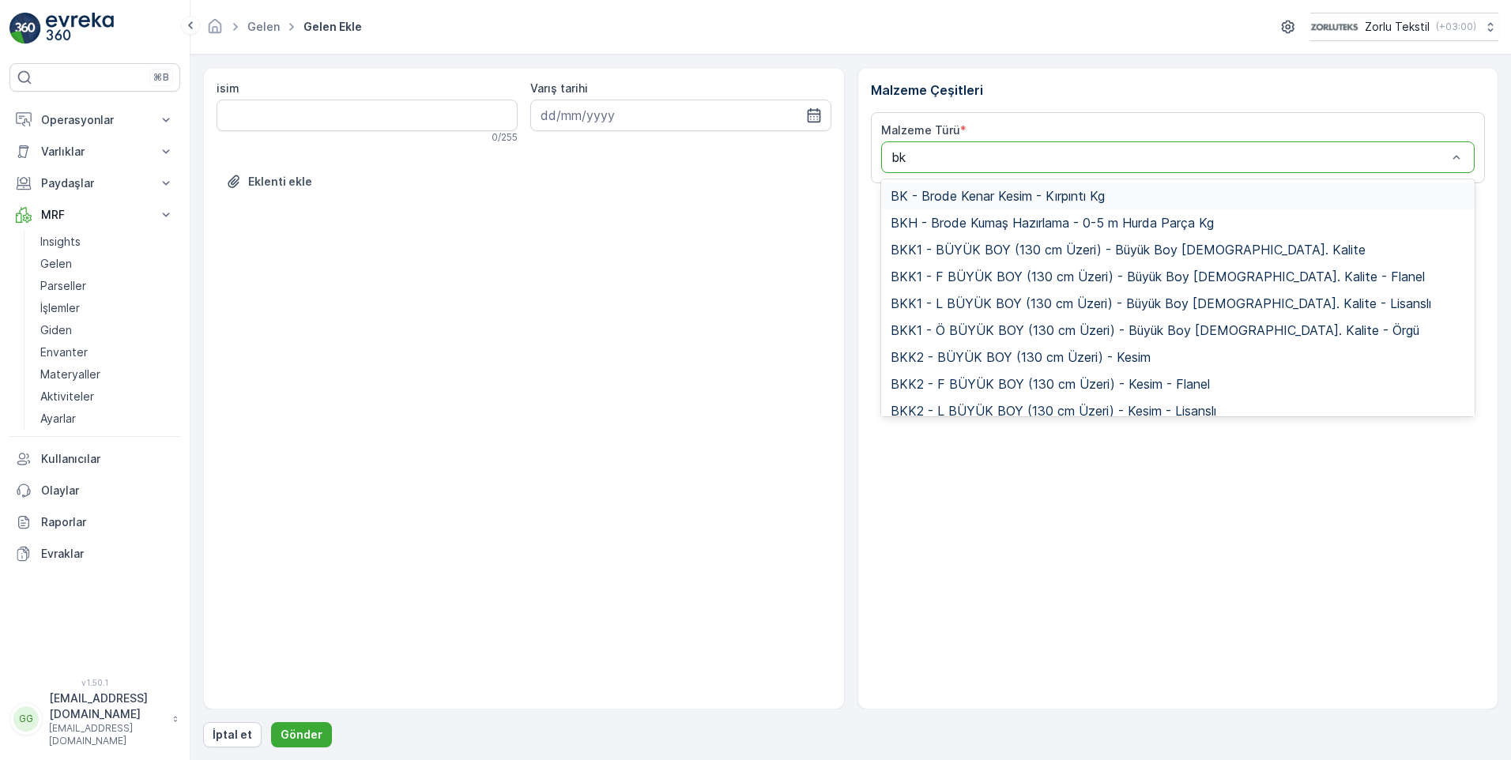
click at [979, 196] on span "BK - Brode Kenar Kesim - Kırpıntı Kg" at bounding box center [998, 196] width 214 height 14
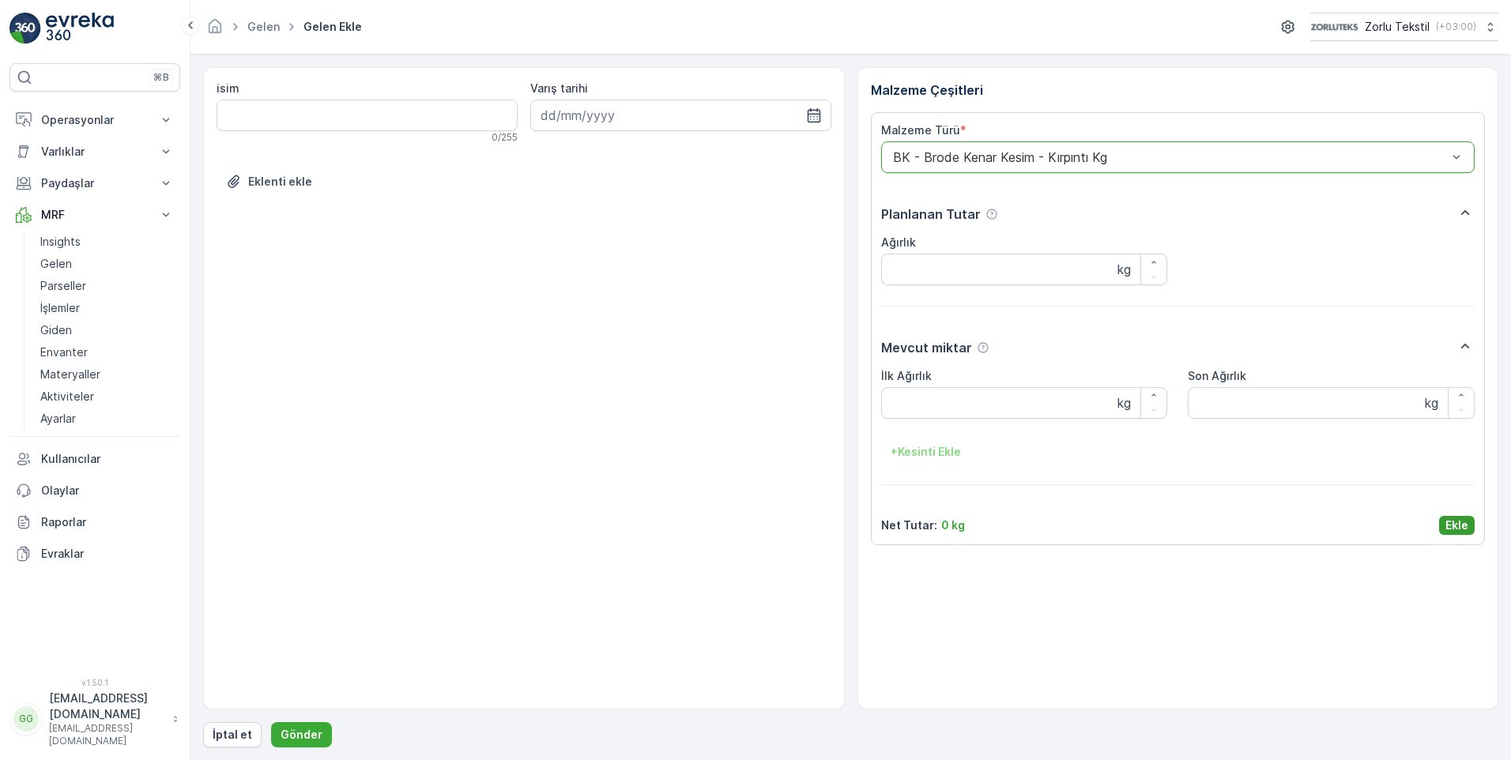
click at [1447, 523] on p "Ekle" at bounding box center [1457, 526] width 23 height 16
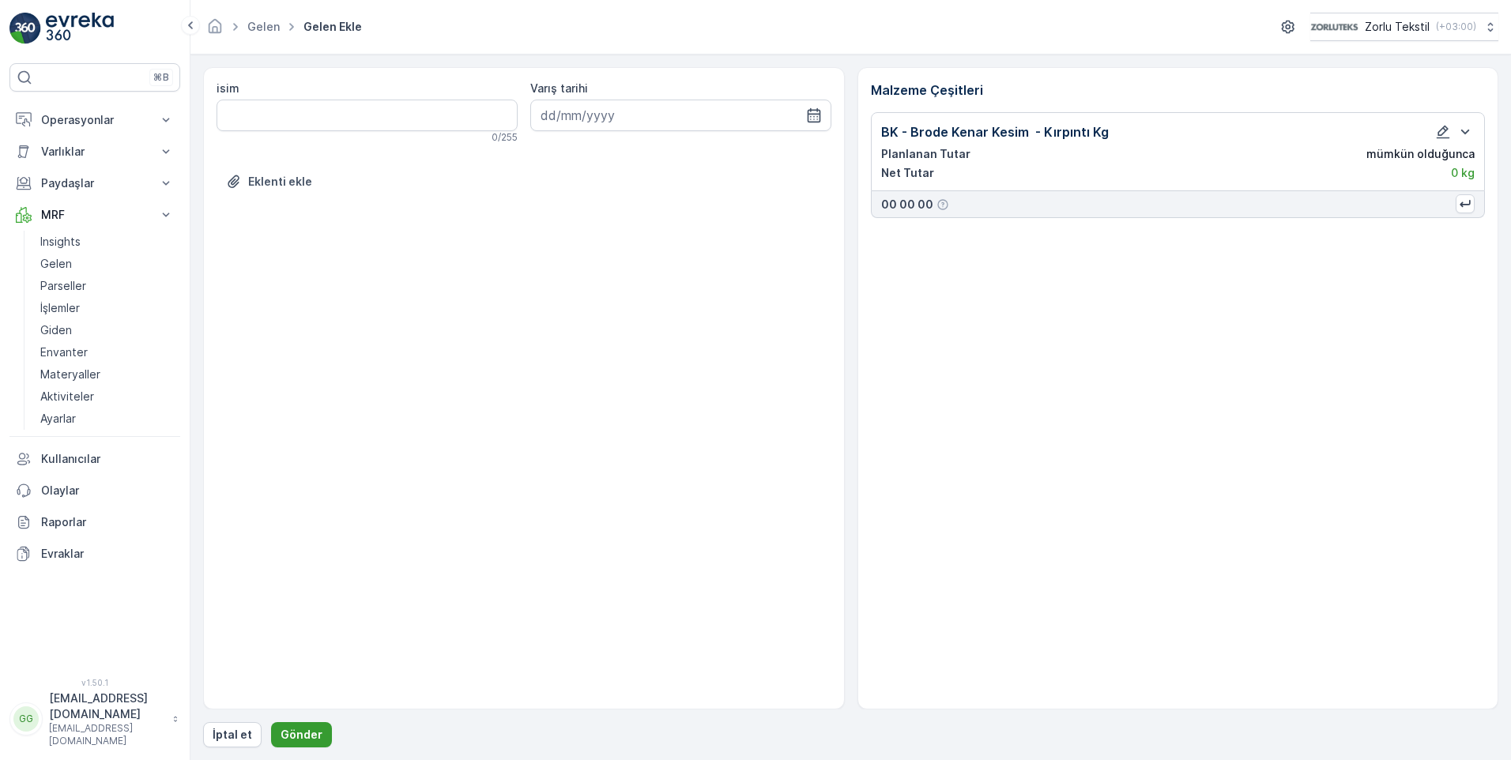
click at [281, 727] on button "Gönder" at bounding box center [301, 735] width 61 height 25
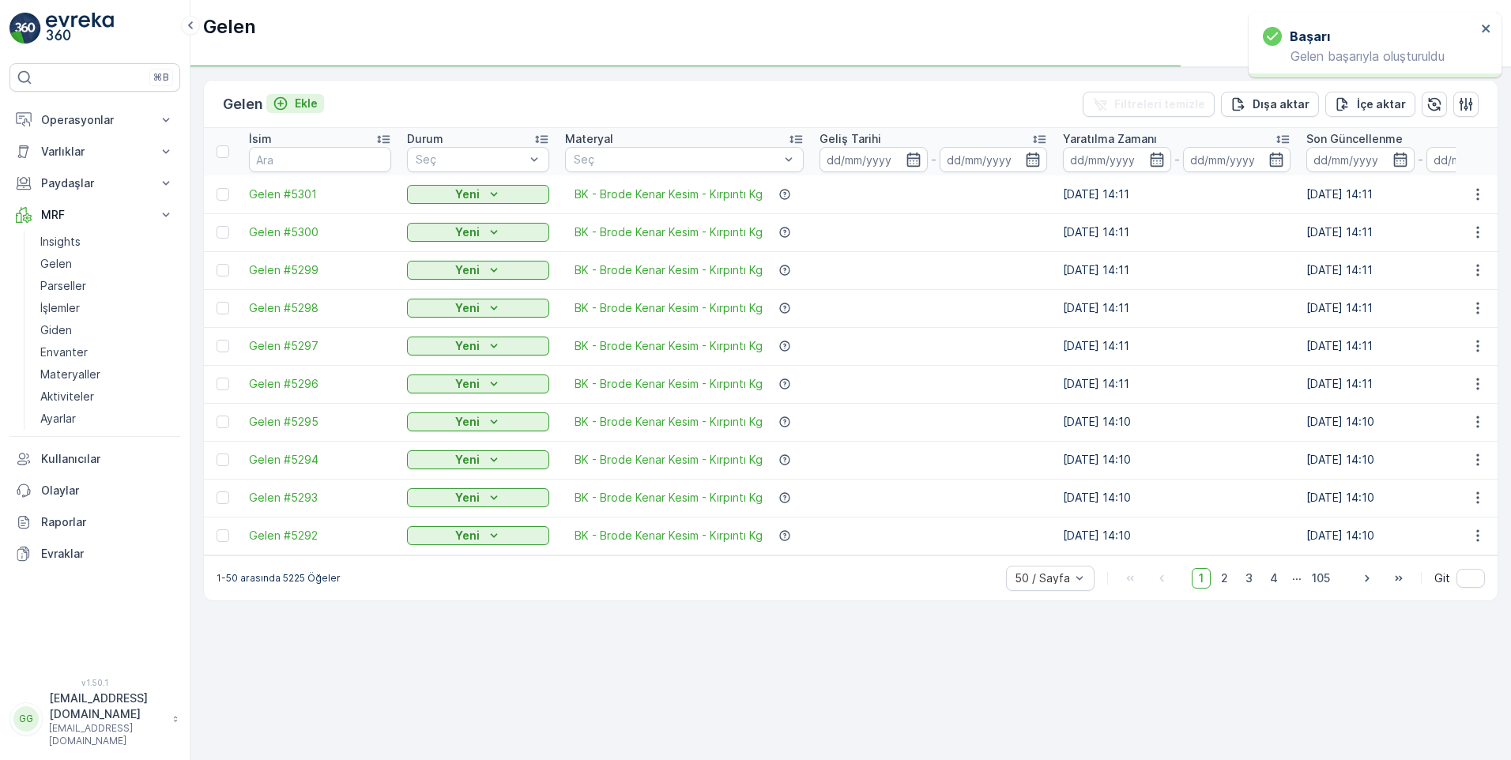
click at [308, 104] on p "Ekle" at bounding box center [306, 104] width 23 height 16
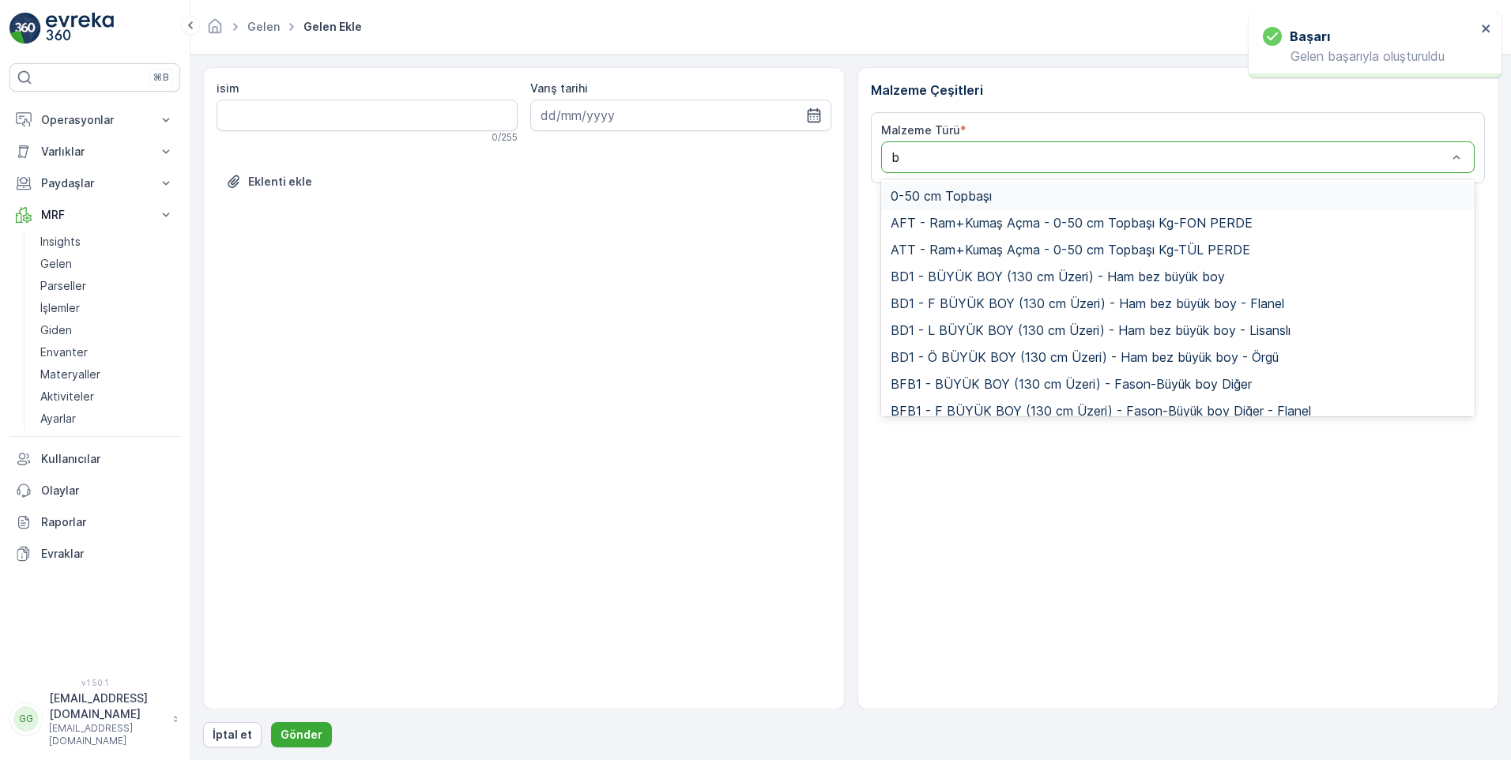
type input "bk"
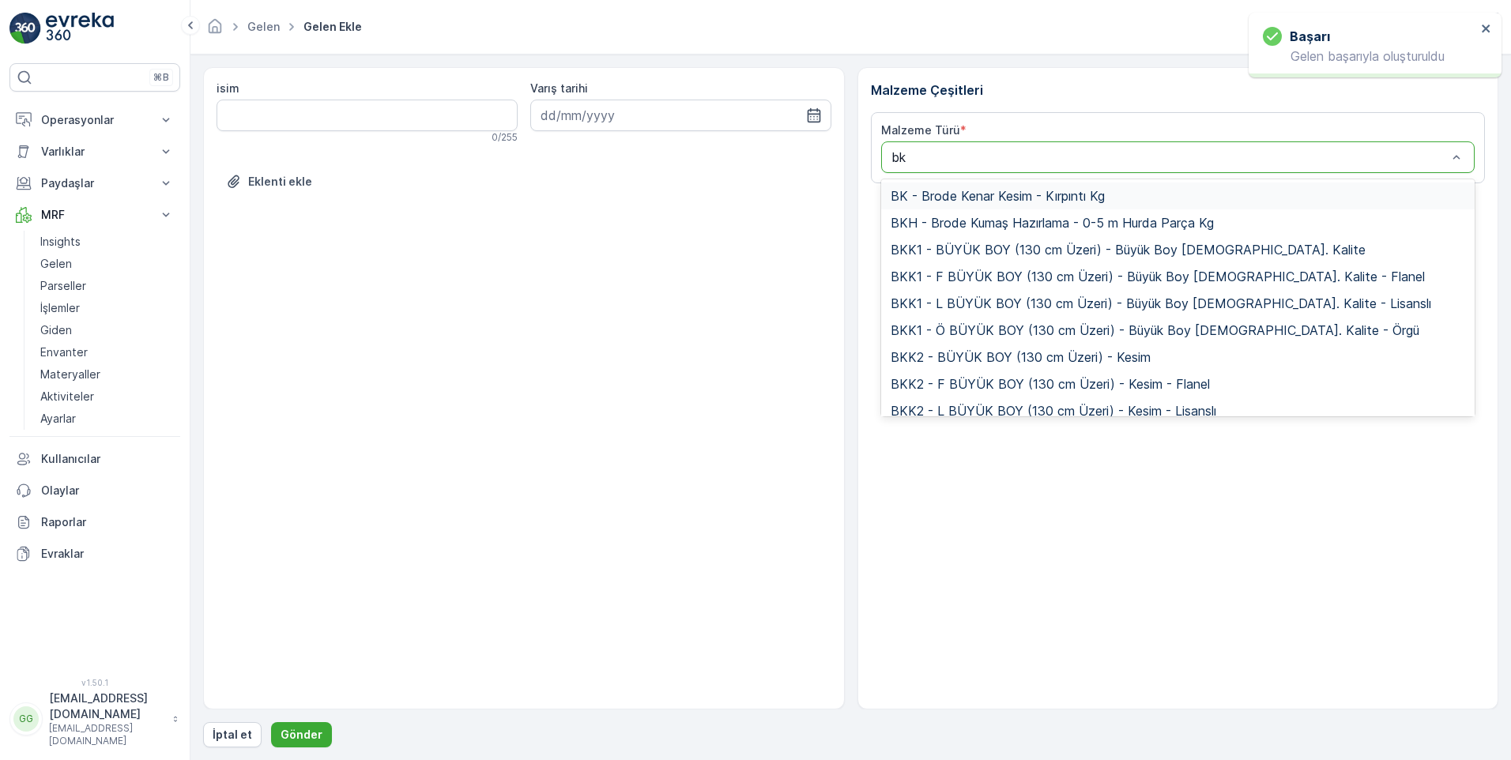
click at [970, 199] on span "BK - Brode Kenar Kesim - Kırpıntı Kg" at bounding box center [998, 196] width 214 height 14
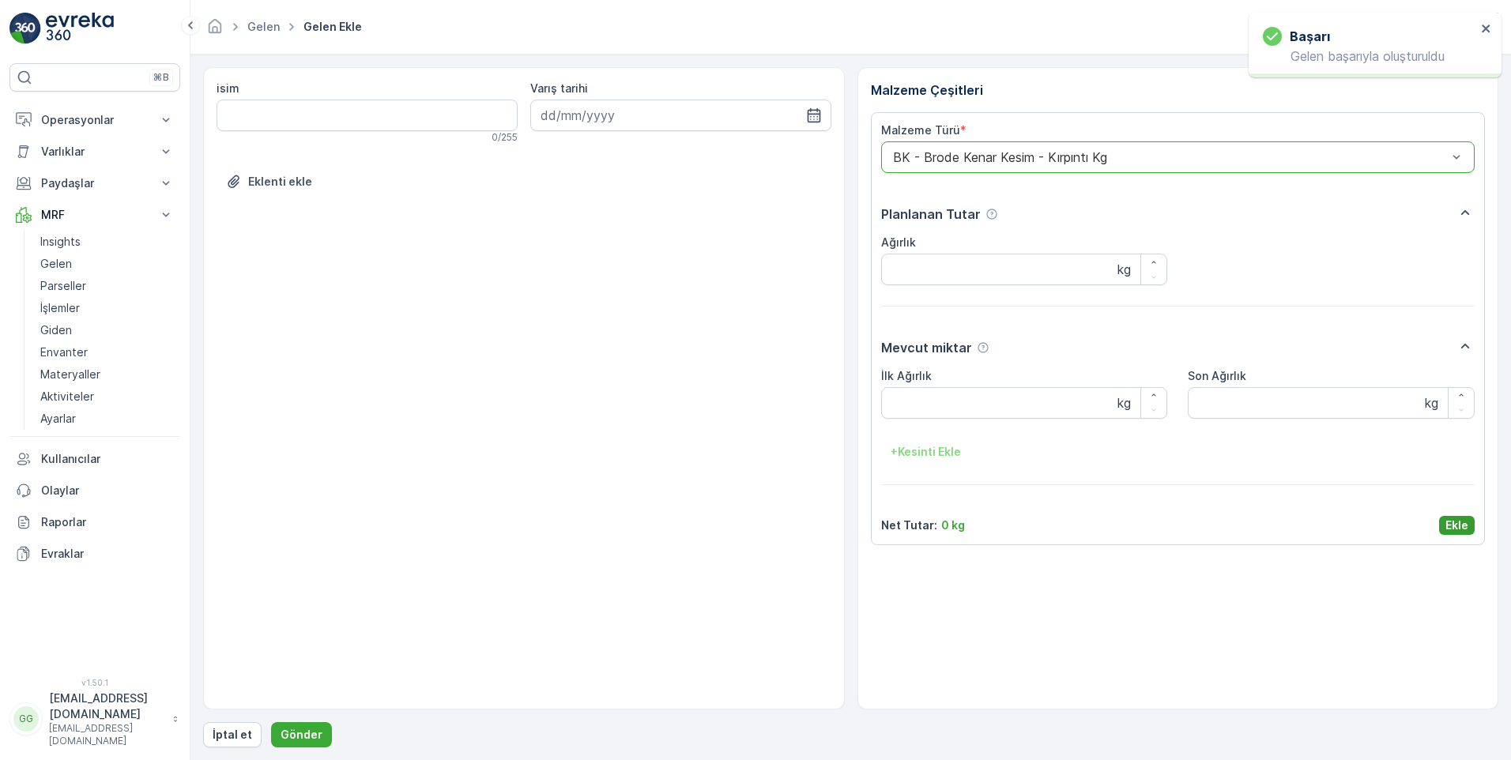
click at [1451, 526] on p "Ekle" at bounding box center [1457, 526] width 23 height 16
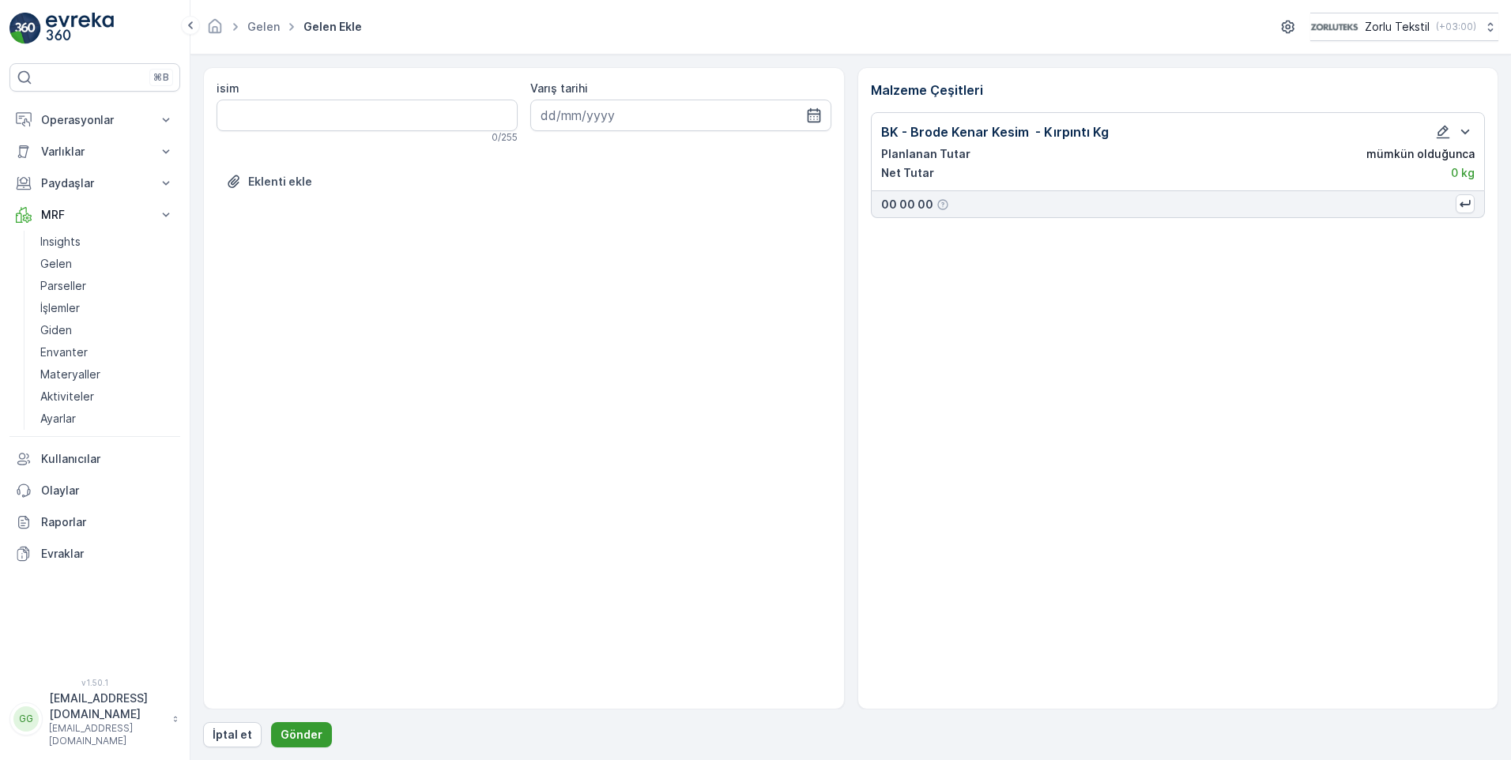
click at [294, 732] on p "Gönder" at bounding box center [302, 735] width 42 height 16
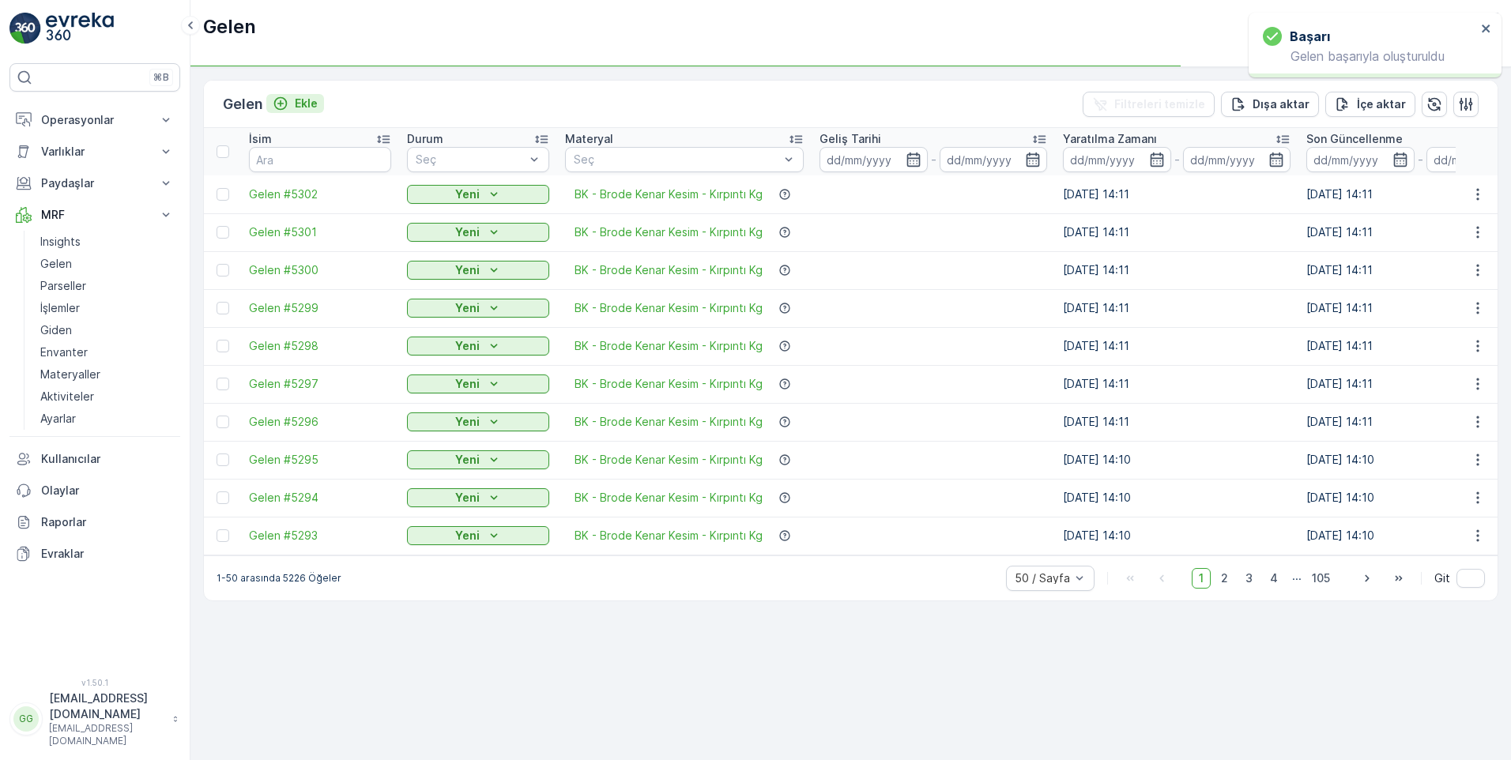
click at [311, 104] on p "Ekle" at bounding box center [306, 104] width 23 height 16
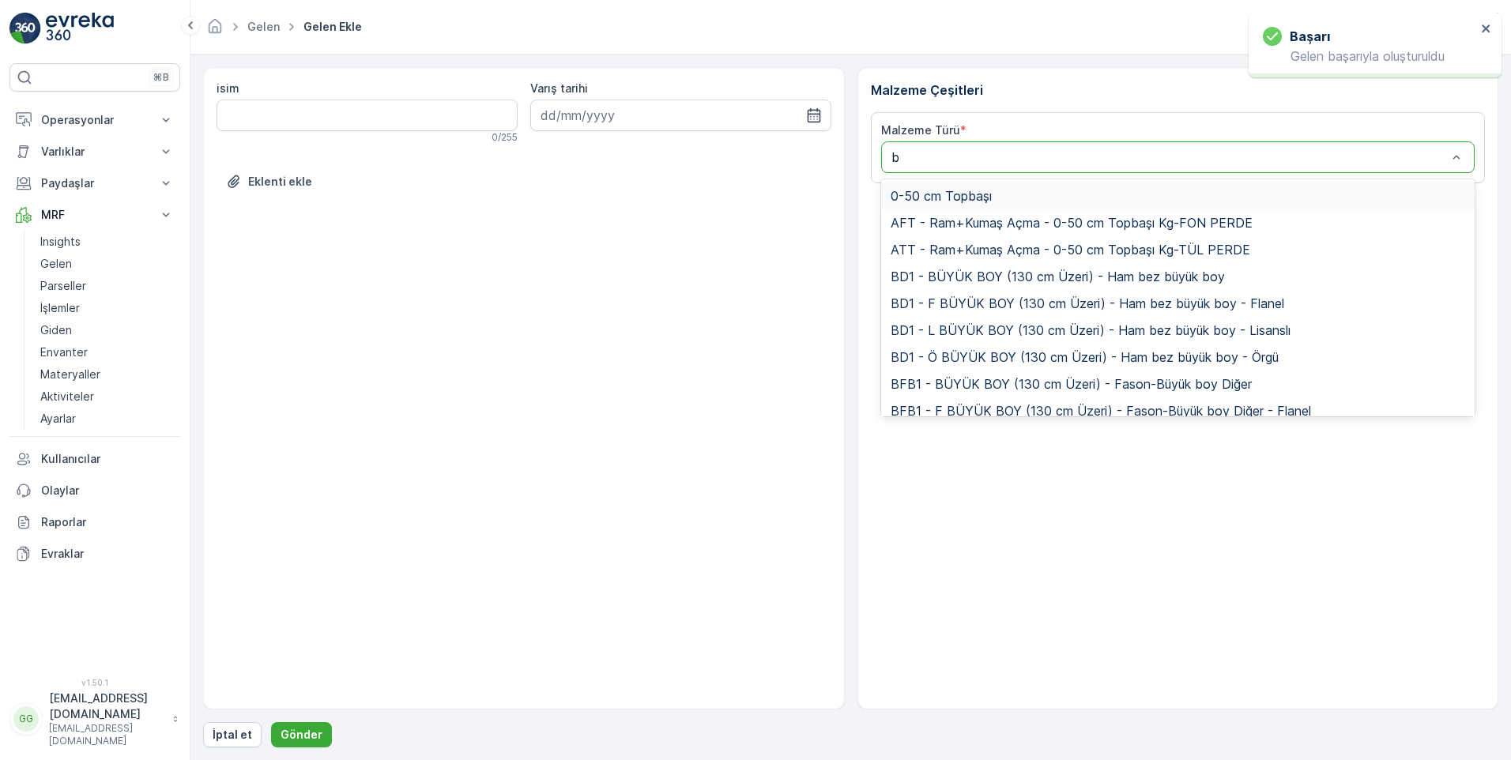
type input "bk"
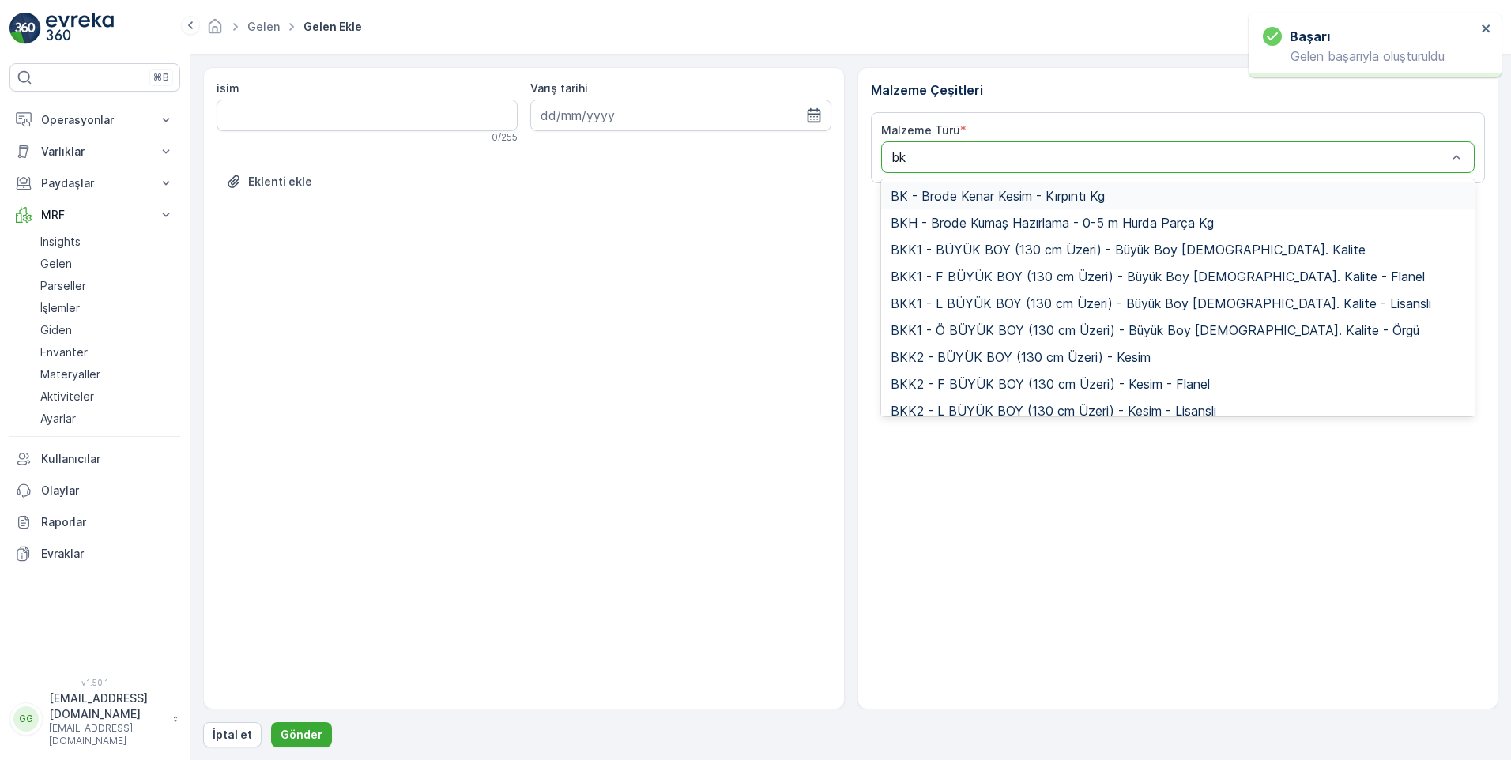
click at [964, 198] on span "BK - Brode Kenar Kesim - Kırpıntı Kg" at bounding box center [998, 196] width 214 height 14
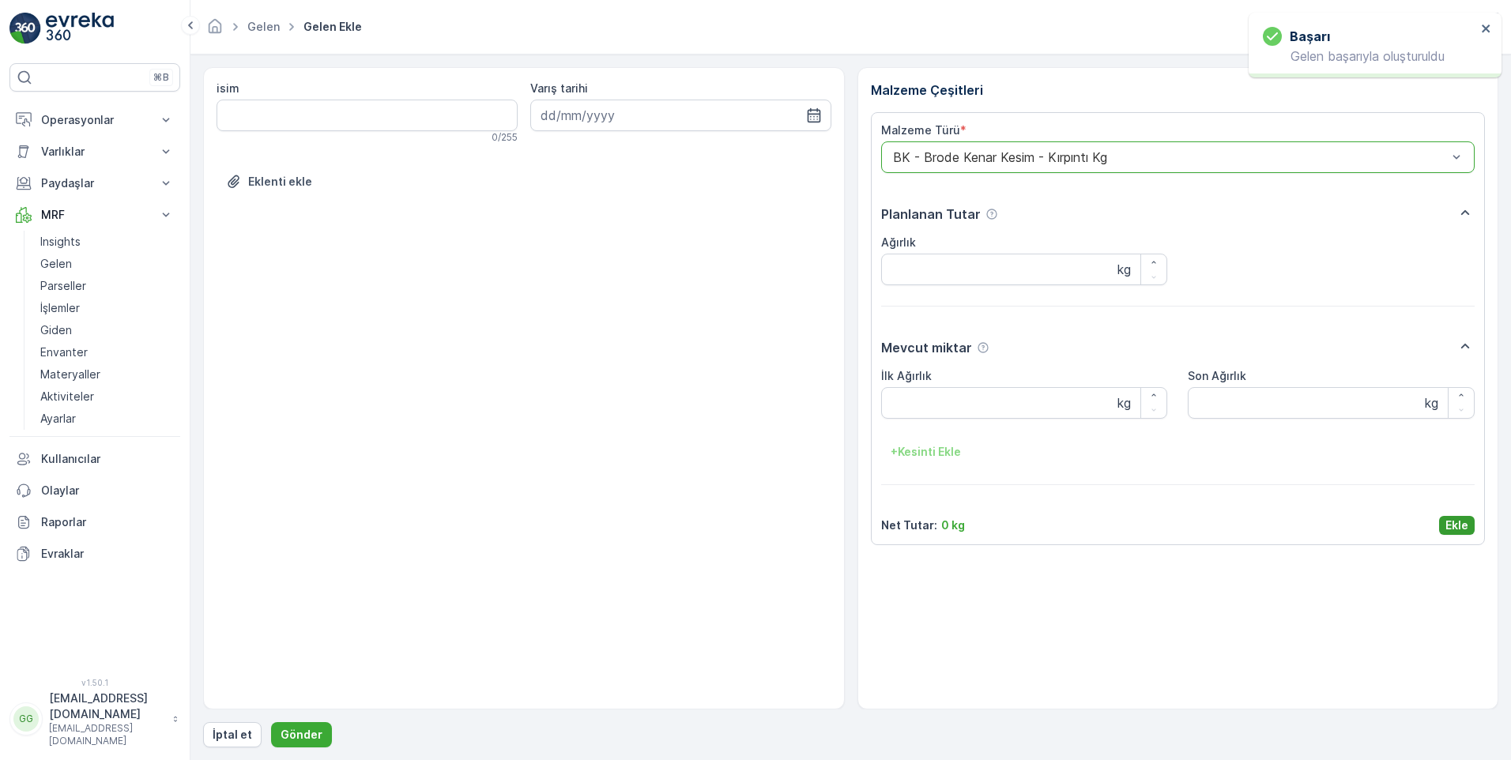
click at [1469, 525] on button "Ekle" at bounding box center [1457, 525] width 36 height 19
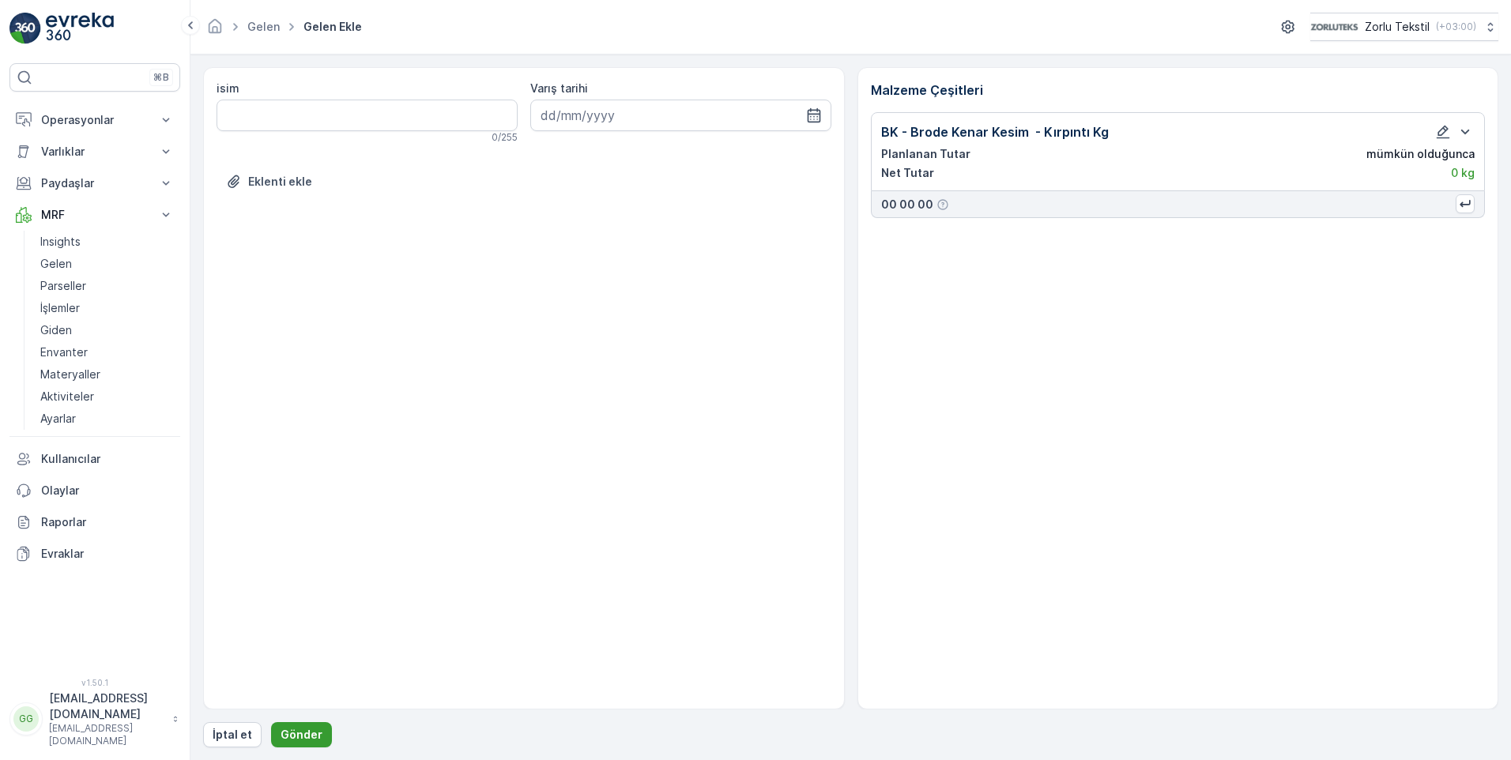
click at [292, 735] on p "Gönder" at bounding box center [302, 735] width 42 height 16
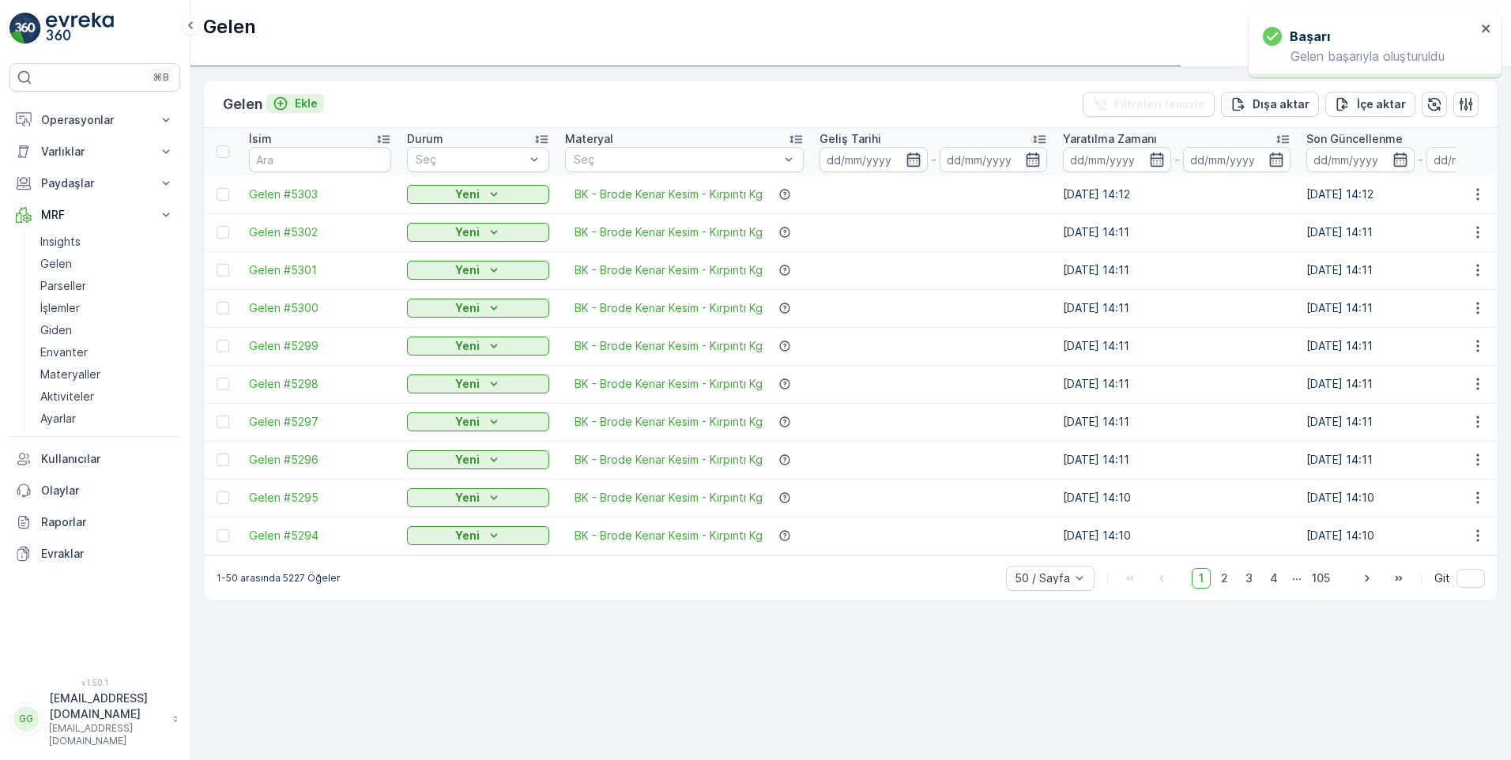
click at [318, 104] on p "Ekle" at bounding box center [306, 104] width 23 height 16
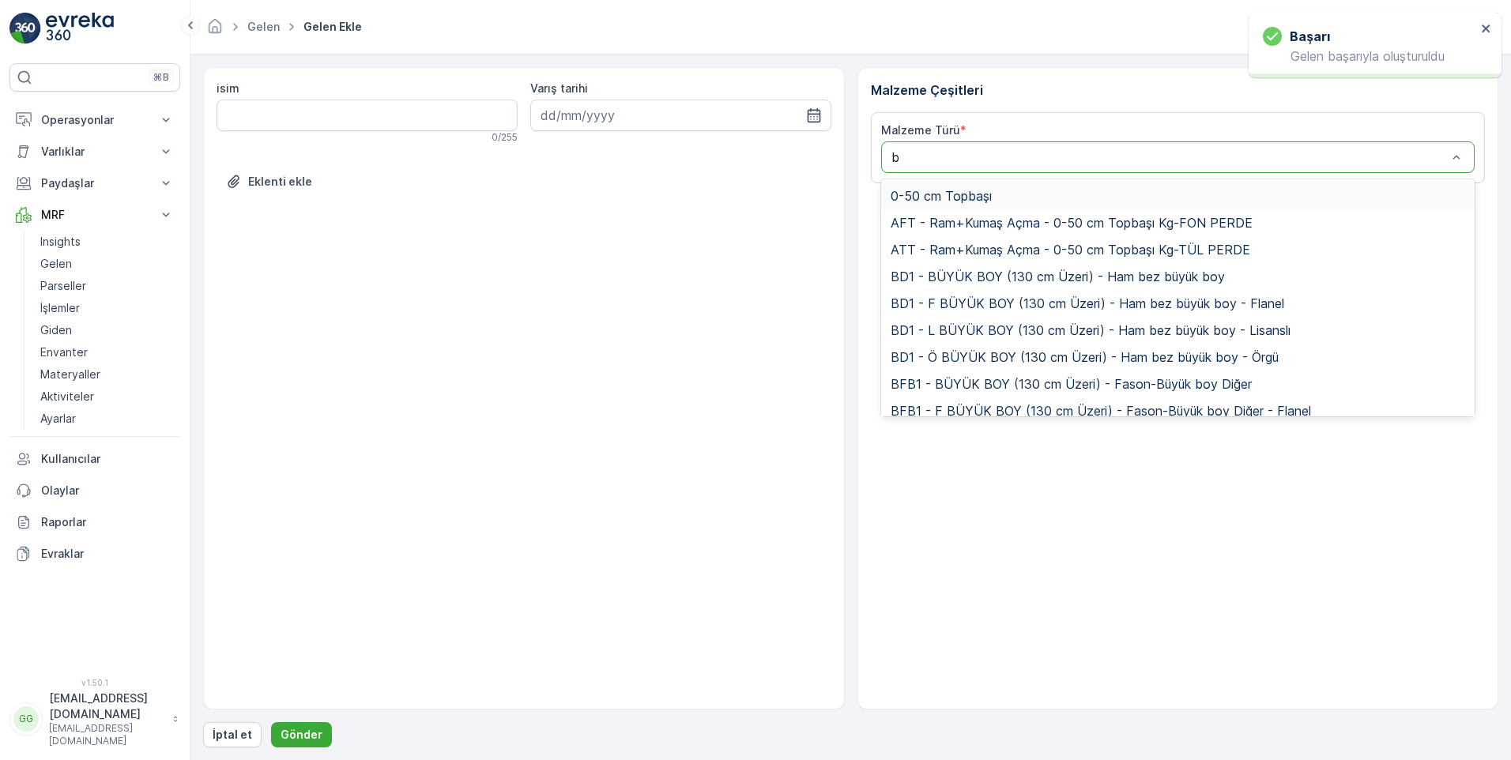
type input "bk"
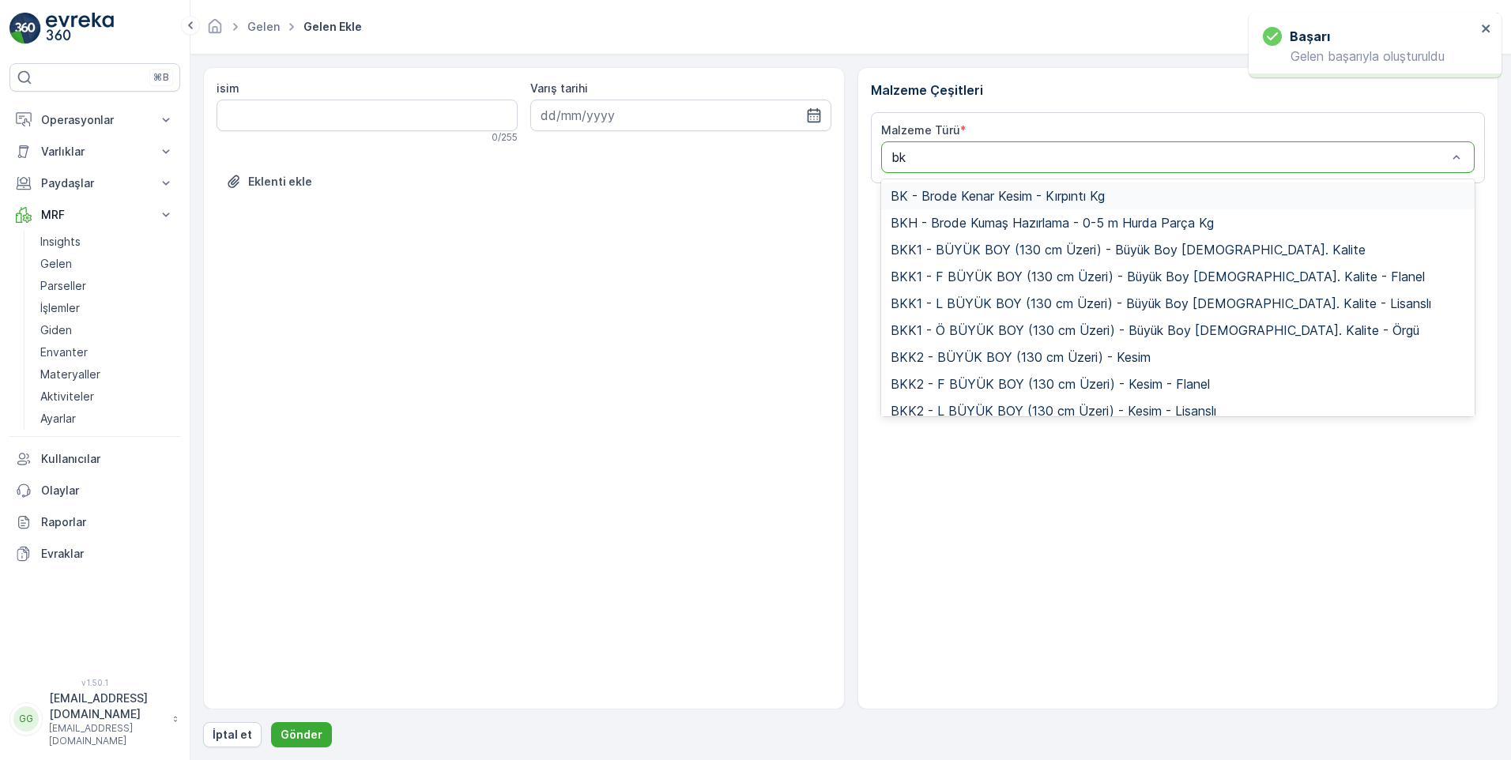
click at [994, 193] on span "BK - Brode Kenar Kesim - Kırpıntı Kg" at bounding box center [998, 196] width 214 height 14
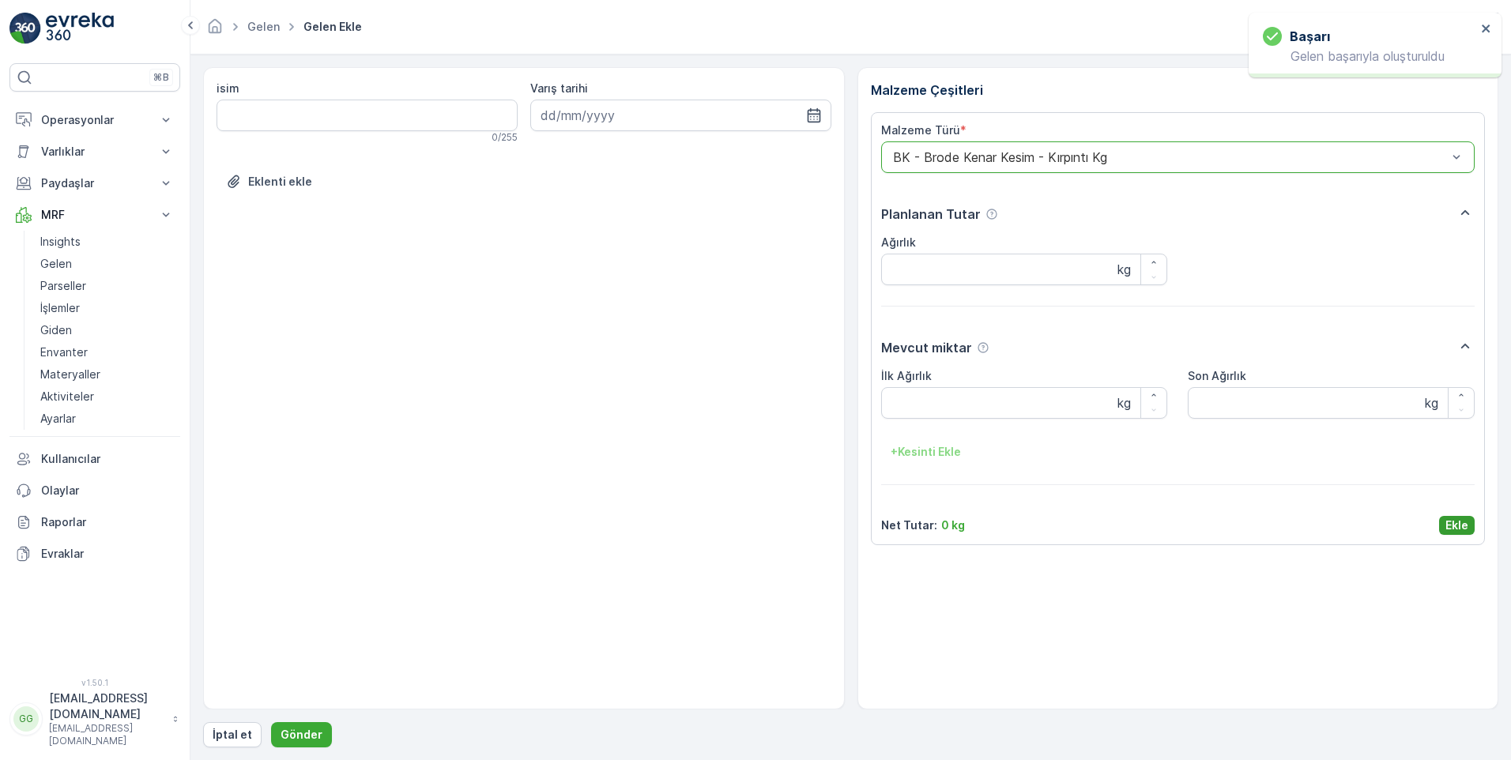
click at [1441, 523] on button "Ekle" at bounding box center [1457, 525] width 36 height 19
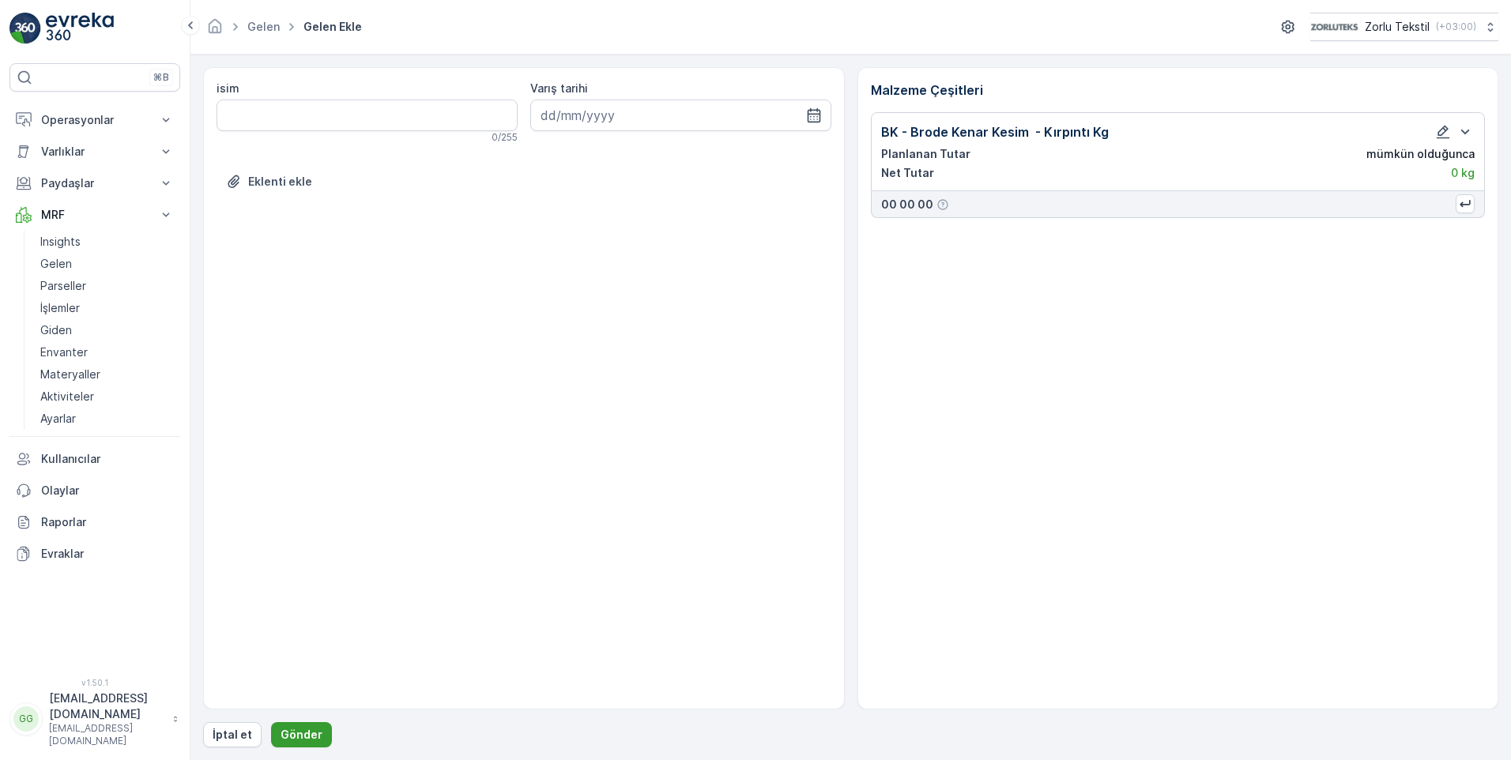
click at [301, 738] on p "Gönder" at bounding box center [302, 735] width 42 height 16
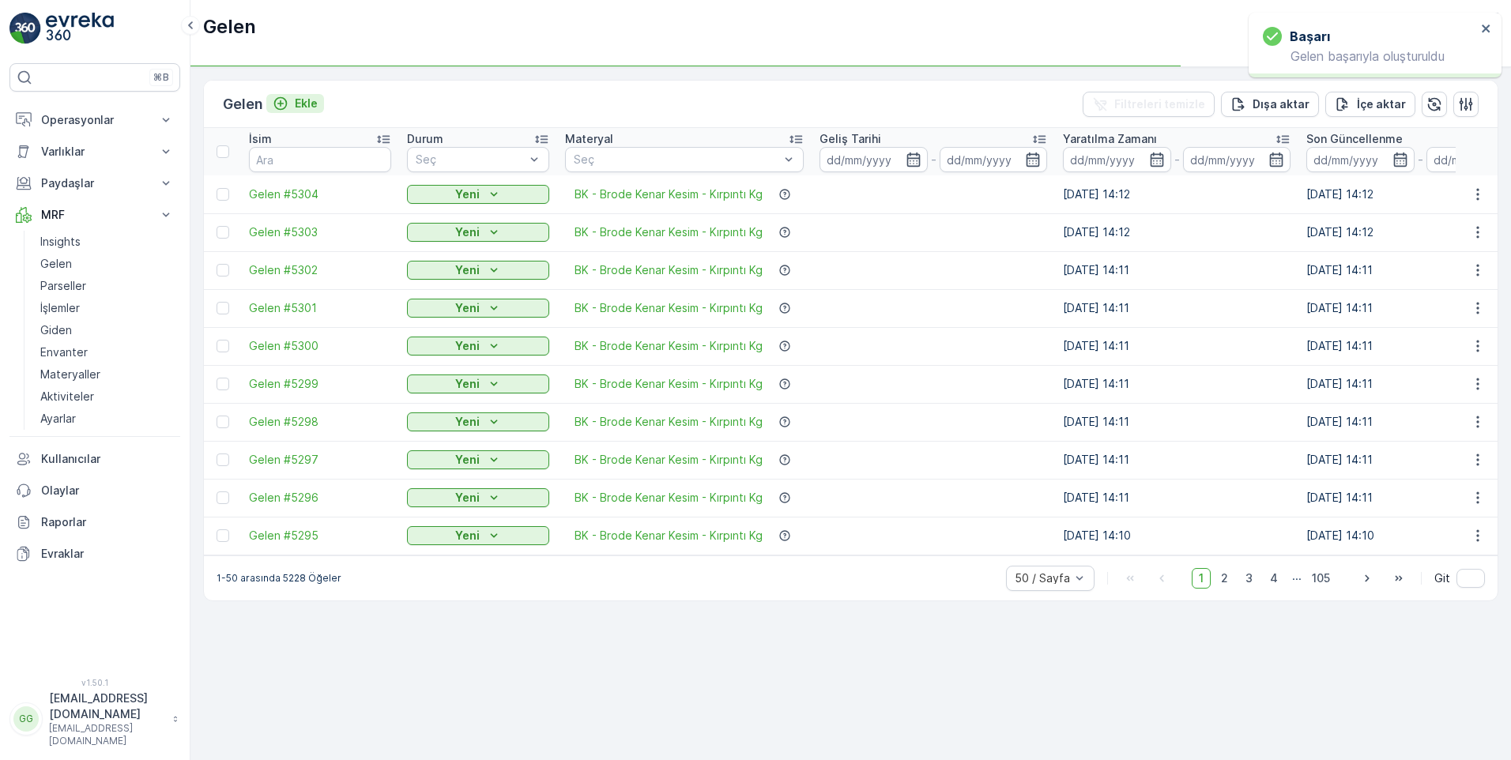
click at [308, 101] on p "Ekle" at bounding box center [306, 104] width 23 height 16
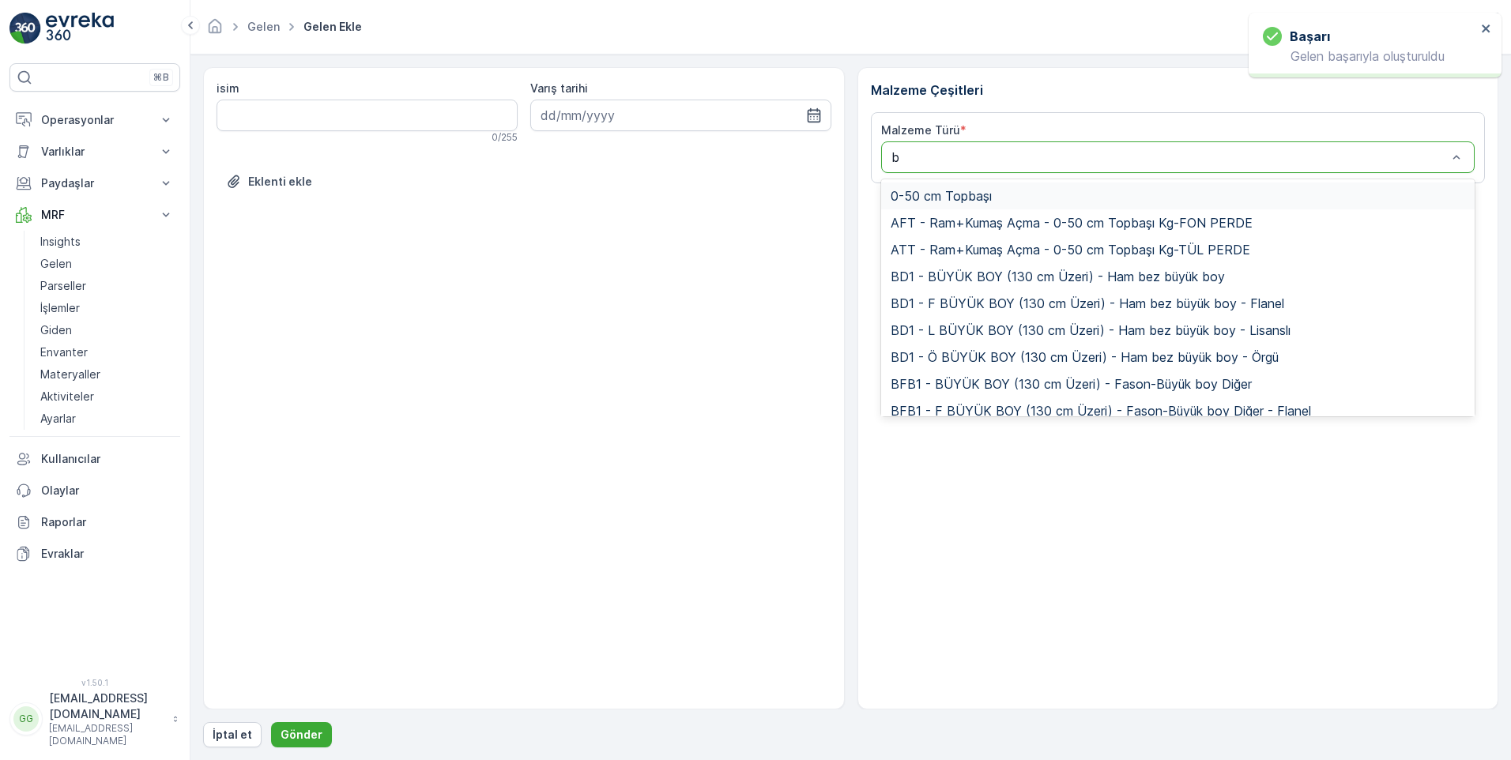
type input "bk"
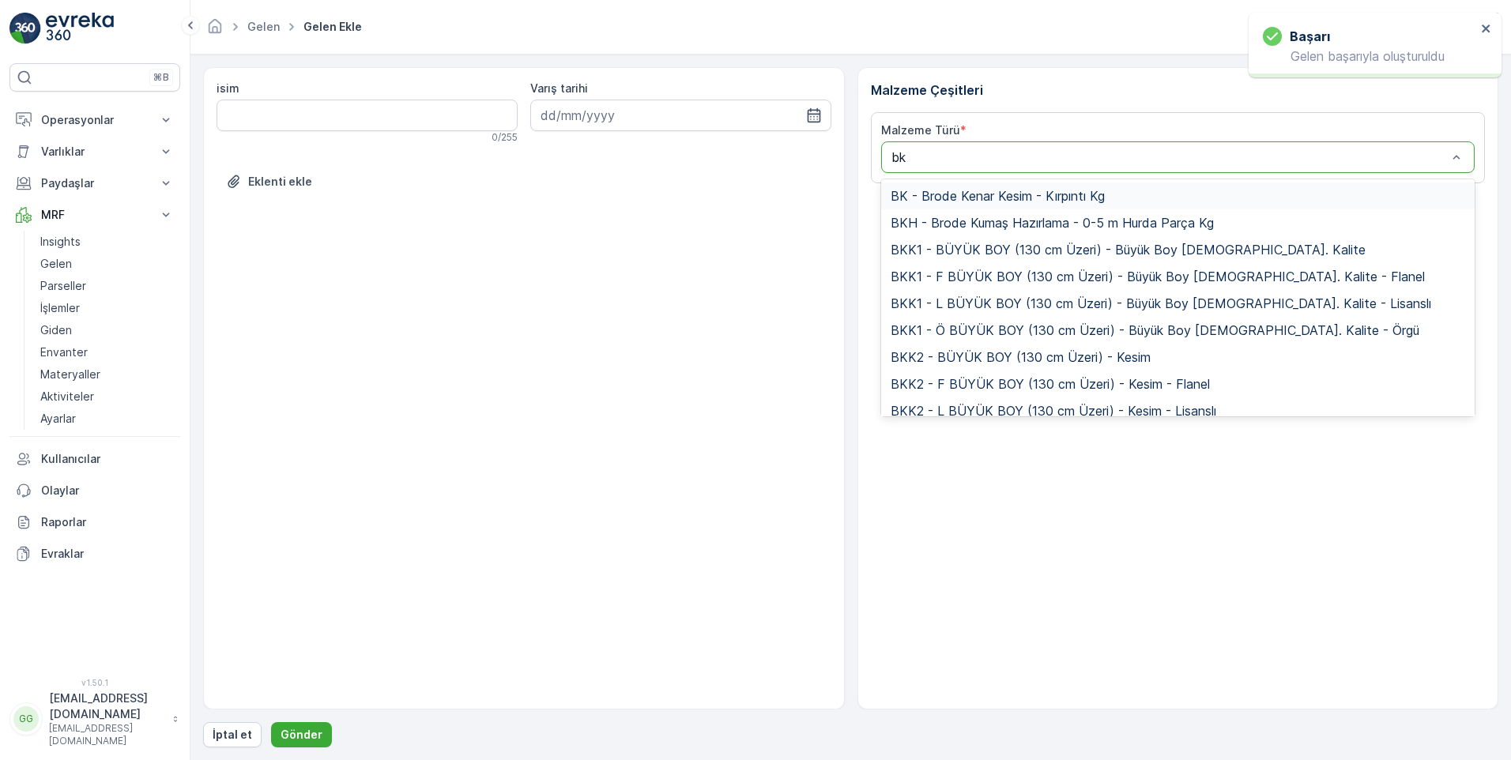
click at [991, 191] on span "BK - Brode Kenar Kesim - Kırpıntı Kg" at bounding box center [998, 196] width 214 height 14
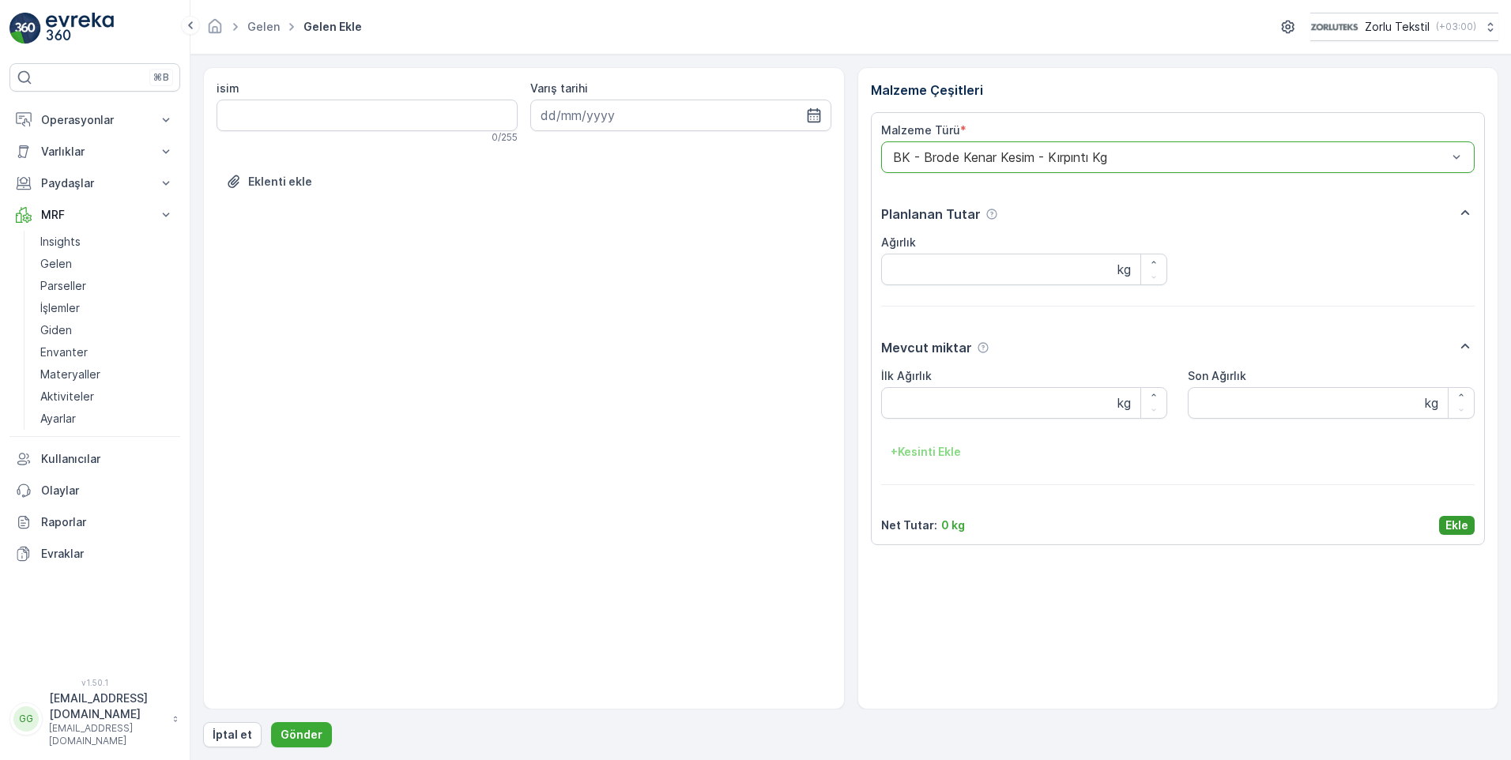
click at [1462, 526] on p "Ekle" at bounding box center [1457, 526] width 23 height 16
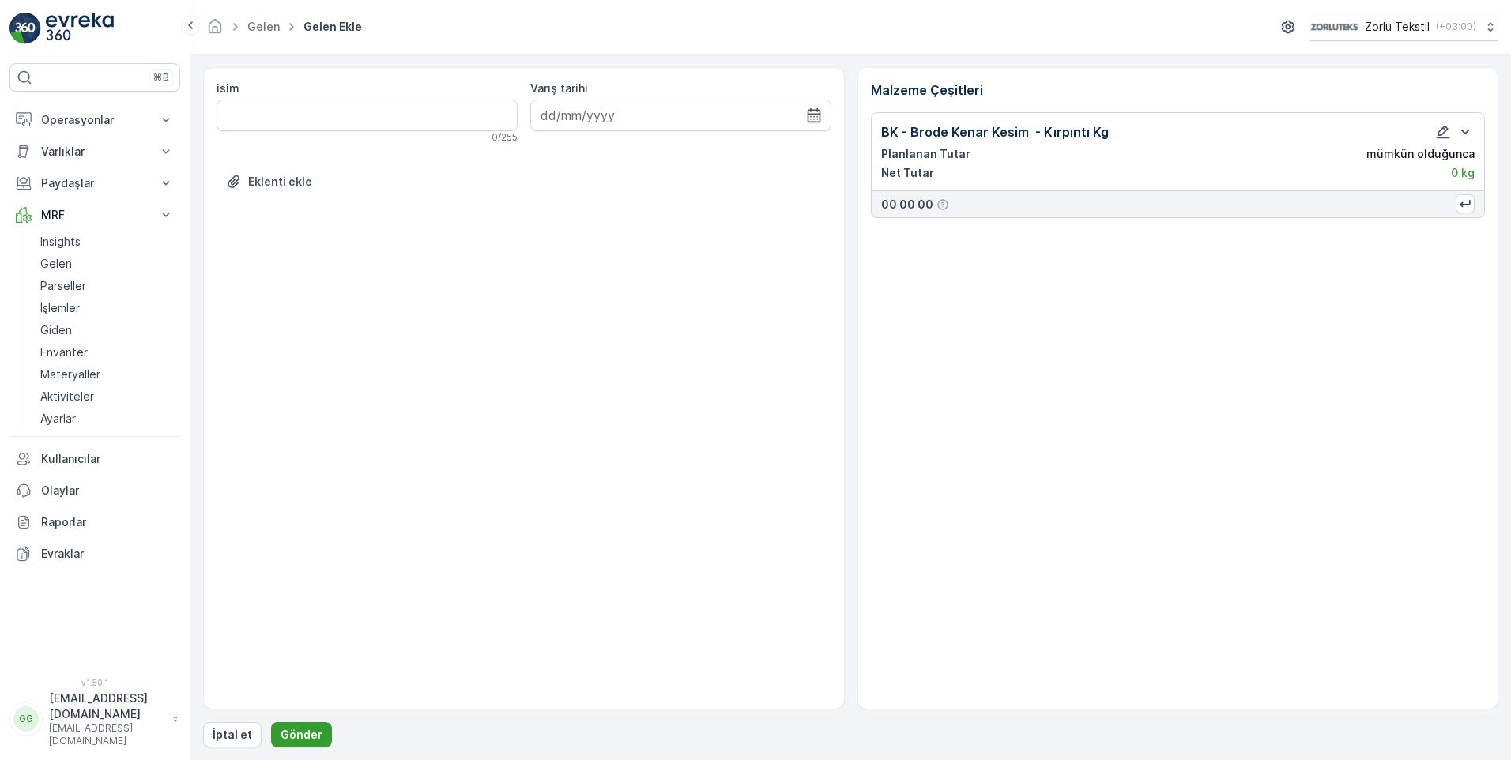
click at [284, 734] on p "Gönder" at bounding box center [302, 735] width 42 height 16
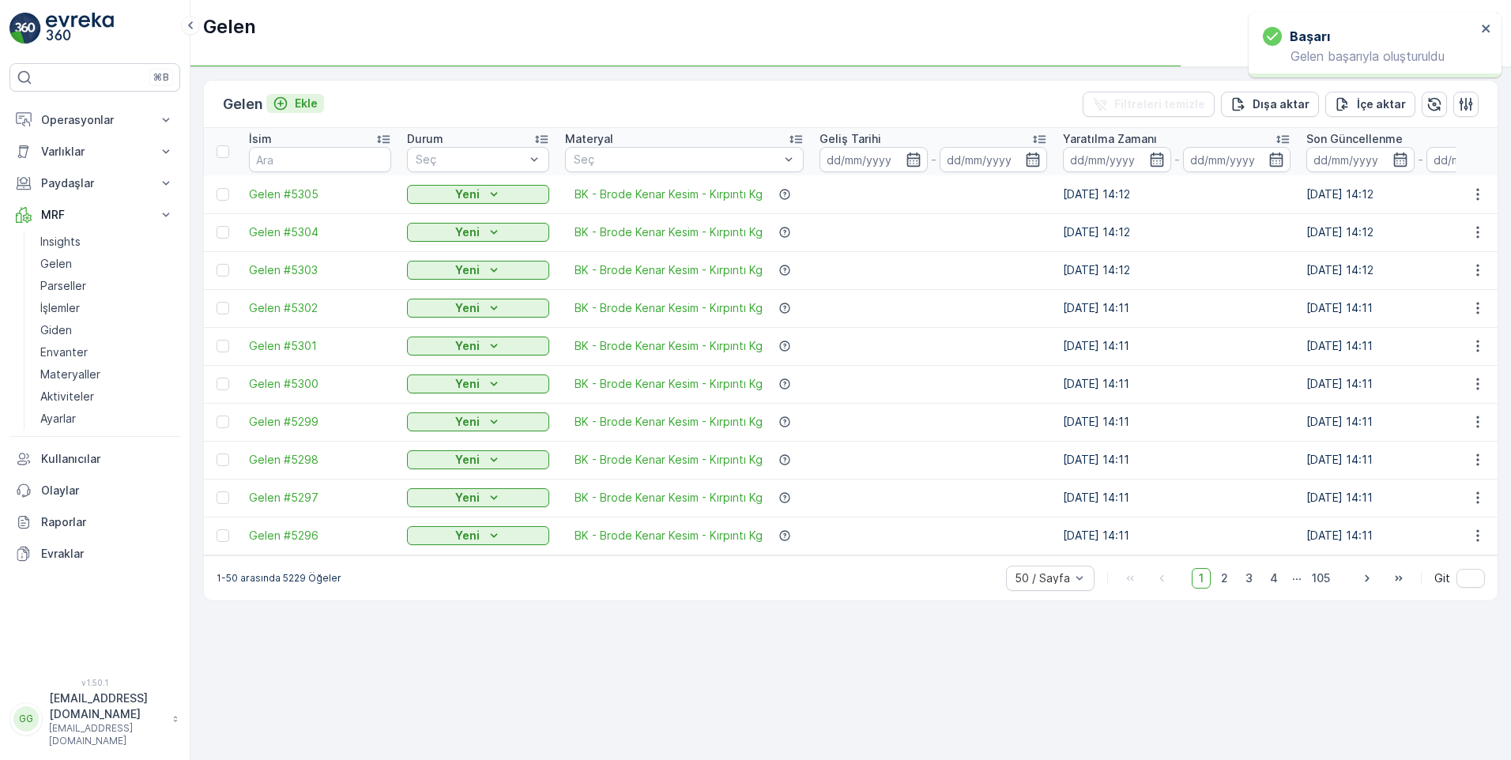
click at [308, 104] on p "Ekle" at bounding box center [306, 104] width 23 height 16
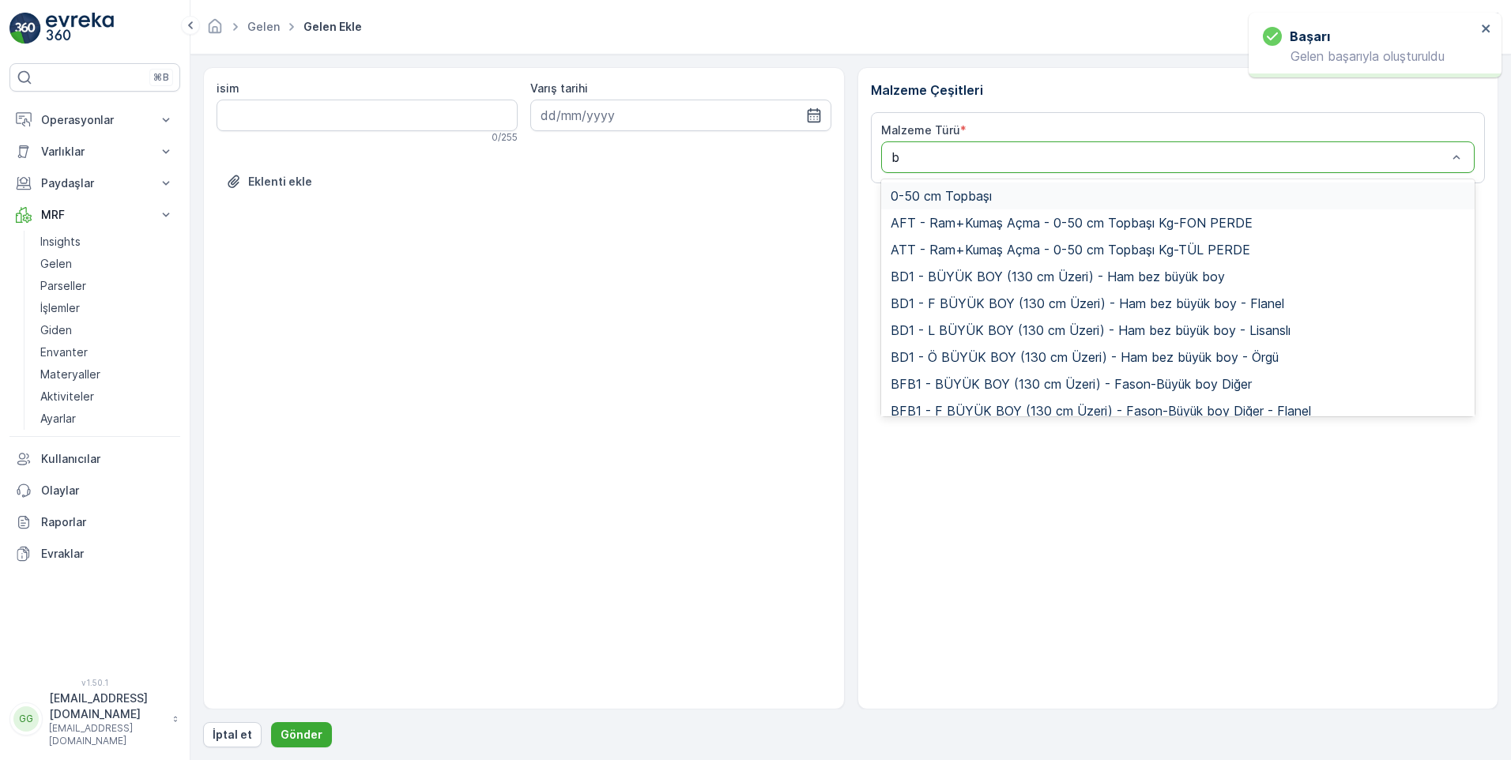
type input "bk"
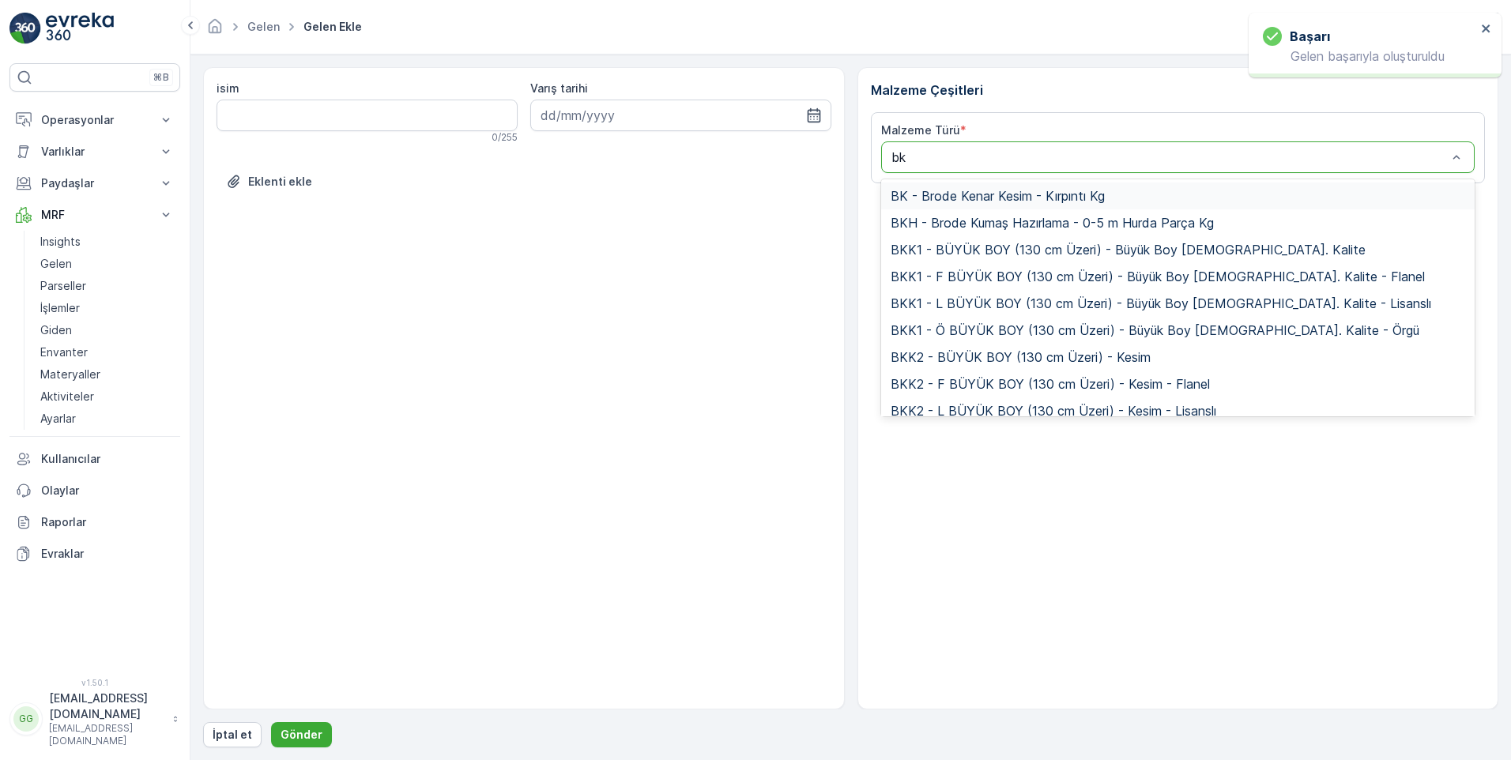
click at [979, 194] on span "BK - Brode Kenar Kesim - Kırpıntı Kg" at bounding box center [998, 196] width 214 height 14
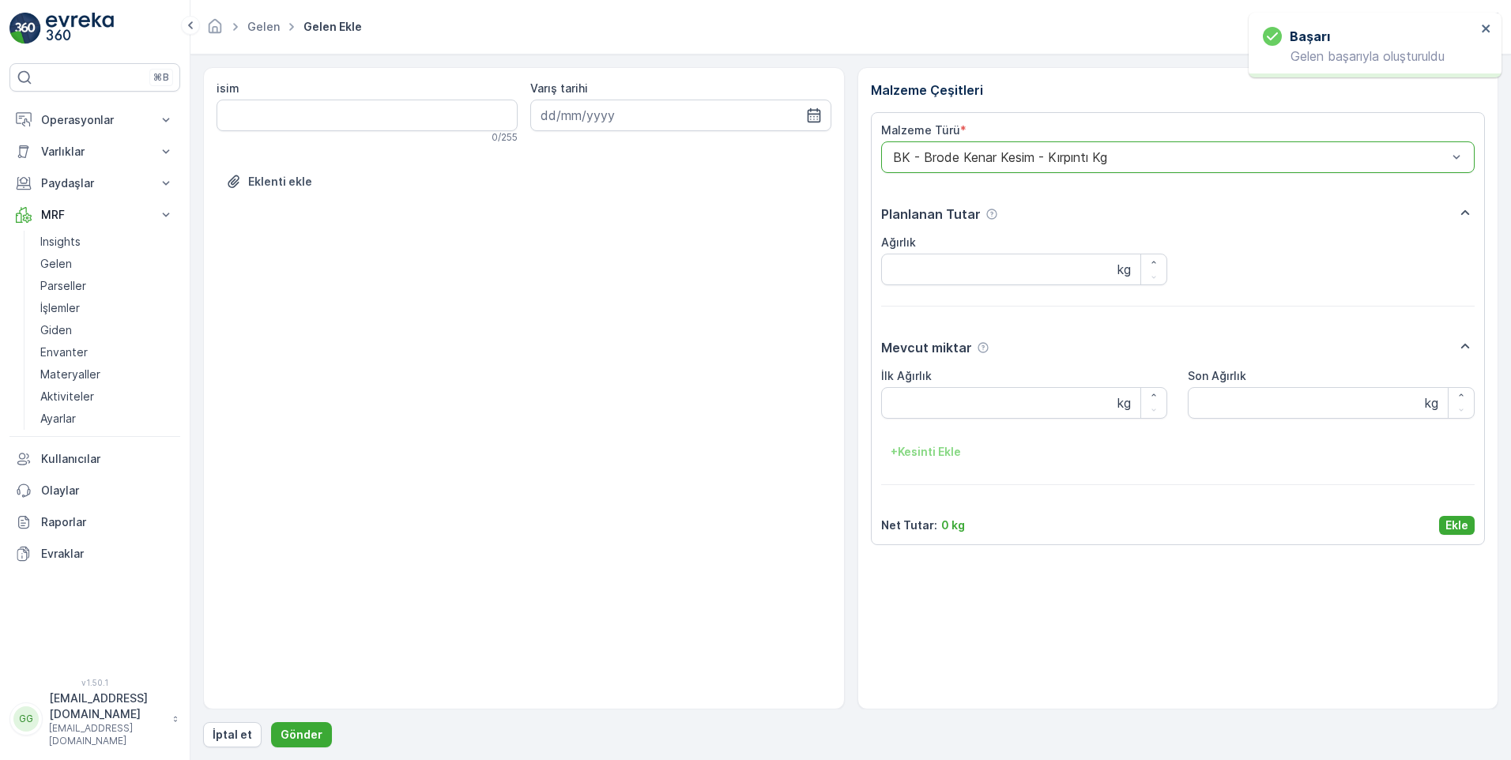
click at [1452, 526] on p "Ekle" at bounding box center [1457, 526] width 23 height 16
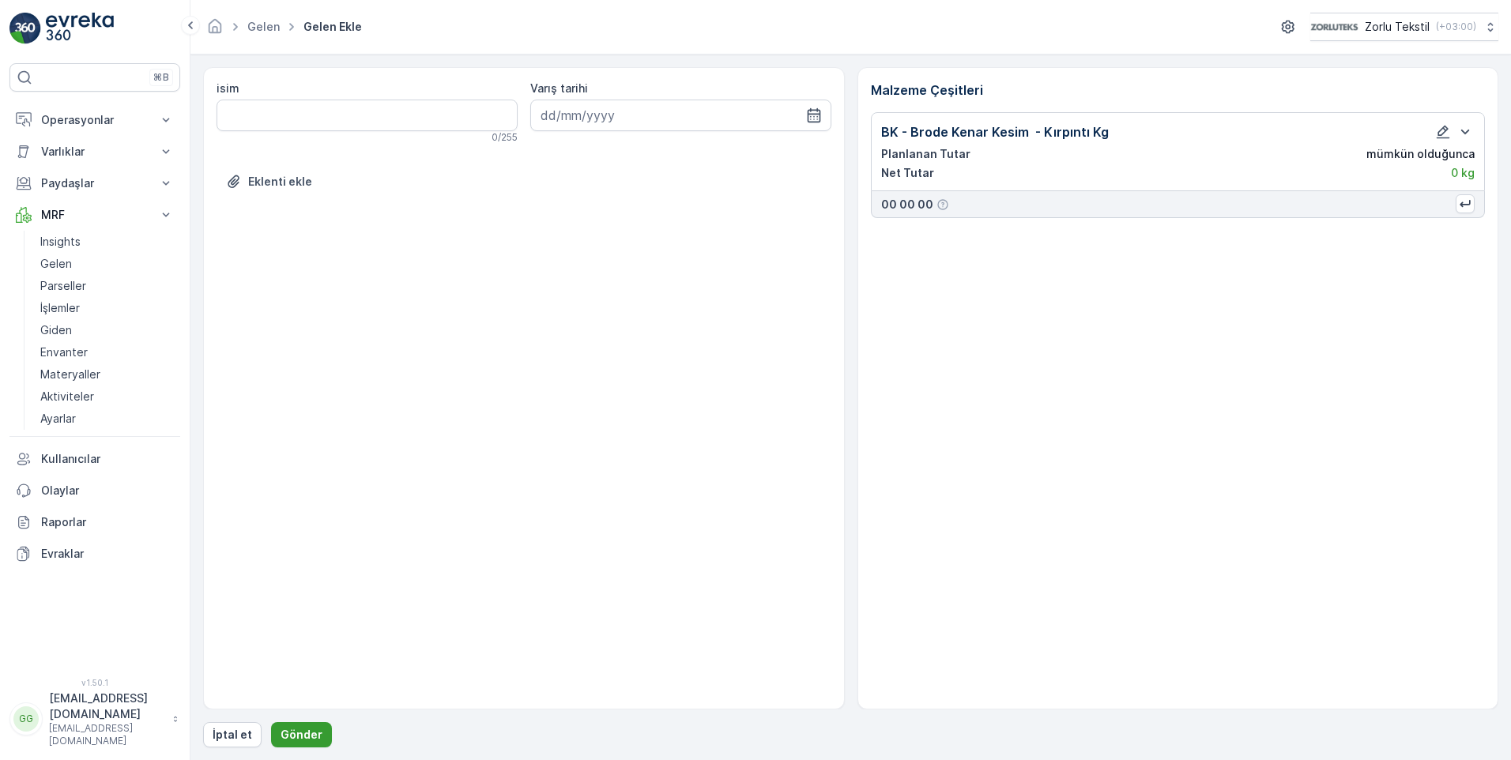
click at [302, 733] on p "Gönder" at bounding box center [302, 735] width 42 height 16
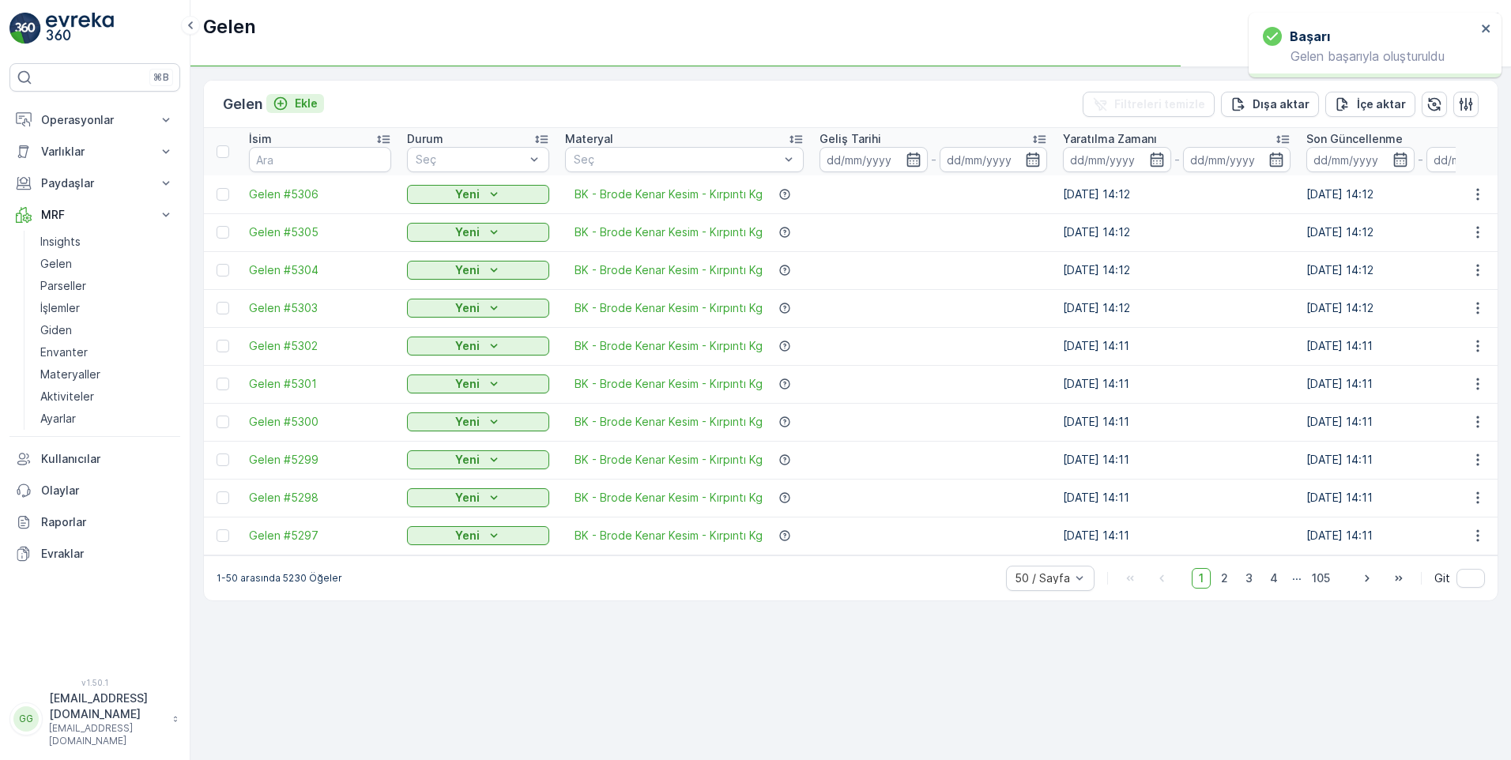
click at [310, 101] on p "Ekle" at bounding box center [306, 104] width 23 height 16
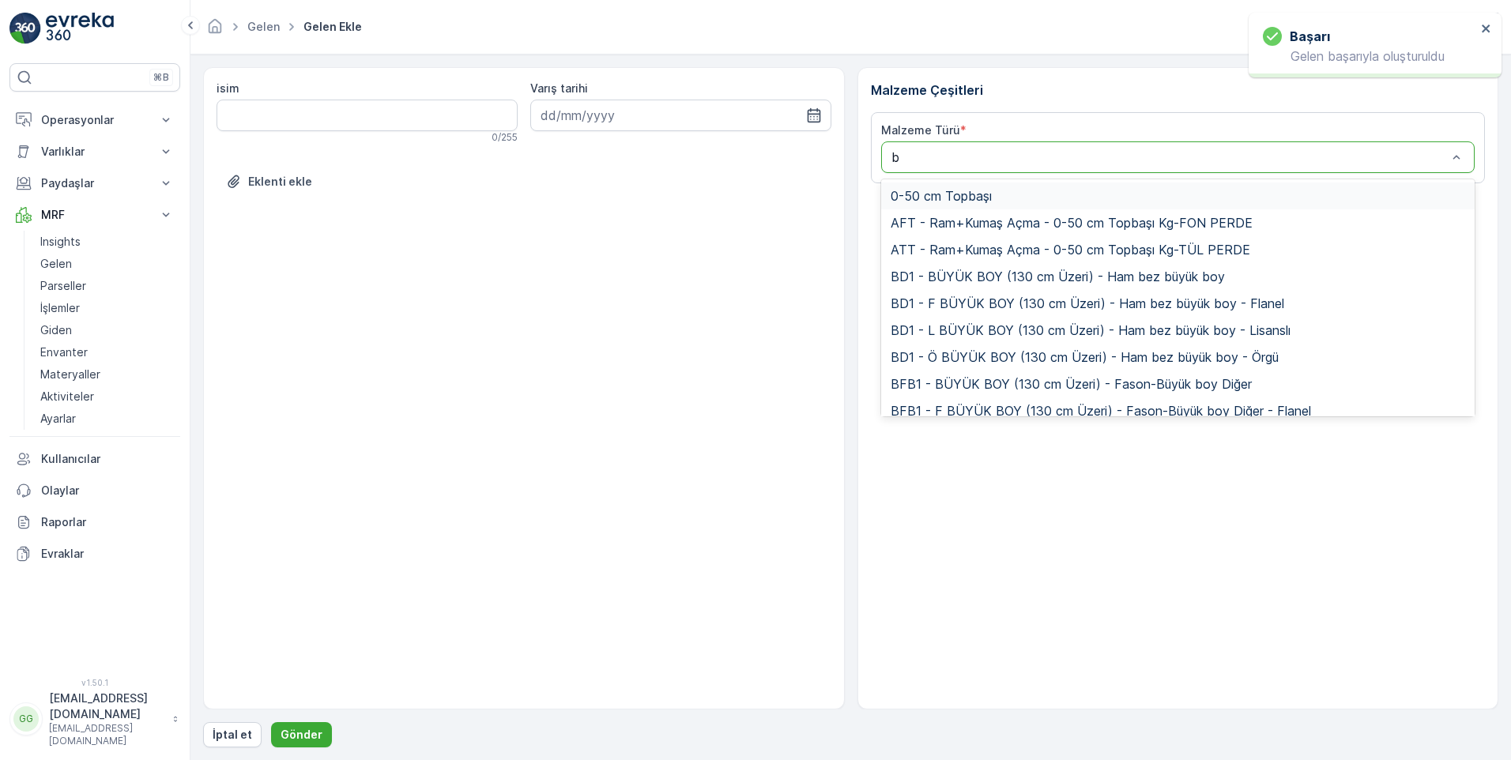
type input "bk"
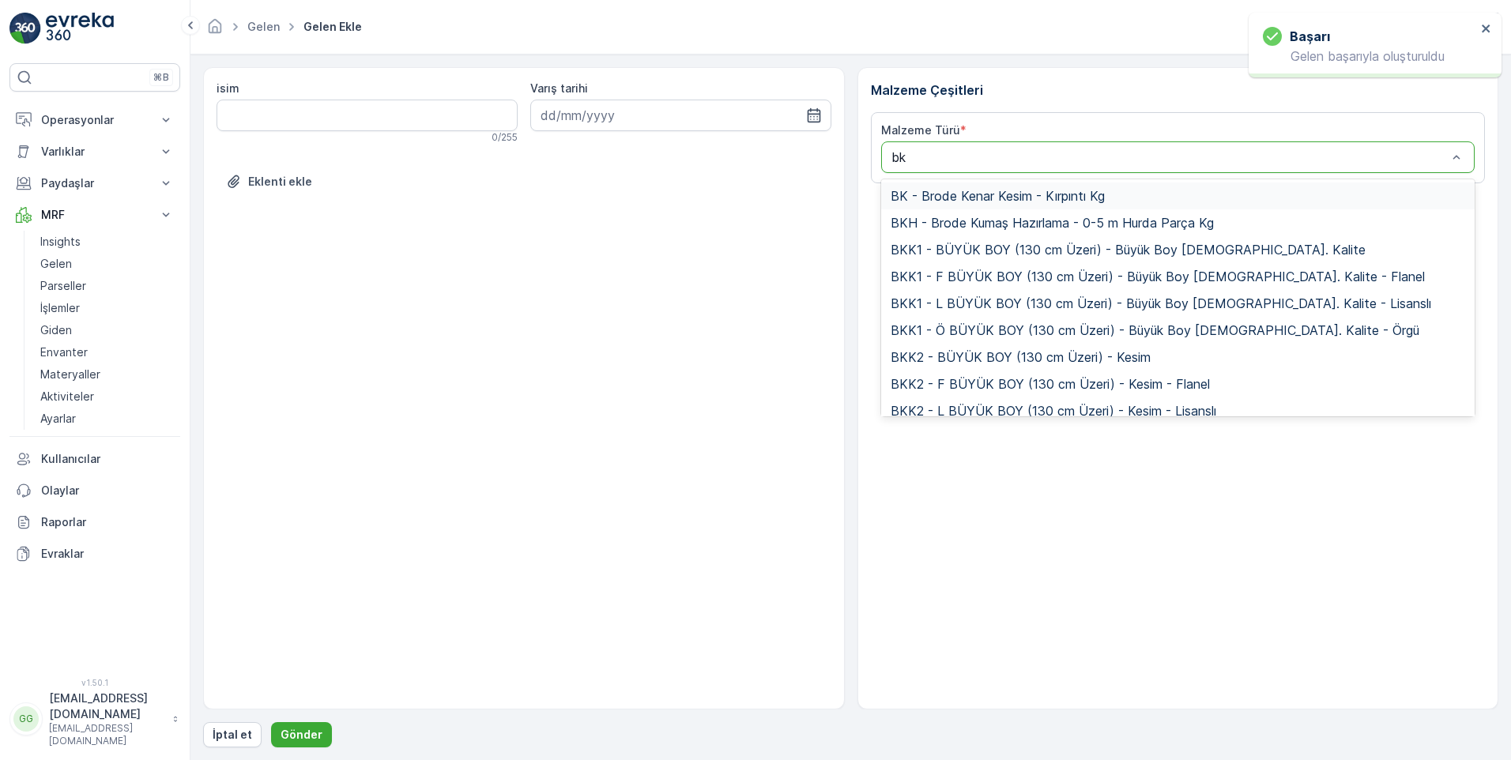
click at [949, 195] on span "BK - Brode Kenar Kesim - Kırpıntı Kg" at bounding box center [998, 196] width 214 height 14
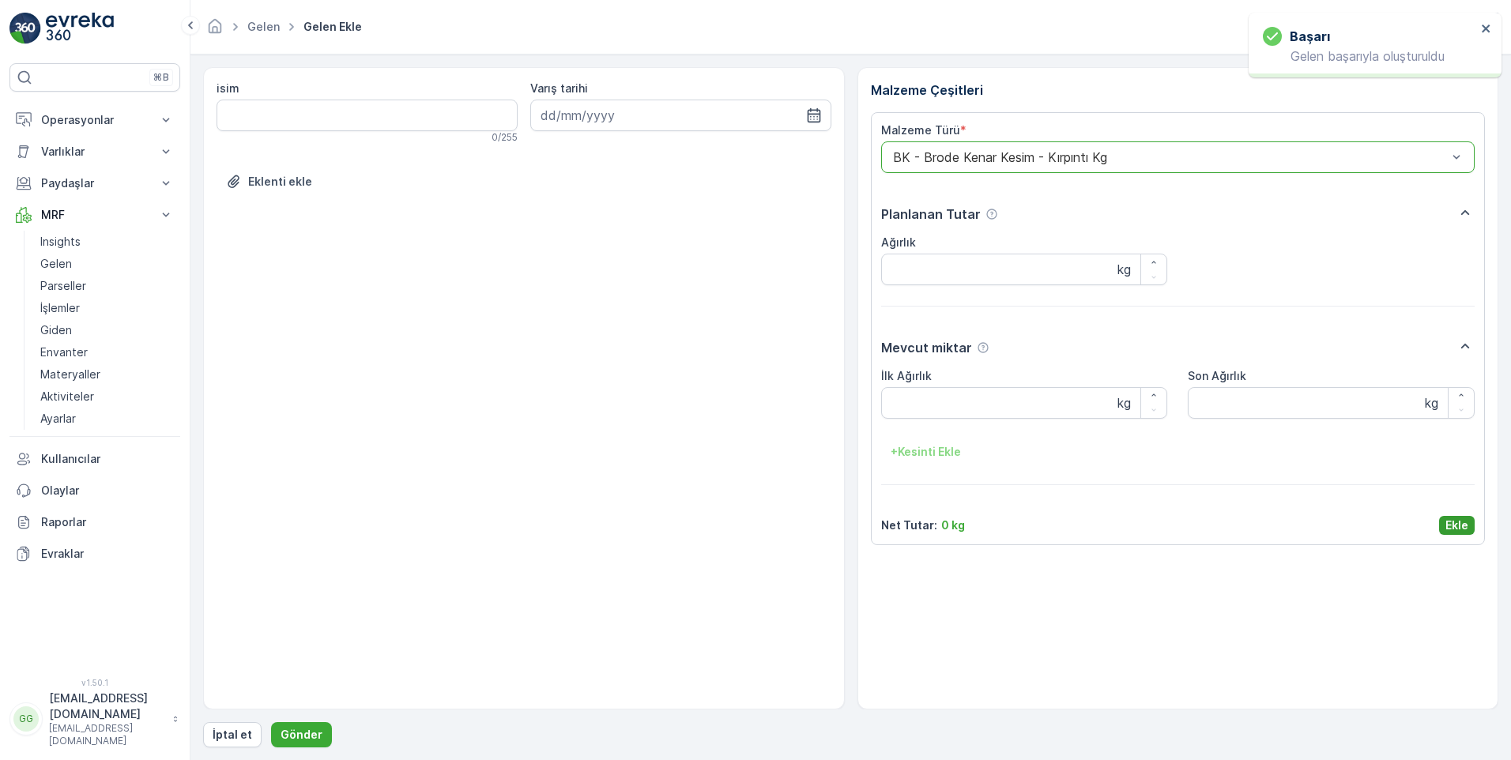
click at [1459, 520] on p "Ekle" at bounding box center [1457, 526] width 23 height 16
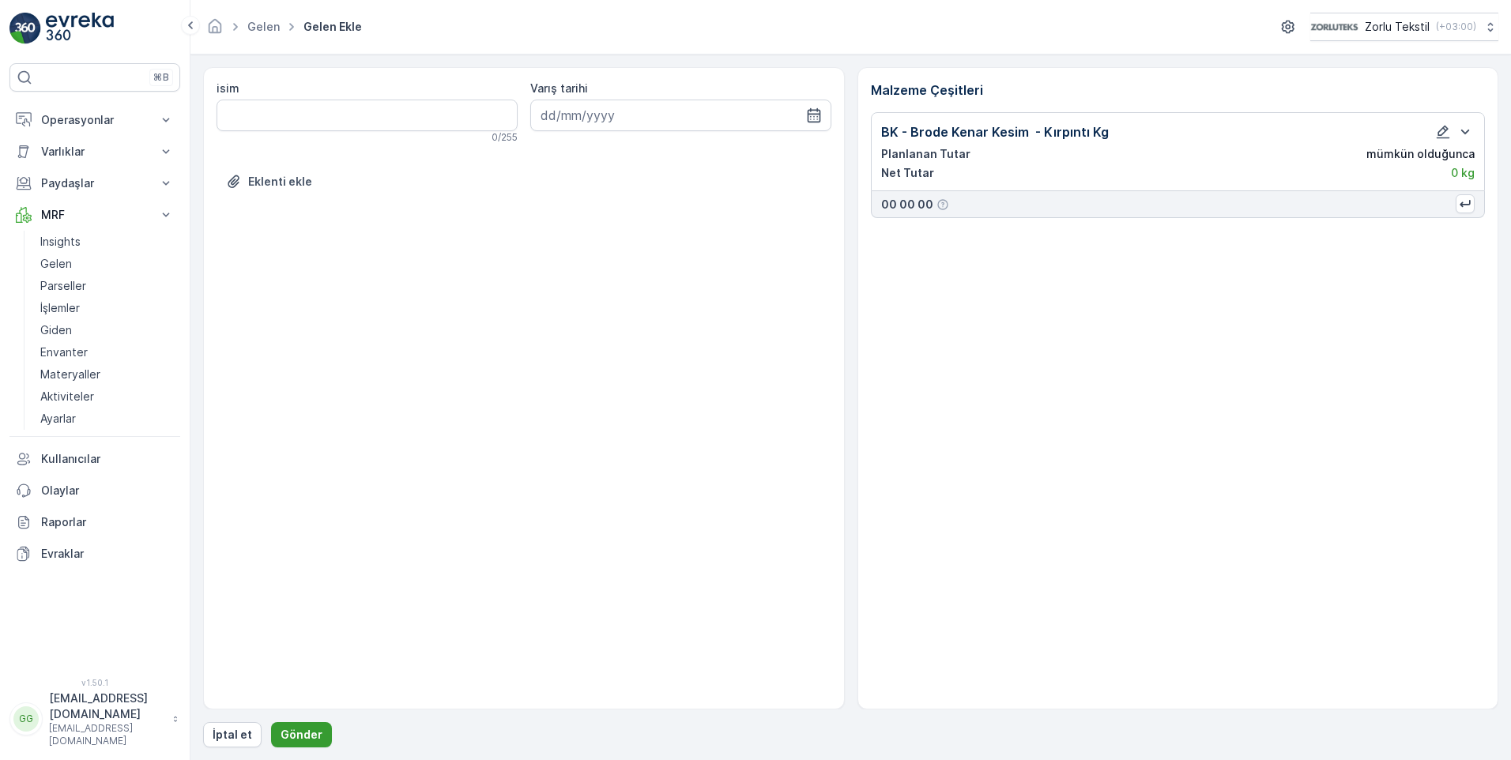
click at [296, 730] on p "Gönder" at bounding box center [302, 735] width 42 height 16
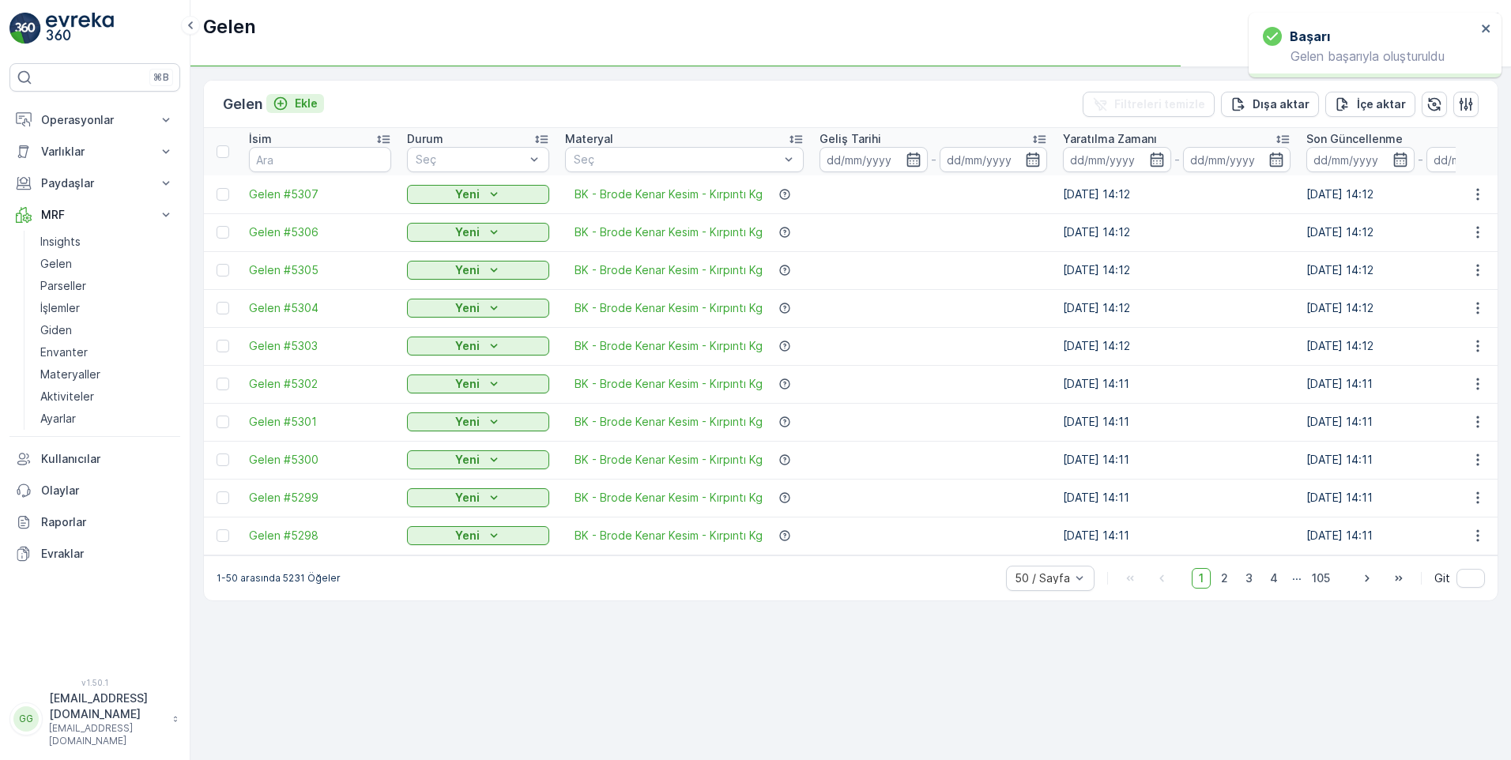
click at [305, 101] on p "Ekle" at bounding box center [306, 104] width 23 height 16
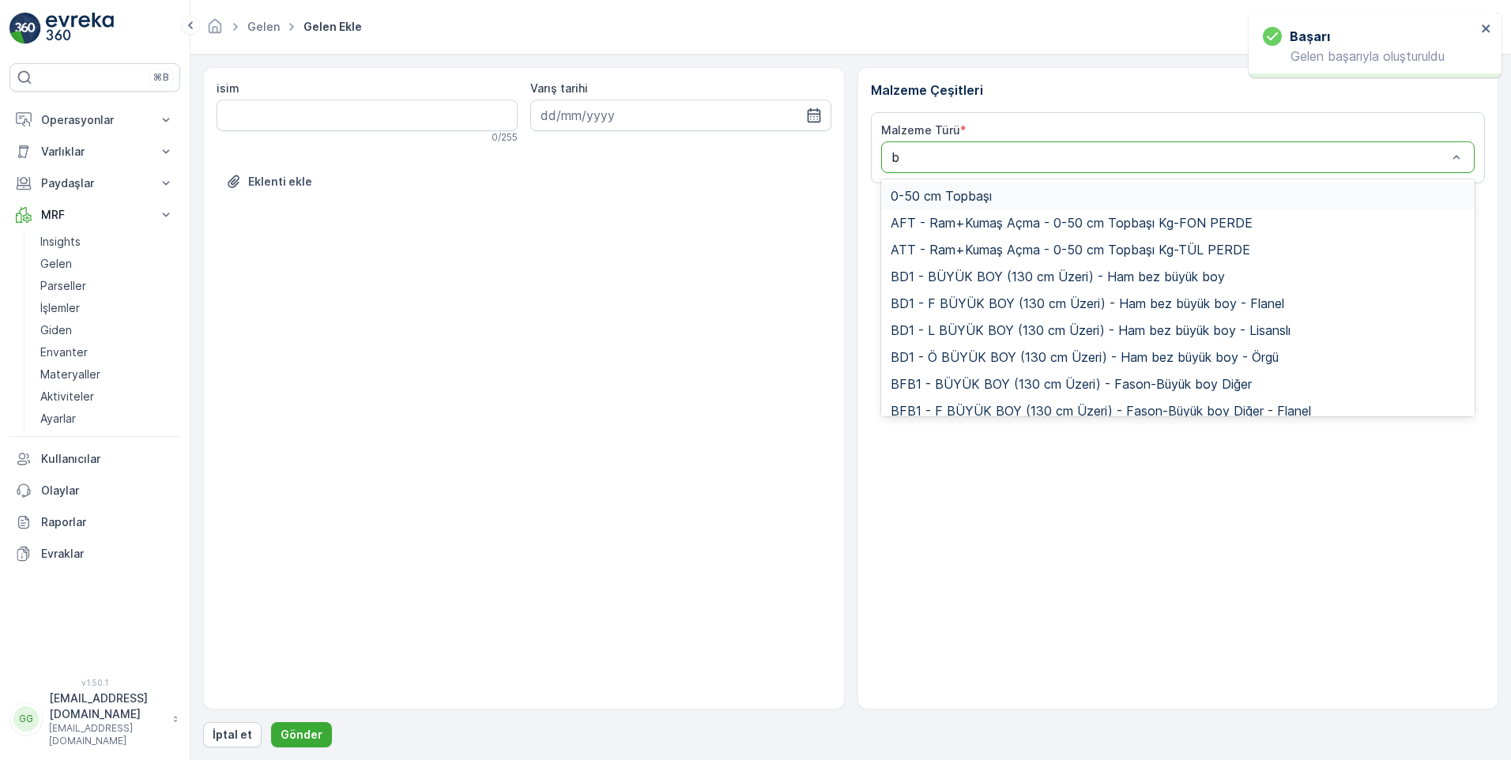
type input "bk"
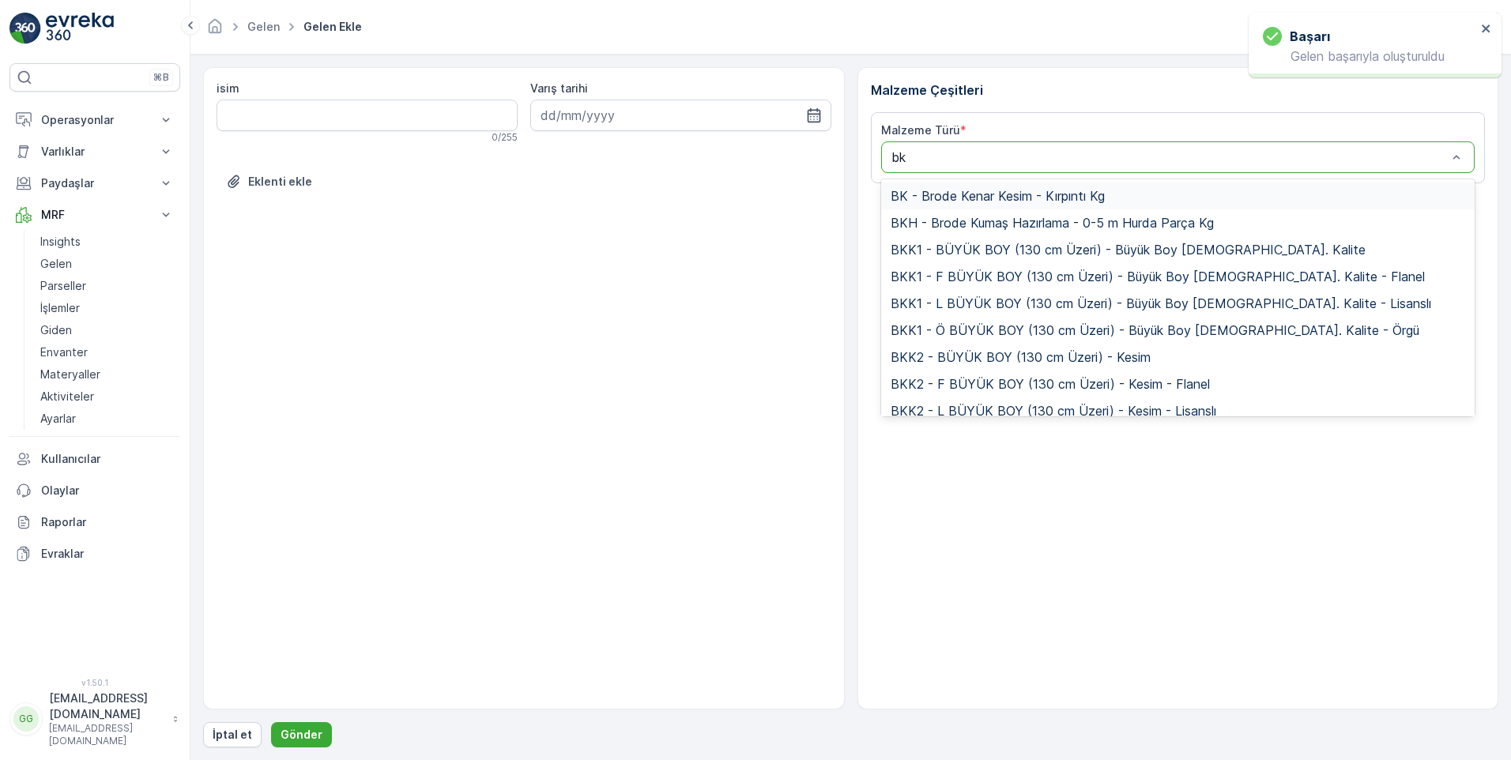
click at [933, 194] on span "BK - Brode Kenar Kesim - Kırpıntı Kg" at bounding box center [998, 196] width 214 height 14
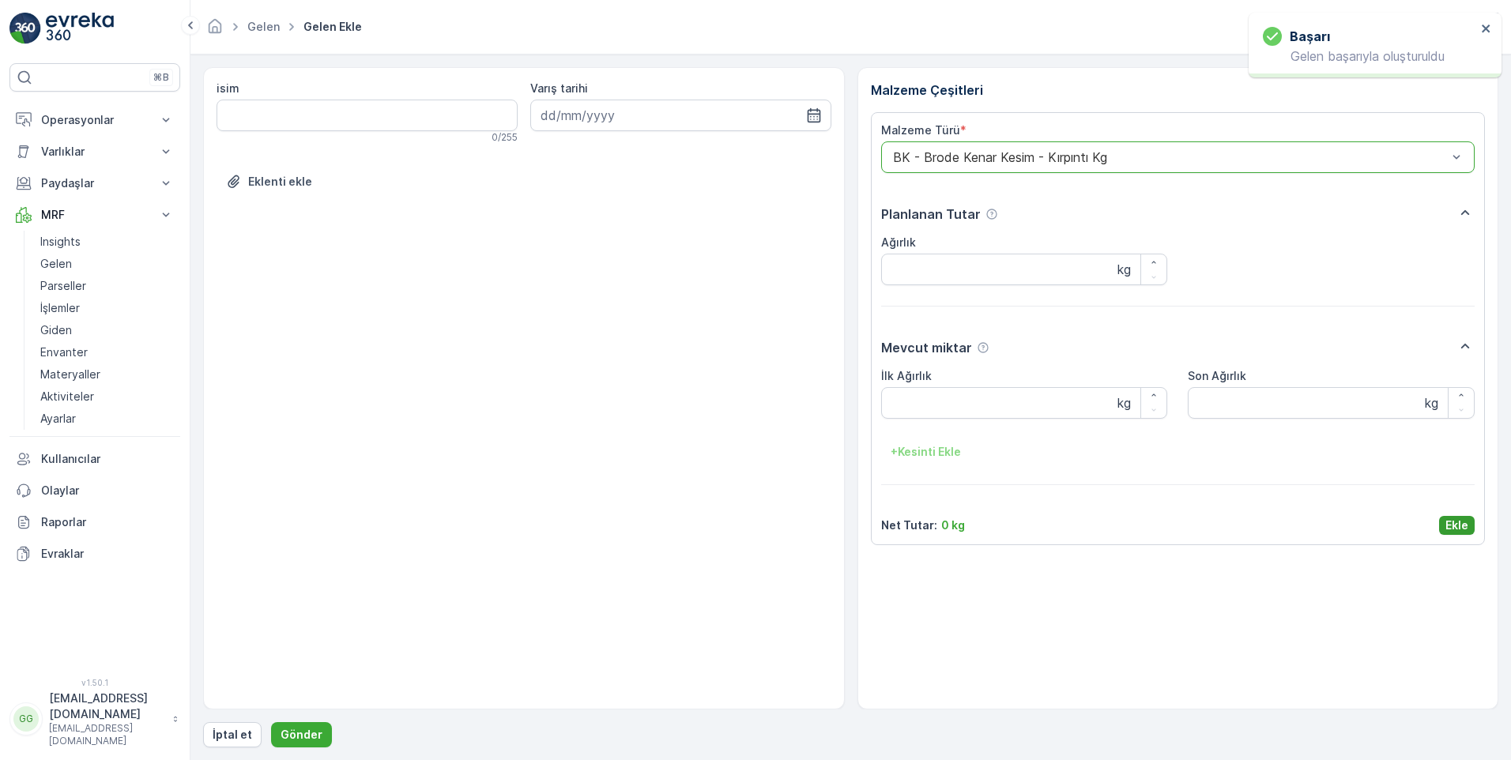
click at [1450, 523] on p "Ekle" at bounding box center [1457, 526] width 23 height 16
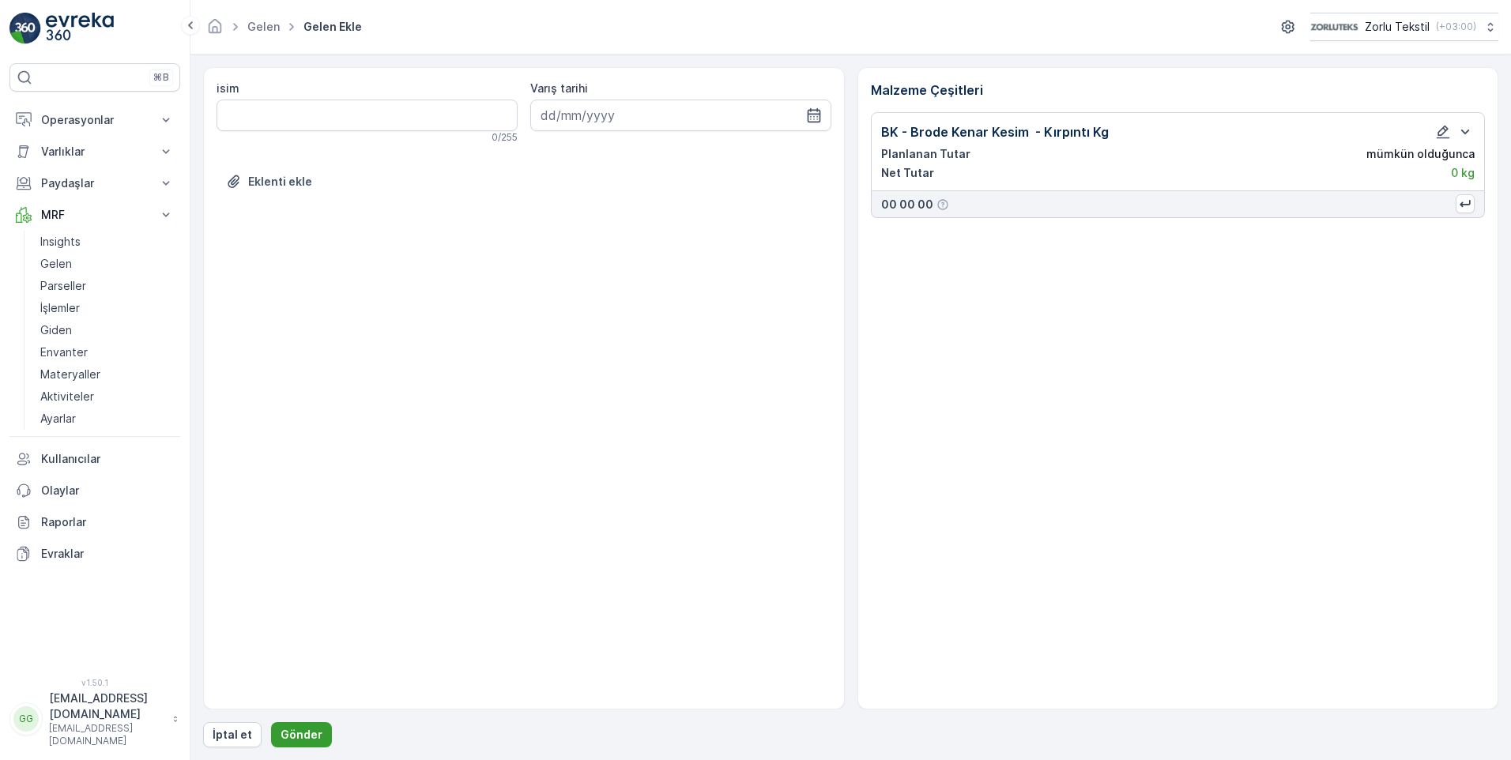
click at [296, 730] on p "Gönder" at bounding box center [302, 735] width 42 height 16
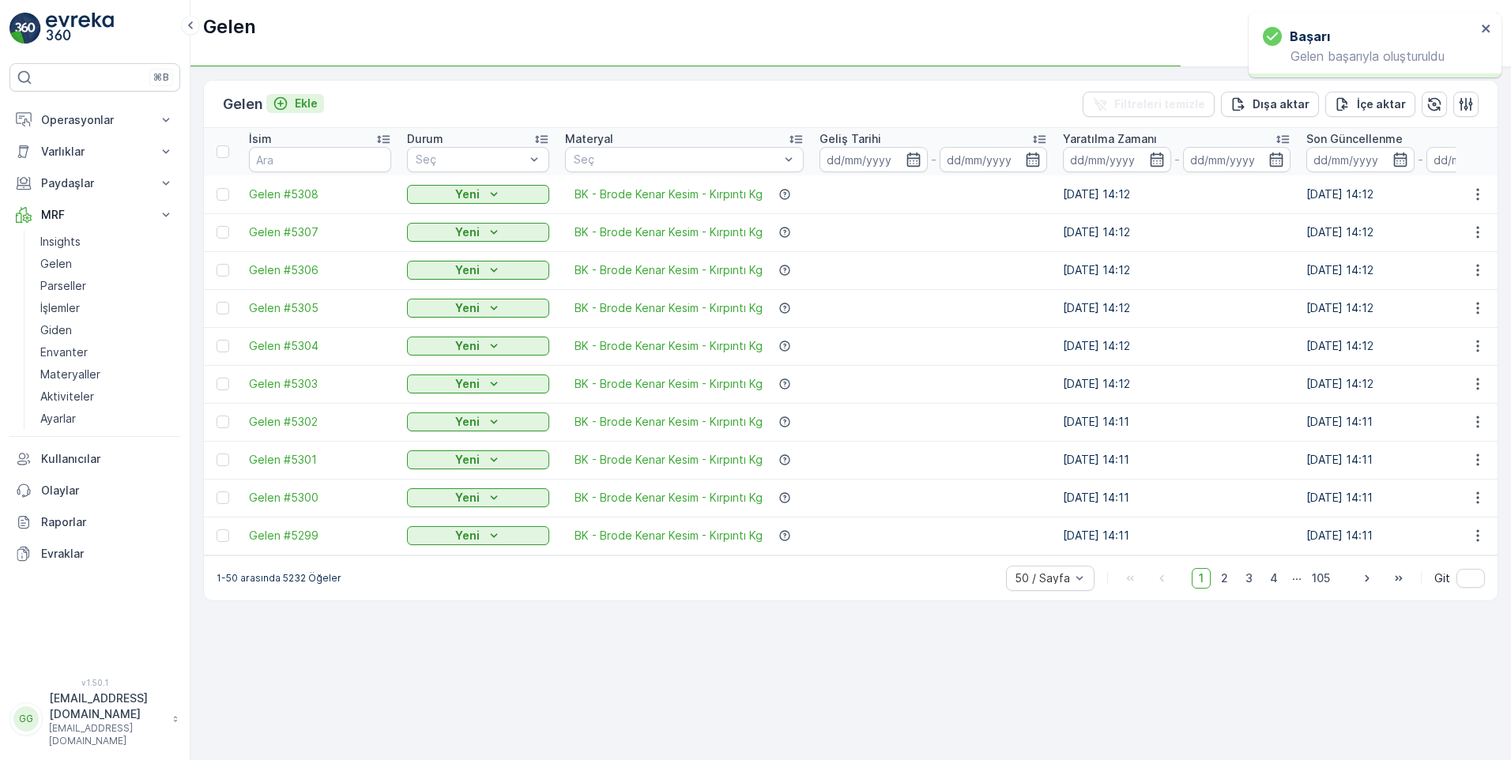
click at [317, 101] on p "Ekle" at bounding box center [306, 104] width 23 height 16
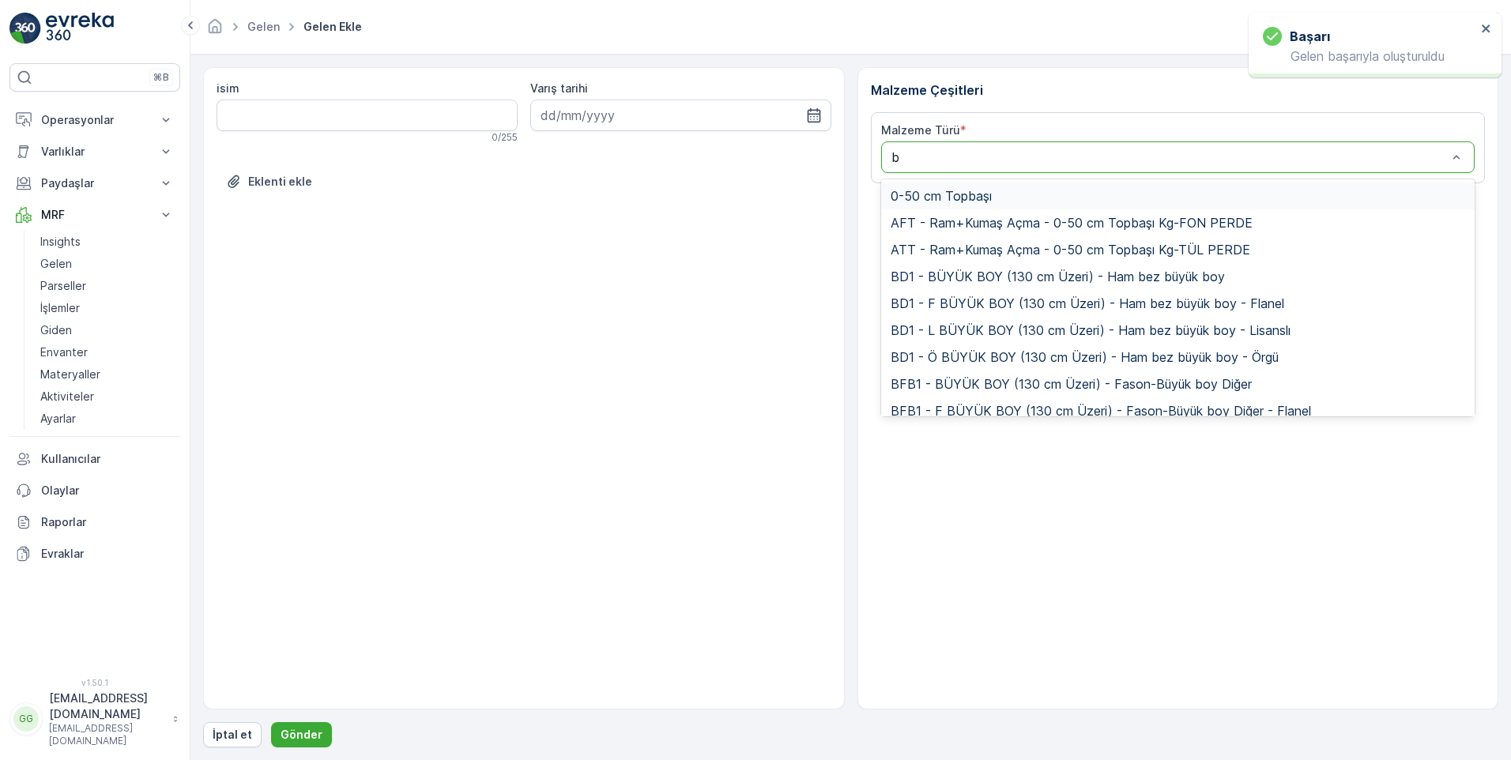
type input "bk"
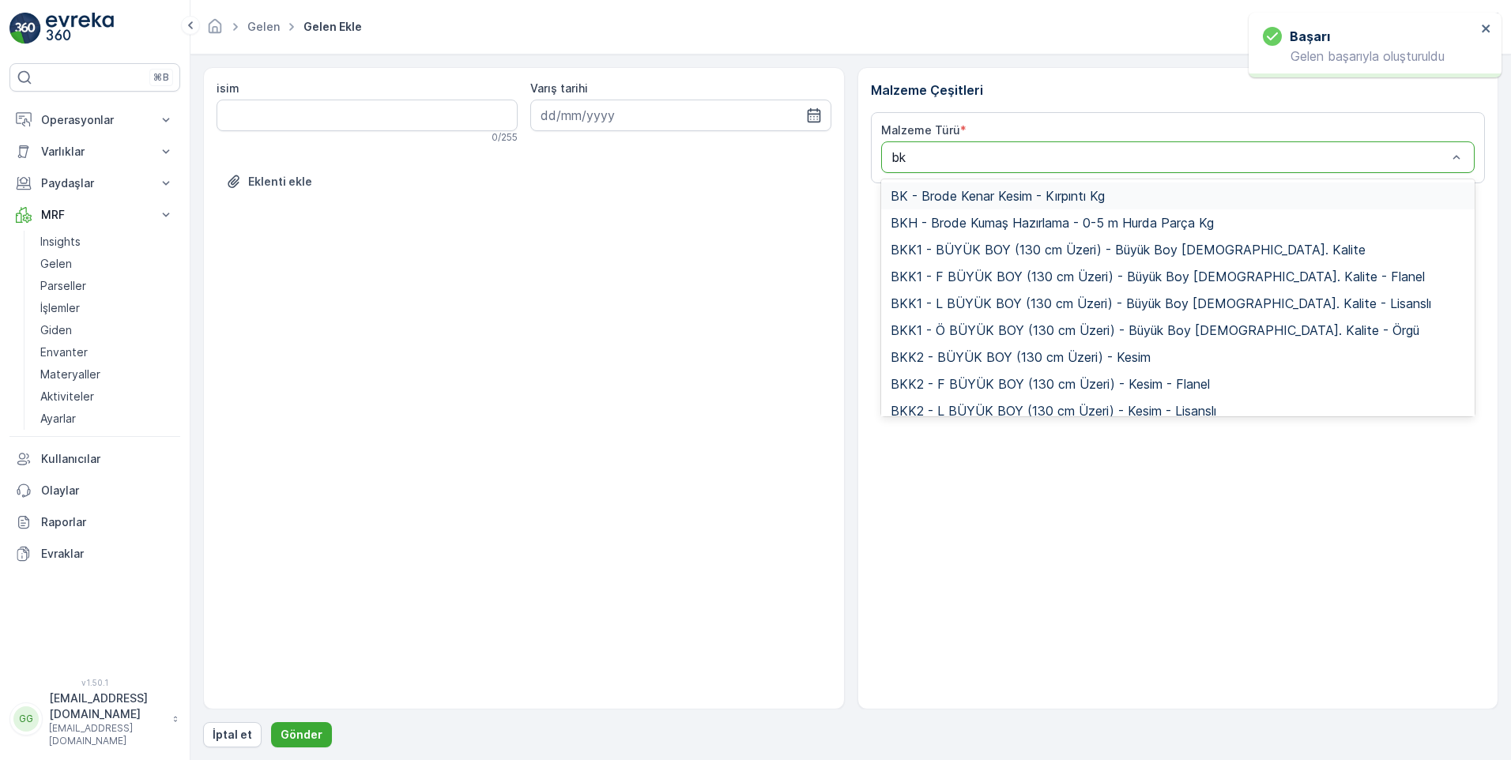
click at [947, 199] on span "BK - Brode Kenar Kesim - Kırpıntı Kg" at bounding box center [998, 196] width 214 height 14
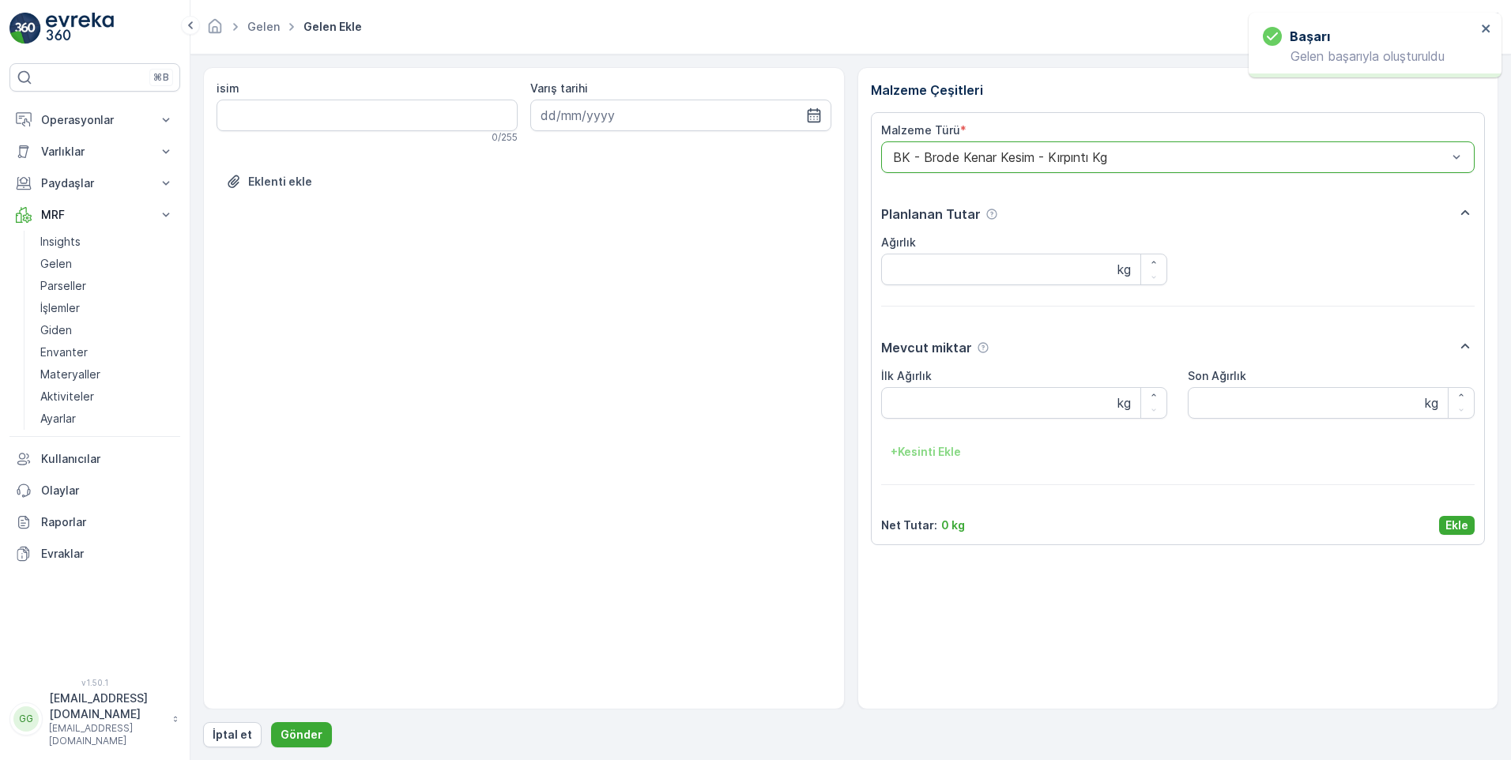
click at [1456, 523] on p "Ekle" at bounding box center [1457, 526] width 23 height 16
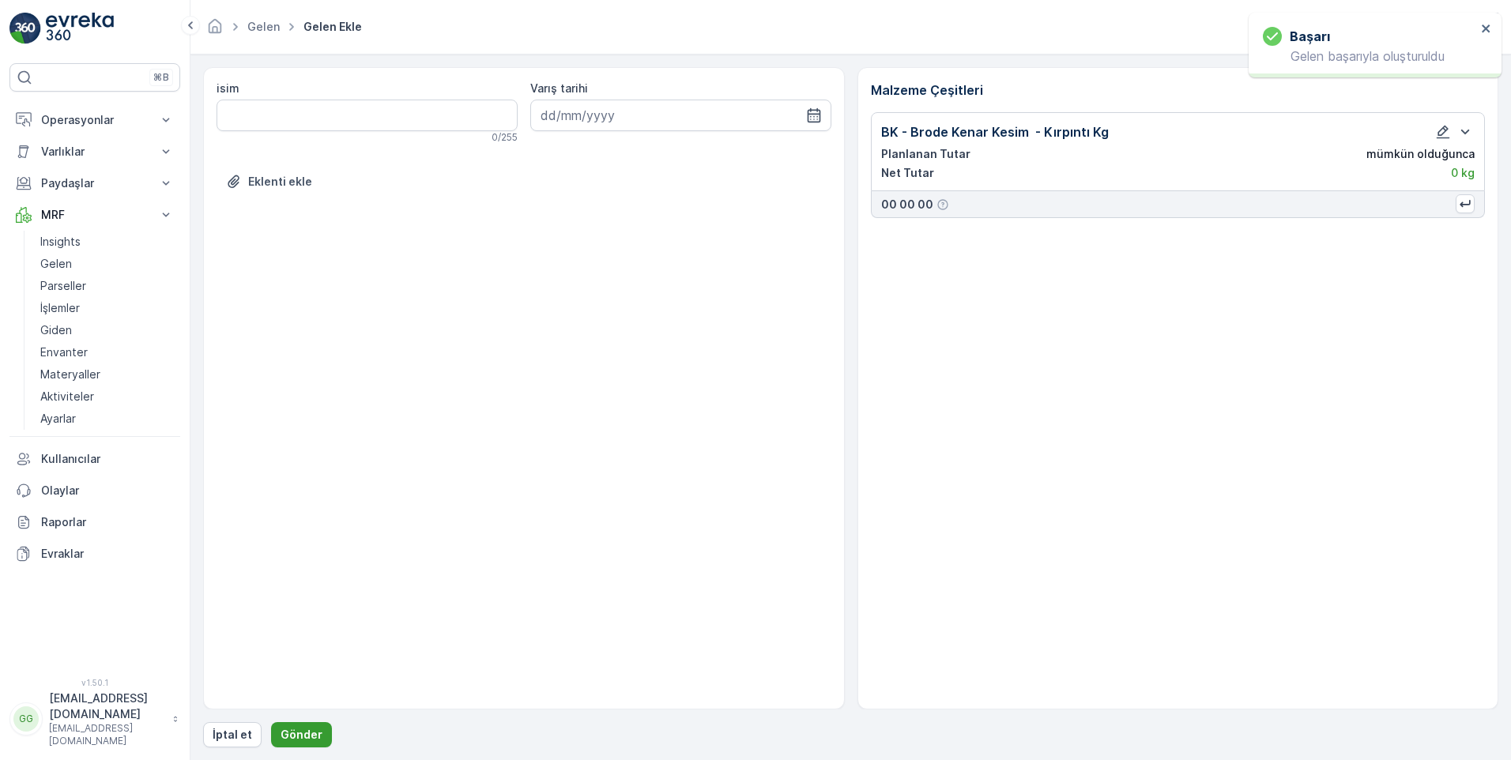
click at [300, 733] on p "Gönder" at bounding box center [302, 735] width 42 height 16
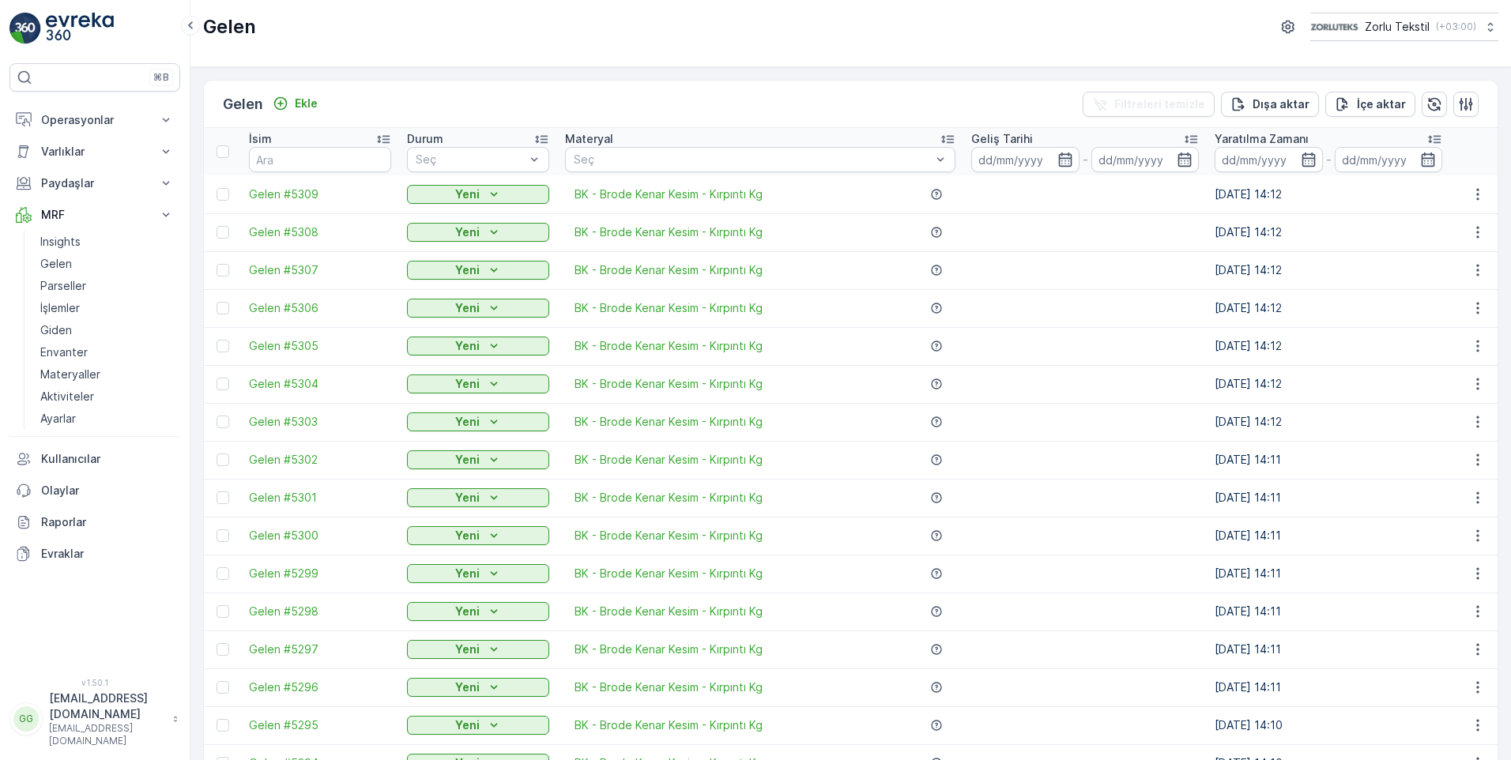
click at [219, 192] on div at bounding box center [223, 194] width 13 height 13
click at [217, 188] on input "checkbox" at bounding box center [217, 188] width 0 height 0
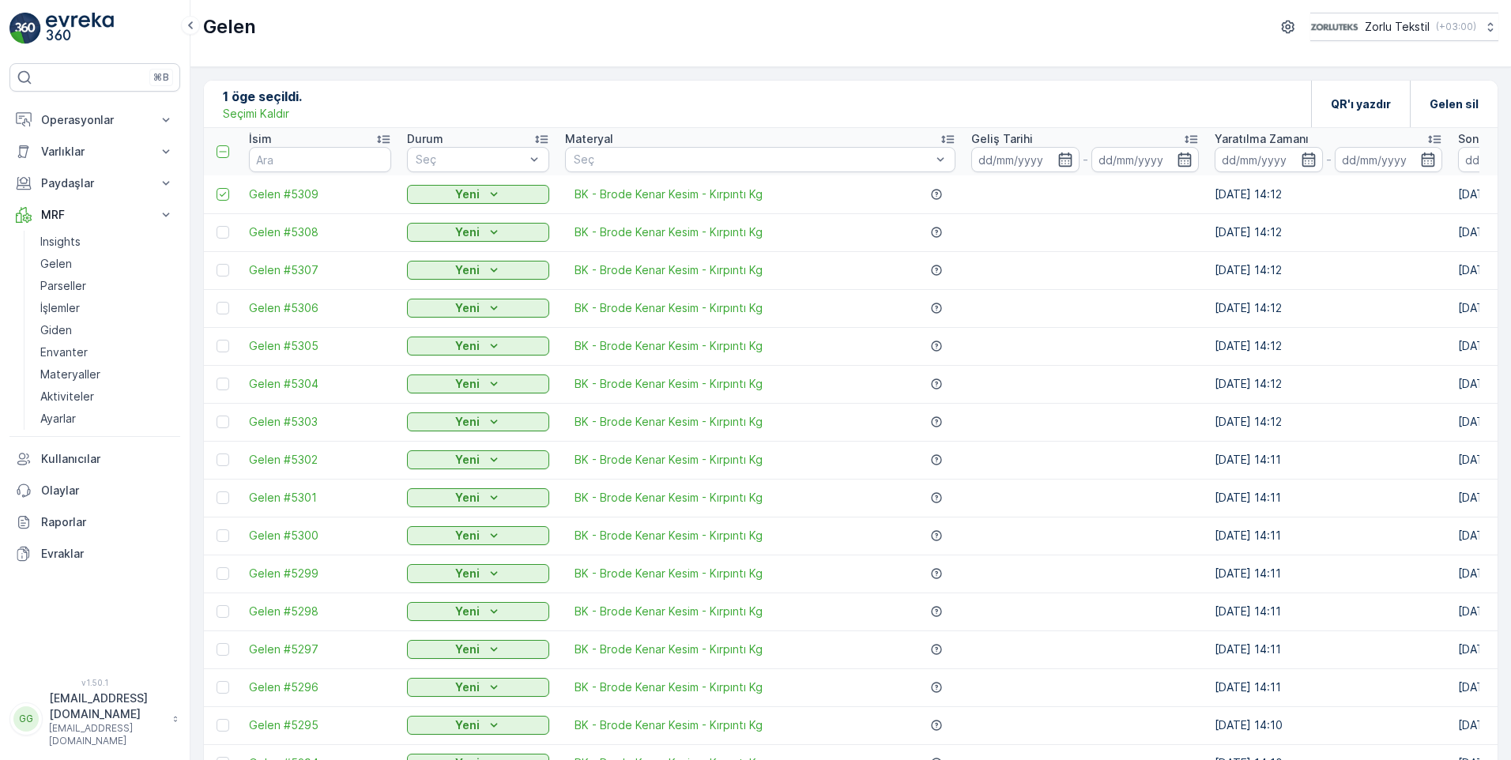
click at [224, 239] on td at bounding box center [222, 232] width 37 height 38
click at [223, 236] on div at bounding box center [223, 232] width 13 height 13
click at [217, 226] on input "checkbox" at bounding box center [217, 226] width 0 height 0
click at [217, 281] on td at bounding box center [222, 270] width 37 height 38
click at [226, 274] on div at bounding box center [223, 270] width 13 height 13
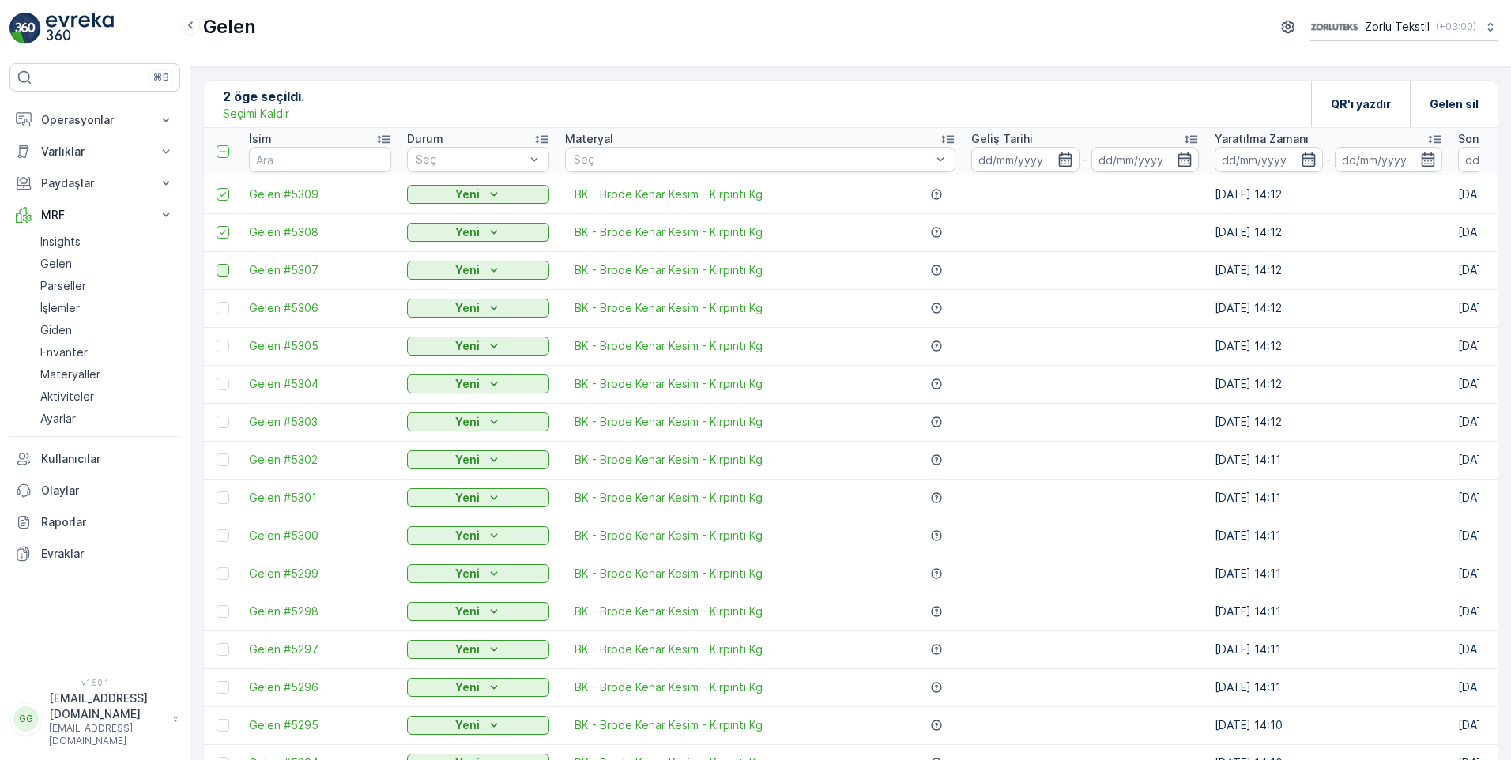
click at [217, 264] on input "checkbox" at bounding box center [217, 264] width 0 height 0
click at [227, 305] on div at bounding box center [223, 308] width 13 height 13
click at [217, 302] on input "checkbox" at bounding box center [217, 302] width 0 height 0
click at [226, 347] on div at bounding box center [223, 346] width 13 height 13
click at [217, 340] on input "checkbox" at bounding box center [217, 340] width 0 height 0
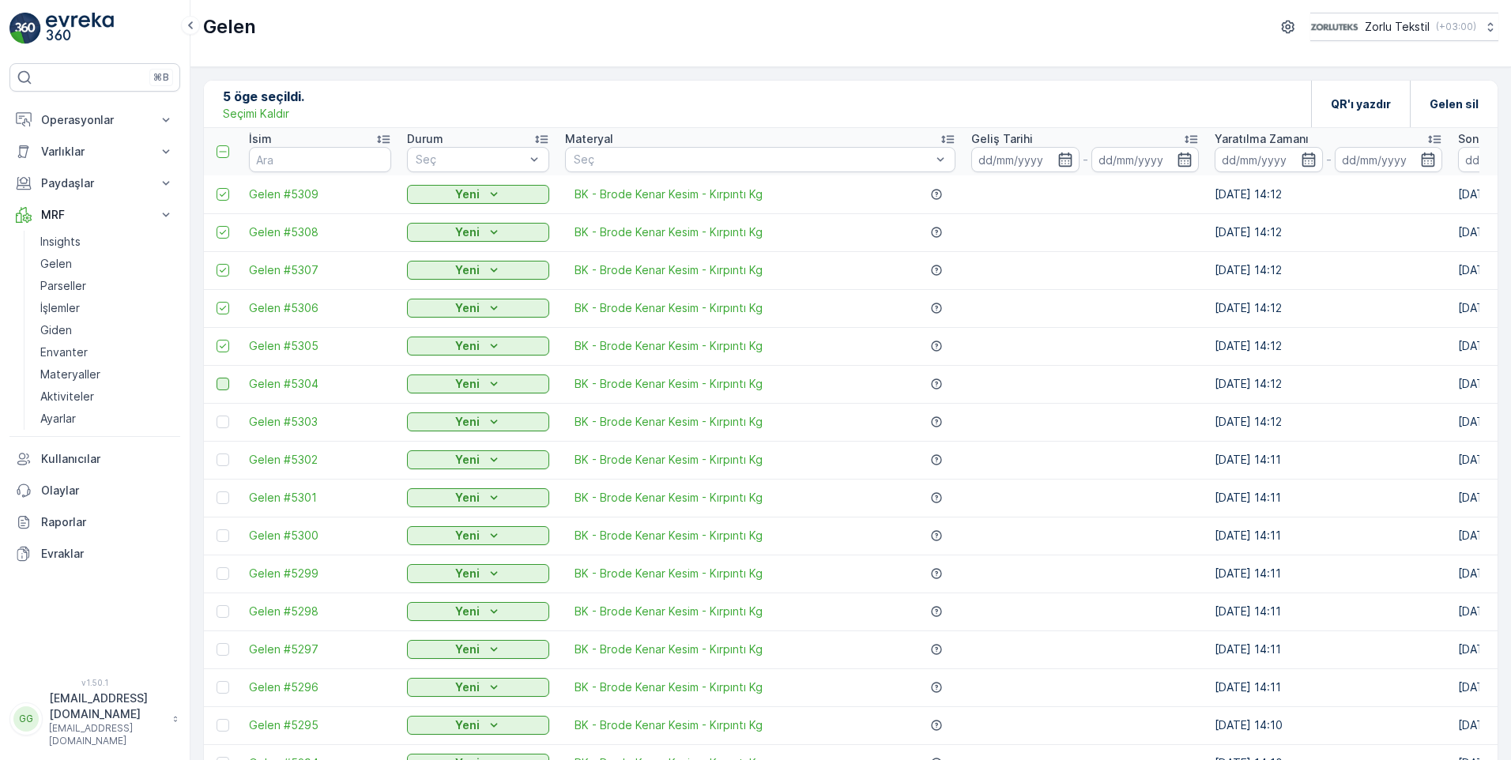
click at [226, 382] on div at bounding box center [223, 384] width 13 height 13
click at [217, 378] on input "checkbox" at bounding box center [217, 378] width 0 height 0
drag, startPoint x: 228, startPoint y: 418, endPoint x: 232, endPoint y: 456, distance: 38.2
click at [228, 418] on div at bounding box center [223, 422] width 13 height 13
click at [217, 416] on input "checkbox" at bounding box center [217, 416] width 0 height 0
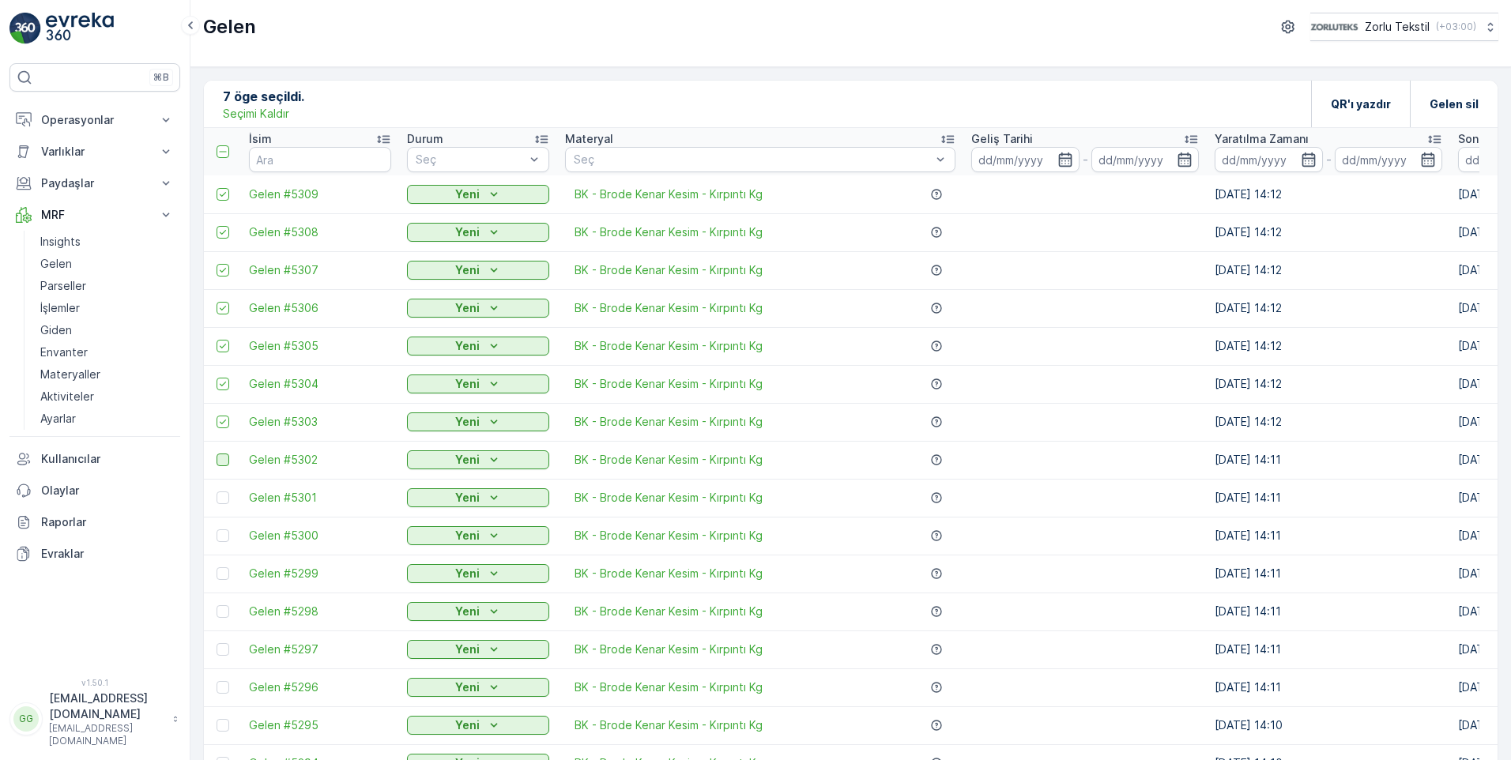
click at [225, 458] on div at bounding box center [223, 460] width 13 height 13
click at [217, 454] on input "checkbox" at bounding box center [217, 454] width 0 height 0
click at [222, 500] on div at bounding box center [223, 498] width 13 height 13
click at [217, 492] on input "checkbox" at bounding box center [217, 492] width 0 height 0
click at [224, 529] on td at bounding box center [222, 536] width 37 height 38
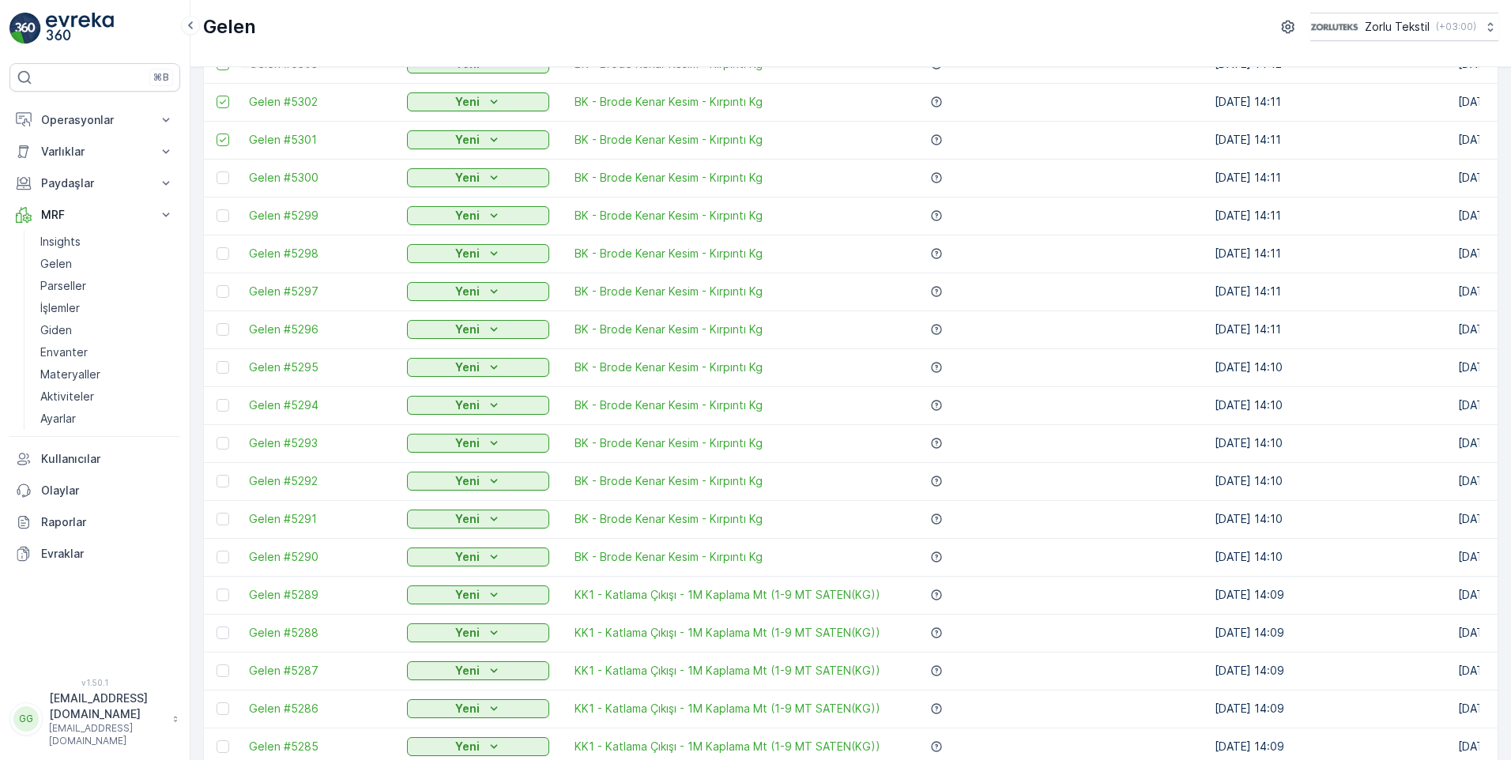
scroll to position [395, 0]
click at [219, 149] on td at bounding box center [222, 141] width 37 height 38
click at [223, 145] on div at bounding box center [223, 140] width 13 height 13
click at [217, 134] on input "checkbox" at bounding box center [217, 134] width 0 height 0
click at [225, 183] on div at bounding box center [223, 178] width 13 height 13
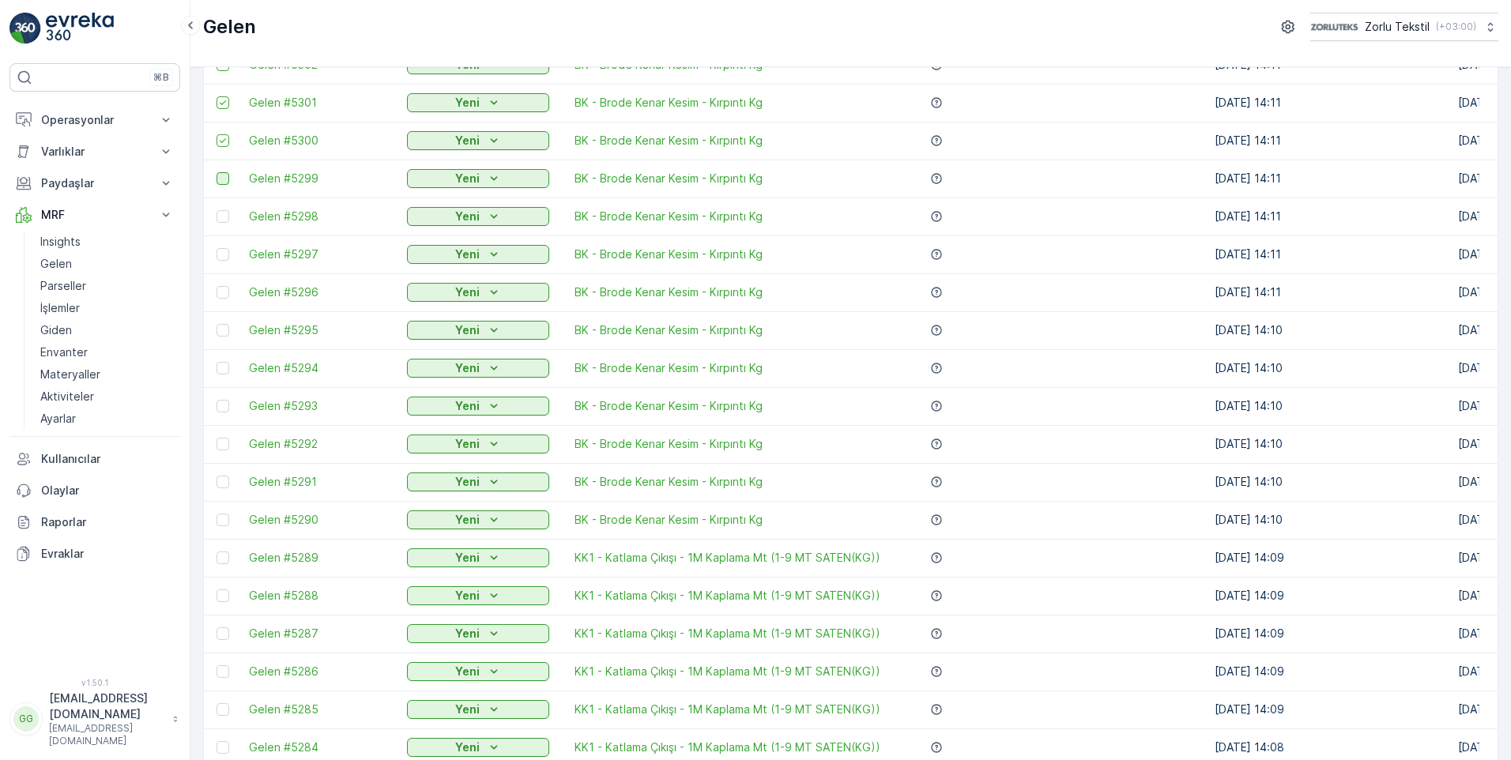
click at [217, 172] on input "checkbox" at bounding box center [217, 172] width 0 height 0
drag, startPoint x: 222, startPoint y: 220, endPoint x: 230, endPoint y: 252, distance: 33.4
click at [223, 220] on div at bounding box center [223, 216] width 13 height 13
click at [217, 210] on input "checkbox" at bounding box center [217, 210] width 0 height 0
click at [221, 256] on div at bounding box center [223, 254] width 13 height 13
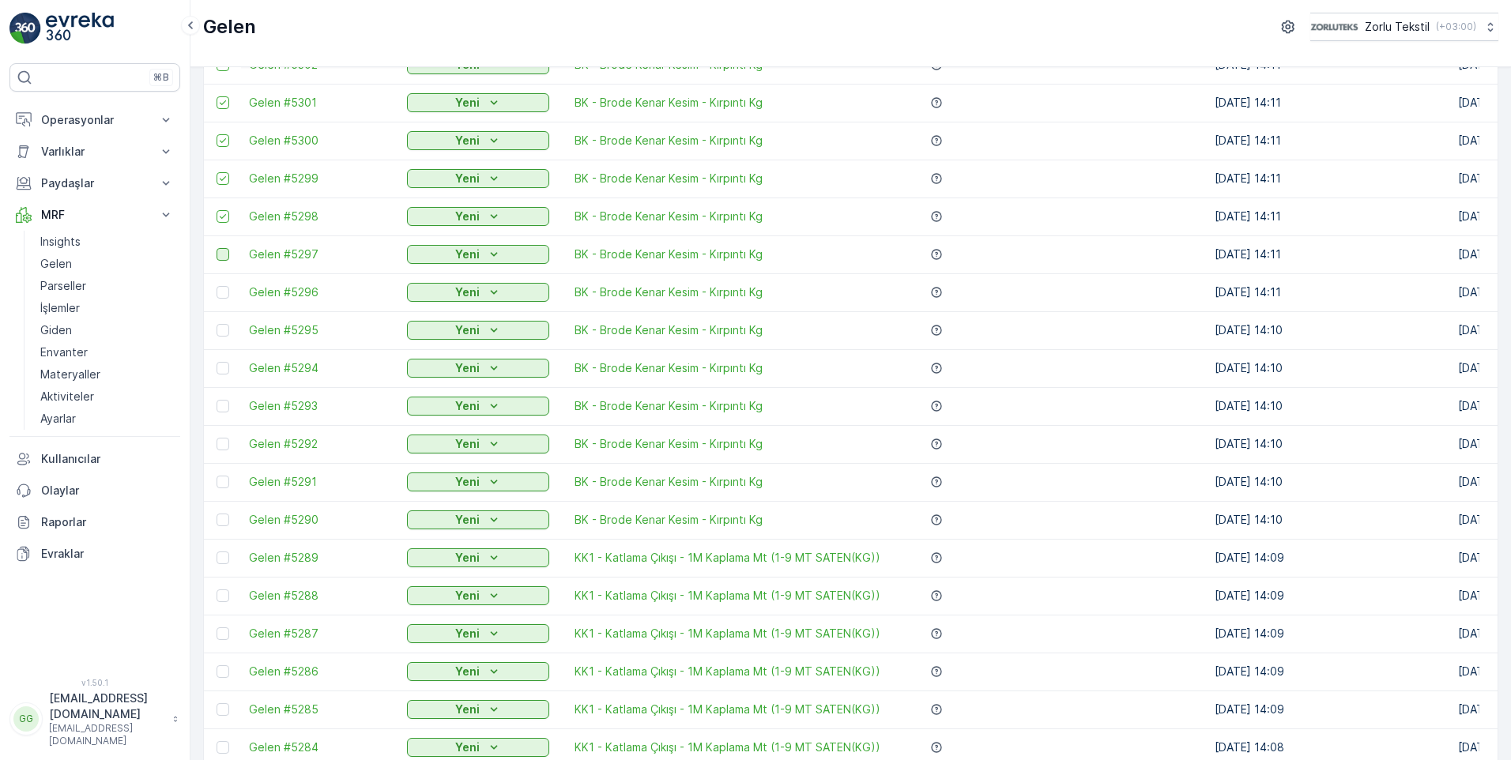
click at [217, 248] on input "checkbox" at bounding box center [217, 248] width 0 height 0
click at [221, 295] on div at bounding box center [223, 292] width 13 height 13
click at [217, 286] on input "checkbox" at bounding box center [217, 286] width 0 height 0
click at [225, 338] on td at bounding box center [222, 330] width 37 height 38
click at [221, 332] on div at bounding box center [223, 330] width 13 height 13
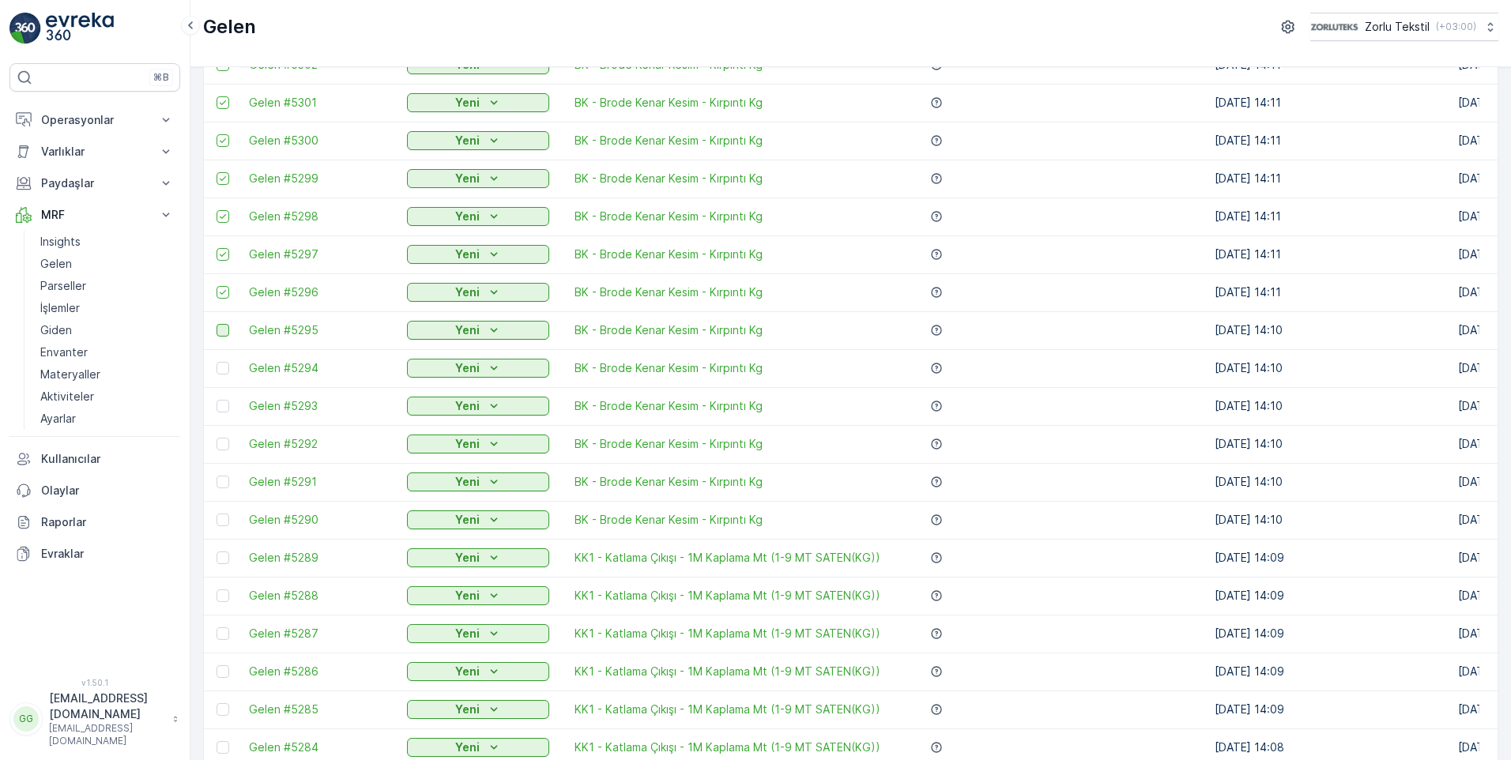
click at [217, 324] on input "checkbox" at bounding box center [217, 324] width 0 height 0
click at [222, 364] on div at bounding box center [223, 368] width 13 height 13
click at [217, 362] on input "checkbox" at bounding box center [217, 362] width 0 height 0
click at [224, 406] on div at bounding box center [223, 406] width 13 height 13
click at [217, 400] on input "checkbox" at bounding box center [217, 400] width 0 height 0
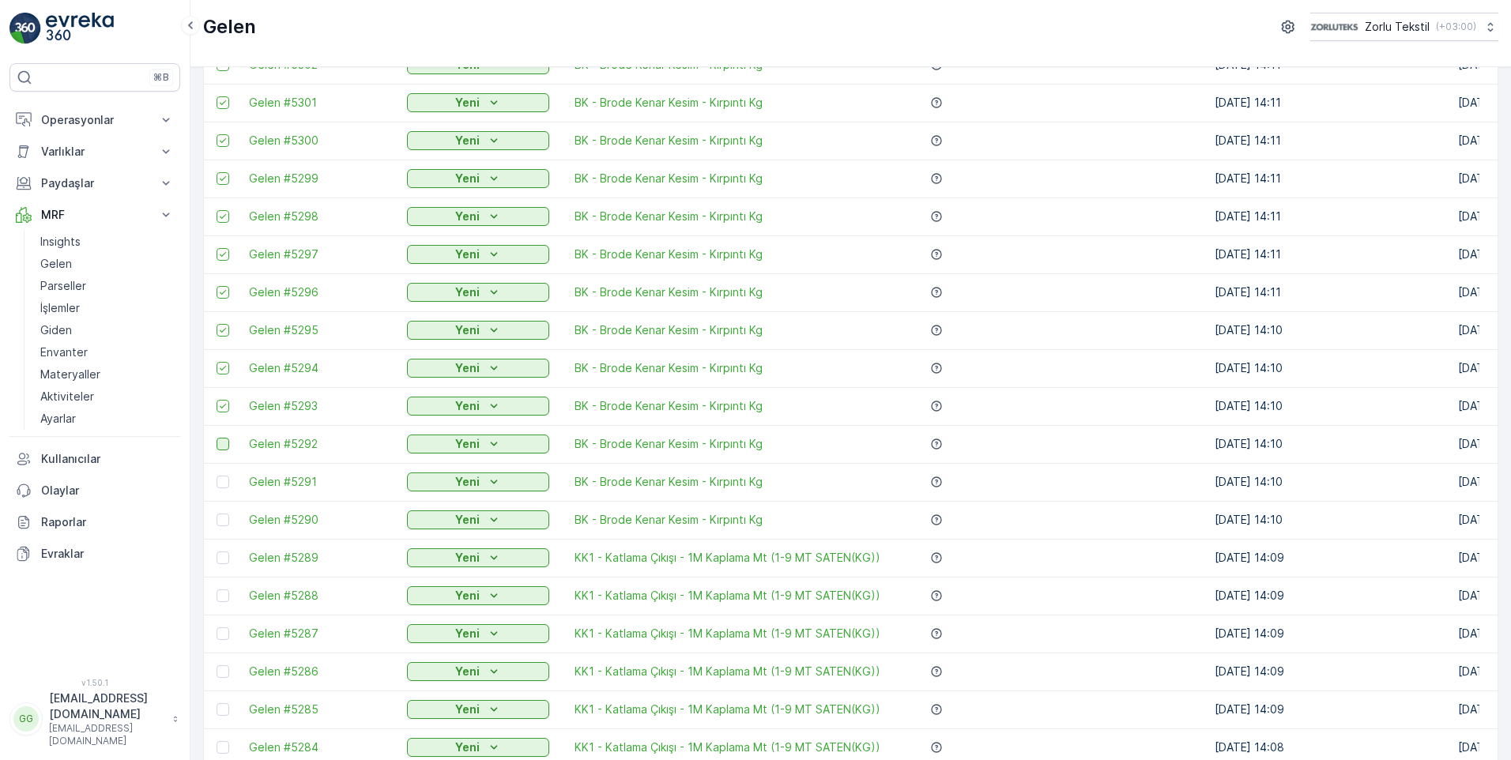
click at [223, 443] on div at bounding box center [223, 444] width 13 height 13
click at [217, 438] on input "checkbox" at bounding box center [217, 438] width 0 height 0
click at [225, 481] on div at bounding box center [223, 482] width 13 height 13
click at [217, 476] on input "checkbox" at bounding box center [217, 476] width 0 height 0
drag, startPoint x: 225, startPoint y: 522, endPoint x: 281, endPoint y: 508, distance: 56.9
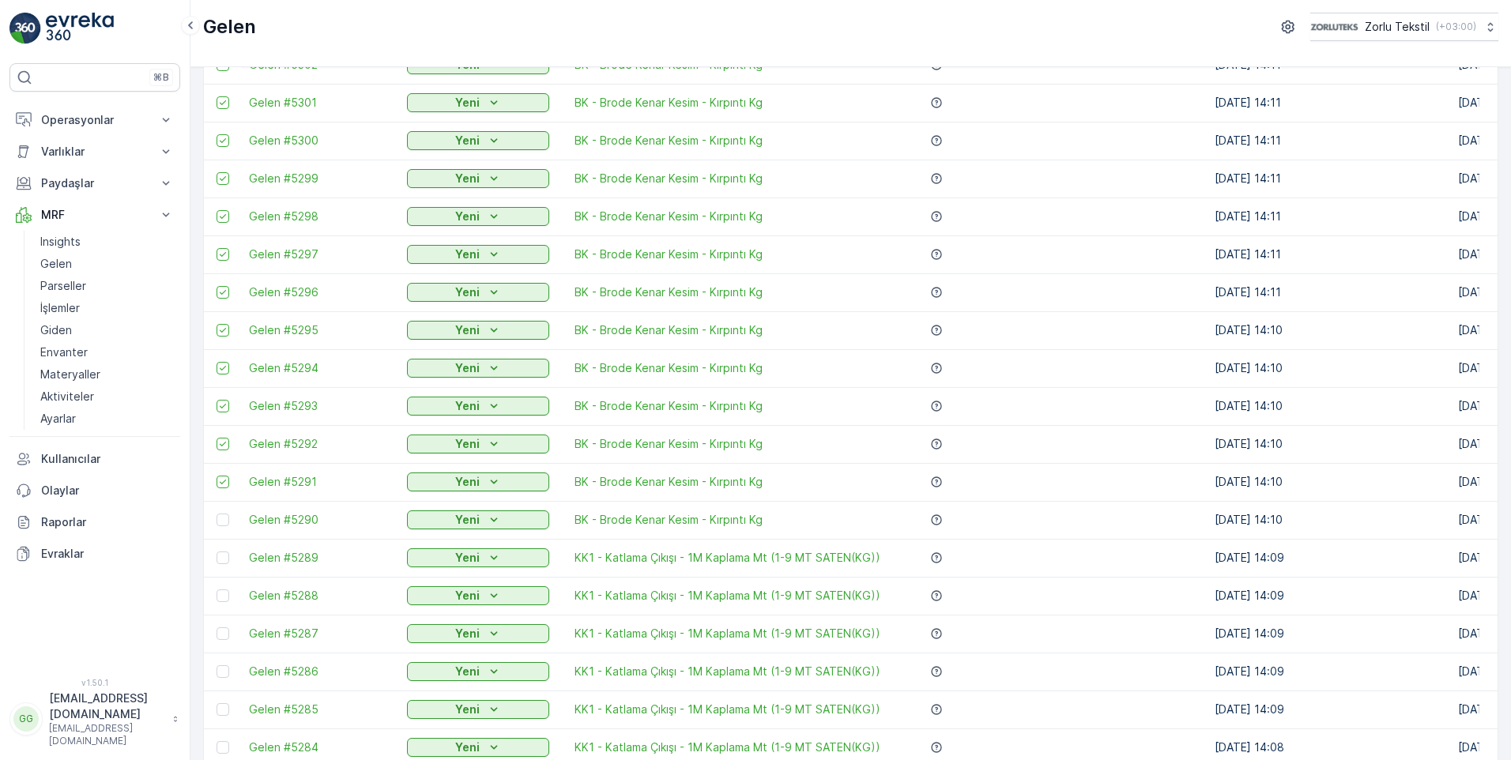
click at [225, 523] on div at bounding box center [223, 520] width 13 height 13
click at [217, 514] on input "checkbox" at bounding box center [217, 514] width 0 height 0
click at [223, 479] on div at bounding box center [223, 479] width 13 height 13
click at [217, 473] on input "checkbox" at bounding box center [217, 473] width 0 height 0
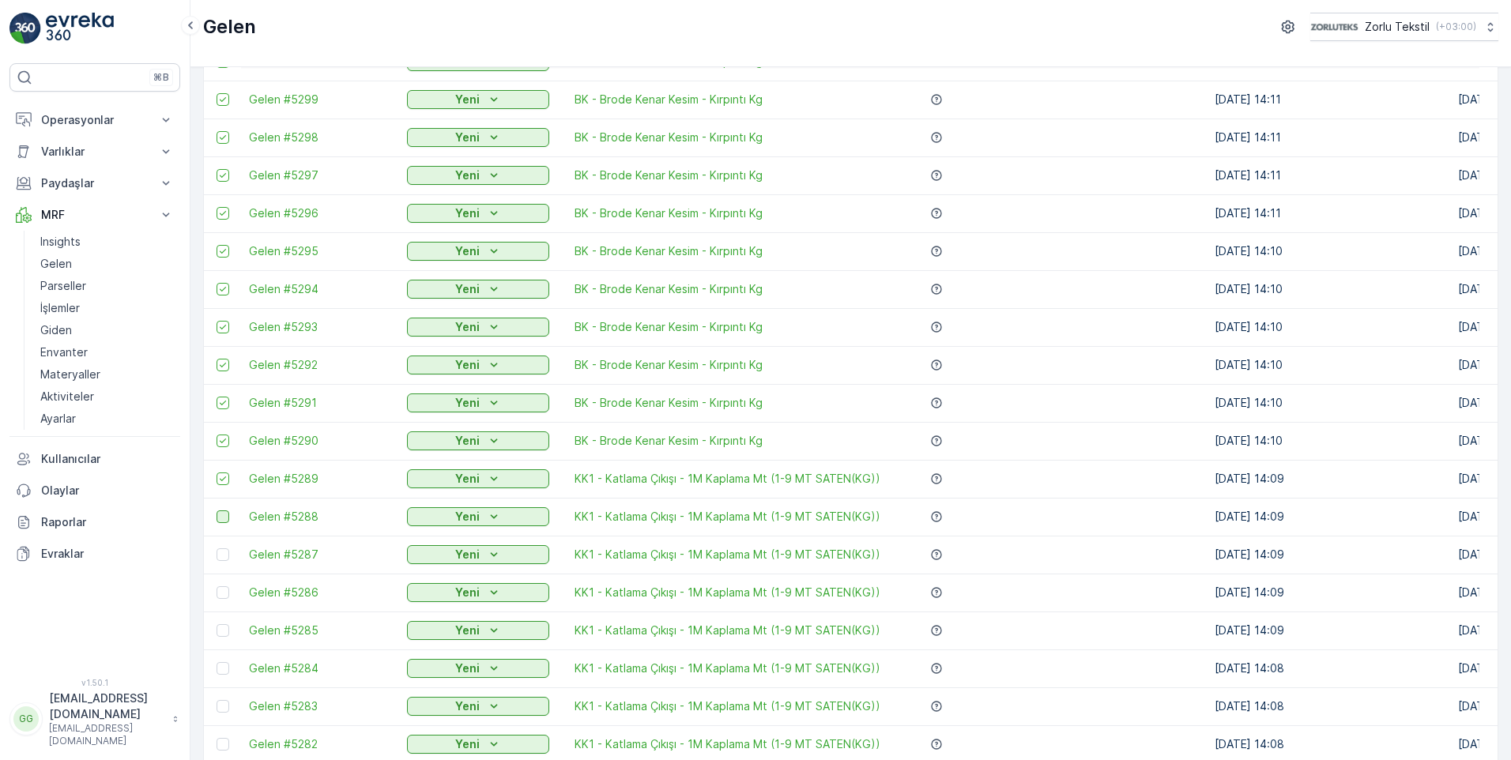
click at [224, 515] on div at bounding box center [223, 517] width 13 height 13
click at [217, 511] on input "checkbox" at bounding box center [217, 511] width 0 height 0
click at [227, 553] on div at bounding box center [223, 555] width 13 height 13
click at [217, 549] on input "checkbox" at bounding box center [217, 549] width 0 height 0
drag, startPoint x: 226, startPoint y: 590, endPoint x: 242, endPoint y: 617, distance: 30.5
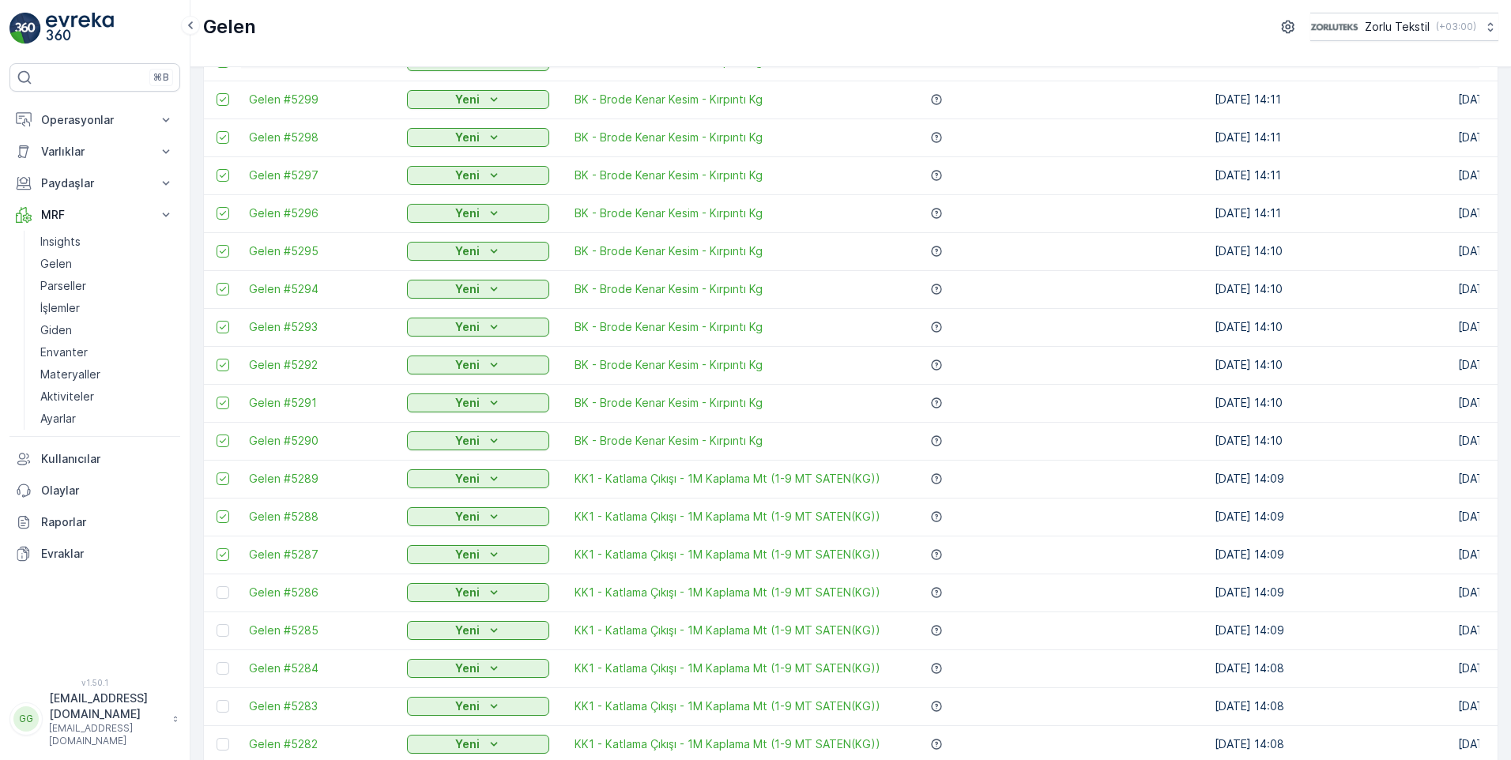
click at [226, 590] on div at bounding box center [223, 593] width 13 height 13
click at [217, 587] on input "checkbox" at bounding box center [217, 587] width 0 height 0
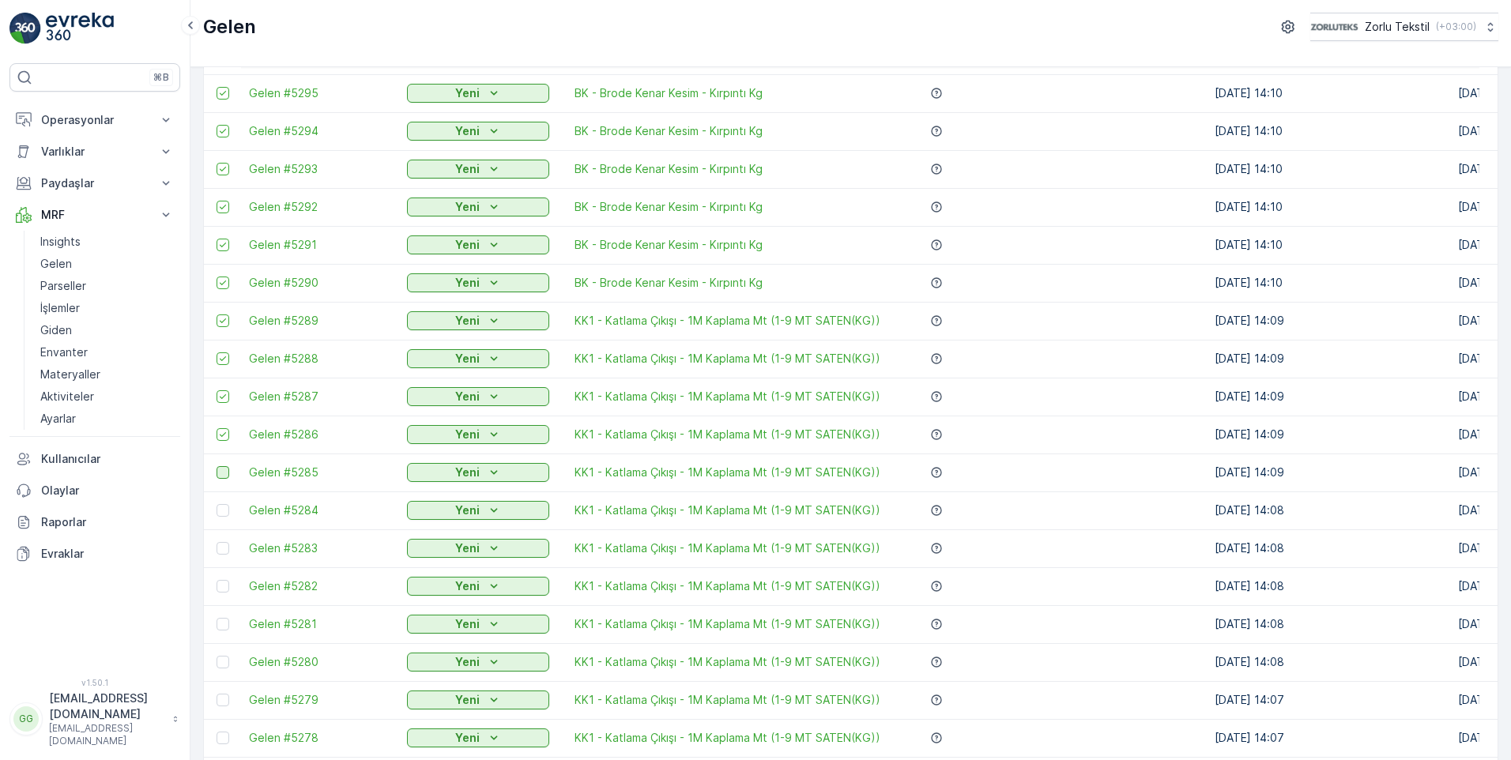
click at [225, 471] on div at bounding box center [223, 472] width 13 height 13
click at [217, 466] on input "checkbox" at bounding box center [217, 466] width 0 height 0
drag, startPoint x: 221, startPoint y: 511, endPoint x: 227, endPoint y: 536, distance: 25.9
click at [221, 511] on div at bounding box center [223, 510] width 13 height 13
click at [217, 504] on input "checkbox" at bounding box center [217, 504] width 0 height 0
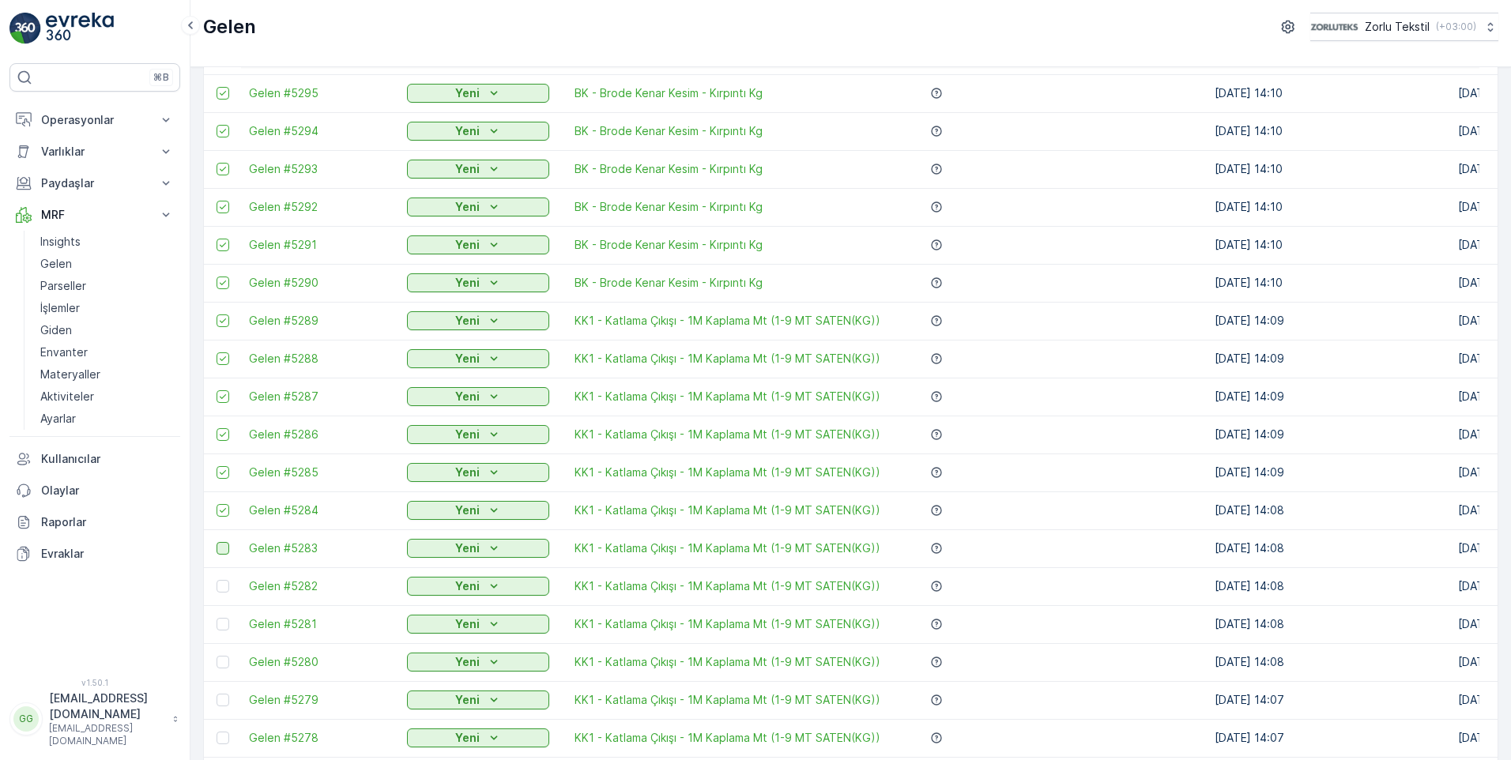
click at [224, 551] on div at bounding box center [223, 548] width 13 height 13
click at [217, 542] on input "checkbox" at bounding box center [217, 542] width 0 height 0
drag, startPoint x: 229, startPoint y: 583, endPoint x: 232, endPoint y: 612, distance: 29.3
click at [230, 583] on div at bounding box center [225, 586] width 17 height 13
click at [217, 580] on input "checkbox" at bounding box center [217, 580] width 0 height 0
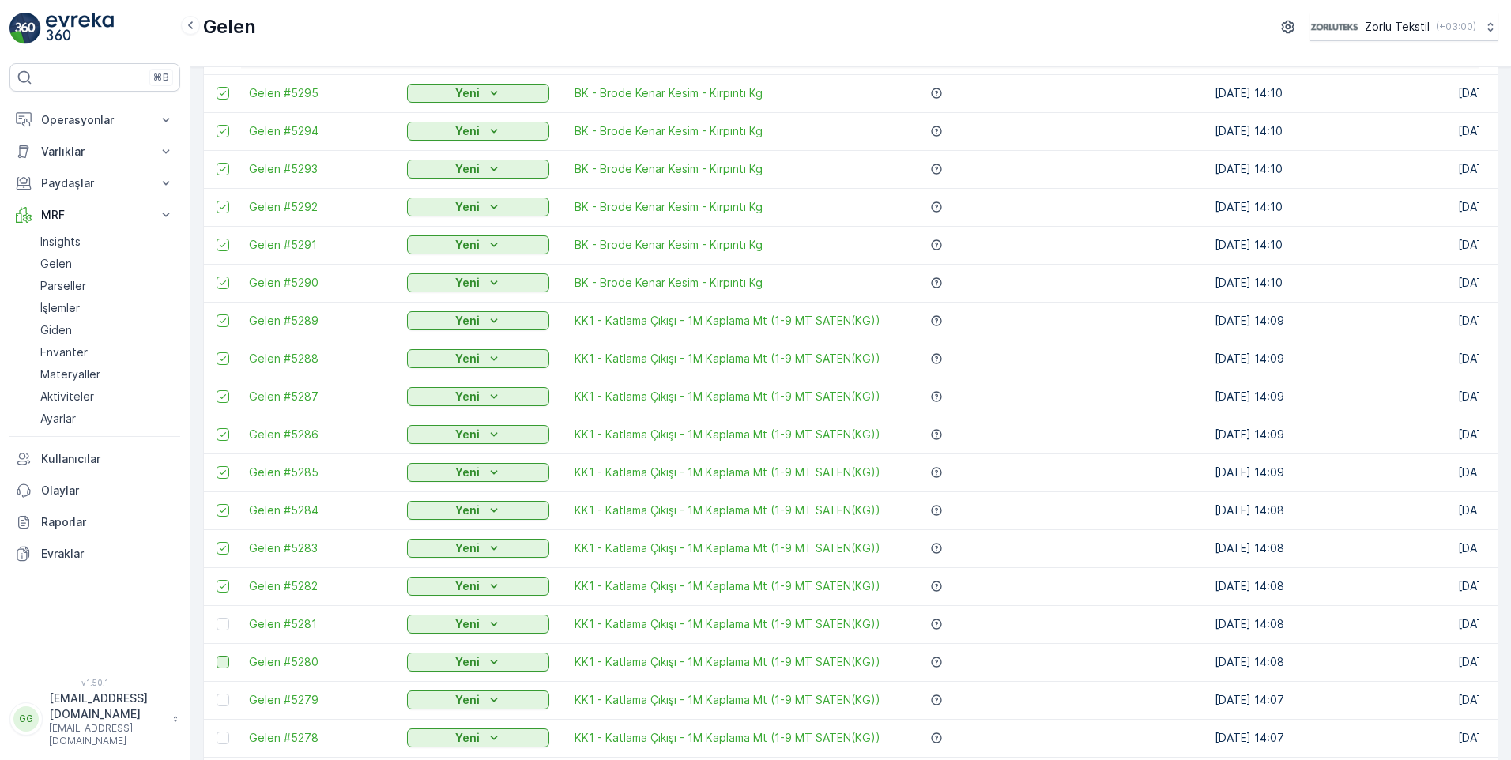
click at [224, 624] on div at bounding box center [223, 624] width 13 height 13
click at [217, 618] on input "checkbox" at bounding box center [217, 618] width 0 height 0
click at [224, 656] on div at bounding box center [223, 662] width 13 height 13
click at [217, 656] on input "checkbox" at bounding box center [217, 656] width 0 height 0
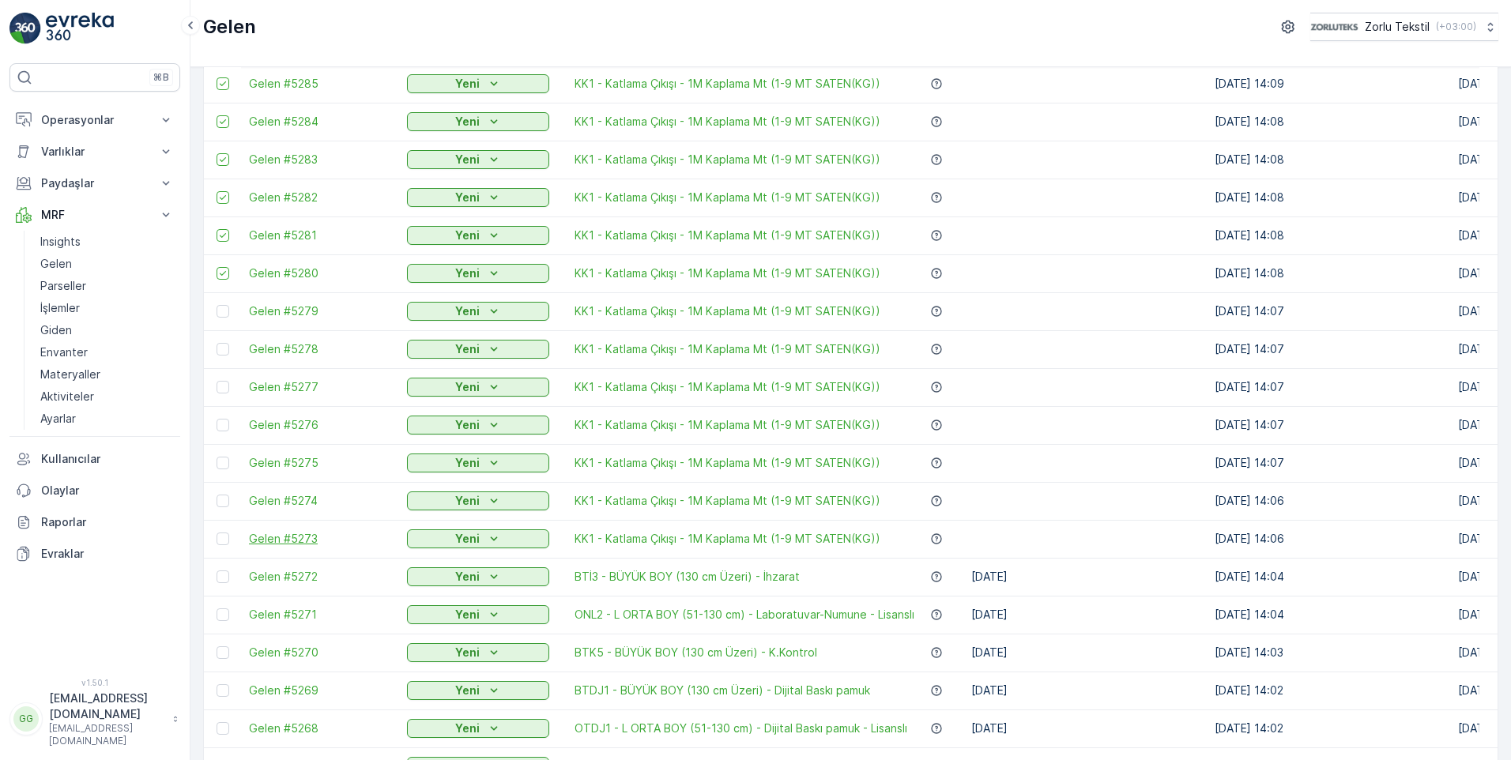
scroll to position [1028, 0]
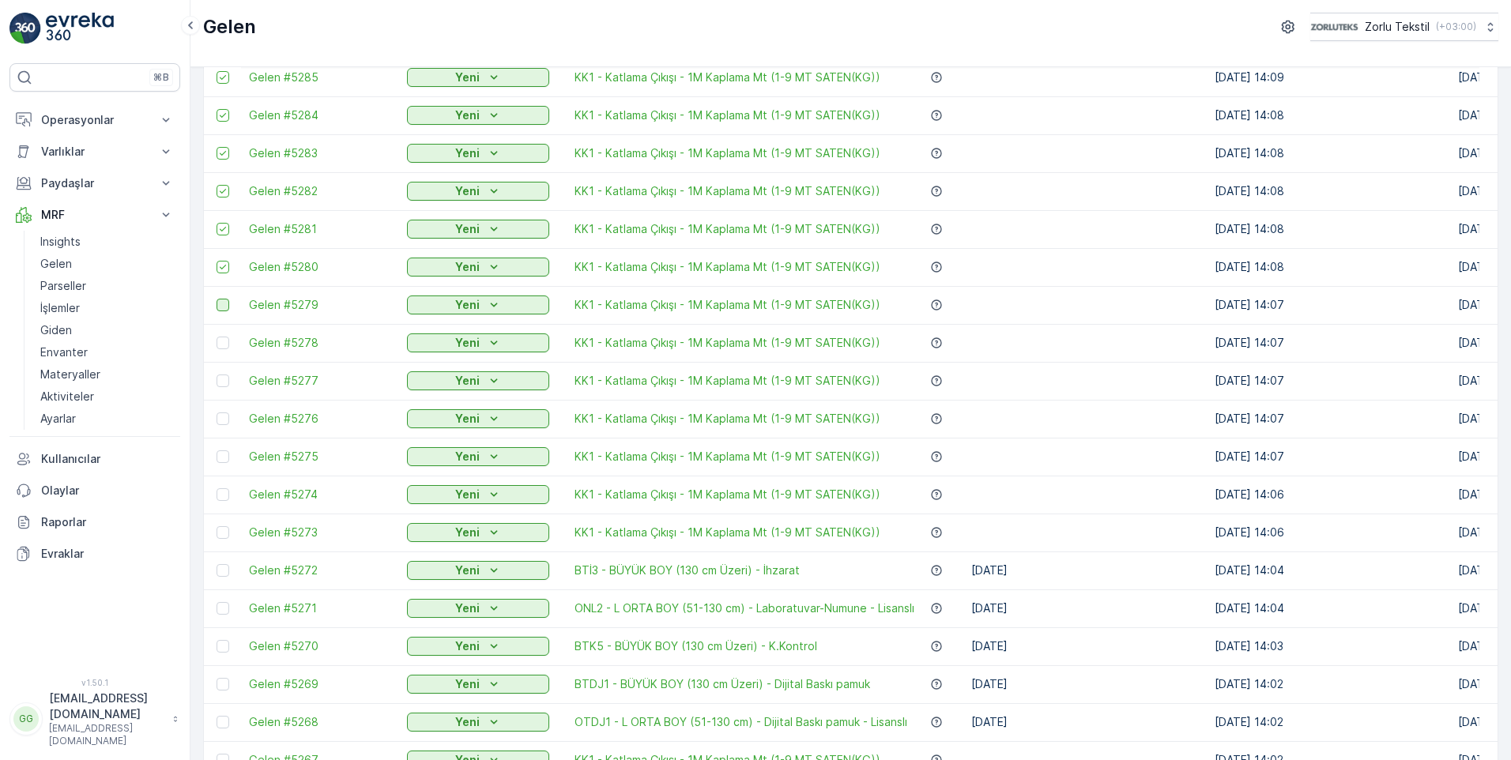
click at [224, 307] on div at bounding box center [223, 305] width 13 height 13
click at [217, 299] on input "checkbox" at bounding box center [217, 299] width 0 height 0
click at [224, 343] on div at bounding box center [223, 343] width 13 height 13
click at [217, 337] on input "checkbox" at bounding box center [217, 337] width 0 height 0
click at [223, 379] on div at bounding box center [223, 381] width 13 height 13
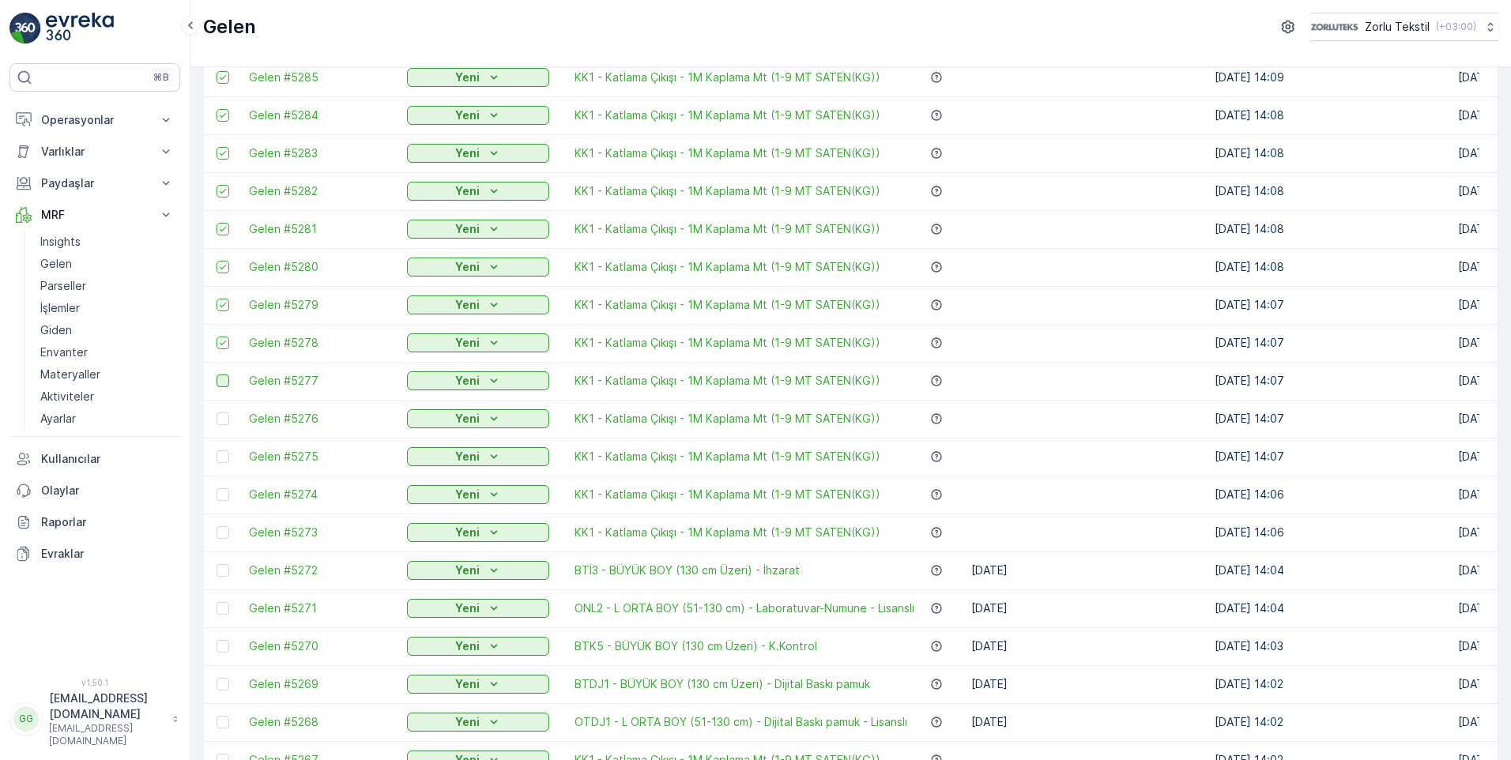
click at [217, 375] on input "checkbox" at bounding box center [217, 375] width 0 height 0
drag, startPoint x: 225, startPoint y: 421, endPoint x: 232, endPoint y: 448, distance: 27.8
click at [225, 421] on div at bounding box center [223, 419] width 13 height 13
click at [217, 413] on input "checkbox" at bounding box center [217, 413] width 0 height 0
drag, startPoint x: 227, startPoint y: 454, endPoint x: 234, endPoint y: 484, distance: 30.9
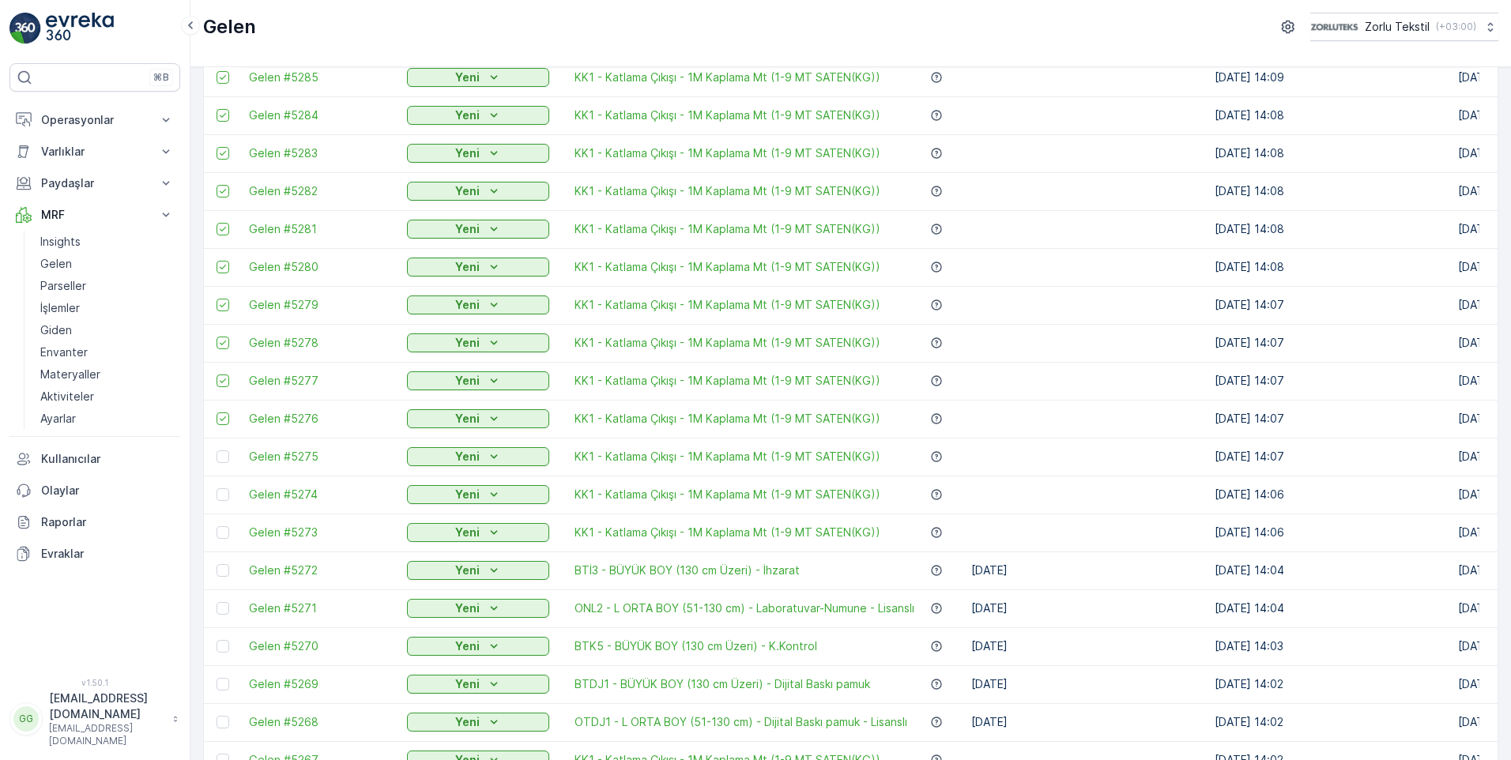
click at [227, 454] on div at bounding box center [223, 457] width 13 height 13
click at [217, 451] on input "checkbox" at bounding box center [217, 451] width 0 height 0
click at [225, 485] on td at bounding box center [222, 495] width 37 height 38
drag, startPoint x: 228, startPoint y: 490, endPoint x: 240, endPoint y: 481, distance: 15.3
click at [227, 491] on div at bounding box center [223, 495] width 13 height 13
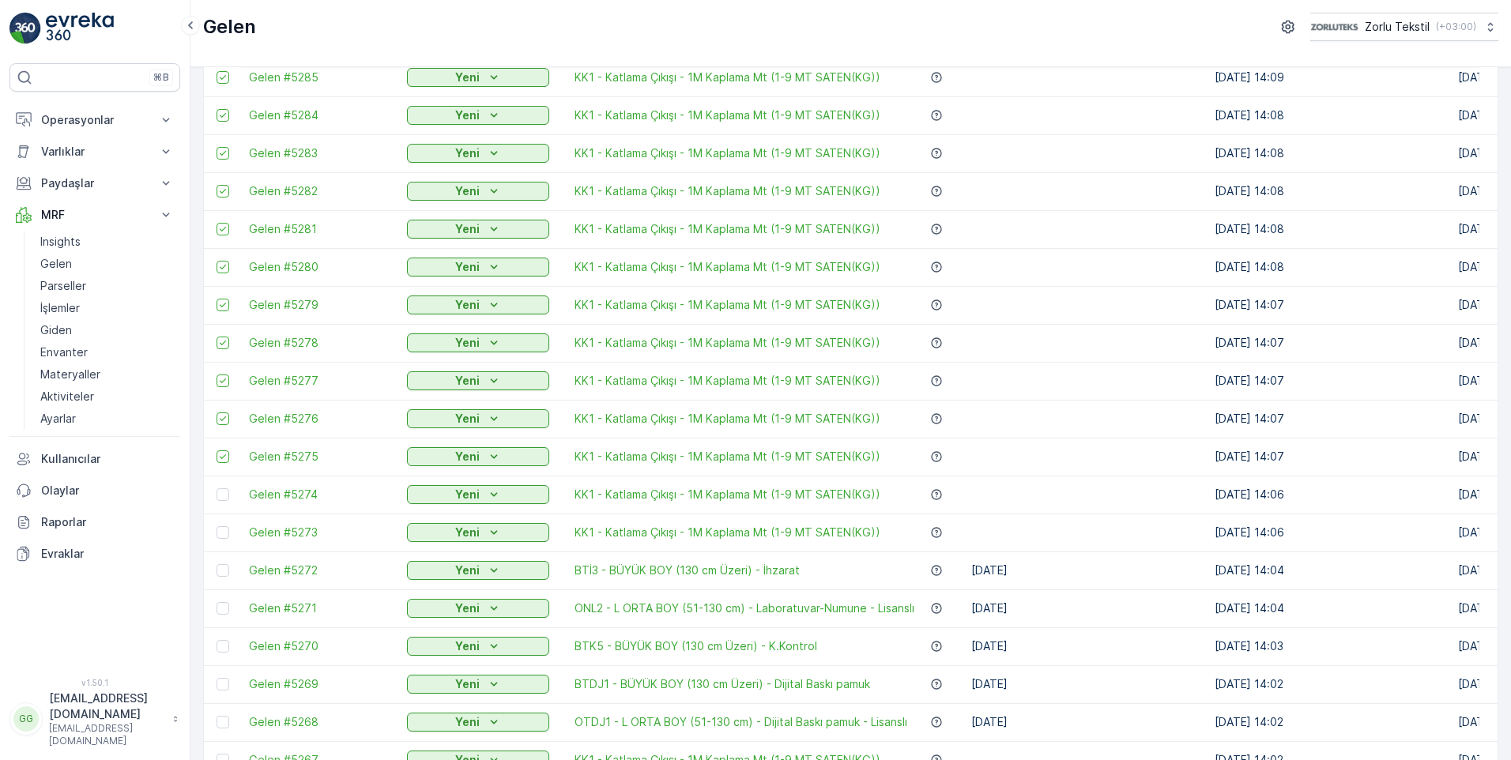
click at [217, 489] on input "checkbox" at bounding box center [217, 489] width 0 height 0
click at [221, 534] on div at bounding box center [223, 532] width 13 height 13
click at [217, 526] on input "checkbox" at bounding box center [217, 526] width 0 height 0
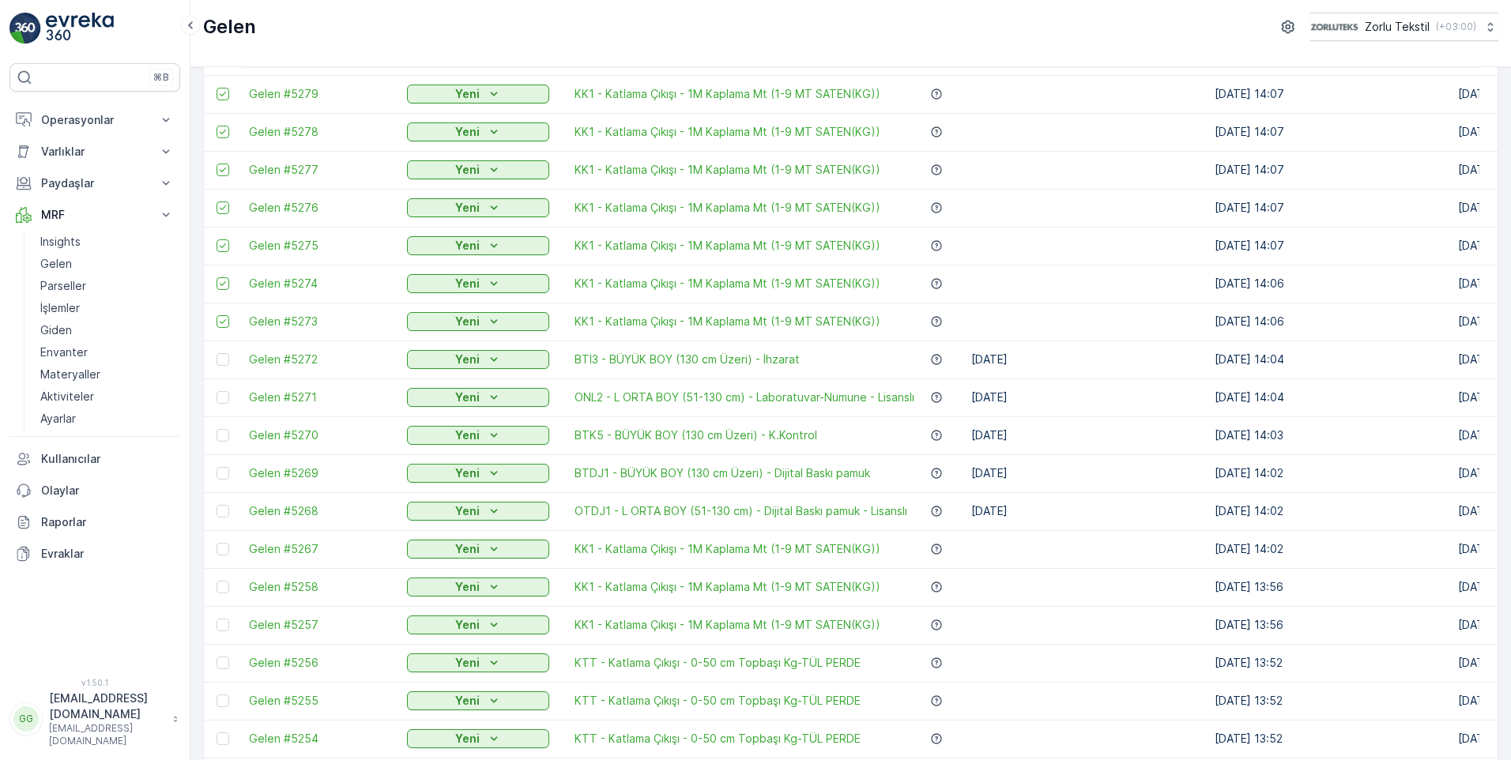
scroll to position [1265, 0]
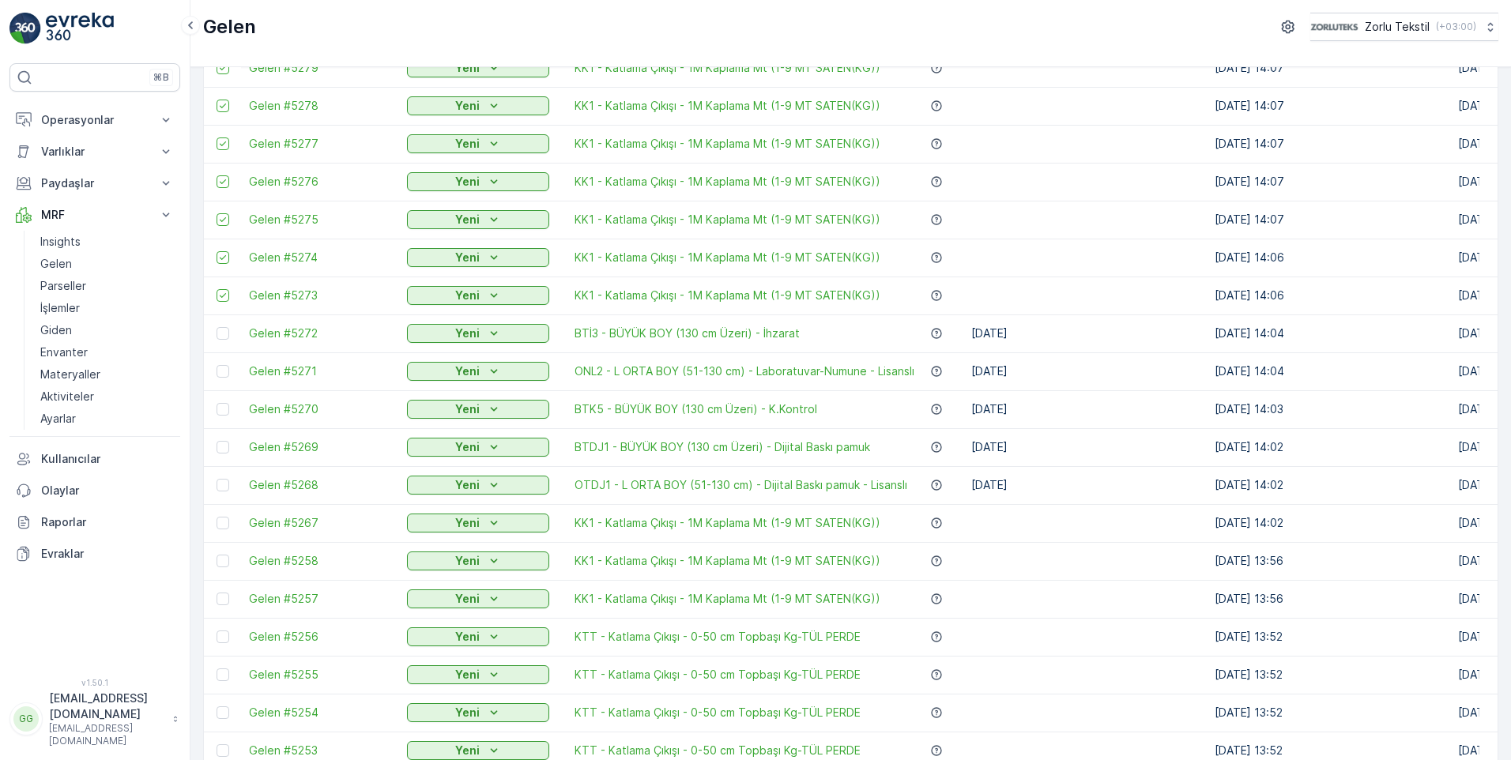
drag, startPoint x: 227, startPoint y: 527, endPoint x: 232, endPoint y: 552, distance: 25.0
click at [227, 527] on div at bounding box center [223, 523] width 13 height 13
click at [217, 517] on input "checkbox" at bounding box center [217, 517] width 0 height 0
click at [228, 562] on div at bounding box center [223, 561] width 13 height 13
click at [217, 555] on input "checkbox" at bounding box center [217, 555] width 0 height 0
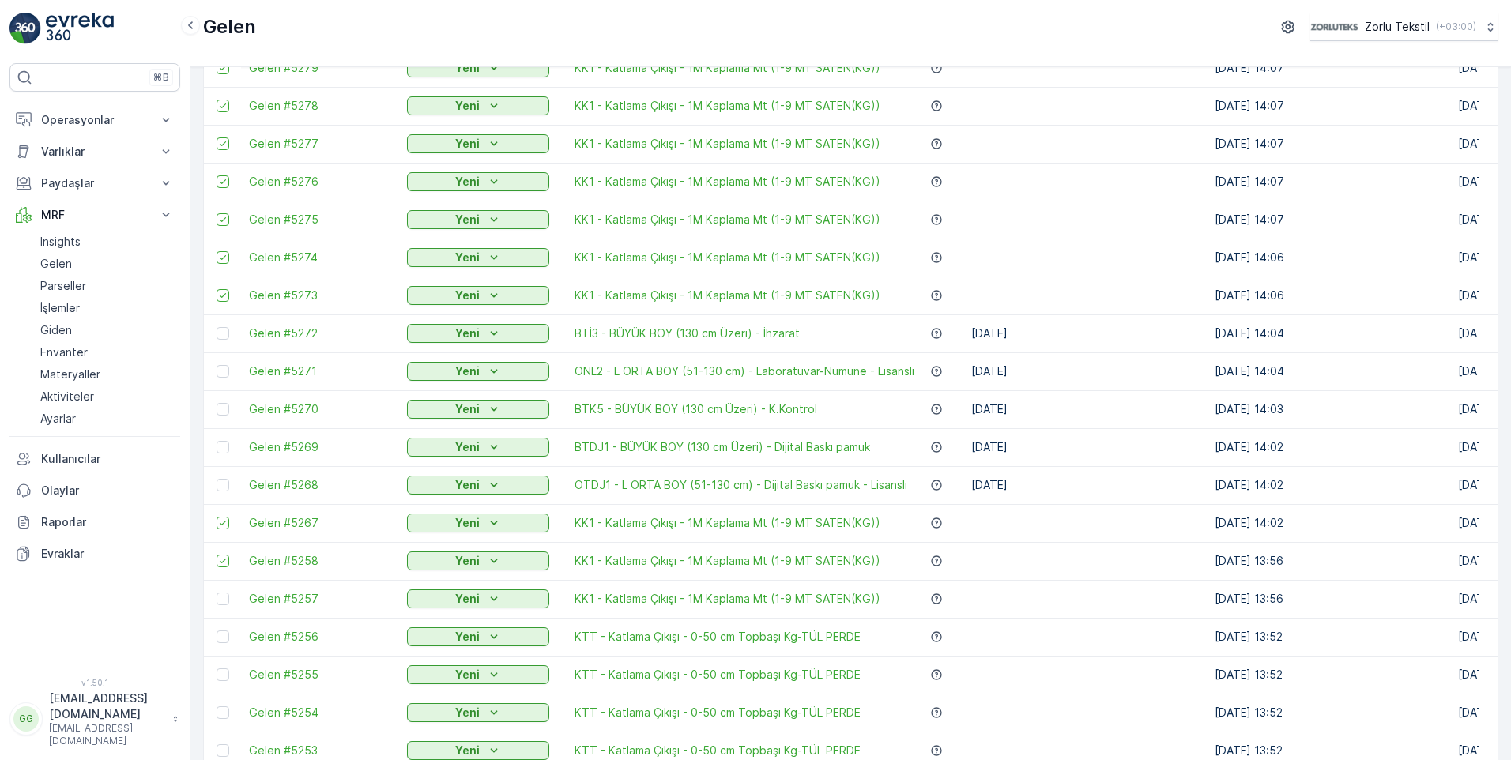
click at [224, 598] on div at bounding box center [223, 599] width 13 height 13
click at [217, 593] on input "checkbox" at bounding box center [217, 593] width 0 height 0
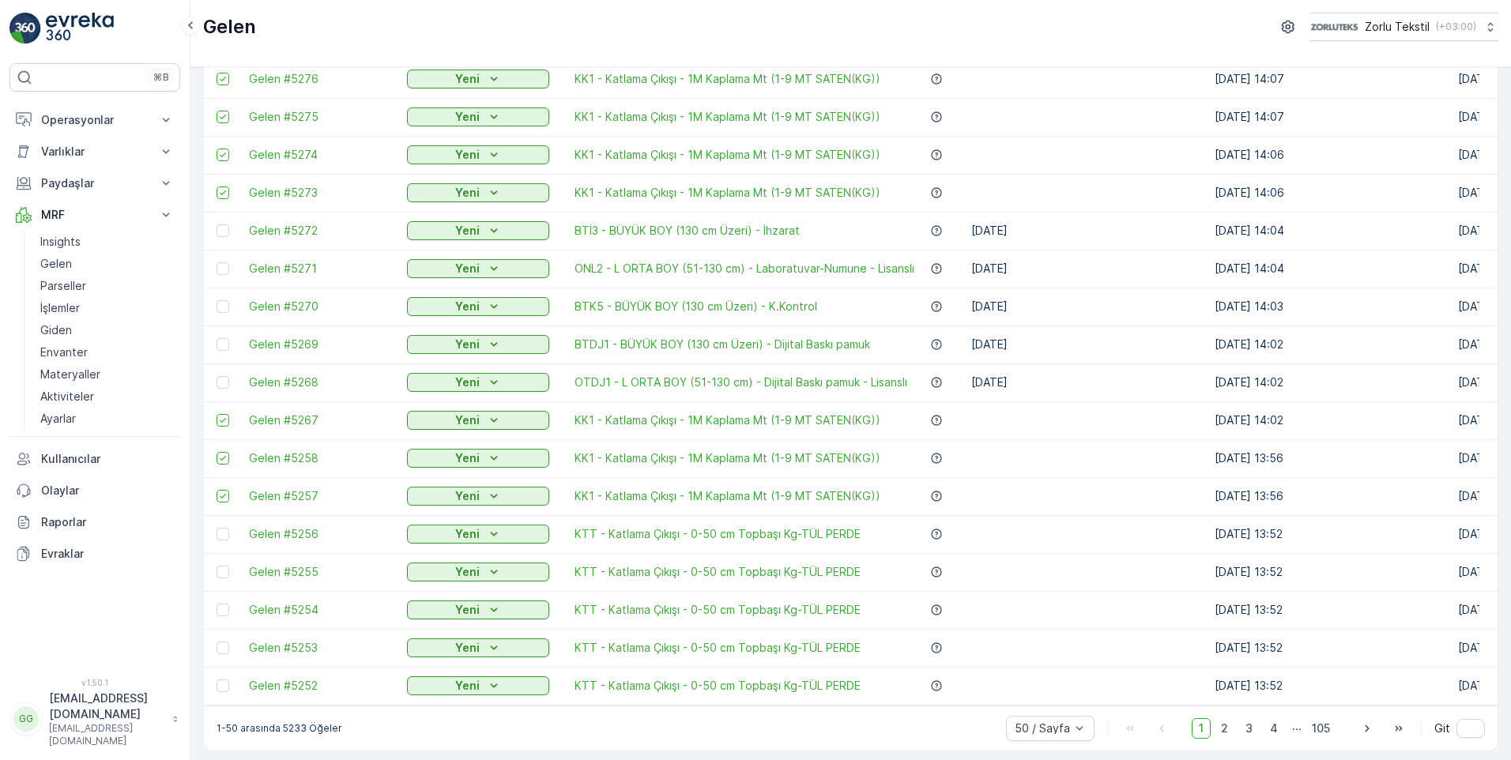
scroll to position [1379, 0]
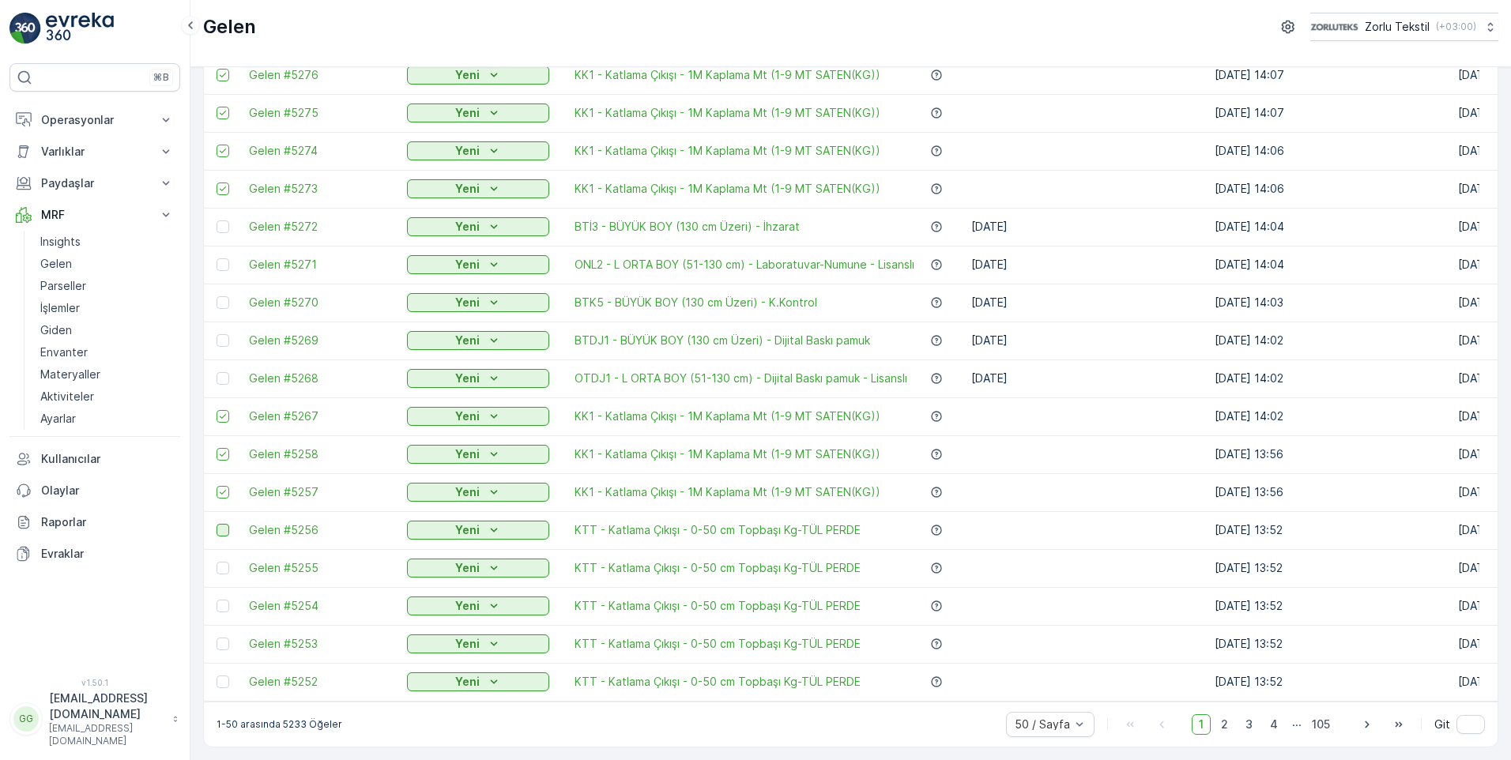
click at [223, 526] on div at bounding box center [223, 530] width 13 height 13
click at [217, 524] on input "checkbox" at bounding box center [217, 524] width 0 height 0
click at [225, 563] on div at bounding box center [223, 568] width 13 height 13
click at [217, 562] on input "checkbox" at bounding box center [217, 562] width 0 height 0
click at [228, 600] on div at bounding box center [223, 606] width 13 height 13
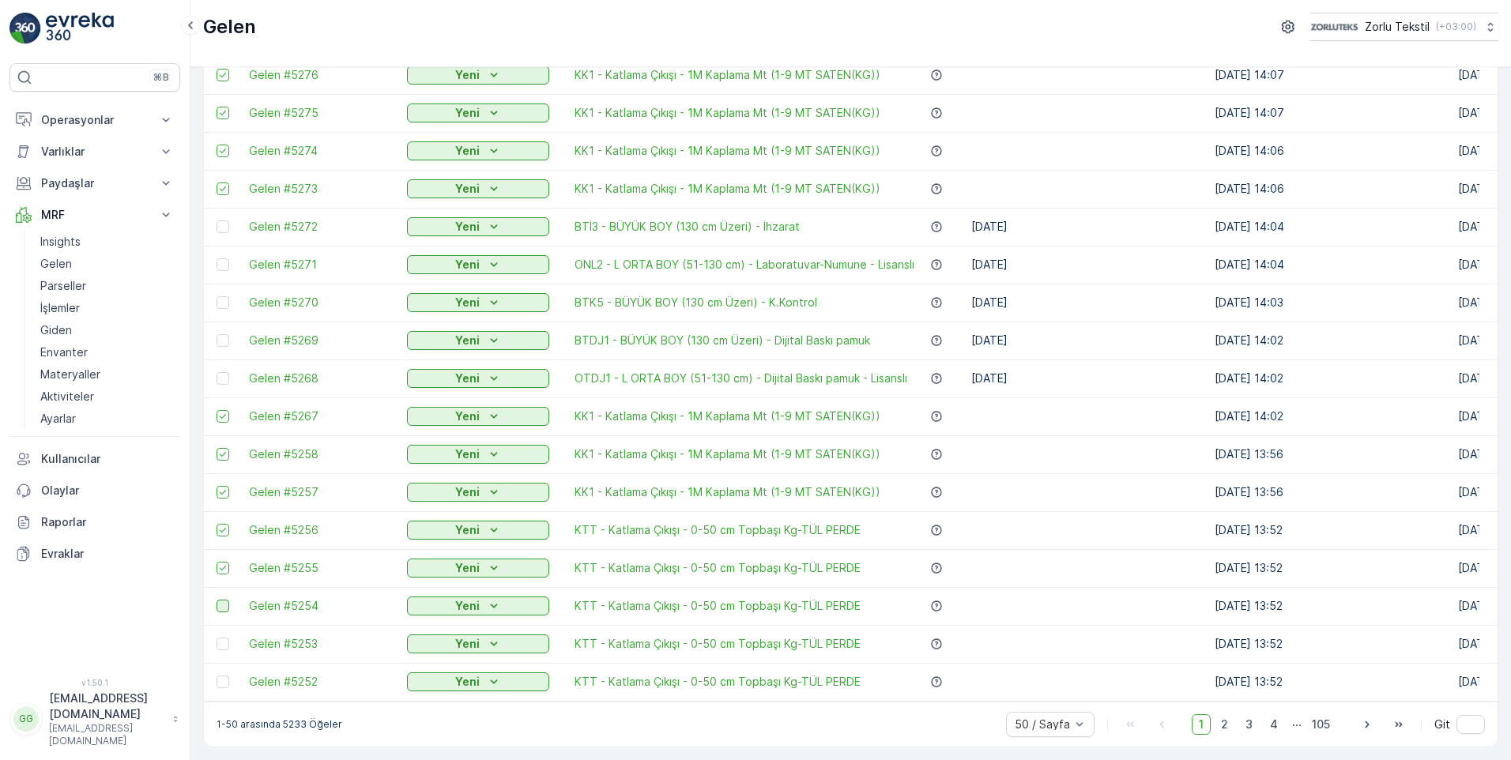
click at [217, 600] on input "checkbox" at bounding box center [217, 600] width 0 height 0
click at [227, 639] on div at bounding box center [223, 644] width 13 height 13
click at [217, 638] on input "checkbox" at bounding box center [217, 638] width 0 height 0
drag, startPoint x: 225, startPoint y: 675, endPoint x: 266, endPoint y: 628, distance: 62.2
click at [225, 676] on div at bounding box center [223, 682] width 13 height 13
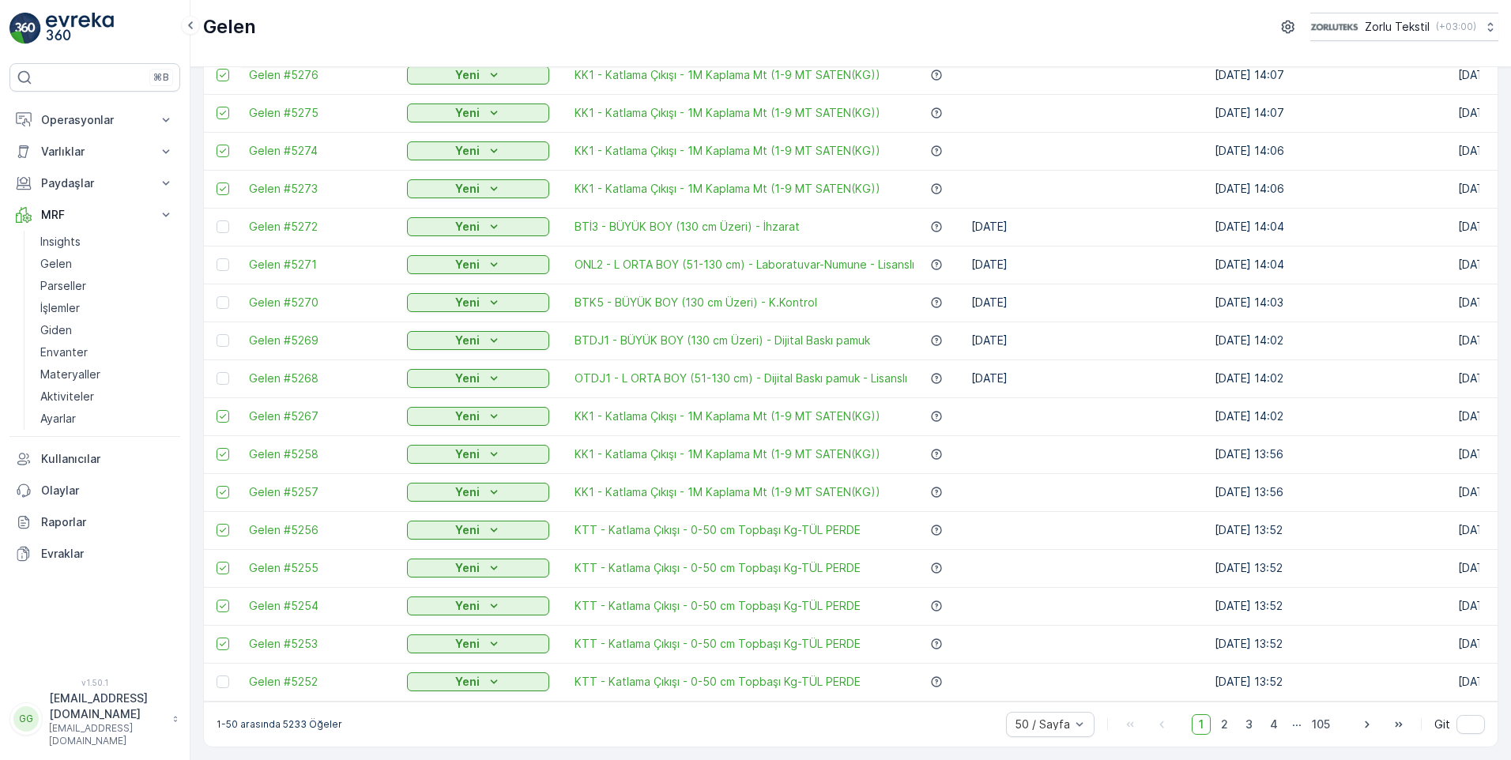
click at [217, 676] on input "checkbox" at bounding box center [217, 676] width 0 height 0
click at [1360, 724] on icon "button" at bounding box center [1368, 725] width 16 height 16
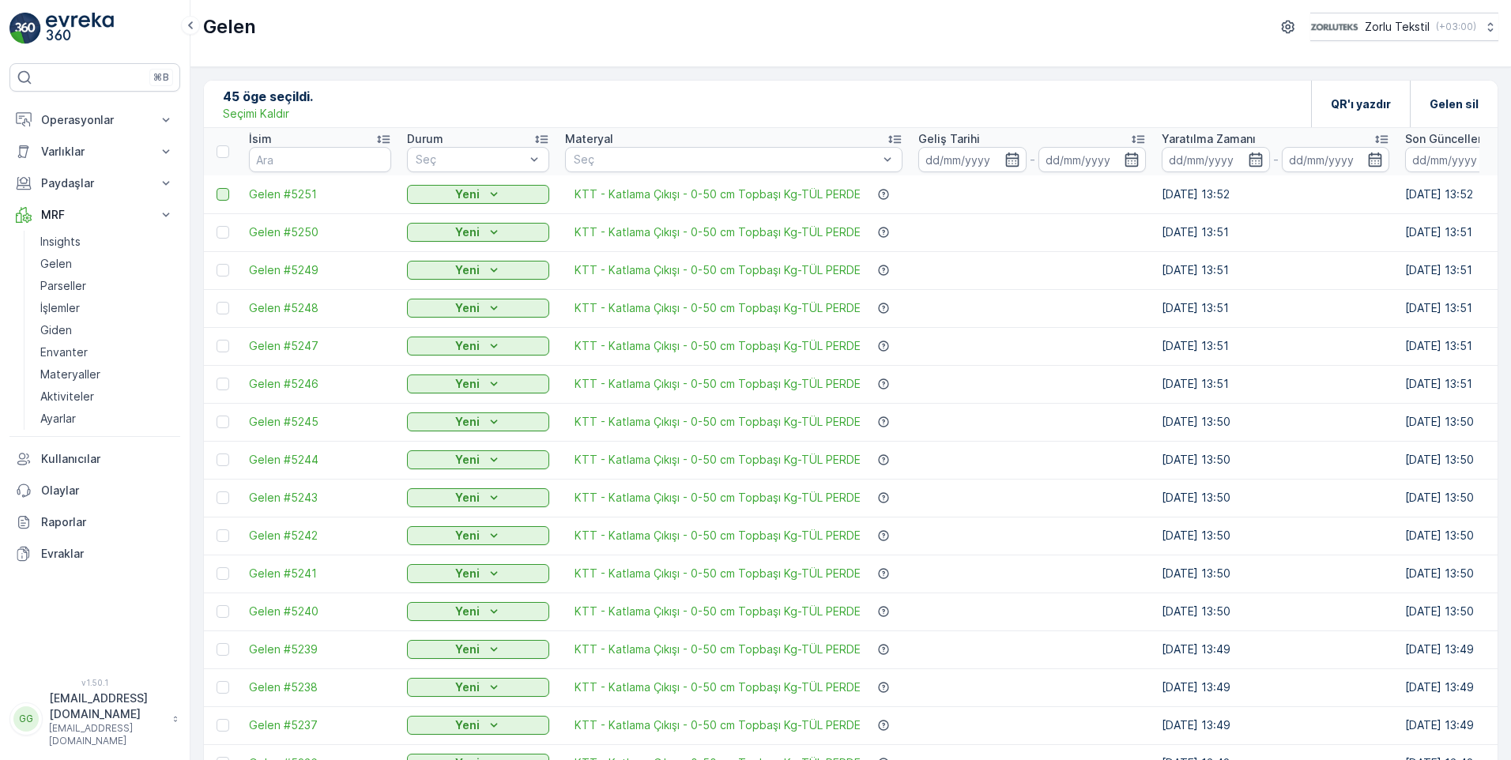
click at [224, 198] on div at bounding box center [223, 194] width 13 height 13
click at [217, 188] on input "checkbox" at bounding box center [217, 188] width 0 height 0
click at [228, 236] on div at bounding box center [223, 232] width 13 height 13
click at [217, 226] on input "checkbox" at bounding box center [217, 226] width 0 height 0
click at [225, 268] on div at bounding box center [223, 270] width 13 height 13
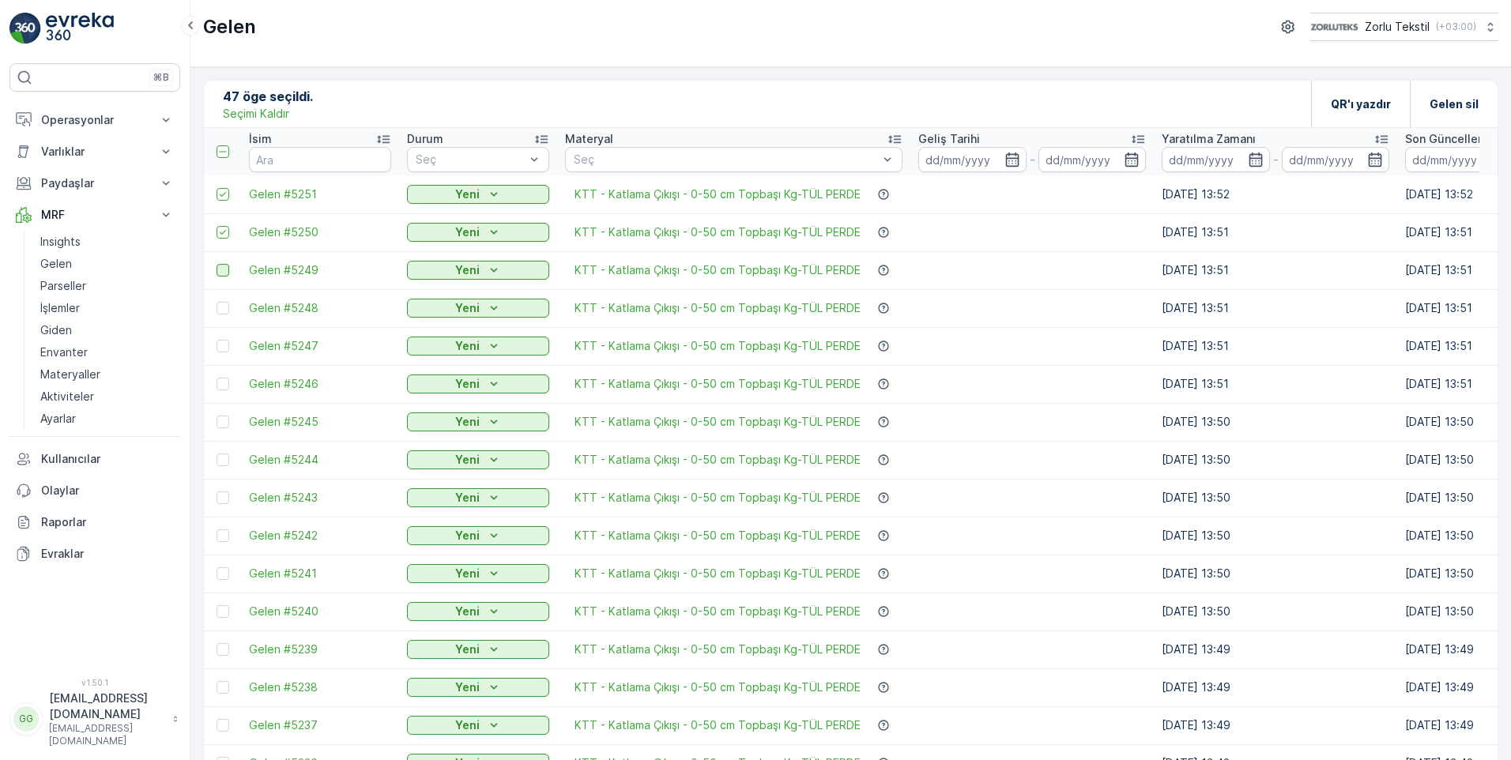
click at [217, 264] on input "checkbox" at bounding box center [217, 264] width 0 height 0
click at [222, 311] on div at bounding box center [223, 308] width 13 height 13
click at [217, 302] on input "checkbox" at bounding box center [217, 302] width 0 height 0
click at [222, 349] on div at bounding box center [223, 346] width 13 height 13
click at [217, 340] on input "checkbox" at bounding box center [217, 340] width 0 height 0
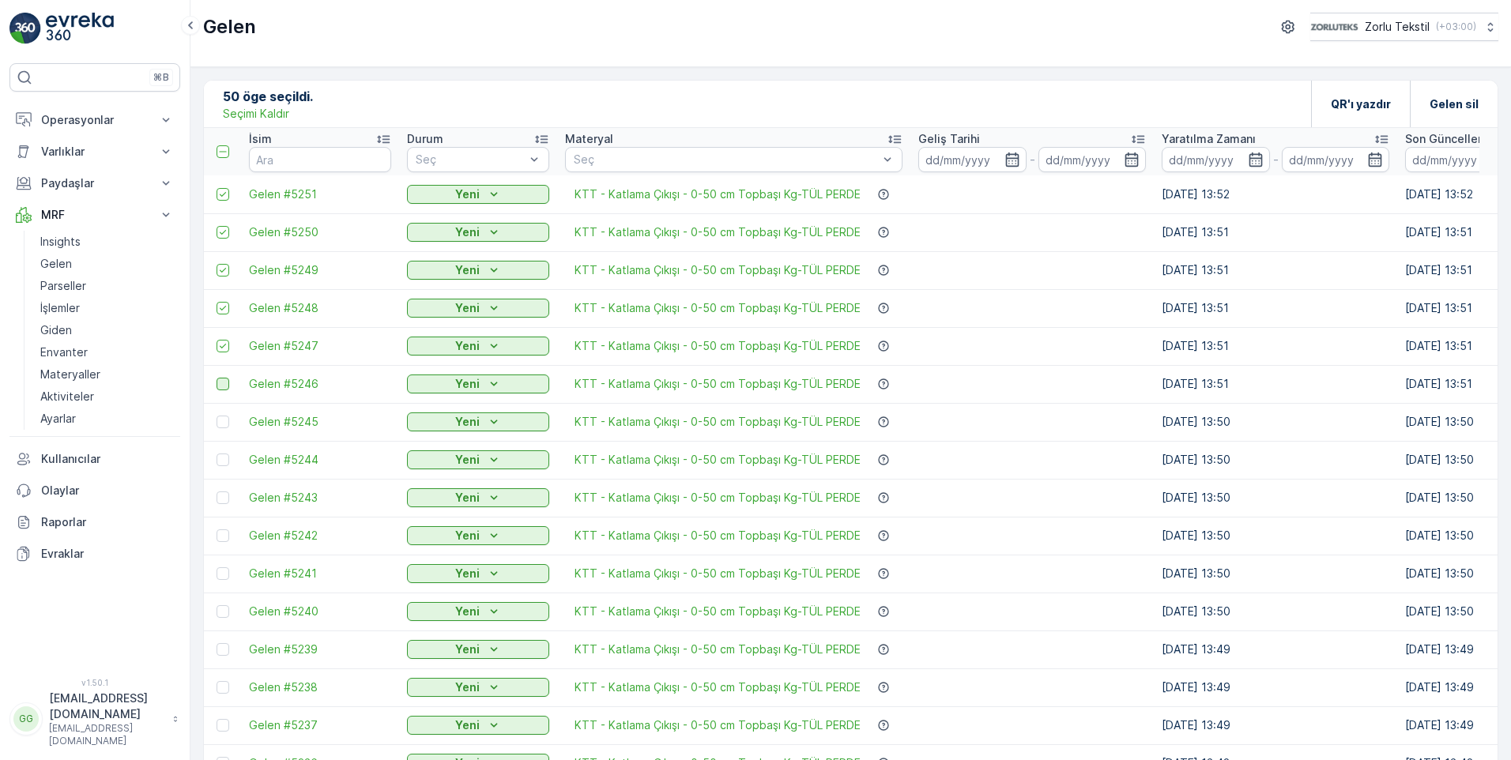
click at [226, 384] on div at bounding box center [223, 384] width 13 height 13
click at [217, 378] on input "checkbox" at bounding box center [217, 378] width 0 height 0
click at [227, 424] on div at bounding box center [223, 422] width 13 height 13
click at [217, 416] on input "checkbox" at bounding box center [217, 416] width 0 height 0
click at [215, 462] on td at bounding box center [222, 460] width 37 height 38
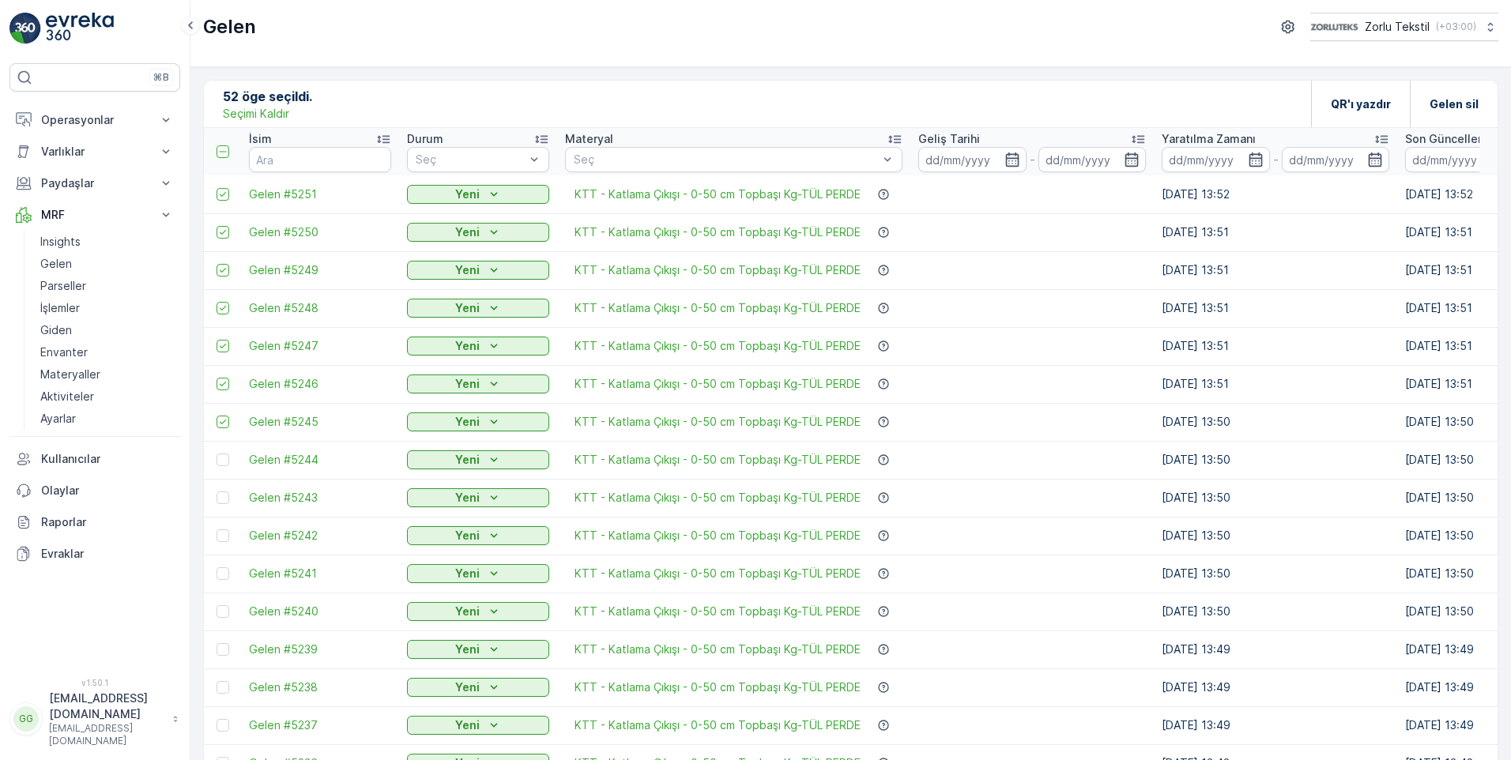
click at [221, 458] on div at bounding box center [223, 460] width 13 height 13
click at [217, 454] on input "checkbox" at bounding box center [217, 454] width 0 height 0
click at [224, 500] on div at bounding box center [223, 498] width 13 height 13
click at [217, 492] on input "checkbox" at bounding box center [217, 492] width 0 height 0
click at [218, 534] on div at bounding box center [223, 536] width 13 height 13
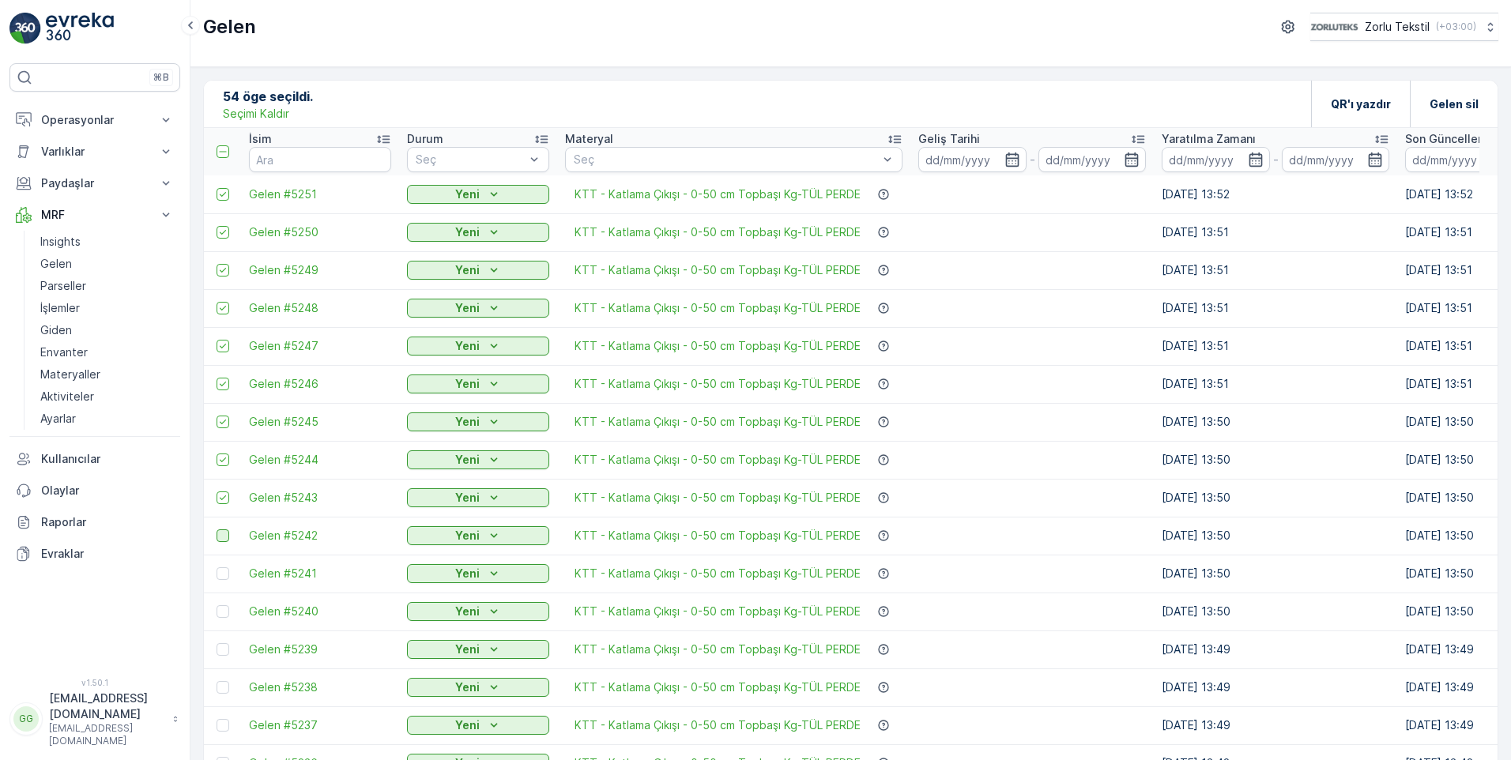
click at [217, 530] on input "checkbox" at bounding box center [217, 530] width 0 height 0
click at [222, 576] on div at bounding box center [223, 574] width 13 height 13
click at [217, 568] on input "checkbox" at bounding box center [217, 568] width 0 height 0
click at [223, 612] on div at bounding box center [223, 612] width 13 height 13
click at [217, 606] on input "checkbox" at bounding box center [217, 606] width 0 height 0
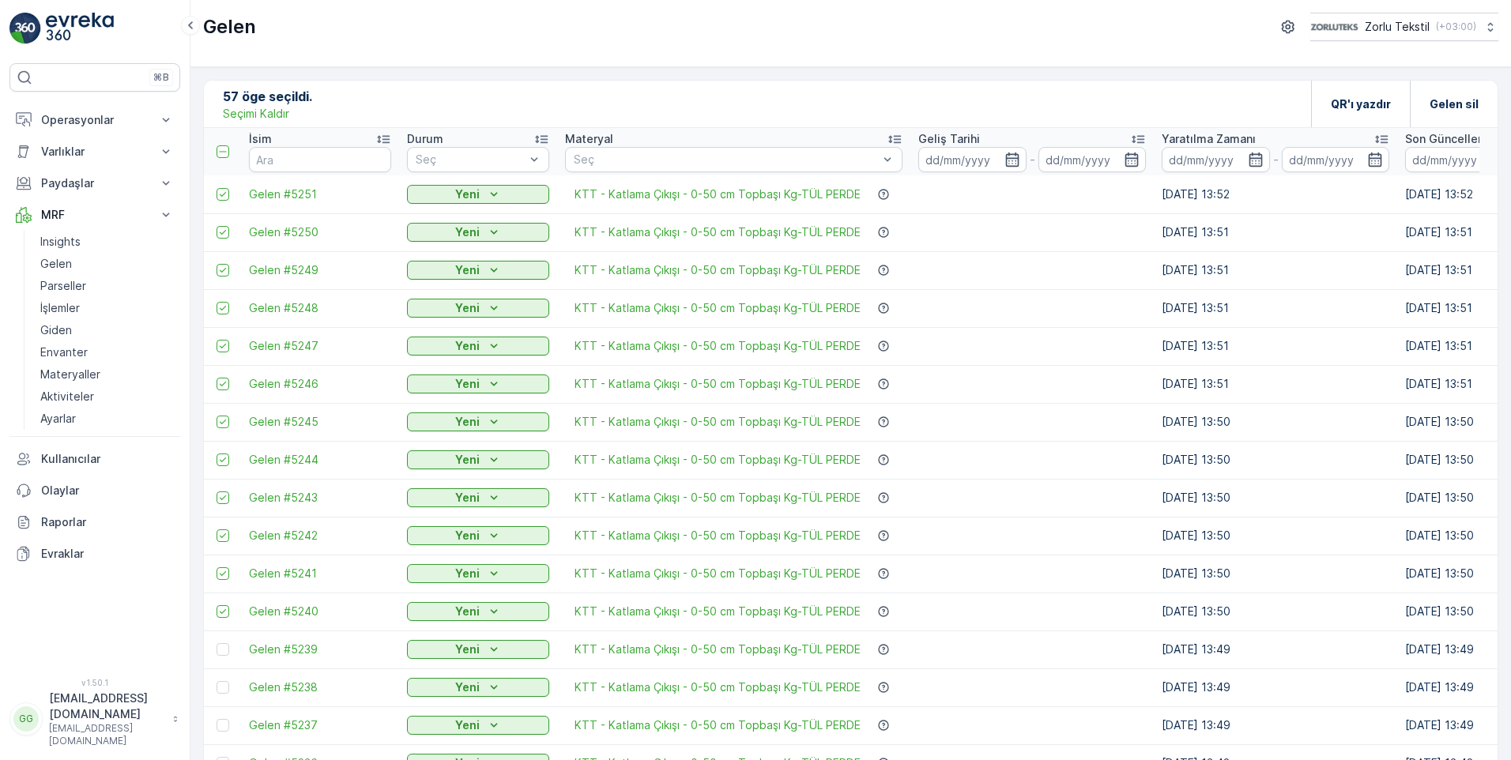
click at [224, 646] on div at bounding box center [223, 649] width 13 height 13
click at [217, 643] on input "checkbox" at bounding box center [217, 643] width 0 height 0
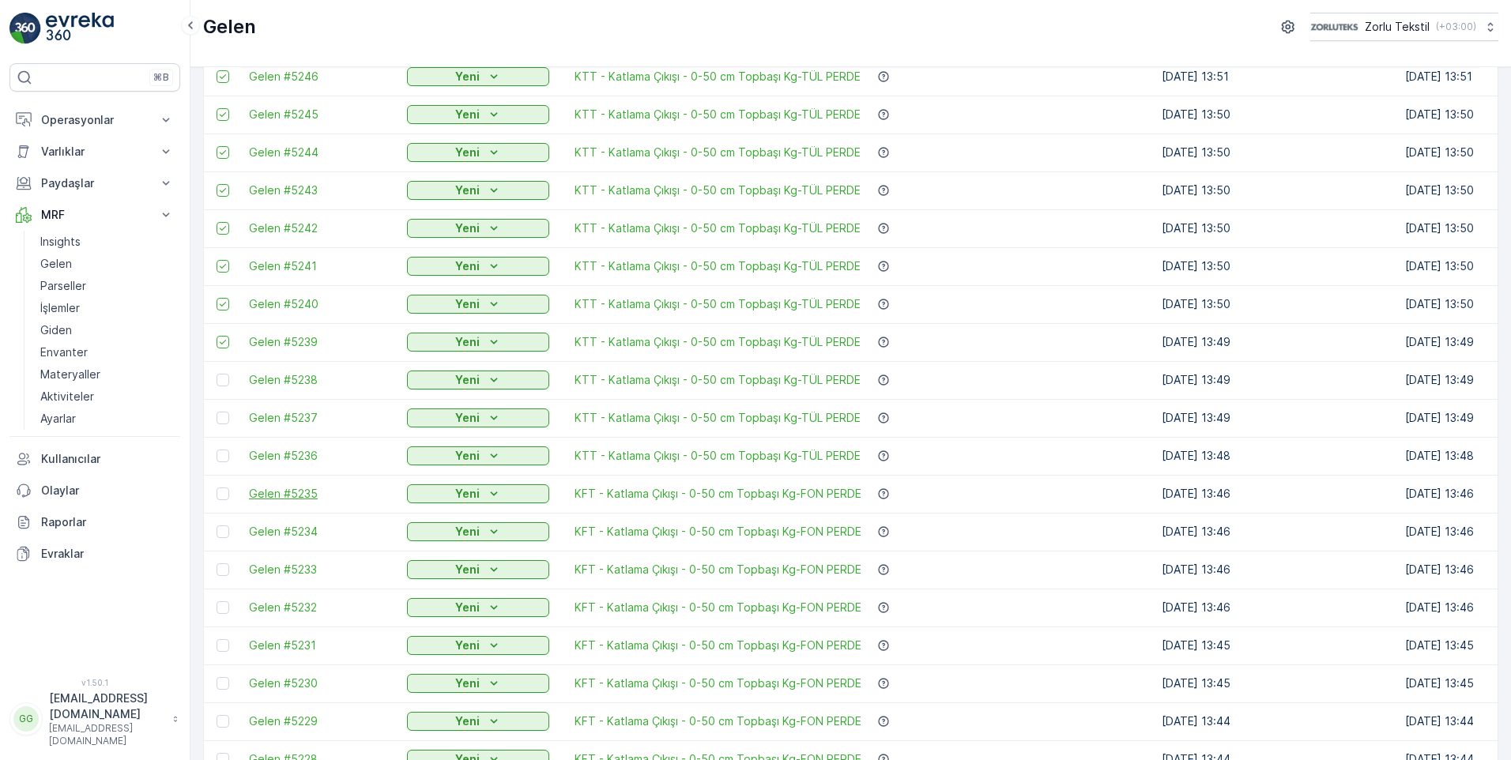
scroll to position [316, 0]
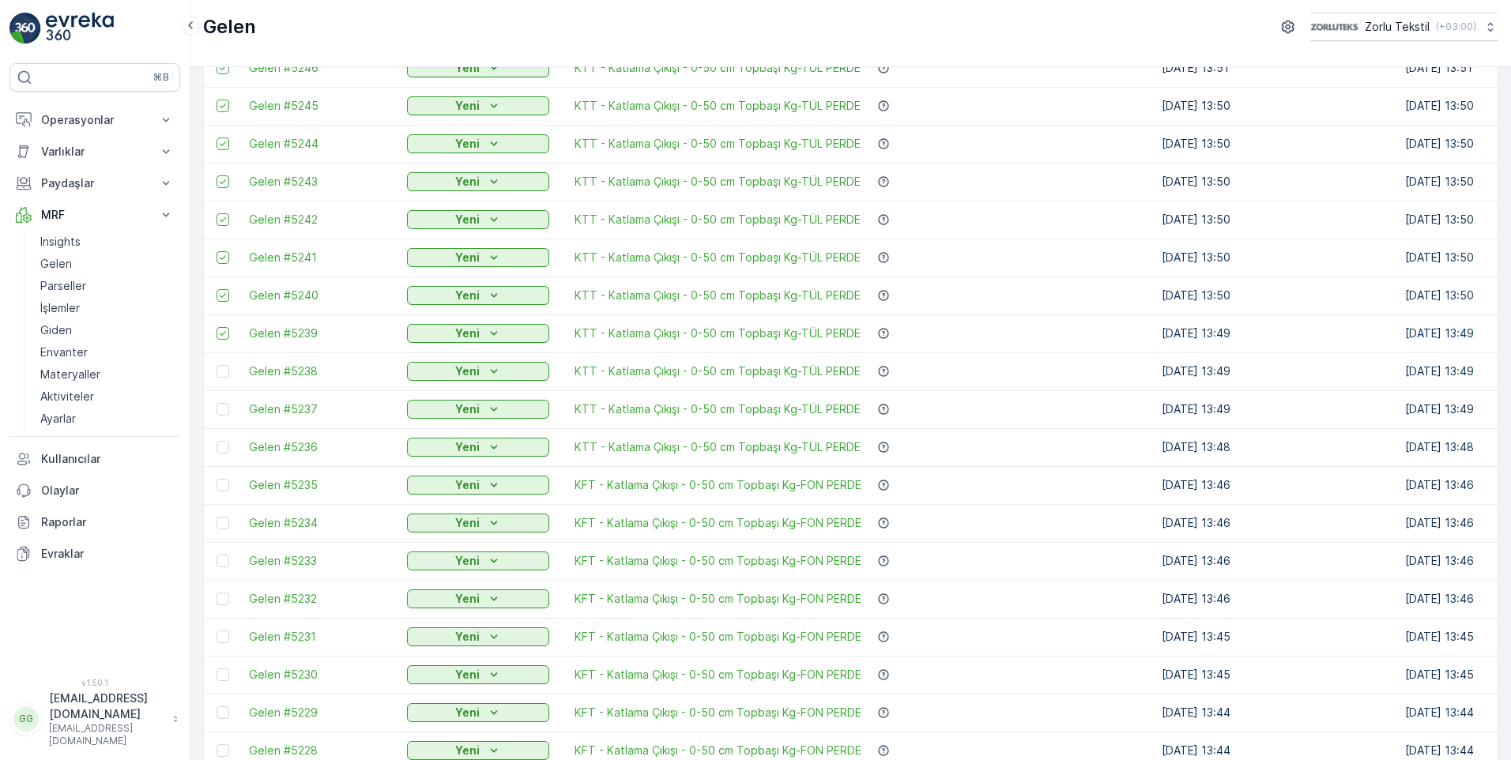
click at [223, 373] on div at bounding box center [223, 371] width 13 height 13
click at [217, 365] on input "checkbox" at bounding box center [217, 365] width 0 height 0
click at [224, 412] on div at bounding box center [223, 409] width 13 height 13
click at [217, 403] on input "checkbox" at bounding box center [217, 403] width 0 height 0
click at [227, 446] on div at bounding box center [223, 447] width 13 height 13
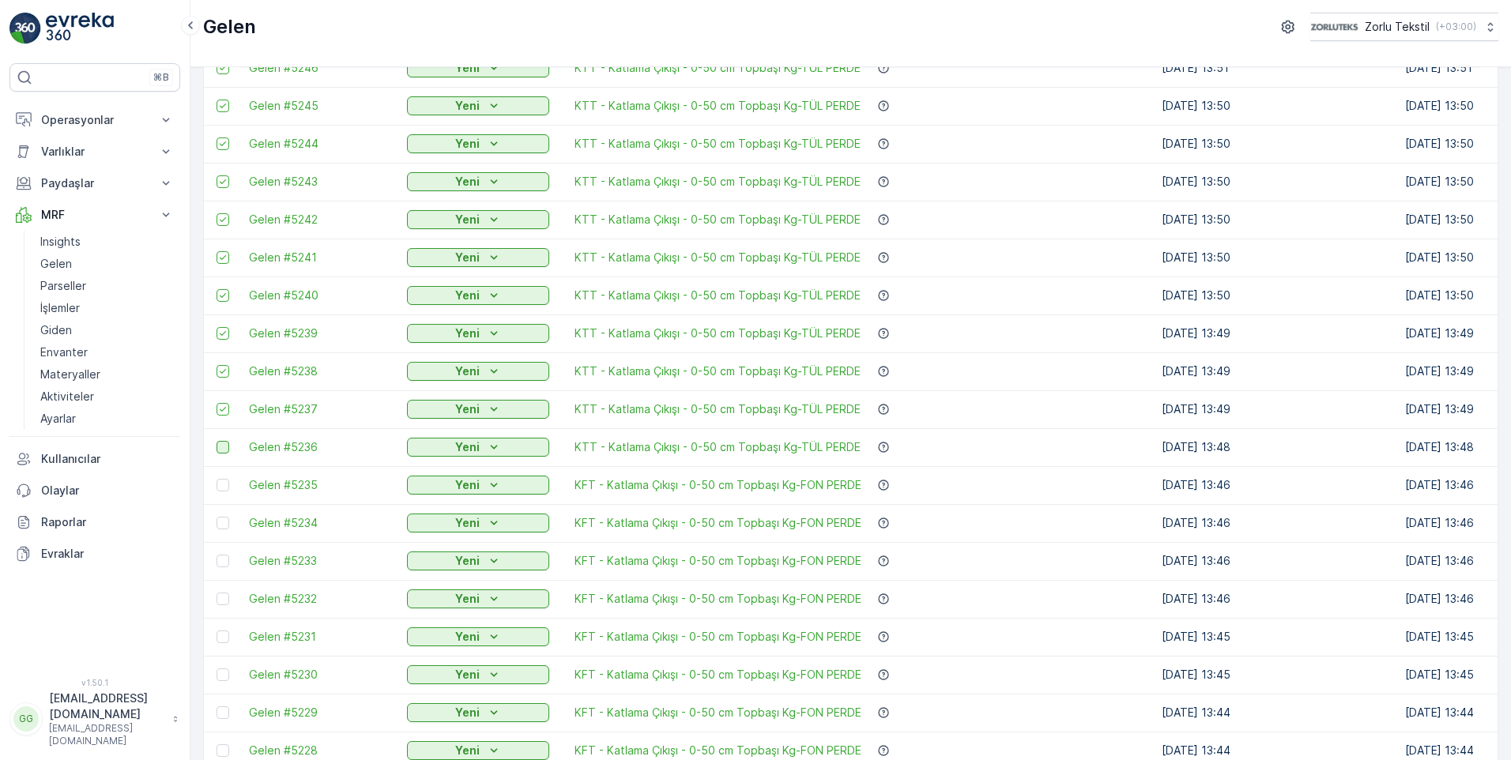
click at [217, 441] on input "checkbox" at bounding box center [217, 441] width 0 height 0
click at [223, 490] on div at bounding box center [223, 485] width 13 height 13
click at [217, 479] on input "checkbox" at bounding box center [217, 479] width 0 height 0
drag, startPoint x: 226, startPoint y: 522, endPoint x: 224, endPoint y: 561, distance: 39.6
click at [225, 523] on div at bounding box center [223, 523] width 13 height 13
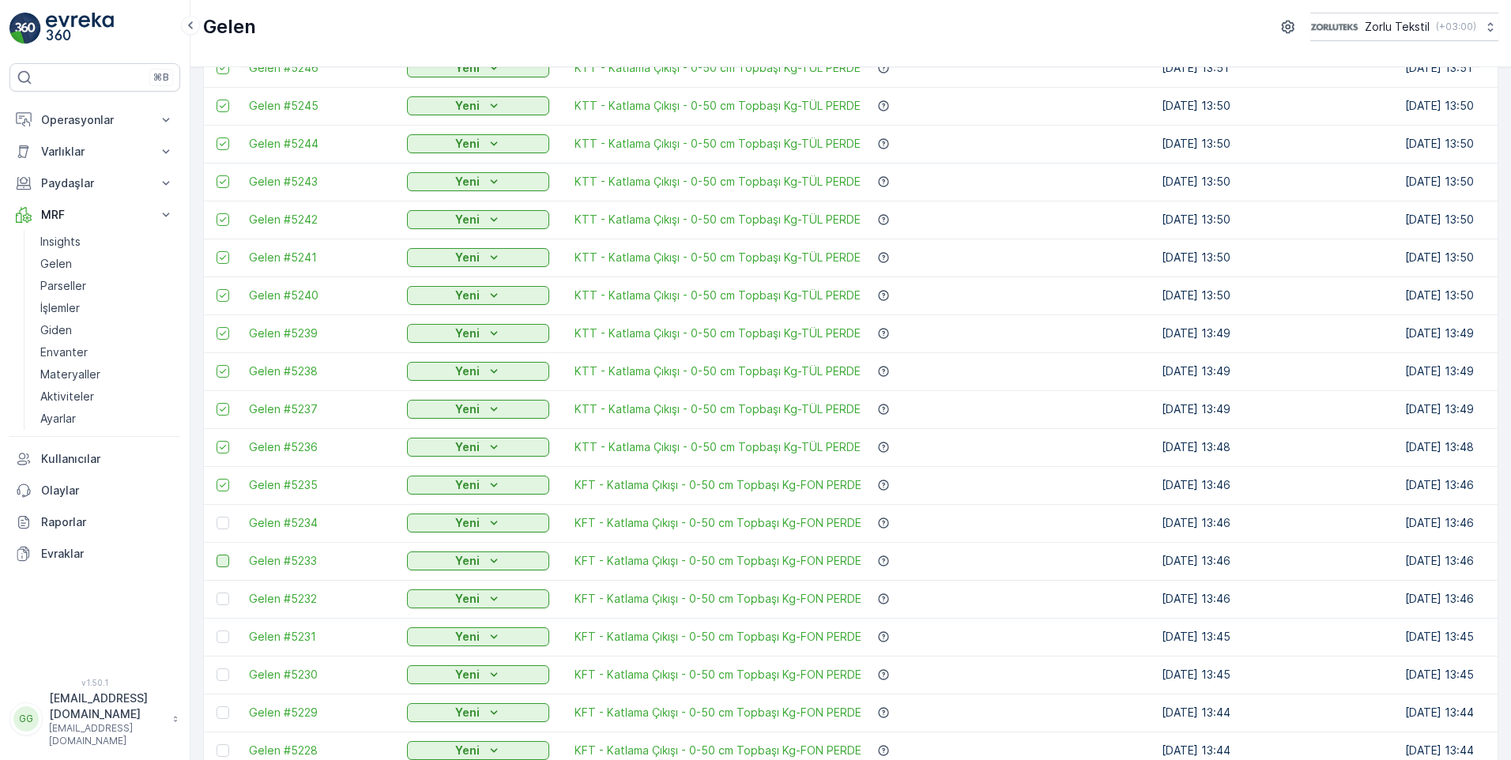
click at [217, 517] on input "checkbox" at bounding box center [217, 517] width 0 height 0
click at [224, 561] on div at bounding box center [223, 561] width 13 height 13
click at [217, 555] on input "checkbox" at bounding box center [217, 555] width 0 height 0
click at [220, 600] on div at bounding box center [223, 599] width 13 height 13
click at [217, 593] on input "checkbox" at bounding box center [217, 593] width 0 height 0
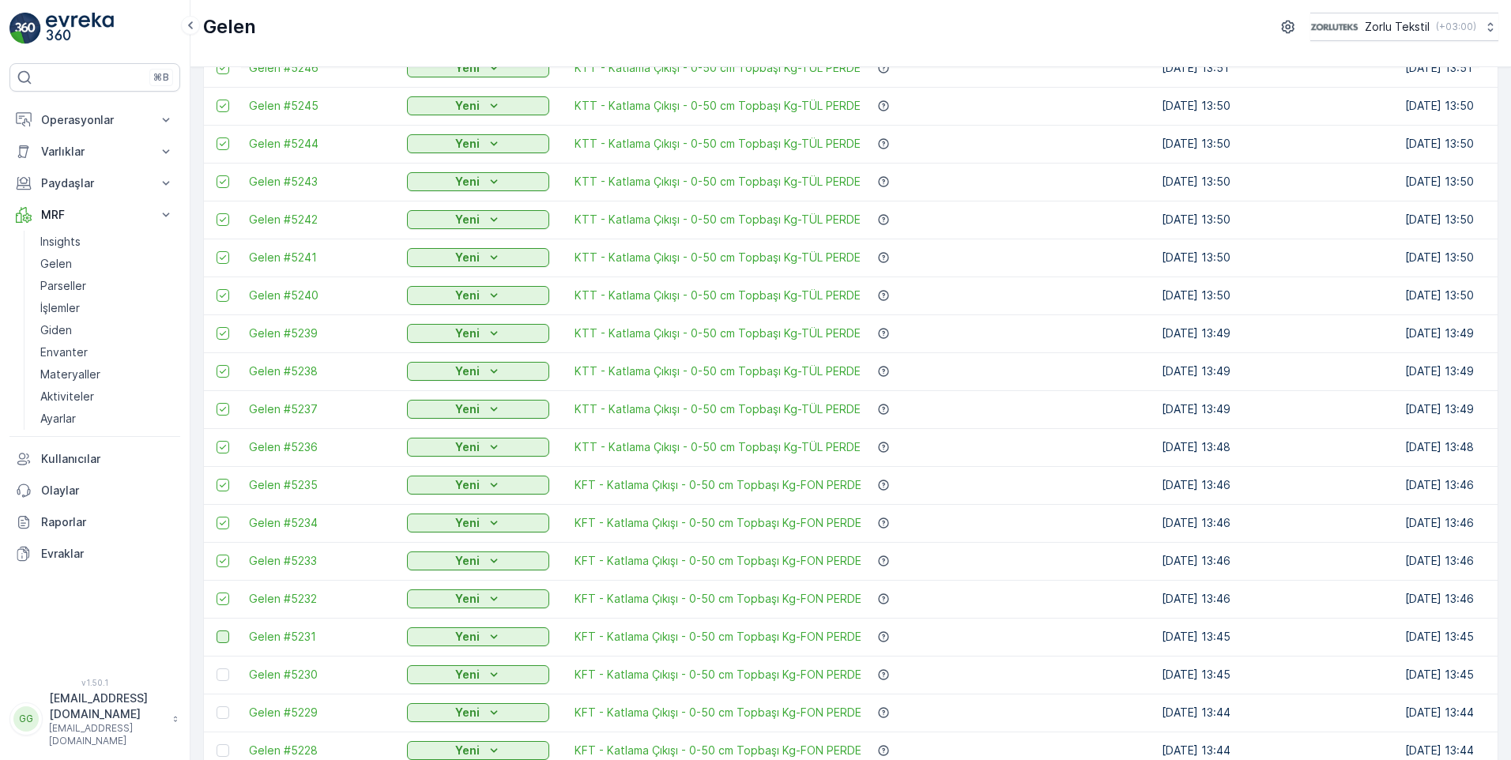
click at [226, 640] on div at bounding box center [223, 637] width 13 height 13
click at [217, 631] on input "checkbox" at bounding box center [217, 631] width 0 height 0
click at [221, 672] on div at bounding box center [223, 675] width 13 height 13
click at [217, 669] on input "checkbox" at bounding box center [217, 669] width 0 height 0
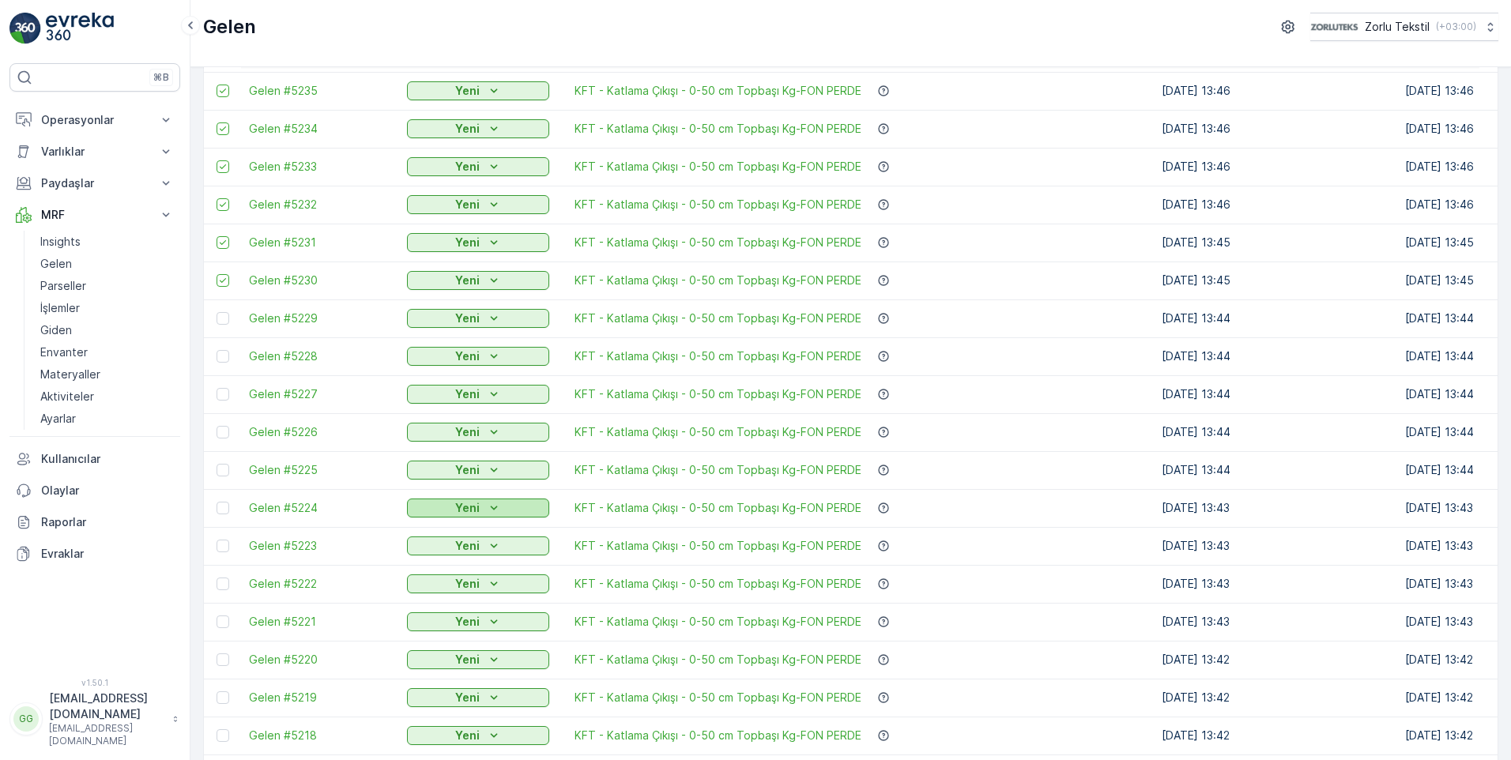
scroll to position [711, 0]
click at [224, 319] on div at bounding box center [223, 317] width 13 height 13
click at [217, 311] on input "checkbox" at bounding box center [217, 311] width 0 height 0
drag, startPoint x: 221, startPoint y: 359, endPoint x: 226, endPoint y: 379, distance: 20.3
click at [222, 359] on div at bounding box center [223, 355] width 13 height 13
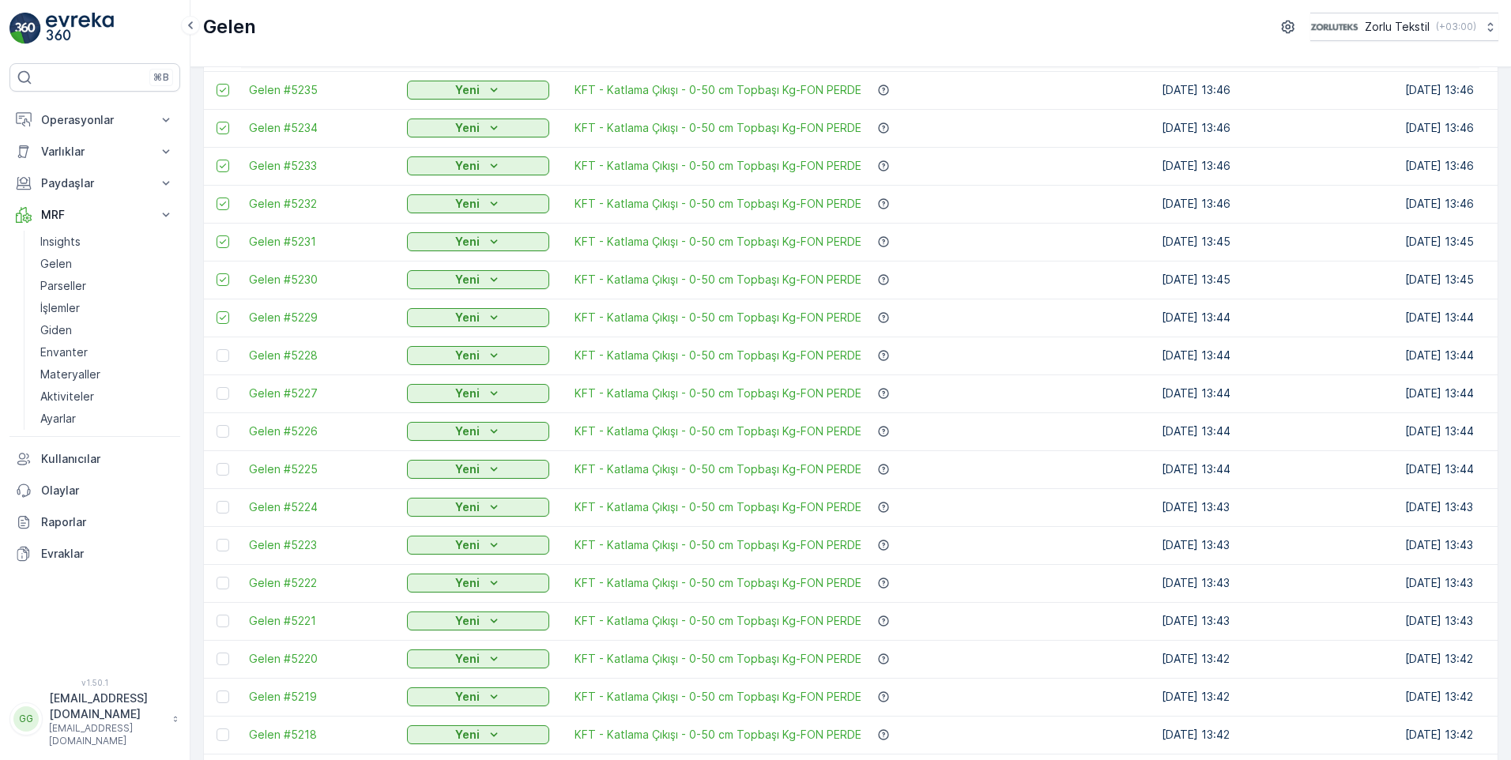
click at [217, 349] on input "checkbox" at bounding box center [217, 349] width 0 height 0
drag, startPoint x: 225, startPoint y: 394, endPoint x: 227, endPoint y: 417, distance: 22.2
click at [225, 394] on div at bounding box center [223, 393] width 13 height 13
click at [217, 387] on input "checkbox" at bounding box center [217, 387] width 0 height 0
click at [223, 432] on div at bounding box center [223, 431] width 13 height 13
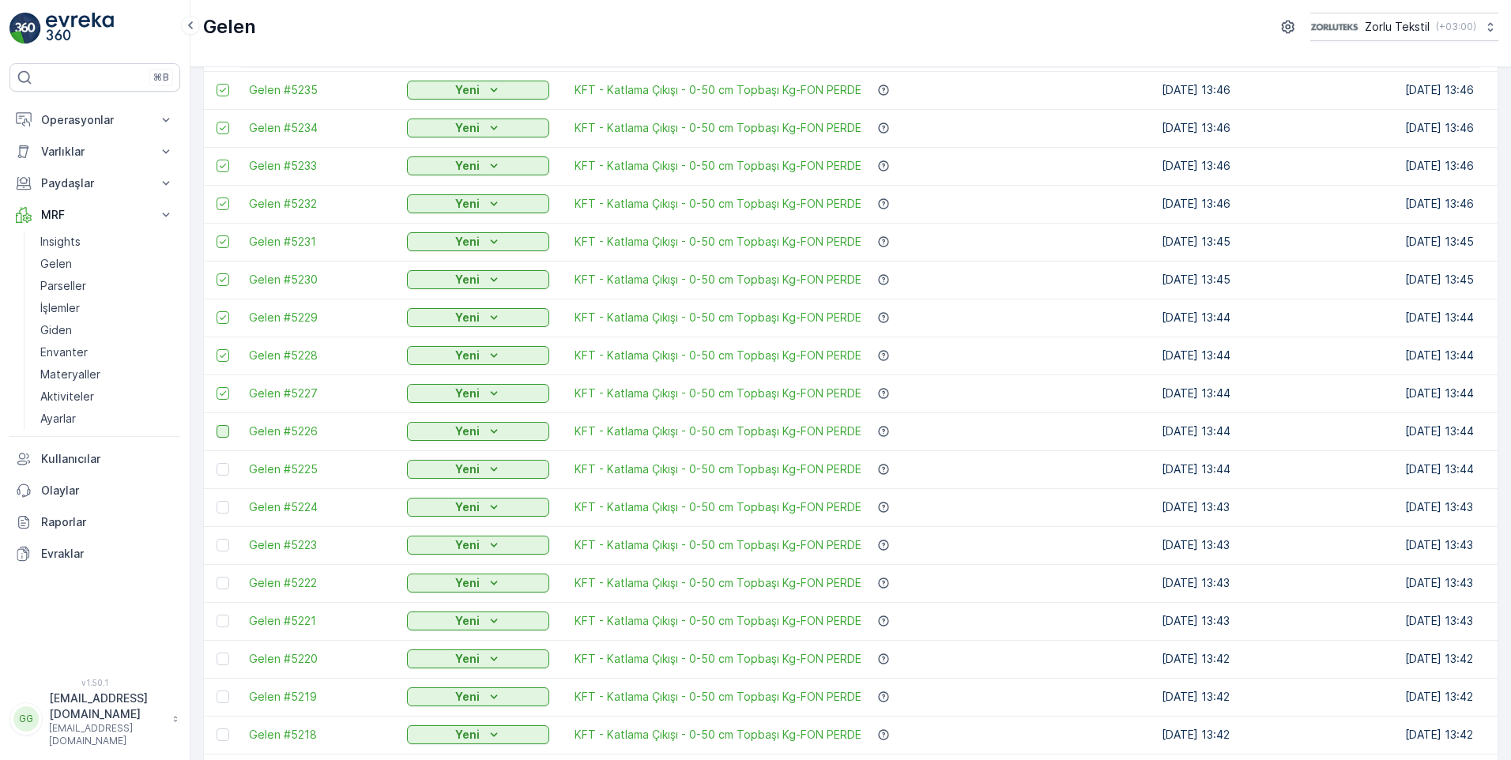
click at [217, 425] on input "checkbox" at bounding box center [217, 425] width 0 height 0
click at [226, 470] on div at bounding box center [223, 469] width 13 height 13
click at [217, 463] on input "checkbox" at bounding box center [217, 463] width 0 height 0
click at [224, 508] on div at bounding box center [223, 507] width 13 height 13
click at [217, 501] on input "checkbox" at bounding box center [217, 501] width 0 height 0
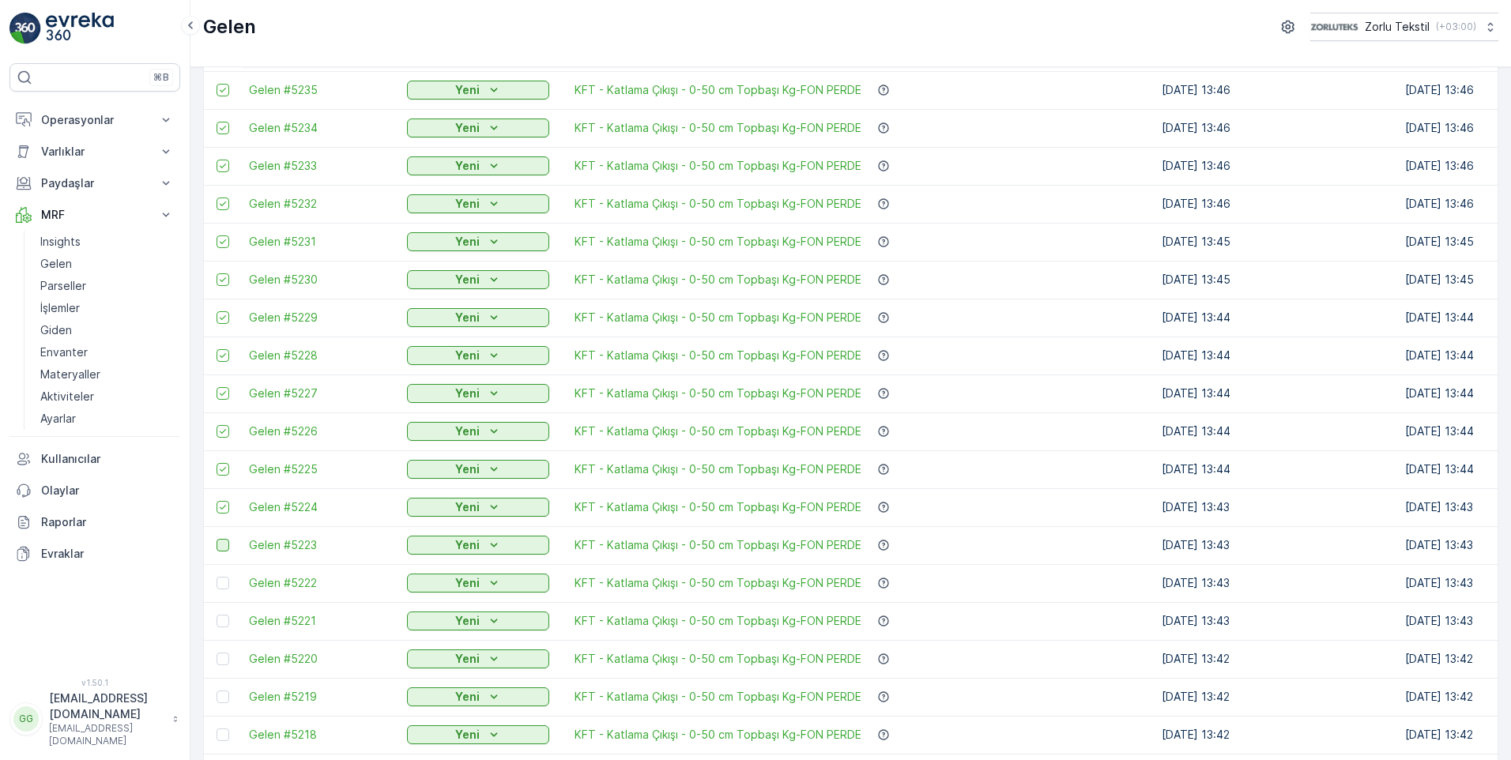
click at [224, 549] on div at bounding box center [223, 545] width 13 height 13
click at [217, 539] on input "checkbox" at bounding box center [217, 539] width 0 height 0
click at [223, 590] on td at bounding box center [222, 583] width 37 height 38
click at [223, 583] on div at bounding box center [223, 583] width 13 height 13
click at [217, 577] on input "checkbox" at bounding box center [217, 577] width 0 height 0
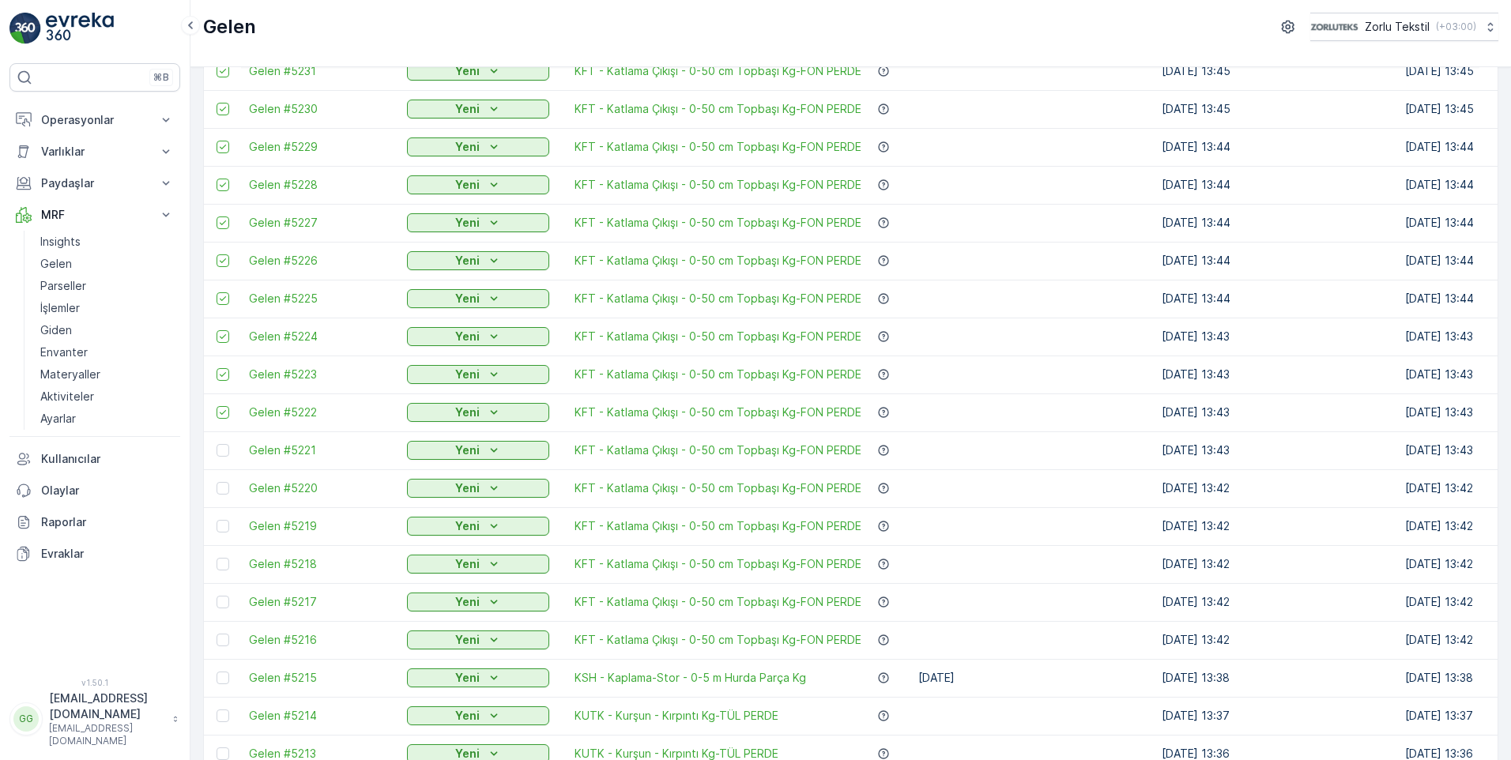
scroll to position [949, 0]
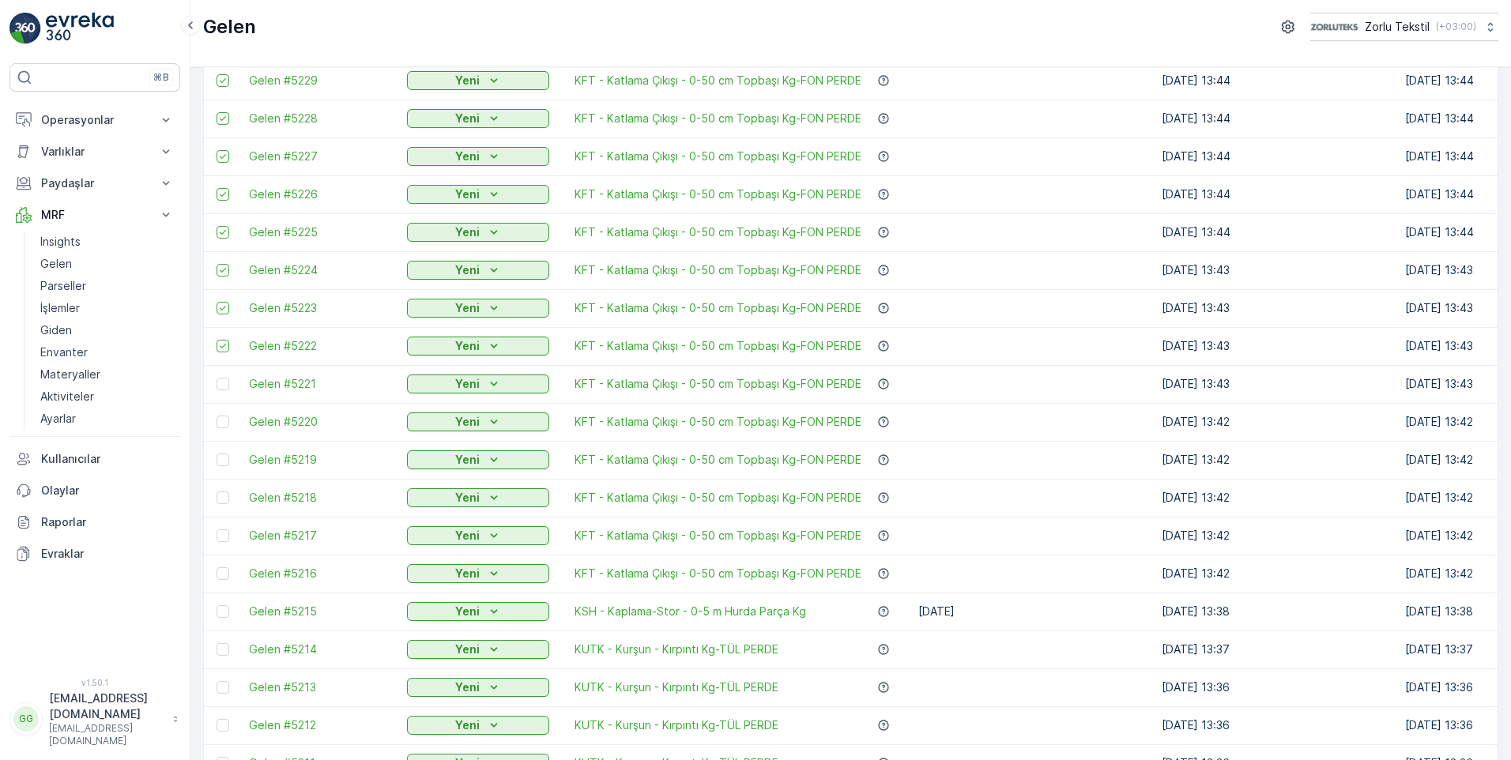
drag, startPoint x: 222, startPoint y: 388, endPoint x: 223, endPoint y: 398, distance: 9.5
click at [222, 388] on div at bounding box center [223, 384] width 13 height 13
click at [217, 378] on input "checkbox" at bounding box center [217, 378] width 0 height 0
click at [223, 423] on div at bounding box center [223, 422] width 13 height 13
click at [217, 416] on input "checkbox" at bounding box center [217, 416] width 0 height 0
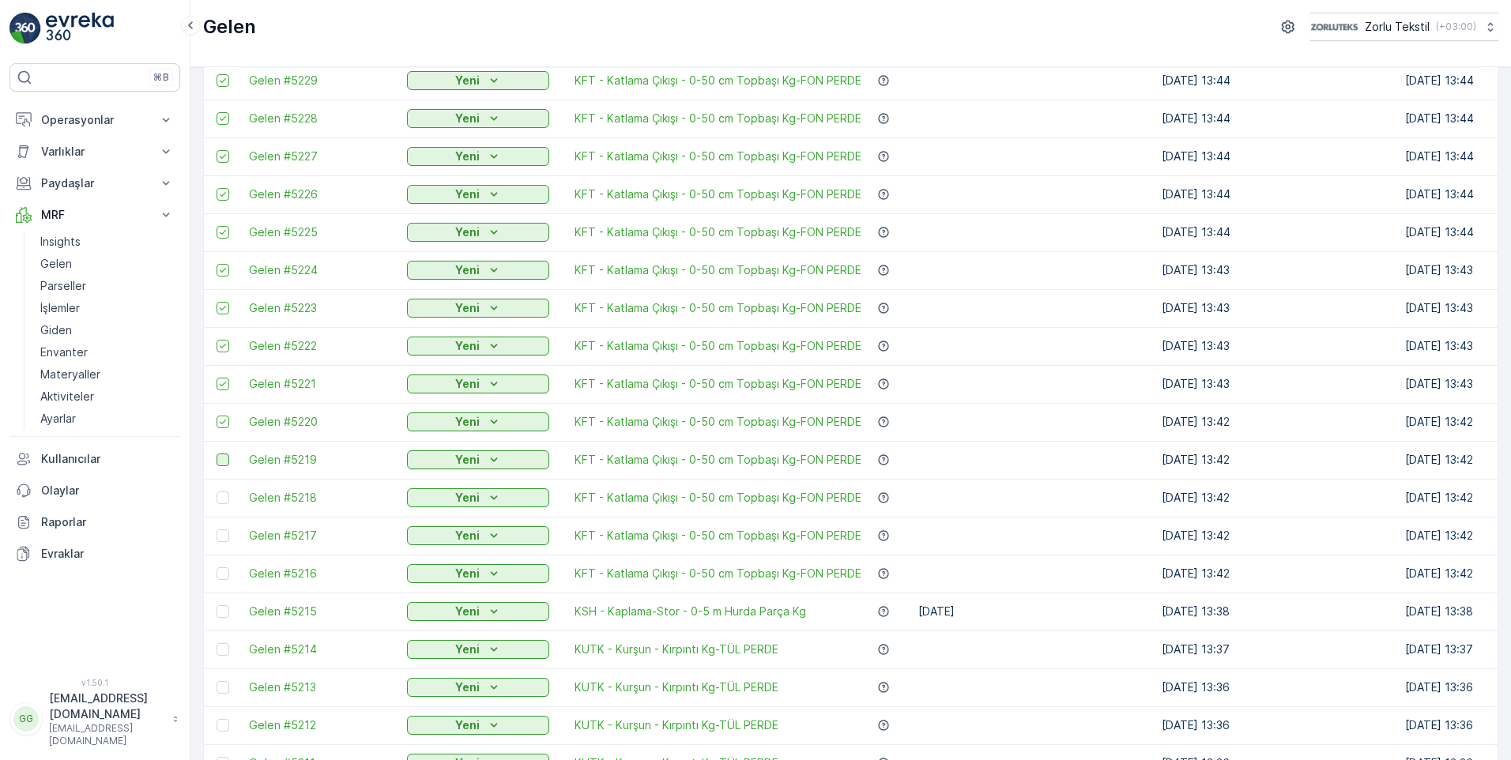
click at [222, 460] on div at bounding box center [223, 460] width 13 height 13
click at [217, 454] on input "checkbox" at bounding box center [217, 454] width 0 height 0
click at [223, 495] on div at bounding box center [223, 498] width 13 height 13
click at [217, 492] on input "checkbox" at bounding box center [217, 492] width 0 height 0
click at [221, 536] on div at bounding box center [223, 536] width 13 height 13
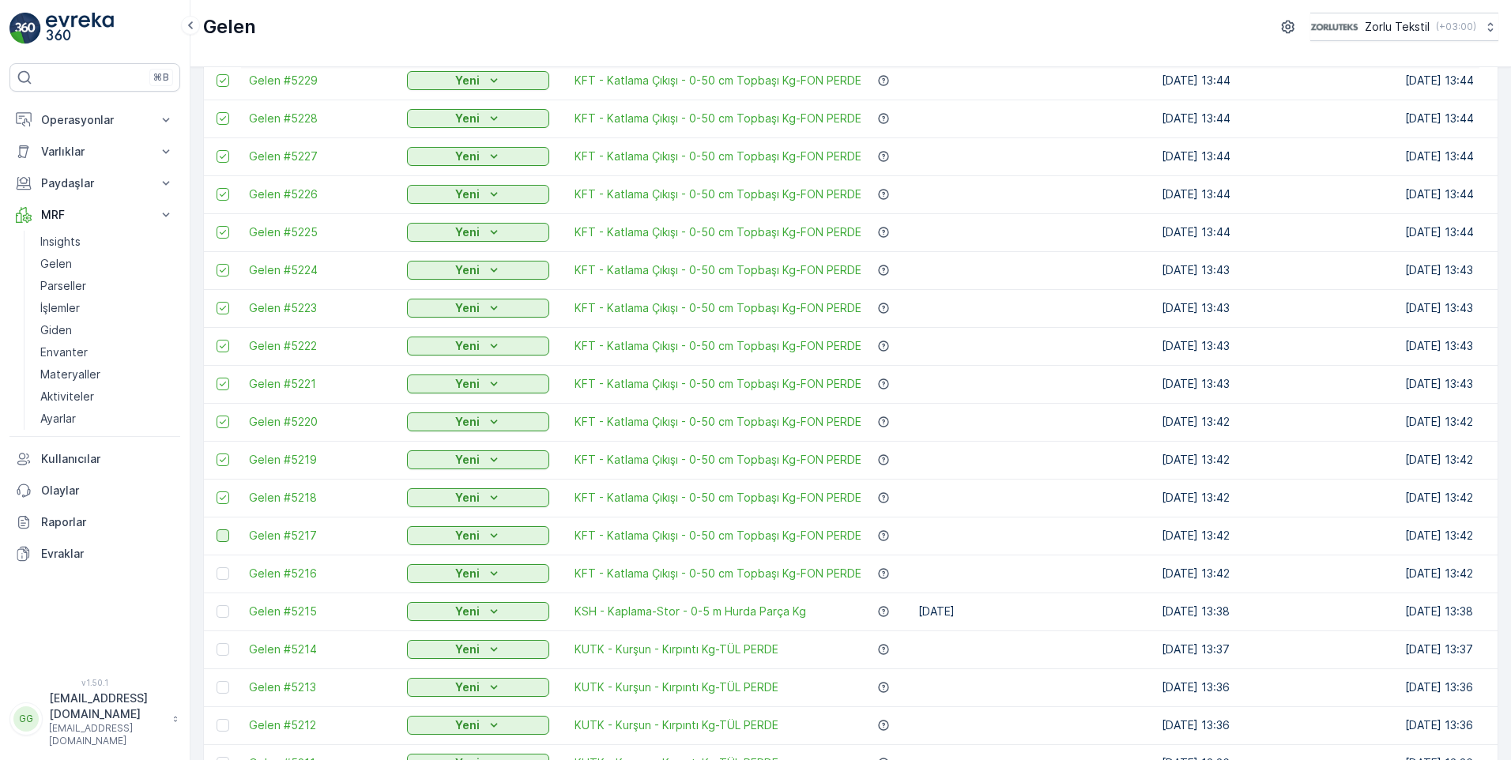
click at [217, 530] on input "checkbox" at bounding box center [217, 530] width 0 height 0
drag, startPoint x: 225, startPoint y: 574, endPoint x: 250, endPoint y: 585, distance: 26.9
click at [224, 574] on div at bounding box center [223, 574] width 13 height 13
click at [217, 568] on input "checkbox" at bounding box center [217, 568] width 0 height 0
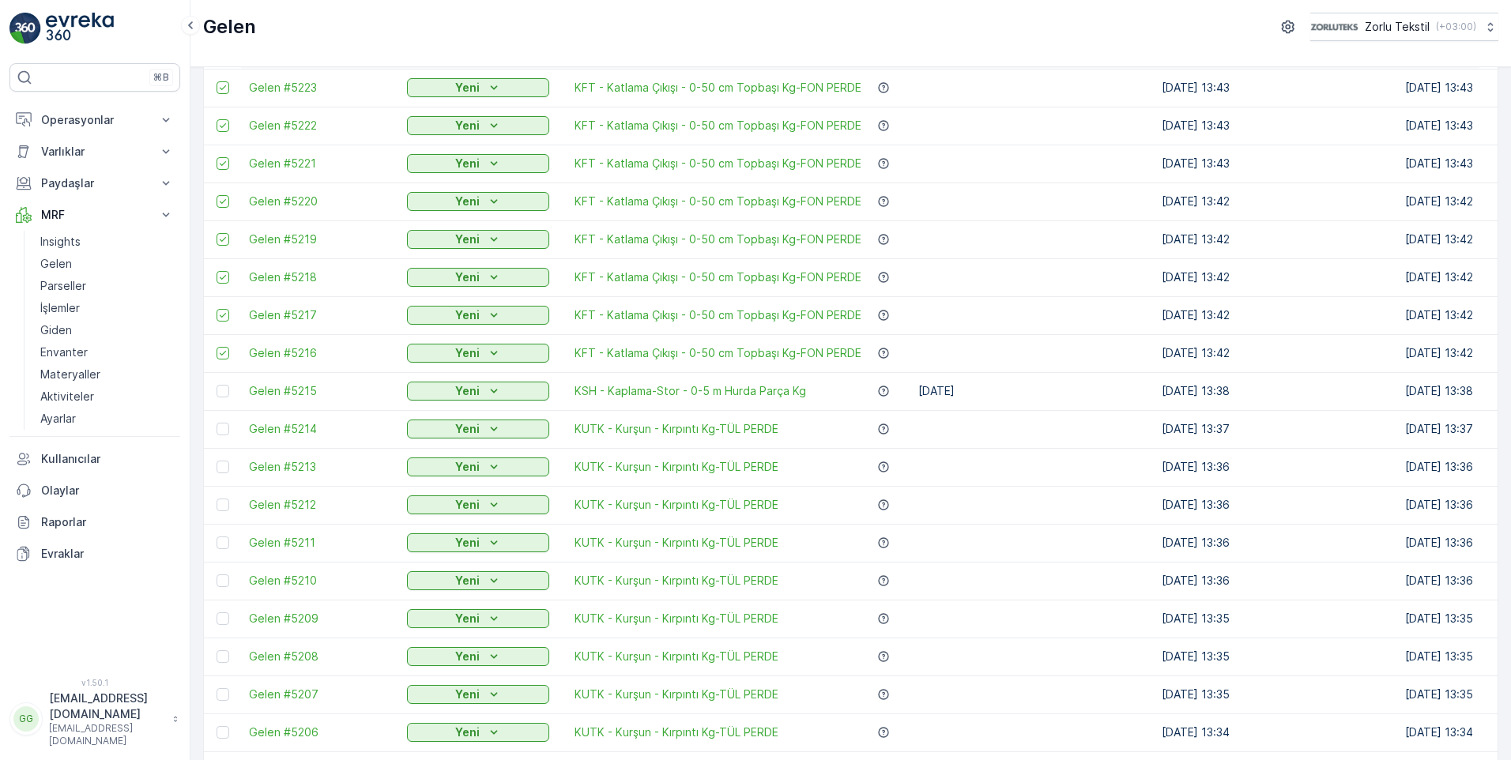
scroll to position [1186, 0]
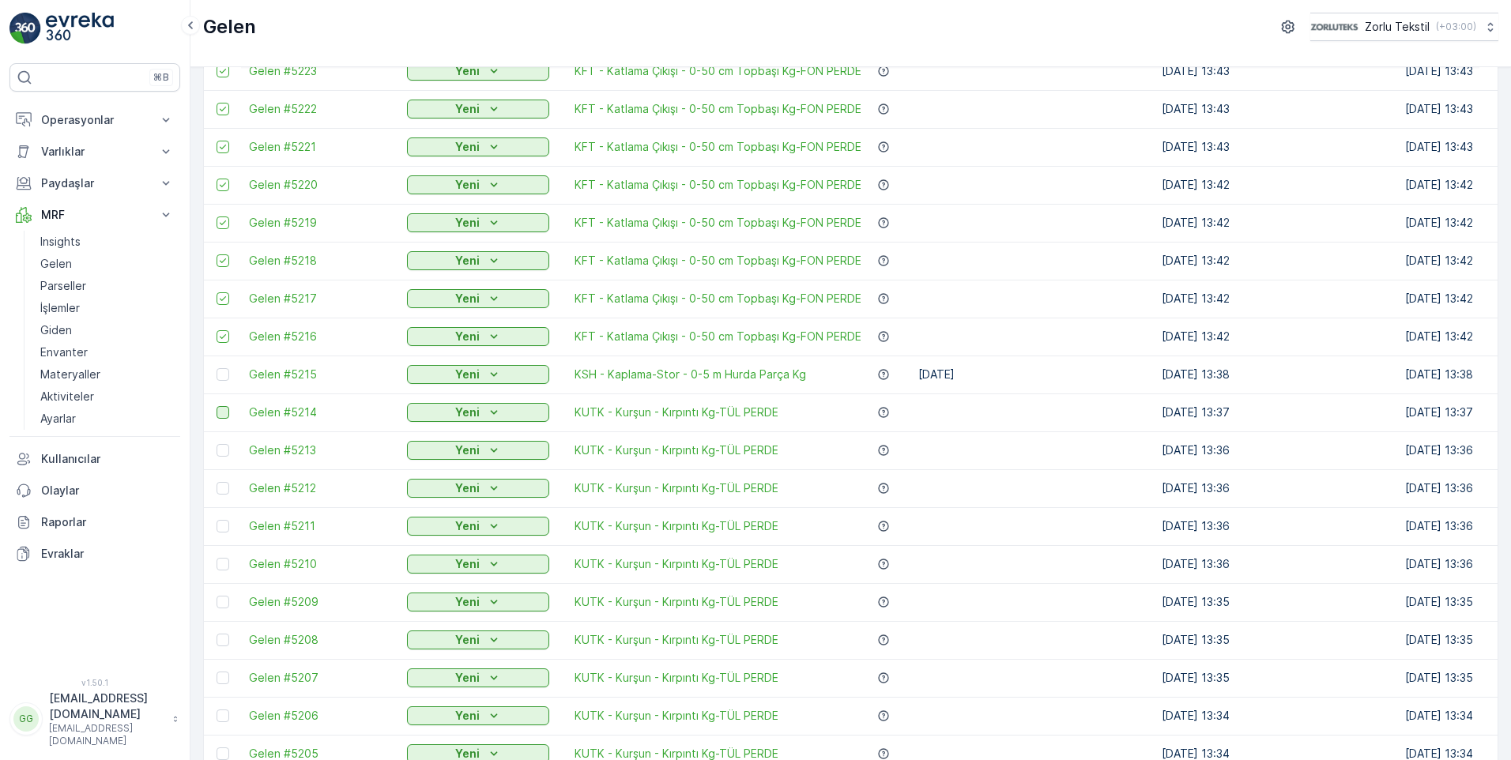
click at [221, 415] on div at bounding box center [223, 412] width 13 height 13
click at [217, 406] on input "checkbox" at bounding box center [217, 406] width 0 height 0
click at [222, 455] on div at bounding box center [223, 450] width 13 height 13
click at [217, 444] on input "checkbox" at bounding box center [217, 444] width 0 height 0
click at [222, 491] on div at bounding box center [223, 488] width 13 height 13
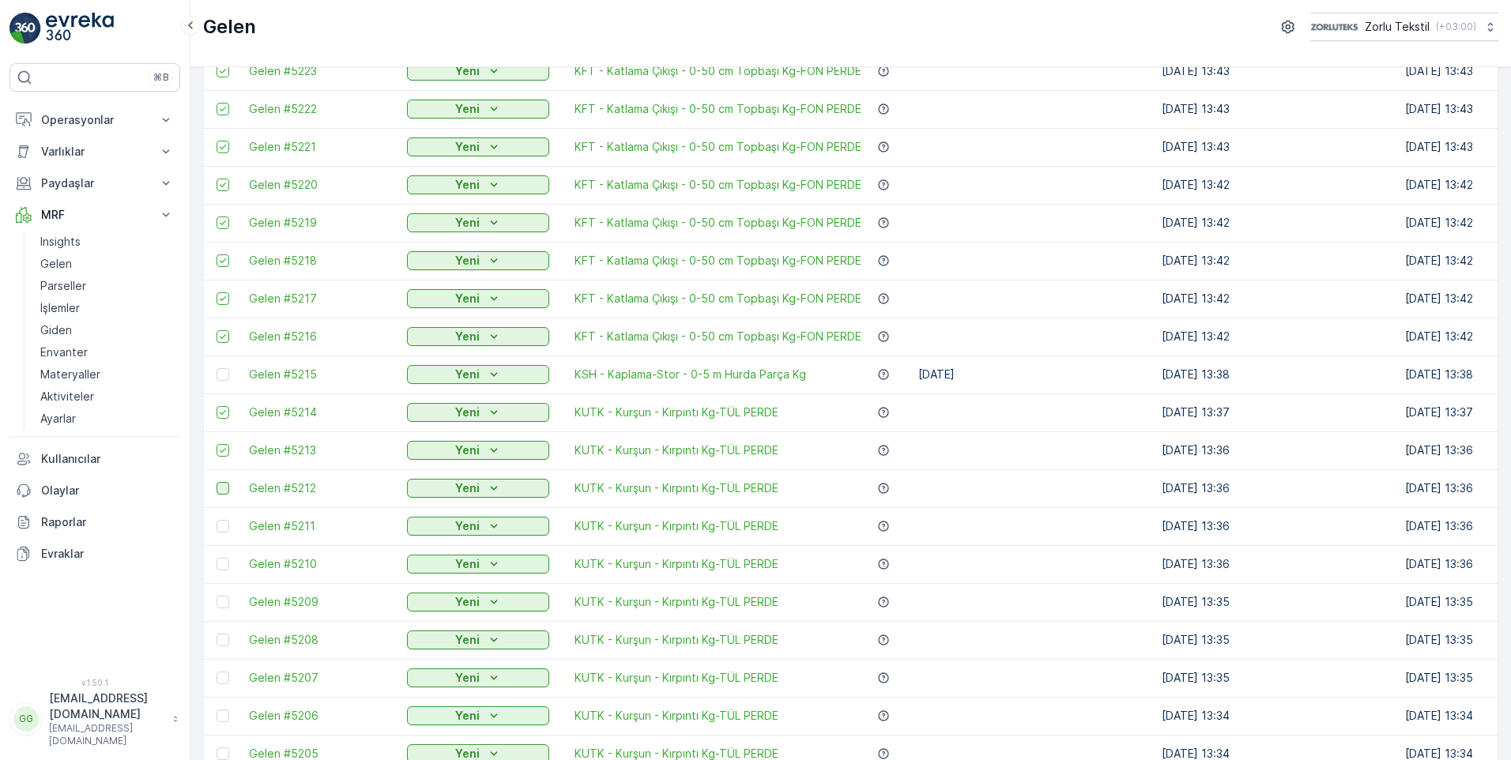
click at [217, 482] on input "checkbox" at bounding box center [217, 482] width 0 height 0
click at [227, 530] on div at bounding box center [223, 526] width 13 height 13
click at [217, 520] on input "checkbox" at bounding box center [217, 520] width 0 height 0
click at [224, 570] on div at bounding box center [223, 564] width 13 height 13
click at [217, 558] on input "checkbox" at bounding box center [217, 558] width 0 height 0
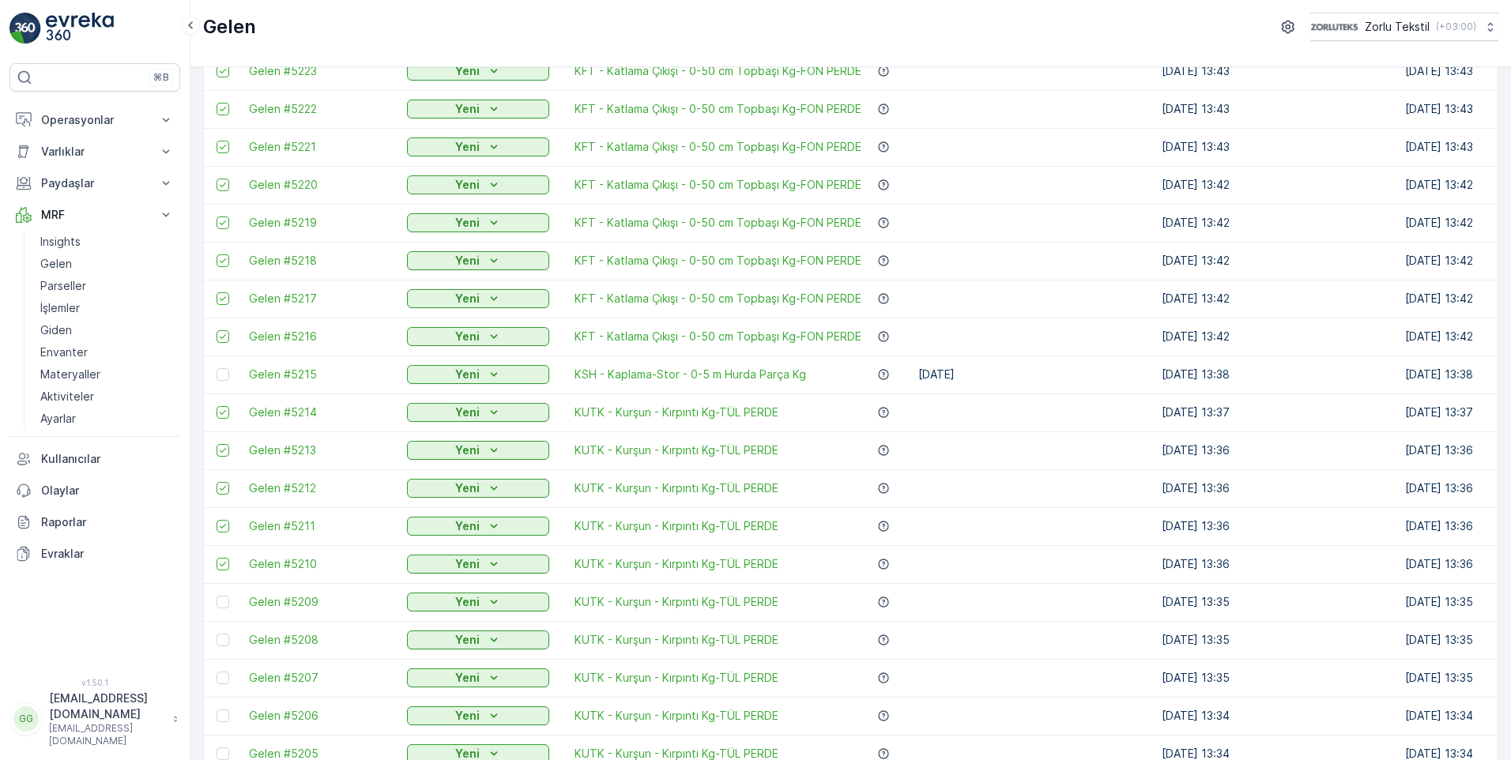
click at [224, 602] on div at bounding box center [223, 602] width 13 height 13
click at [217, 596] on input "checkbox" at bounding box center [217, 596] width 0 height 0
click at [225, 643] on div at bounding box center [223, 640] width 13 height 13
click at [217, 634] on input "checkbox" at bounding box center [217, 634] width 0 height 0
click at [218, 682] on div at bounding box center [223, 678] width 13 height 13
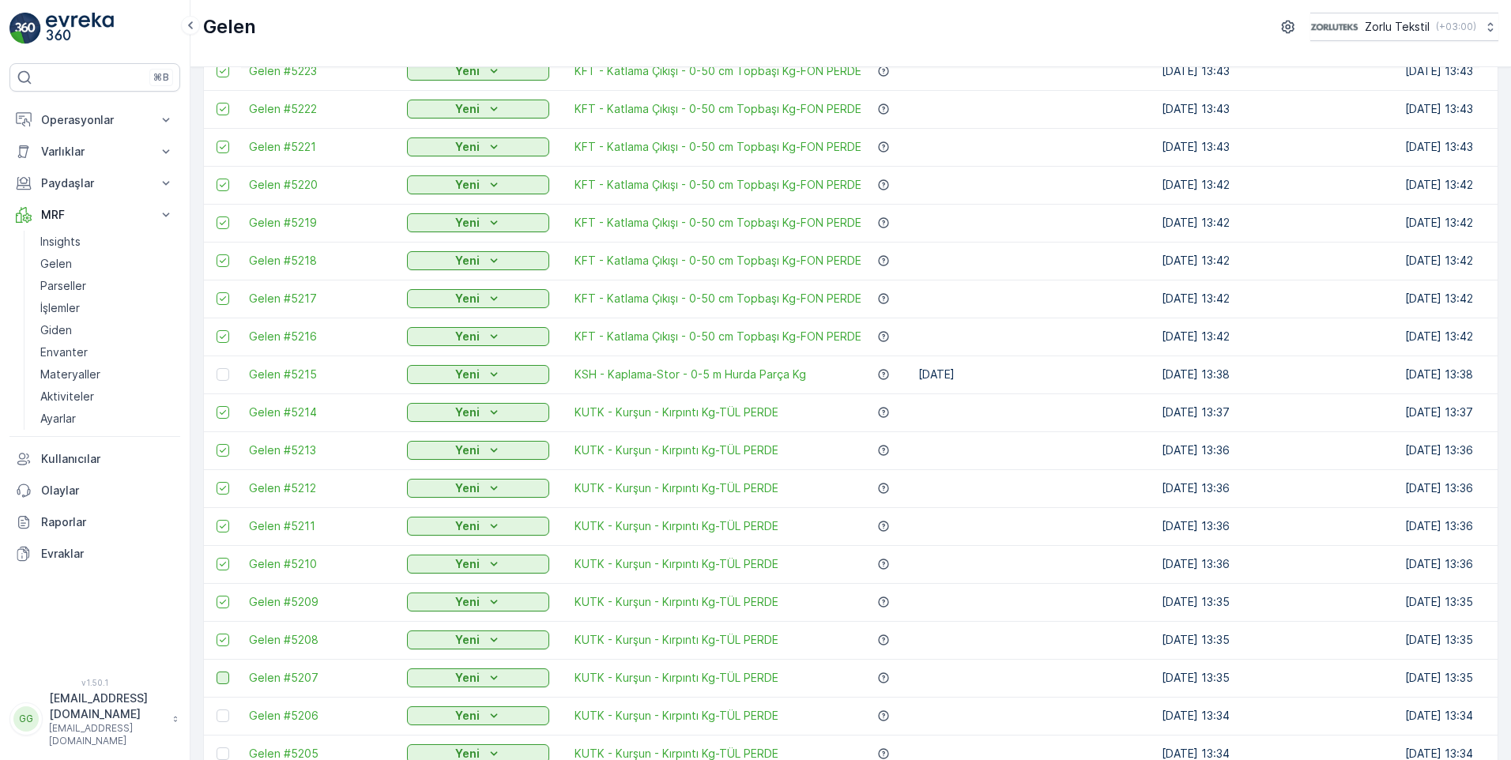
click at [217, 672] on input "checkbox" at bounding box center [217, 672] width 0 height 0
click at [222, 716] on div at bounding box center [223, 716] width 13 height 13
click at [217, 710] on input "checkbox" at bounding box center [217, 710] width 0 height 0
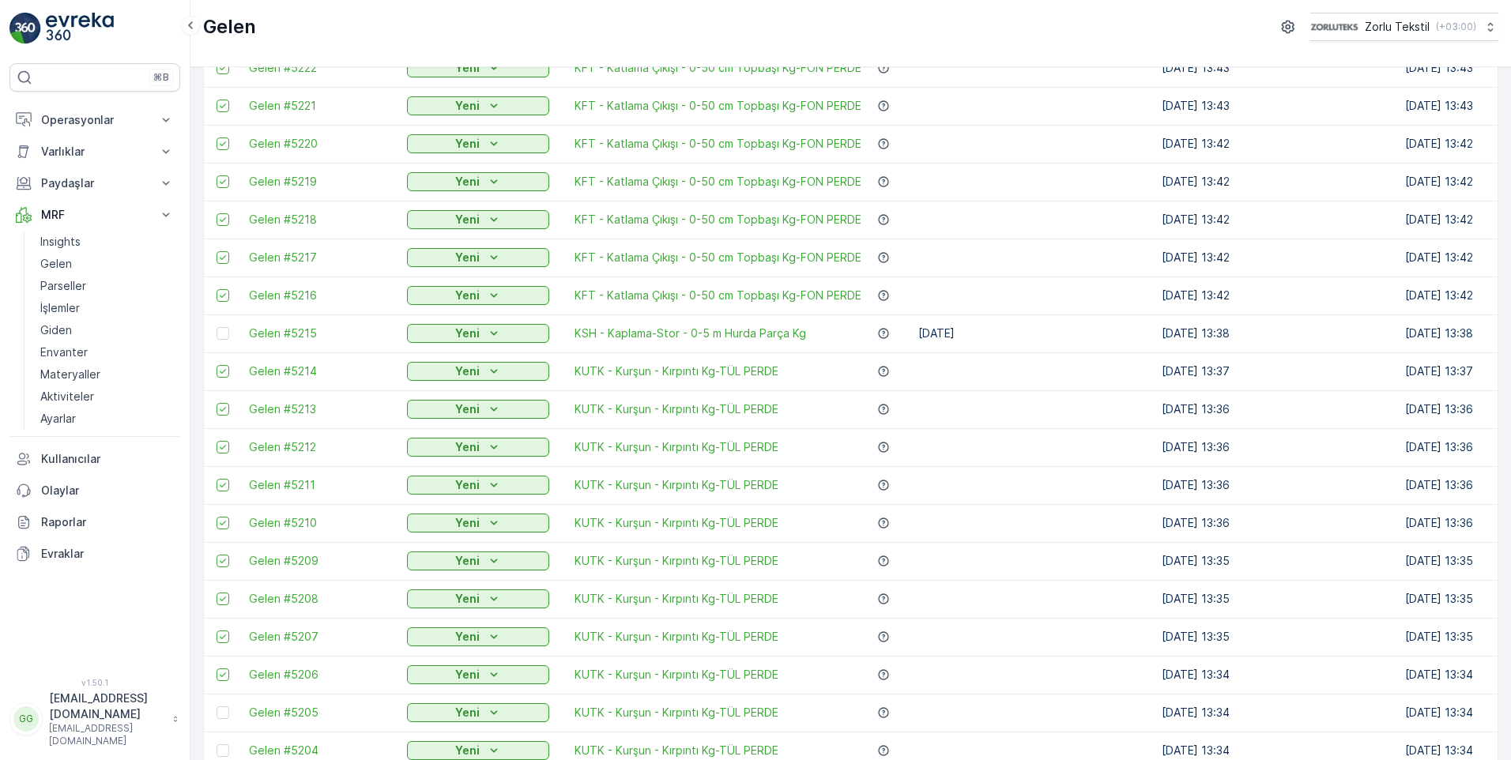
scroll to position [1344, 0]
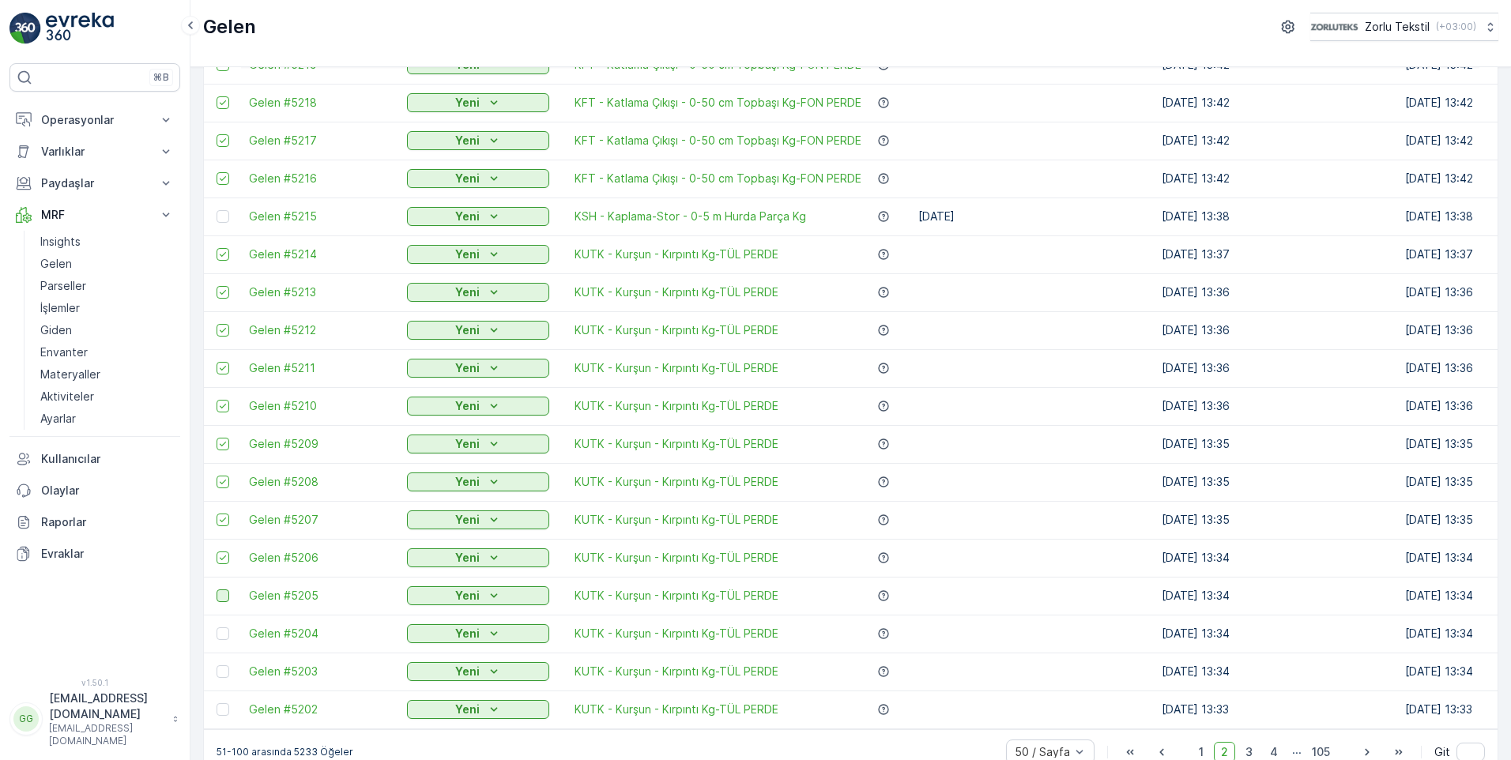
click at [219, 598] on div at bounding box center [223, 596] width 13 height 13
click at [217, 590] on input "checkbox" at bounding box center [217, 590] width 0 height 0
click at [221, 634] on div at bounding box center [223, 634] width 13 height 13
click at [217, 628] on input "checkbox" at bounding box center [217, 628] width 0 height 0
click at [222, 671] on div at bounding box center [223, 672] width 13 height 13
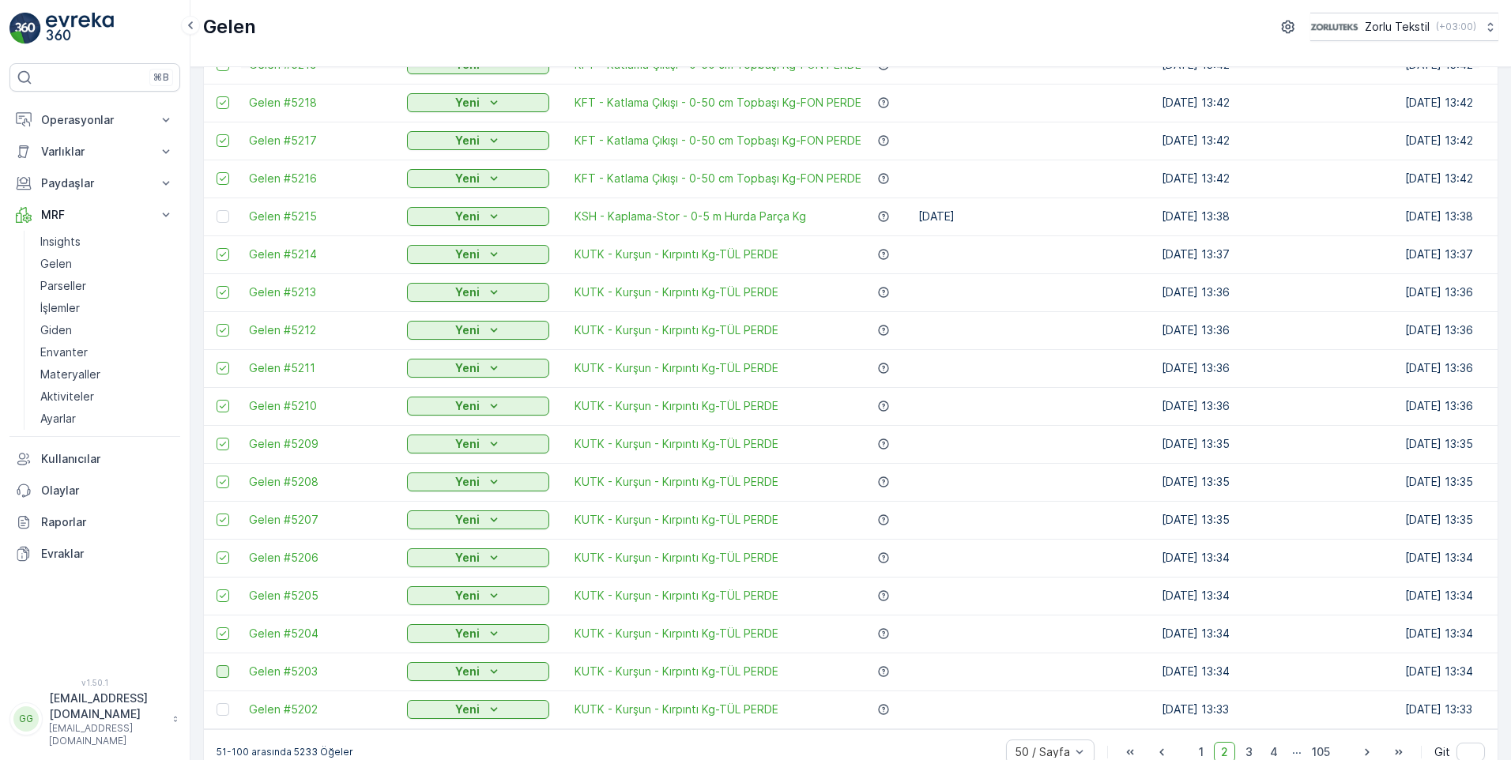
click at [217, 666] on input "checkbox" at bounding box center [217, 666] width 0 height 0
click at [224, 711] on div at bounding box center [223, 710] width 13 height 13
click at [217, 704] on input "checkbox" at bounding box center [217, 704] width 0 height 0
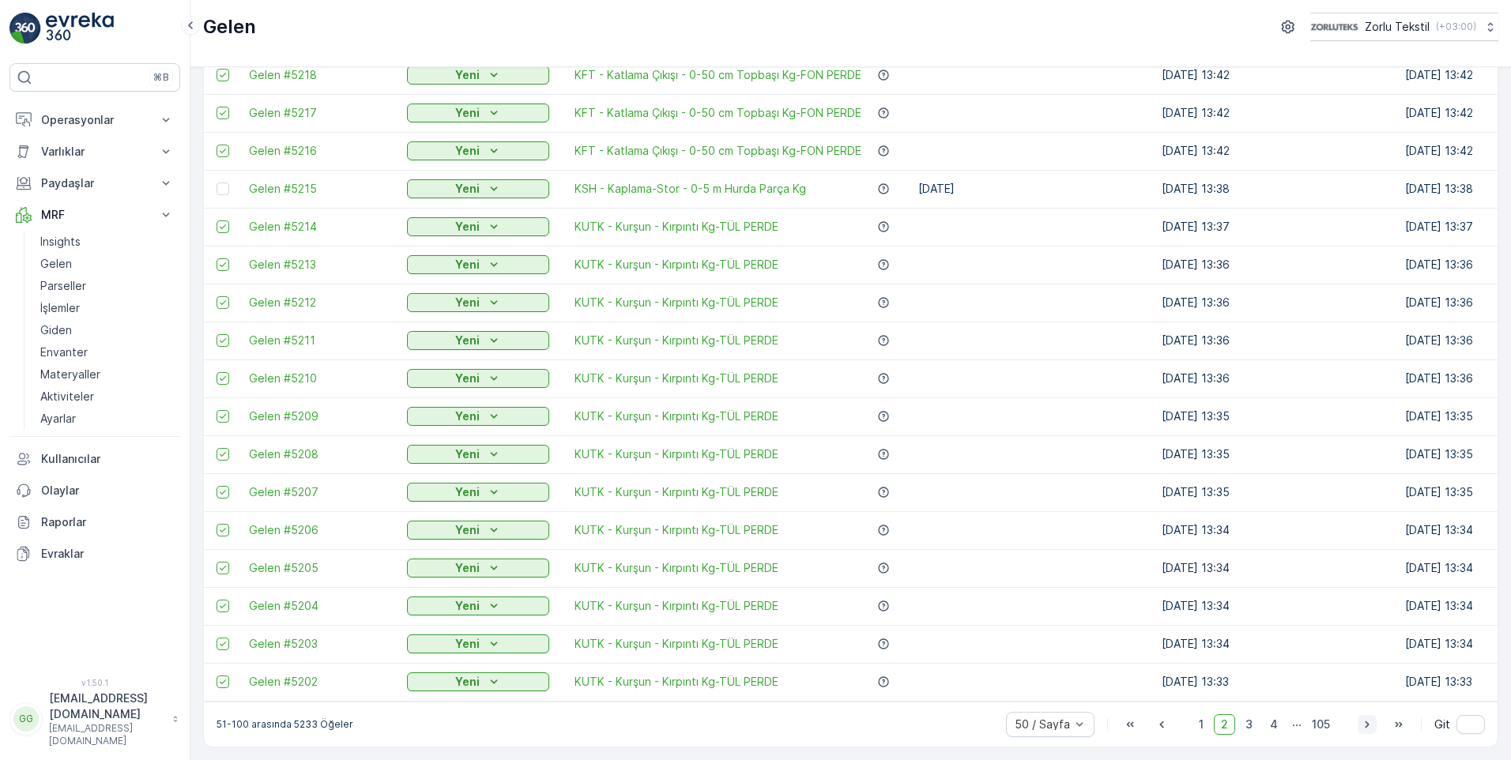
click at [1361, 724] on icon "button" at bounding box center [1368, 725] width 16 height 16
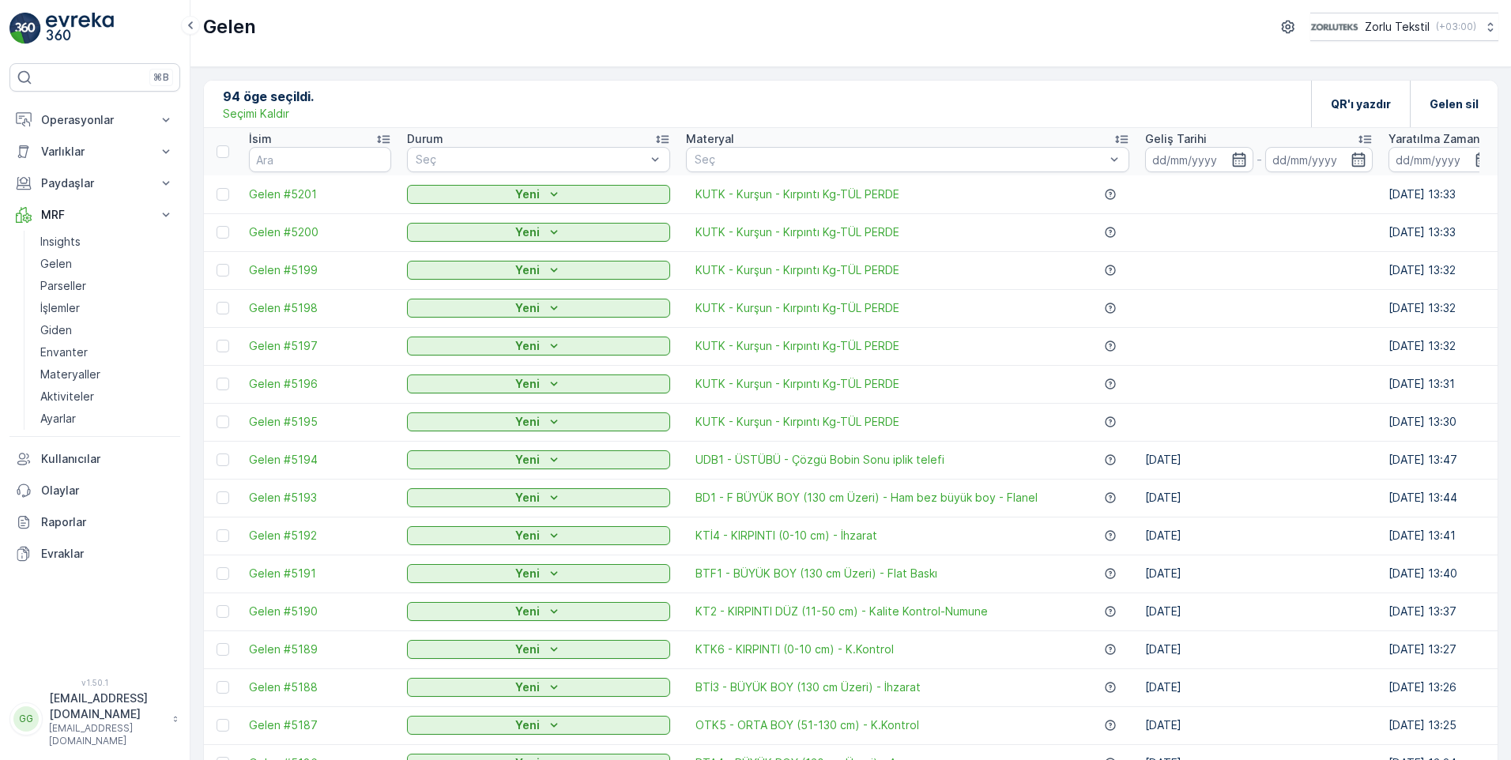
click at [222, 196] on div at bounding box center [223, 194] width 13 height 13
click at [217, 188] on input "checkbox" at bounding box center [217, 188] width 0 height 0
click at [225, 236] on div at bounding box center [223, 232] width 13 height 13
click at [217, 226] on input "checkbox" at bounding box center [217, 226] width 0 height 0
click at [221, 272] on div at bounding box center [223, 270] width 13 height 13
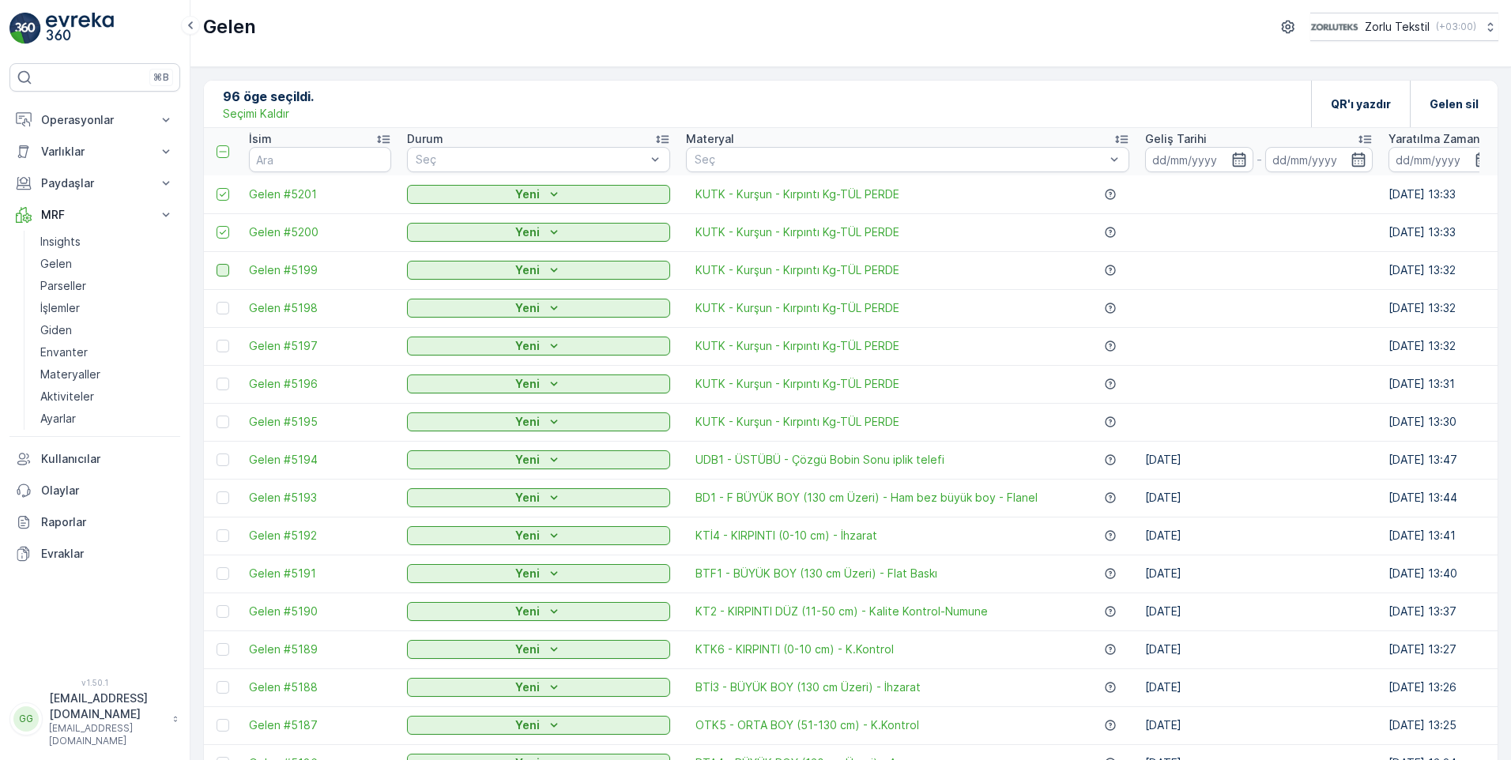
click at [217, 264] on input "checkbox" at bounding box center [217, 264] width 0 height 0
click at [224, 313] on div at bounding box center [223, 308] width 13 height 13
click at [217, 302] on input "checkbox" at bounding box center [217, 302] width 0 height 0
click at [219, 347] on div at bounding box center [223, 346] width 13 height 13
click at [217, 340] on input "checkbox" at bounding box center [217, 340] width 0 height 0
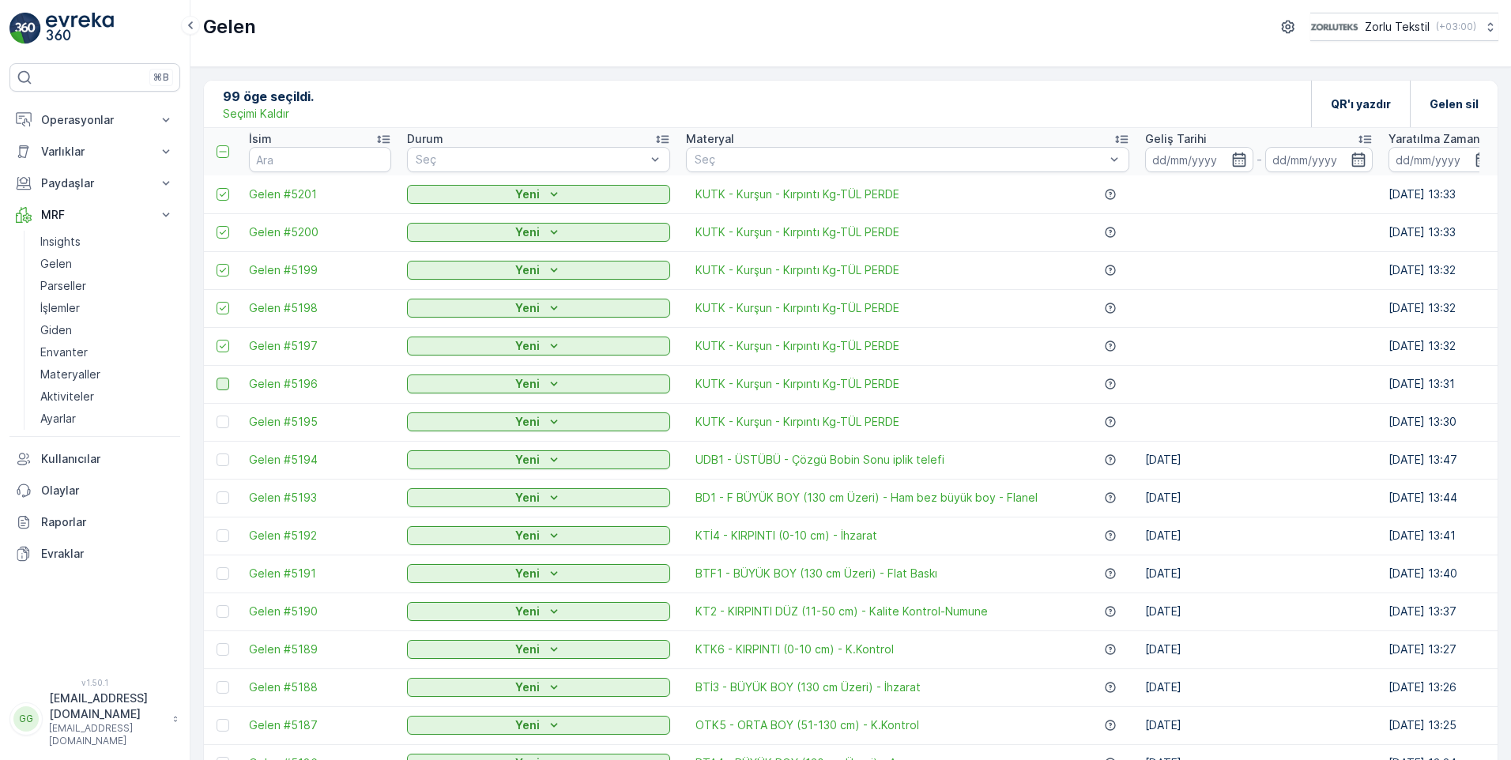
click at [217, 387] on div at bounding box center [223, 384] width 13 height 13
click at [217, 378] on input "checkbox" at bounding box center [217, 378] width 0 height 0
drag, startPoint x: 224, startPoint y: 423, endPoint x: 232, endPoint y: 432, distance: 12.3
click at [224, 423] on div at bounding box center [223, 422] width 13 height 13
click at [217, 416] on input "checkbox" at bounding box center [217, 416] width 0 height 0
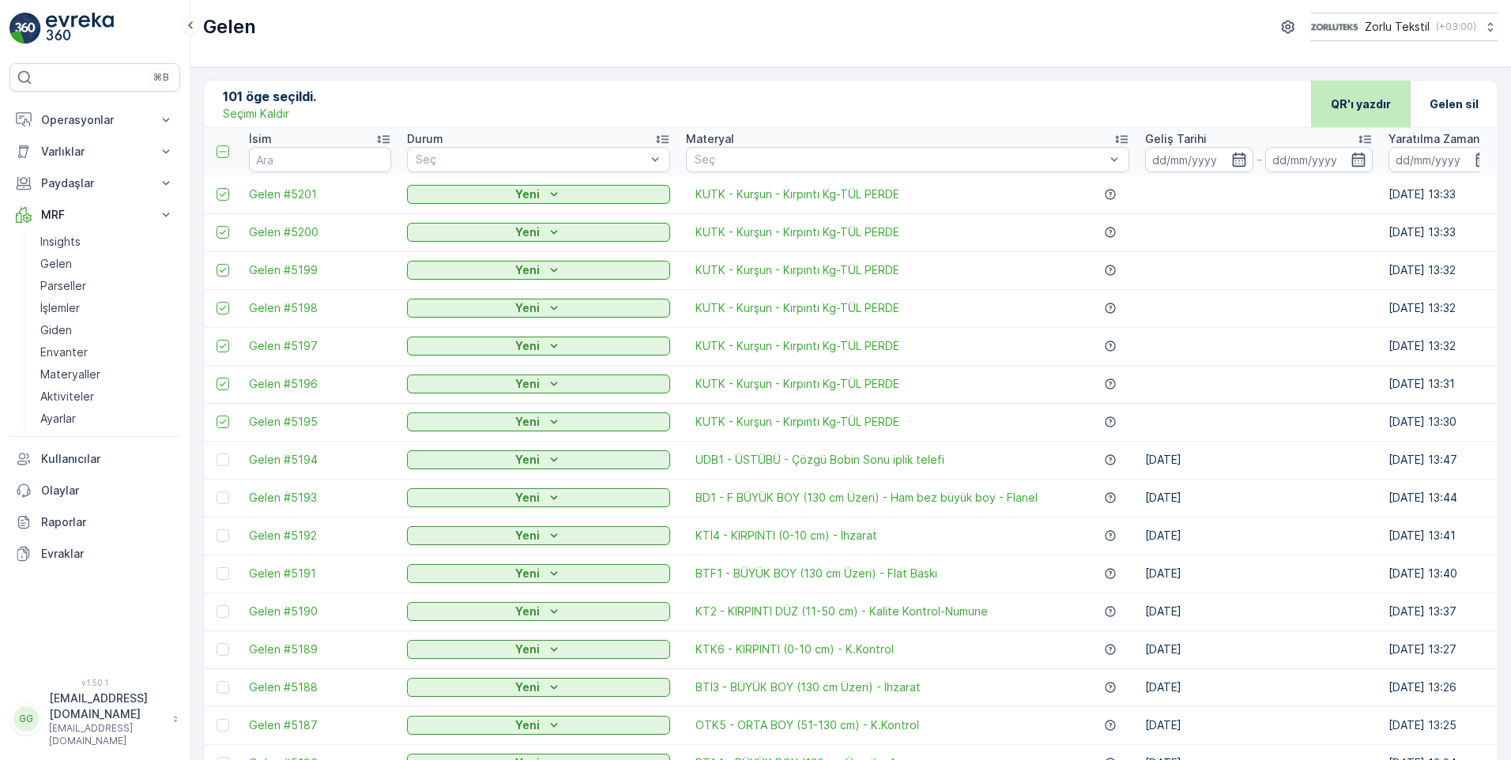
click at [1360, 104] on p "QR'ı yazdır" at bounding box center [1361, 104] width 60 height 16
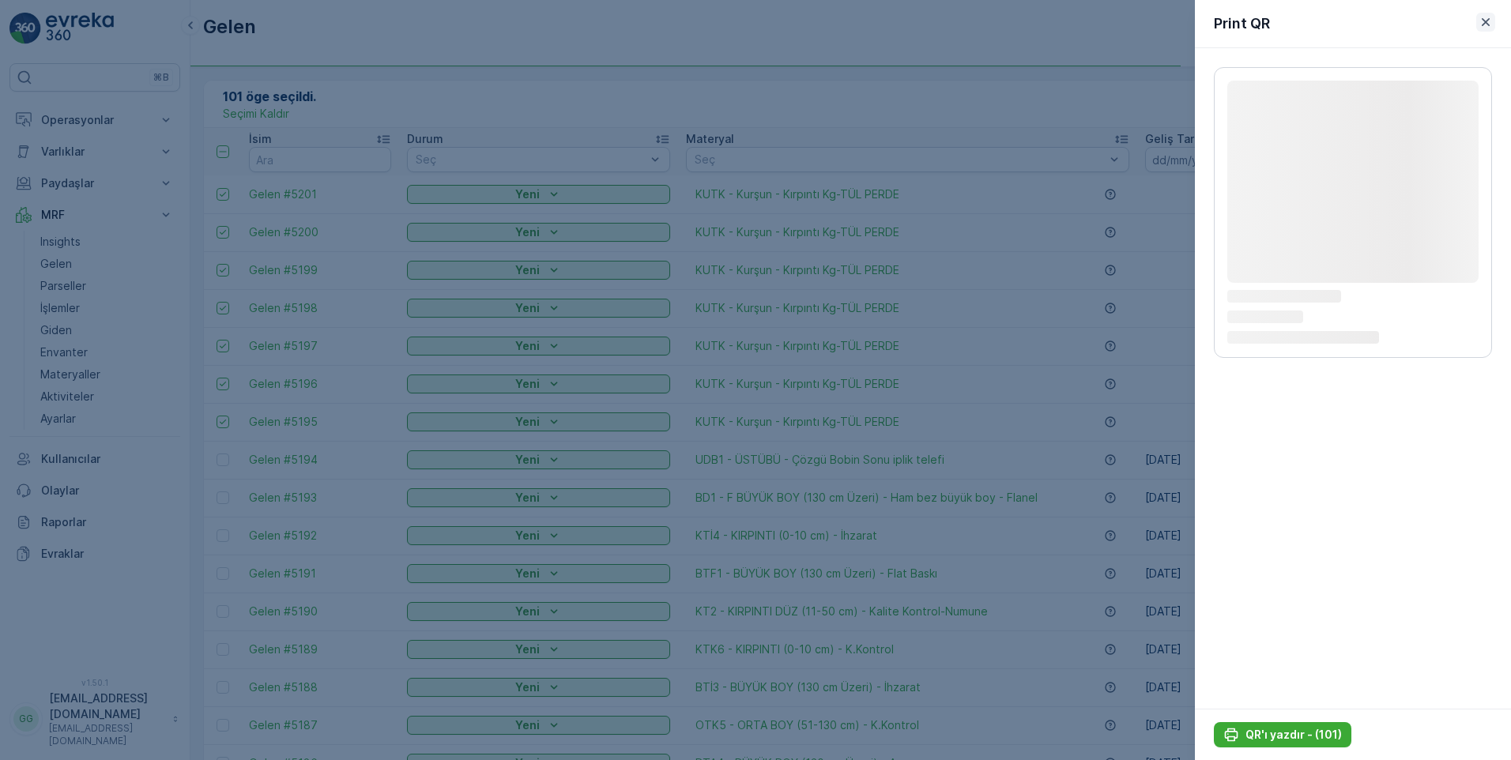
click at [1488, 20] on icon "button" at bounding box center [1486, 22] width 8 height 8
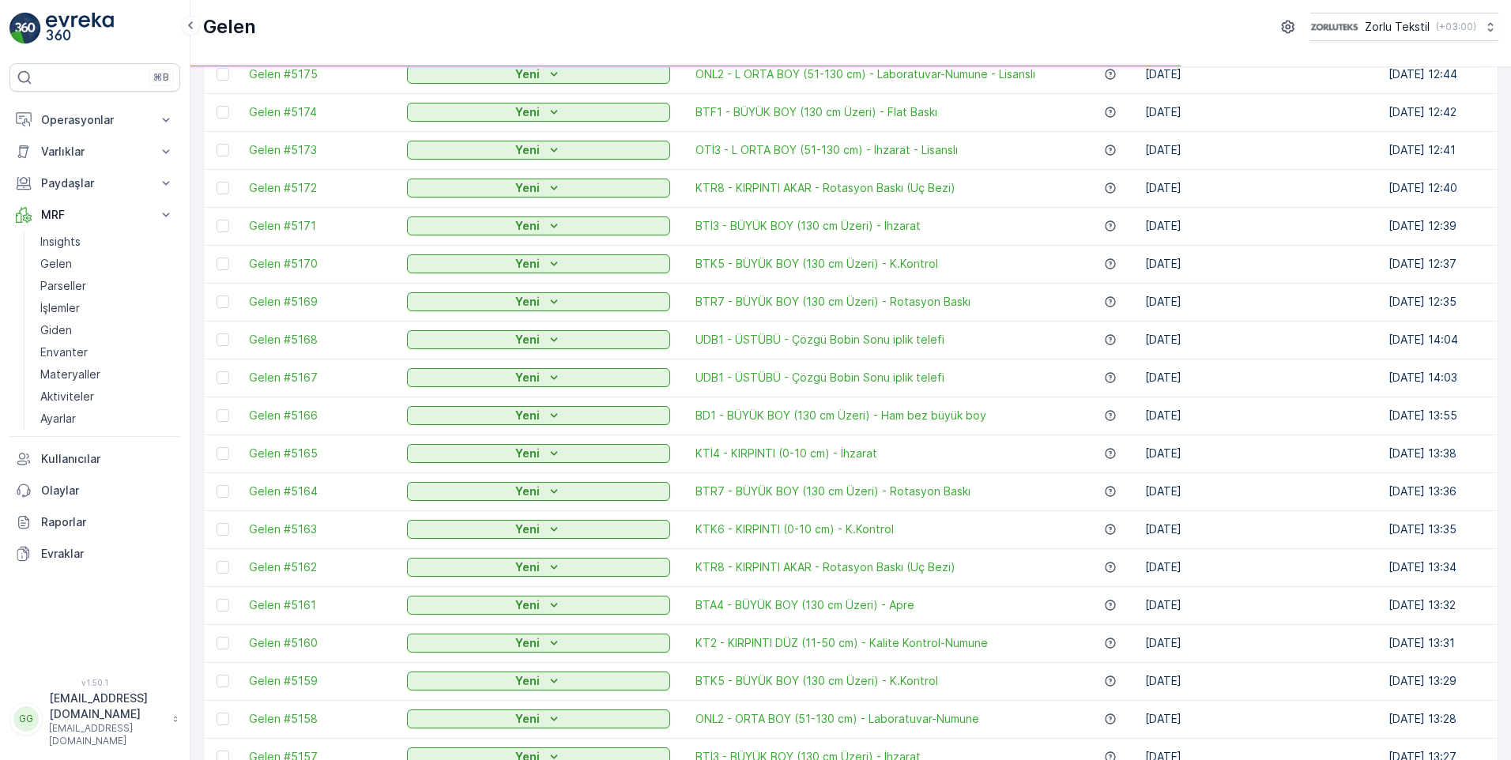
scroll to position [1379, 0]
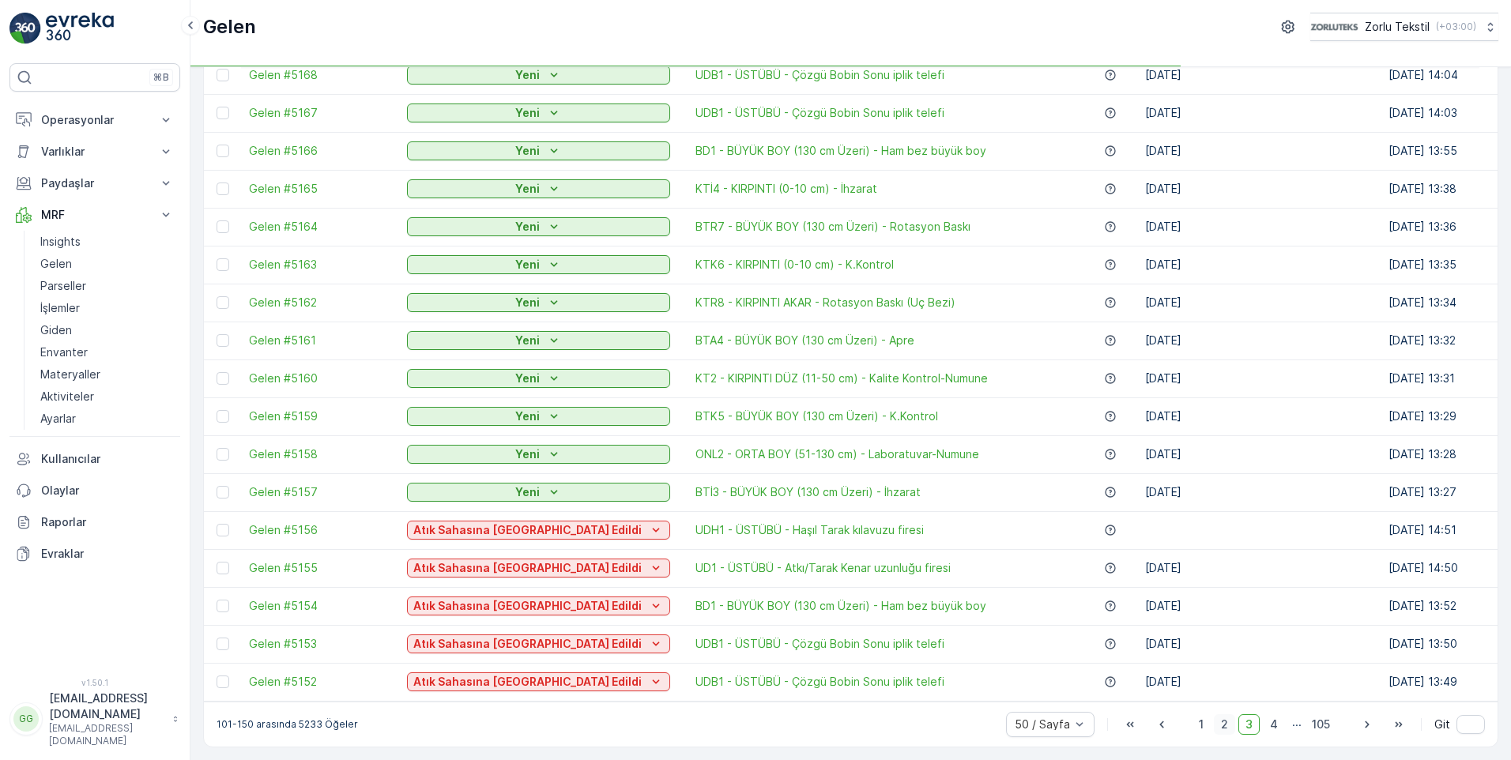
click at [1219, 723] on span "2" at bounding box center [1224, 725] width 21 height 21
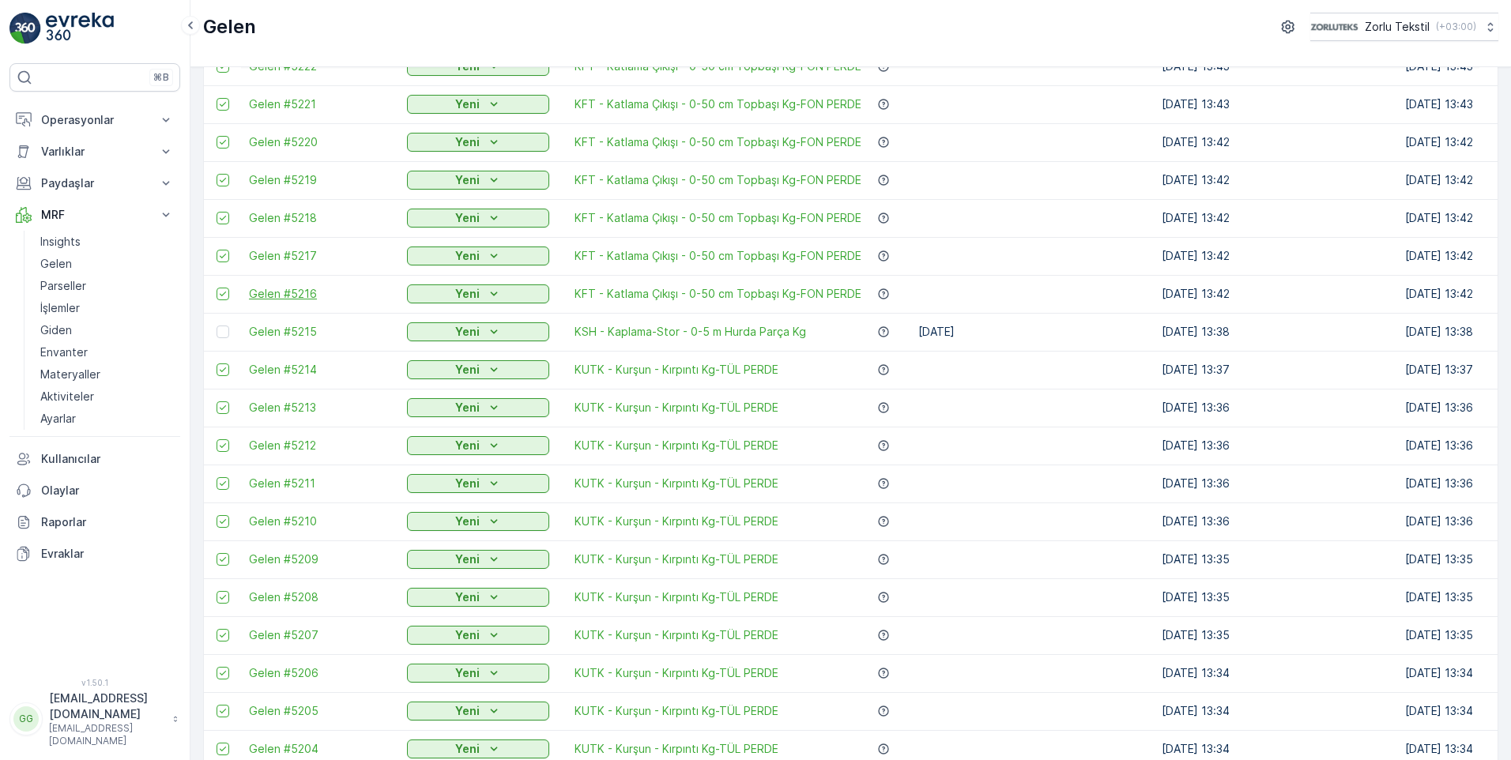
scroll to position [1379, 0]
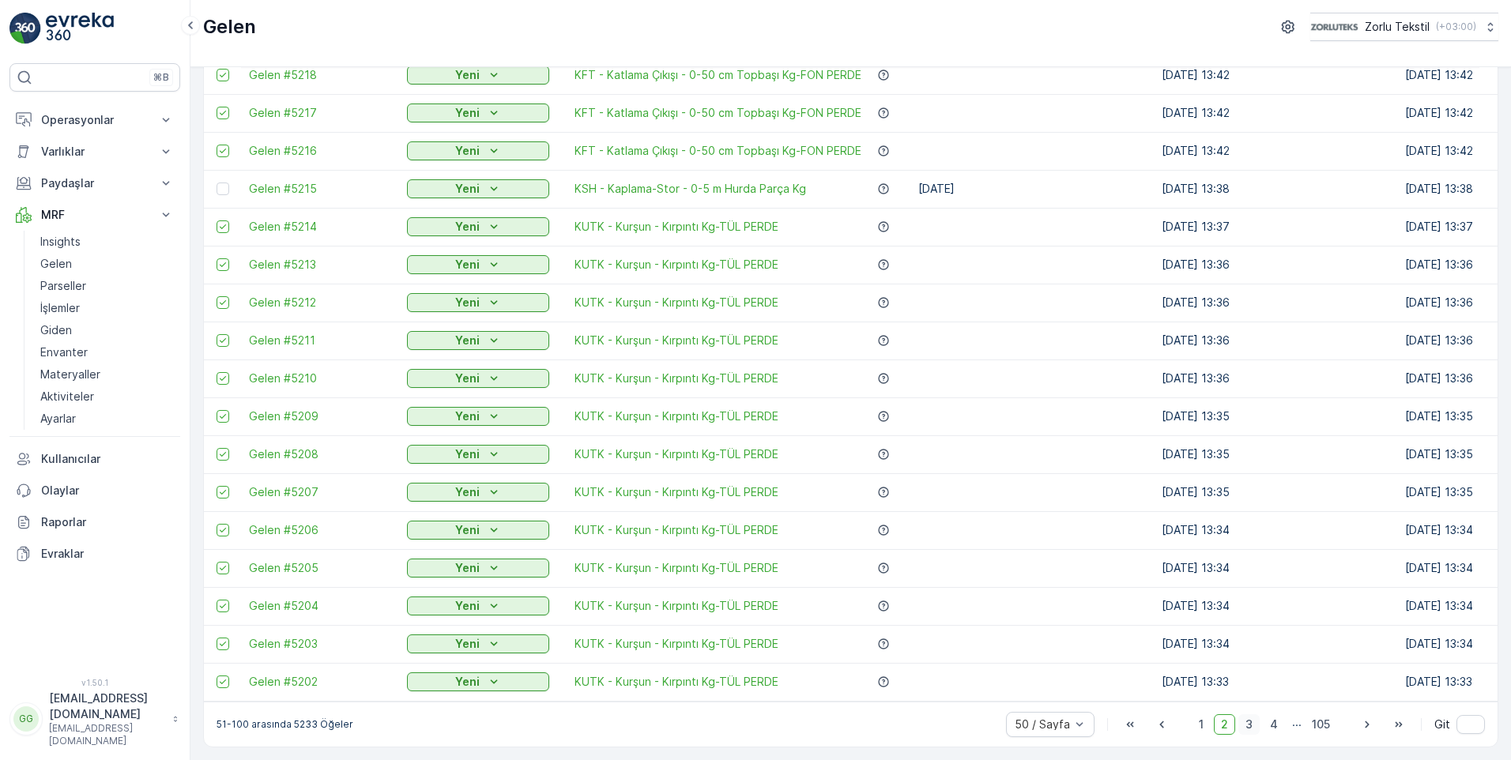
click at [1245, 728] on span "3" at bounding box center [1249, 725] width 21 height 21
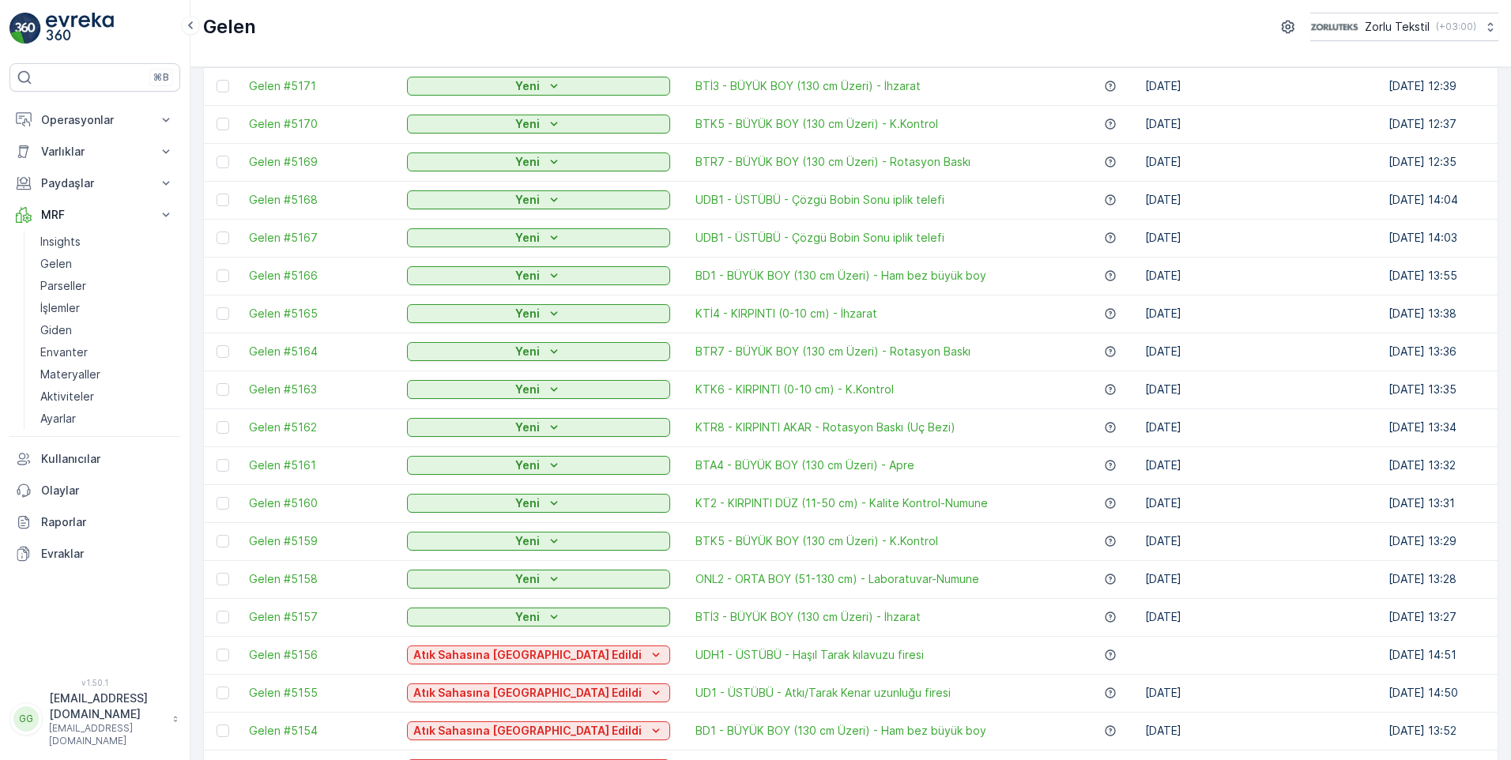
scroll to position [1379, 0]
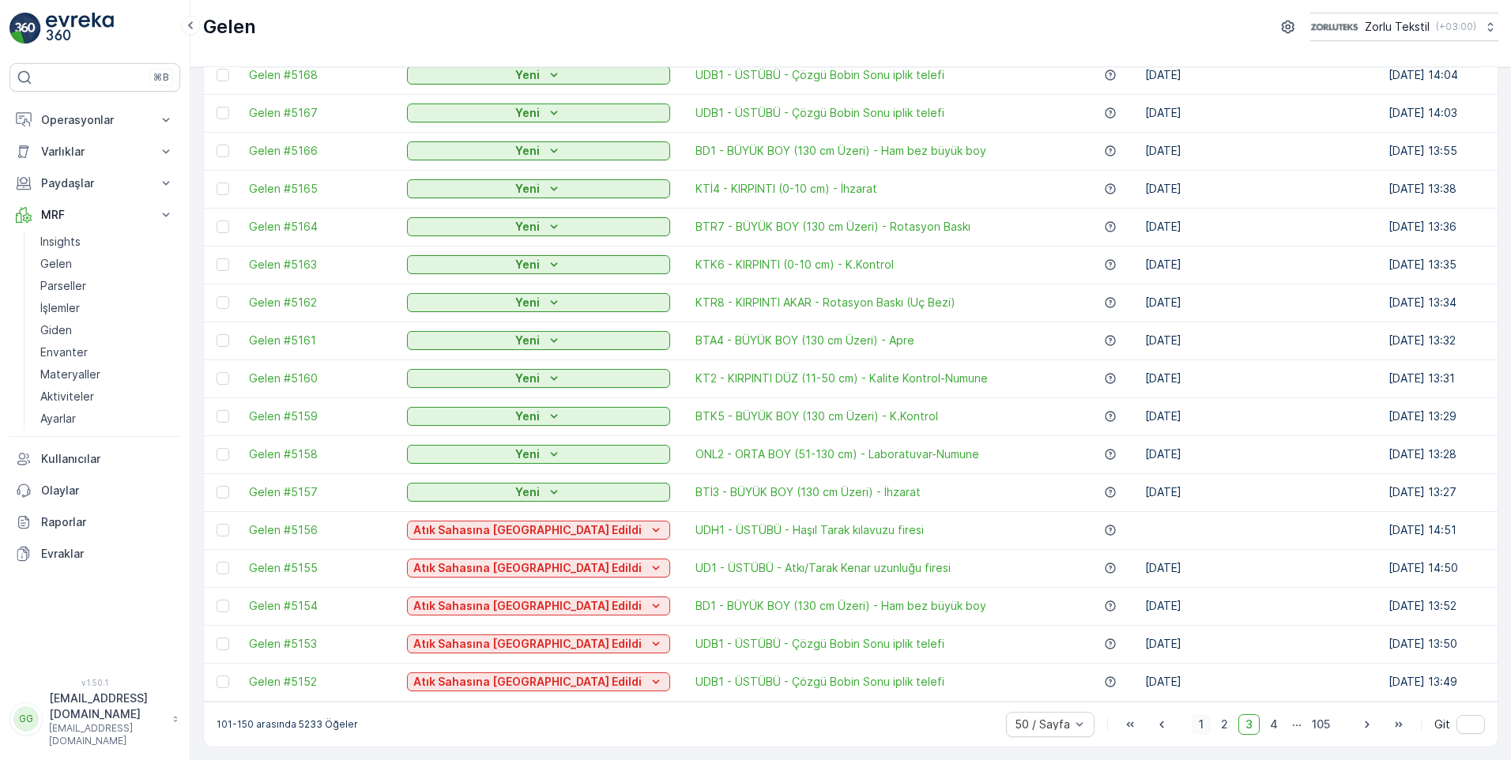
click at [1196, 726] on span "1" at bounding box center [1201, 725] width 19 height 21
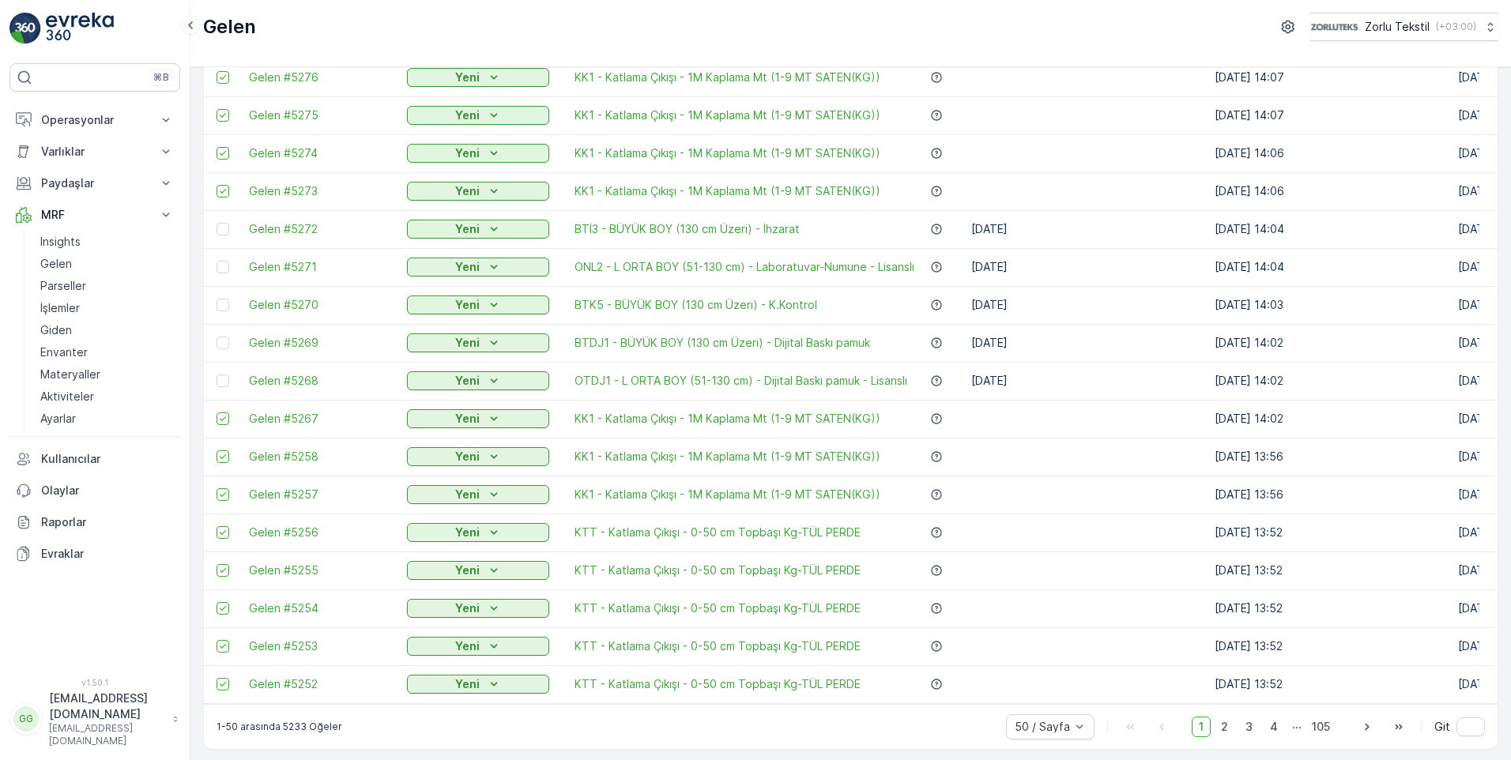
scroll to position [1379, 0]
click at [1365, 724] on icon "button" at bounding box center [1367, 724] width 4 height 7
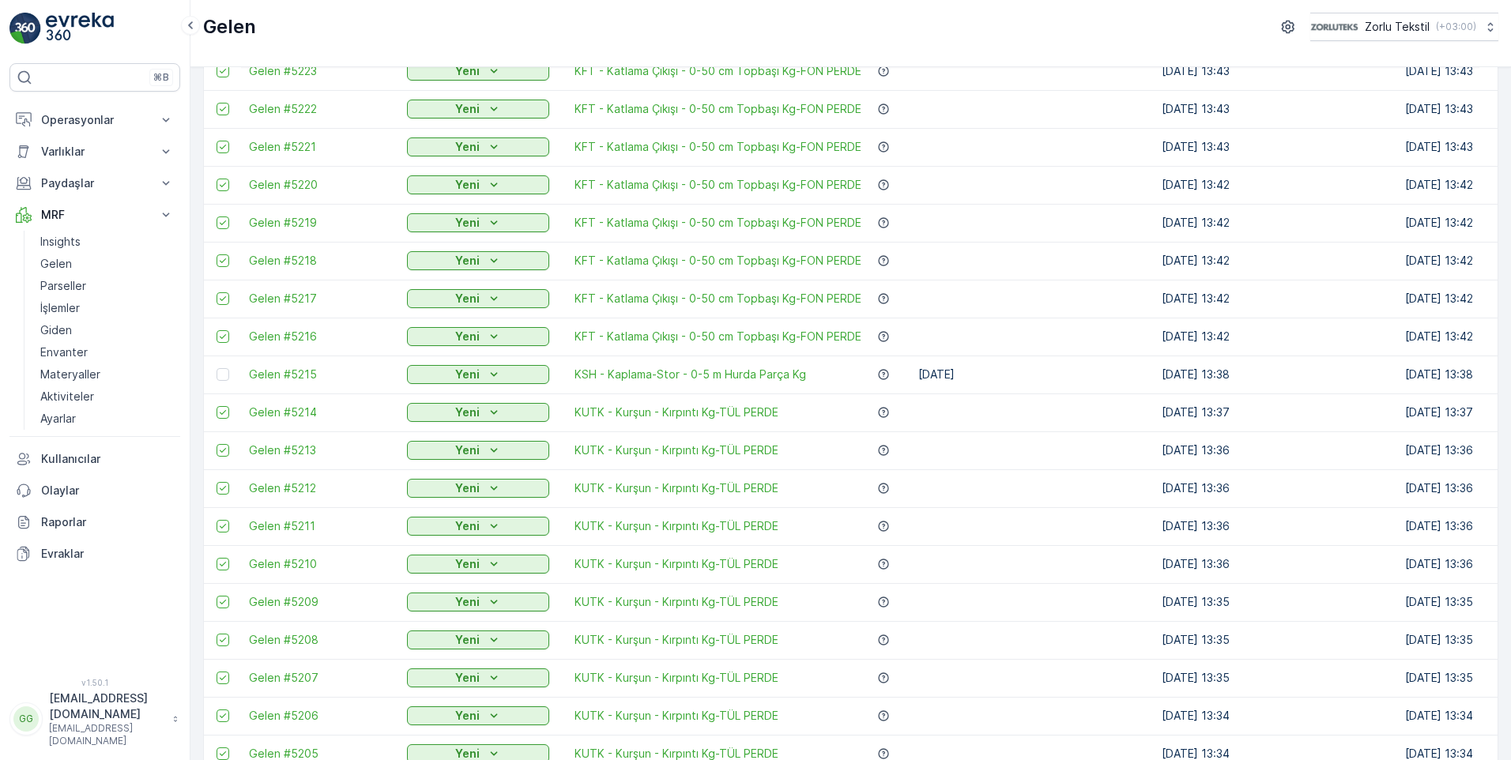
scroll to position [1379, 0]
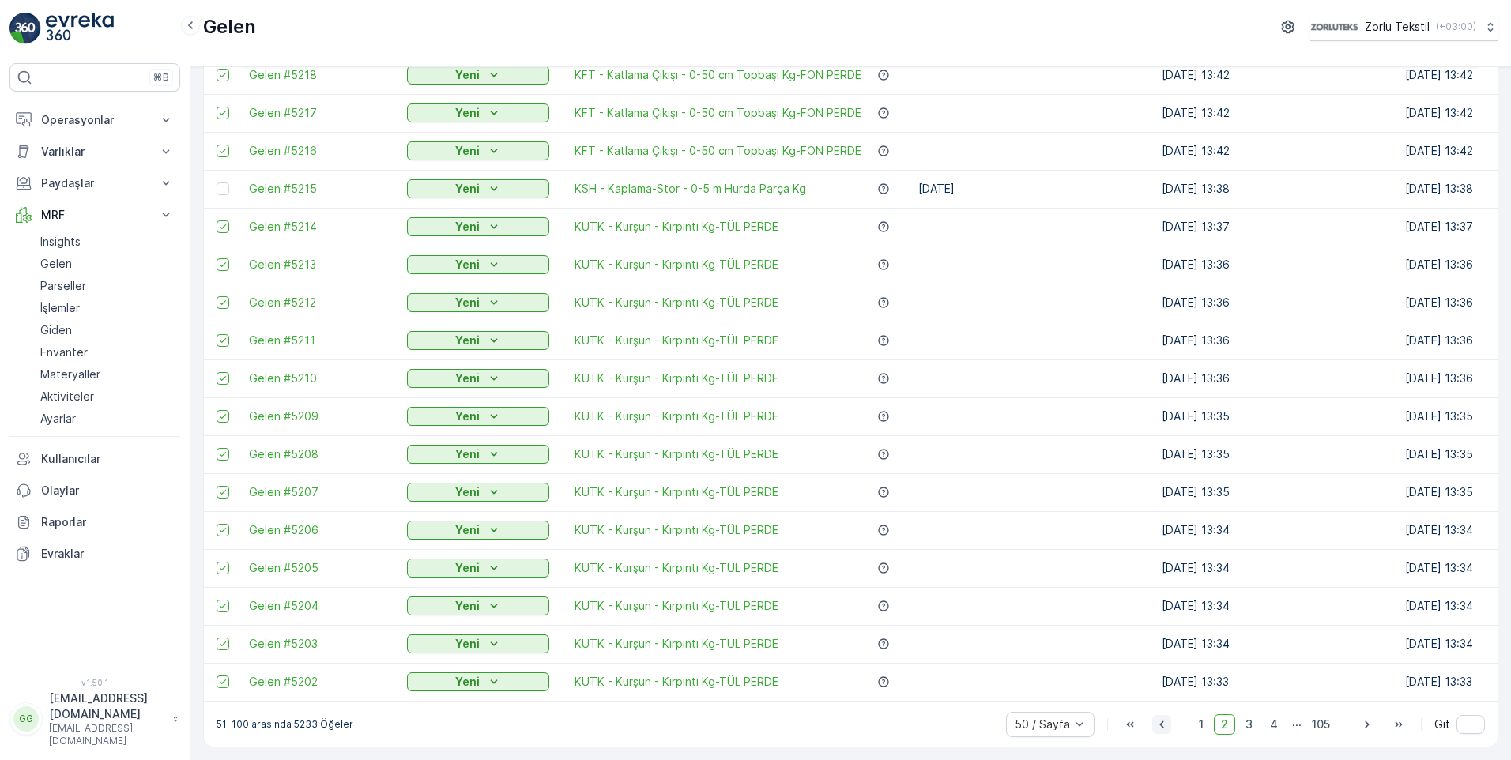
drag, startPoint x: 1199, startPoint y: 728, endPoint x: 1163, endPoint y: 725, distance: 36.5
click at [1199, 728] on span "1" at bounding box center [1201, 725] width 19 height 21
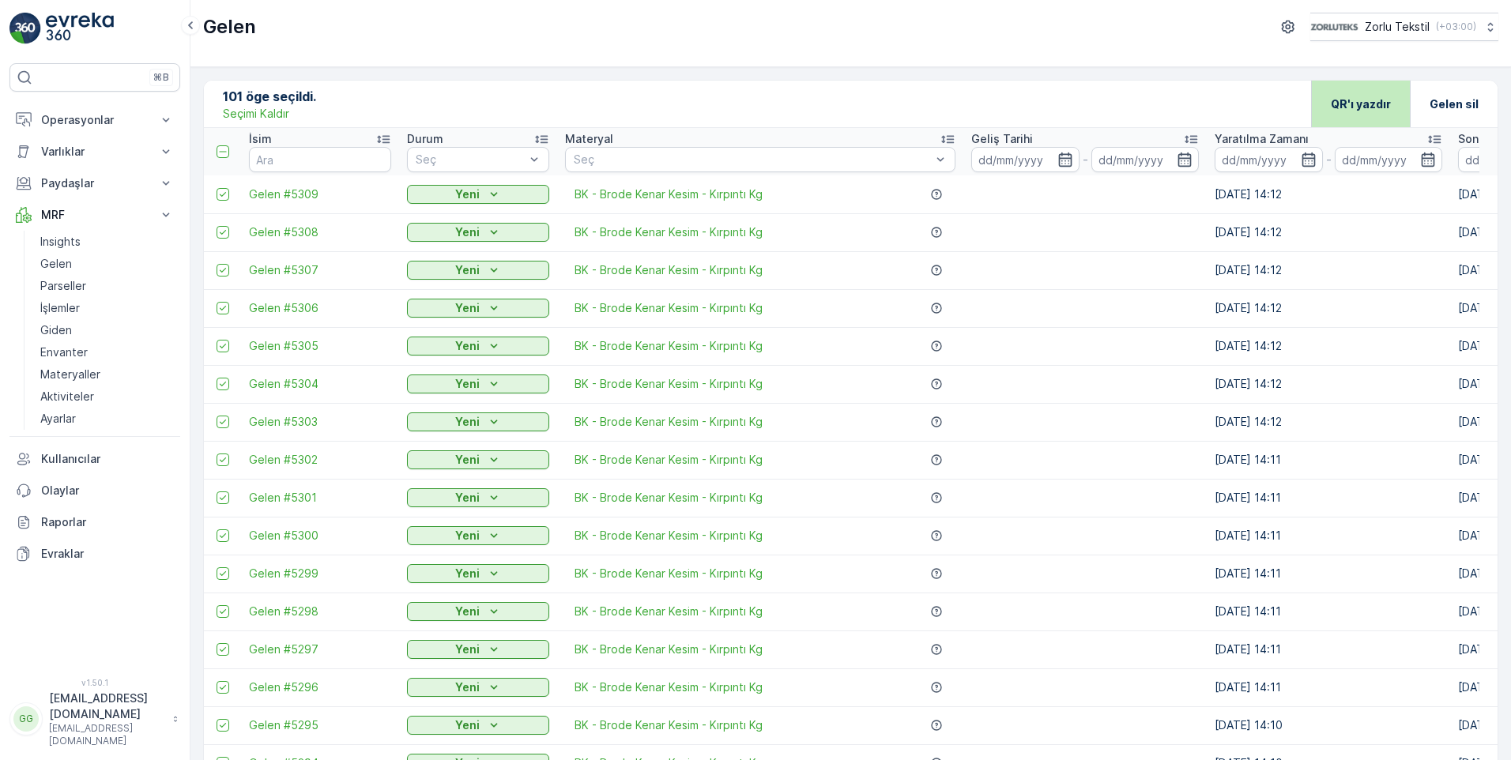
click at [1349, 108] on p "QR'ı yazdır" at bounding box center [1361, 104] width 60 height 16
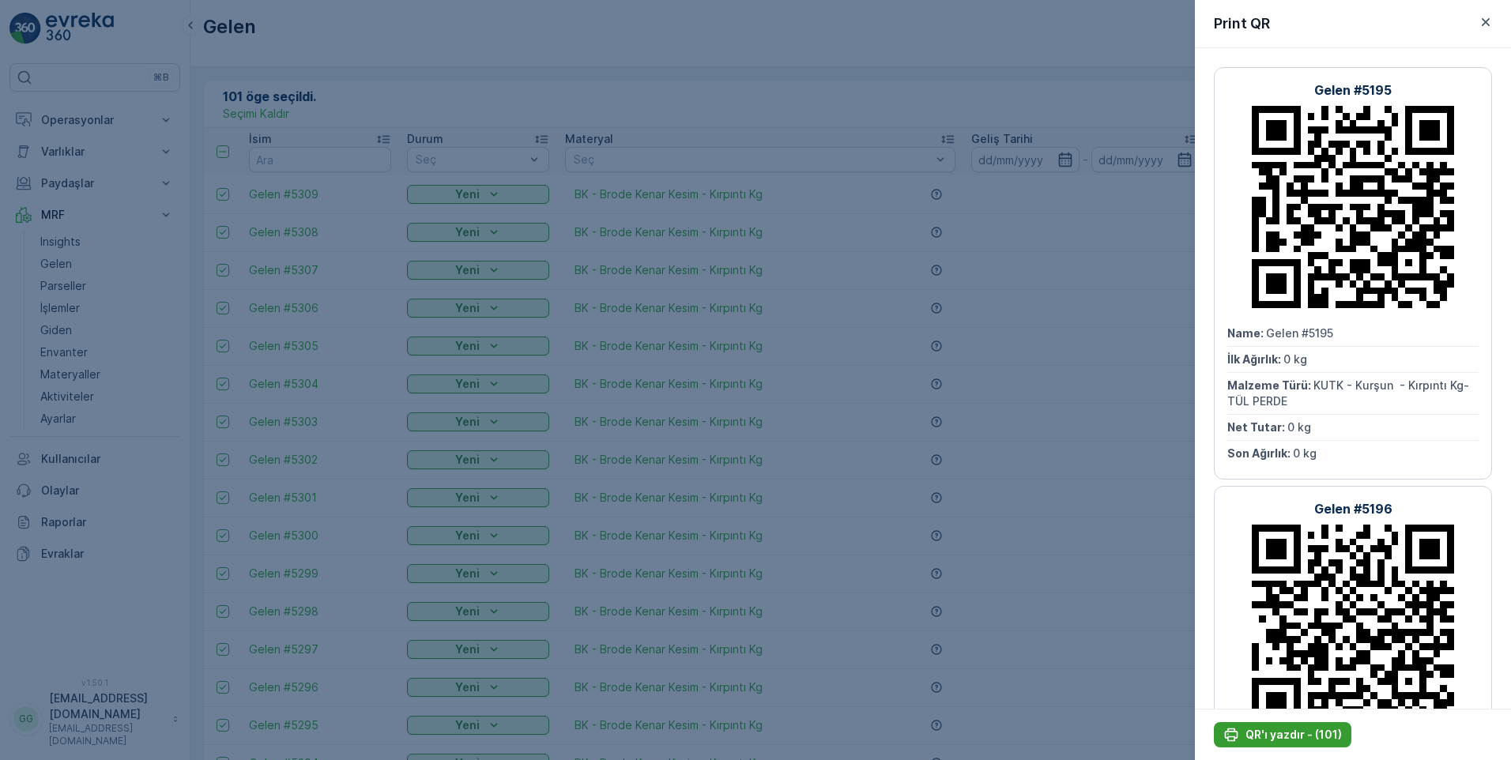
click at [1272, 738] on p "QR'ı yazdır - (101)" at bounding box center [1294, 735] width 96 height 16
